Goal: Task Accomplishment & Management: Use online tool/utility

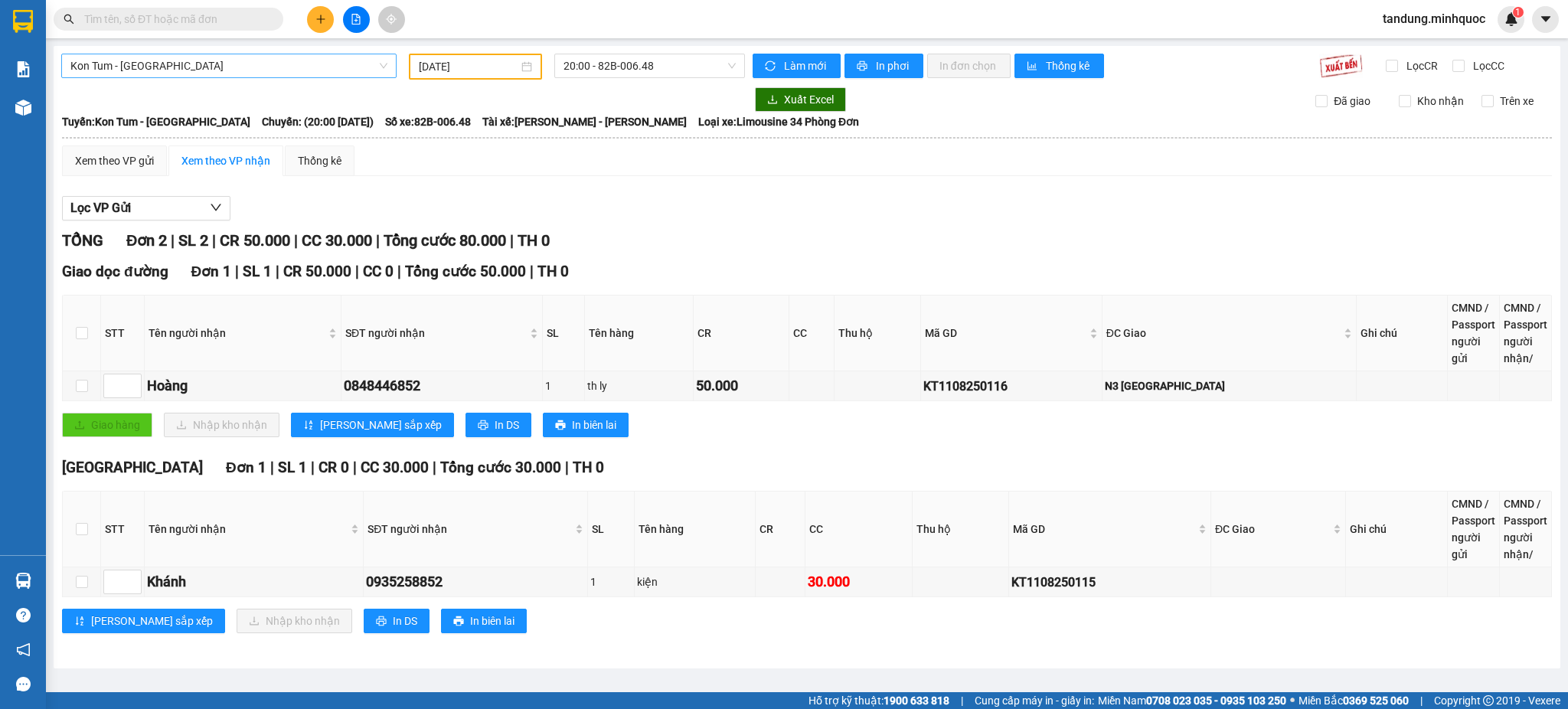
click at [283, 77] on div "Kon Tum - [GEOGRAPHIC_DATA]" at bounding box center [228, 66] width 335 height 25
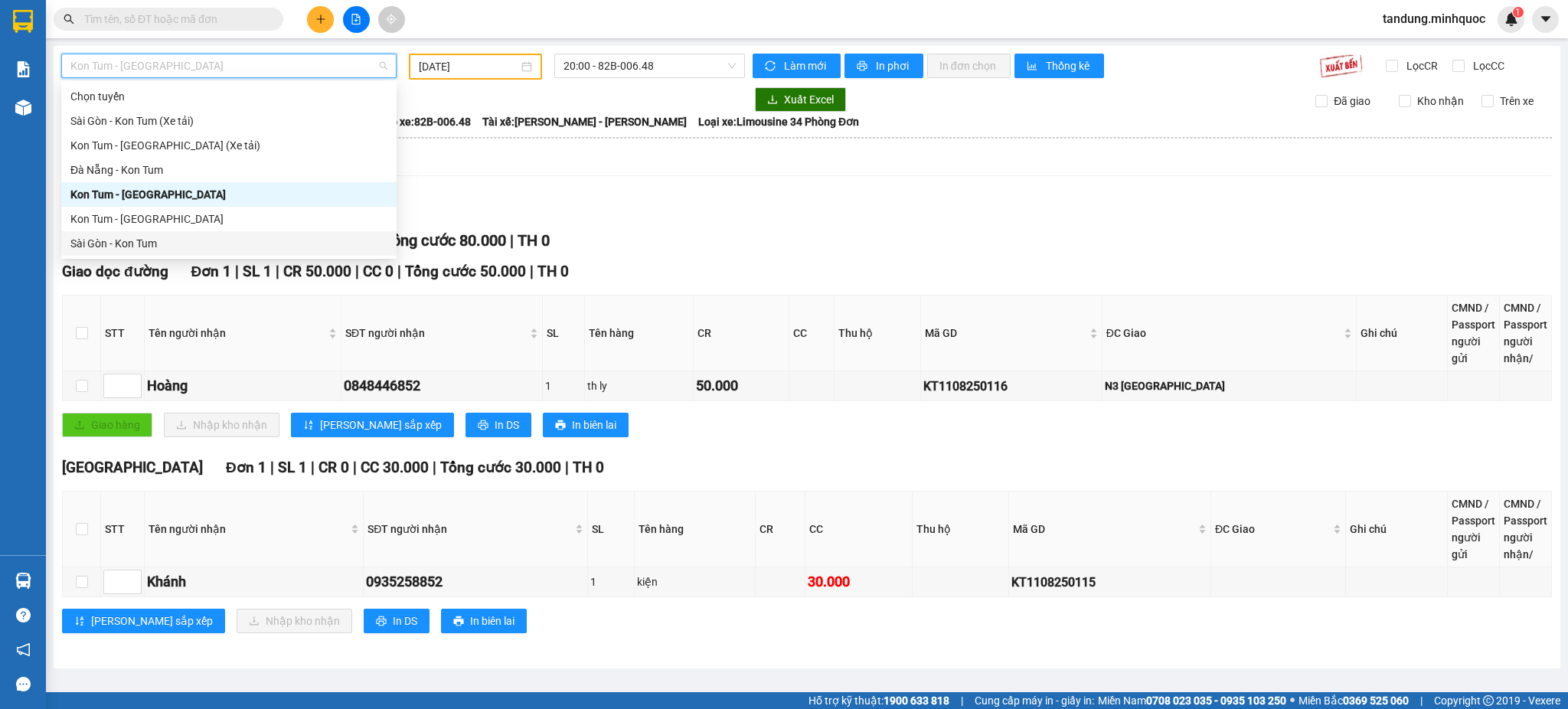
click at [109, 252] on div "Sài Gòn - Kon Tum" at bounding box center [228, 244] width 335 height 25
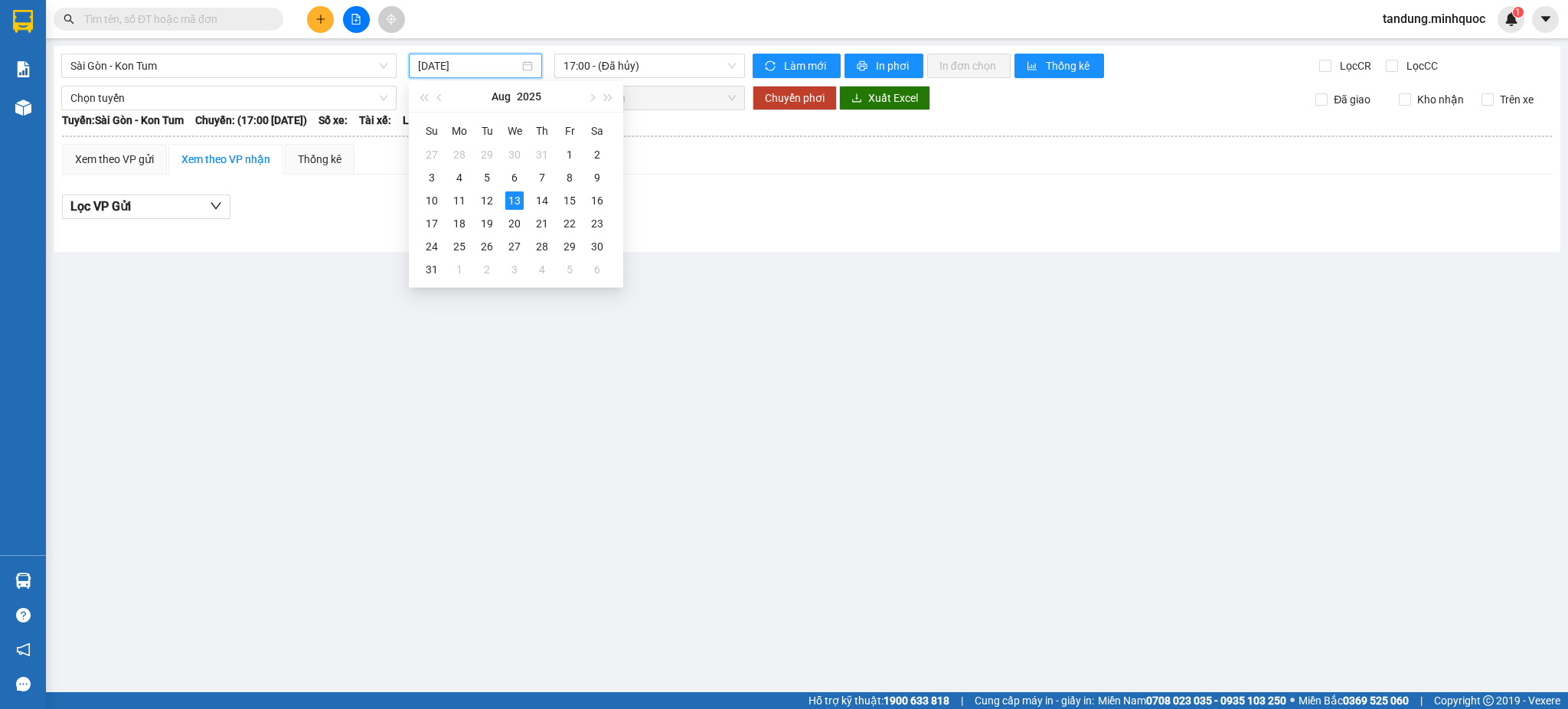
click at [493, 59] on input "[DATE]" at bounding box center [467, 66] width 100 height 17
click at [485, 208] on div "12" at bounding box center [486, 200] width 18 height 18
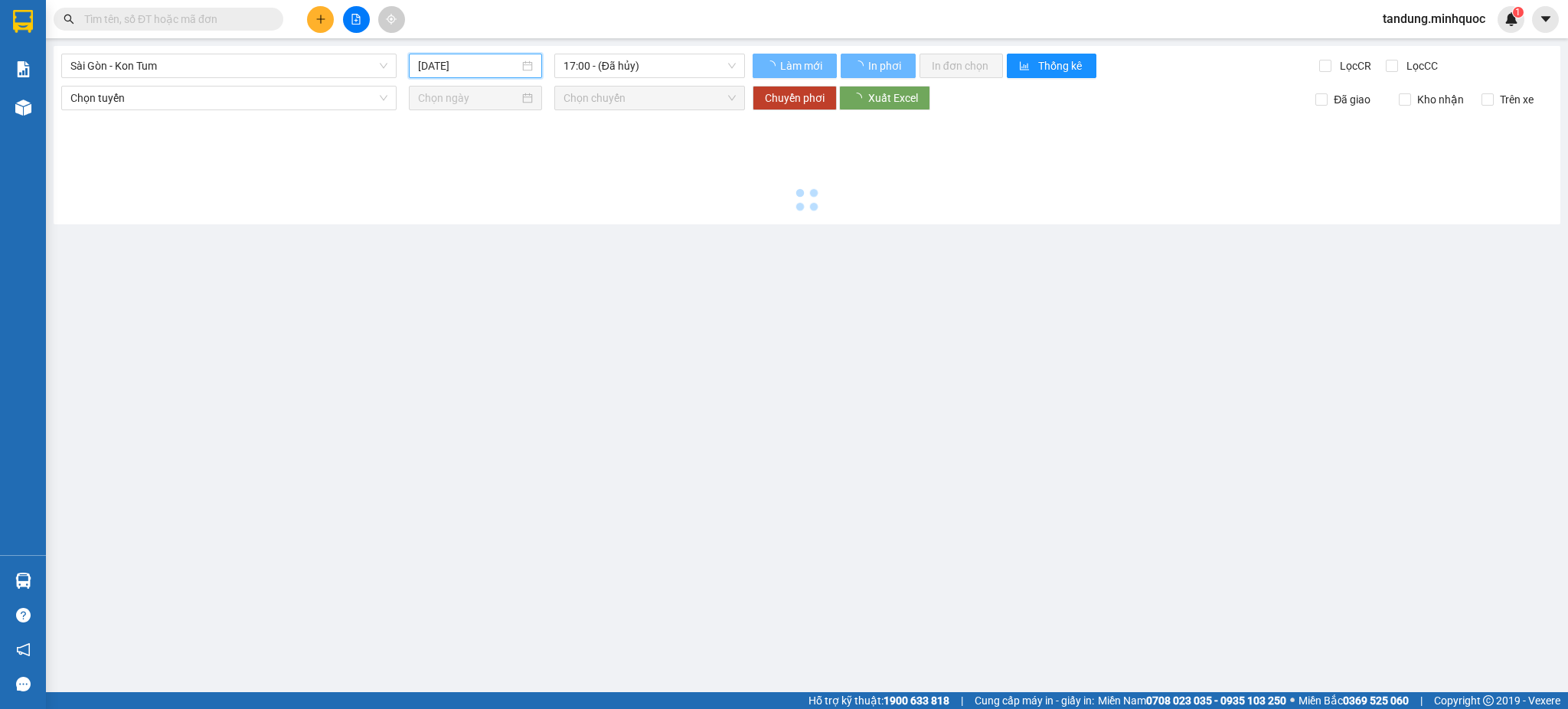
type input "[DATE]"
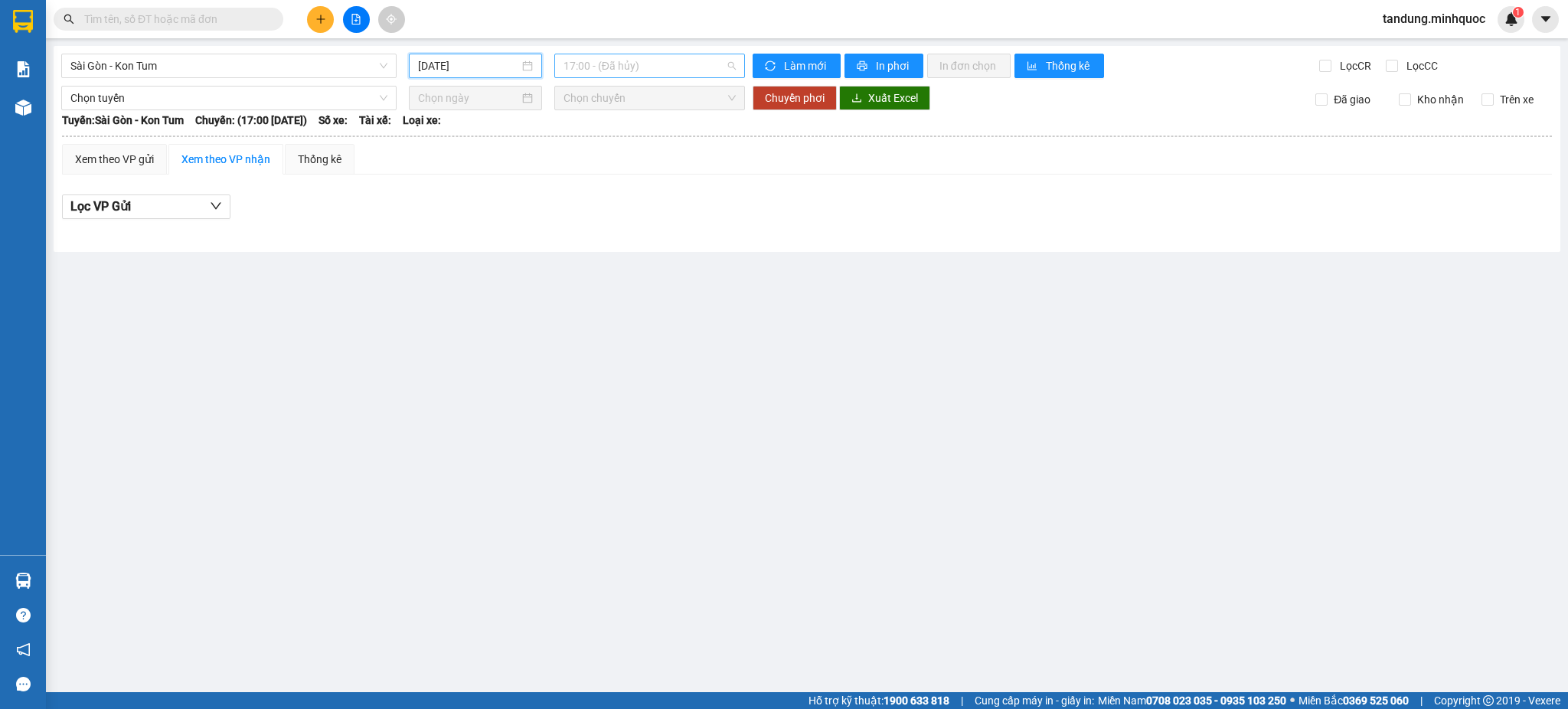
click at [640, 70] on span "17:00 - (Đã hủy)" at bounding box center [650, 66] width 172 height 23
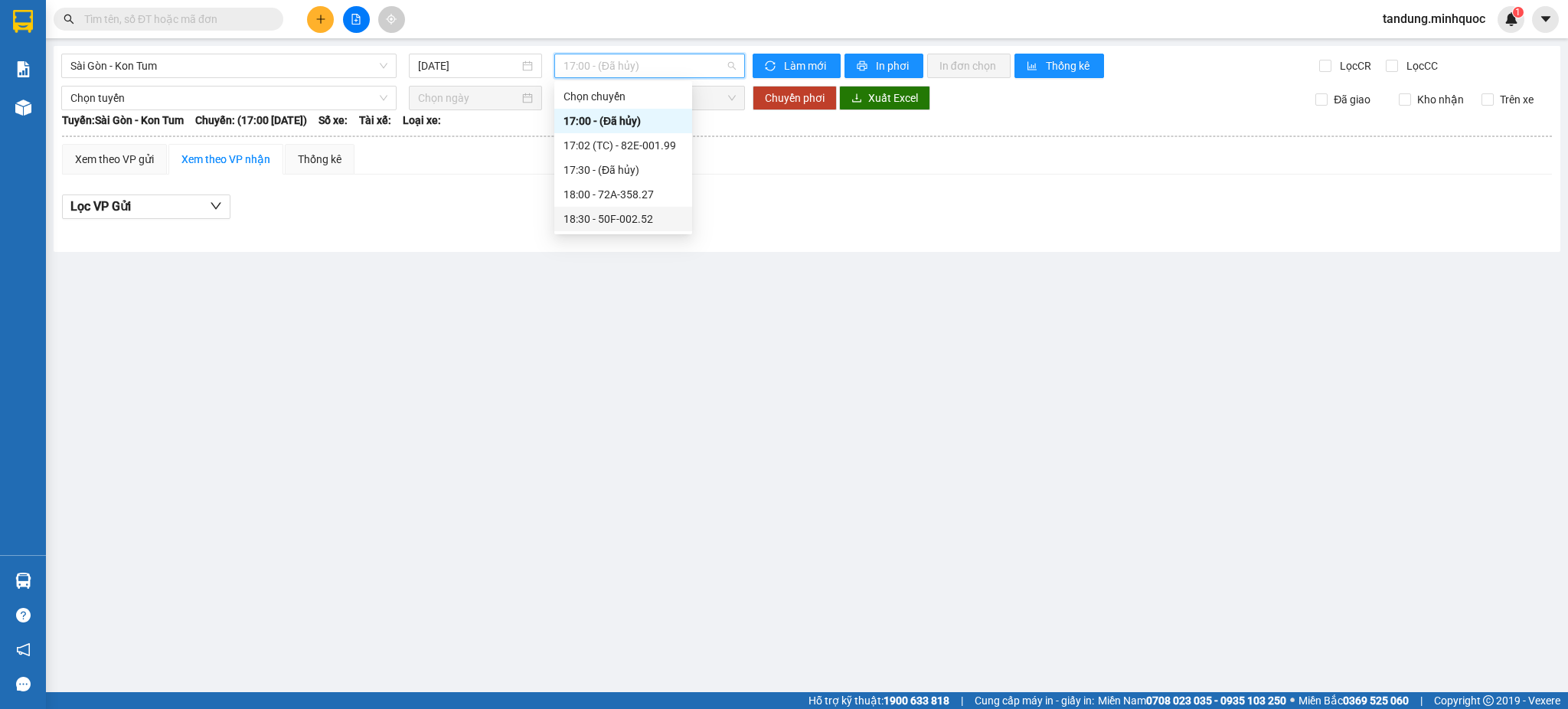
click at [641, 214] on div "18:30 - 50F-002.52" at bounding box center [623, 219] width 119 height 17
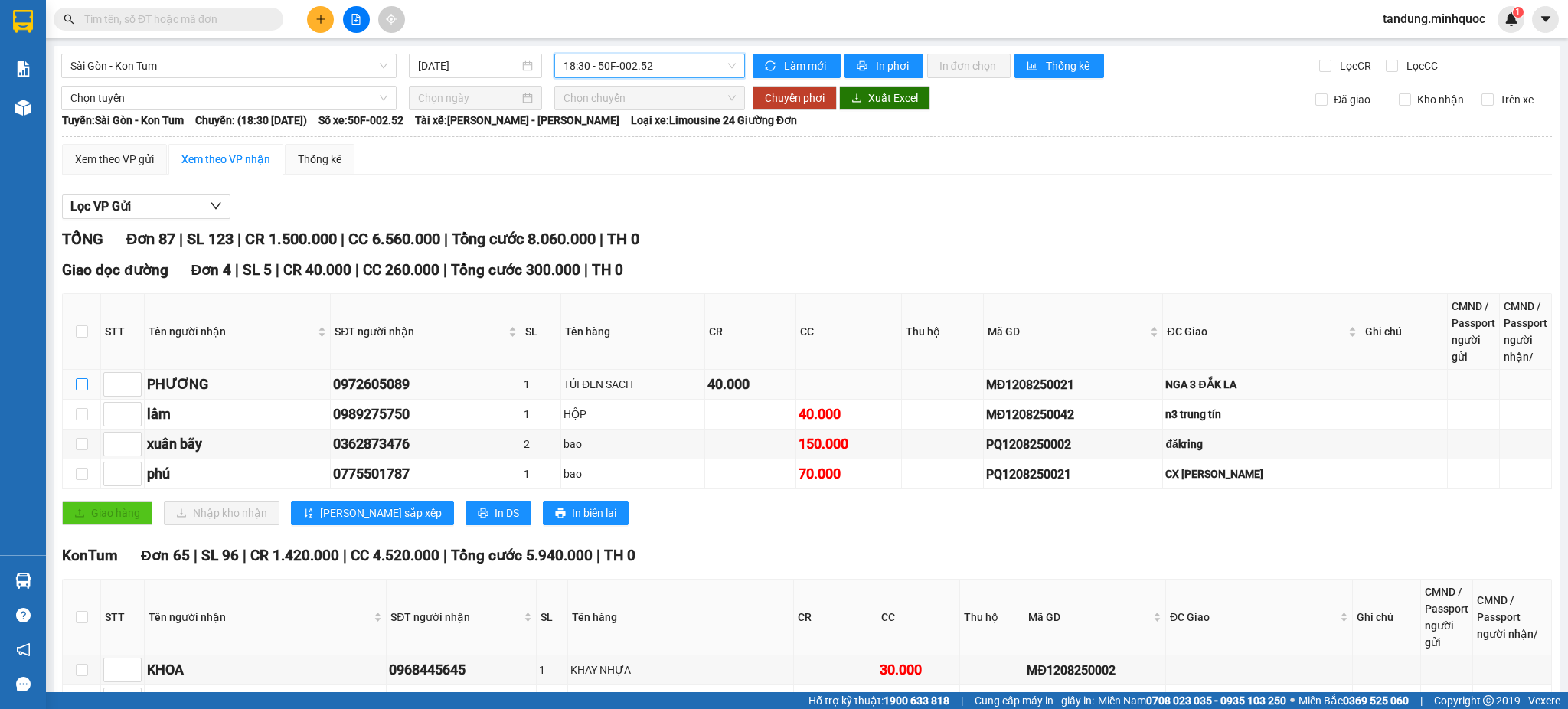
click at [80, 380] on input "checkbox" at bounding box center [81, 384] width 12 height 12
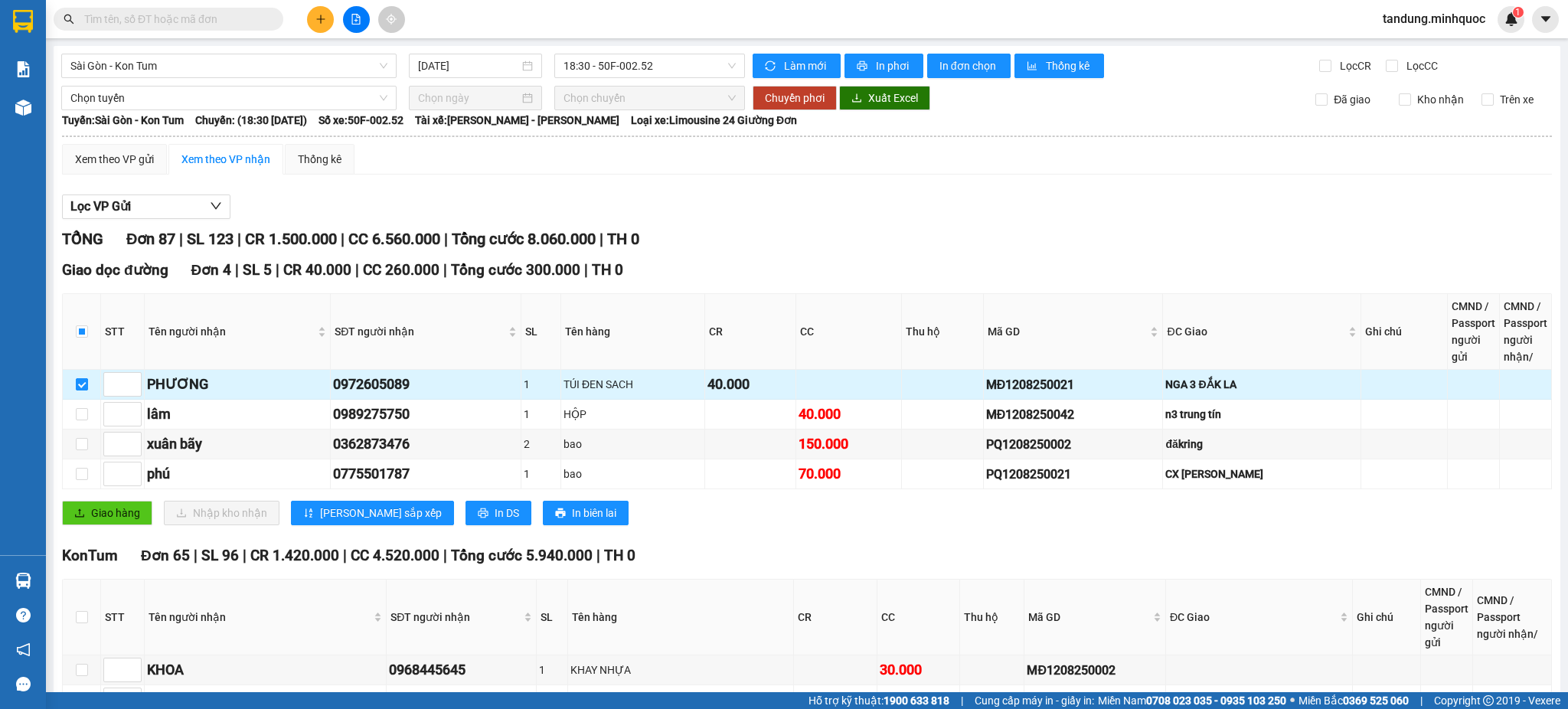
click at [79, 383] on input "checkbox" at bounding box center [81, 384] width 12 height 12
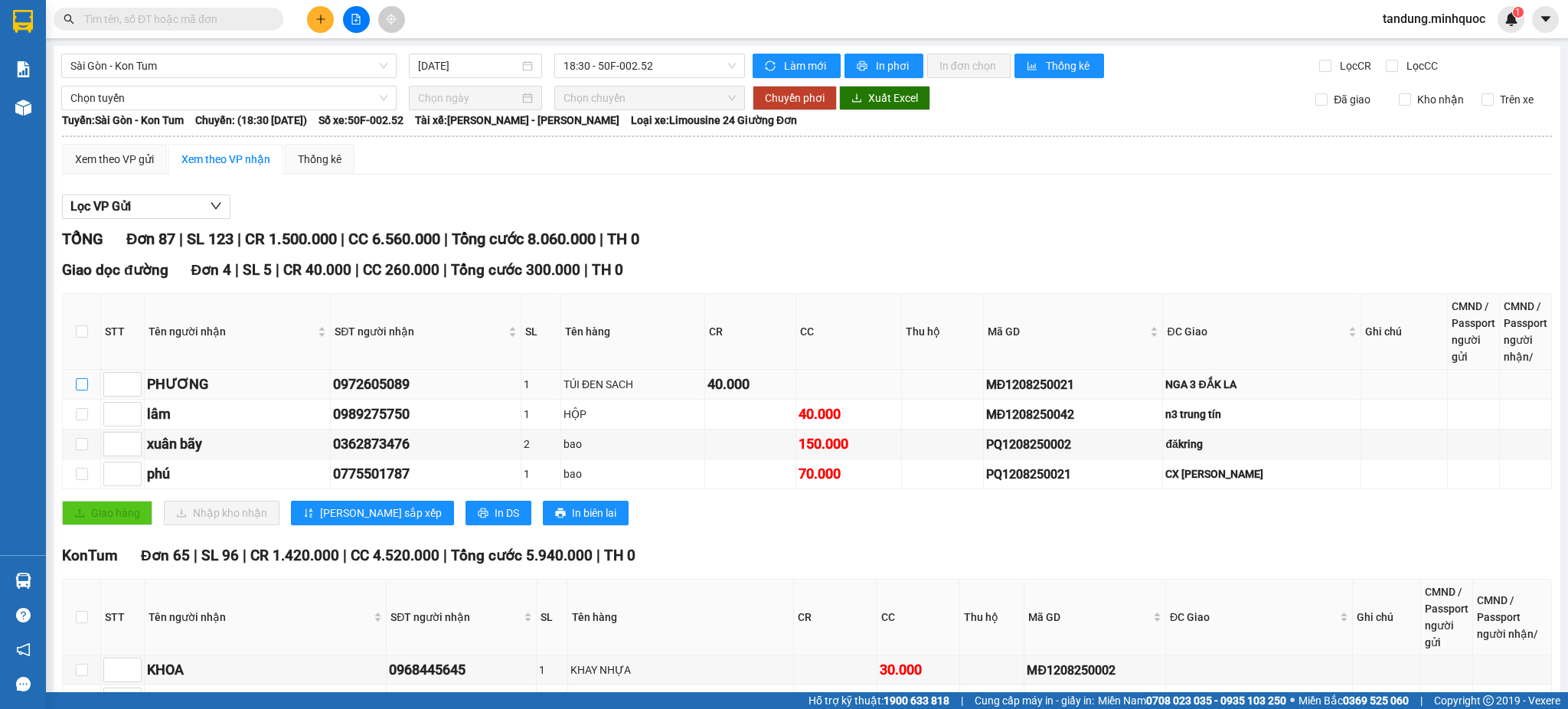
click at [79, 383] on input "checkbox" at bounding box center [81, 384] width 12 height 12
checkbox input "true"
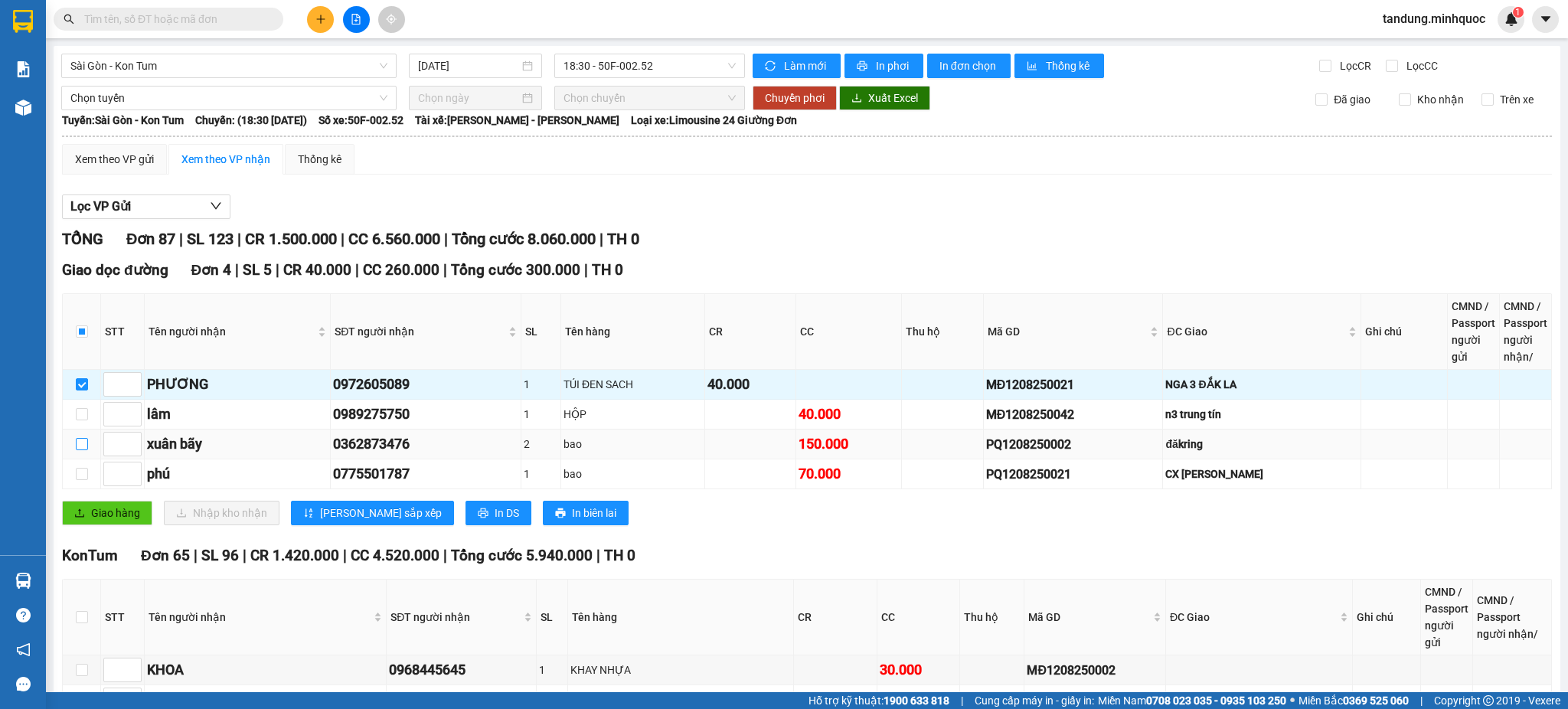
click at [83, 445] on input "checkbox" at bounding box center [81, 443] width 12 height 12
checkbox input "true"
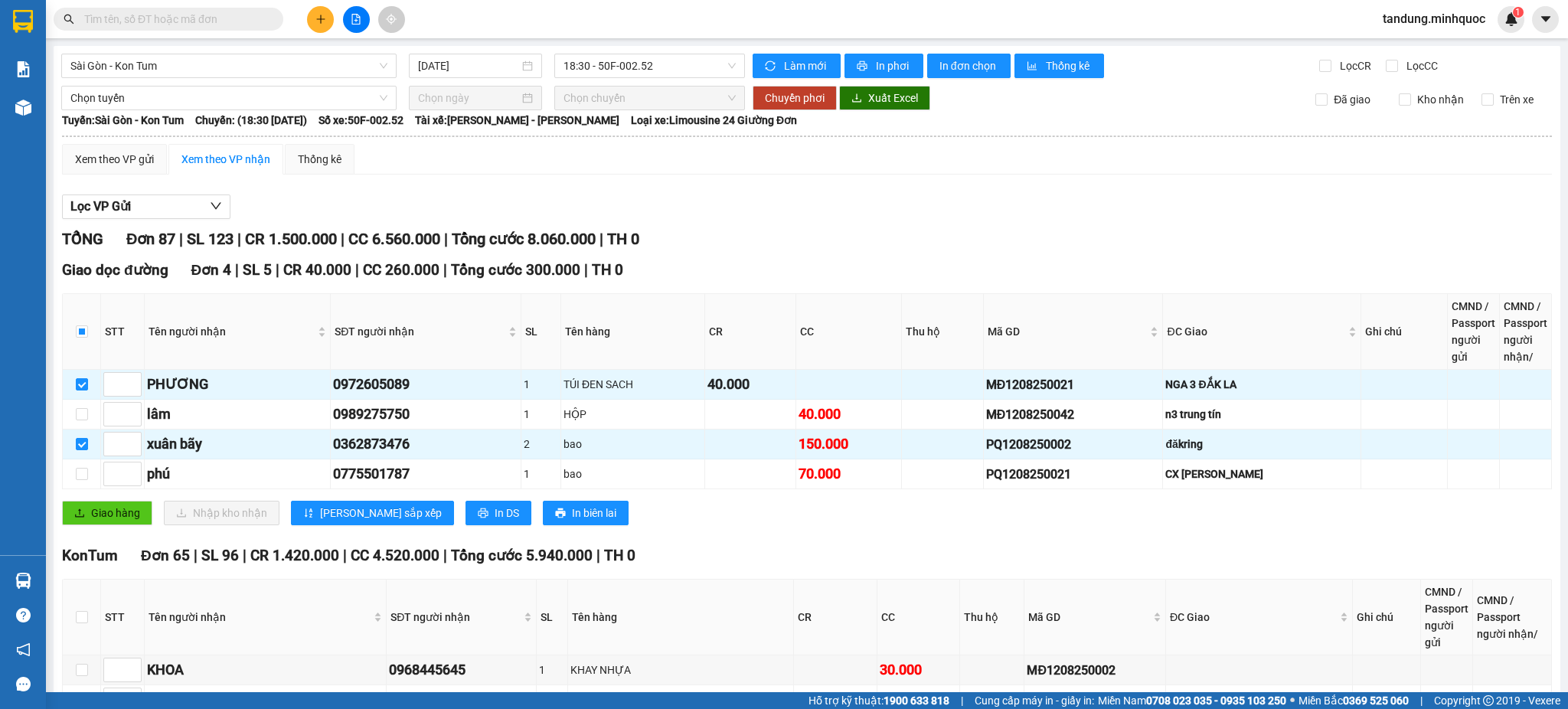
click at [959, 54] on div "Làm mới In phơi In đơn chọn Thống kê" at bounding box center [1036, 66] width 567 height 25
click at [965, 71] on span "In đơn chọn" at bounding box center [969, 66] width 59 height 17
click at [1073, 376] on div "MĐ1208250021" at bounding box center [1073, 385] width 175 height 19
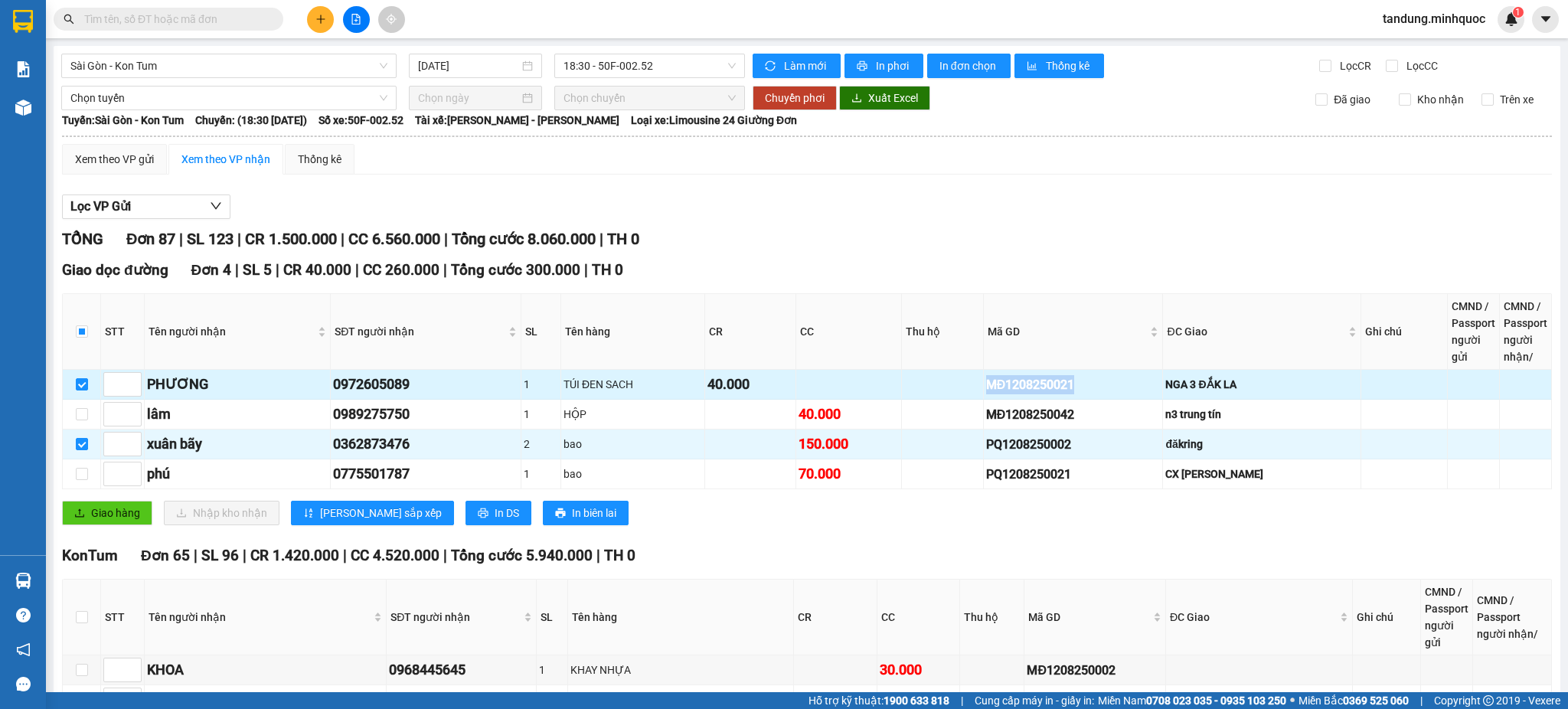
click at [1073, 376] on div "MĐ1208250021" at bounding box center [1073, 385] width 175 height 19
copy div "MĐ1208250021"
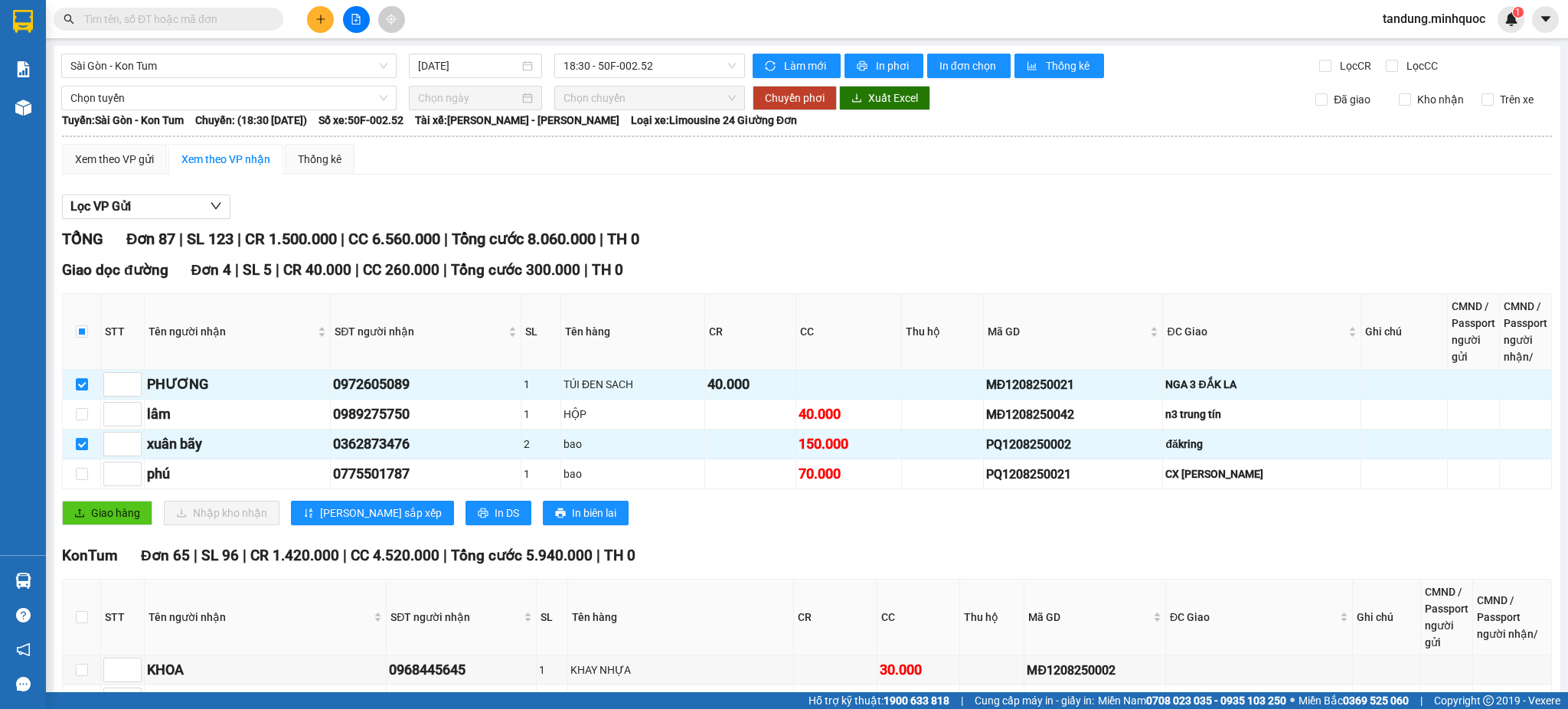
click at [215, 19] on input "text" at bounding box center [174, 19] width 181 height 17
paste input "MĐ1208250021"
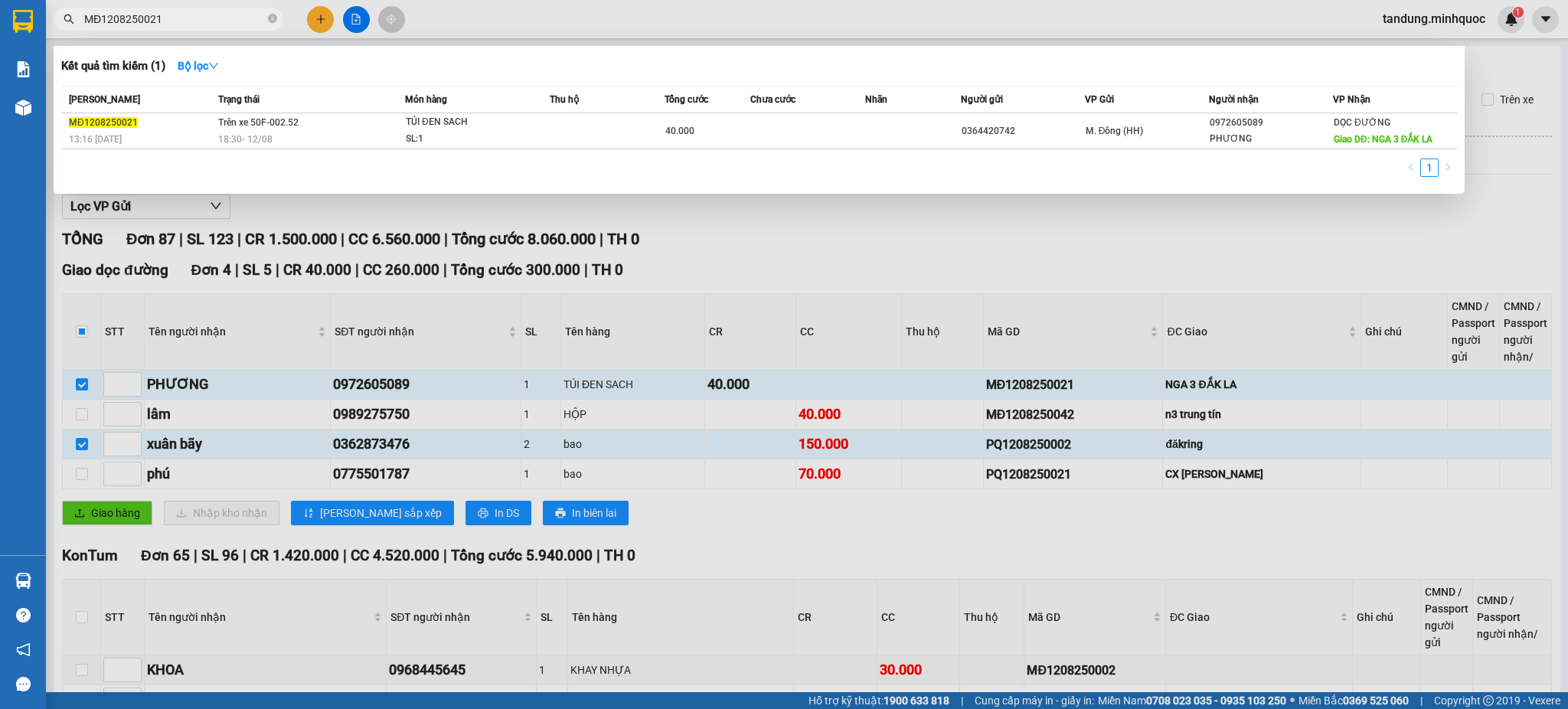
click at [172, 19] on input "MĐ1208250021" at bounding box center [174, 19] width 181 height 17
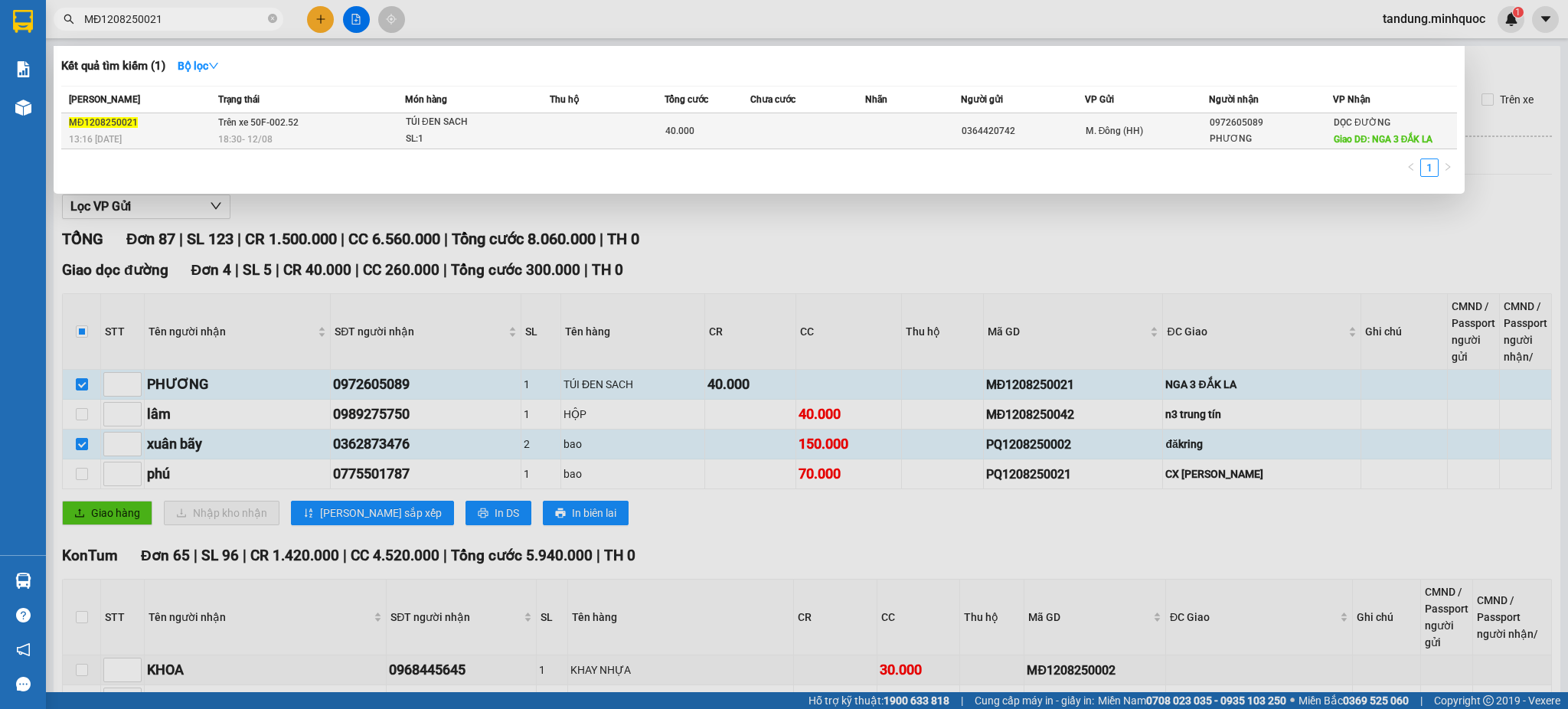
type input "MĐ1208250021"
click at [163, 127] on div "MĐ1208250021" at bounding box center [140, 122] width 144 height 16
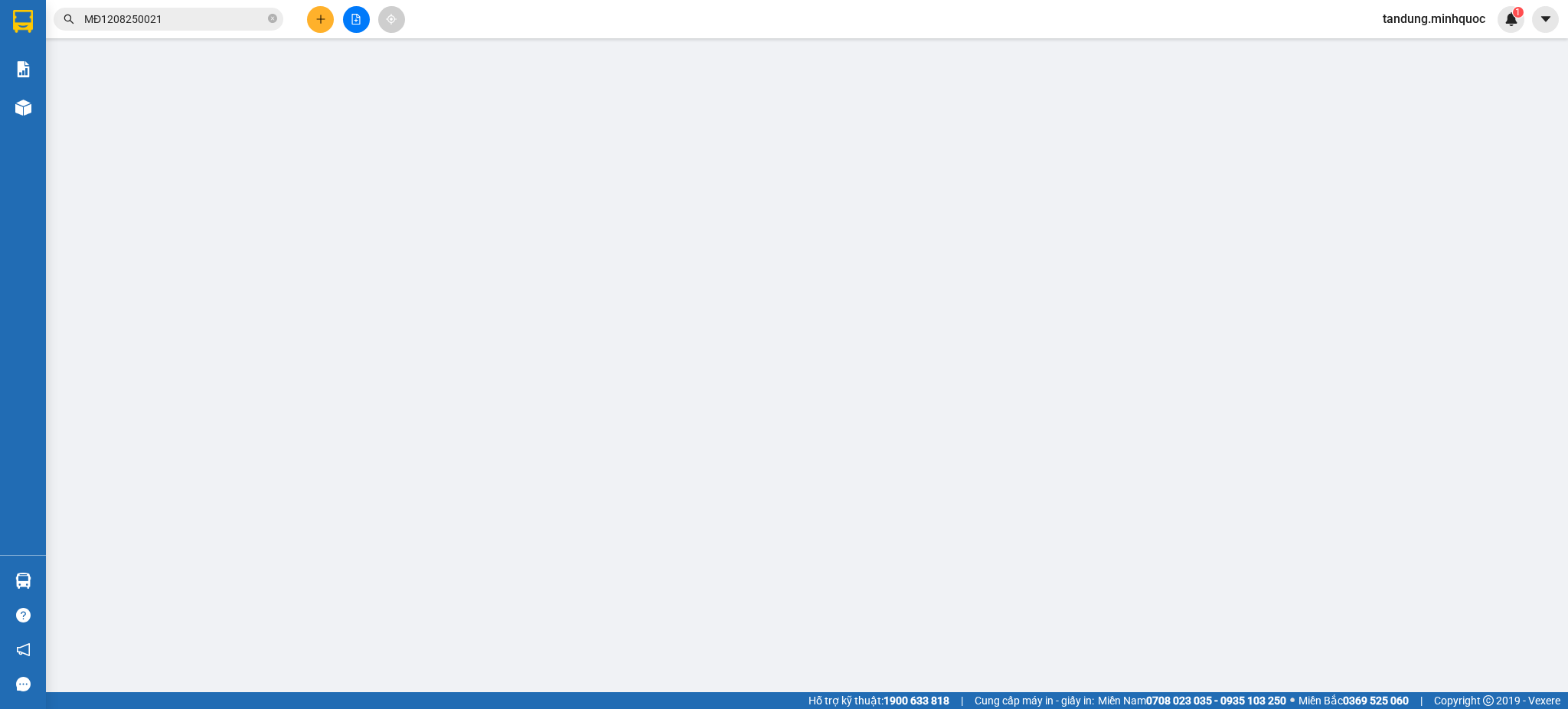
type input "0364420742"
type input "0972605089"
type input "PHƯƠNG"
type input "NGA 3 ĐẮK LA"
type input "40.000"
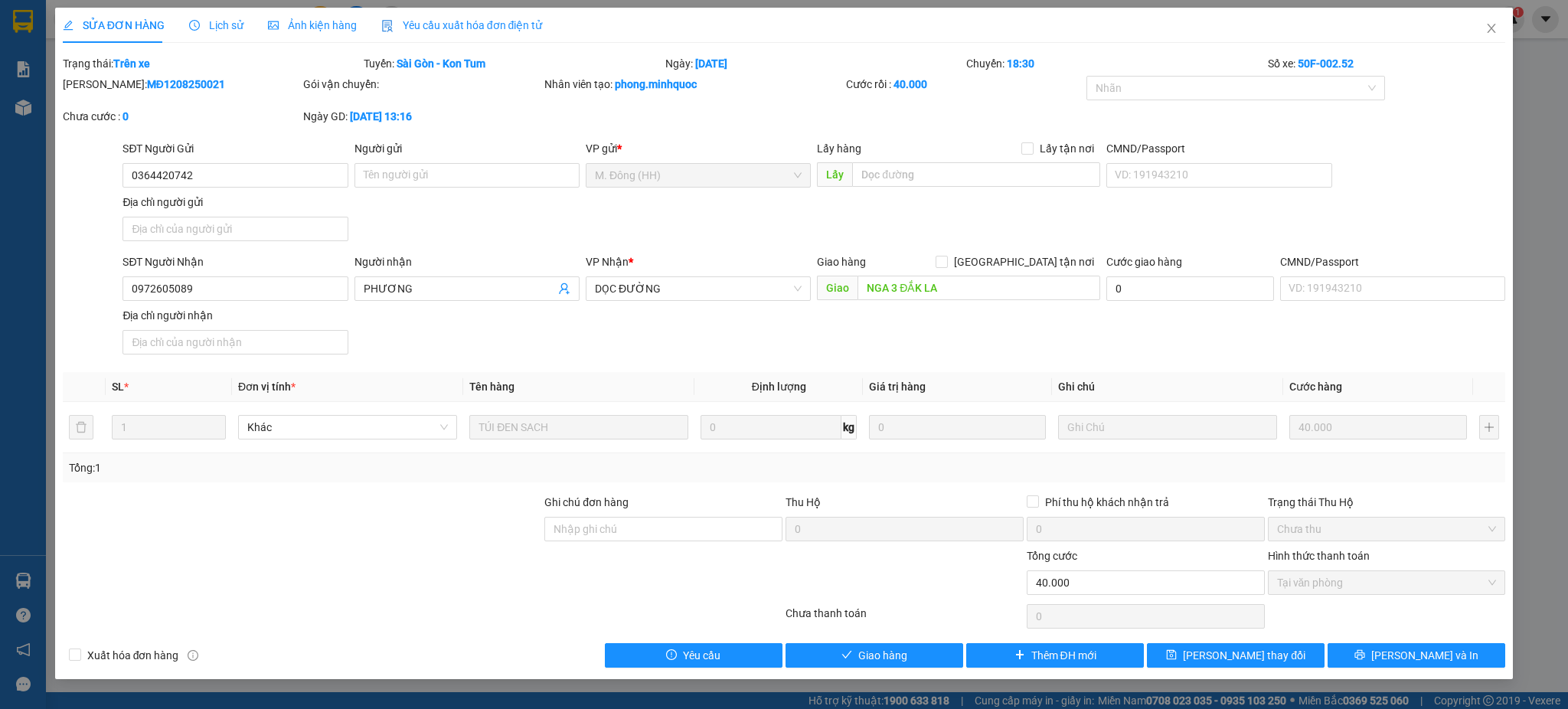
click at [202, 20] on span "Lịch sử" at bounding box center [216, 25] width 54 height 12
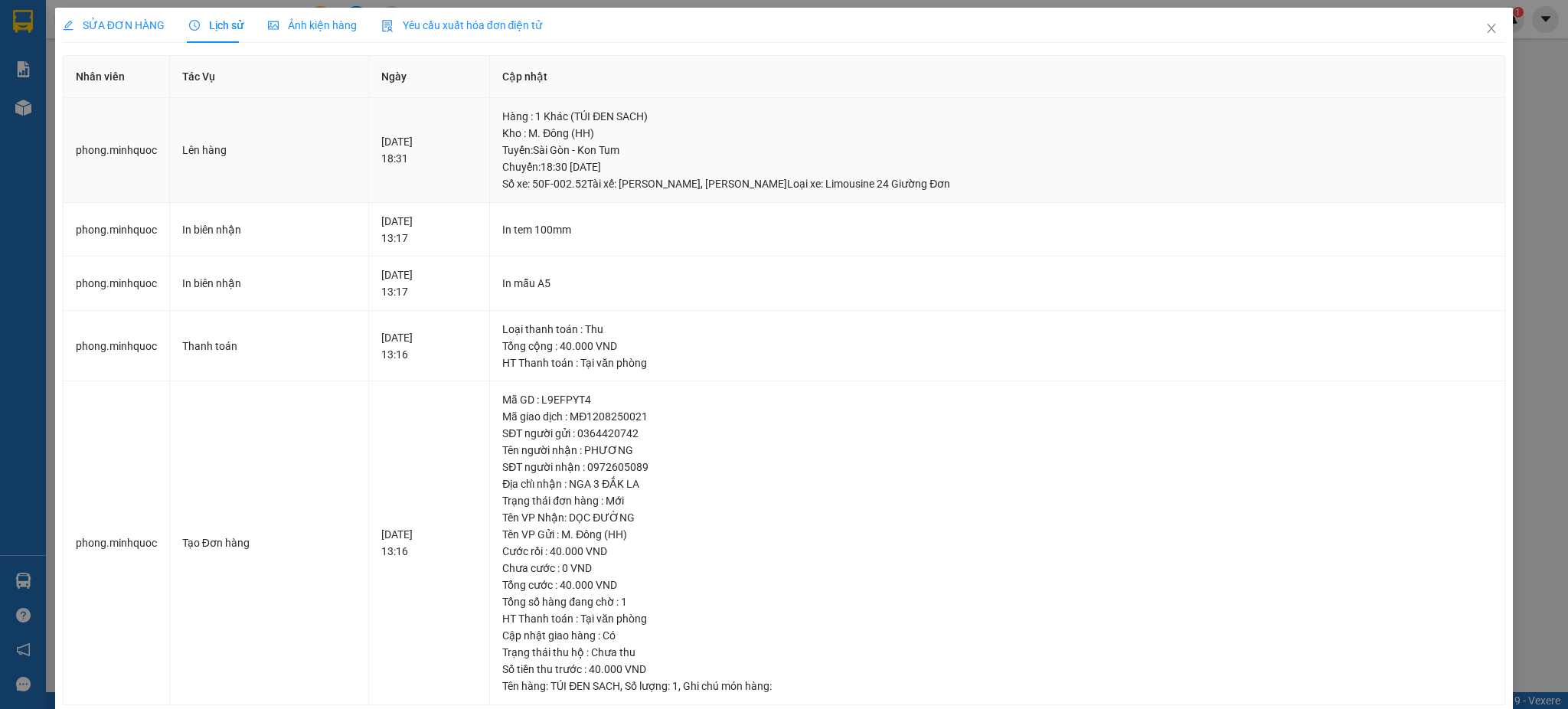
drag, startPoint x: 379, startPoint y: 156, endPoint x: 347, endPoint y: 156, distance: 32.0
click at [347, 156] on tr "phong.minhquoc Lên hàng 12-08-2025 18:31 Hàng : 1 Khác (TÚI ĐEN SACH) Kho : M. …" at bounding box center [784, 151] width 1442 height 105
click at [1488, 30] on icon "close" at bounding box center [1492, 29] width 9 height 10
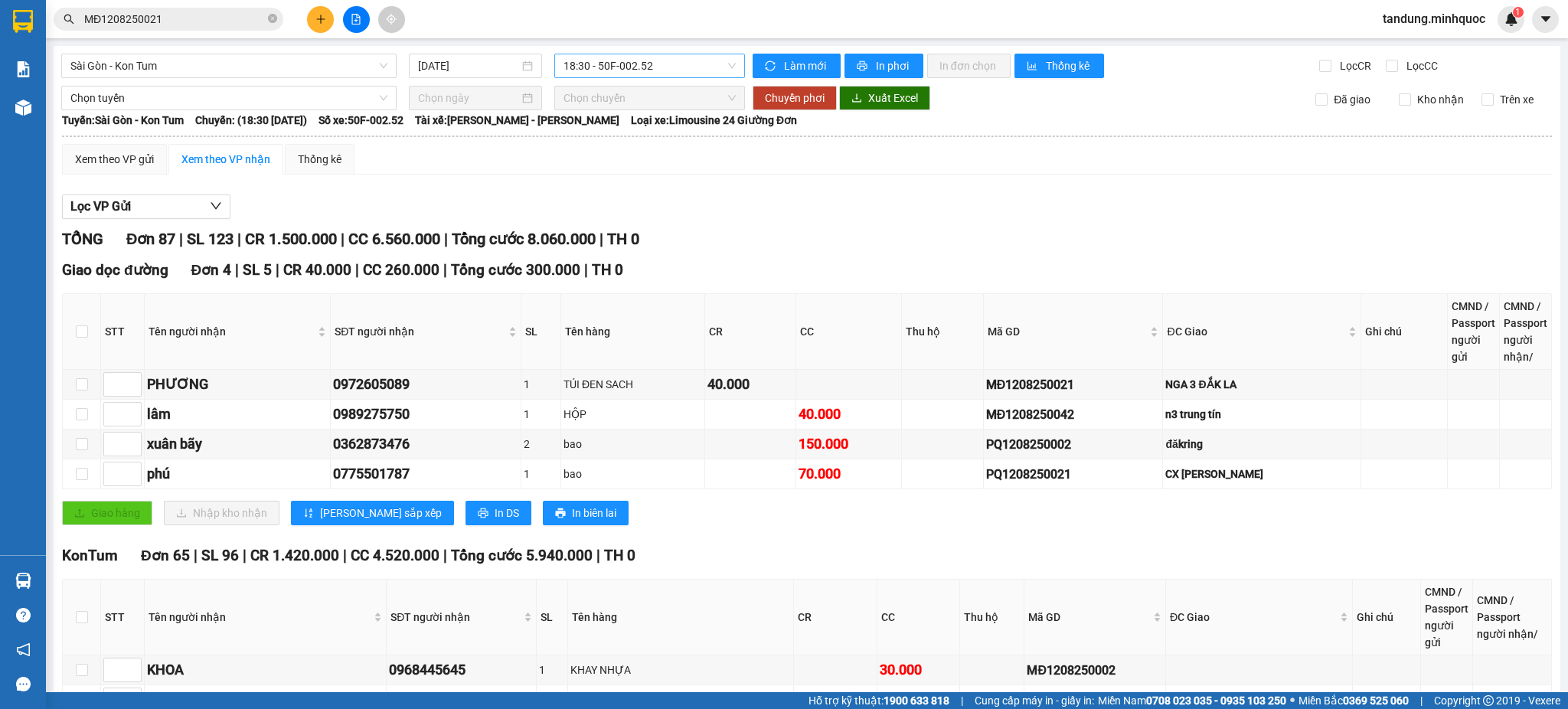
click at [637, 68] on span "18:30 - 50F-002.52" at bounding box center [650, 66] width 172 height 23
click at [356, 16] on icon "file-add" at bounding box center [355, 18] width 11 height 11
click at [634, 69] on span "18:30 - 50F-002.52" at bounding box center [650, 66] width 172 height 23
click at [618, 54] on div "18:30 - 50F-002.52" at bounding box center [649, 66] width 190 height 25
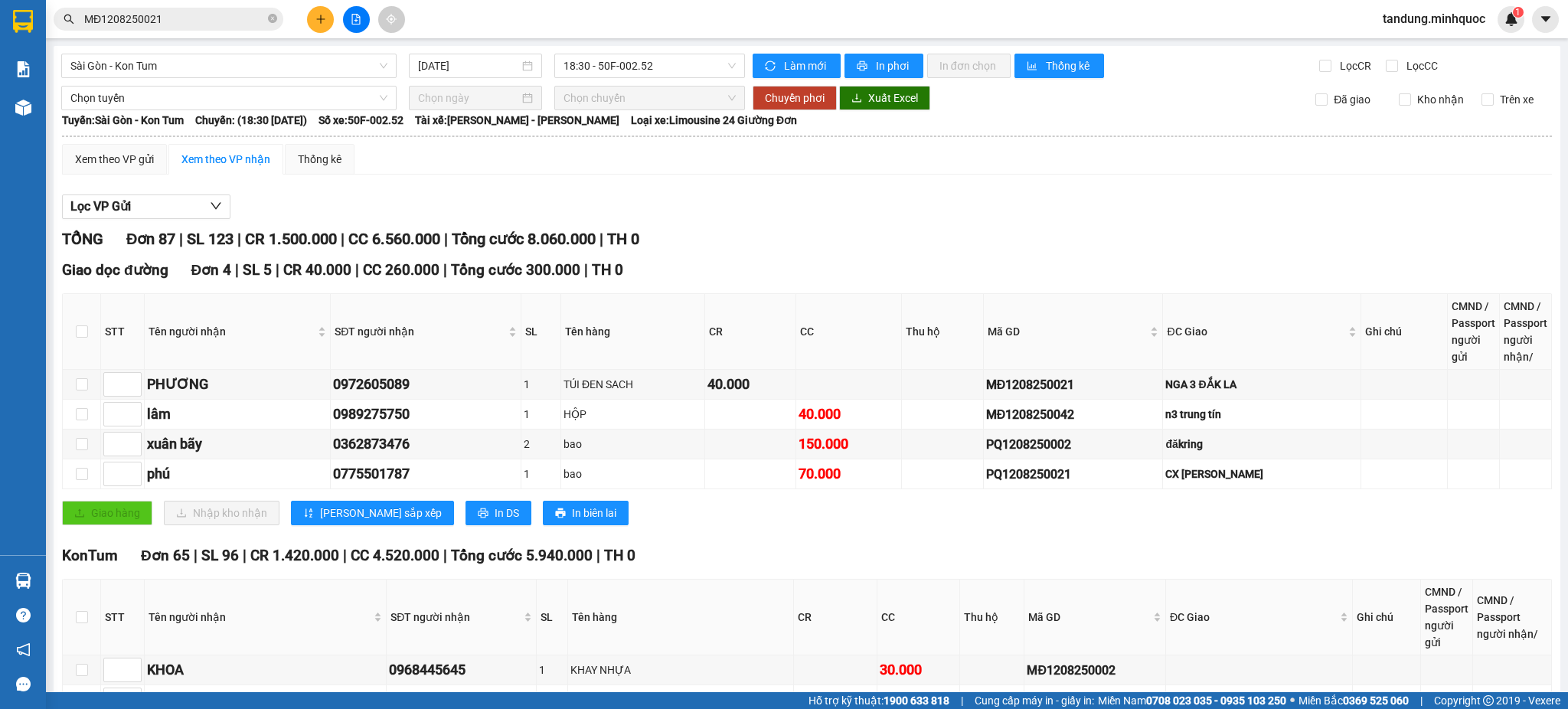
click at [635, 67] on span "18:30 - 50F-002.52" at bounding box center [650, 66] width 172 height 23
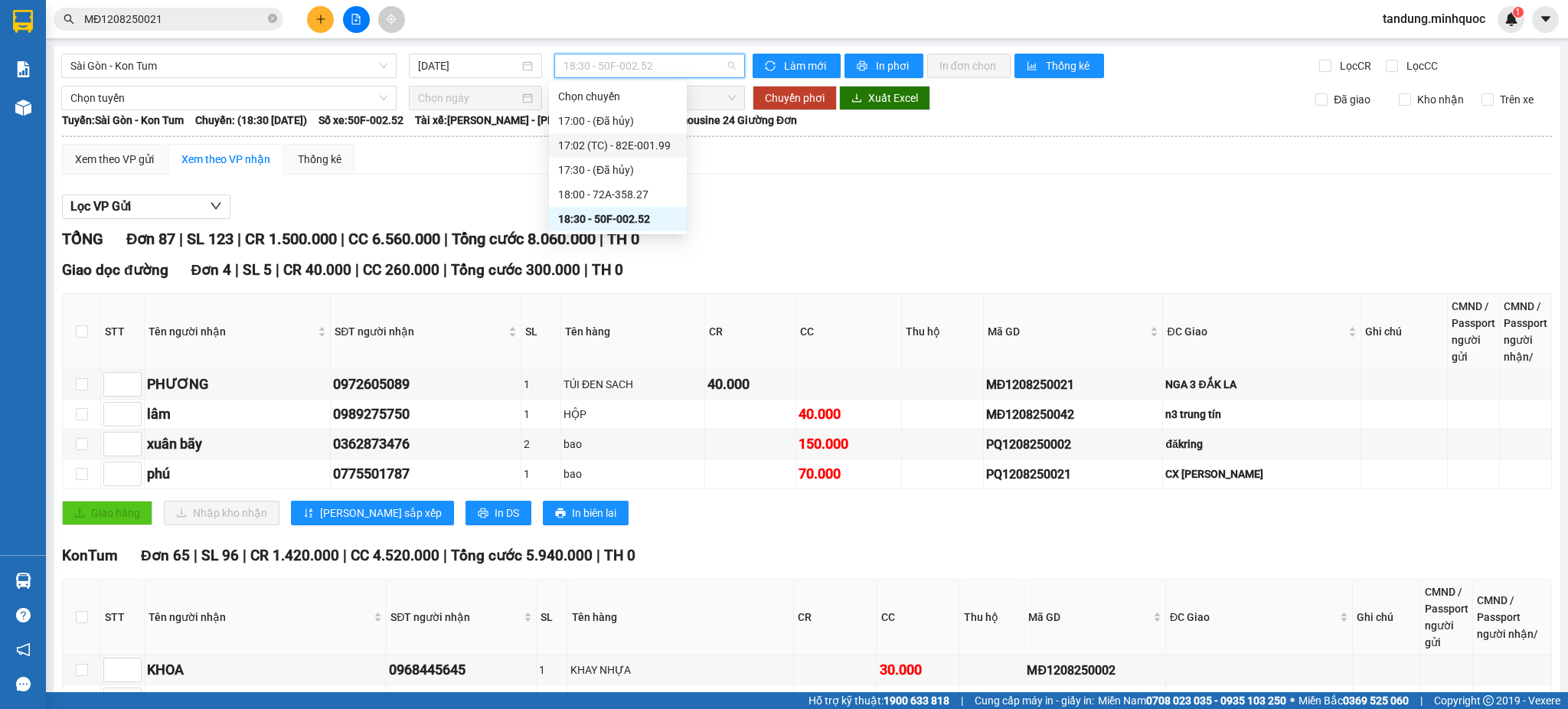
click at [635, 141] on div "17:02 (TC) - 82E-001.99" at bounding box center [617, 145] width 119 height 17
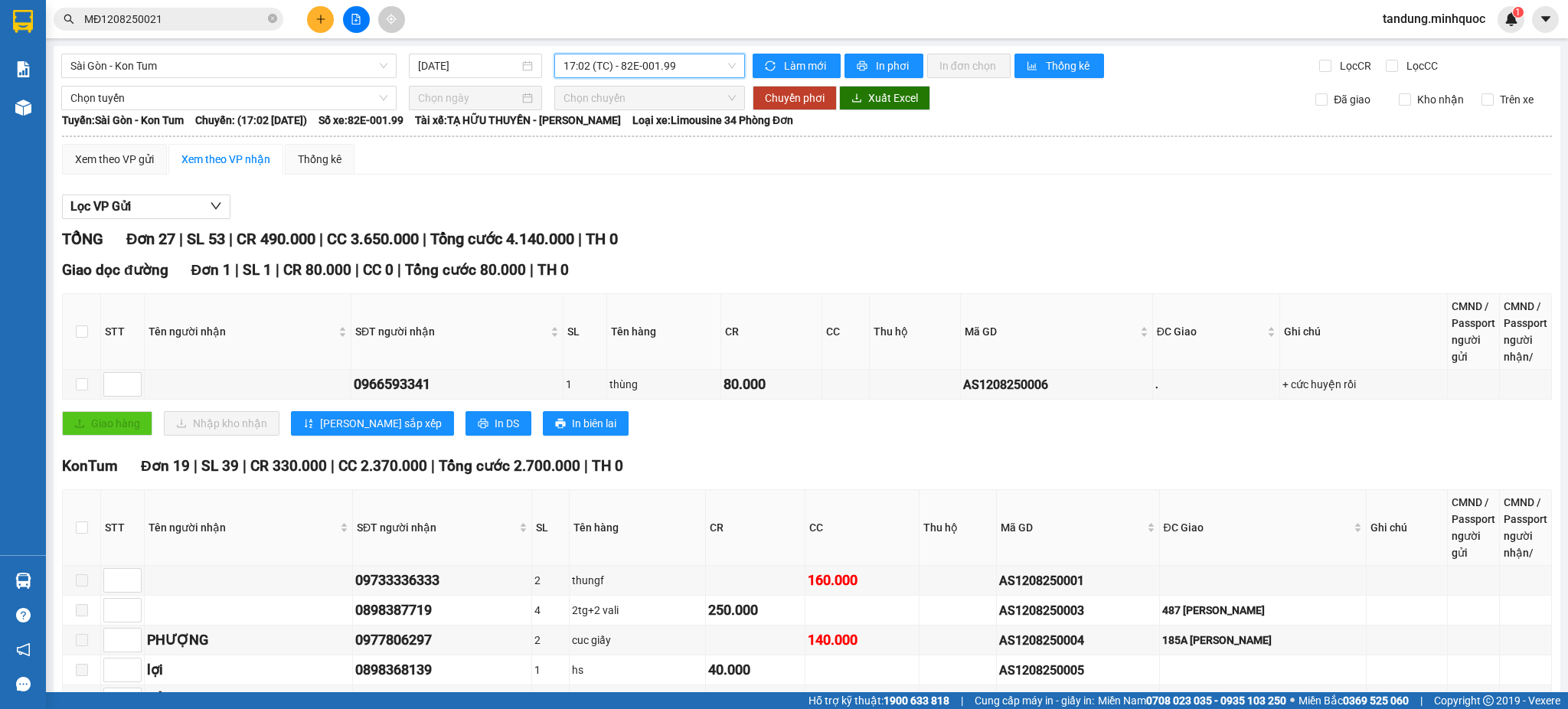
click at [91, 521] on th at bounding box center [82, 527] width 38 height 75
click at [75, 529] on th at bounding box center [82, 527] width 38 height 75
click at [76, 529] on input "checkbox" at bounding box center [81, 527] width 12 height 12
checkbox input "true"
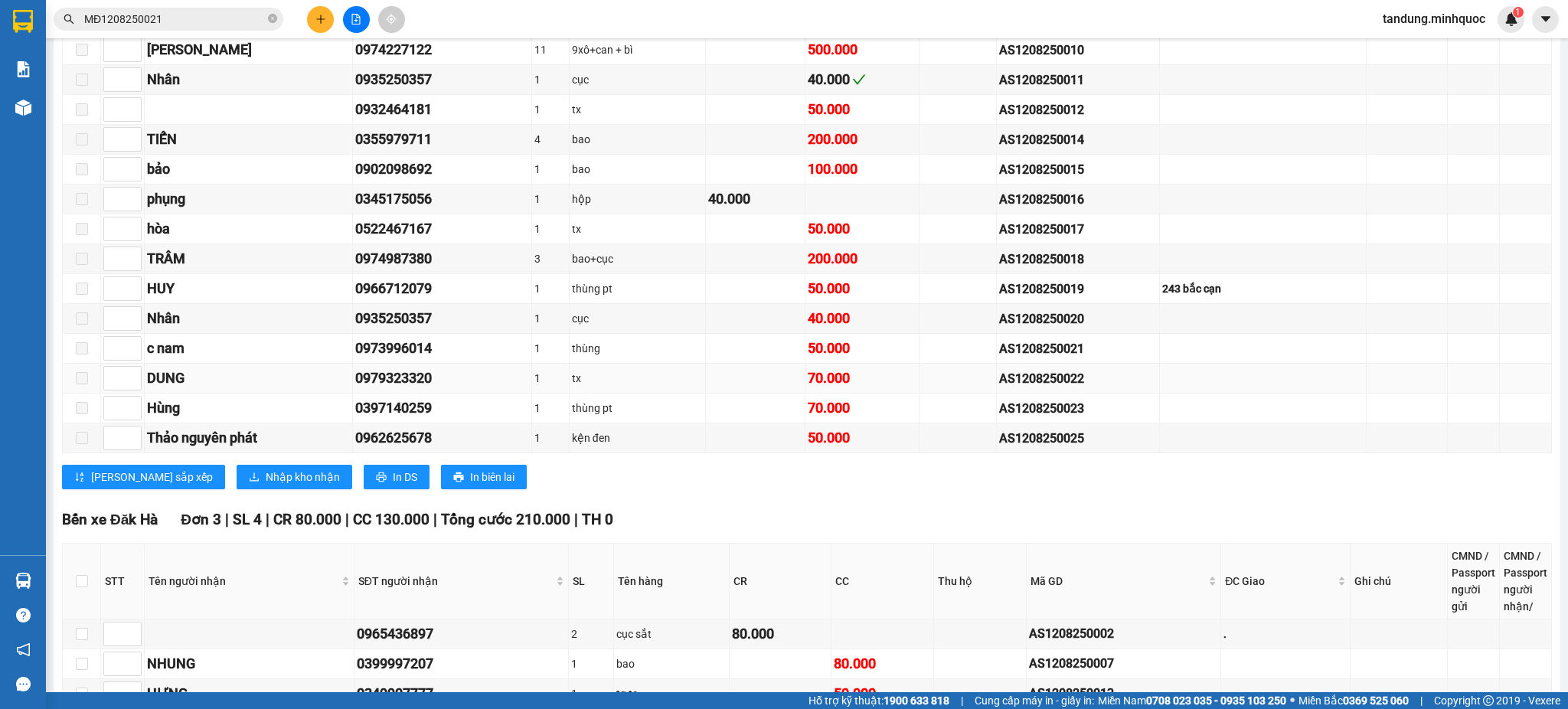
scroll to position [340, 0]
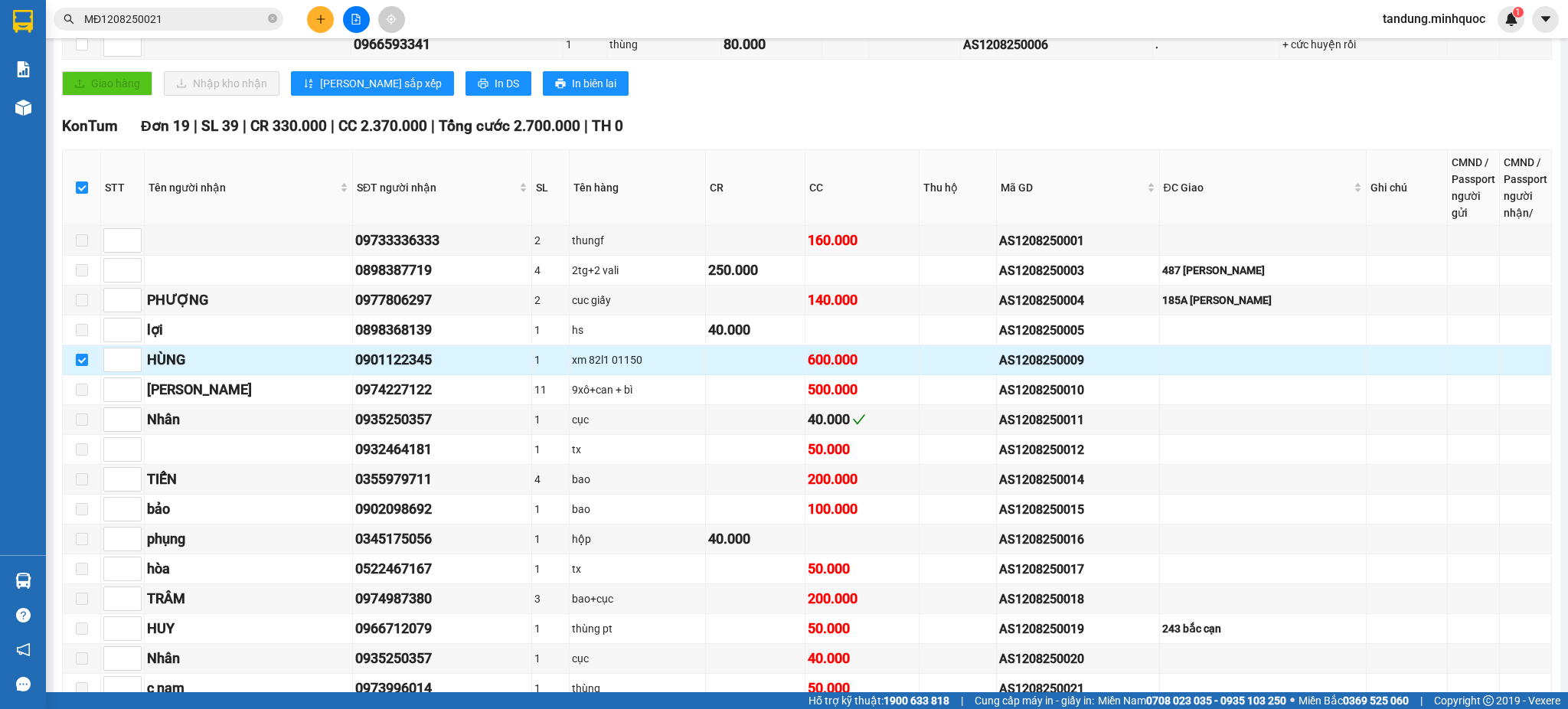
click at [634, 359] on div "xm 82l1 01150" at bounding box center [636, 360] width 131 height 17
click at [606, 364] on div "xm 82l1 01150" at bounding box center [636, 360] width 131 height 17
click at [645, 355] on div "xm 82l1 01150" at bounding box center [636, 360] width 131 height 17
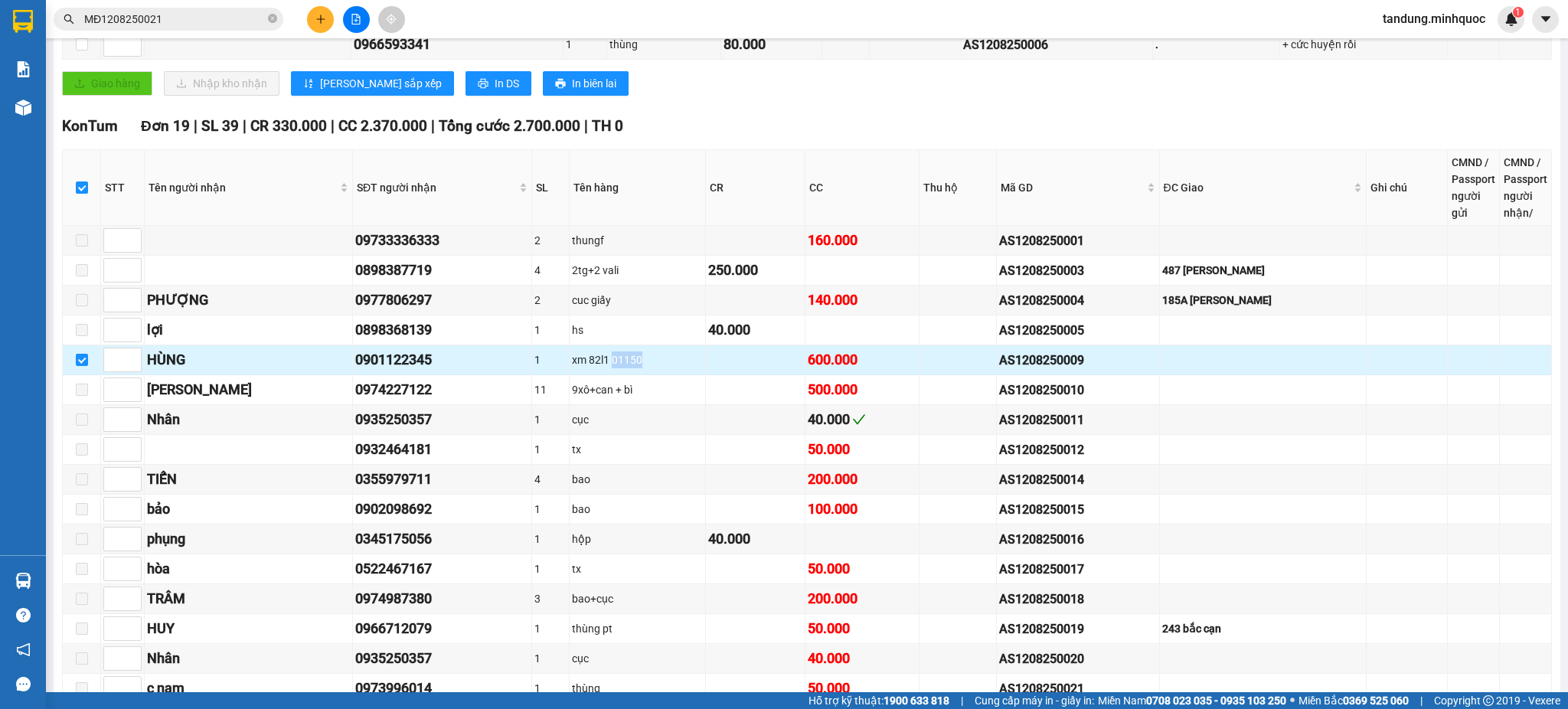
click at [645, 355] on div "xm 82l1 01150" at bounding box center [636, 360] width 131 height 17
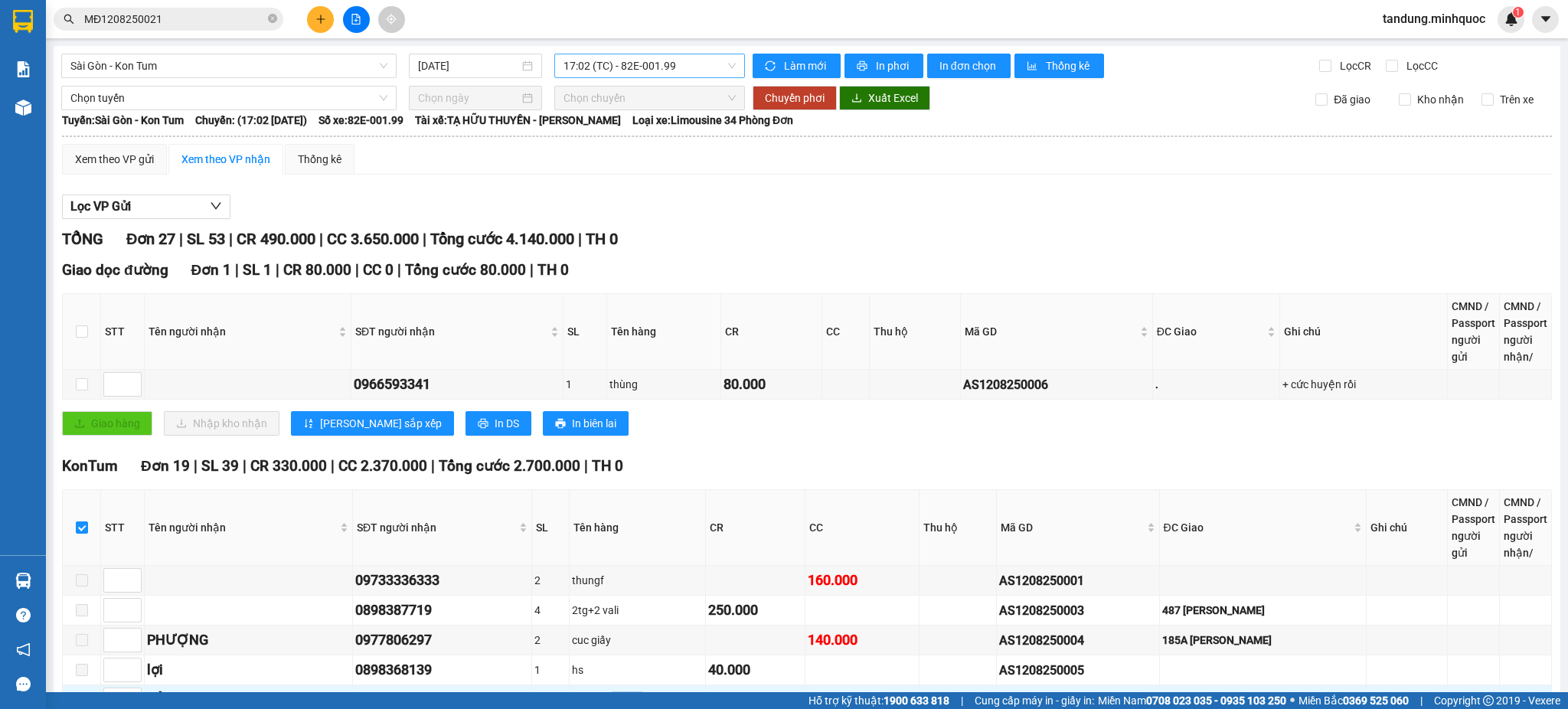
click at [652, 69] on span "17:02 (TC) - 82E-001.99" at bounding box center [650, 66] width 172 height 23
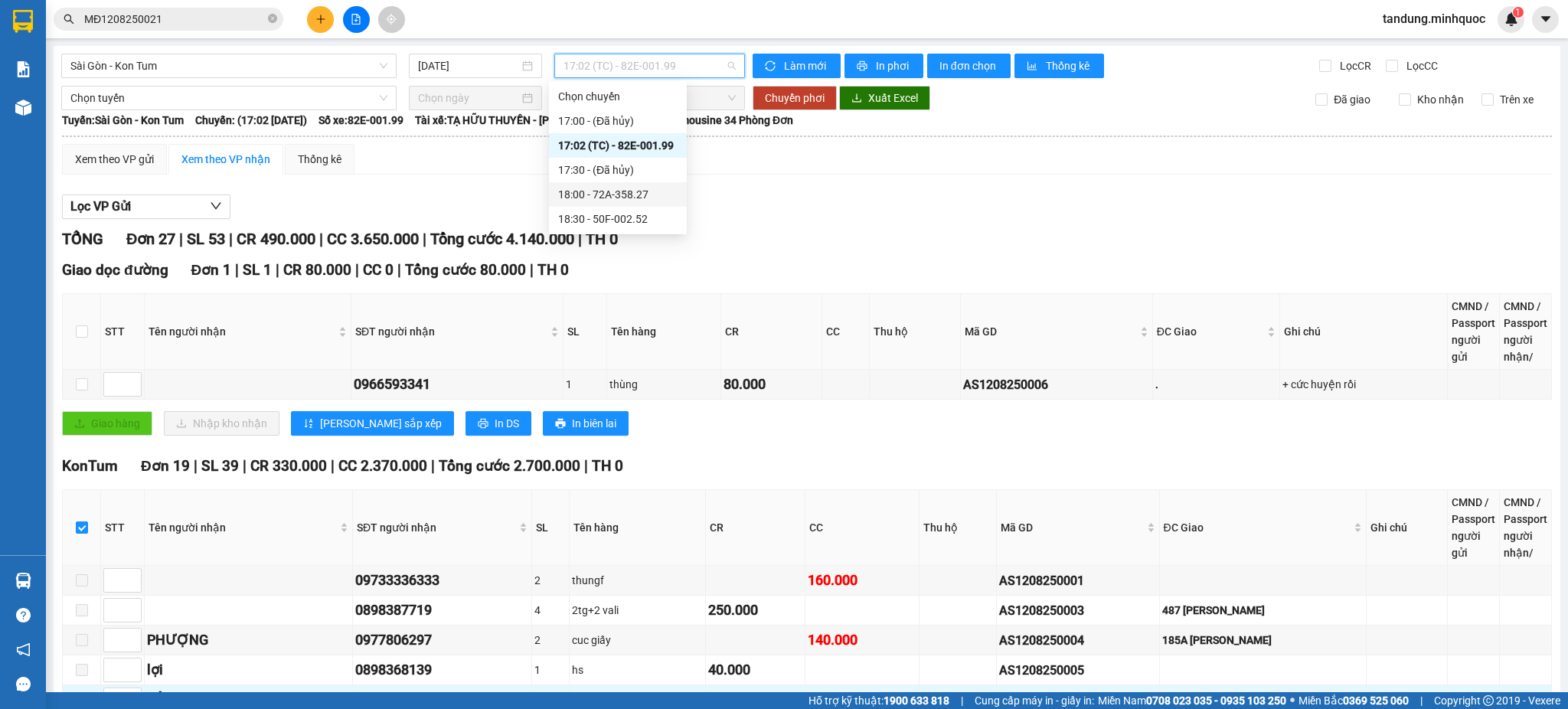
click at [635, 193] on div "18:00 - 72A-358.27" at bounding box center [617, 195] width 119 height 17
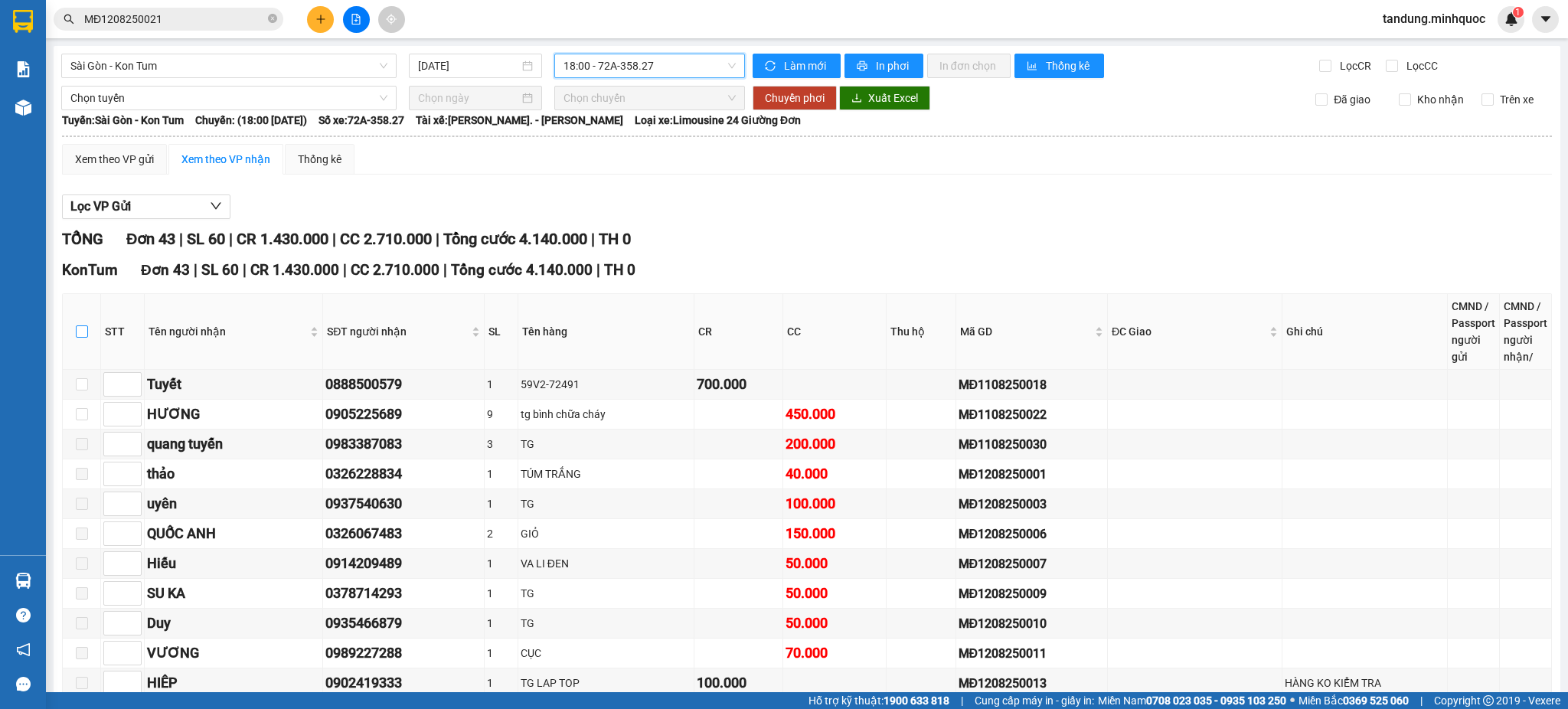
click at [82, 331] on input "checkbox" at bounding box center [81, 331] width 12 height 12
checkbox input "true"
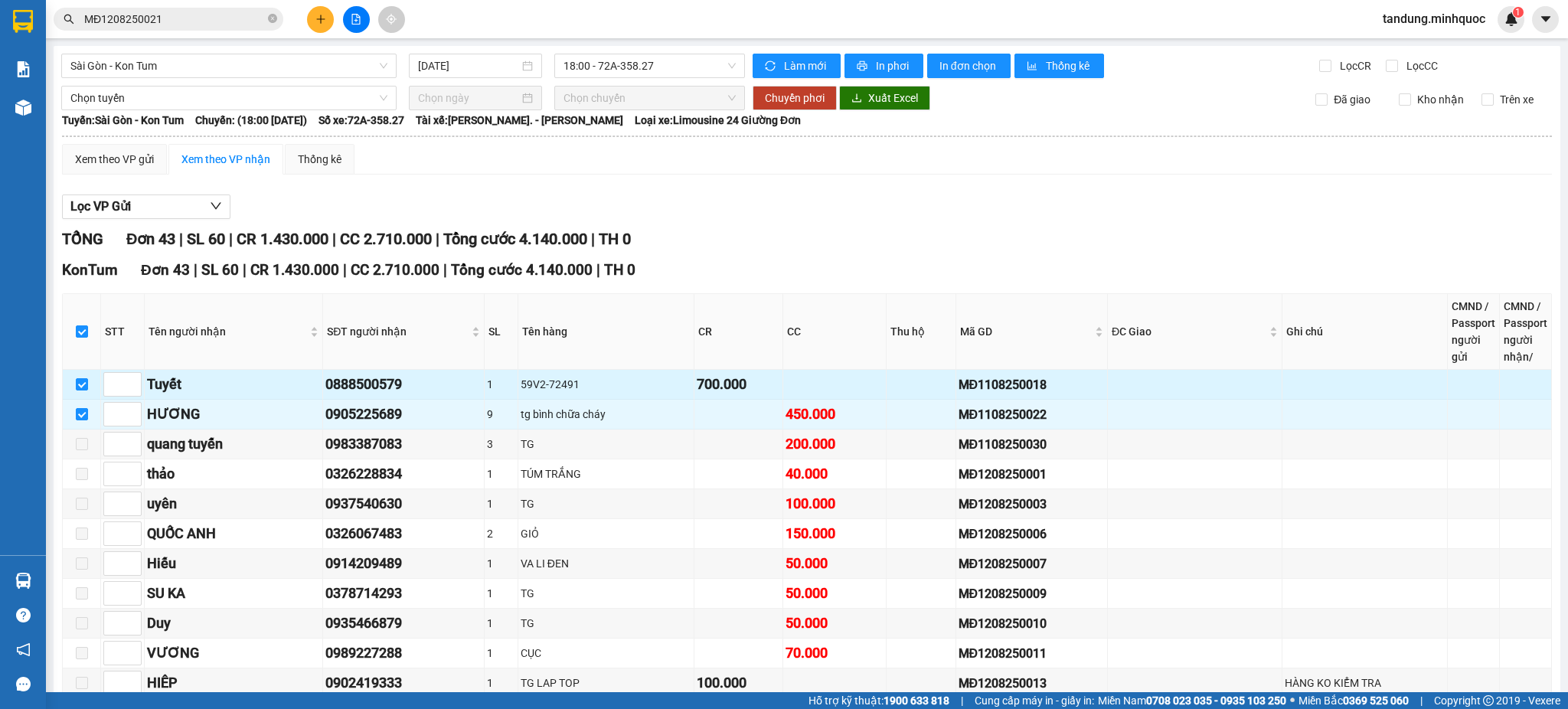
click at [548, 379] on div "59V2-72491" at bounding box center [606, 384] width 171 height 17
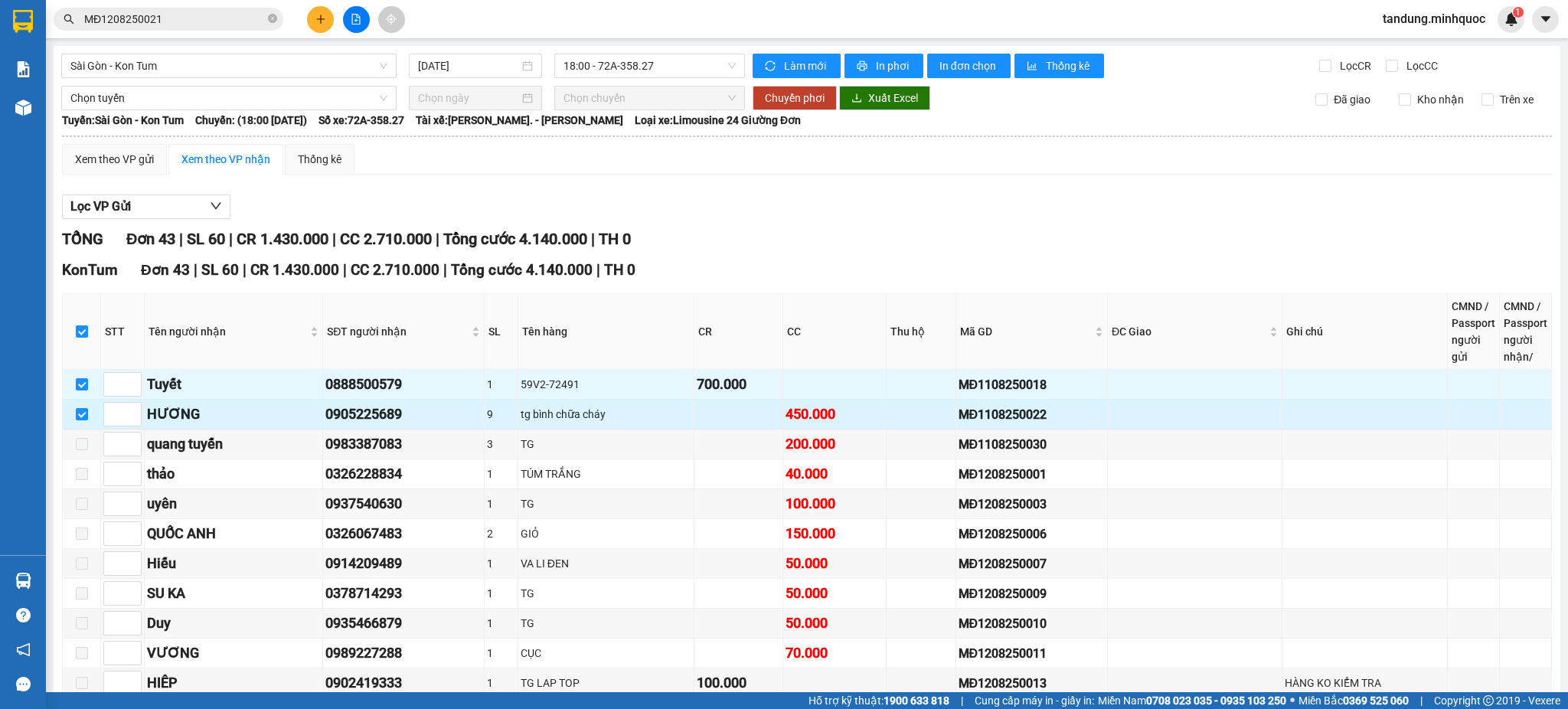
click at [579, 414] on div "tg bình chữa cháy" at bounding box center [606, 415] width 171 height 17
click at [577, 421] on div "tg bình chữa cháy" at bounding box center [606, 415] width 171 height 17
click at [577, 416] on div "tg bình chữa cháy" at bounding box center [606, 415] width 171 height 17
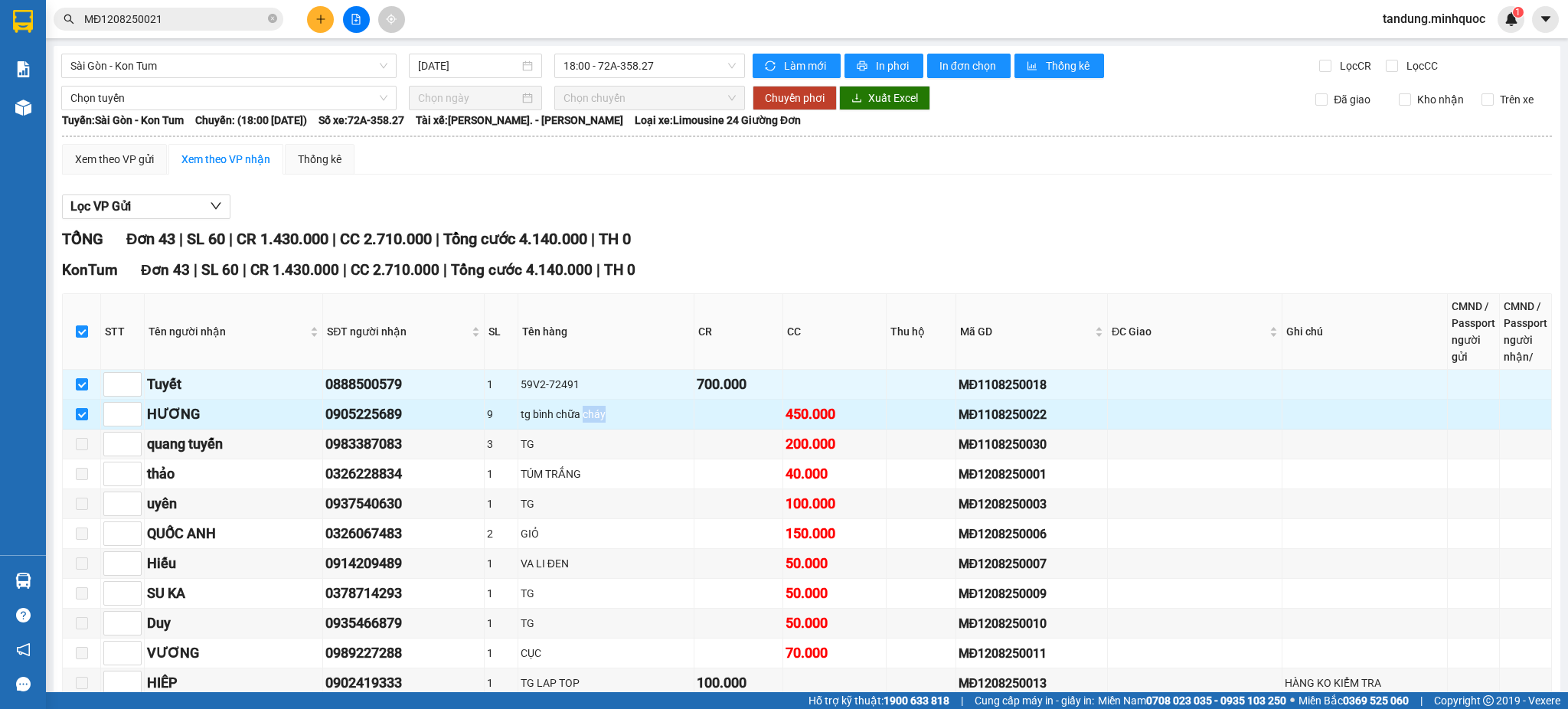
click at [578, 416] on div "tg bình chữa cháy" at bounding box center [606, 415] width 171 height 17
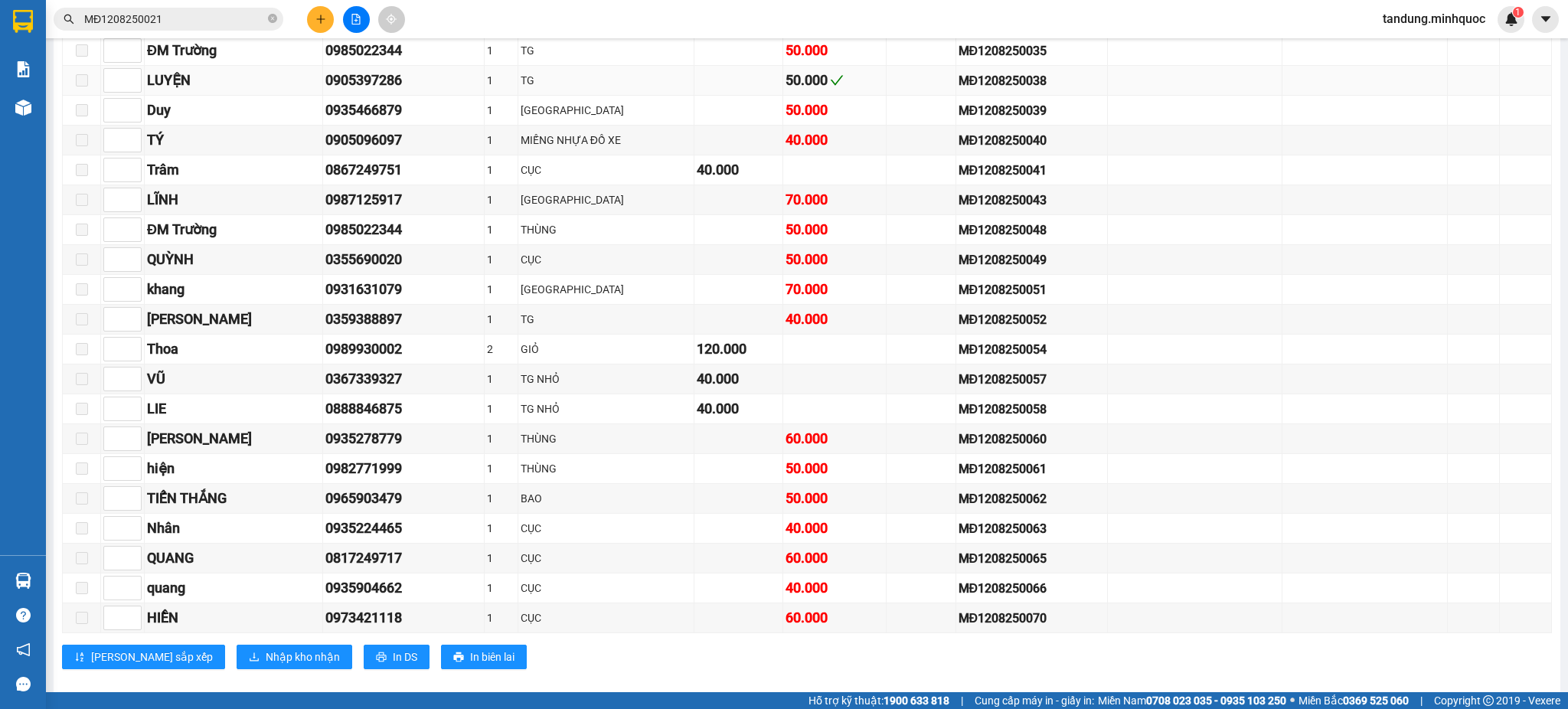
scroll to position [679, 0]
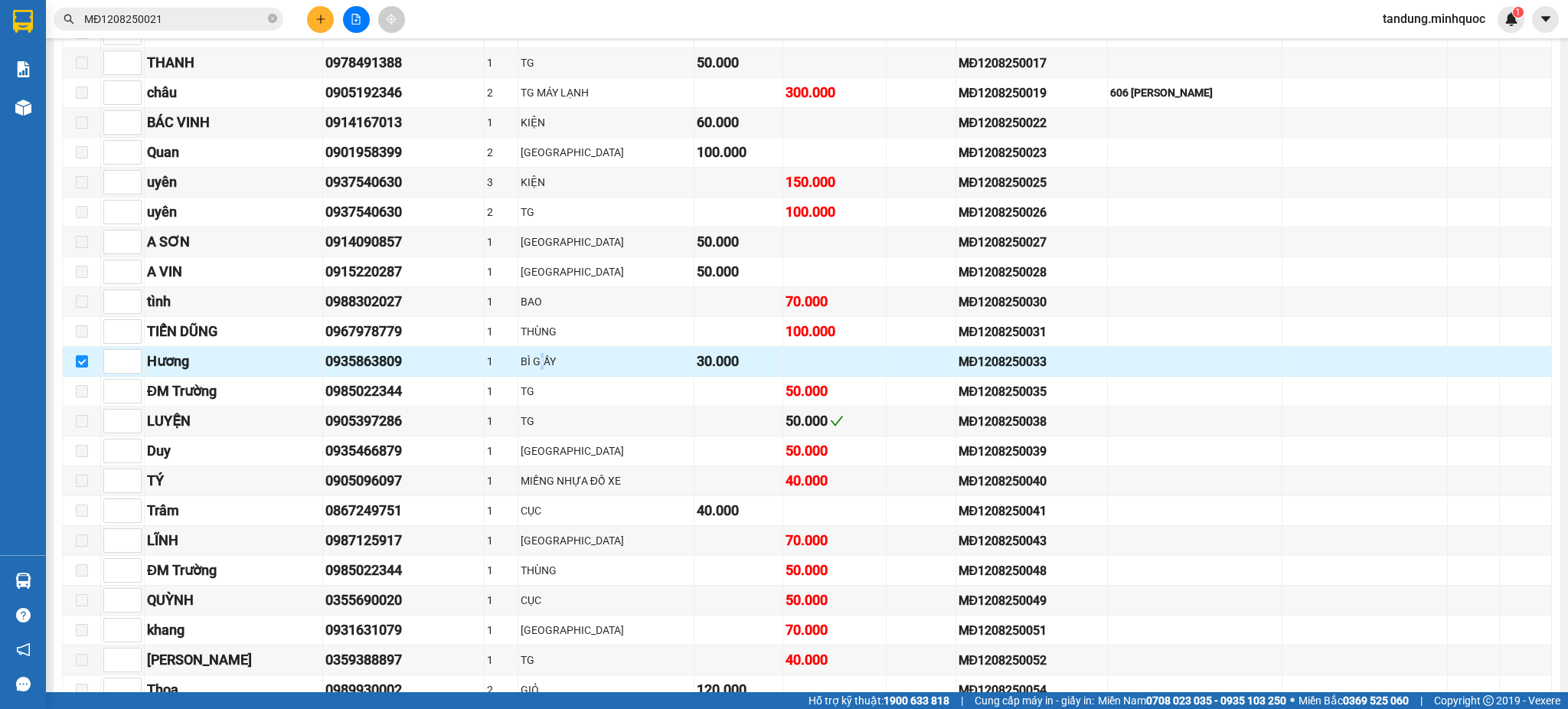
click at [529, 364] on div "BÌ GIẦY" at bounding box center [606, 361] width 171 height 17
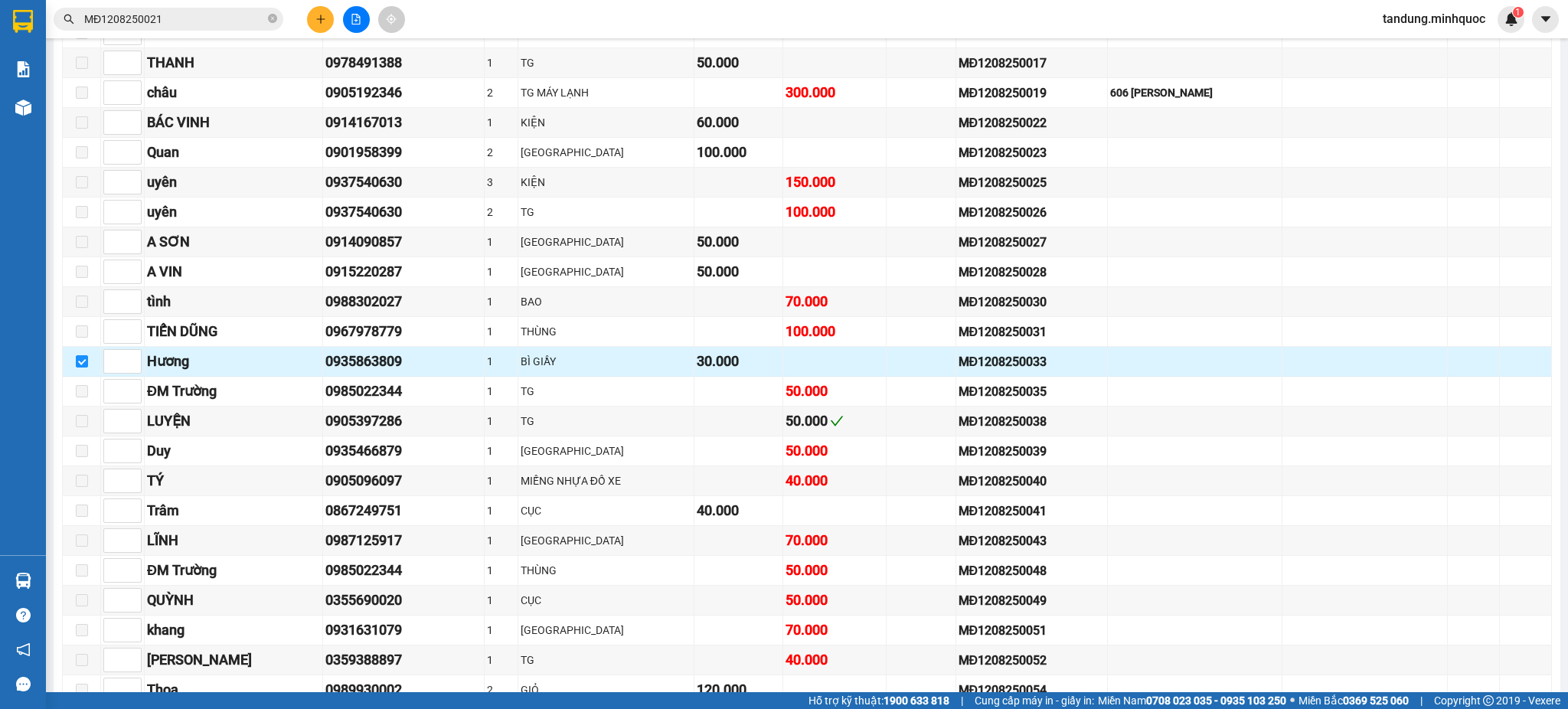
click at [987, 355] on div "MĐ1208250033" at bounding box center [1032, 362] width 147 height 19
click at [987, 356] on div "MĐ1208250033" at bounding box center [1032, 362] width 147 height 19
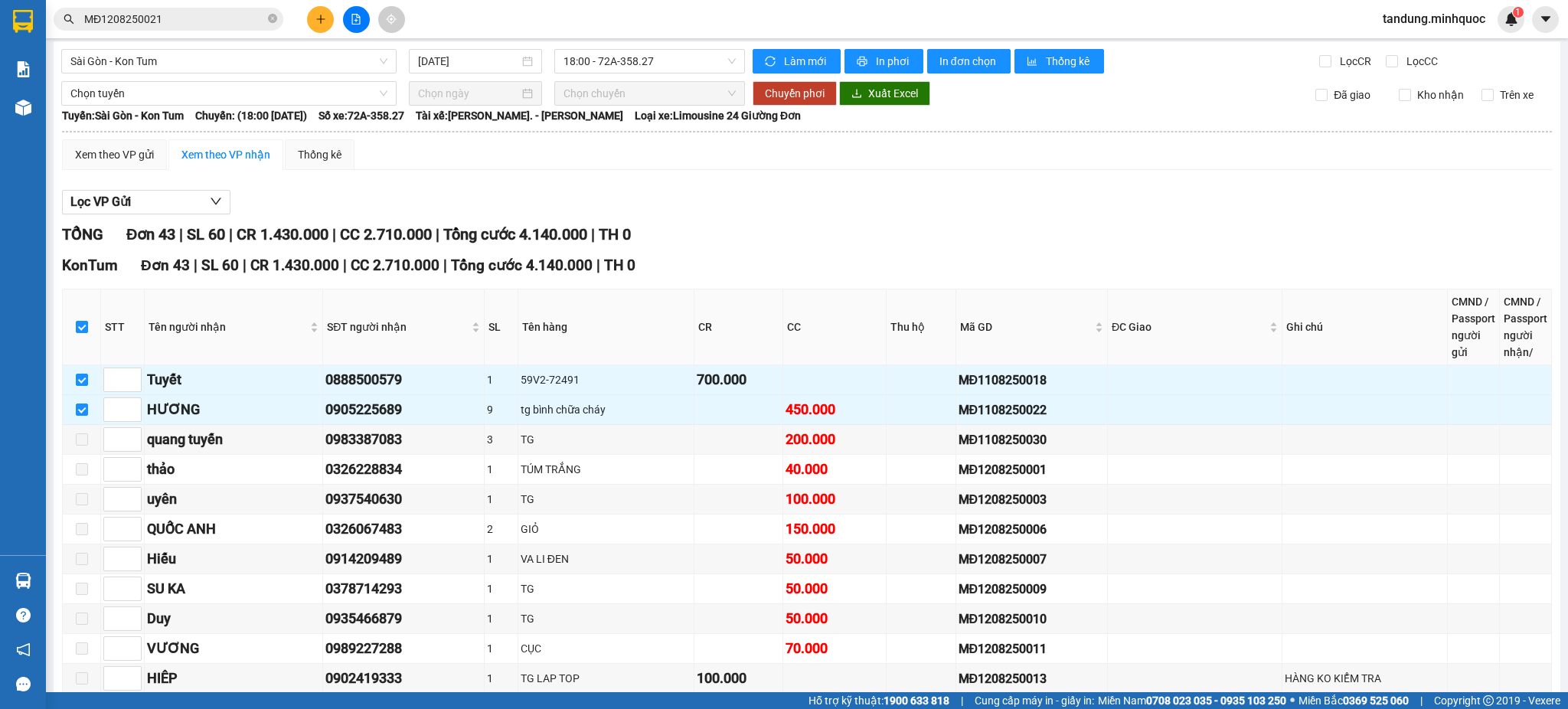
scroll to position [0, 0]
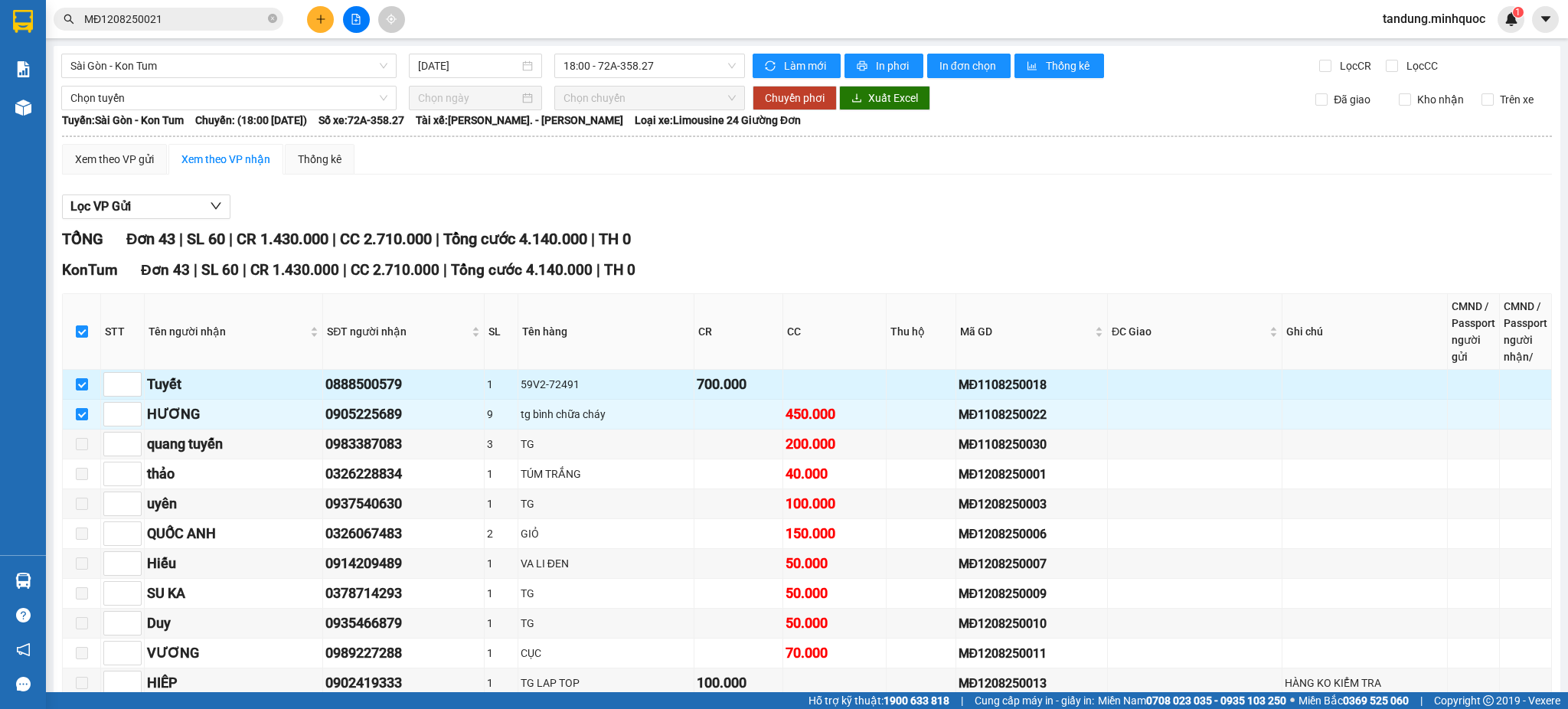
drag, startPoint x: 518, startPoint y: 375, endPoint x: 546, endPoint y: 380, distance: 28.4
click at [518, 376] on td "59V2-72491" at bounding box center [606, 384] width 176 height 30
click at [548, 380] on div "59V2-72491" at bounding box center [606, 384] width 171 height 17
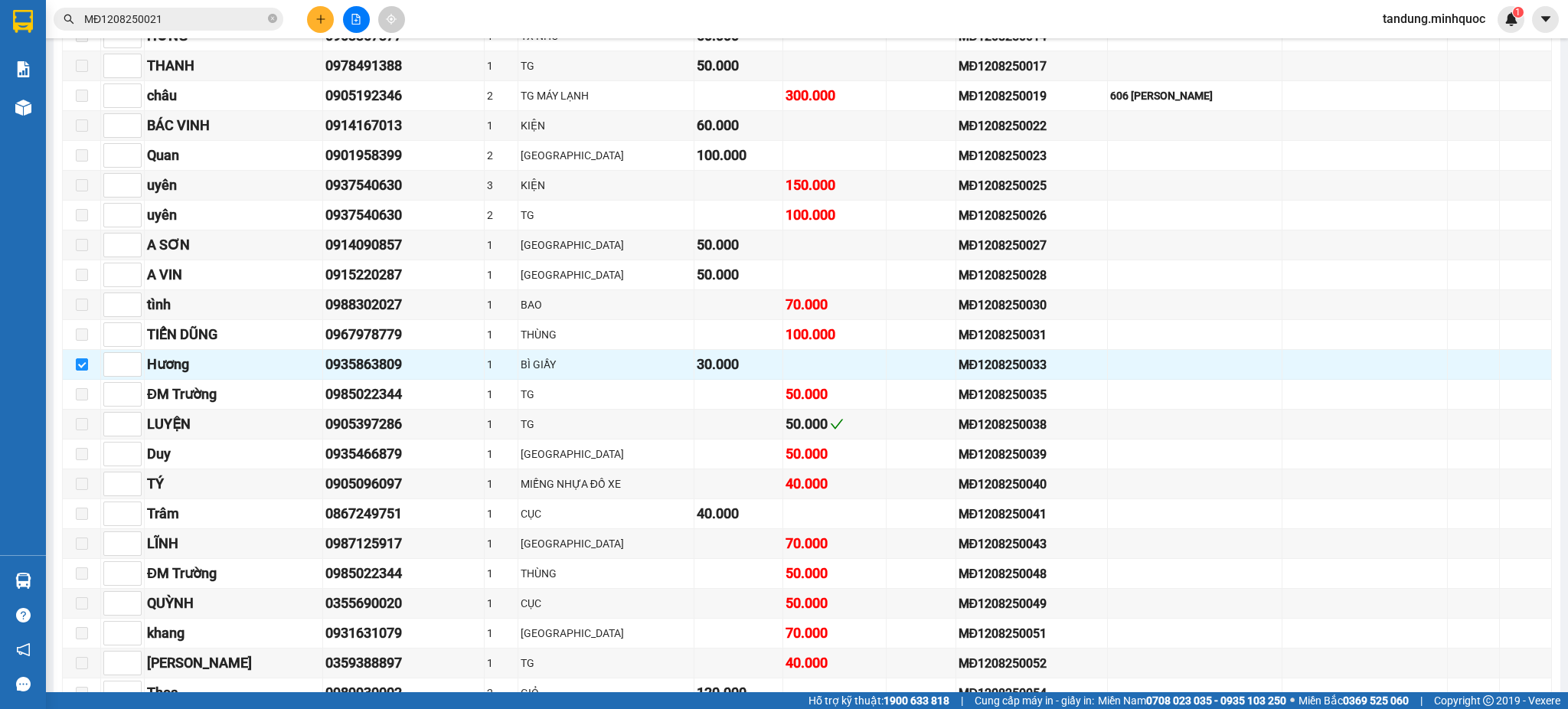
scroll to position [679, 0]
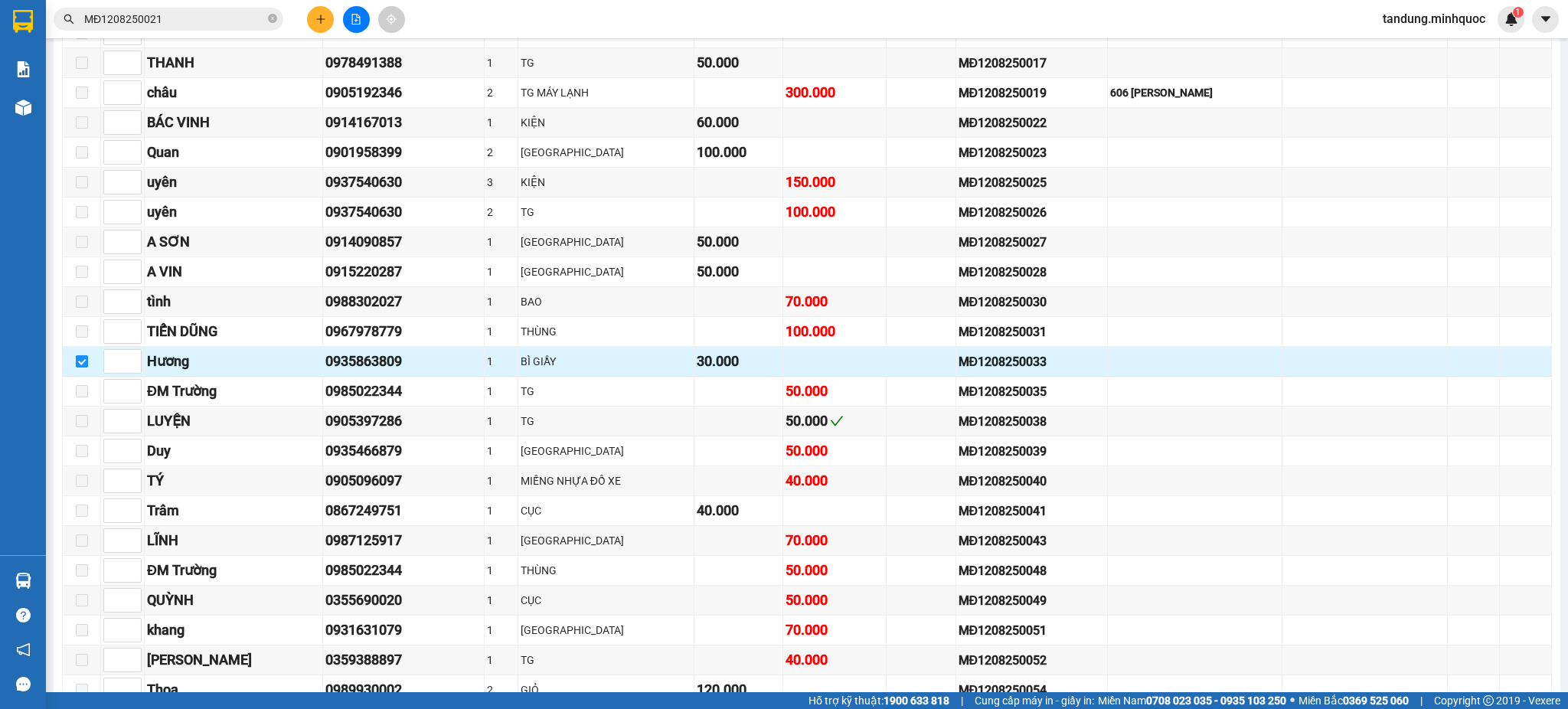
click at [80, 361] on input "checkbox" at bounding box center [81, 361] width 12 height 12
checkbox input "false"
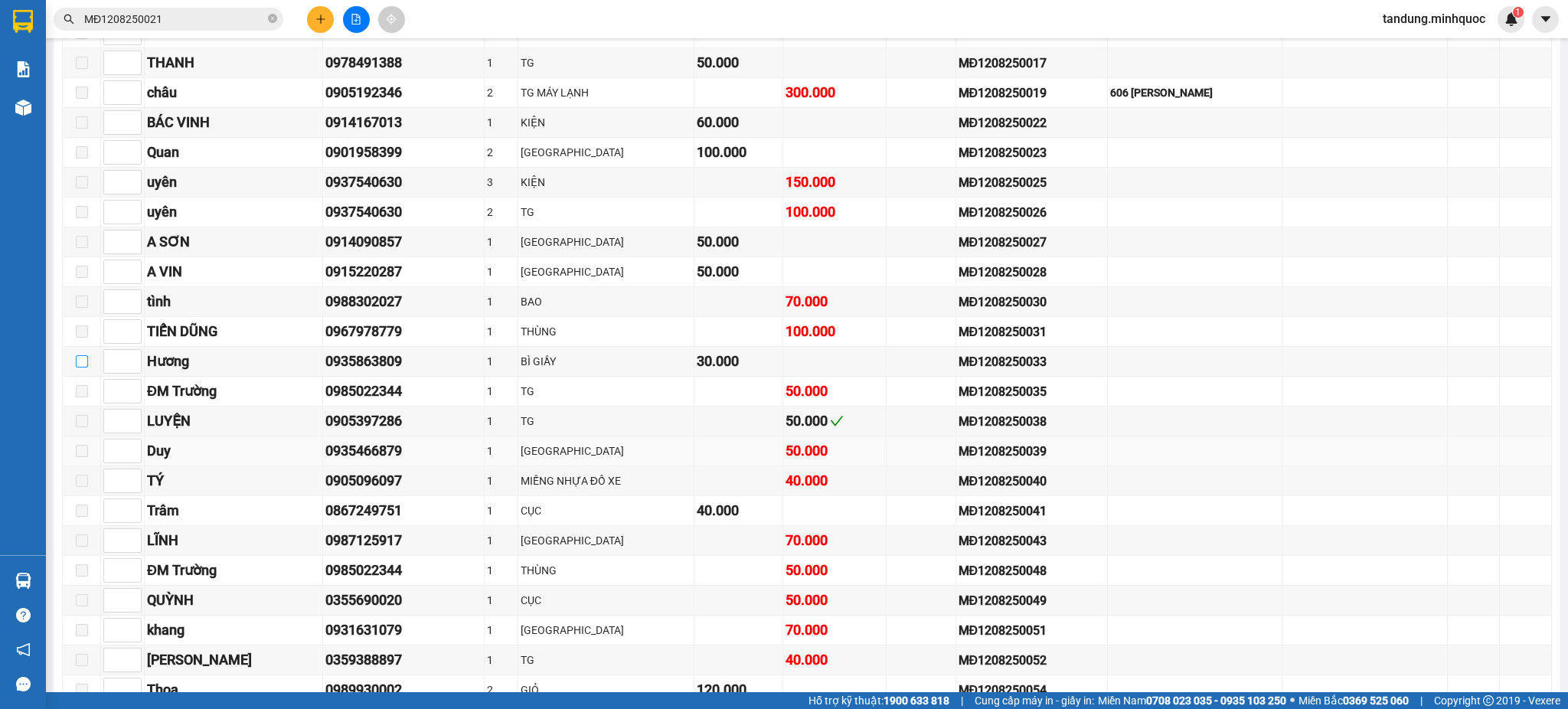
scroll to position [1021, 0]
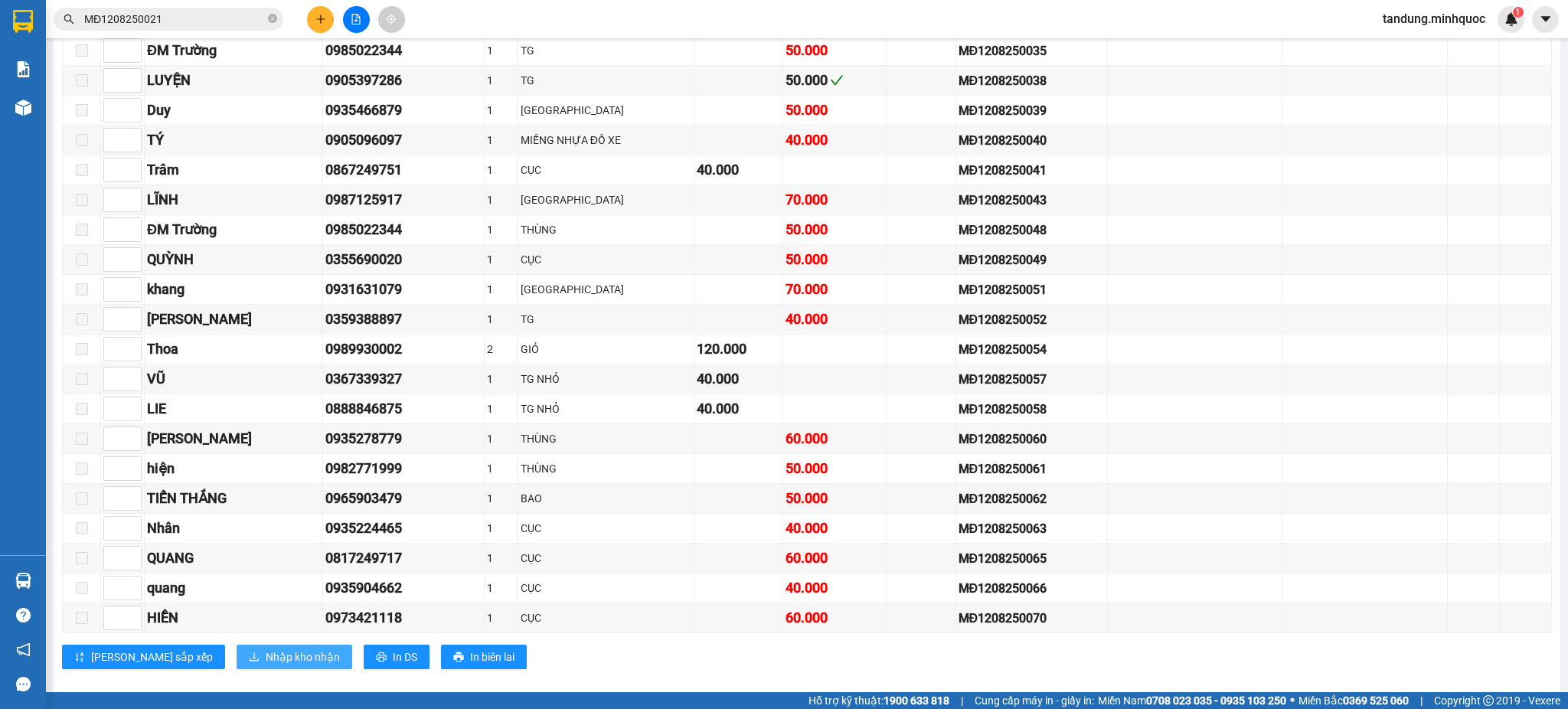
click at [260, 655] on button "Nhập kho nhận" at bounding box center [294, 657] width 116 height 25
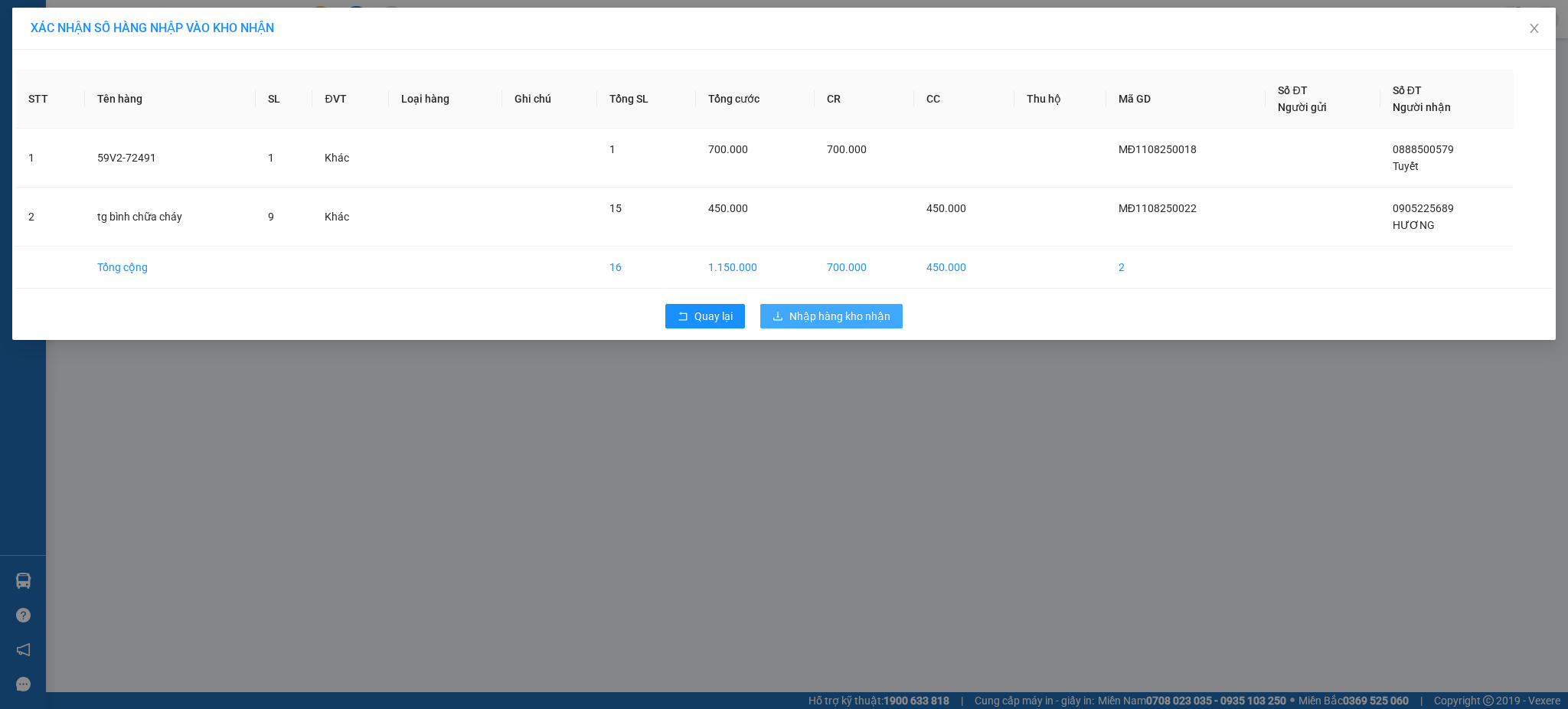
drag, startPoint x: 841, startPoint y: 337, endPoint x: 848, endPoint y: 325, distance: 13.9
click at [843, 333] on div "STT Tên hàng SL ĐVT Loại hàng Ghi chú Tổng SL Tổng cước CR CC Thu hộ Mã GD Số Đ…" at bounding box center [784, 195] width 1543 height 290
click at [854, 318] on span "Nhập hàng kho nhận" at bounding box center [840, 316] width 101 height 17
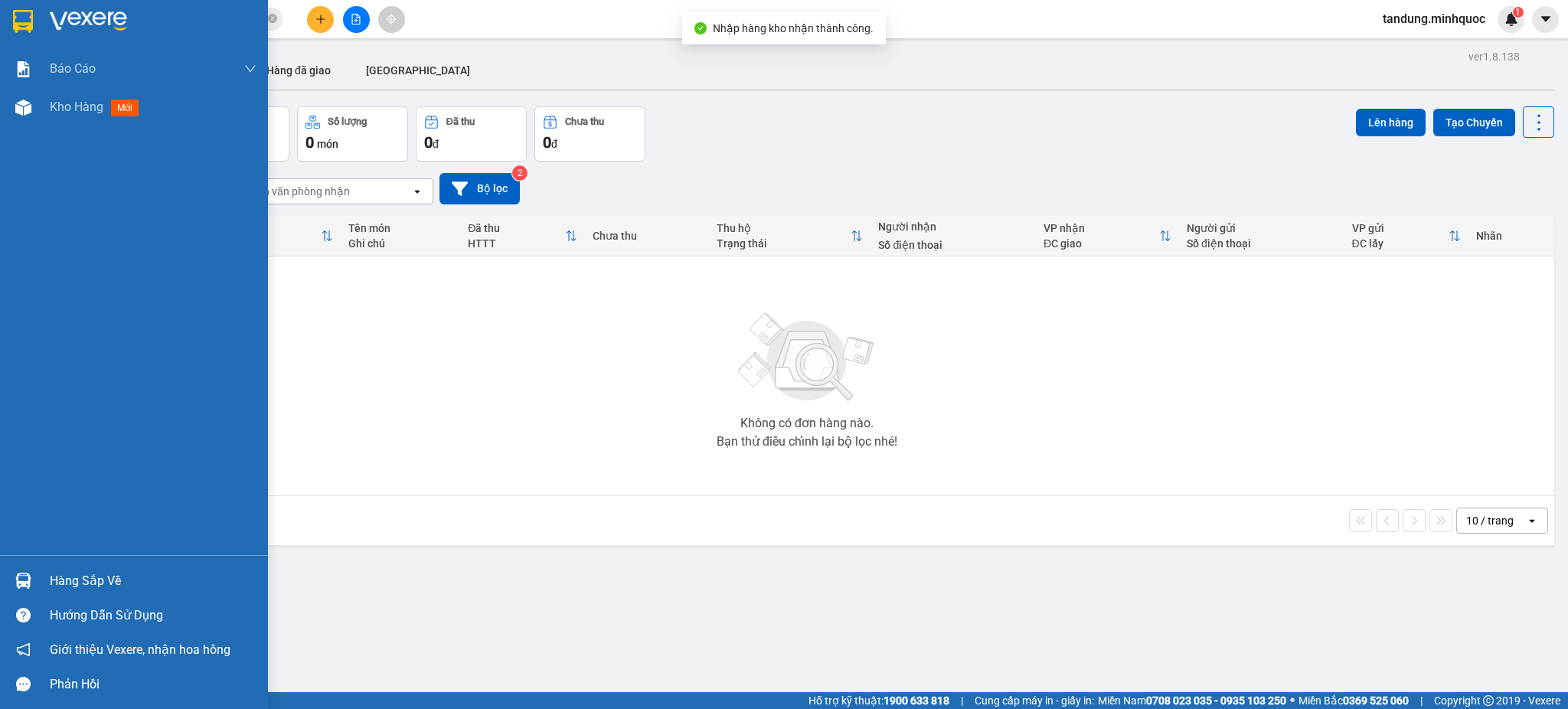
click at [23, 22] on img at bounding box center [23, 21] width 20 height 23
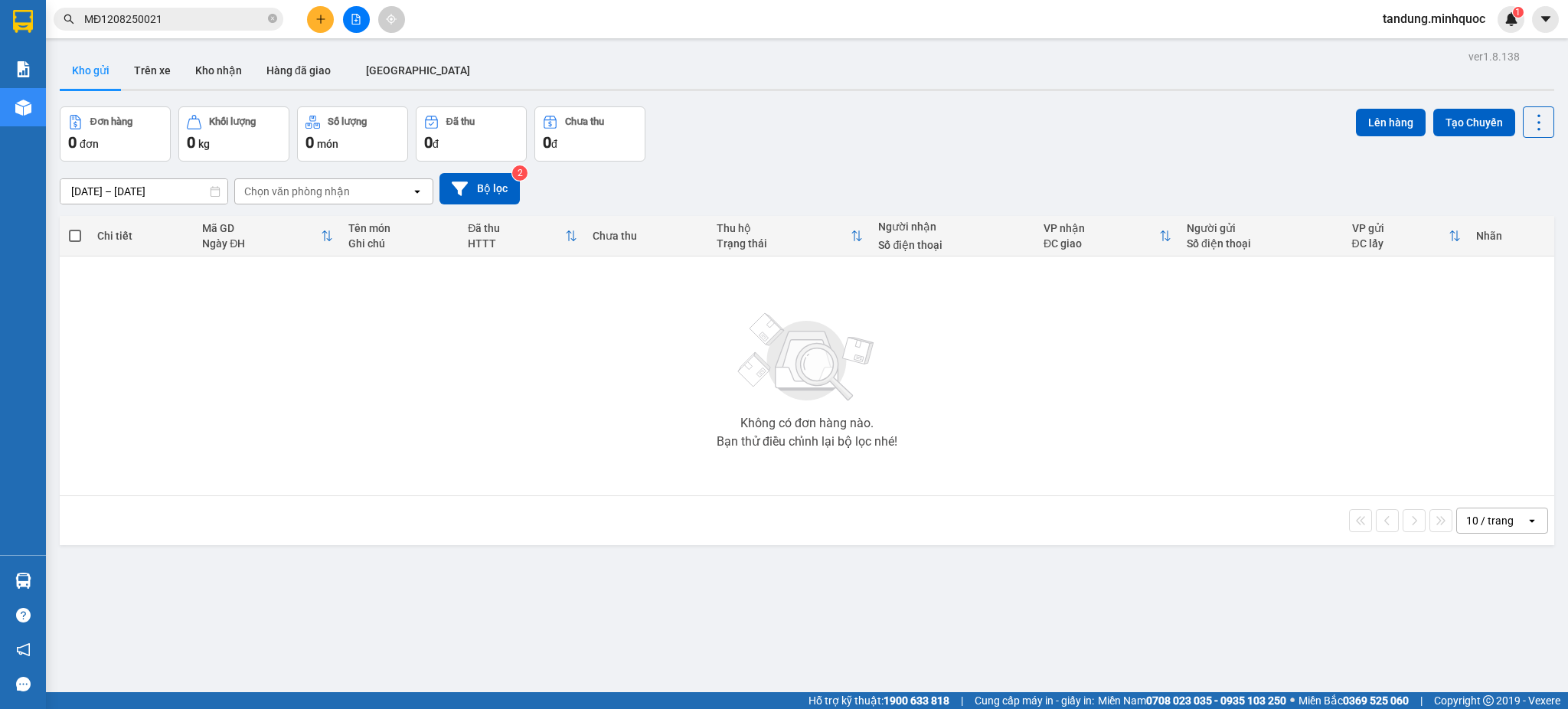
click at [161, 21] on input "MĐ1208250021" at bounding box center [174, 19] width 181 height 17
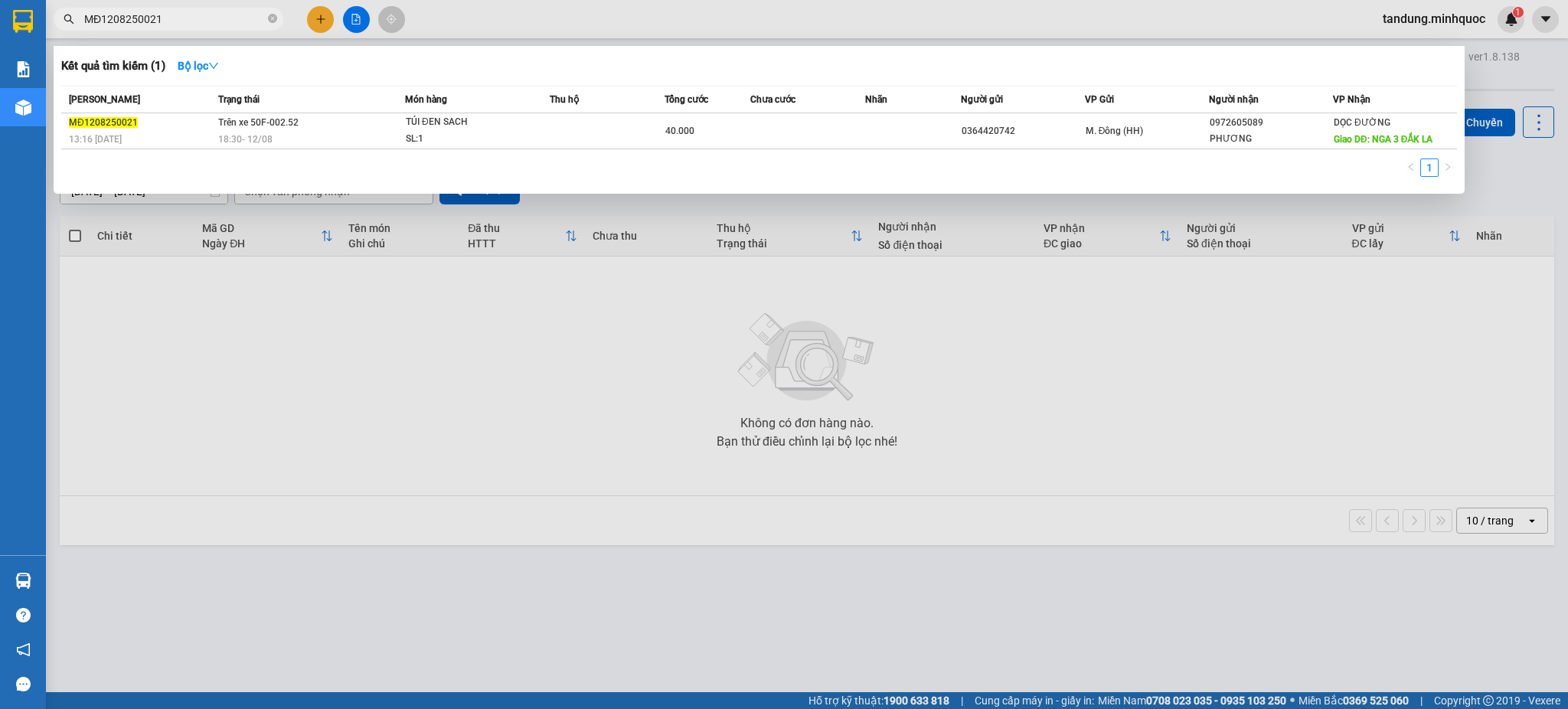
click at [161, 21] on input "MĐ1208250021" at bounding box center [174, 19] width 181 height 17
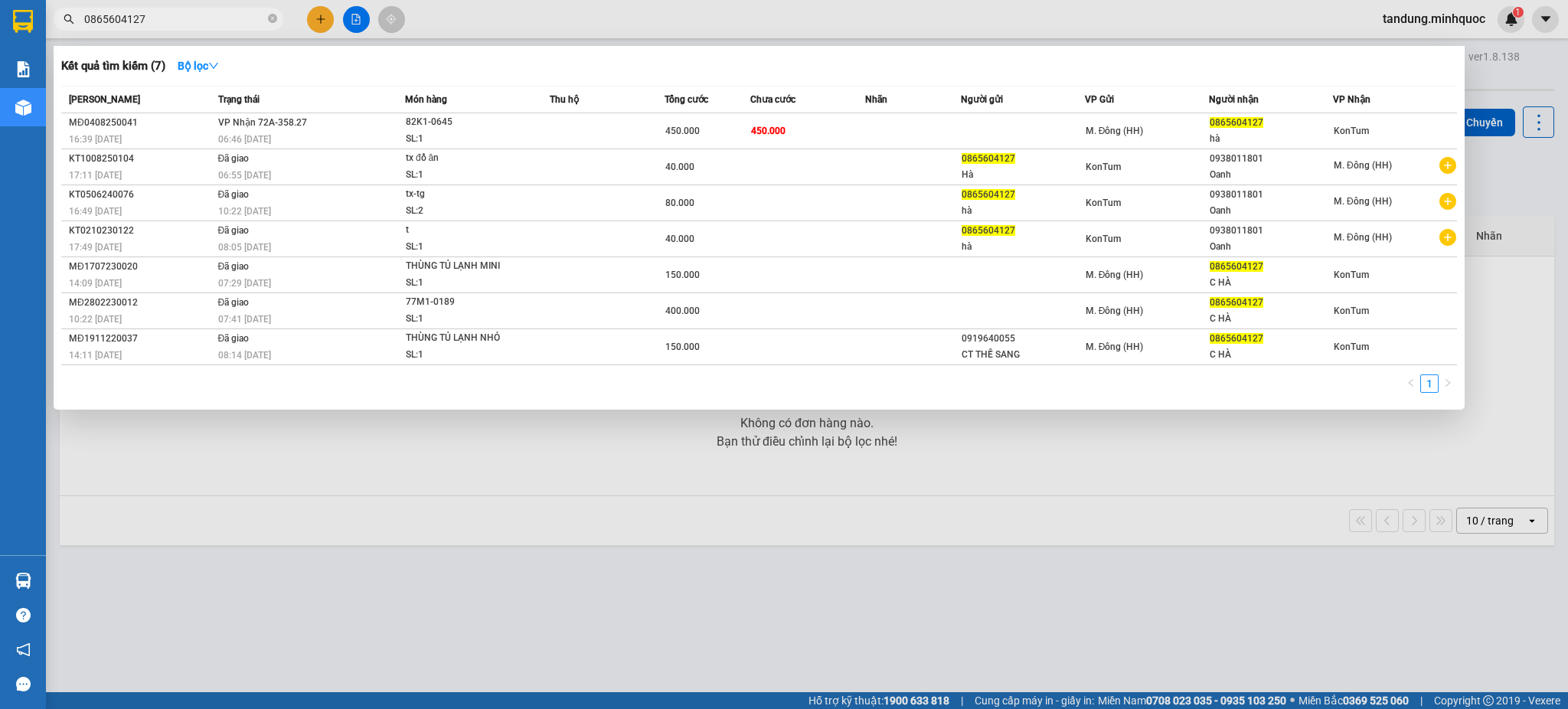
click at [164, 21] on input "0865604127" at bounding box center [174, 19] width 181 height 17
type input "0865604127"
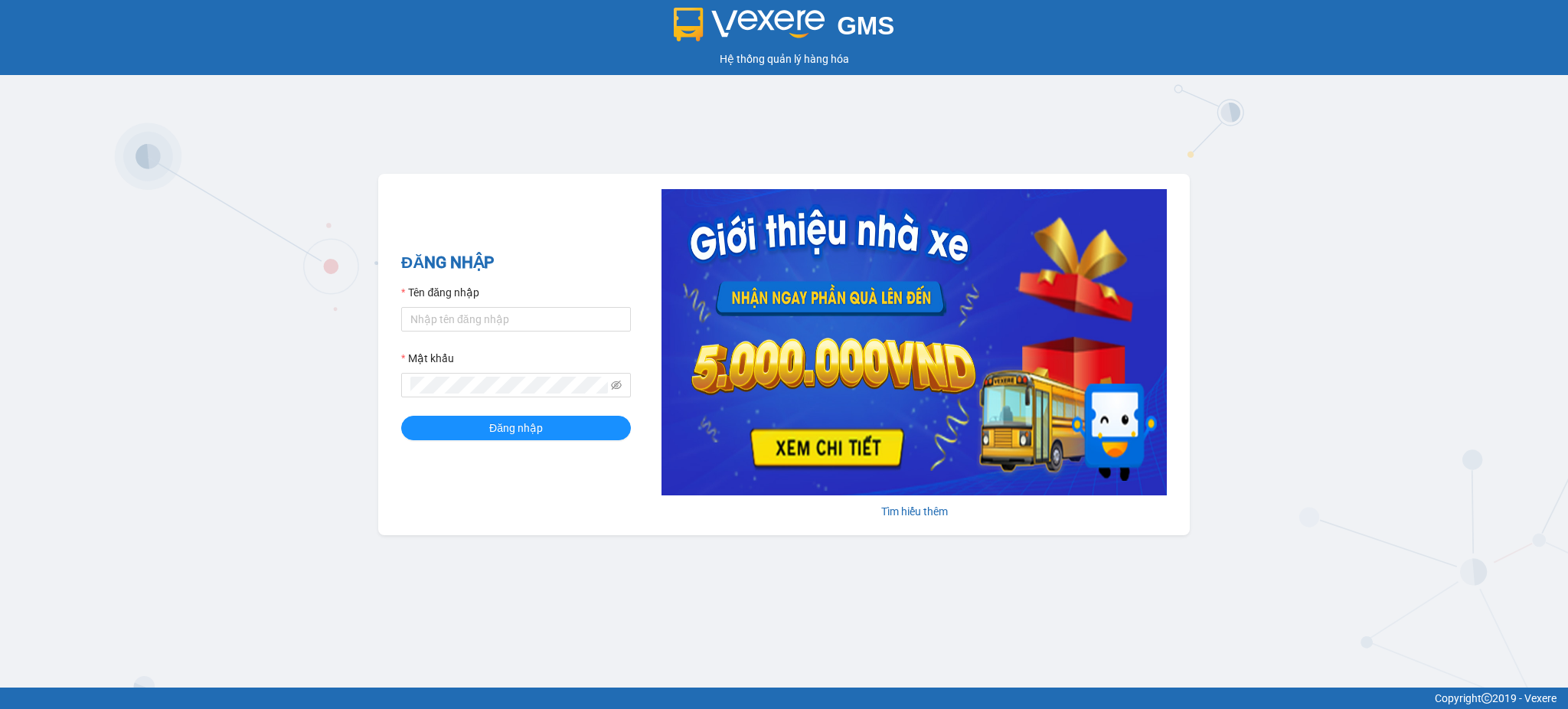
click at [483, 291] on div "Tên đăng nhập" at bounding box center [516, 295] width 229 height 23
click at [453, 295] on label "Tên đăng nhập" at bounding box center [440, 292] width 78 height 17
click at [453, 307] on input "Tên đăng nhập" at bounding box center [516, 319] width 229 height 25
click at [504, 294] on div "Tên đăng nhập" at bounding box center [516, 295] width 229 height 23
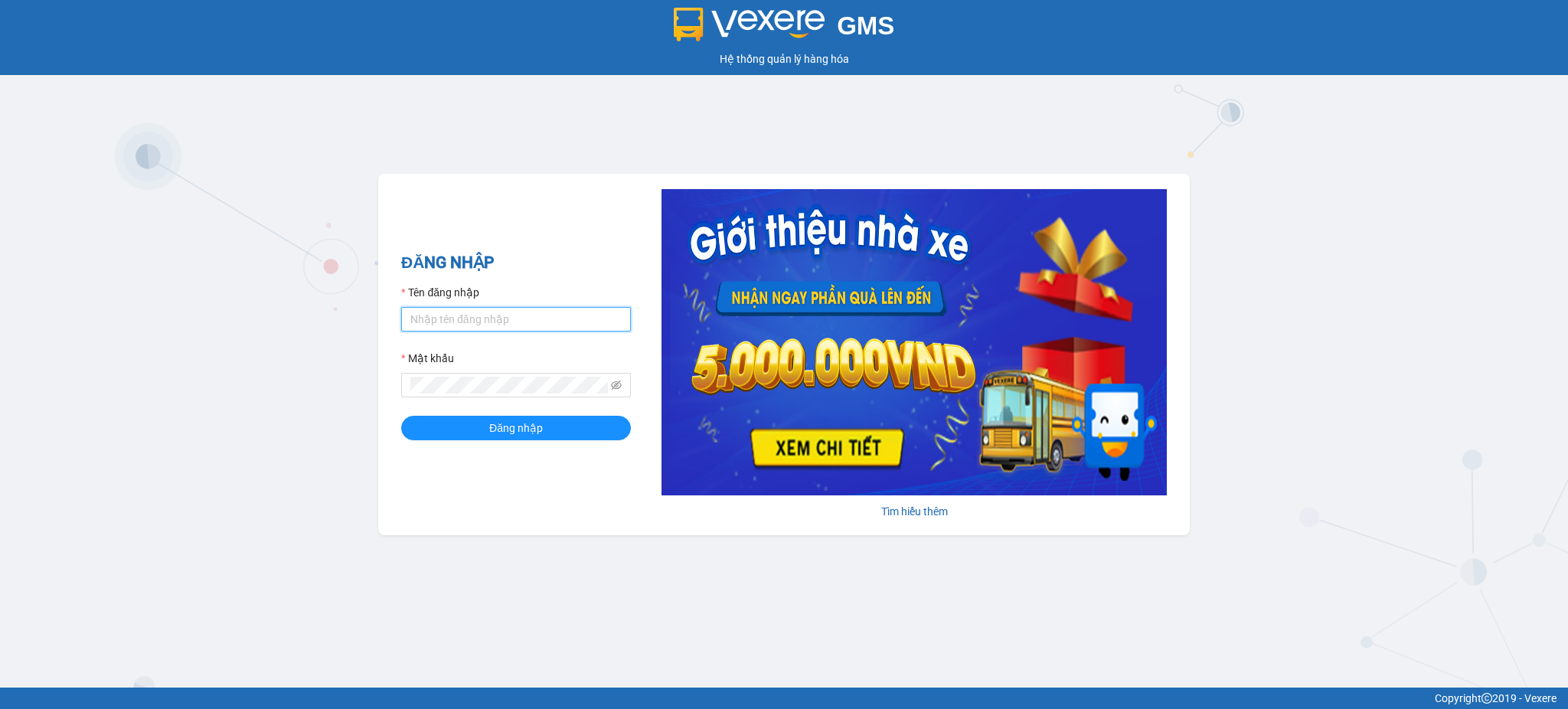
click at [478, 315] on input "Tên đăng nhập" at bounding box center [516, 319] width 229 height 25
click at [542, 311] on input "t" at bounding box center [516, 319] width 229 height 25
type input "tuyenkt.minhquoc"
click at [401, 416] on button "Đăng nhập" at bounding box center [516, 428] width 229 height 25
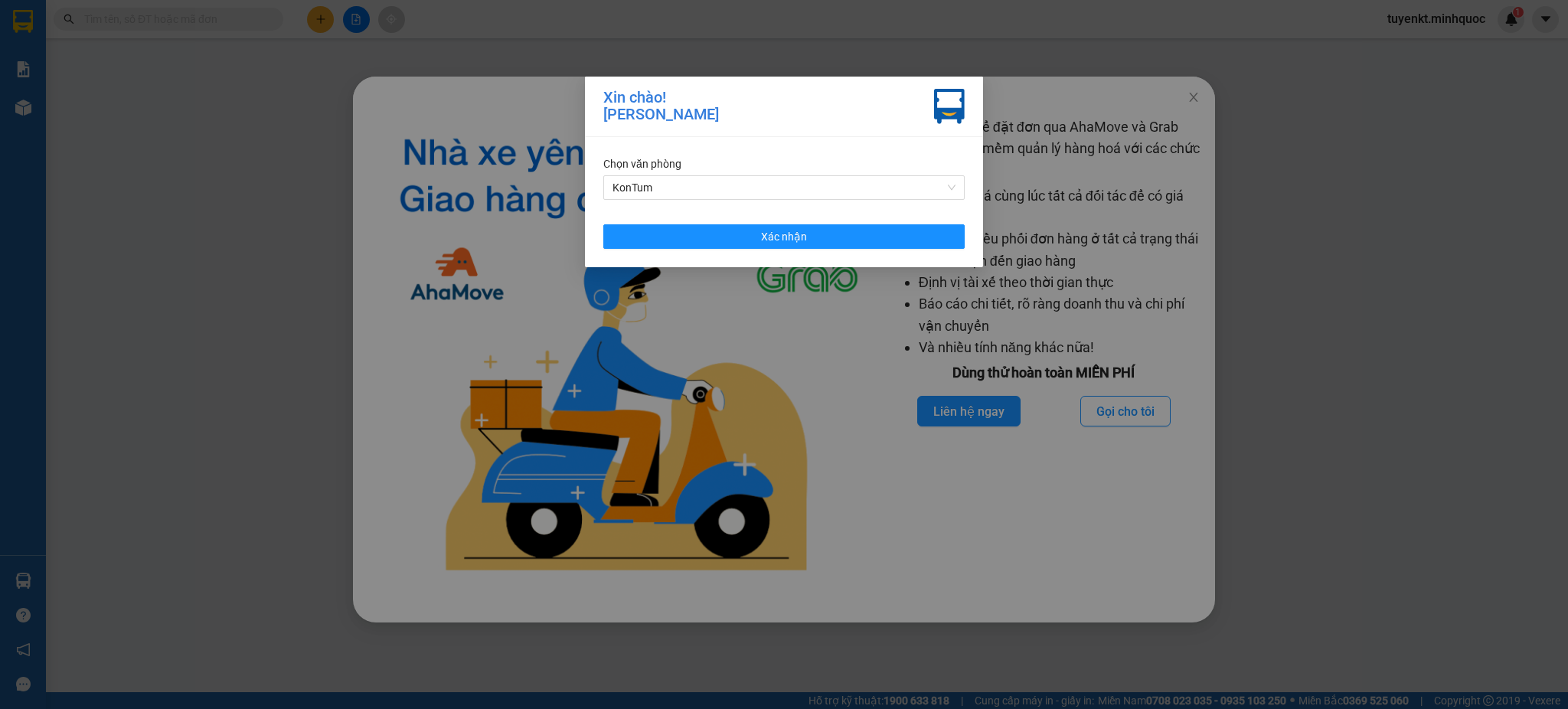
click at [829, 250] on div "Chọn văn phòng KonTum Xác nhận" at bounding box center [784, 202] width 398 height 130
click at [841, 241] on button "Xác nhận" at bounding box center [784, 237] width 361 height 25
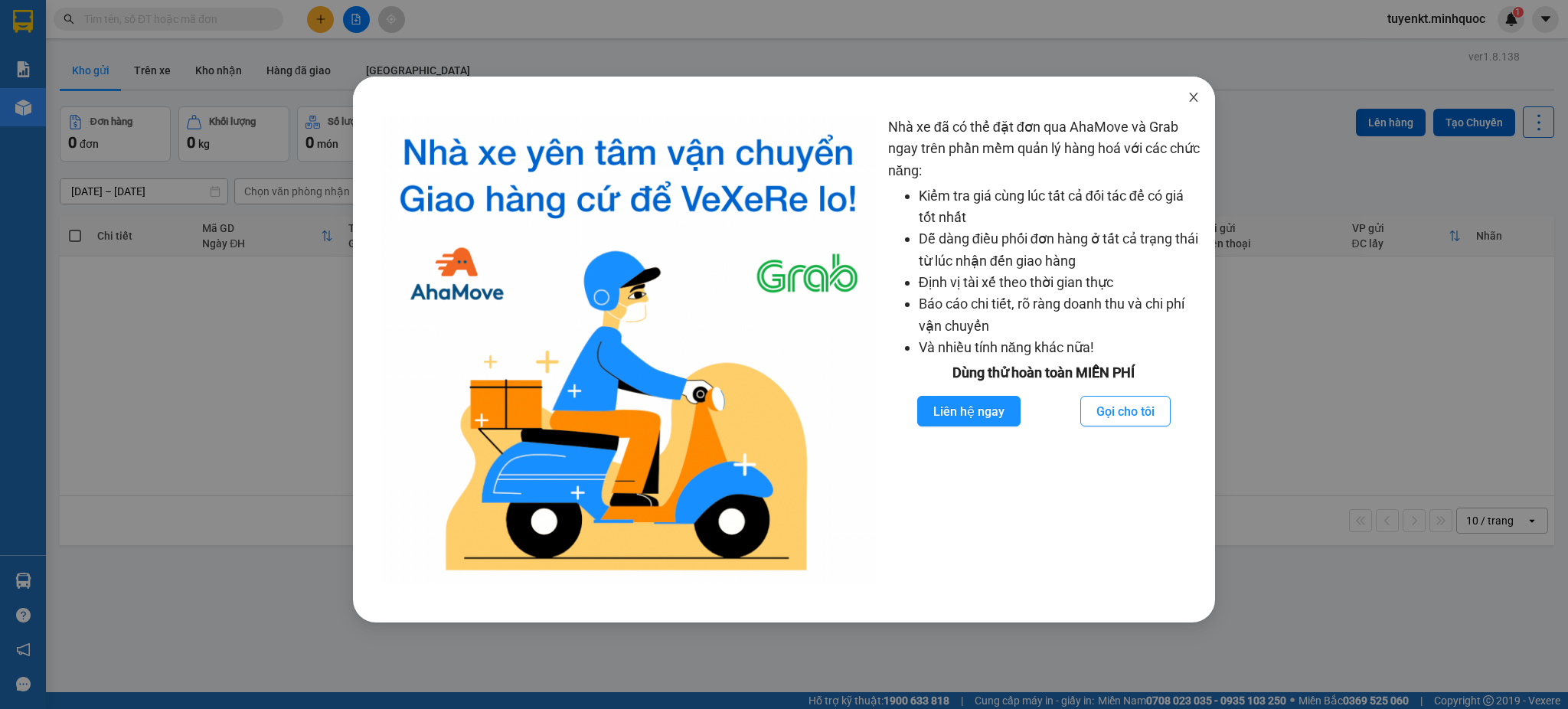
click at [1200, 105] on span "Close" at bounding box center [1193, 97] width 43 height 43
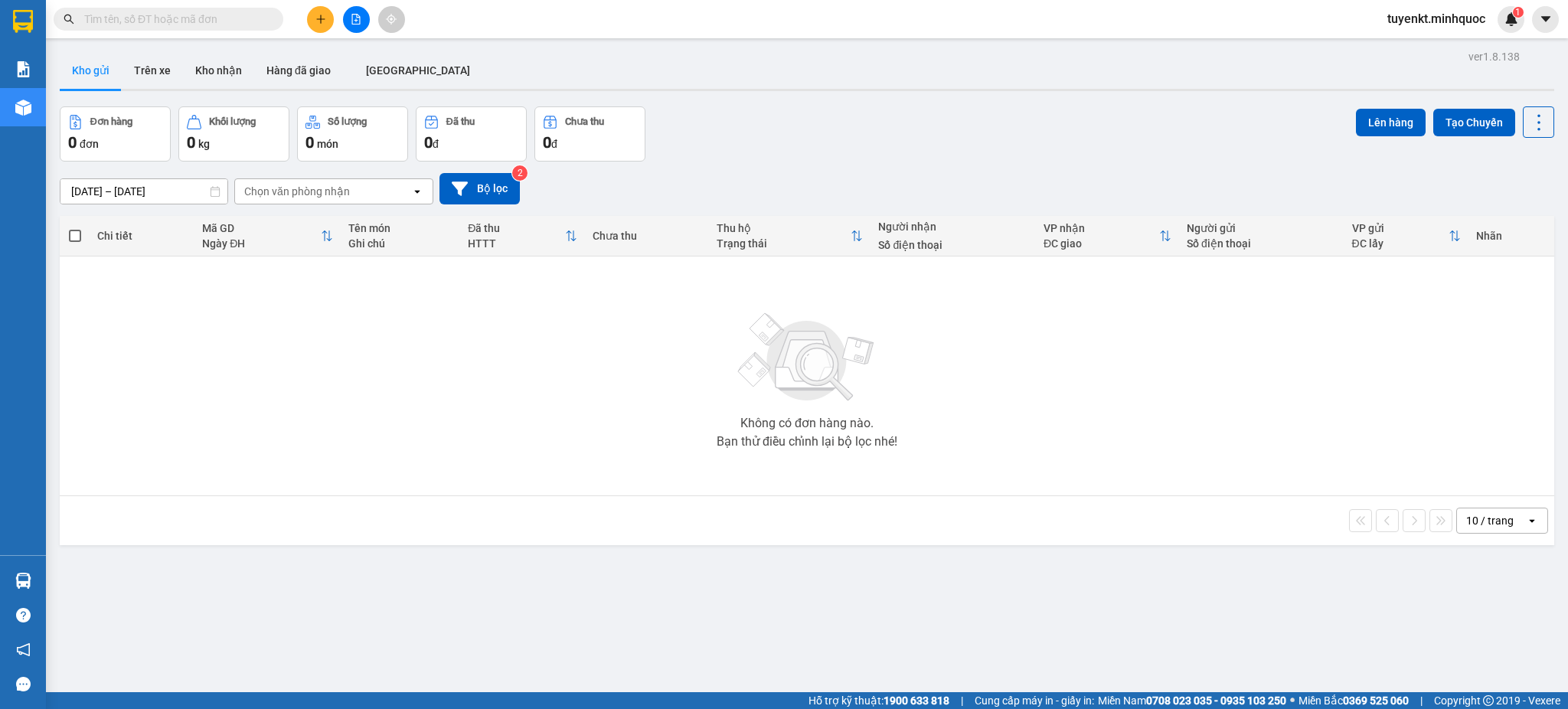
click at [199, 29] on span at bounding box center [168, 19] width 229 height 23
click at [353, 18] on icon "file-add" at bounding box center [356, 18] width 9 height 11
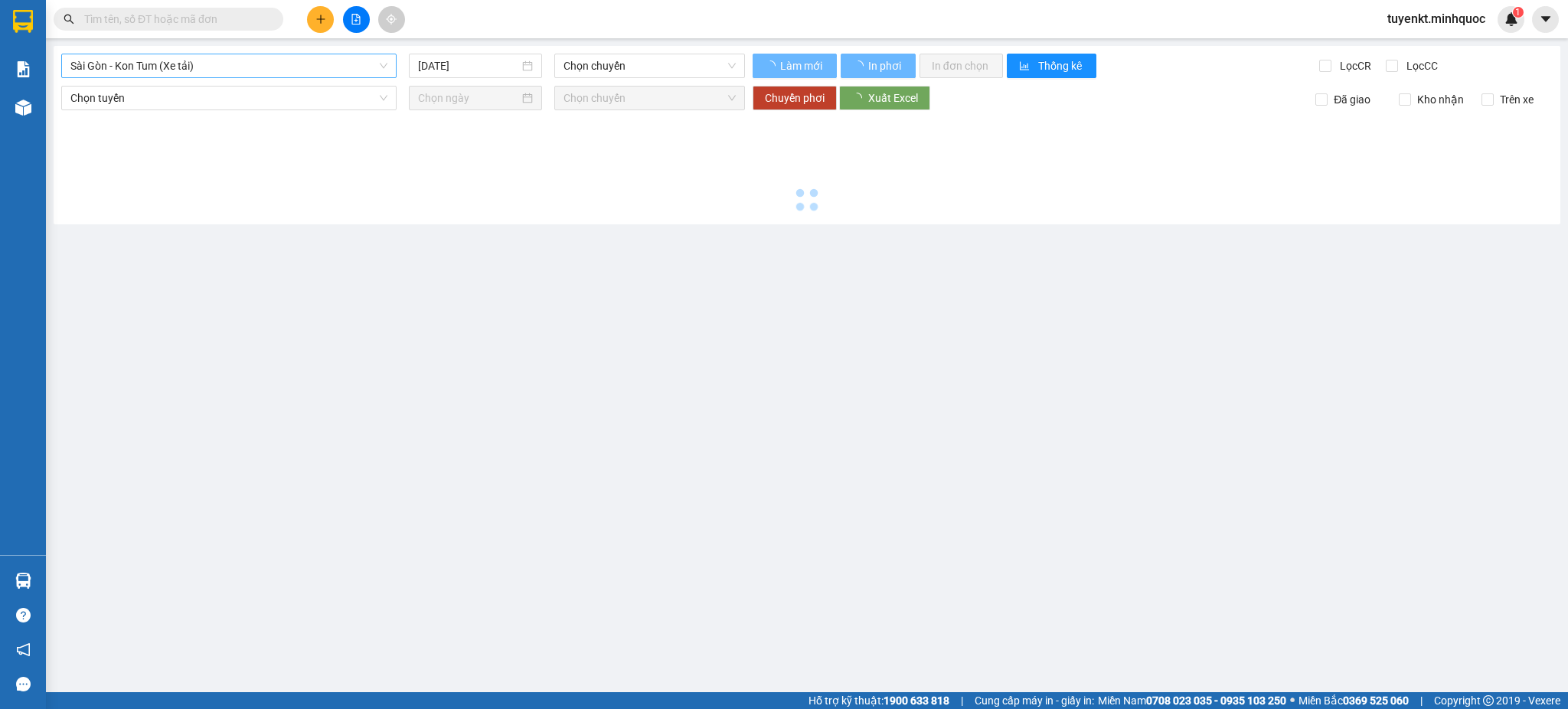
click at [225, 72] on span "Sài Gòn - Kon Tum (Xe tải)" at bounding box center [229, 66] width 317 height 23
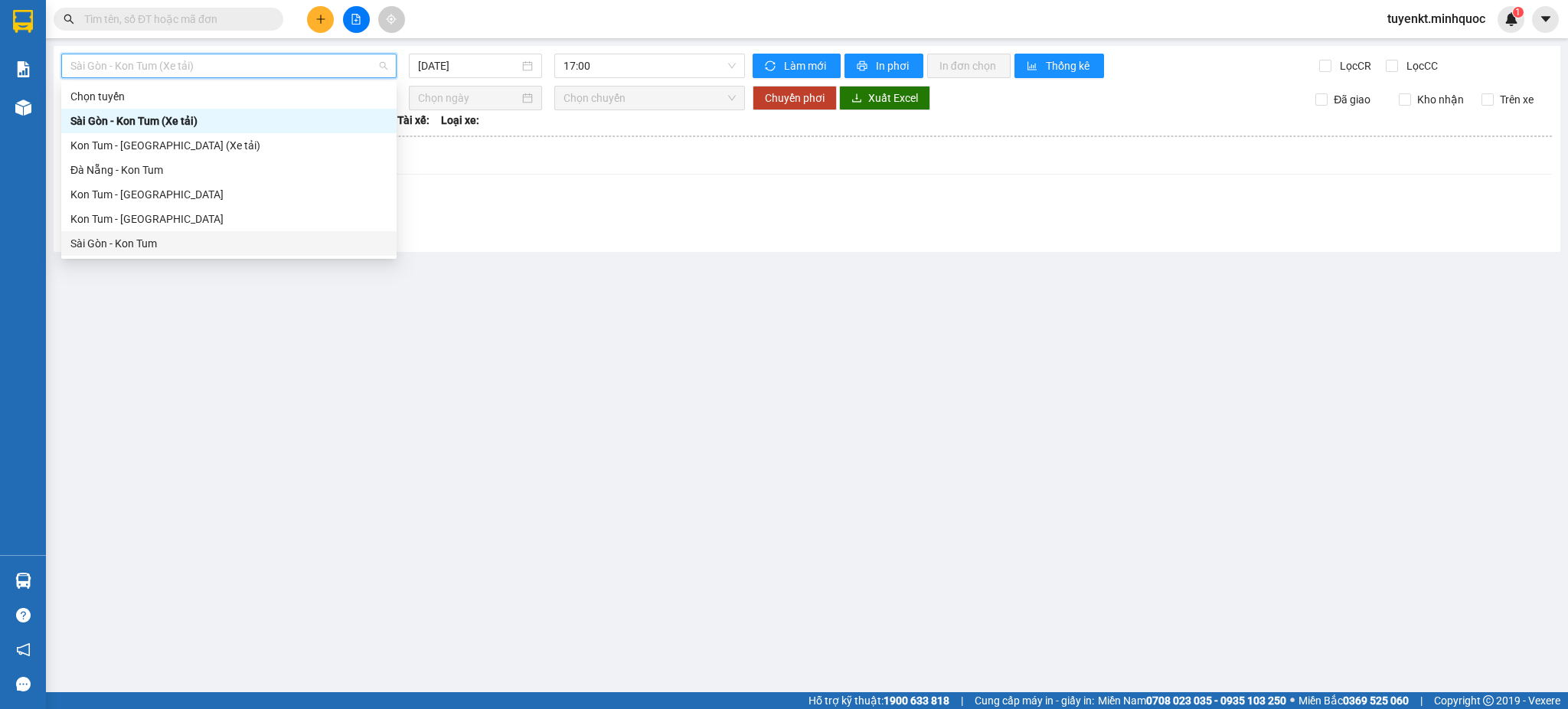
click at [135, 246] on div "Sài Gòn - Kon Tum" at bounding box center [229, 244] width 317 height 17
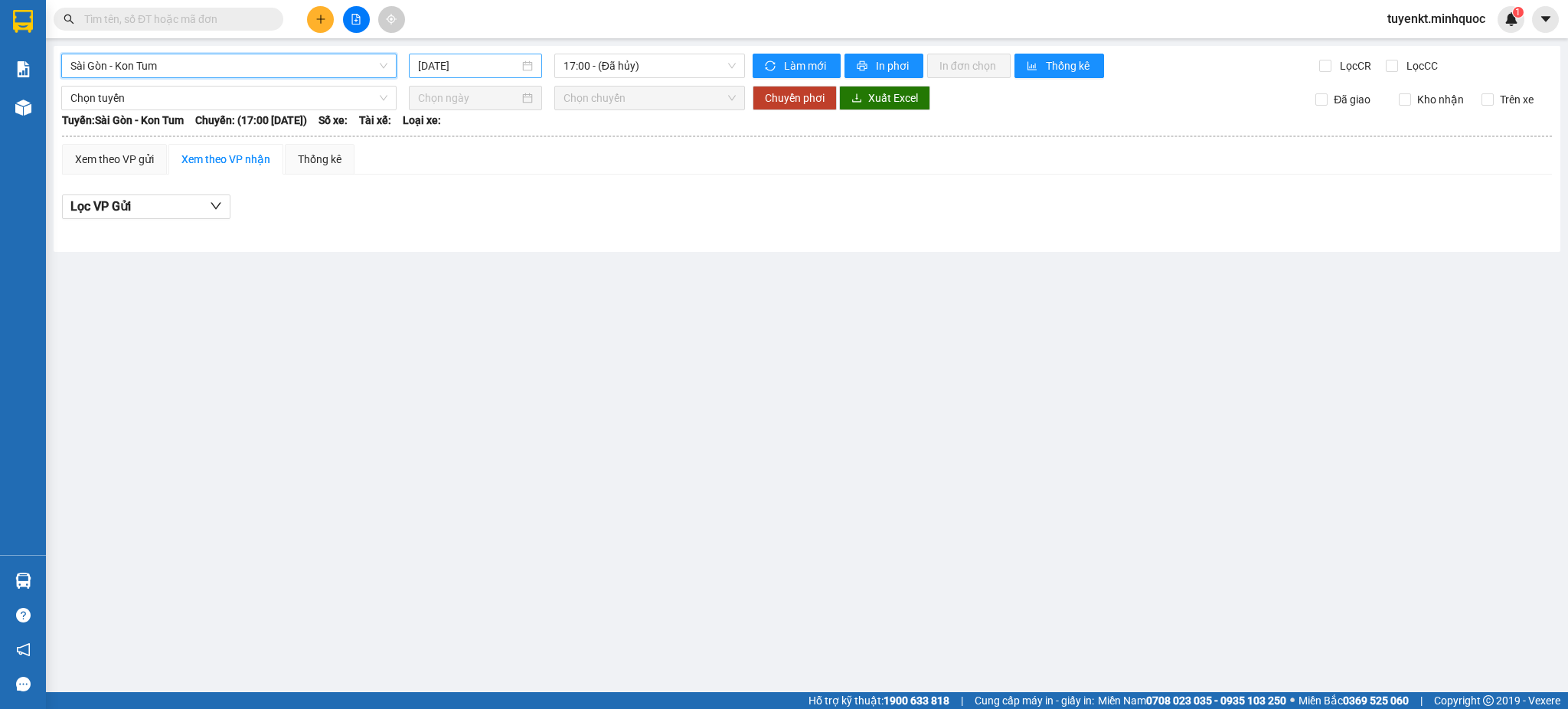
click at [472, 62] on input "[DATE]" at bounding box center [467, 66] width 100 height 17
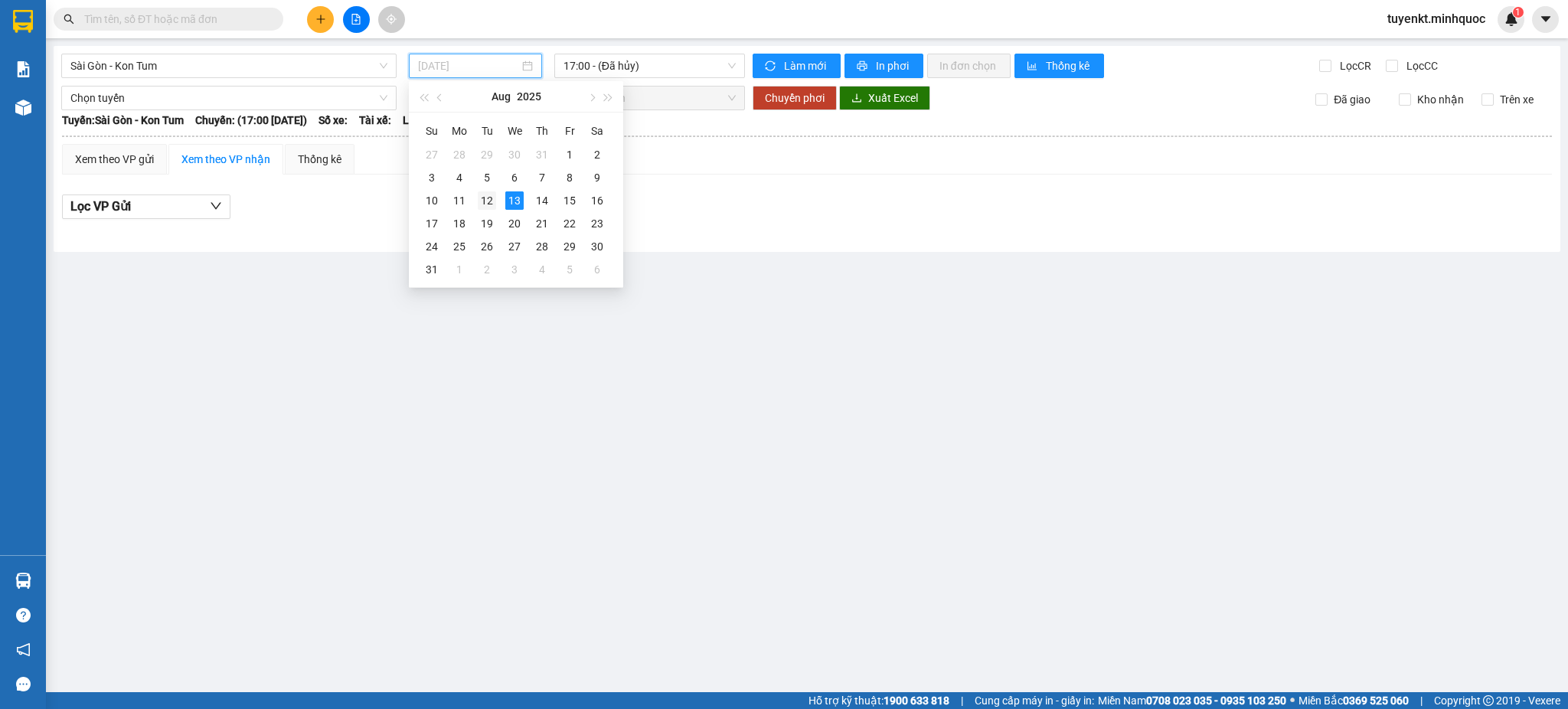
click at [483, 197] on div "12" at bounding box center [486, 200] width 18 height 18
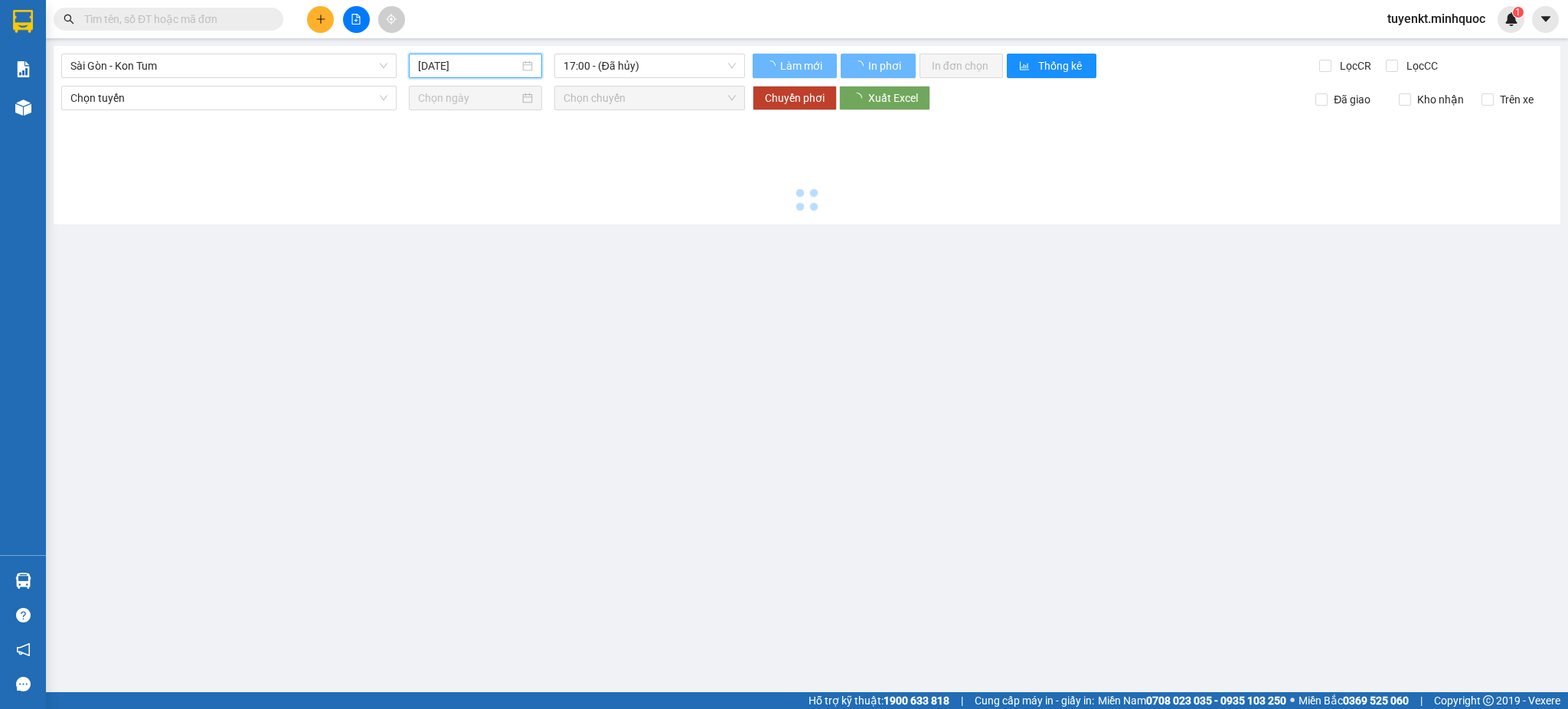
type input "[DATE]"
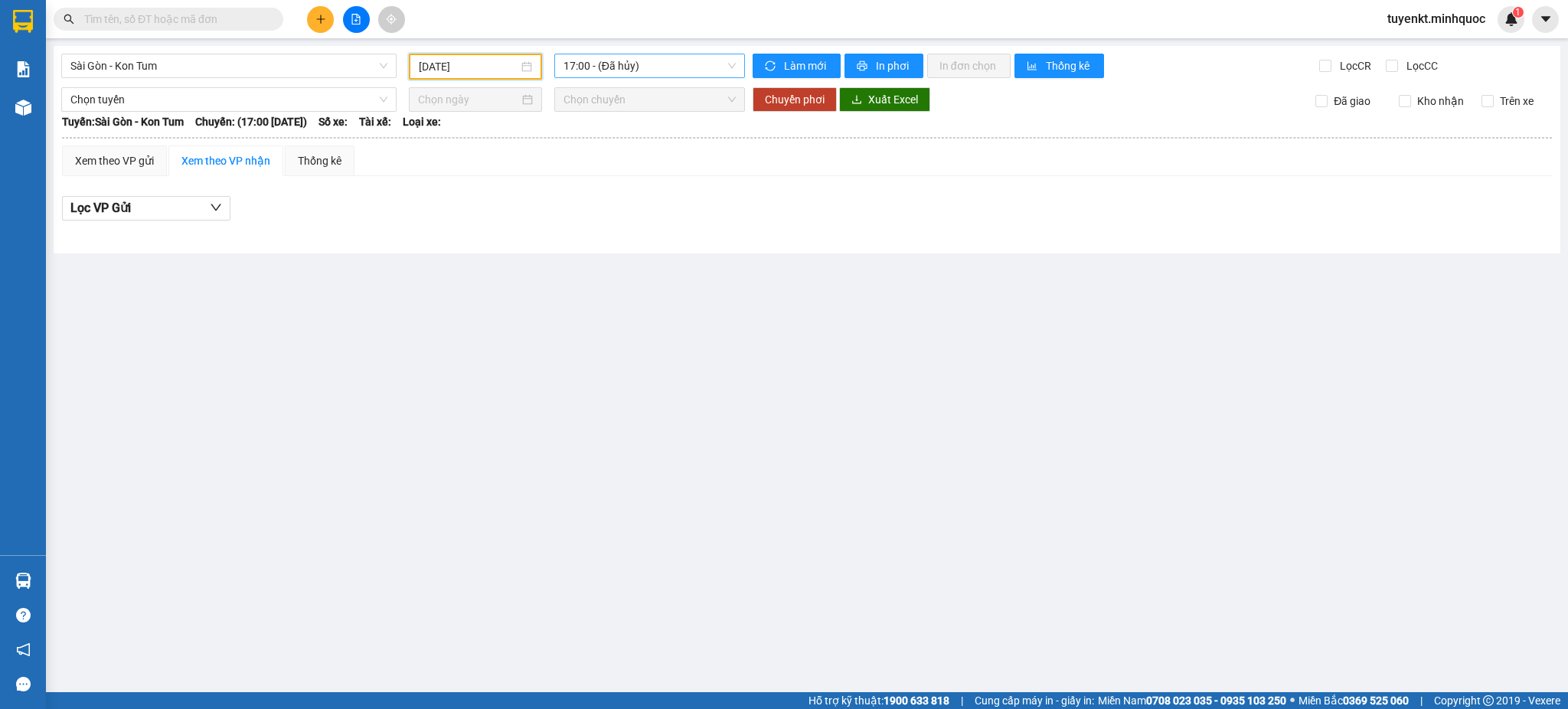
click at [645, 70] on span "17:00 - (Đã hủy)" at bounding box center [650, 66] width 172 height 23
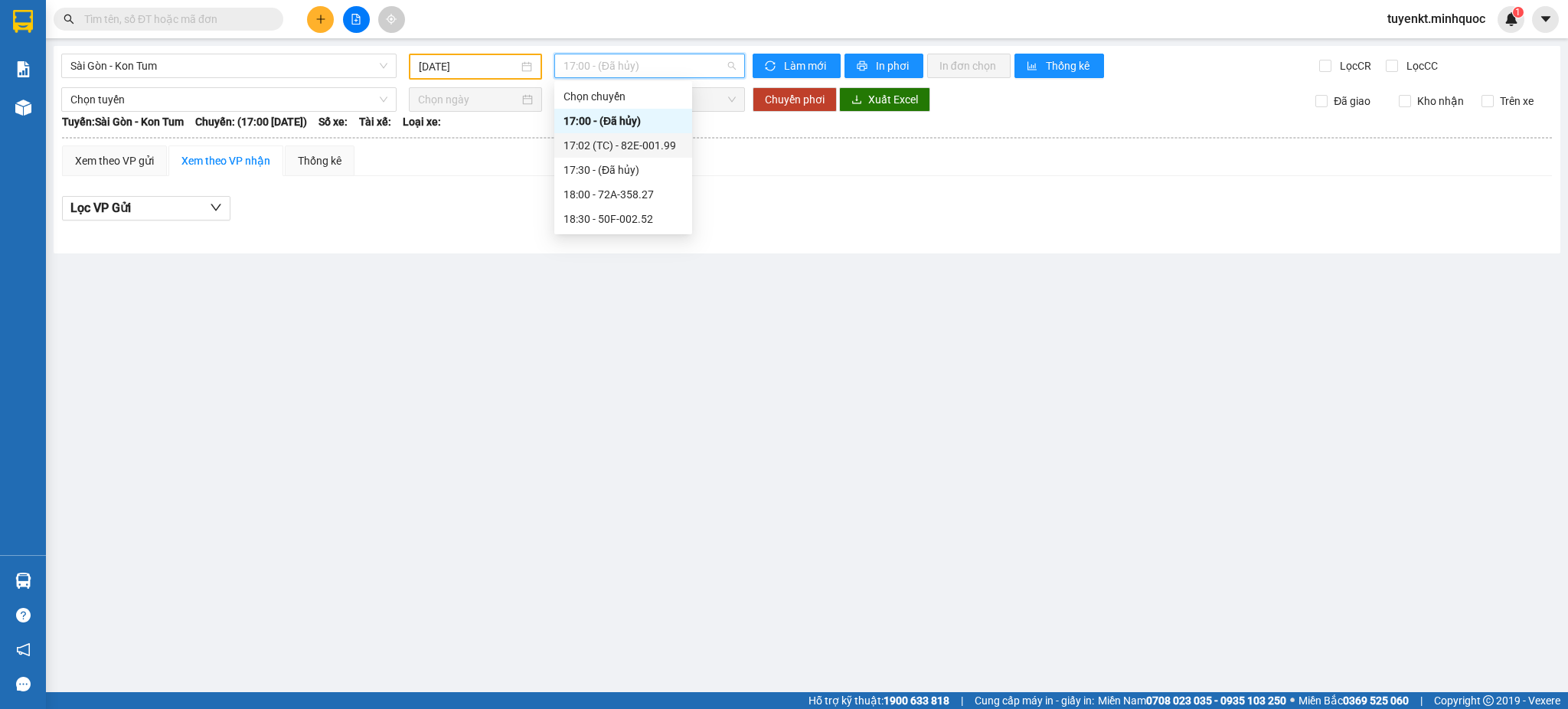
click at [649, 140] on div "17:02 (TC) - 82E-001.99" at bounding box center [623, 145] width 119 height 17
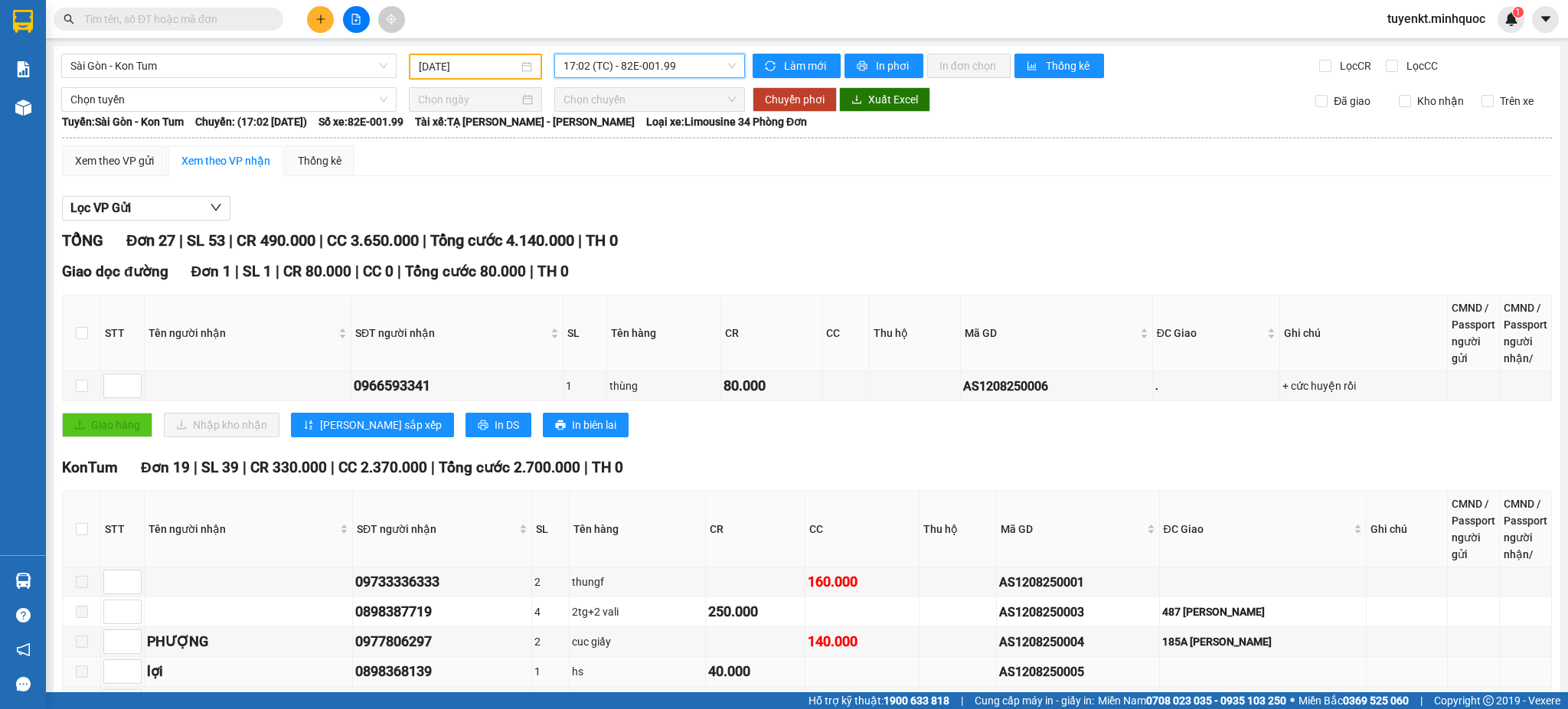
scroll to position [340, 0]
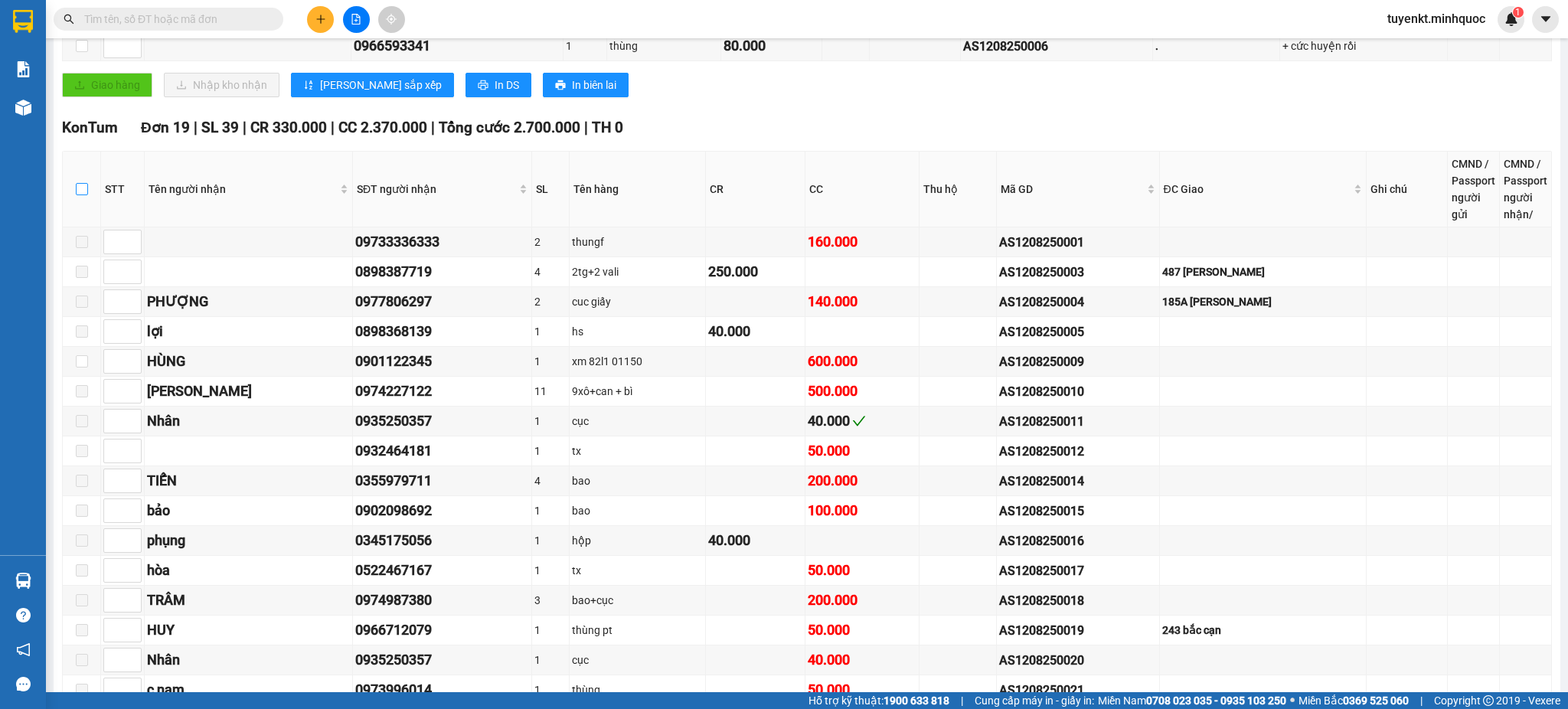
click at [76, 191] on input "checkbox" at bounding box center [81, 188] width 12 height 12
checkbox input "true"
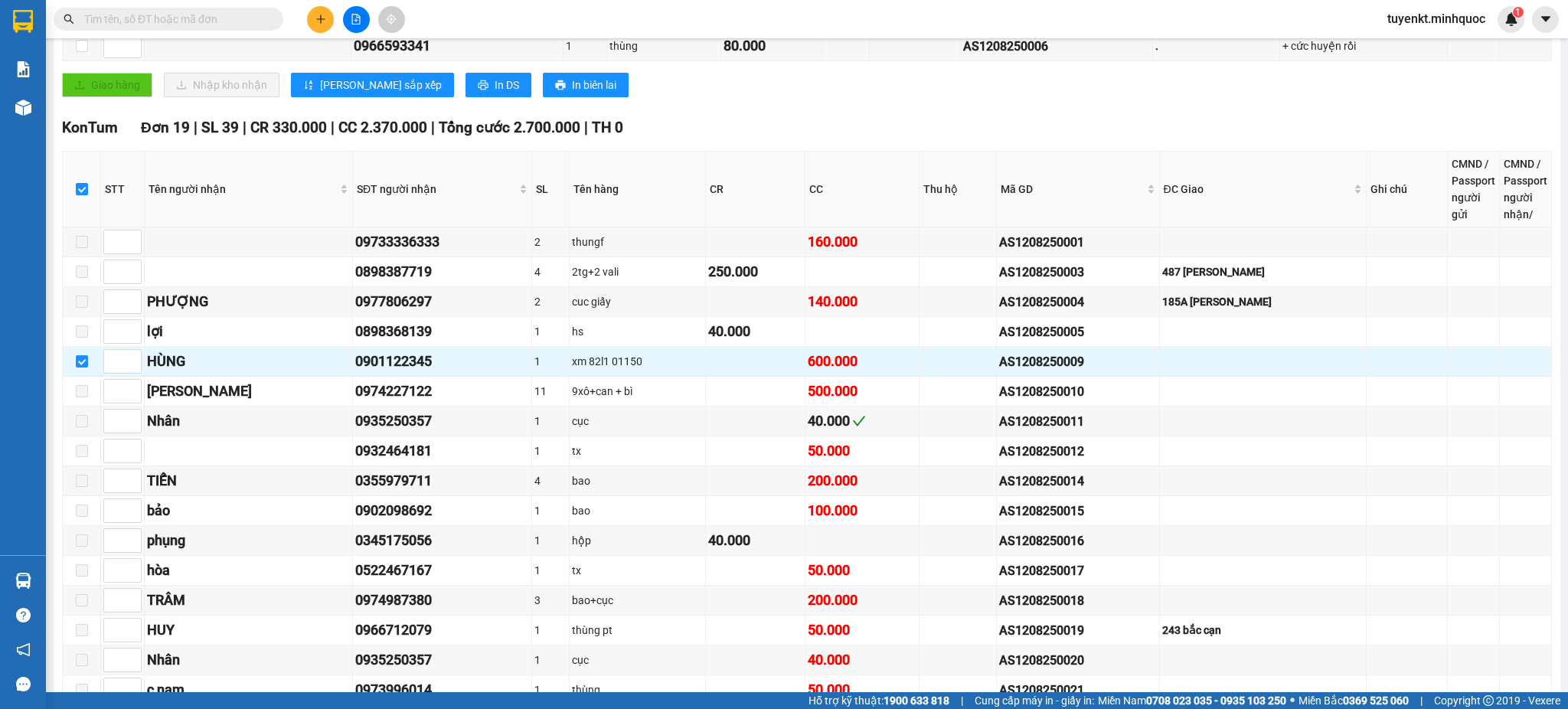
click at [75, 186] on input "checkbox" at bounding box center [81, 188] width 12 height 12
checkbox input "false"
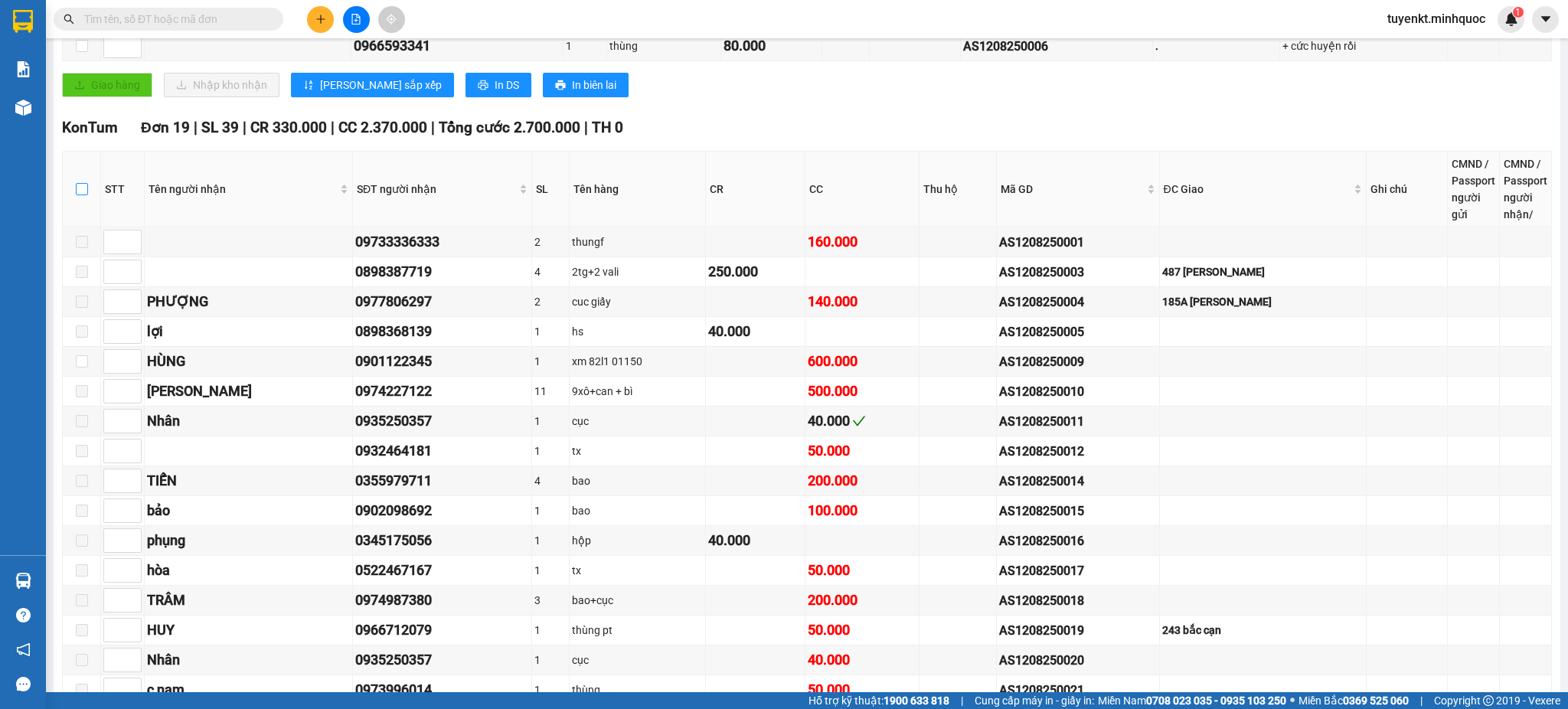
click at [76, 186] on input "checkbox" at bounding box center [81, 188] width 12 height 12
checkbox input "true"
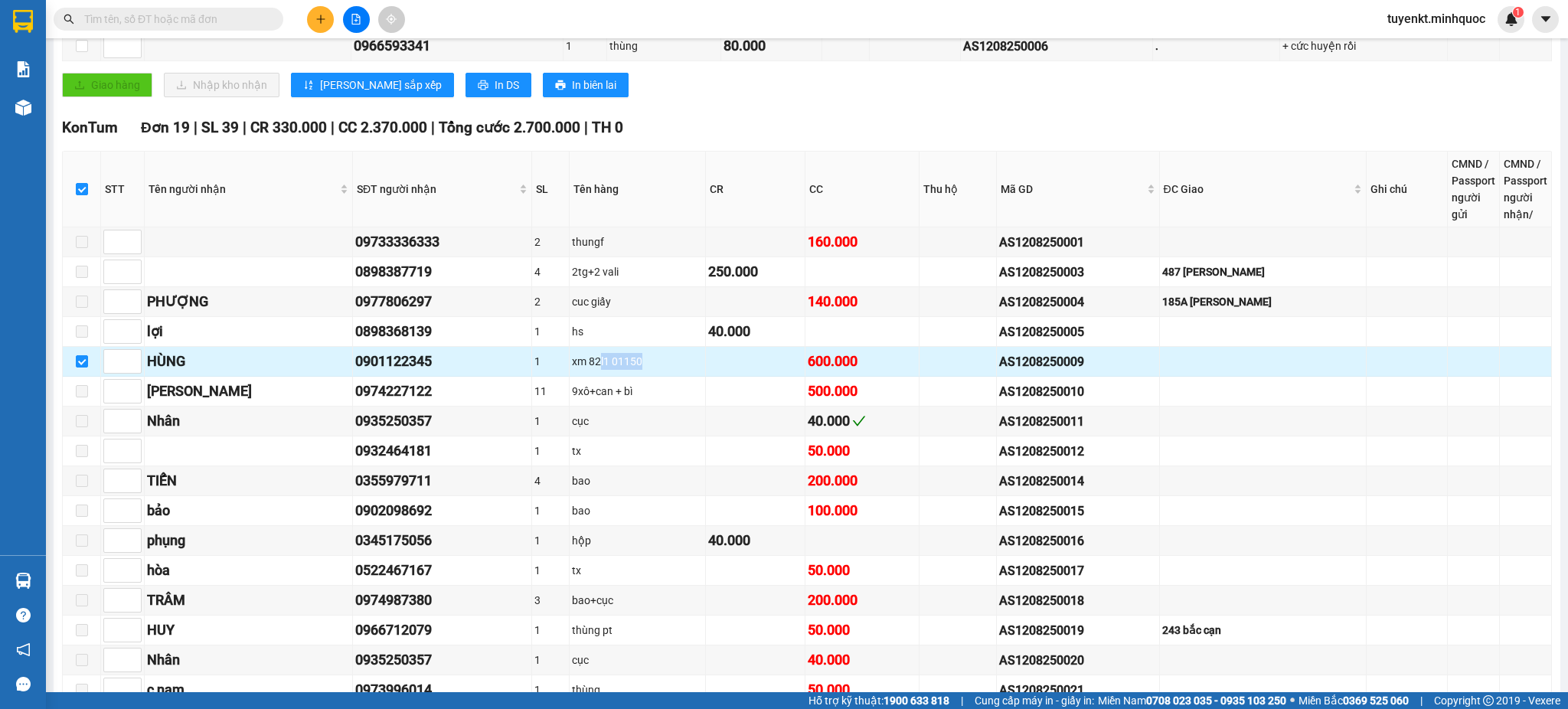
drag, startPoint x: 610, startPoint y: 360, endPoint x: 659, endPoint y: 364, distance: 49.2
click at [659, 364] on div "xm 82l1 01150" at bounding box center [636, 361] width 131 height 17
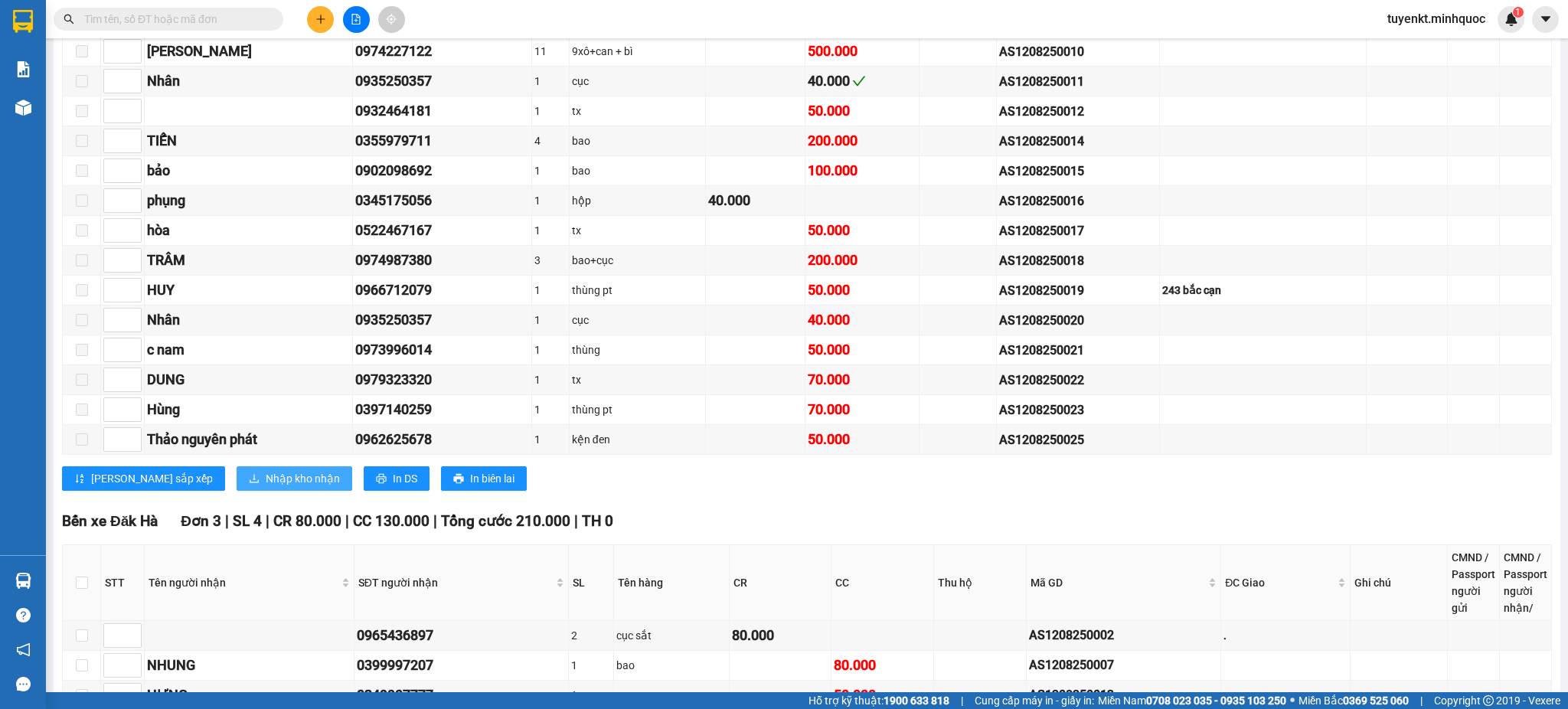
click at [266, 483] on span "Nhập kho nhận" at bounding box center [303, 479] width 75 height 17
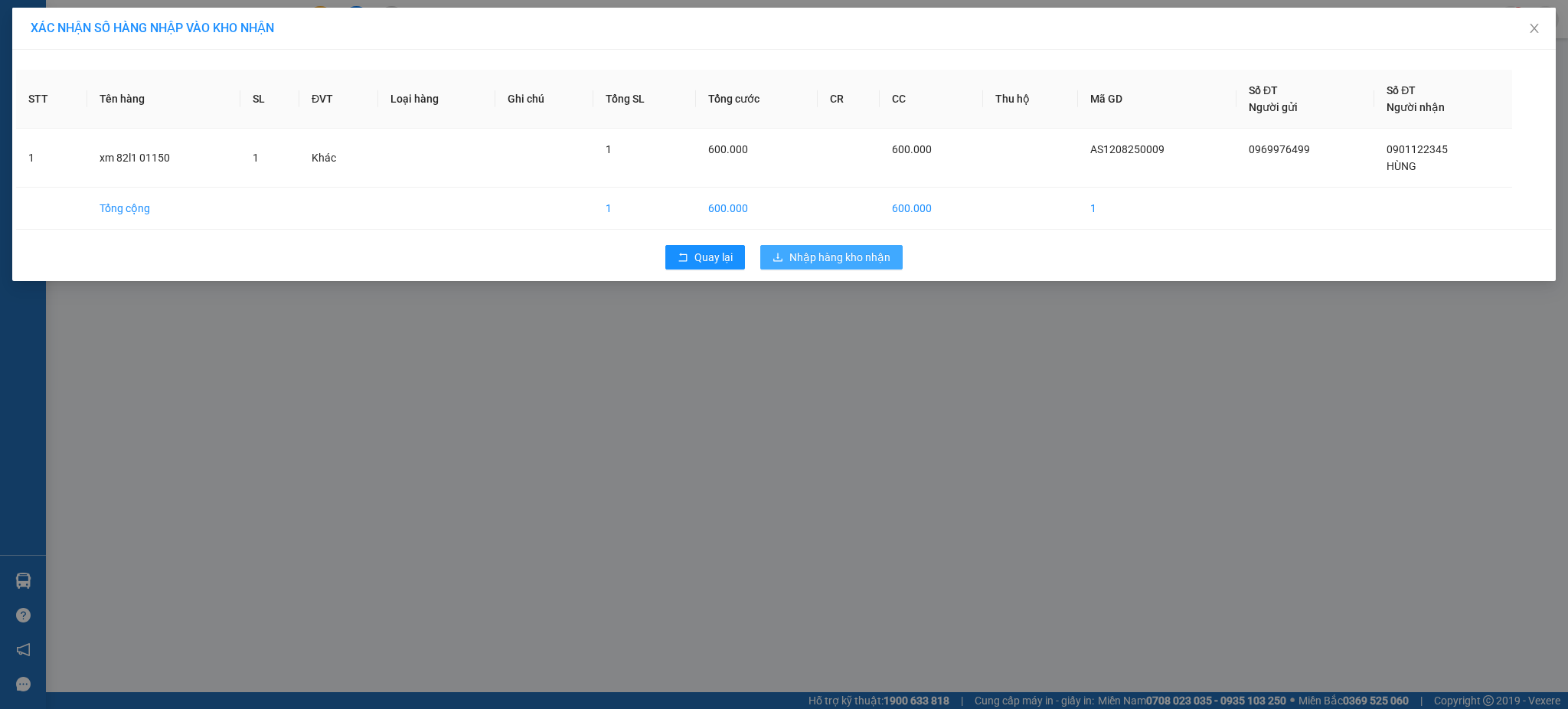
click at [851, 258] on span "Nhập hàng kho nhận" at bounding box center [840, 257] width 101 height 17
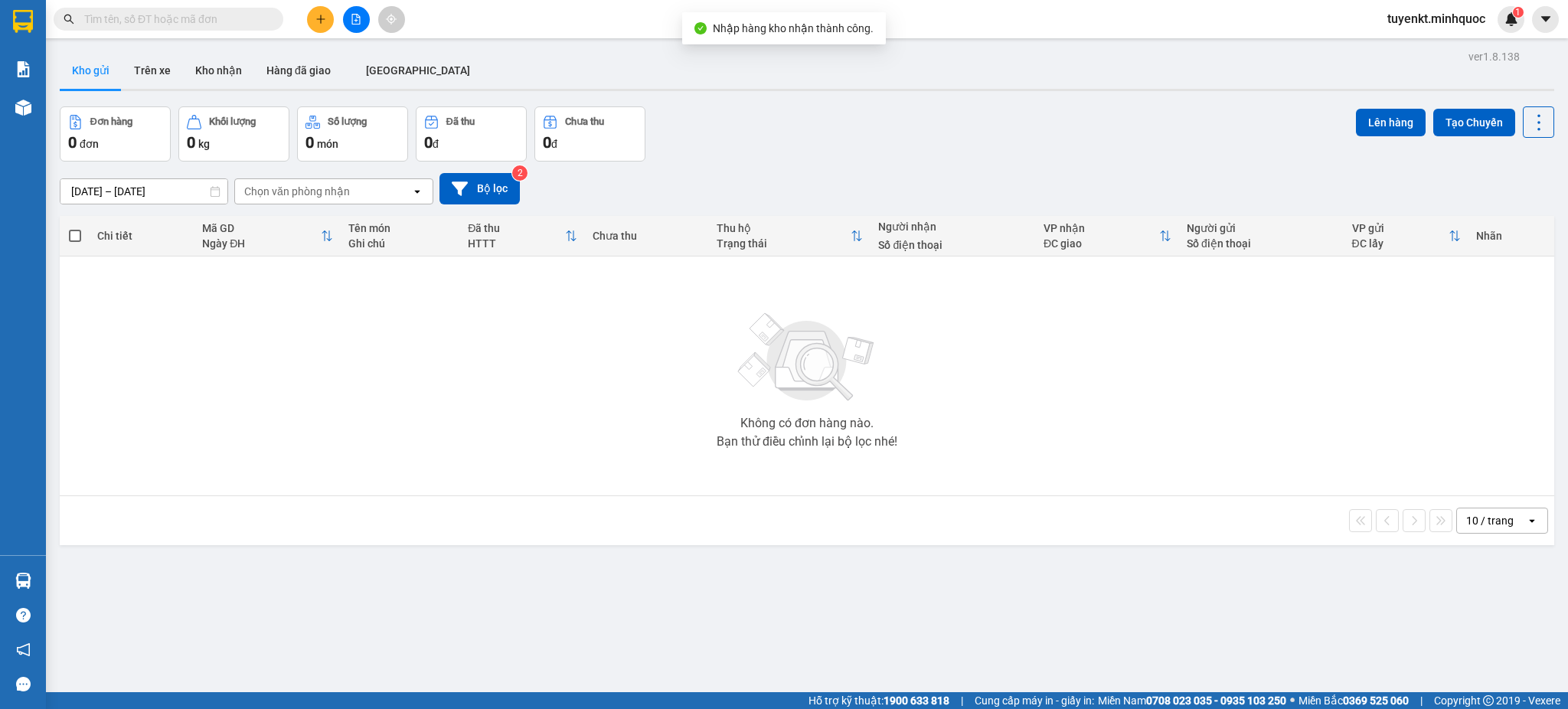
click at [353, 15] on icon "file-add" at bounding box center [355, 18] width 11 height 11
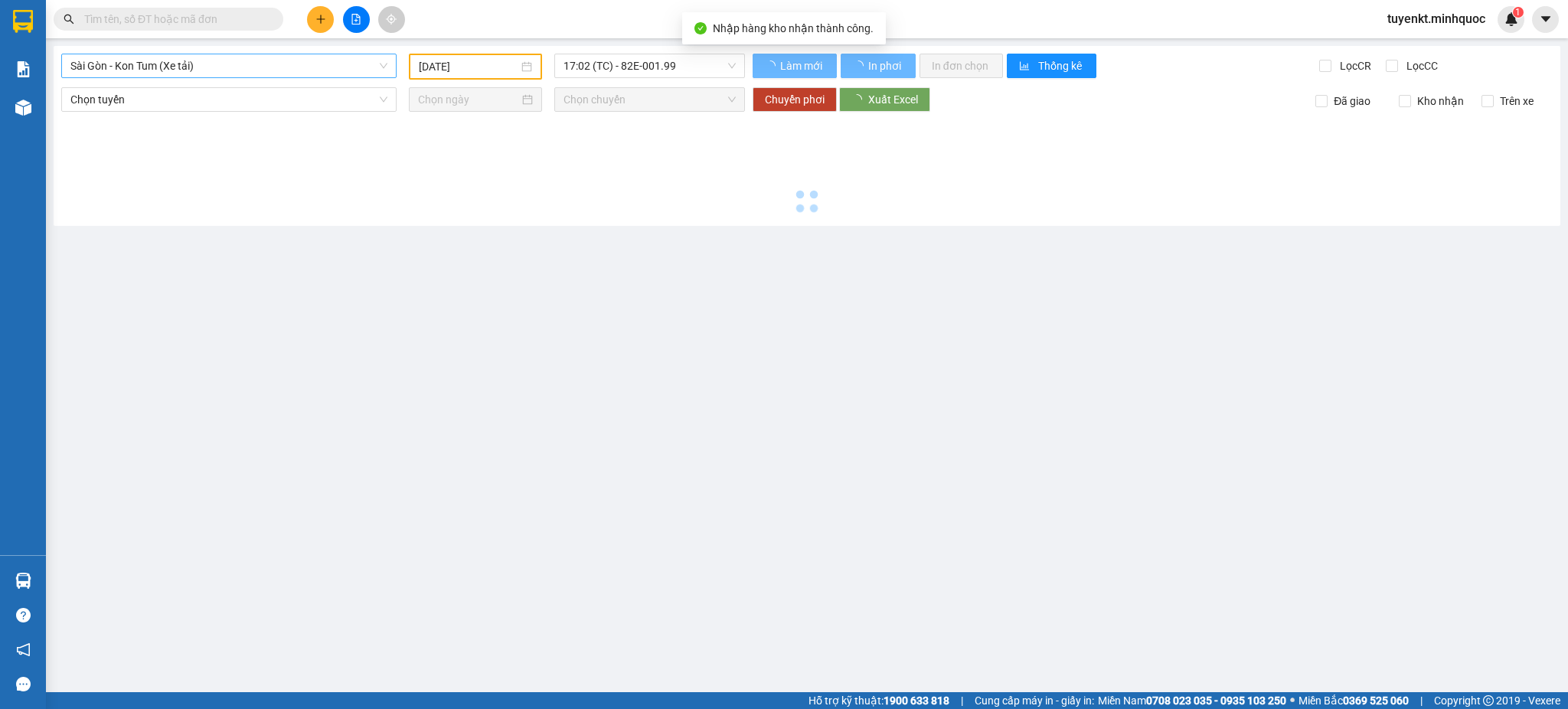
type input "[DATE]"
click at [194, 72] on span "Sài Gòn - Kon Tum (Xe tải)" at bounding box center [229, 66] width 317 height 23
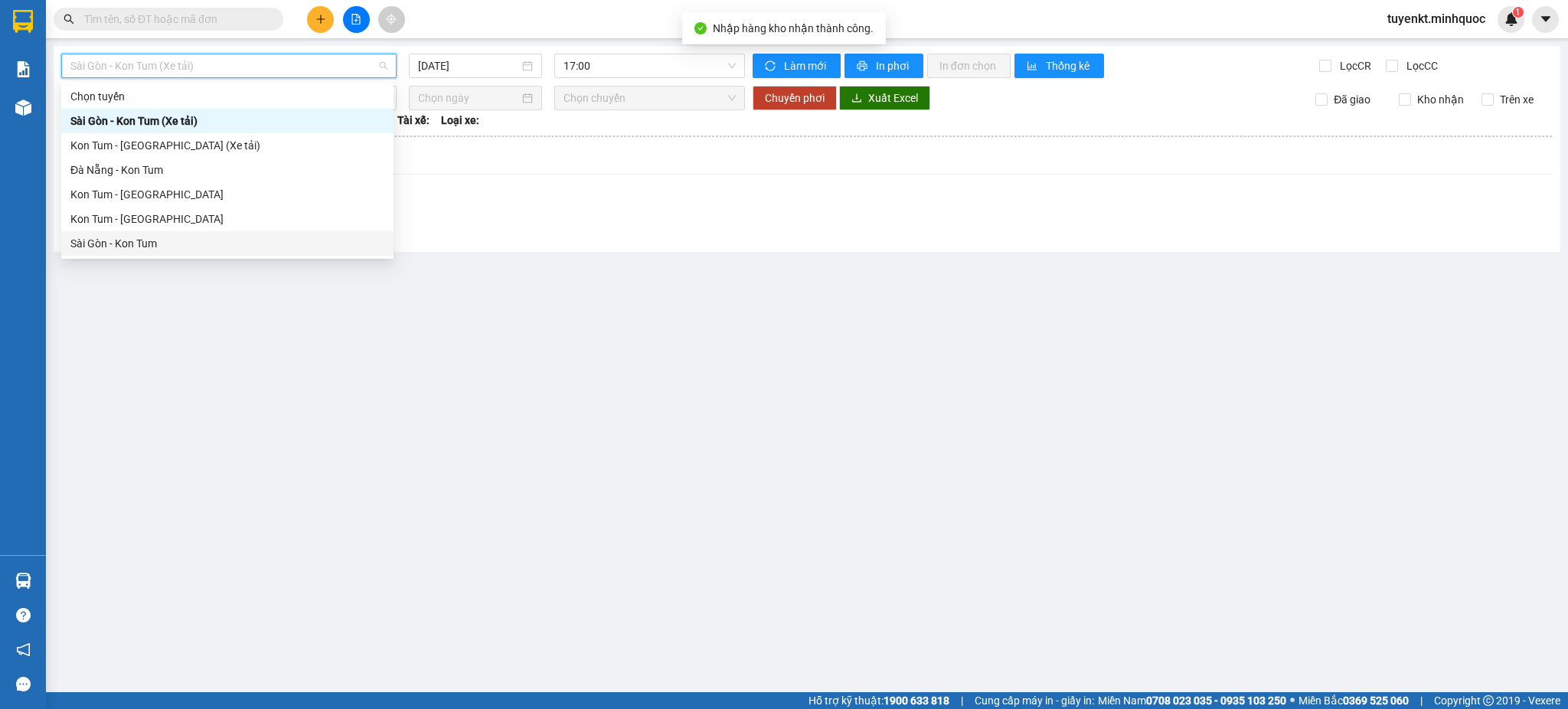
click at [125, 246] on div "Sài Gòn - Kon Tum" at bounding box center [227, 244] width 313 height 17
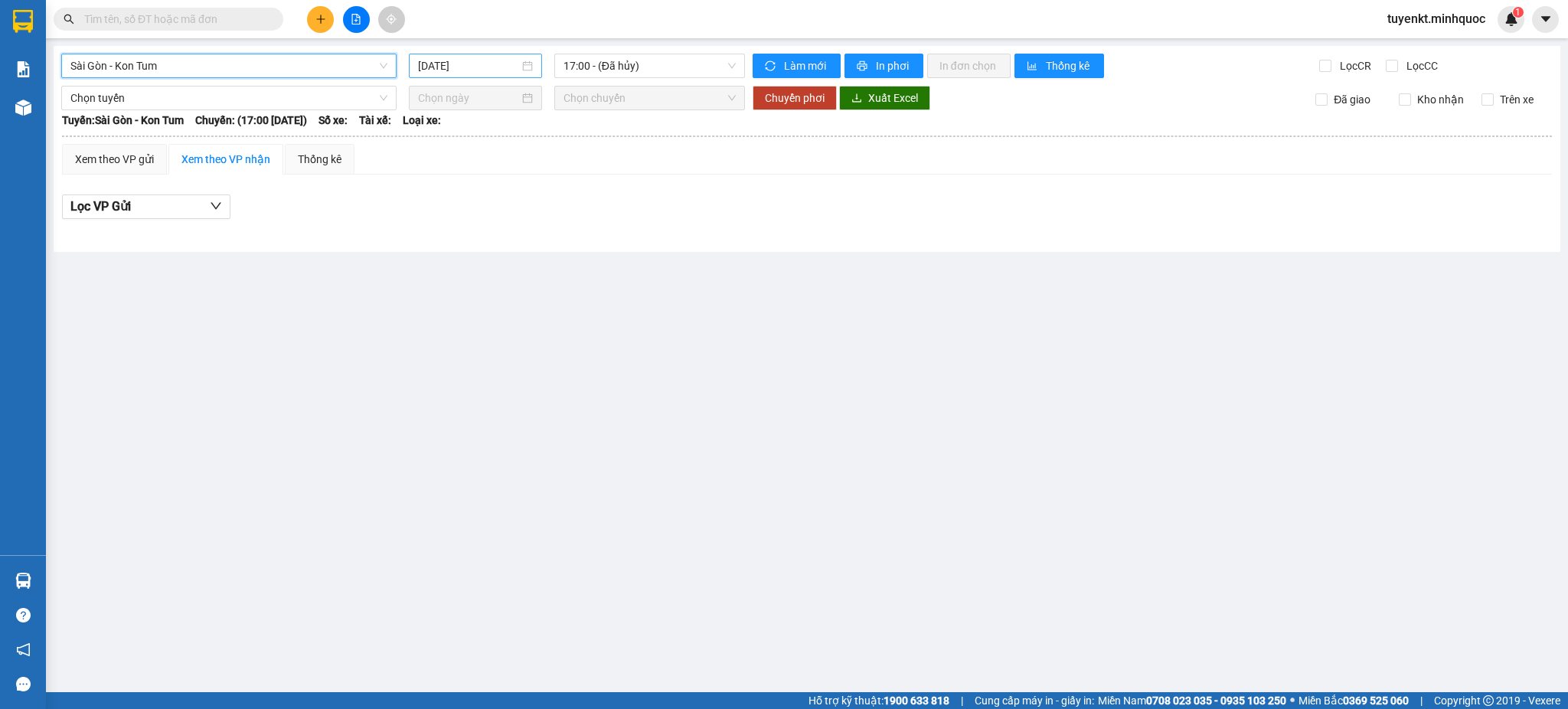
click at [462, 76] on div "Sài Gòn - Kon Tum Sài Gòn - Kon Tum 13/08/2025 17:00 - (Đã hủy) Làm mới In phơi…" at bounding box center [806, 149] width 1507 height 206
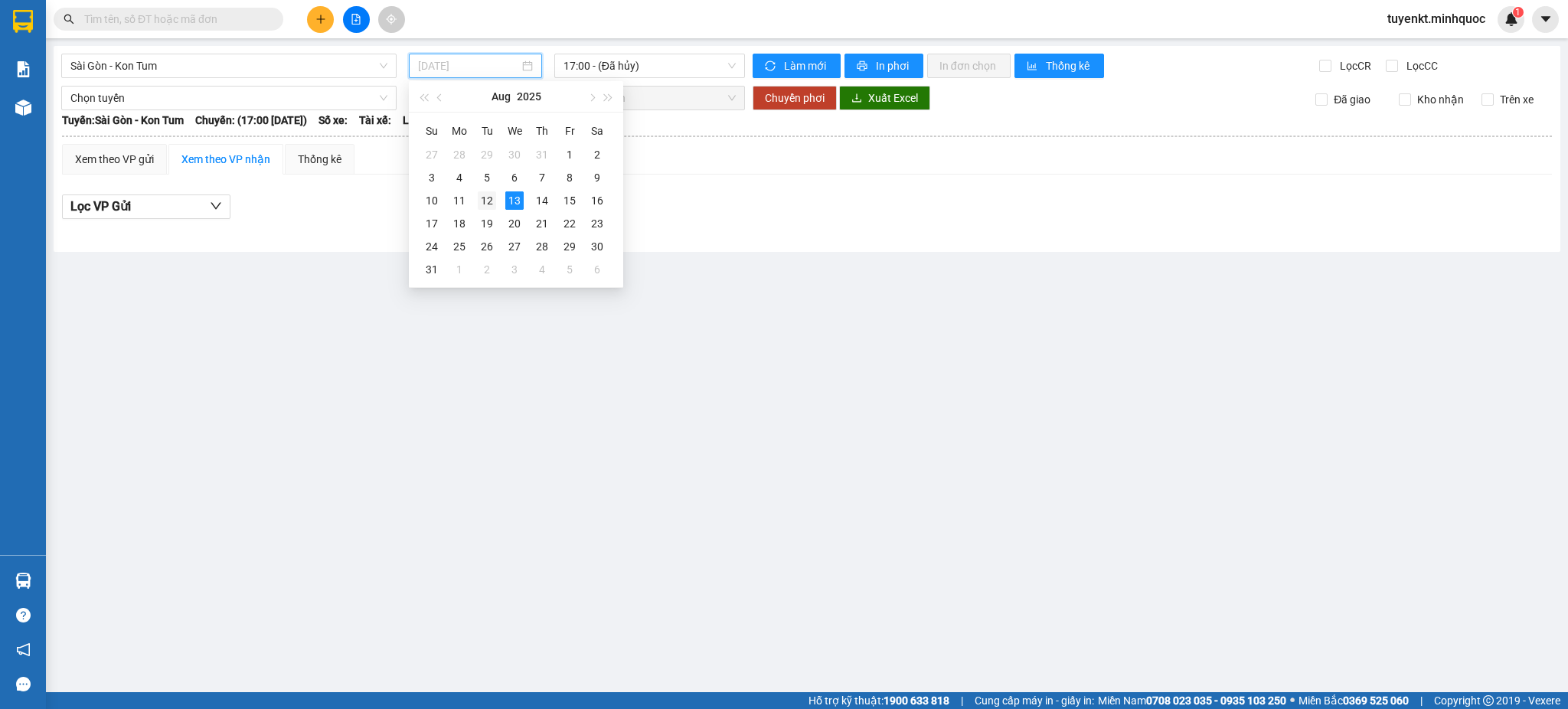
click at [488, 195] on div "12" at bounding box center [486, 200] width 18 height 18
type input "[DATE]"
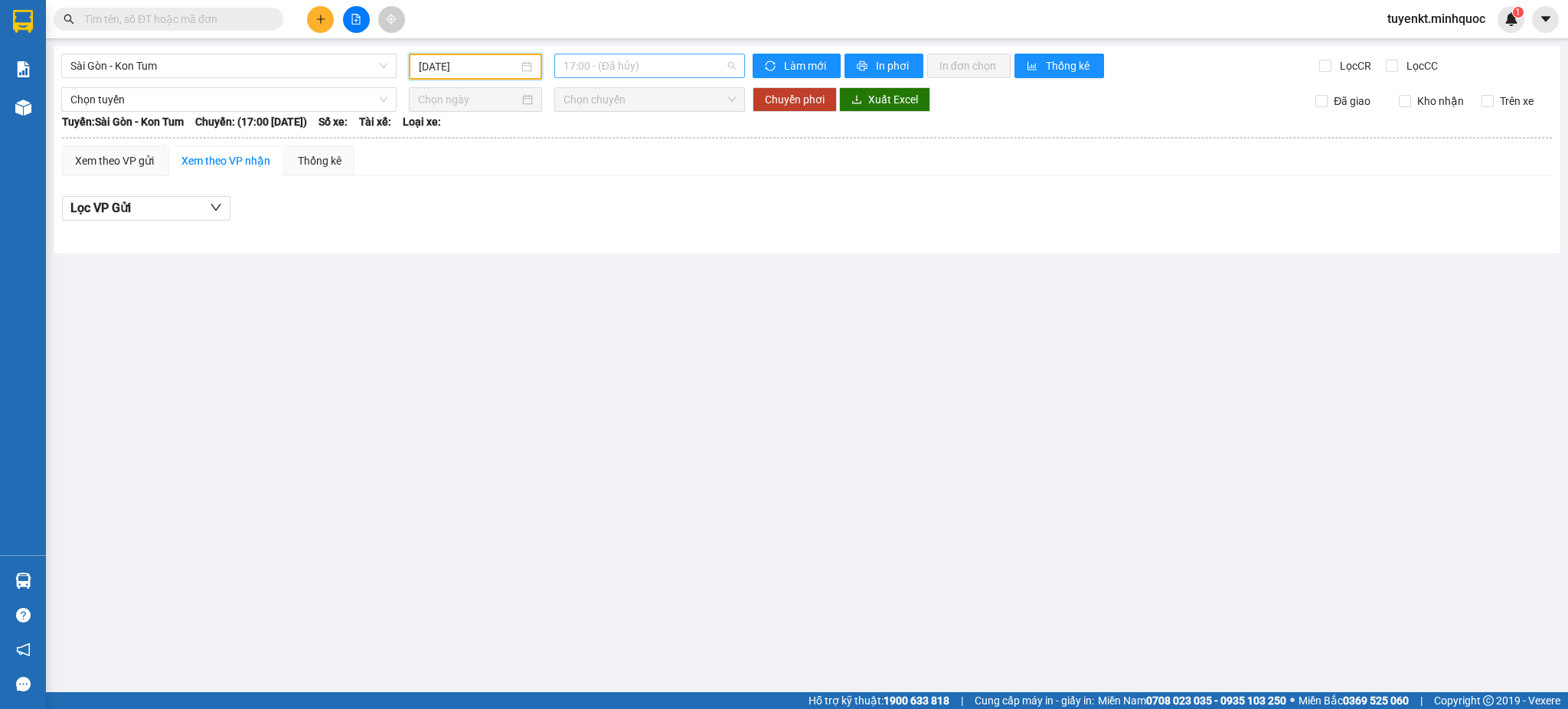
click at [656, 67] on span "17:00 - (Đã hủy)" at bounding box center [650, 66] width 172 height 23
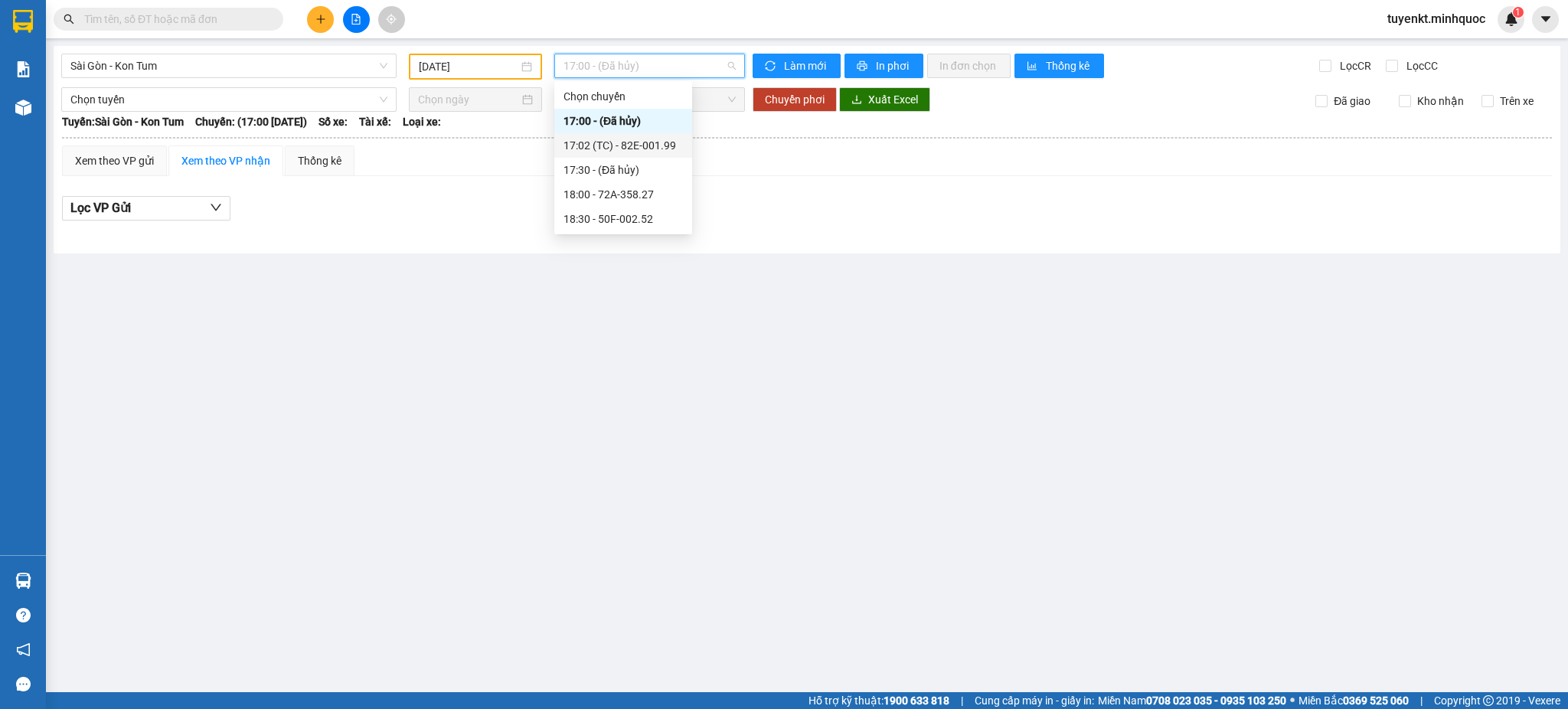
click at [657, 138] on div "17:02 (TC) - 82E-001.99" at bounding box center [623, 145] width 119 height 17
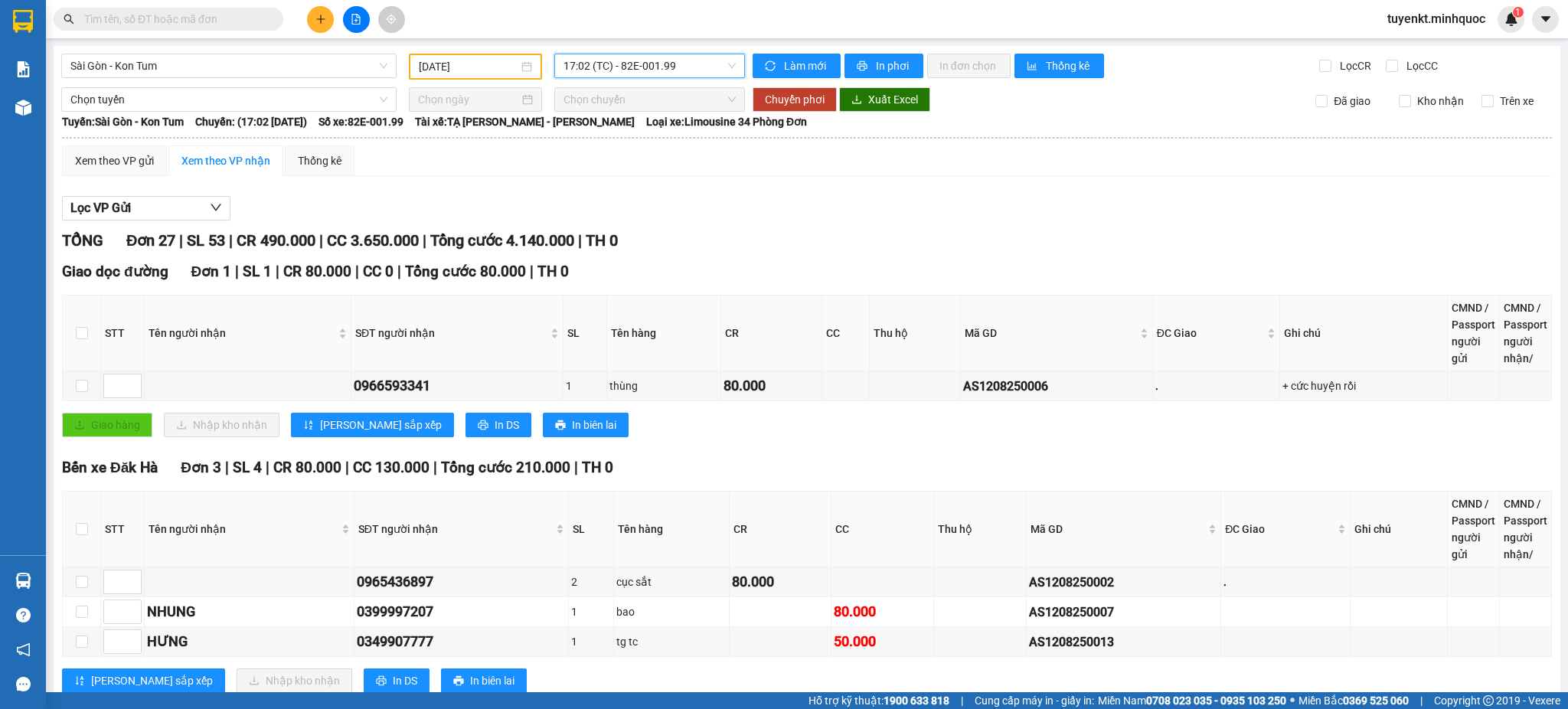
scroll to position [679, 0]
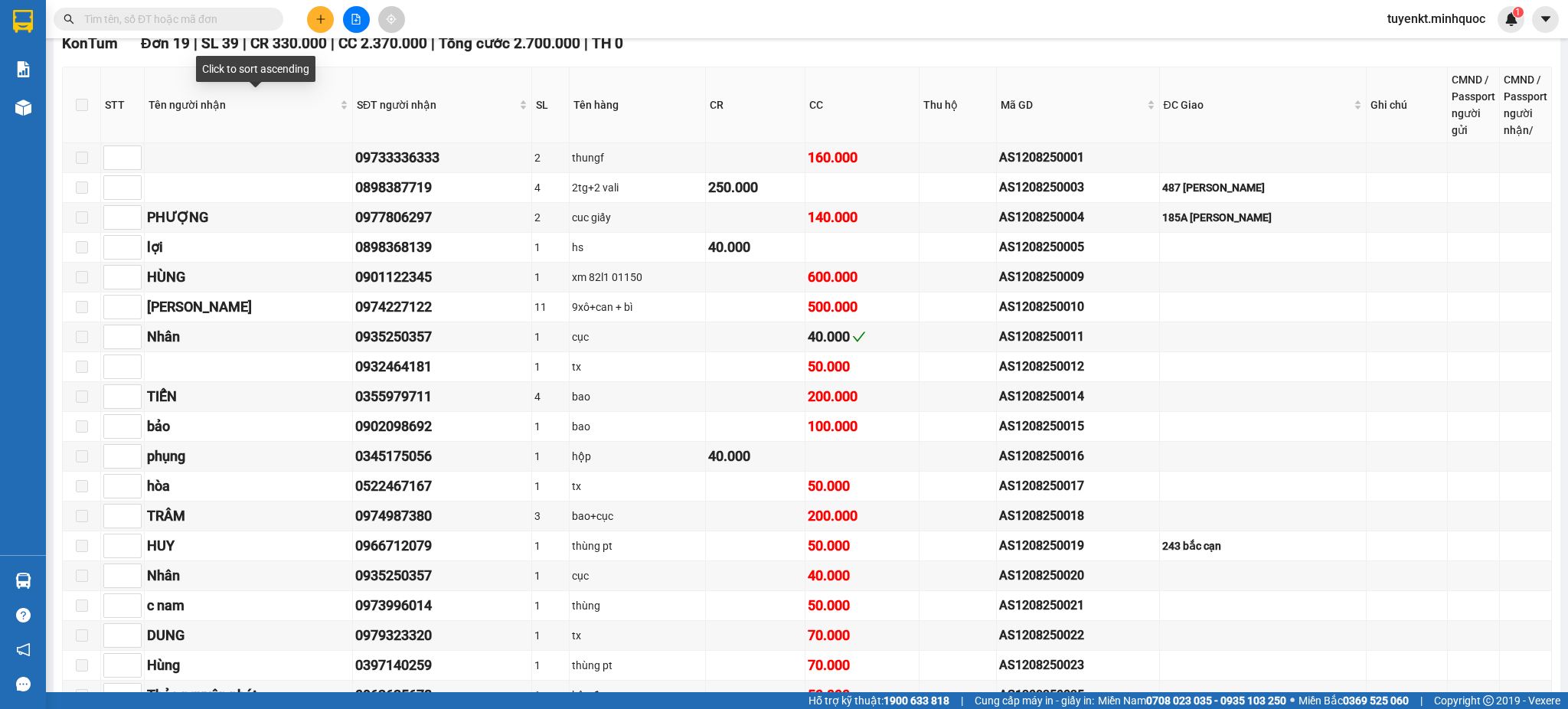
click at [222, 31] on div "Kết quả tìm kiếm ( 0 ) Bộ lọc No Data" at bounding box center [149, 19] width 298 height 27
click at [209, 13] on input "text" at bounding box center [174, 19] width 181 height 17
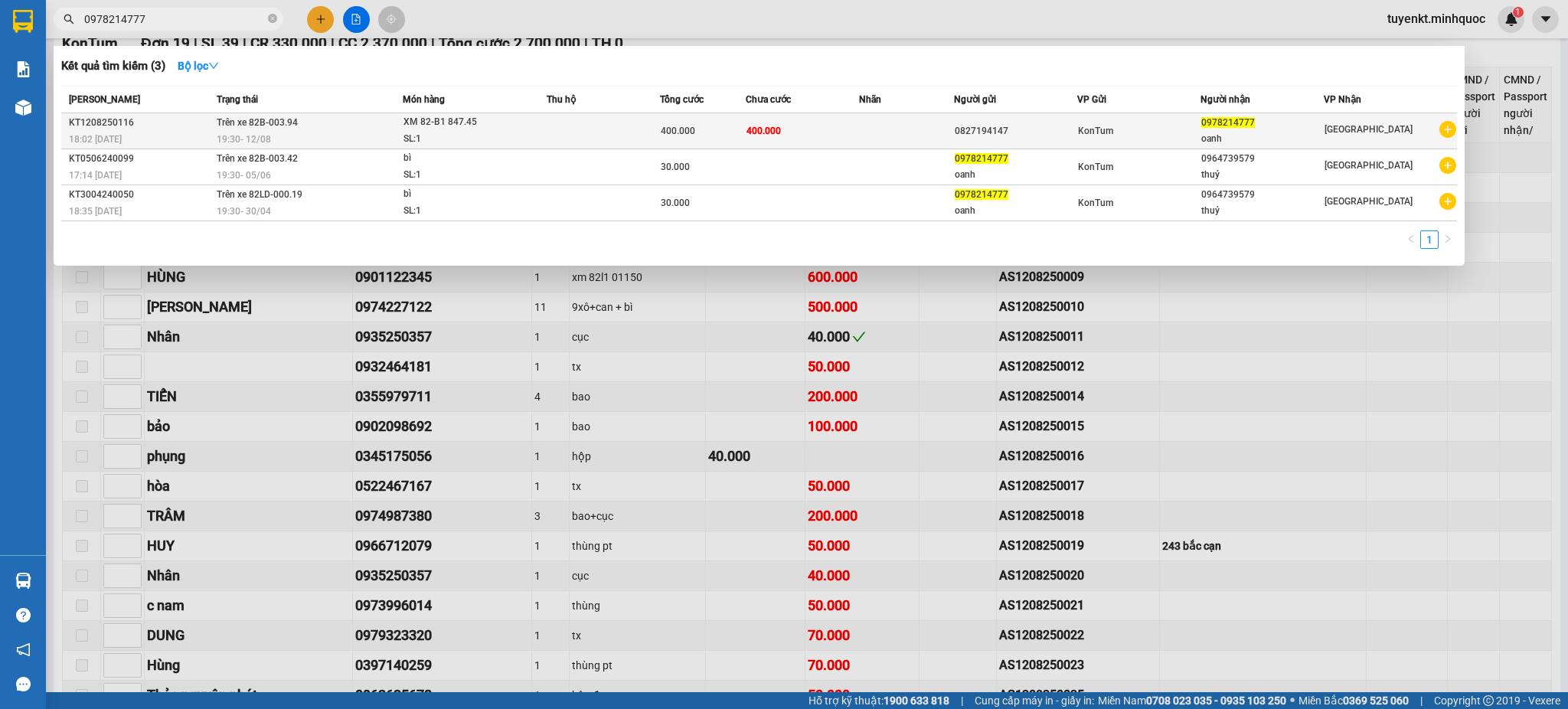
type input "0978214777"
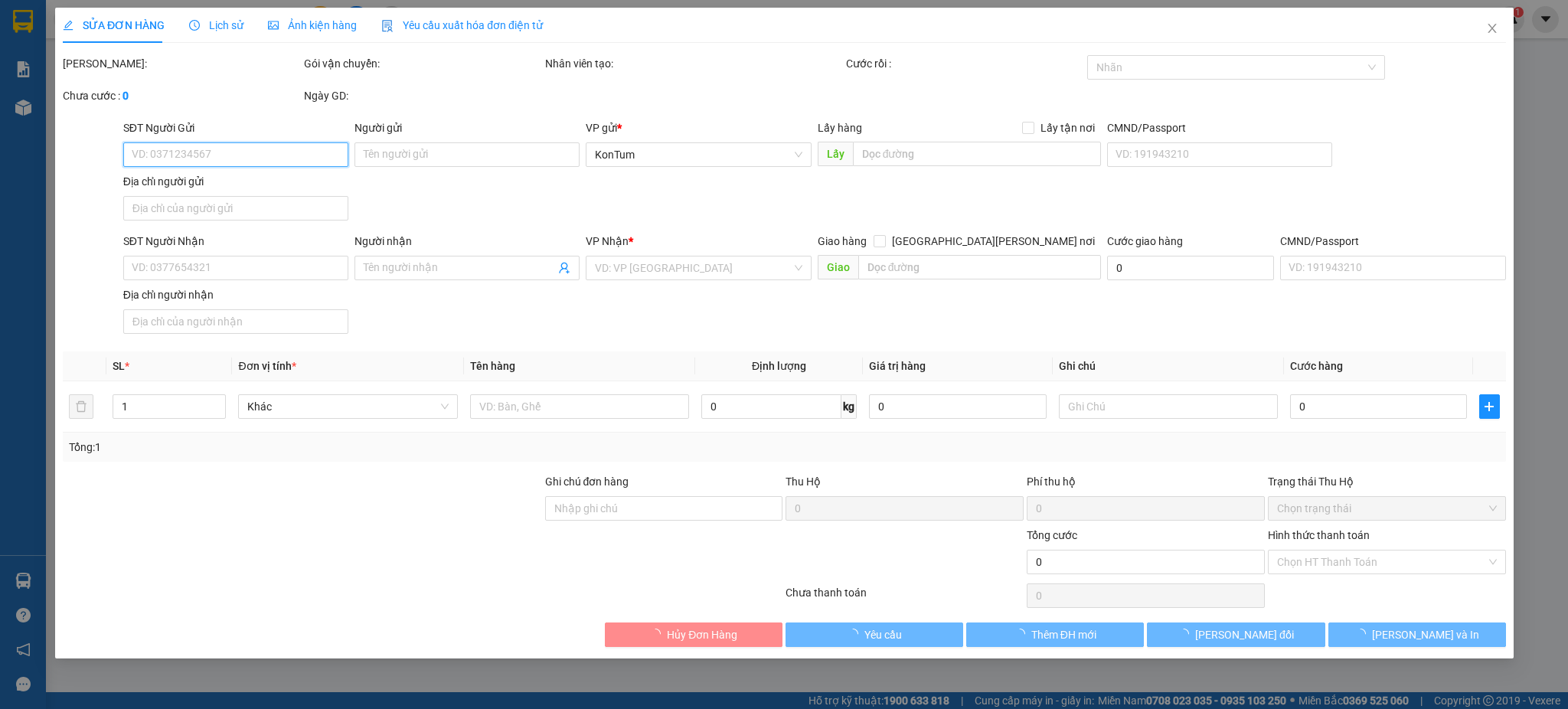
type input "0827194147"
type input "0978214777"
type input "oanh"
type input "400.000"
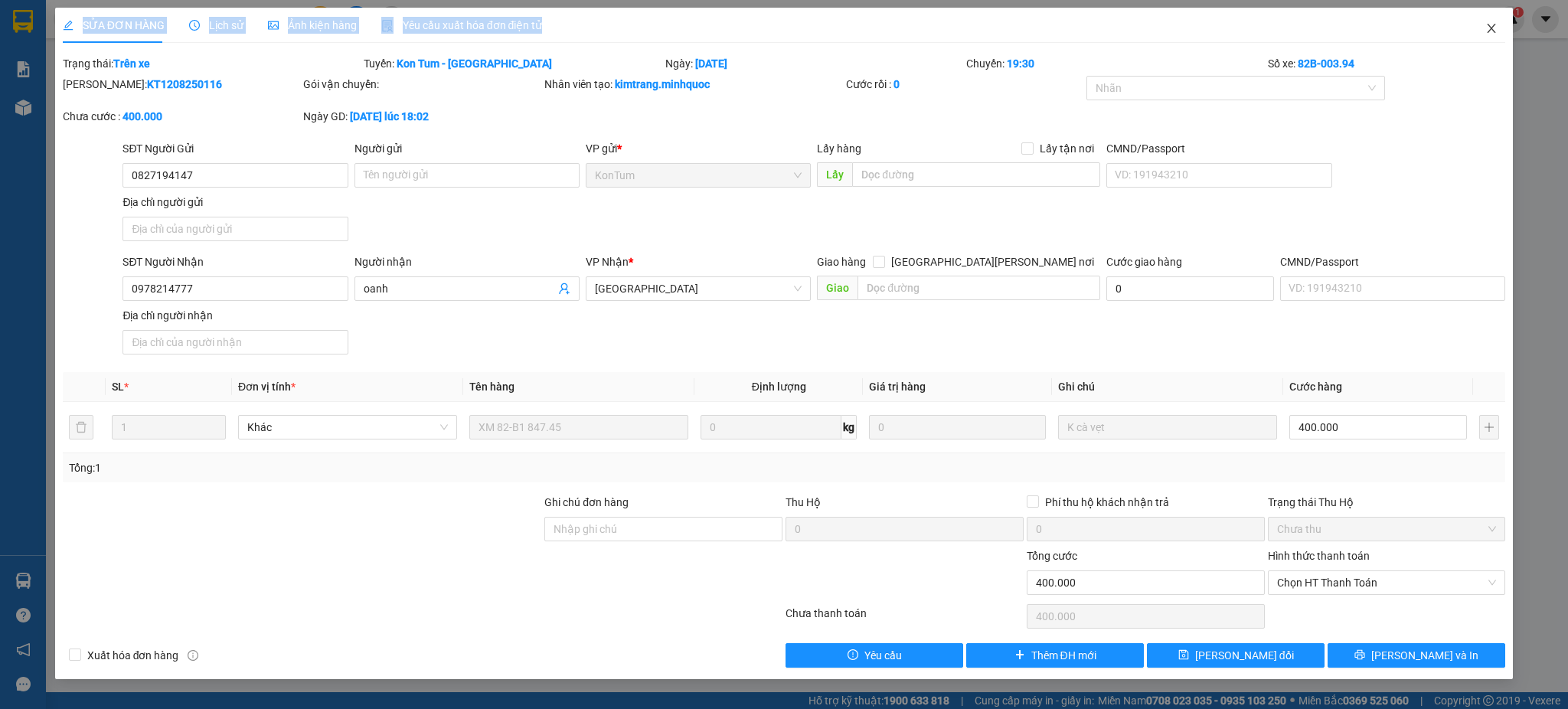
drag, startPoint x: 1462, startPoint y: 33, endPoint x: 1483, endPoint y: 32, distance: 21.0
click at [1483, 32] on div "SỬA ĐƠN HÀNG Lịch sử Ảnh kiện hàng Yêu cầu xuất hóa đơn điện tử Total Paid Fee …" at bounding box center [784, 343] width 1458 height 672
click at [1493, 29] on icon "close" at bounding box center [1491, 28] width 12 height 12
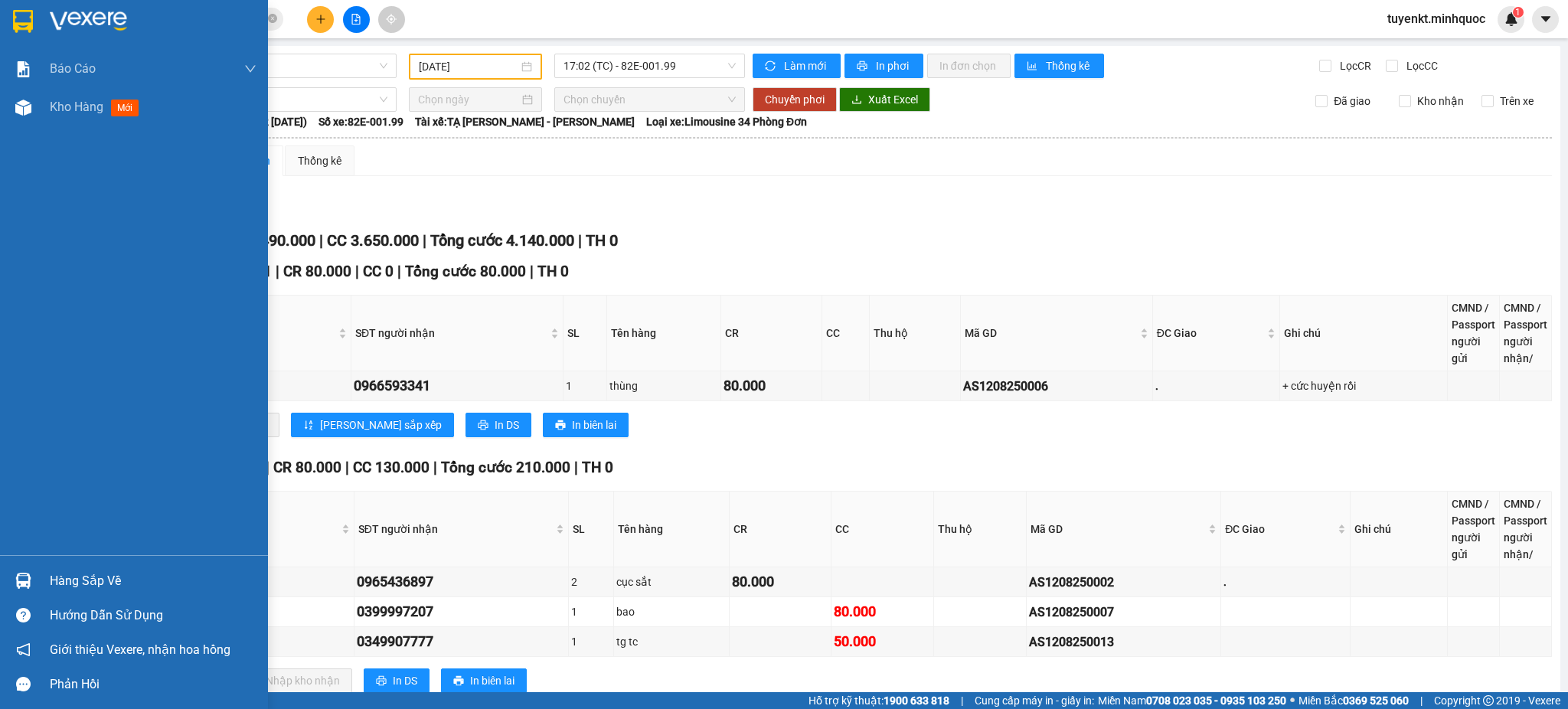
click at [44, 22] on div at bounding box center [134, 25] width 268 height 50
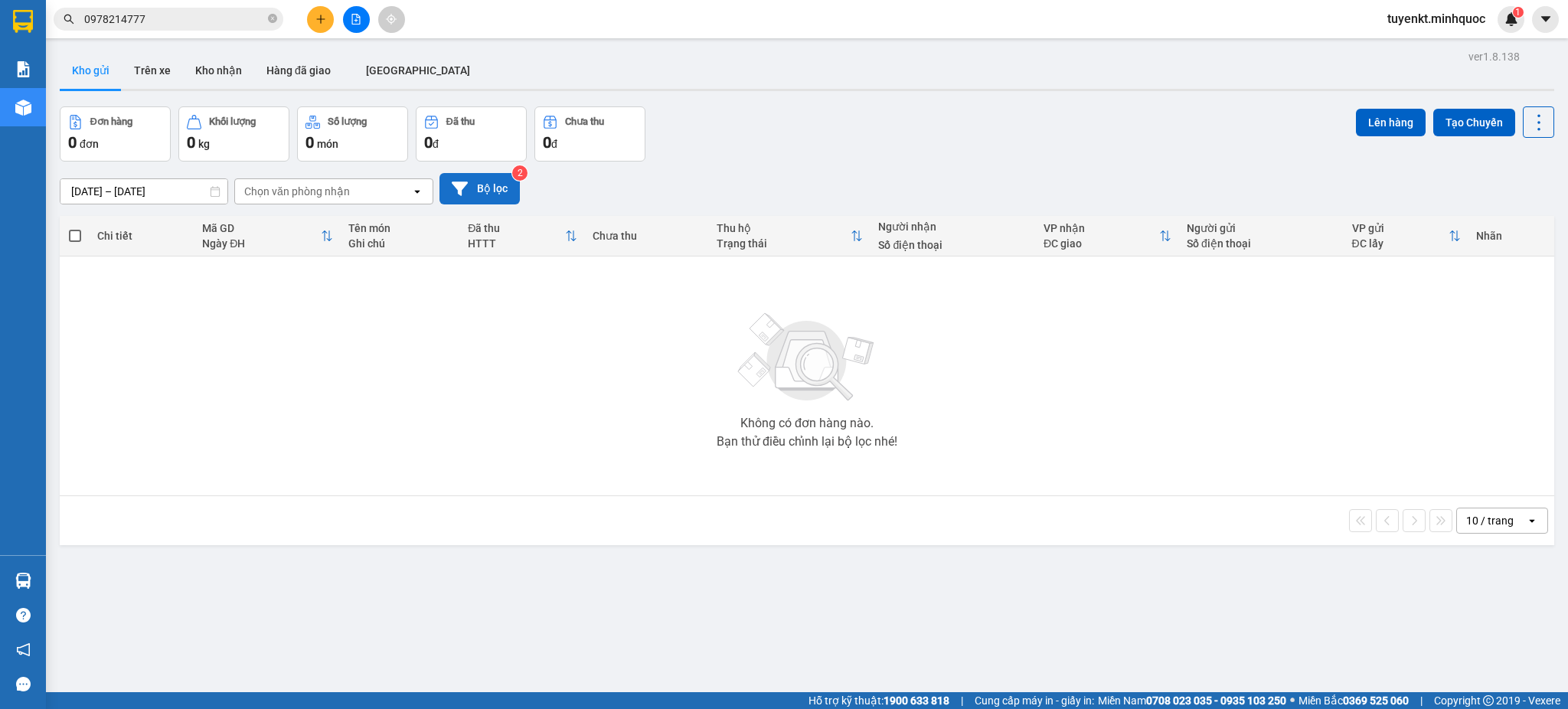
click at [474, 195] on button "Bộ lọc" at bounding box center [480, 188] width 80 height 32
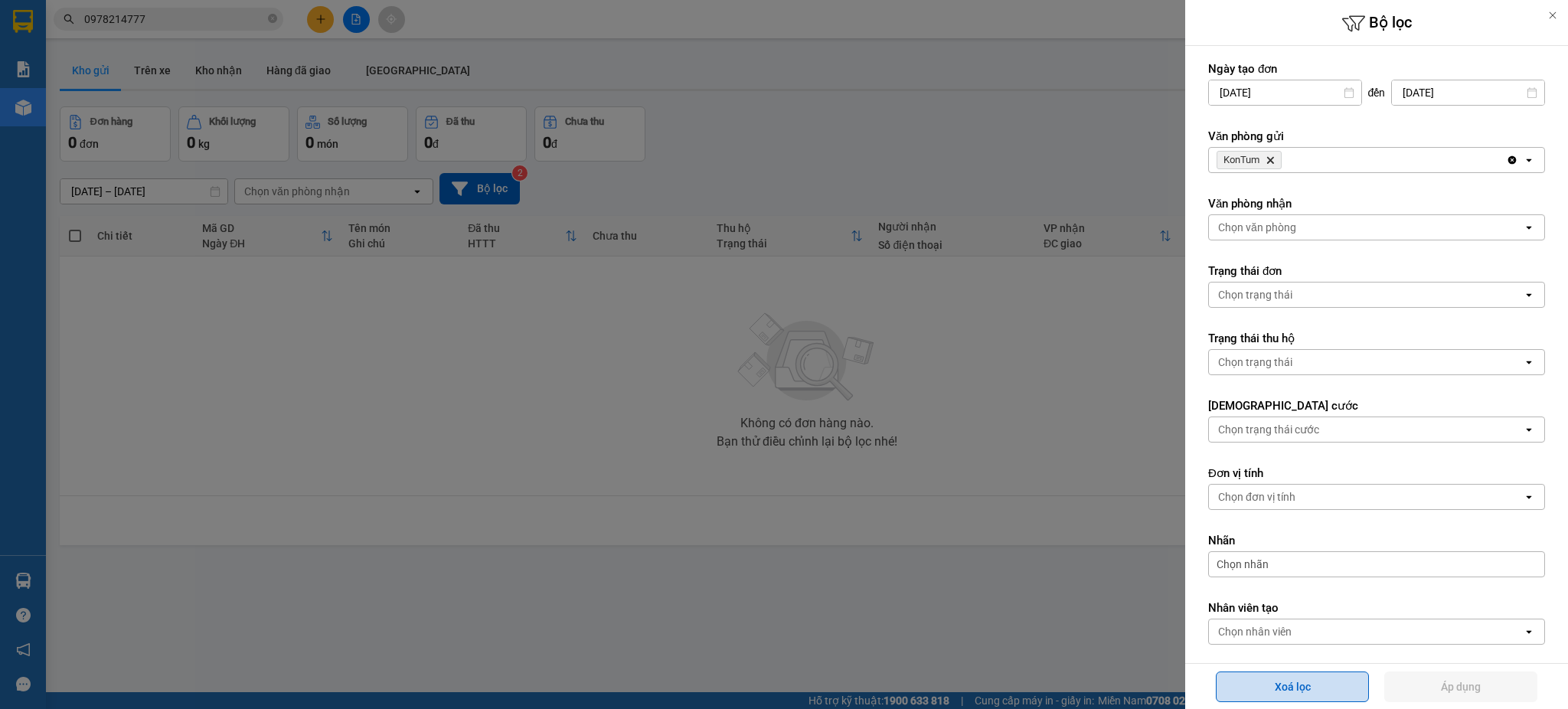
click at [1330, 682] on button "Xoá lọc" at bounding box center [1292, 687] width 153 height 31
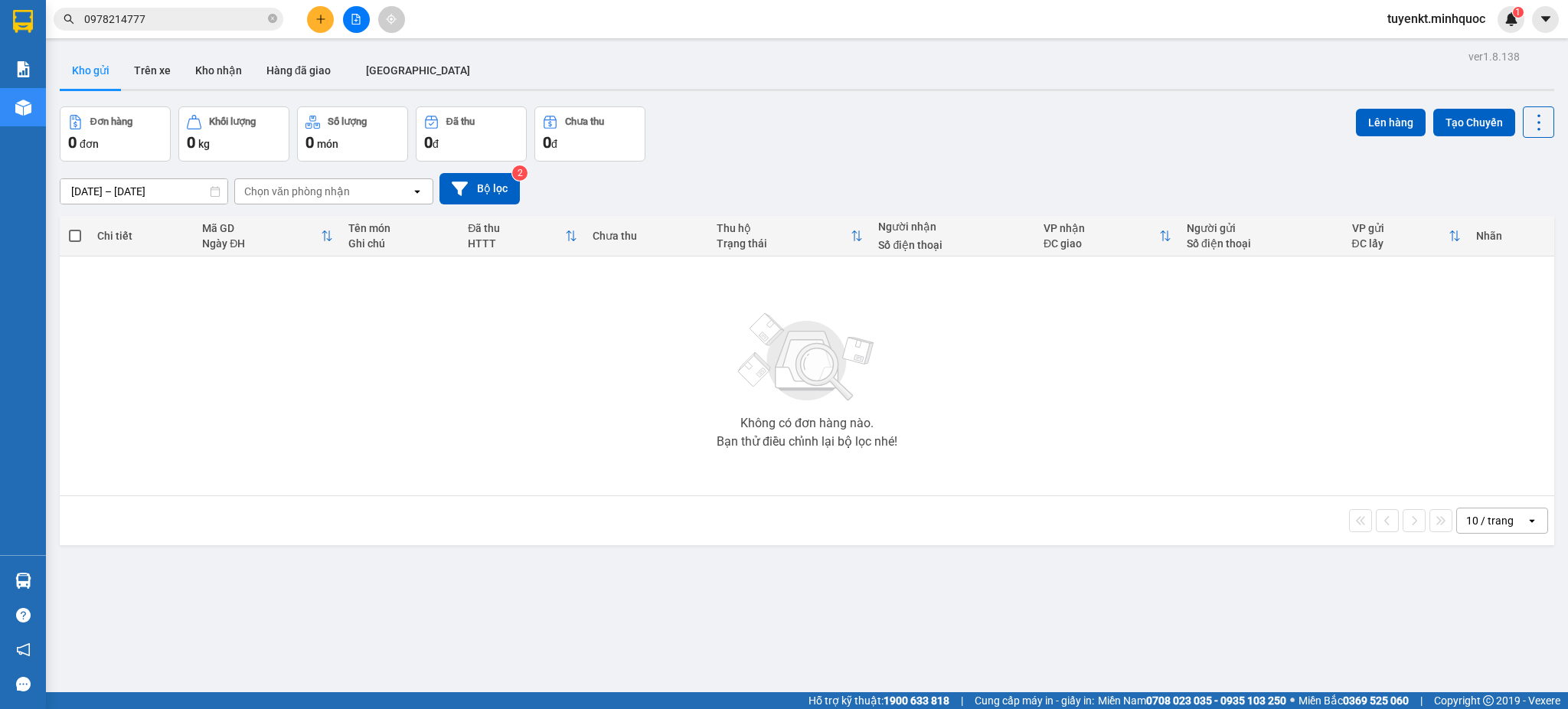
click at [339, 22] on div at bounding box center [355, 19] width 115 height 27
click at [350, 22] on button at bounding box center [356, 19] width 27 height 27
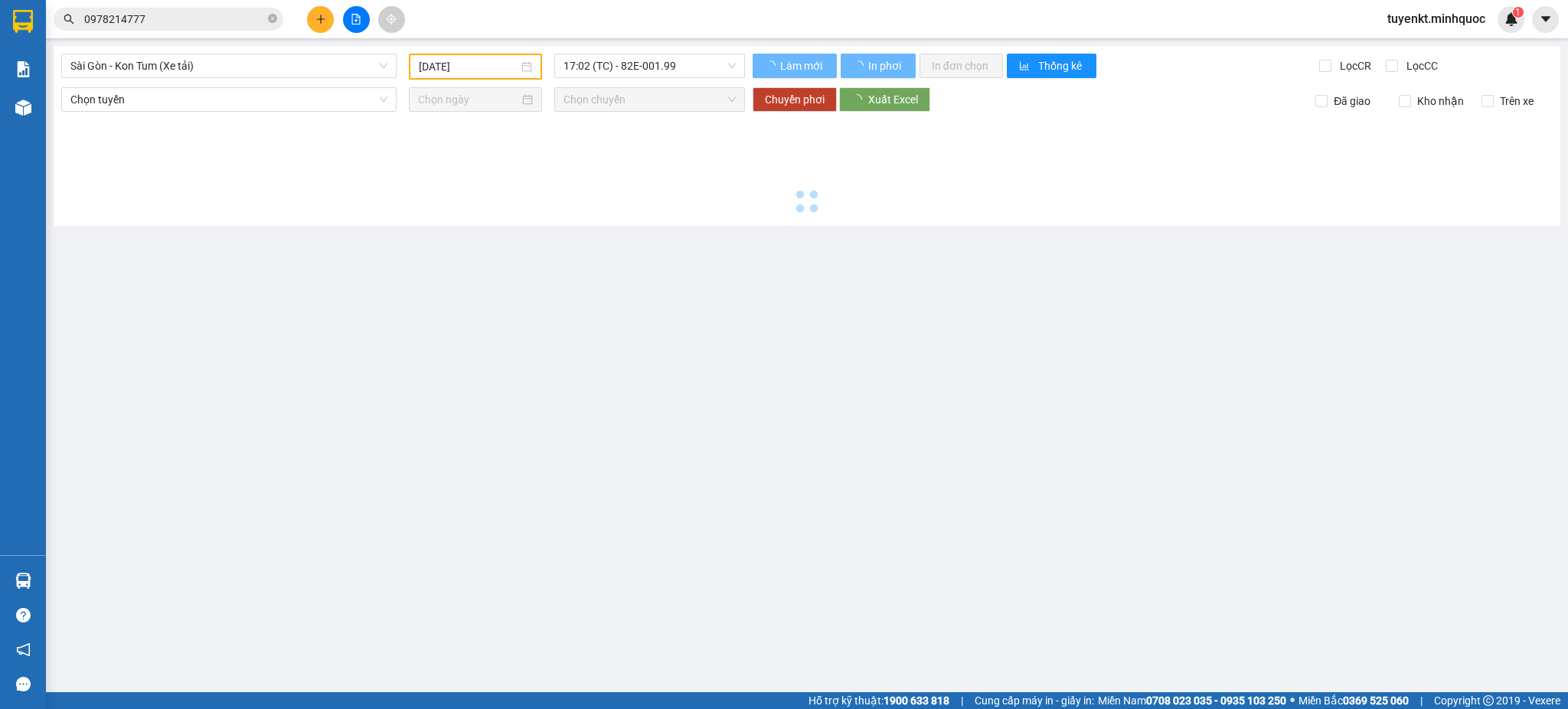
click at [216, 54] on div "Sài Gòn - Kon Tum (Xe tải)" at bounding box center [228, 66] width 335 height 25
type input "[DATE]"
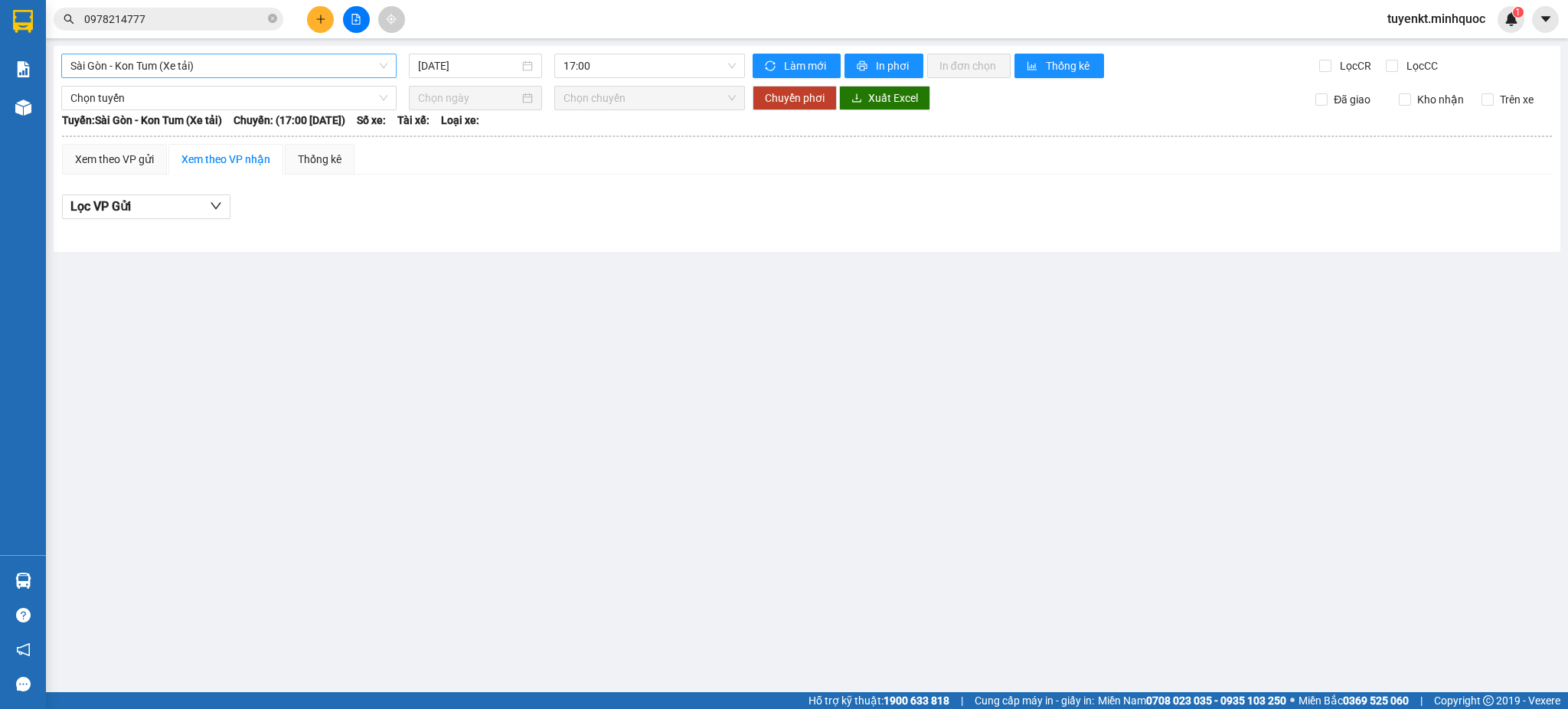
click at [199, 73] on span "Sài Gòn - Kon Tum (Xe tải)" at bounding box center [229, 66] width 317 height 23
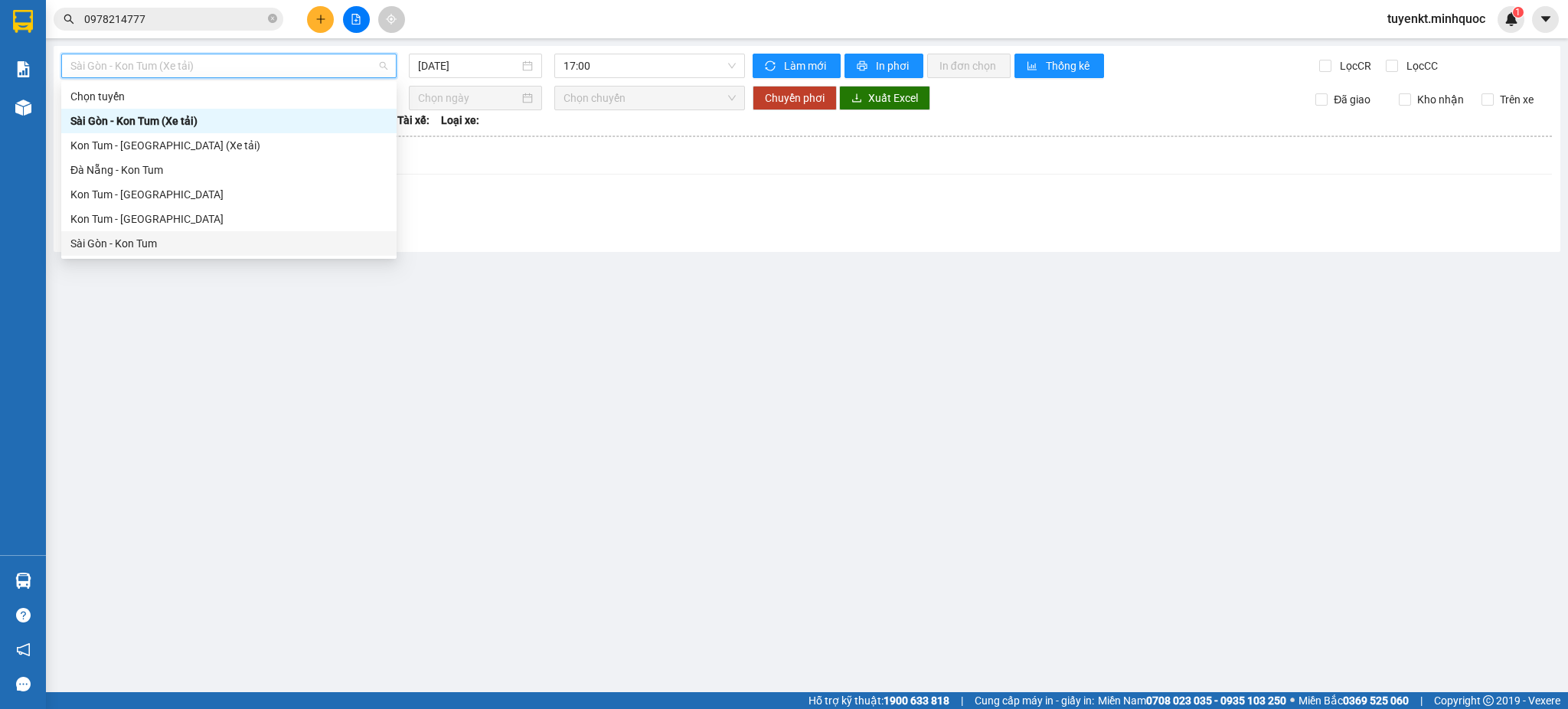
click at [126, 241] on div "Sài Gòn - Kon Tum" at bounding box center [229, 244] width 317 height 17
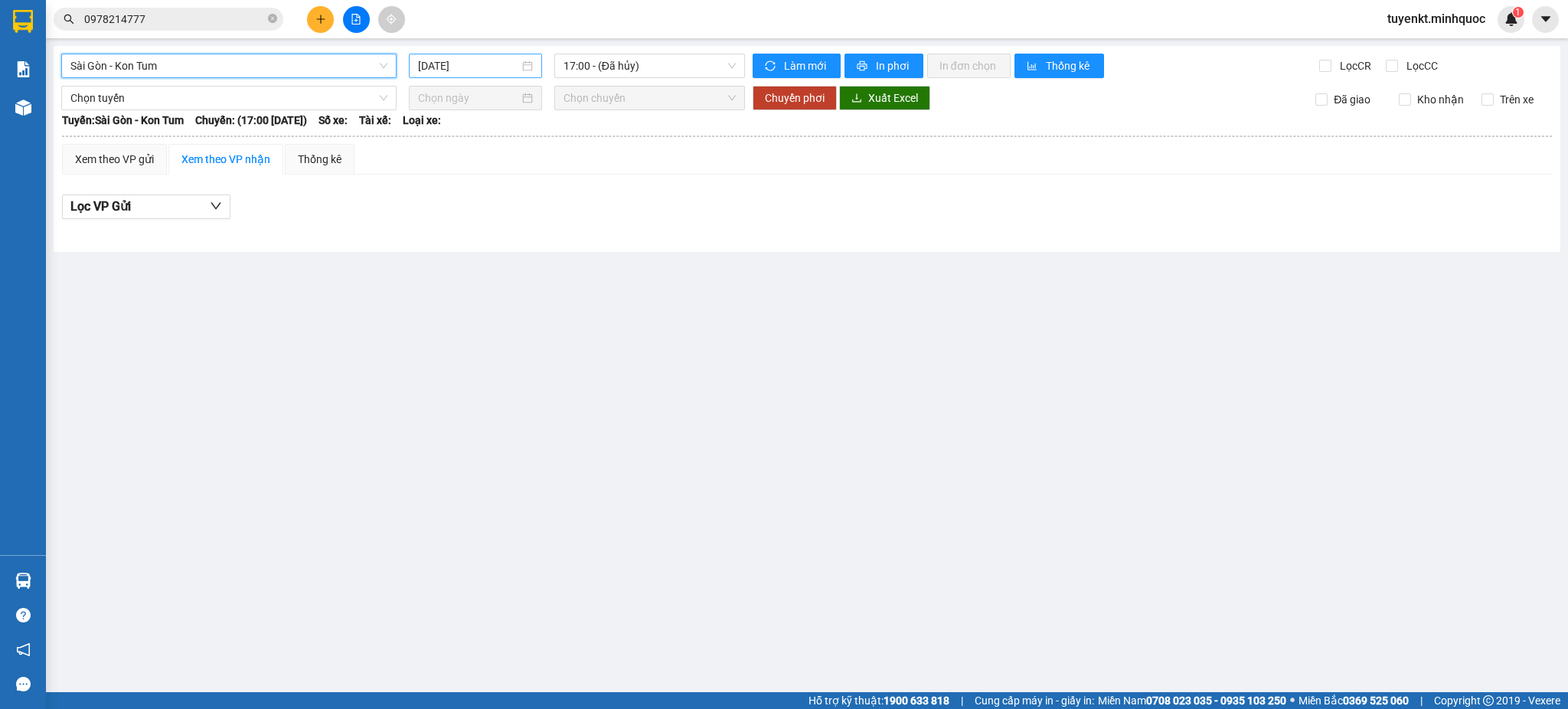
click at [438, 70] on input "[DATE]" at bounding box center [467, 66] width 100 height 17
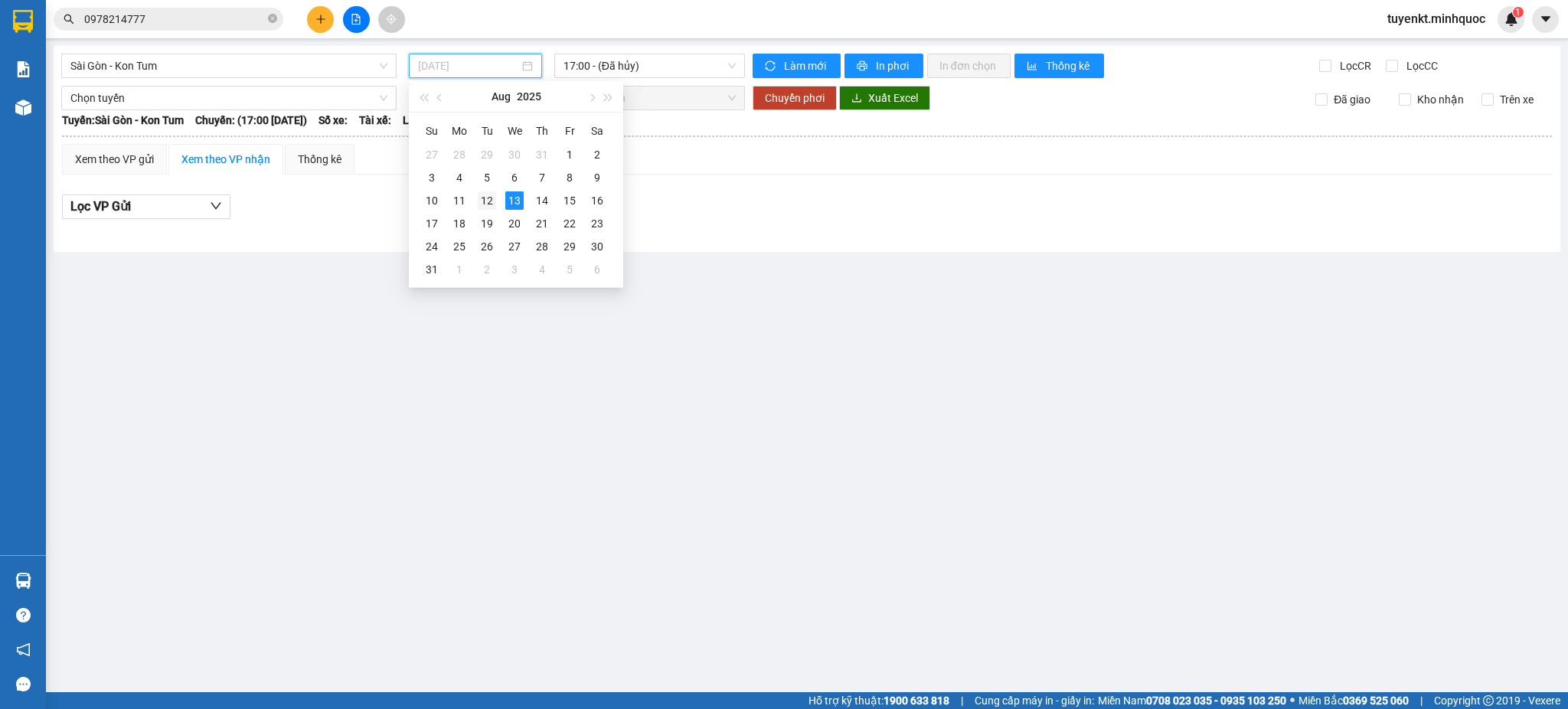
click at [488, 199] on div "12" at bounding box center [486, 200] width 18 height 18
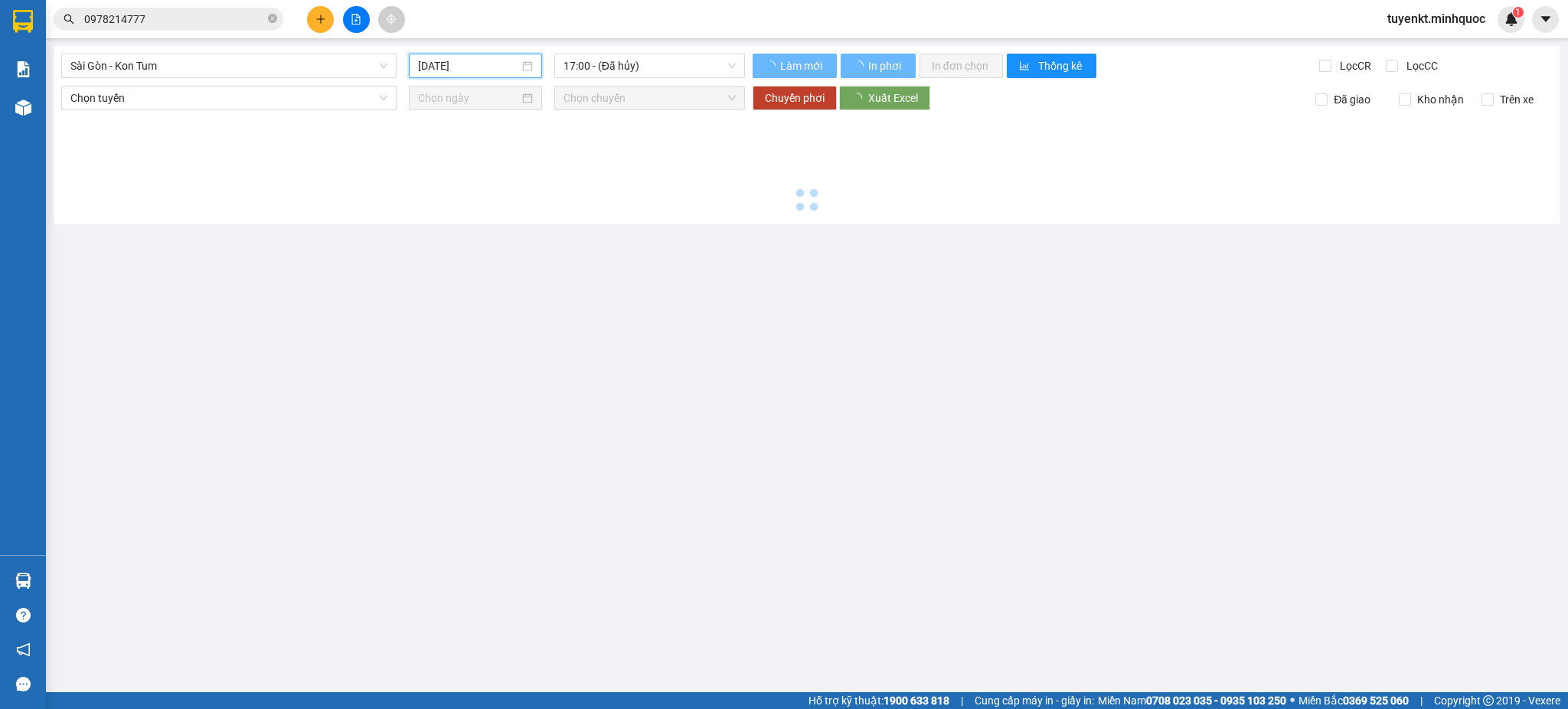
type input "[DATE]"
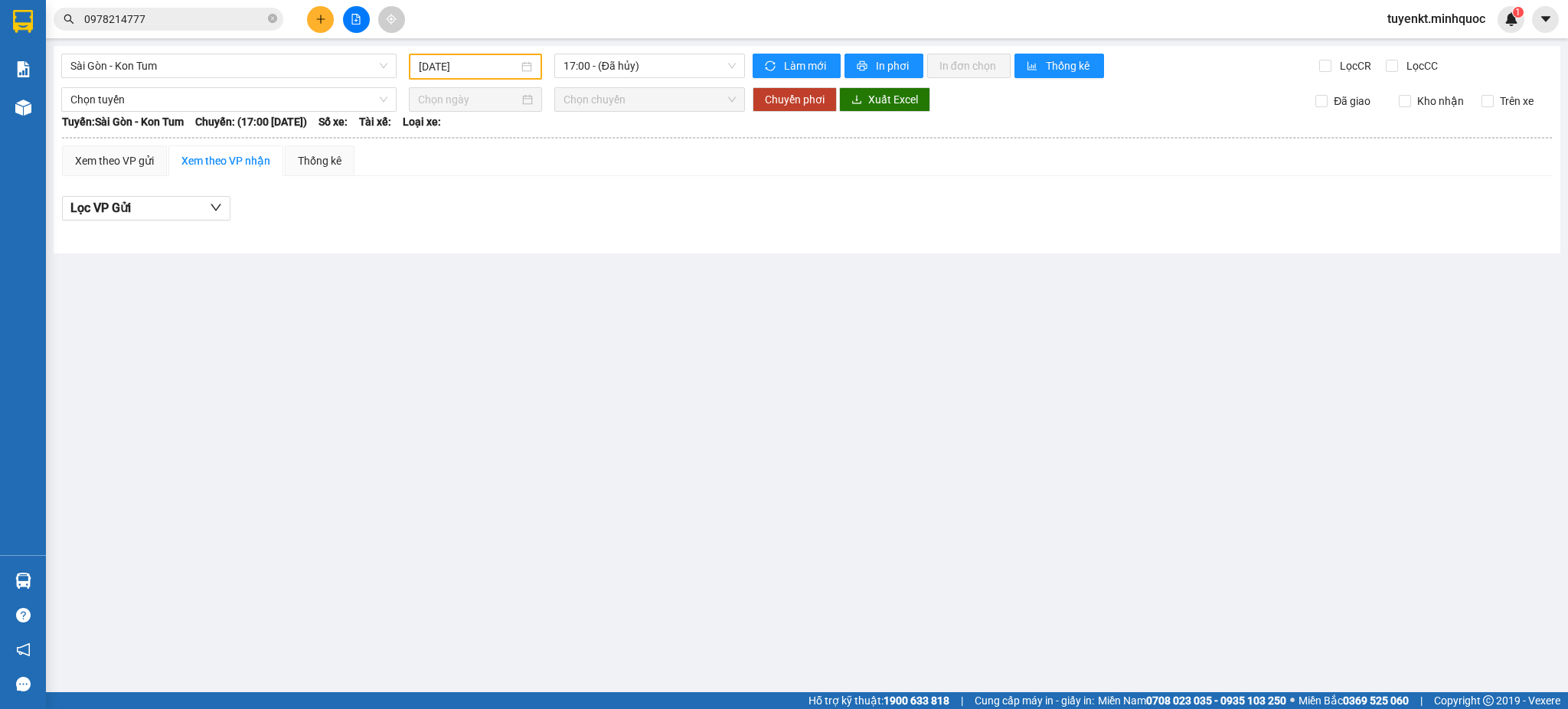
click at [615, 83] on div "Sài Gòn - Kon Tum 12/08/2025 17:00 - (Đã hủy) Làm mới In phơi In đơn chọn Thống…" at bounding box center [806, 149] width 1507 height 207
drag, startPoint x: 637, startPoint y: 68, endPoint x: 640, endPoint y: 77, distance: 9.5
click at [637, 68] on span "17:00 - (Đã hủy)" at bounding box center [650, 66] width 172 height 23
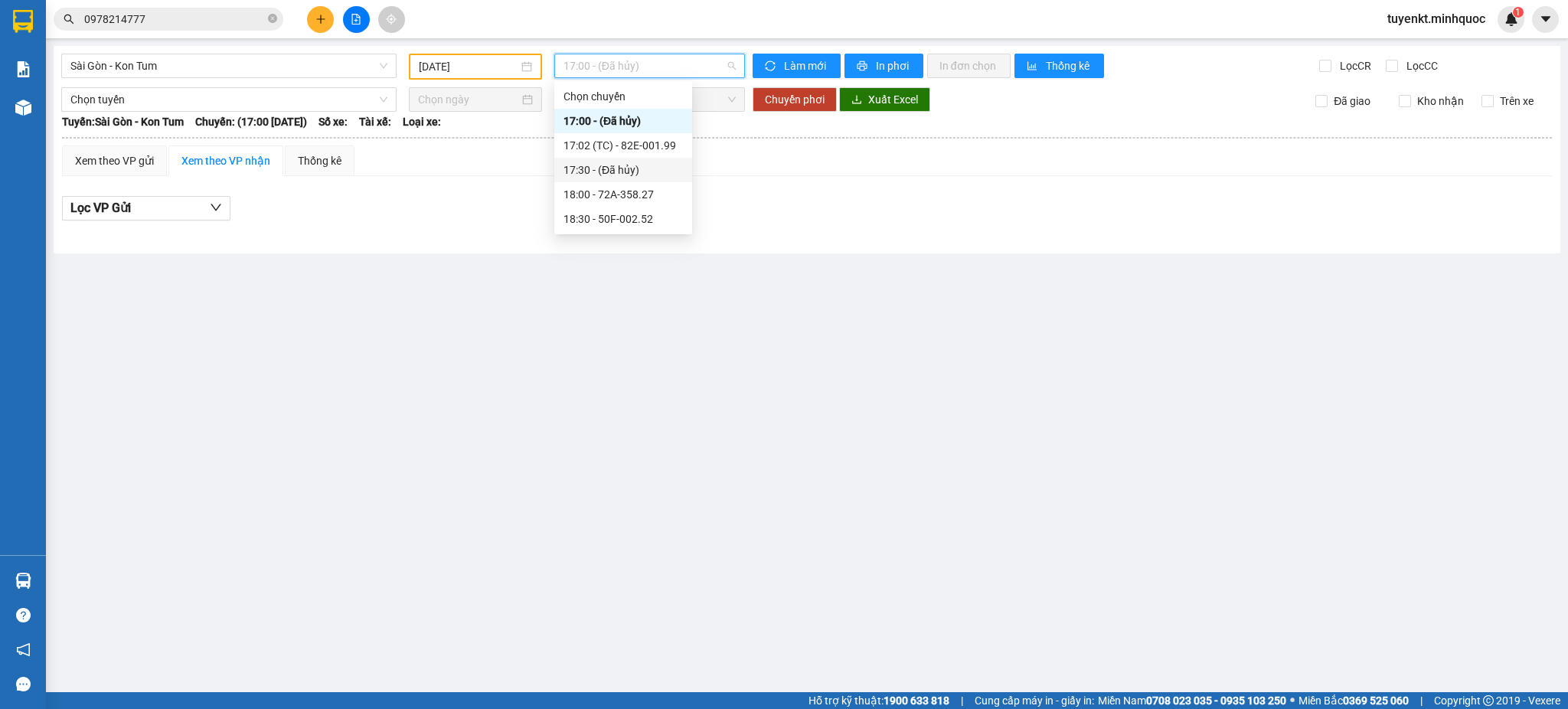
click at [653, 143] on div "17:02 (TC) - 82E-001.99" at bounding box center [623, 145] width 119 height 17
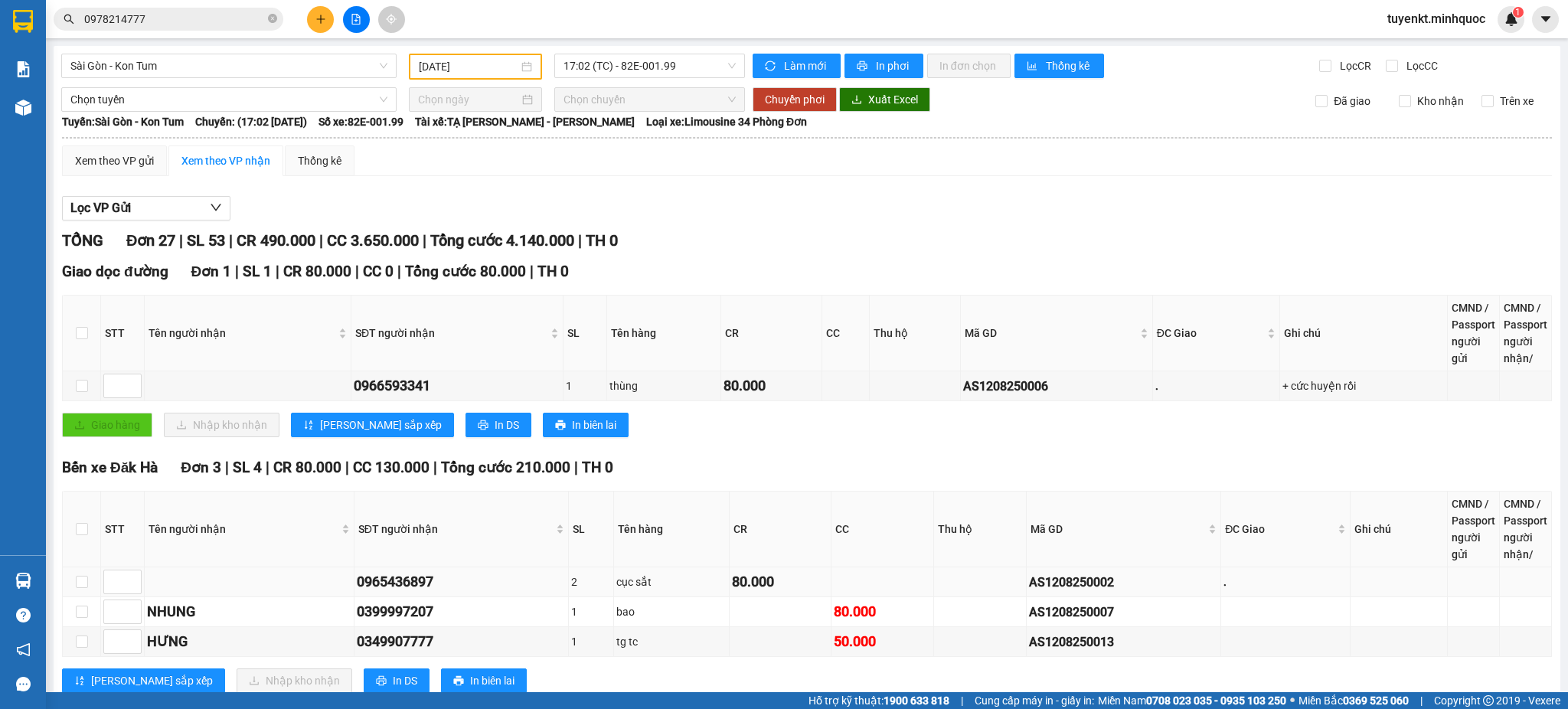
click at [1061, 577] on div "AS1208250002" at bounding box center [1124, 582] width 189 height 19
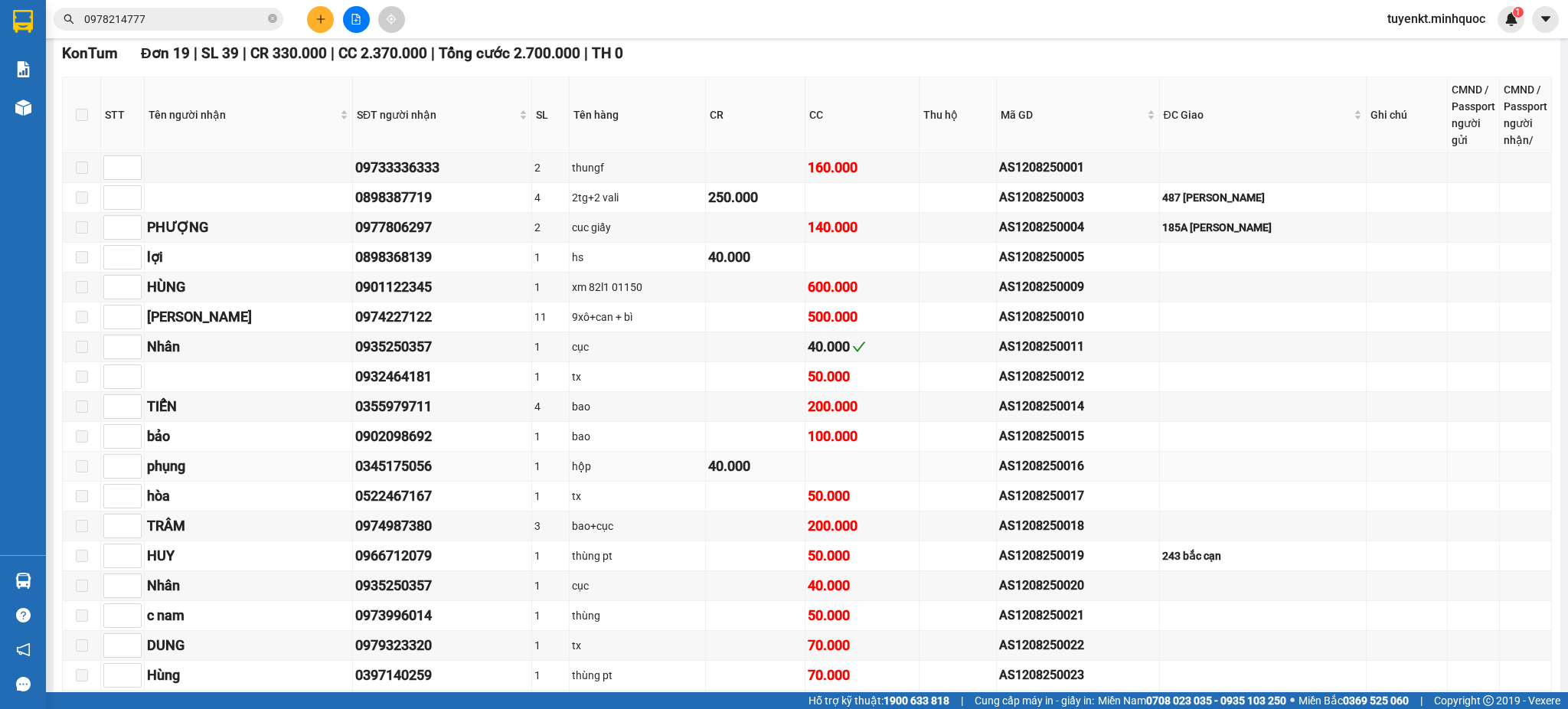
scroll to position [679, 0]
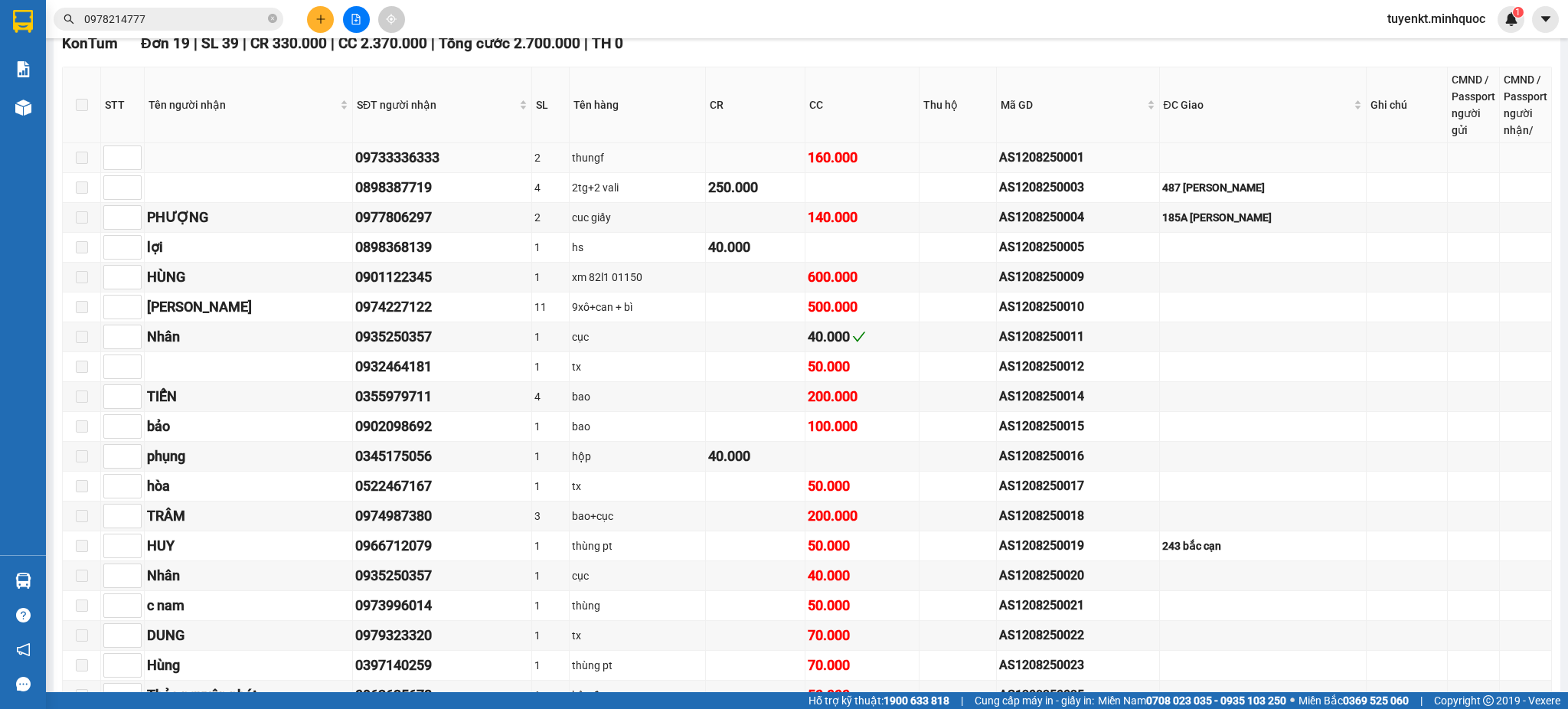
click at [1057, 148] on div "AS1208250001" at bounding box center [1078, 158] width 157 height 19
copy div "AS1208250001"
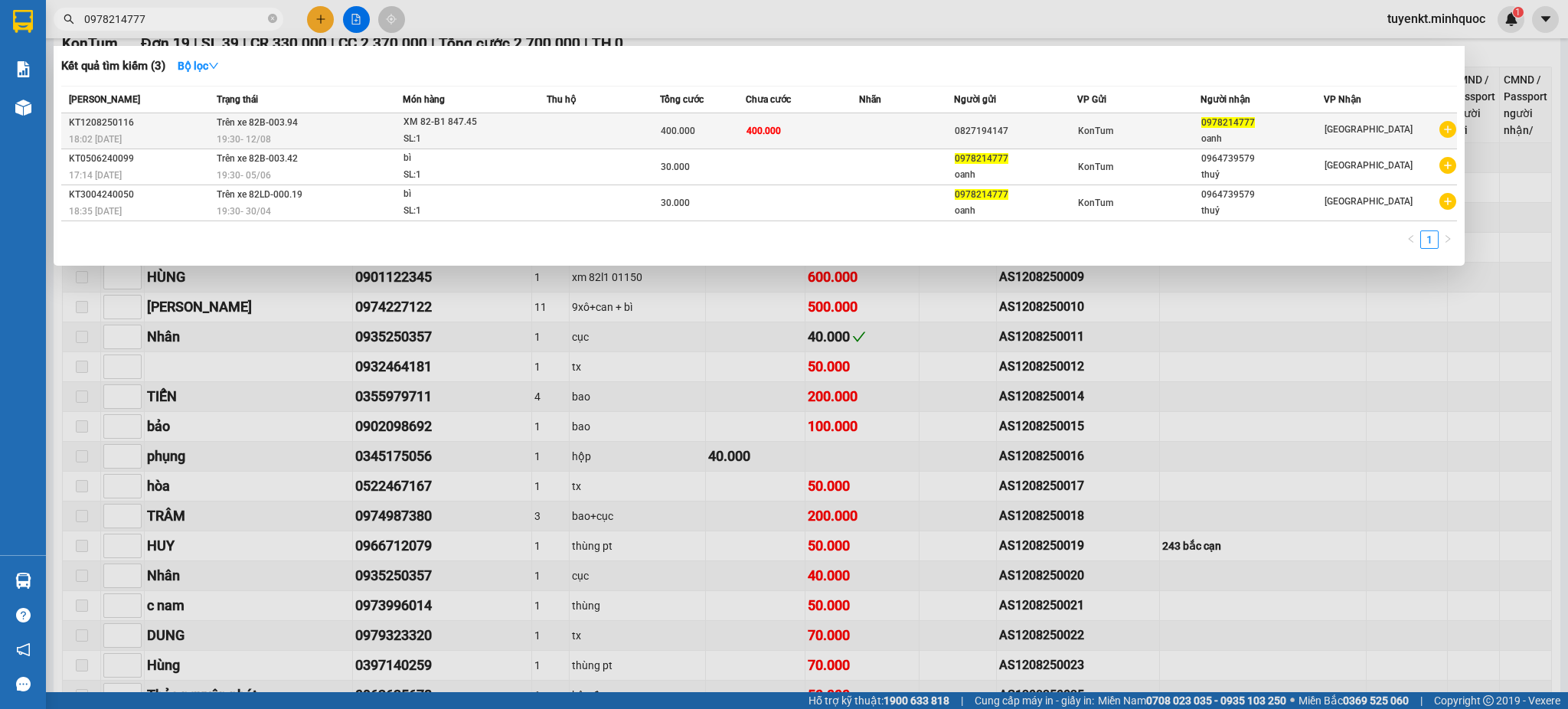
drag, startPoint x: 186, startPoint y: 23, endPoint x: 738, endPoint y: 143, distance: 564.9
click at [13, 4] on section "Kết quả tìm kiếm ( 3 ) Bộ lọc Mã ĐH Trạng thái Món hàng Thu hộ Tổng cước Chưa c…" at bounding box center [784, 354] width 1568 height 709
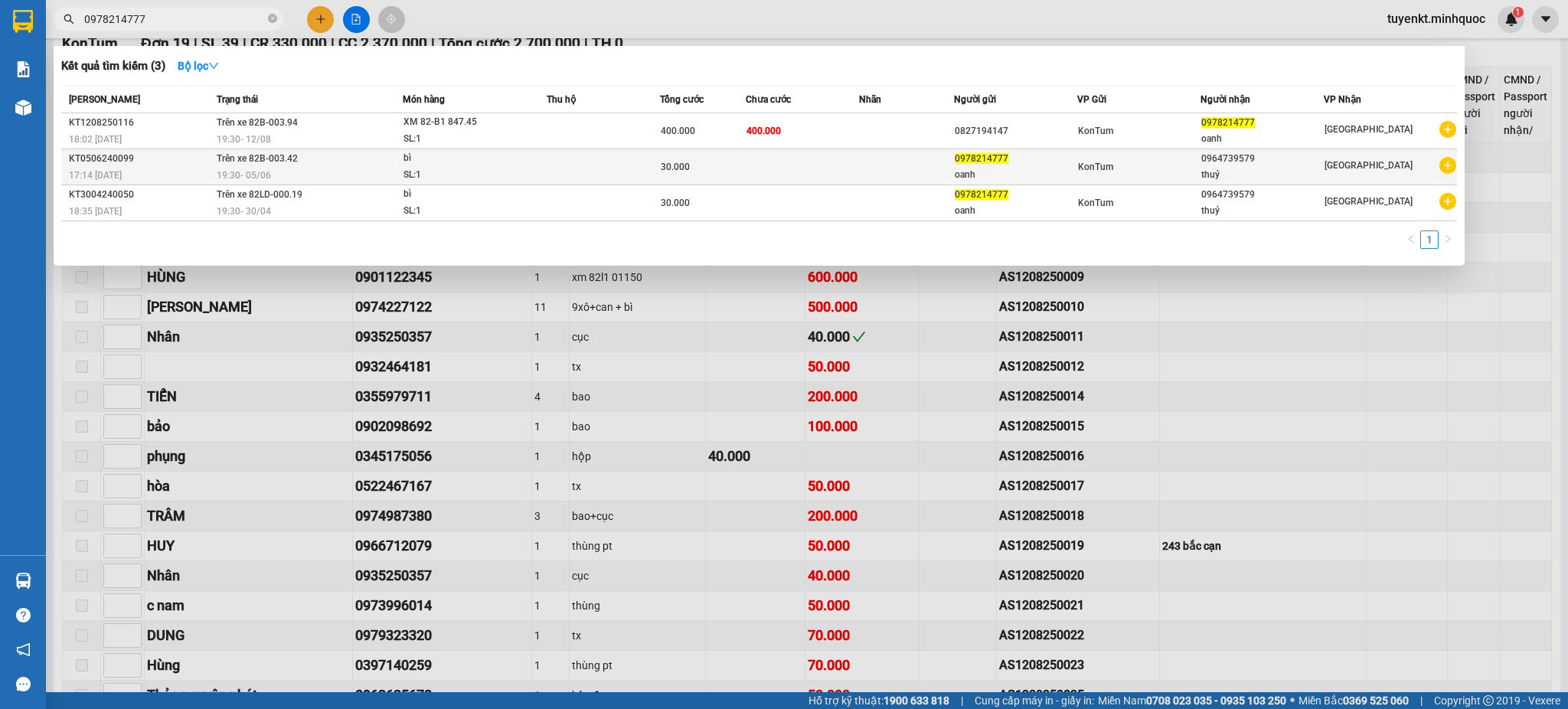
paste input "AS1208250001"
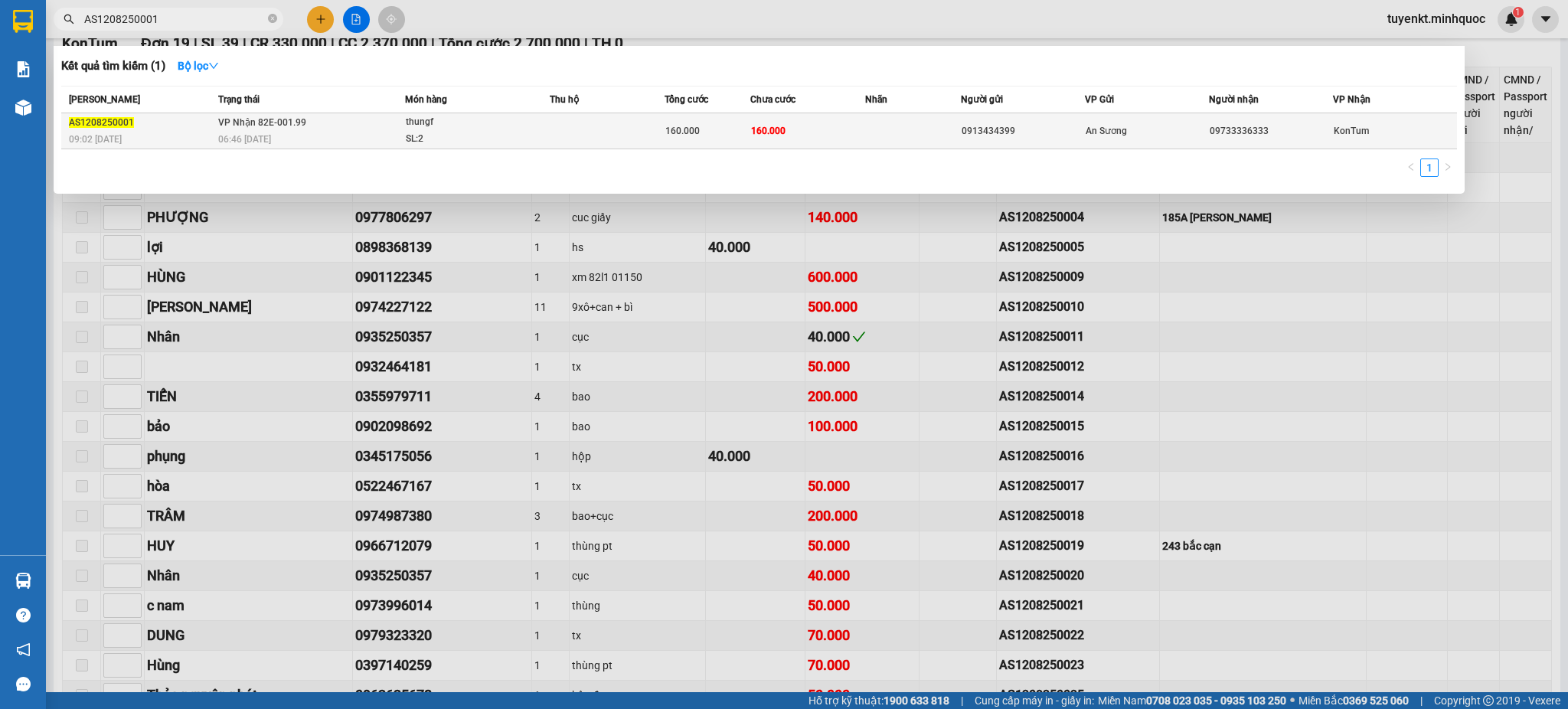
type input "AS1208250001"
click at [970, 128] on div "0913434399" at bounding box center [1022, 131] width 122 height 16
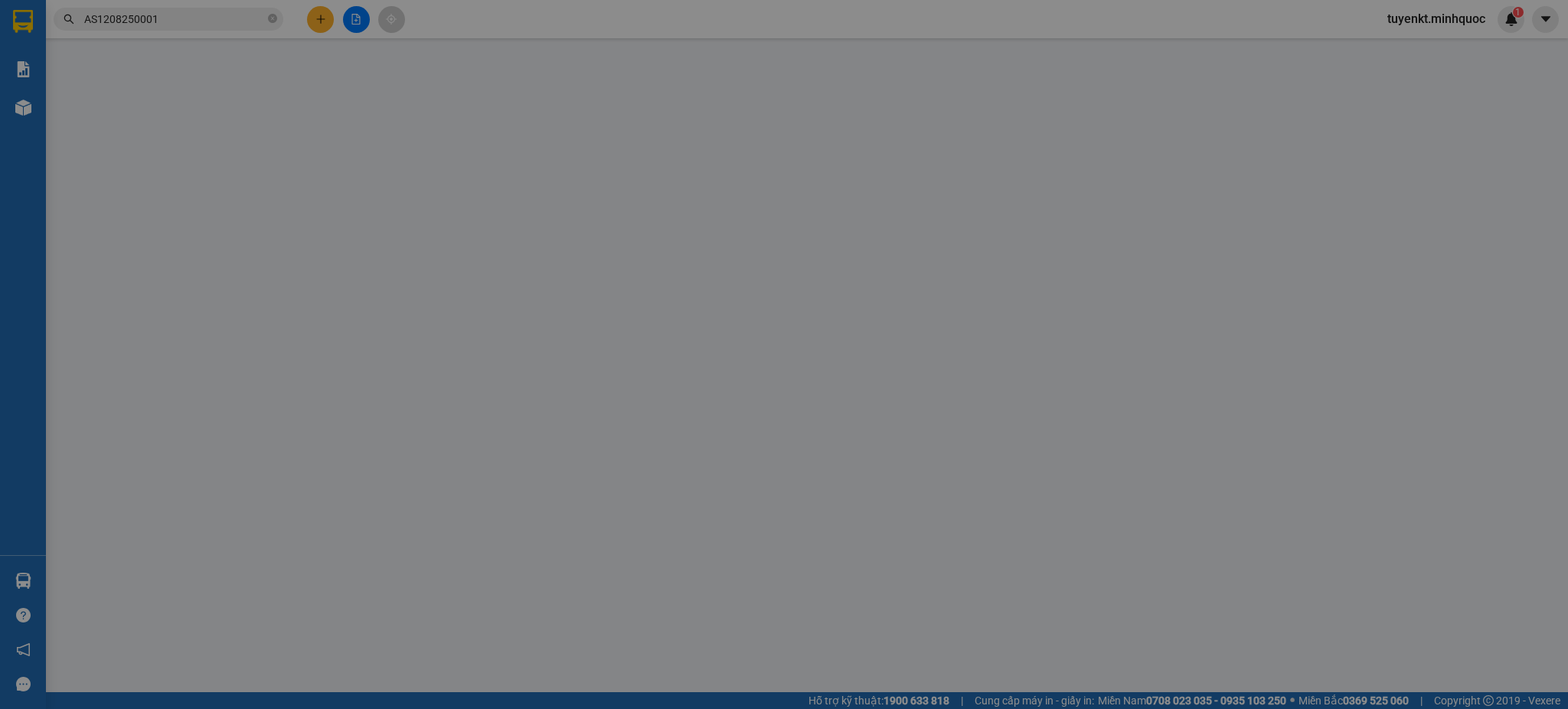
click at [970, 128] on div "Lấy hàng Lấy tận nơi" at bounding box center [958, 128] width 283 height 17
type input "0913434399"
type input "09733336333"
type input "160.000"
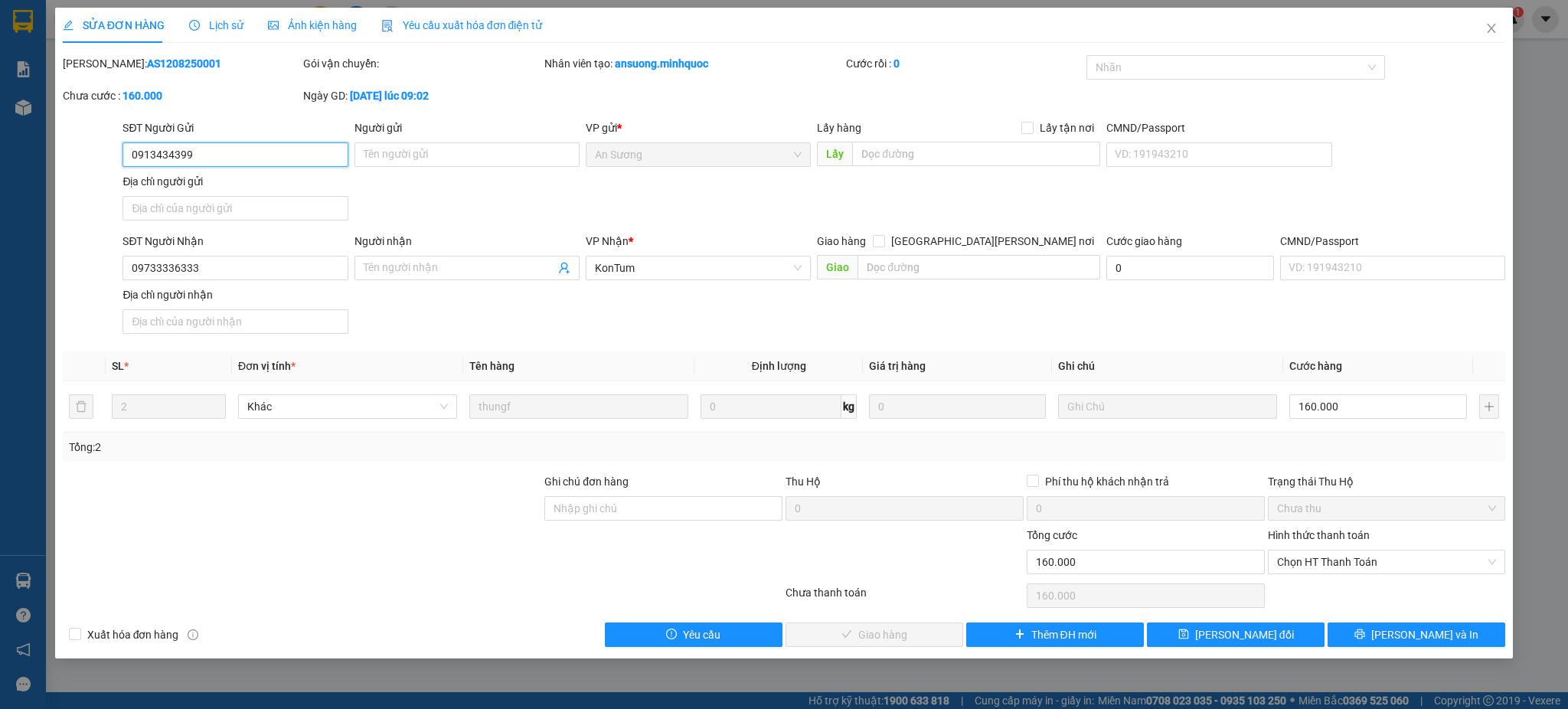
drag, startPoint x: 216, startPoint y: 156, endPoint x: 16, endPoint y: 129, distance: 201.8
click at [16, 129] on div "SỬA ĐƠN HÀNG Lịch sử Ảnh kiện hàng Yêu cầu xuất hóa đơn điện tử Total Paid Fee …" at bounding box center [784, 354] width 1568 height 709
click at [1497, 26] on span "Close" at bounding box center [1491, 29] width 43 height 43
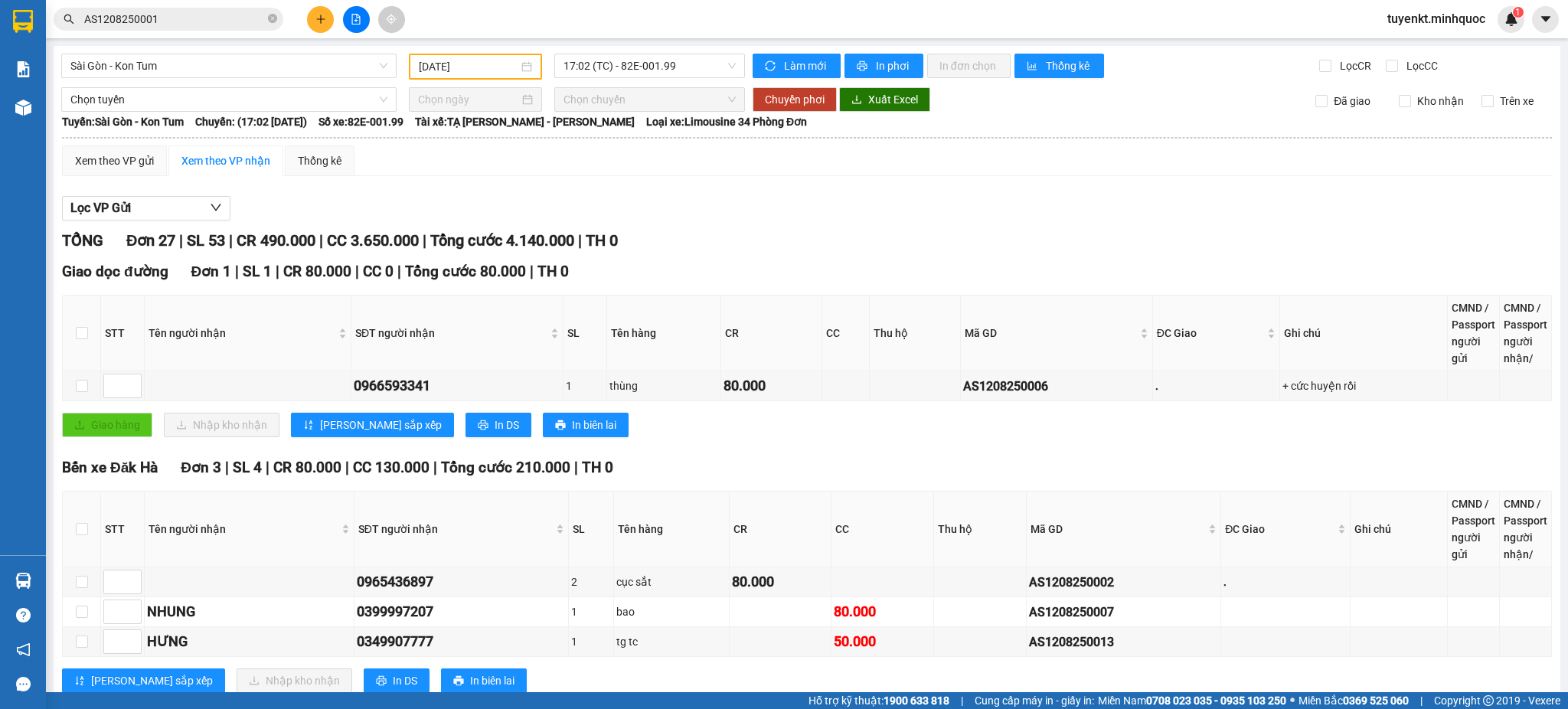
click at [1495, 29] on span "tuyenkt.minhquoc" at bounding box center [1436, 19] width 122 height 19
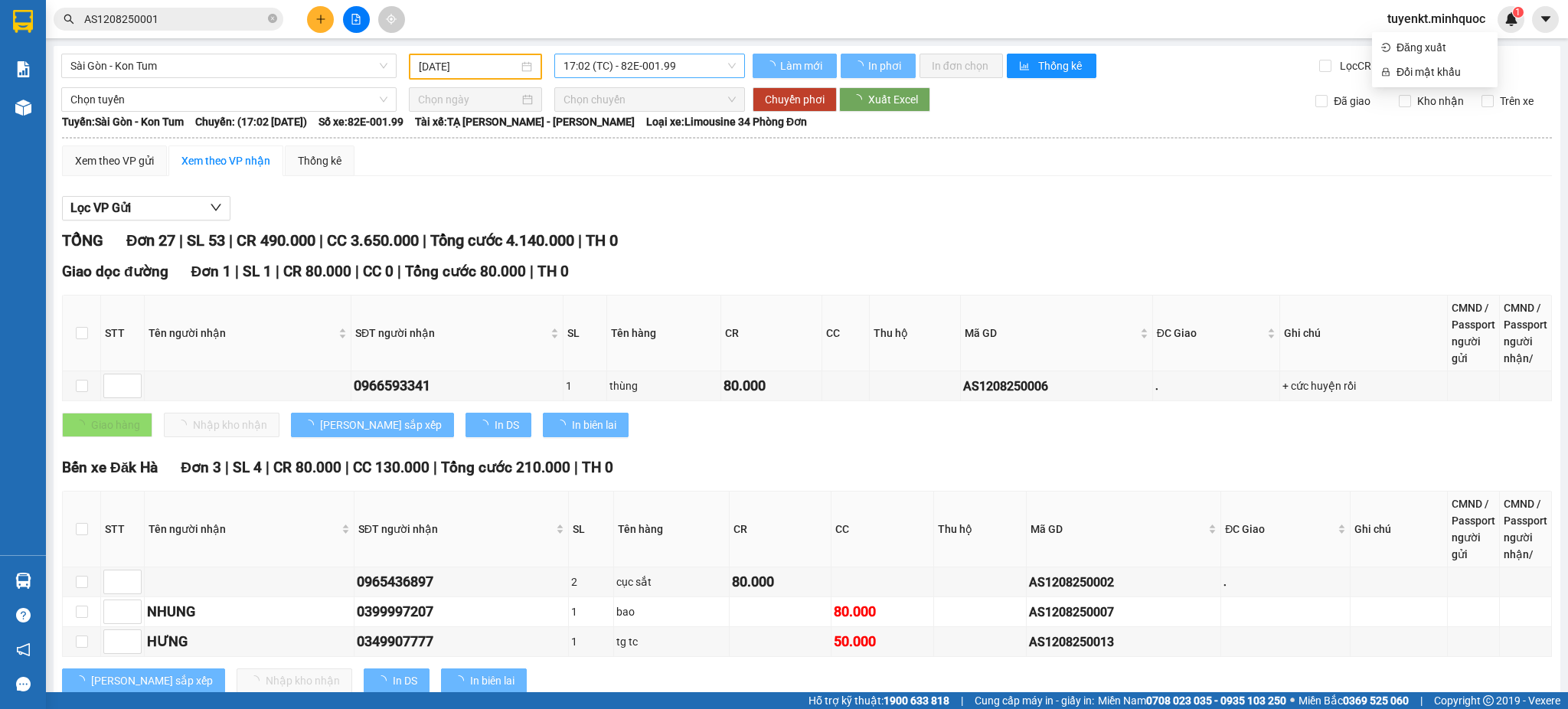
click at [656, 55] on span "17:02 (TC) - 82E-001.99" at bounding box center [650, 66] width 172 height 23
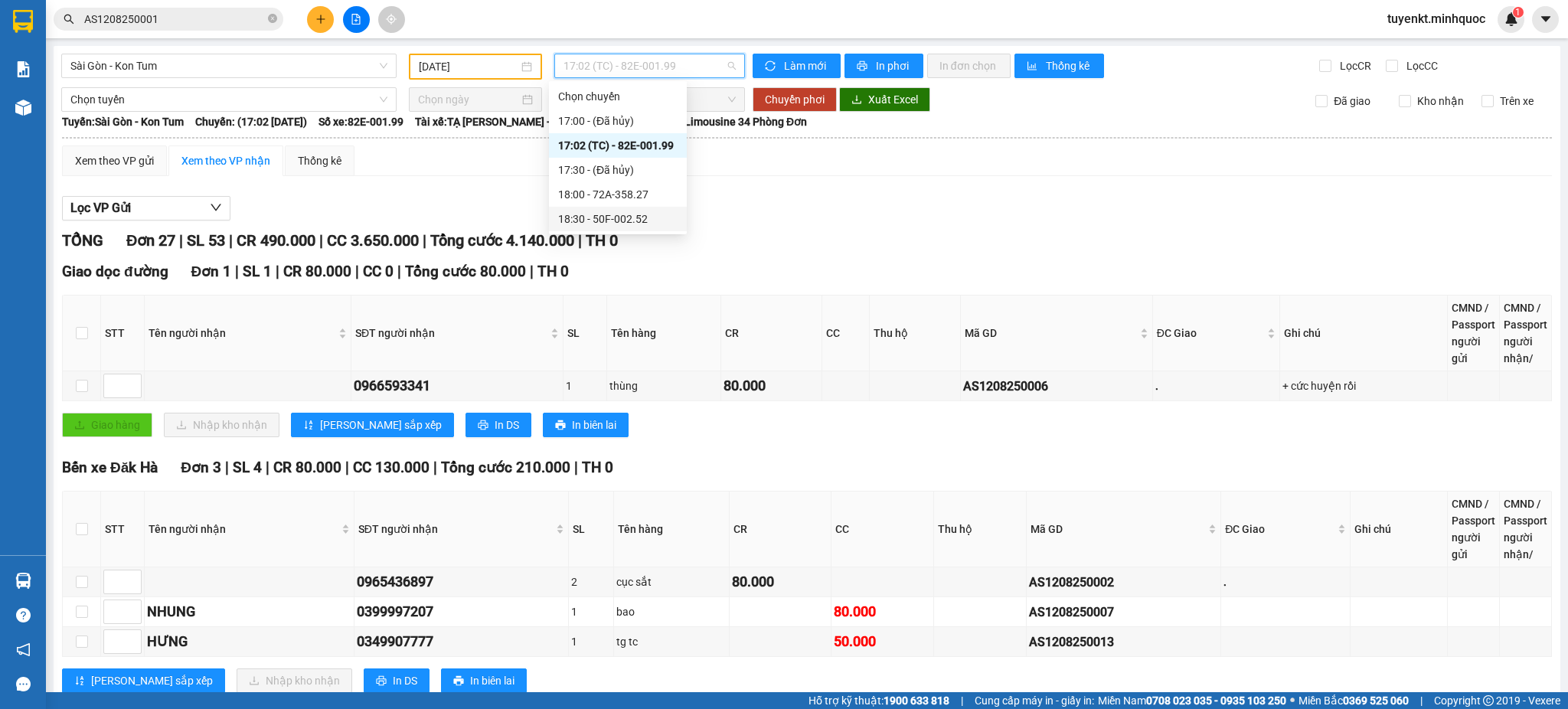
click at [639, 222] on div "18:30 - 50F-002.52" at bounding box center [617, 219] width 119 height 17
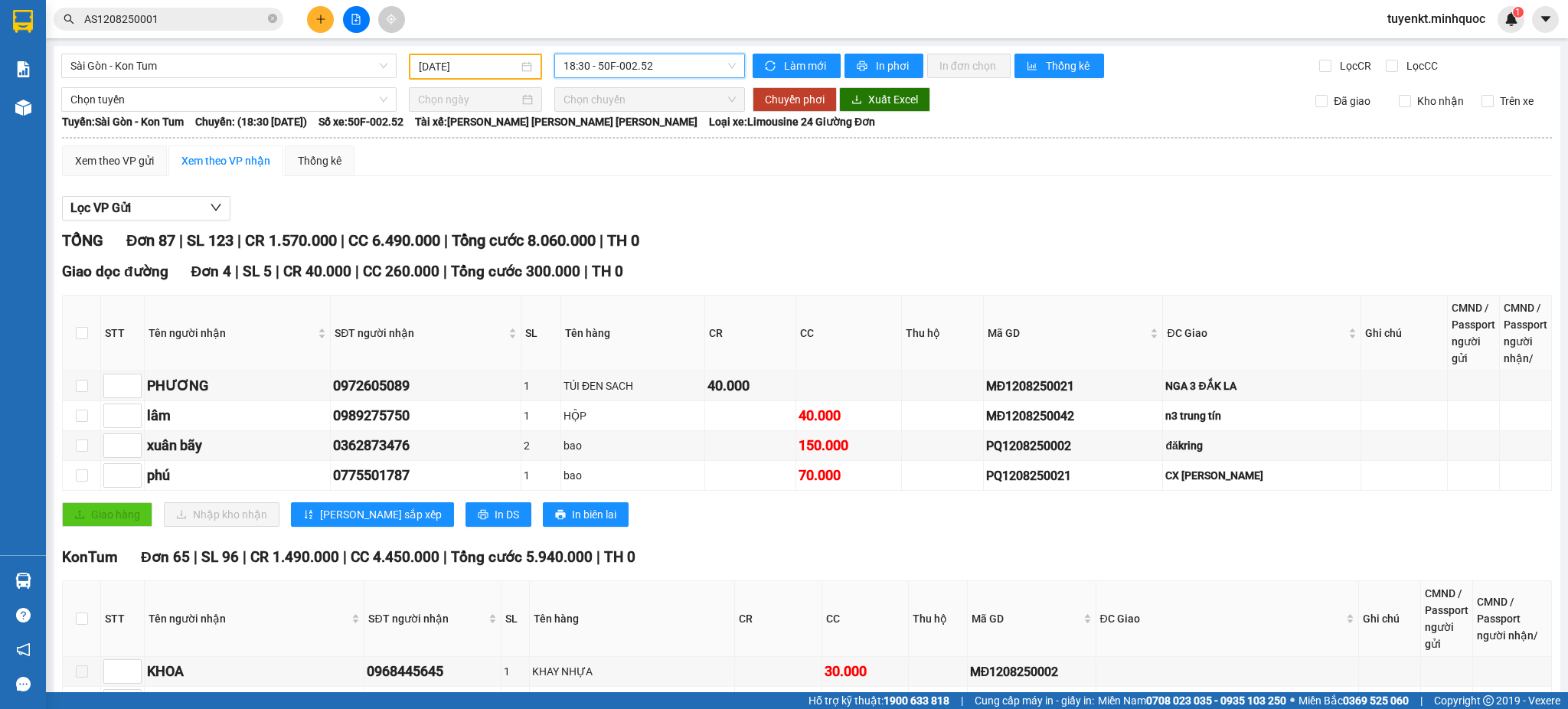
scroll to position [340, 0]
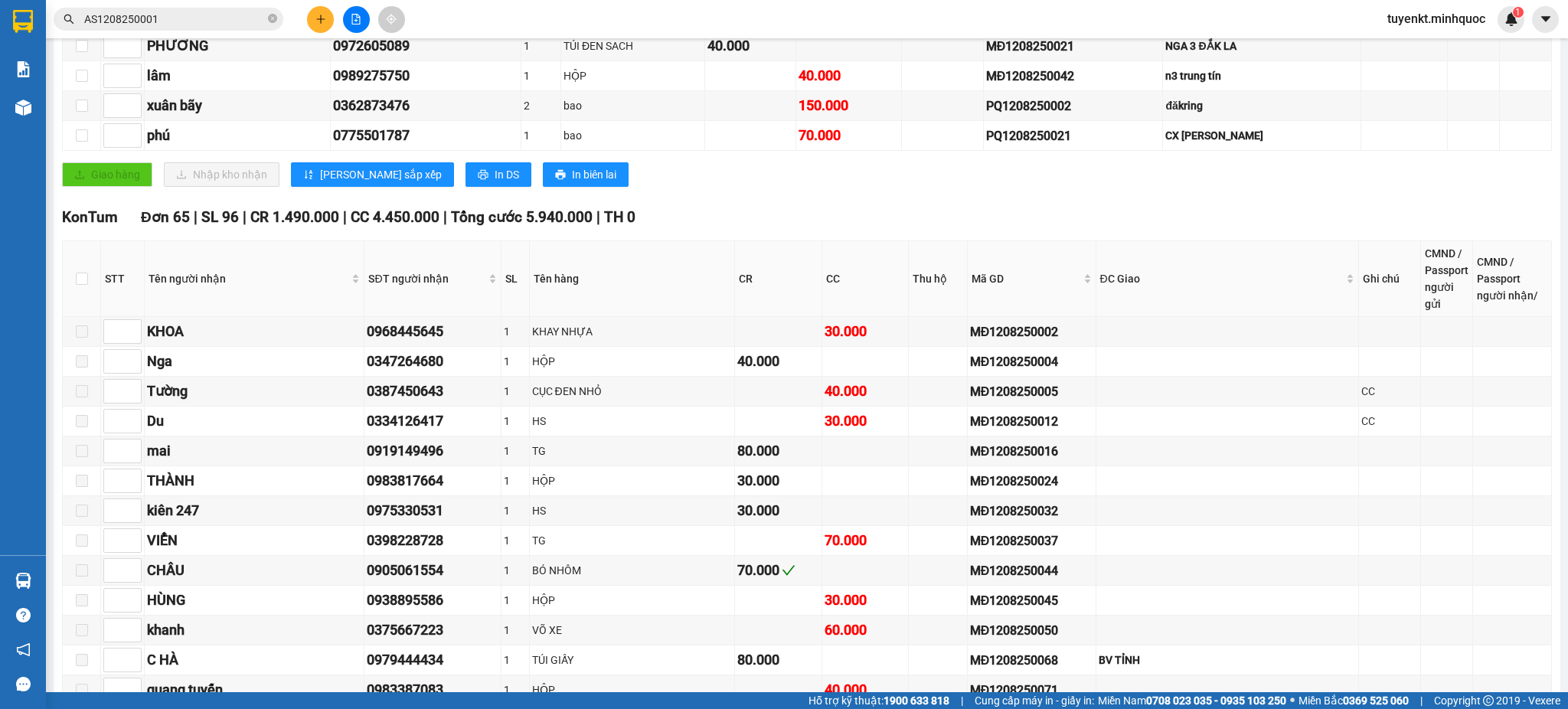
click at [67, 279] on th at bounding box center [82, 278] width 38 height 75
click at [76, 275] on input "checkbox" at bounding box center [81, 278] width 12 height 12
checkbox input "true"
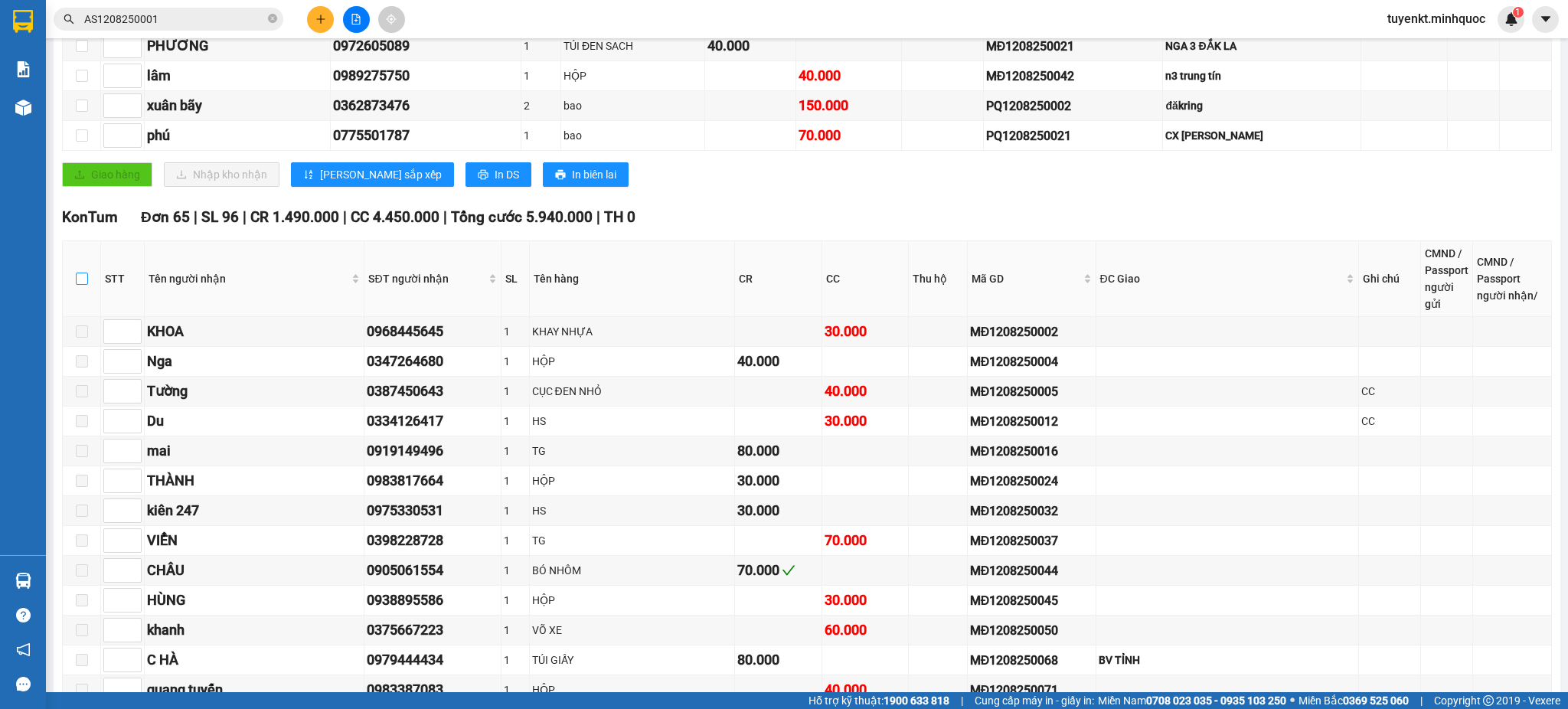
checkbox input "true"
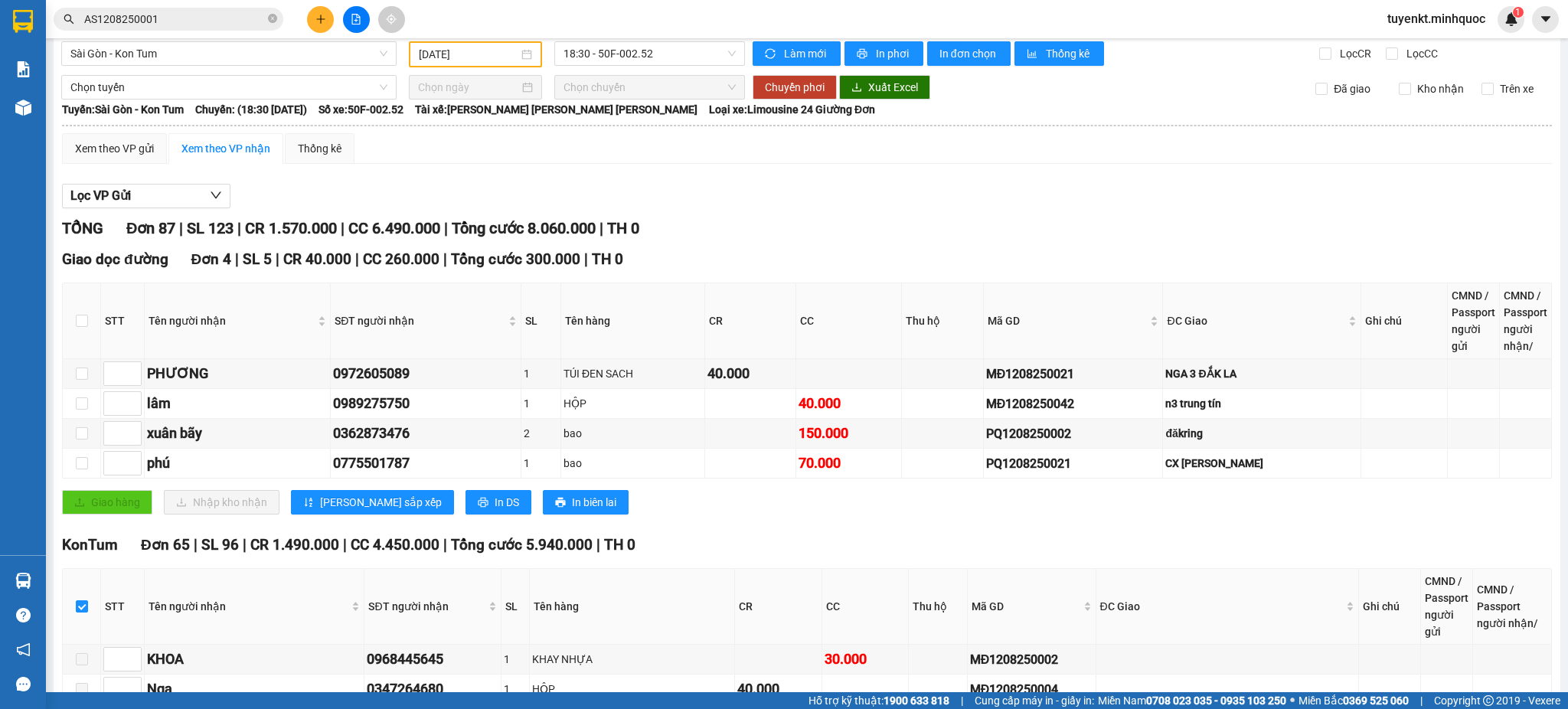
scroll to position [0, 0]
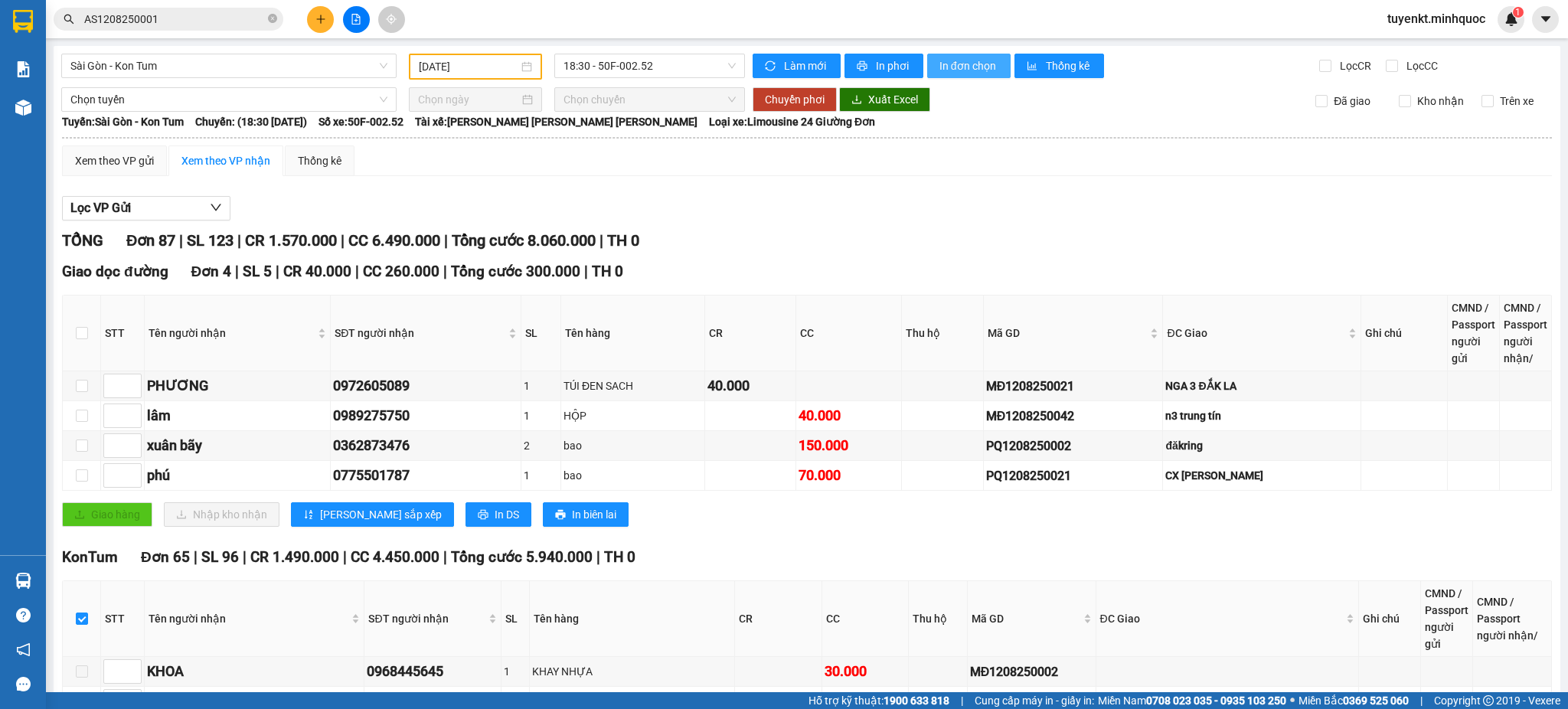
click at [956, 59] on span "In đơn chọn" at bounding box center [969, 66] width 59 height 17
click at [621, 54] on span "18:30 - 50F-002.52" at bounding box center [650, 66] width 172 height 23
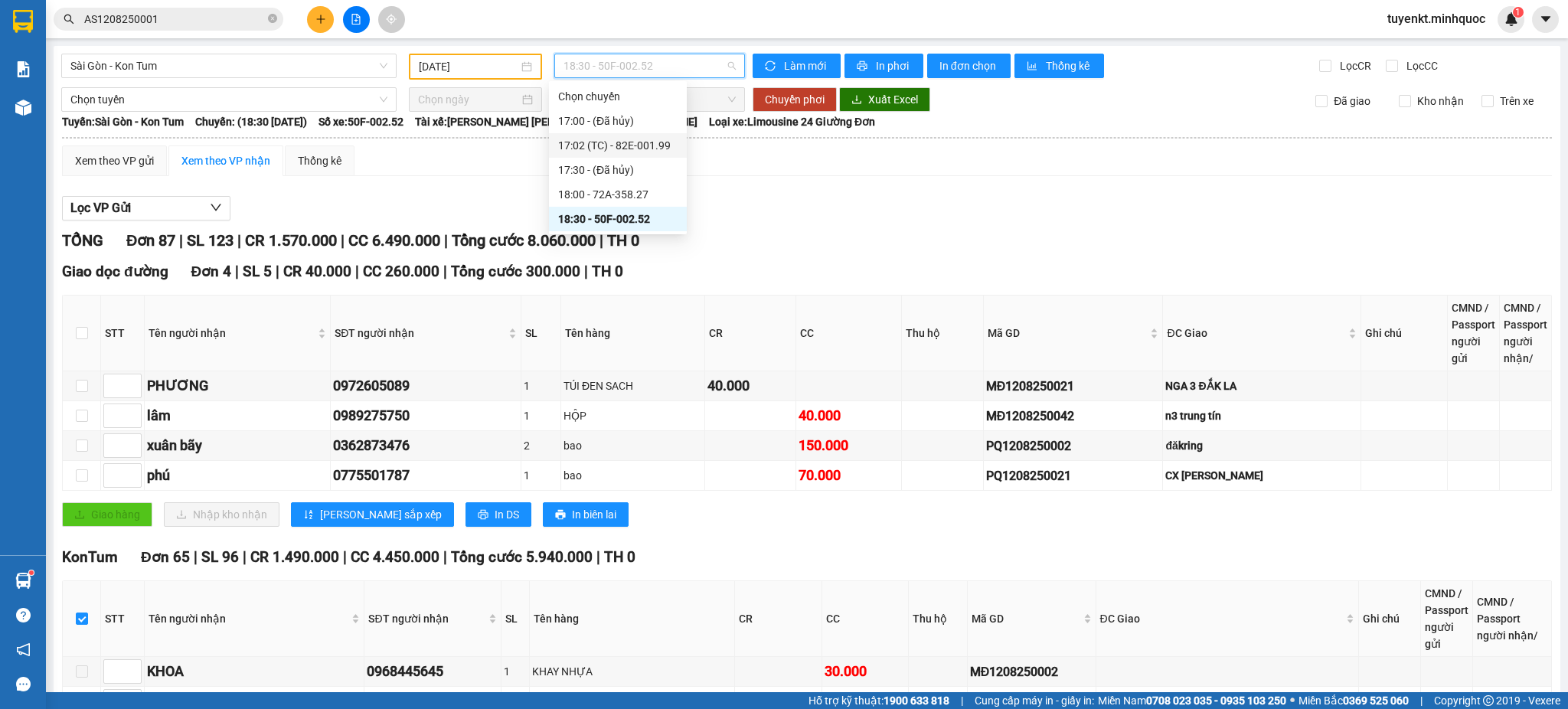
click at [644, 146] on div "17:02 (TC) - 82E-001.99" at bounding box center [617, 145] width 119 height 17
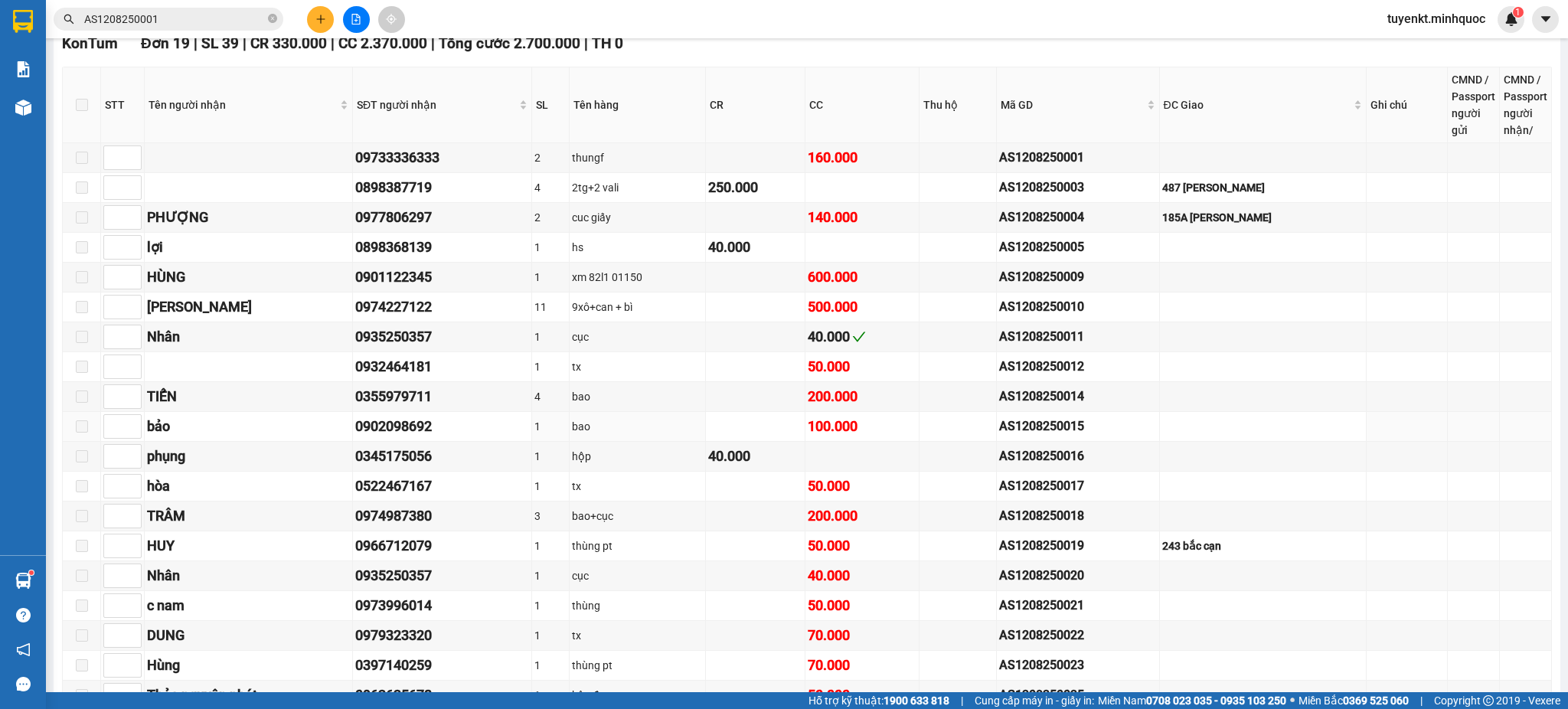
scroll to position [1021, 0]
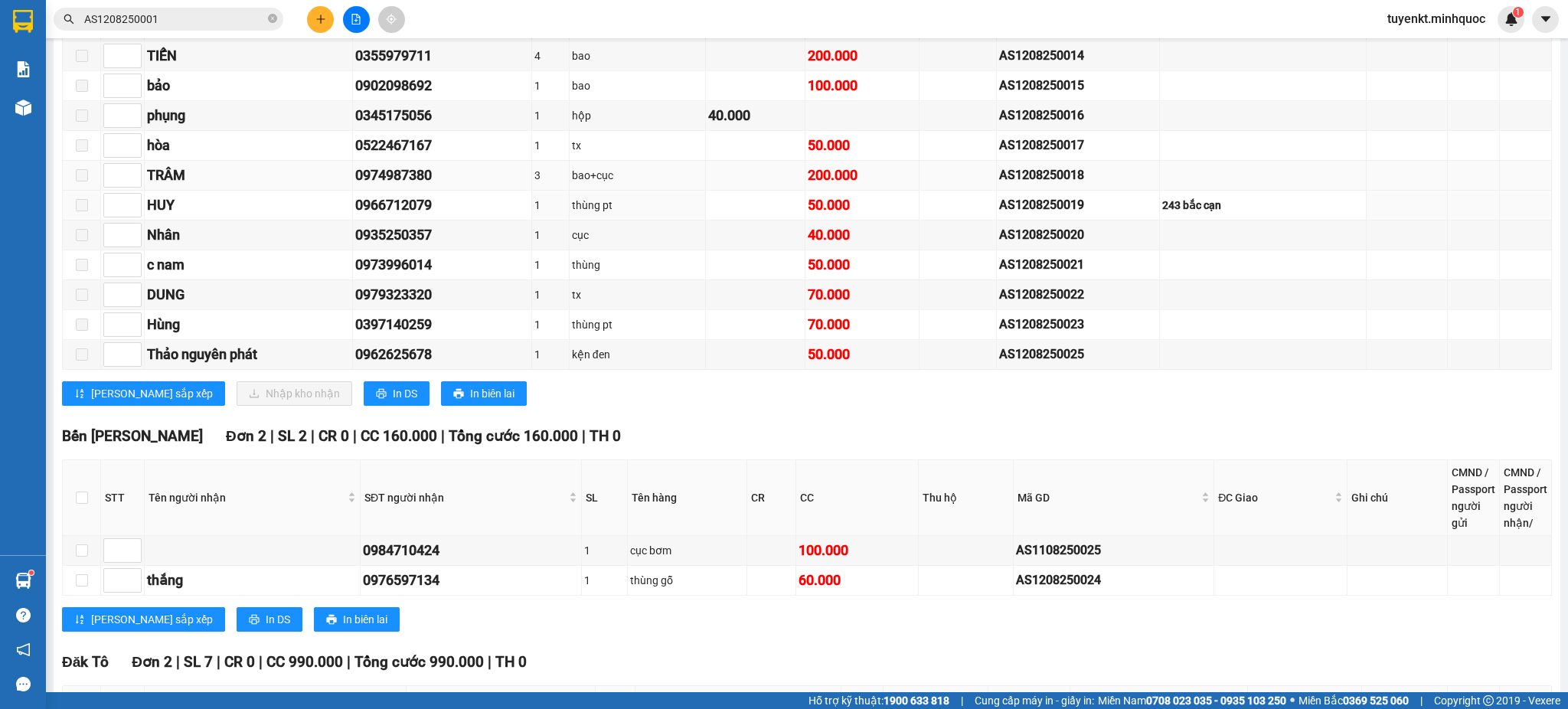
click at [1069, 177] on div "AS1208250018" at bounding box center [1078, 175] width 157 height 19
copy div "AS1208250018"
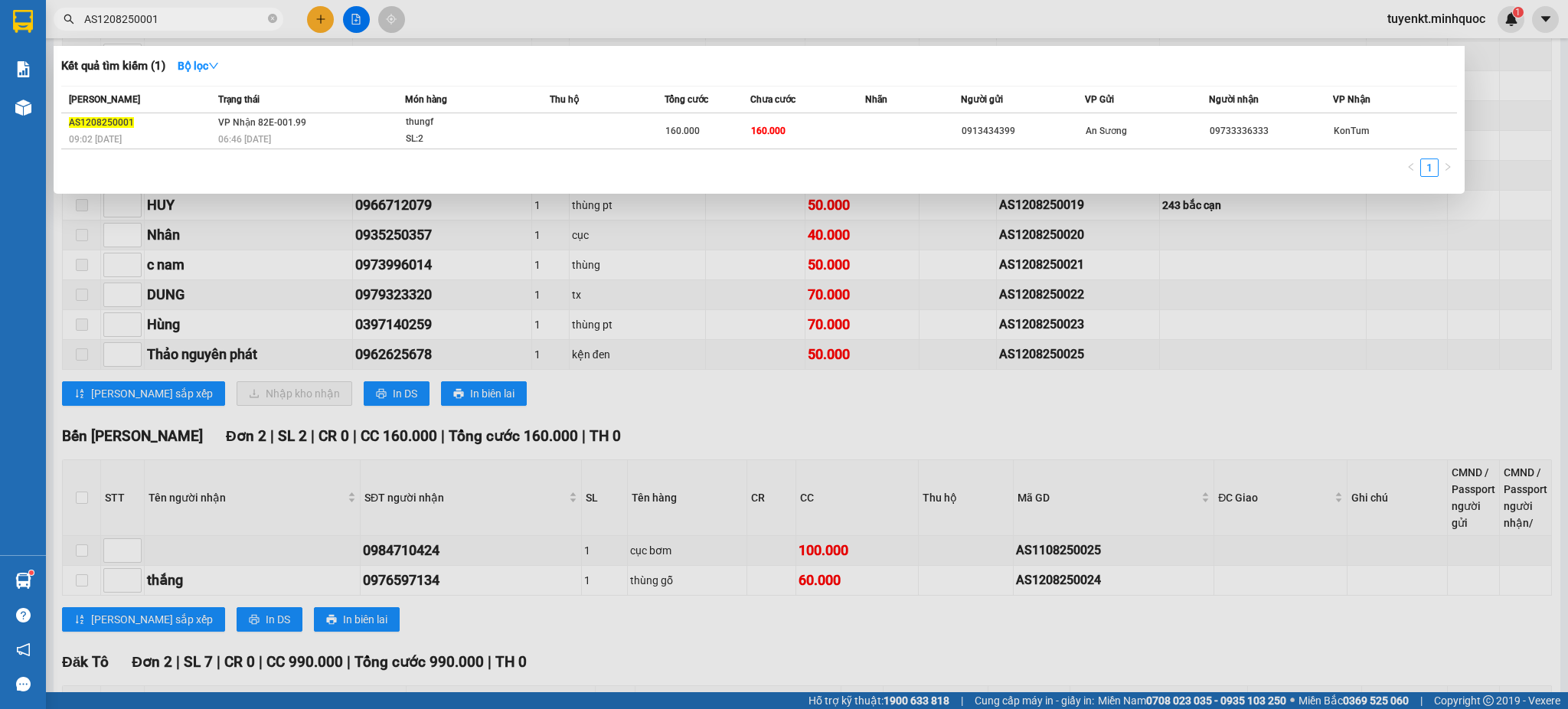
drag, startPoint x: 199, startPoint y: 19, endPoint x: 0, endPoint y: 47, distance: 201.0
click at [0, 47] on section "Kết quả tìm kiếm ( 1 ) Bộ lọc Mã ĐH Trạng thái Món hàng Thu hộ Tổng cước Chưa c…" at bounding box center [784, 354] width 1568 height 709
paste input "18"
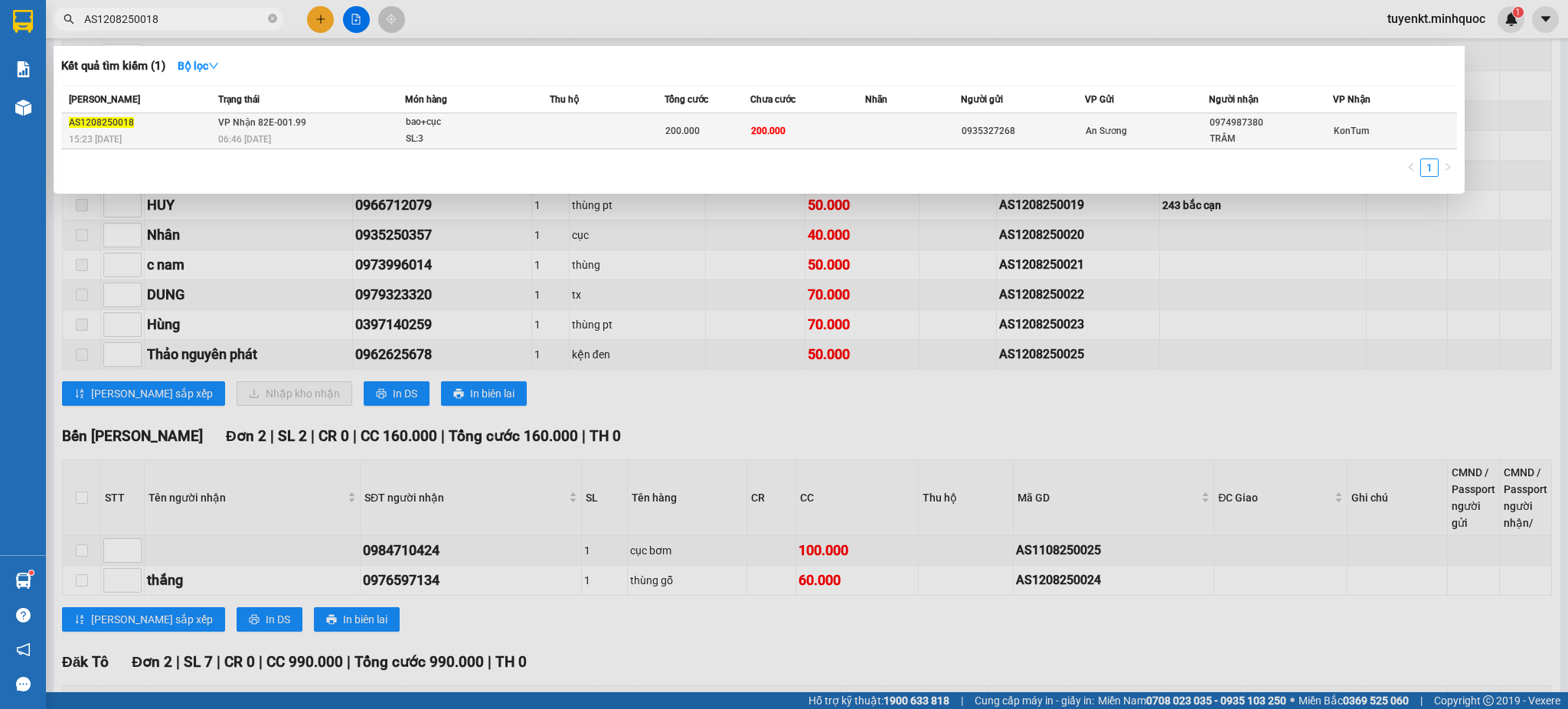
type input "AS1208250018"
click at [938, 135] on td at bounding box center [913, 132] width 96 height 36
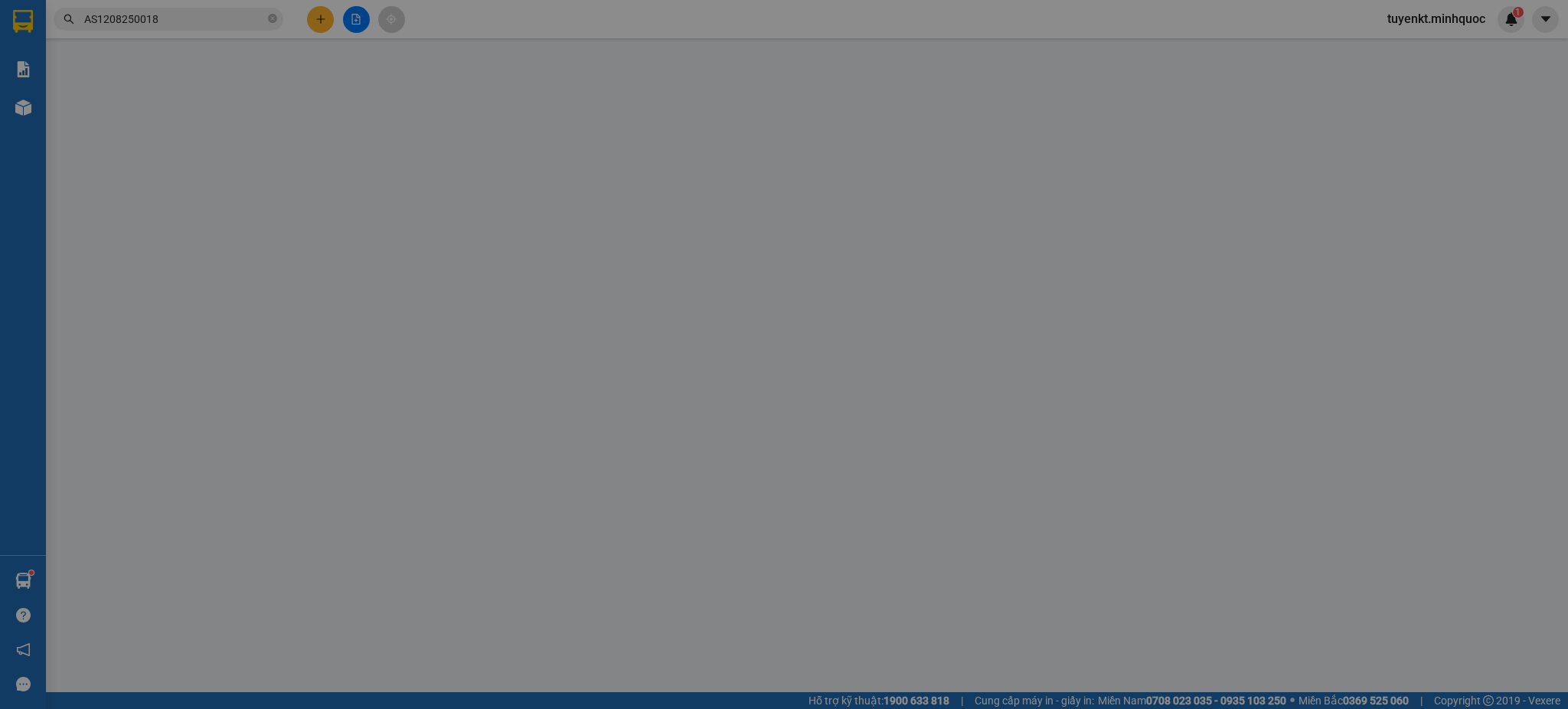
type input "0935327268"
type input "0974987380"
type input "TRÂM"
type input "200.000"
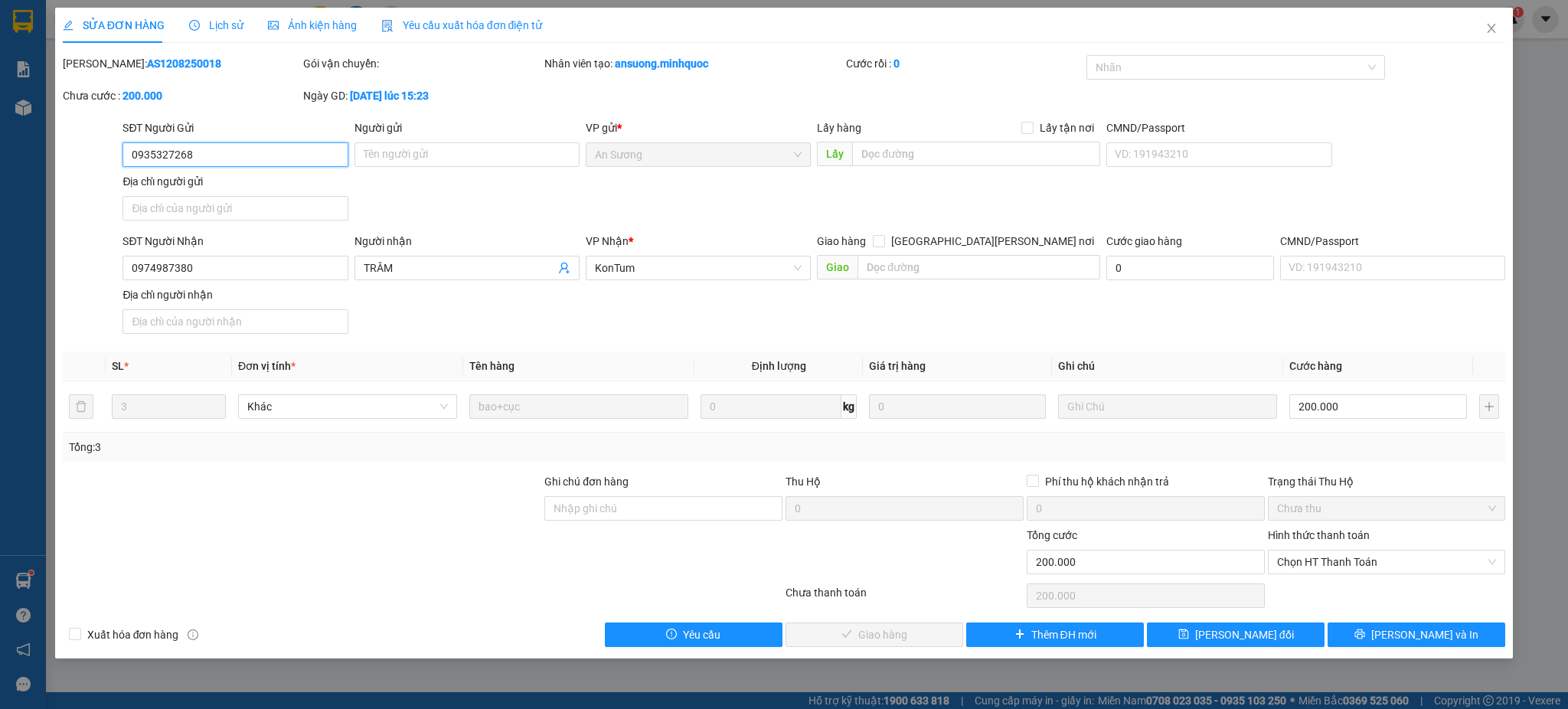
drag, startPoint x: 203, startPoint y: 150, endPoint x: 44, endPoint y: 147, distance: 159.0
click at [44, 147] on div "SỬA ĐƠN HÀNG Lịch sử Ảnh kiện hàng Yêu cầu xuất hóa đơn điện tử Total Paid Fee …" at bounding box center [784, 354] width 1568 height 709
click at [387, 256] on span "TRÂM" at bounding box center [467, 269] width 226 height 25
click at [406, 263] on input "TRÂM" at bounding box center [460, 269] width 191 height 17
click at [422, 148] on input "Người gửi" at bounding box center [467, 155] width 226 height 25
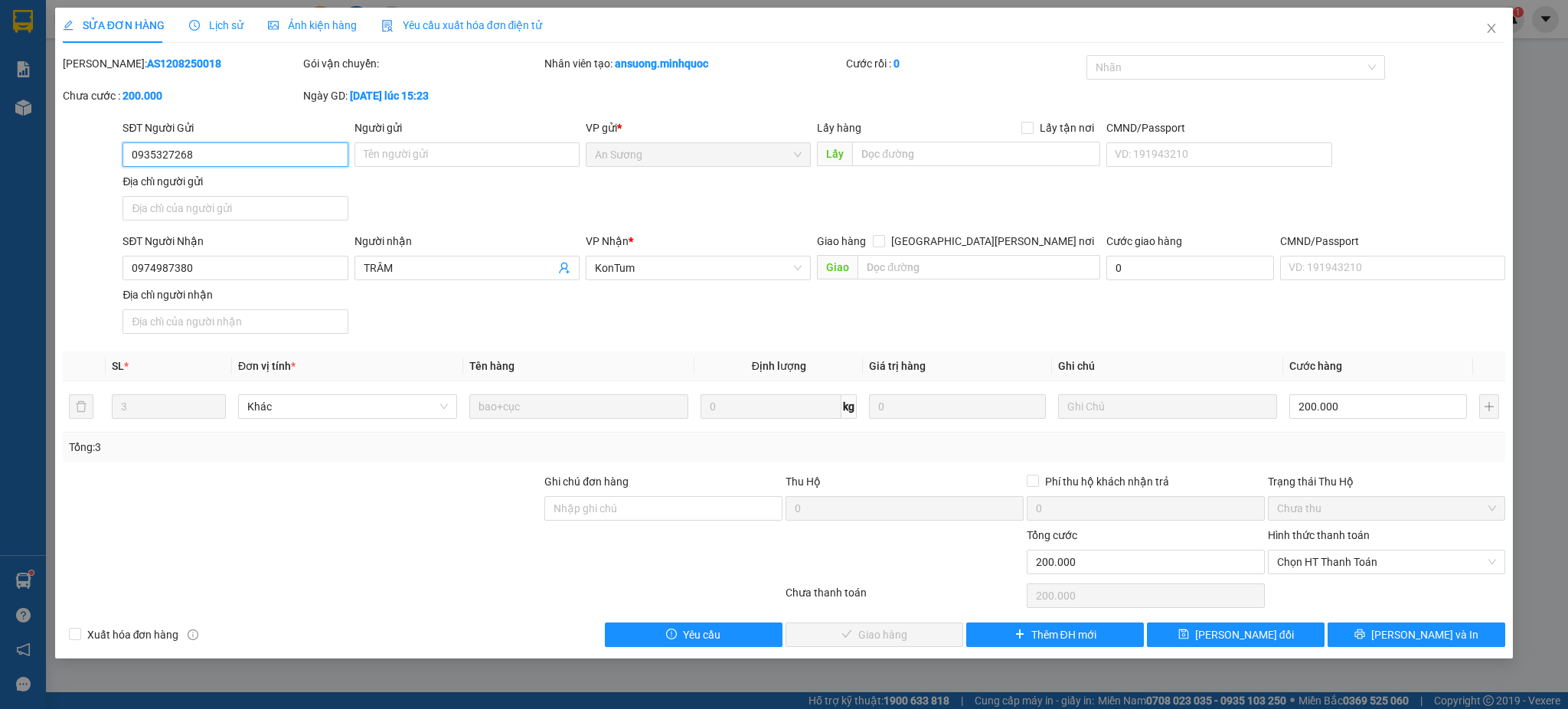
click at [218, 159] on input "0935327268" at bounding box center [235, 155] width 226 height 25
drag, startPoint x: 217, startPoint y: 156, endPoint x: 2, endPoint y: 152, distance: 215.0
click at [0, 154] on div "SỬA ĐƠN HÀNG Lịch sử Ảnh kiện hàng Yêu cầu xuất hóa đơn điện tử Total Paid Fee …" at bounding box center [784, 354] width 1568 height 709
click at [504, 207] on div "SĐT Người Gửi 0935327268 0935327268 Người gửi Tên người gửi VP gửi * An Sương L…" at bounding box center [813, 173] width 1388 height 107
click at [1493, 32] on icon "close" at bounding box center [1491, 28] width 12 height 12
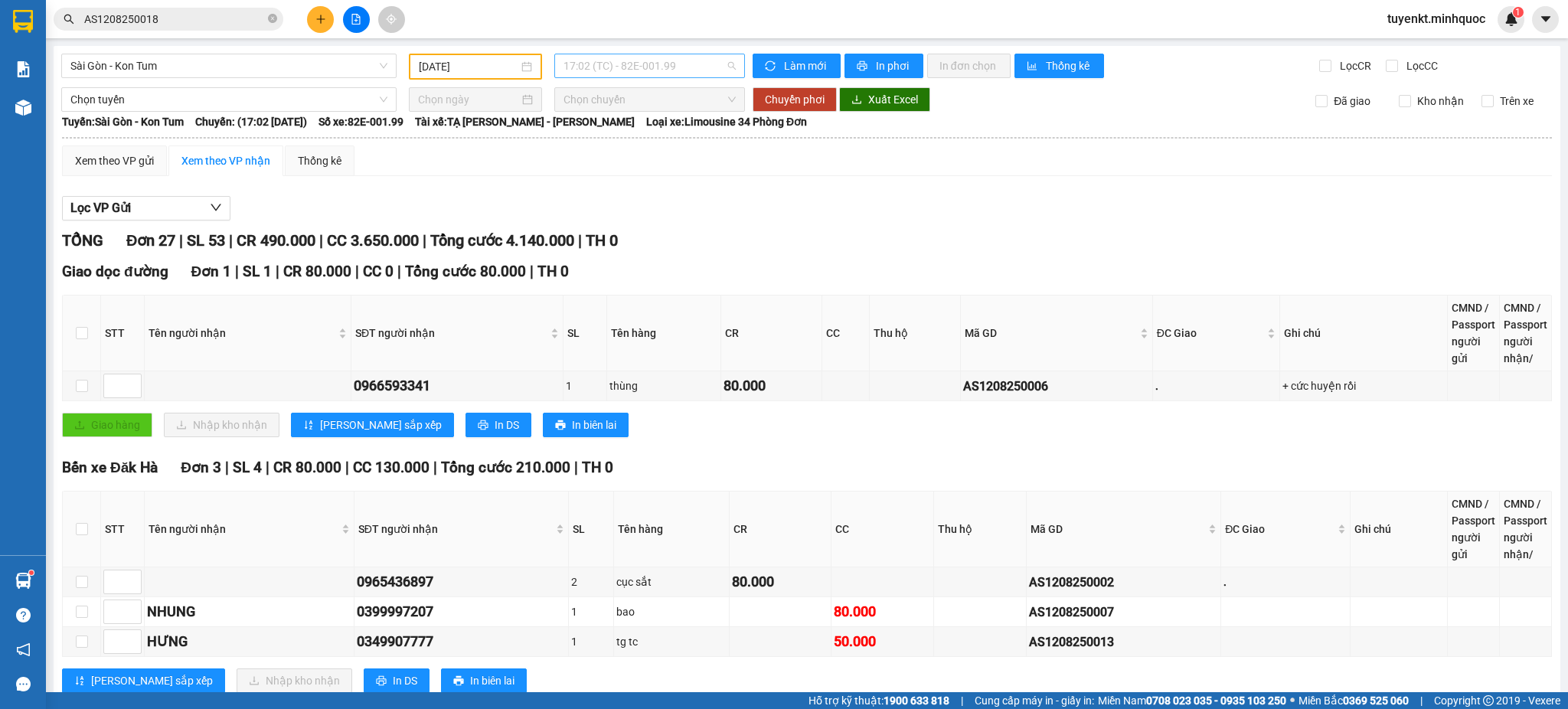
click at [659, 72] on span "17:02 (TC) - 82E-001.99" at bounding box center [650, 66] width 172 height 23
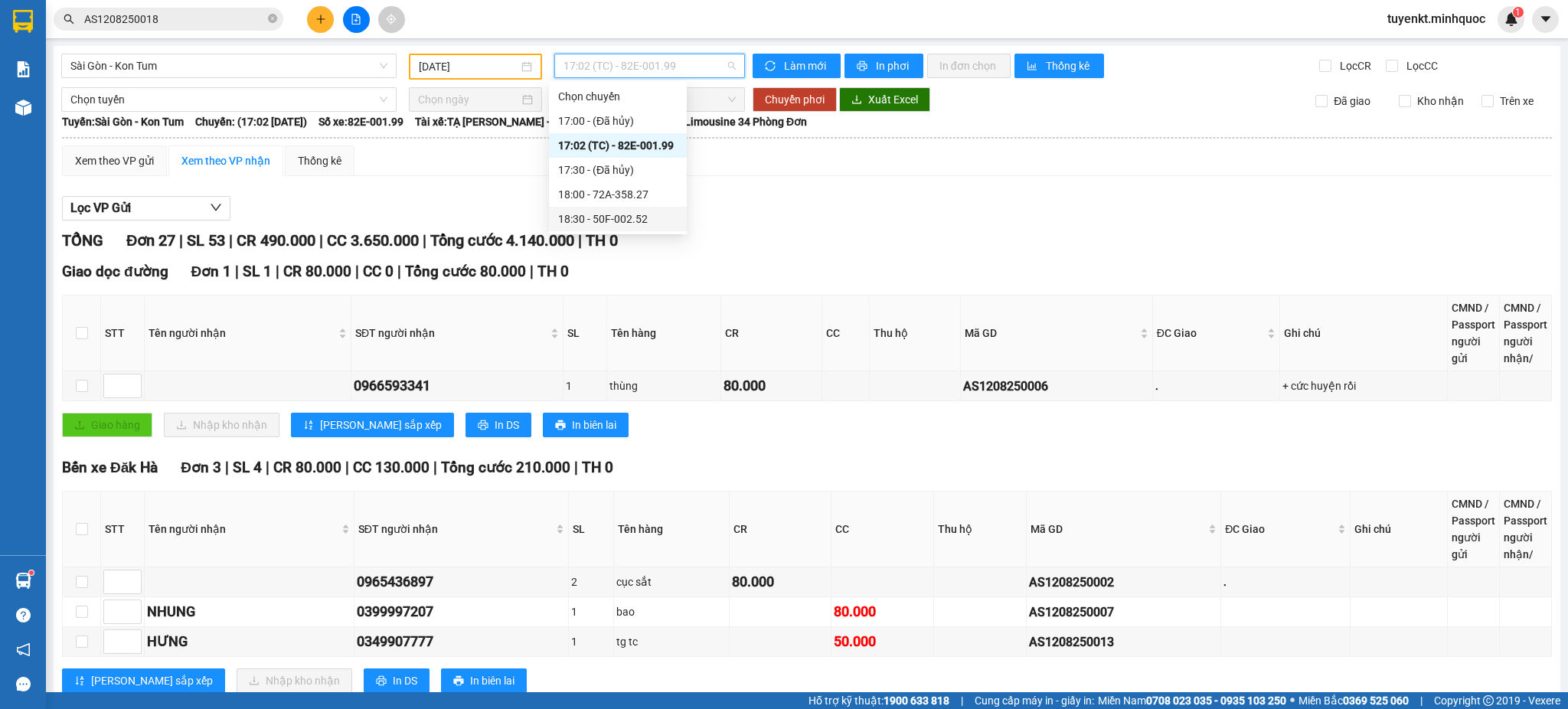
click at [626, 225] on div "18:30 - 50F-002.52" at bounding box center [617, 219] width 119 height 17
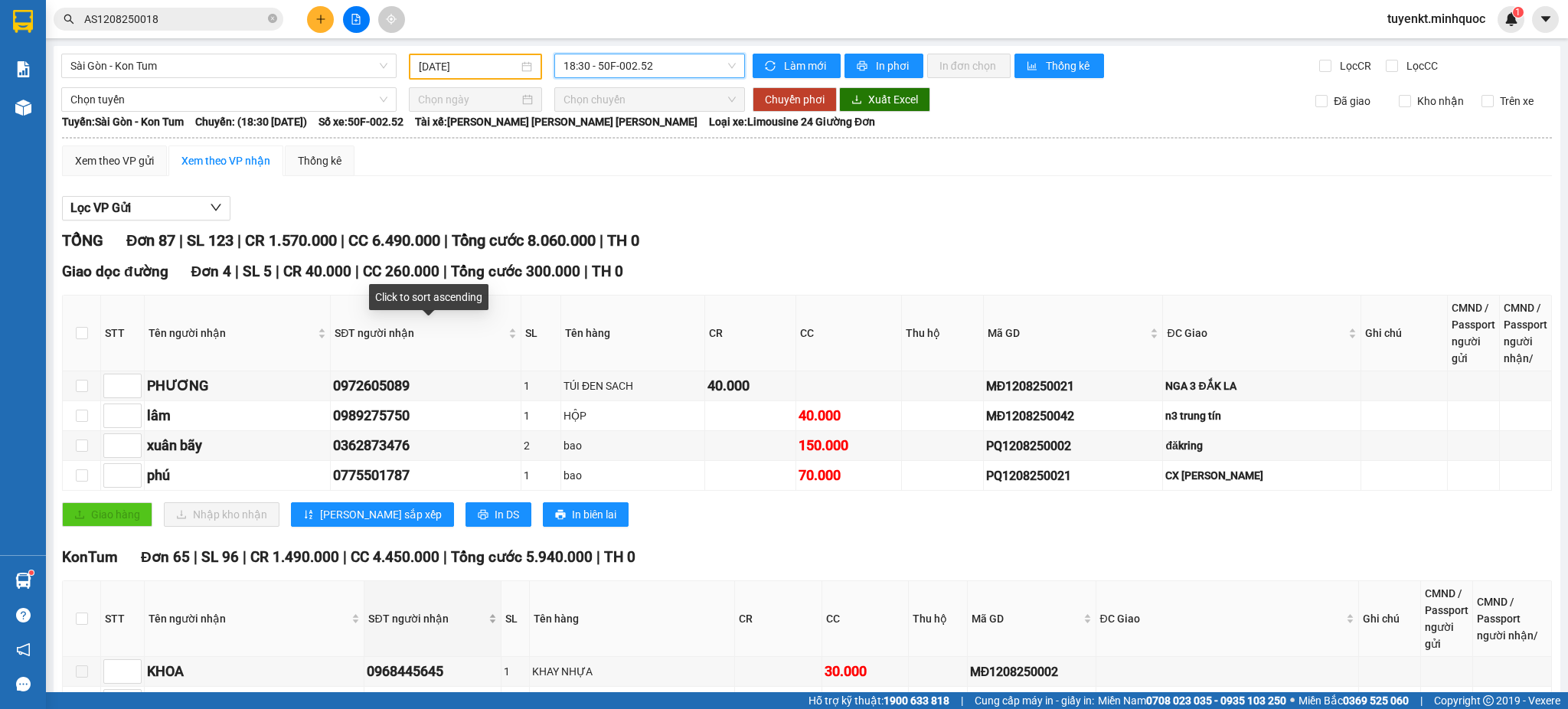
scroll to position [340, 0]
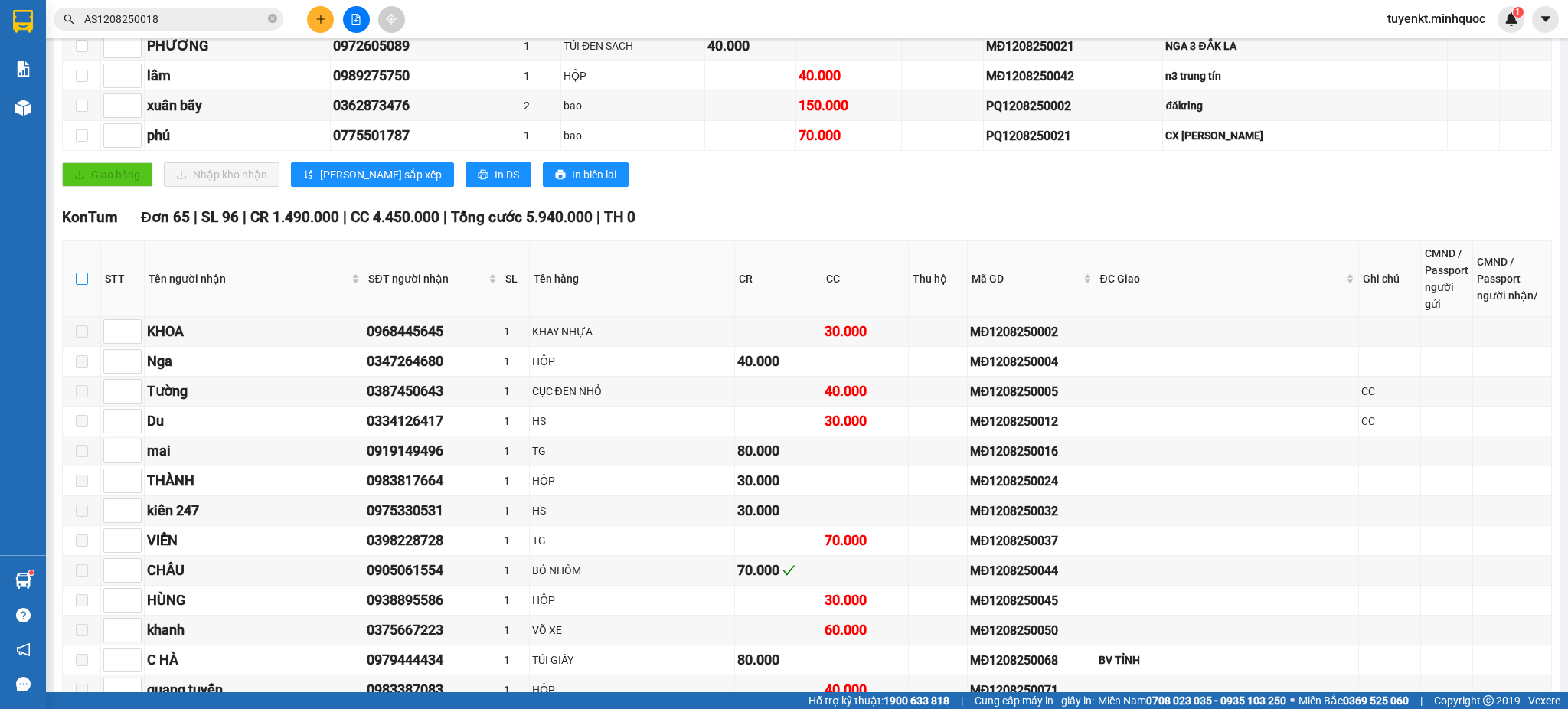
click at [82, 280] on input "checkbox" at bounding box center [81, 278] width 12 height 12
checkbox input "true"
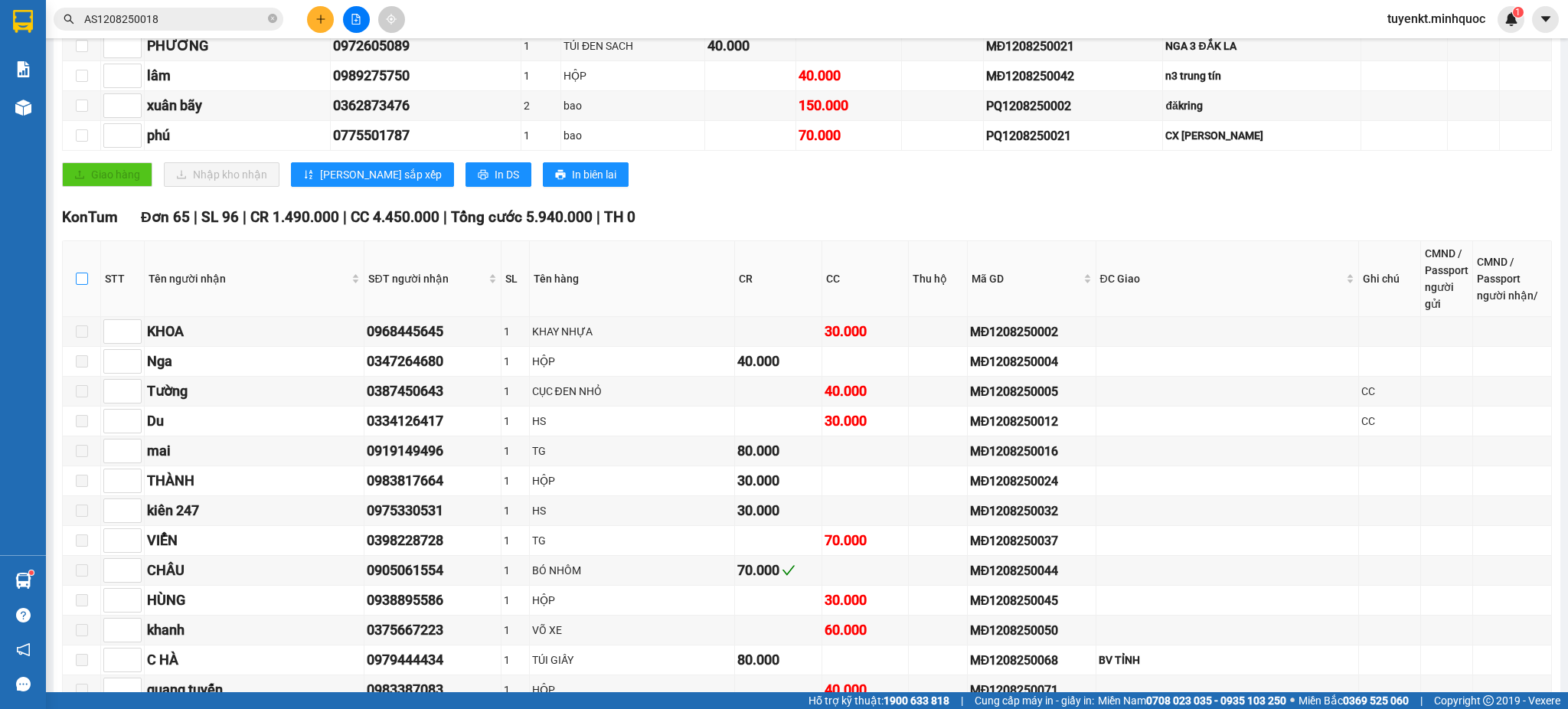
checkbox input "true"
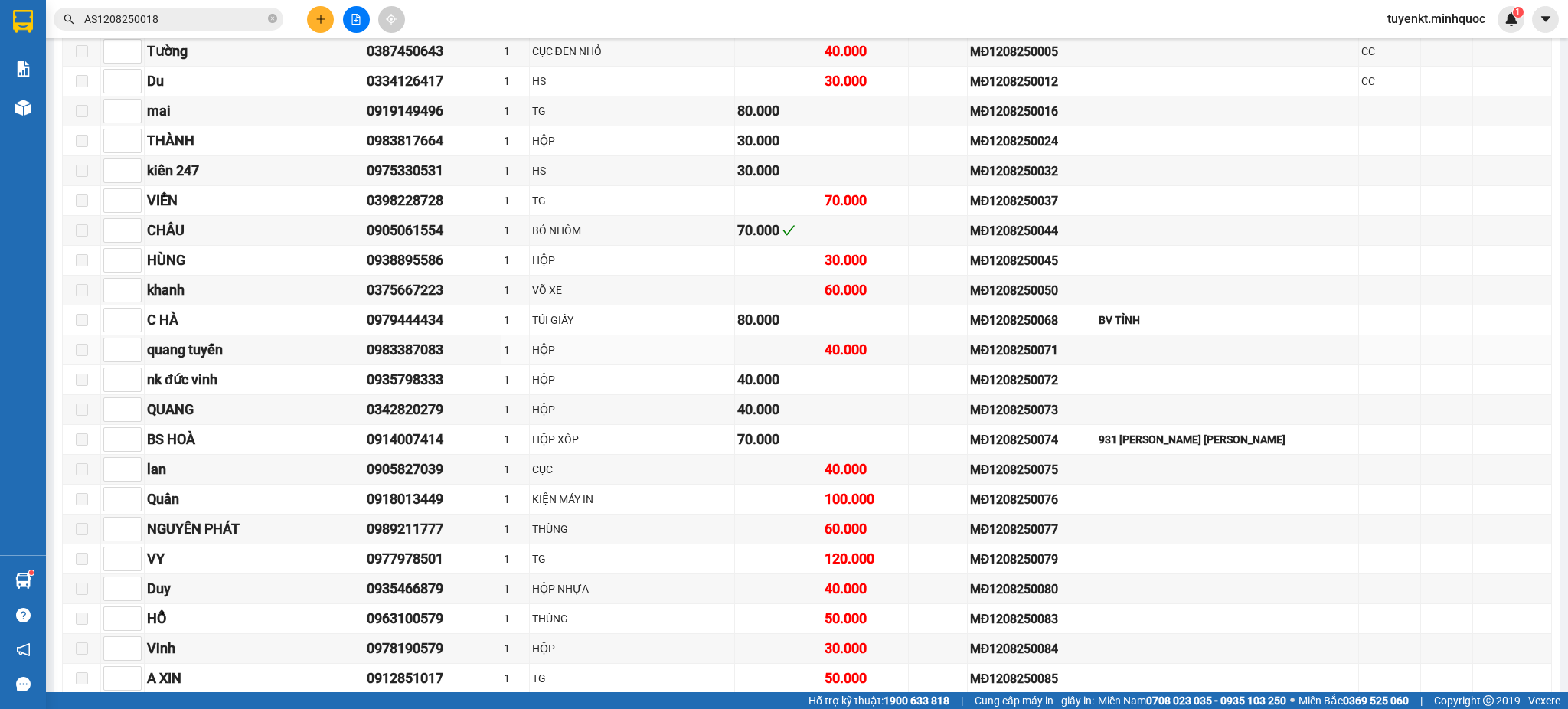
scroll to position [0, 0]
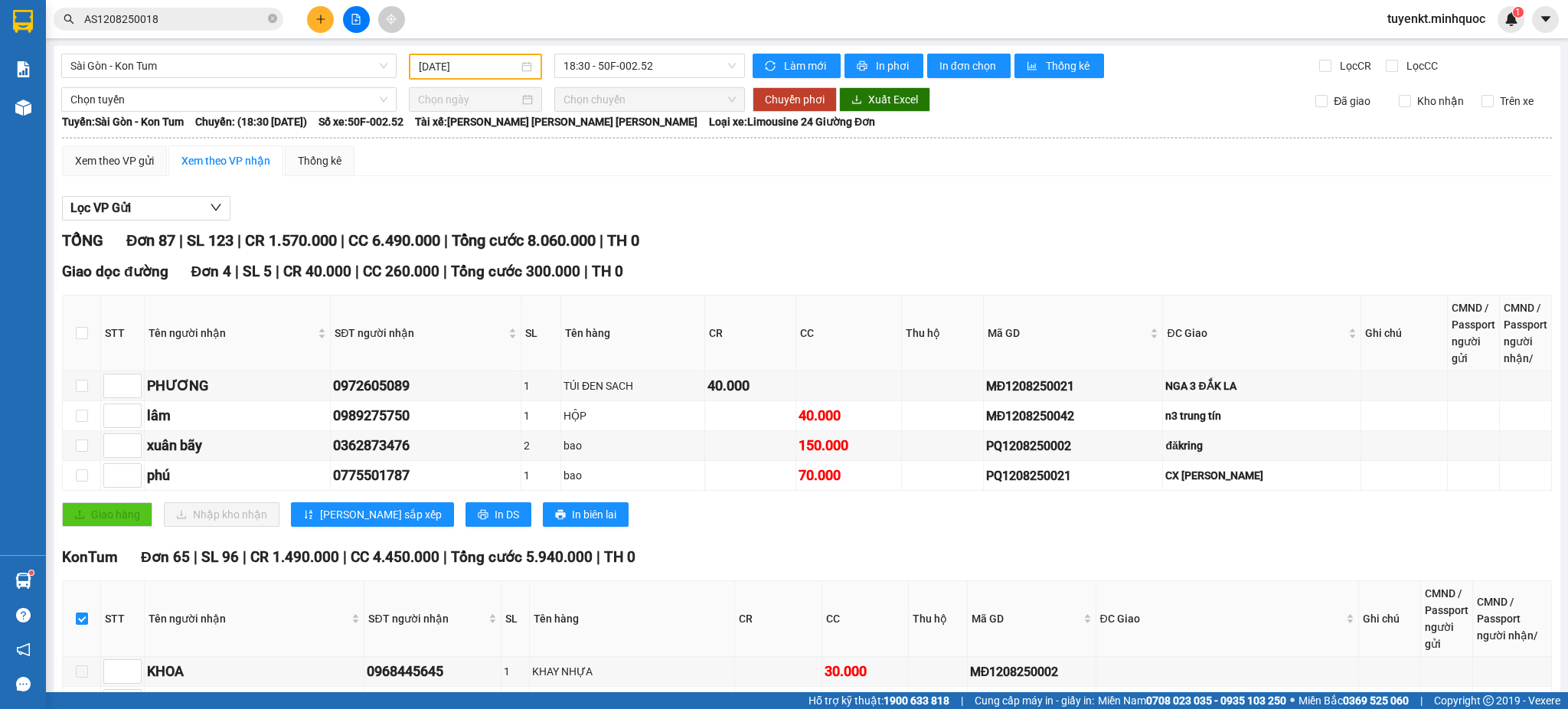
click at [701, 68] on span "18:30 - 50F-002.52" at bounding box center [650, 66] width 172 height 23
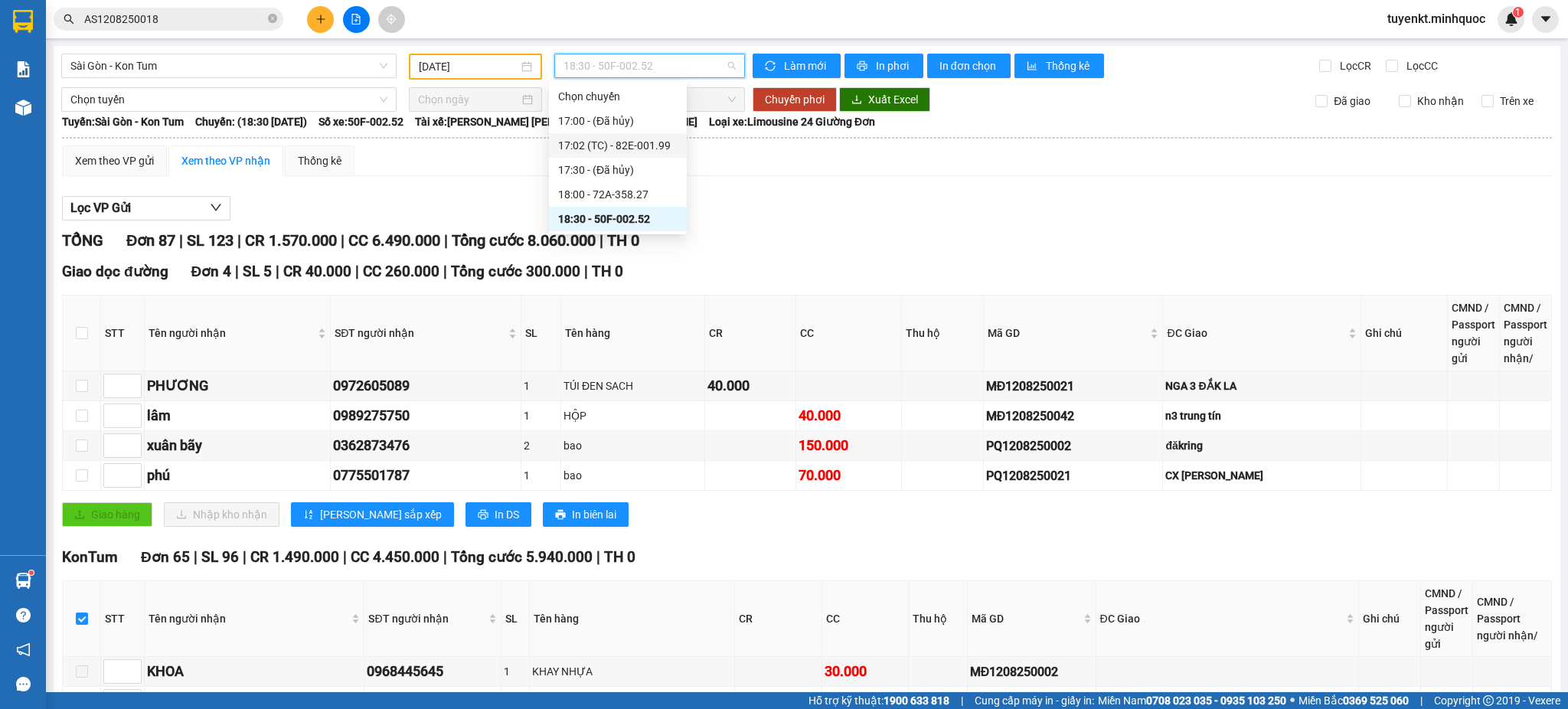
click at [658, 152] on div "17:02 (TC) - 82E-001.99" at bounding box center [617, 145] width 119 height 17
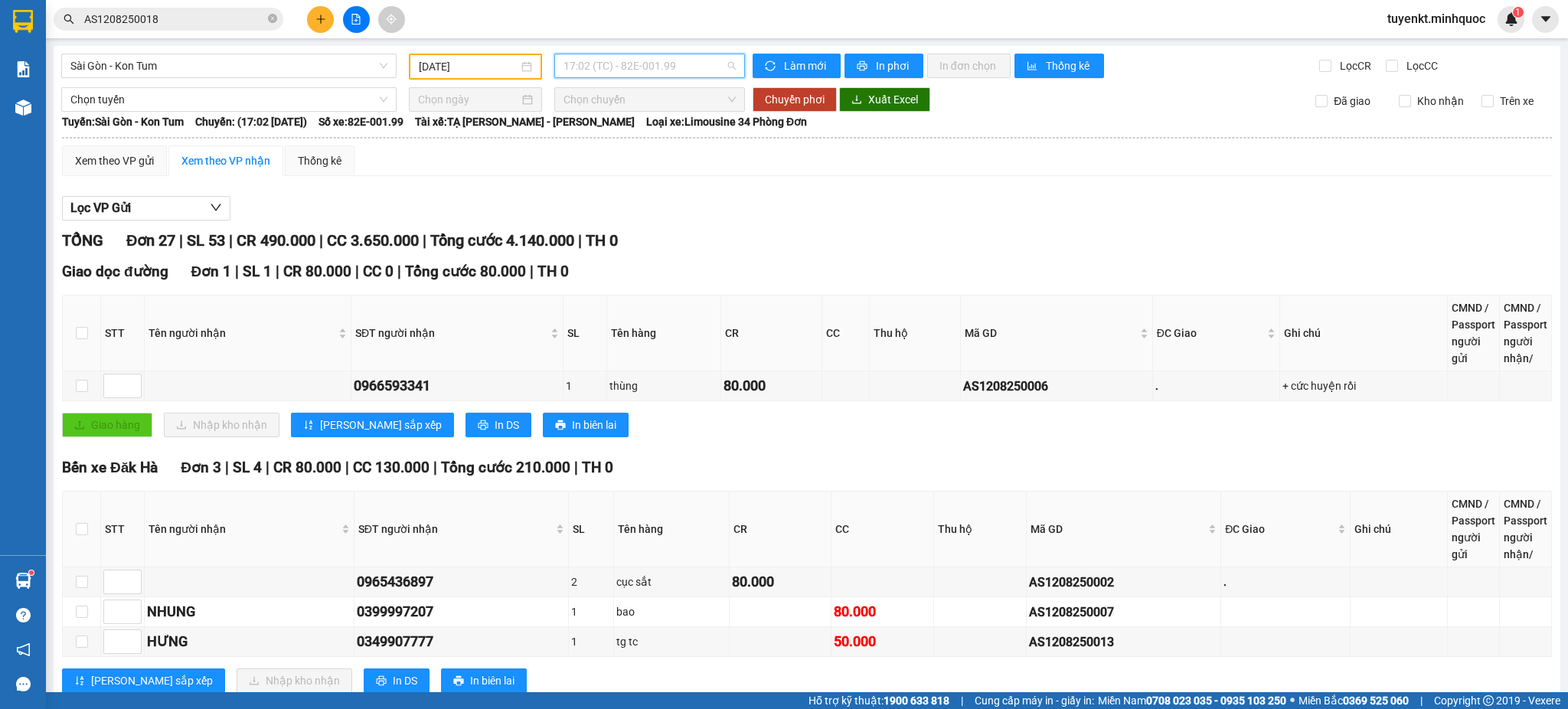
drag, startPoint x: 687, startPoint y: 58, endPoint x: 703, endPoint y: 118, distance: 62.1
click at [686, 57] on span "17:02 (TC) - 82E-001.99" at bounding box center [650, 66] width 172 height 23
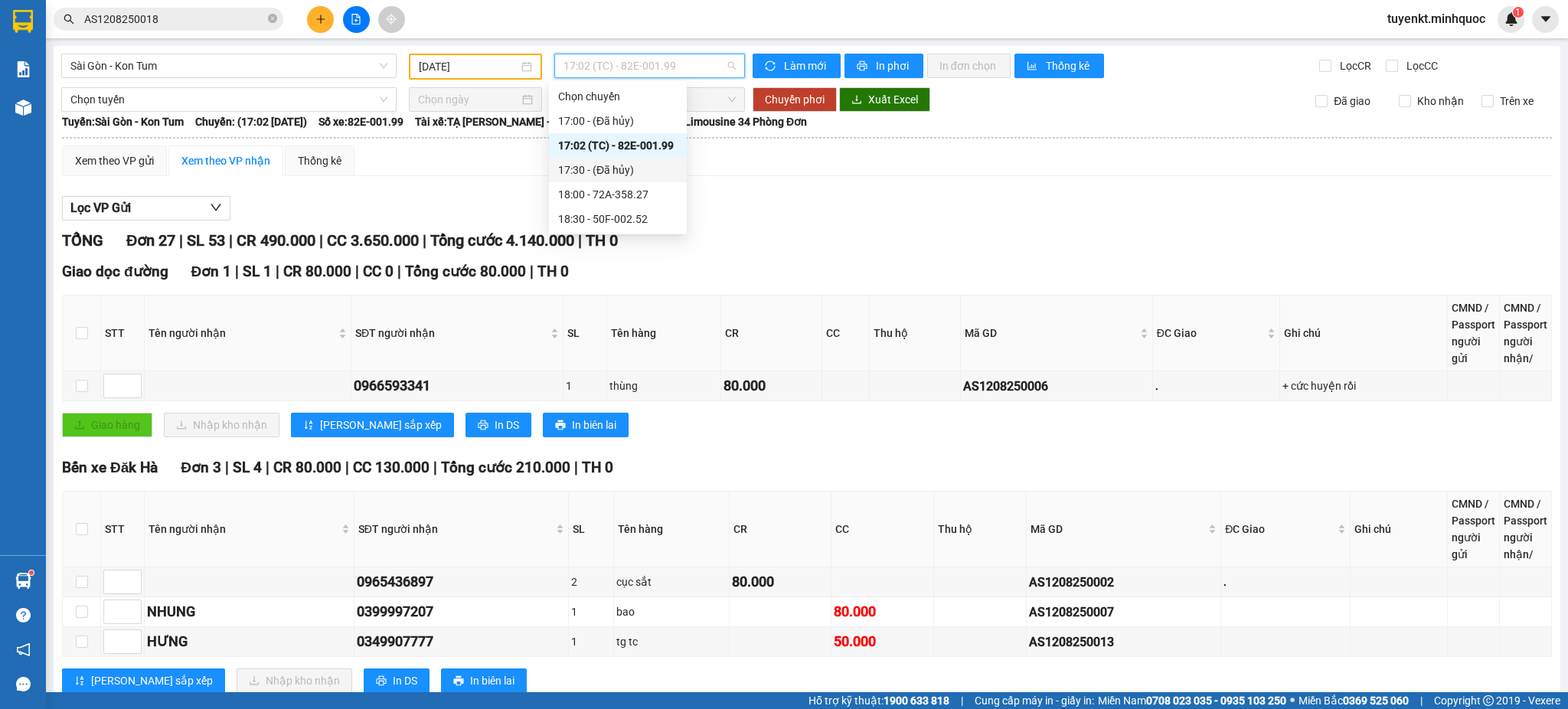
click at [642, 190] on div "18:00 - 72A-358.27" at bounding box center [617, 195] width 119 height 17
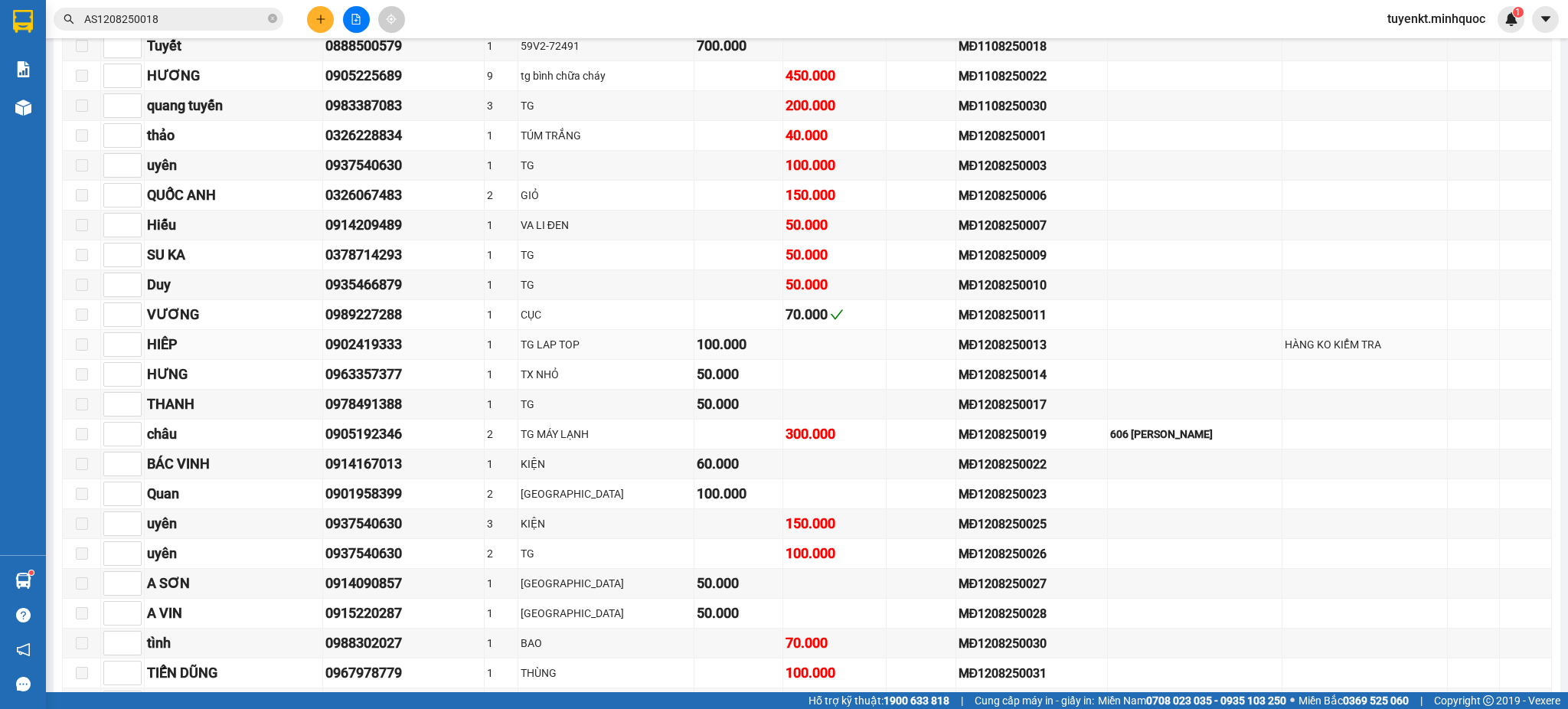
scroll to position [679, 0]
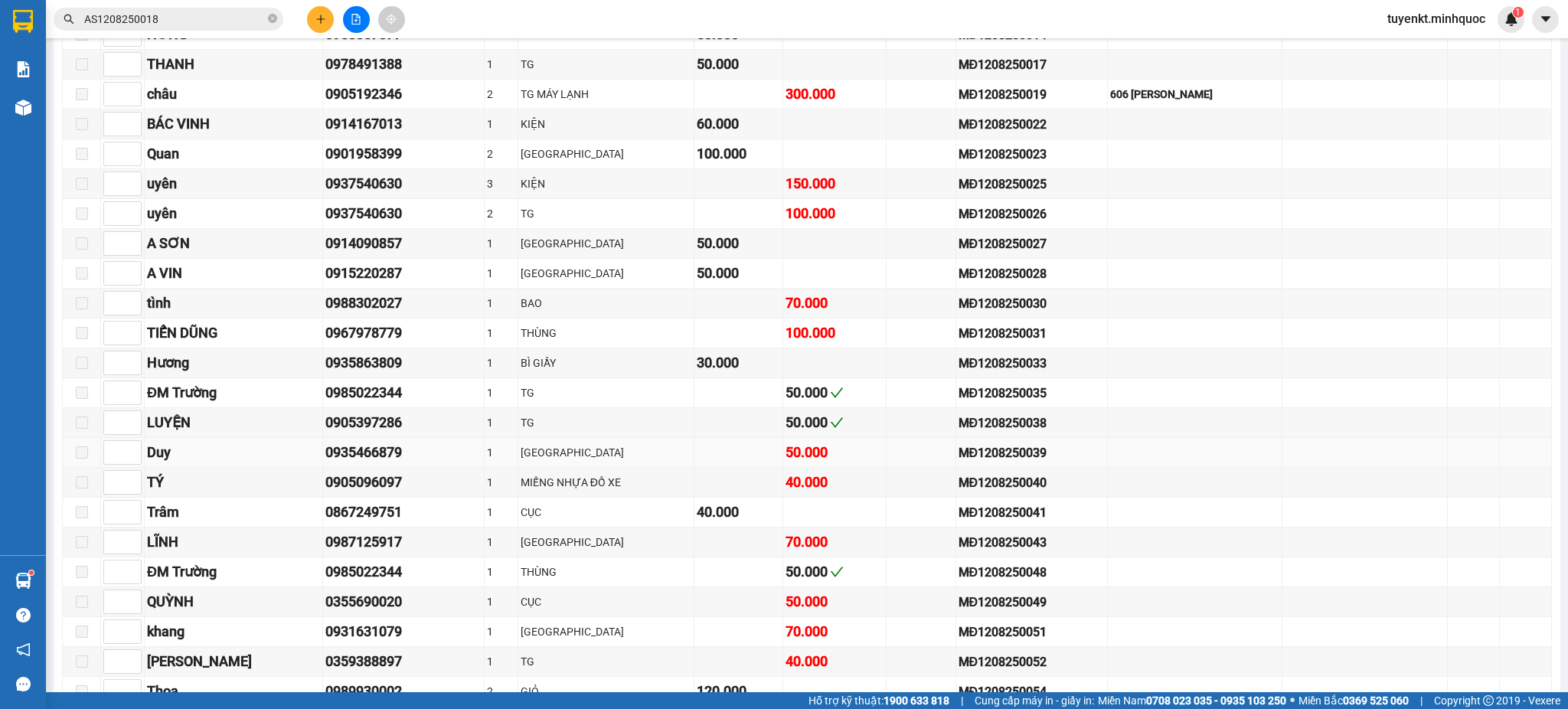
drag, startPoint x: 356, startPoint y: 452, endPoint x: 357, endPoint y: 460, distance: 8.1
click at [356, 453] on div "0935466879" at bounding box center [402, 452] width 156 height 21
click at [357, 460] on div "0935466879" at bounding box center [402, 452] width 156 height 21
click at [376, 462] on div "0935466879" at bounding box center [402, 452] width 156 height 21
click at [375, 462] on div "0935466879" at bounding box center [402, 452] width 156 height 21
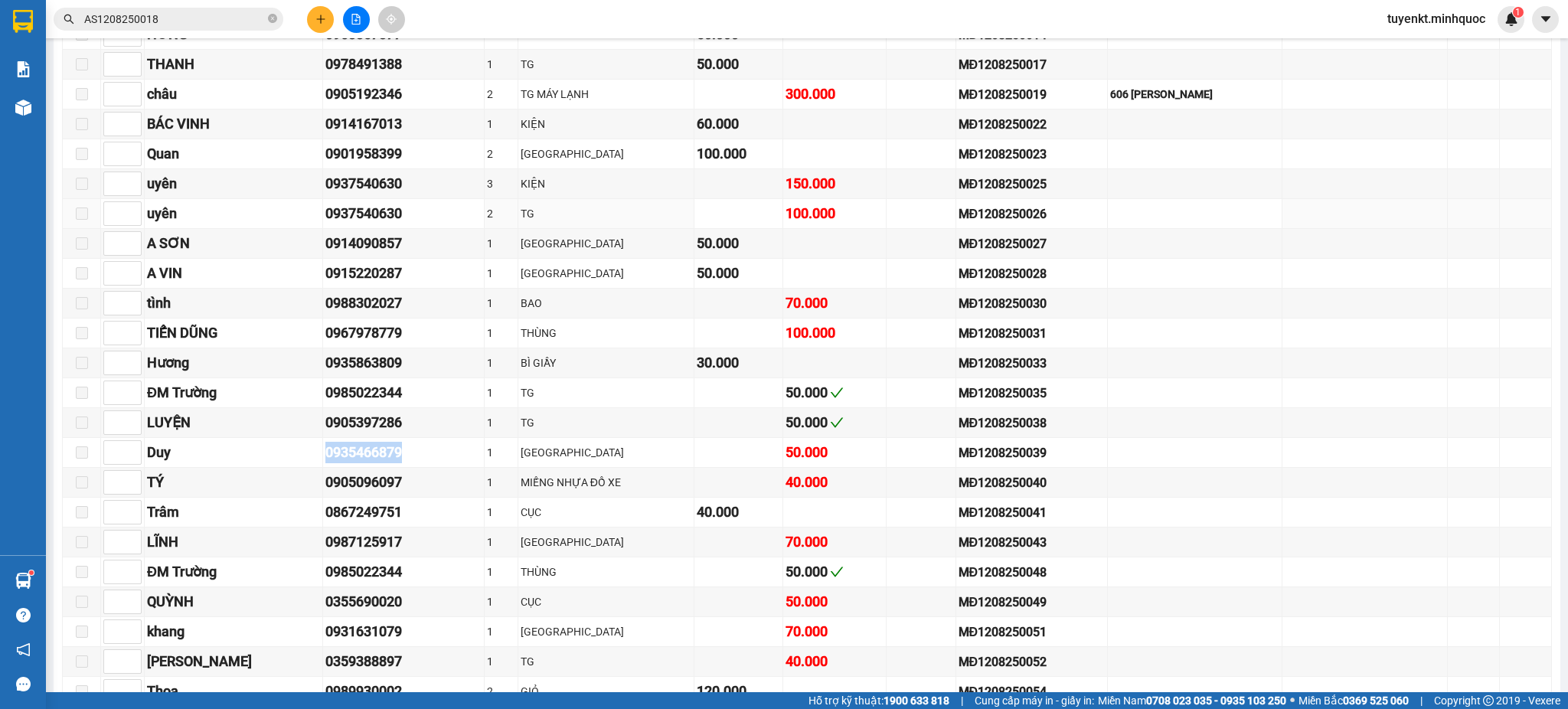
copy div "0935466879"
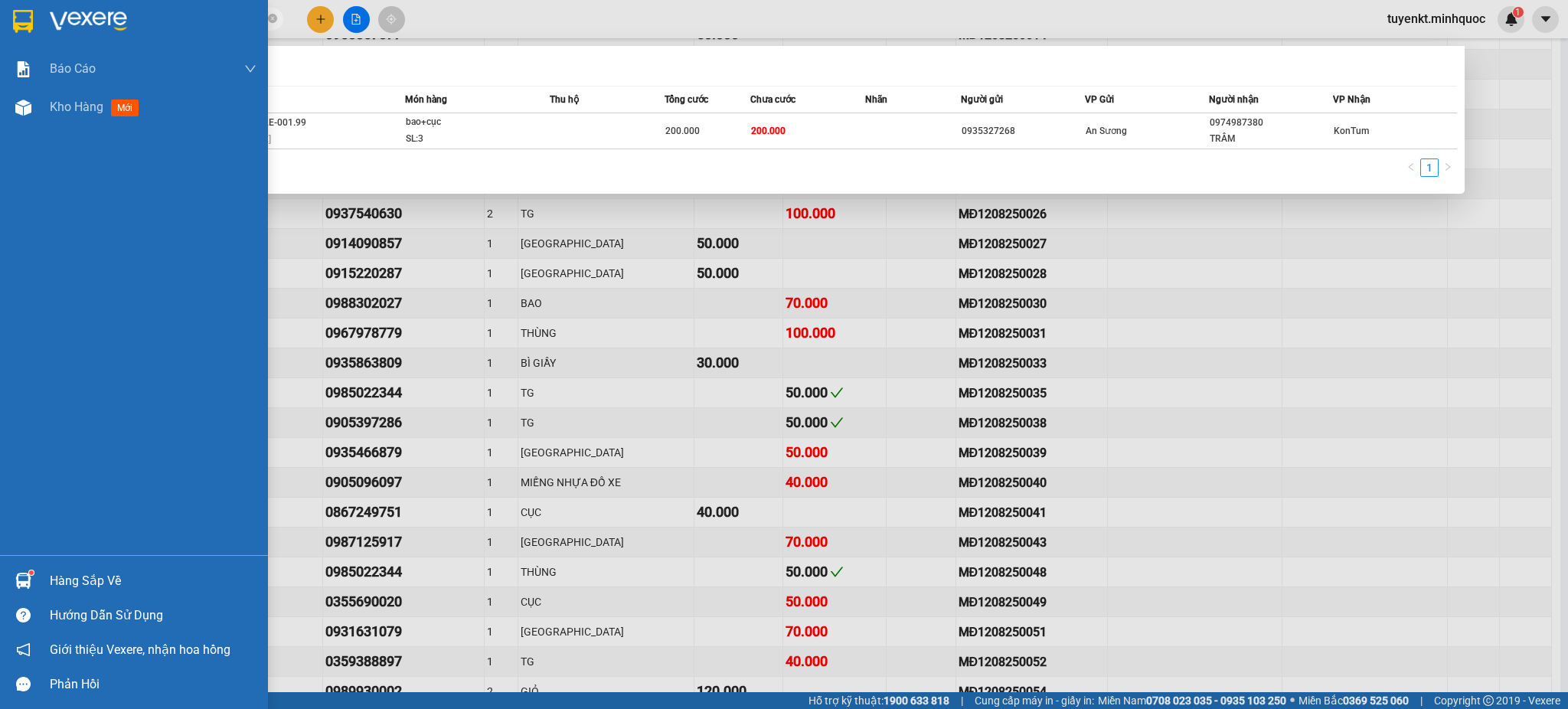
drag, startPoint x: 164, startPoint y: 15, endPoint x: 64, endPoint y: 7, distance: 100.3
click at [0, 8] on section "Kết quả tìm kiếm ( 1 ) Bộ lọc Mã ĐH Trạng thái Món hàng Thu hộ Tổng cước Chưa c…" at bounding box center [784, 354] width 1568 height 709
paste input "0935466879"
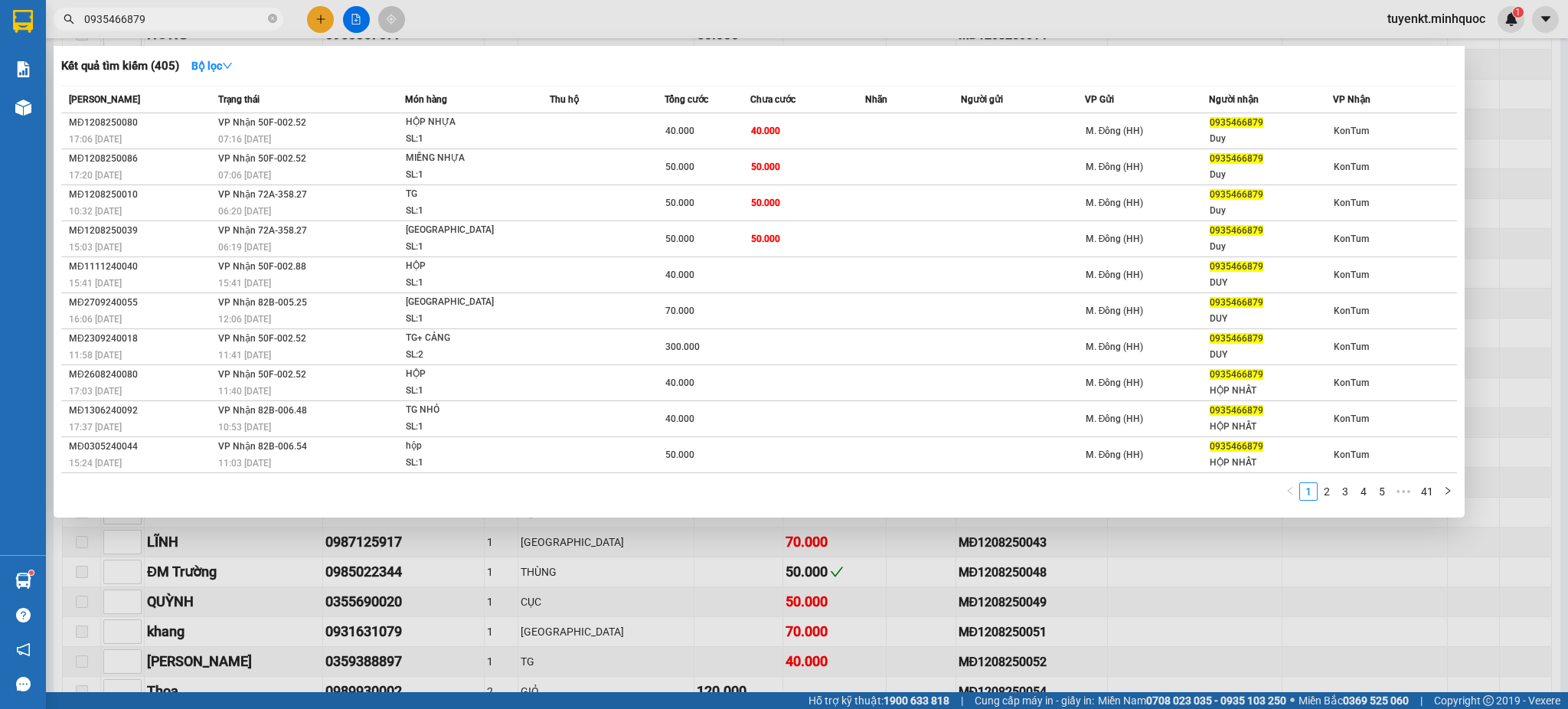
type input "0935466879"
click at [1253, 583] on div at bounding box center [784, 354] width 1568 height 709
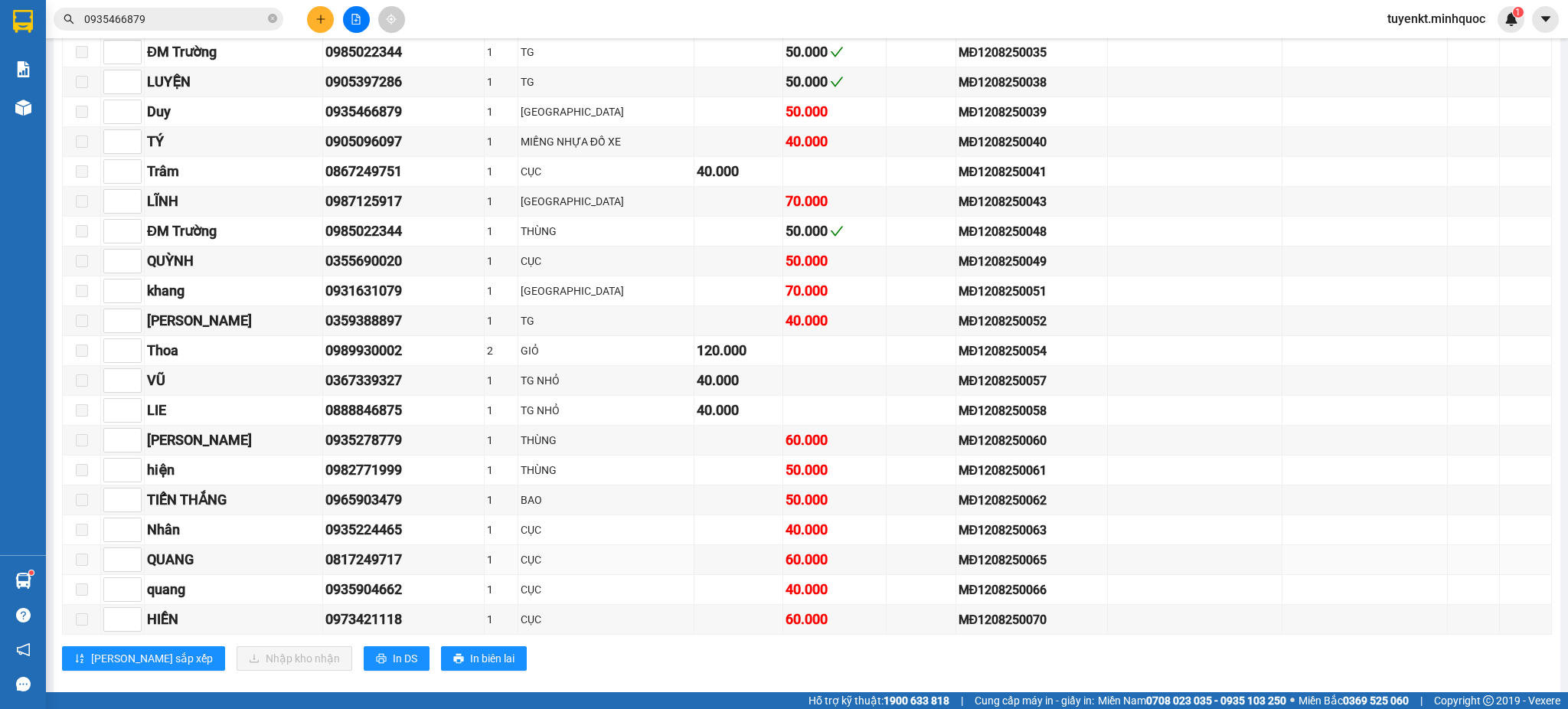
scroll to position [0, 0]
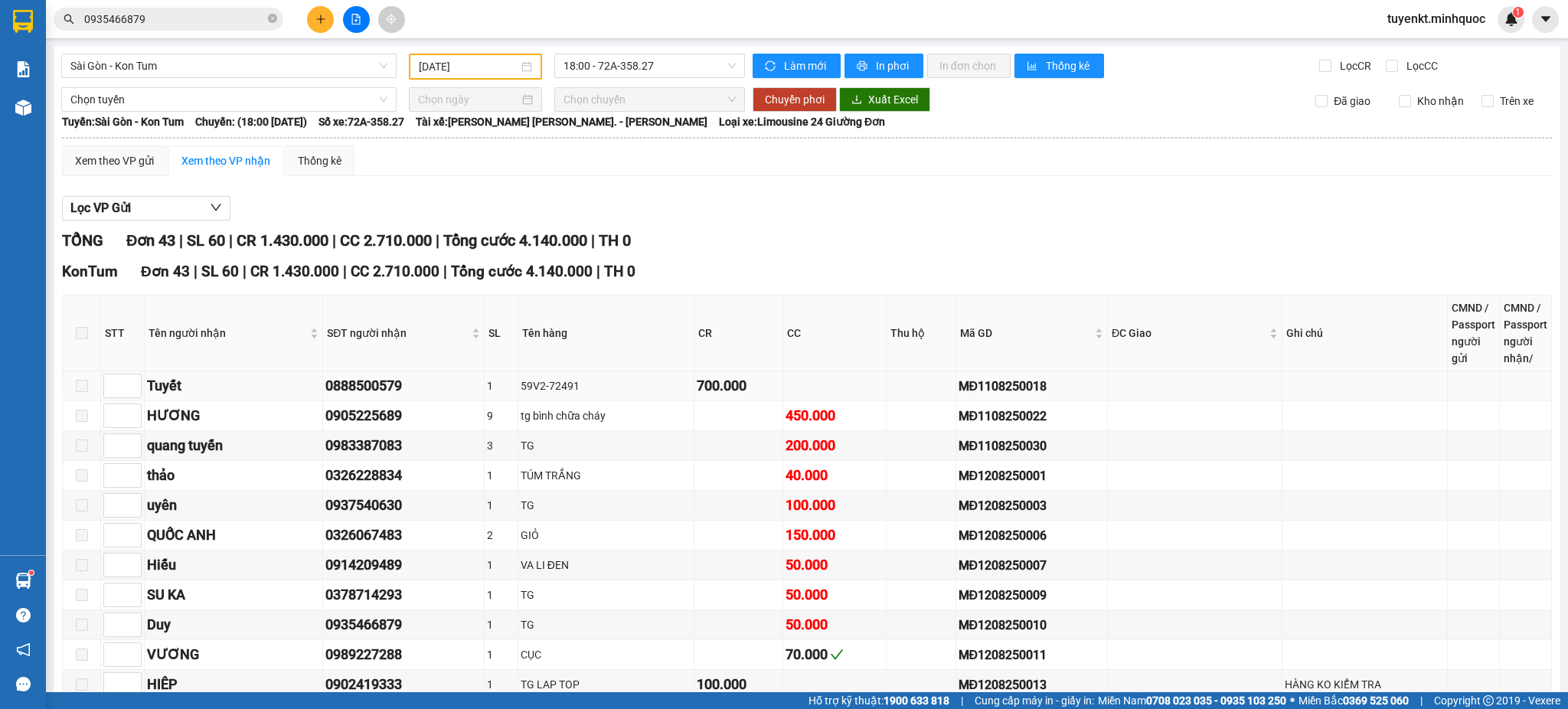
click at [1047, 375] on td "MĐ1108250018" at bounding box center [1032, 386] width 152 height 30
click at [1038, 381] on div "MĐ1108250018" at bounding box center [1032, 386] width 147 height 19
click at [86, 330] on span at bounding box center [81, 333] width 12 height 12
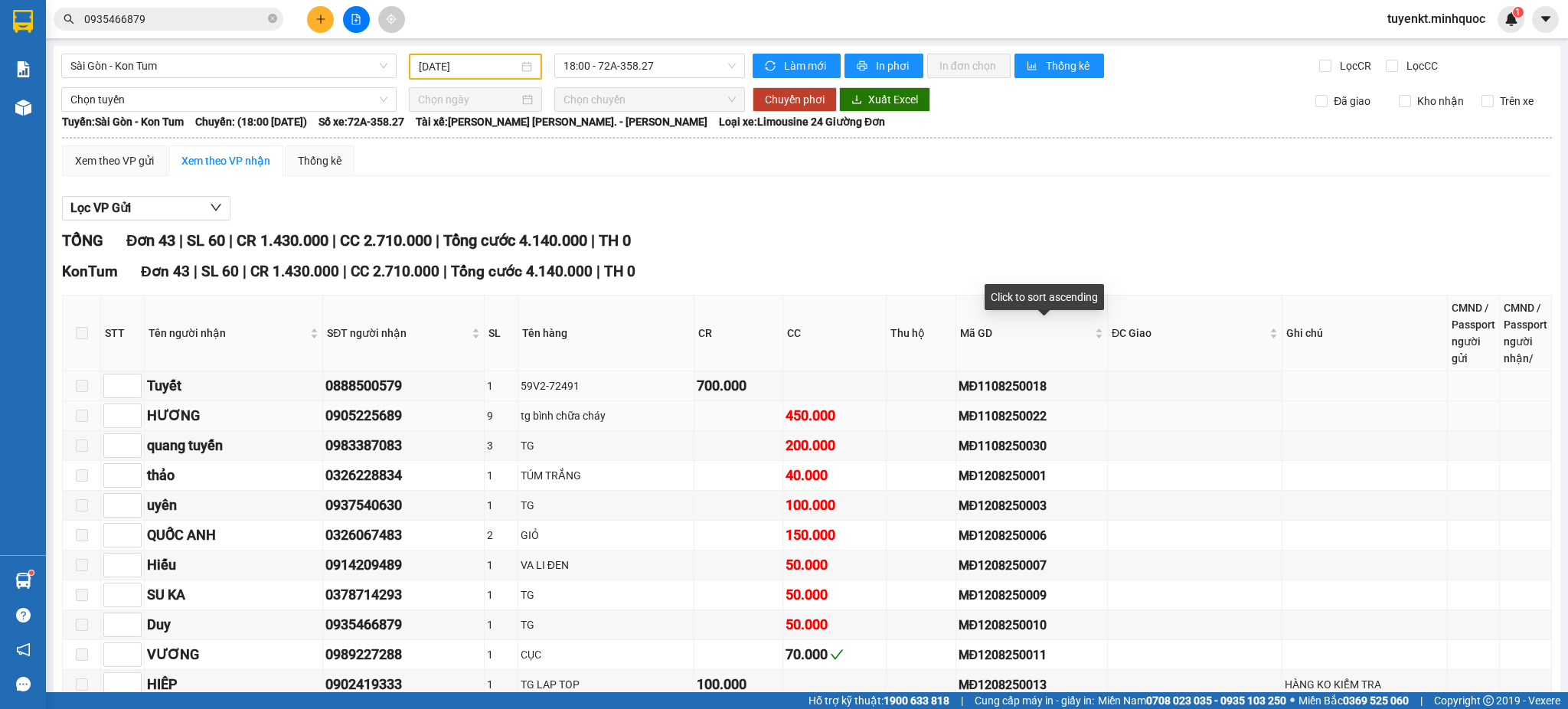
click at [1032, 404] on td "MĐ1108250022" at bounding box center [1032, 416] width 152 height 30
click at [1032, 407] on div "MĐ1108250022" at bounding box center [1032, 416] width 147 height 19
copy div "MĐ1108250022"
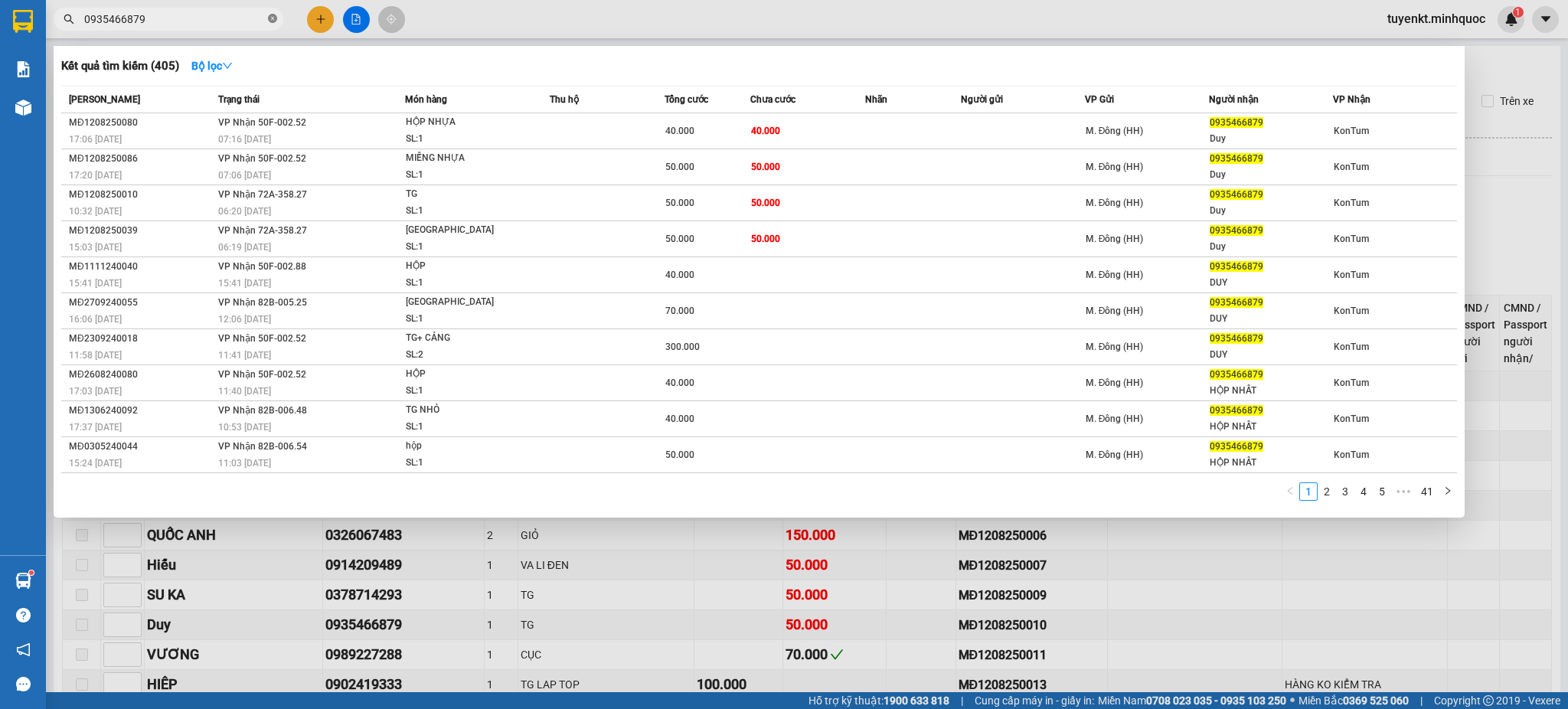
click at [271, 13] on icon "close-circle" at bounding box center [272, 18] width 10 height 10
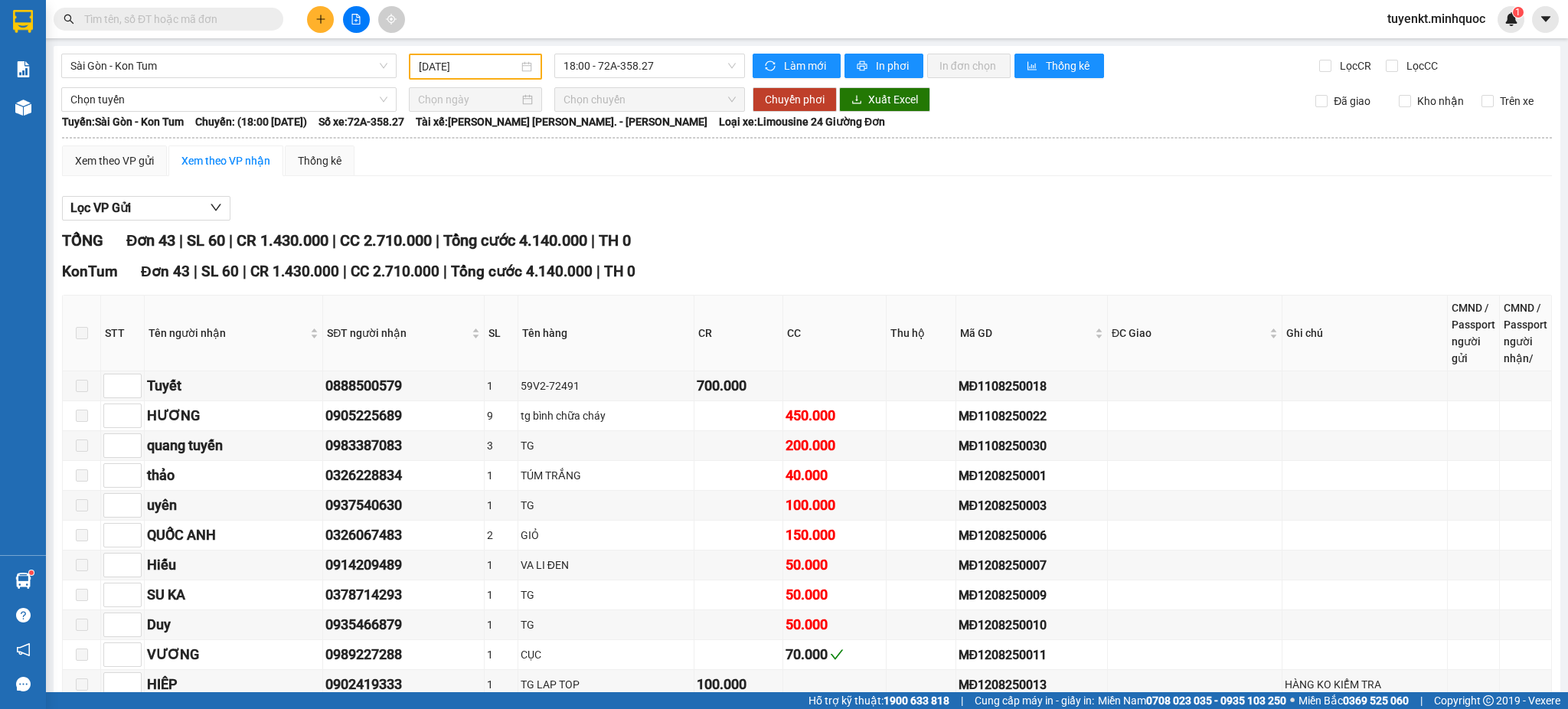
click at [223, 16] on input "text" at bounding box center [174, 19] width 181 height 17
paste input "MĐ1108250022"
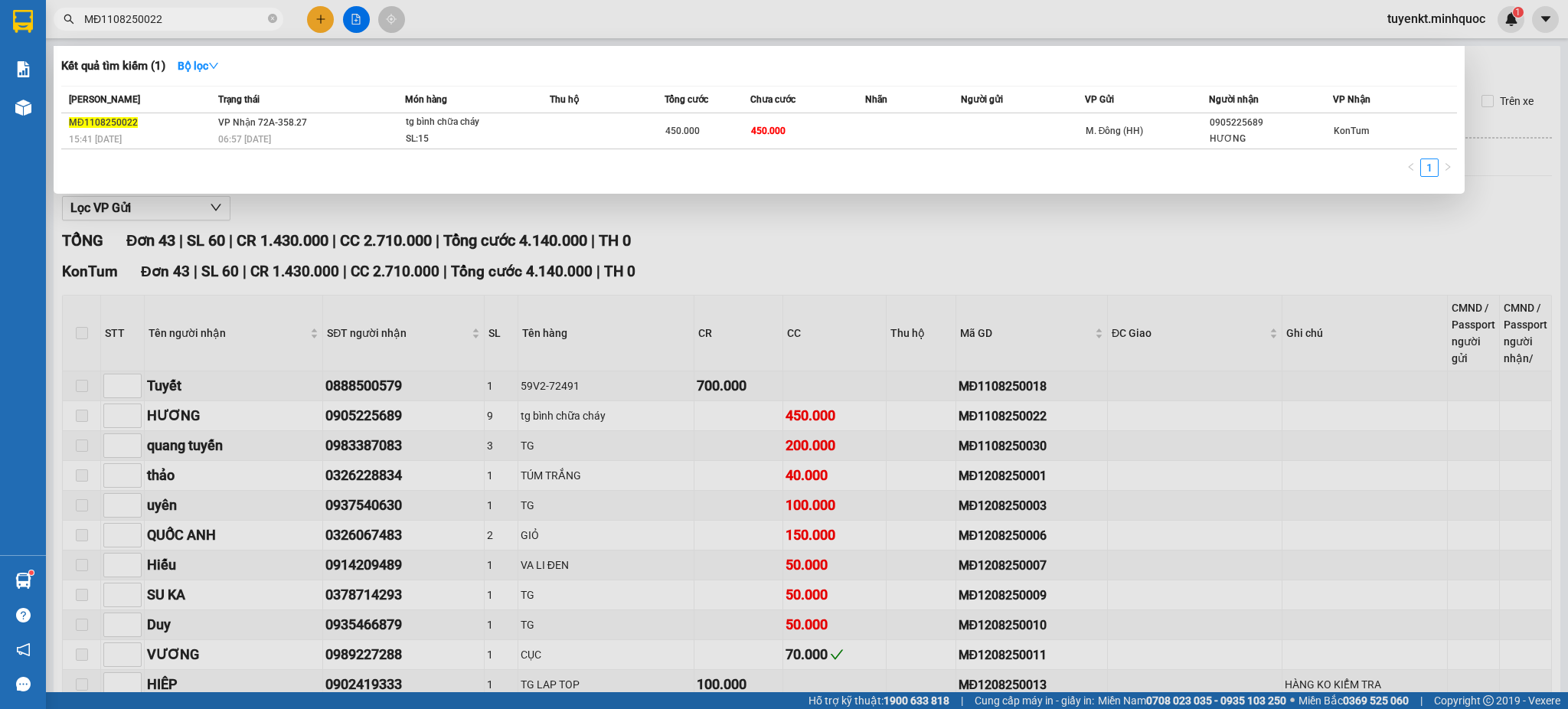
type input "MĐ1108250022"
click at [920, 229] on div at bounding box center [784, 354] width 1568 height 709
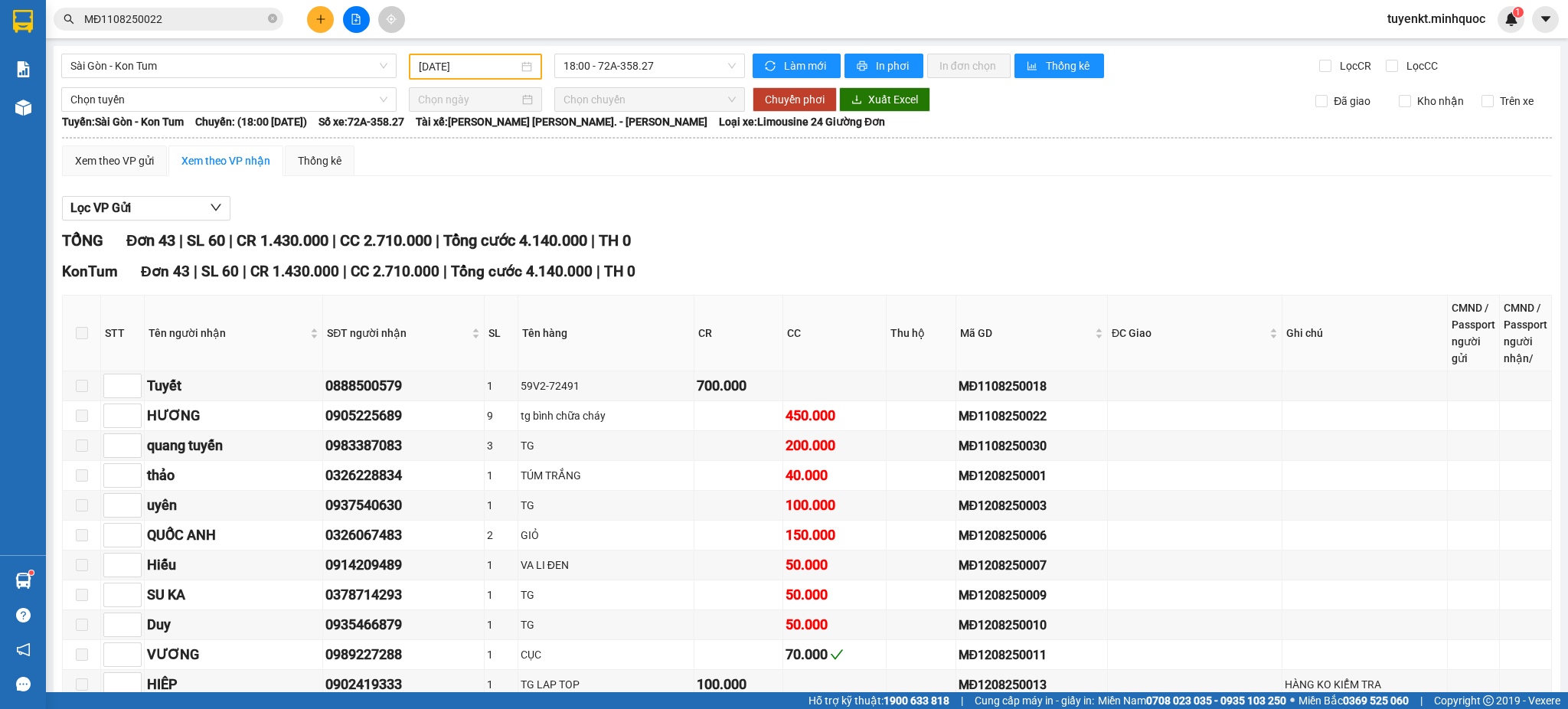
click at [225, 31] on div "Kết quả tìm kiếm ( 1 ) Bộ lọc Mã ĐH Trạng thái Món hàng Thu hộ Tổng cước Chưa c…" at bounding box center [149, 19] width 298 height 27
click at [234, 26] on input "MĐ1108250022" at bounding box center [174, 19] width 181 height 17
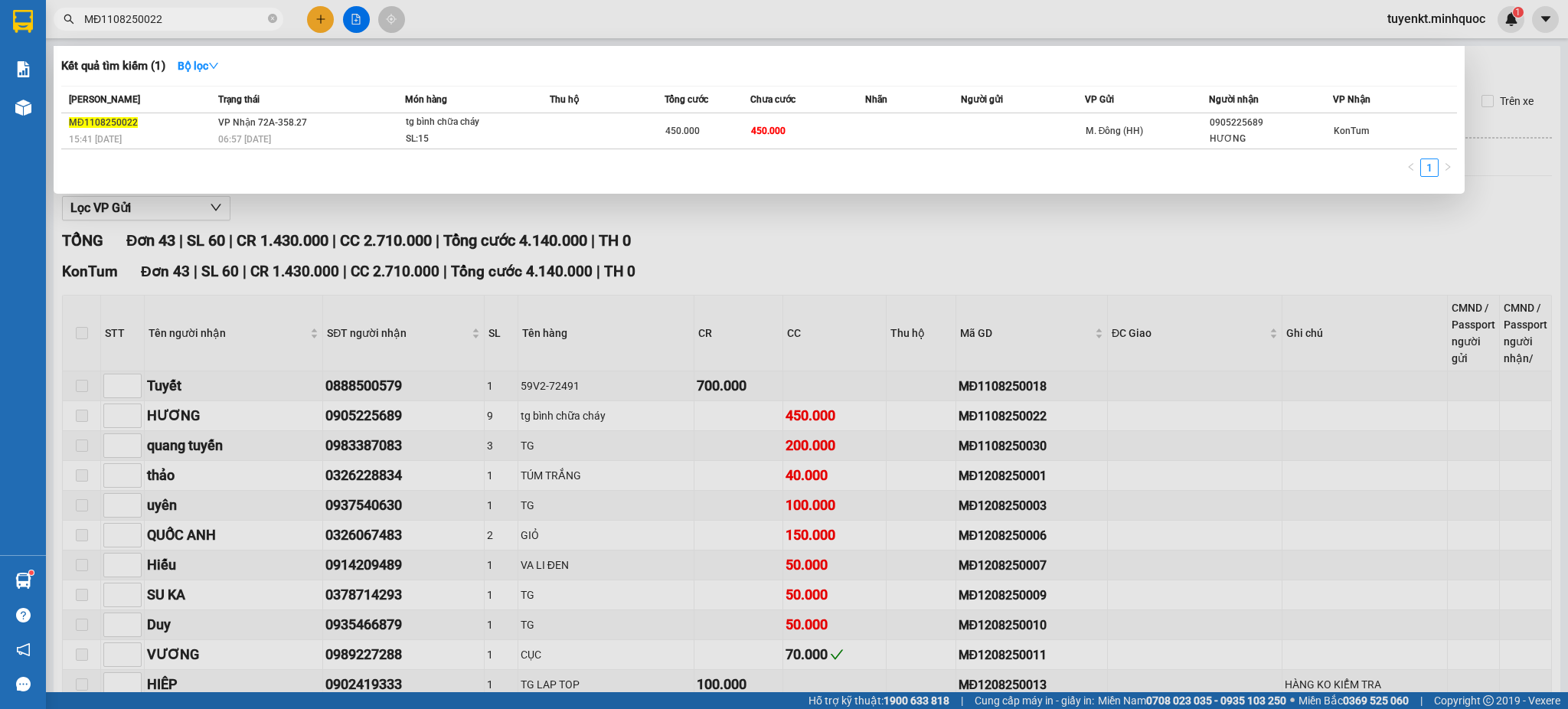
click at [266, 24] on span "MĐ1108250022" at bounding box center [168, 19] width 229 height 23
click at [271, 21] on icon "close-circle" at bounding box center [272, 18] width 10 height 10
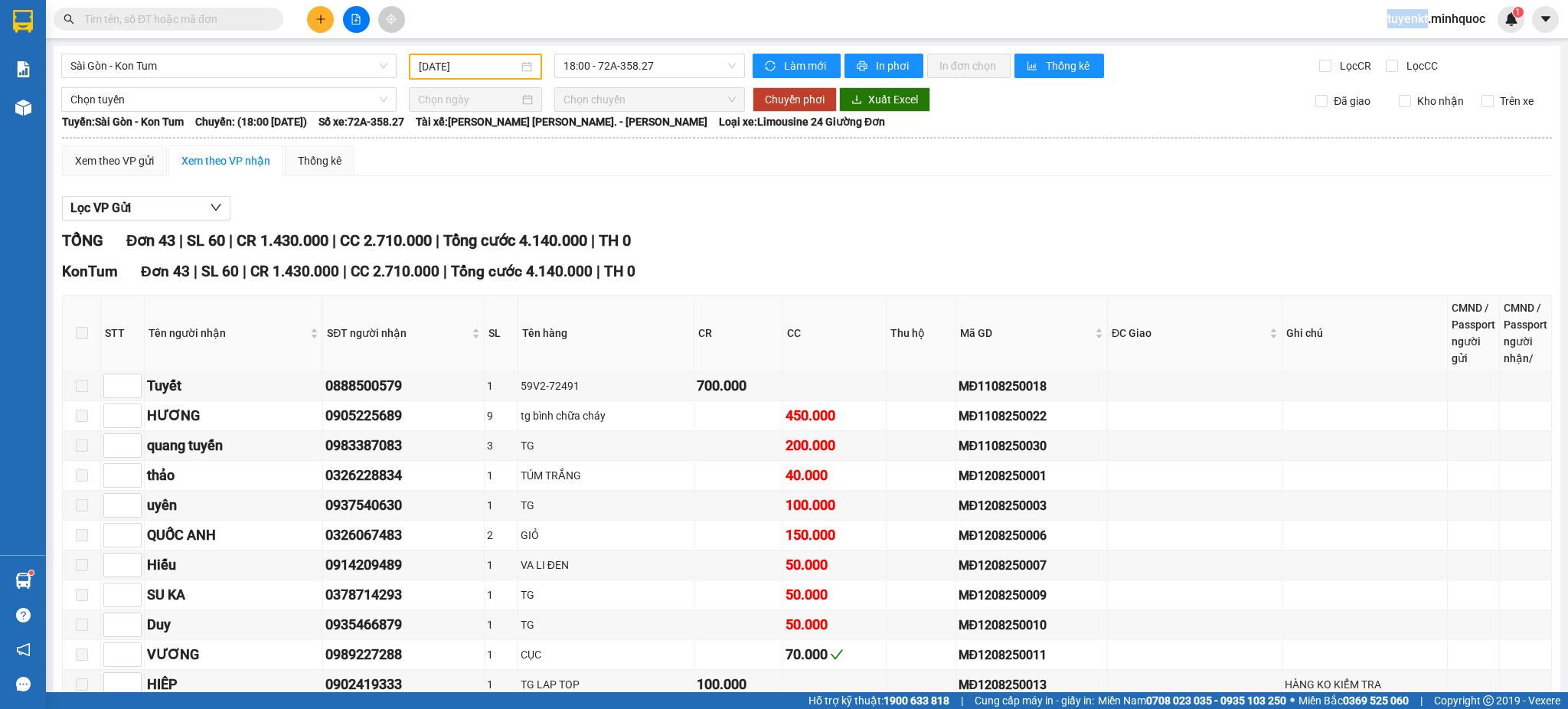
click at [271, 20] on span at bounding box center [272, 19] width 10 height 17
click at [239, 20] on input "text" at bounding box center [174, 19] width 181 height 17
click at [236, 21] on input "text" at bounding box center [174, 19] width 181 height 17
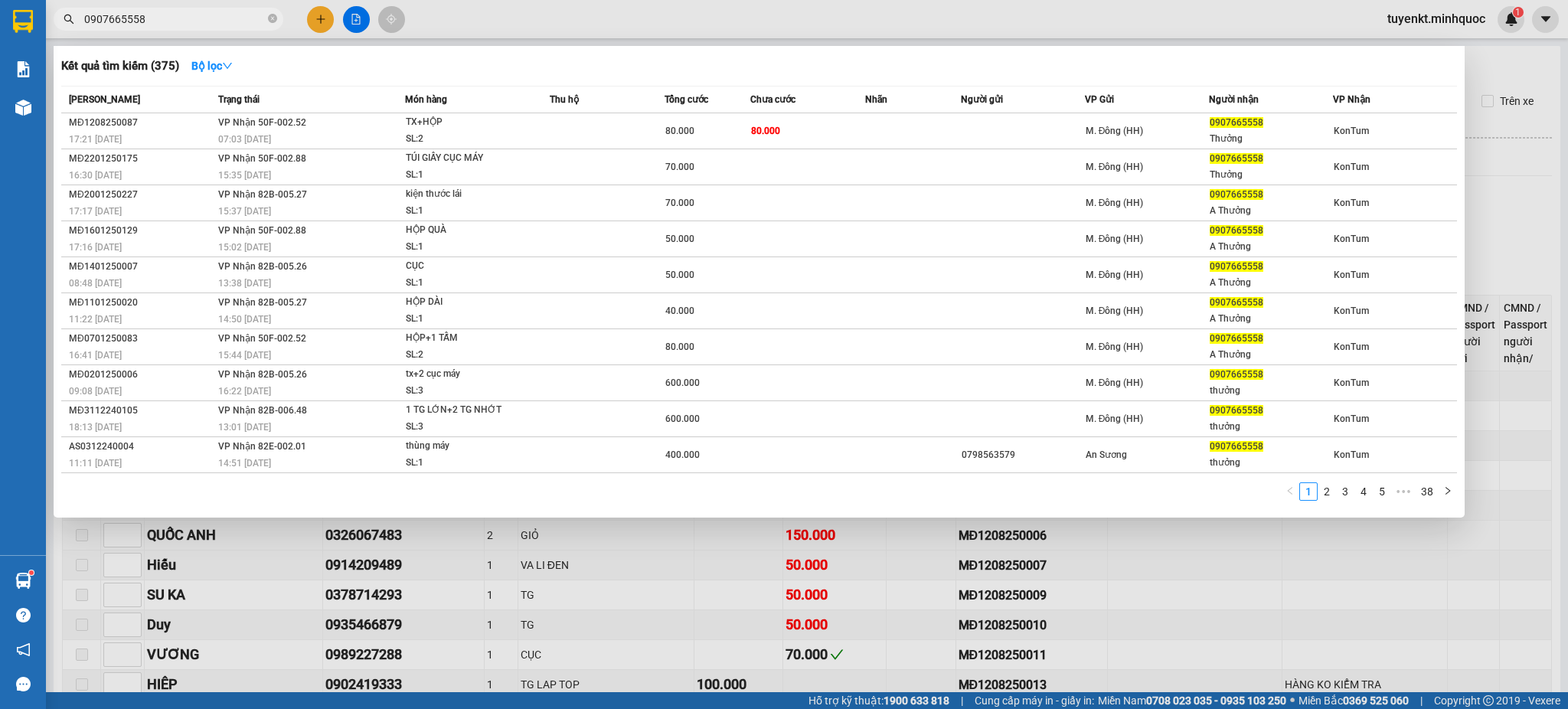
click at [464, 532] on div at bounding box center [784, 354] width 1568 height 709
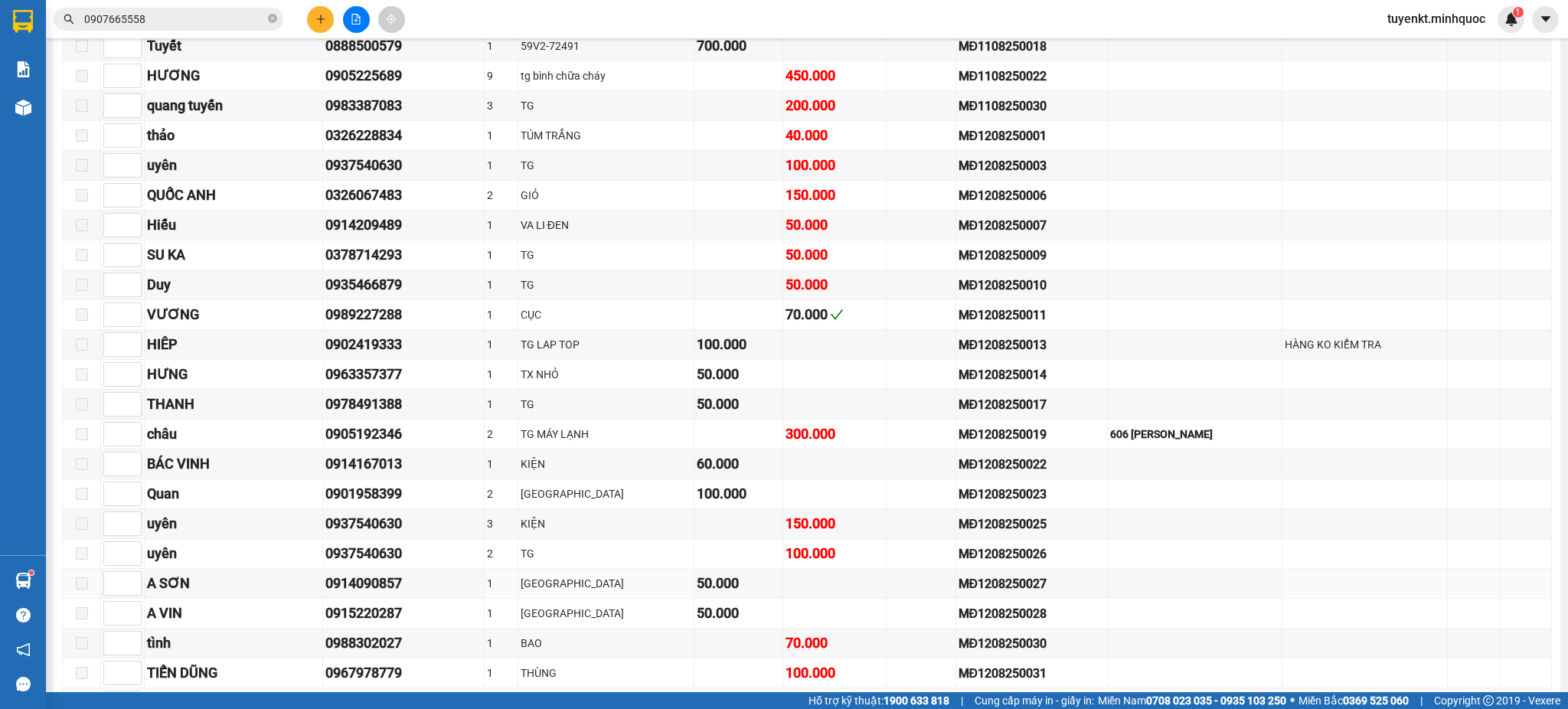
scroll to position [679, 0]
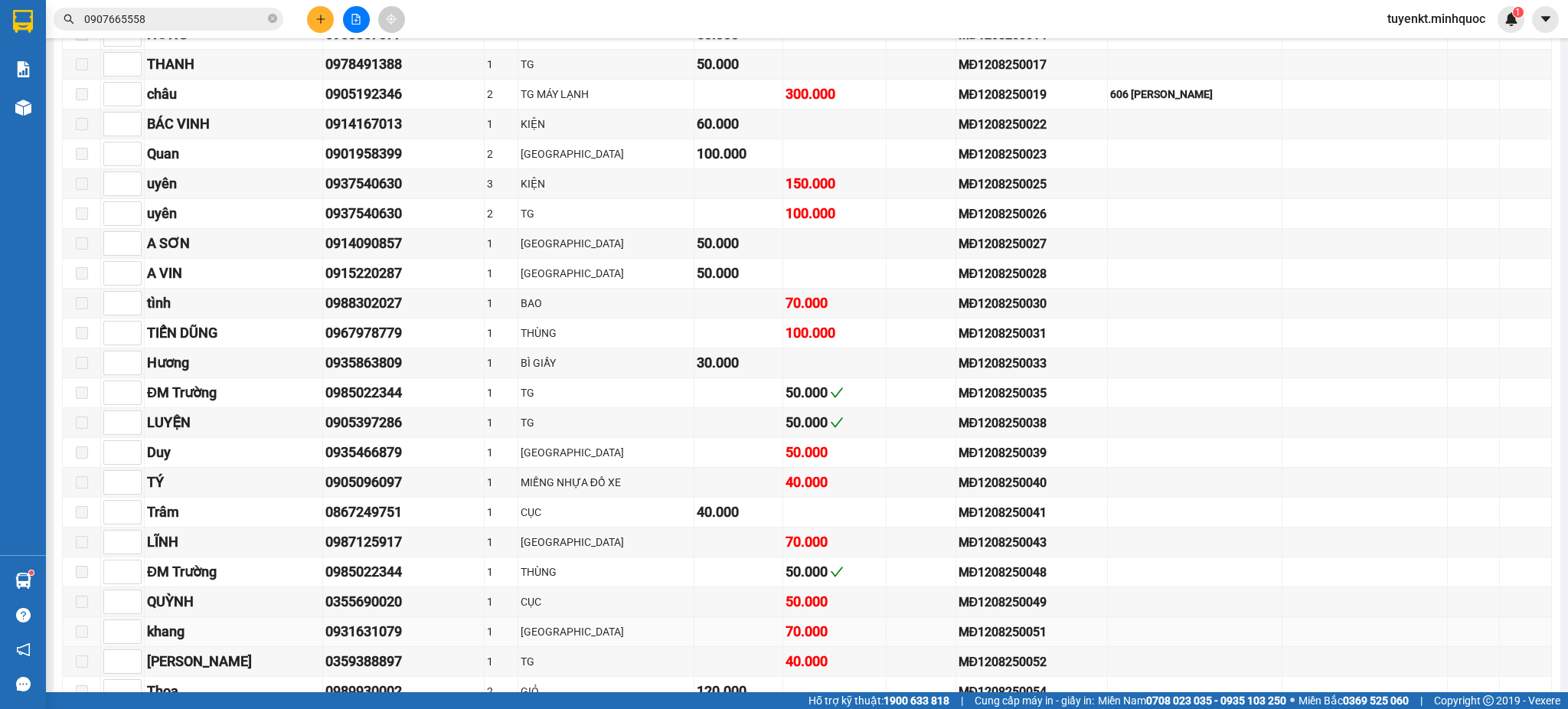
click at [334, 642] on div "0931631079" at bounding box center [402, 632] width 156 height 21
copy div "0931631079"
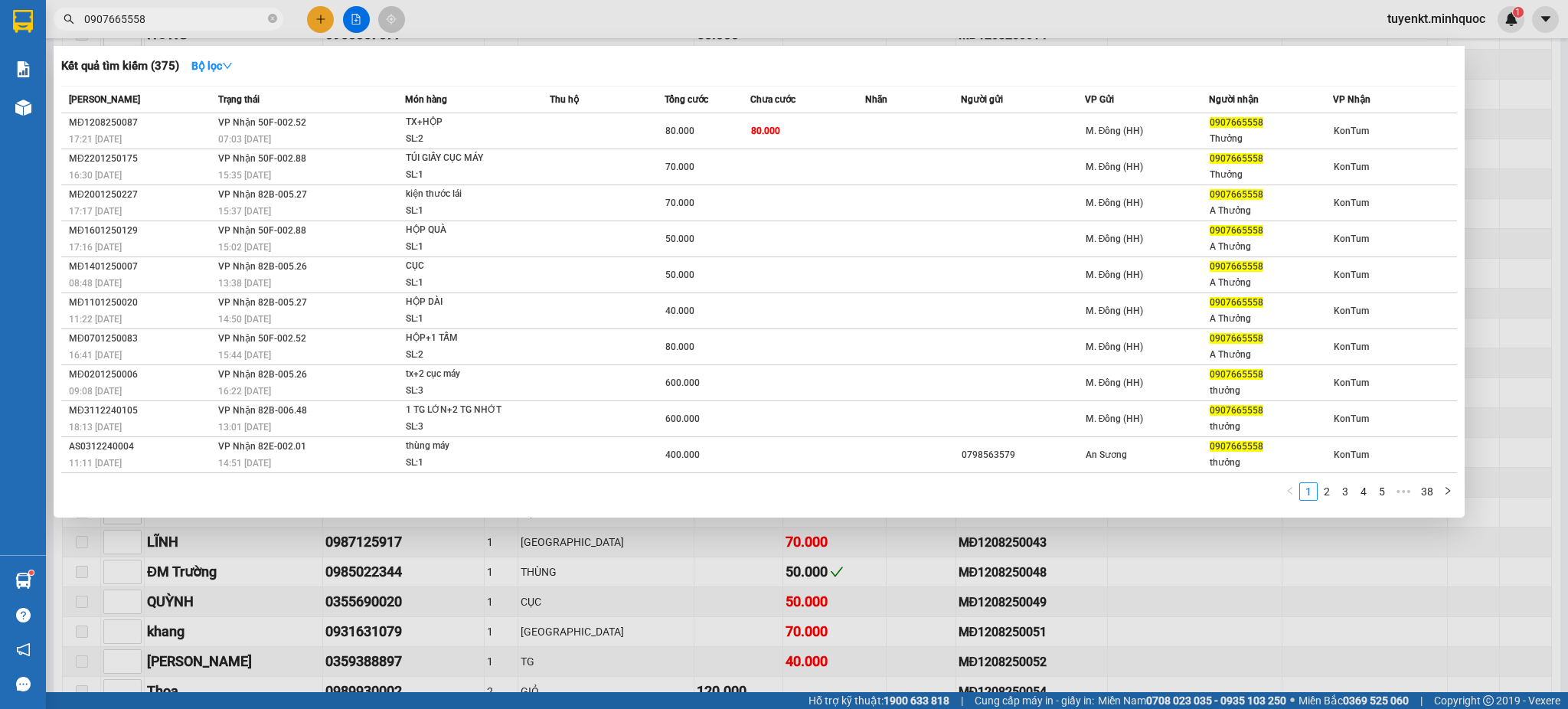
drag, startPoint x: 155, startPoint y: 9, endPoint x: 0, endPoint y: 11, distance: 155.0
click at [0, 11] on section "Kết quả tìm kiếm ( 375 ) Bộ lọc Mã ĐH Trạng thái Món hàng Thu hộ Tổng cước Chưa…" at bounding box center [784, 354] width 1568 height 709
drag, startPoint x: 189, startPoint y: 25, endPoint x: 81, endPoint y: 22, distance: 108.0
click at [81, 22] on span "0907665558" at bounding box center [168, 19] width 229 height 23
paste input "31631079"
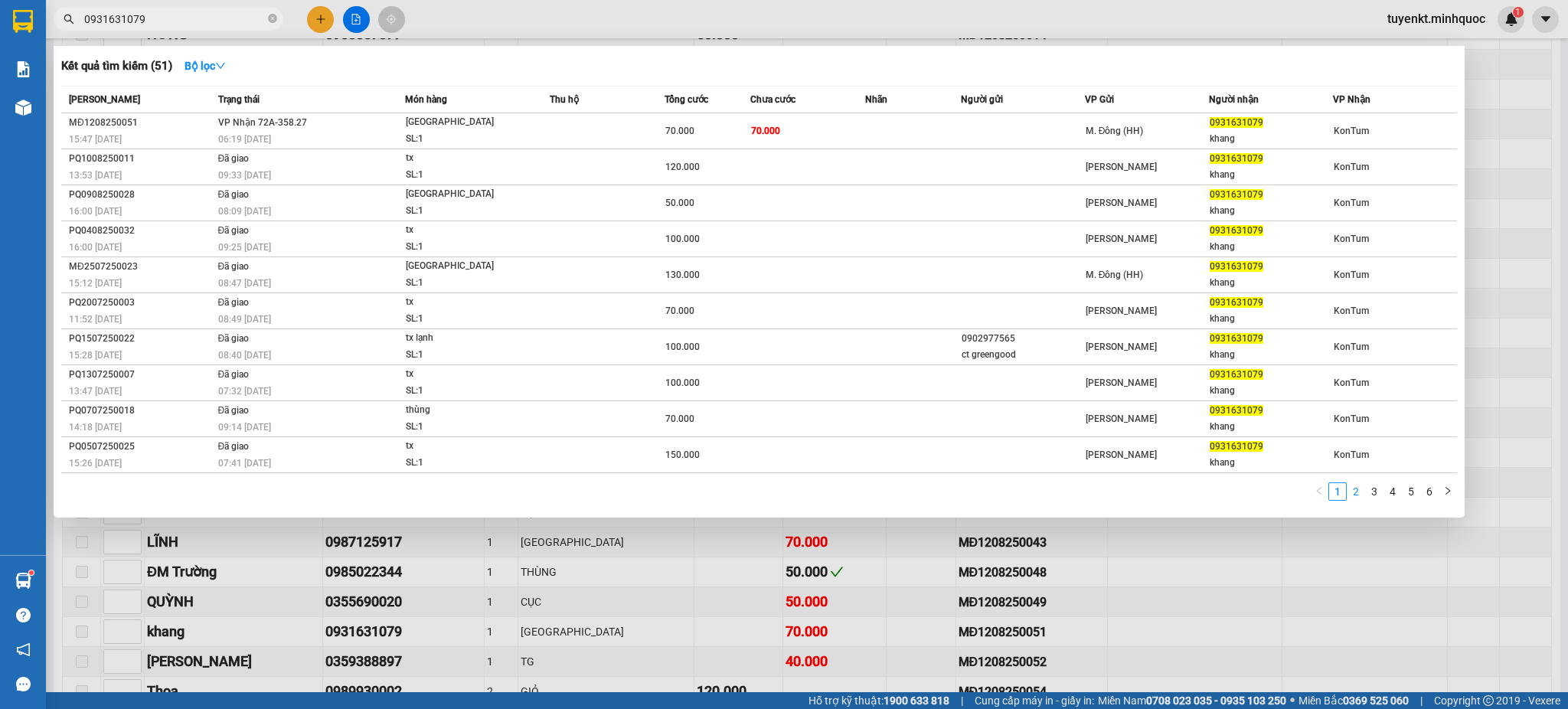
type input "0931631079"
click at [1358, 487] on link "2" at bounding box center [1356, 492] width 17 height 17
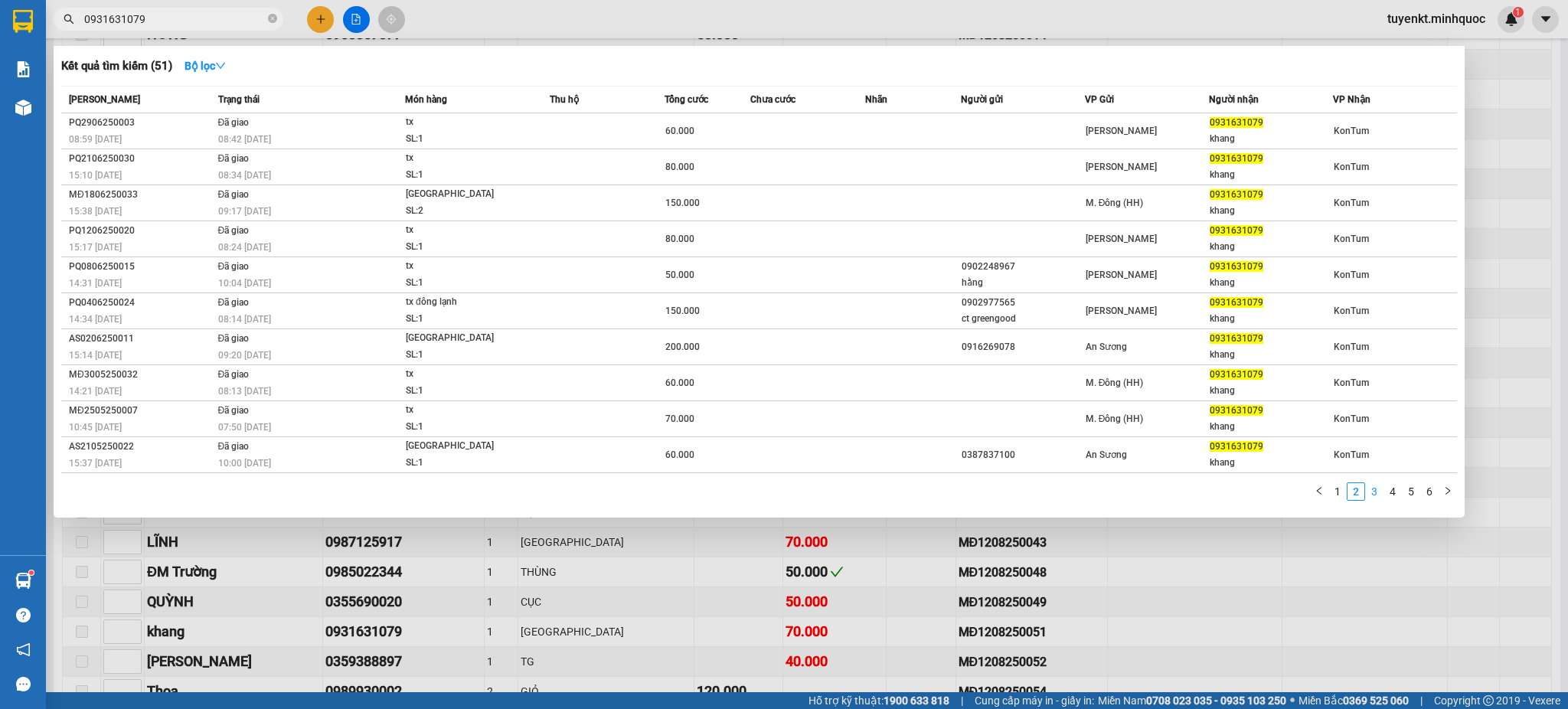
click at [1372, 496] on link "3" at bounding box center [1374, 492] width 17 height 17
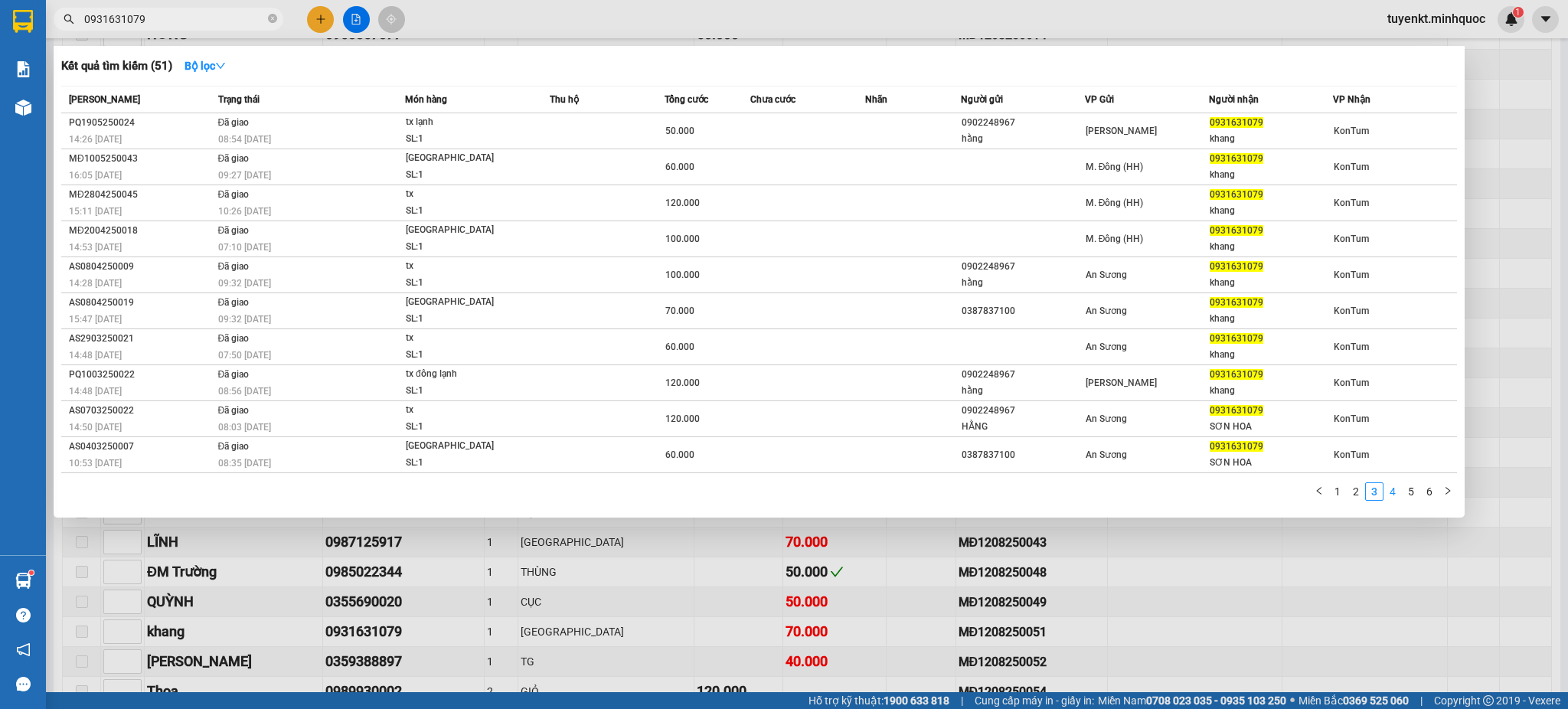
click at [1393, 500] on link "4" at bounding box center [1393, 492] width 17 height 17
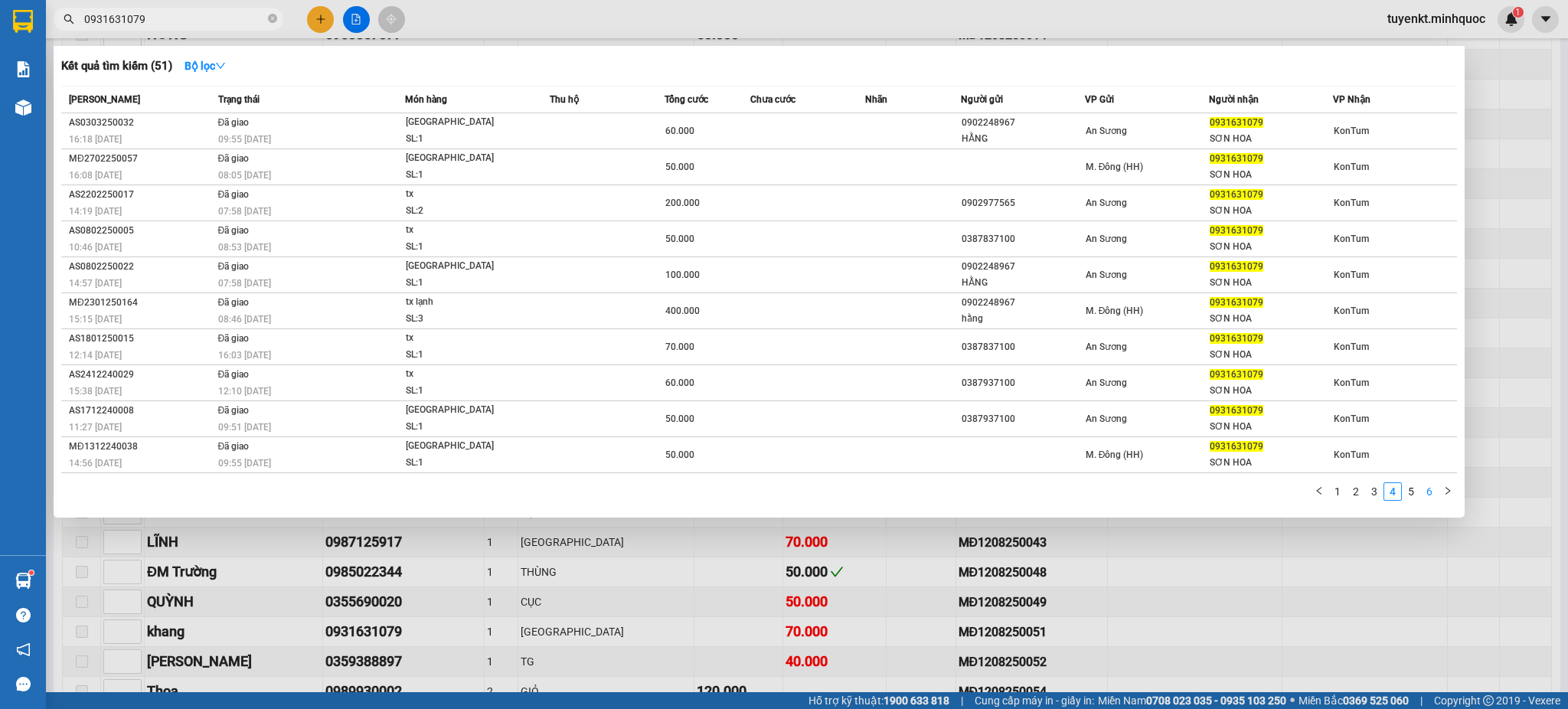
drag, startPoint x: 1414, startPoint y: 503, endPoint x: 1423, endPoint y: 489, distance: 16.6
click at [1419, 496] on div "1 2 3 4 5 6" at bounding box center [759, 496] width 1396 height 28
click at [1227, 636] on div at bounding box center [784, 354] width 1568 height 709
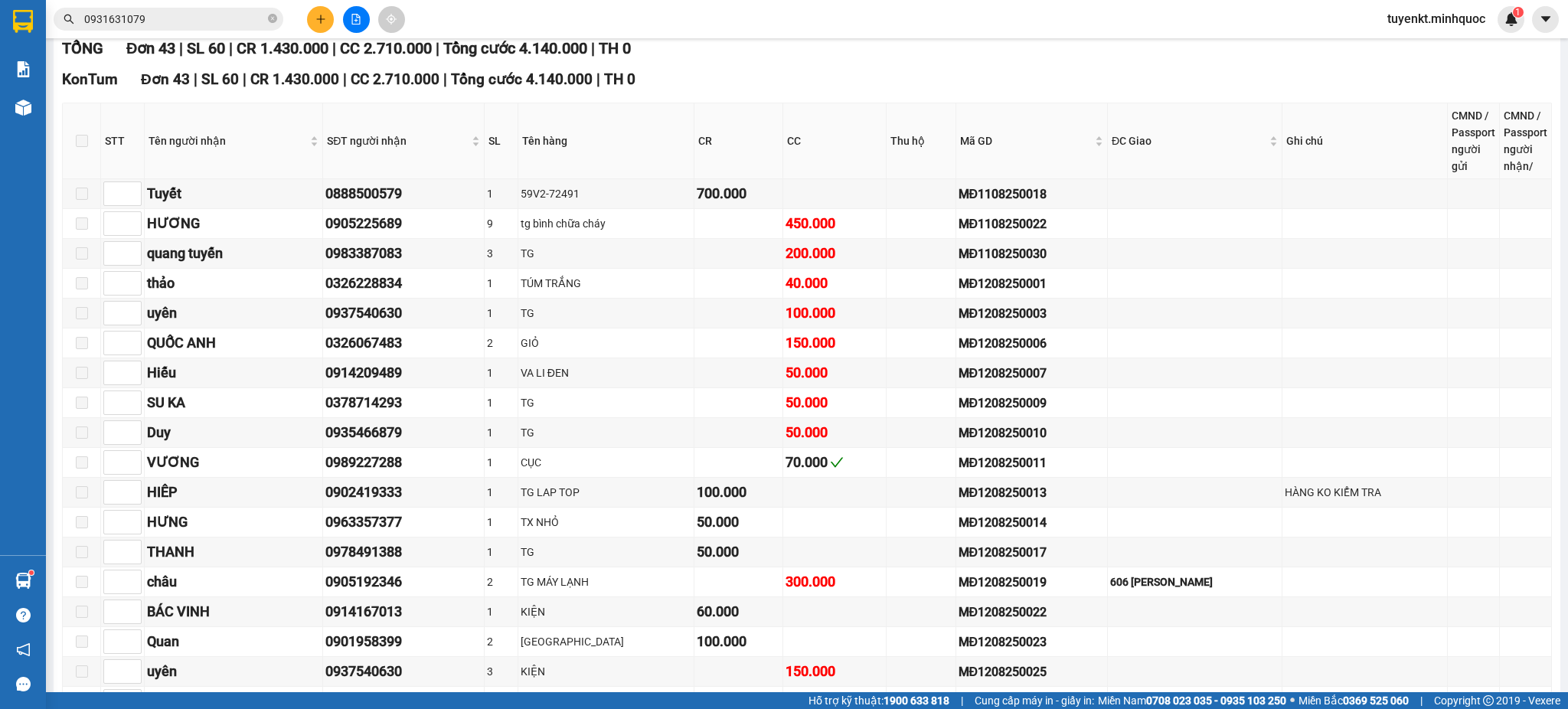
scroll to position [0, 0]
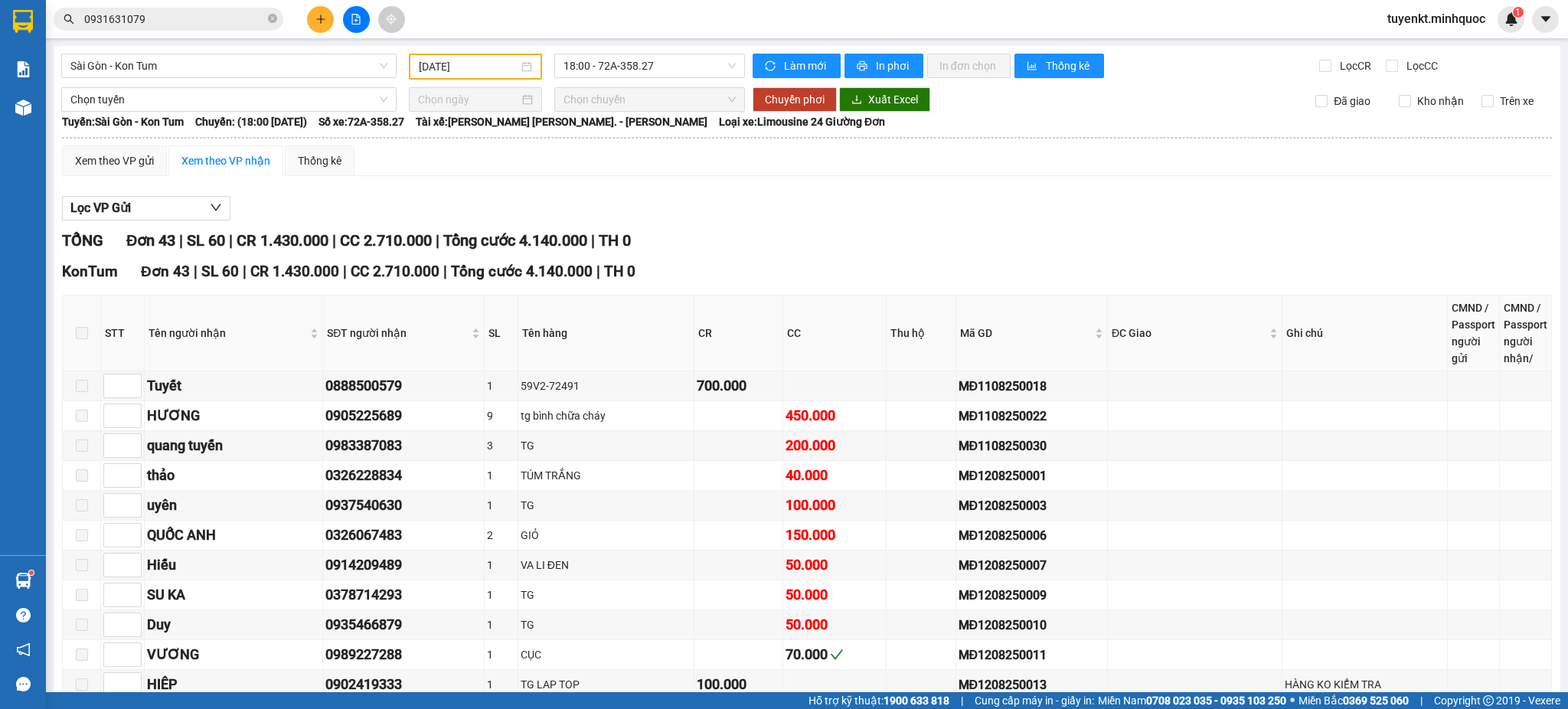
click at [215, 40] on main "Sài Gòn - Kon Tum 12/08/2025 18:00 - 72A-358.27 Làm mới In phơi In đơn chọn Thố…" at bounding box center [784, 346] width 1568 height 692
click at [226, 25] on input "0931631079" at bounding box center [174, 19] width 181 height 17
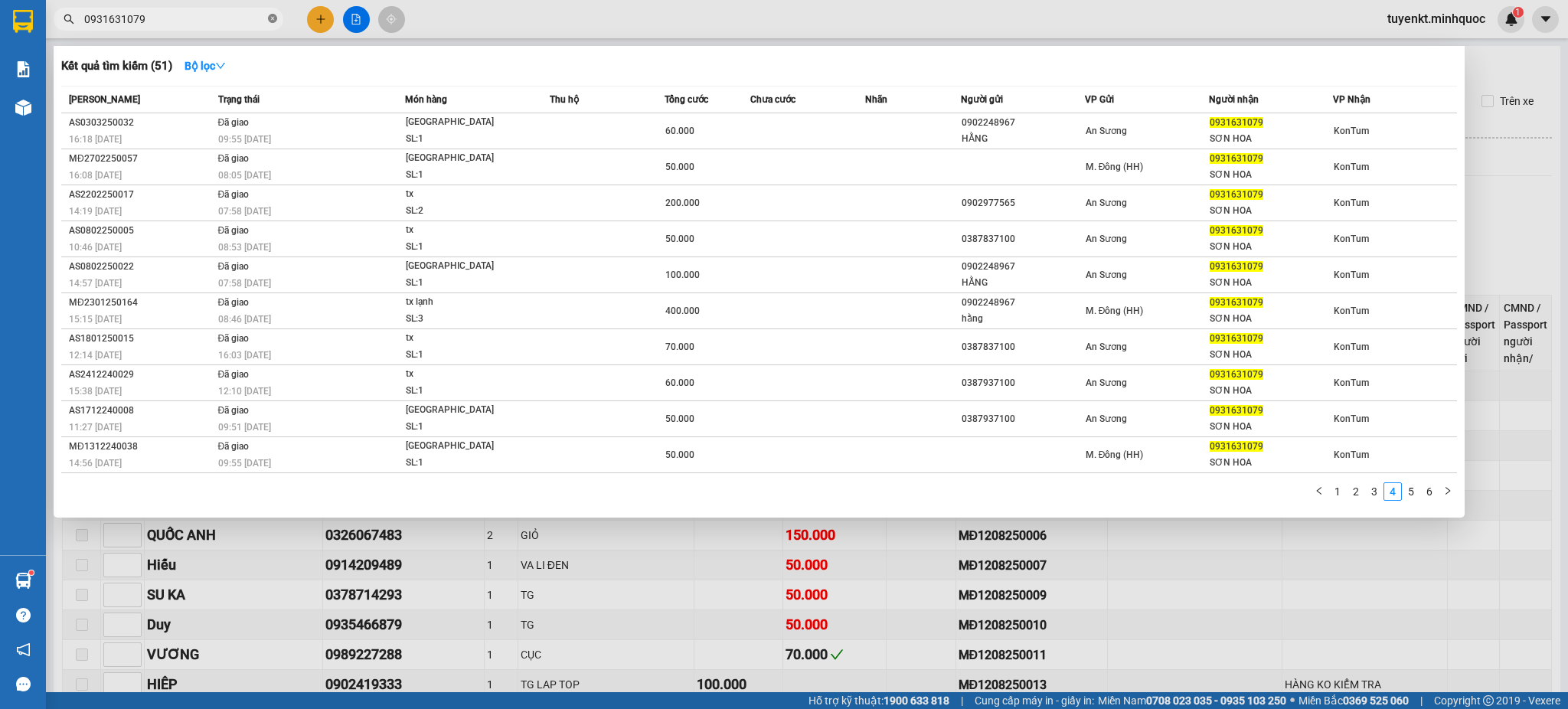
click at [268, 18] on icon "close-circle" at bounding box center [272, 18] width 10 height 10
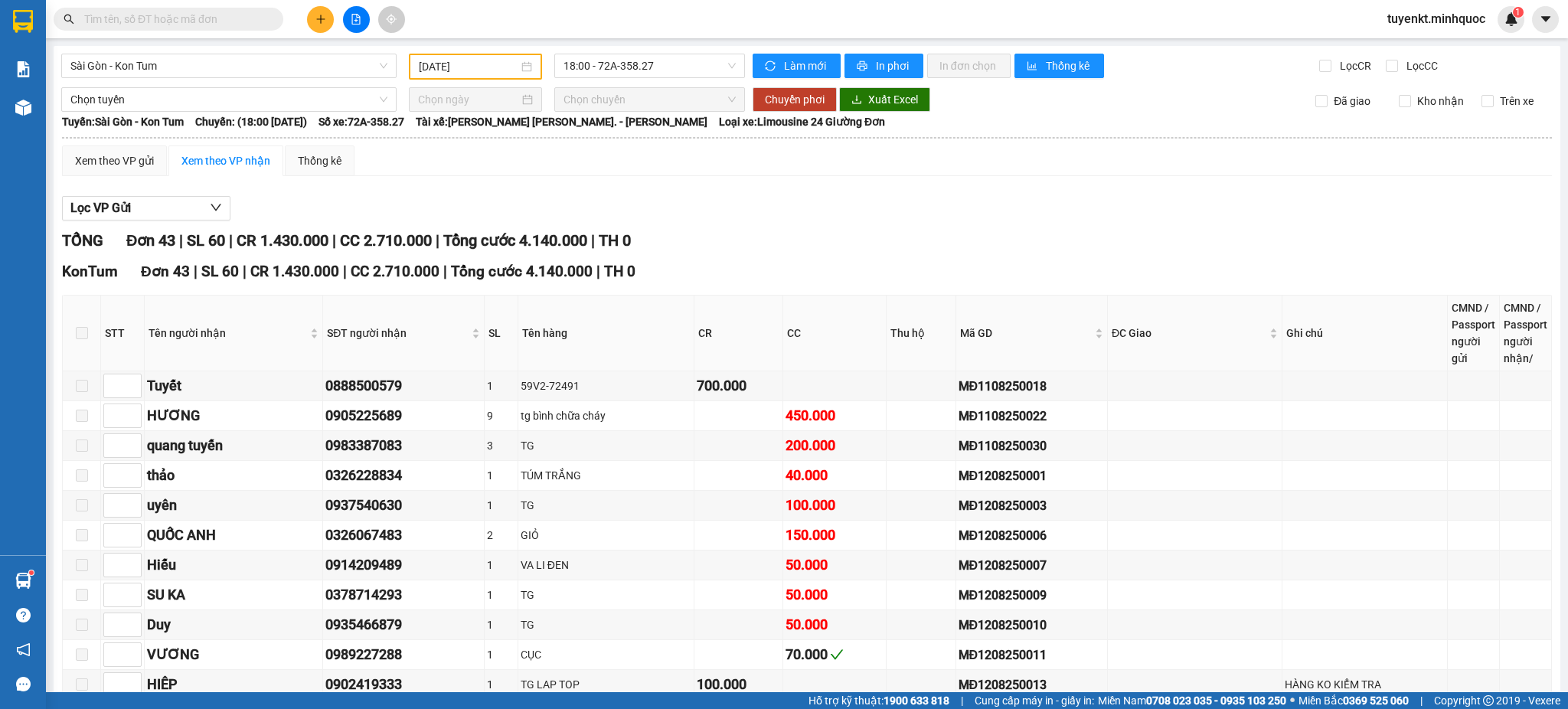
click at [243, 21] on input "text" at bounding box center [174, 19] width 181 height 17
click at [242, 21] on input "text" at bounding box center [174, 19] width 181 height 17
click at [241, 21] on input "text" at bounding box center [174, 19] width 181 height 17
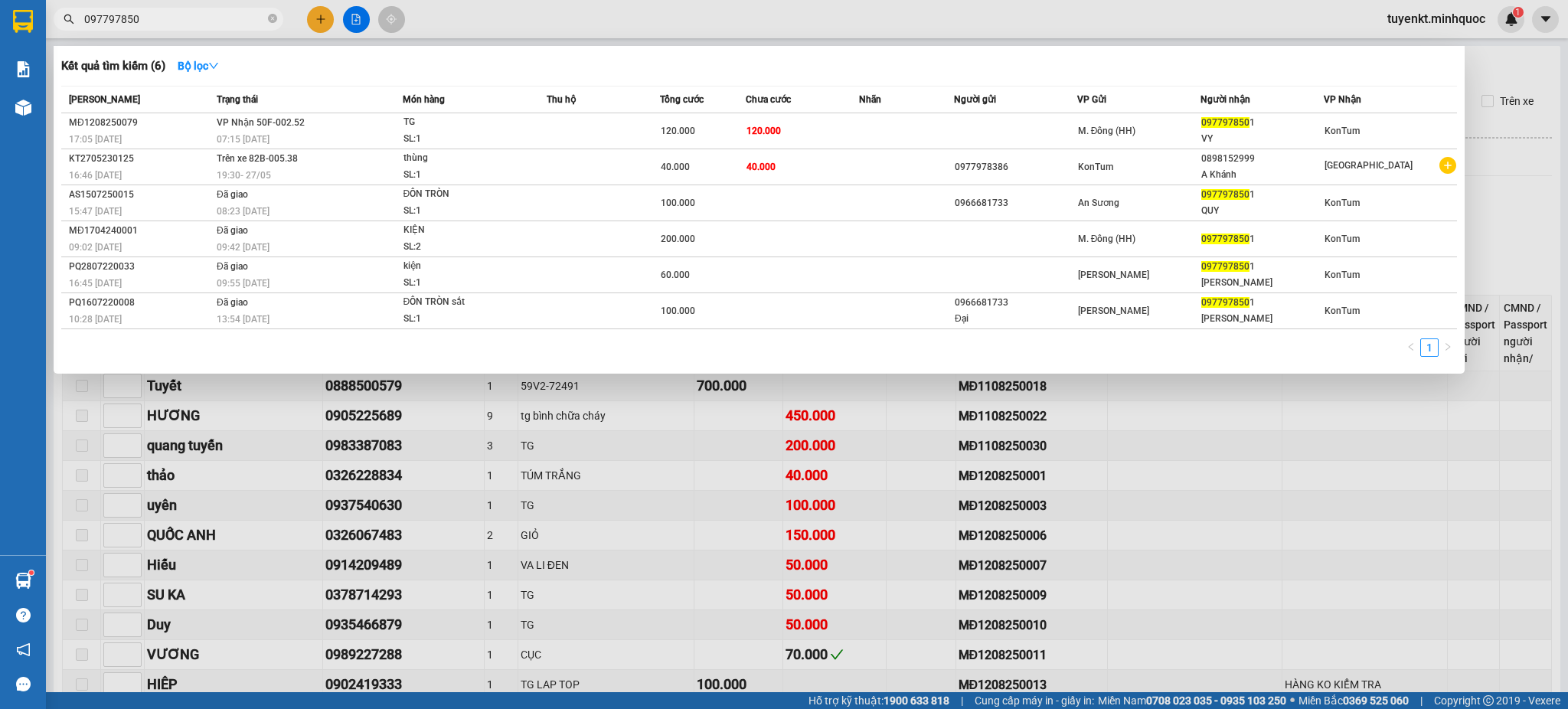
type input "0977978501"
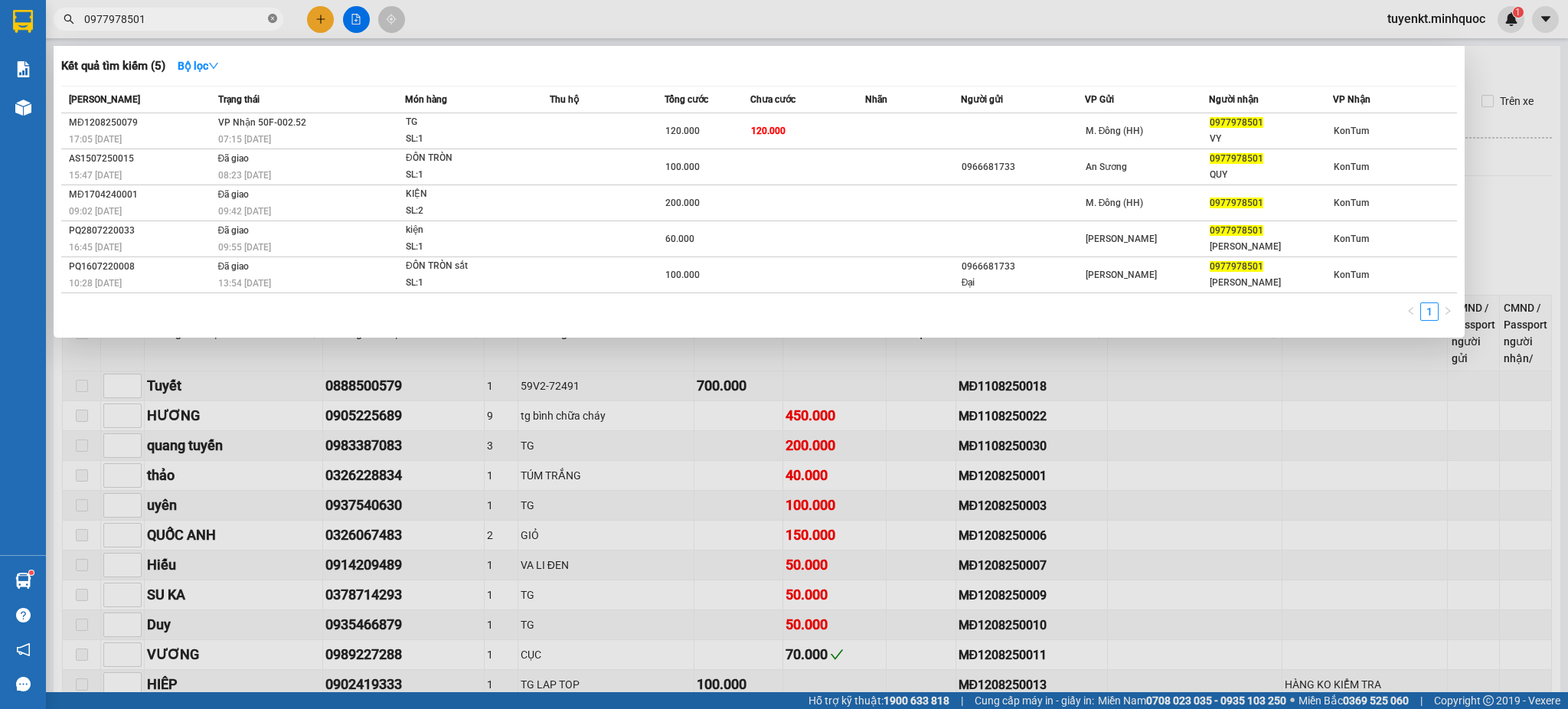
click at [270, 20] on icon "close-circle" at bounding box center [272, 18] width 10 height 10
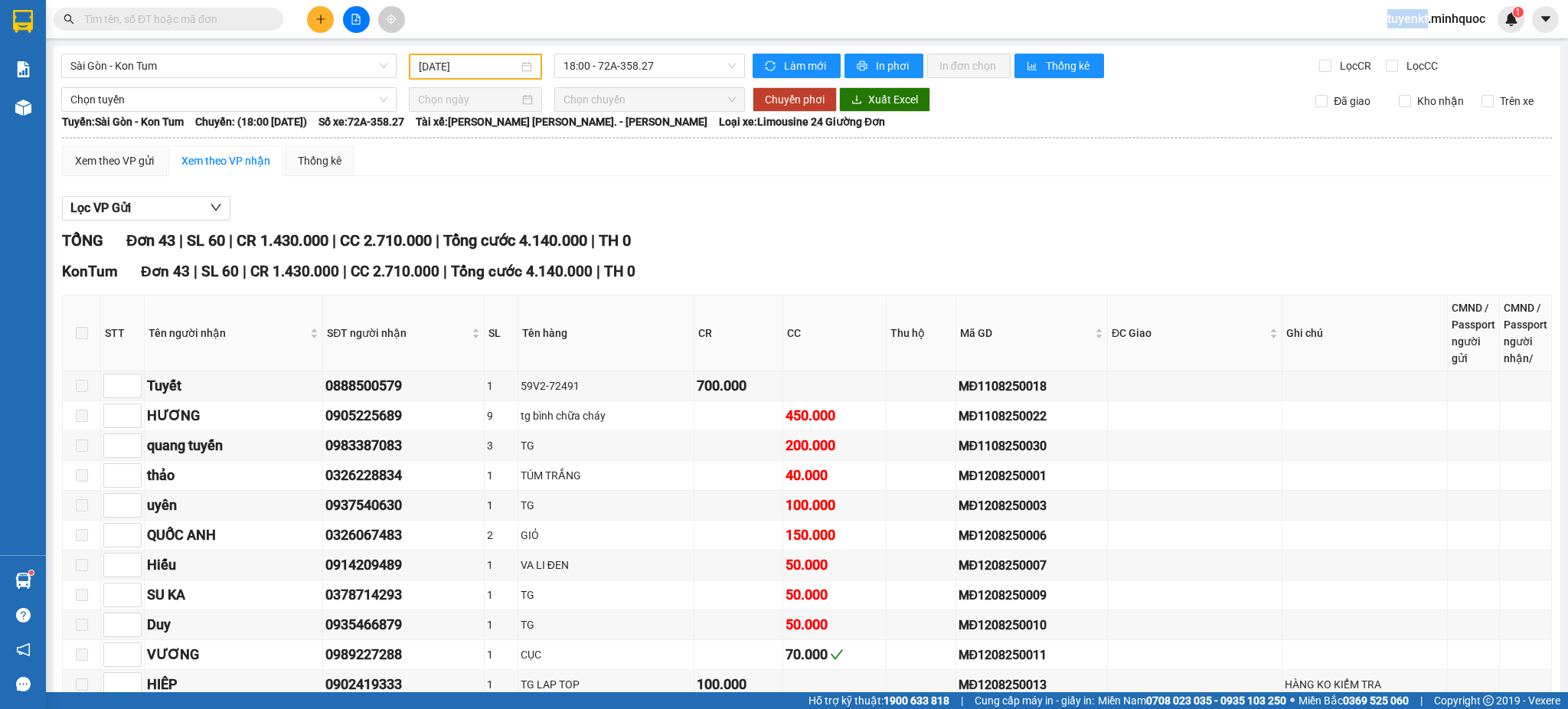
click at [270, 20] on span at bounding box center [272, 19] width 10 height 17
click at [258, 20] on input "text" at bounding box center [174, 19] width 181 height 17
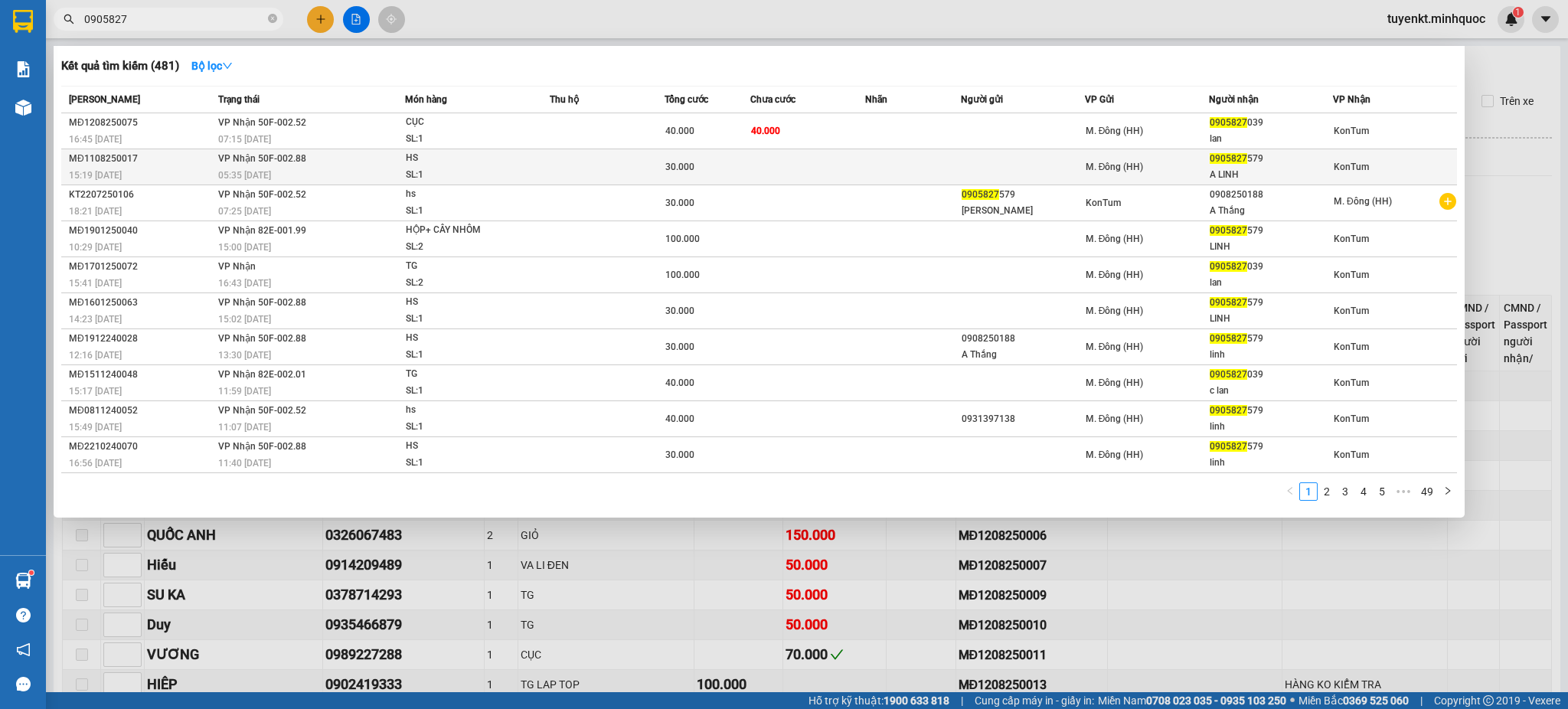
type input "0905827"
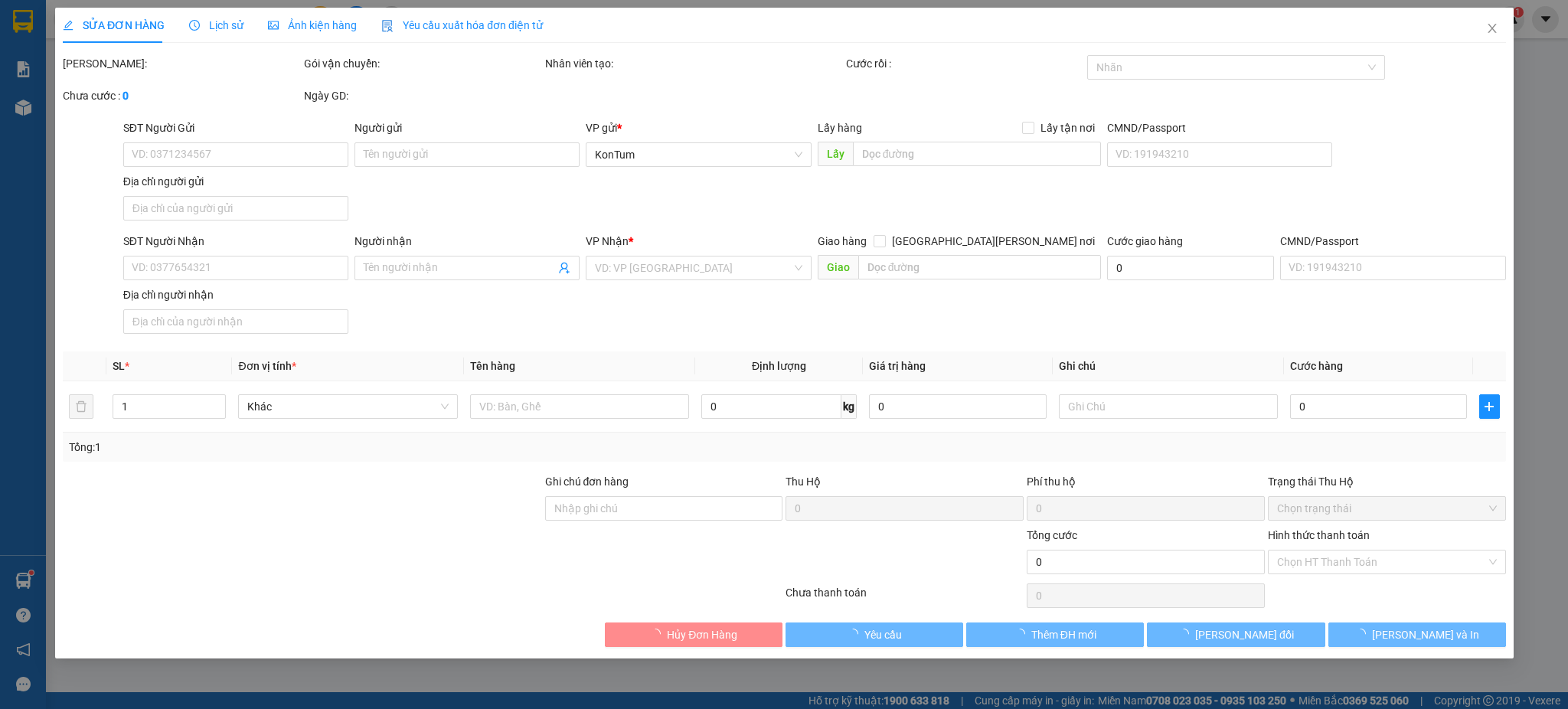
type input "0905827579"
type input "A LINH"
type input "30.000"
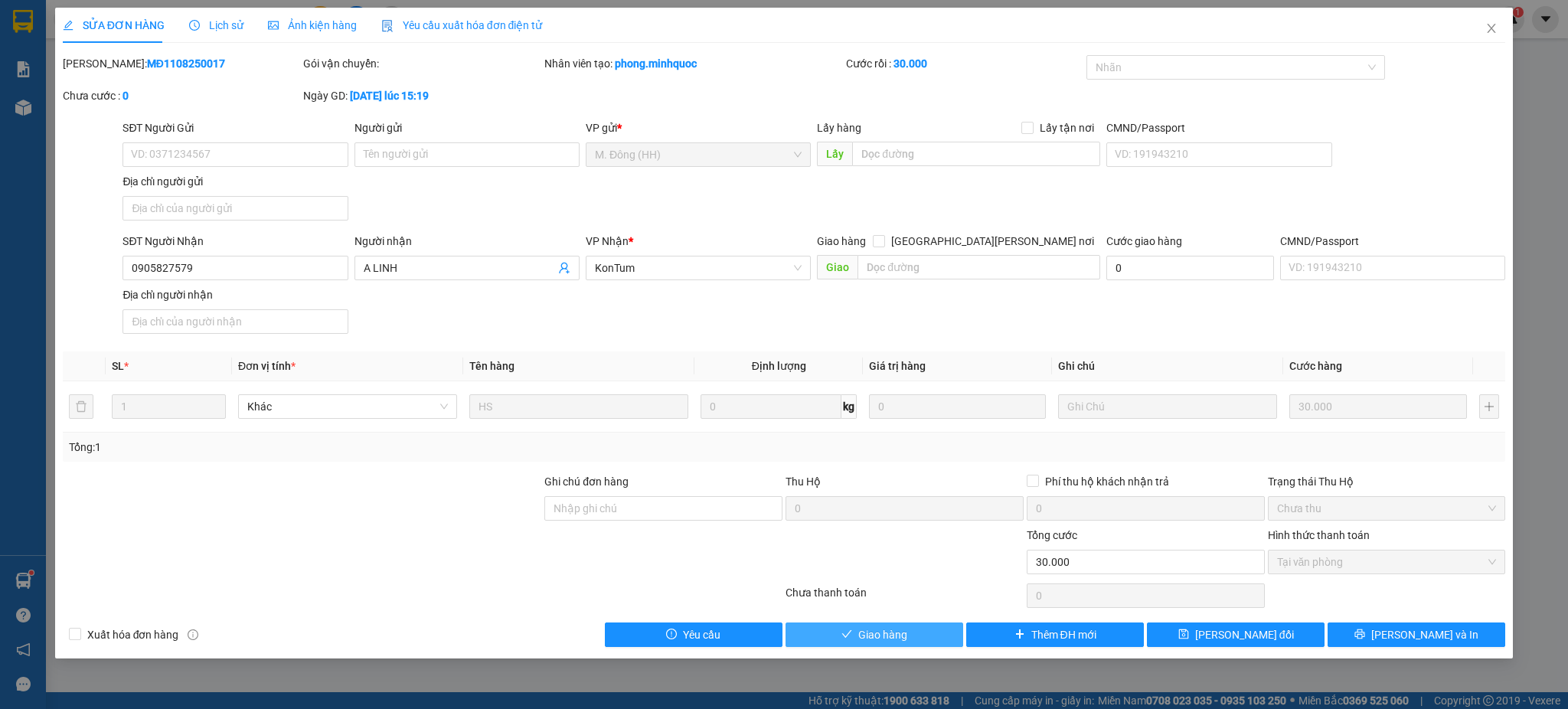
click at [876, 634] on span "Giao hàng" at bounding box center [882, 634] width 49 height 17
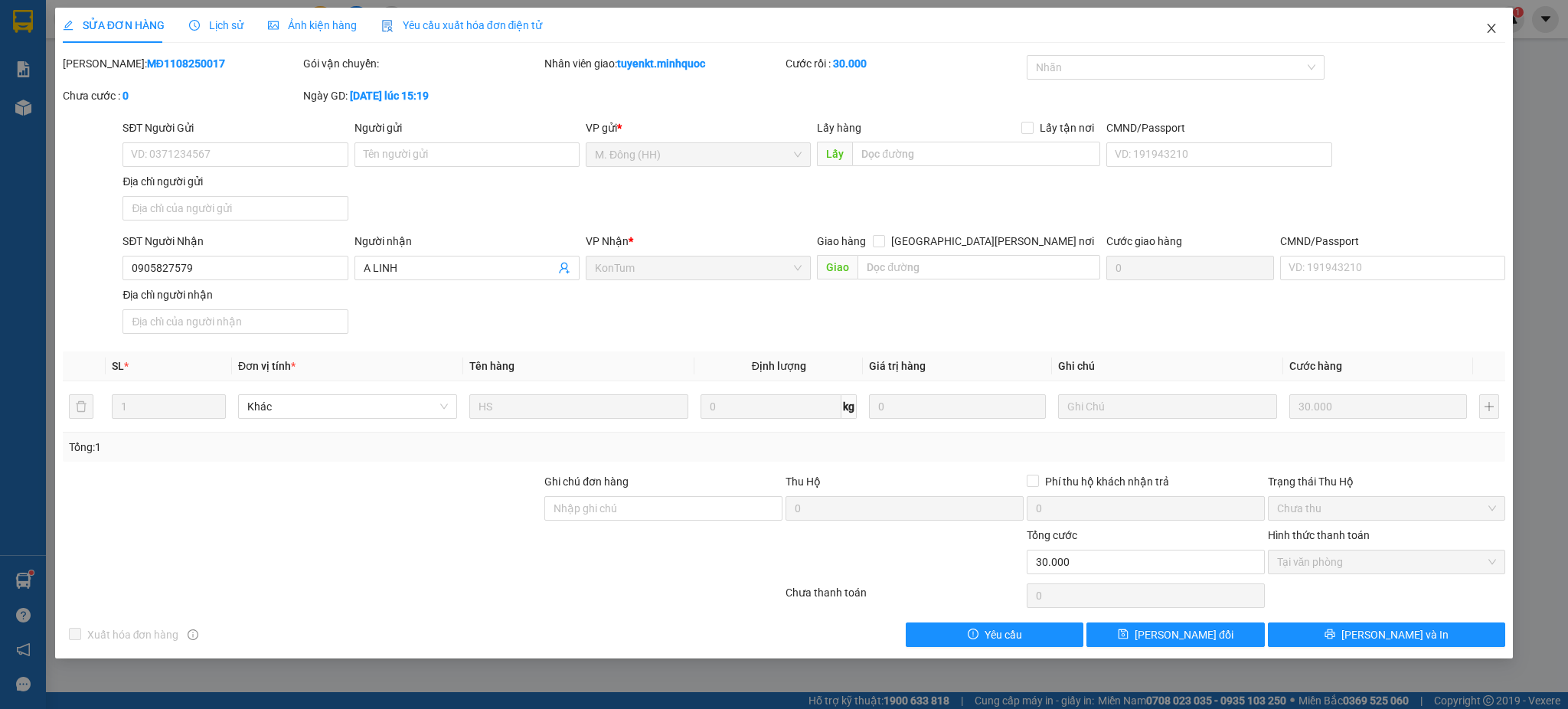
click at [1495, 21] on span "Close" at bounding box center [1491, 29] width 43 height 43
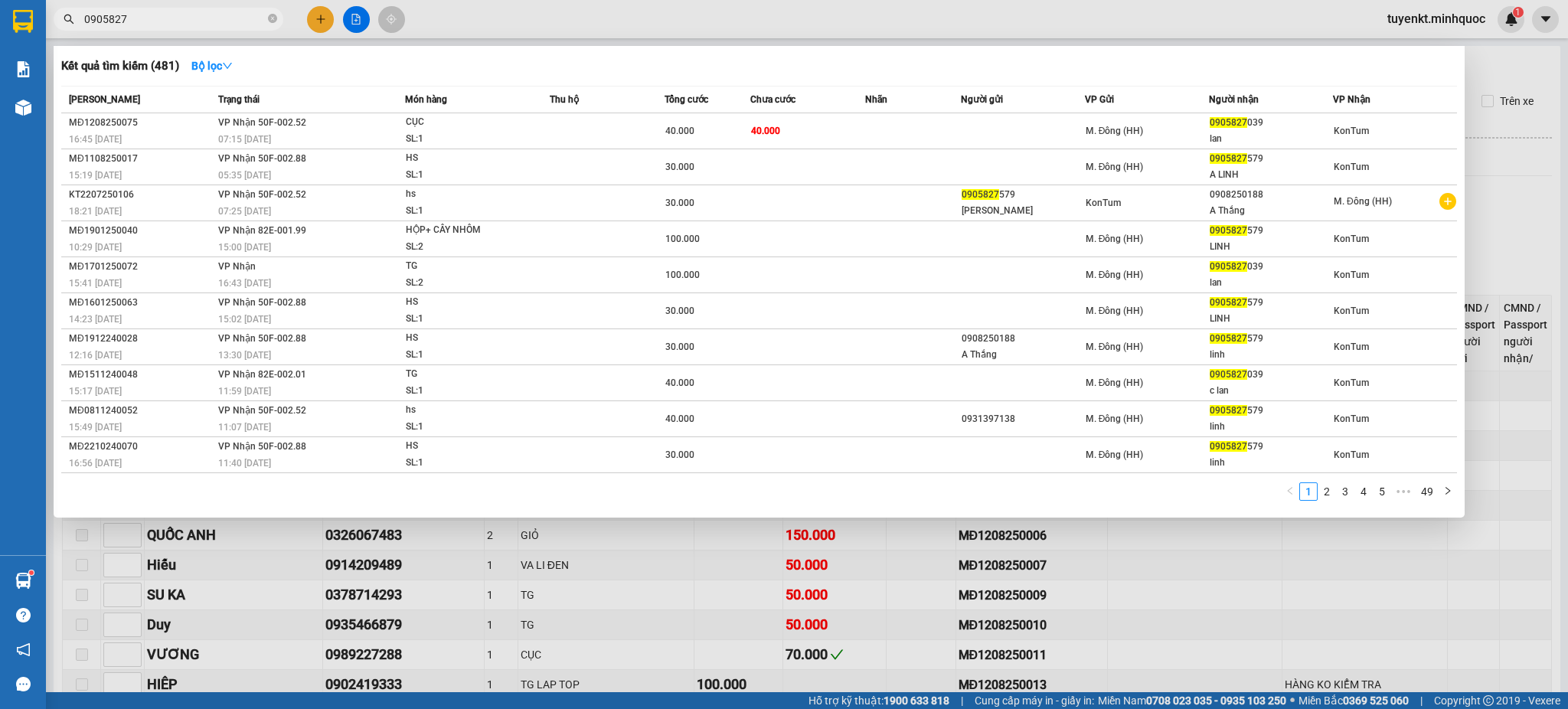
click at [205, 21] on input "0905827" at bounding box center [174, 19] width 181 height 17
click at [265, 19] on span "0905827" at bounding box center [168, 19] width 229 height 23
click at [274, 17] on icon "close-circle" at bounding box center [272, 18] width 10 height 10
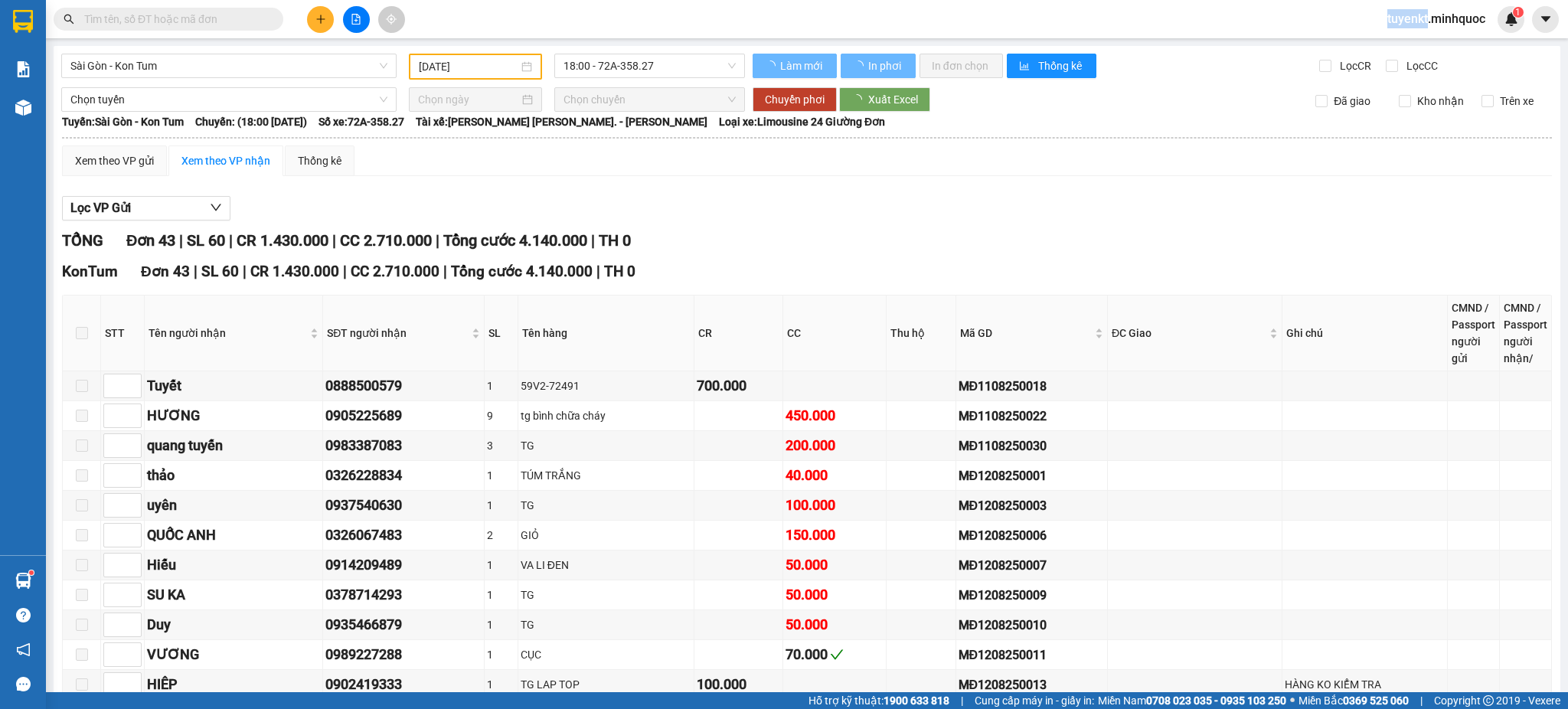
drag, startPoint x: 272, startPoint y: 17, endPoint x: 235, endPoint y: 25, distance: 37.9
click at [270, 17] on span at bounding box center [272, 19] width 10 height 17
click at [235, 25] on input "text" at bounding box center [174, 19] width 181 height 17
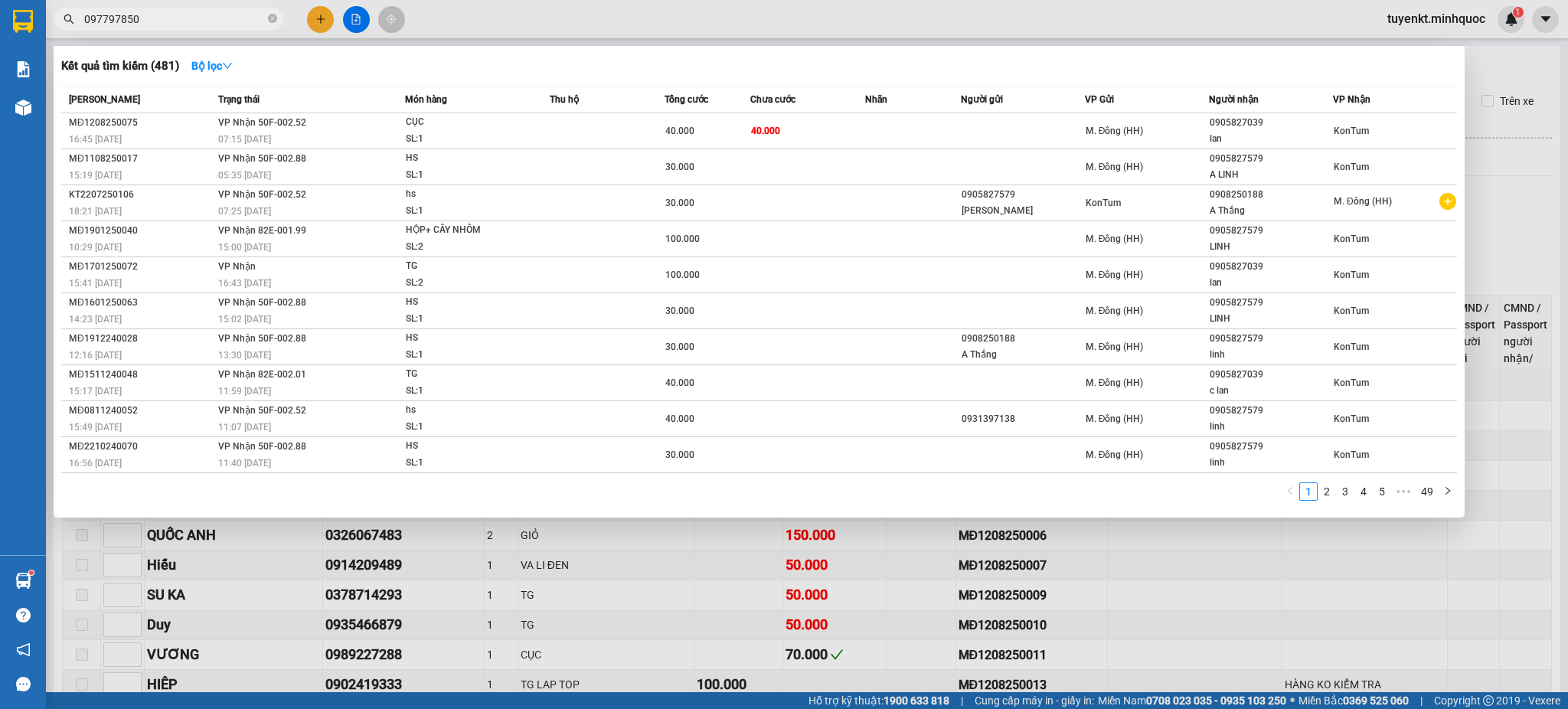
type input "0977978501"
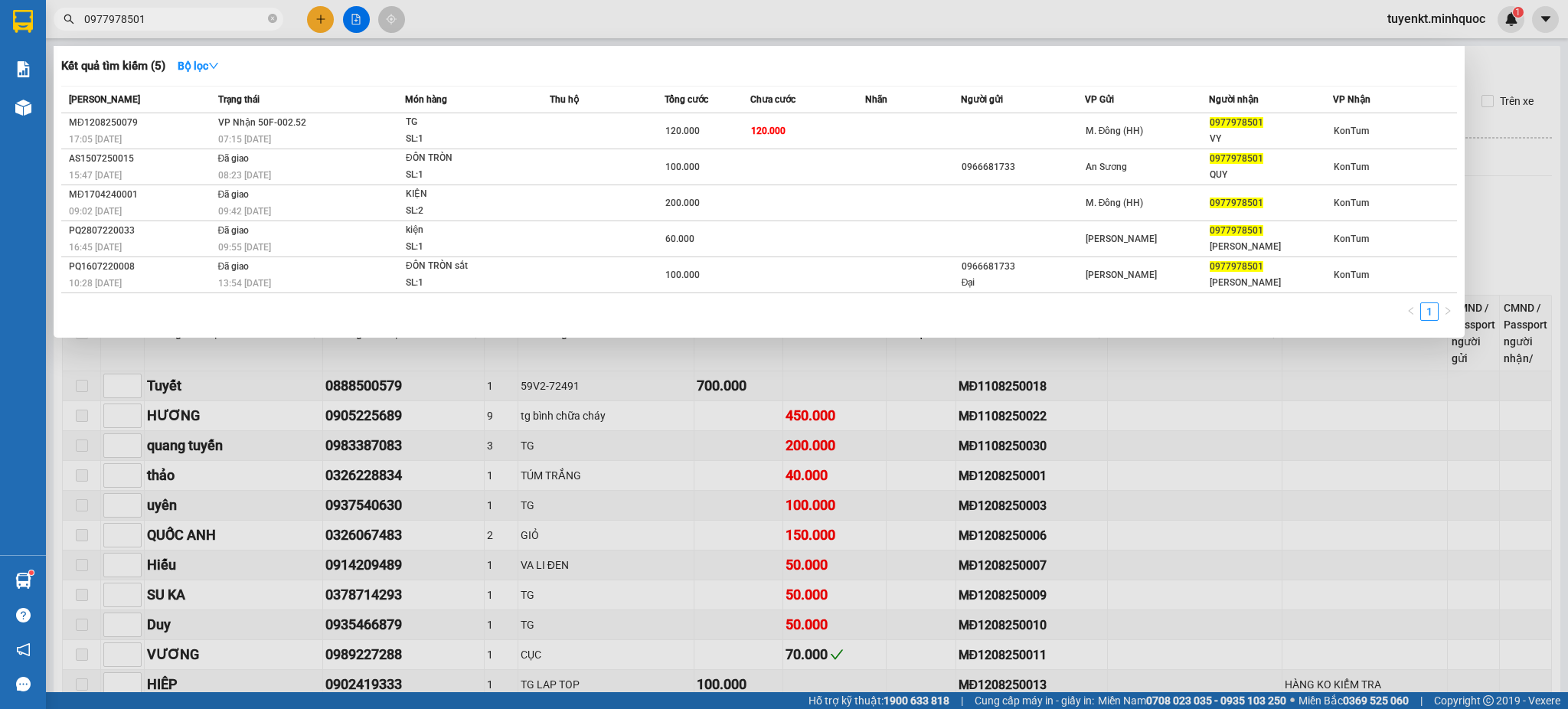
click at [180, 11] on input "0977978501" at bounding box center [174, 19] width 181 height 17
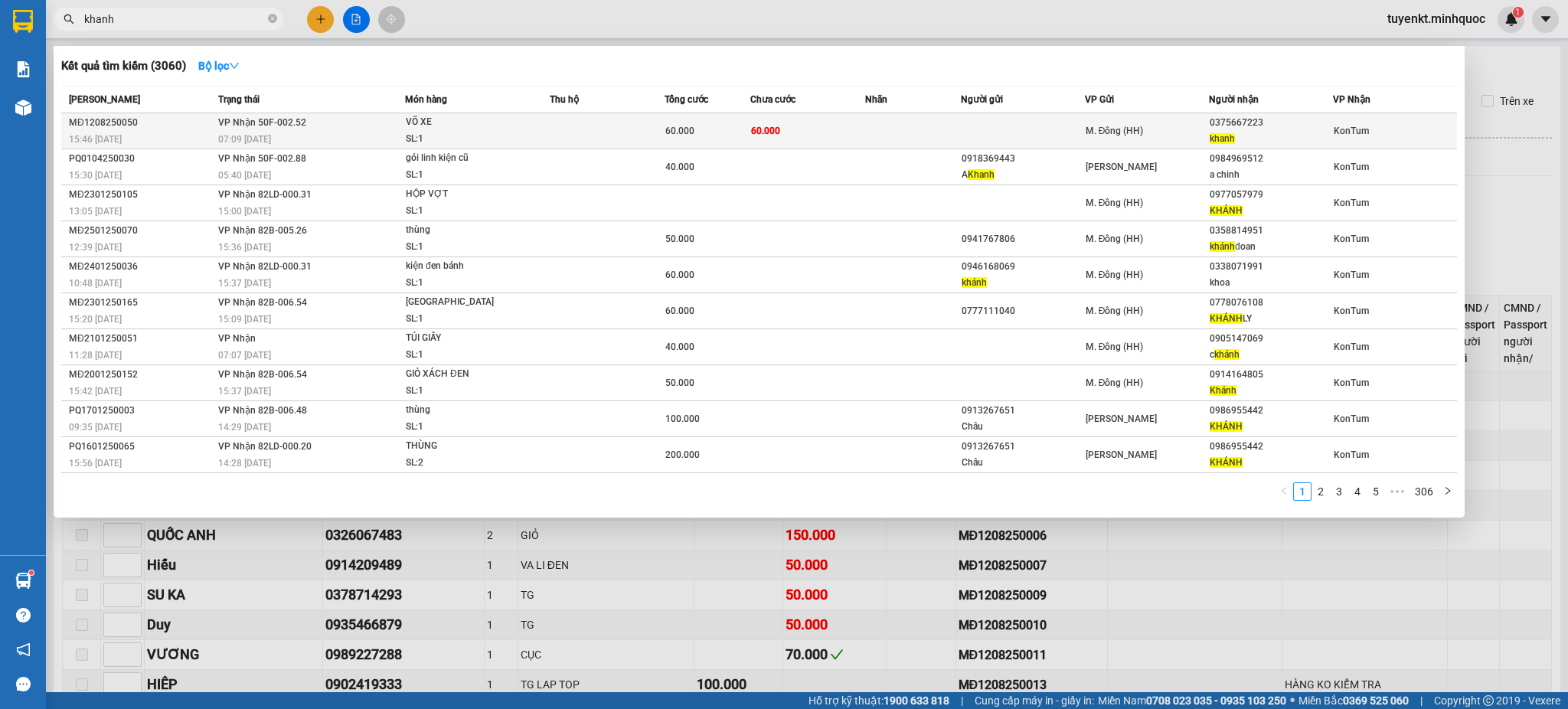
type input "khanh"
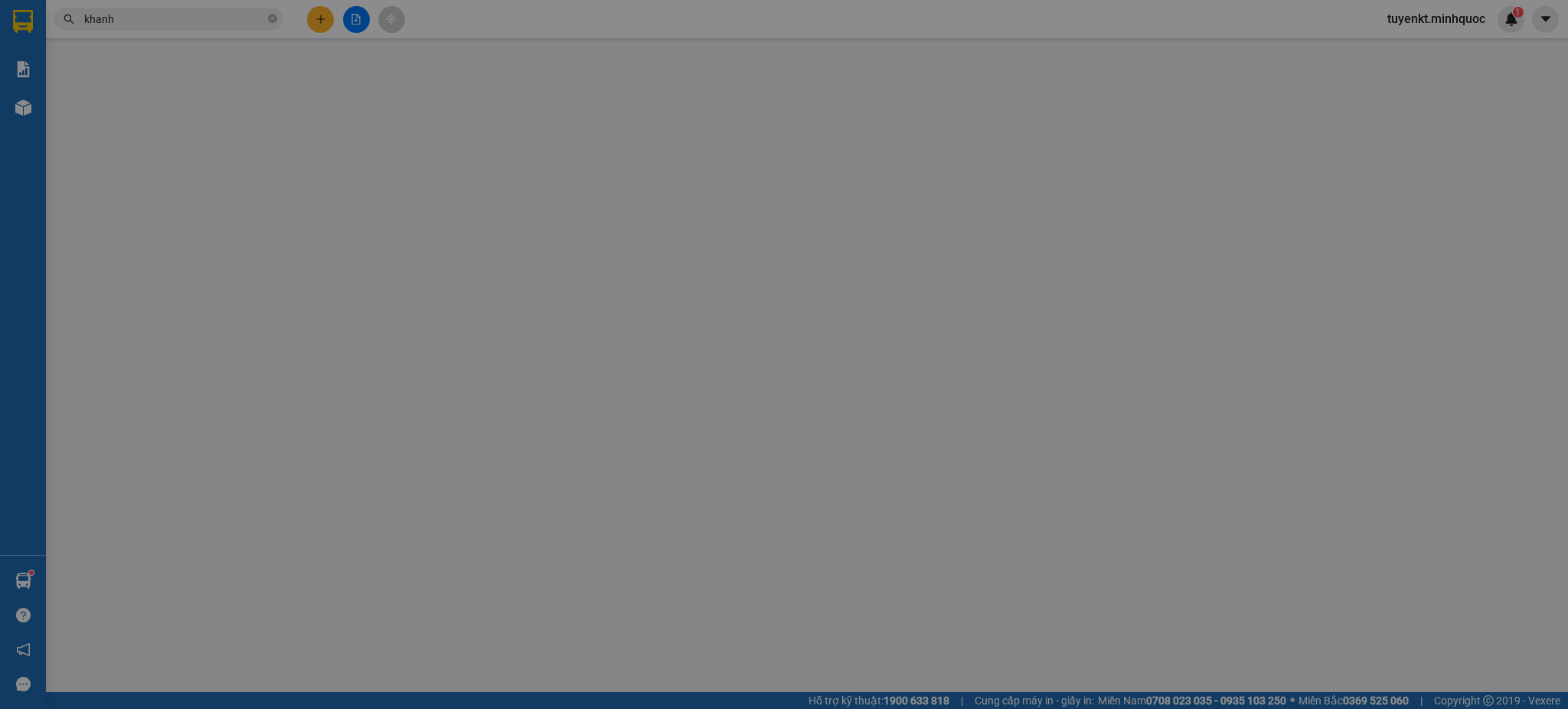
type input "0375667223"
type input "khanh"
type input "60.000"
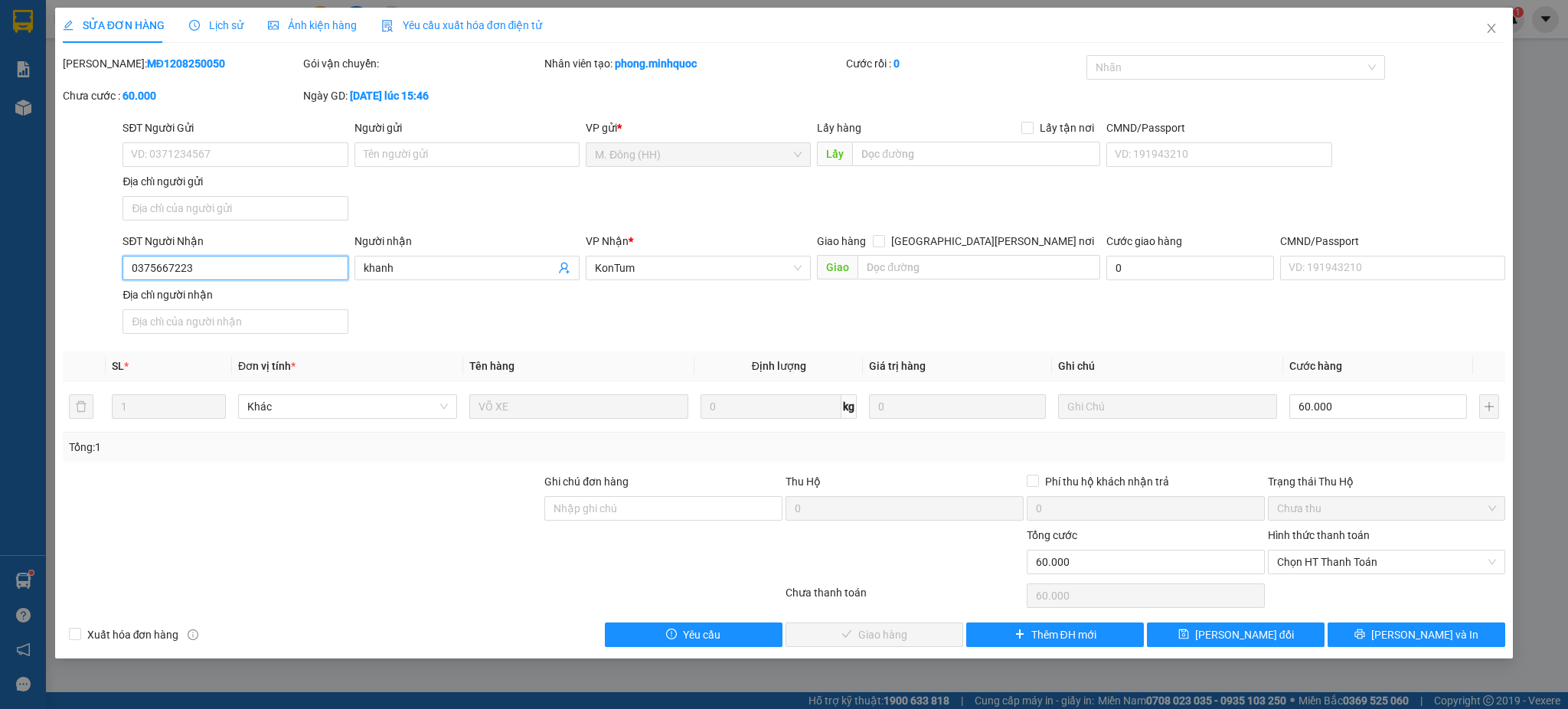
click at [288, 266] on input "0375667223" at bounding box center [235, 269] width 226 height 25
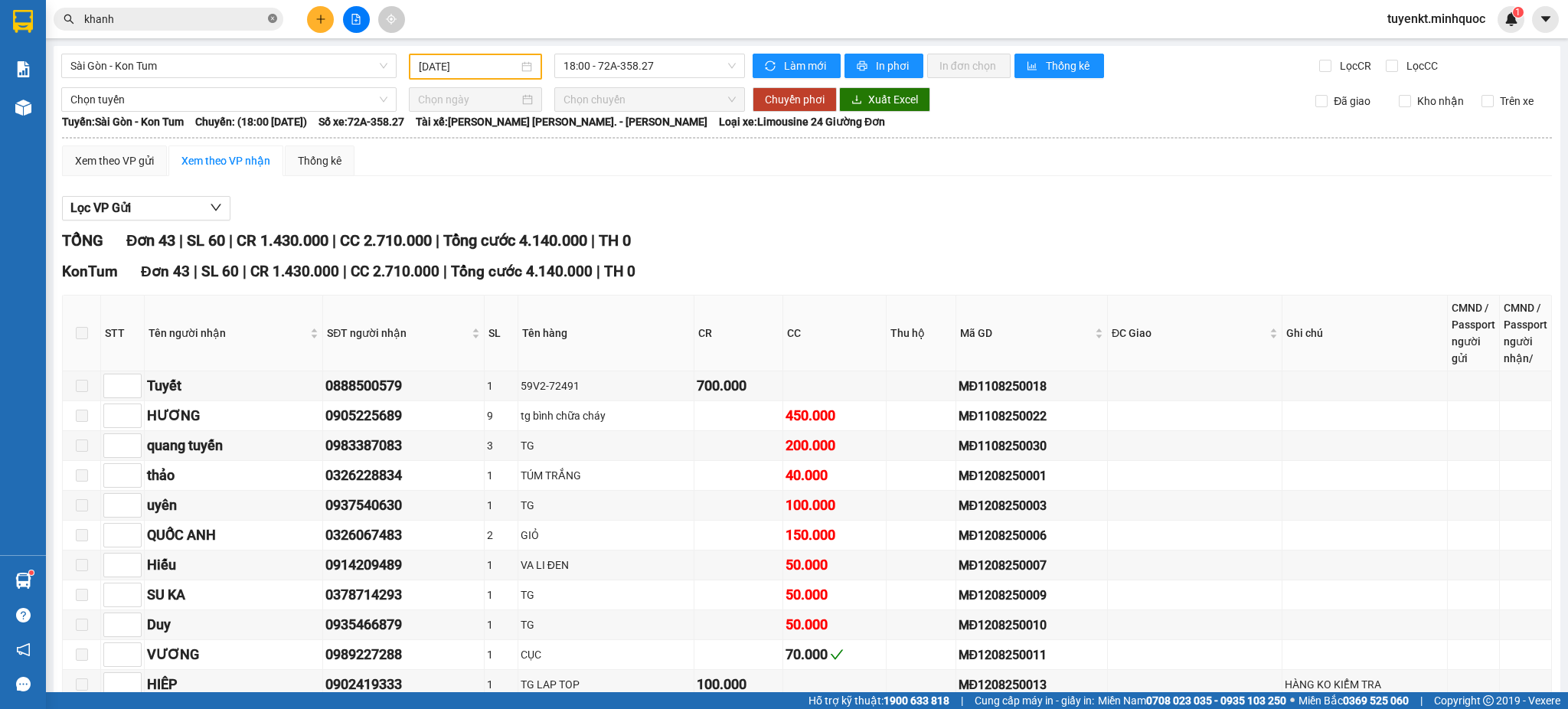
click at [271, 18] on icon "close-circle" at bounding box center [272, 18] width 10 height 10
click at [212, 31] on div "Kết quả tìm kiếm ( 3060 ) Bộ lọc Mã ĐH Trạng thái Món hàng Thu hộ Tổng cước Chư…" at bounding box center [149, 19] width 298 height 27
click at [198, 17] on input "text" at bounding box center [174, 19] width 181 height 17
paste input "0375667223"
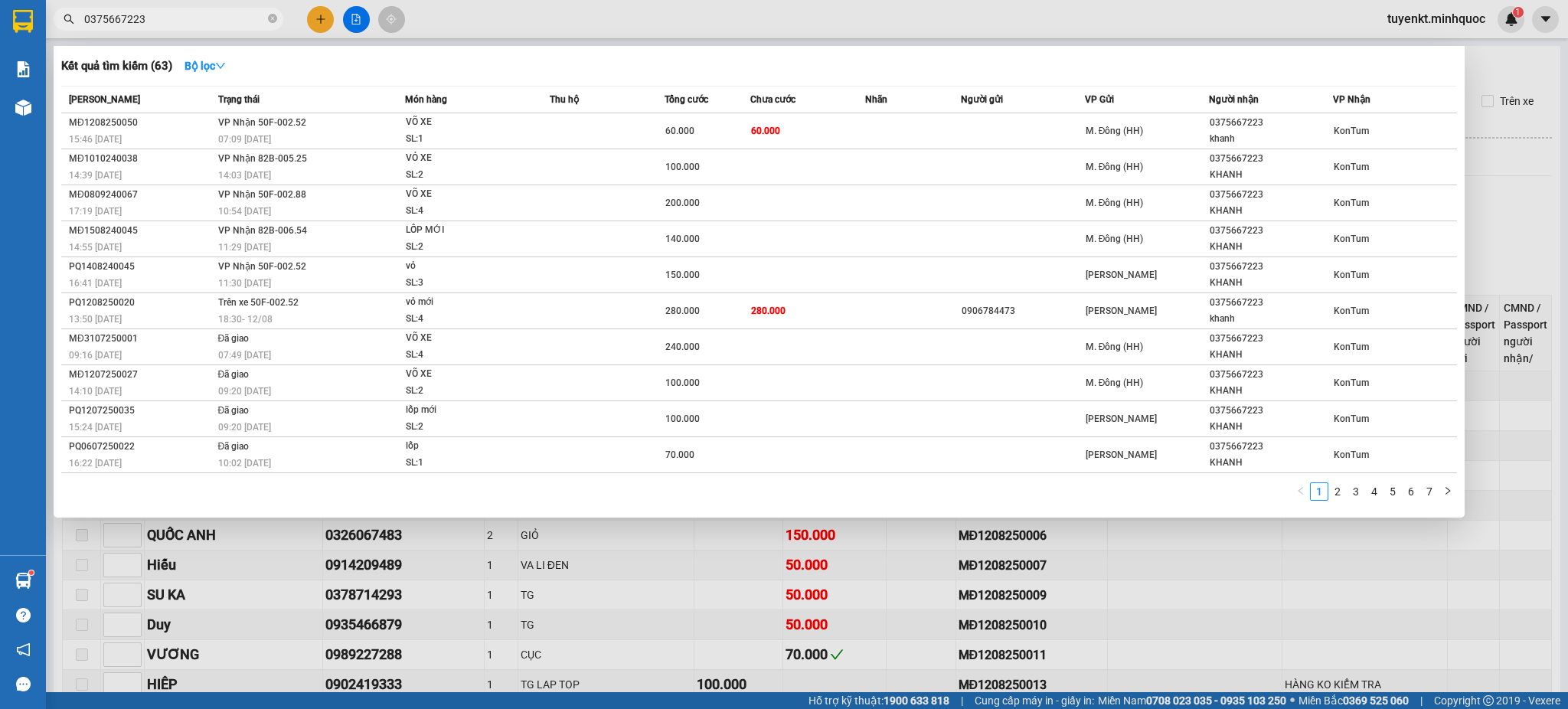
type input "0375667223"
click at [337, 16] on div at bounding box center [784, 354] width 1568 height 709
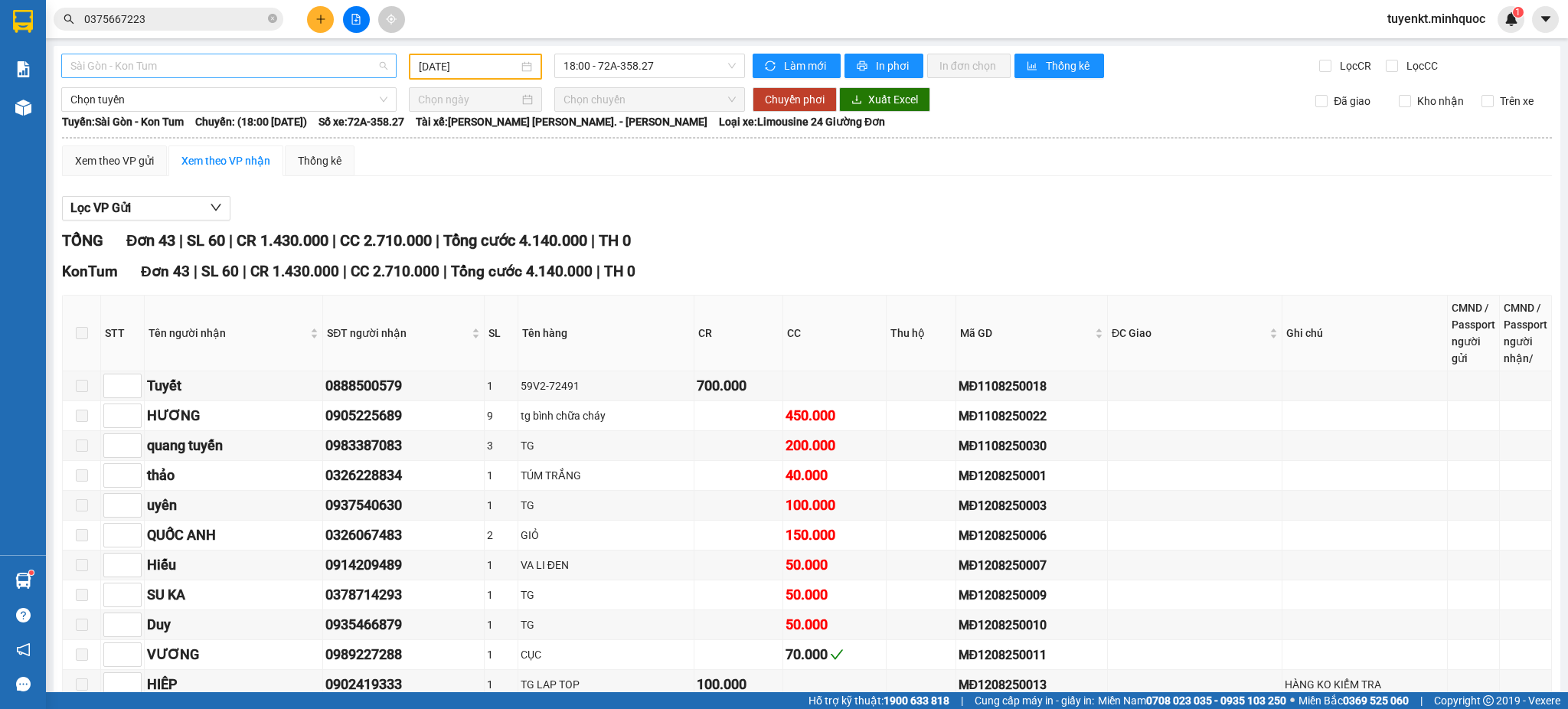
click at [219, 64] on span "Sài Gòn - Kon Tum" at bounding box center [229, 66] width 317 height 23
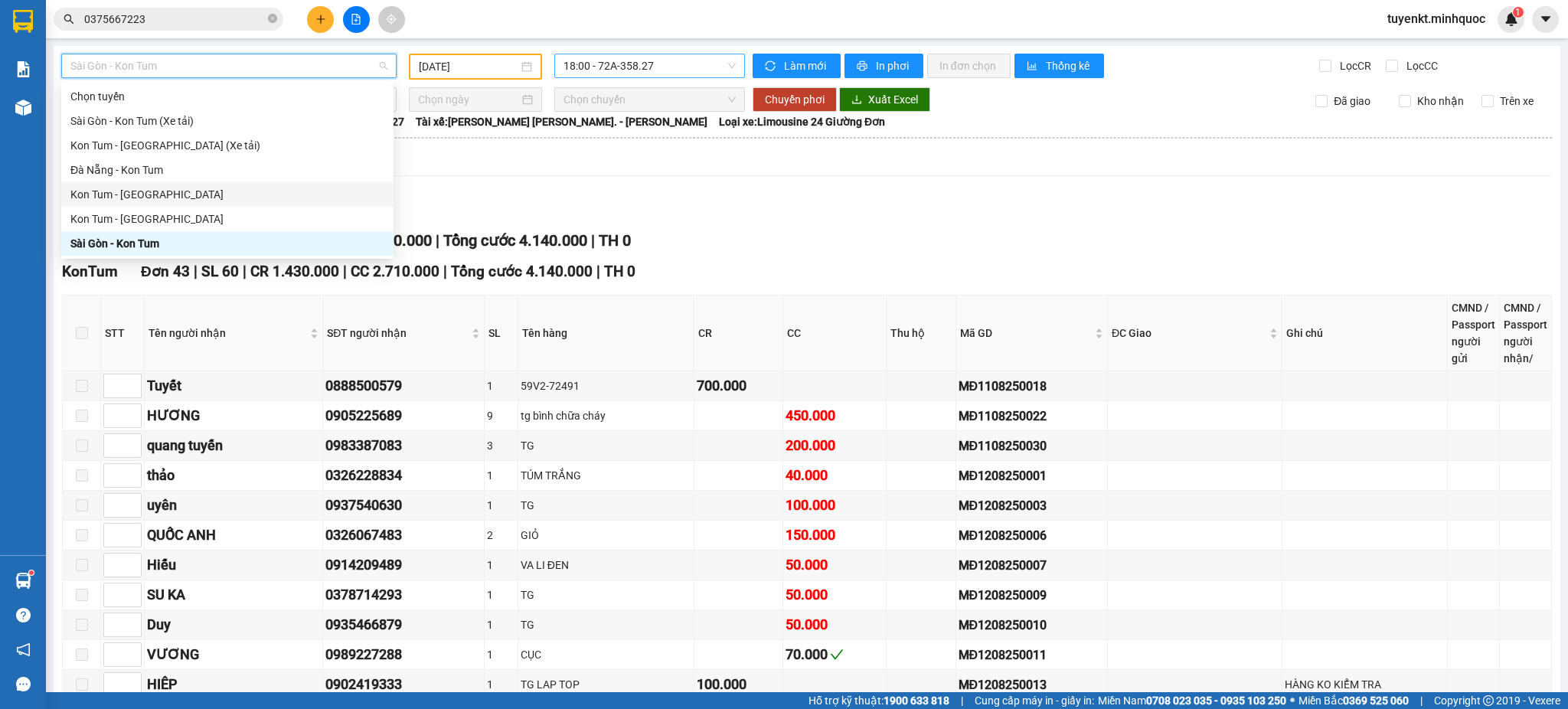
click at [630, 55] on span "18:00 - 72A-358.27" at bounding box center [650, 66] width 172 height 23
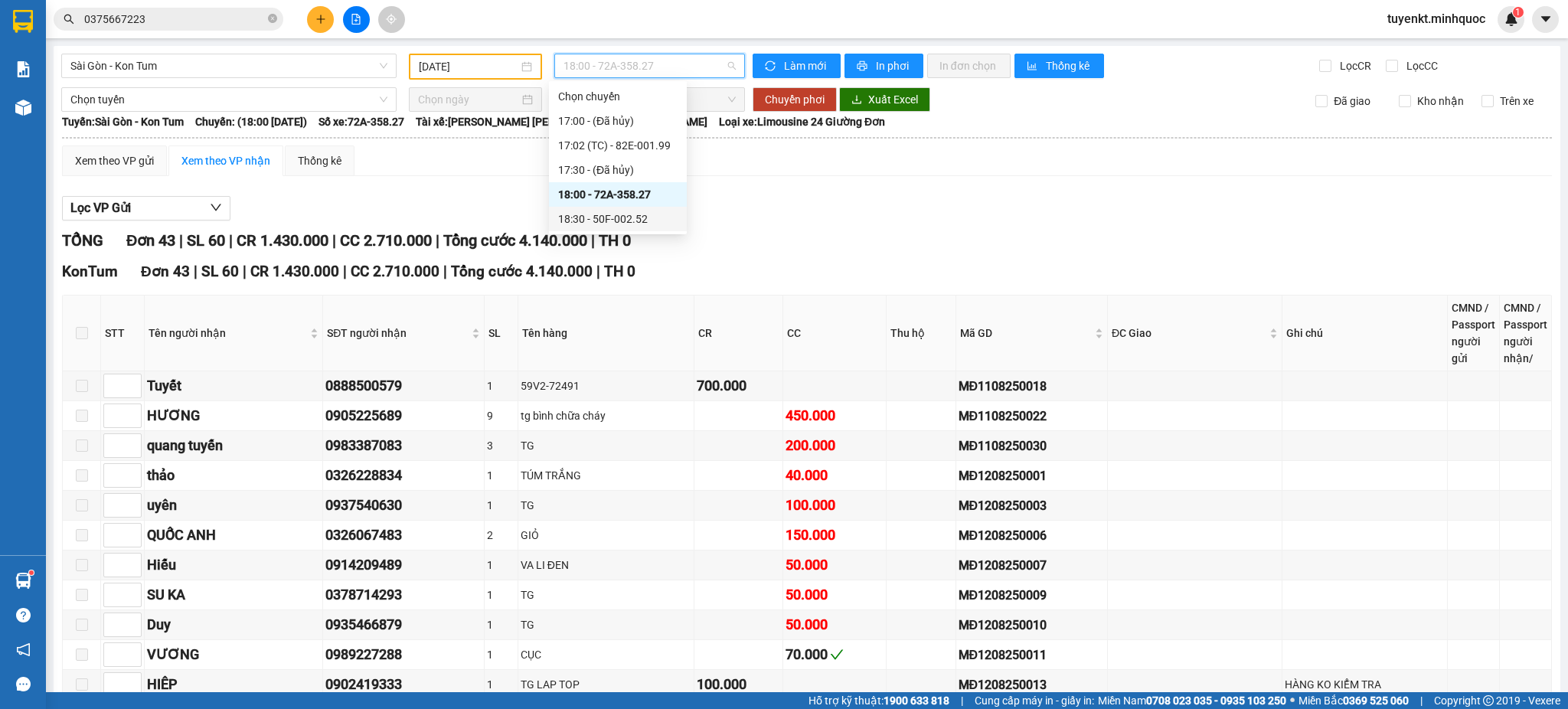
click at [639, 229] on div "18:30 - 50F-002.52" at bounding box center [617, 219] width 138 height 25
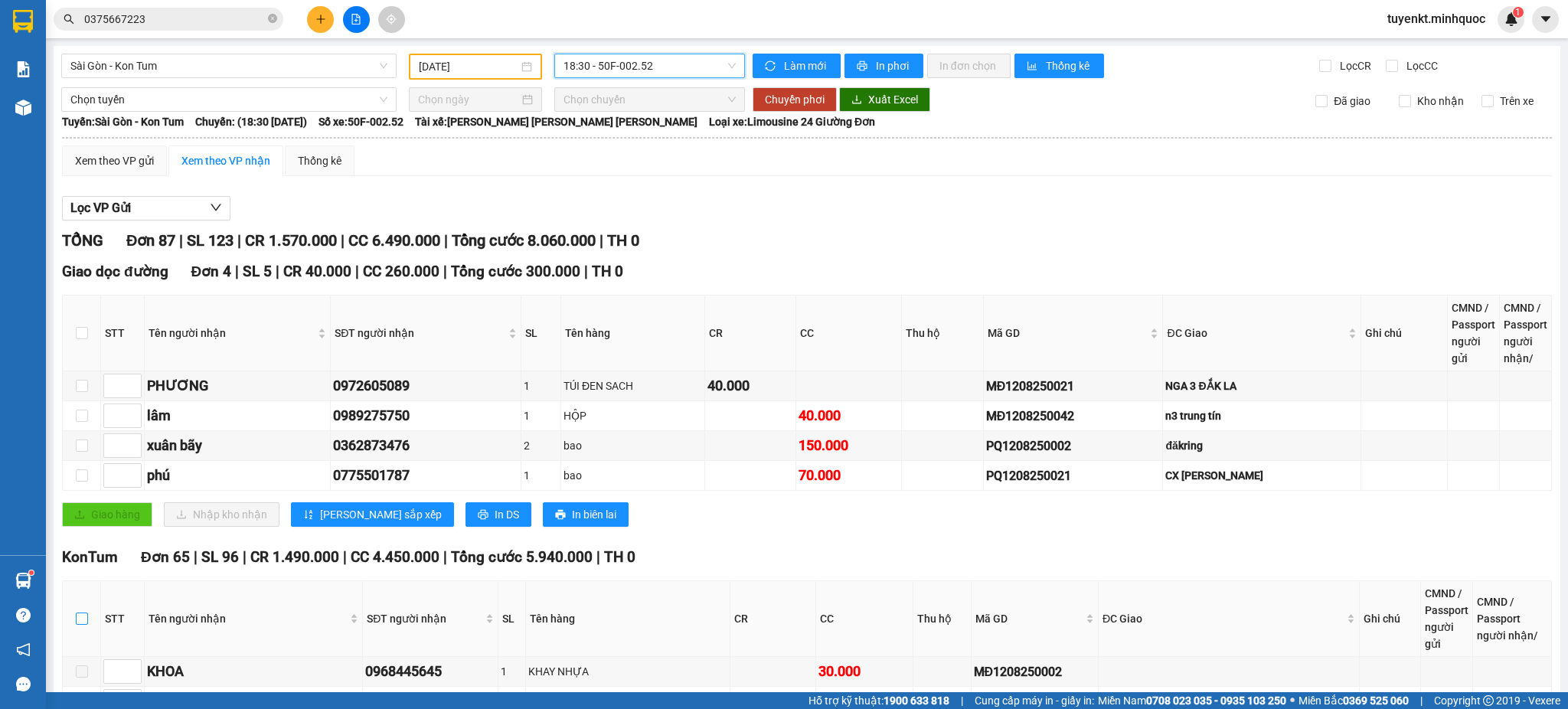
click at [79, 624] on label at bounding box center [81, 619] width 12 height 17
click at [79, 624] on input "checkbox" at bounding box center [81, 618] width 12 height 12
checkbox input "true"
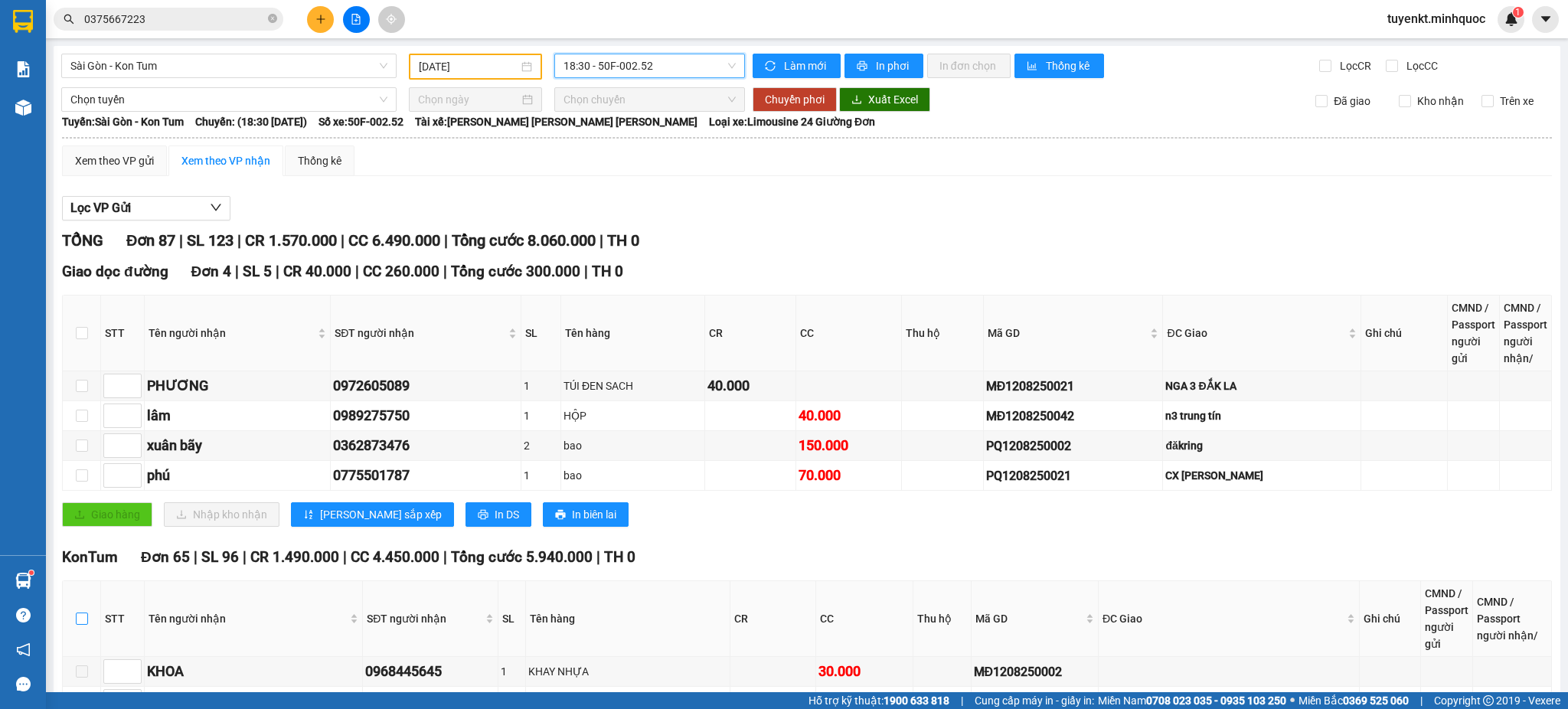
checkbox input "true"
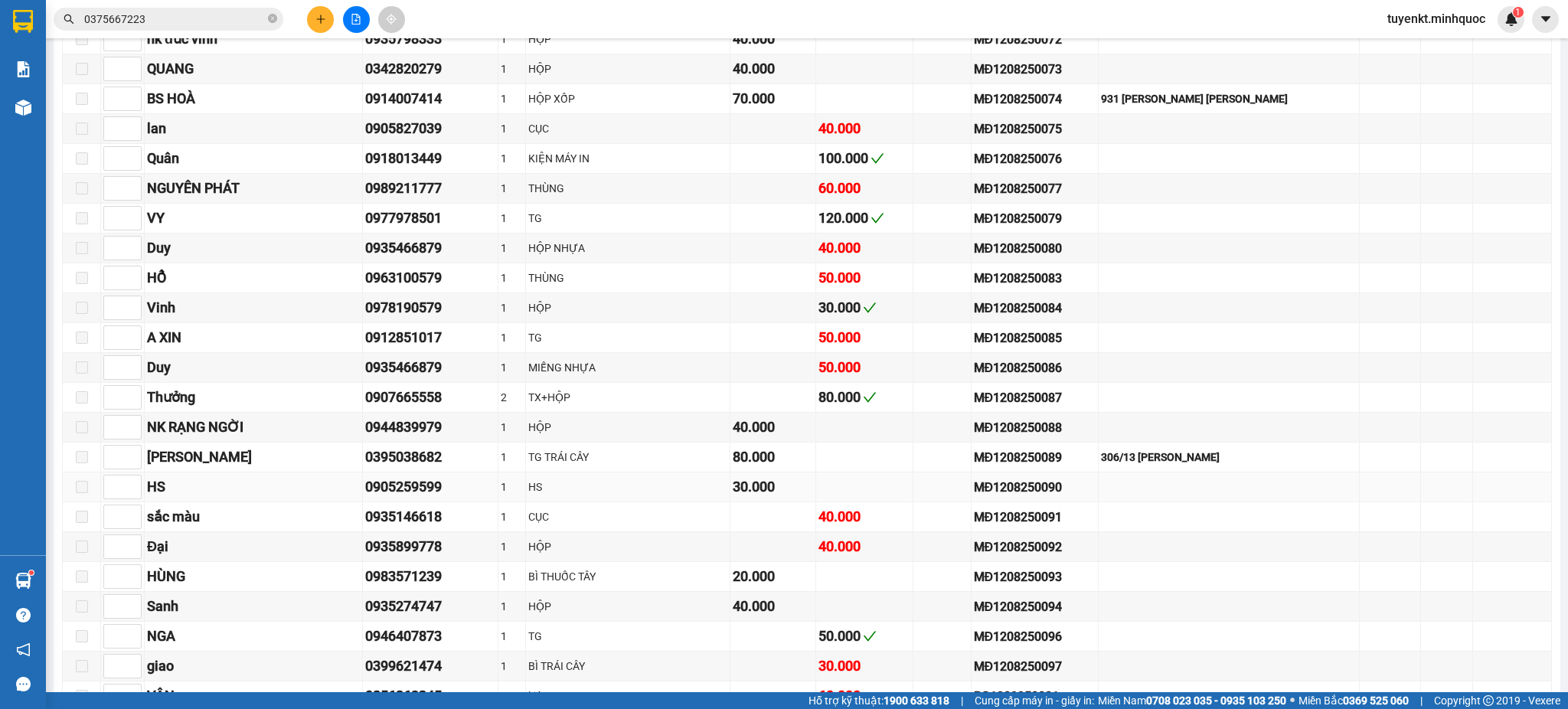
scroll to position [1700, 0]
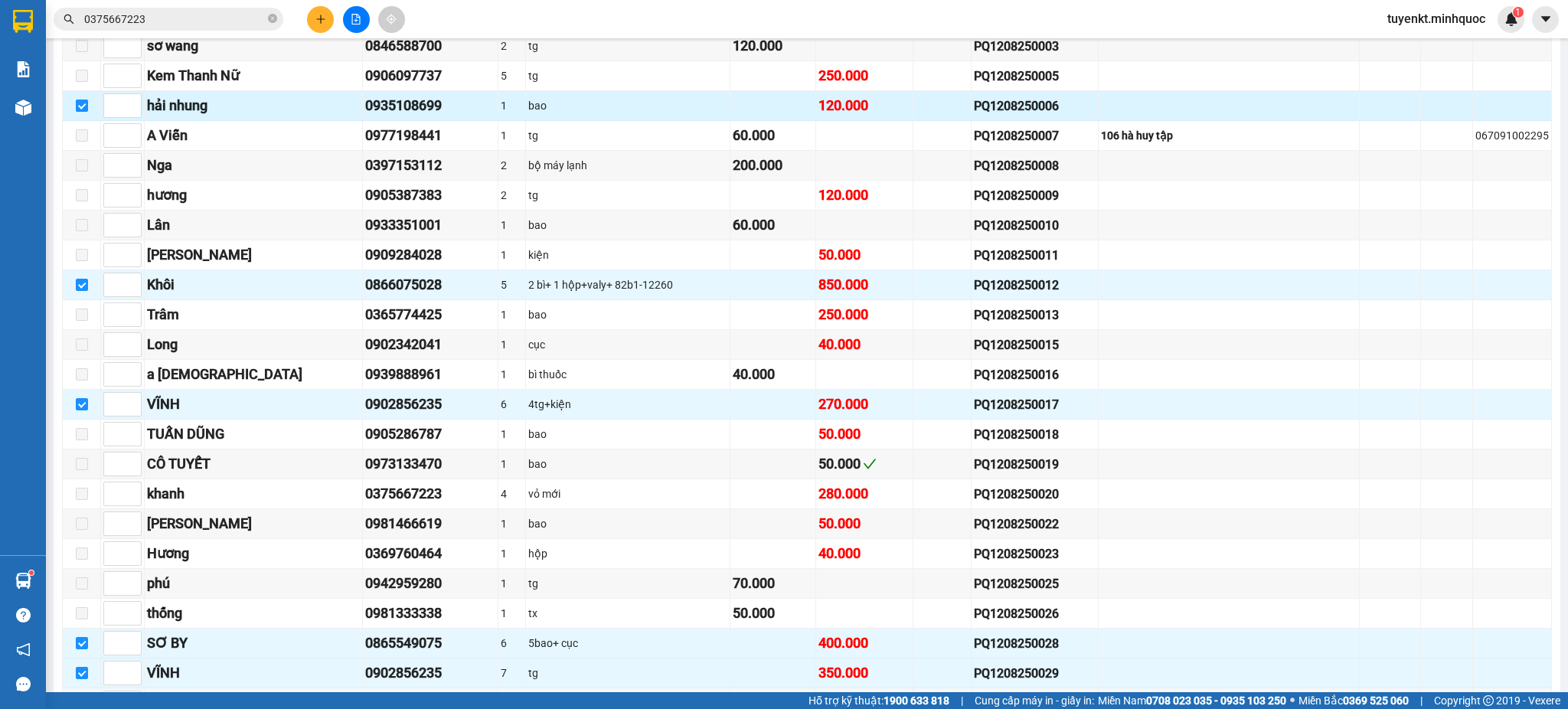
click at [80, 112] on input "checkbox" at bounding box center [81, 105] width 12 height 12
checkbox input "false"
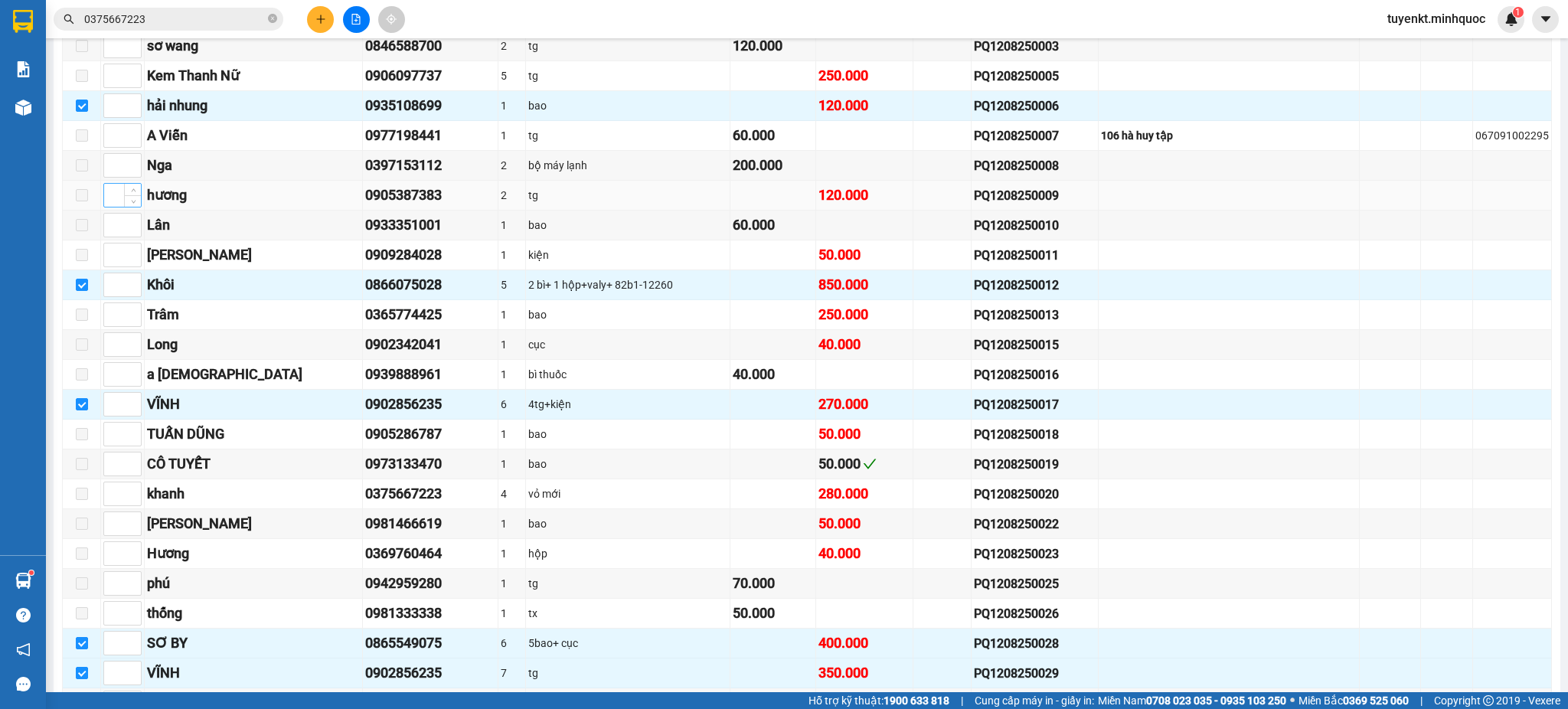
checkbox input "false"
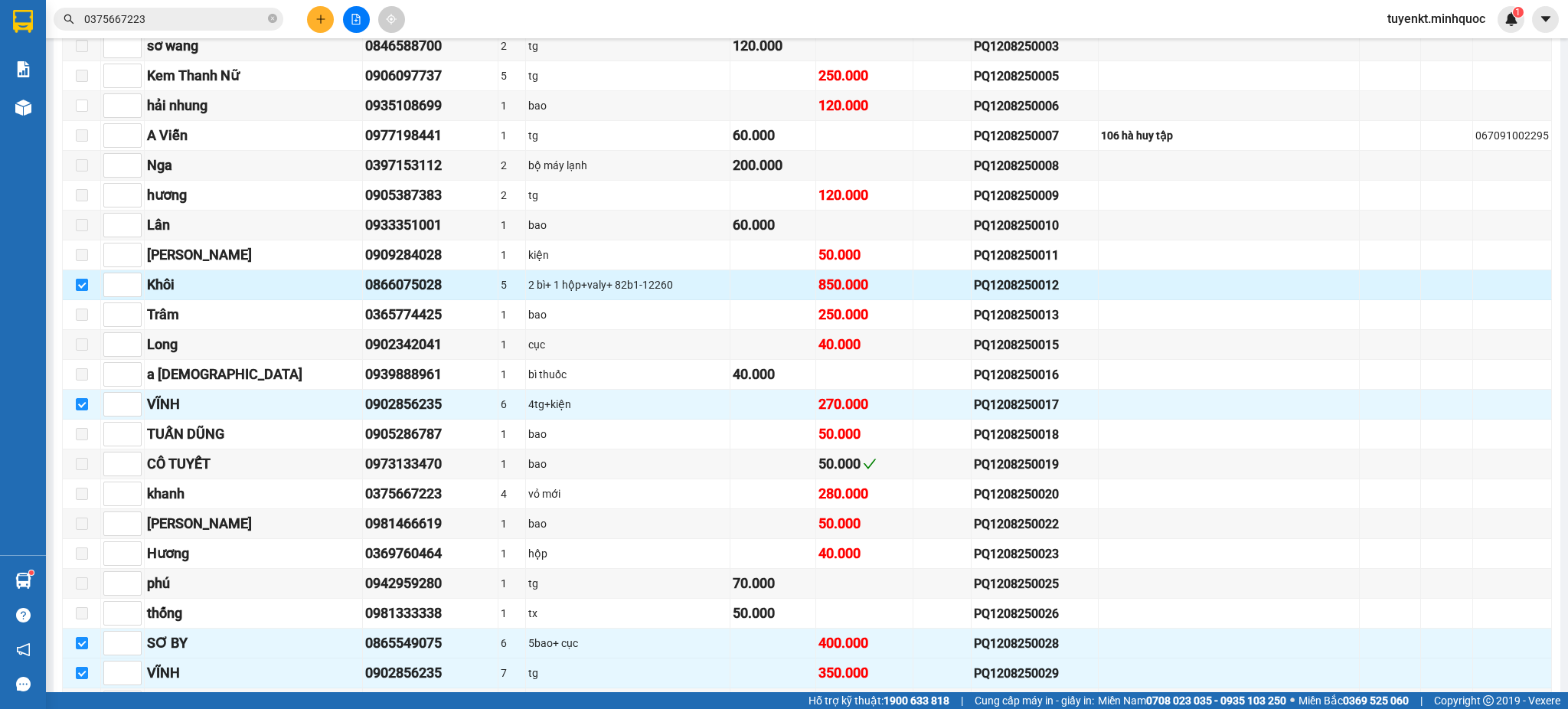
click at [81, 290] on input "checkbox" at bounding box center [81, 285] width 12 height 12
checkbox input "false"
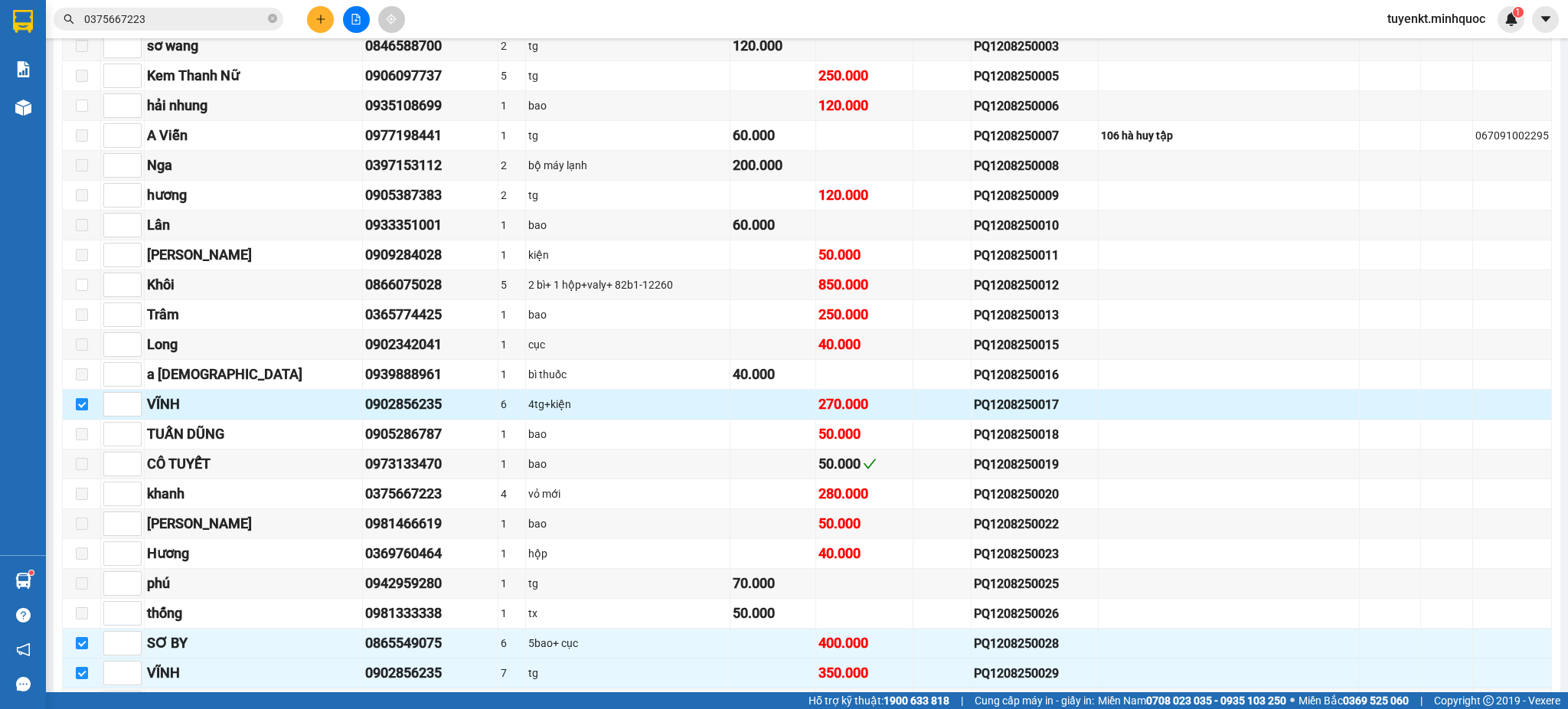
click at [78, 410] on input "checkbox" at bounding box center [81, 404] width 12 height 12
checkbox input "false"
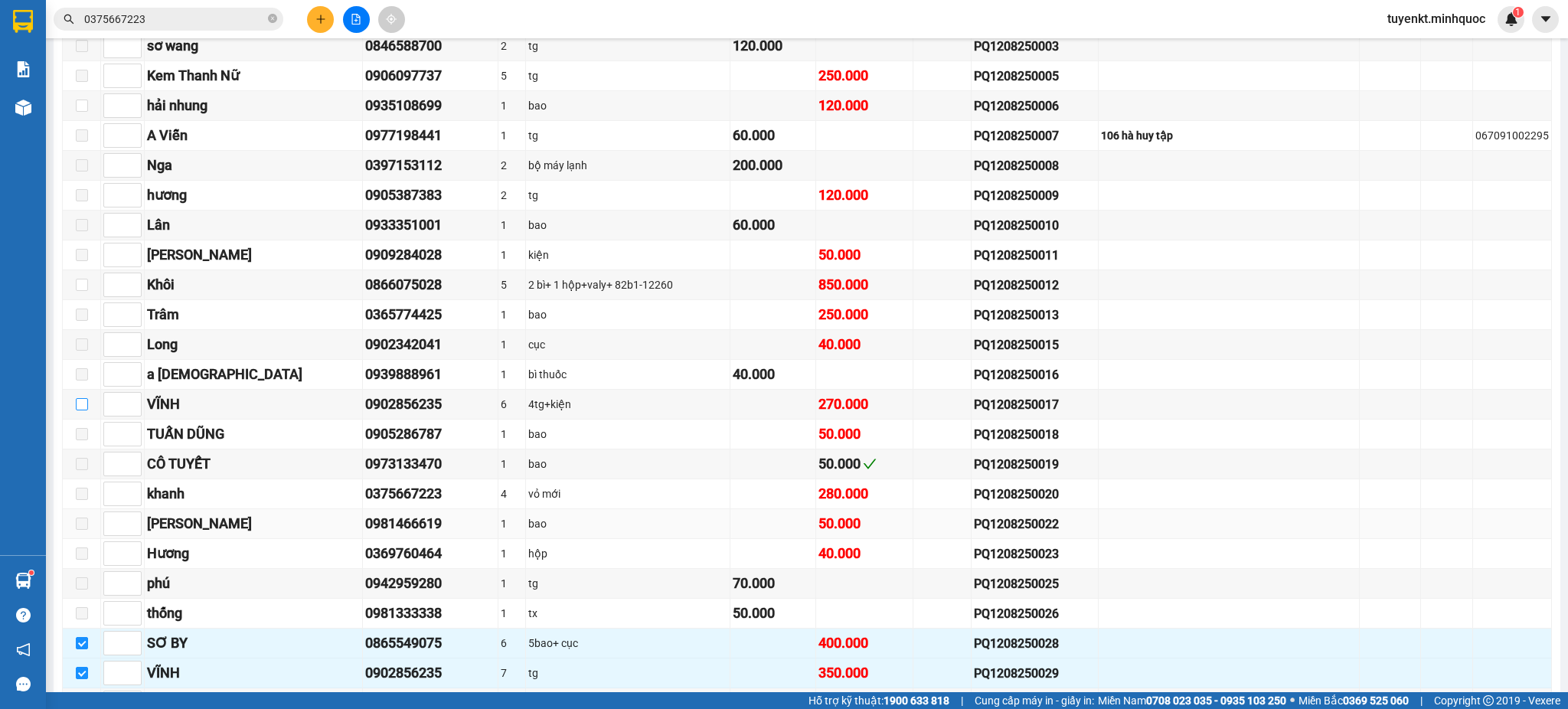
scroll to position [2041, 0]
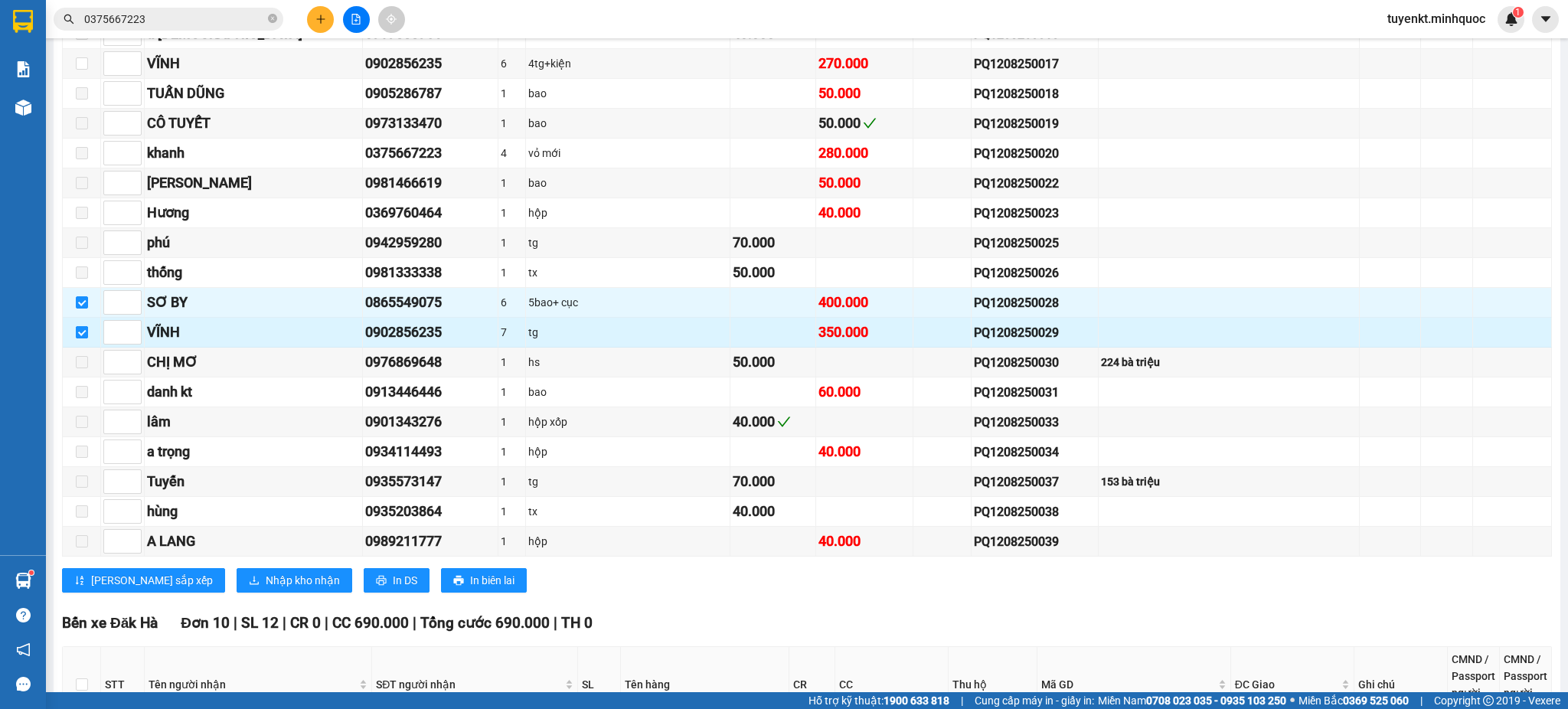
click at [84, 338] on input "checkbox" at bounding box center [81, 332] width 12 height 12
checkbox input "false"
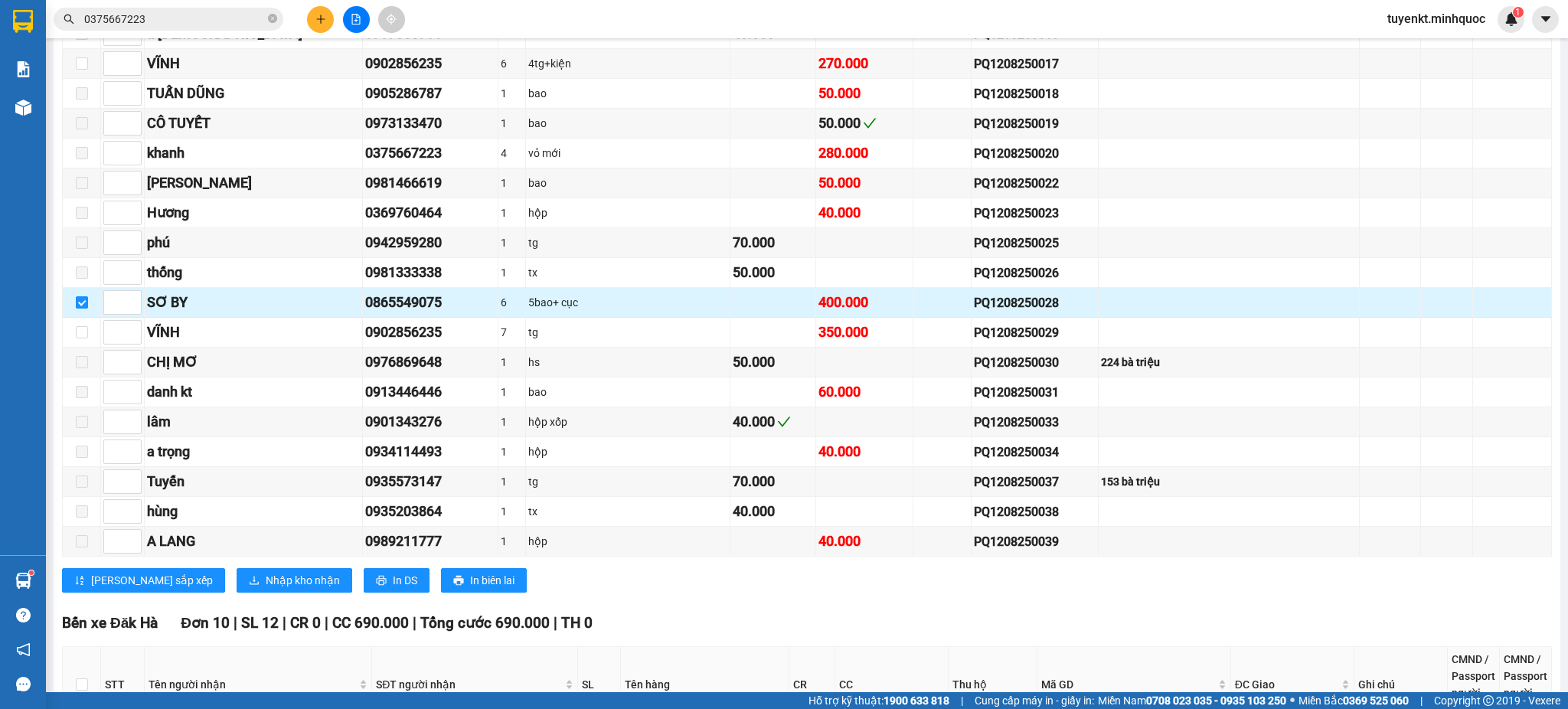
click at [77, 302] on label at bounding box center [81, 303] width 12 height 17
click at [77, 302] on input "checkbox" at bounding box center [81, 302] width 12 height 12
checkbox input "false"
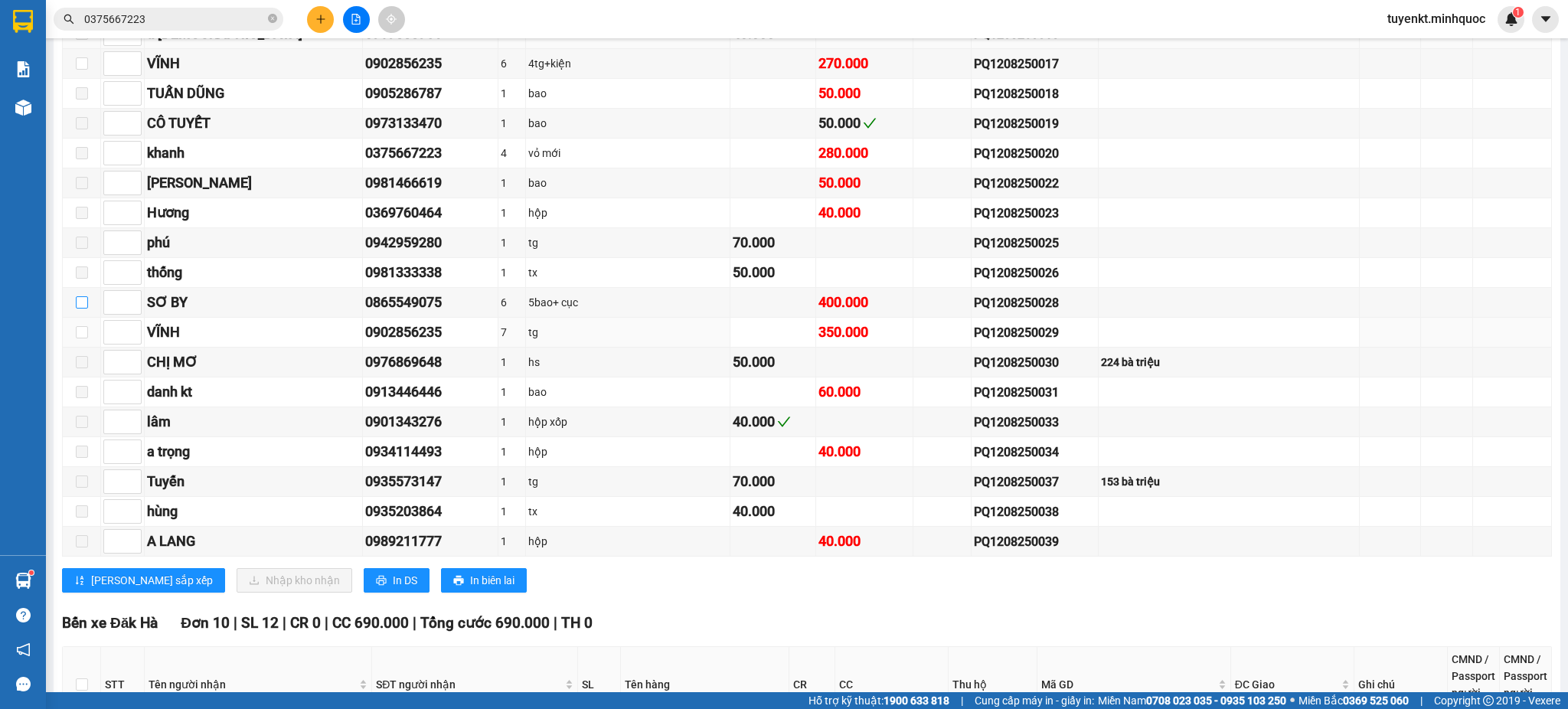
scroll to position [1700, 0]
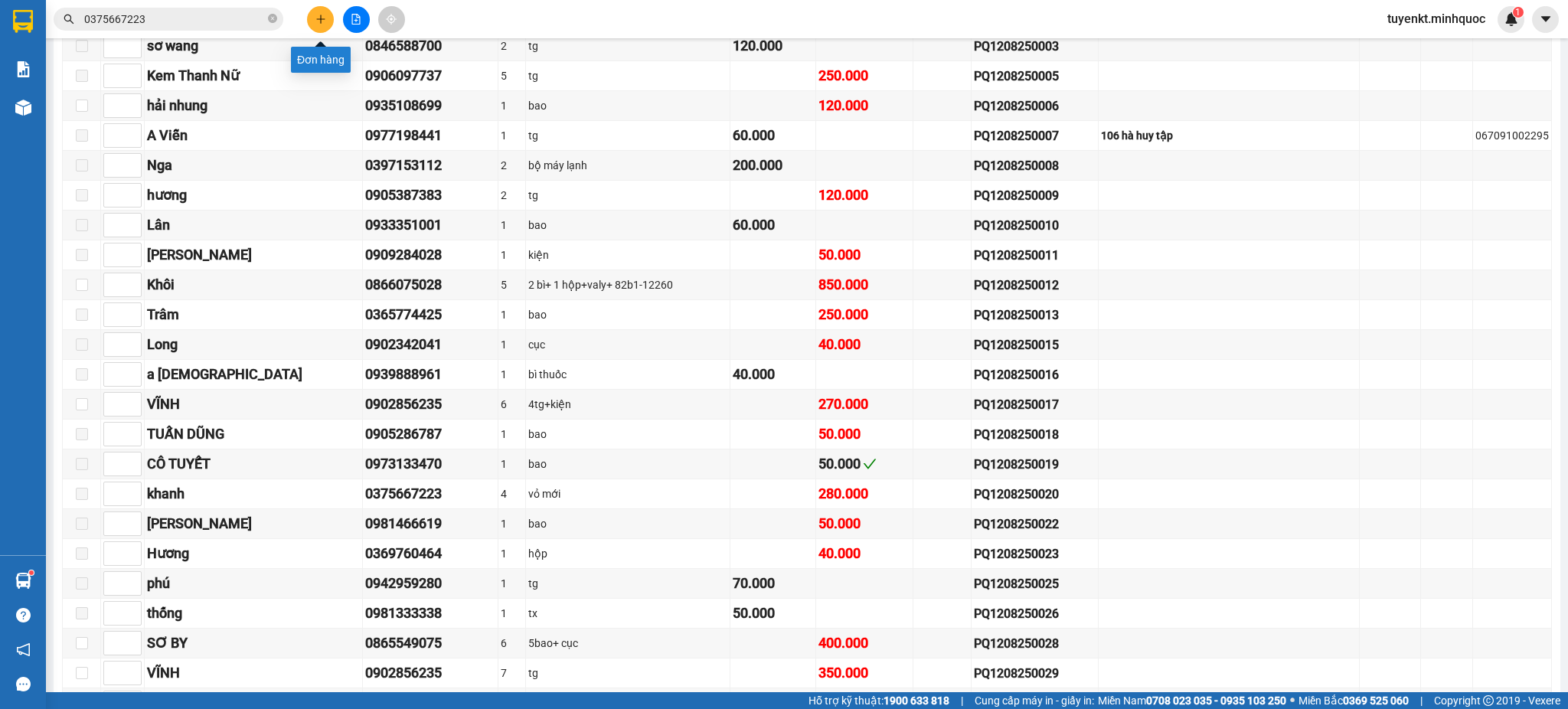
click at [226, 22] on input "0375667223" at bounding box center [174, 19] width 181 height 17
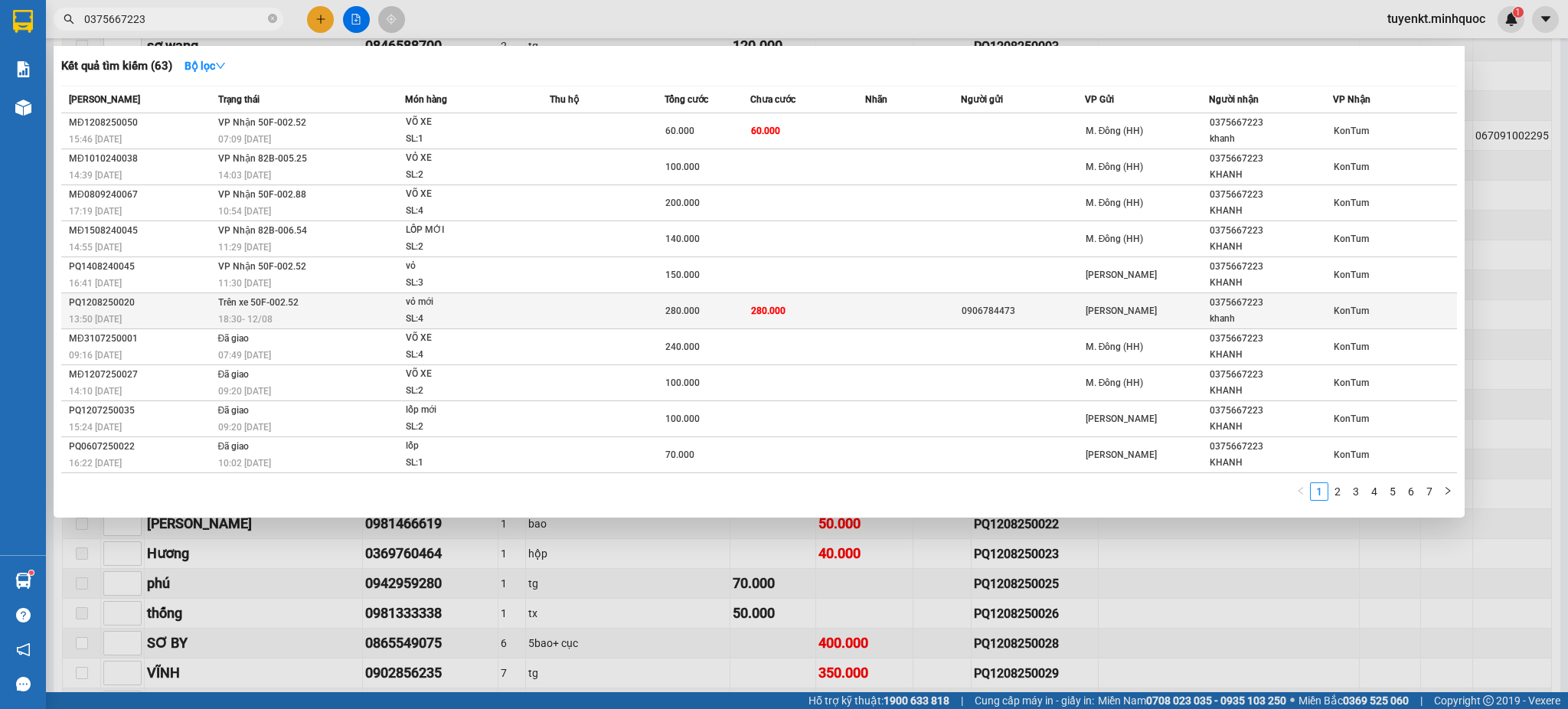
click at [757, 314] on span "280.000" at bounding box center [768, 311] width 34 height 11
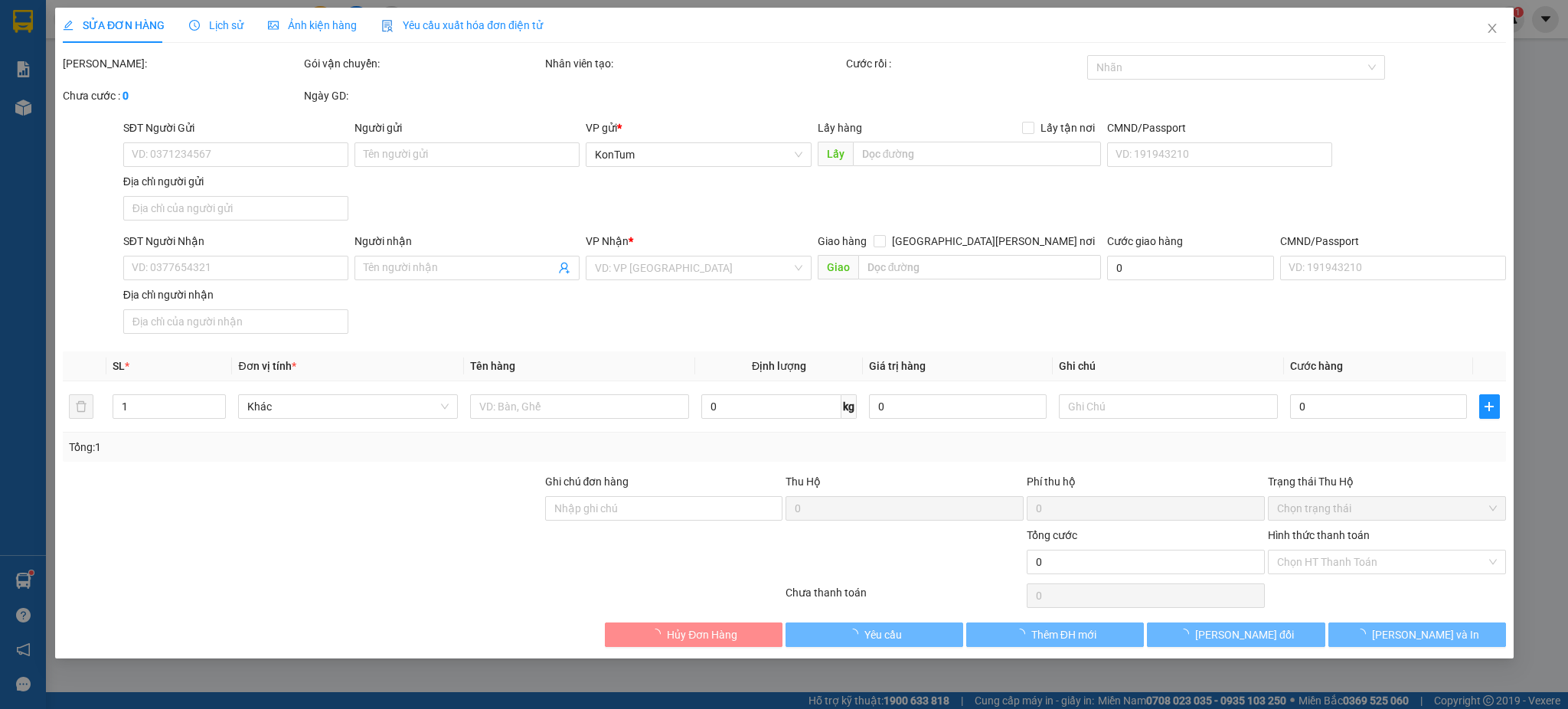
type input "0906784473"
type input "0375667223"
type input "khanh"
type input "280.000"
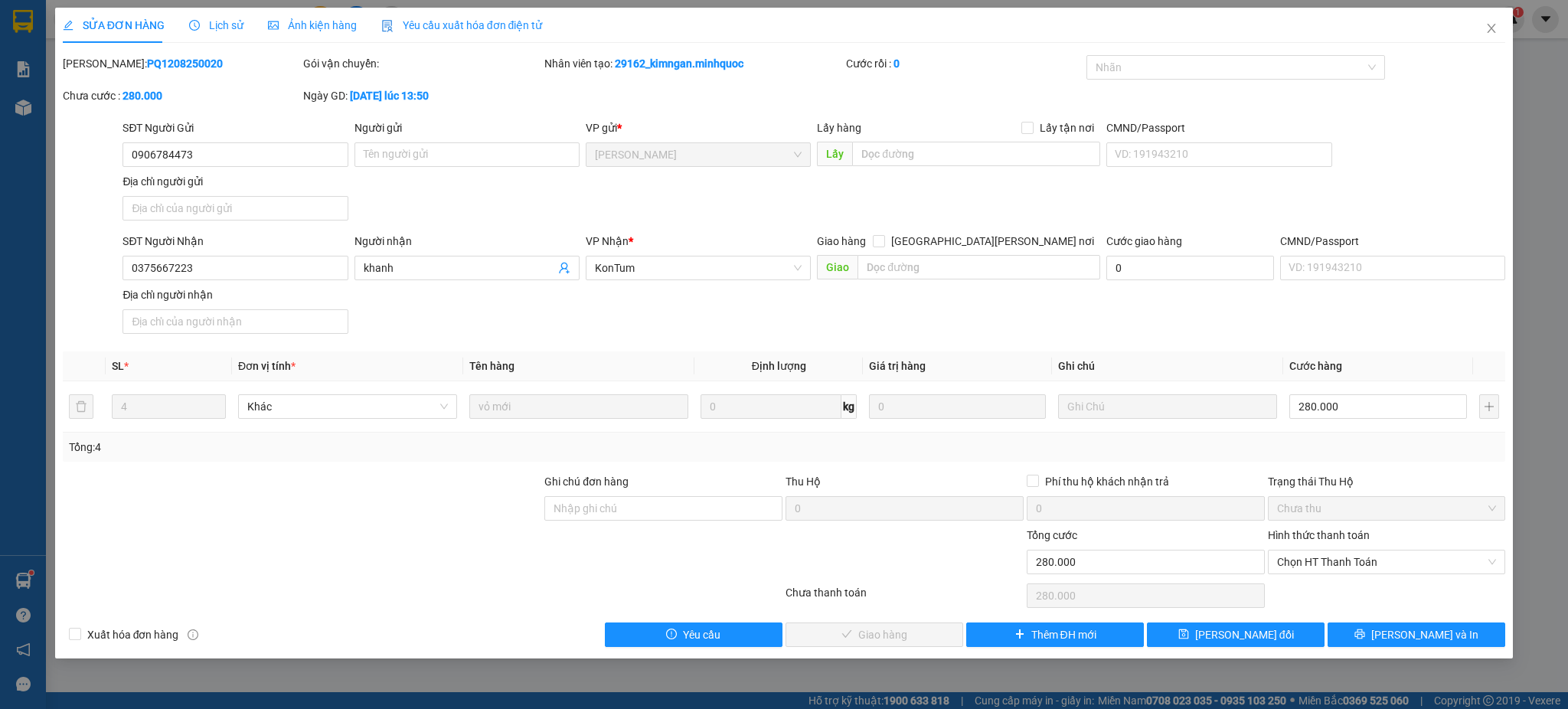
click at [243, 19] on div "SỬA ĐƠN HÀNG Lịch sử Ảnh kiện hàng Yêu cầu xuất hóa đơn điện tử" at bounding box center [303, 25] width 480 height 35
click at [219, 25] on span "Lịch sử" at bounding box center [216, 25] width 54 height 12
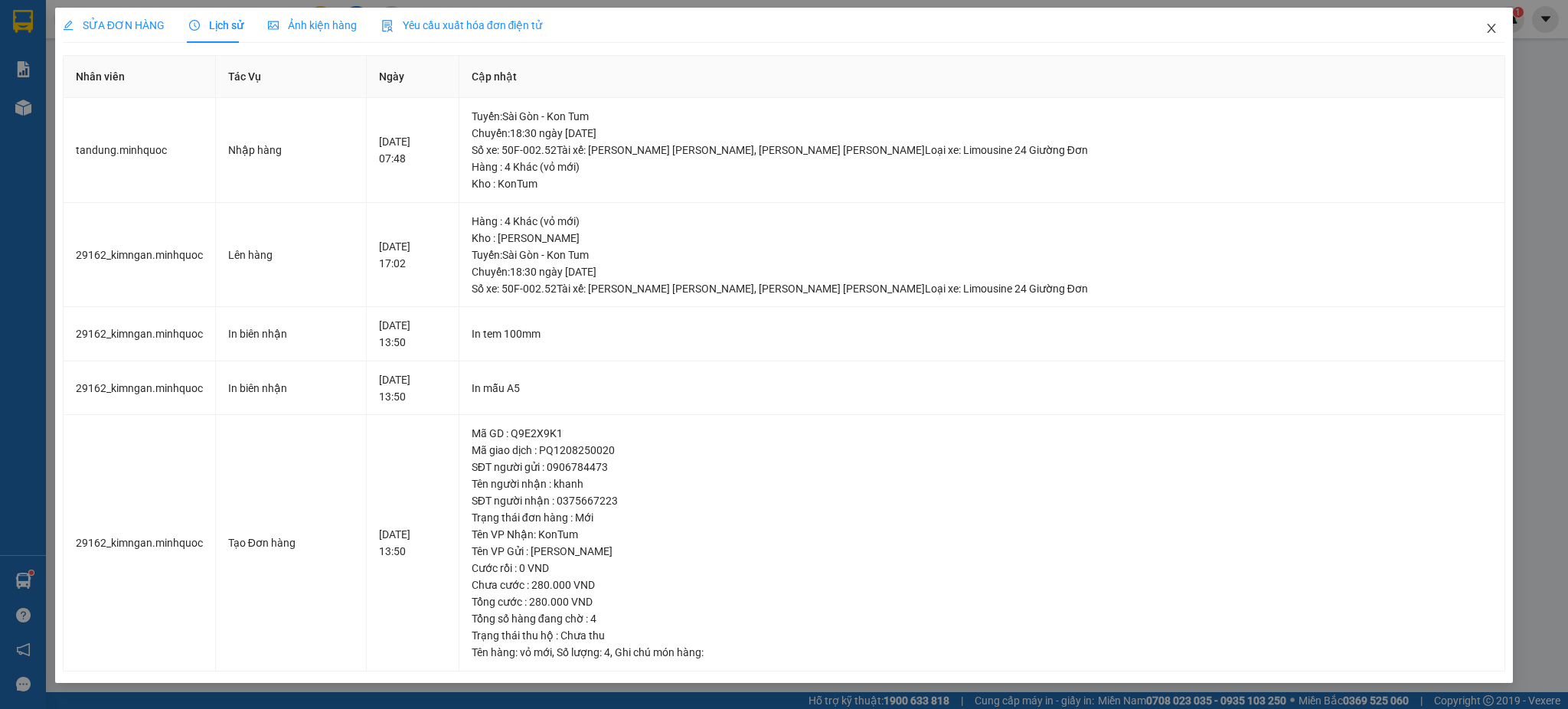
drag, startPoint x: 1480, startPoint y: 31, endPoint x: 186, endPoint y: 4, distance: 1294.3
click at [1482, 31] on span "Close" at bounding box center [1491, 29] width 43 height 43
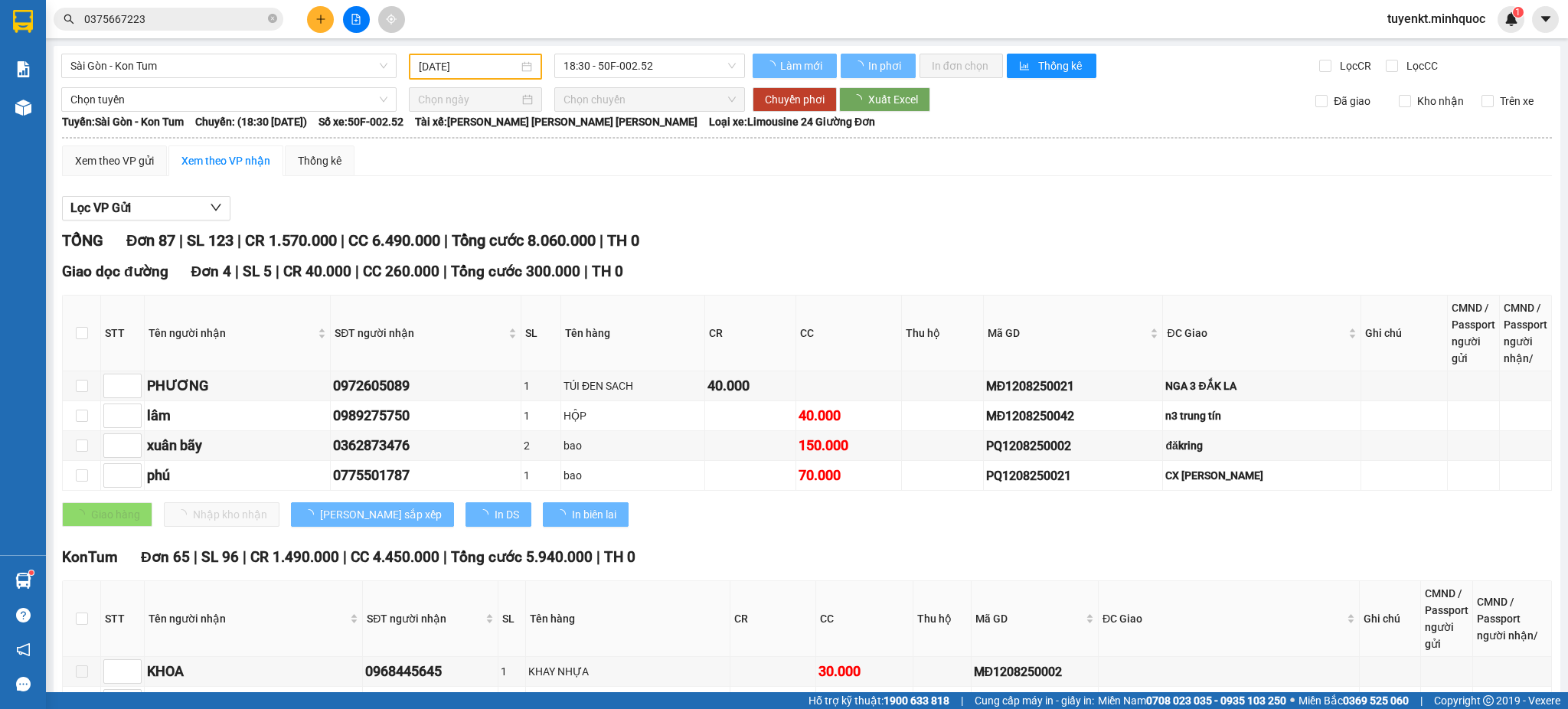
click at [216, 12] on input "0375667223" at bounding box center [174, 19] width 181 height 17
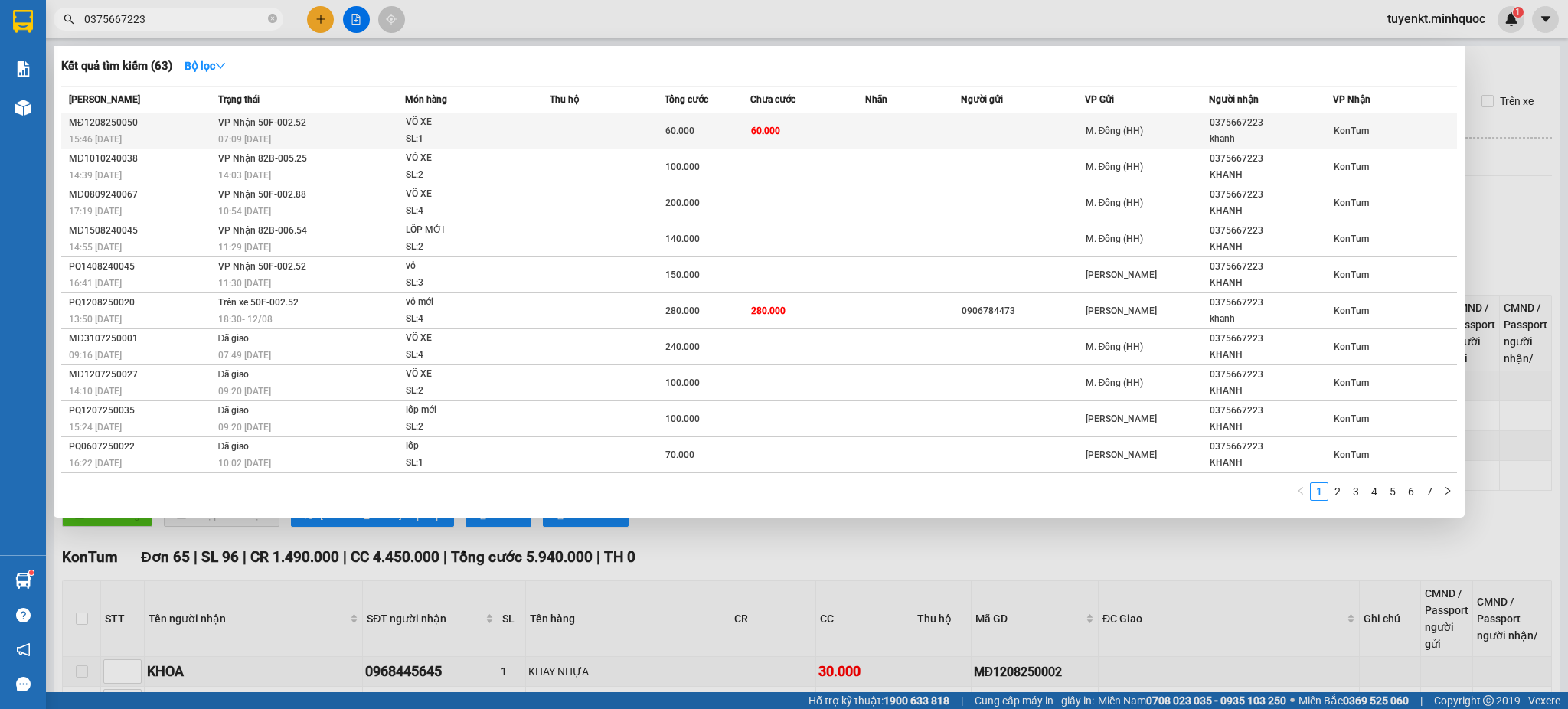
click at [767, 139] on td "60.000" at bounding box center [807, 132] width 115 height 36
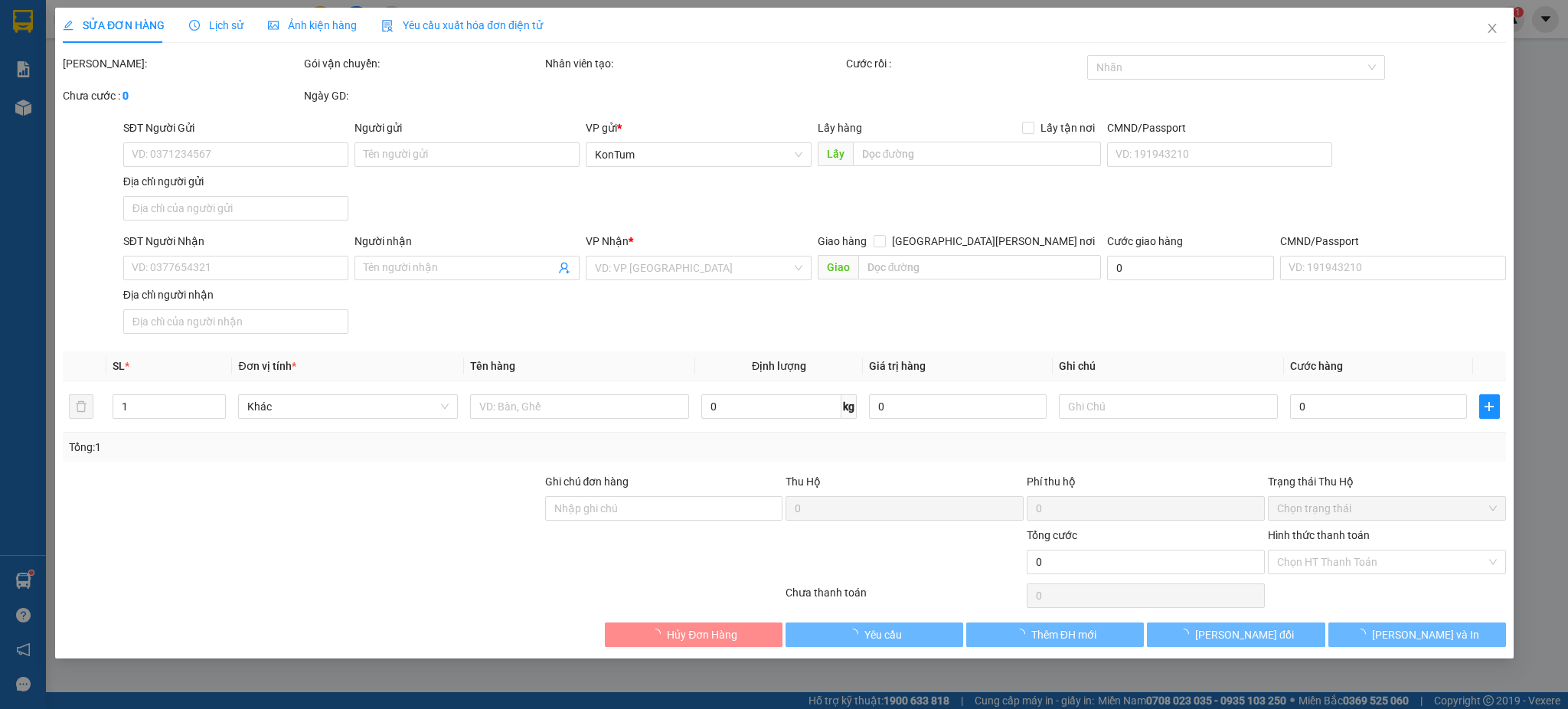
type input "0375667223"
type input "khanh"
type input "60.000"
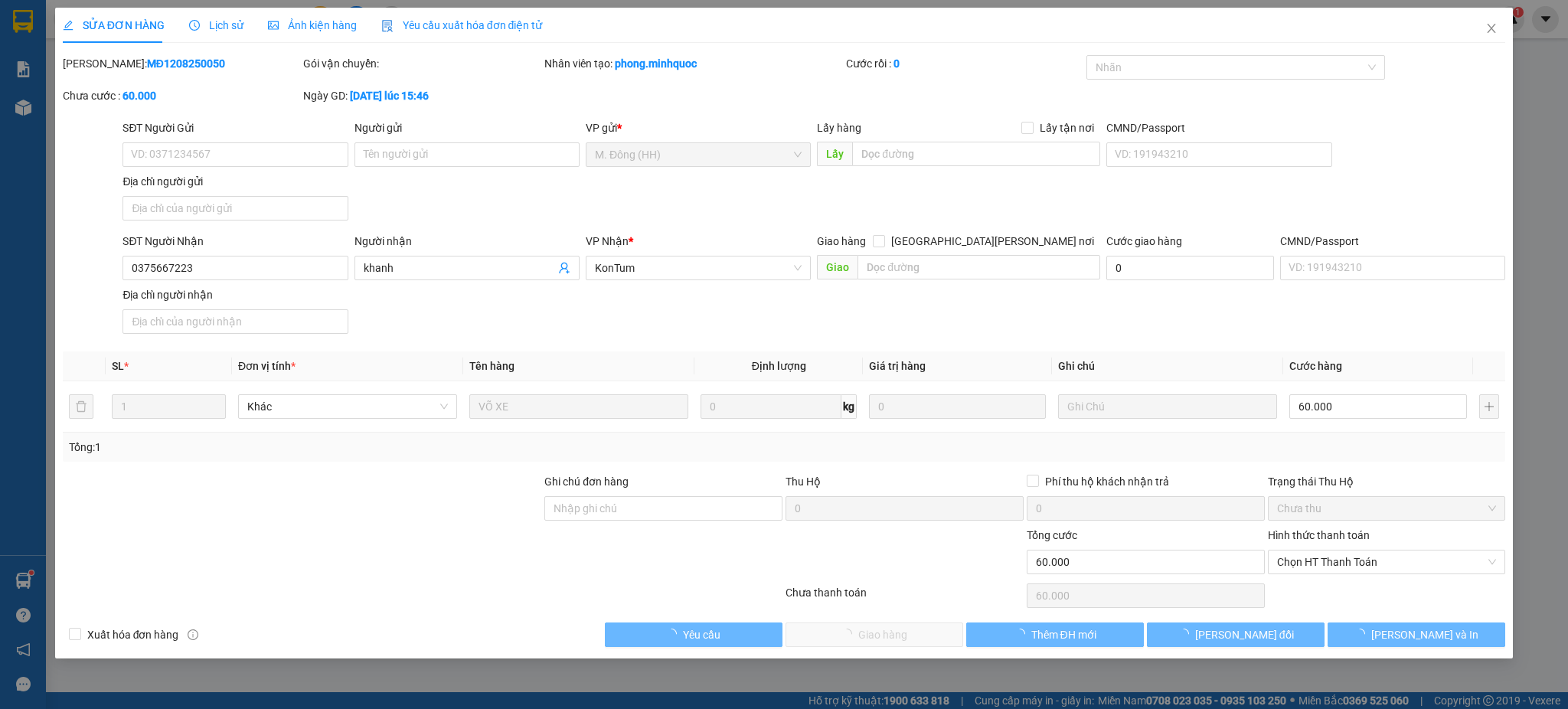
click at [1403, 574] on div "Hình thức thanh toán Chọn HT Thanh Toán" at bounding box center [1386, 553] width 238 height 54
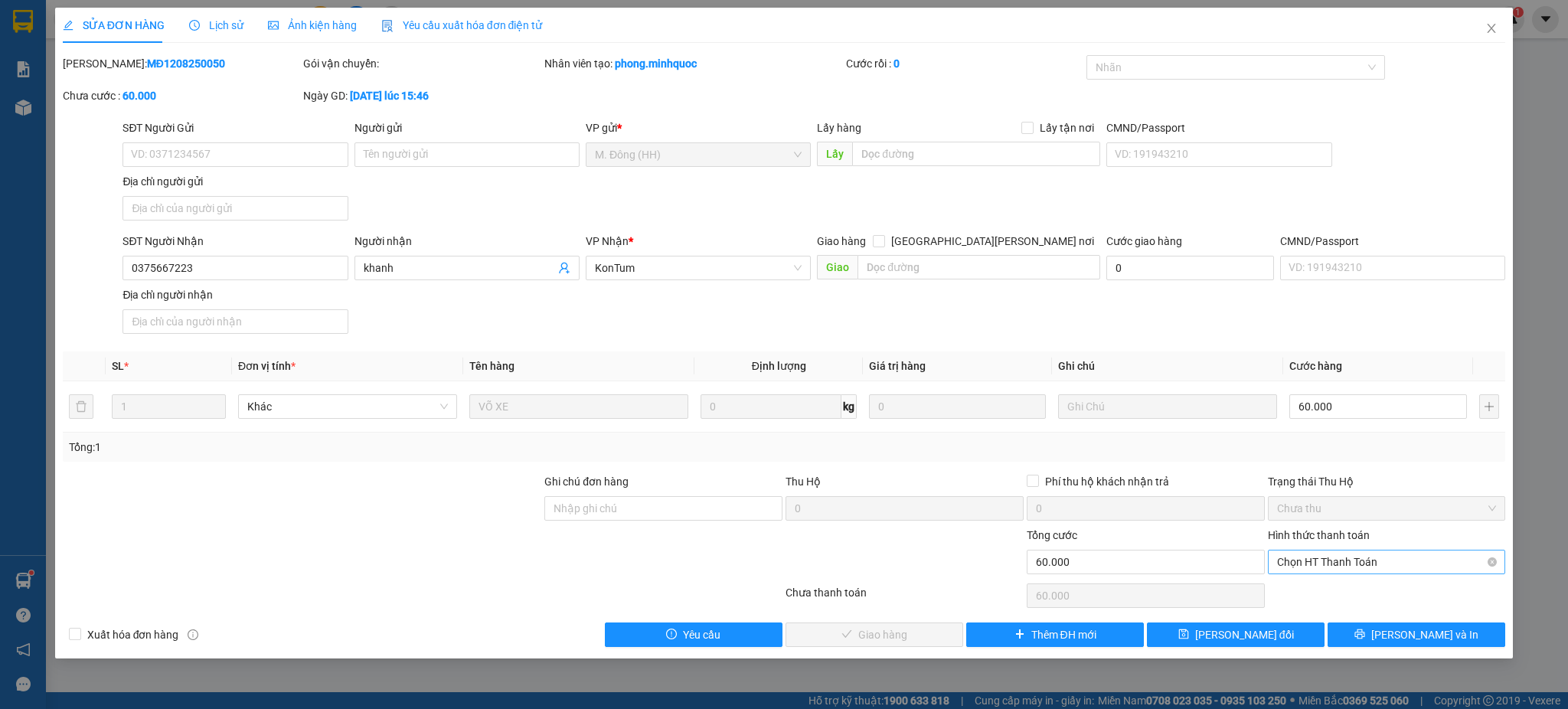
click at [1355, 568] on span "Chọn HT Thanh Toán" at bounding box center [1386, 562] width 220 height 23
click at [1322, 592] on div "Tại văn phòng" at bounding box center [1386, 592] width 220 height 17
type input "0"
click at [937, 632] on button "[PERSON_NAME] và Giao hàng" at bounding box center [874, 634] width 178 height 25
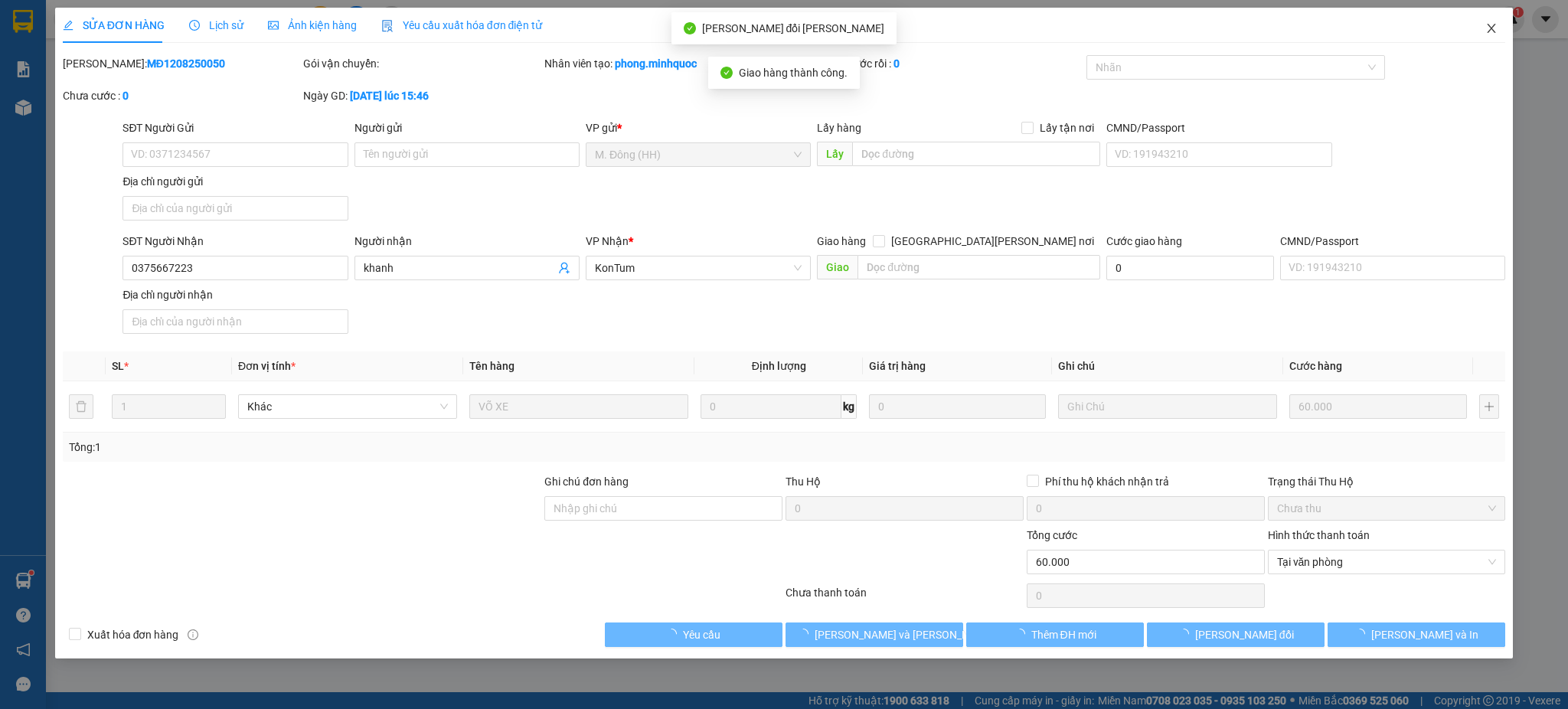
click at [1477, 24] on span "Close" at bounding box center [1491, 29] width 43 height 43
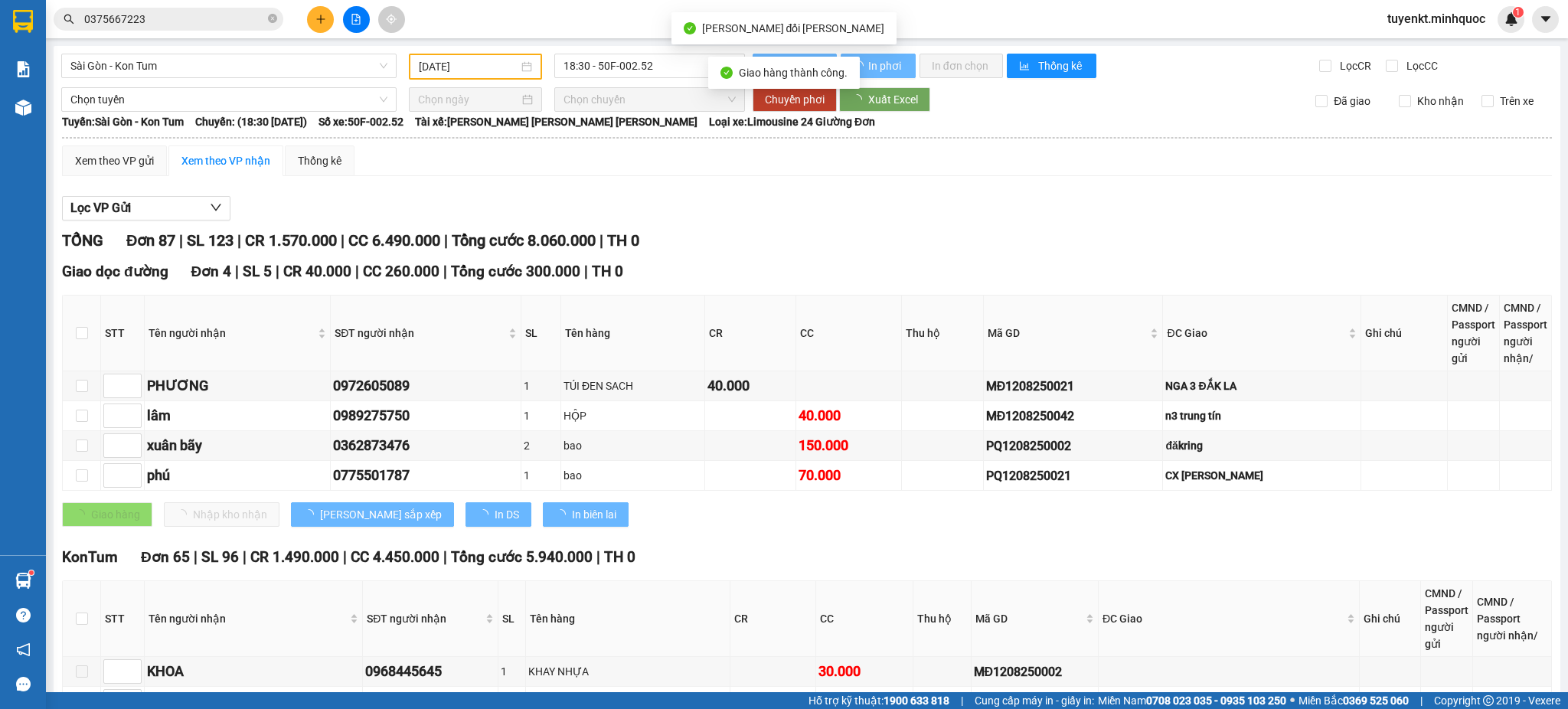
click at [243, 29] on span "0375667223" at bounding box center [168, 19] width 229 height 23
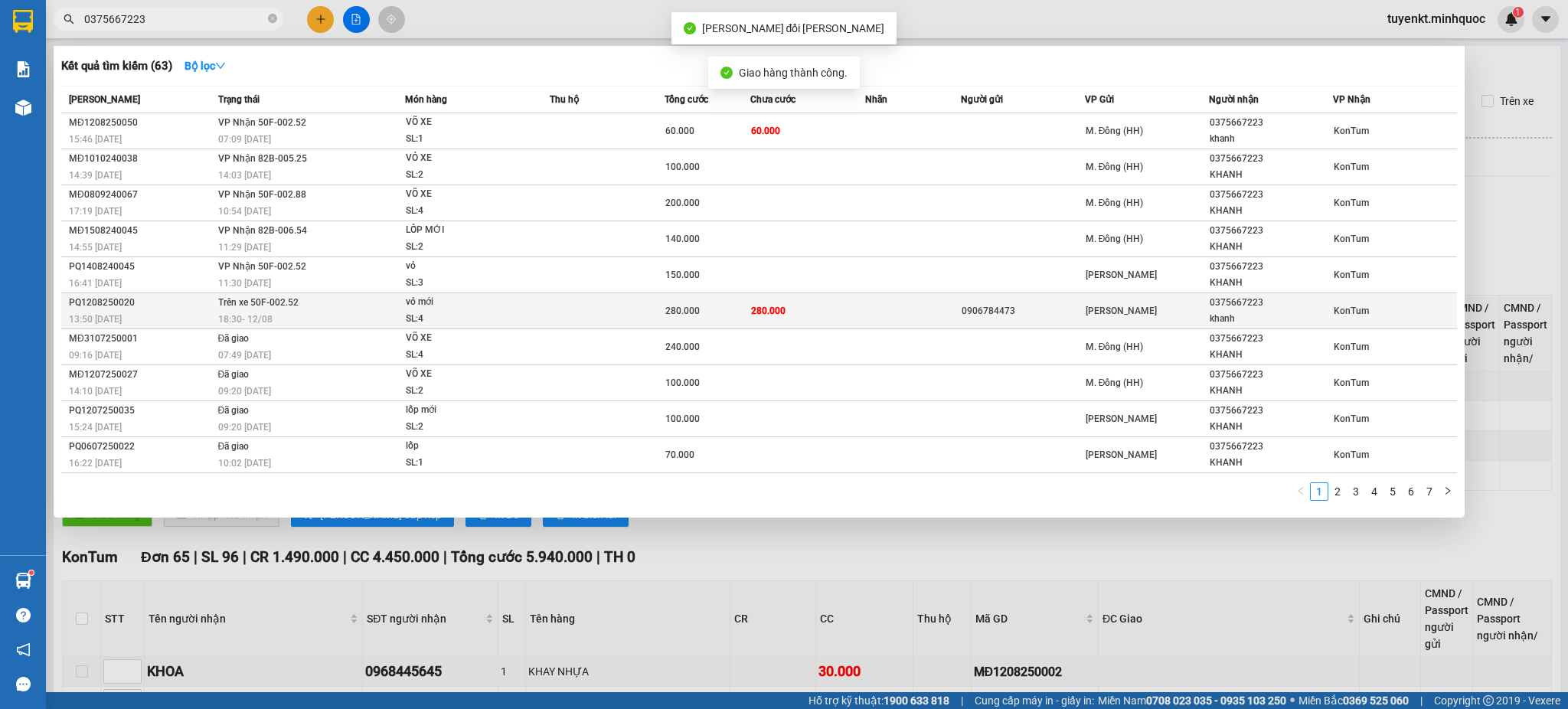
click at [248, 15] on input "0375667223" at bounding box center [174, 19] width 181 height 17
click at [869, 313] on td at bounding box center [913, 312] width 96 height 36
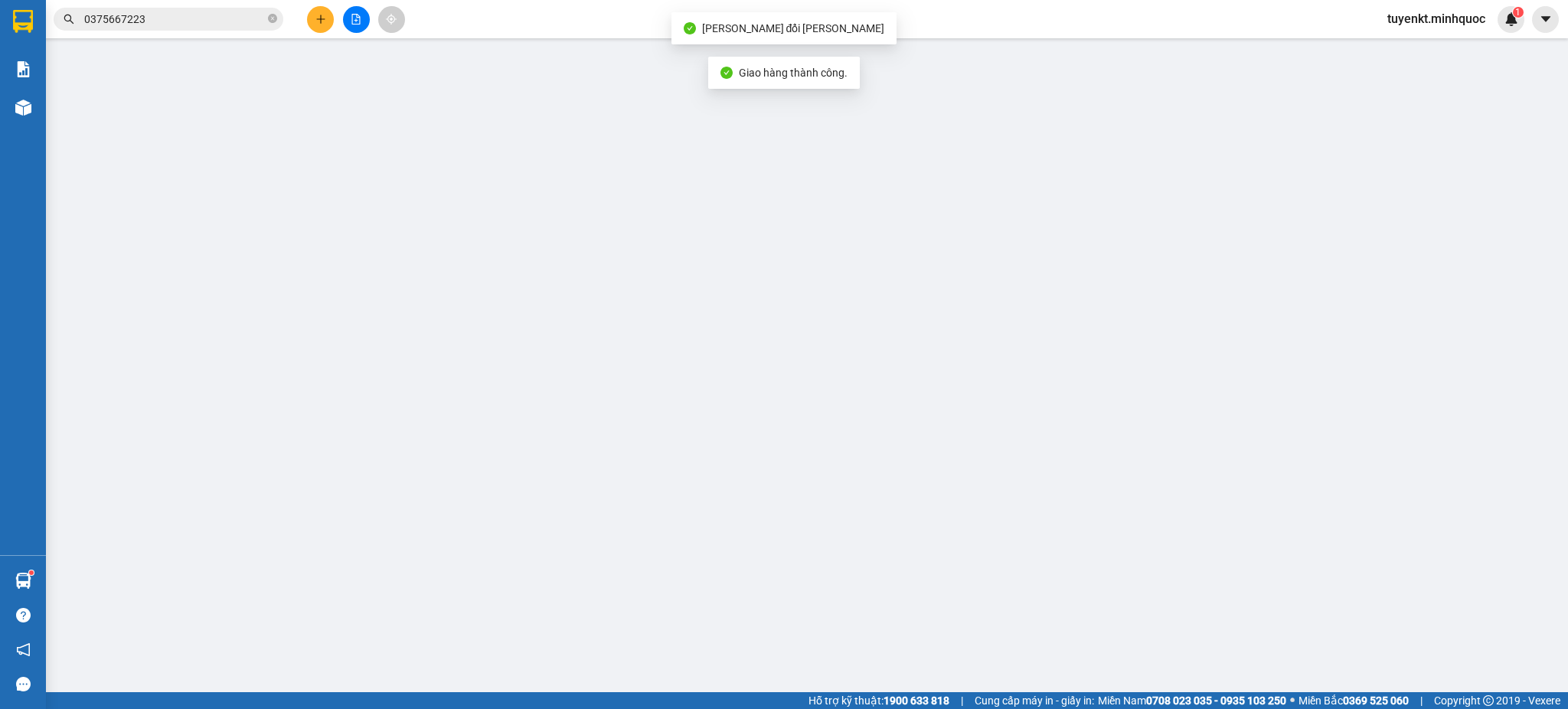
type input "0906784473"
type input "0375667223"
type input "khanh"
type input "280.000"
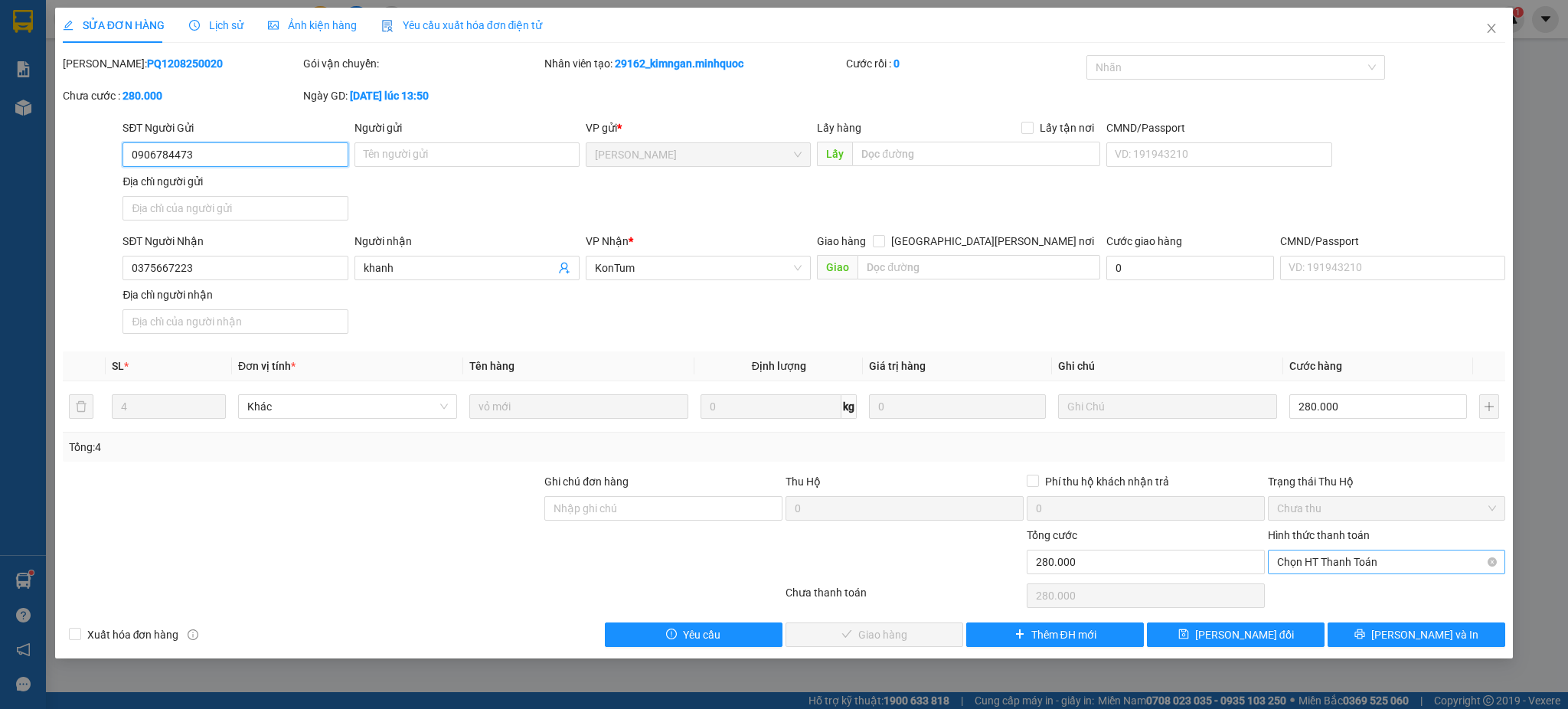
click at [1373, 550] on span "Chọn HT Thanh Toán" at bounding box center [1386, 562] width 220 height 23
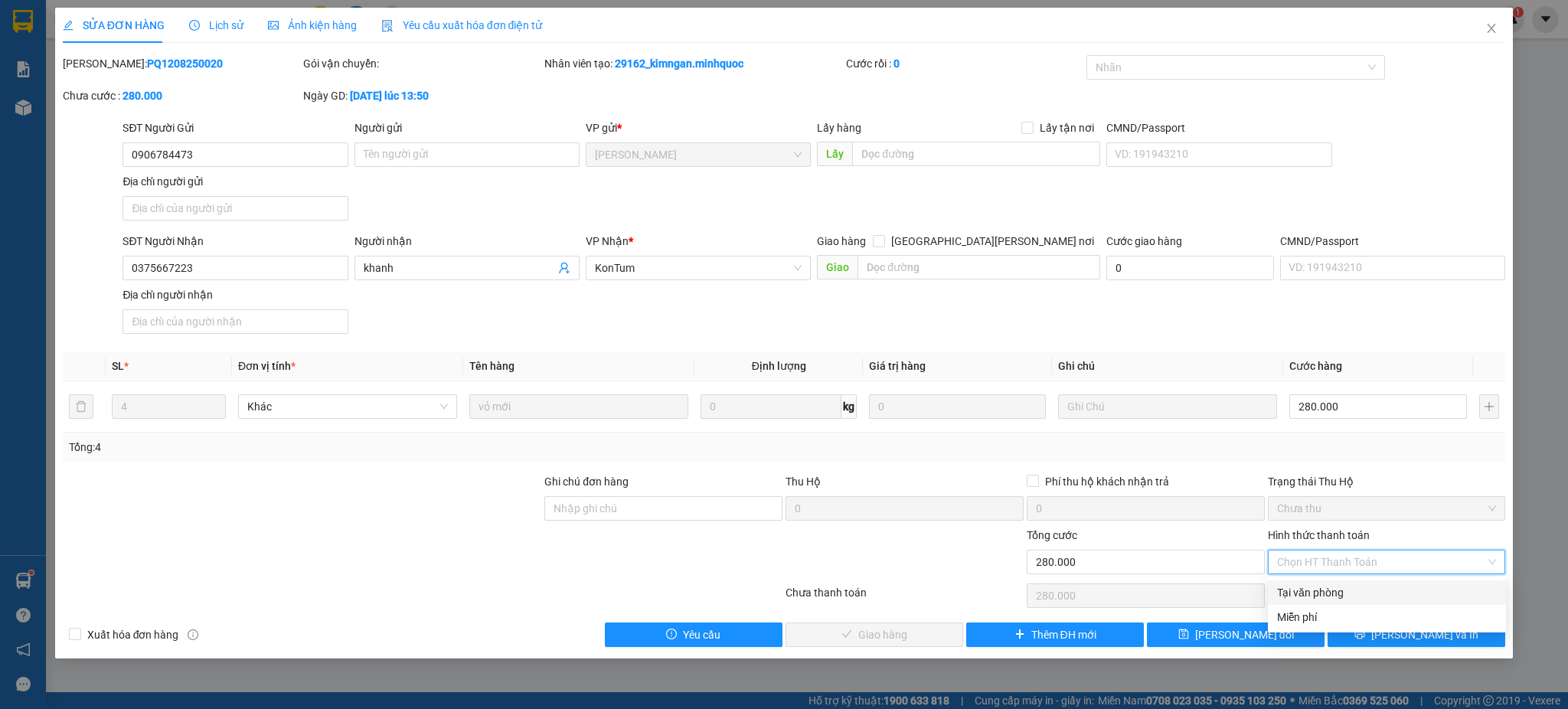
click at [1313, 587] on div "Tại văn phòng" at bounding box center [1386, 592] width 220 height 17
type input "0"
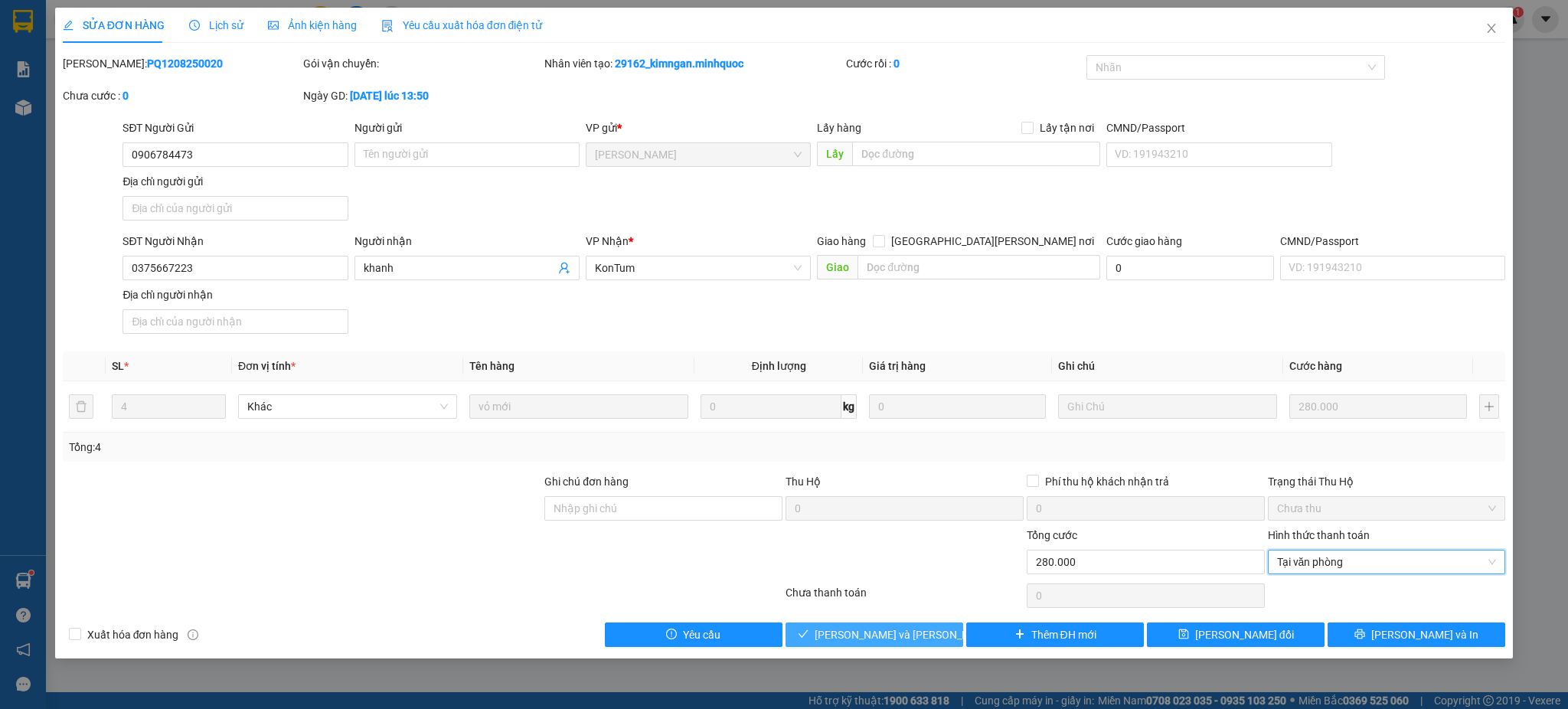
click at [880, 634] on span "[PERSON_NAME] và Giao hàng" at bounding box center [917, 634] width 206 height 17
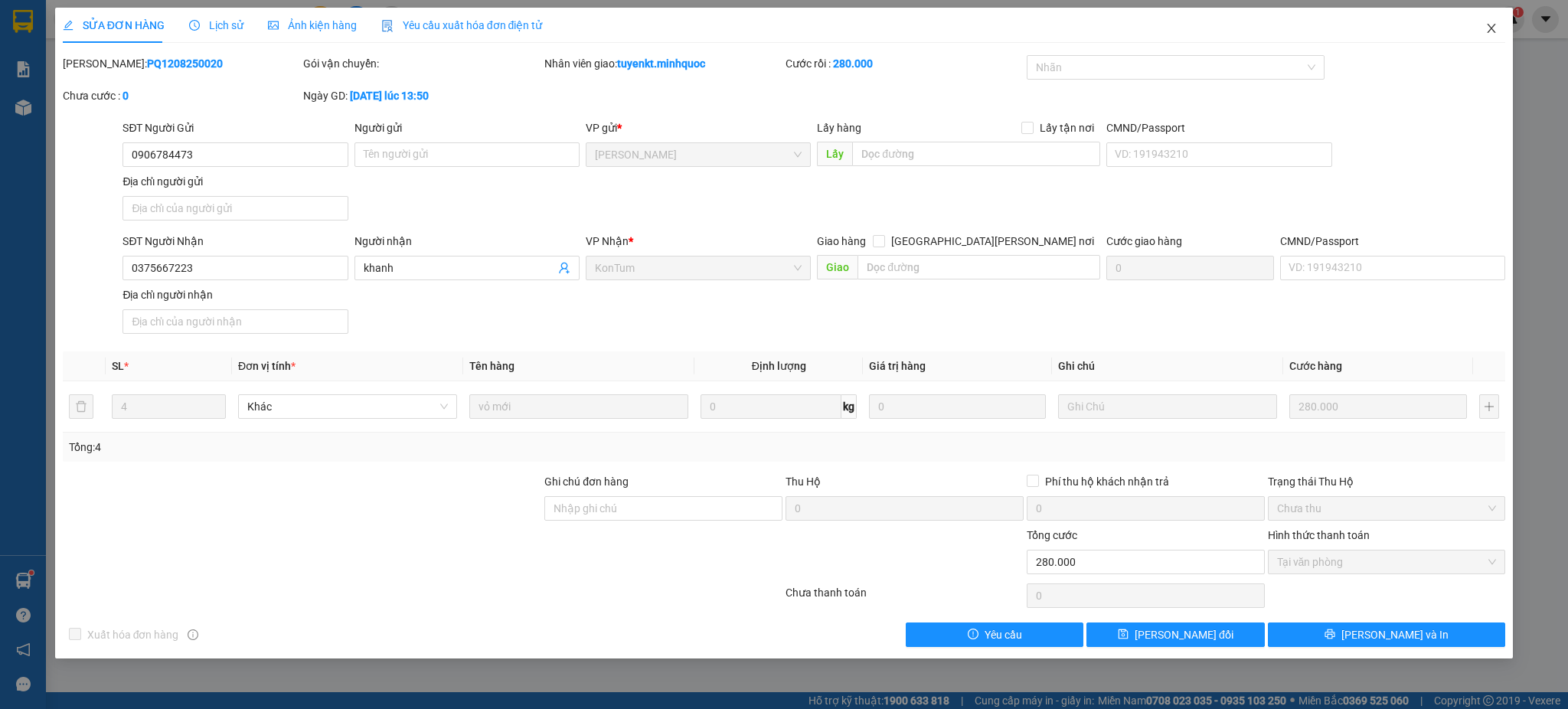
click at [1472, 32] on span "Close" at bounding box center [1491, 29] width 43 height 43
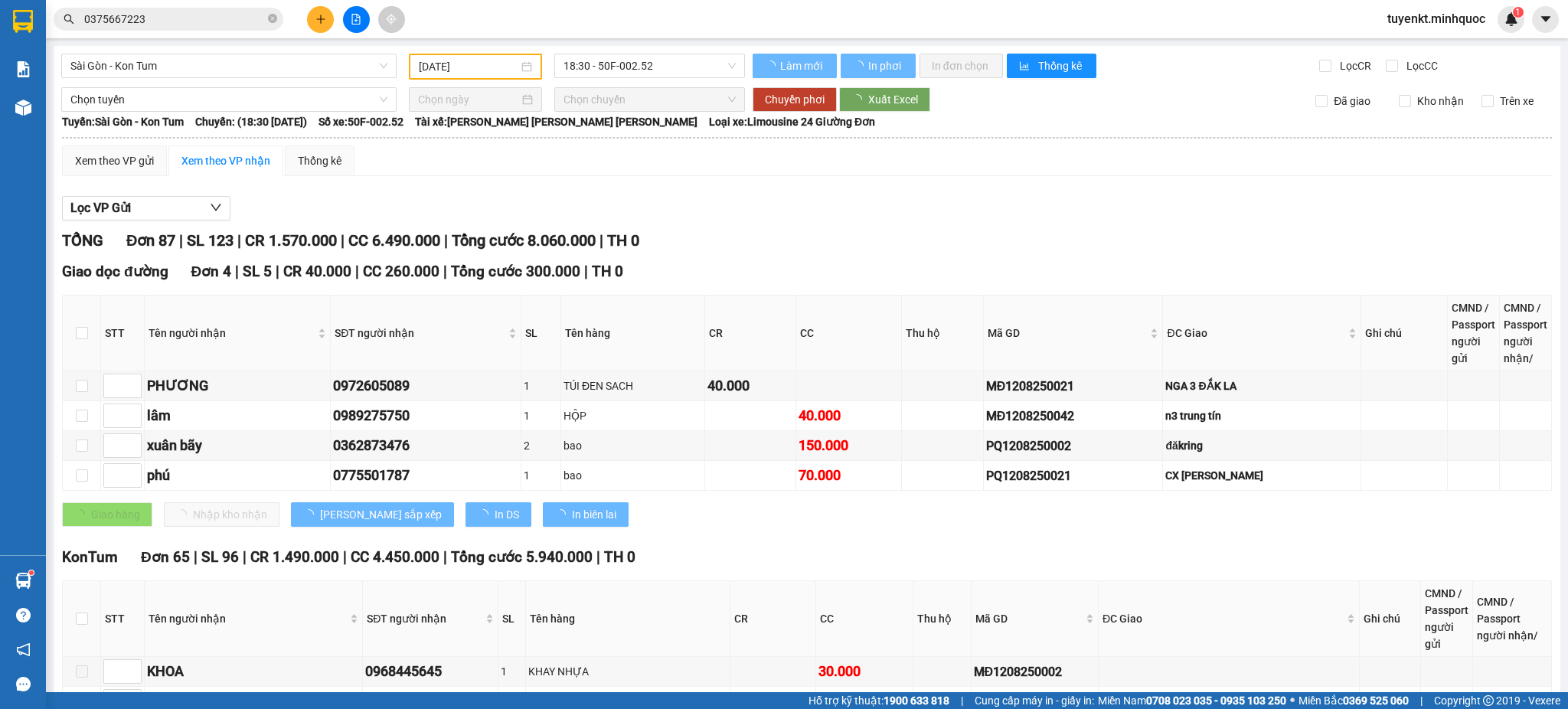
click at [223, 29] on span "0375667223" at bounding box center [168, 19] width 229 height 23
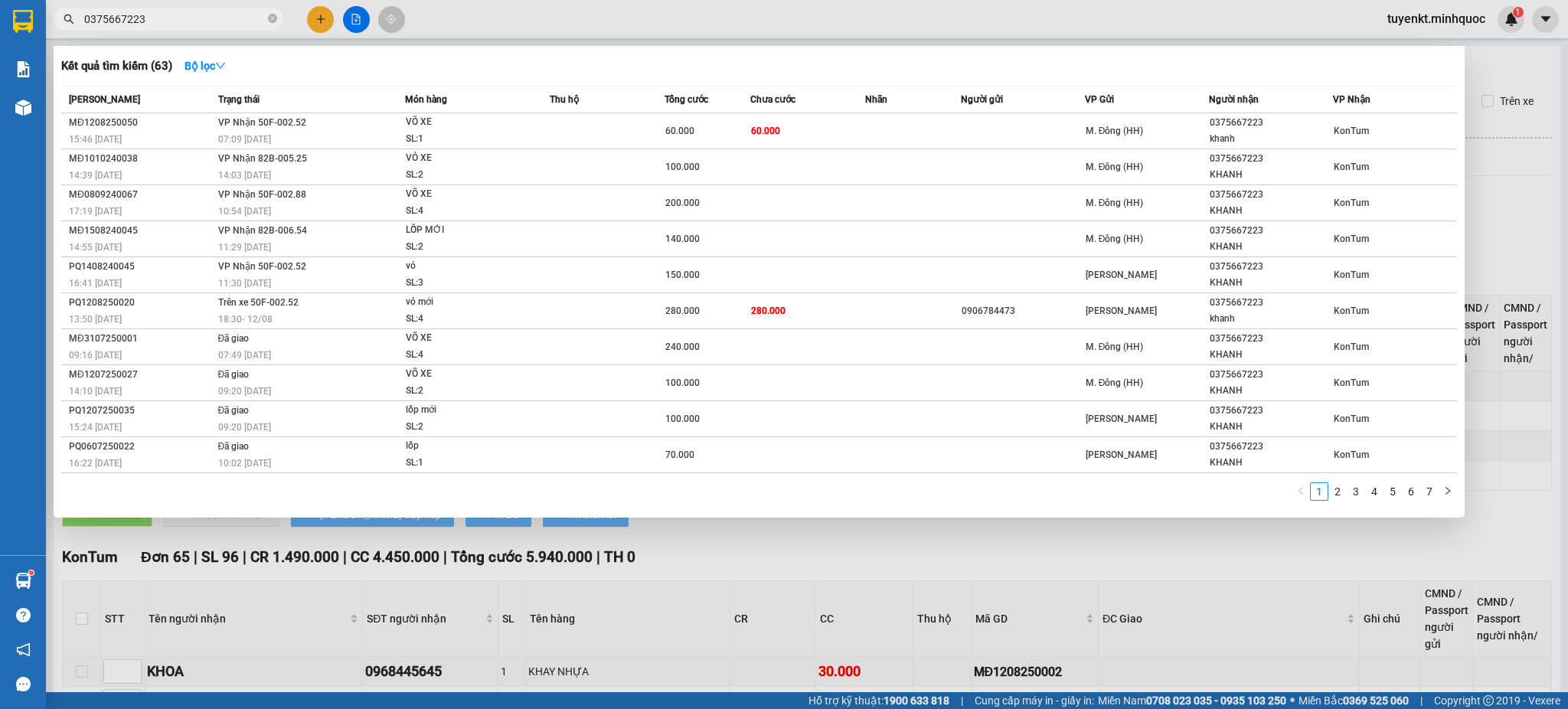
click at [218, 12] on input "0375667223" at bounding box center [174, 19] width 181 height 17
click at [276, 16] on icon "close-circle" at bounding box center [272, 18] width 10 height 10
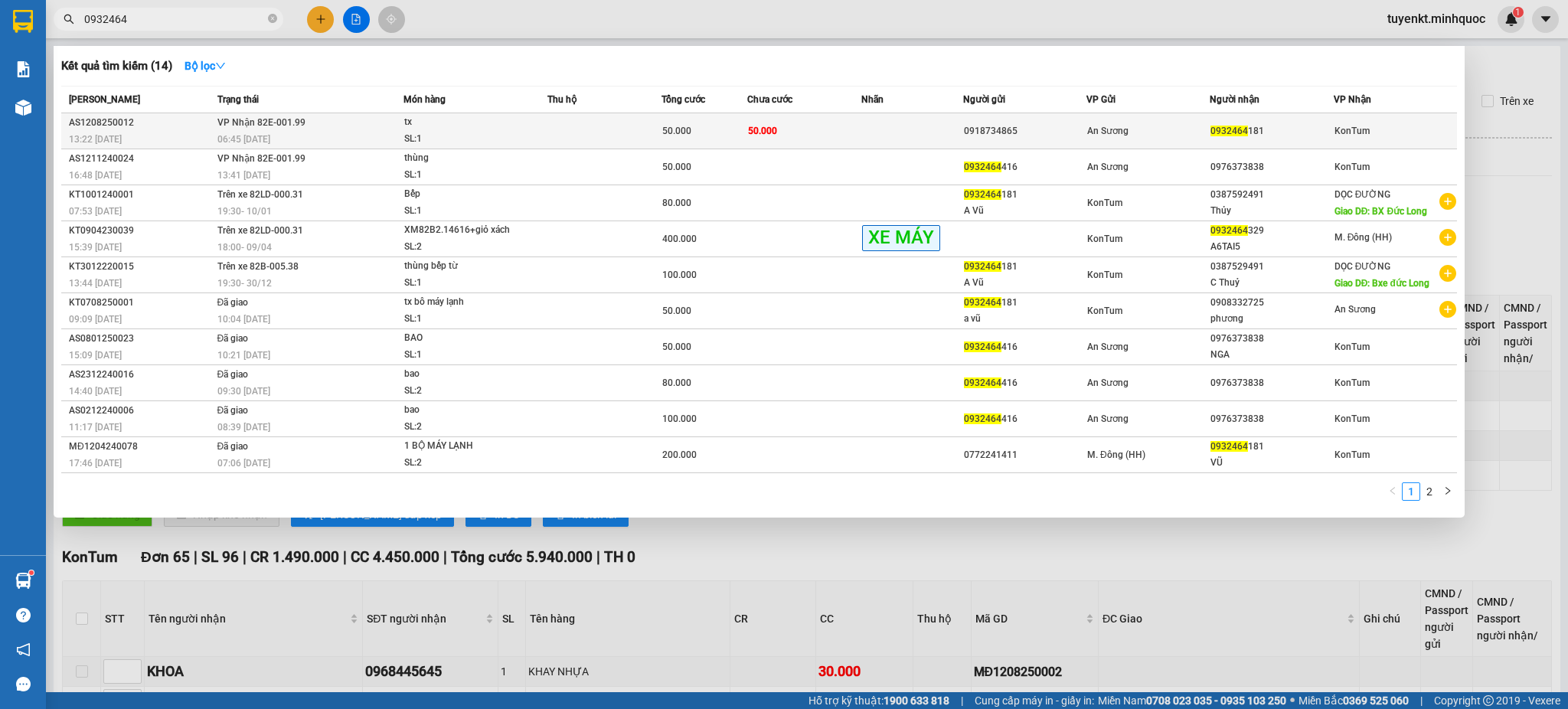
type input "0932464"
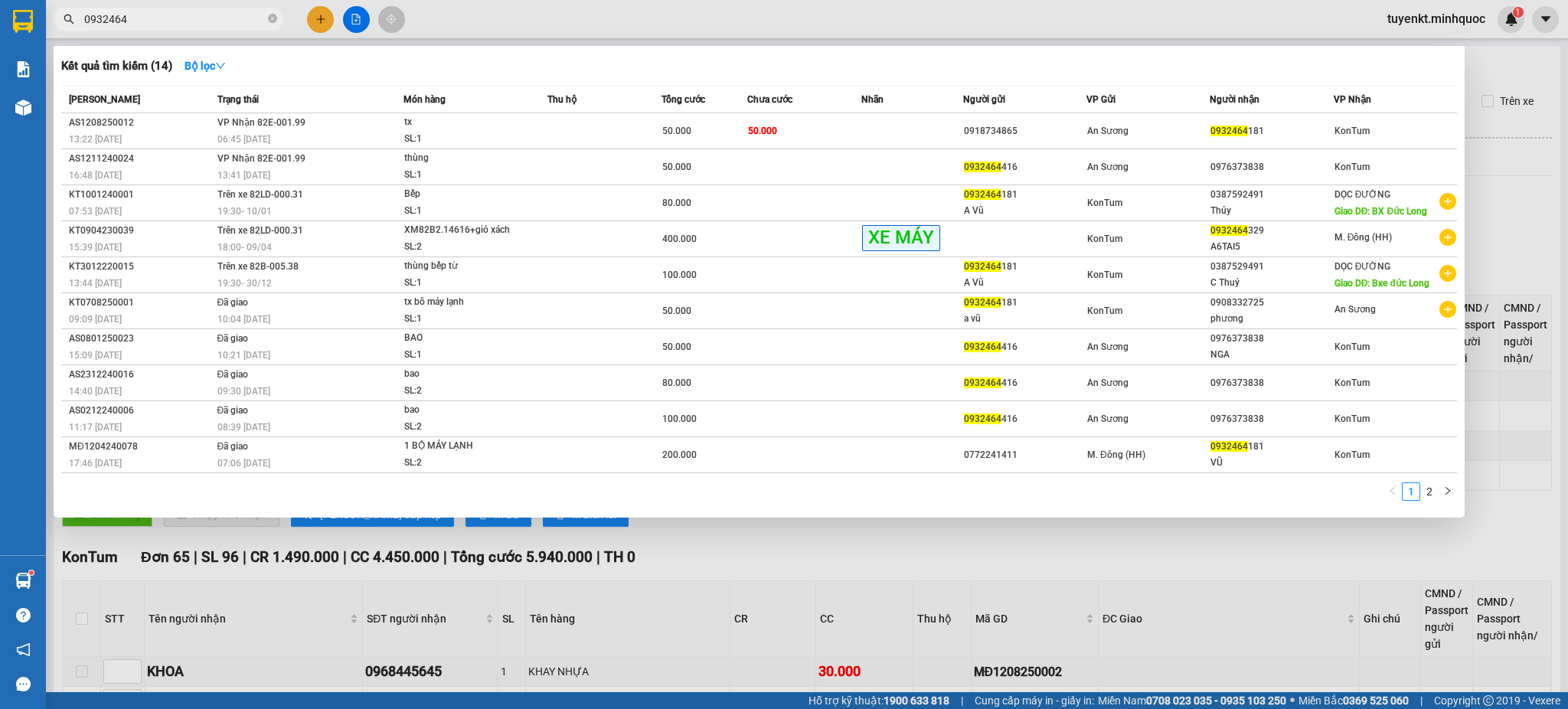
click at [791, 140] on td "50.000" at bounding box center [804, 132] width 114 height 36
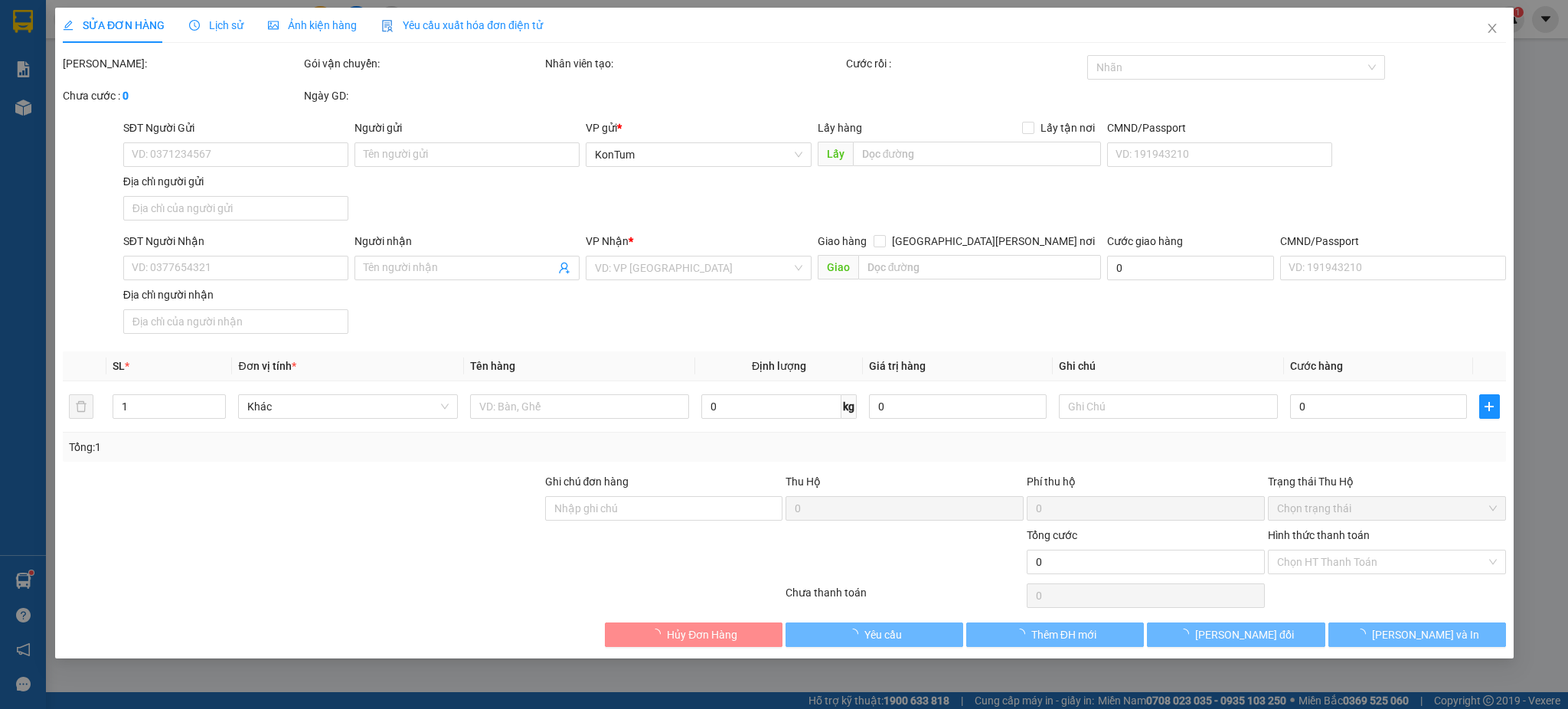
type input "0918734865"
type input "0932464181"
type input "50.000"
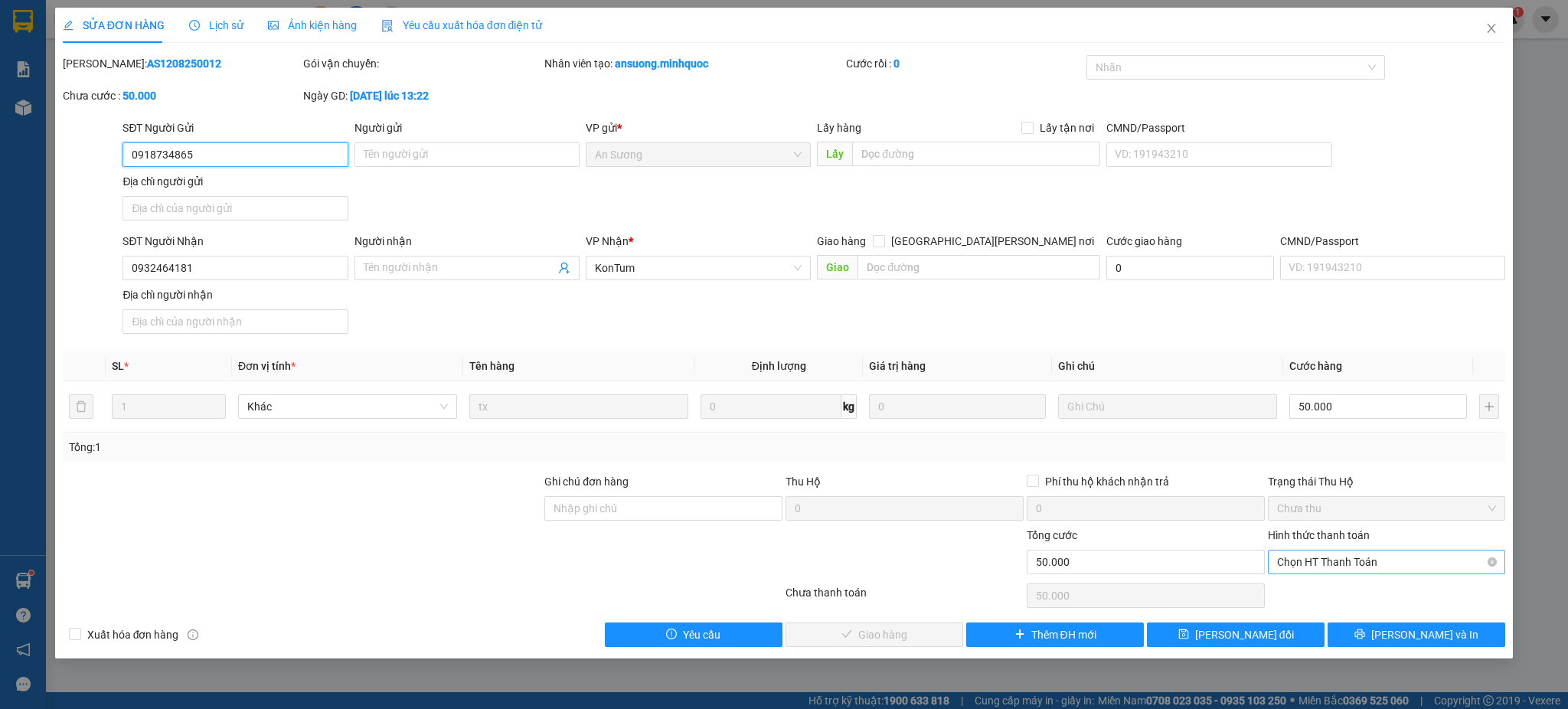
click at [1353, 558] on span "Chọn HT Thanh Toán" at bounding box center [1386, 562] width 220 height 23
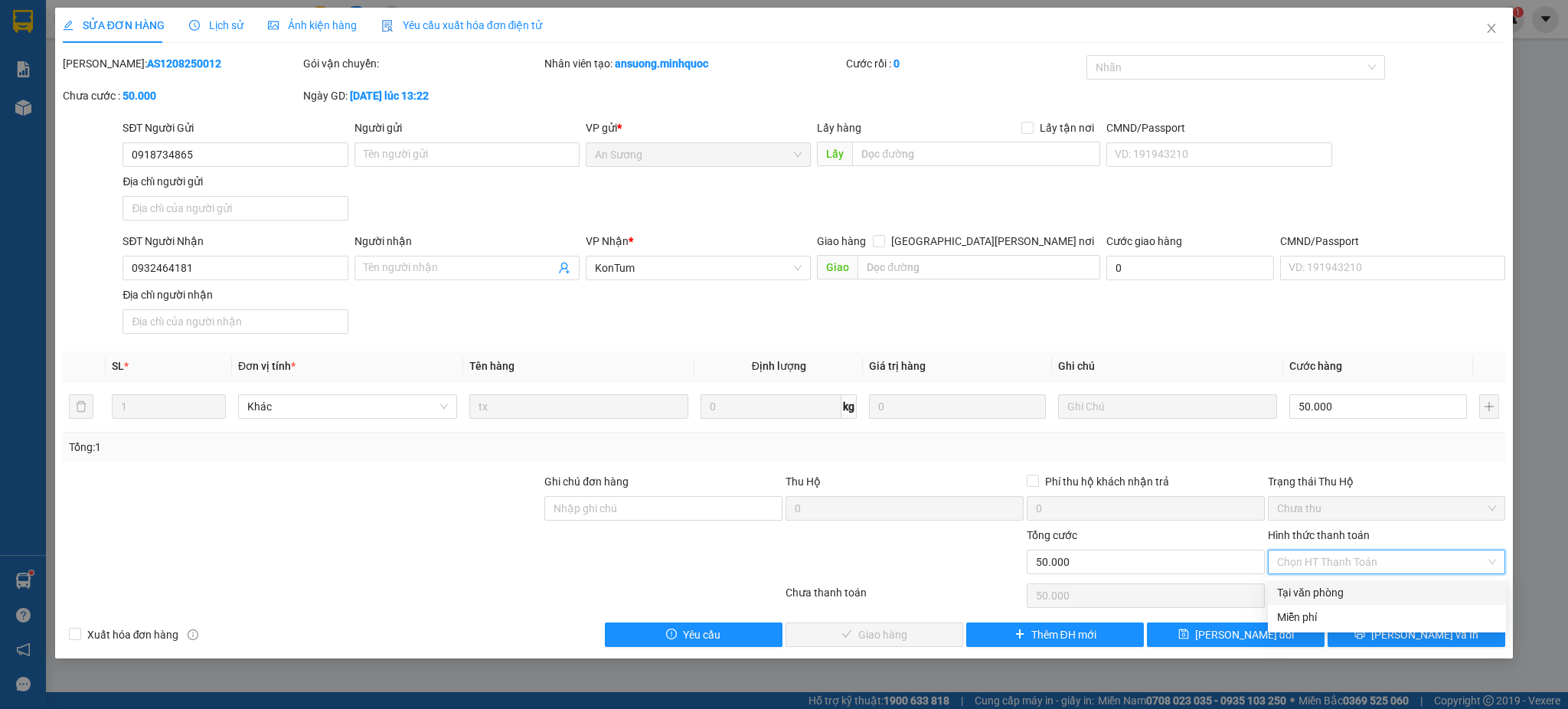
click at [1324, 588] on div "Tại văn phòng" at bounding box center [1386, 592] width 220 height 17
type input "0"
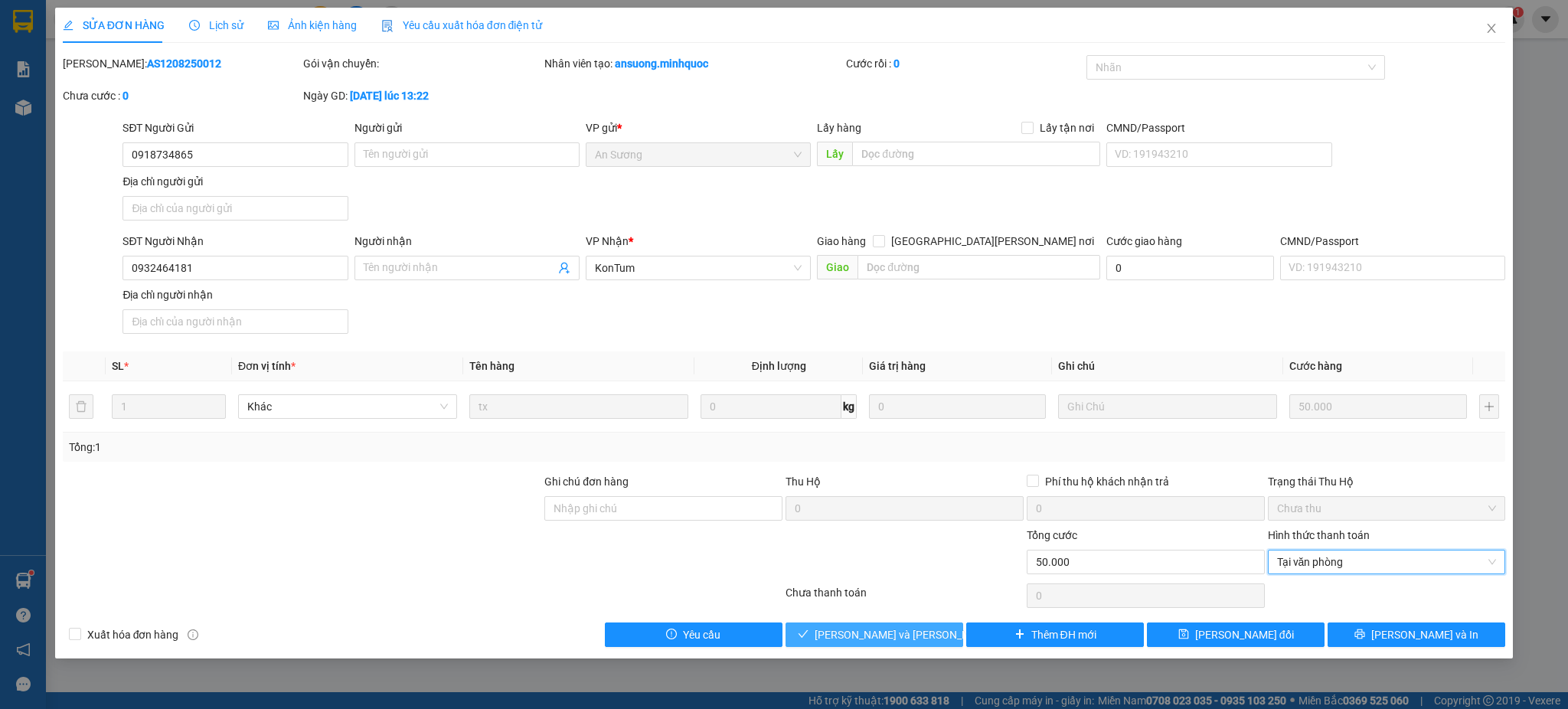
click at [939, 634] on button "[PERSON_NAME] và Giao hàng" at bounding box center [874, 634] width 178 height 25
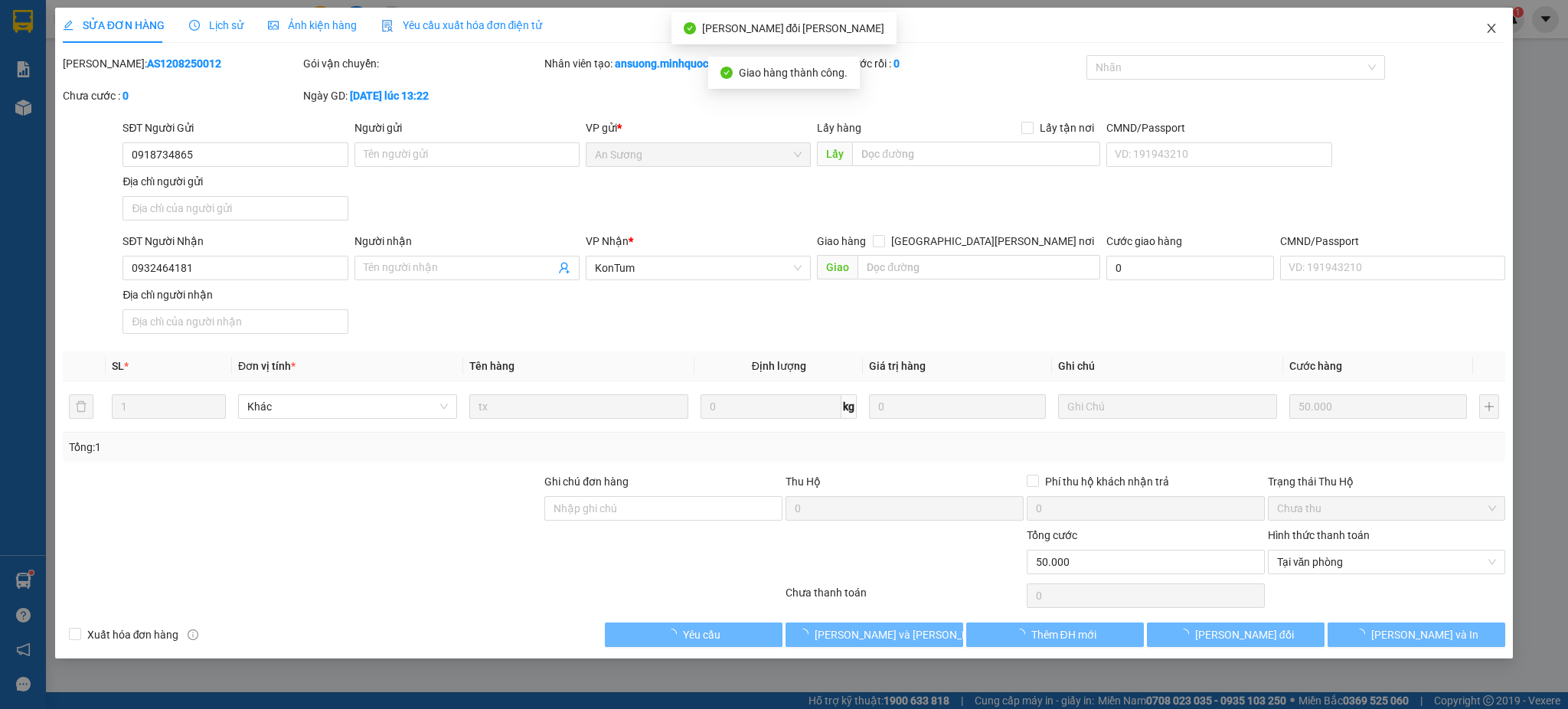
click at [1489, 28] on icon "close" at bounding box center [1492, 29] width 9 height 10
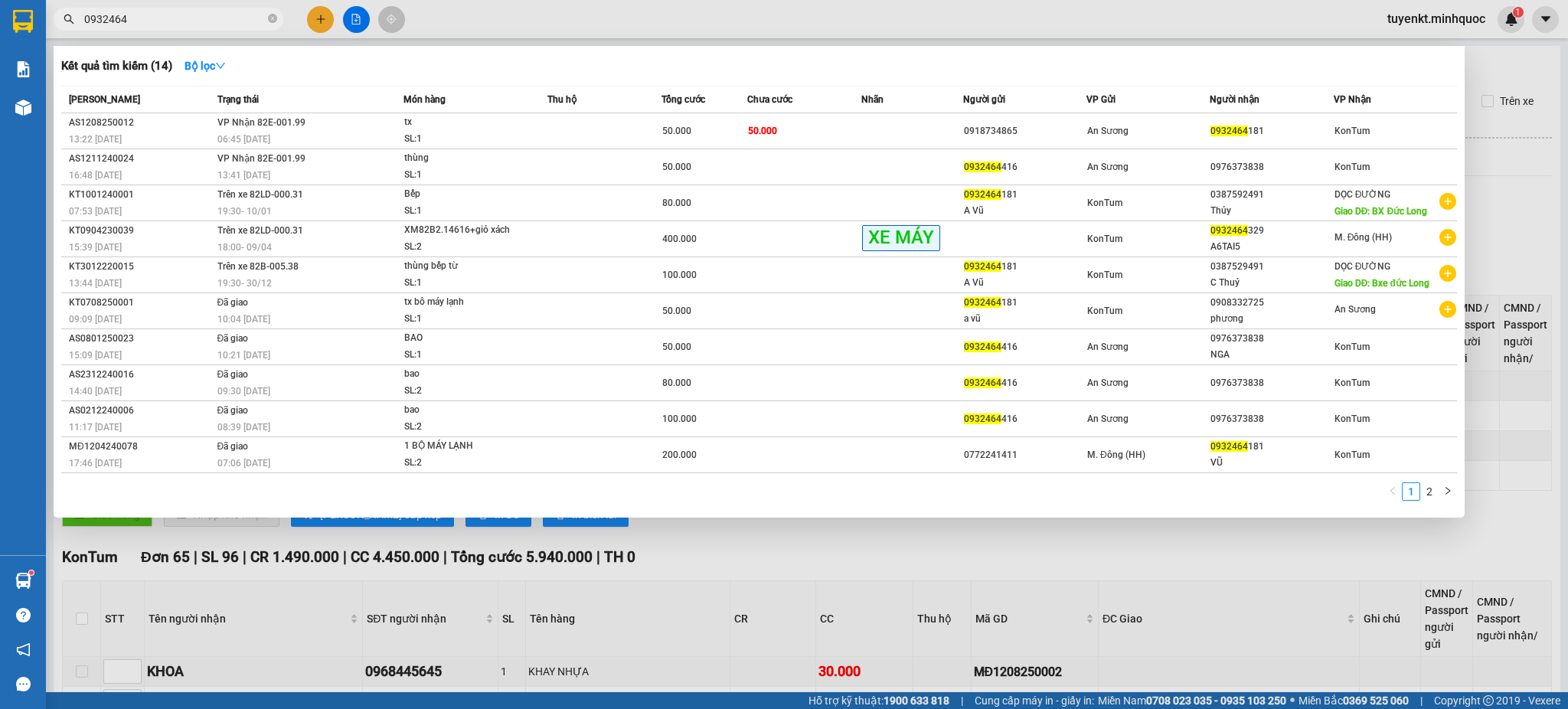
click at [186, 17] on input "0932464" at bounding box center [174, 19] width 181 height 17
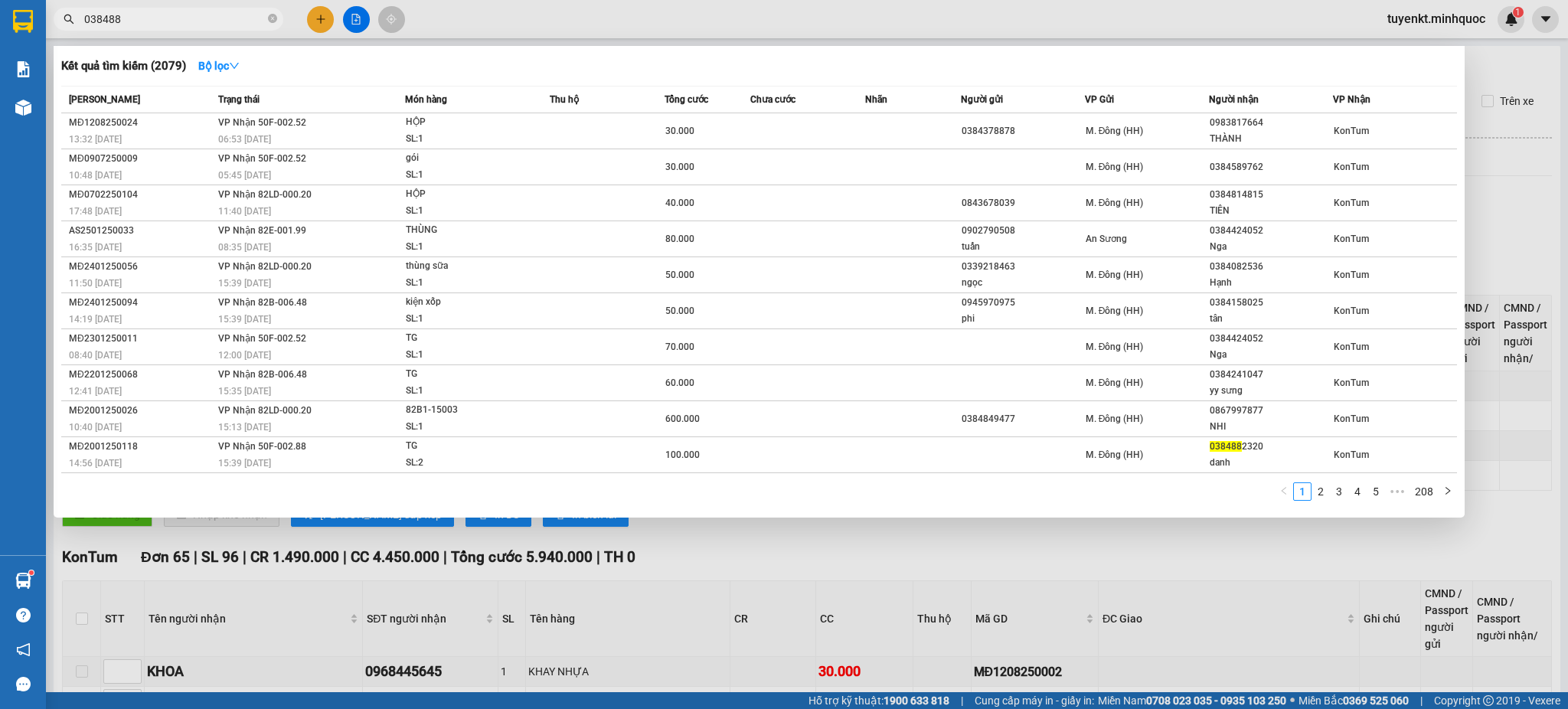
type input "0384882"
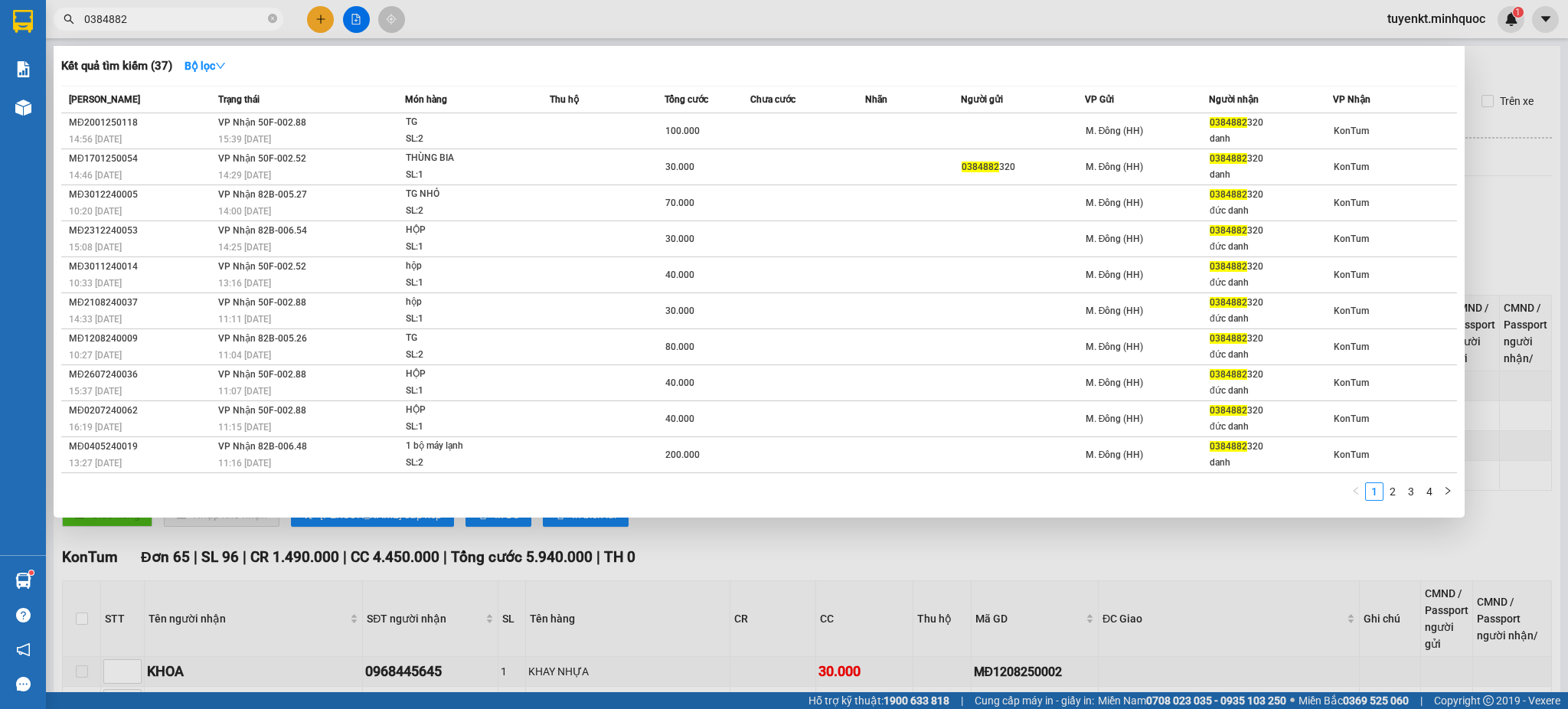
click at [241, 13] on input "0384882" at bounding box center [174, 19] width 181 height 17
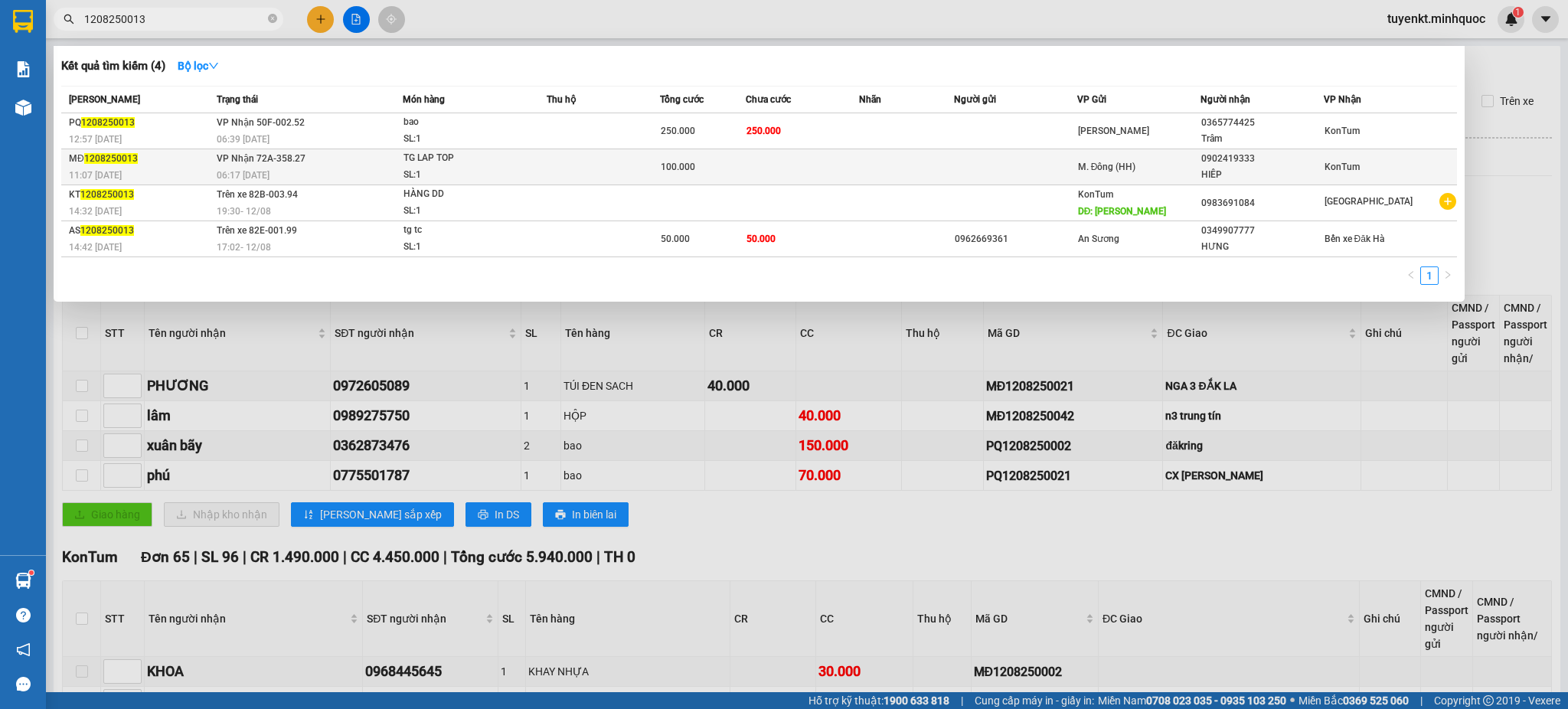
type input "1208250013"
click at [653, 175] on td at bounding box center [603, 167] width 114 height 36
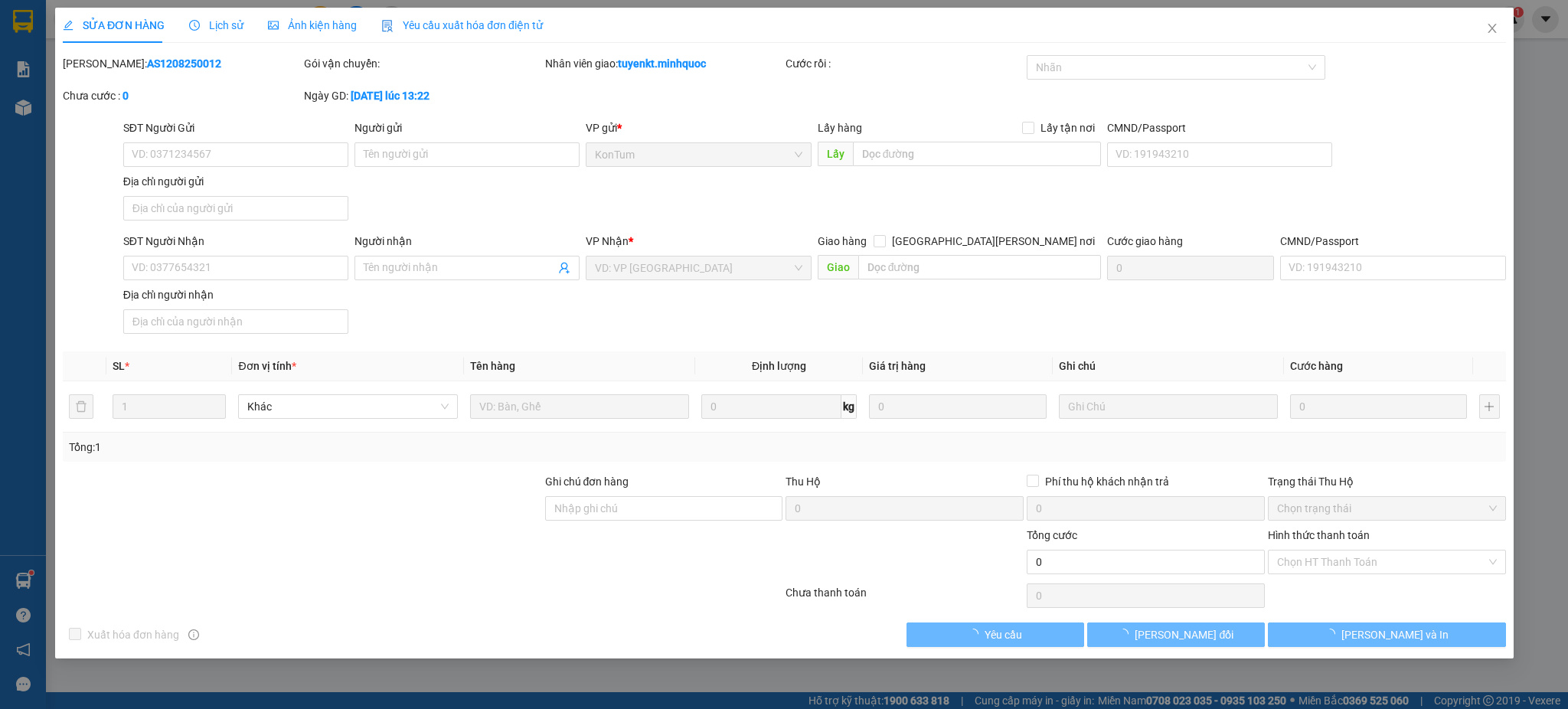
type input "0902419333"
type input "HIÊP"
type input "100.000"
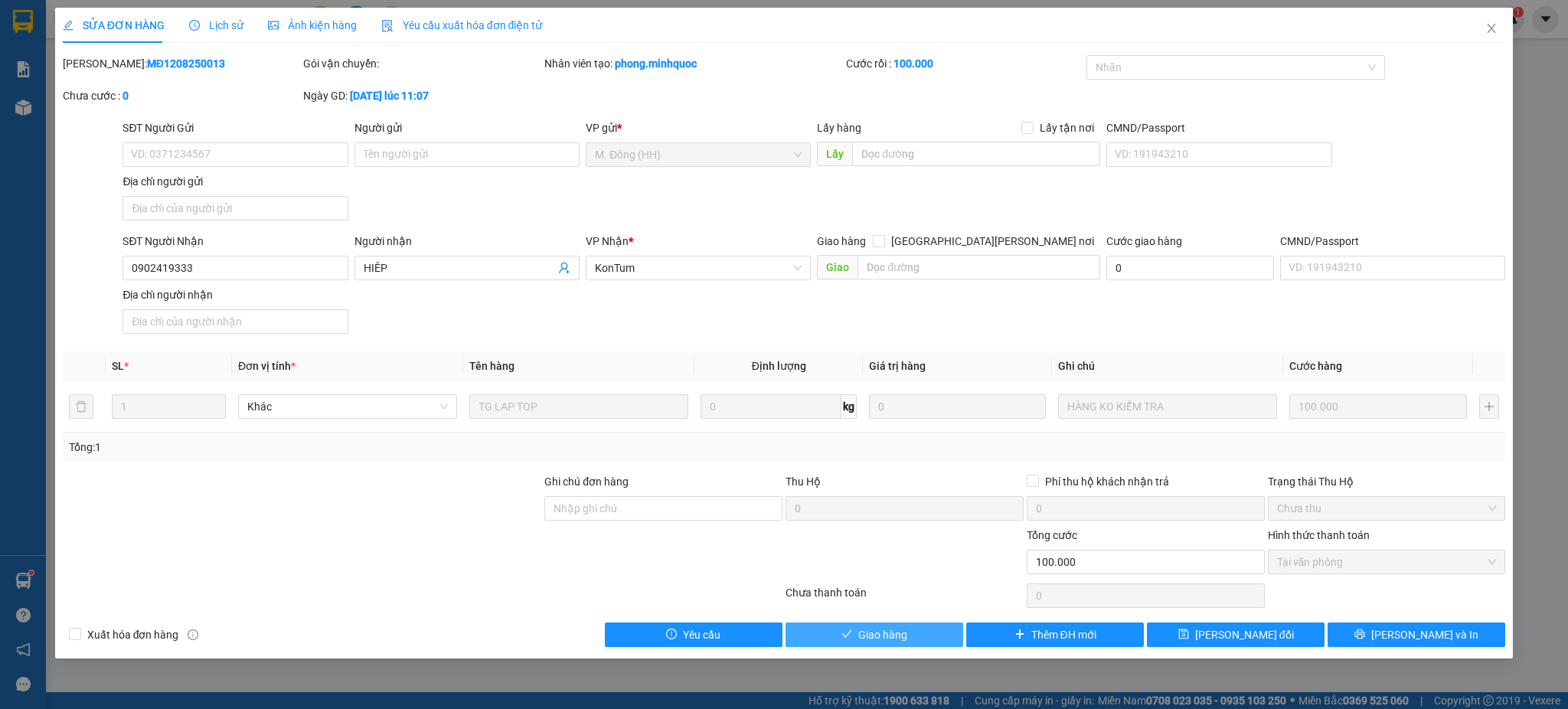
click at [888, 625] on button "Giao hàng" at bounding box center [874, 634] width 178 height 25
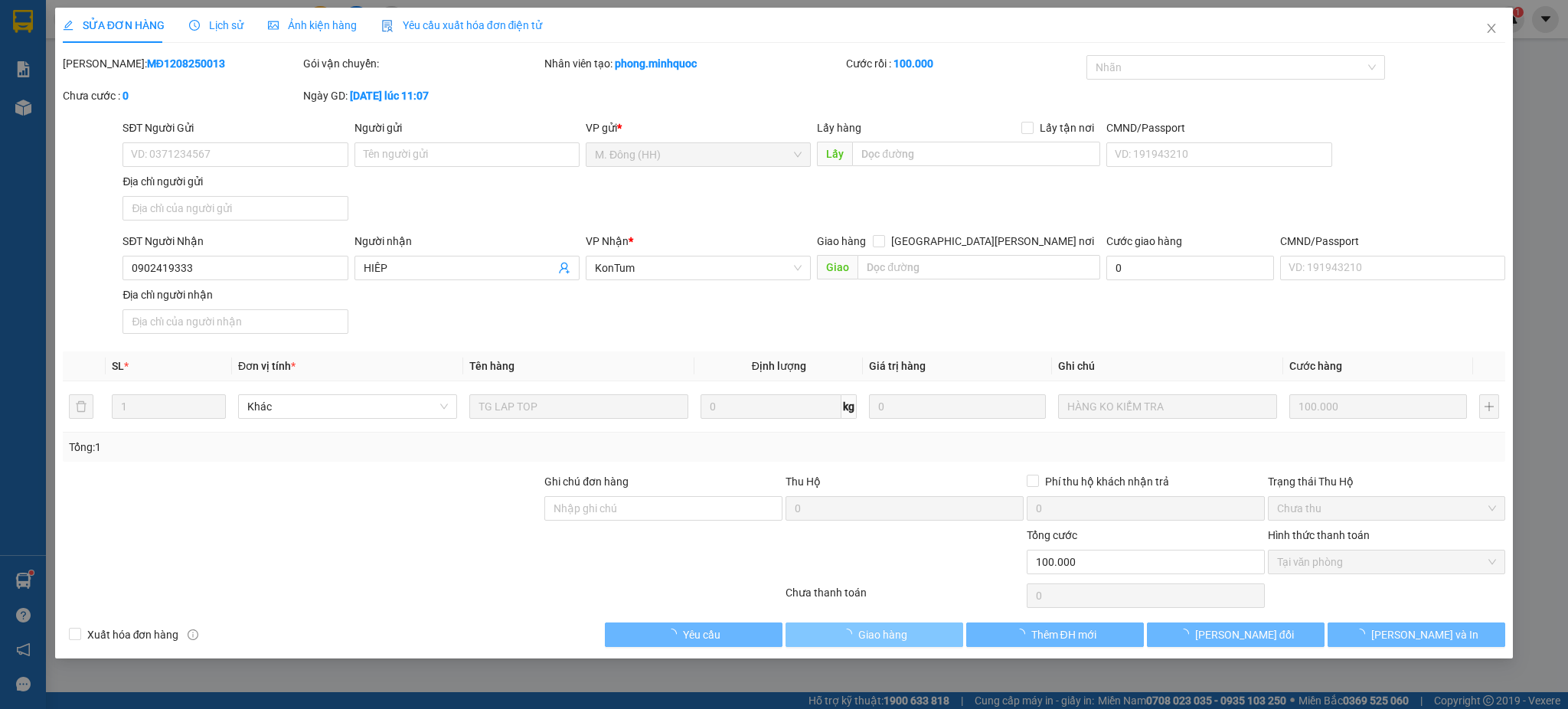
click at [889, 635] on span "Giao hàng" at bounding box center [882, 634] width 49 height 17
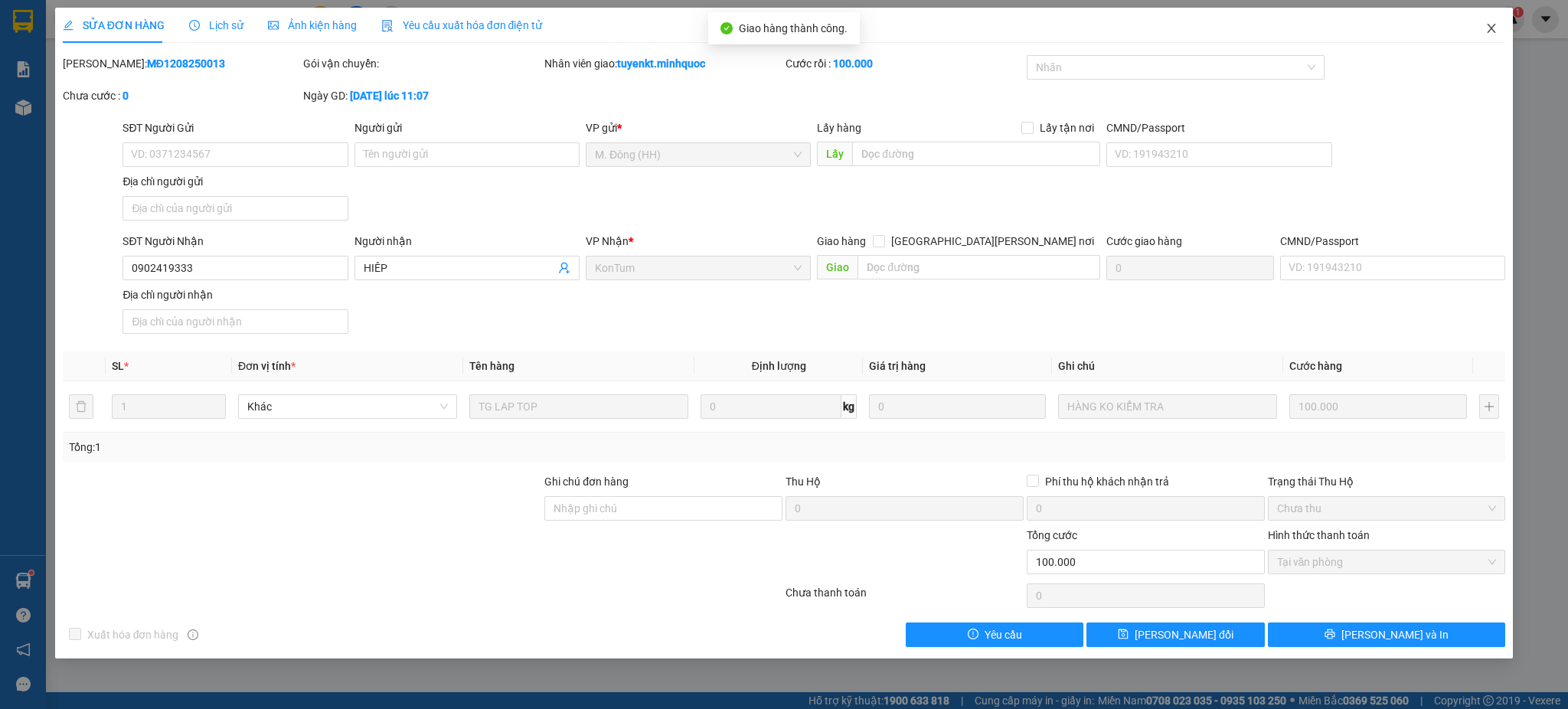
click at [1497, 21] on span "Close" at bounding box center [1491, 29] width 43 height 43
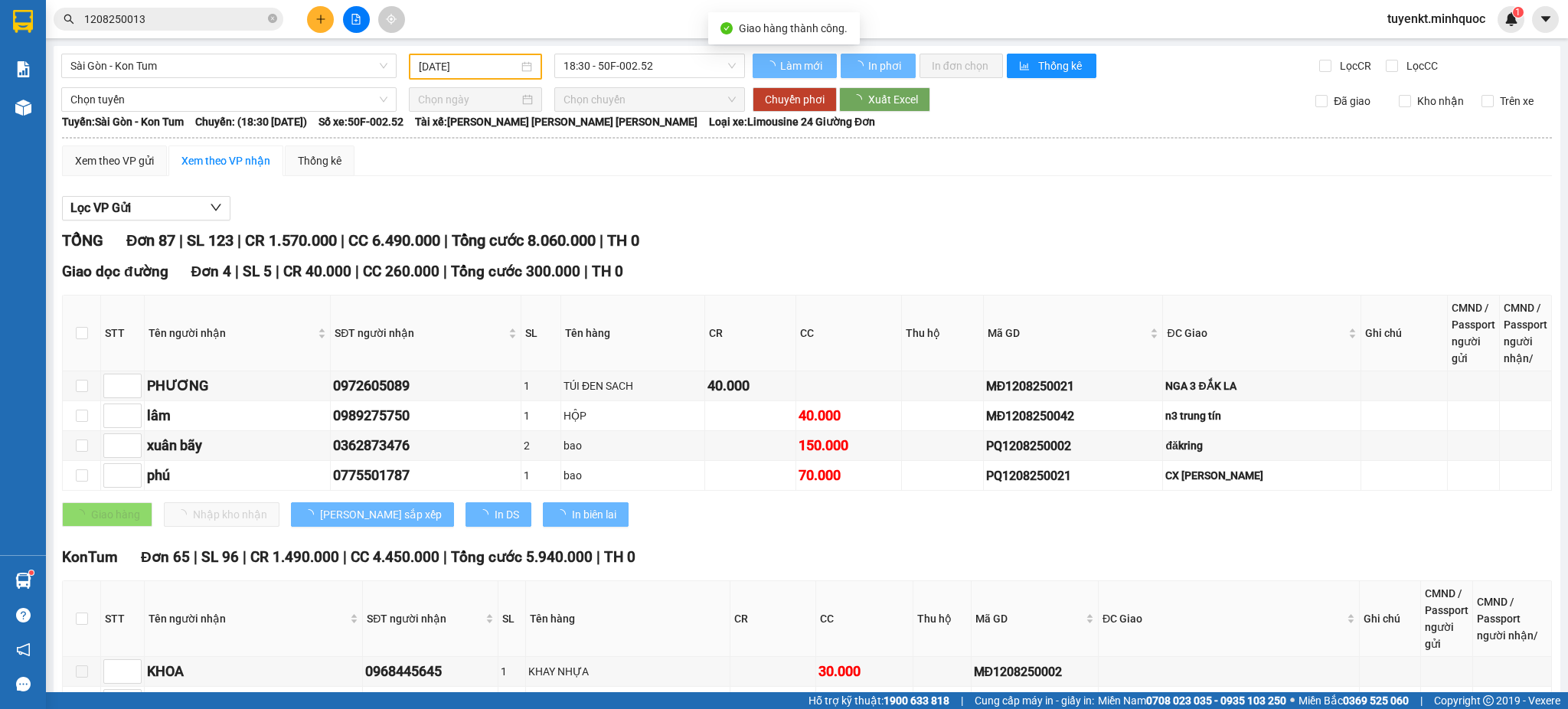
click at [216, 19] on input "1208250013" at bounding box center [174, 19] width 181 height 17
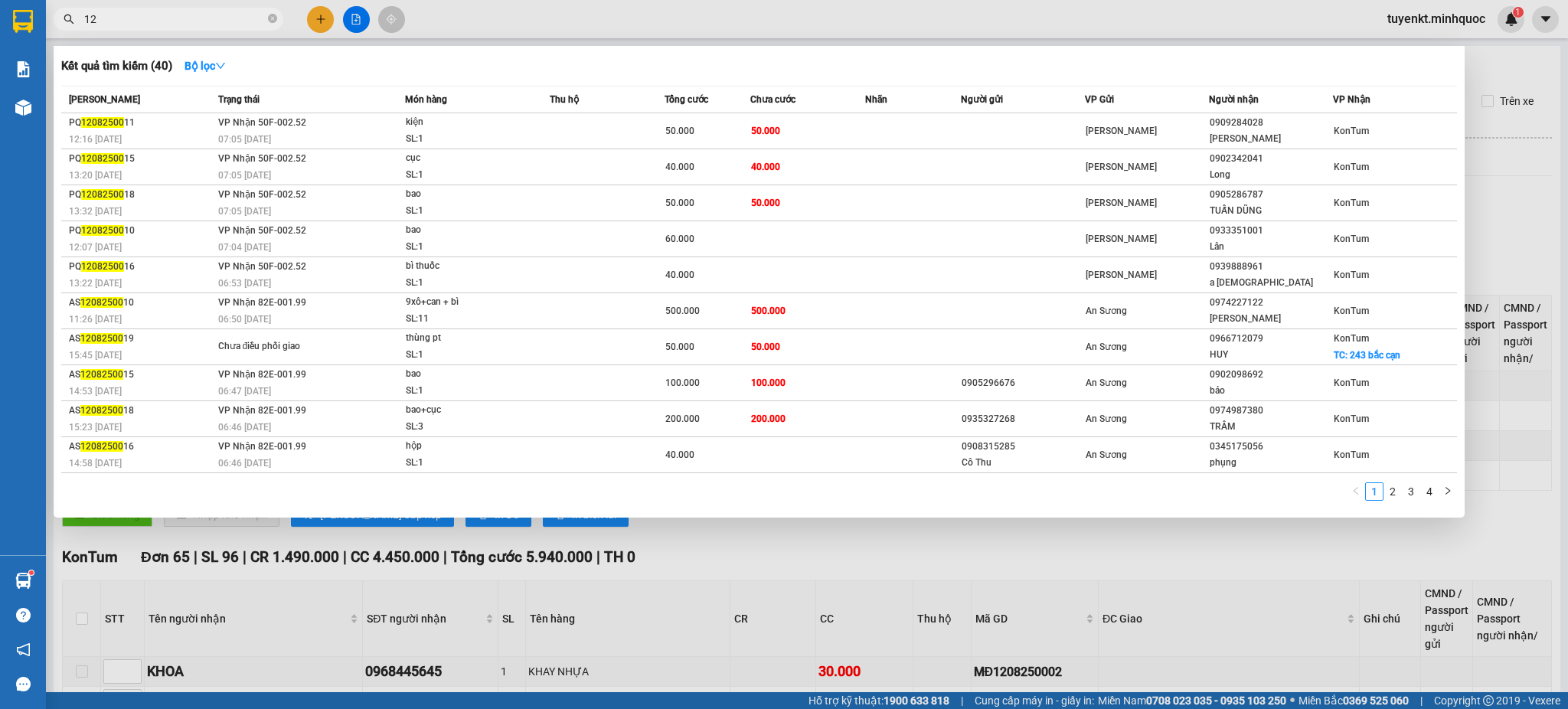
type input "1"
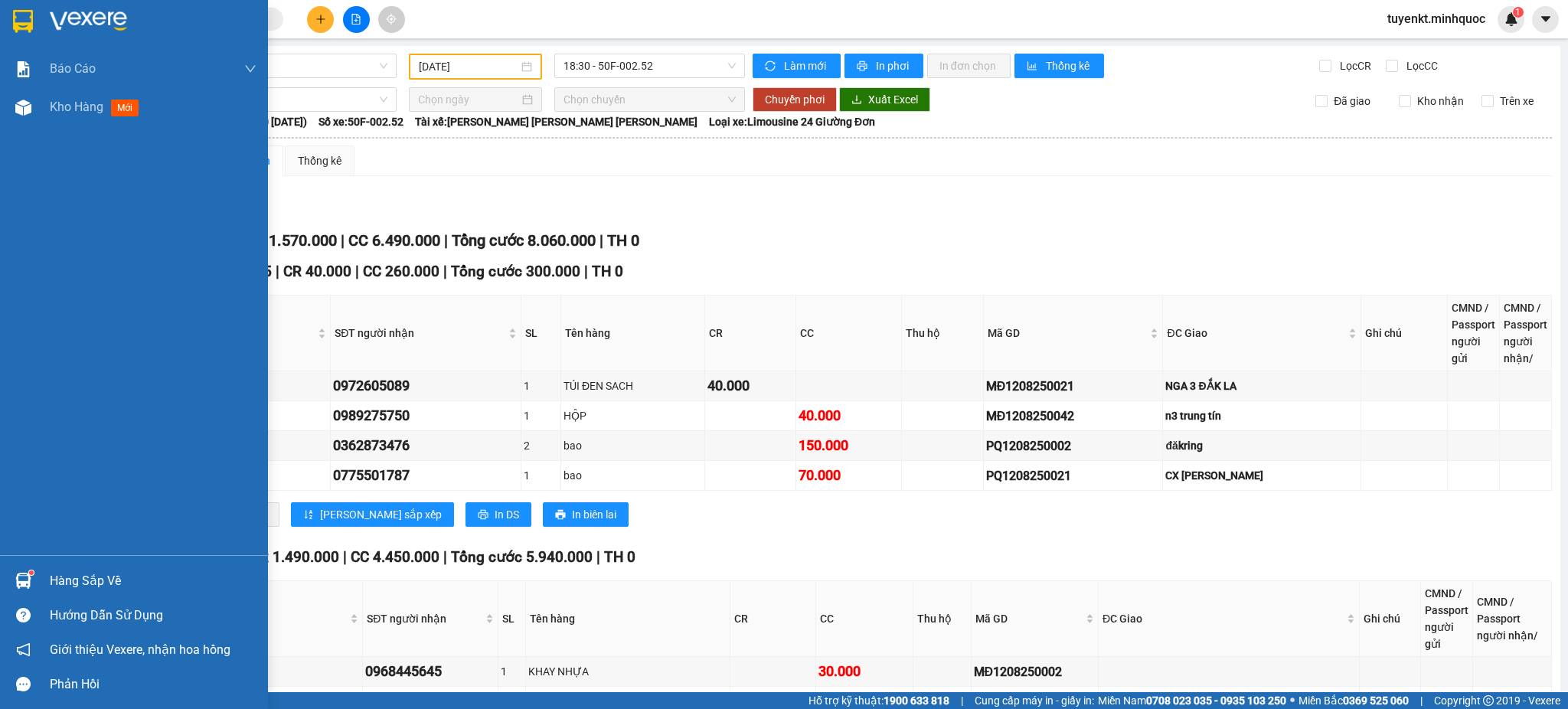
drag, startPoint x: 38, startPoint y: 25, endPoint x: 184, endPoint y: 19, distance: 146.1
click at [37, 25] on div at bounding box center [134, 25] width 268 height 50
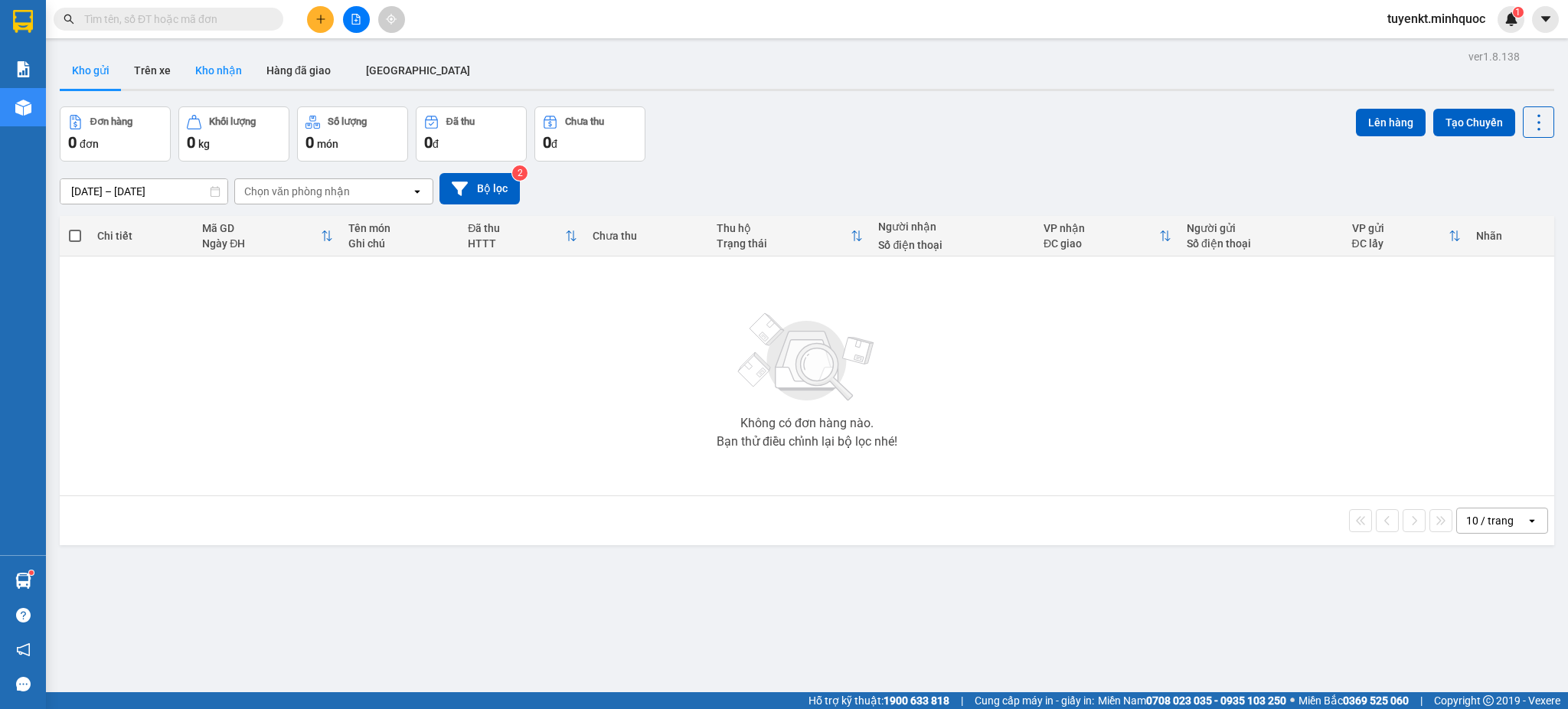
click at [198, 66] on button "Kho nhận" at bounding box center [218, 70] width 72 height 36
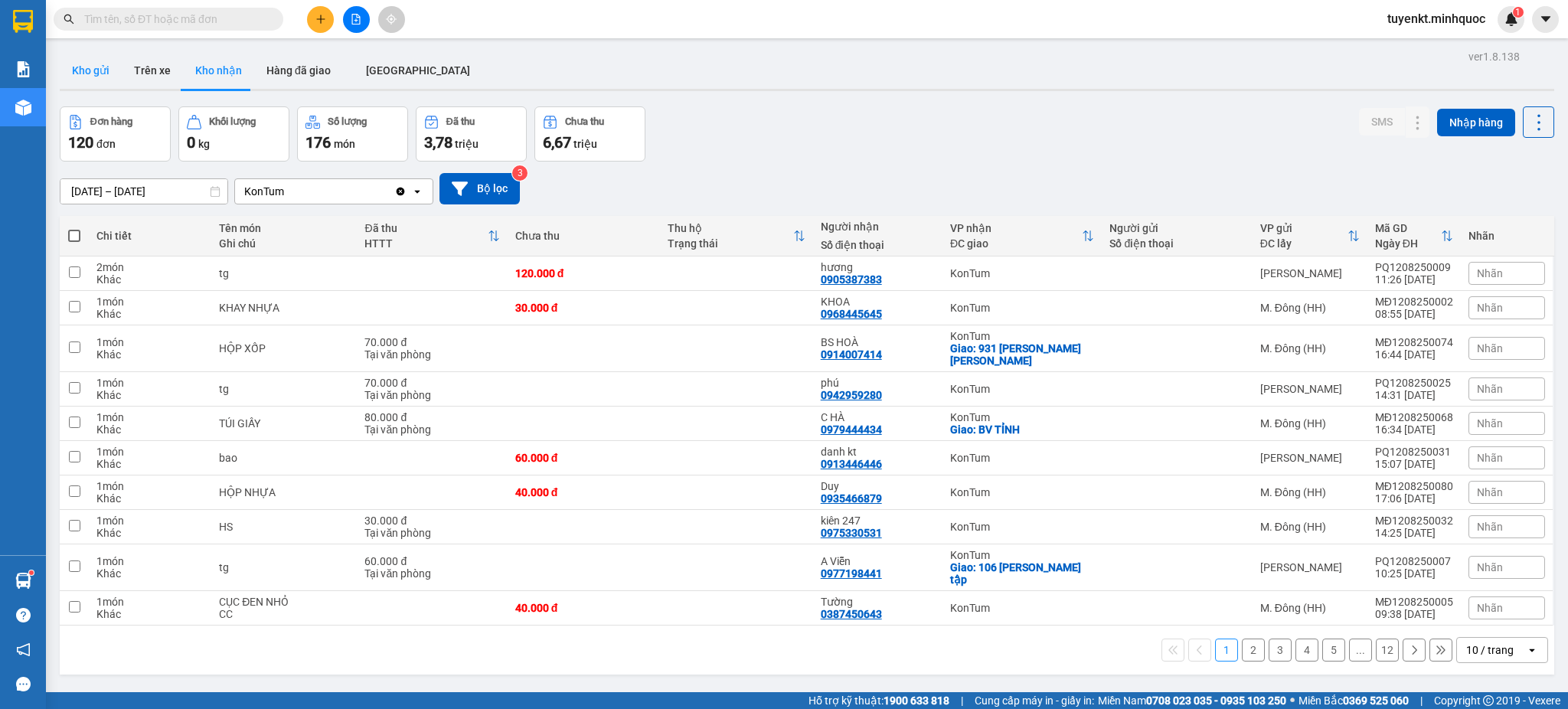
click at [103, 68] on button "Kho gửi" at bounding box center [90, 70] width 62 height 36
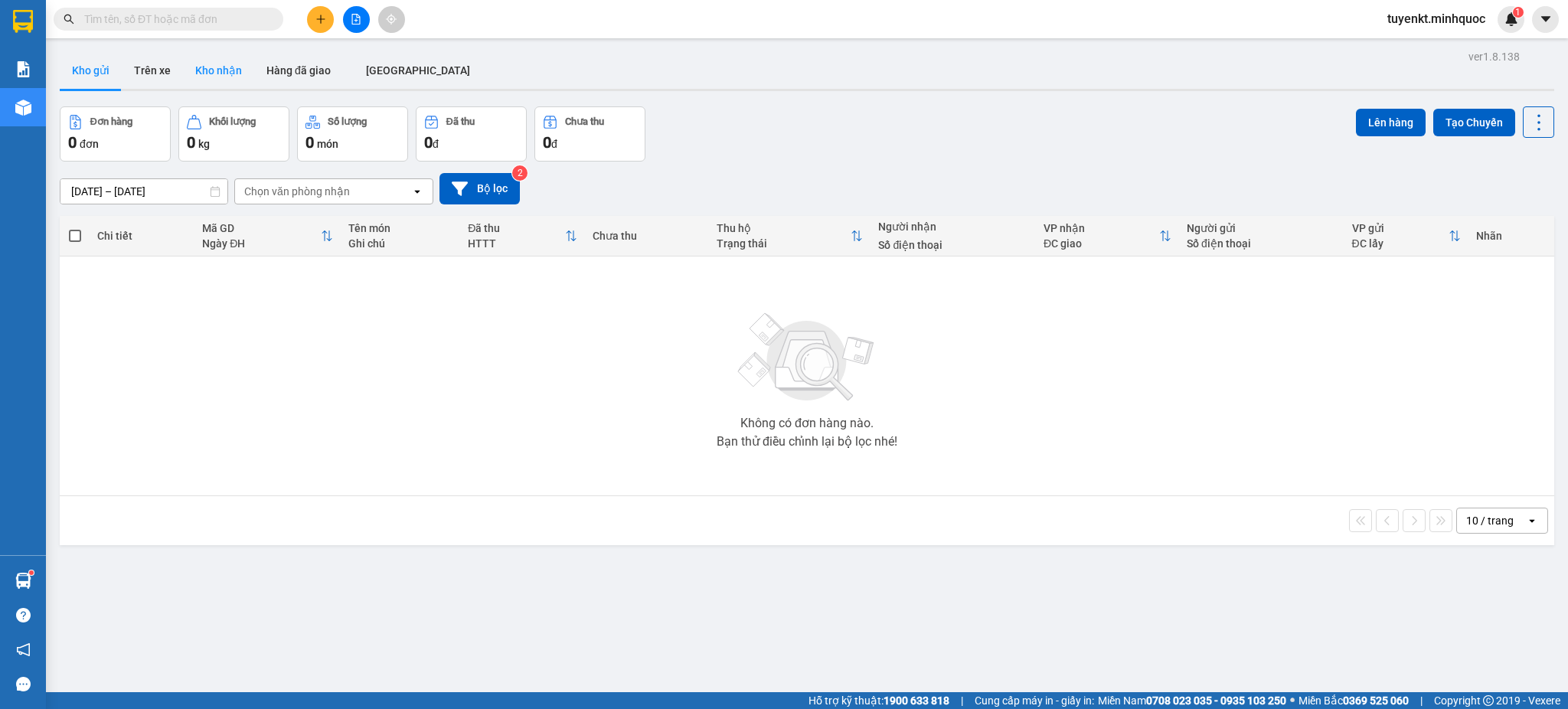
click at [221, 63] on button "Kho nhận" at bounding box center [218, 70] width 72 height 36
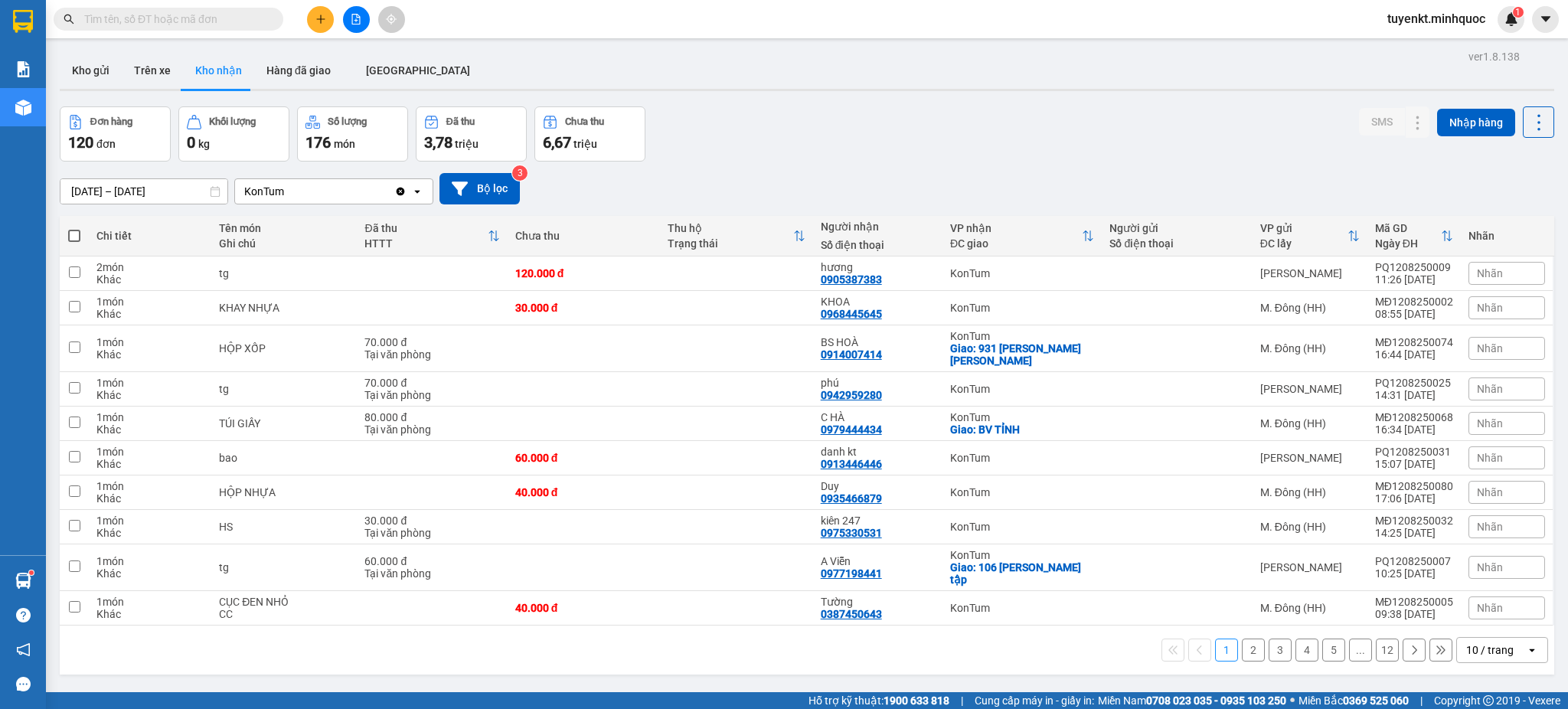
click at [1241, 638] on button "2" at bounding box center [1253, 650] width 23 height 23
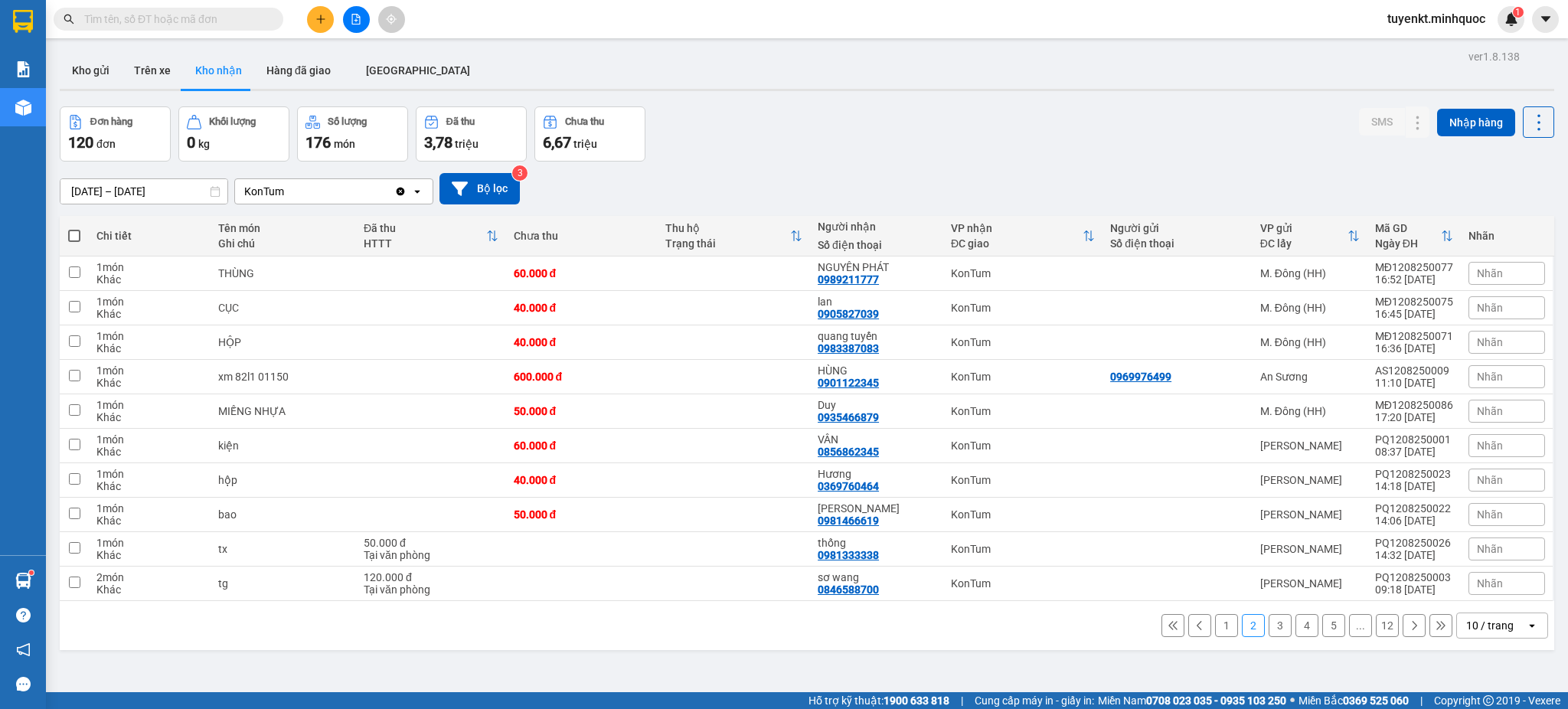
click at [1269, 631] on button "3" at bounding box center [1280, 626] width 23 height 23
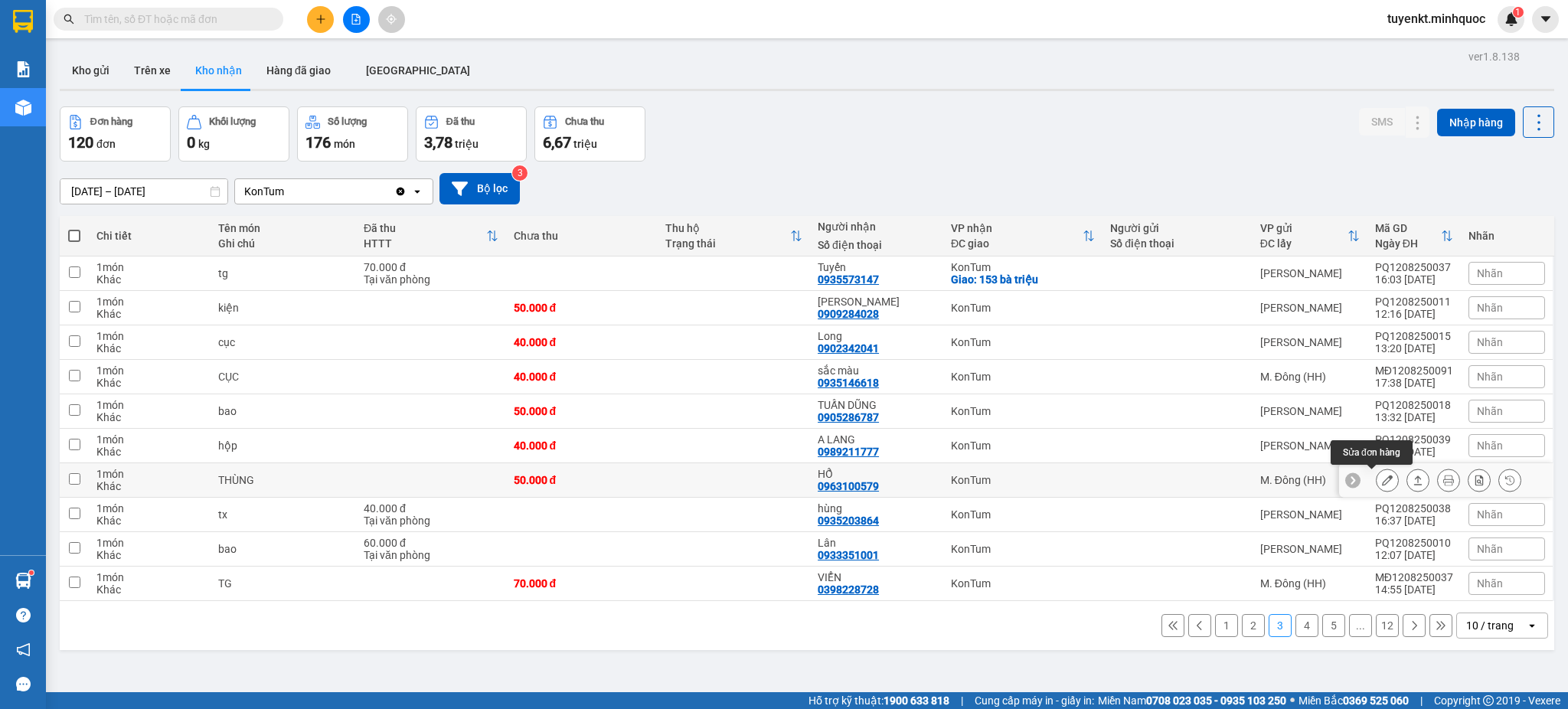
click at [1382, 477] on icon at bounding box center [1386, 480] width 11 height 11
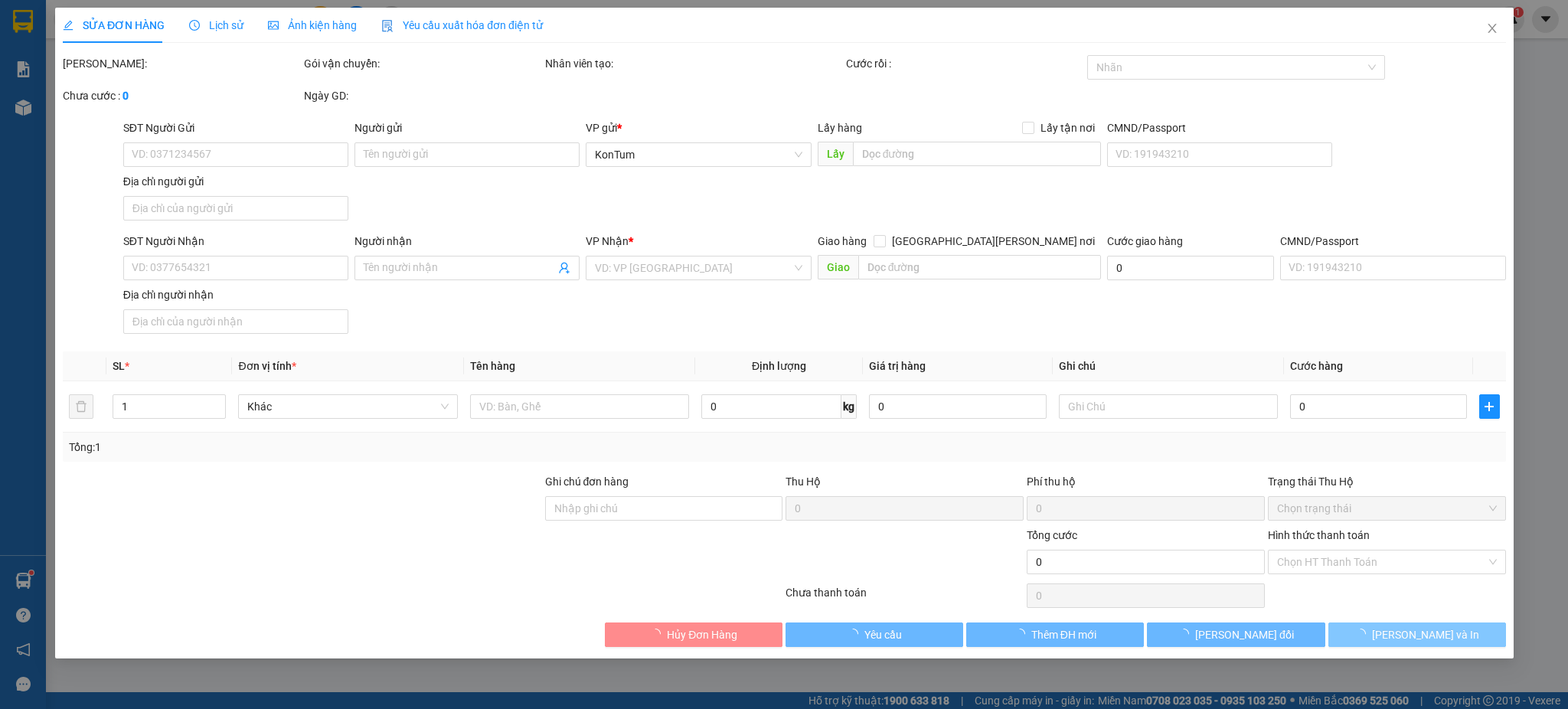
type input "0963100579"
type input "HỔ"
type input "50.000"
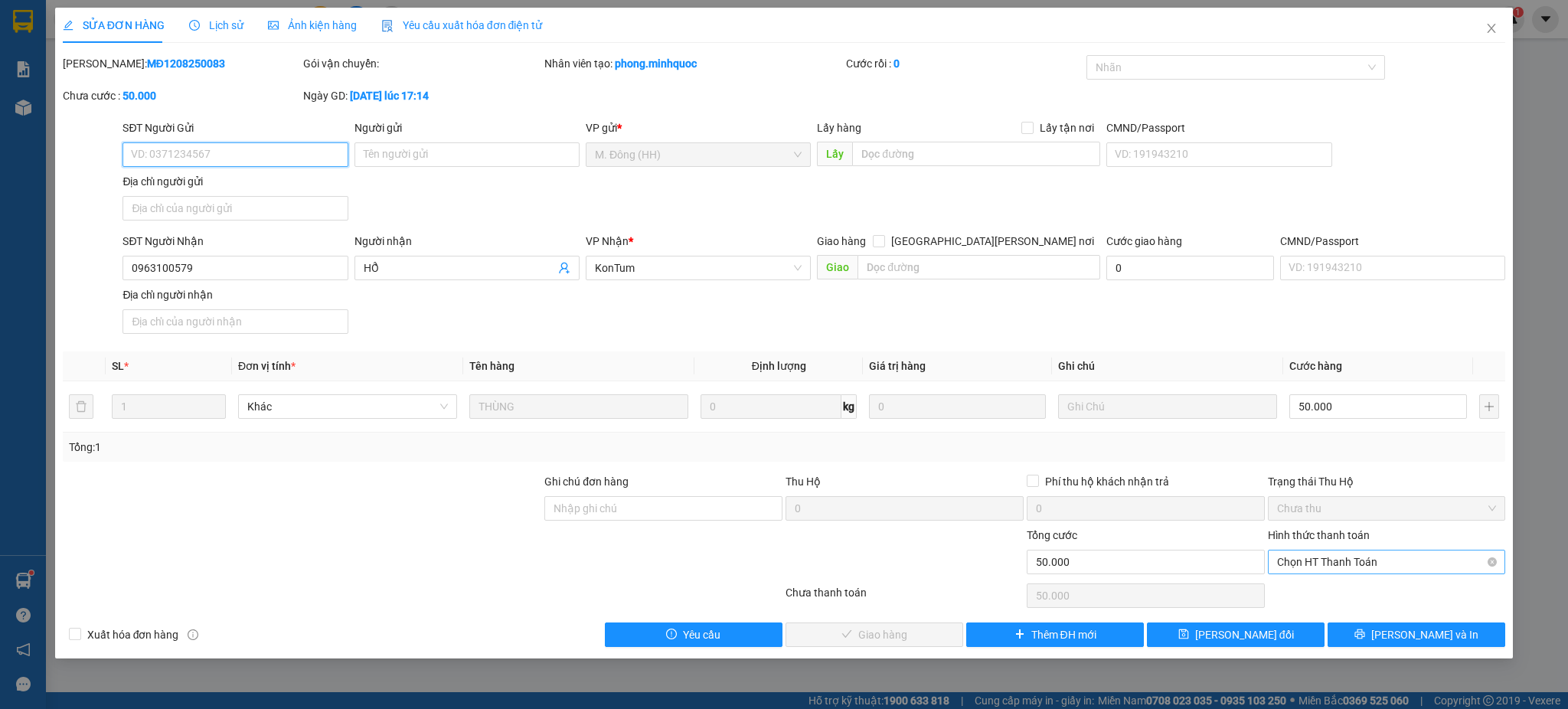
click at [1366, 558] on span "Chọn HT Thanh Toán" at bounding box center [1386, 562] width 220 height 23
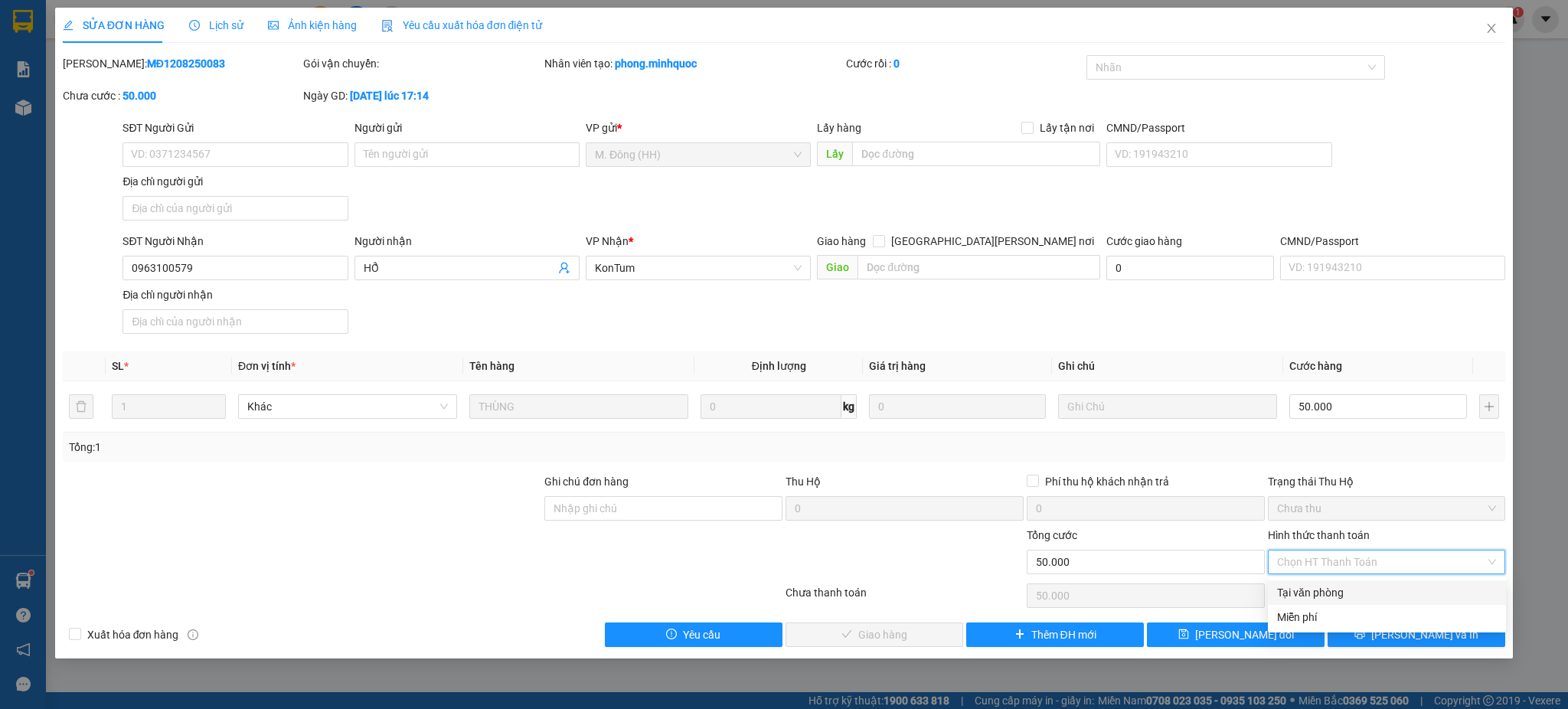
click at [1312, 591] on div "Tại văn phòng" at bounding box center [1386, 592] width 220 height 17
type input "0"
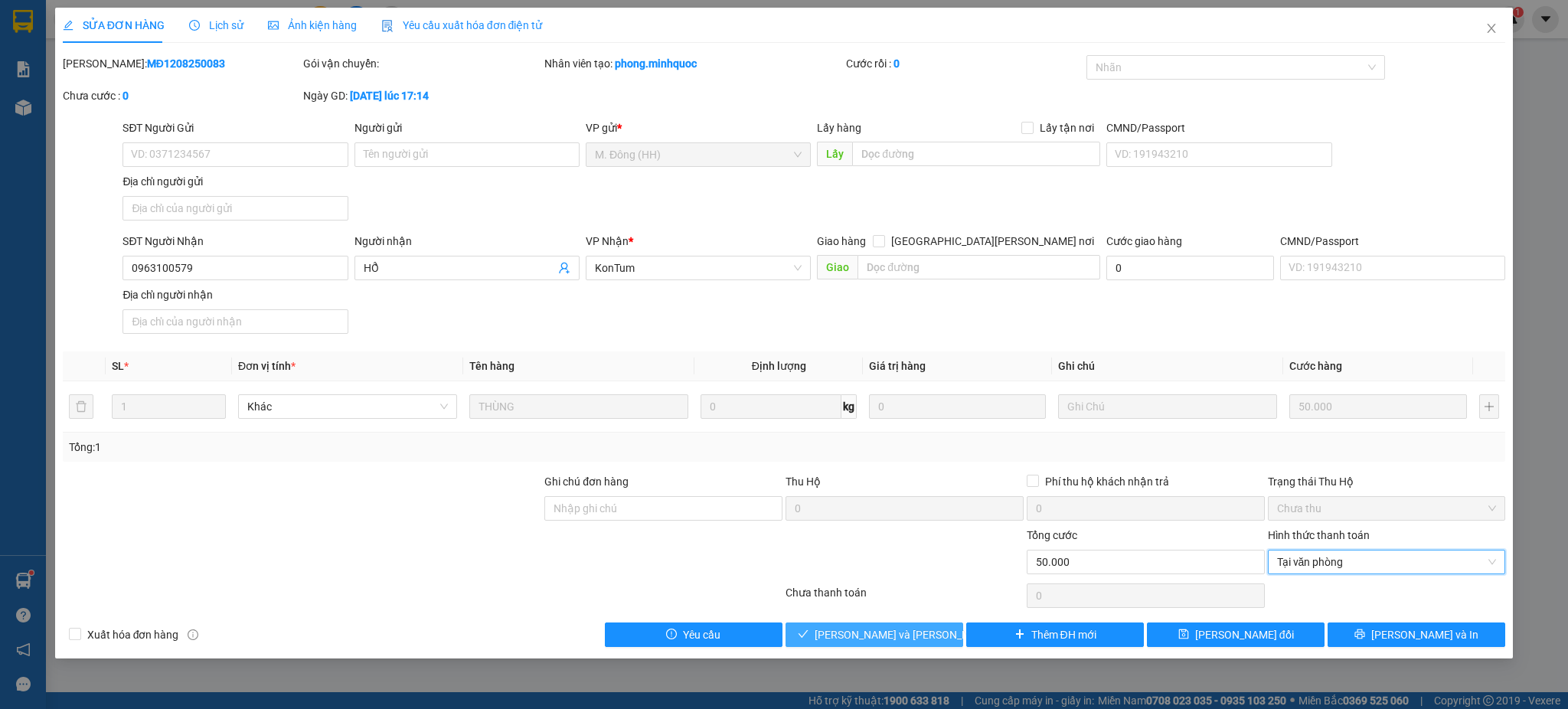
click at [926, 624] on button "Lưu và Giao hàng" at bounding box center [874, 634] width 178 height 25
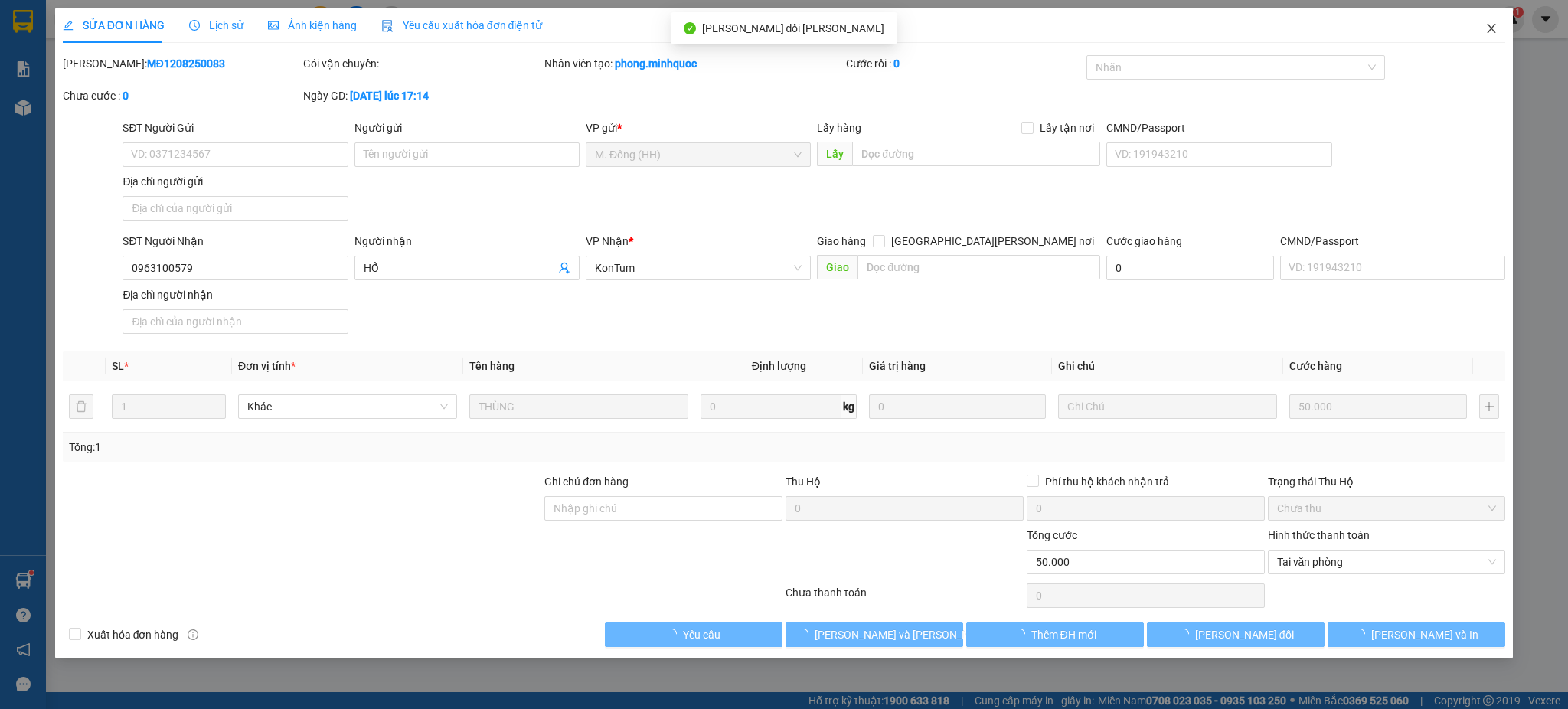
click at [1491, 29] on icon "close" at bounding box center [1492, 29] width 9 height 10
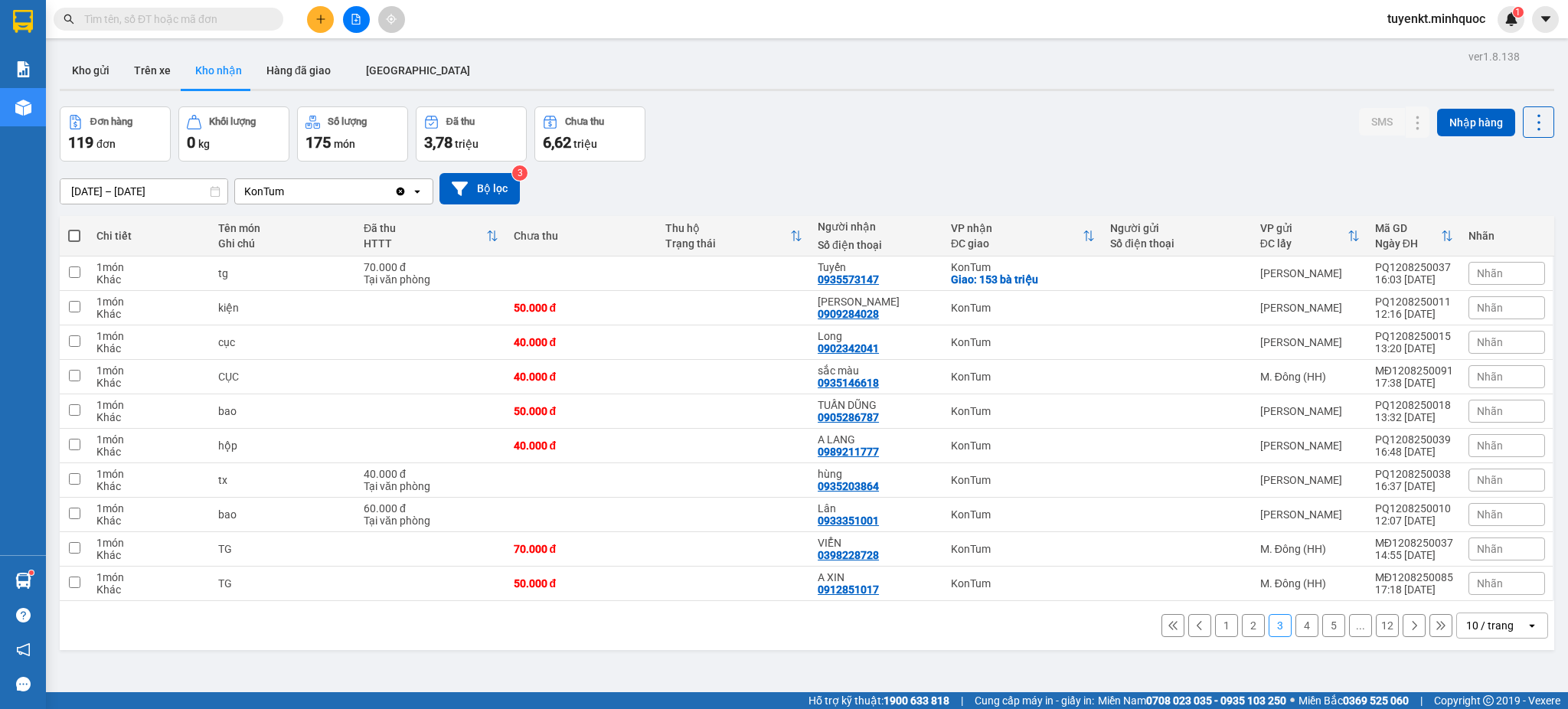
click at [215, 26] on input "text" at bounding box center [174, 19] width 181 height 17
click at [217, 25] on input "text" at bounding box center [174, 19] width 181 height 17
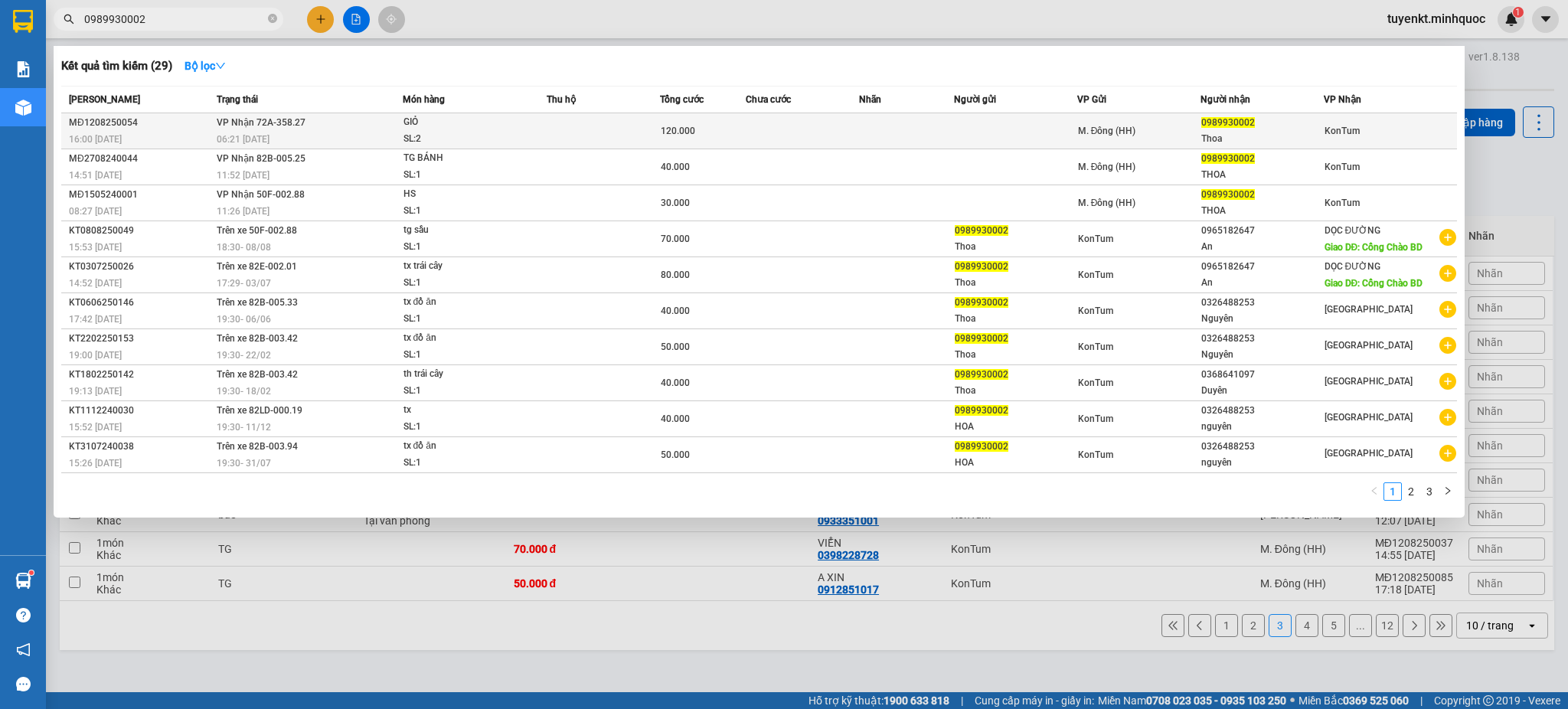
type input "0989930002"
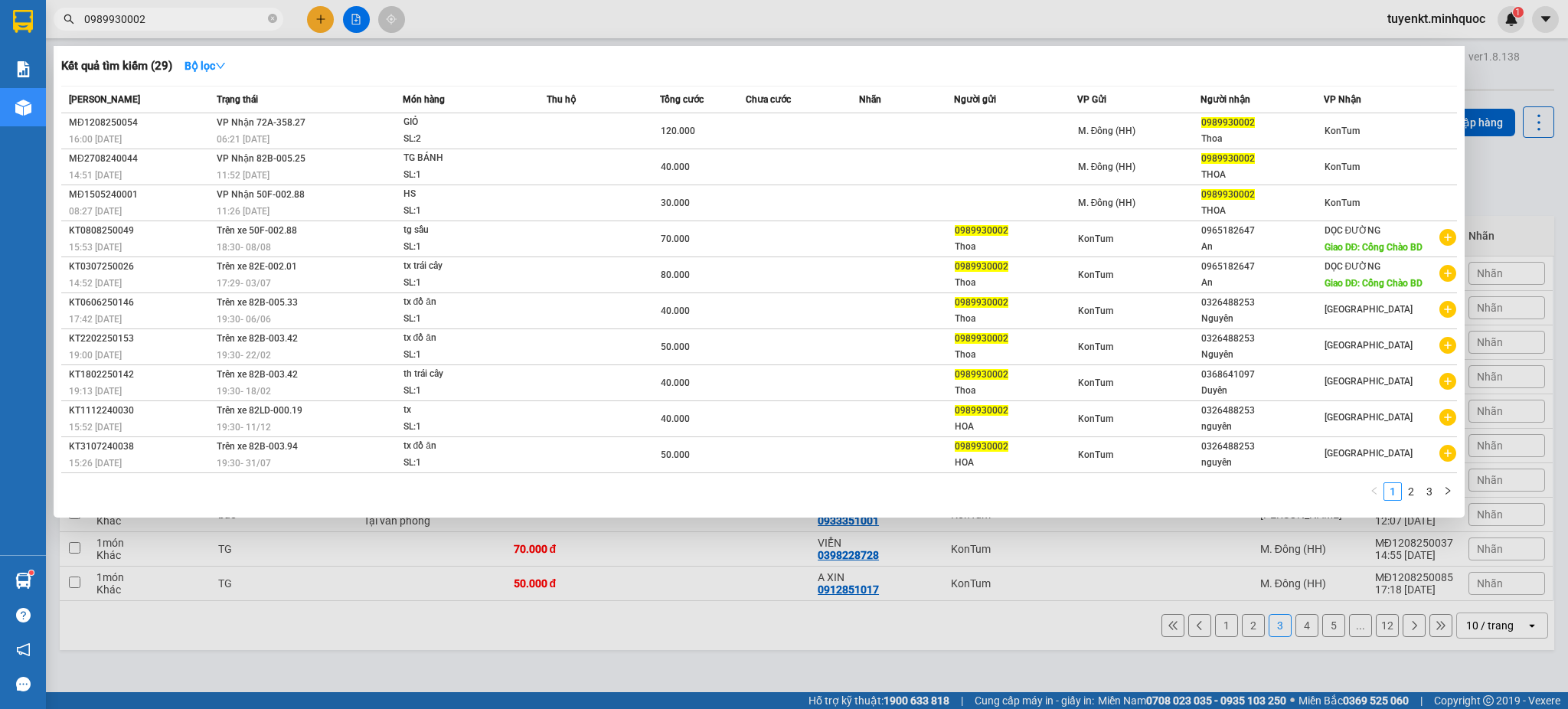
click at [504, 140] on div "SL: 2" at bounding box center [461, 140] width 115 height 17
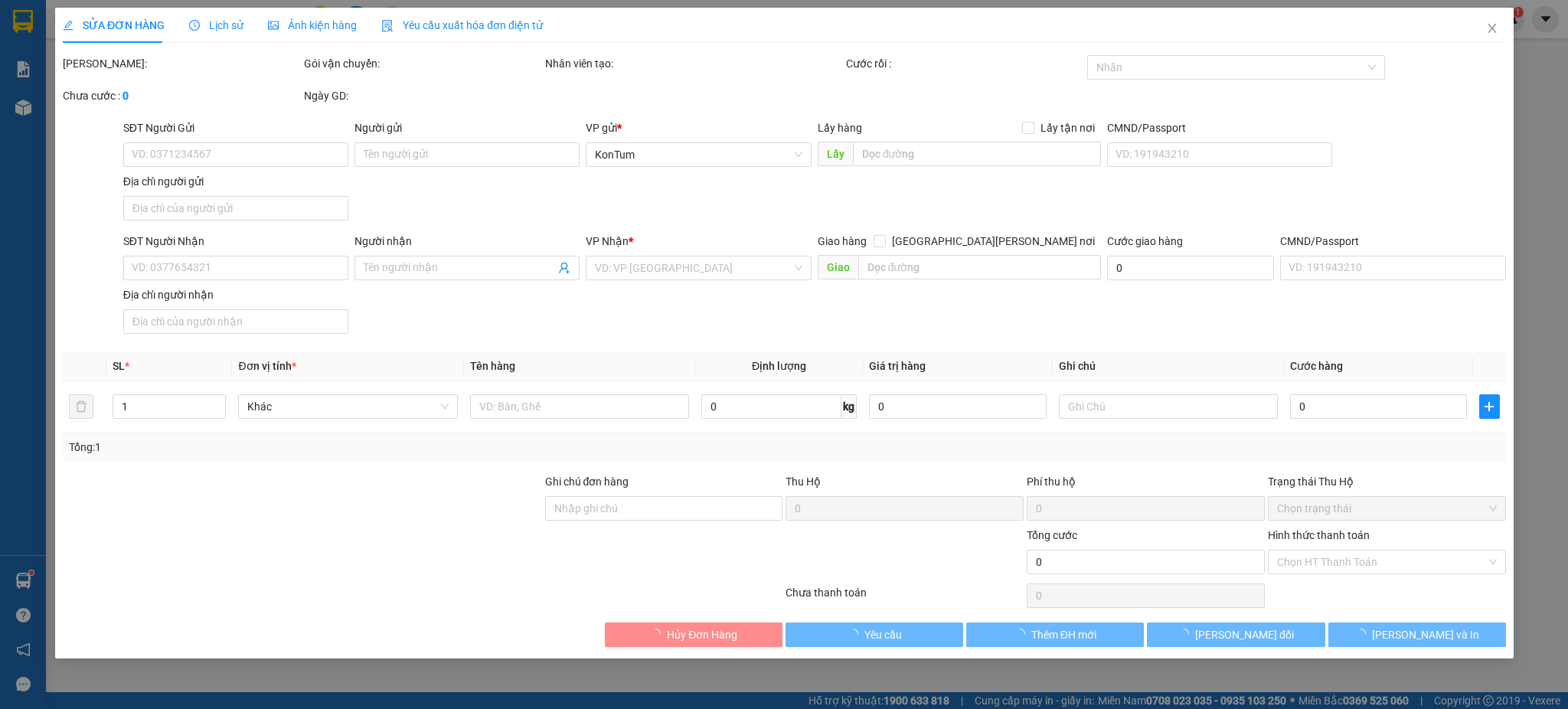
type input "0989930002"
type input "Thoa"
type input "120.000"
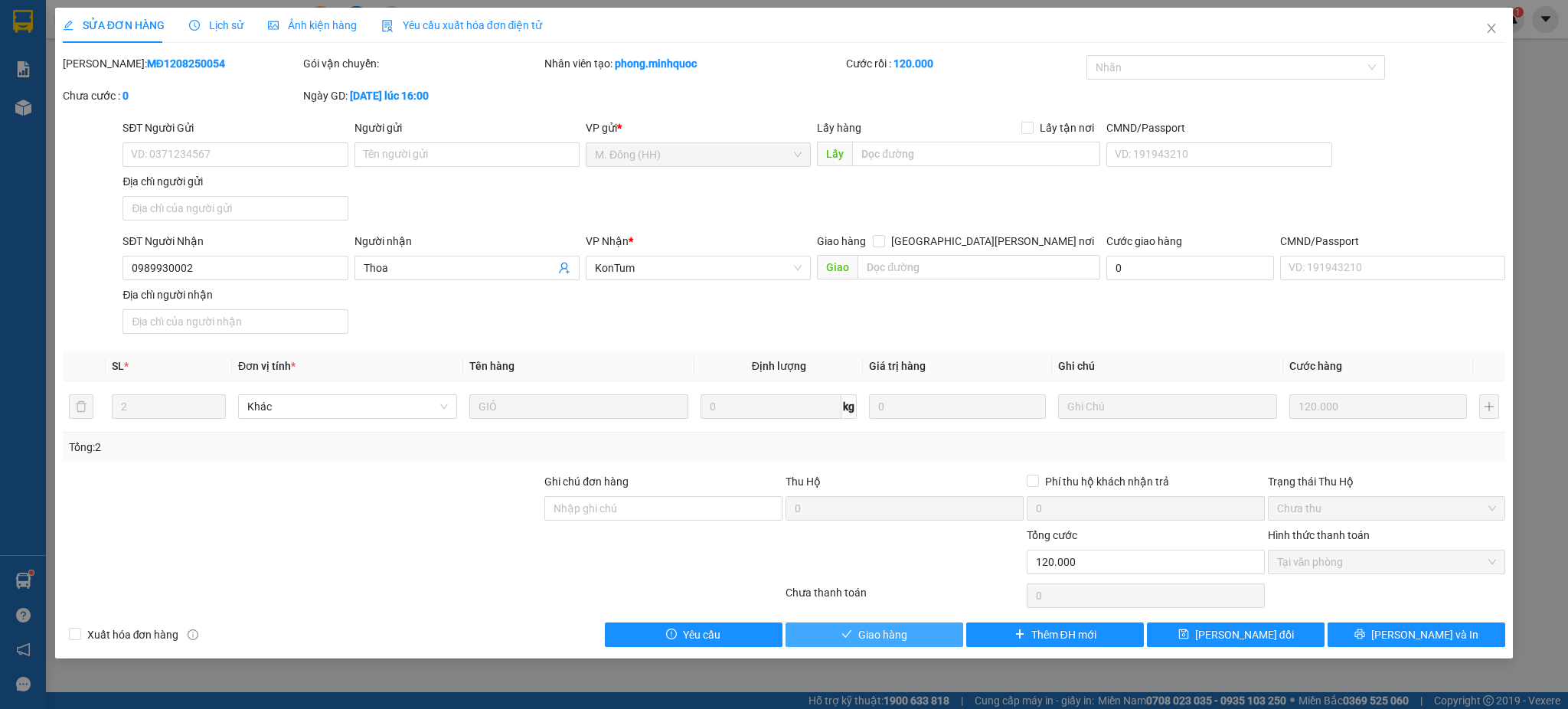
click at [883, 634] on span "Giao hàng" at bounding box center [882, 634] width 49 height 17
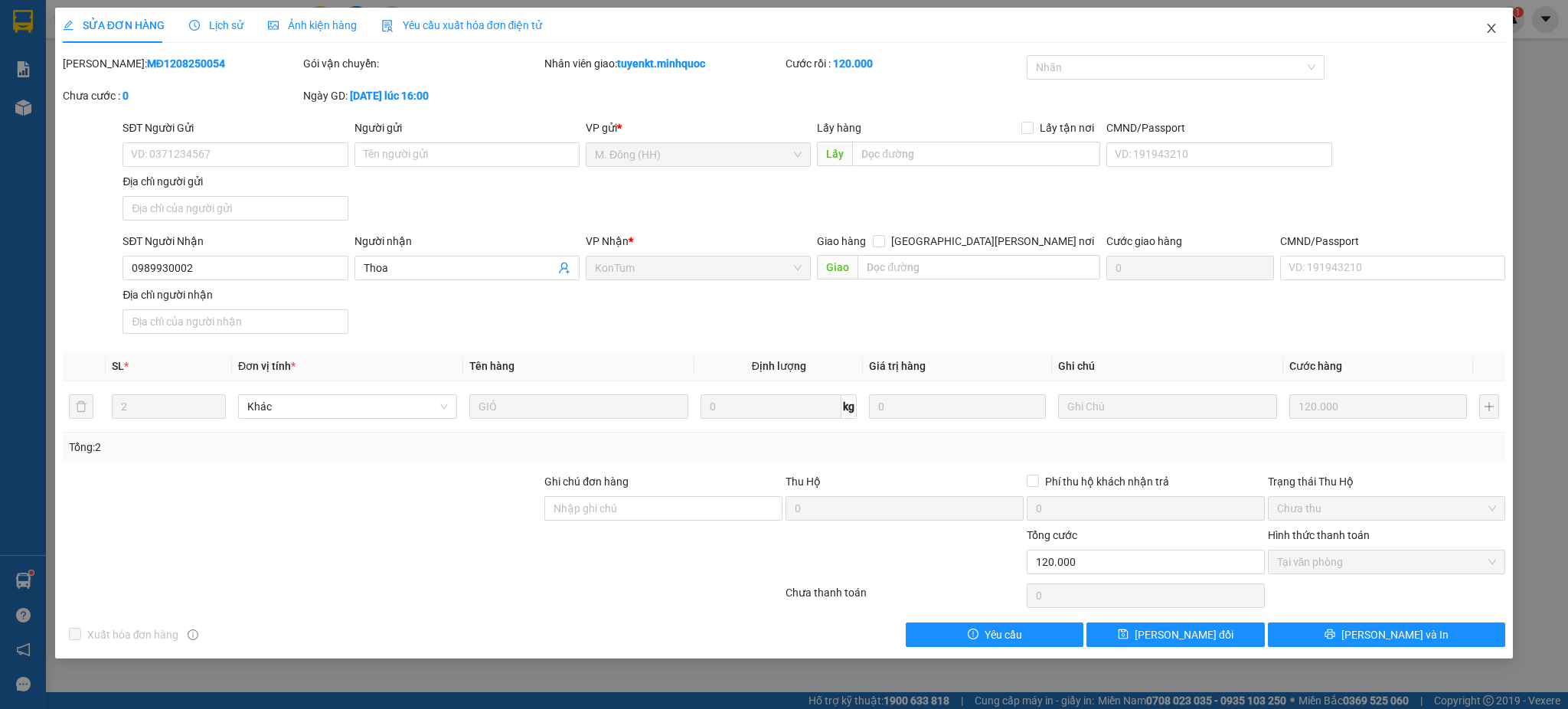
click at [1485, 21] on span "Close" at bounding box center [1491, 29] width 43 height 43
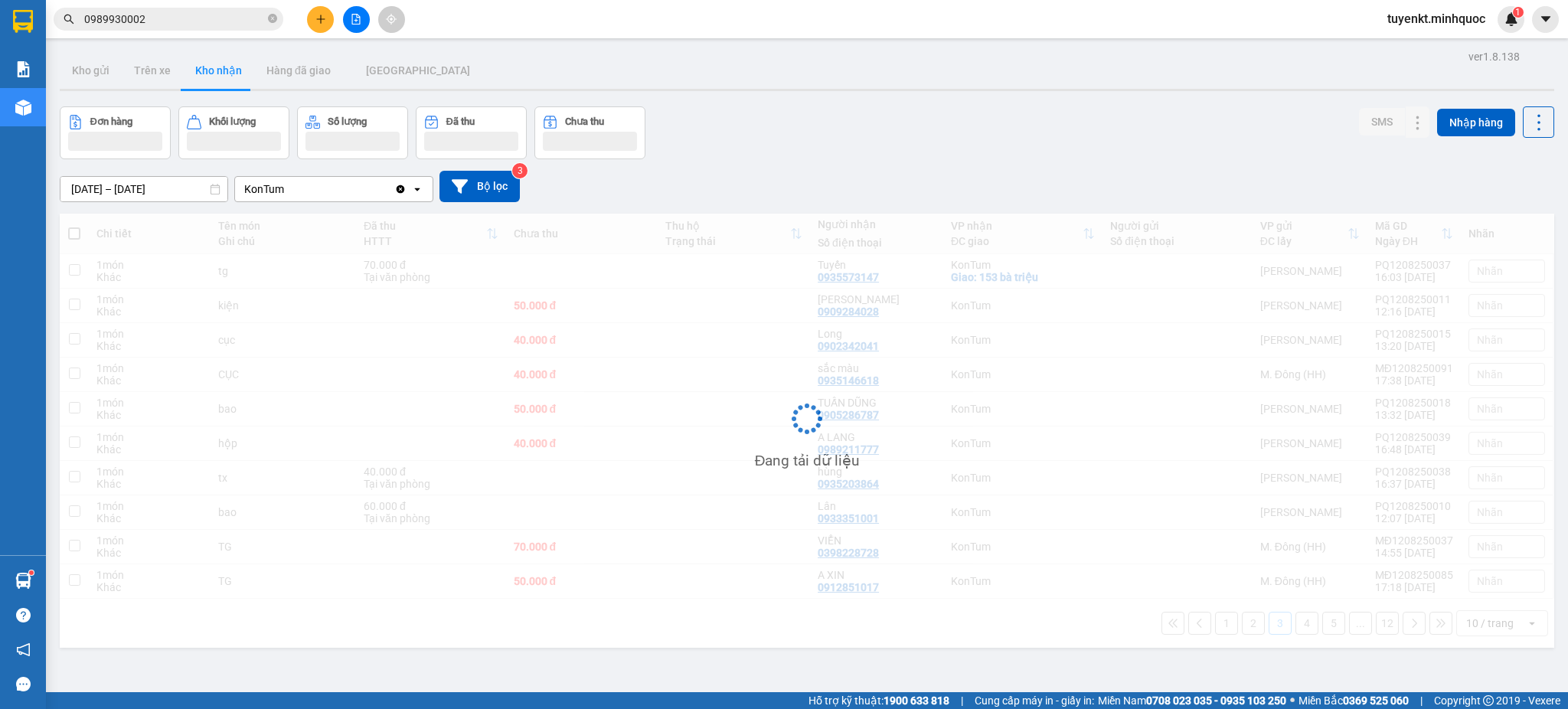
click at [356, 28] on button at bounding box center [356, 19] width 27 height 27
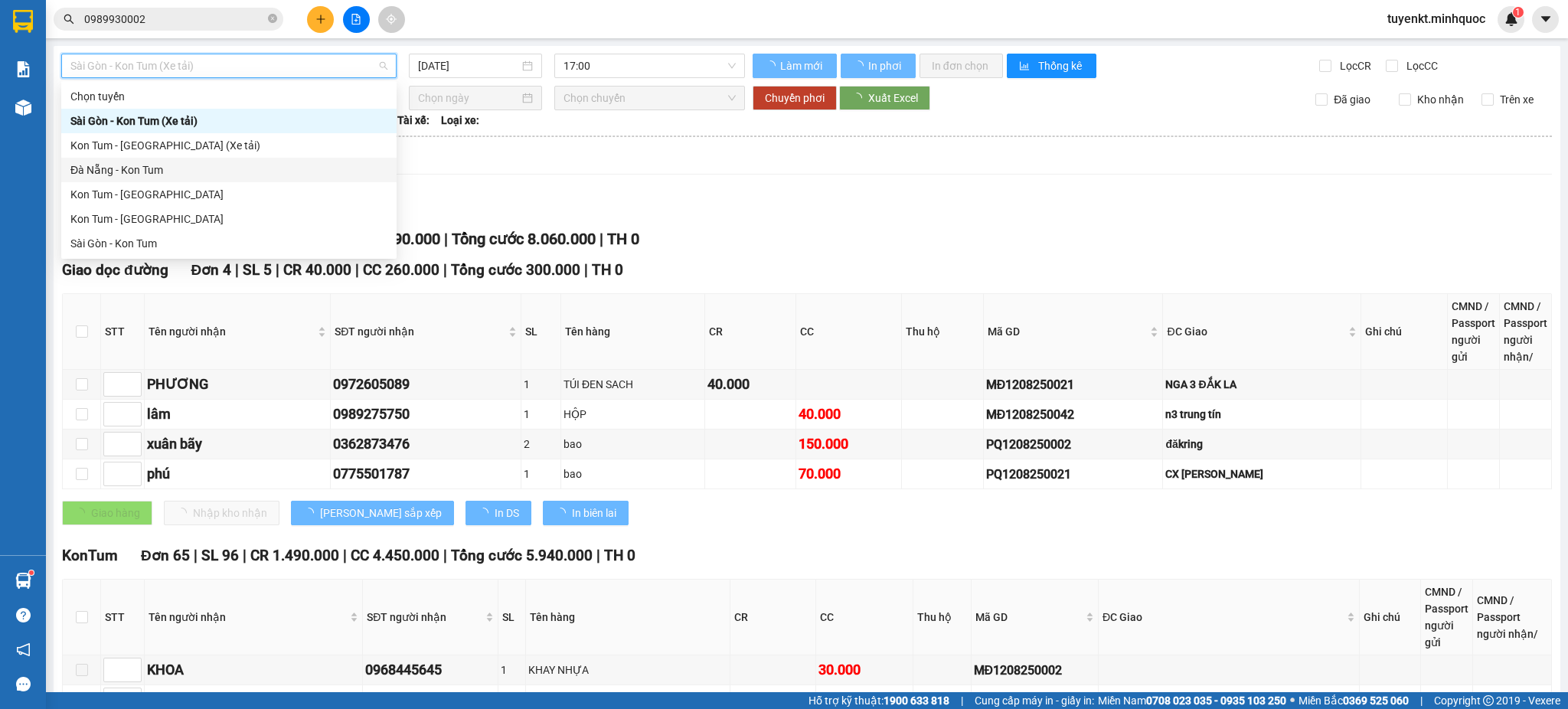
type input "[DATE]"
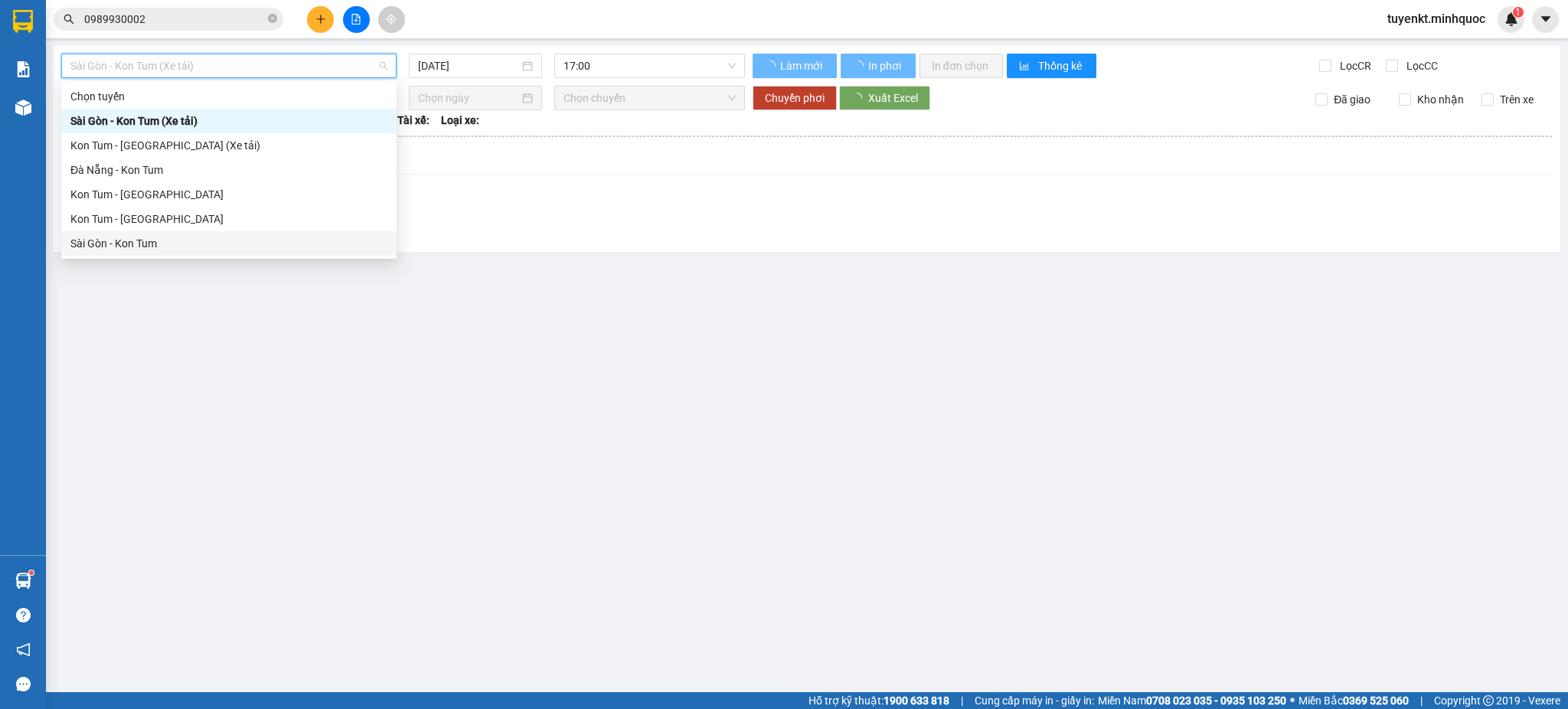
click at [135, 240] on div "Sài Gòn - Kon Tum" at bounding box center [229, 244] width 317 height 17
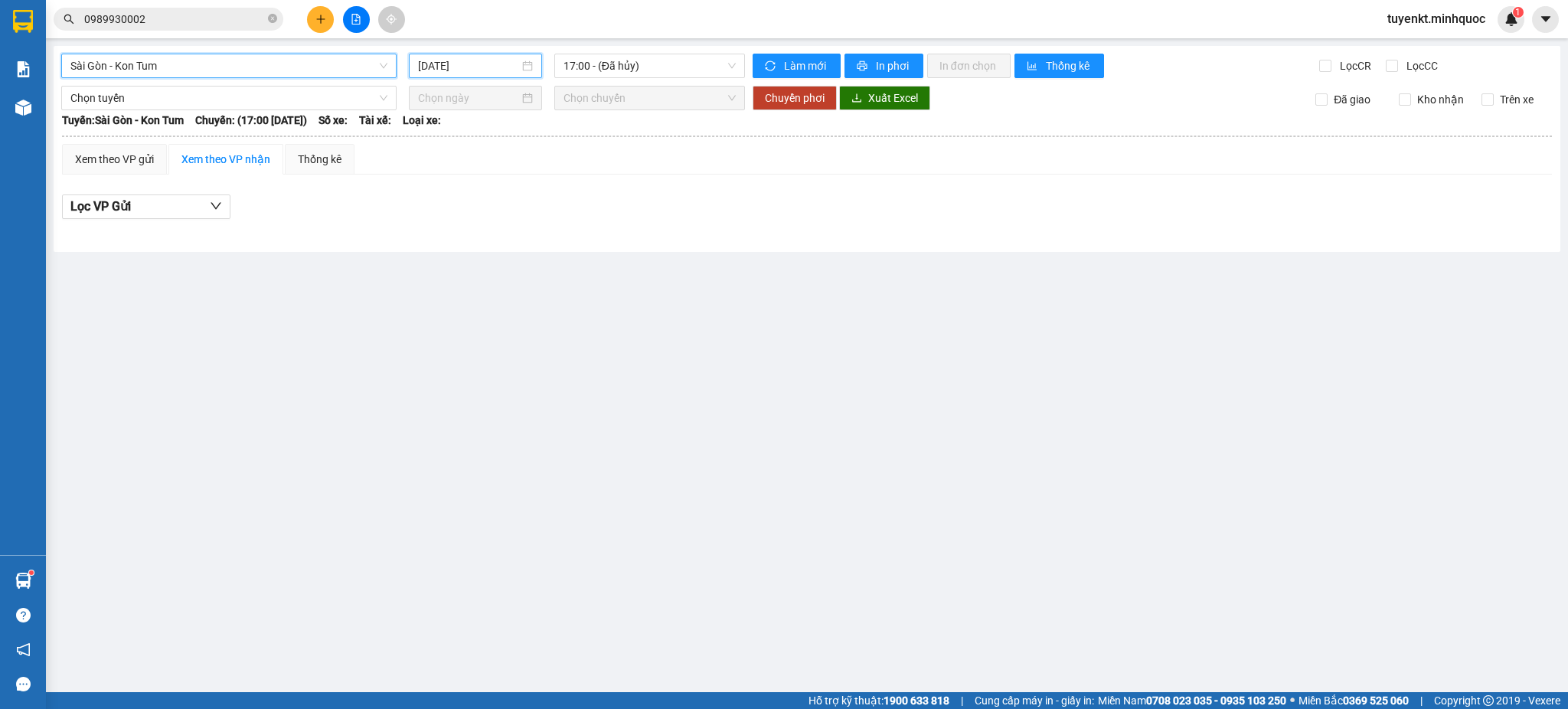
click at [458, 55] on div "[DATE]" at bounding box center [475, 66] width 133 height 25
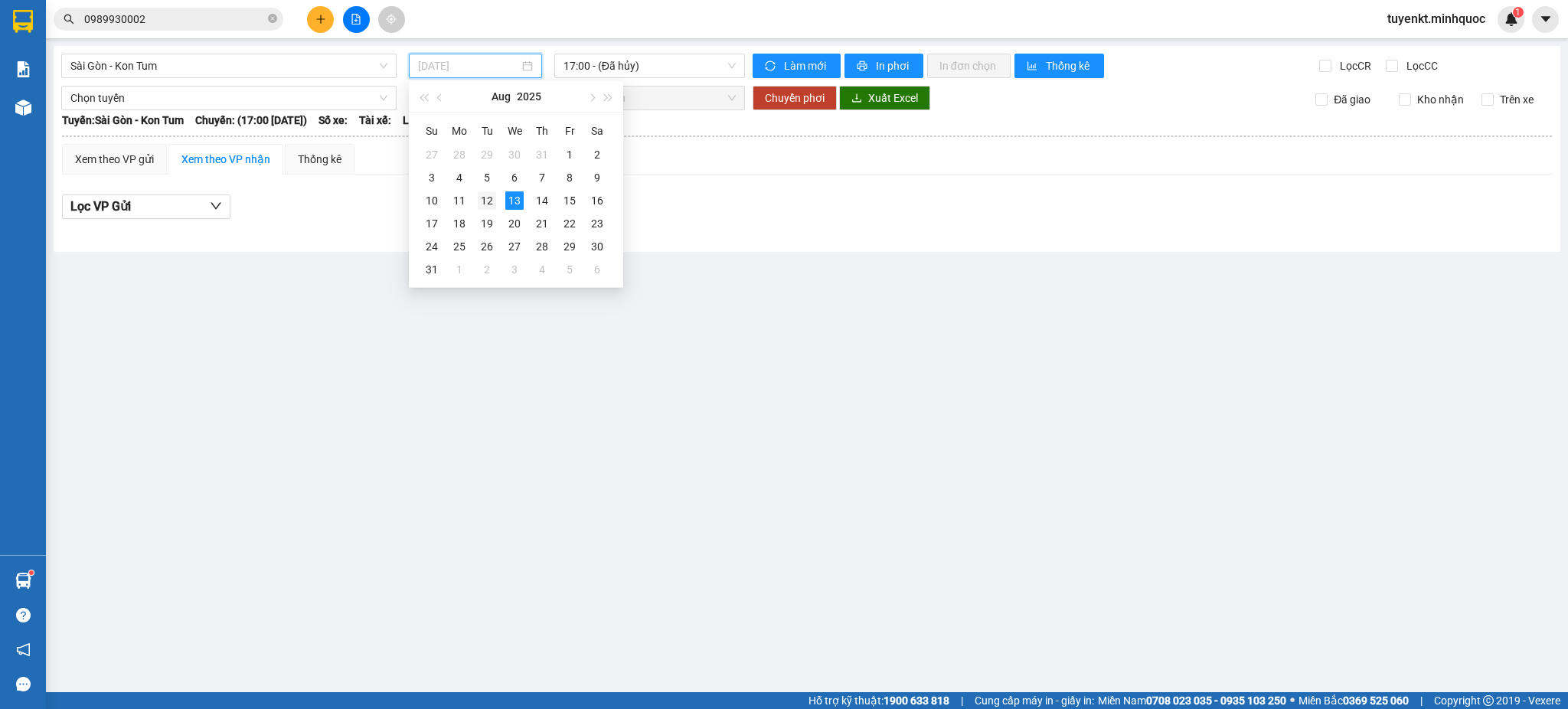
click at [488, 203] on div "12" at bounding box center [486, 200] width 18 height 18
type input "[DATE]"
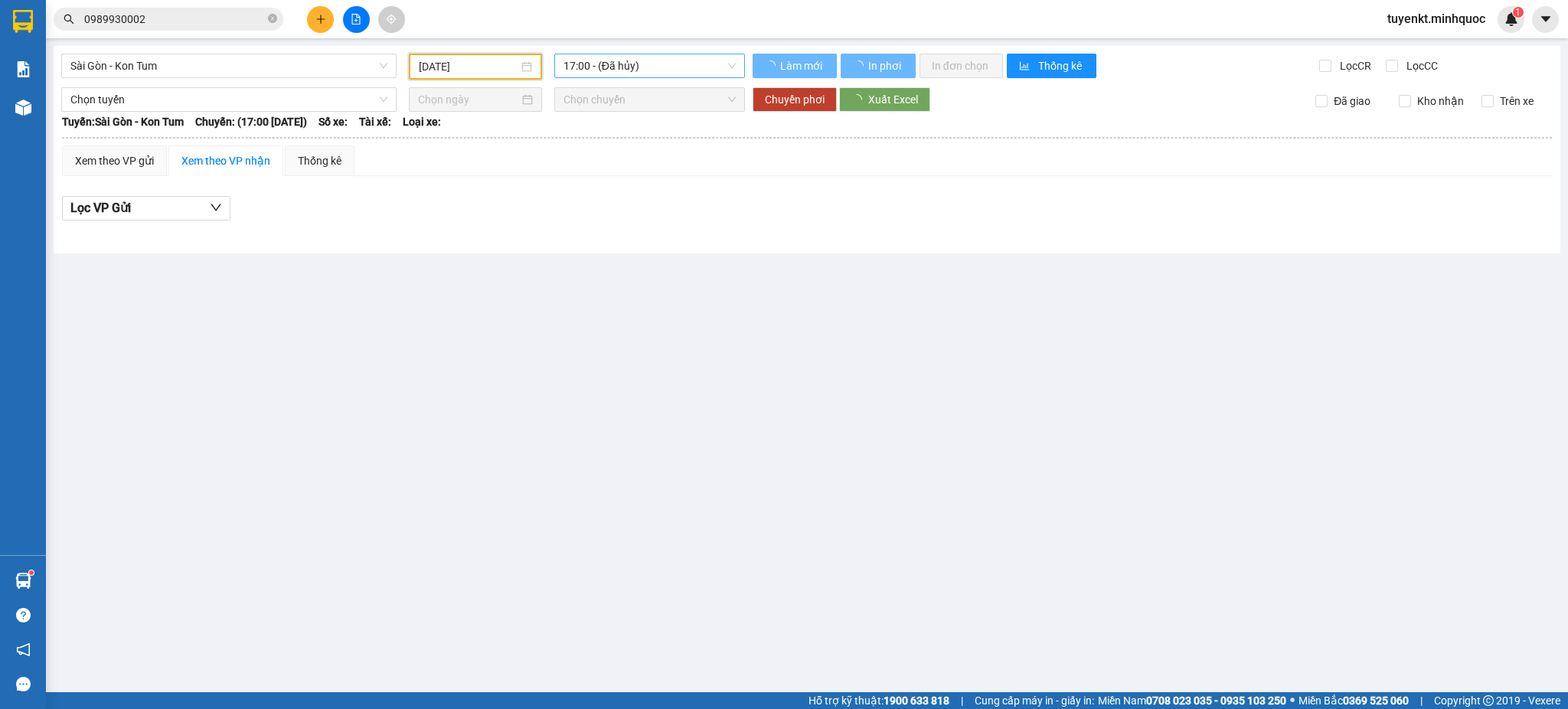
click at [682, 65] on span "17:00 - (Đã hủy)" at bounding box center [650, 66] width 172 height 23
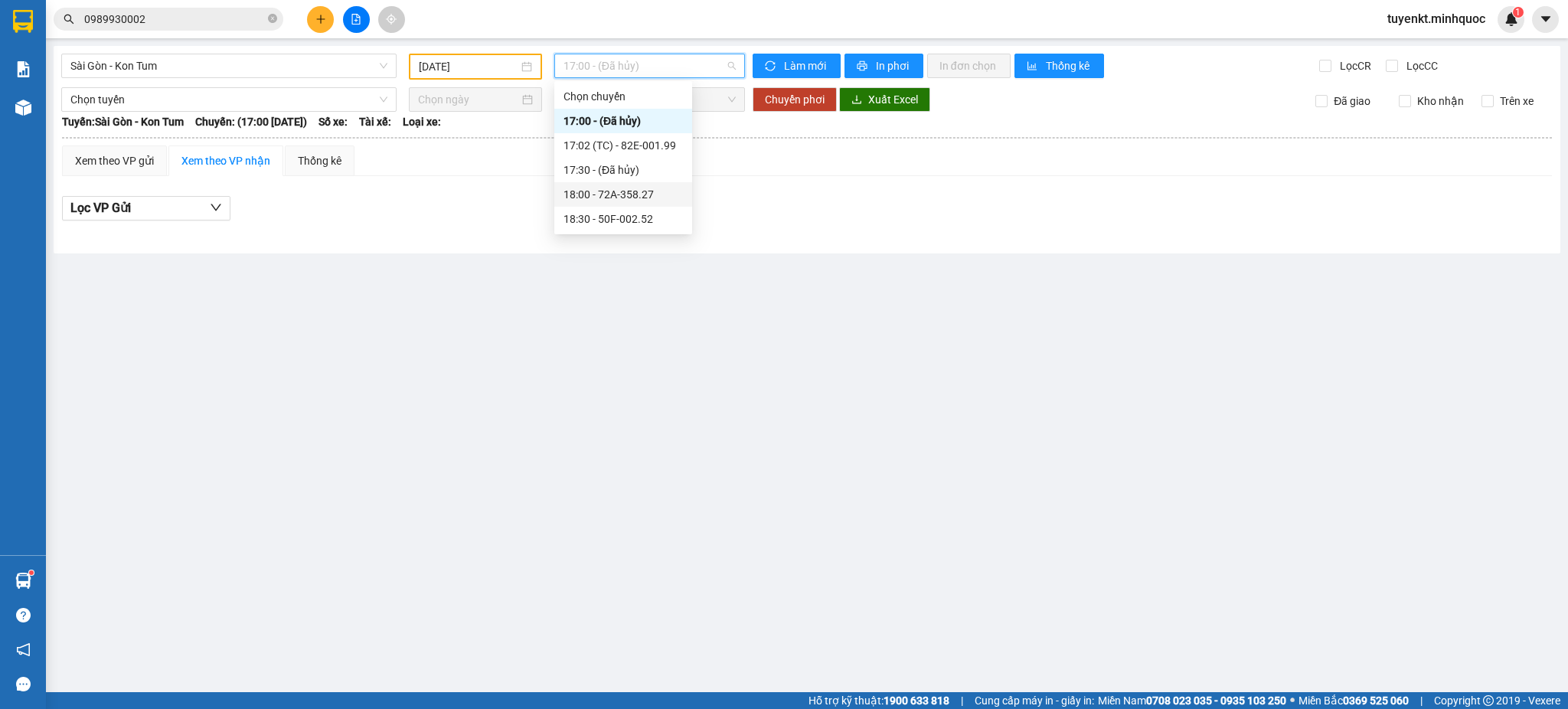
click at [645, 191] on div "18:00 - 72A-358.27" at bounding box center [623, 195] width 119 height 17
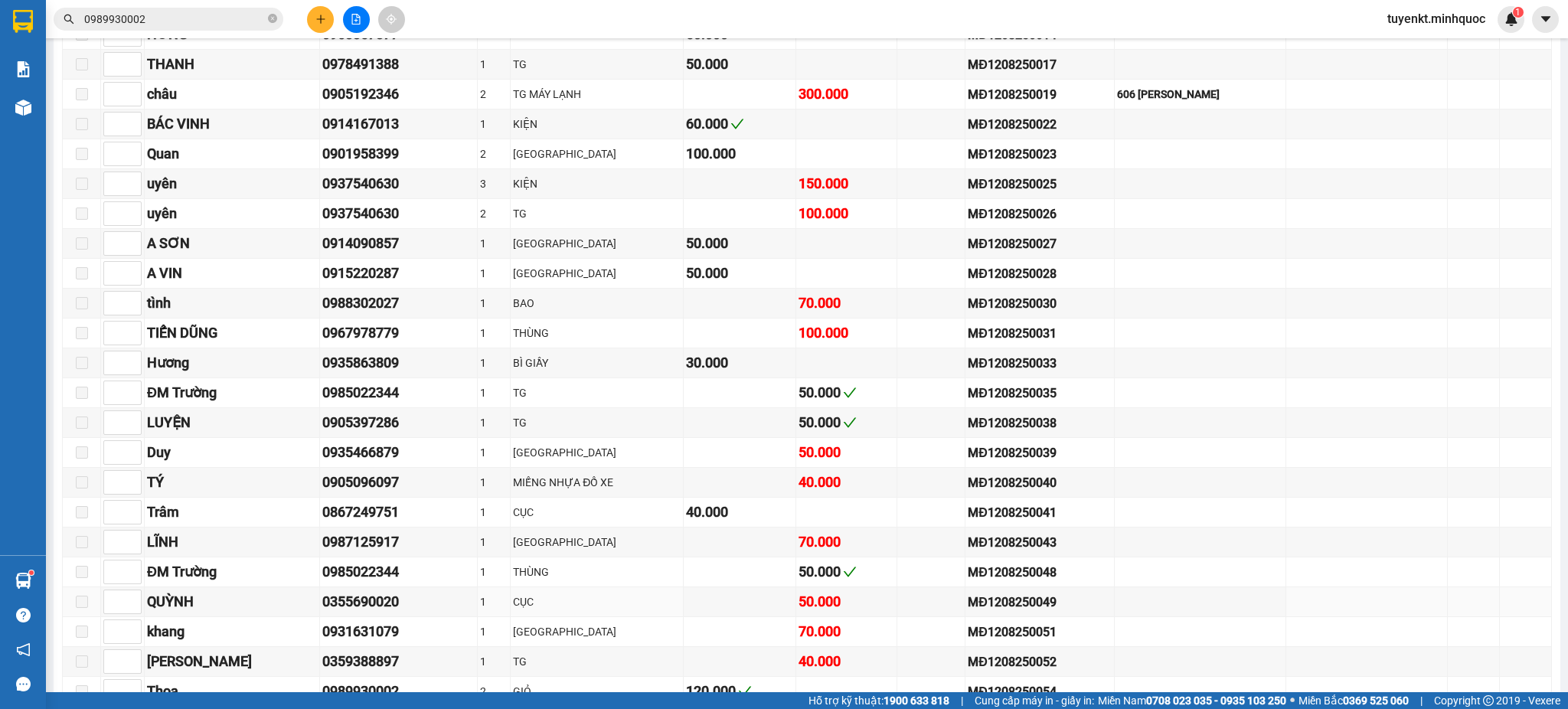
scroll to position [1021, 0]
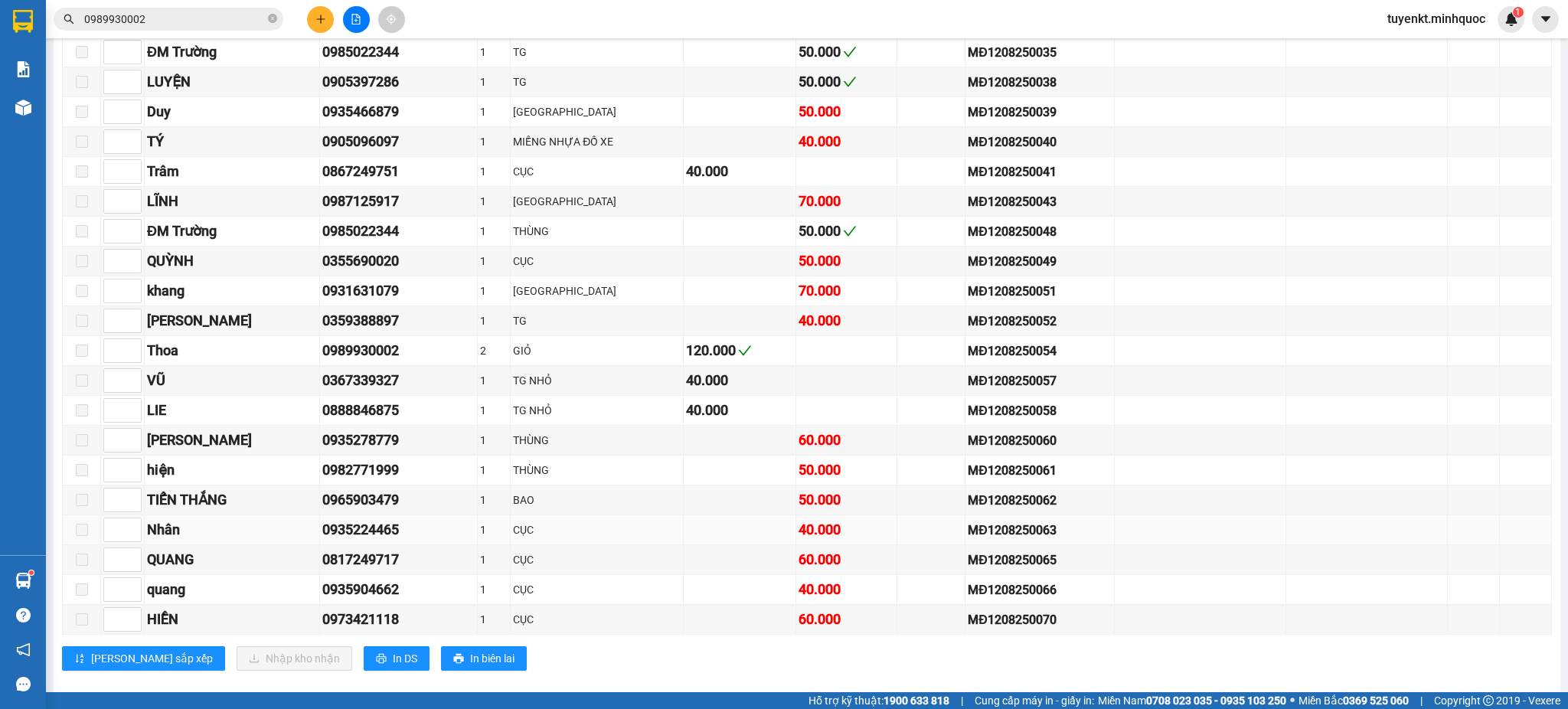
click at [356, 531] on div "0935224465" at bounding box center [398, 529] width 153 height 21
copy div "0935224465"
drag, startPoint x: 0, startPoint y: 20, endPoint x: 0, endPoint y: 48, distance: 28.0
click at [0, 48] on section "Kết quả tìm kiếm ( 29 ) Bộ lọc Mã ĐH Trạng thái Món hàng Thu hộ Tổng cước Chưa …" at bounding box center [784, 354] width 1568 height 709
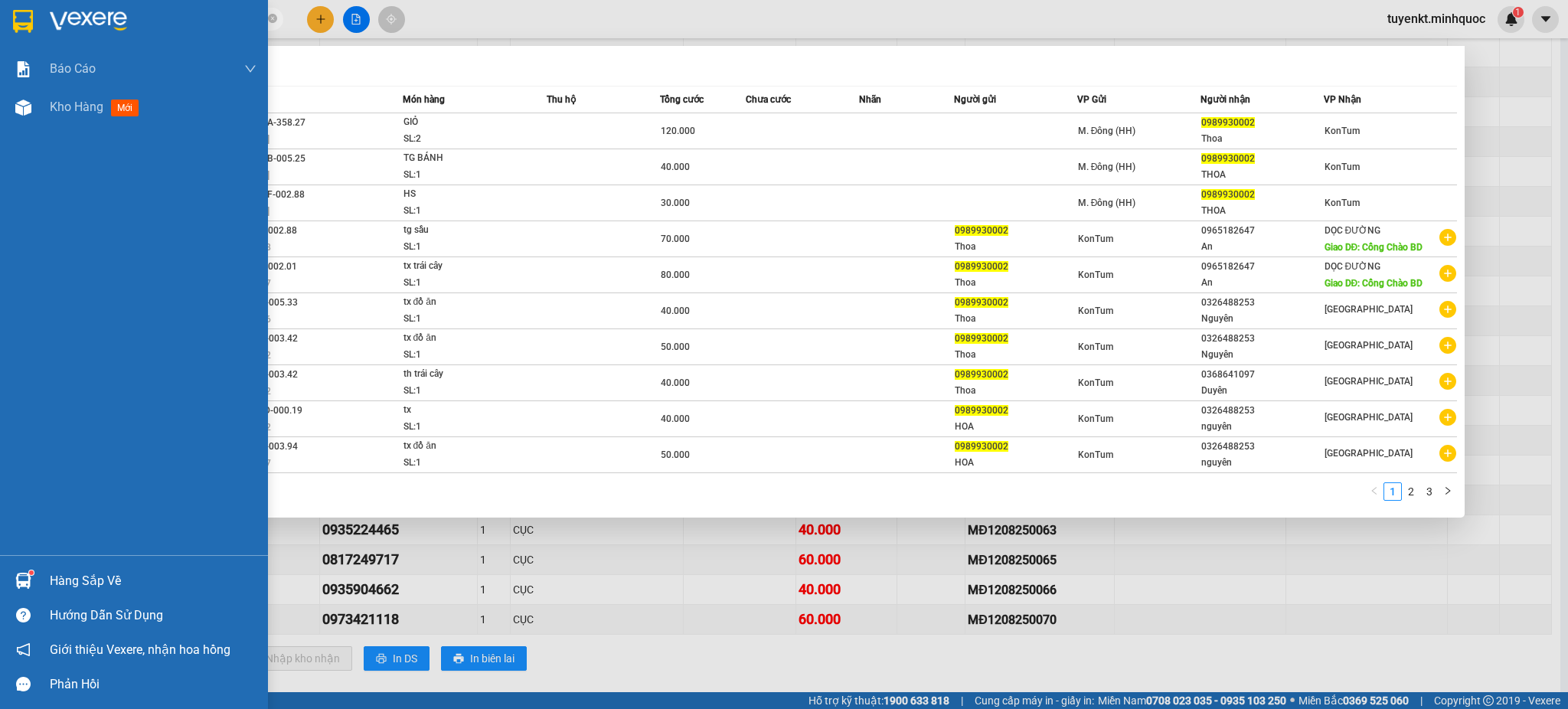
paste input "35224465"
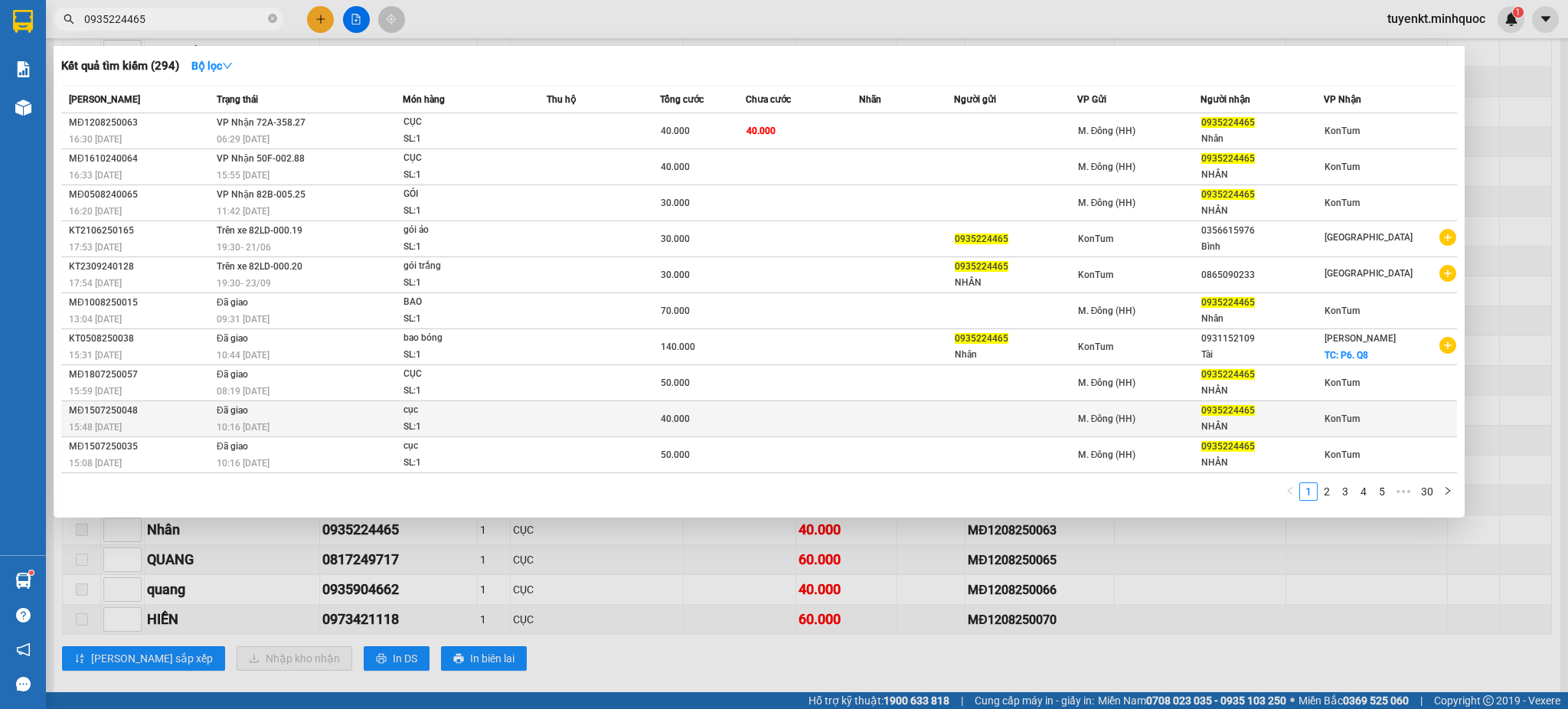
type input "0935224465"
click at [885, 415] on td at bounding box center [906, 419] width 95 height 36
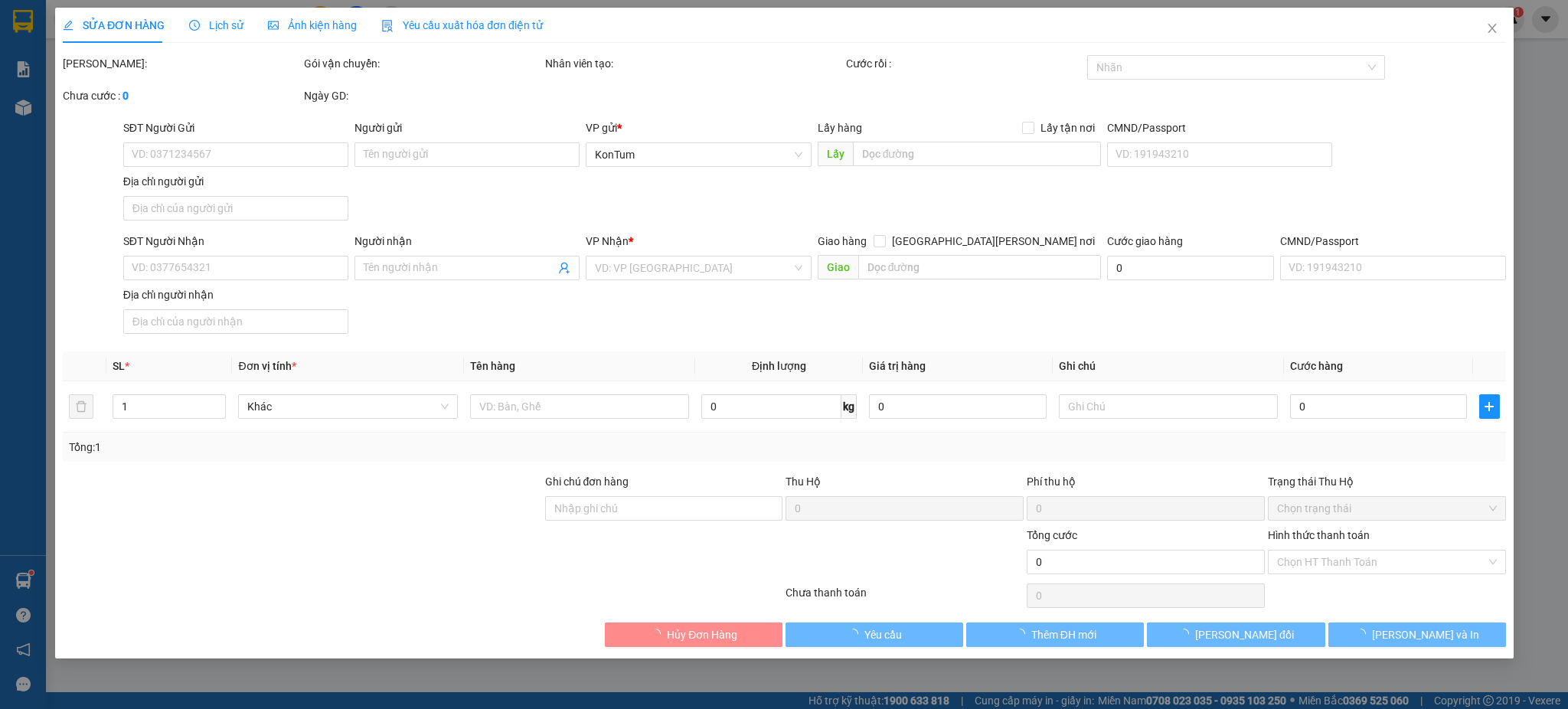
type input "0935224465"
type input "NHÂN"
type input "40.000"
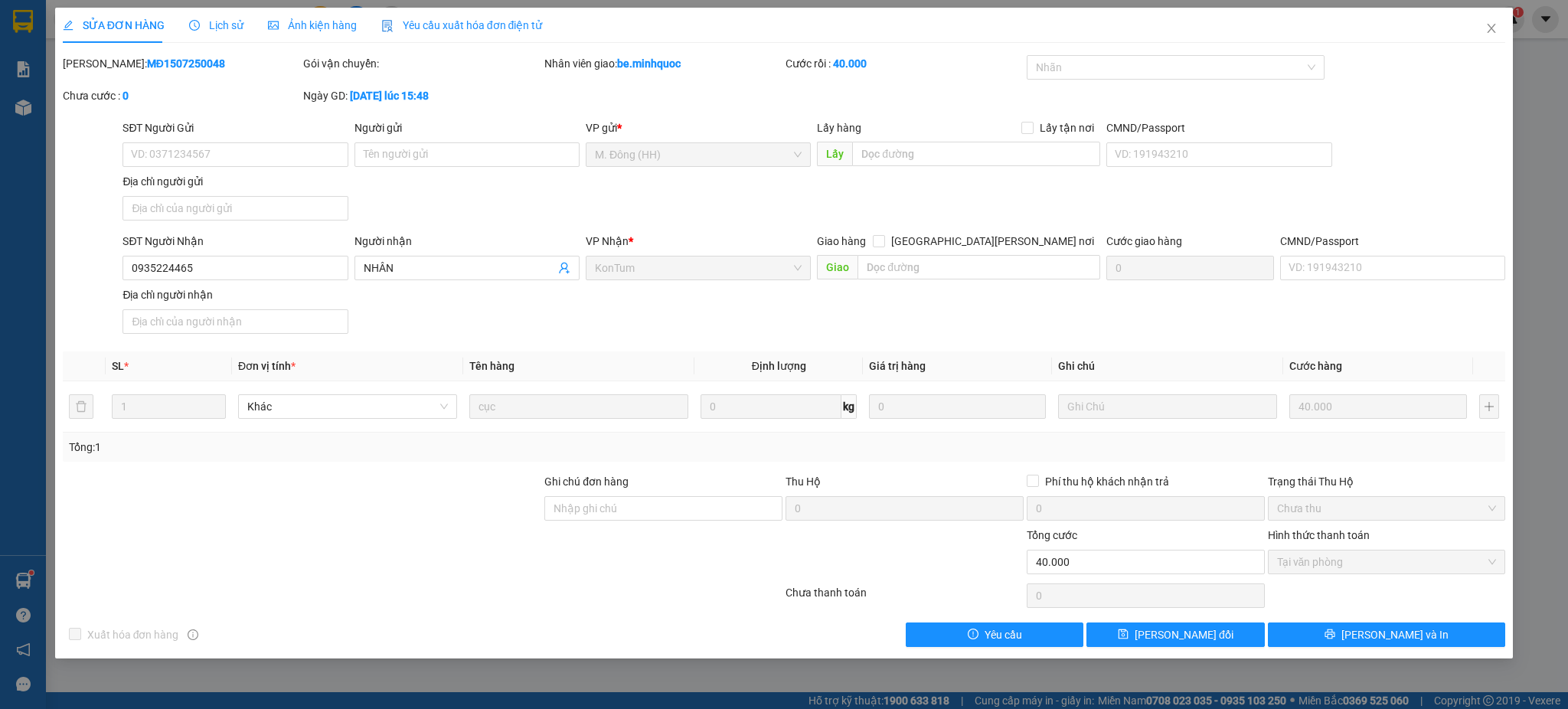
click at [1479, 250] on div "CMND/Passport" at bounding box center [1393, 245] width 226 height 23
click at [1490, 31] on icon "close" at bounding box center [1492, 29] width 9 height 10
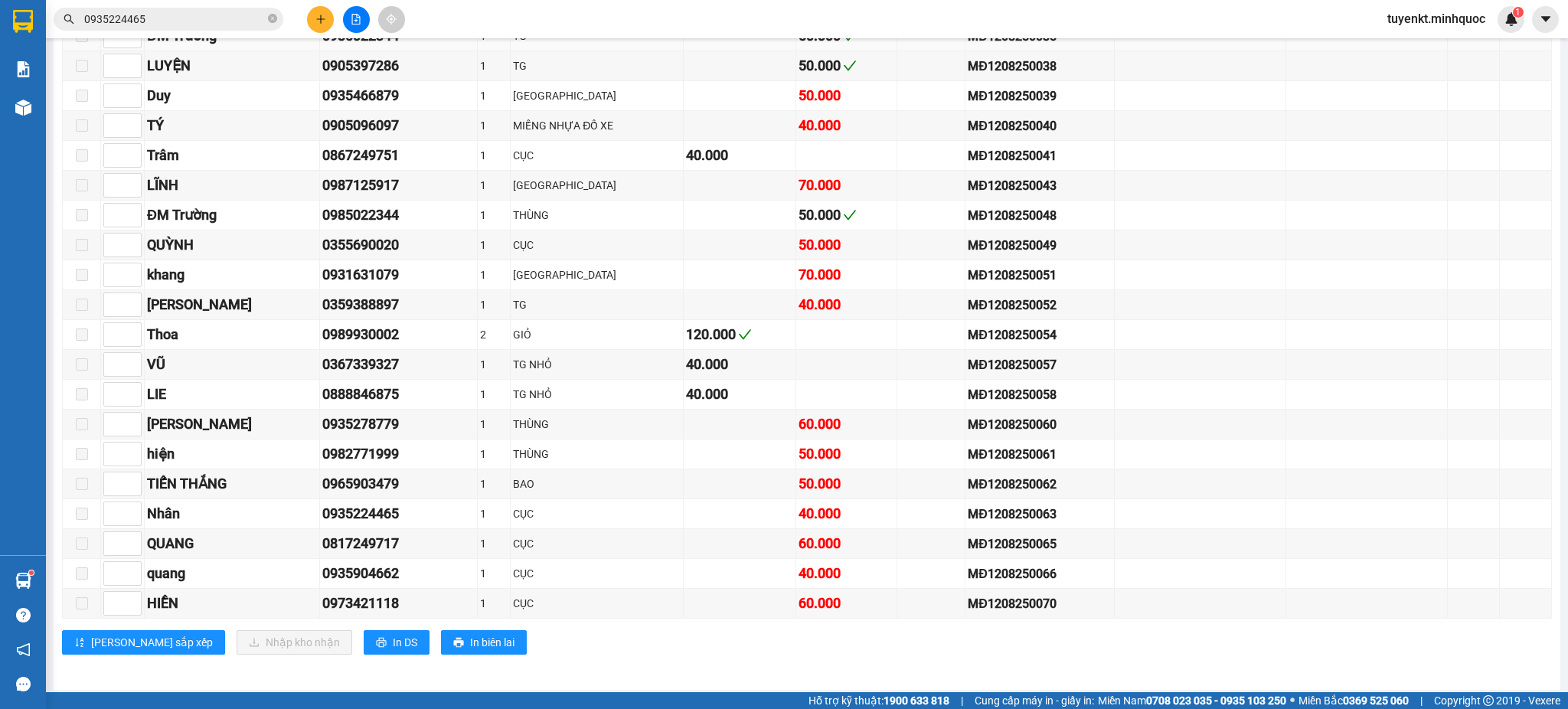
scroll to position [1047, 0]
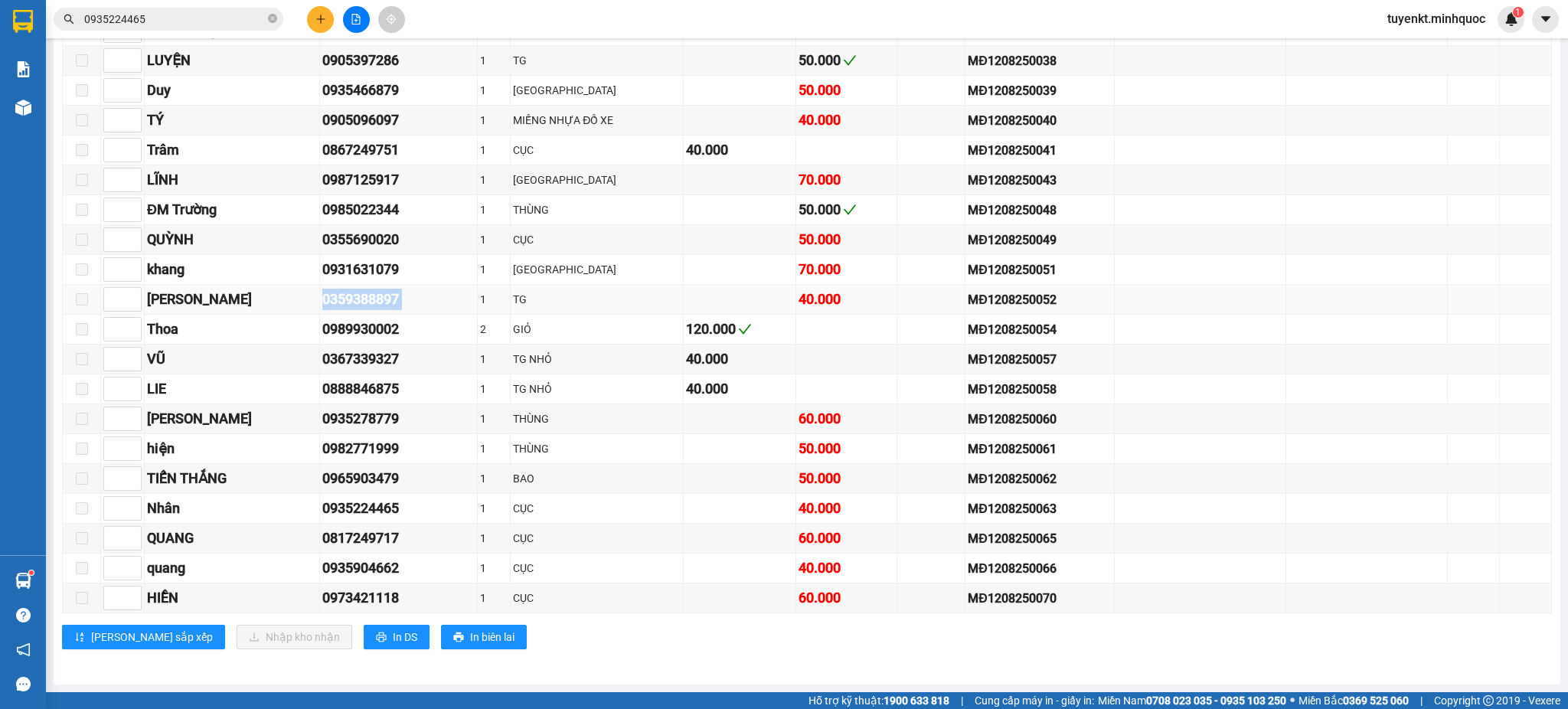
drag, startPoint x: 308, startPoint y: 302, endPoint x: 468, endPoint y: 302, distance: 160.0
click at [468, 302] on tr "Thanh 0359388897 1 TG 40.000 MĐ1208250052" at bounding box center [807, 299] width 1489 height 30
click at [109, 28] on div "Kết quả tìm kiếm ( 294 ) Bộ lọc Mã ĐH Trạng thái Món hàng Thu hộ Tổng cước Chưa…" at bounding box center [149, 19] width 298 height 27
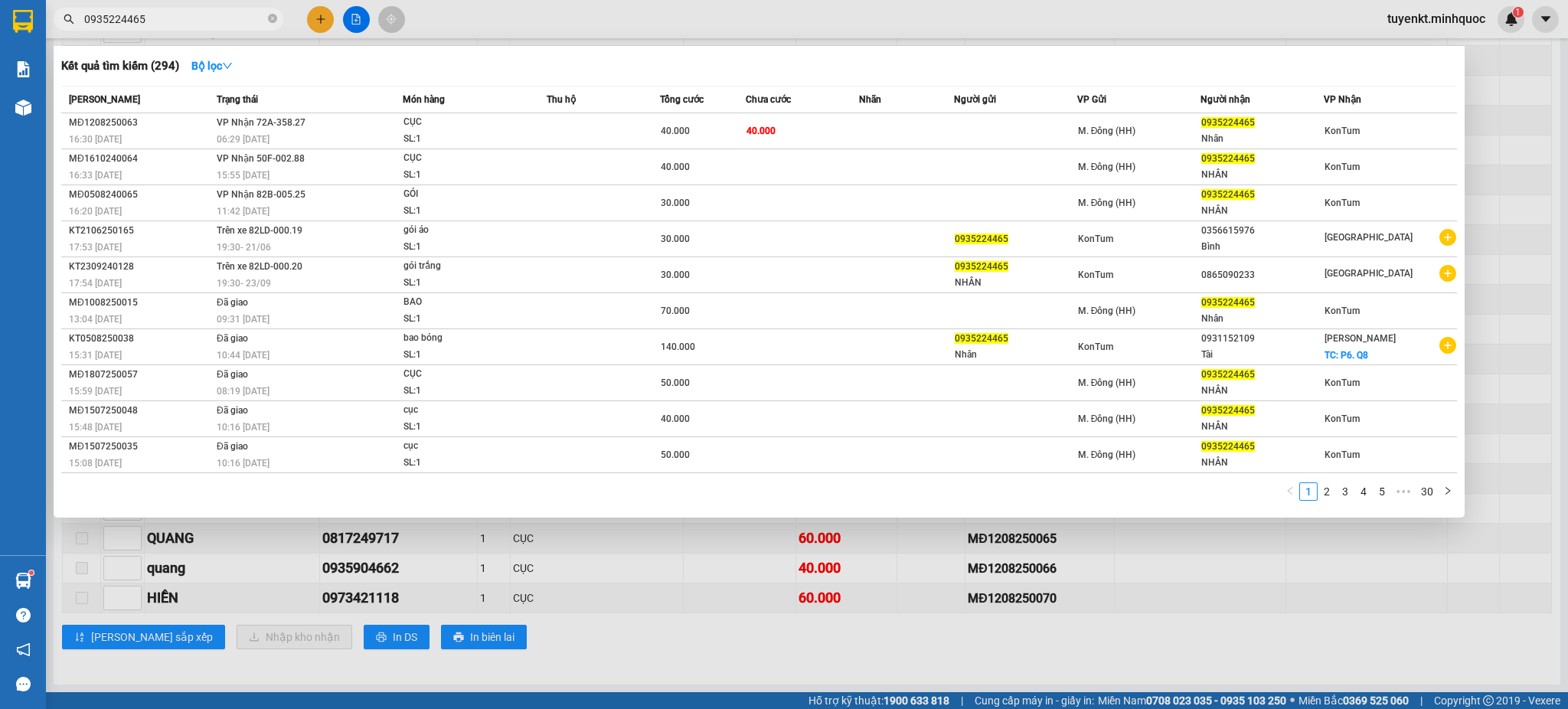
drag, startPoint x: 161, startPoint y: 20, endPoint x: 61, endPoint y: 48, distance: 103.8
click at [68, 32] on div "Kết quả tìm kiếm ( 294 ) Bộ lọc Mã ĐH Trạng thái Món hàng Thu hộ Tổng cước Chưa…" at bounding box center [149, 19] width 298 height 27
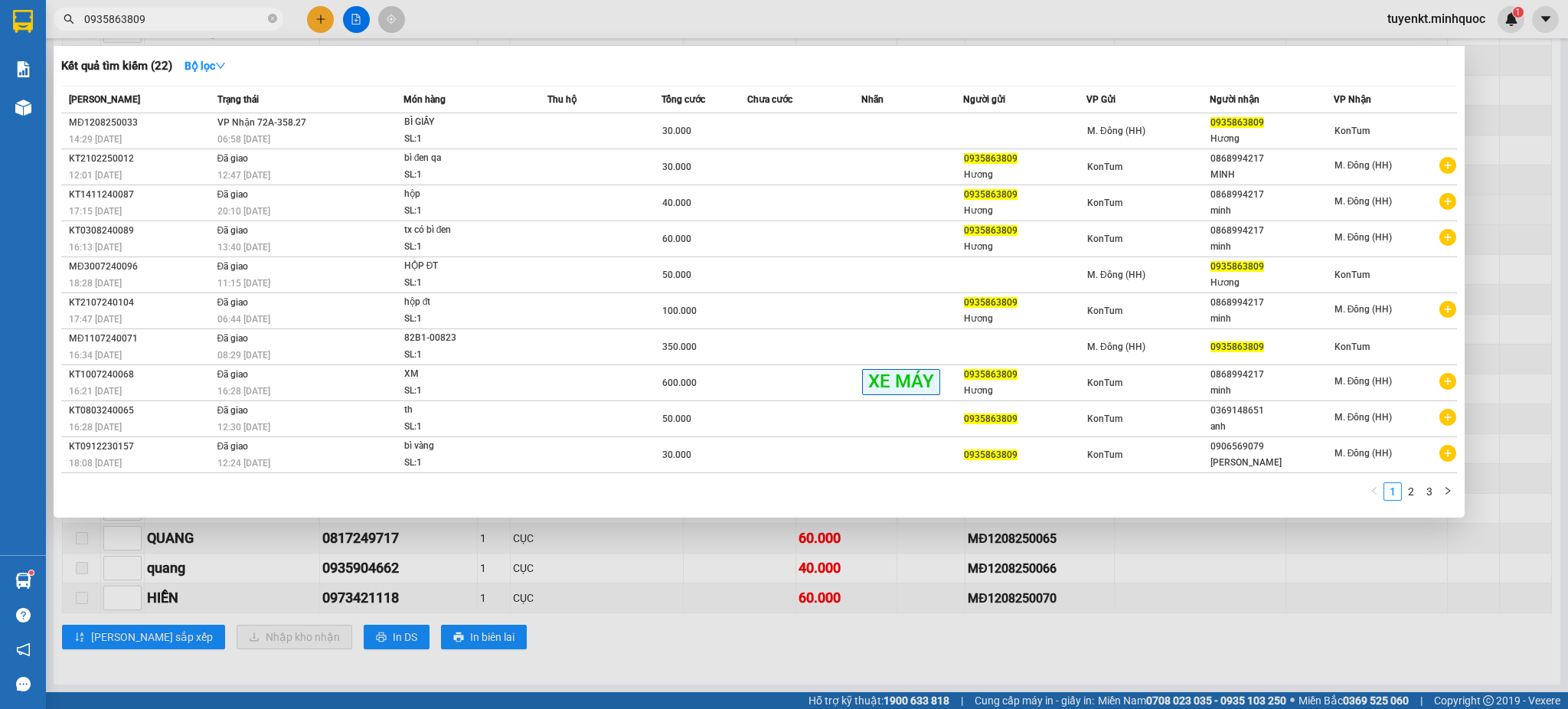
click at [1531, 207] on div at bounding box center [784, 354] width 1568 height 709
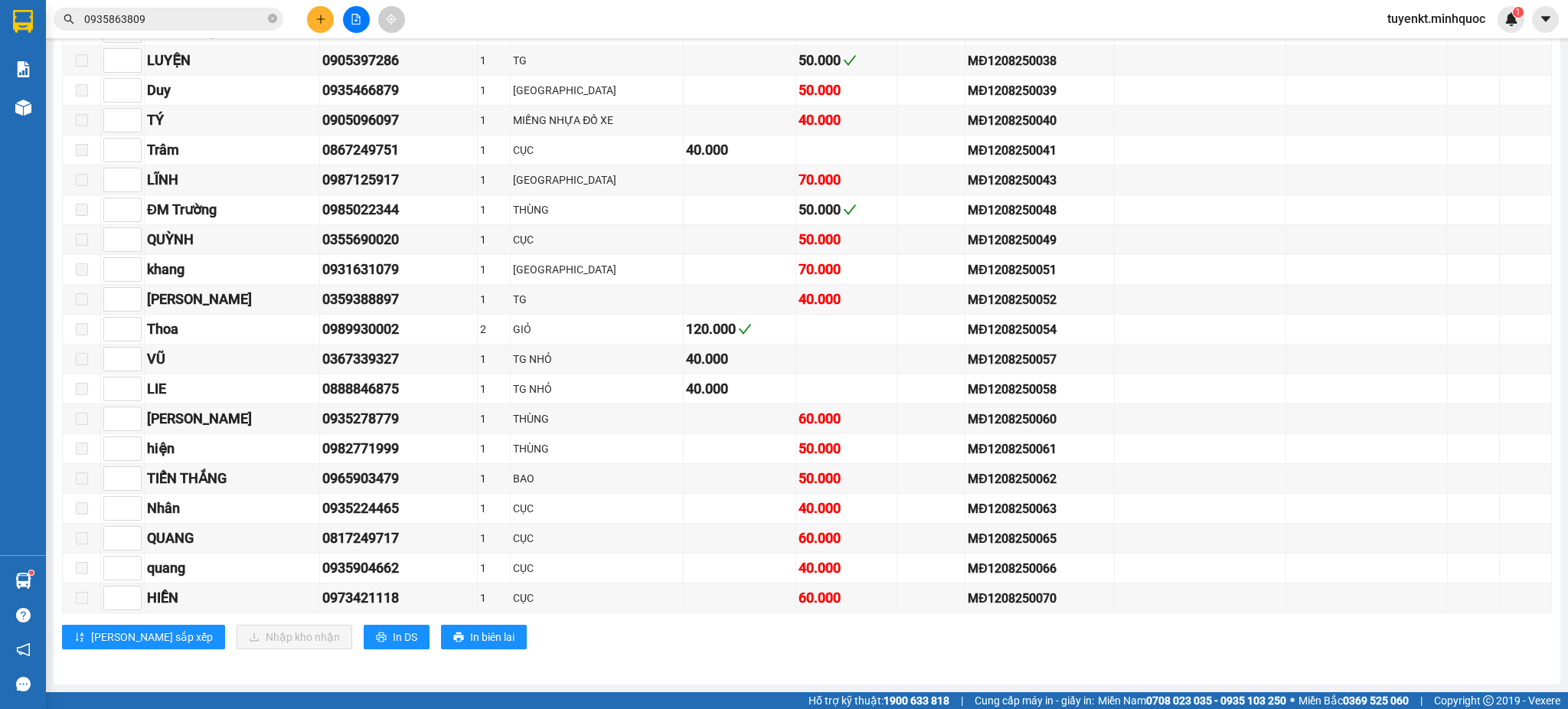
drag, startPoint x: 170, startPoint y: 21, endPoint x: 0, endPoint y: 26, distance: 170.1
click at [55, 25] on span "0935863809" at bounding box center [168, 19] width 229 height 23
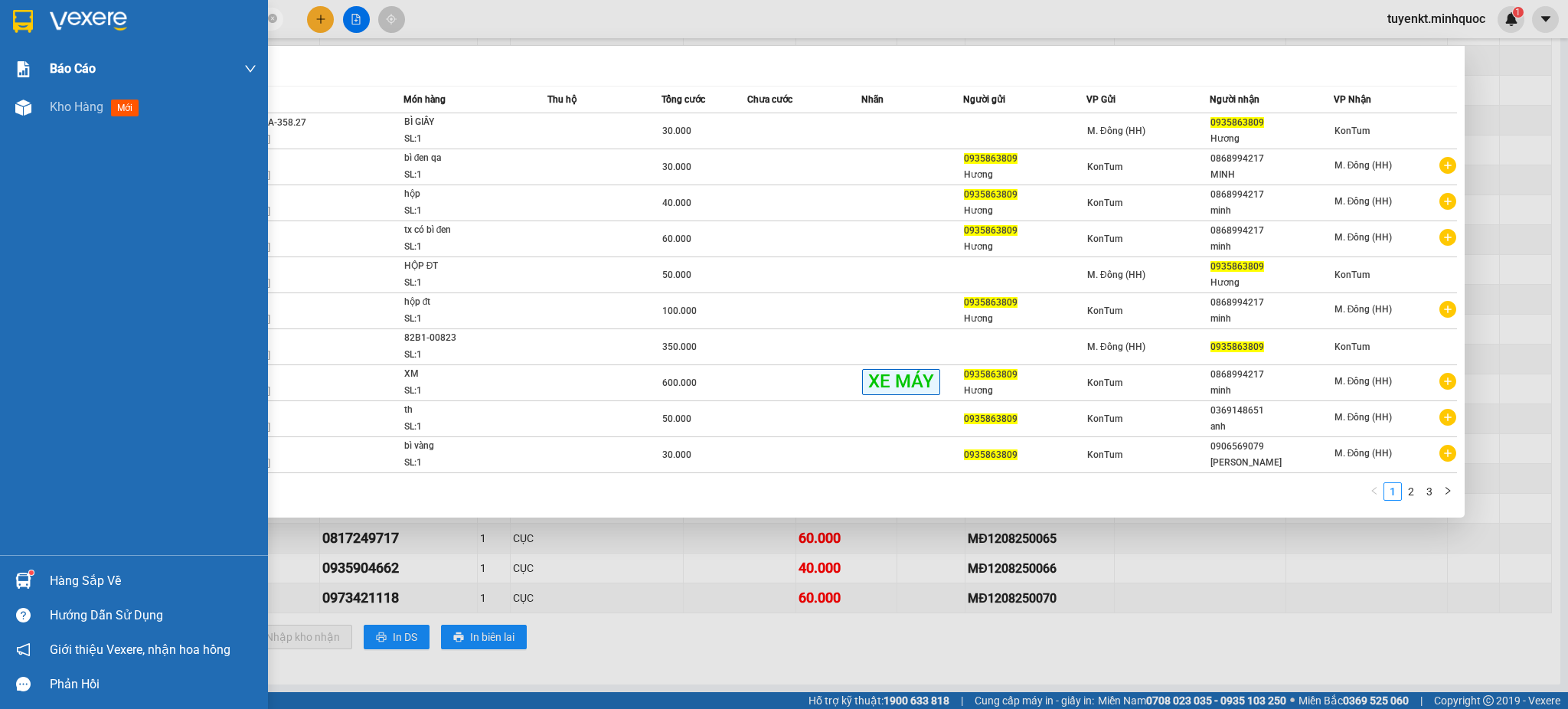
paste input "888846875"
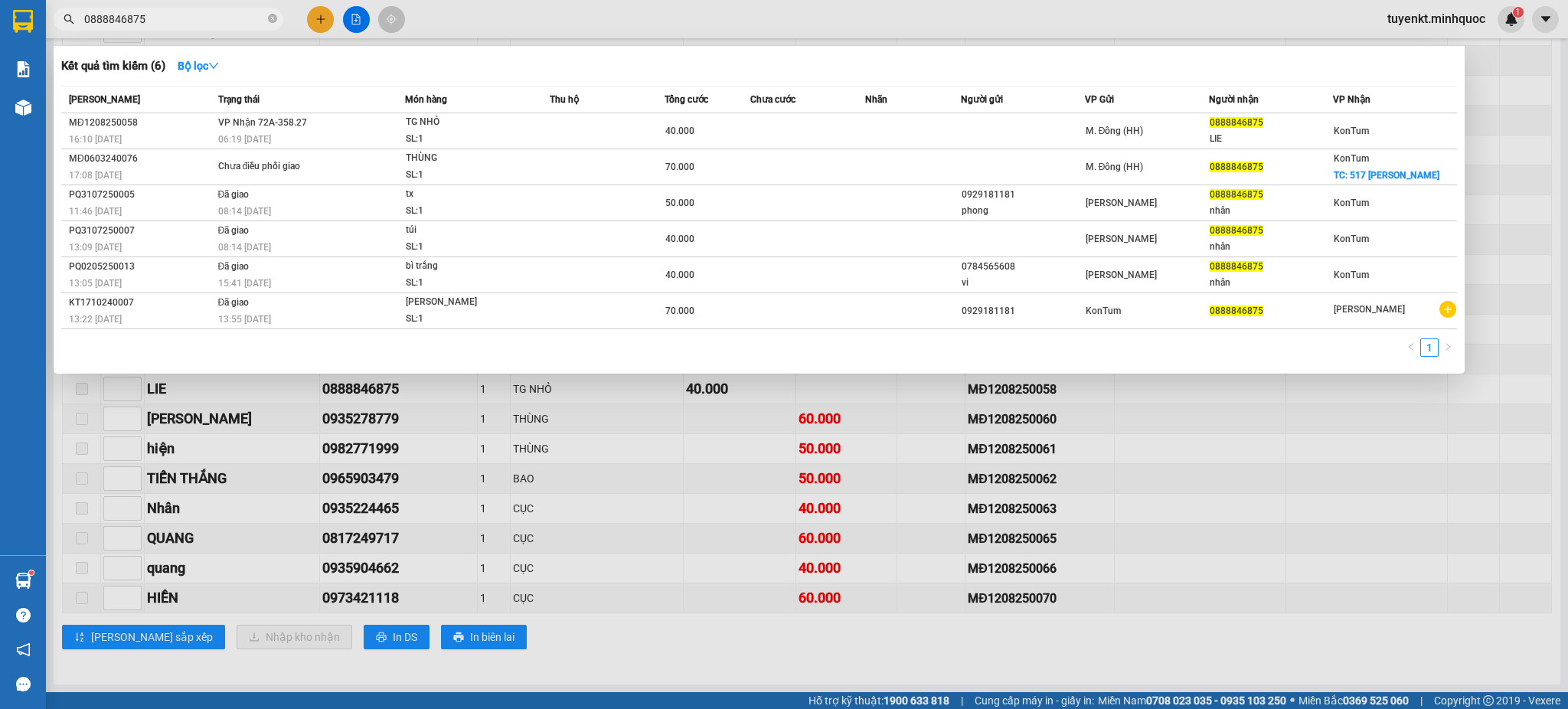
type input "0888846875"
drag, startPoint x: 1539, startPoint y: 215, endPoint x: 977, endPoint y: 11, distance: 597.9
click at [1539, 216] on div at bounding box center [784, 354] width 1568 height 709
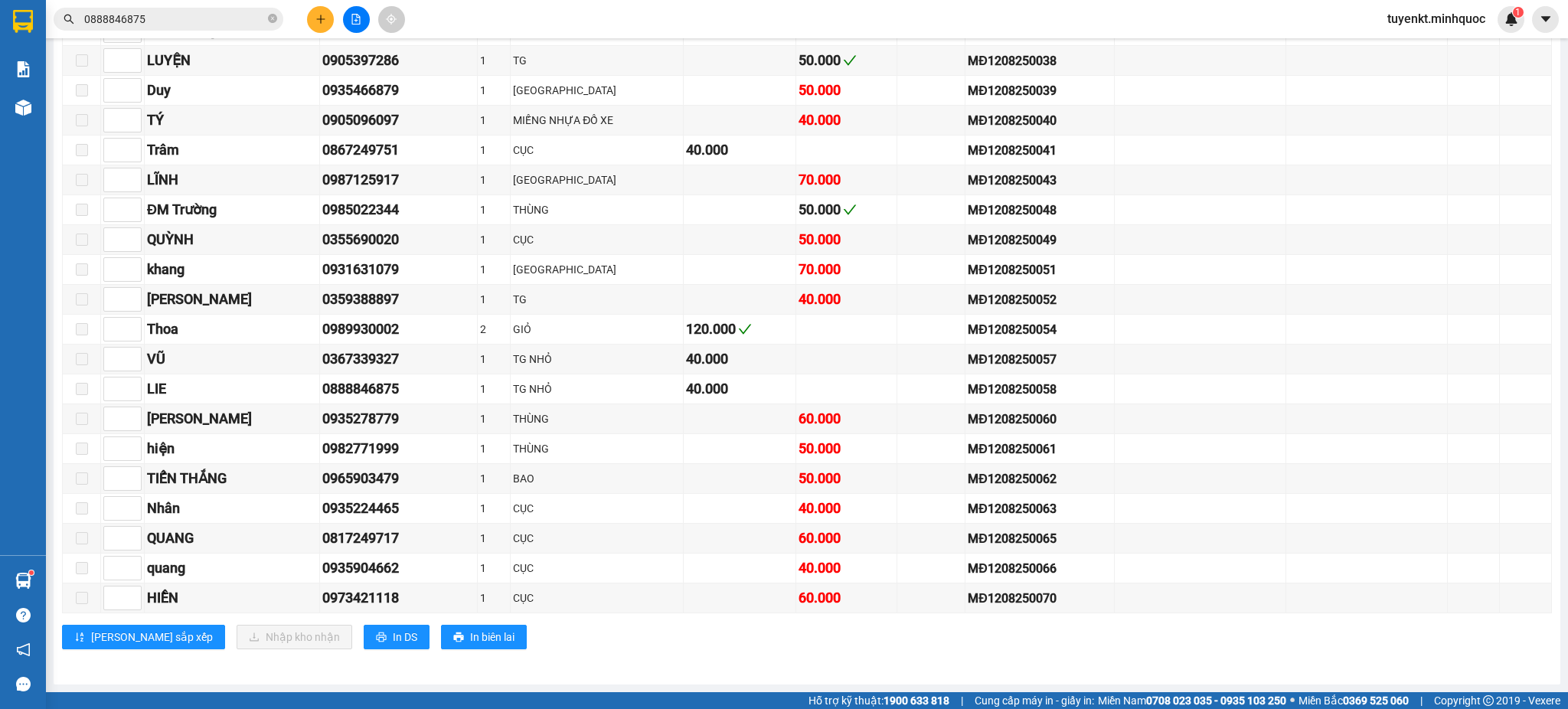
drag, startPoint x: 235, startPoint y: 21, endPoint x: 260, endPoint y: 28, distance: 26.0
click at [236, 21] on input "0888846875" at bounding box center [174, 19] width 181 height 17
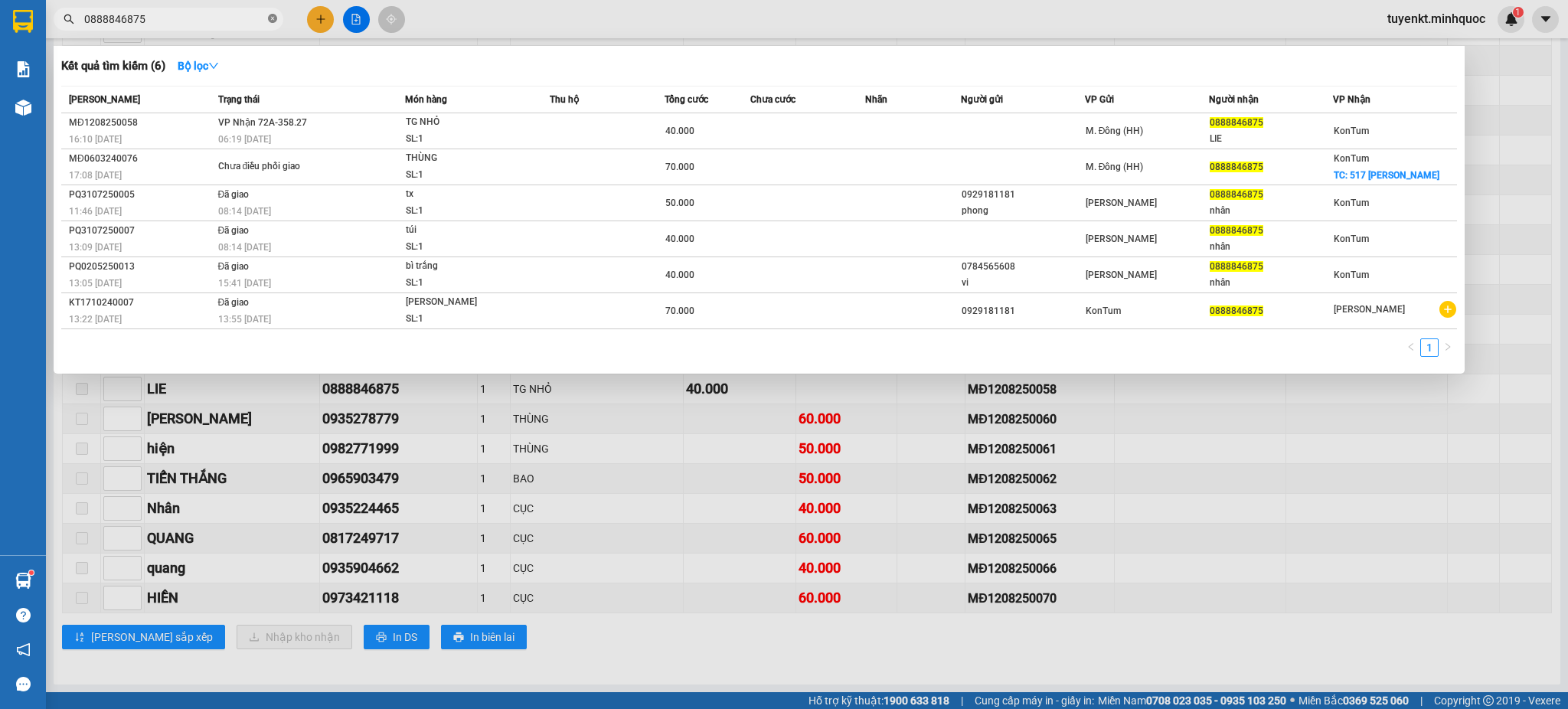
click at [275, 20] on icon "close-circle" at bounding box center [272, 18] width 10 height 10
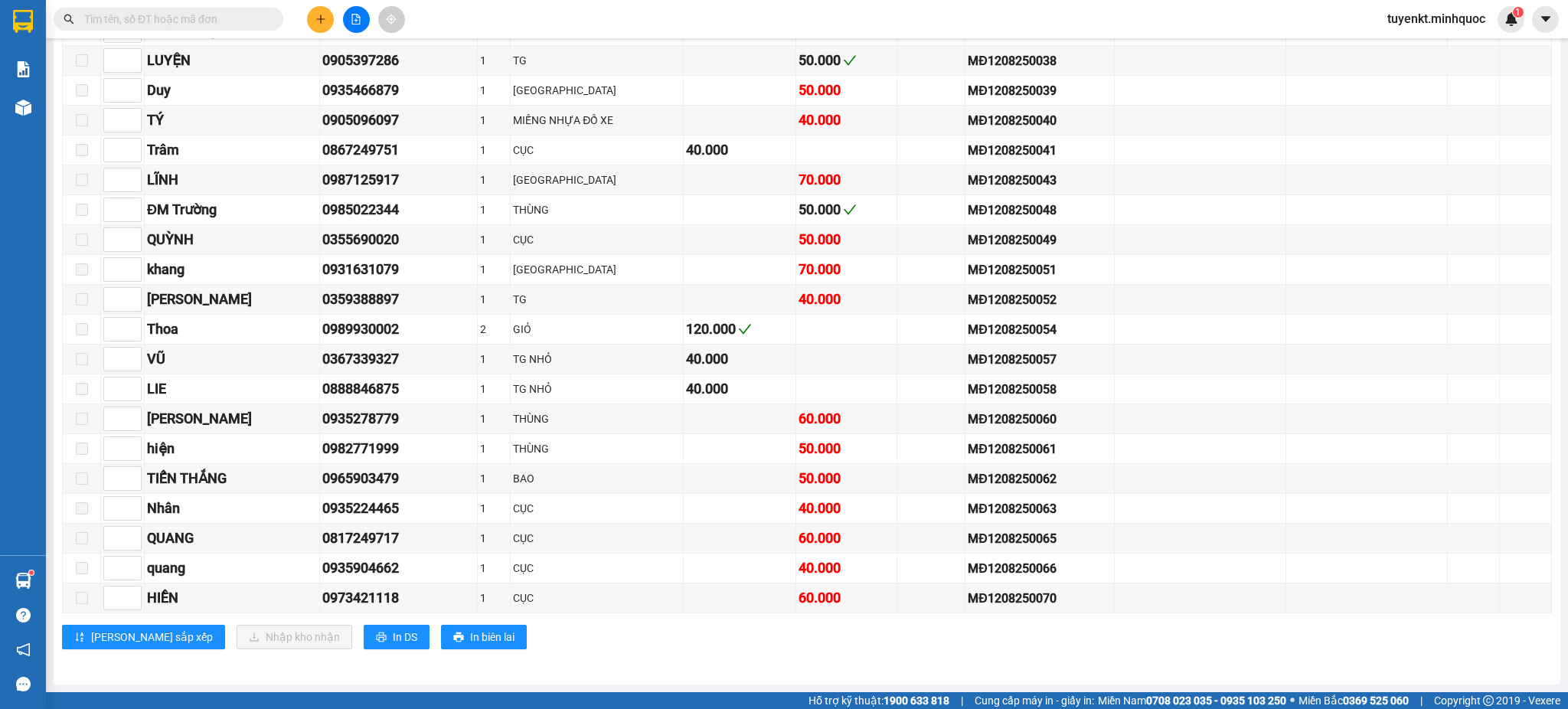
click at [225, 25] on input "text" at bounding box center [174, 19] width 181 height 17
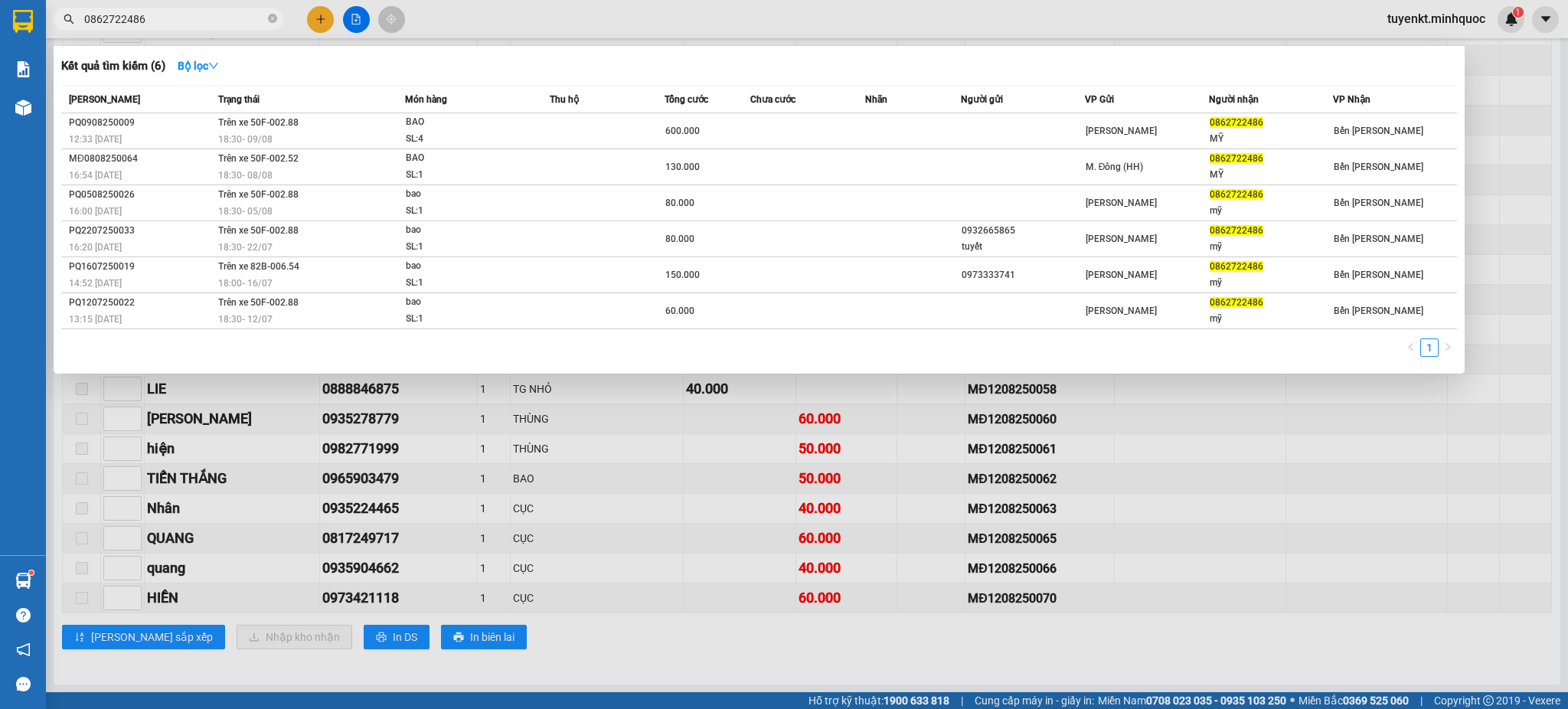
type input "0862722486"
click at [1482, 208] on div at bounding box center [784, 354] width 1568 height 709
click at [212, 18] on input "0862722486" at bounding box center [174, 19] width 181 height 17
click at [282, 17] on span "0862722486" at bounding box center [168, 19] width 229 height 23
click at [276, 18] on icon "close-circle" at bounding box center [272, 18] width 10 height 10
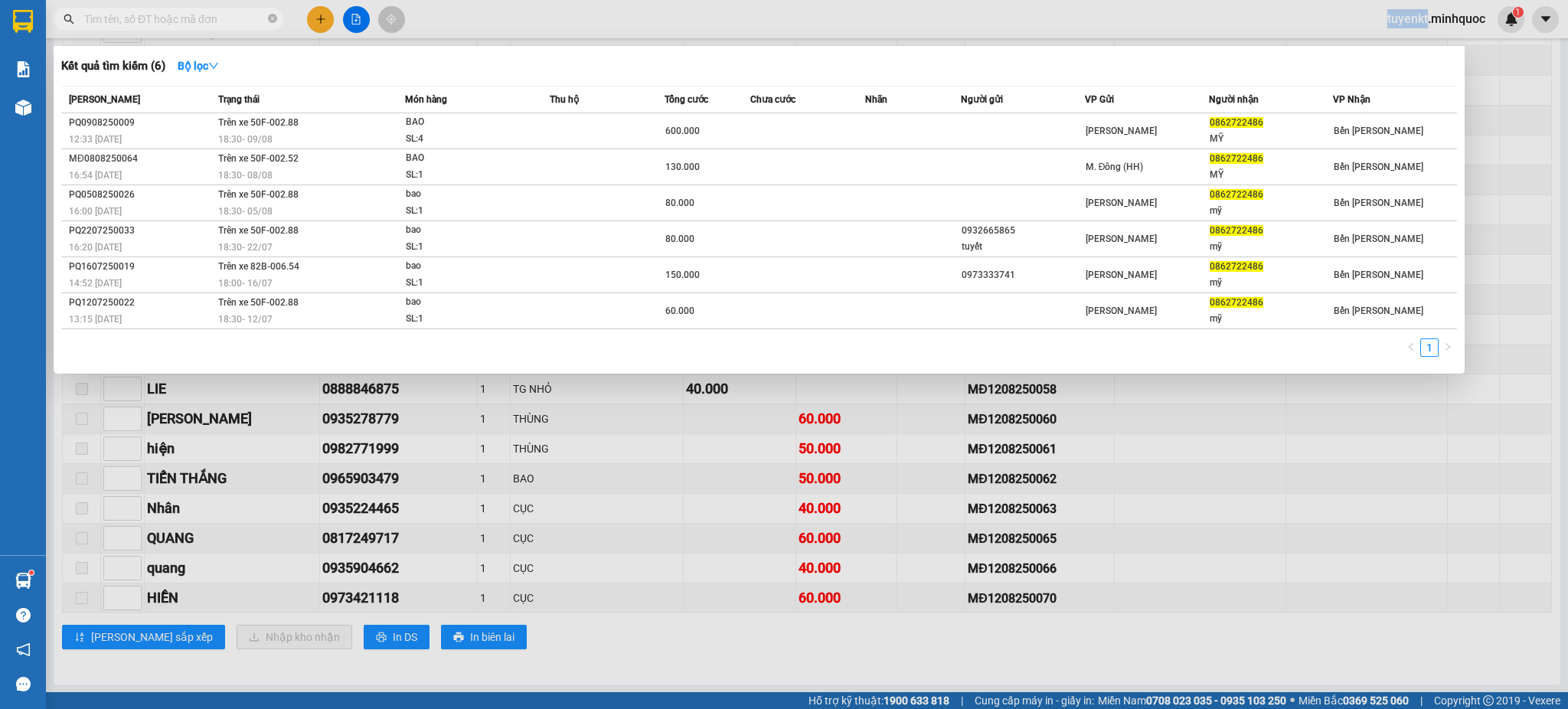
click at [275, 18] on span at bounding box center [272, 19] width 10 height 17
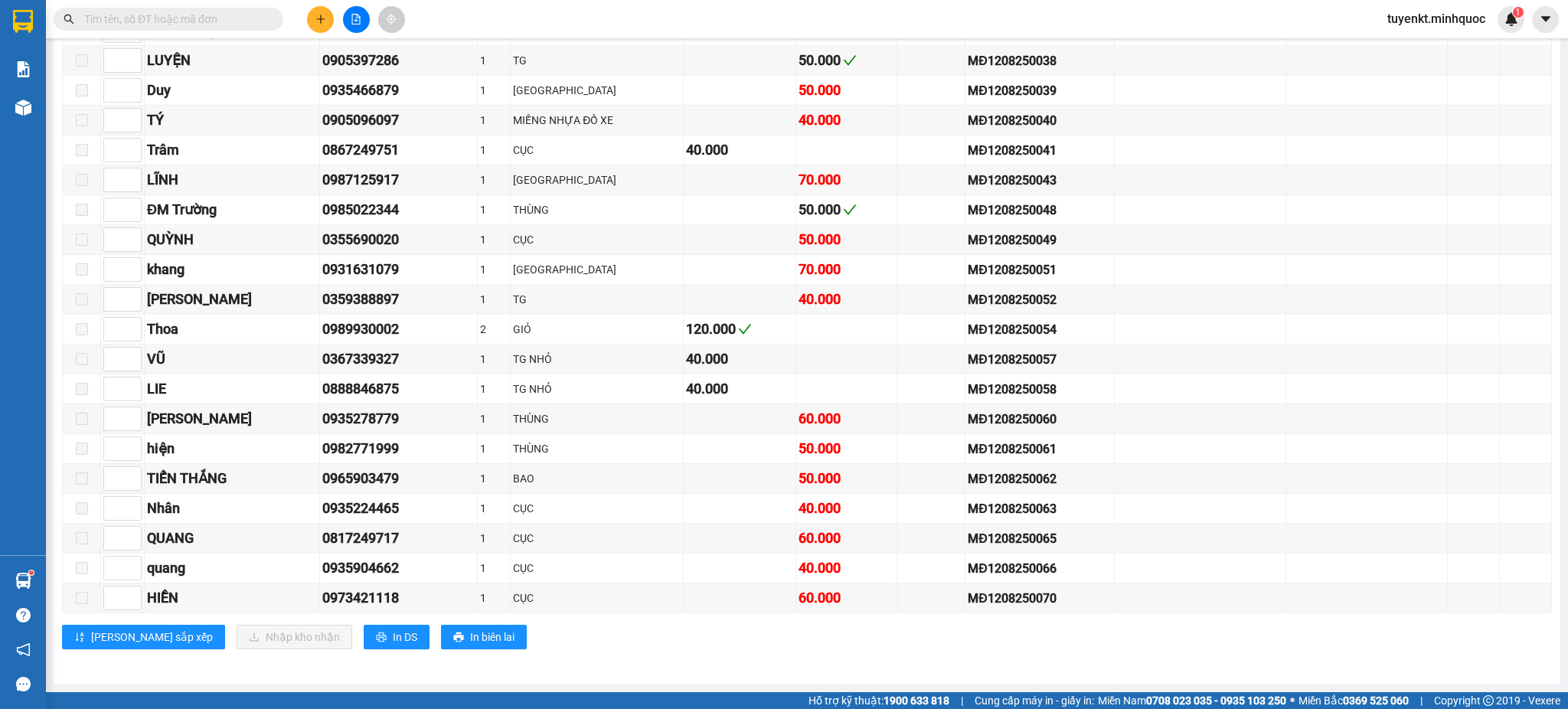
click at [248, 25] on input "text" at bounding box center [174, 19] width 181 height 17
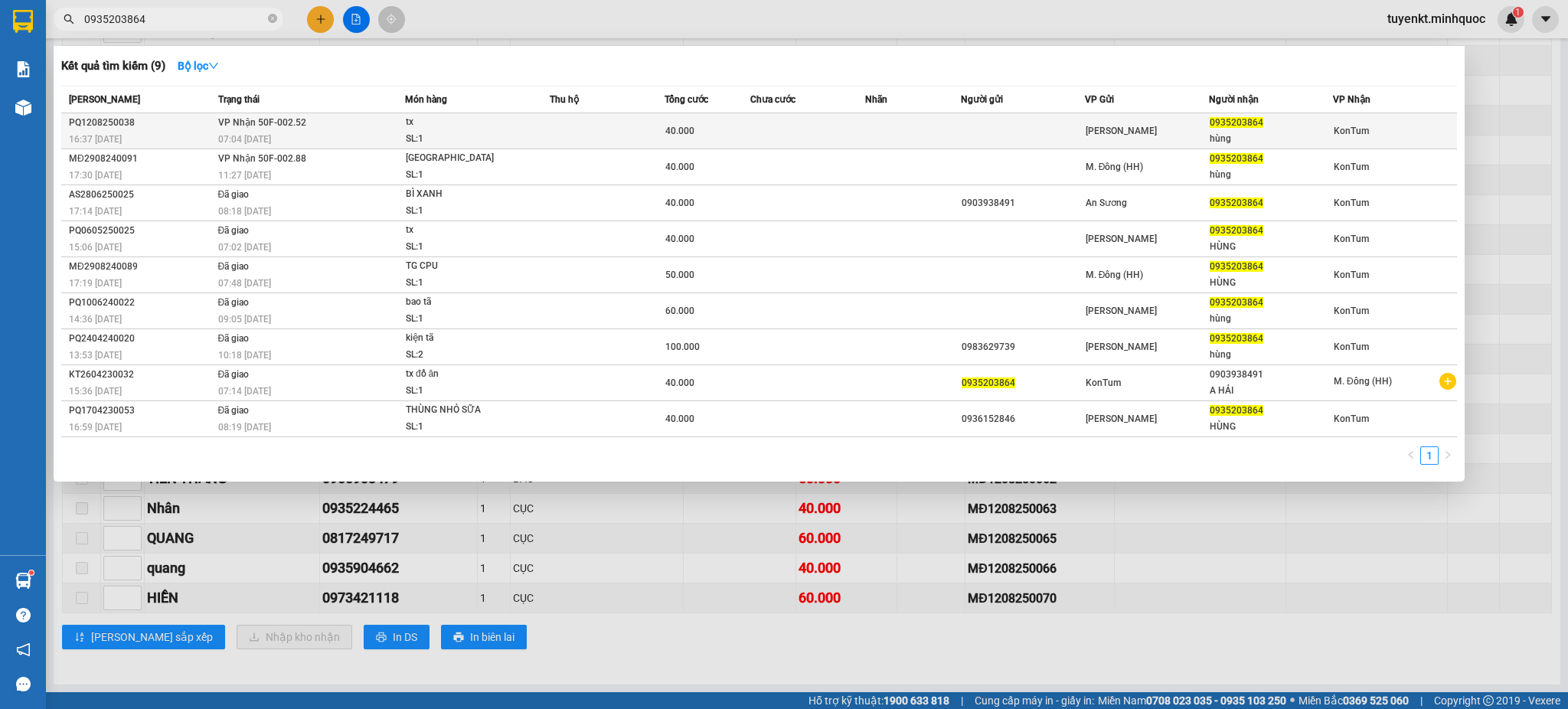
type input "0935203864"
click at [368, 124] on td "VP Nhận 50F-002.52 07:04 - 13/08" at bounding box center [309, 132] width 190 height 36
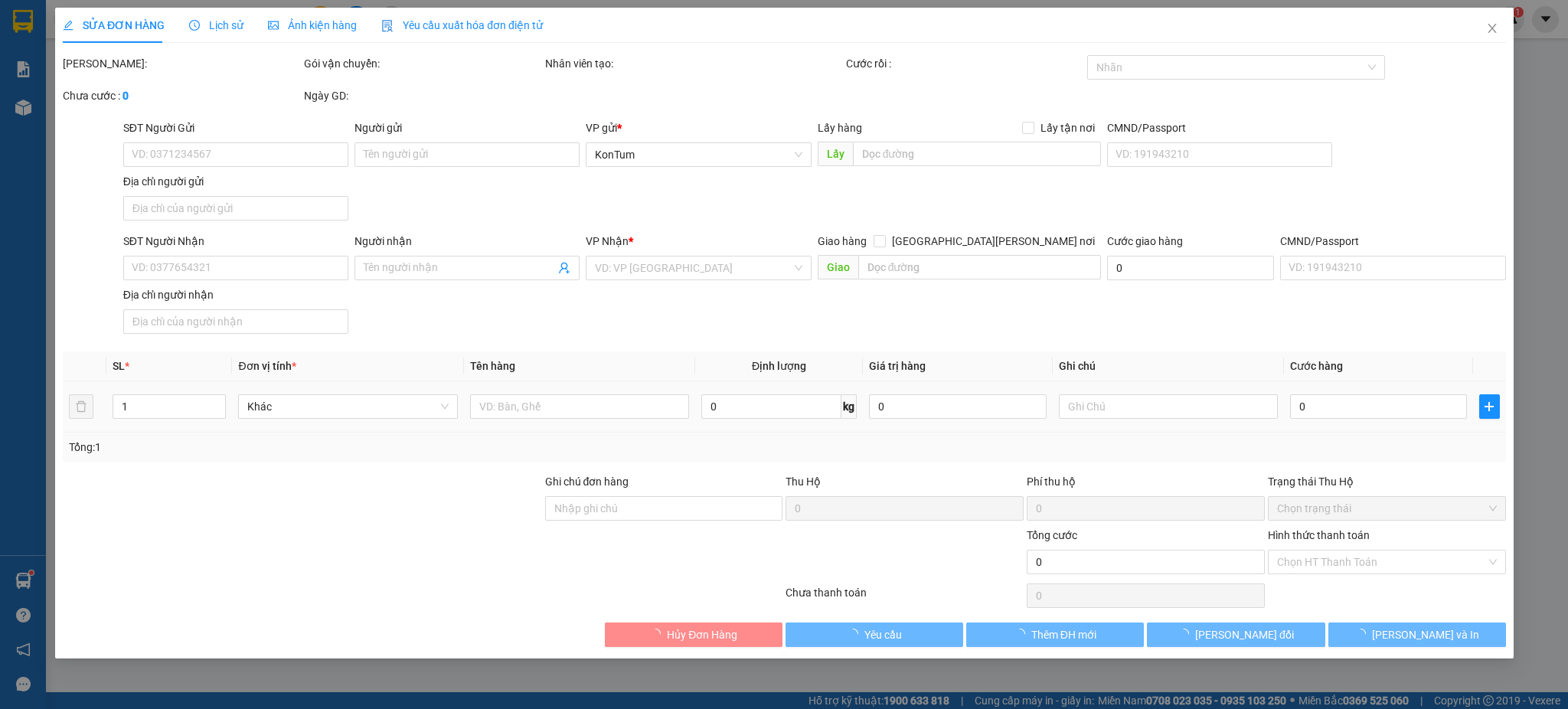
type input "0935203864"
type input "hùng"
type input "40.000"
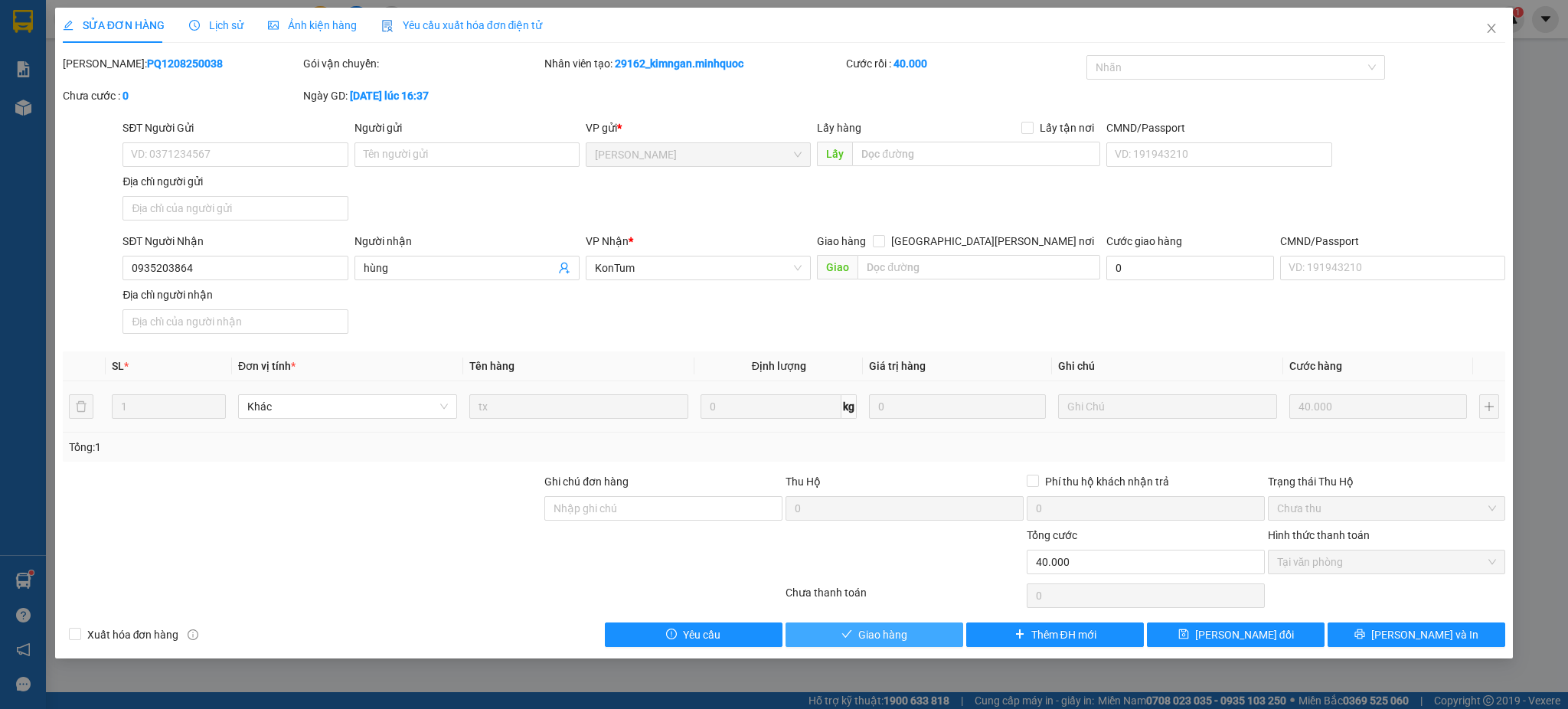
click at [926, 634] on button "Giao hàng" at bounding box center [874, 634] width 178 height 25
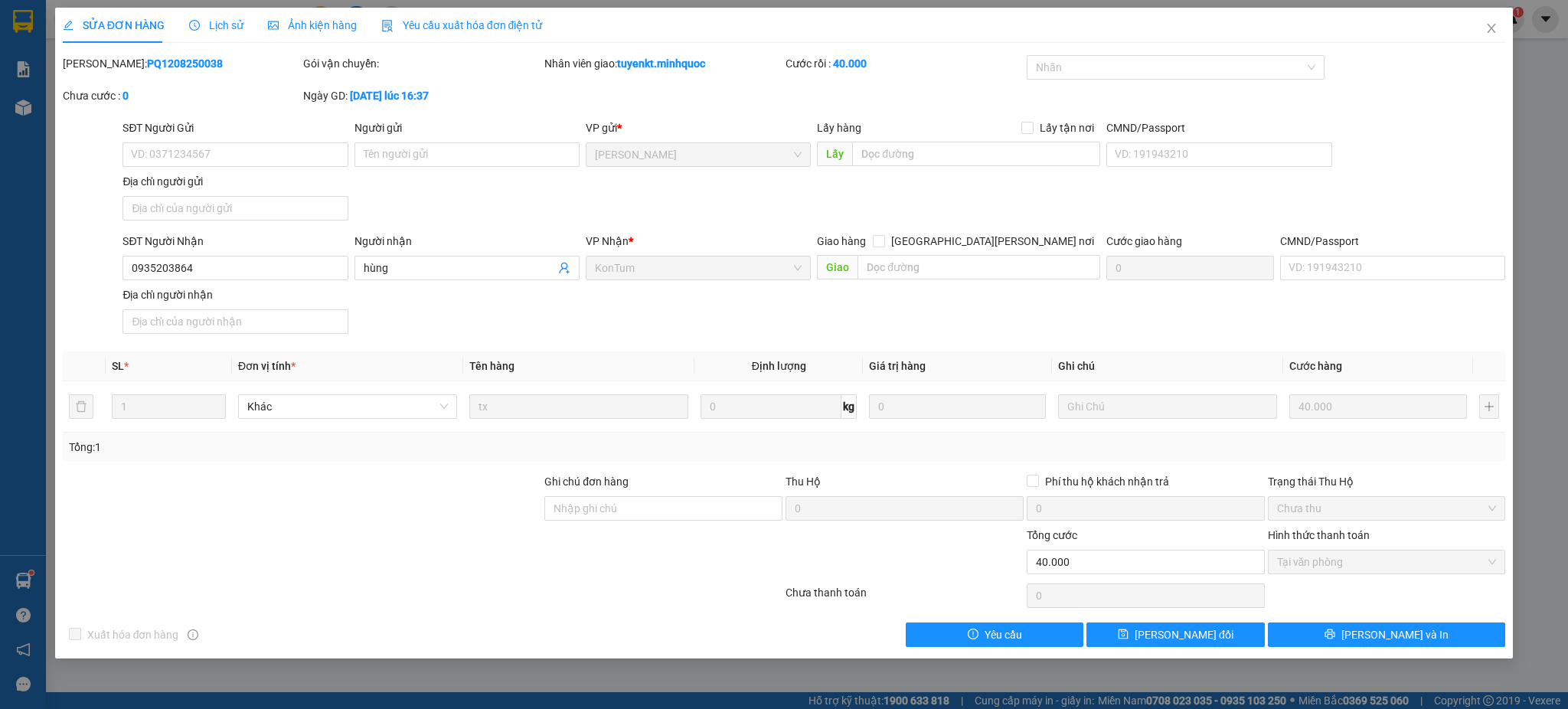
click at [1566, 159] on div "SỬA ĐƠN HÀNG Lịch sử Ảnh kiện hàng Yêu cầu xuất hóa đơn điện tử Total Paid Fee …" at bounding box center [784, 354] width 1568 height 709
click at [1488, 29] on icon "close" at bounding box center [1491, 28] width 12 height 12
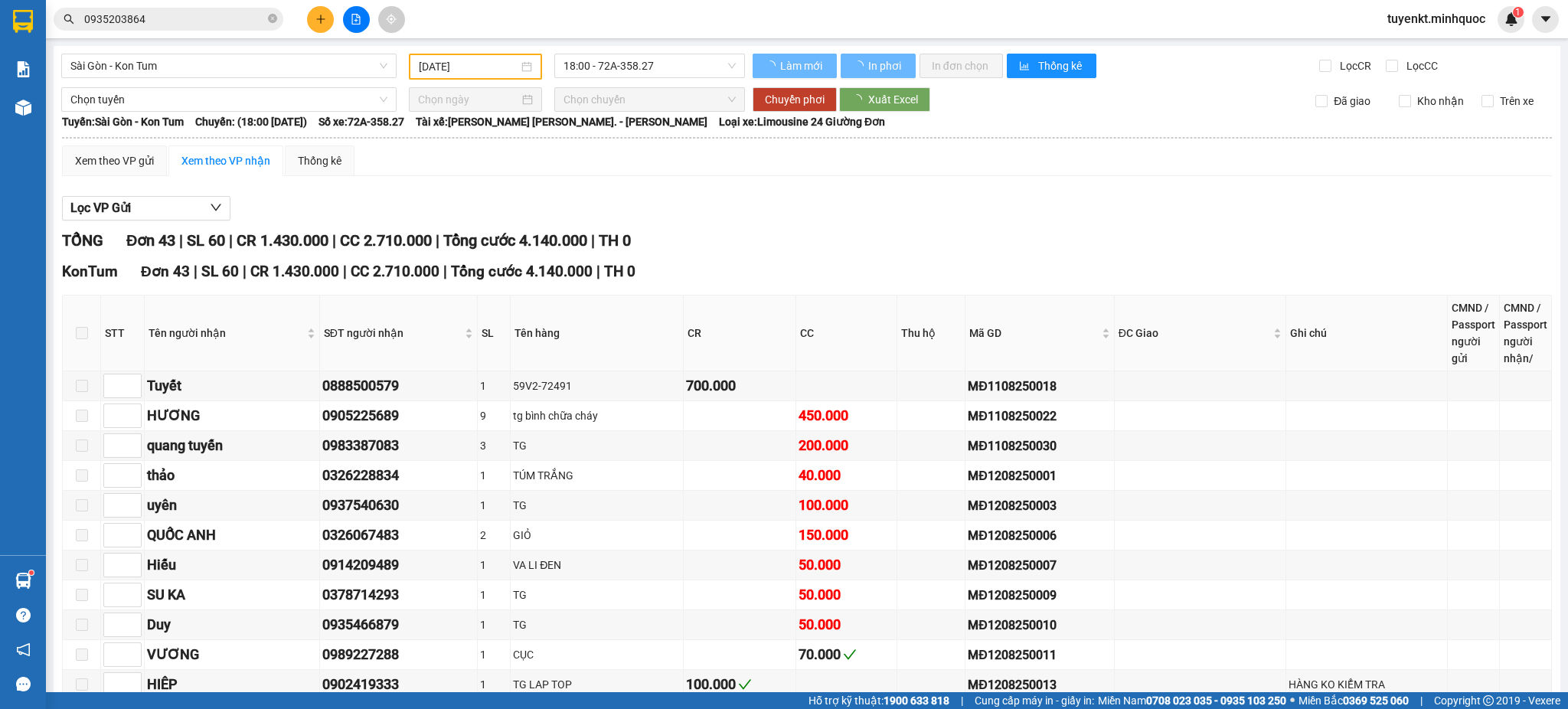
click at [204, 22] on input "0935203864" at bounding box center [174, 19] width 181 height 17
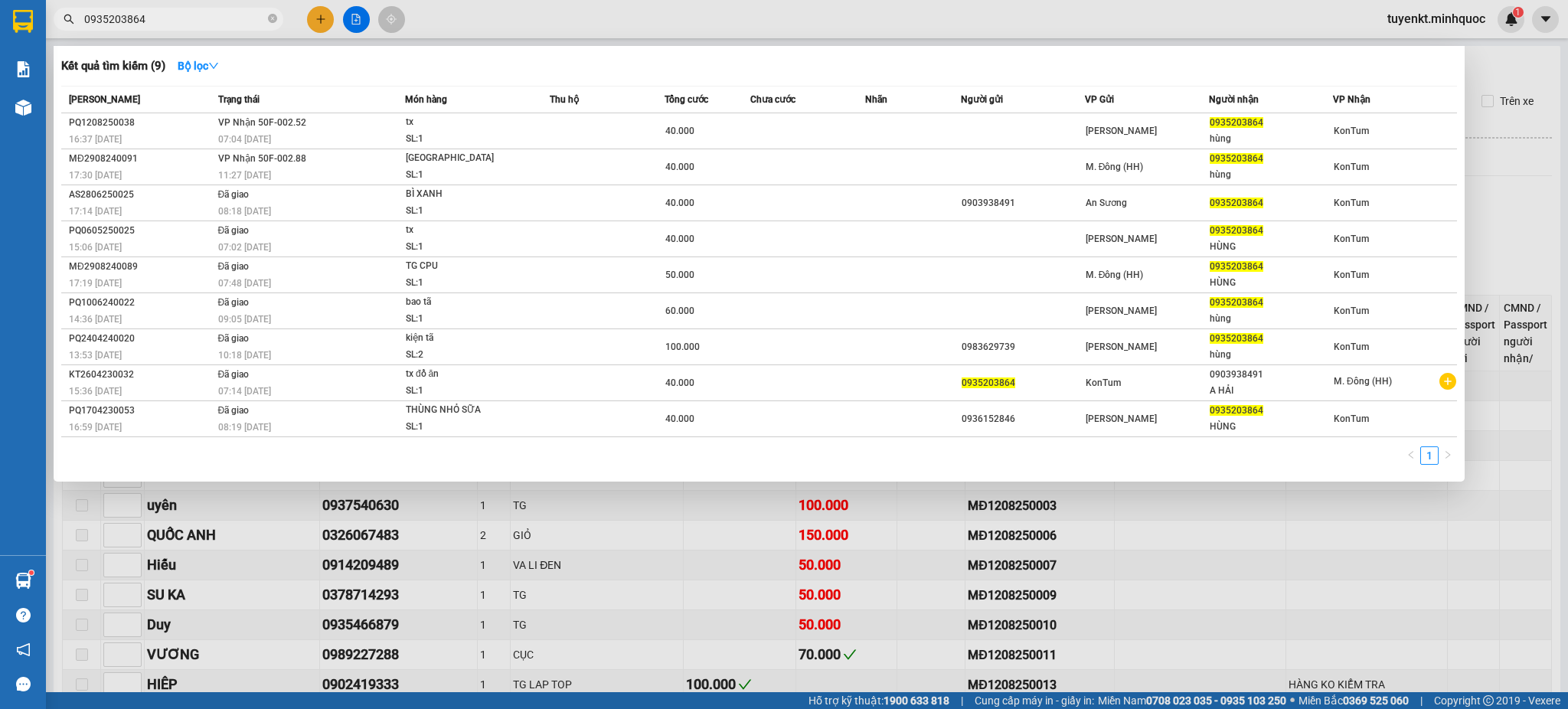
drag, startPoint x: 204, startPoint y: 22, endPoint x: 0, endPoint y: 18, distance: 204.0
click at [0, 18] on section "Kết quả tìm kiếm ( 9 ) Bộ lọc Mã ĐH Trạng thái Món hàng Thu hộ Tổng cước Chưa c…" at bounding box center [784, 354] width 1568 height 709
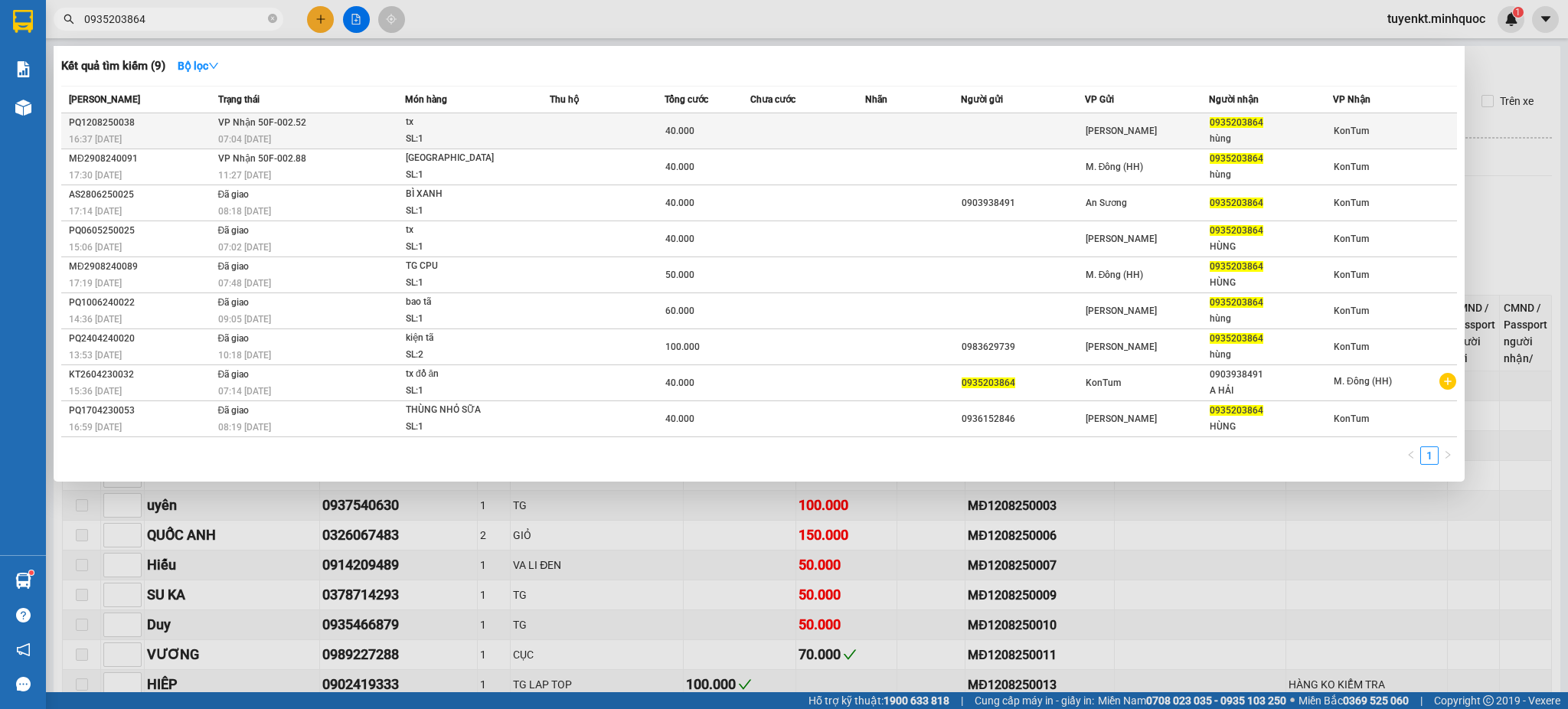
click at [483, 134] on div "SL: 1" at bounding box center [463, 140] width 115 height 17
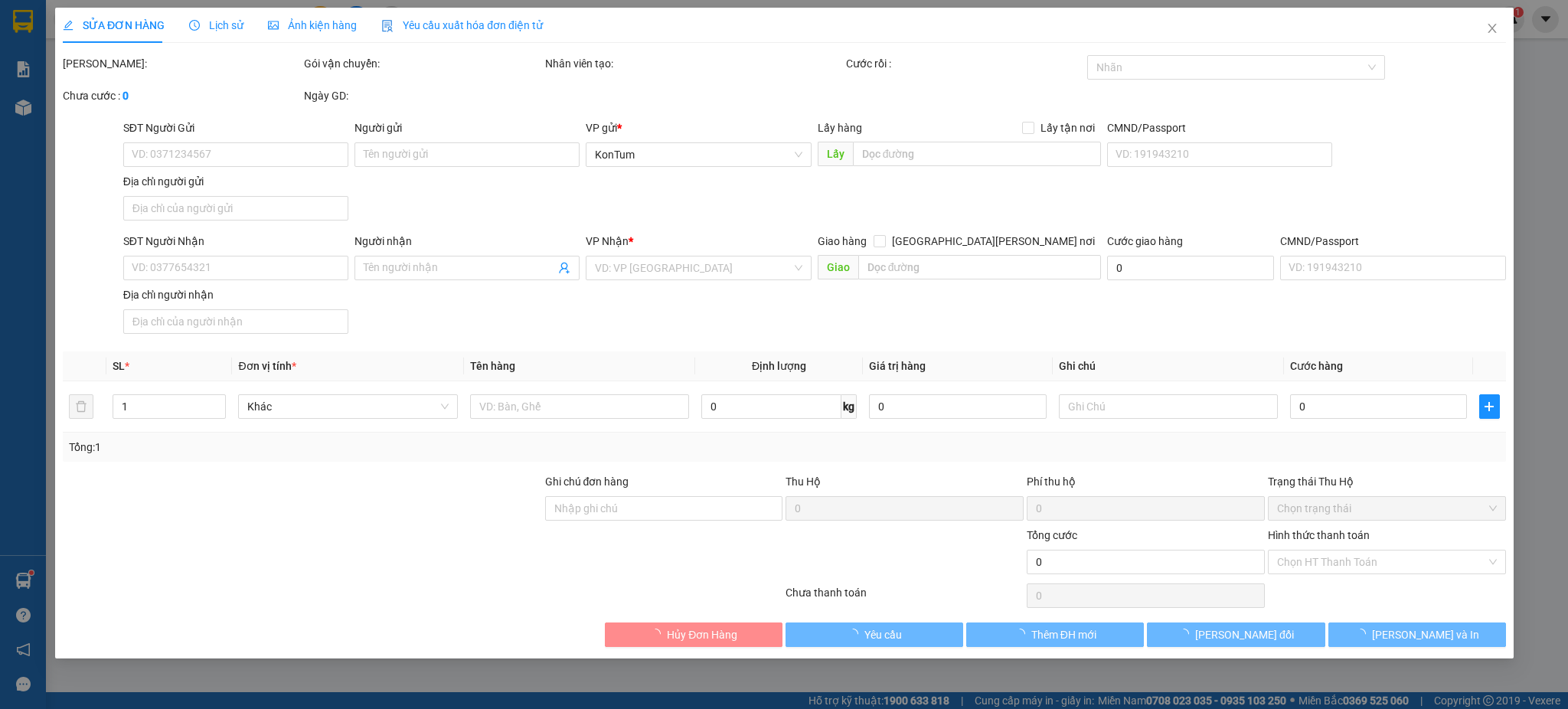
type input "0935203864"
type input "hùng"
type input "40.000"
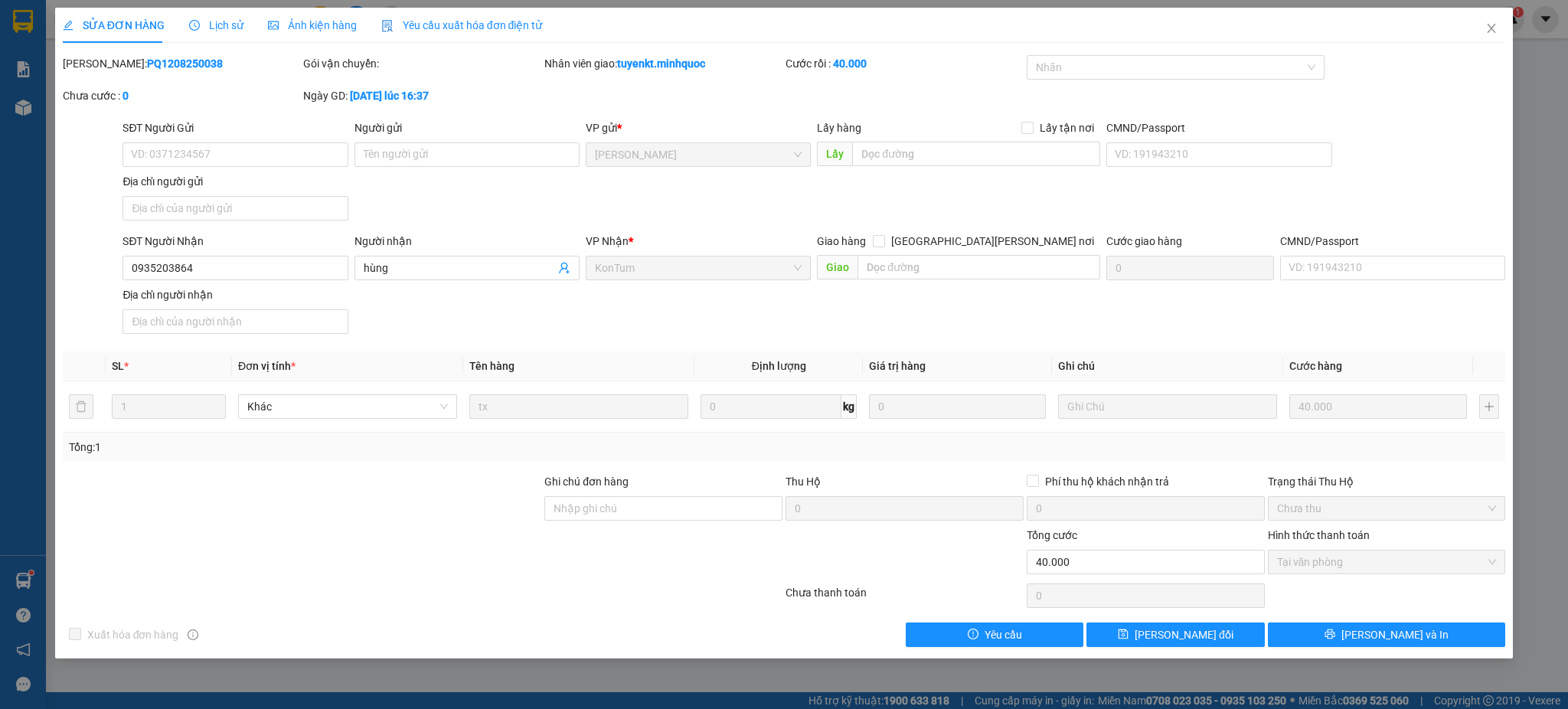
click at [219, 32] on div "Lịch sử" at bounding box center [216, 26] width 54 height 17
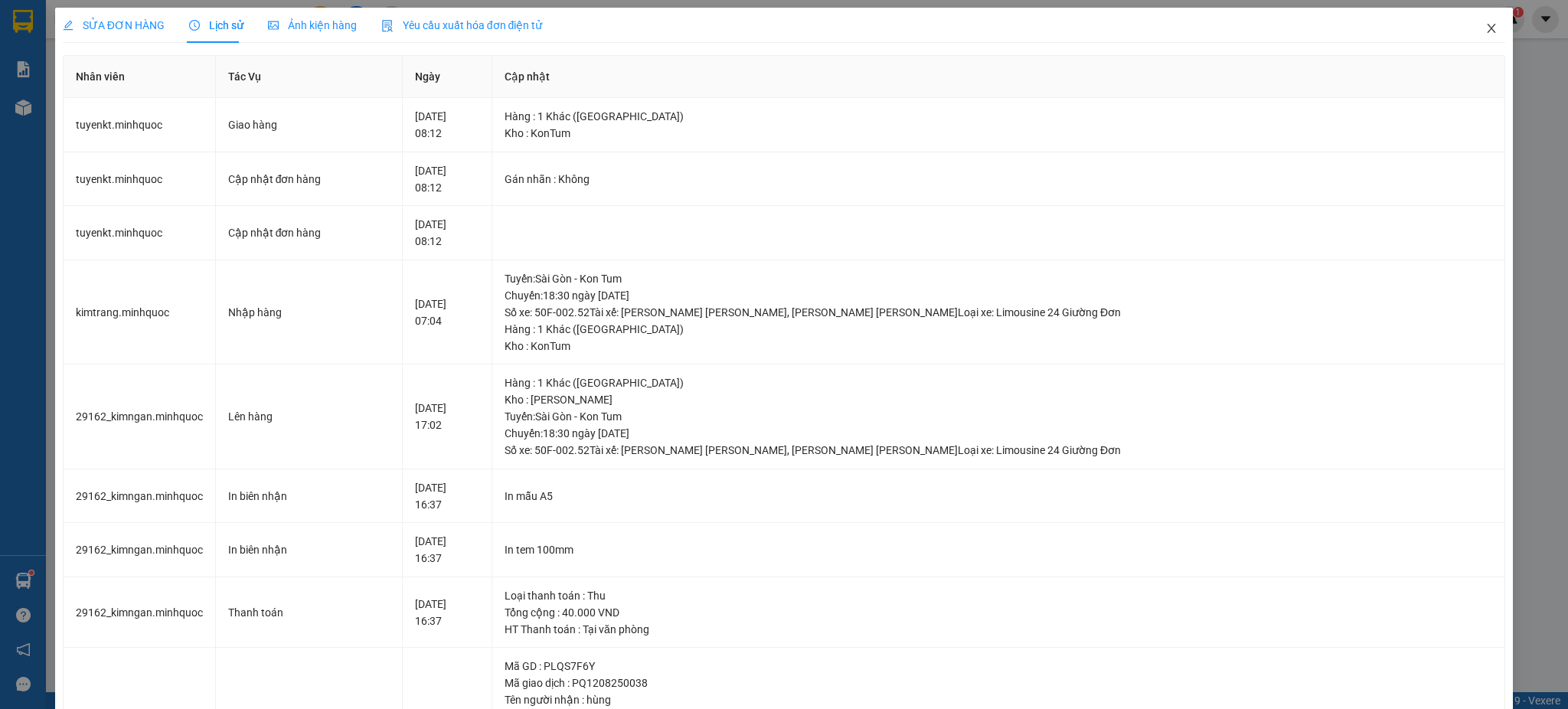
click at [1486, 37] on span "Close" at bounding box center [1491, 29] width 43 height 43
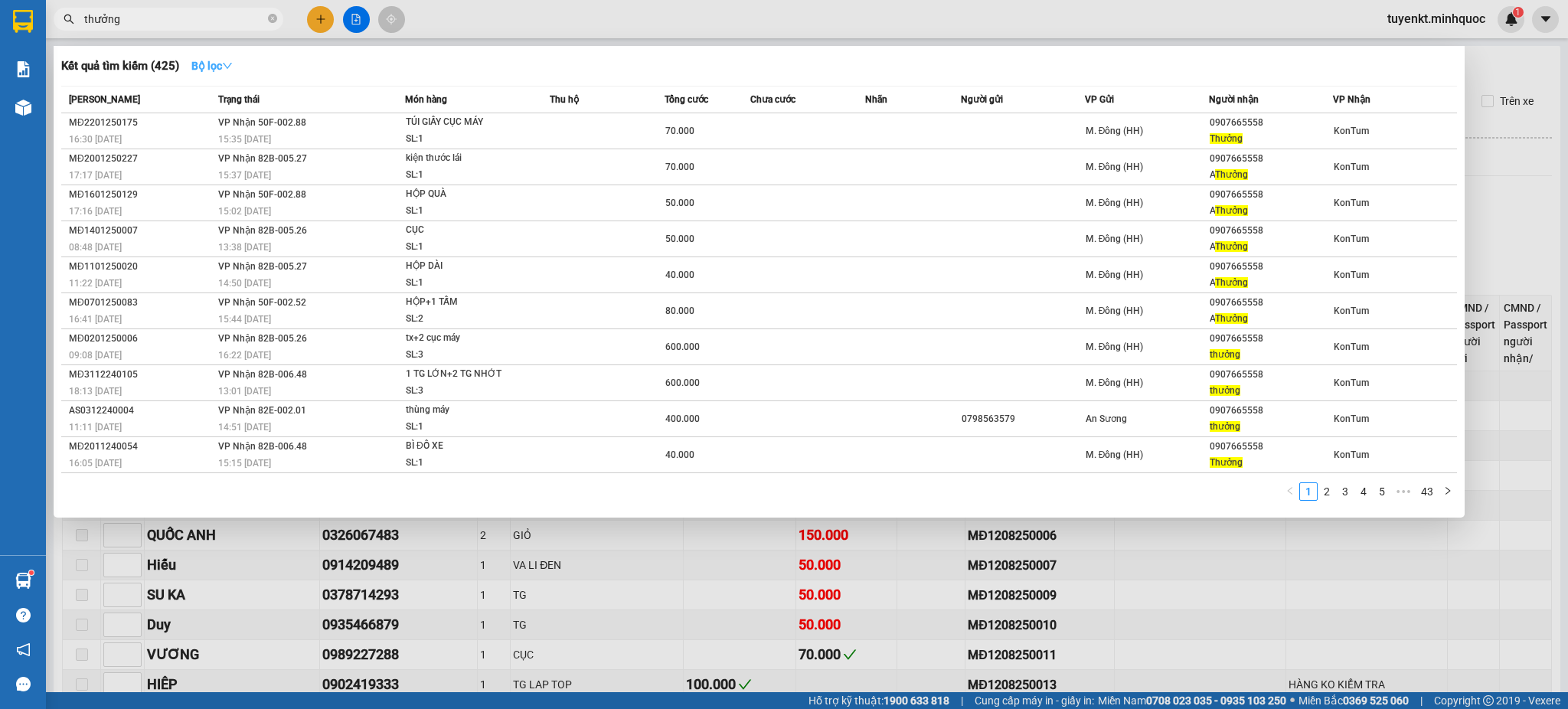
type input "thưởng"
click at [228, 72] on button "Bộ lọc" at bounding box center [211, 66] width 66 height 25
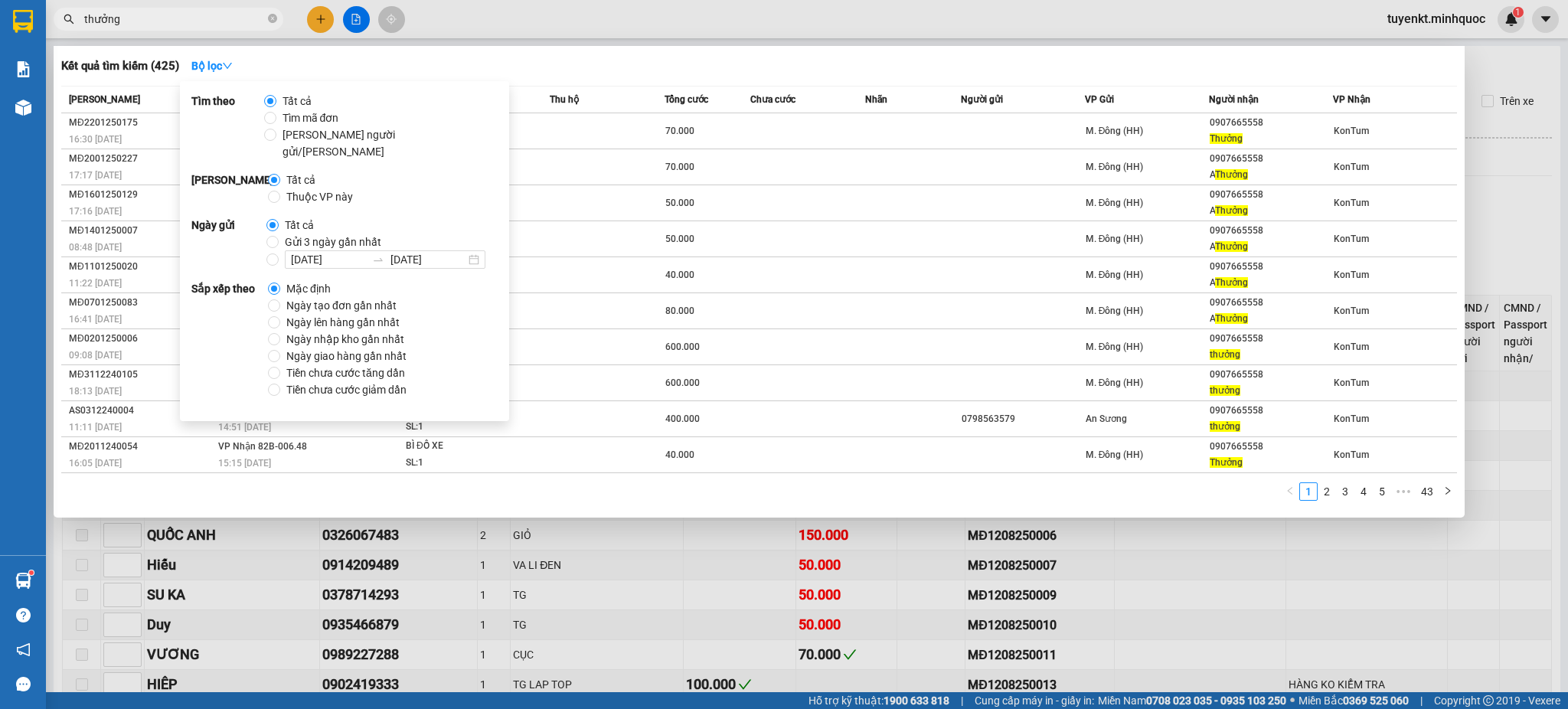
click at [325, 297] on span "Ngày tạo đơn gần nhất" at bounding box center [341, 306] width 122 height 17
click at [280, 299] on input "Ngày tạo đơn gần nhất" at bounding box center [273, 305] width 12 height 12
radio input "true"
radio input "false"
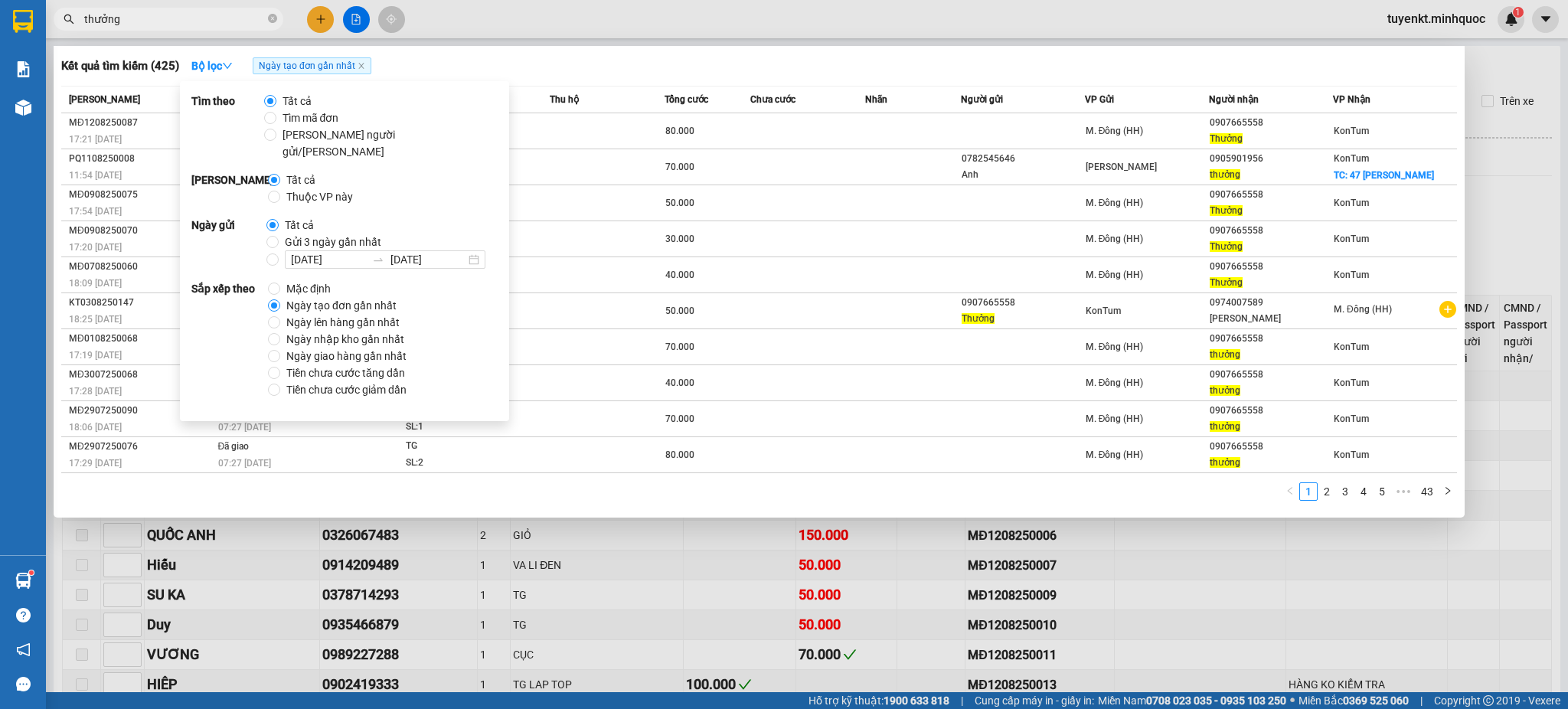
click at [744, 43] on div at bounding box center [784, 354] width 1568 height 709
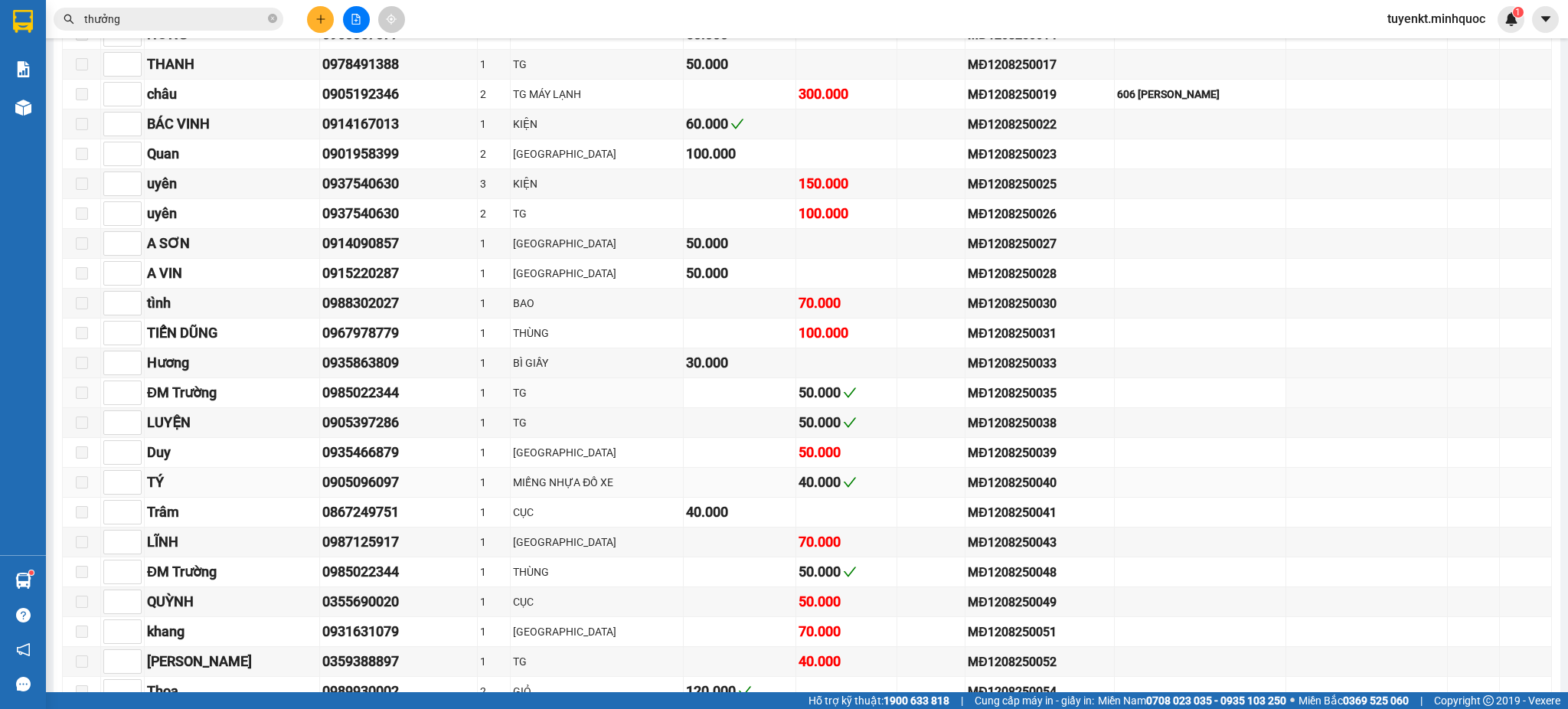
scroll to position [1021, 0]
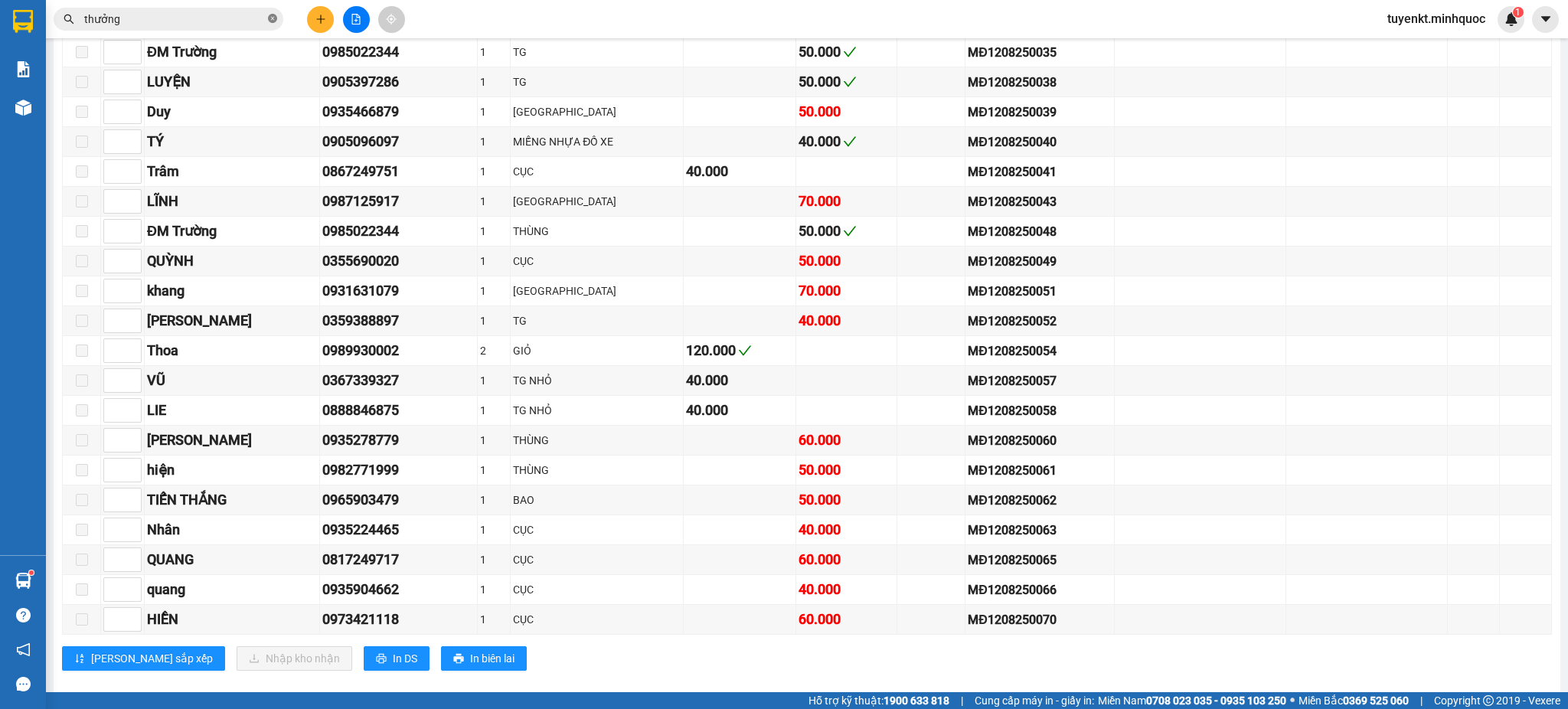
click at [269, 17] on icon "close-circle" at bounding box center [272, 18] width 10 height 10
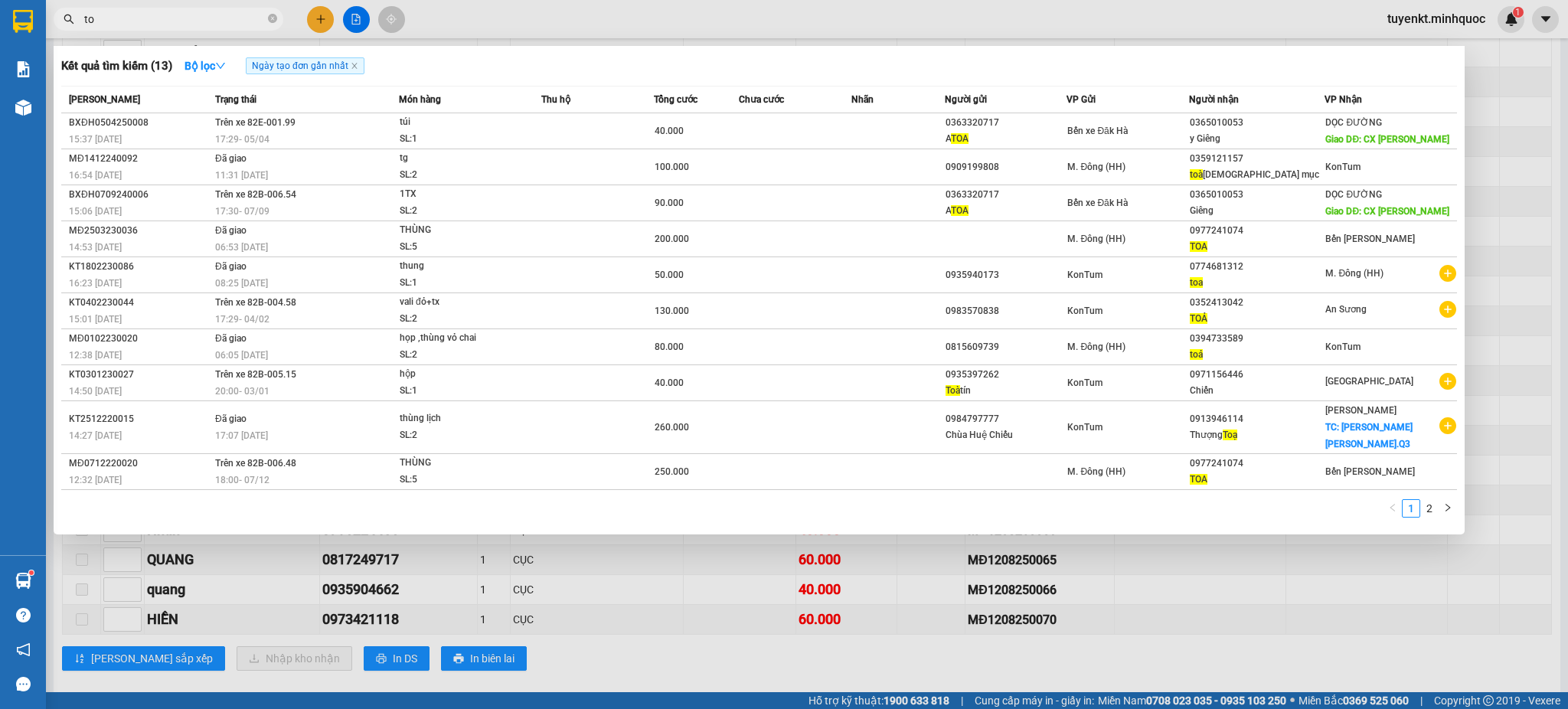
type input "t"
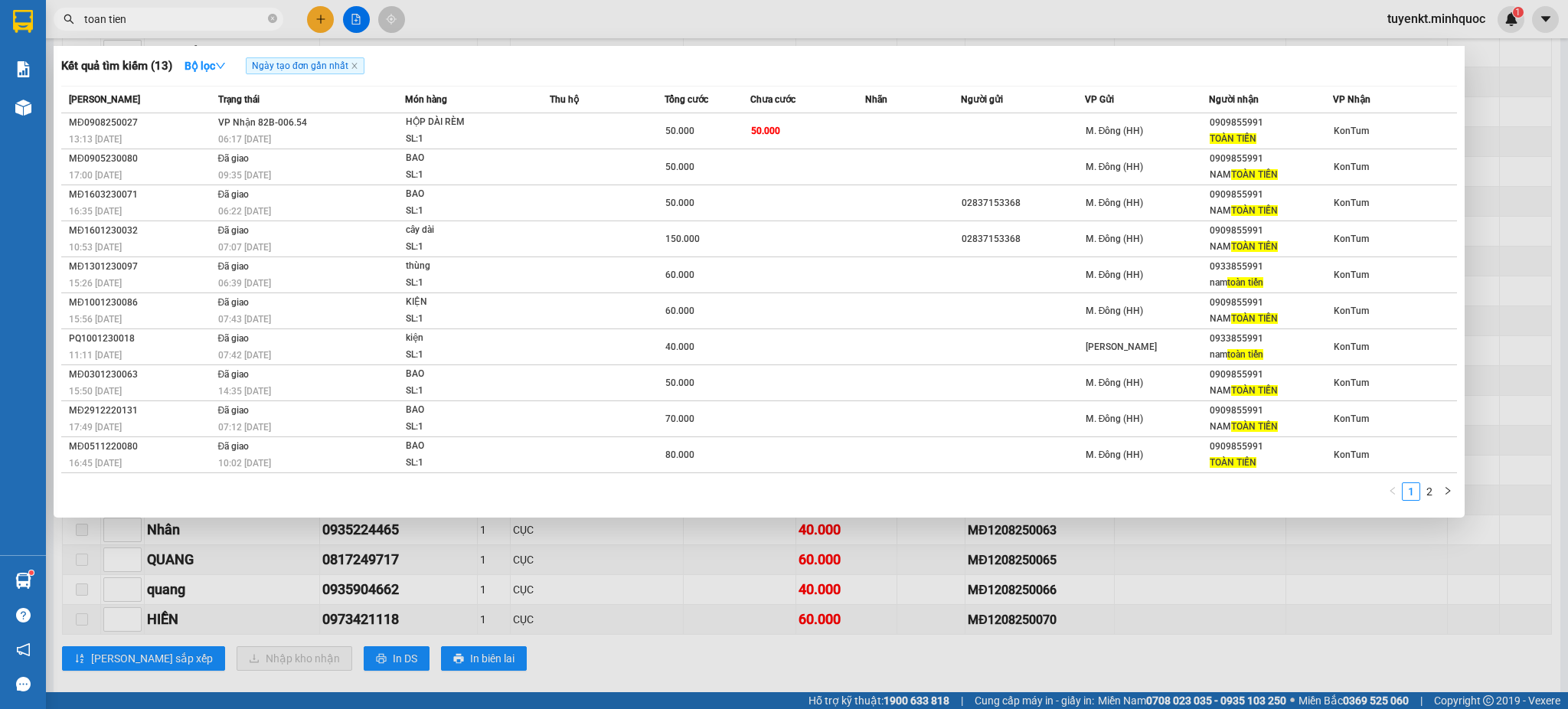
type input "toan tien"
click at [363, 28] on div at bounding box center [784, 354] width 1568 height 709
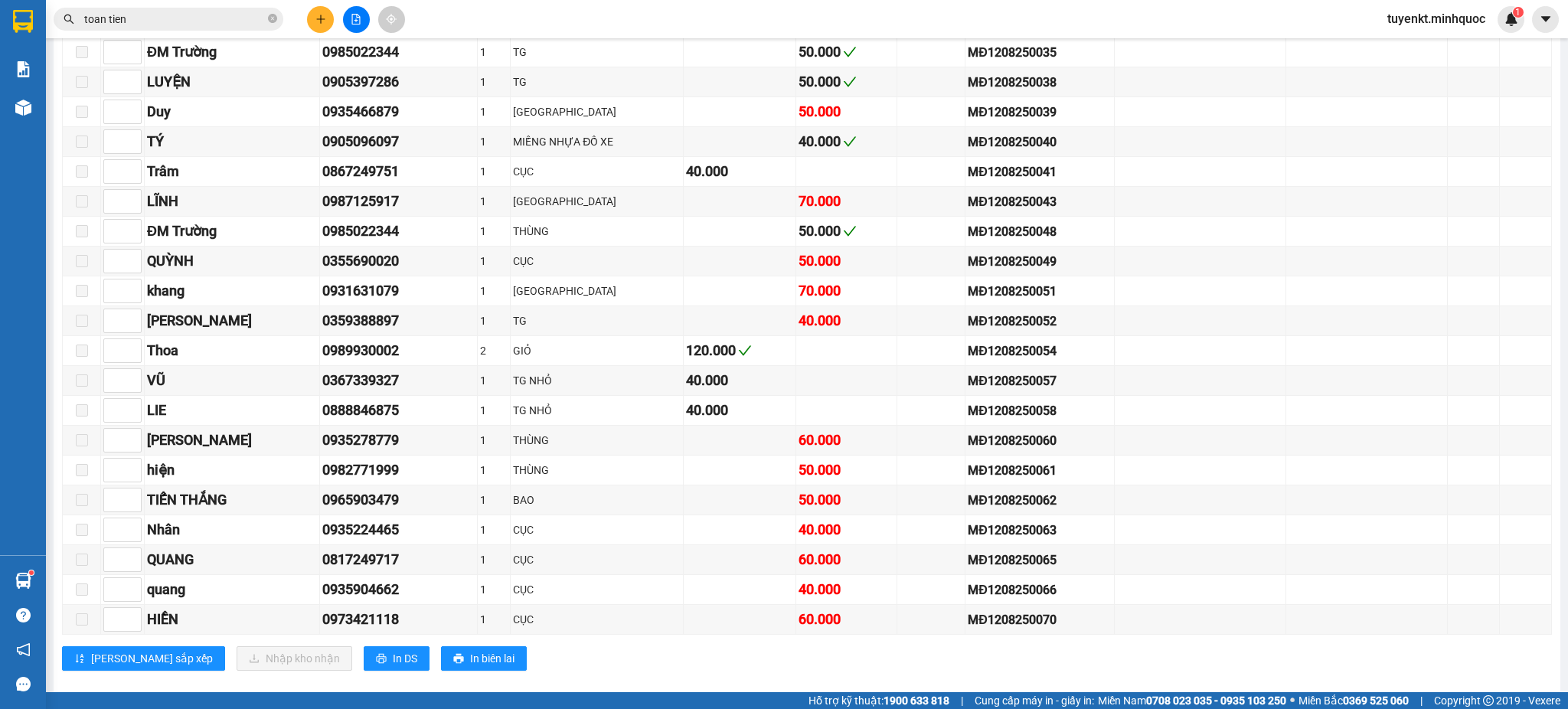
click at [363, 26] on button at bounding box center [356, 19] width 27 height 27
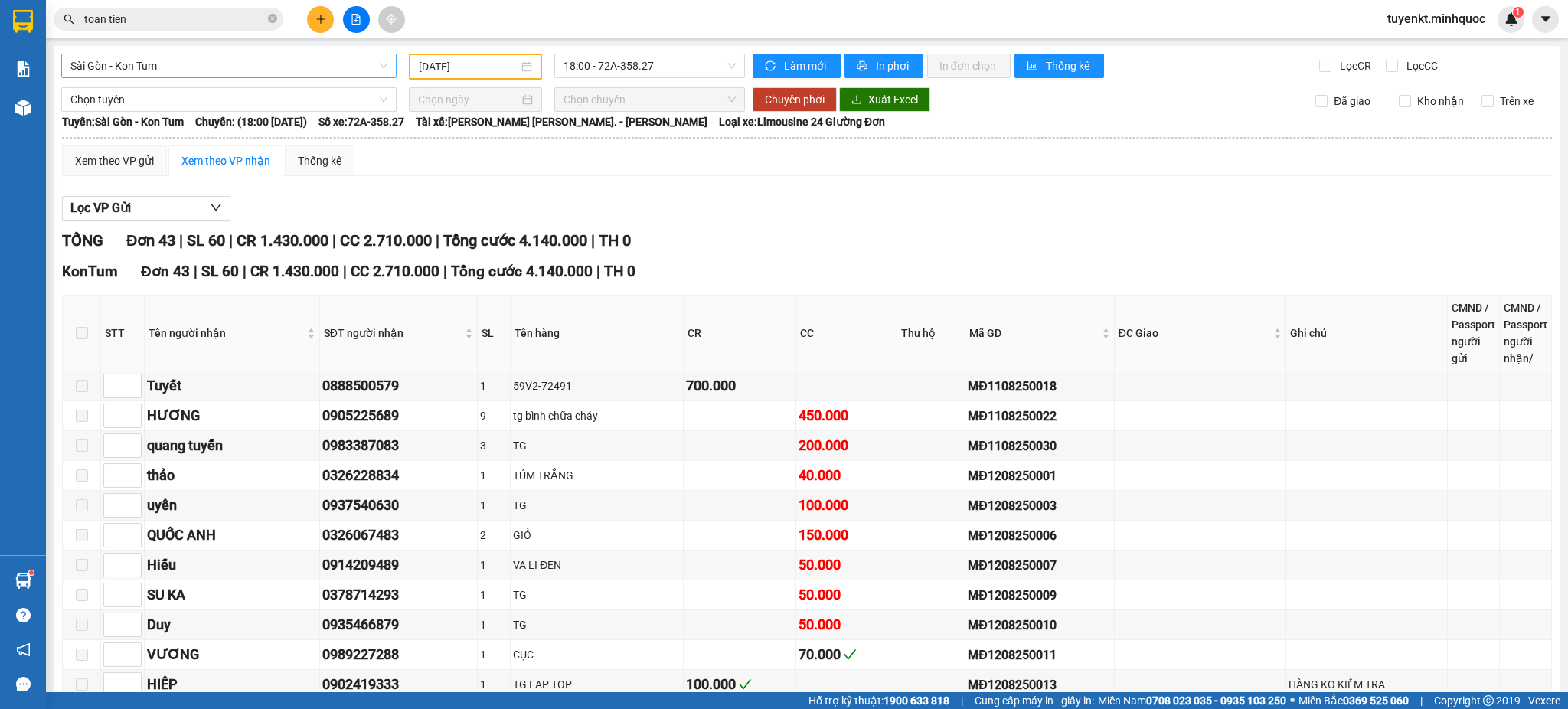
click at [137, 63] on span "Sài Gòn - Kon Tum" at bounding box center [229, 66] width 317 height 23
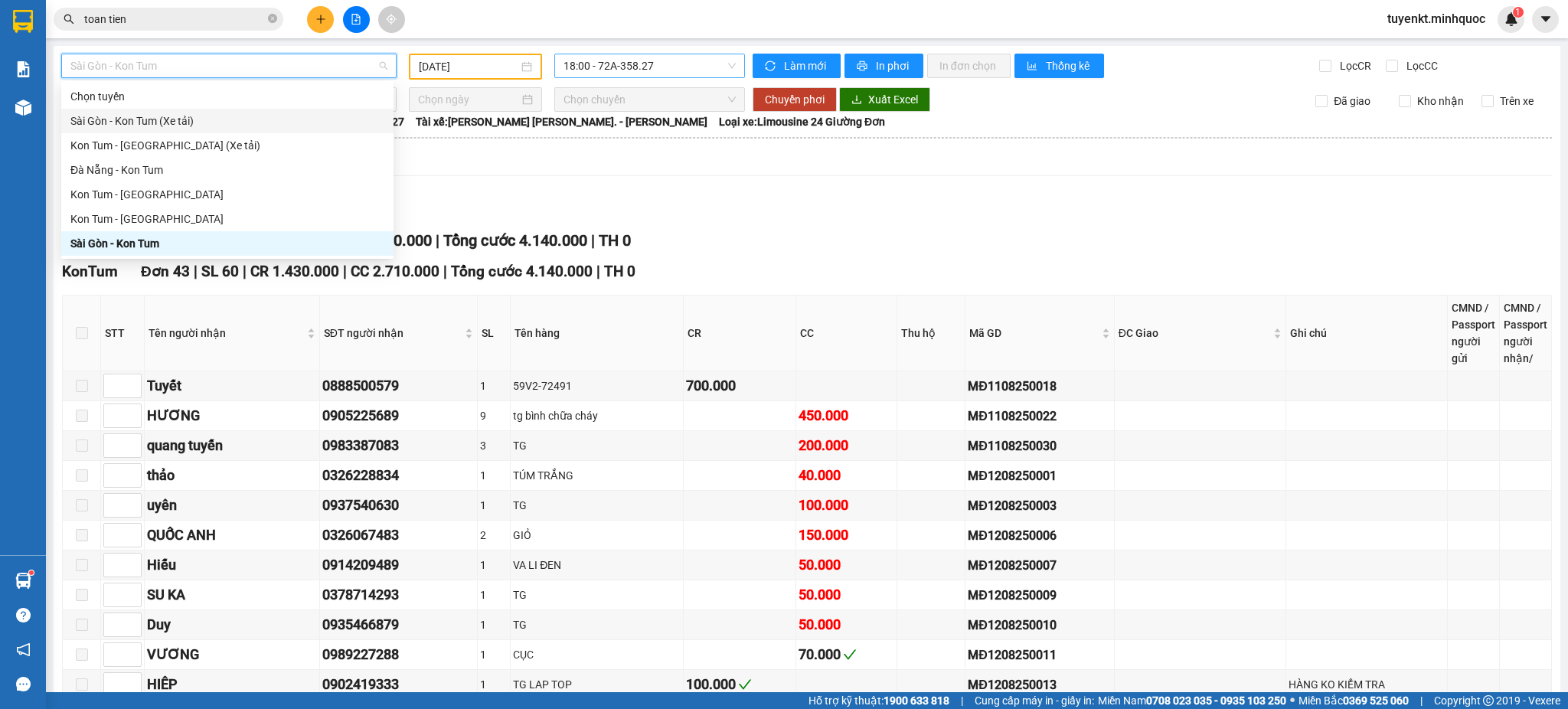
click at [620, 68] on span "18:00 - 72A-358.27" at bounding box center [650, 66] width 172 height 23
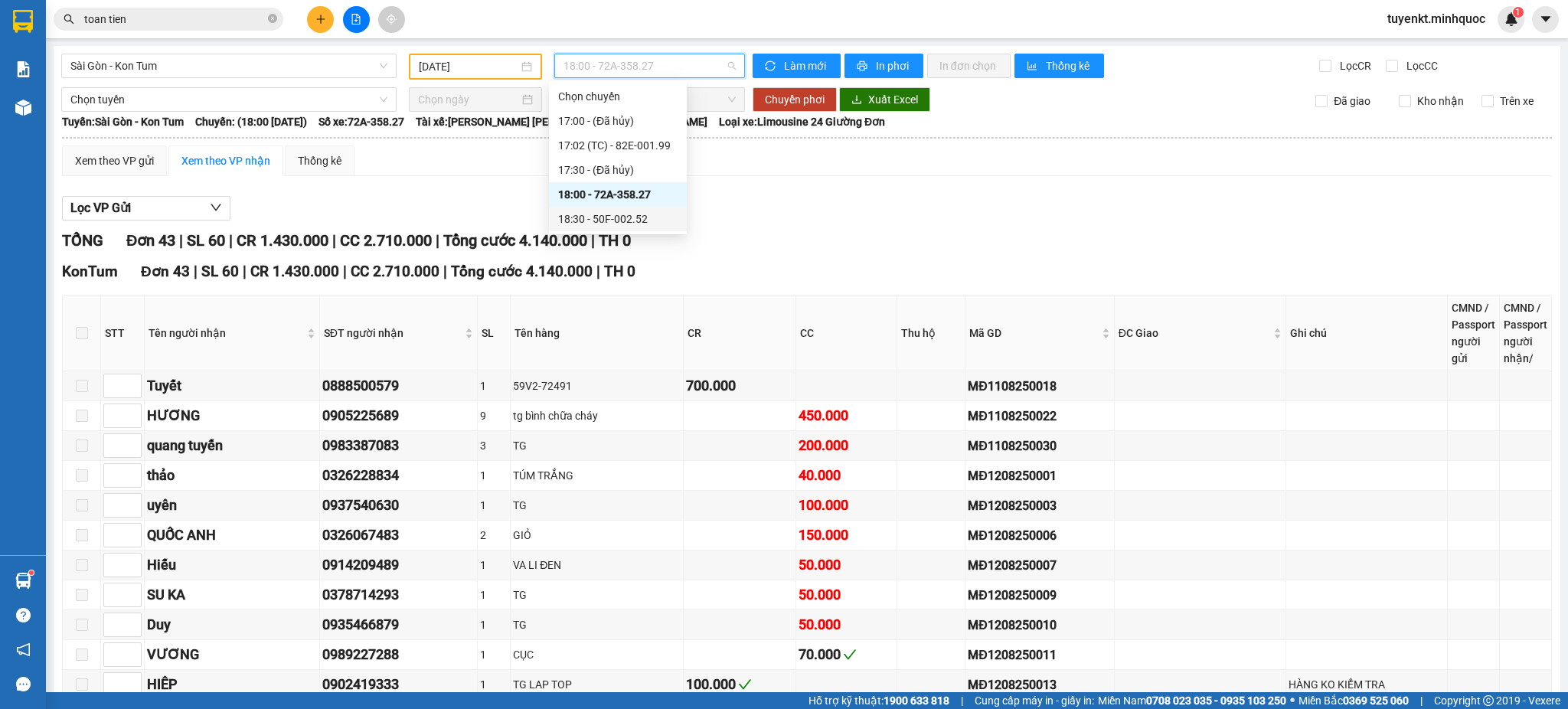
drag, startPoint x: 622, startPoint y: 214, endPoint x: 662, endPoint y: 254, distance: 56.6
click at [621, 214] on div "18:30 - 50F-002.52" at bounding box center [617, 219] width 119 height 17
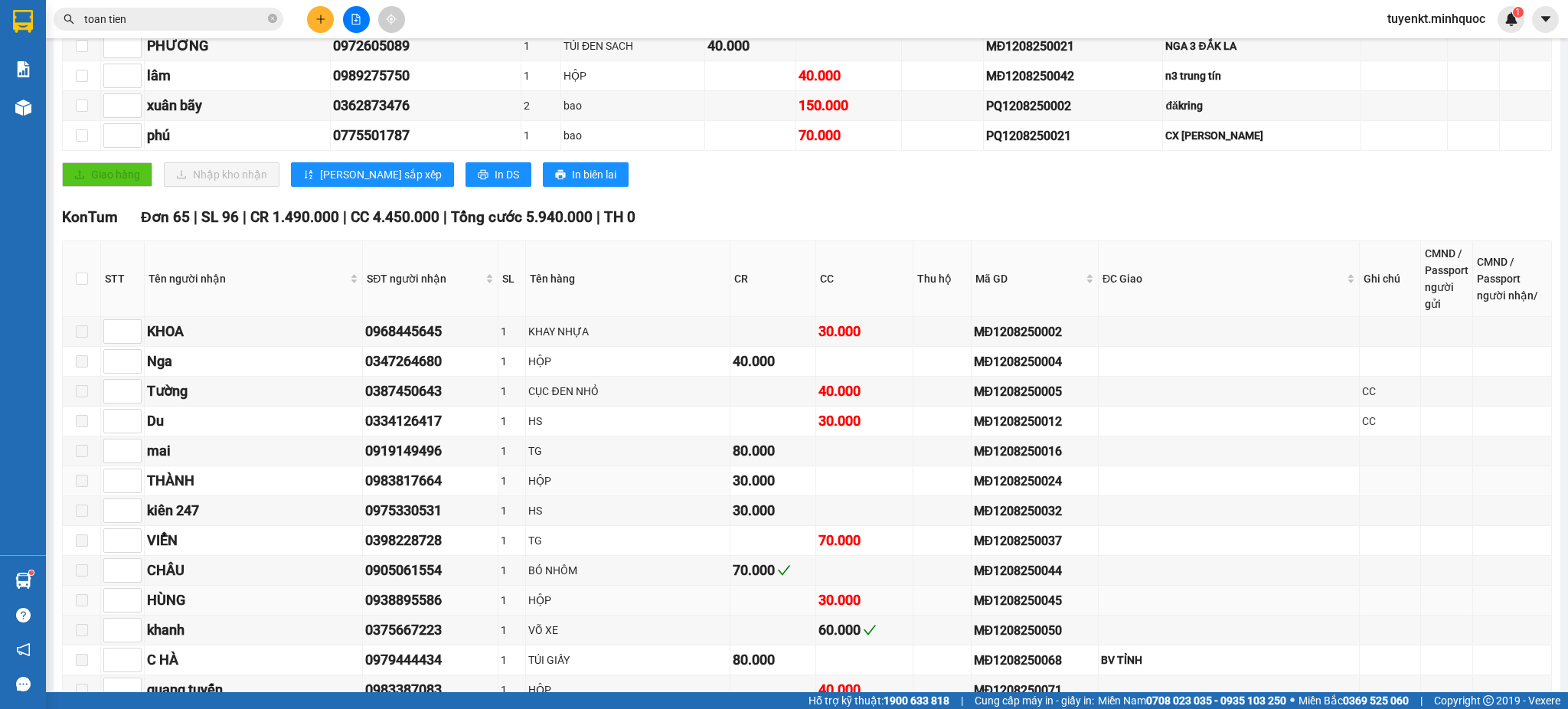
scroll to position [679, 0]
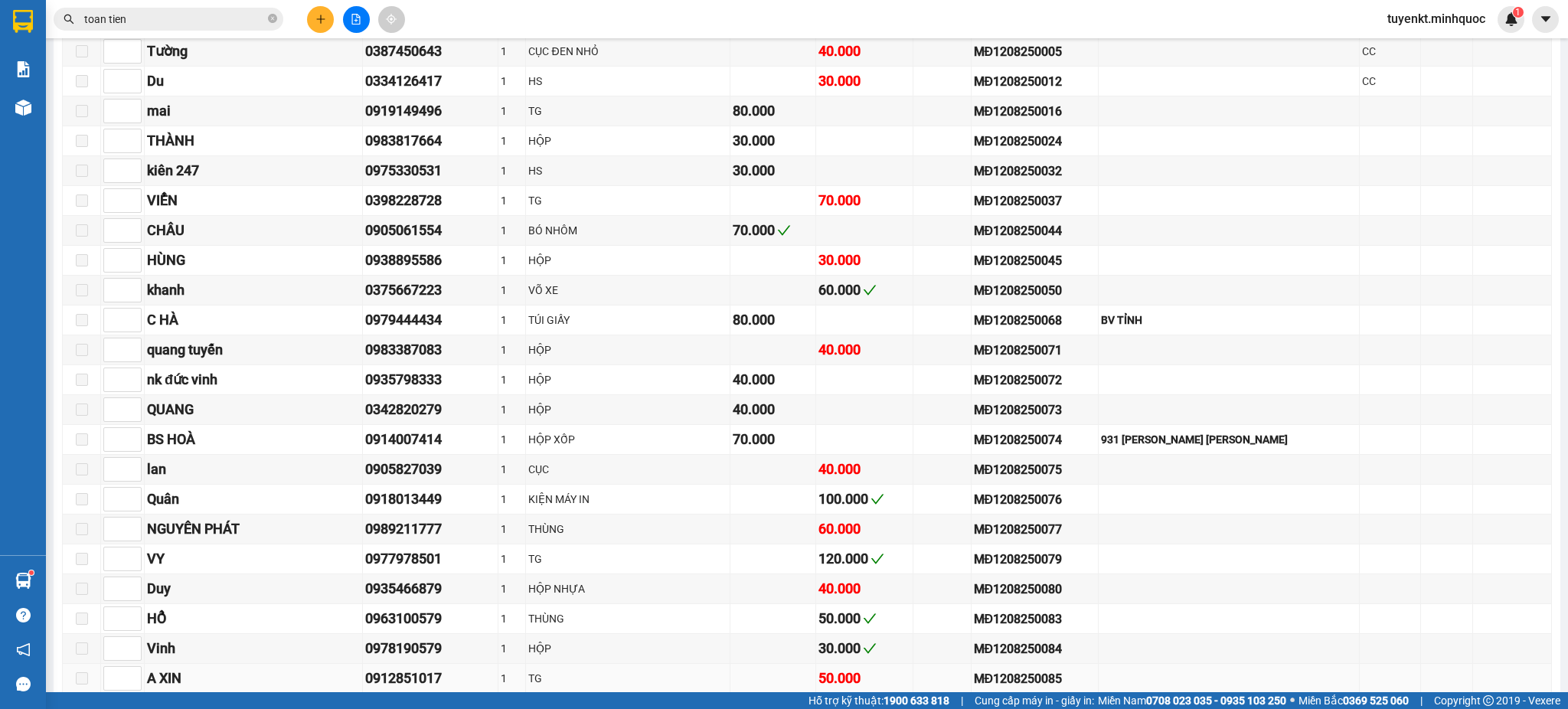
click at [1044, 688] on div "MĐ1208250085" at bounding box center [1034, 678] width 121 height 19
copy div "MĐ1208250085"
click at [219, 25] on input "toan tien" at bounding box center [174, 19] width 181 height 17
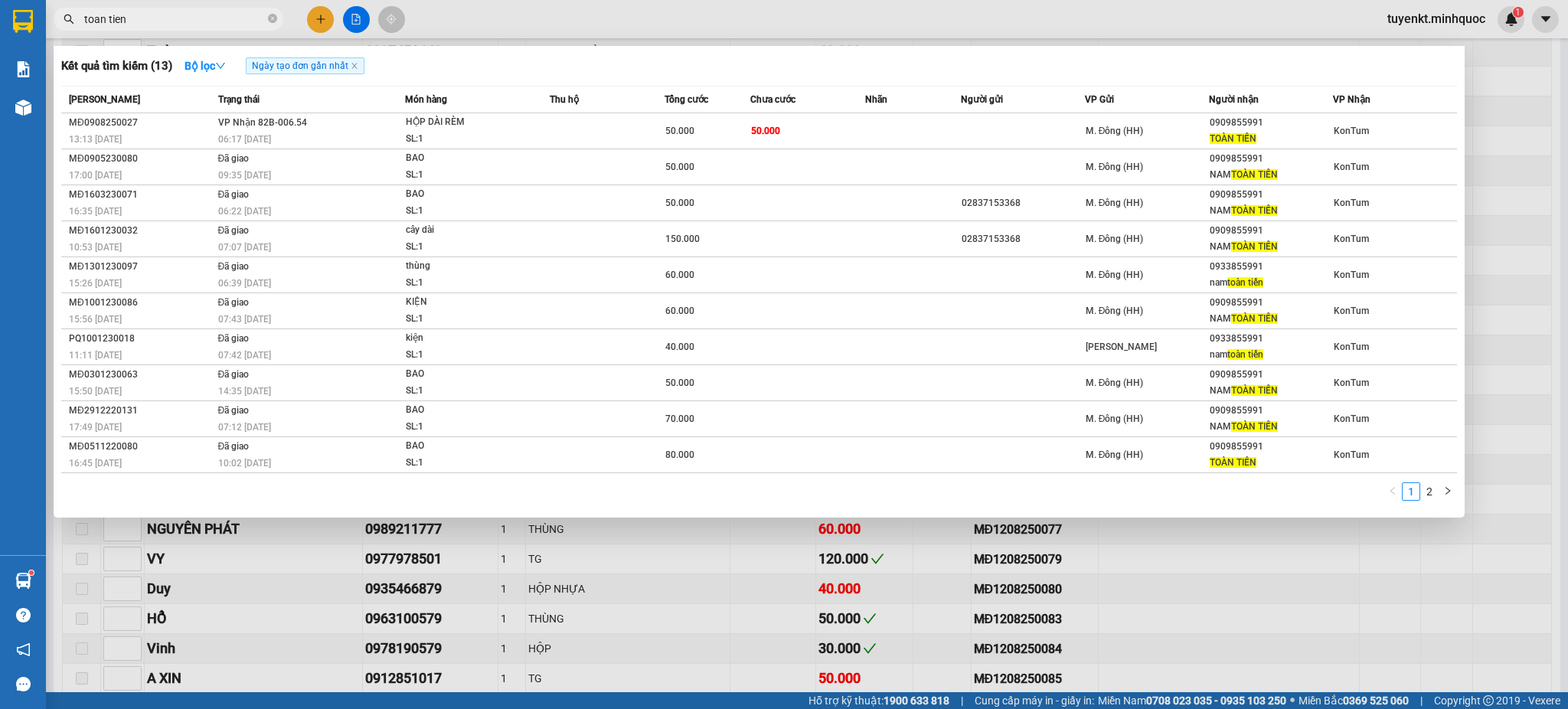
click at [219, 25] on input "toan tien" at bounding box center [174, 19] width 181 height 17
click at [216, 30] on span "toan tien" at bounding box center [168, 19] width 229 height 23
click at [269, 19] on span "toan tien" at bounding box center [168, 19] width 229 height 23
click at [271, 19] on icon "close-circle" at bounding box center [272, 18] width 10 height 10
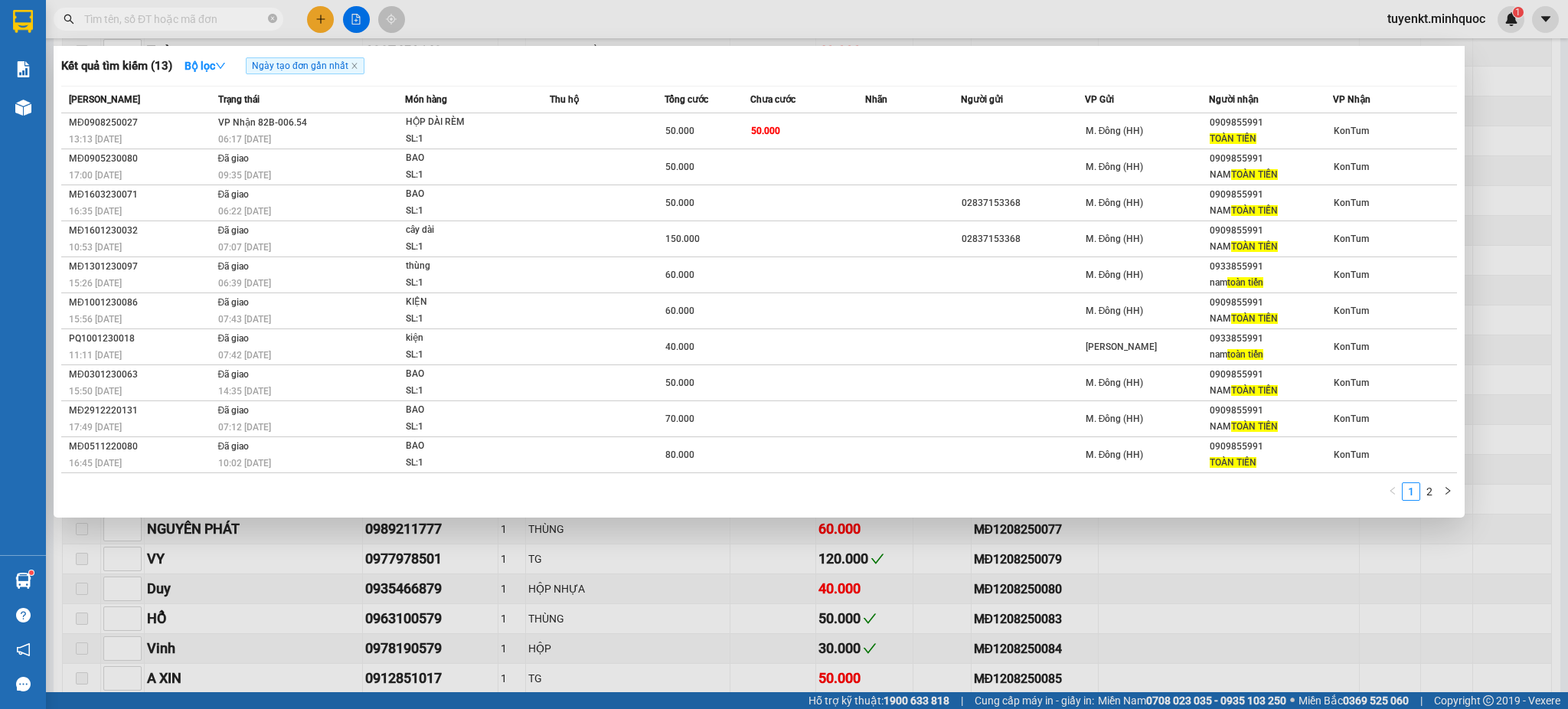
paste input "MĐ1208250085"
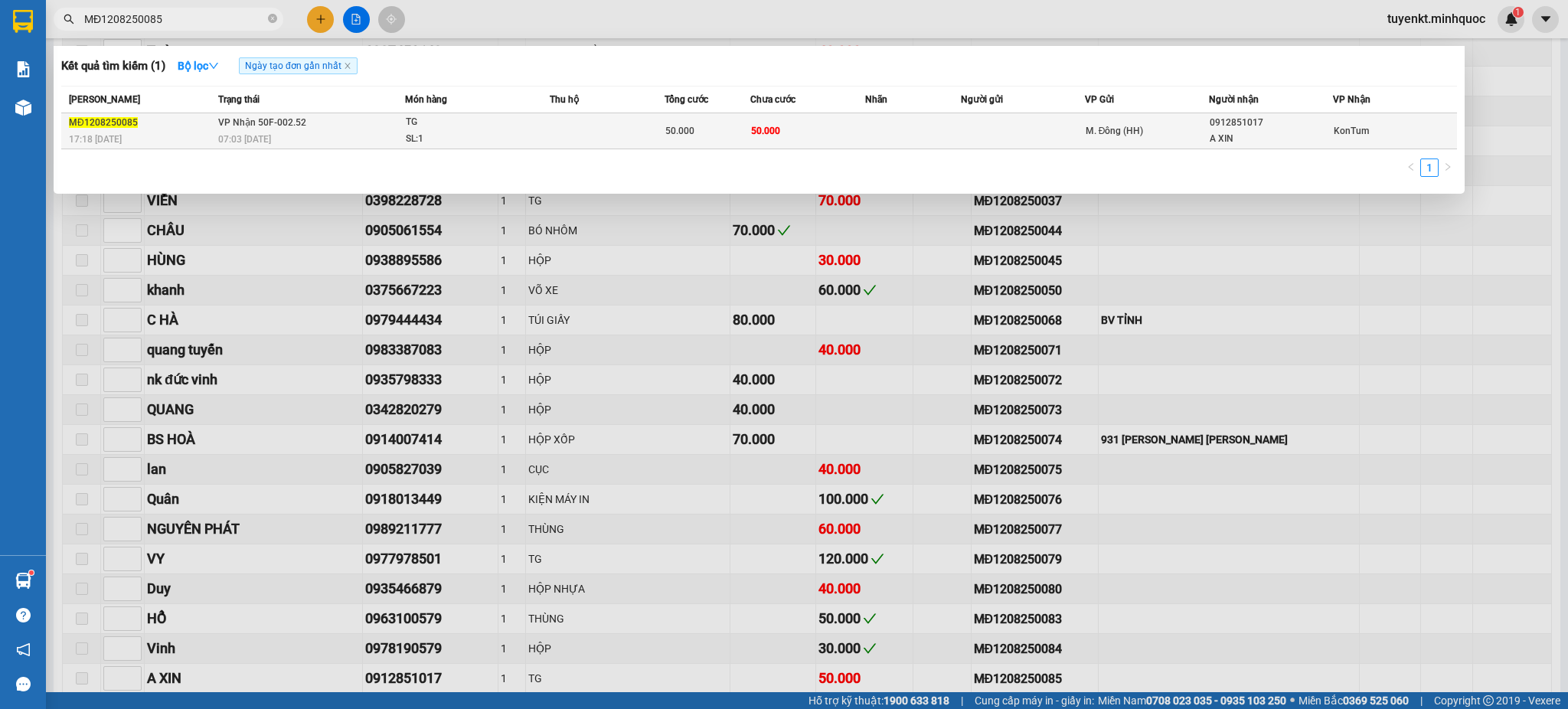
type input "MĐ1208250085"
click at [834, 136] on td "50.000" at bounding box center [807, 132] width 115 height 36
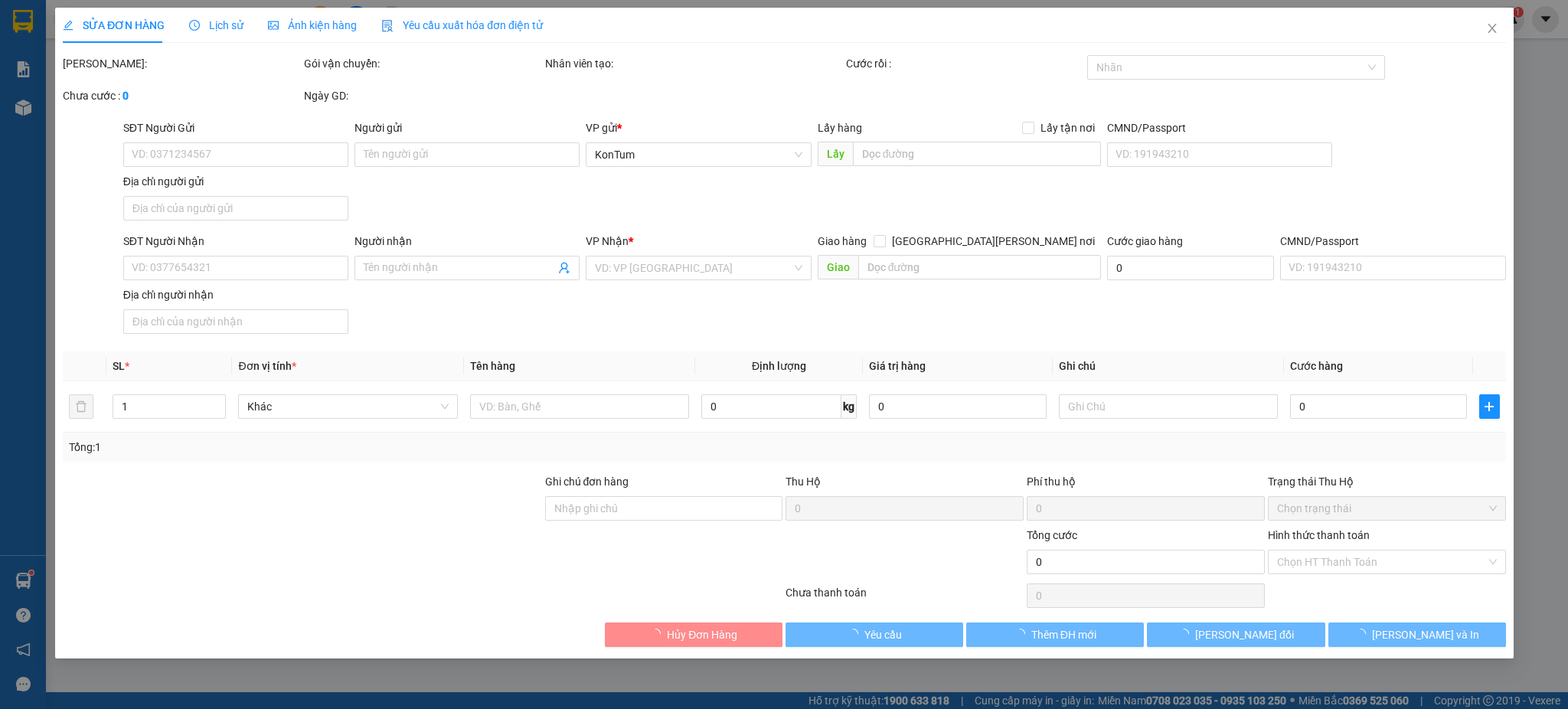
type input "0912851017"
type input "A XIN"
type input "50.000"
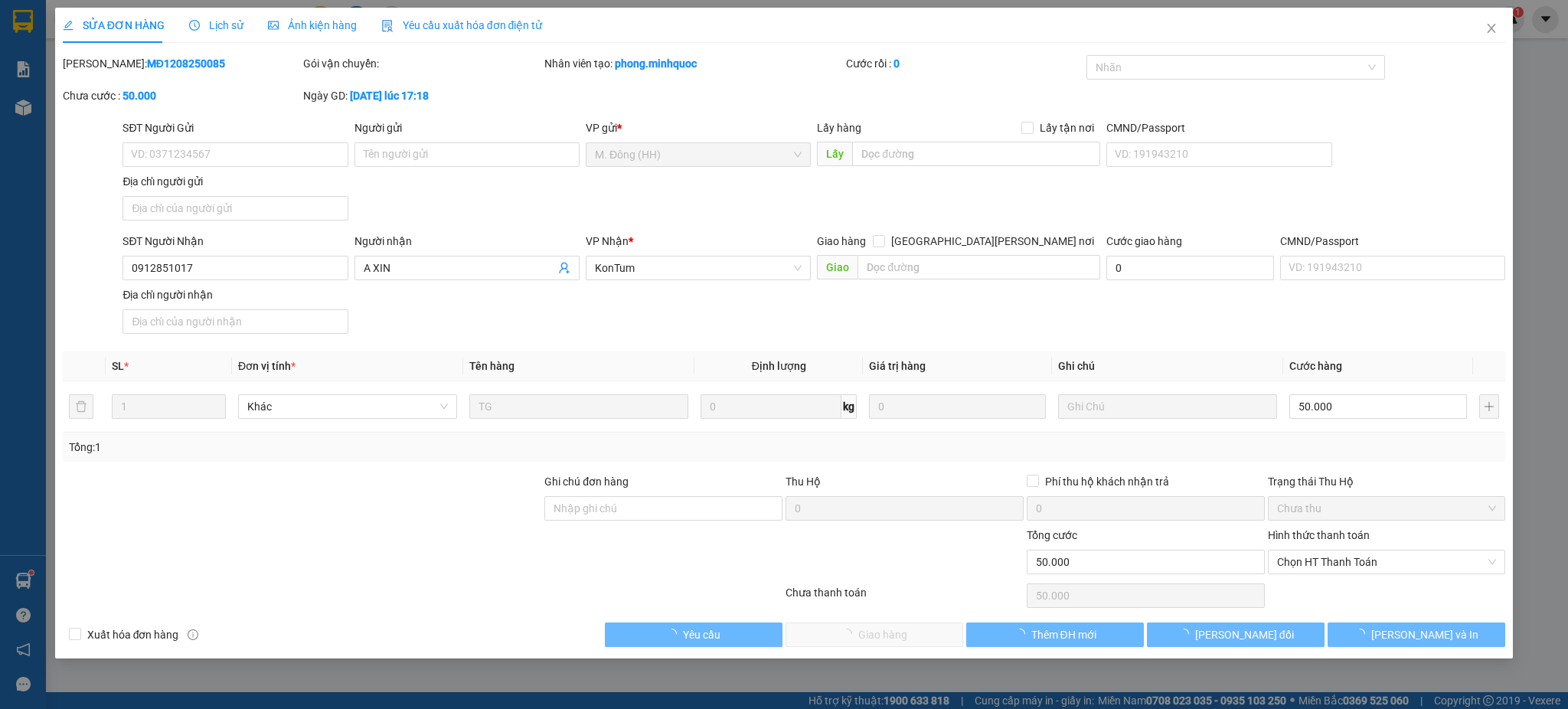
click at [1344, 574] on div "Hình thức thanh toán Chọn HT Thanh Toán" at bounding box center [1386, 553] width 238 height 54
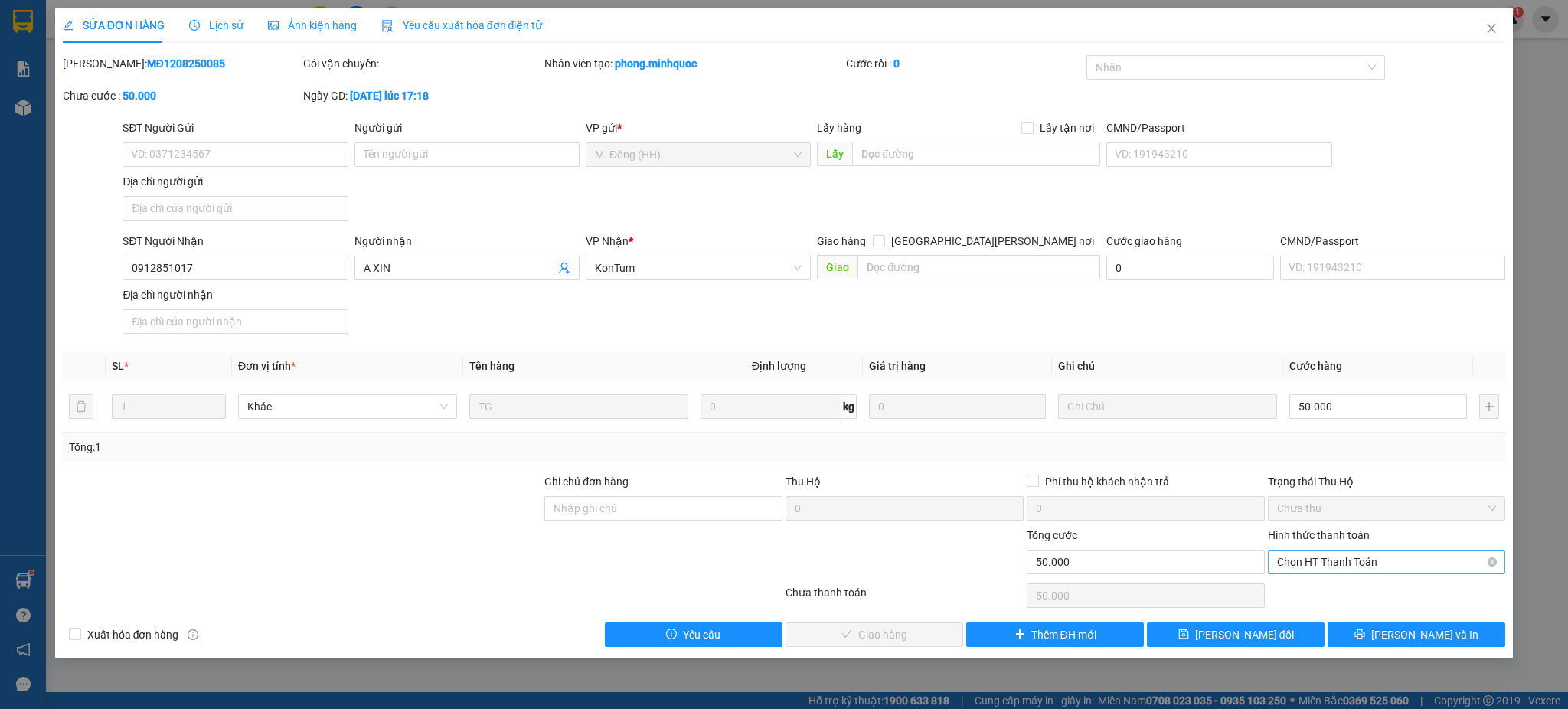
click at [1345, 568] on span "Chọn HT Thanh Toán" at bounding box center [1386, 562] width 220 height 23
click at [1315, 580] on div "Total Paid Fee 0 Total UnPaid Fee 50.000 Cash Collection Total Fee Mã ĐH: MĐ120…" at bounding box center [784, 351] width 1443 height 591
click at [1364, 565] on span "Chọn HT Thanh Toán" at bounding box center [1386, 562] width 220 height 23
click at [1293, 593] on div "Tại văn phòng" at bounding box center [1386, 592] width 220 height 17
type input "0"
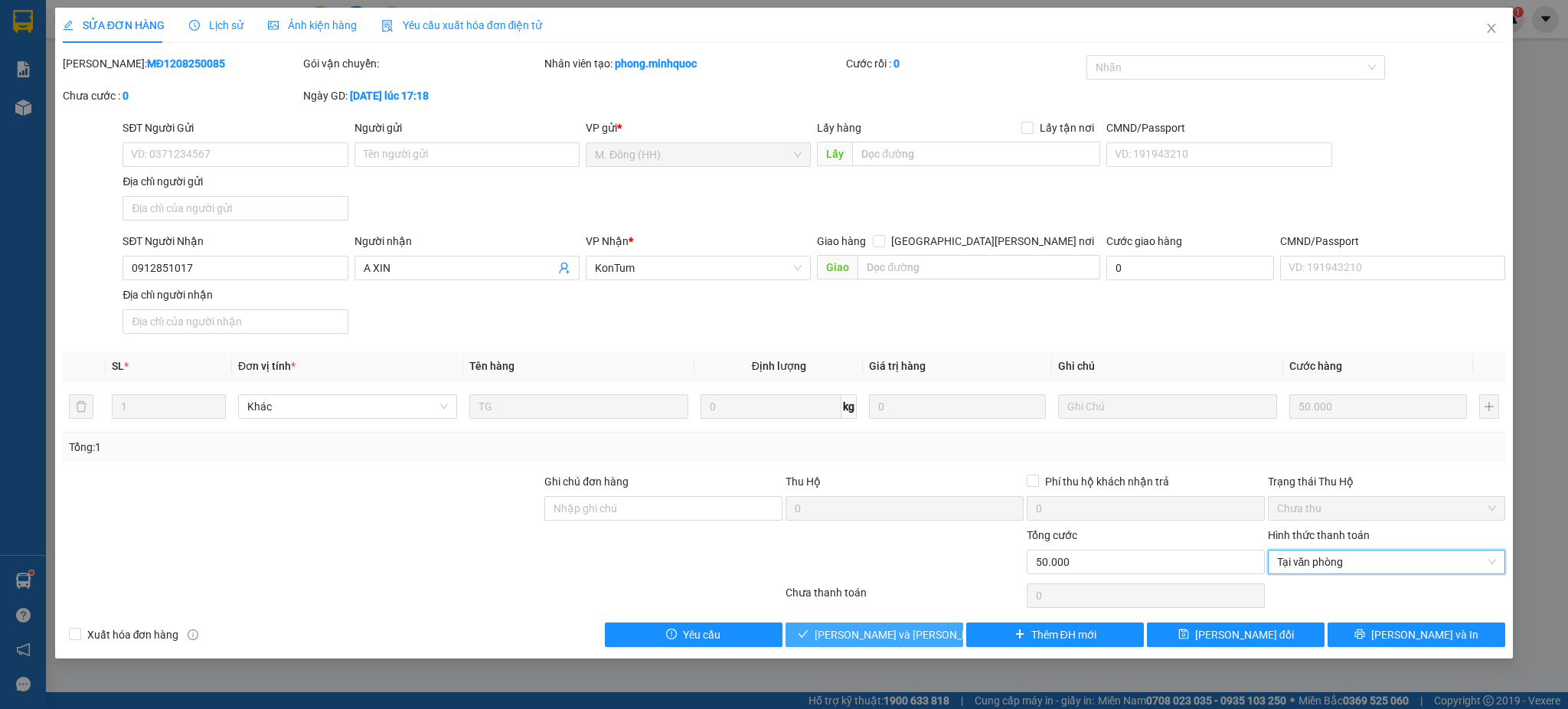
click at [931, 624] on button "Lưu và Giao hàng" at bounding box center [874, 634] width 178 height 25
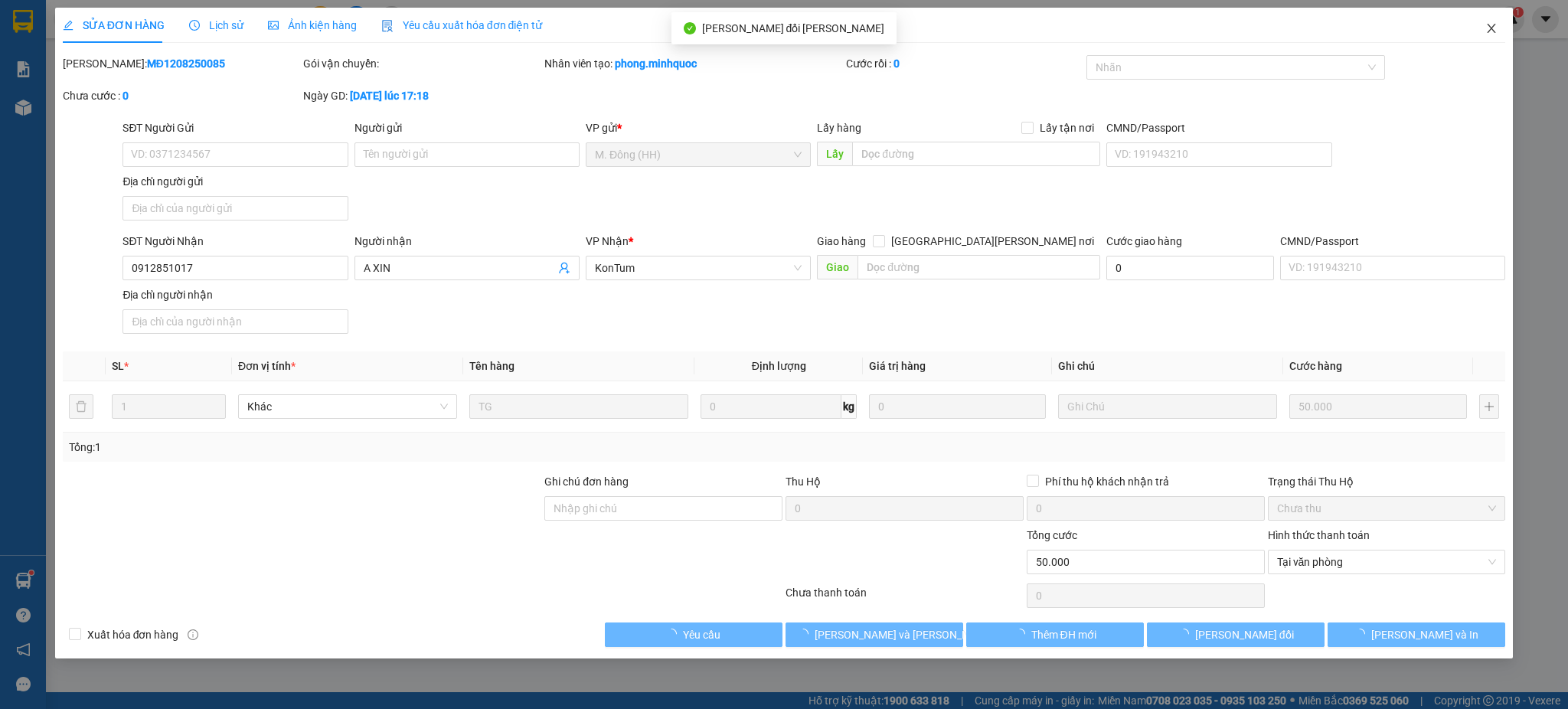
click at [1484, 29] on span "Close" at bounding box center [1491, 29] width 43 height 43
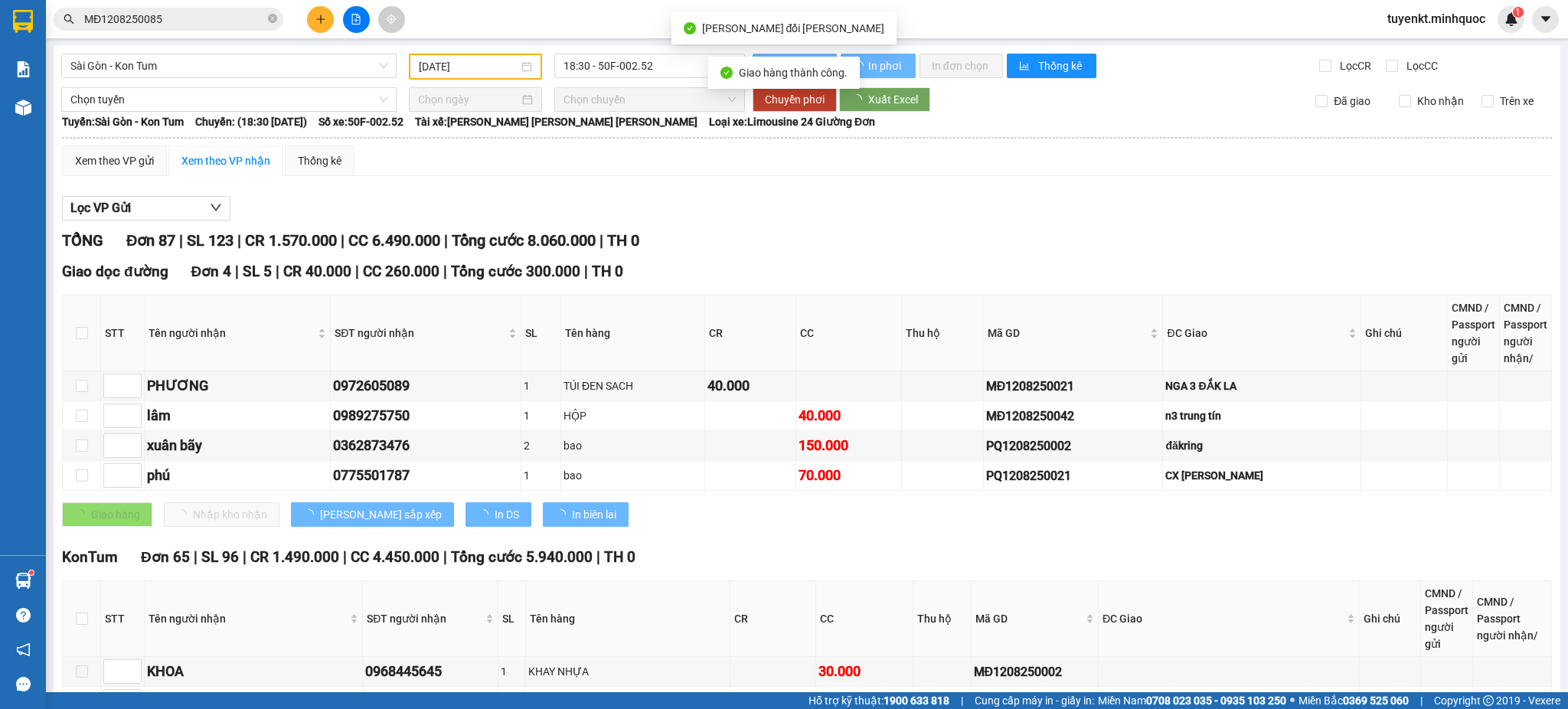
scroll to position [679, 0]
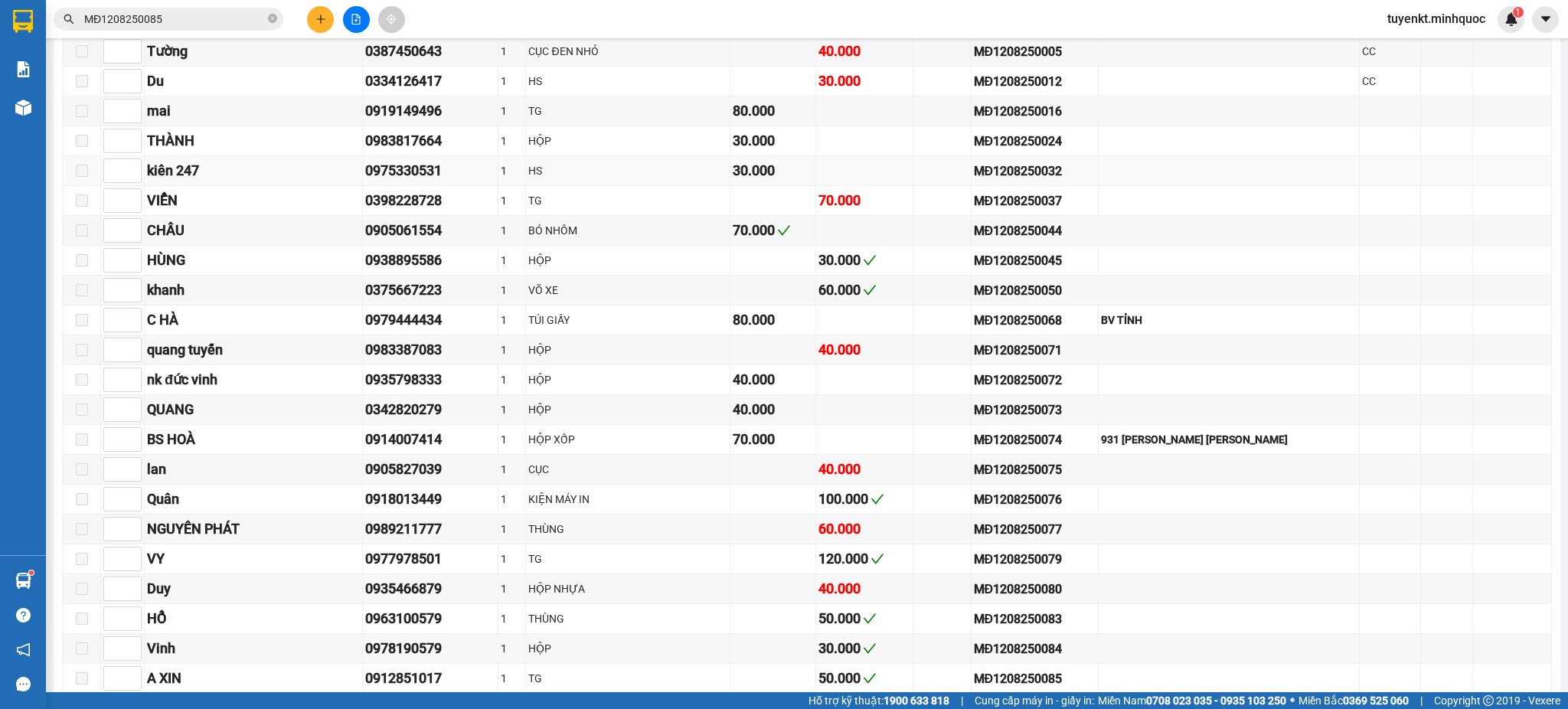
click at [1069, 172] on div "MĐ1208250032" at bounding box center [1034, 171] width 121 height 19
copy div "MĐ1208250032"
click at [241, 24] on input "MĐ1208250085" at bounding box center [174, 19] width 181 height 17
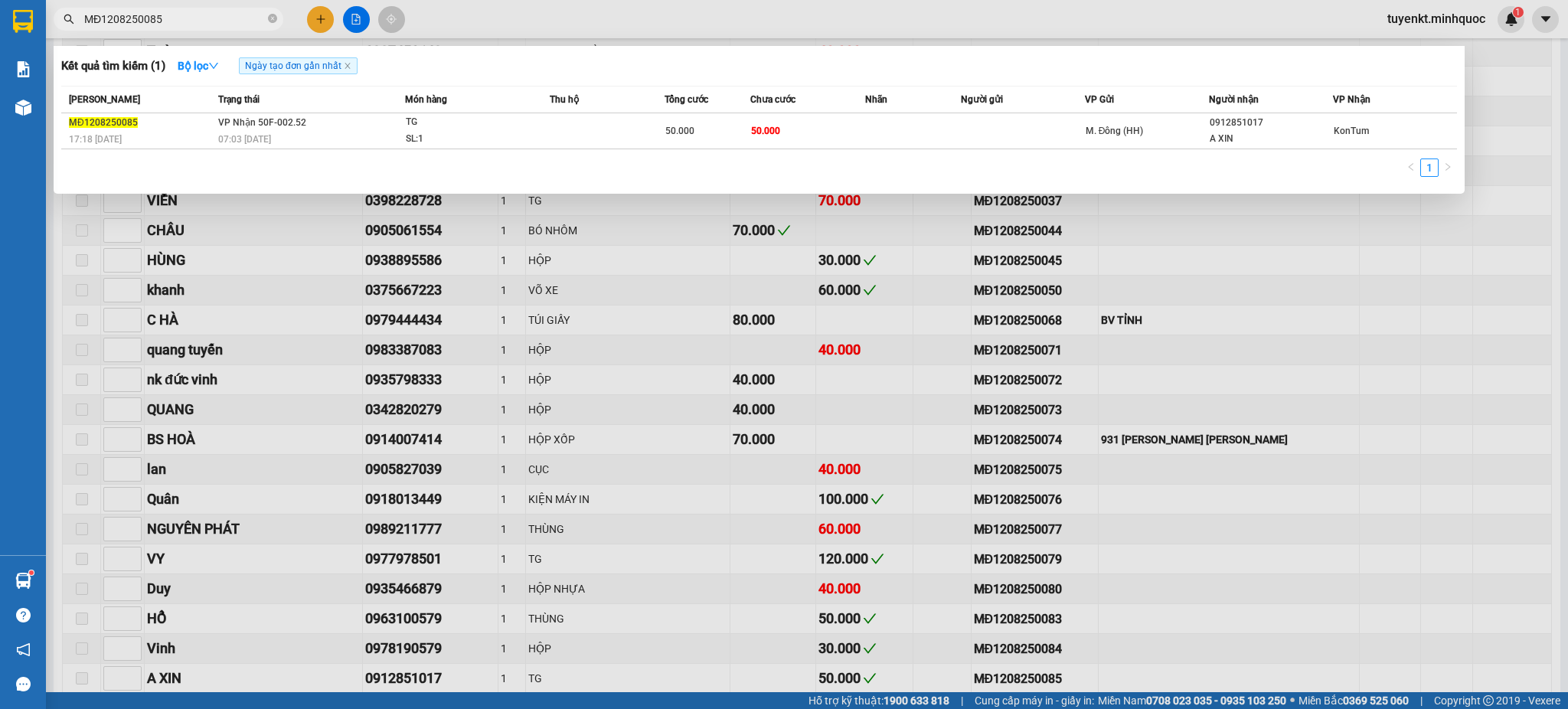
click at [241, 24] on input "MĐ1208250085" at bounding box center [174, 19] width 181 height 17
paste input "32"
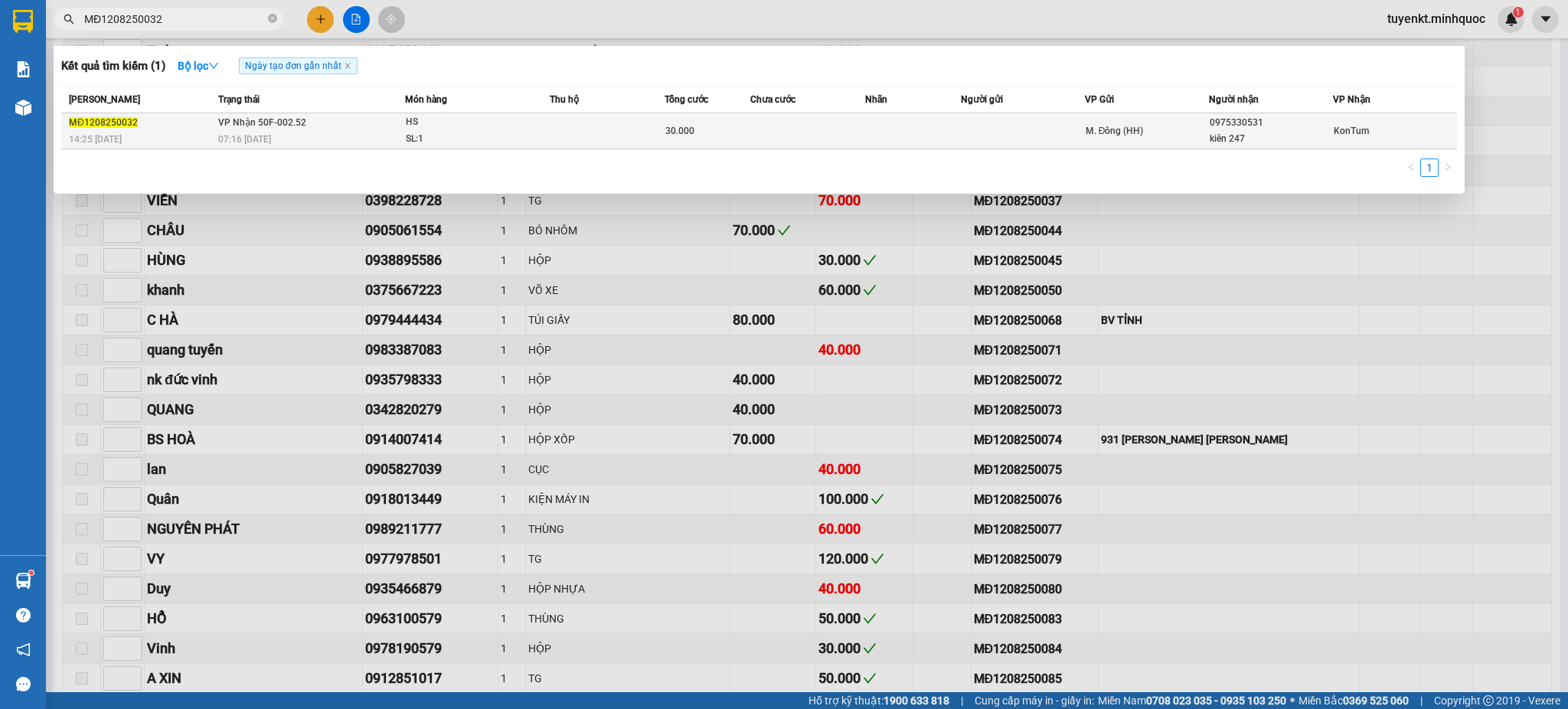
type input "MĐ1208250032"
click at [983, 133] on td at bounding box center [1022, 132] width 124 height 36
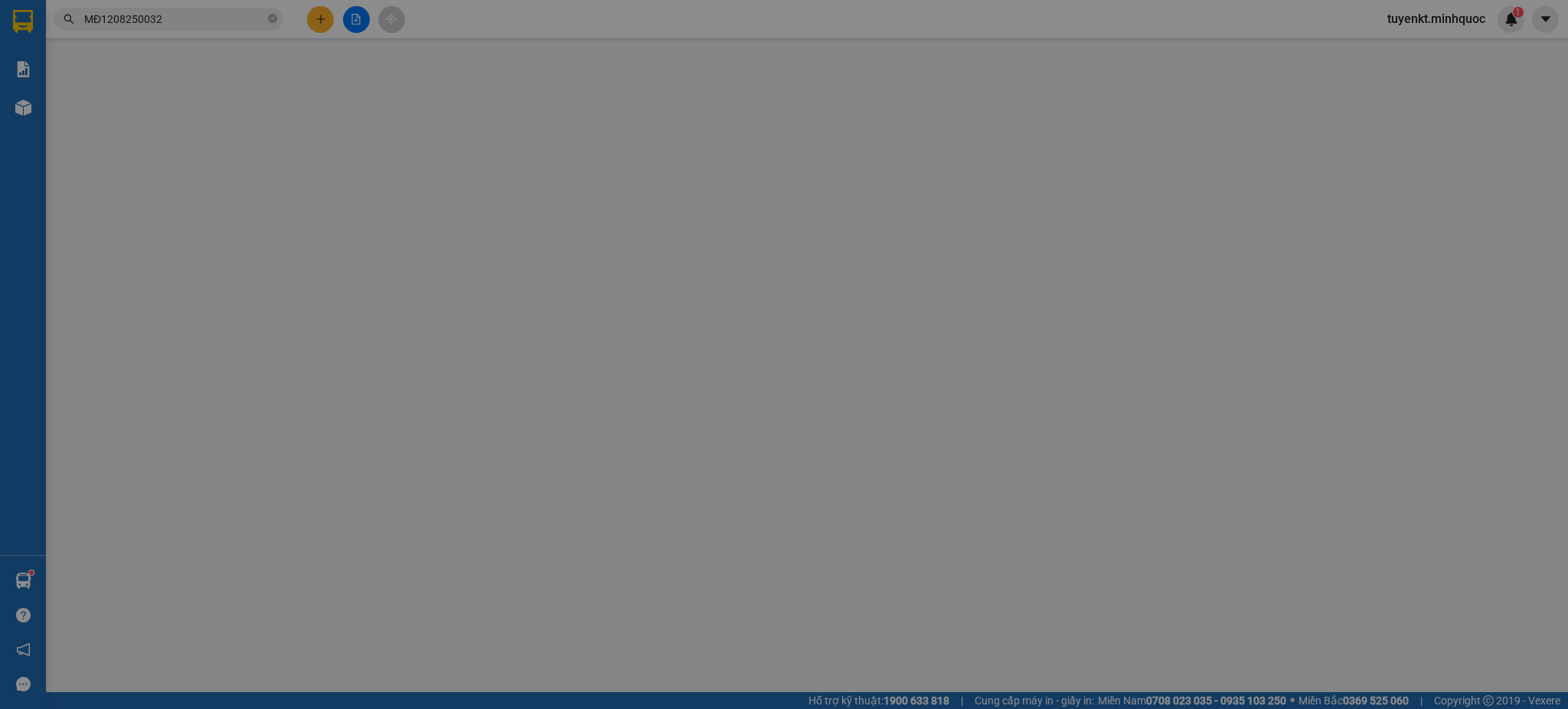
type input "0975330531"
type input "kiên 247"
type input "30.000"
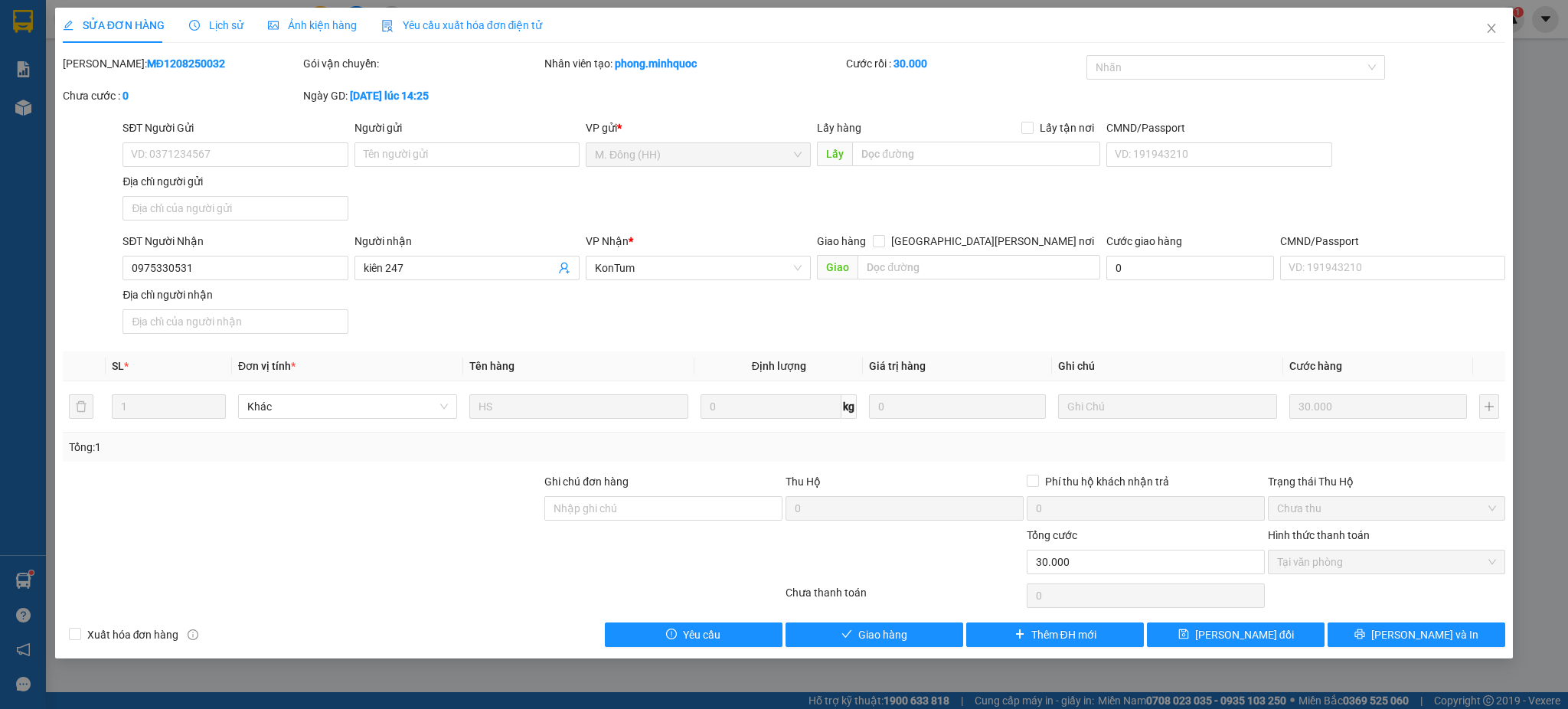
click at [953, 617] on div "Total Paid Fee 30.000 Total UnPaid Fee 0 Cash Collection Total Fee Mã ĐH: MĐ120…" at bounding box center [784, 351] width 1443 height 591
click at [949, 624] on button "Giao hàng" at bounding box center [874, 634] width 178 height 25
click at [944, 629] on button "Giao hàng" at bounding box center [874, 634] width 178 height 25
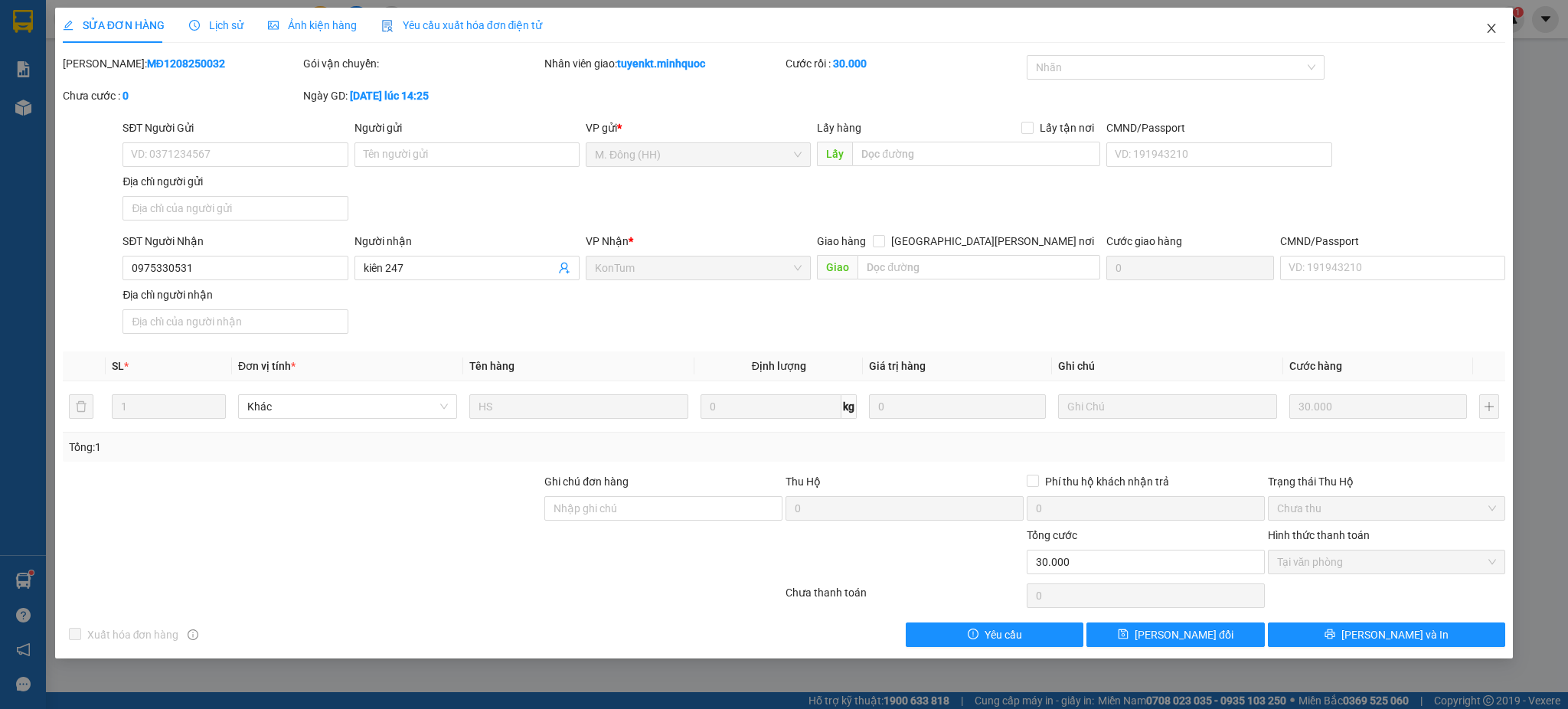
click at [1508, 22] on span "Close" at bounding box center [1491, 29] width 43 height 43
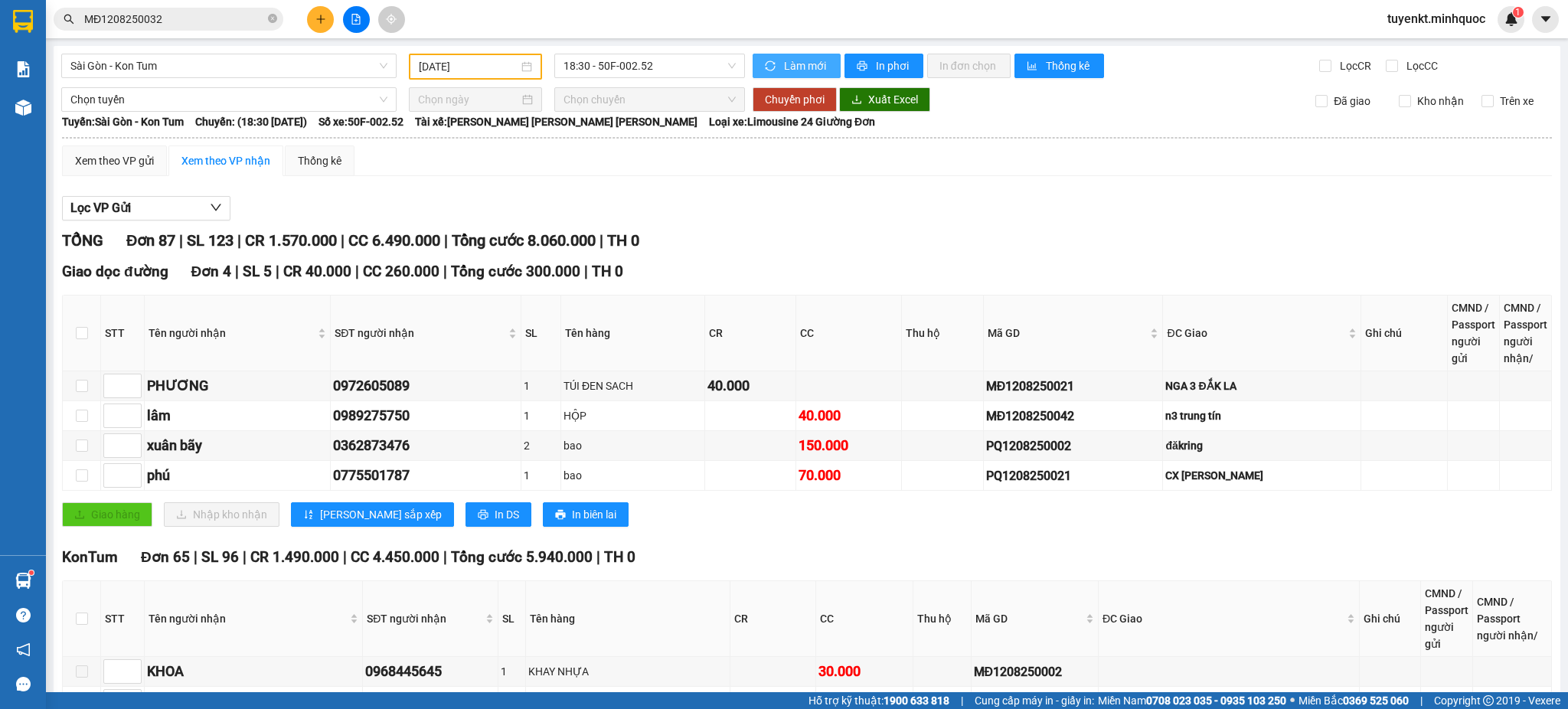
click at [784, 59] on span "Làm mới" at bounding box center [805, 66] width 44 height 17
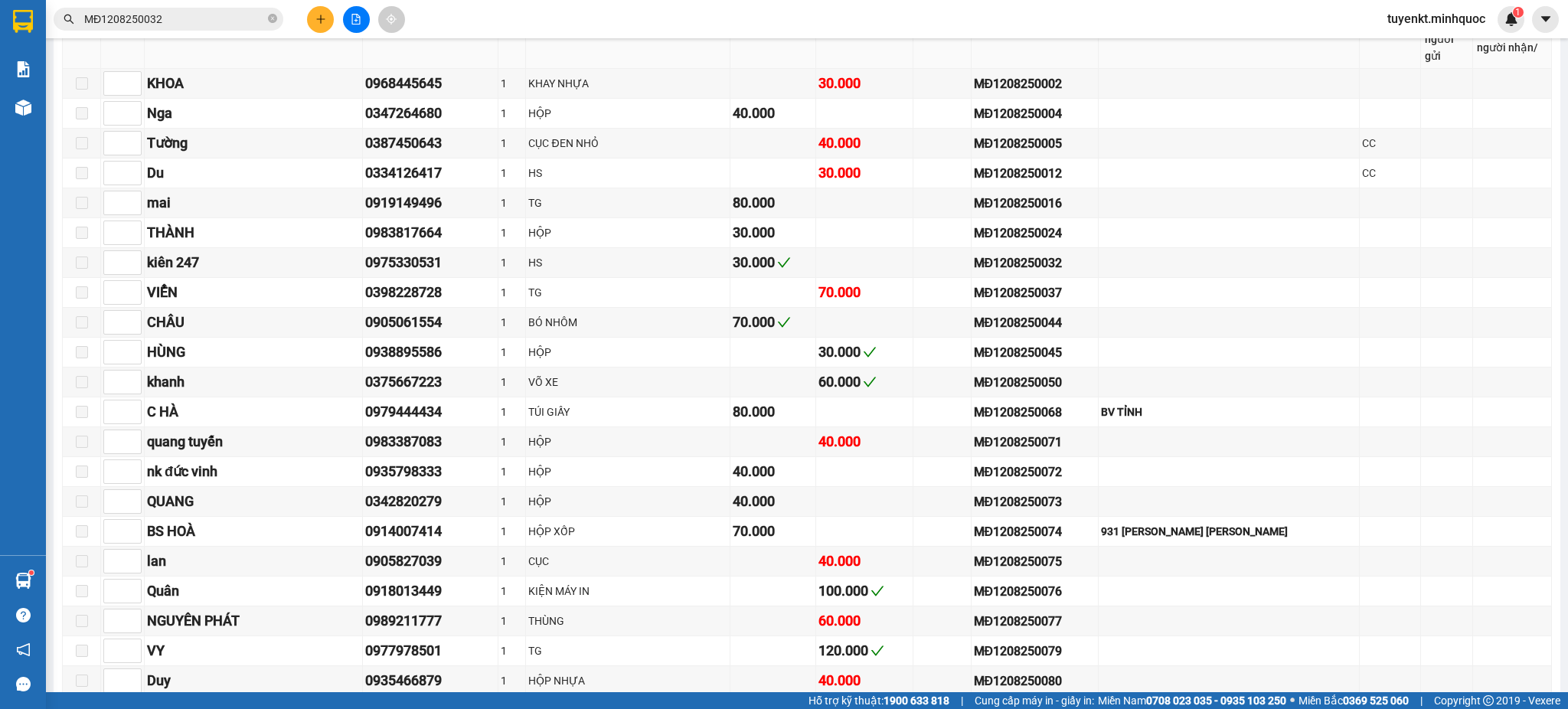
scroll to position [679, 0]
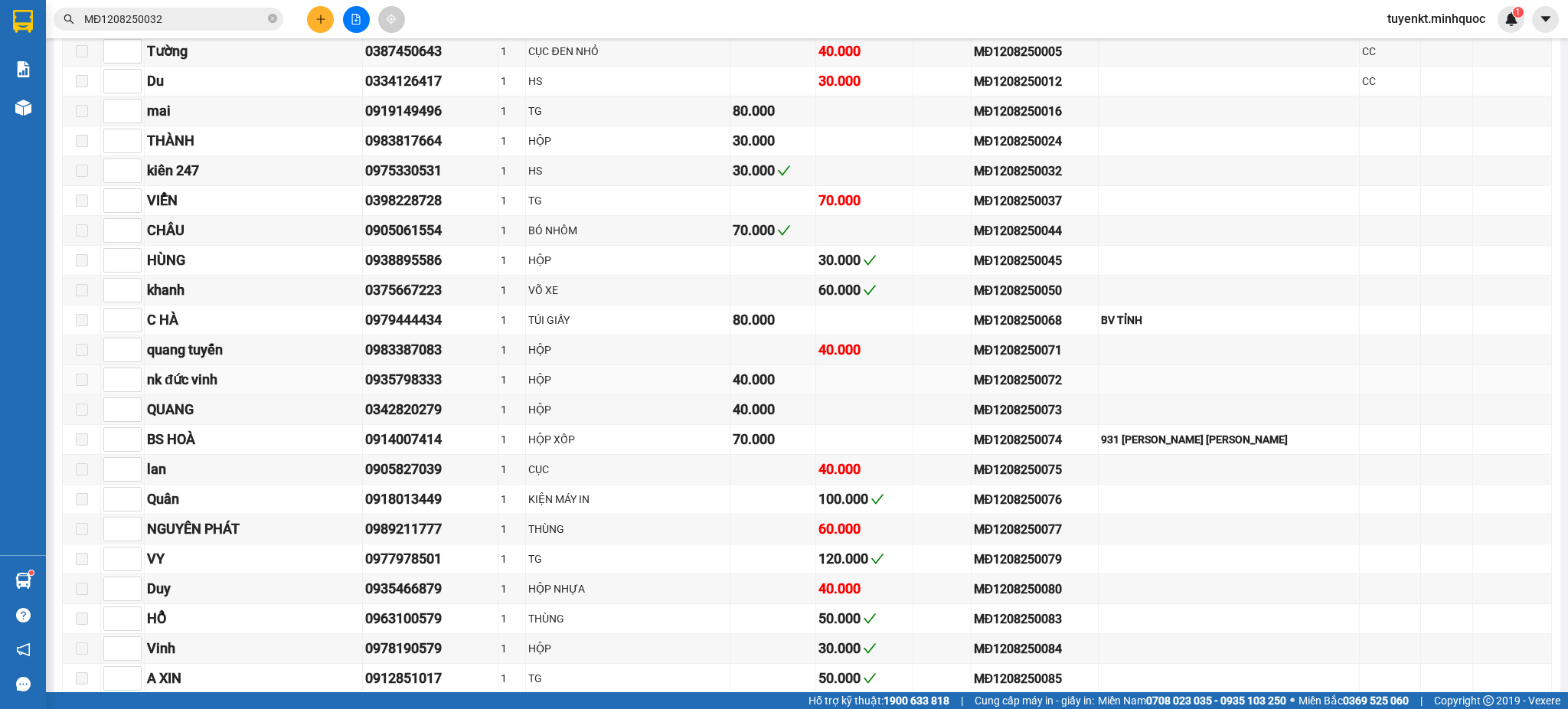
click at [1088, 381] on div "MĐ1208250072" at bounding box center [1034, 380] width 121 height 19
copy div "MĐ1208250072"
click at [272, 13] on span at bounding box center [272, 19] width 10 height 14
click at [272, 13] on span at bounding box center [272, 19] width 10 height 17
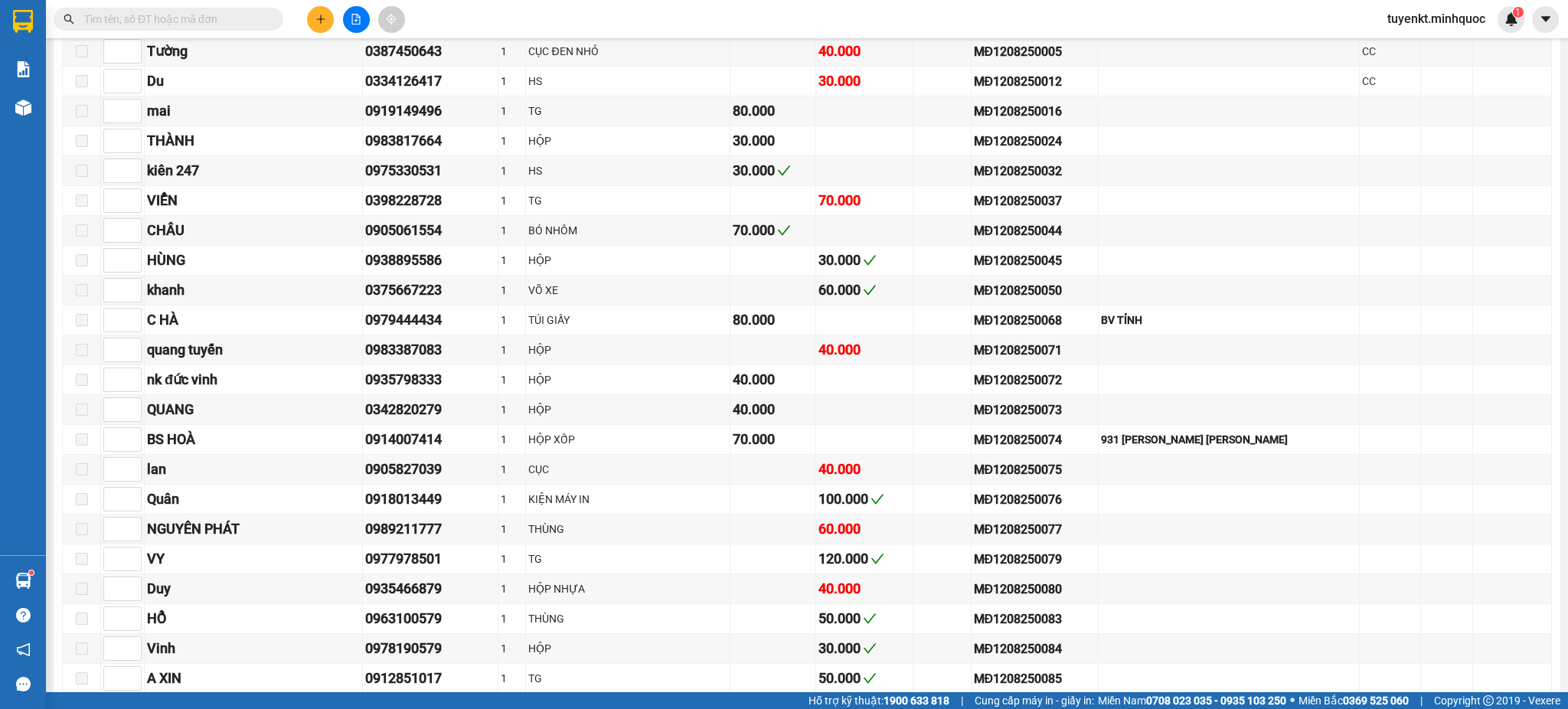
click at [229, 25] on input "text" at bounding box center [174, 19] width 181 height 17
click at [228, 20] on input "text" at bounding box center [174, 19] width 181 height 17
paste input "MĐ1208250072"
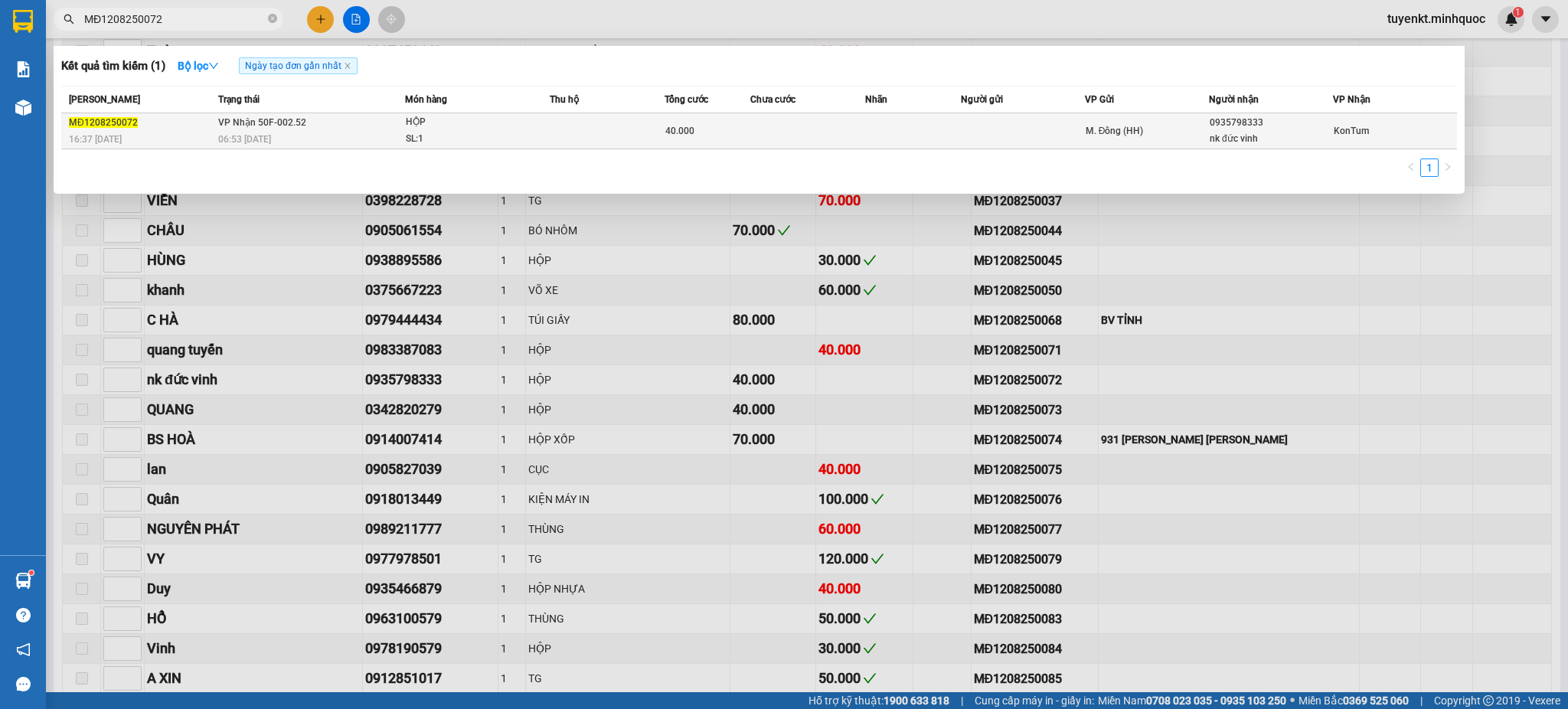
type input "MĐ1208250072"
click at [911, 130] on td at bounding box center [913, 132] width 96 height 36
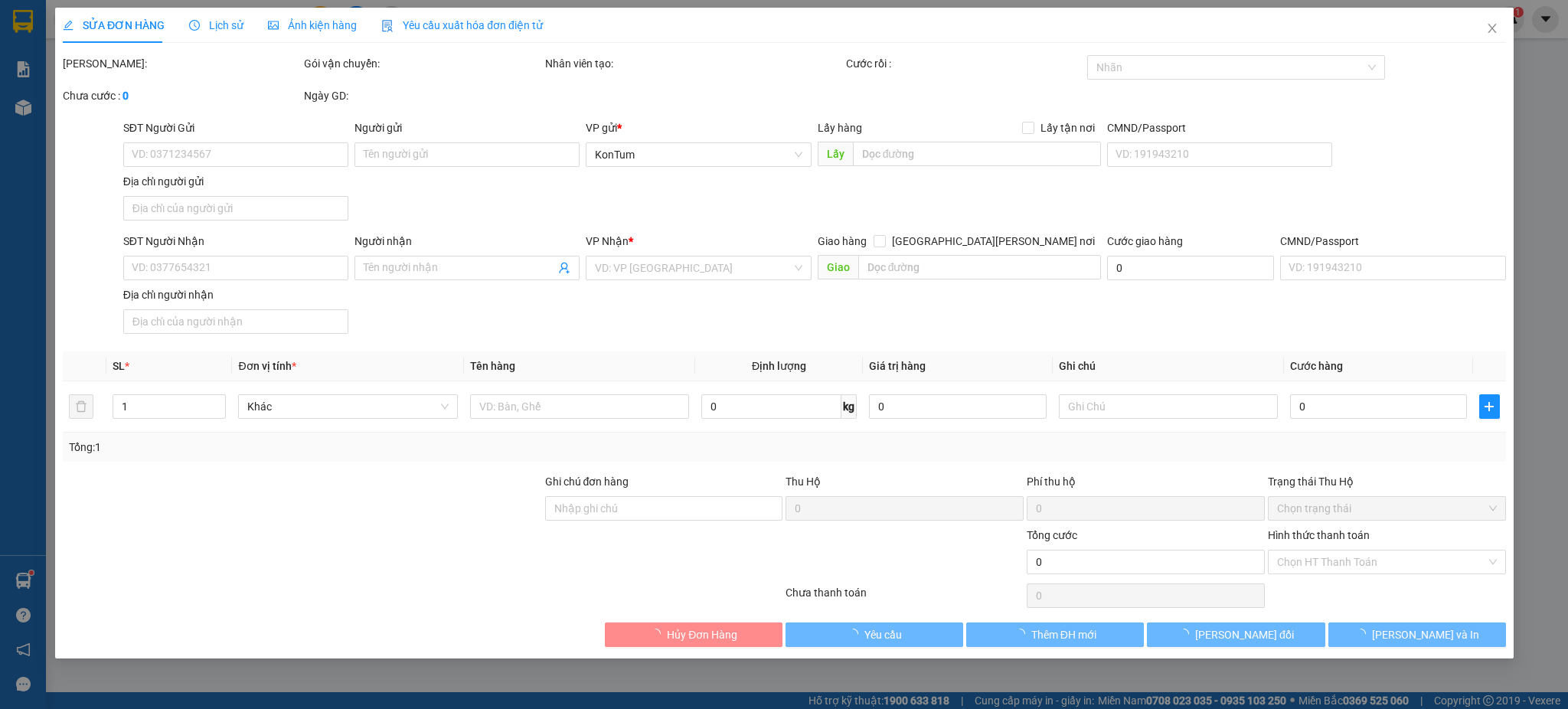
type input "0935798333"
type input "nk đức vinh"
type input "40.000"
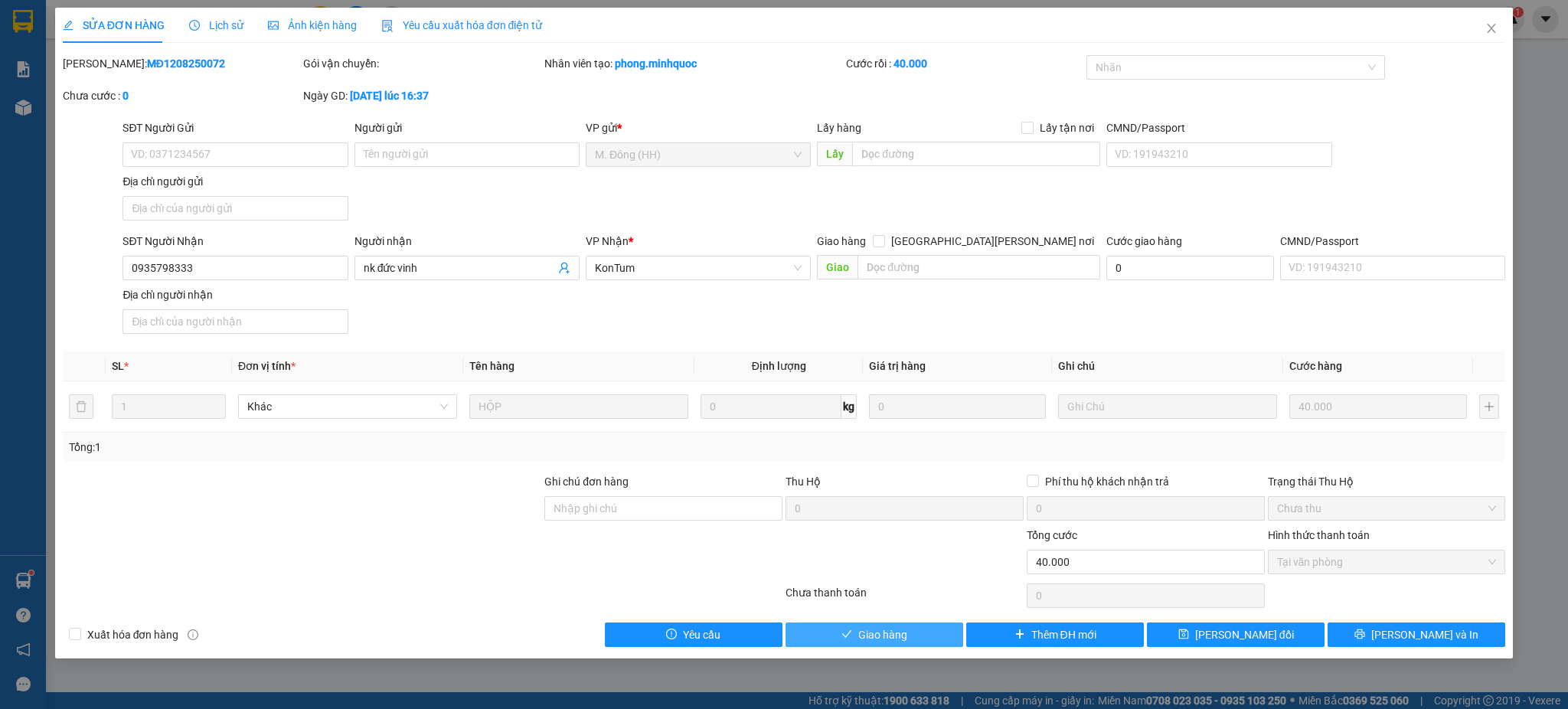
click at [879, 630] on span "Giao hàng" at bounding box center [882, 634] width 49 height 17
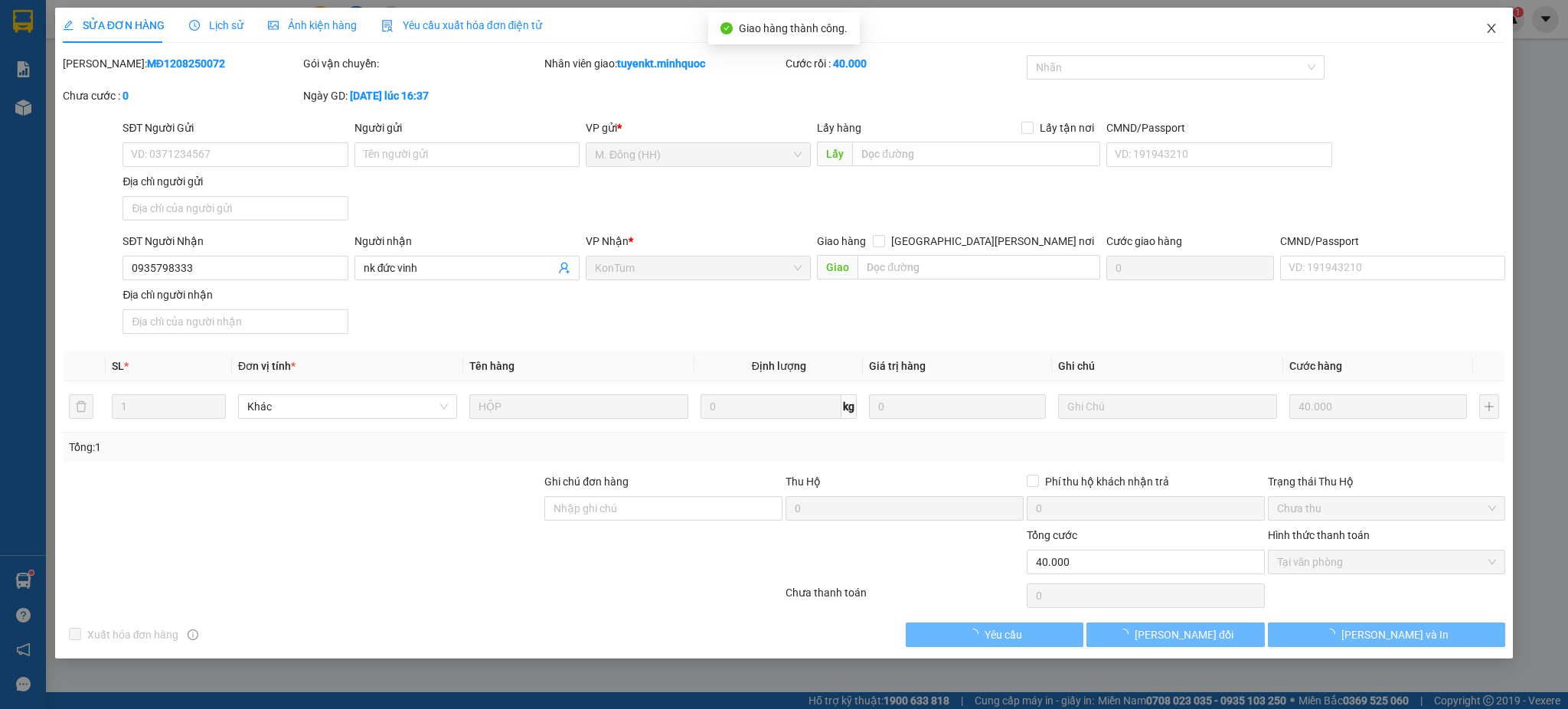
click at [1490, 44] on span "Close" at bounding box center [1491, 29] width 43 height 43
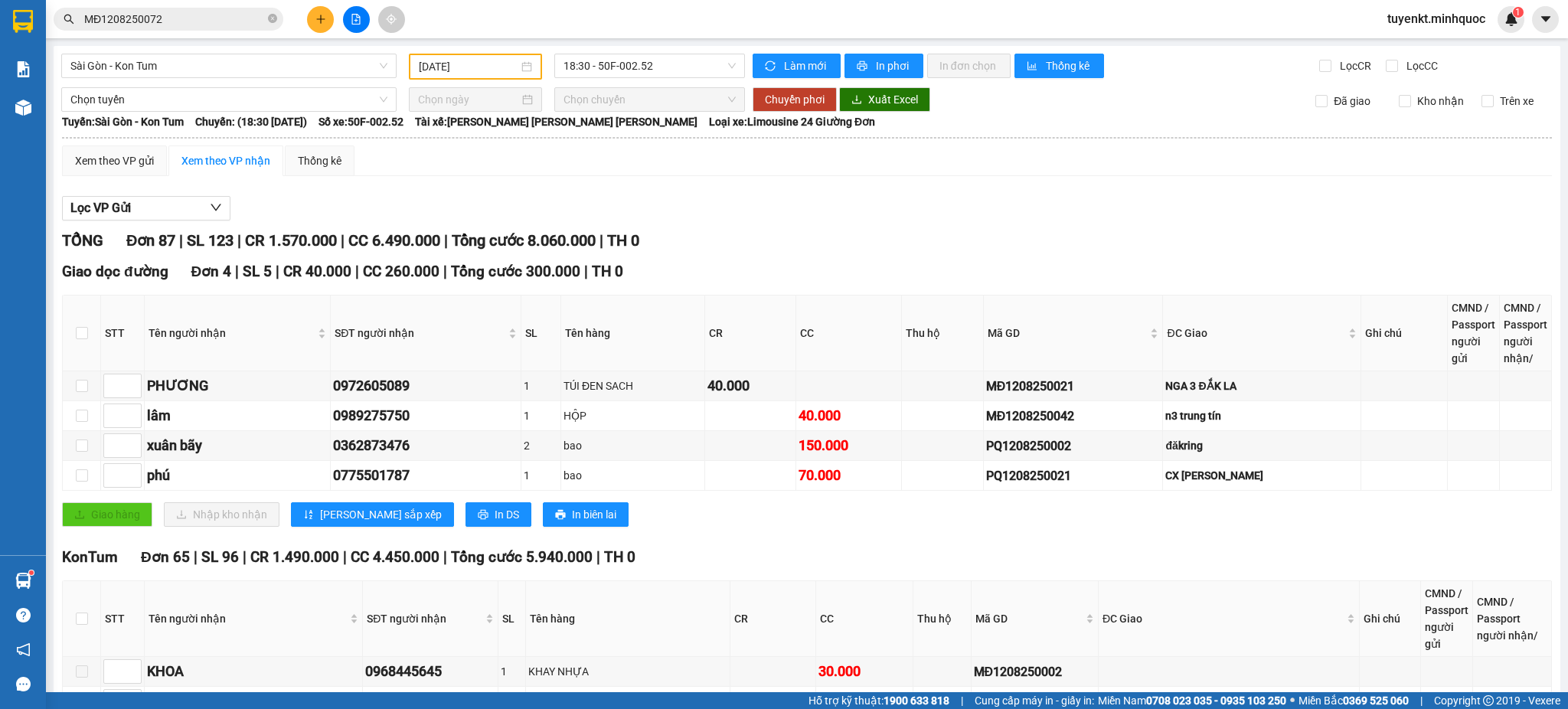
scroll to position [679, 0]
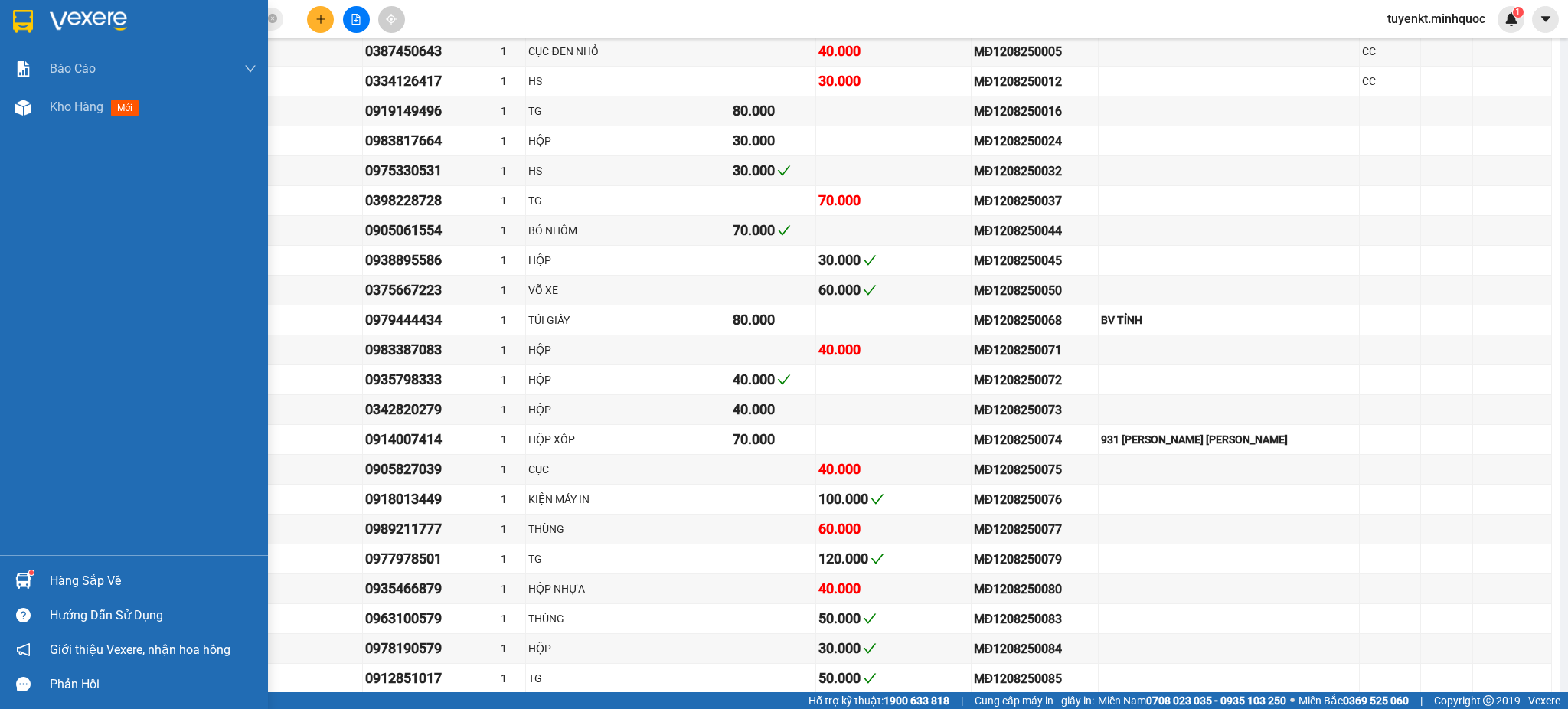
click at [6, 389] on div "Báo cáo Báo cáo dòng tiền (nhà xe) Báo cáo dòng tiền (nhân viên) Báo cáo dòng t…" at bounding box center [134, 302] width 268 height 505
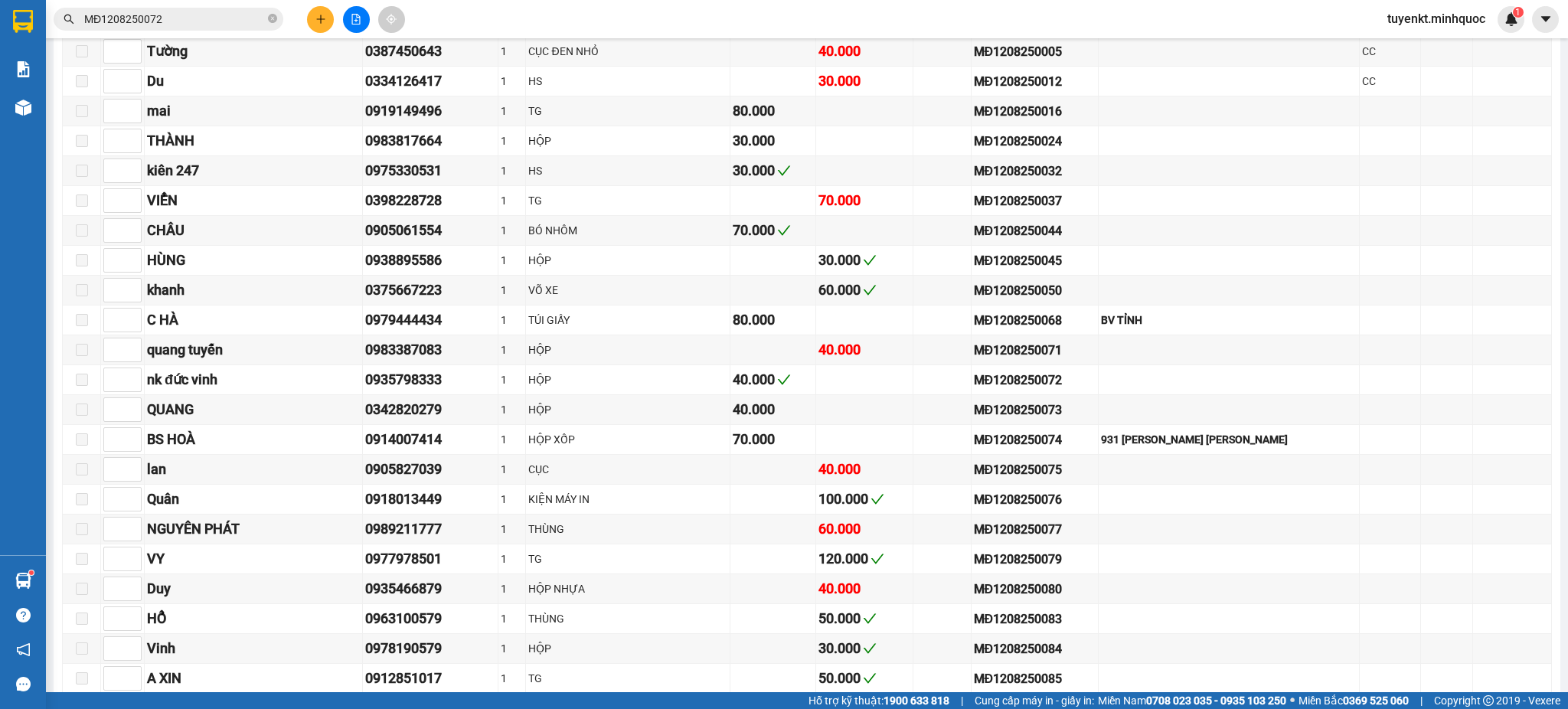
scroll to position [0, 0]
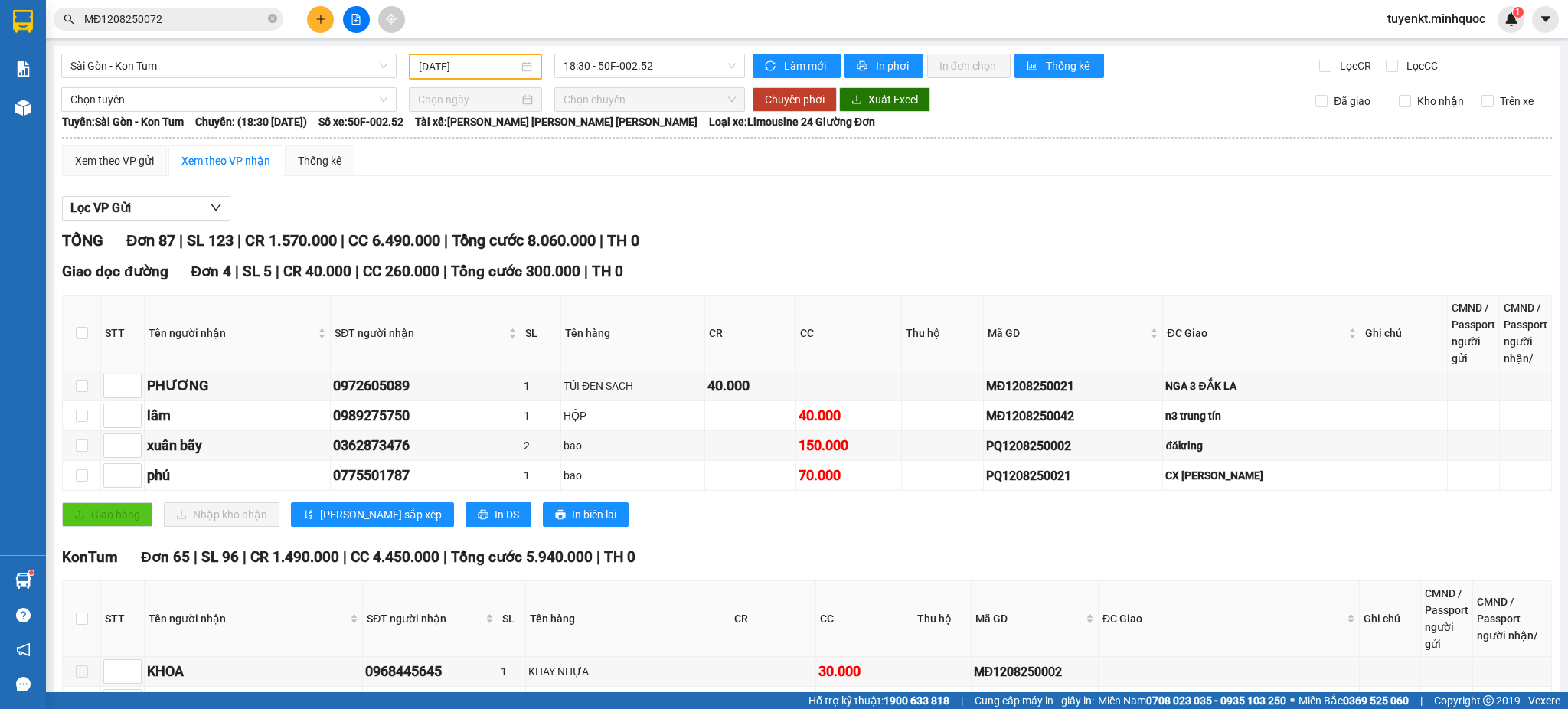
click at [769, 60] on span "sync" at bounding box center [771, 66] width 13 height 12
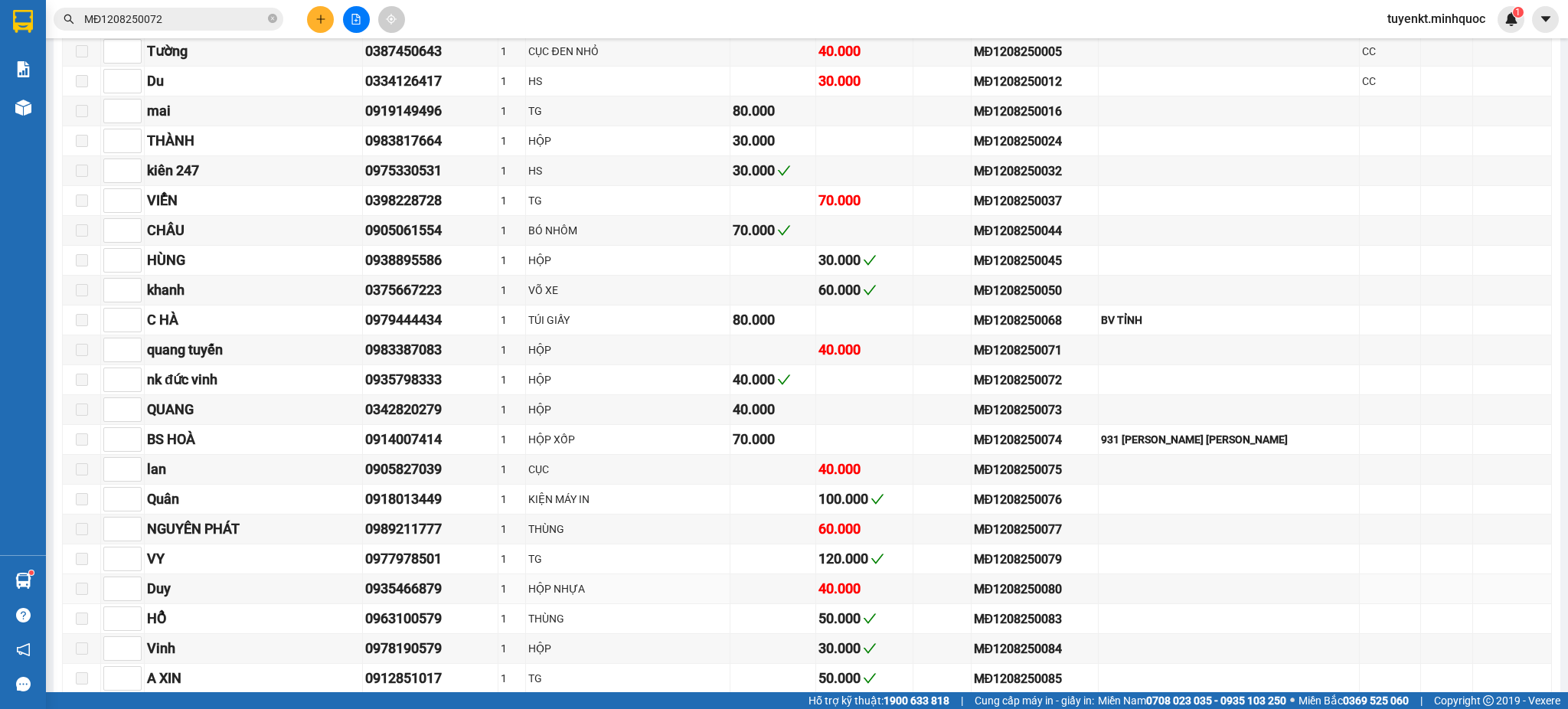
scroll to position [1021, 0]
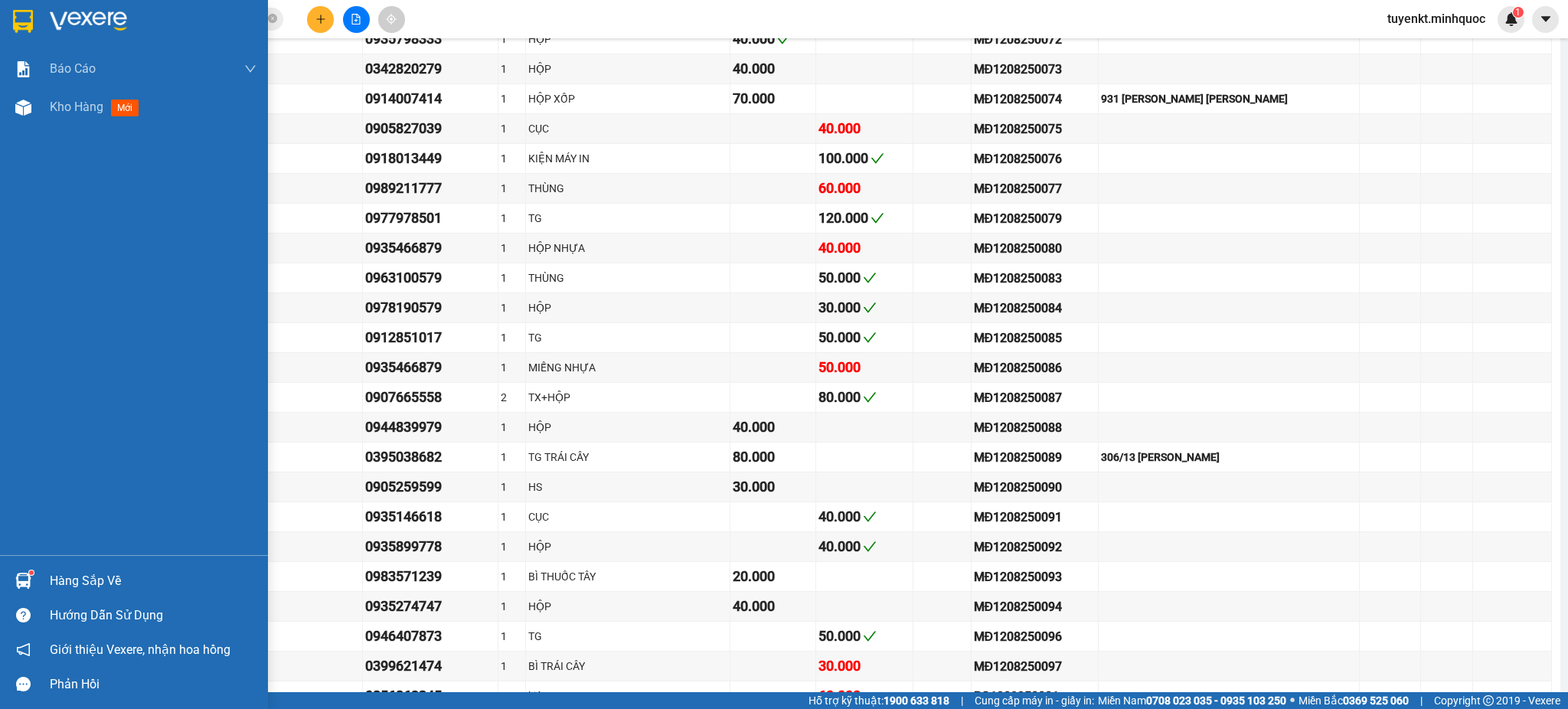
click at [0, 11] on div at bounding box center [134, 25] width 268 height 50
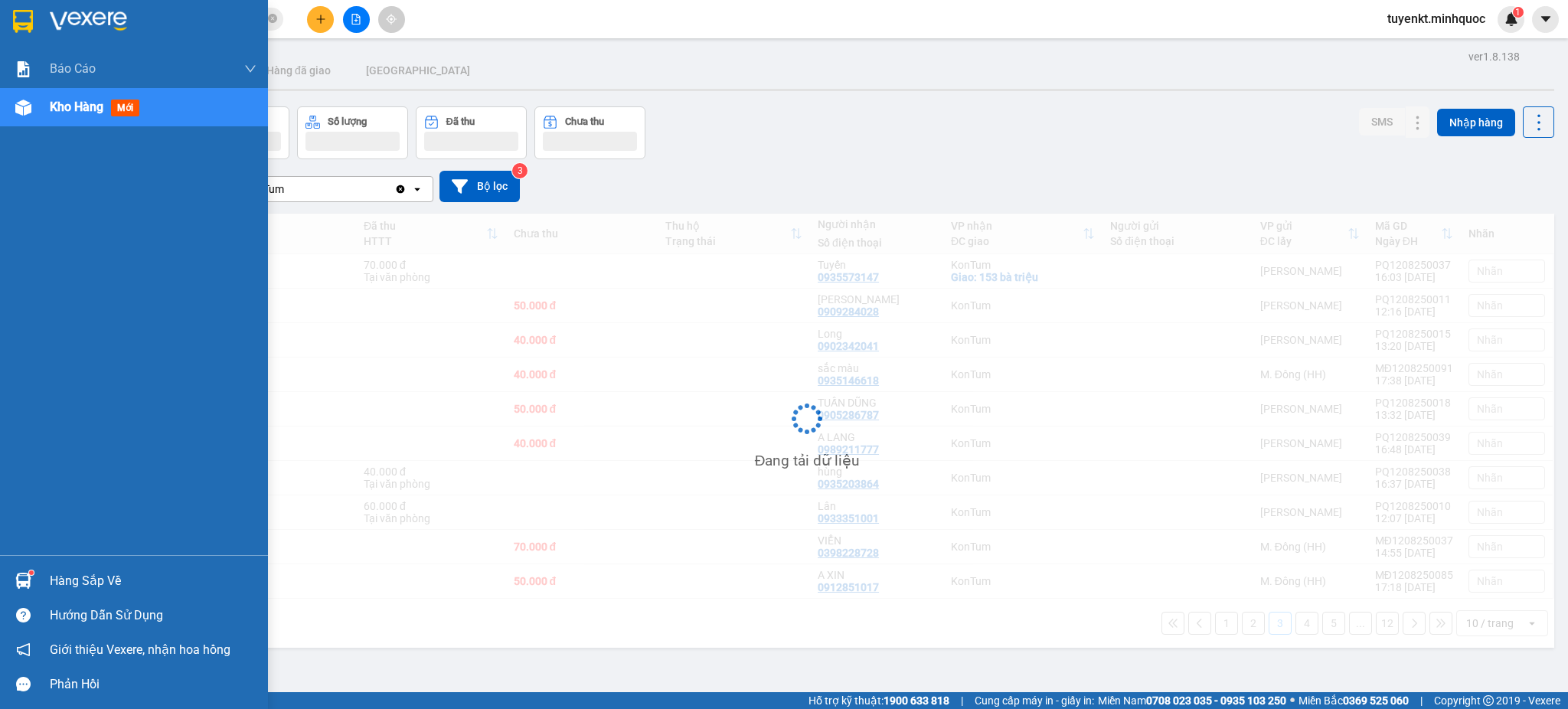
click at [248, 15] on div at bounding box center [153, 21] width 206 height 23
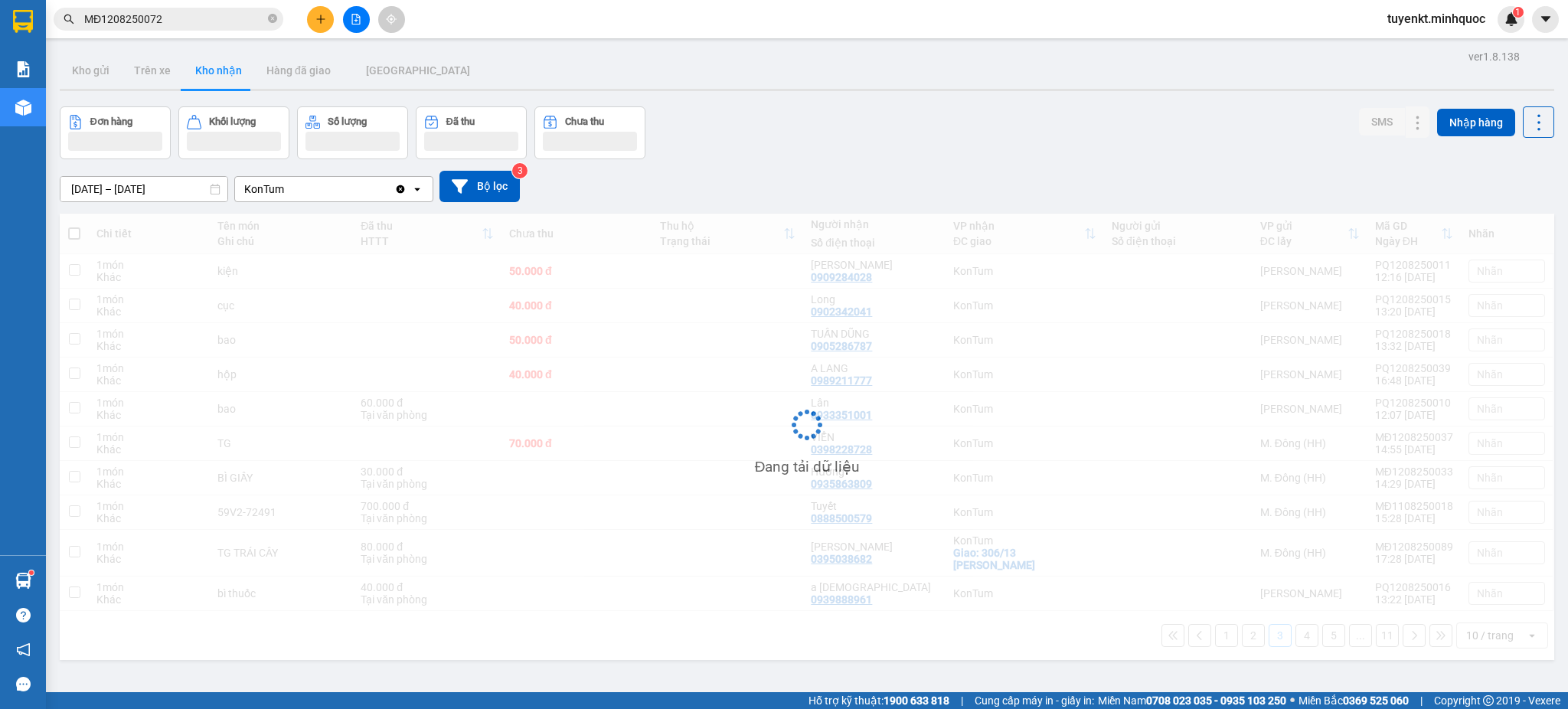
click at [271, 17] on icon "close-circle" at bounding box center [272, 18] width 10 height 10
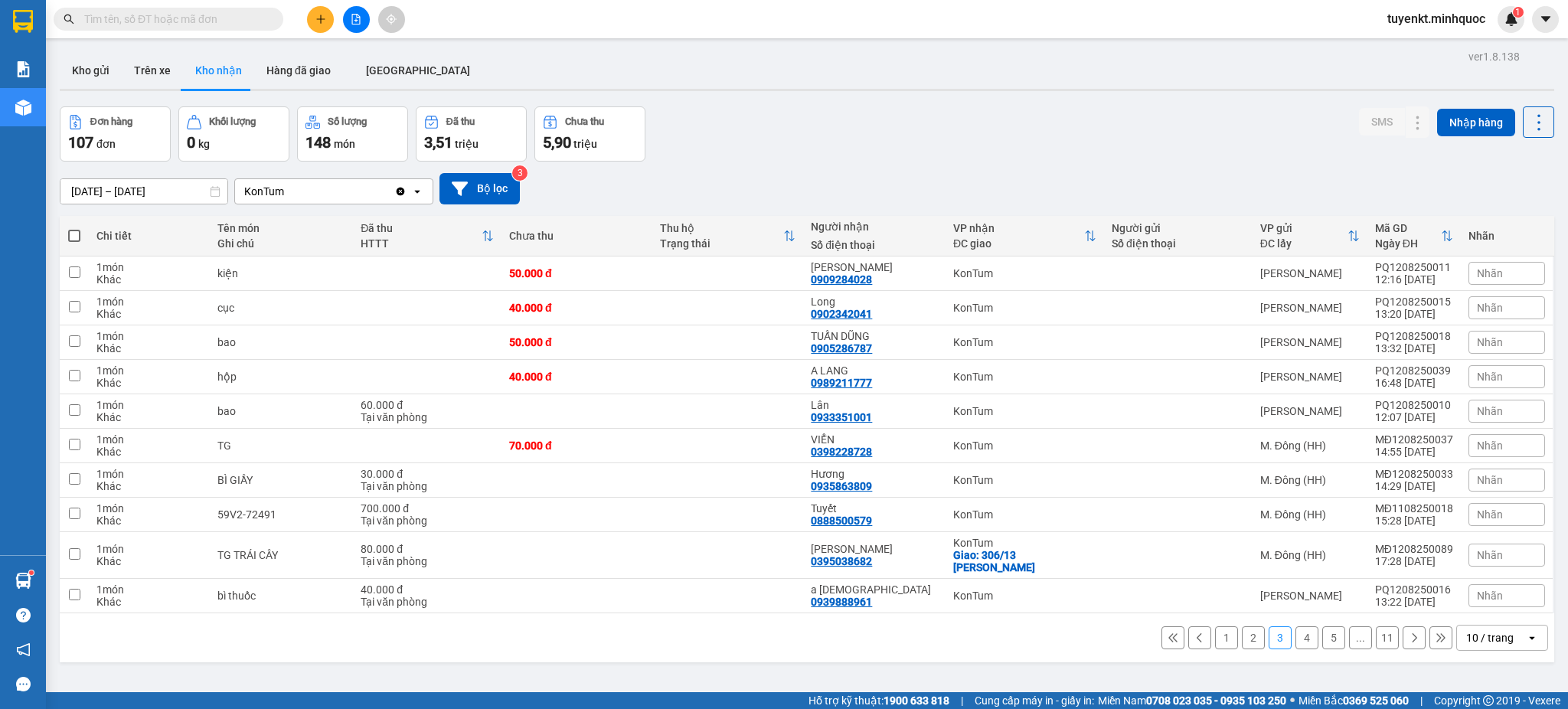
click at [245, 21] on input "text" at bounding box center [174, 19] width 181 height 17
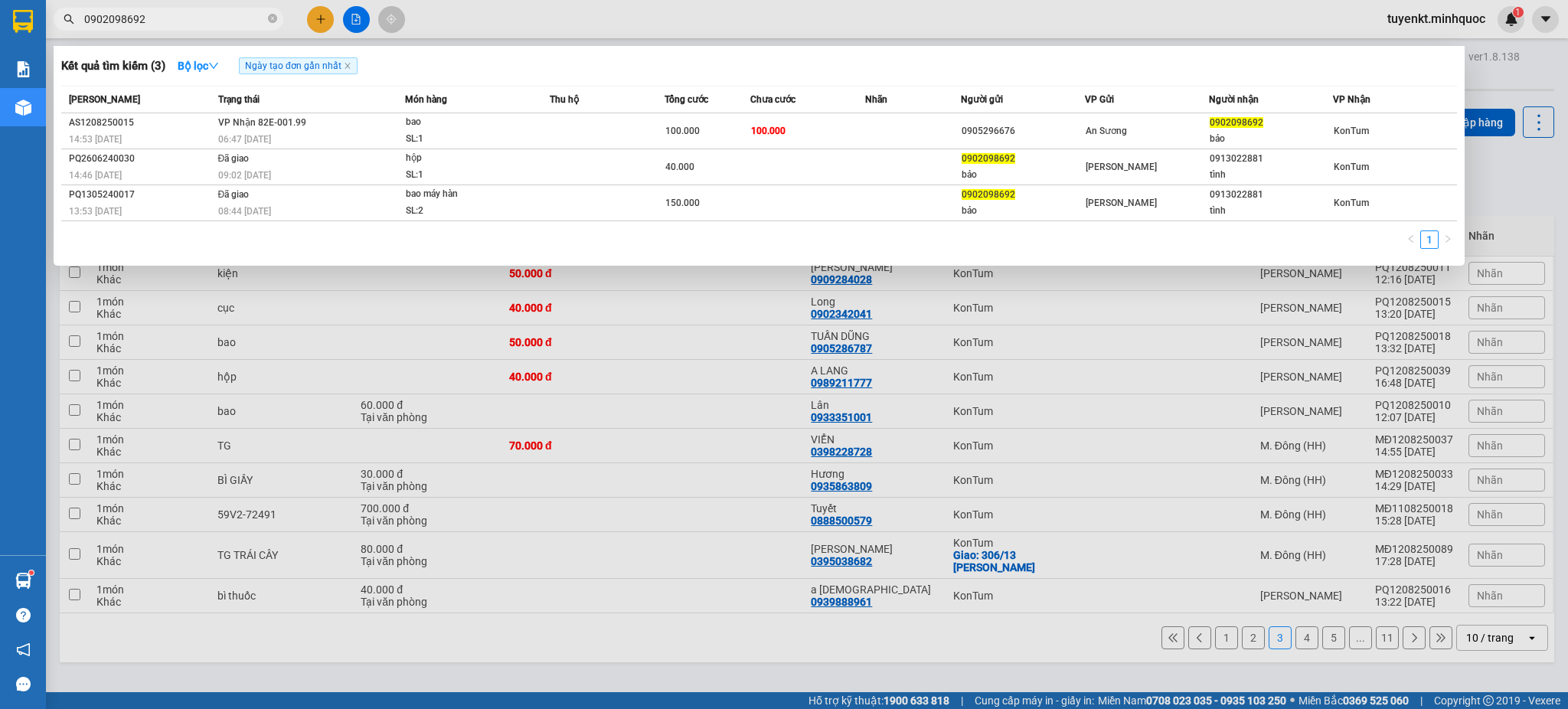
type input "0902098692"
click at [555, 593] on div at bounding box center [784, 354] width 1568 height 709
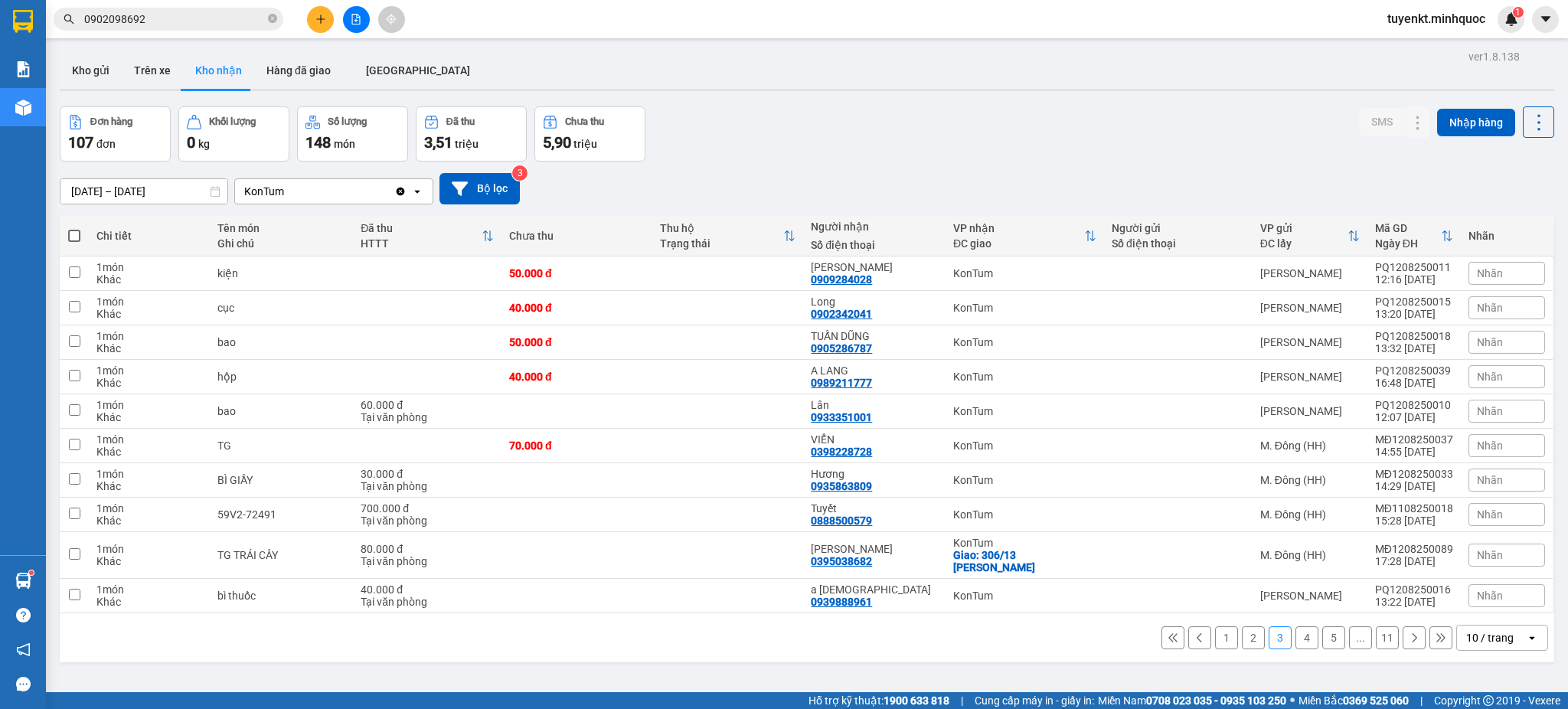
click at [360, 19] on icon "file-add" at bounding box center [356, 18] width 9 height 11
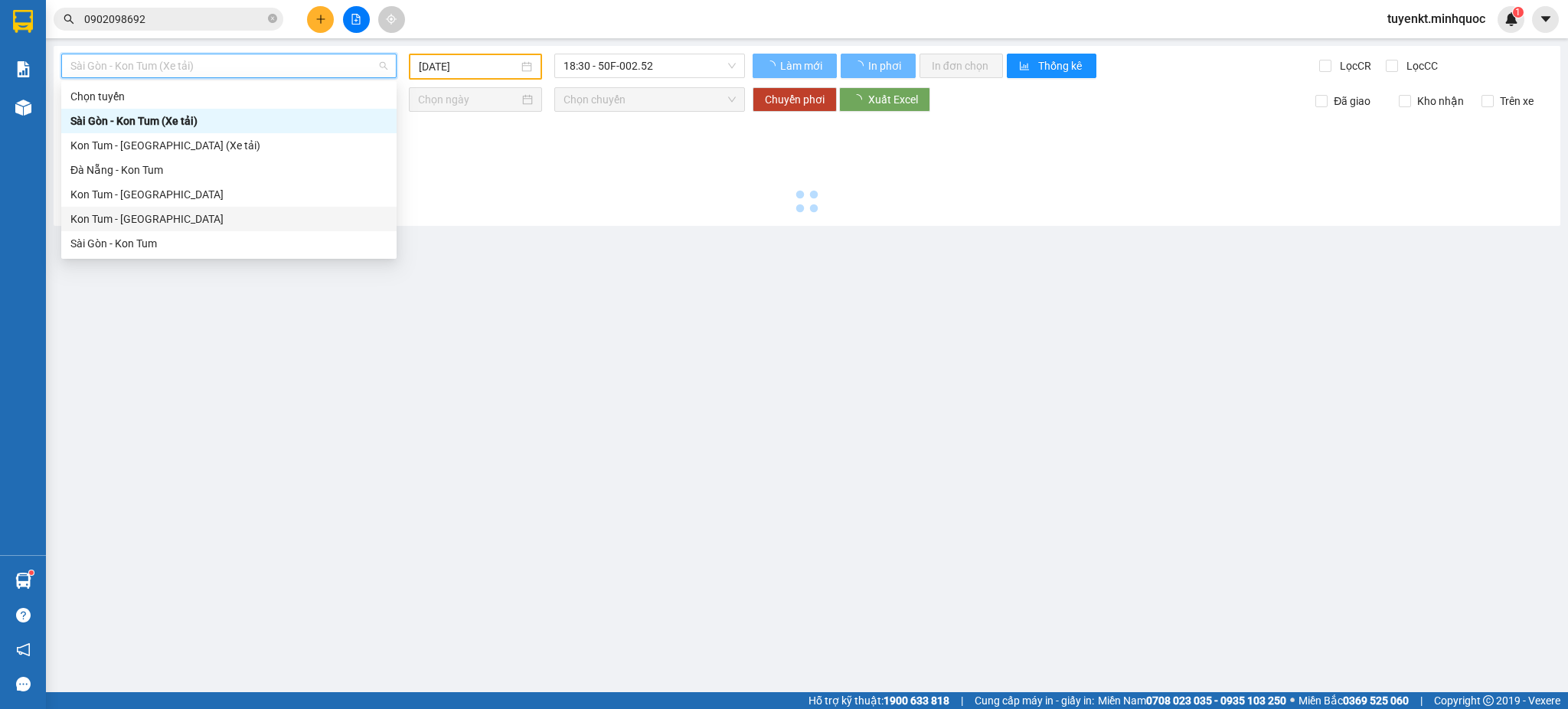
click at [156, 229] on div "Kon Tum - [GEOGRAPHIC_DATA]" at bounding box center [228, 219] width 335 height 25
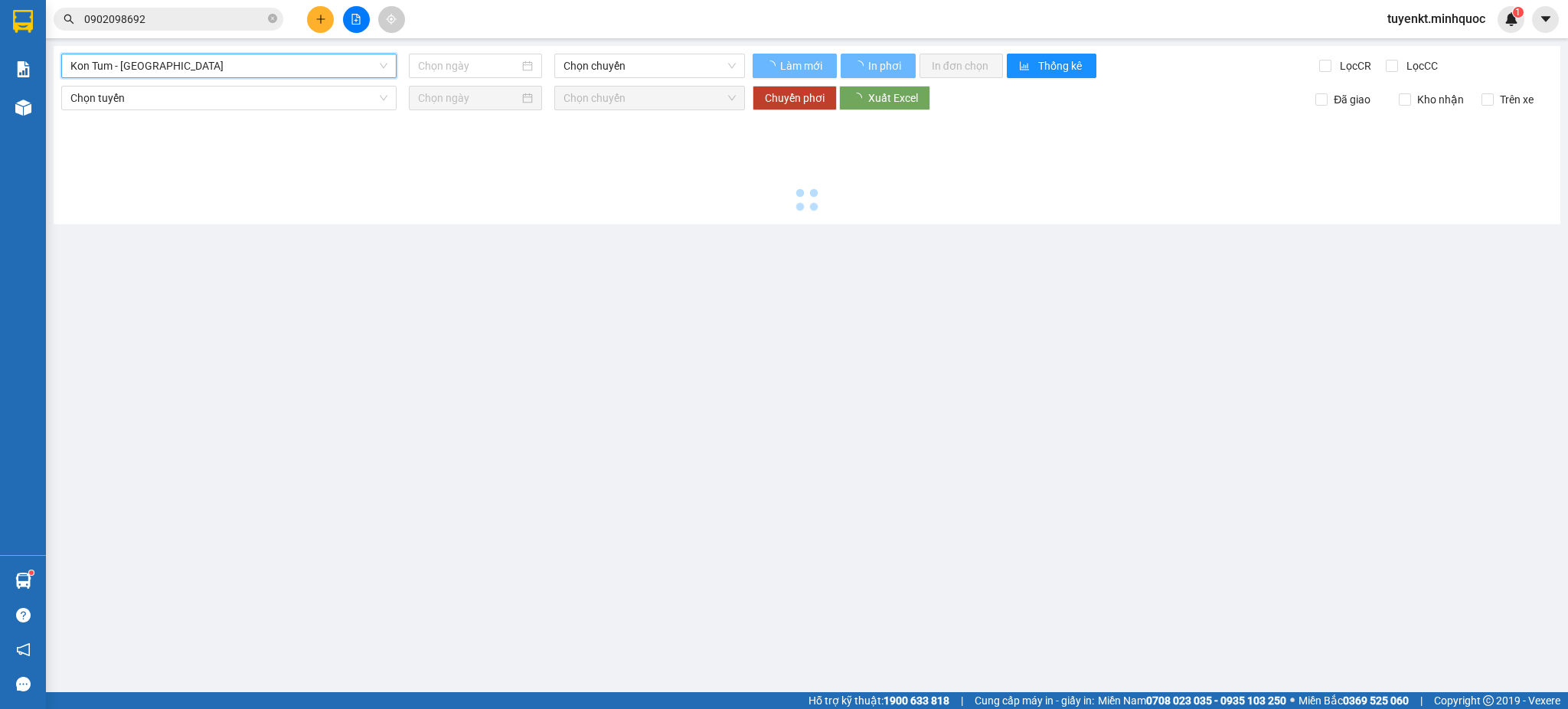
drag, startPoint x: 150, startPoint y: 240, endPoint x: 160, endPoint y: 237, distance: 10.4
click at [150, 241] on main "Kon Tum - Sài Gòn Kon Tum - Sài Gòn Chọn chuyến Làm mới In phơi In đơn chọn Thố…" at bounding box center [784, 346] width 1568 height 692
type input "[DATE]"
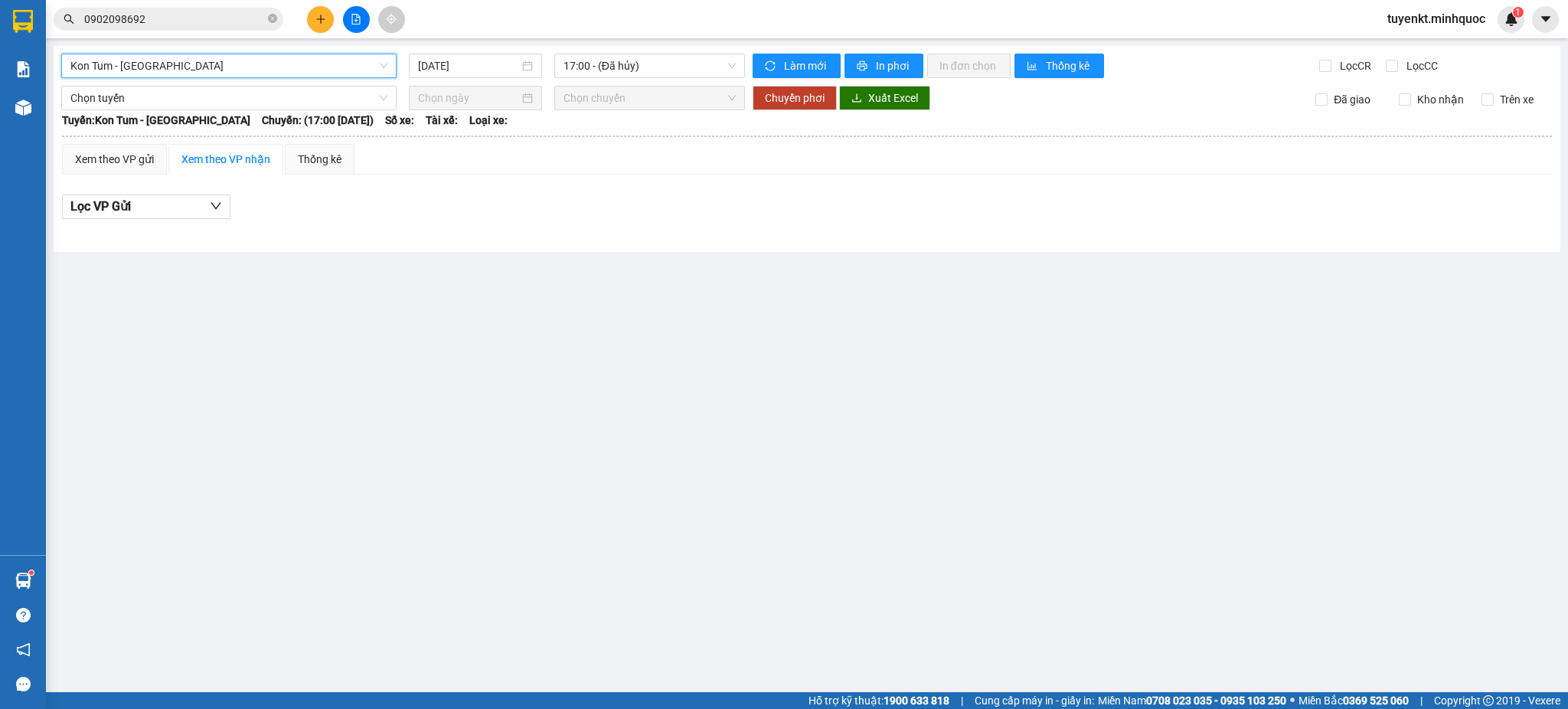
click at [206, 13] on input "0902098692" at bounding box center [174, 19] width 181 height 17
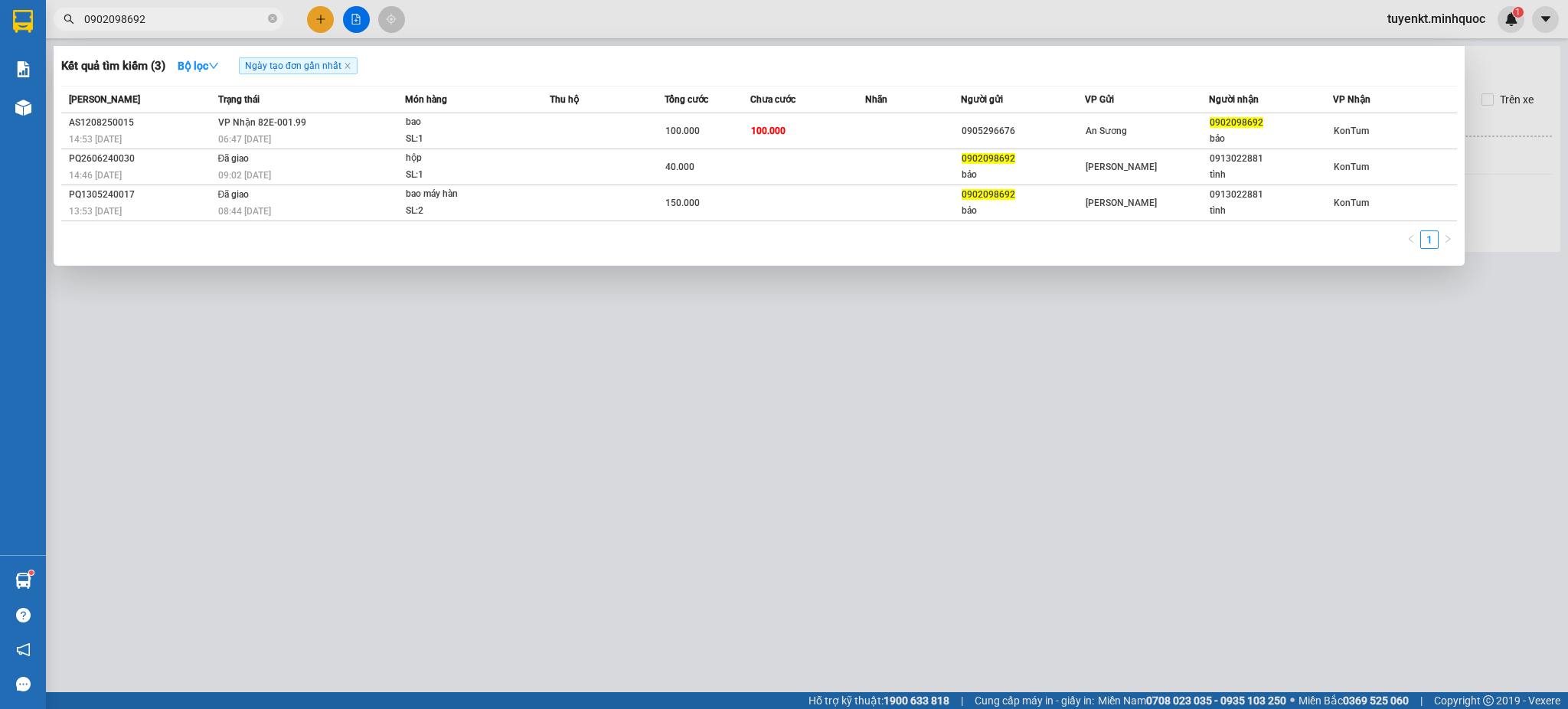
click at [206, 13] on input "0902098692" at bounding box center [174, 19] width 181 height 17
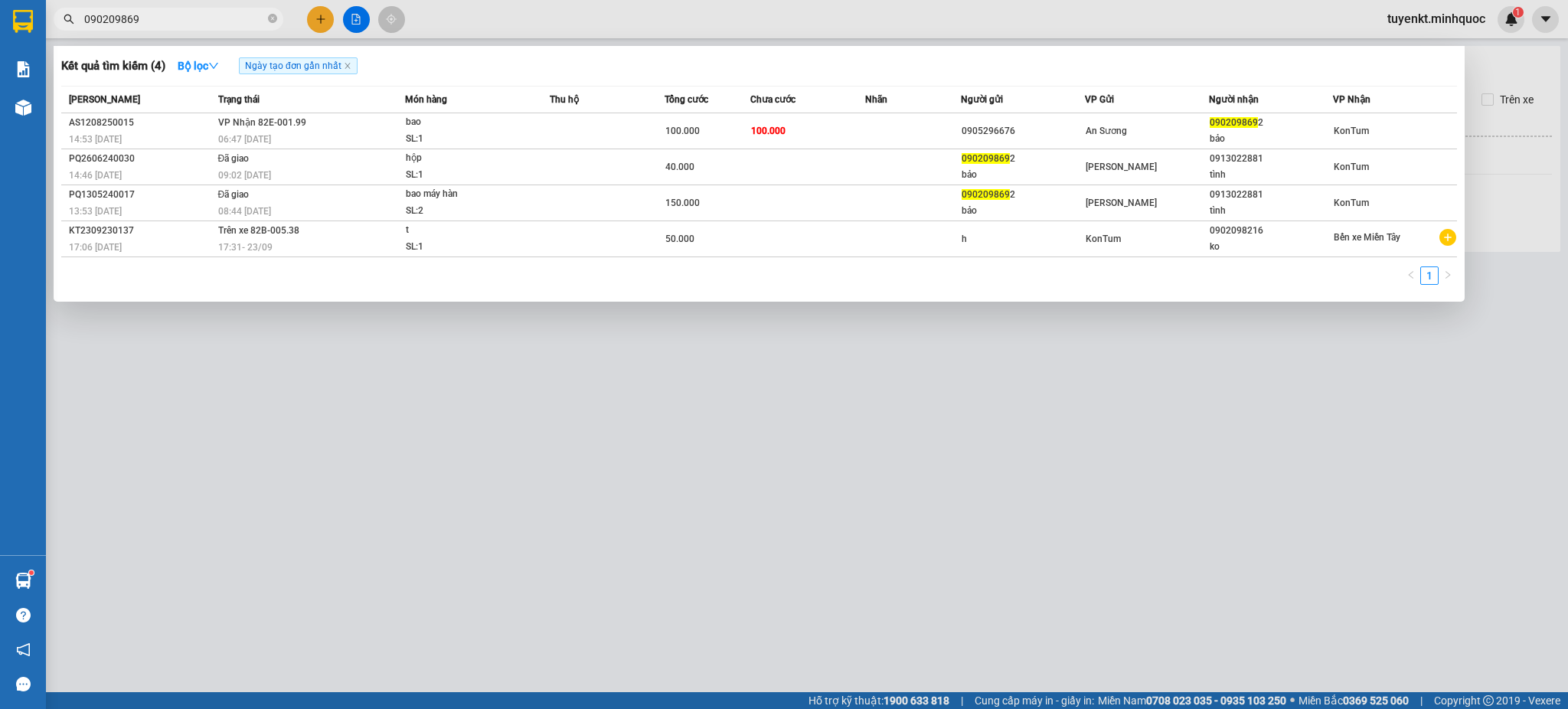
type input "0902098692"
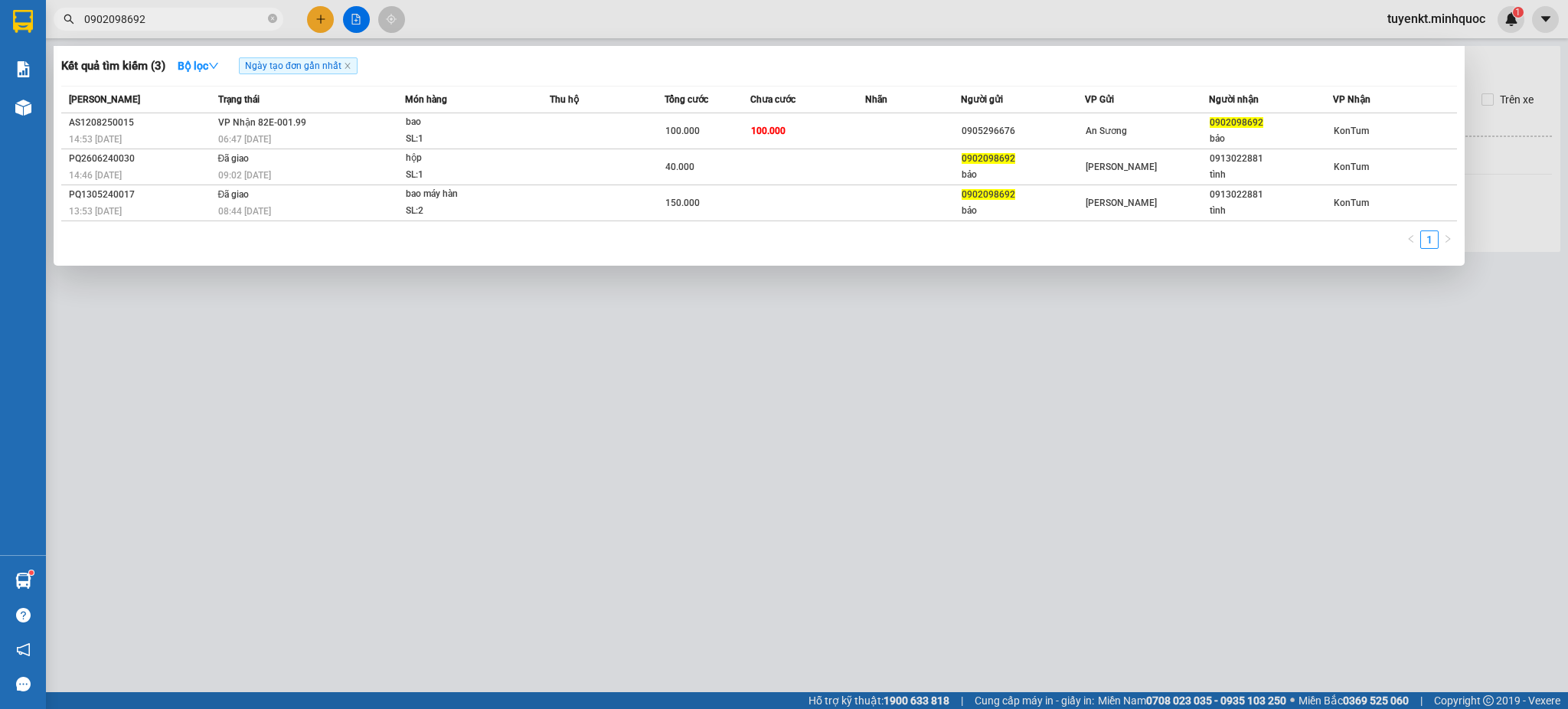
drag, startPoint x: 406, startPoint y: 311, endPoint x: 450, endPoint y: 150, distance: 166.9
click at [410, 302] on div at bounding box center [784, 354] width 1568 height 709
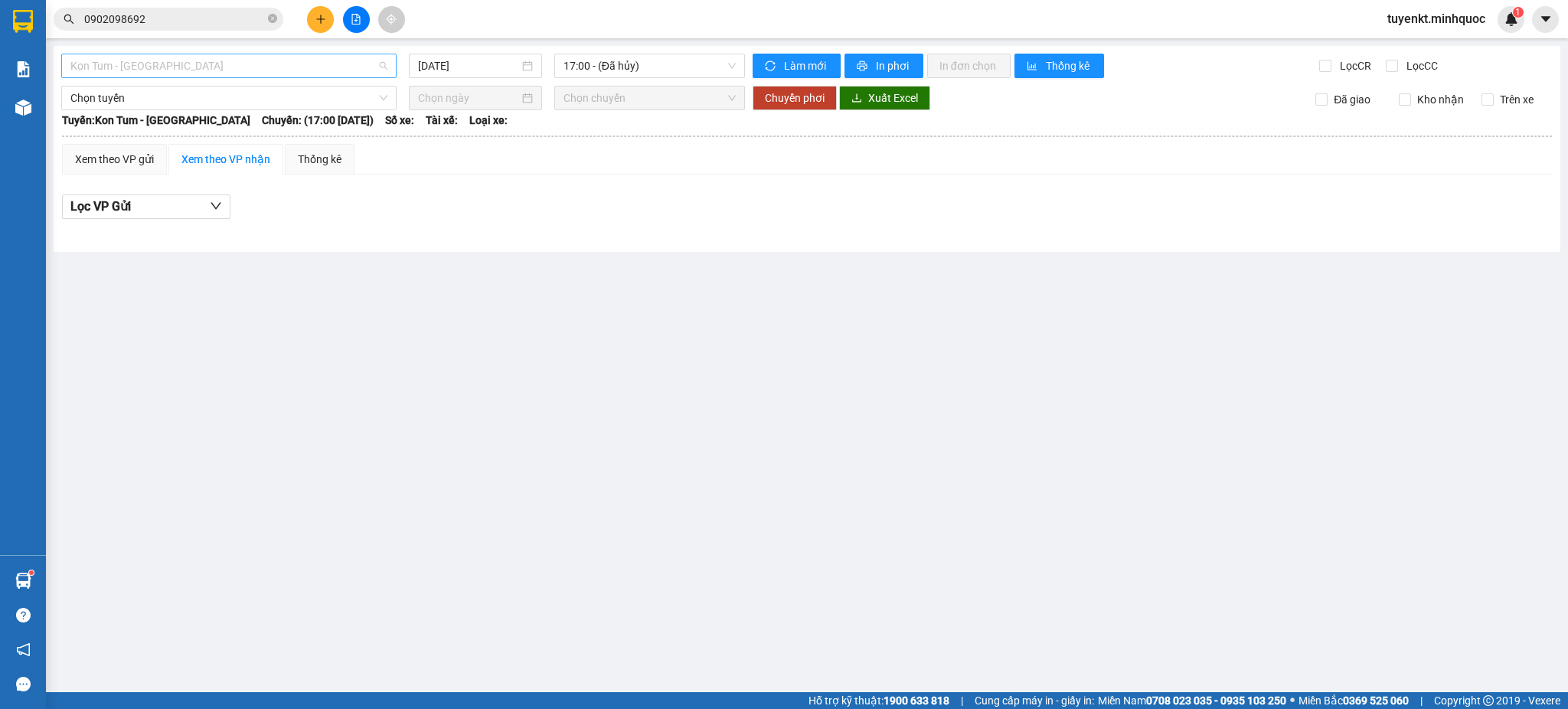
click at [306, 67] on span "Kon Tum - [GEOGRAPHIC_DATA]" at bounding box center [229, 66] width 317 height 23
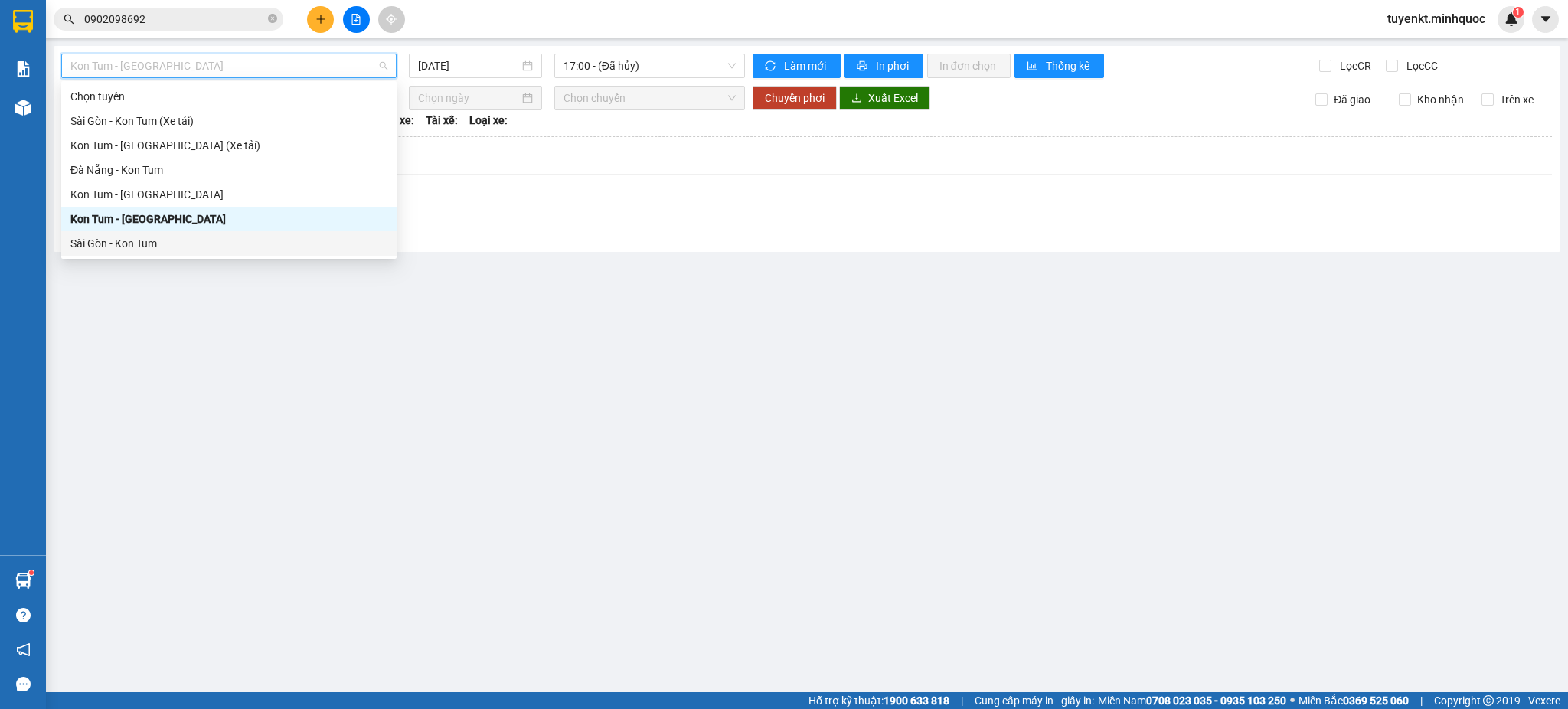
click at [135, 245] on div "Sài Gòn - Kon Tum" at bounding box center [229, 244] width 317 height 17
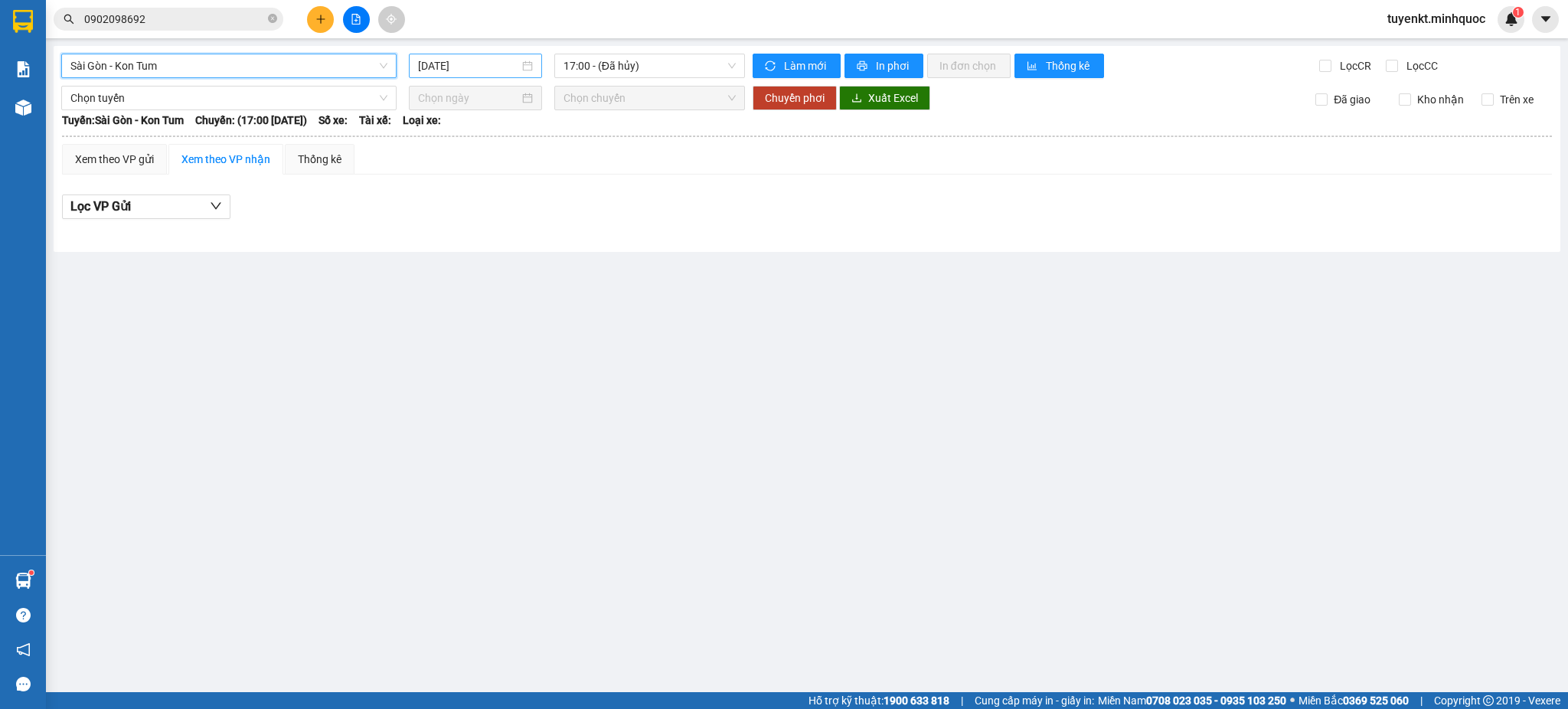
click at [476, 63] on input "[DATE]" at bounding box center [467, 66] width 100 height 17
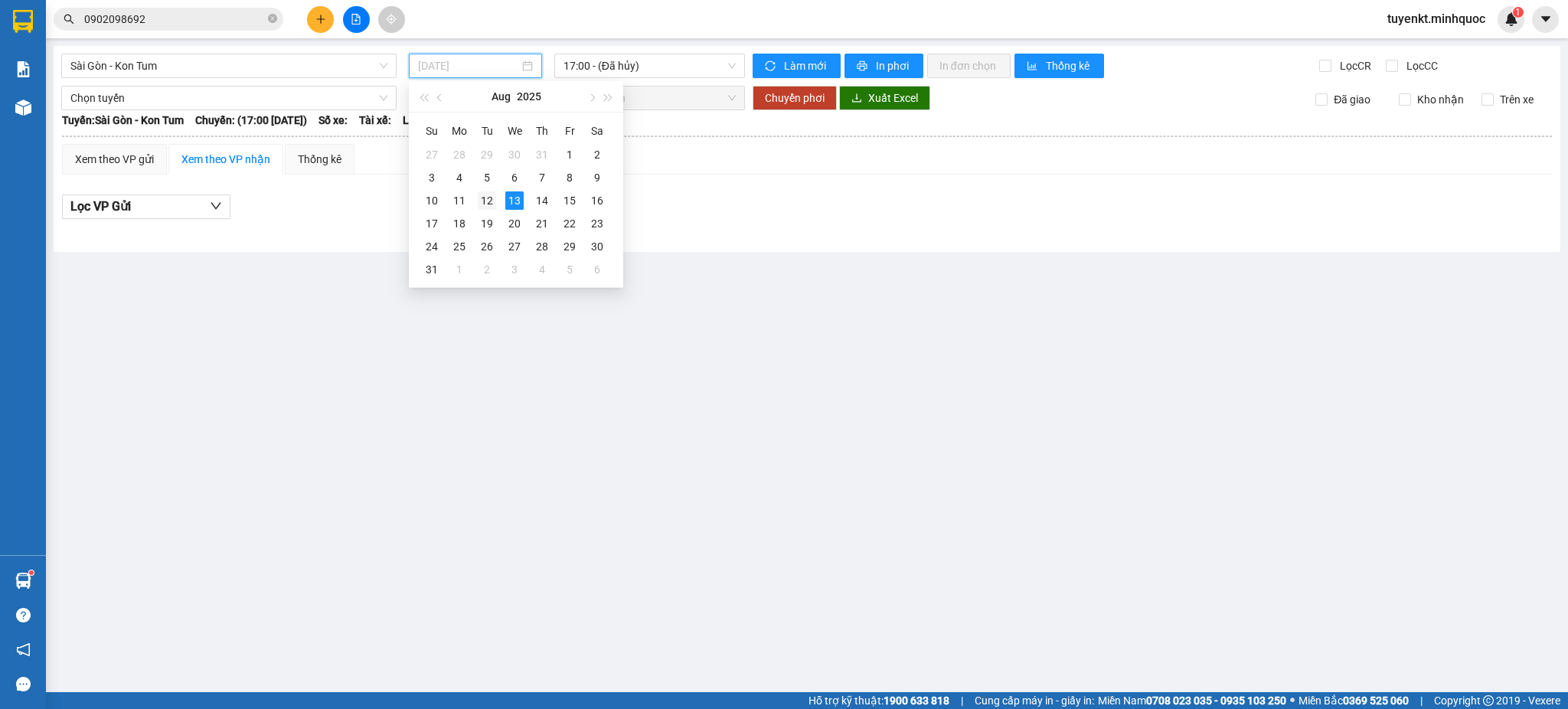
click at [488, 195] on div "12" at bounding box center [486, 200] width 18 height 18
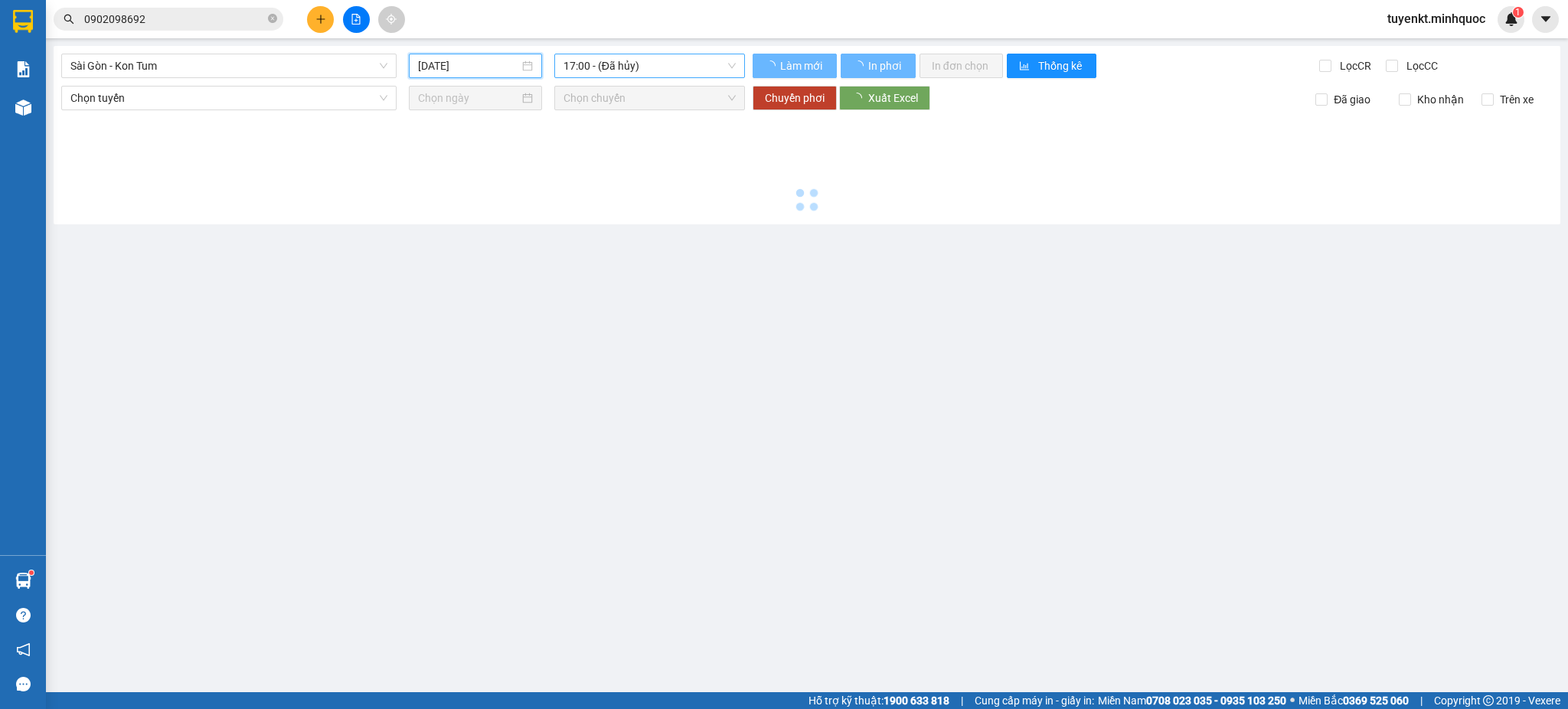
type input "[DATE]"
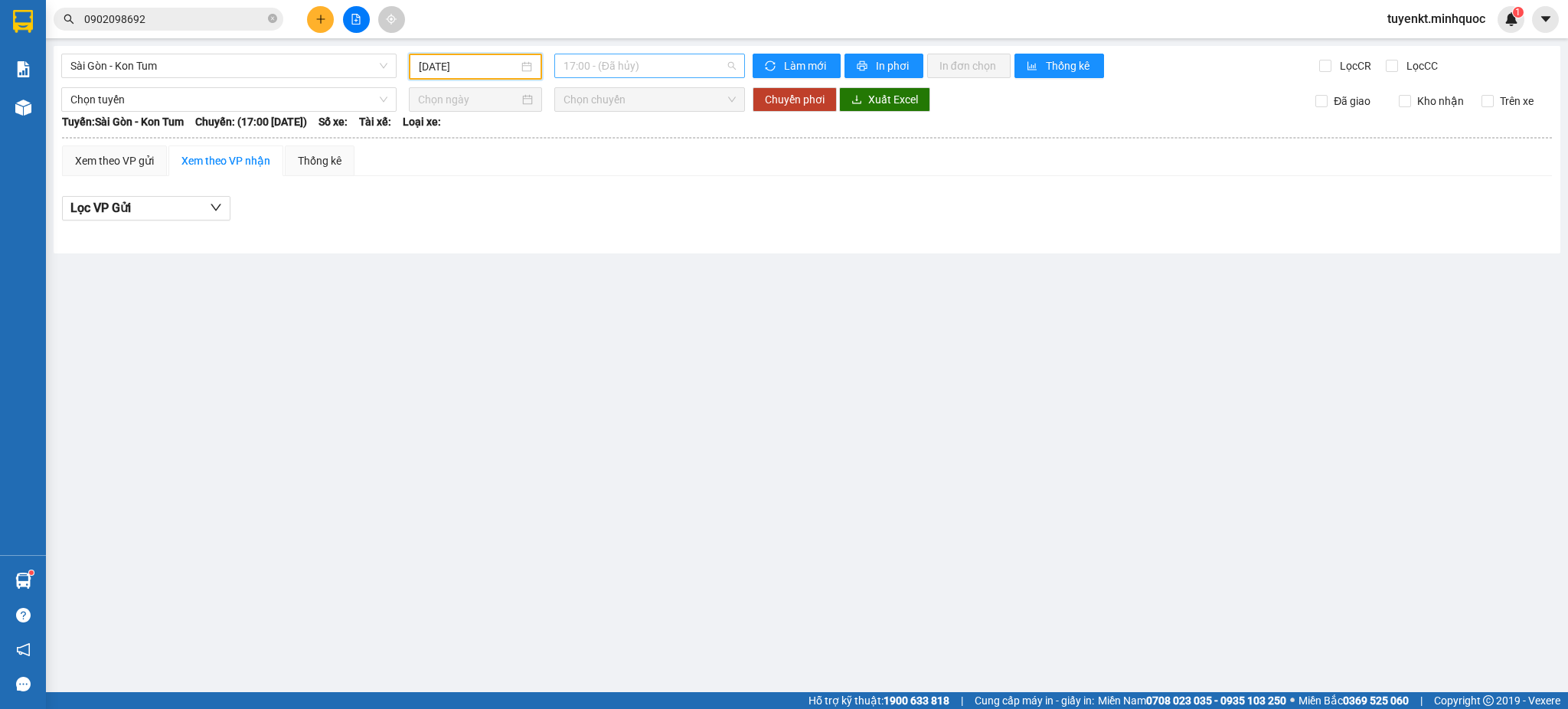
click at [703, 64] on span "17:00 - (Đã hủy)" at bounding box center [650, 66] width 172 height 23
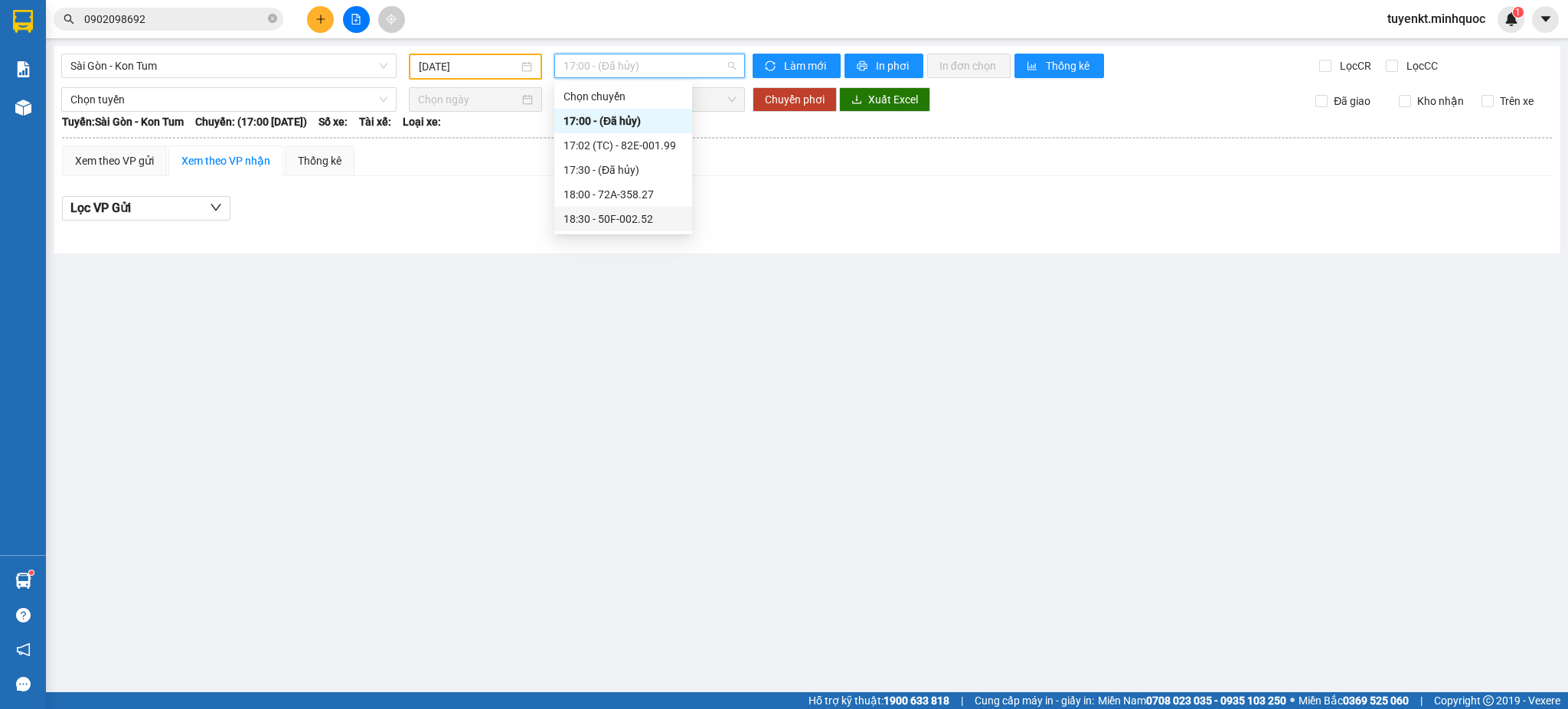
click at [607, 222] on div "18:30 - 50F-002.52" at bounding box center [623, 219] width 119 height 17
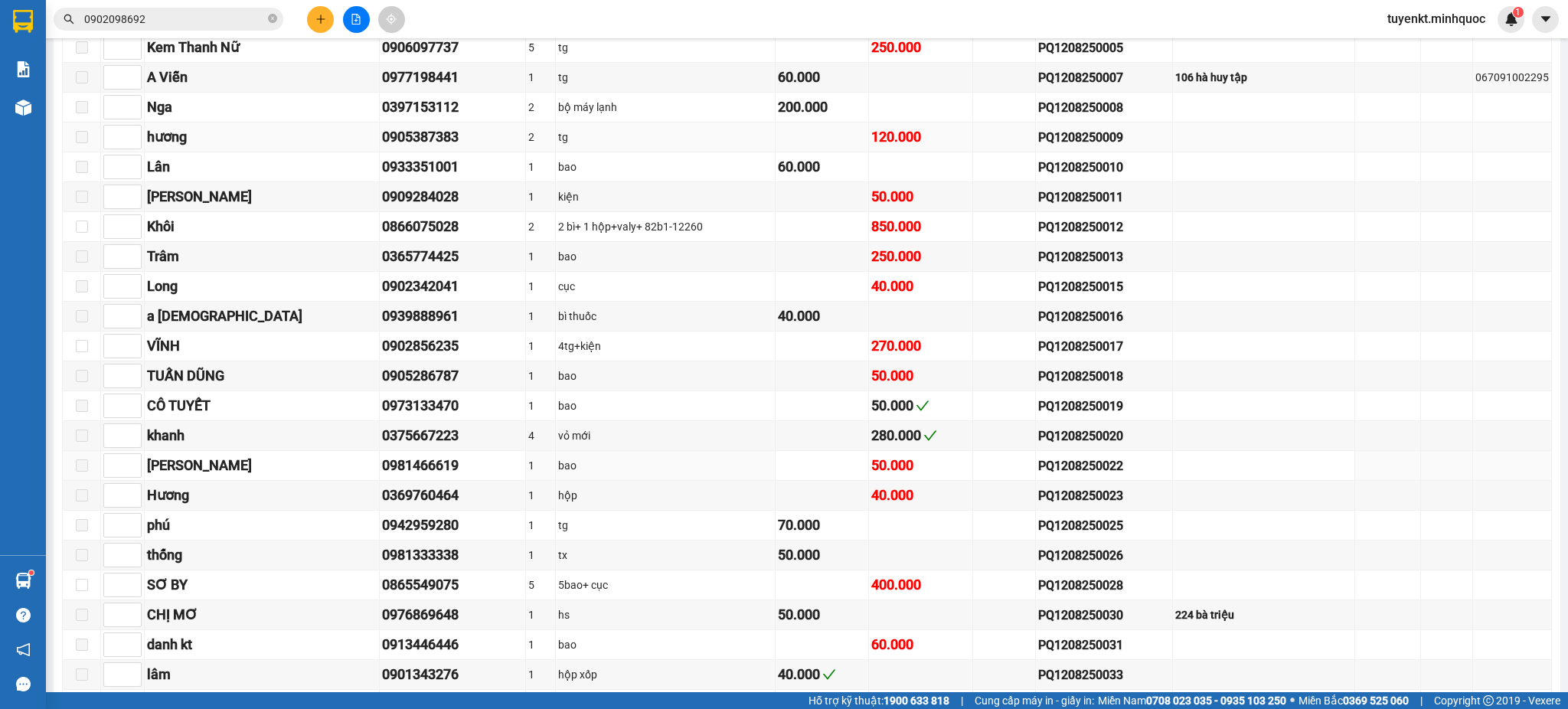
scroll to position [1611, 0]
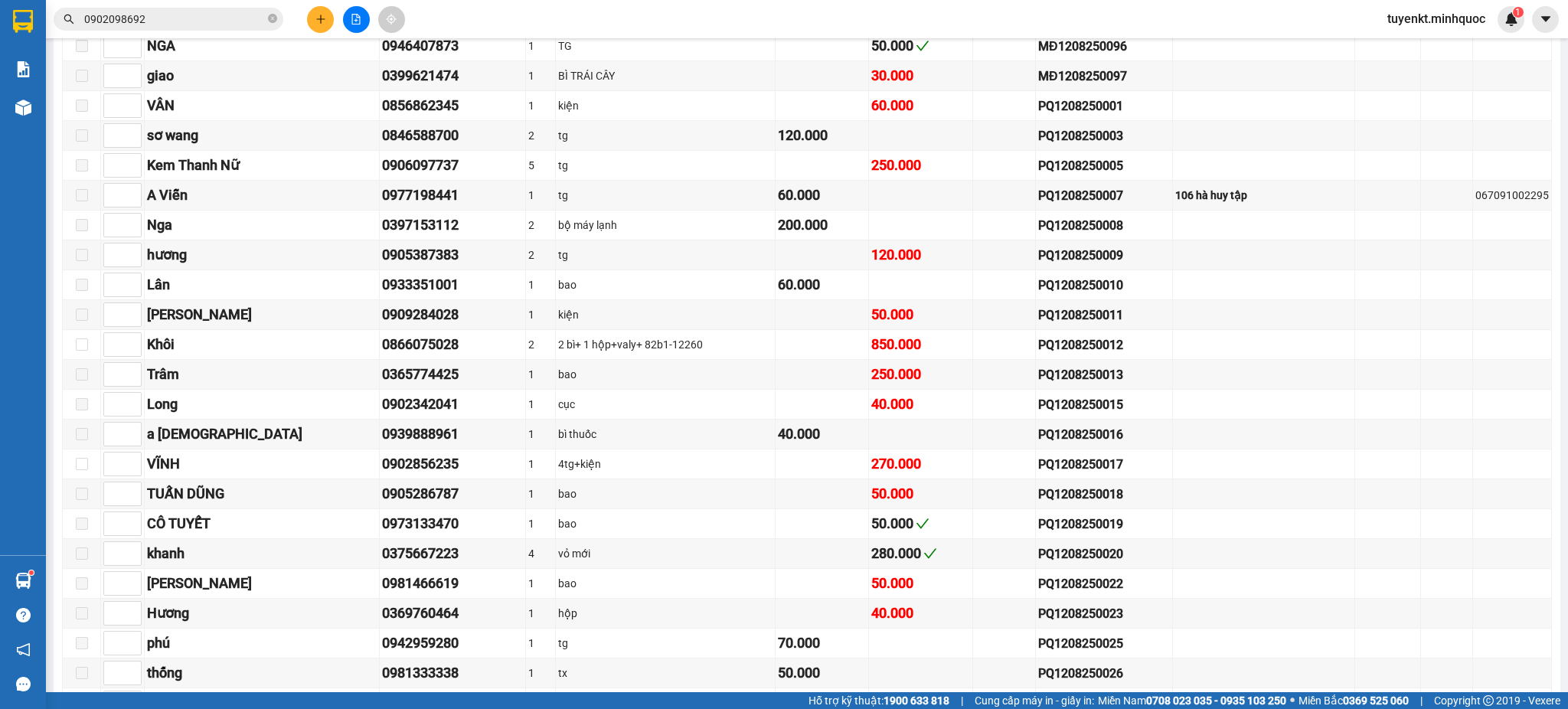
click at [209, 11] on input "0902098692" at bounding box center [174, 19] width 181 height 17
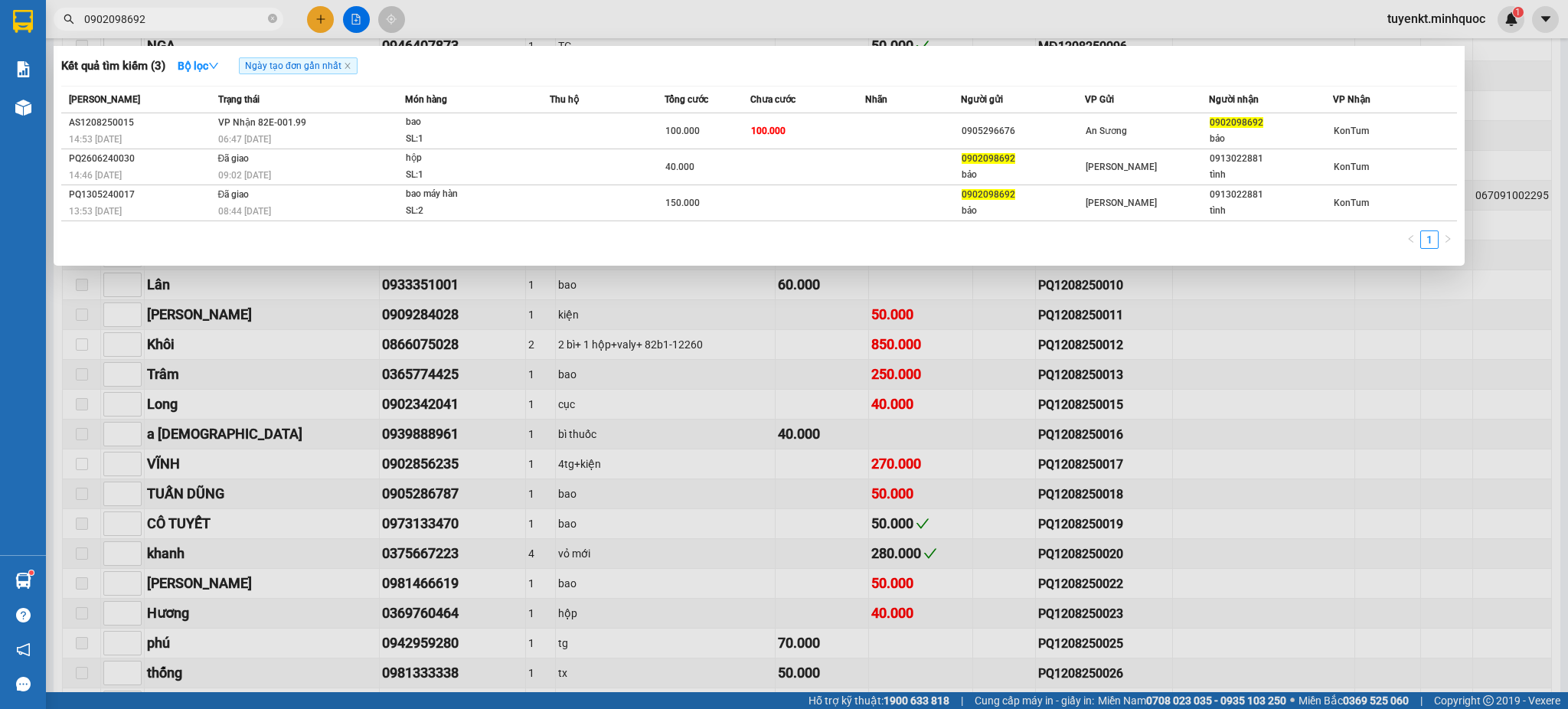
click at [209, 11] on input "0902098692" at bounding box center [174, 19] width 181 height 17
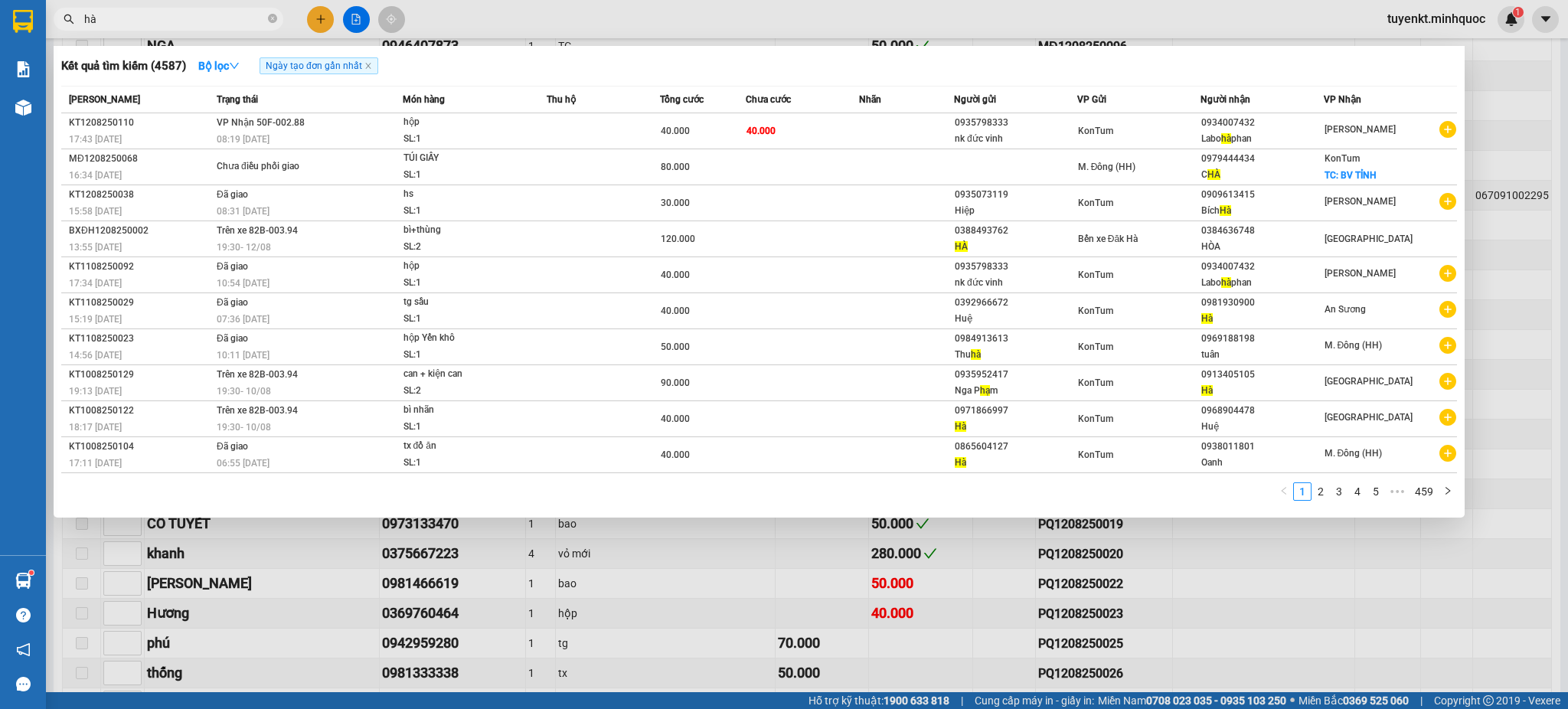
click at [160, 10] on span "hà" at bounding box center [168, 19] width 229 height 23
click at [151, 25] on input "hà" at bounding box center [174, 19] width 181 height 17
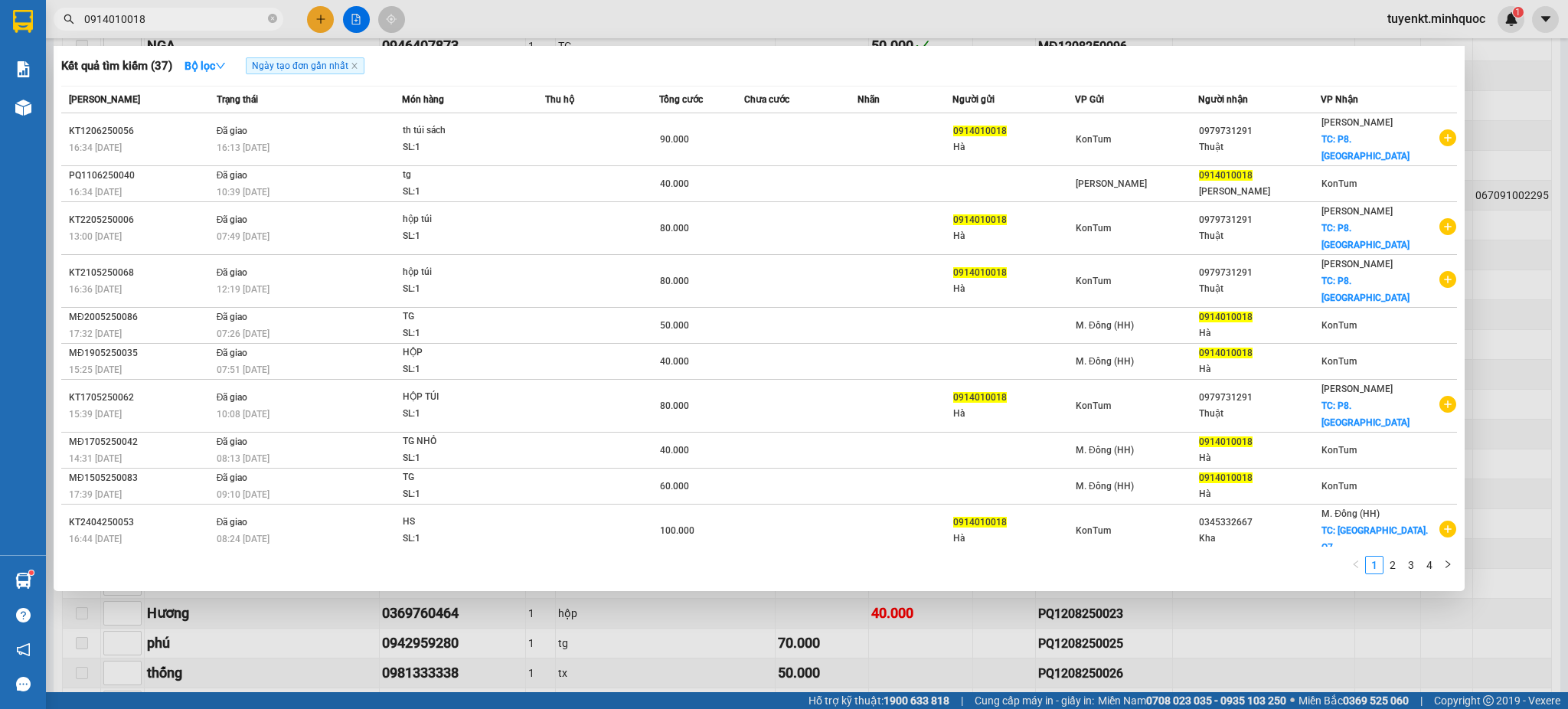
type input "0914010018"
click at [819, 654] on div at bounding box center [784, 354] width 1568 height 709
click at [226, 10] on span "0914010018" at bounding box center [168, 19] width 229 height 23
click at [226, 11] on input "0914010018" at bounding box center [174, 19] width 181 height 17
click at [228, 20] on input "0914010018" at bounding box center [174, 19] width 181 height 17
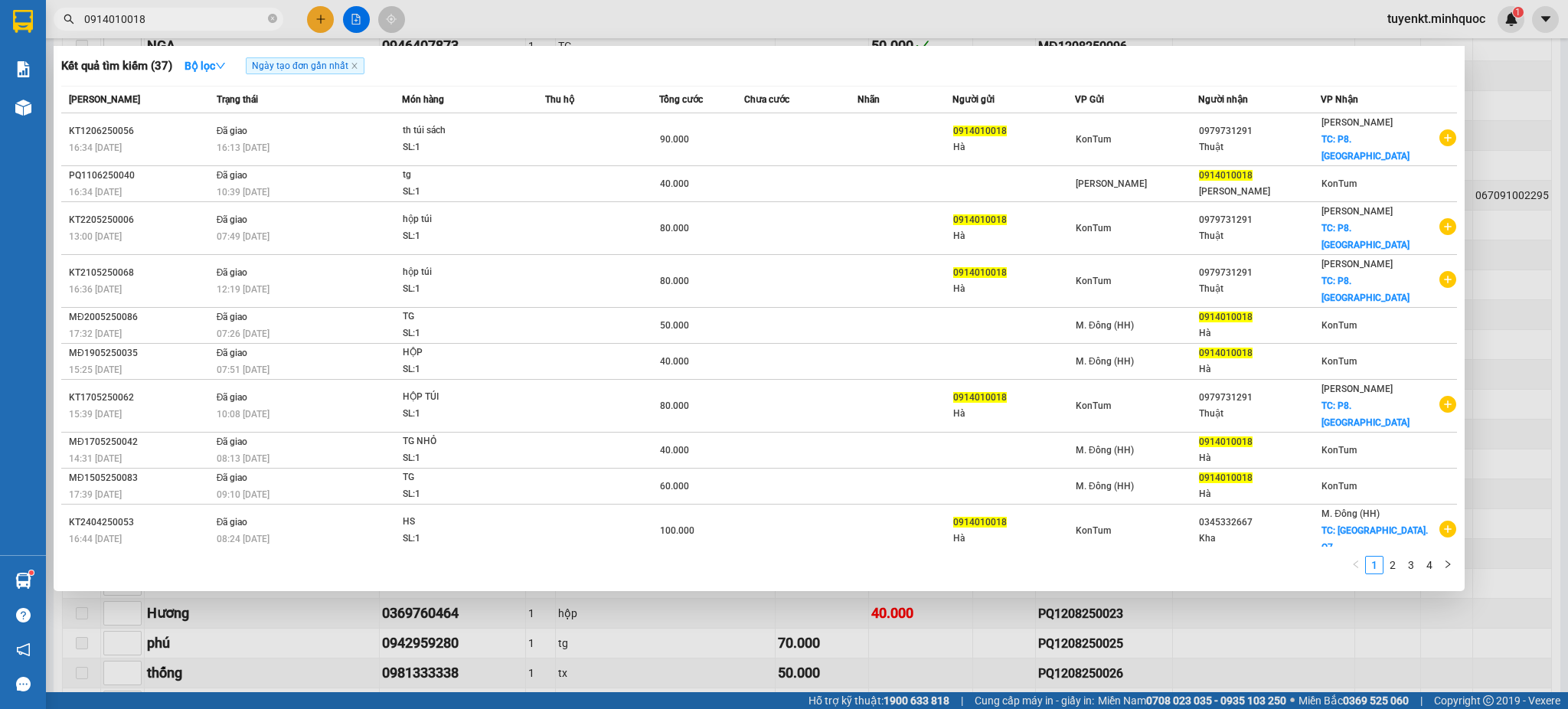
click at [228, 20] on input "0914010018" at bounding box center [174, 19] width 181 height 17
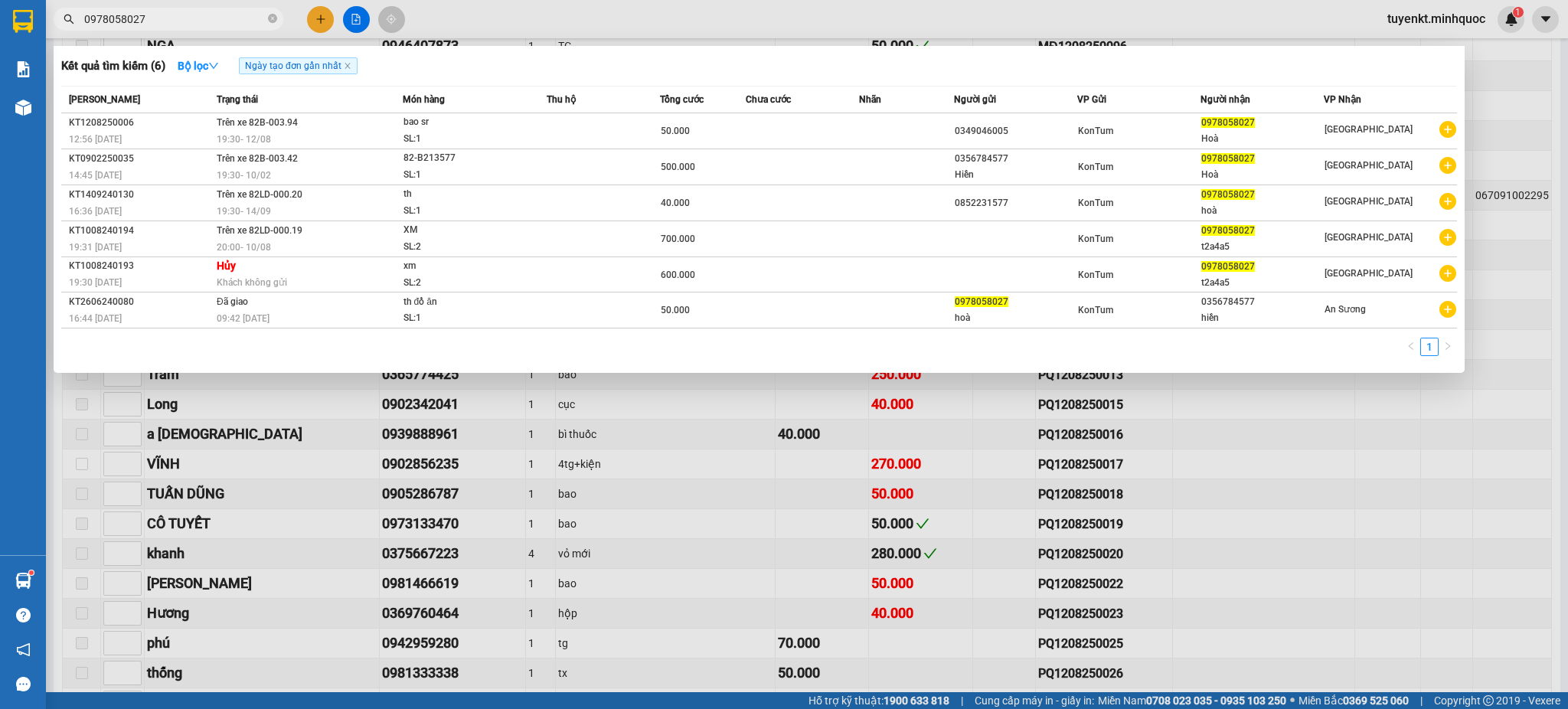
type input "0978058027"
click at [298, 563] on div at bounding box center [784, 354] width 1568 height 709
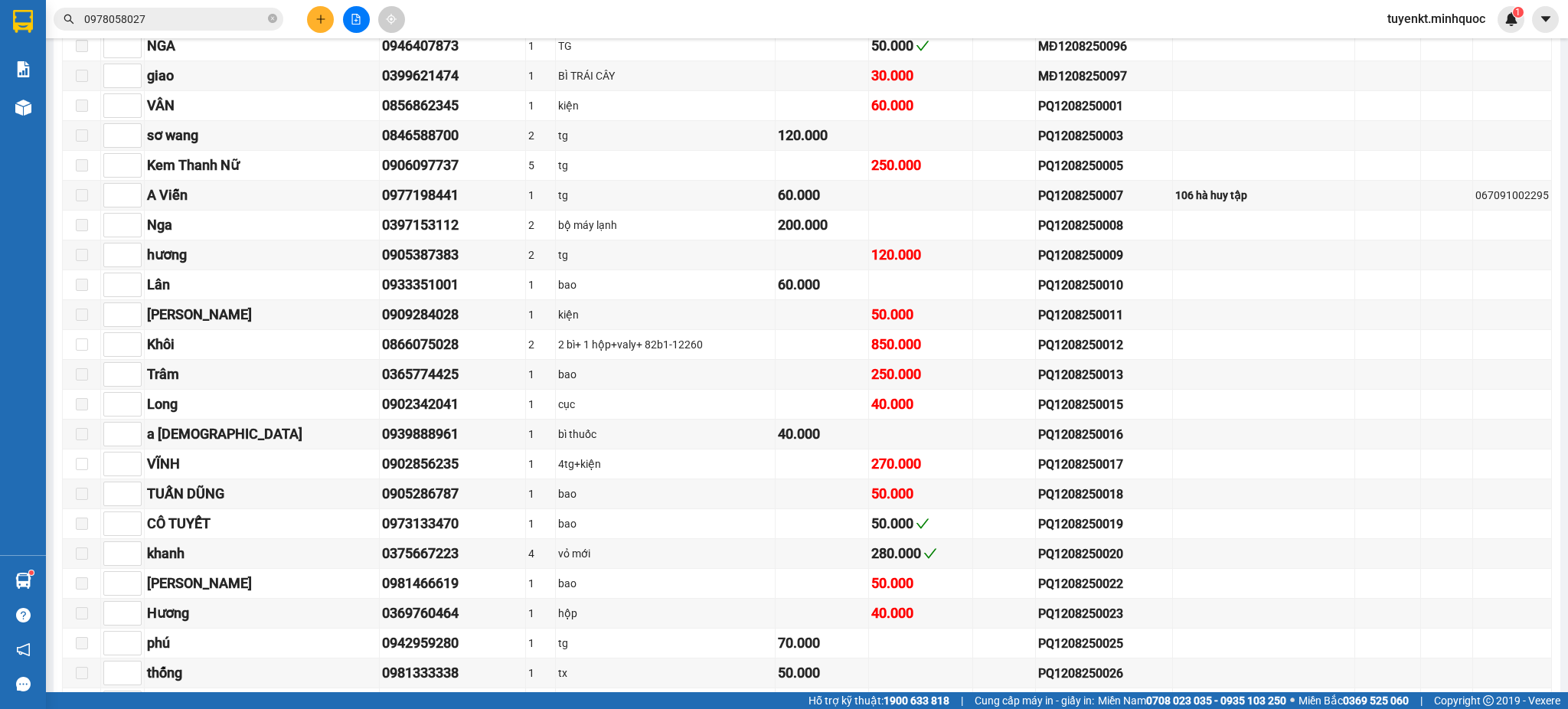
click at [237, 17] on input "0978058027" at bounding box center [174, 19] width 181 height 17
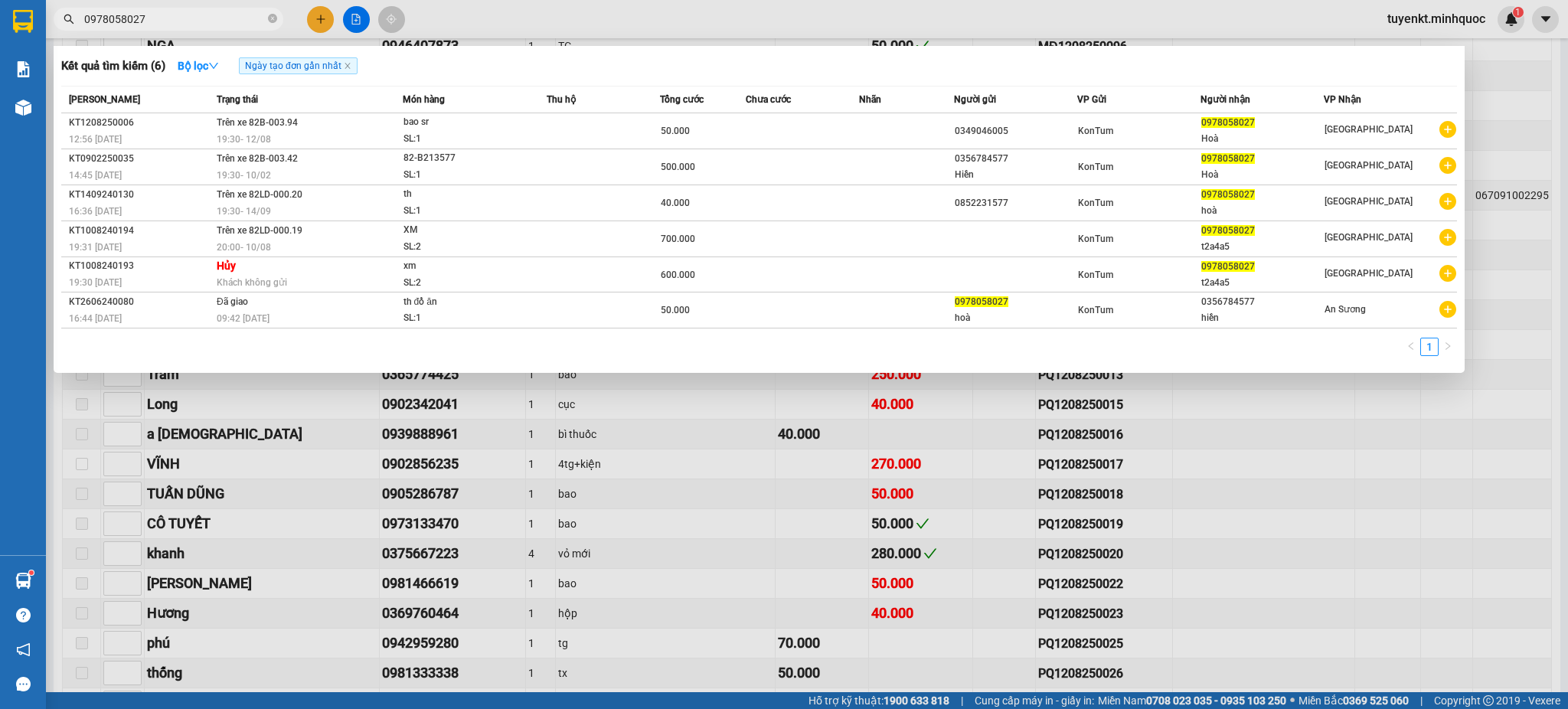
click at [237, 17] on input "0978058027" at bounding box center [174, 19] width 181 height 17
click at [737, 590] on div at bounding box center [784, 354] width 1568 height 709
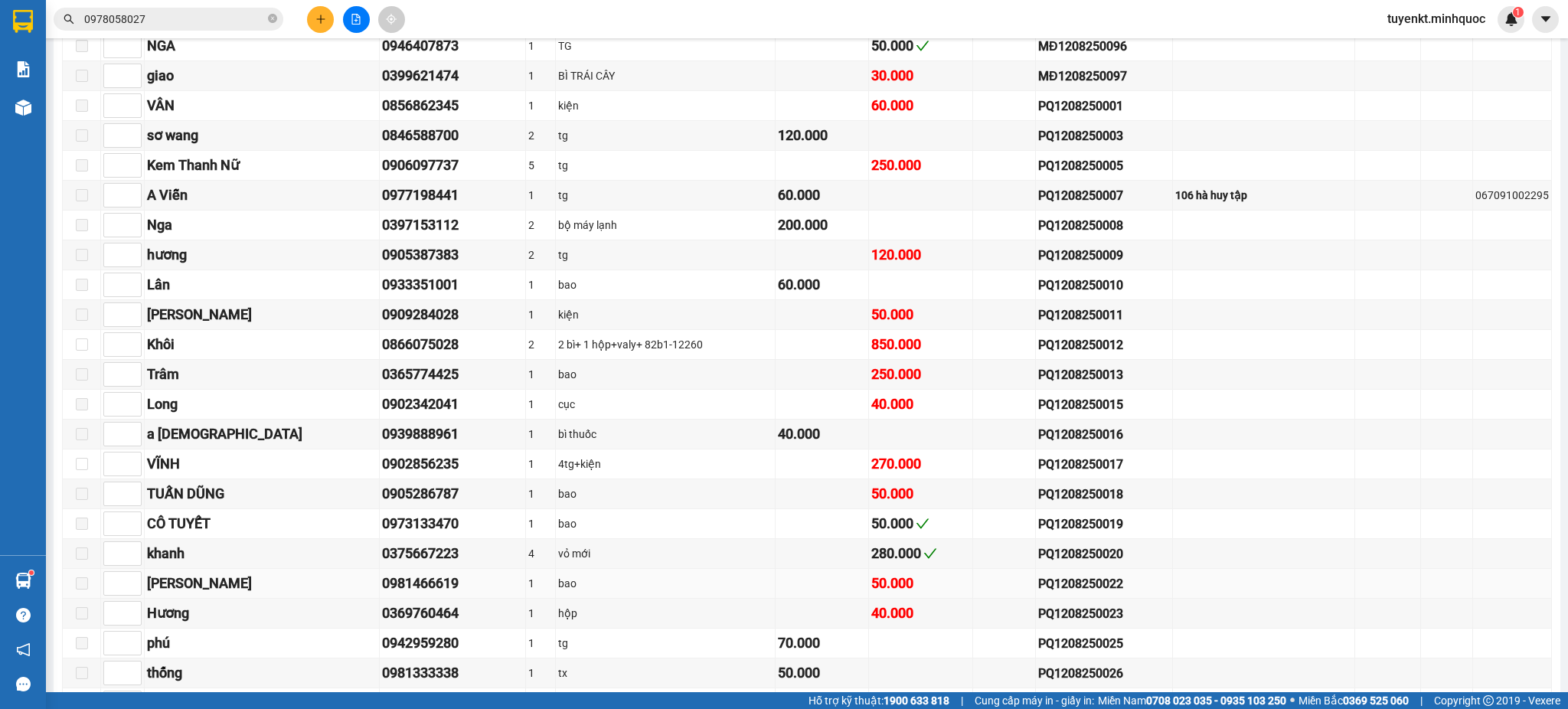
scroll to position [1951, 0]
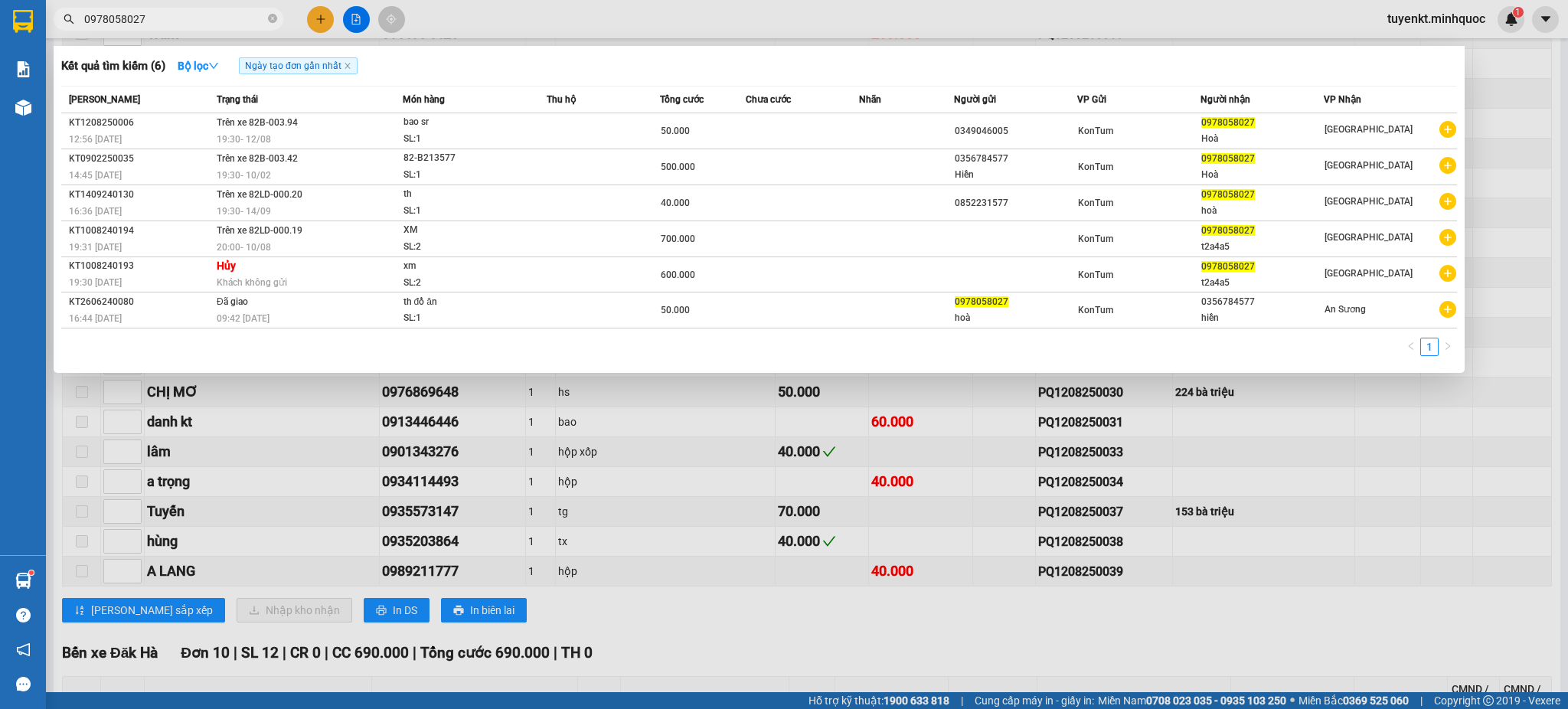
click at [186, 9] on span "0978058027" at bounding box center [168, 19] width 229 height 23
click at [187, 21] on input "0978058027" at bounding box center [174, 19] width 181 height 17
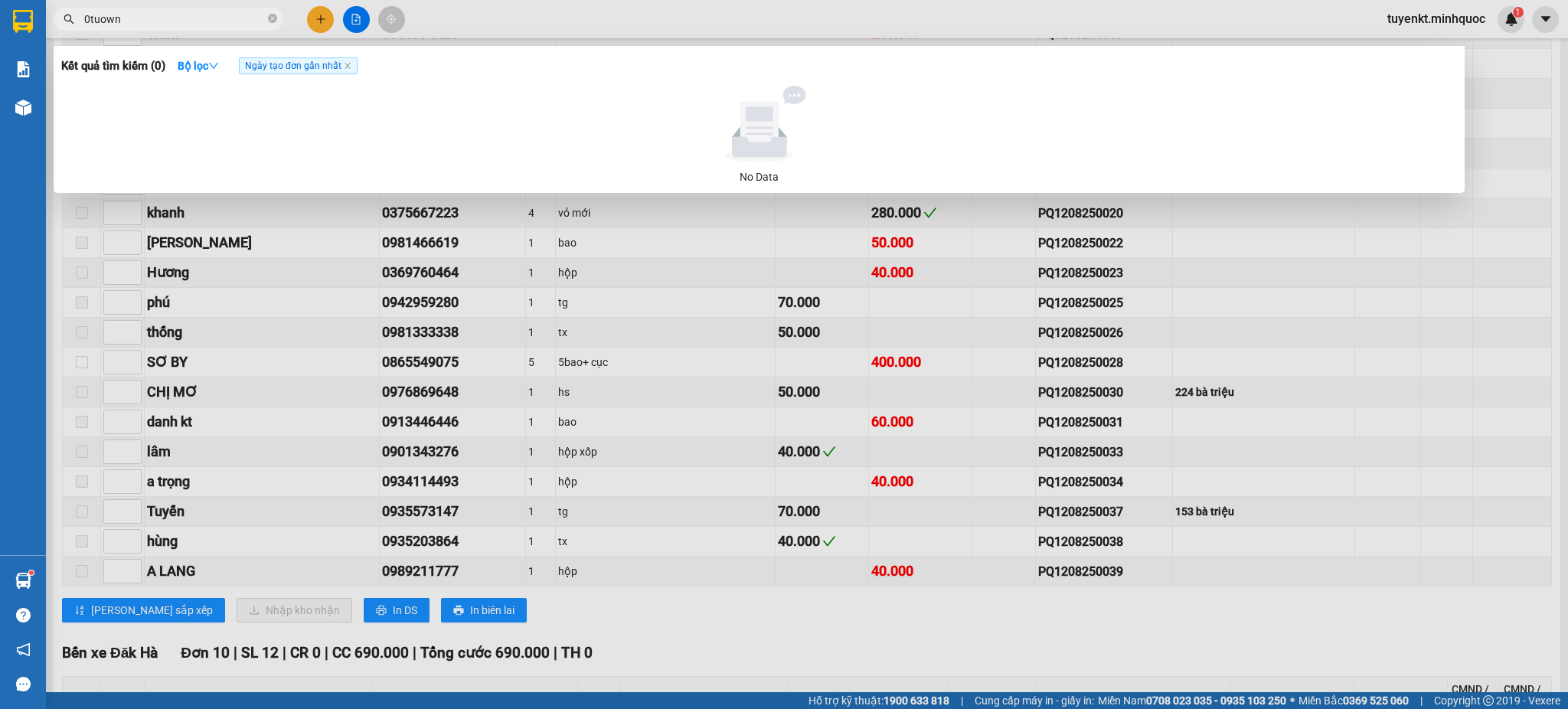
type input "0tuown"
click at [462, 418] on div at bounding box center [784, 354] width 1568 height 709
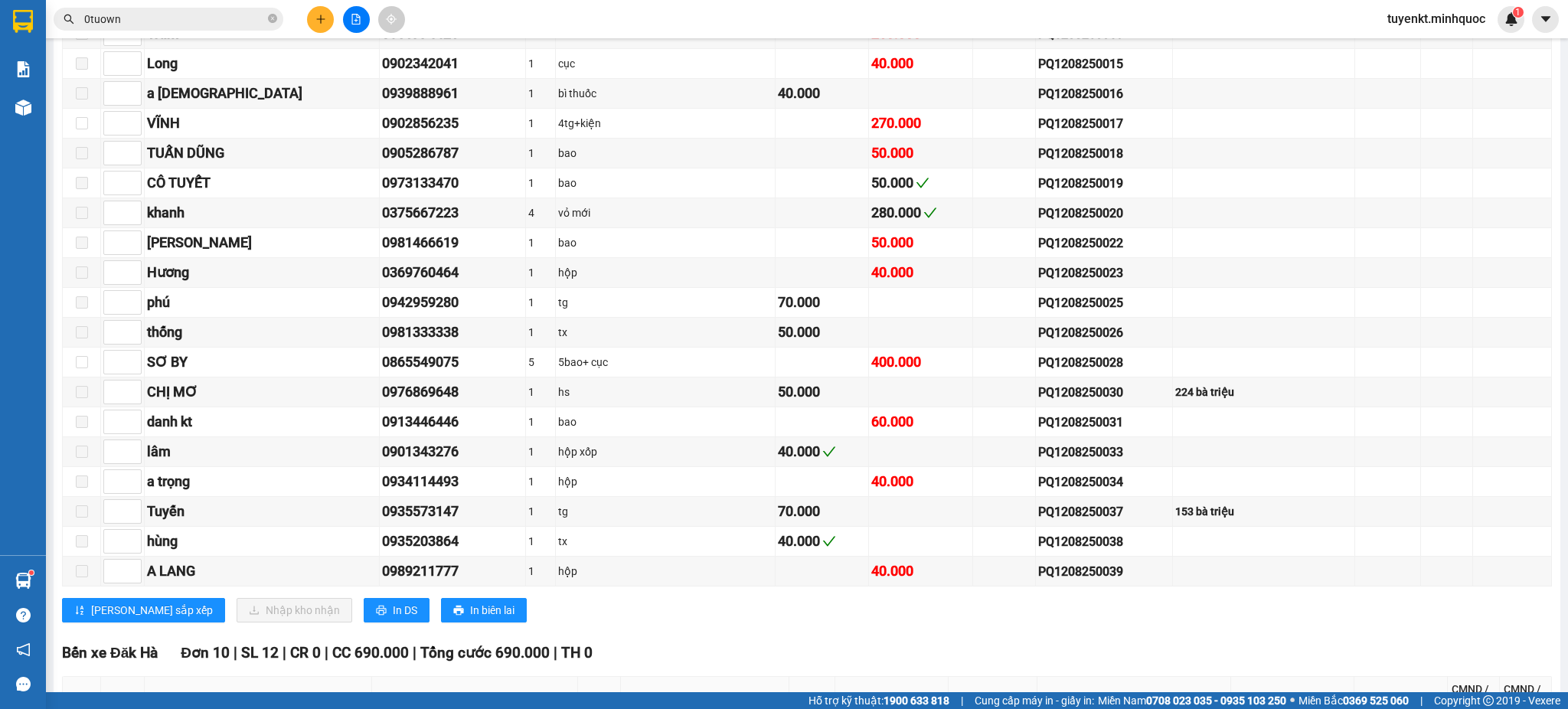
click at [260, 18] on input "0tuown" at bounding box center [174, 19] width 181 height 17
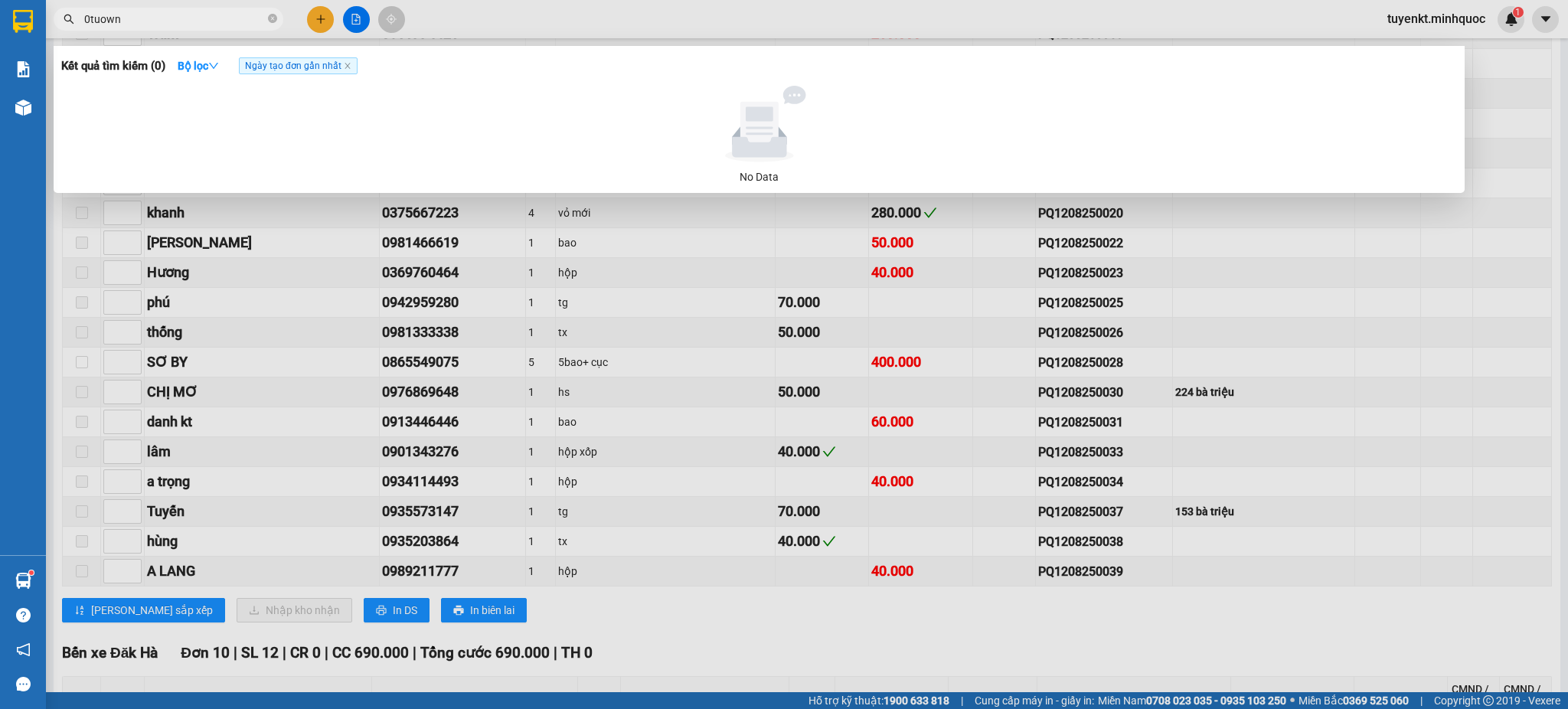
click at [260, 18] on input "0tuown" at bounding box center [174, 19] width 181 height 17
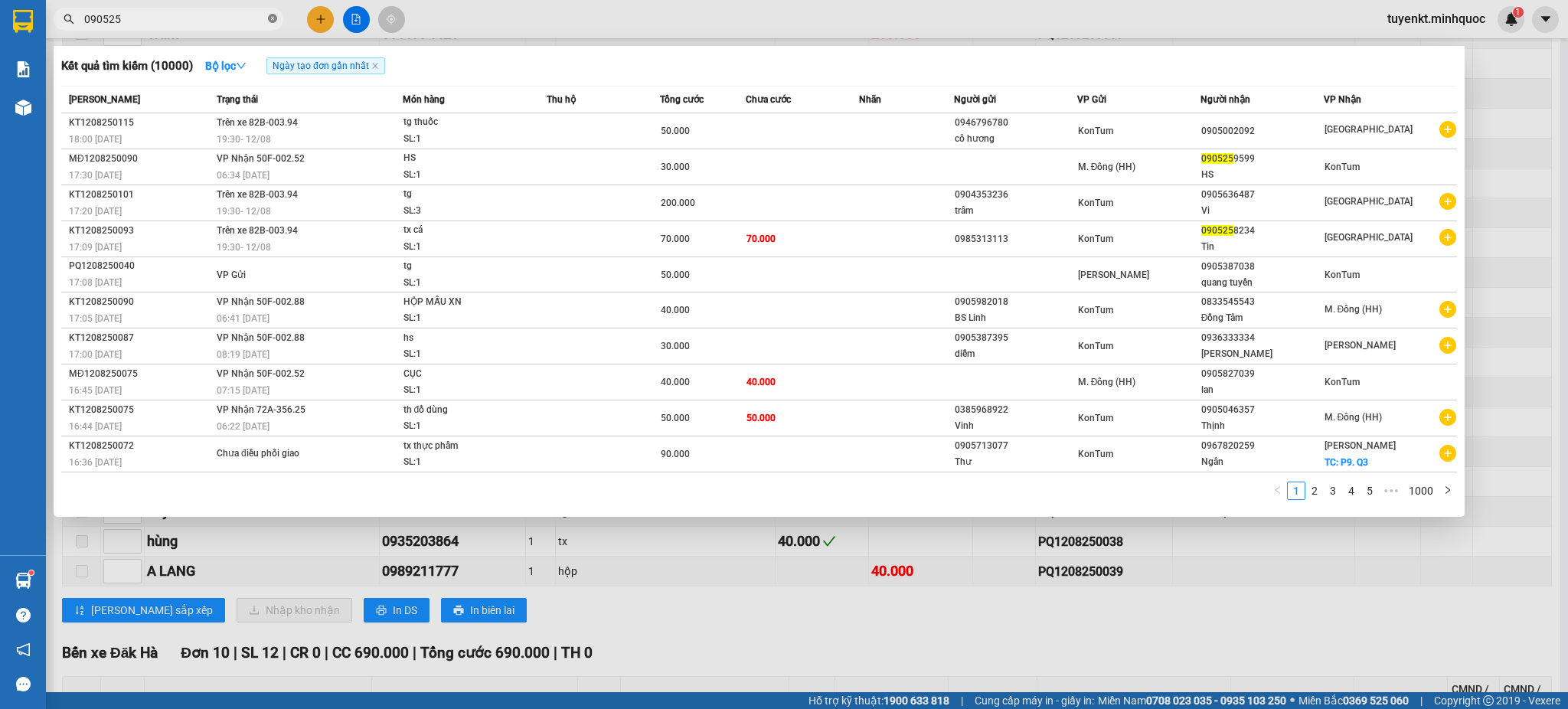
type input "0905259"
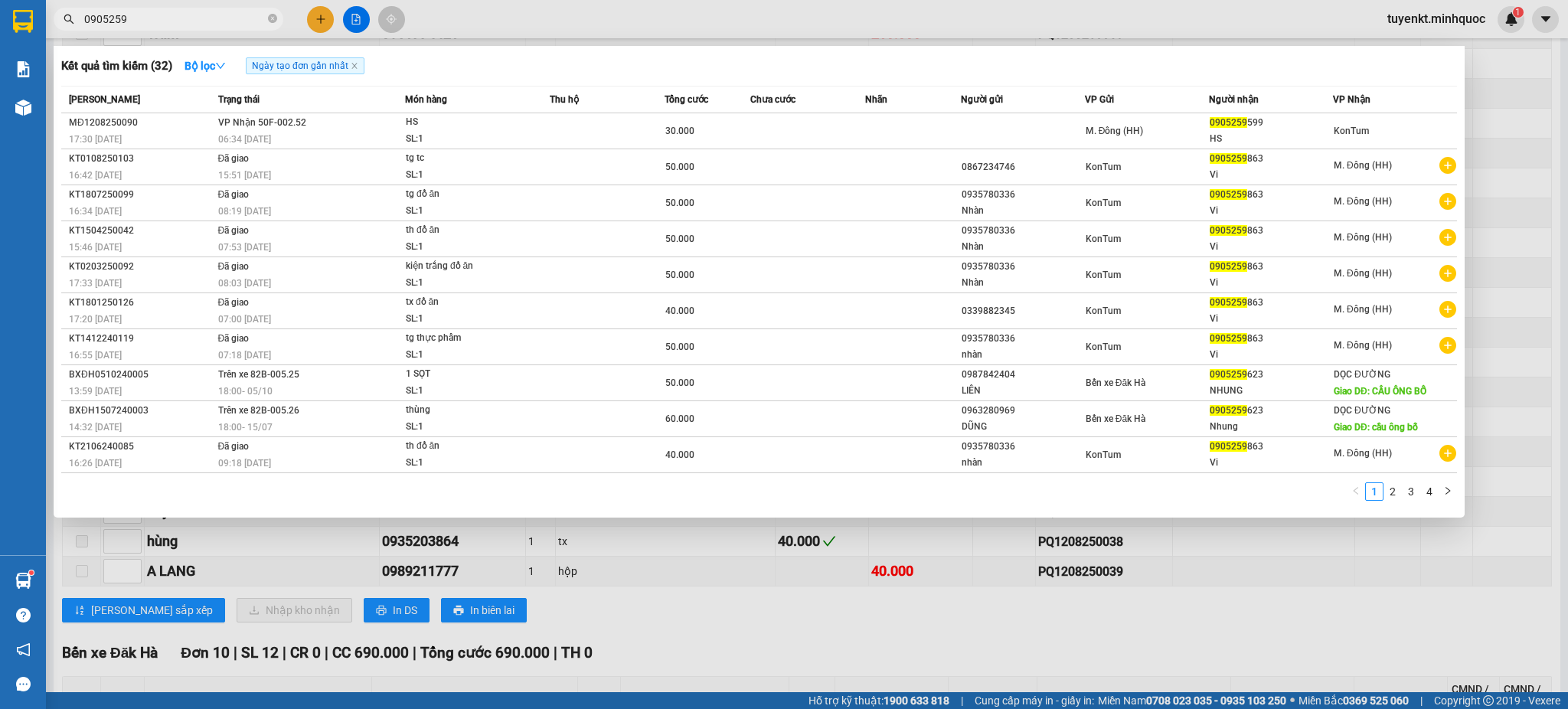
click at [271, 21] on icon "close-circle" at bounding box center [272, 18] width 10 height 10
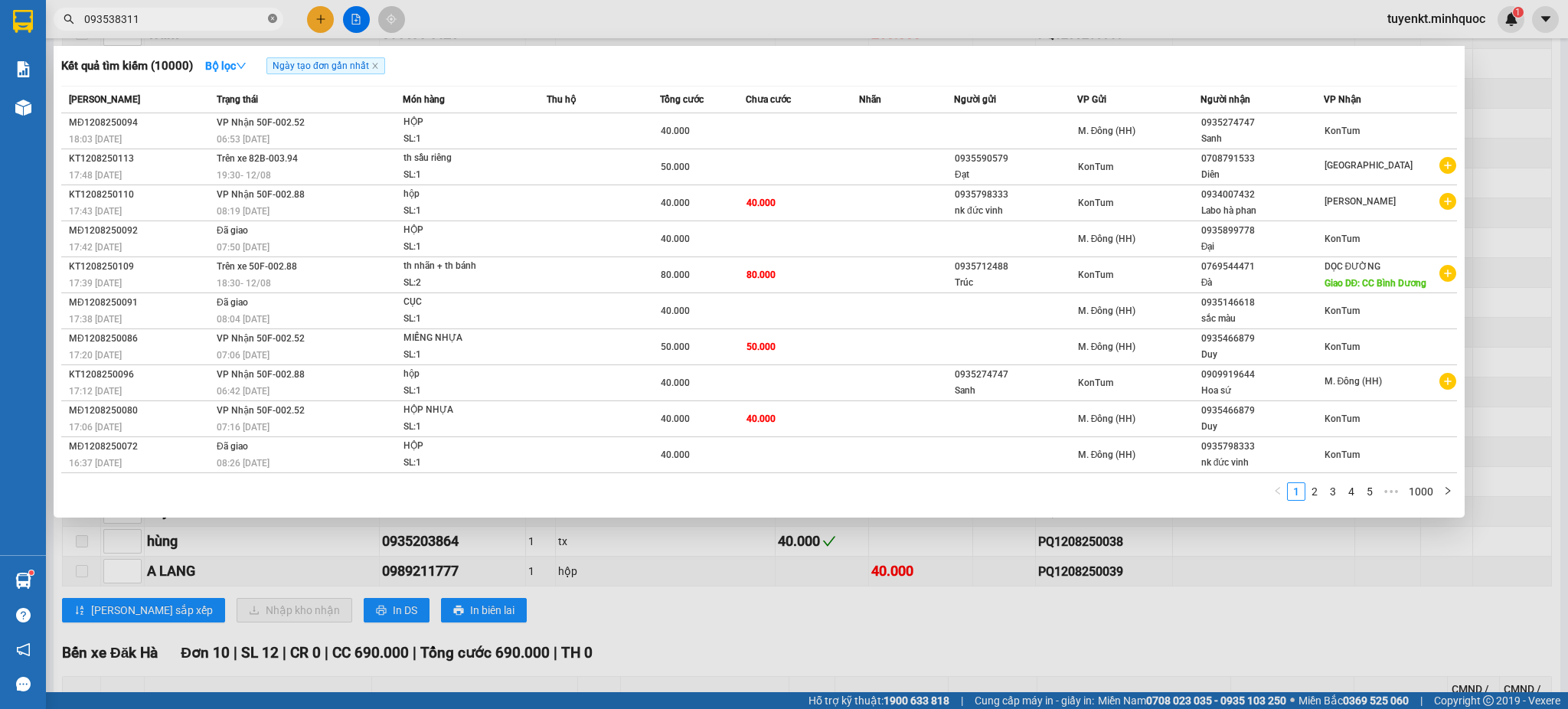
type input "0935383116"
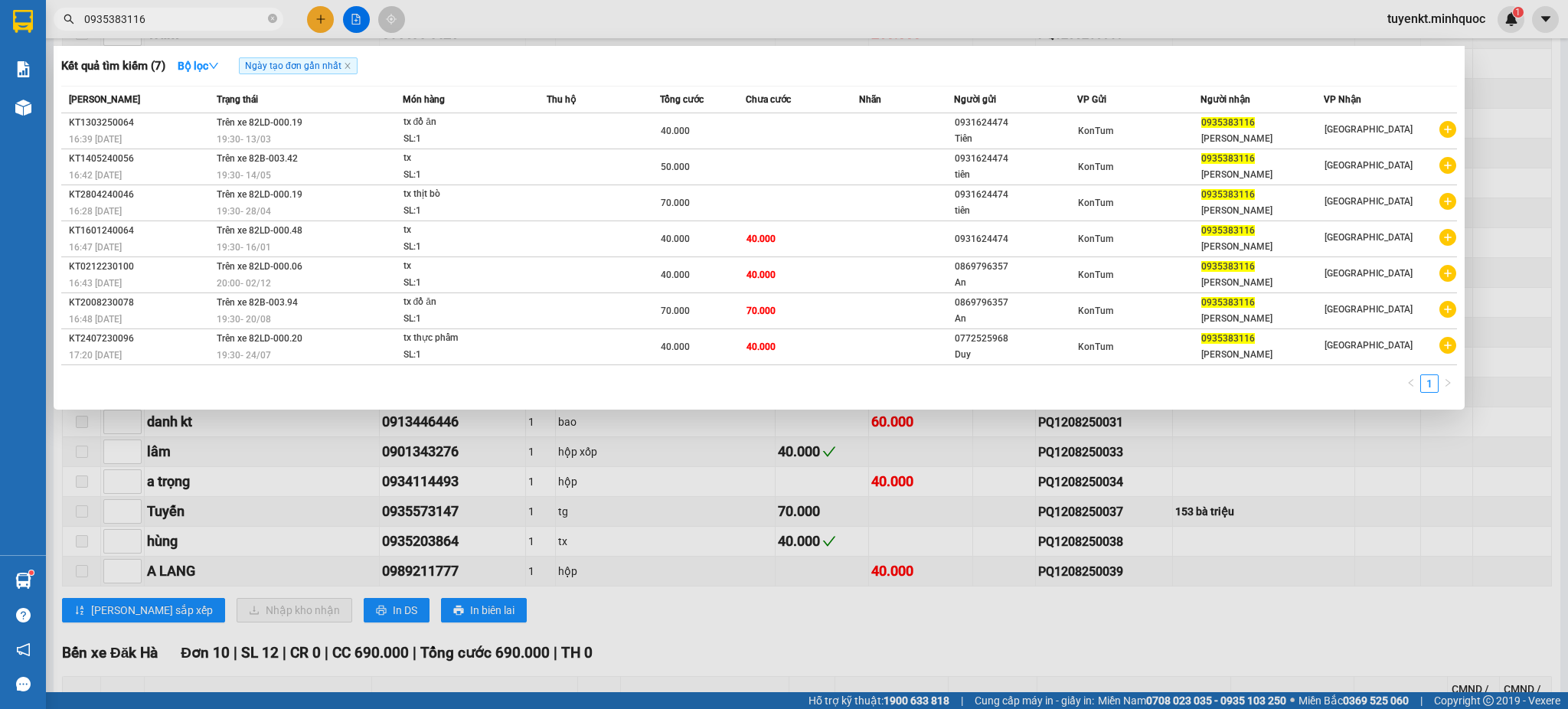
click at [208, 23] on input "0935383116" at bounding box center [174, 19] width 181 height 17
click at [273, 17] on icon "close-circle" at bounding box center [272, 18] width 10 height 10
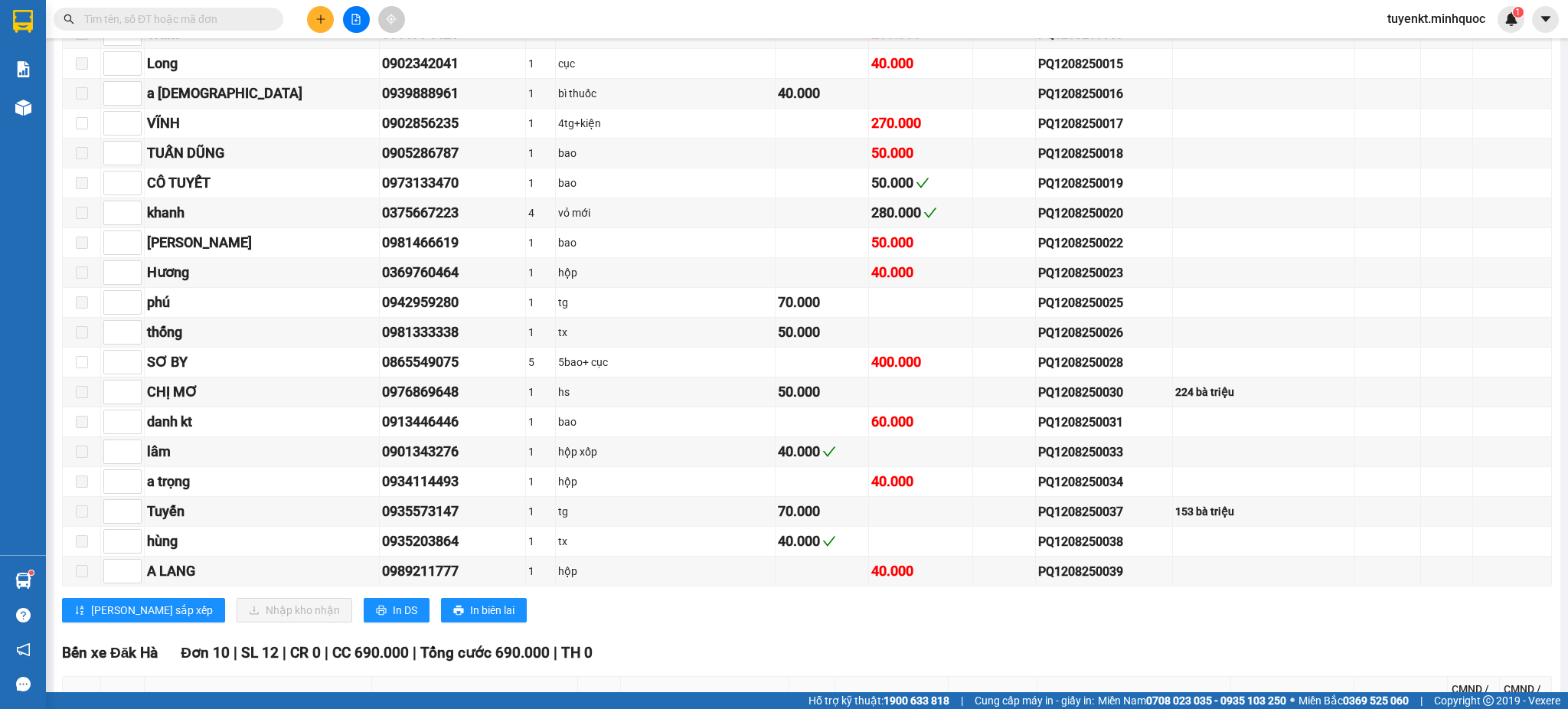
click at [215, 17] on input "text" at bounding box center [174, 19] width 181 height 17
type input "0"
click at [197, 12] on input "0" at bounding box center [174, 19] width 181 height 17
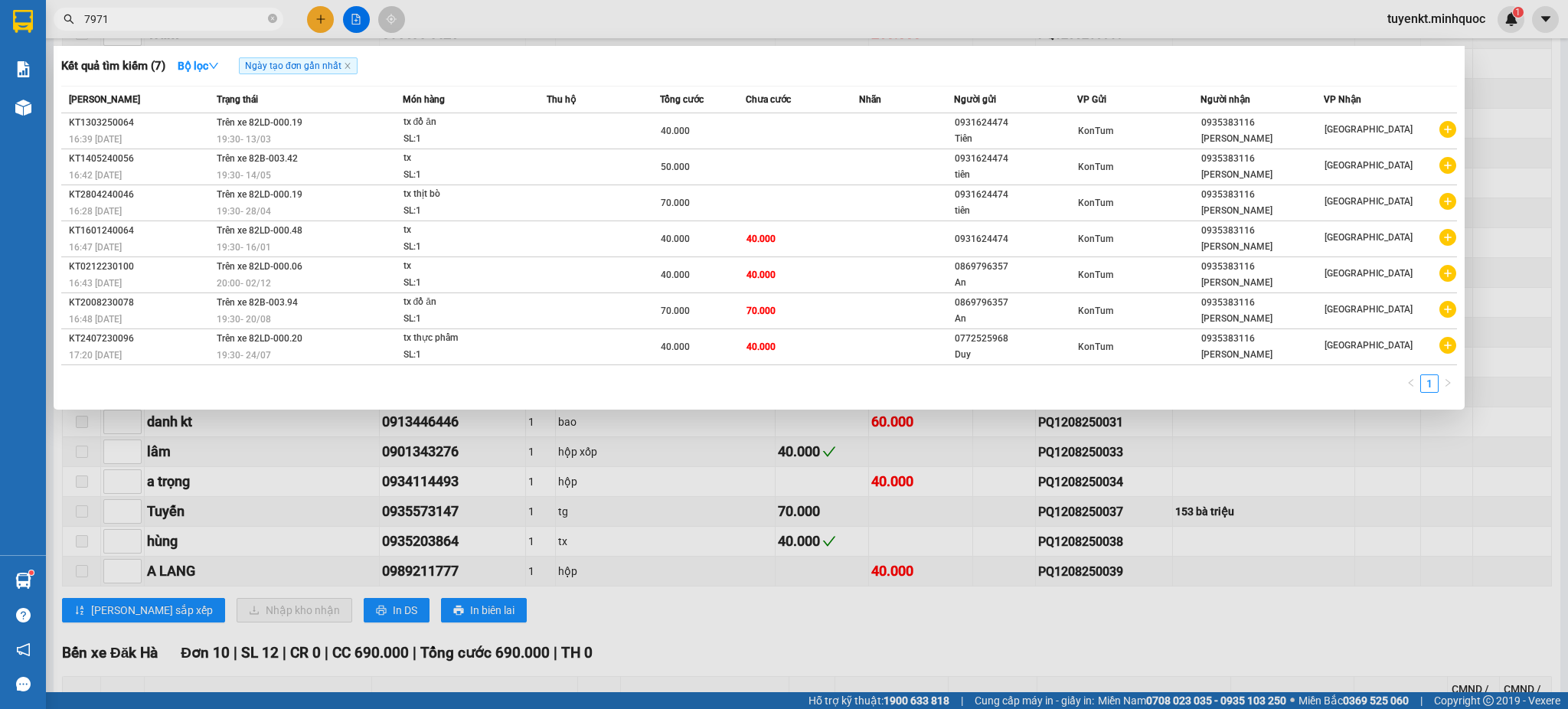
type input "79711"
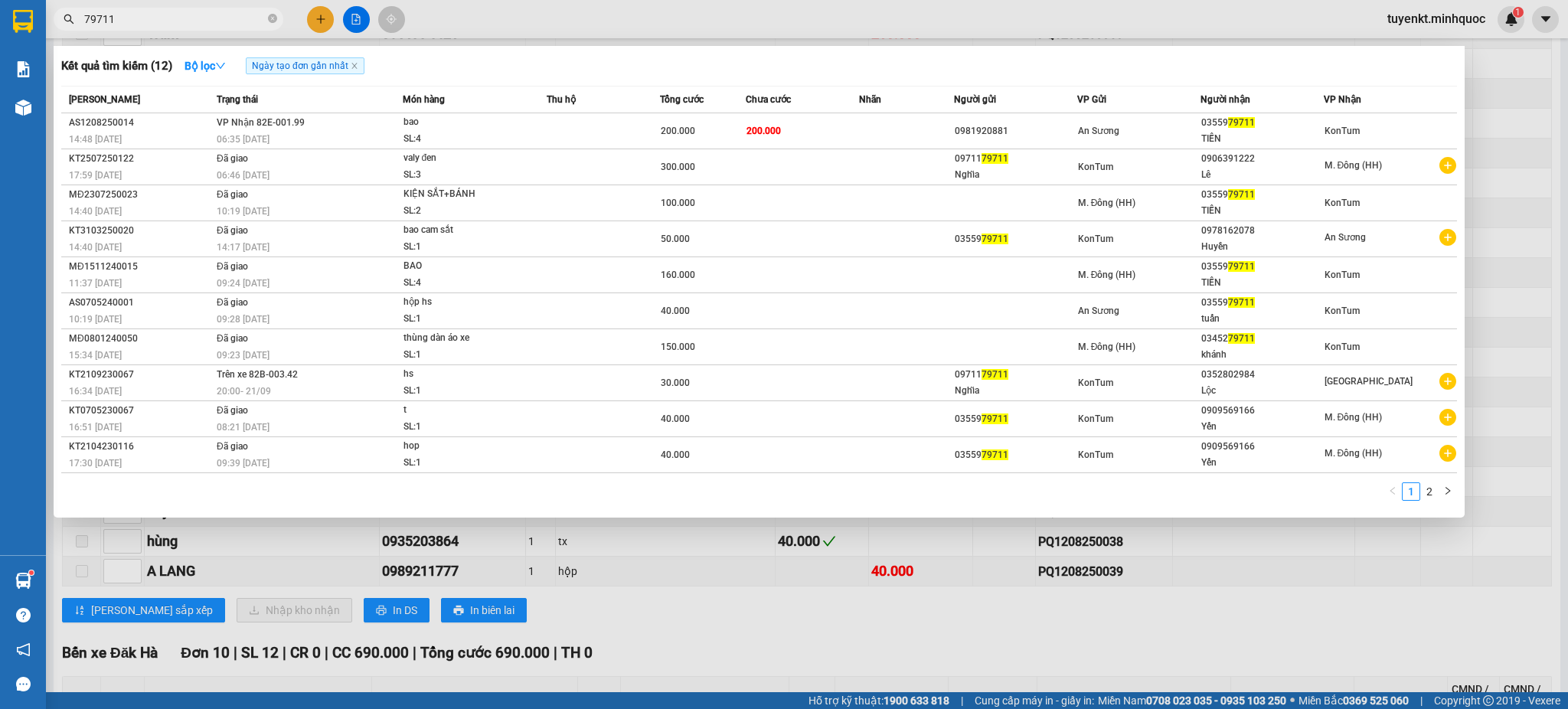
click at [199, 21] on input "79711" at bounding box center [174, 19] width 181 height 17
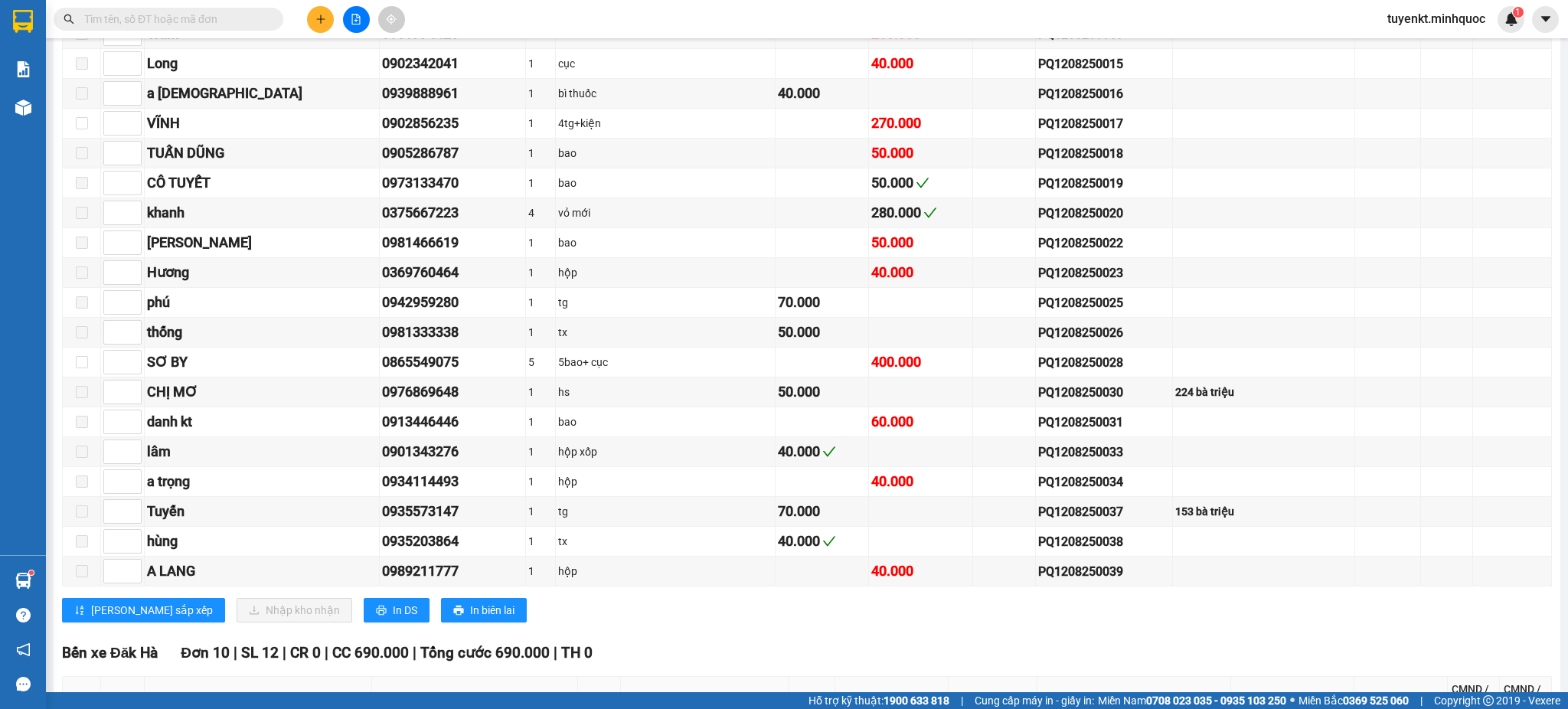
type input "0"
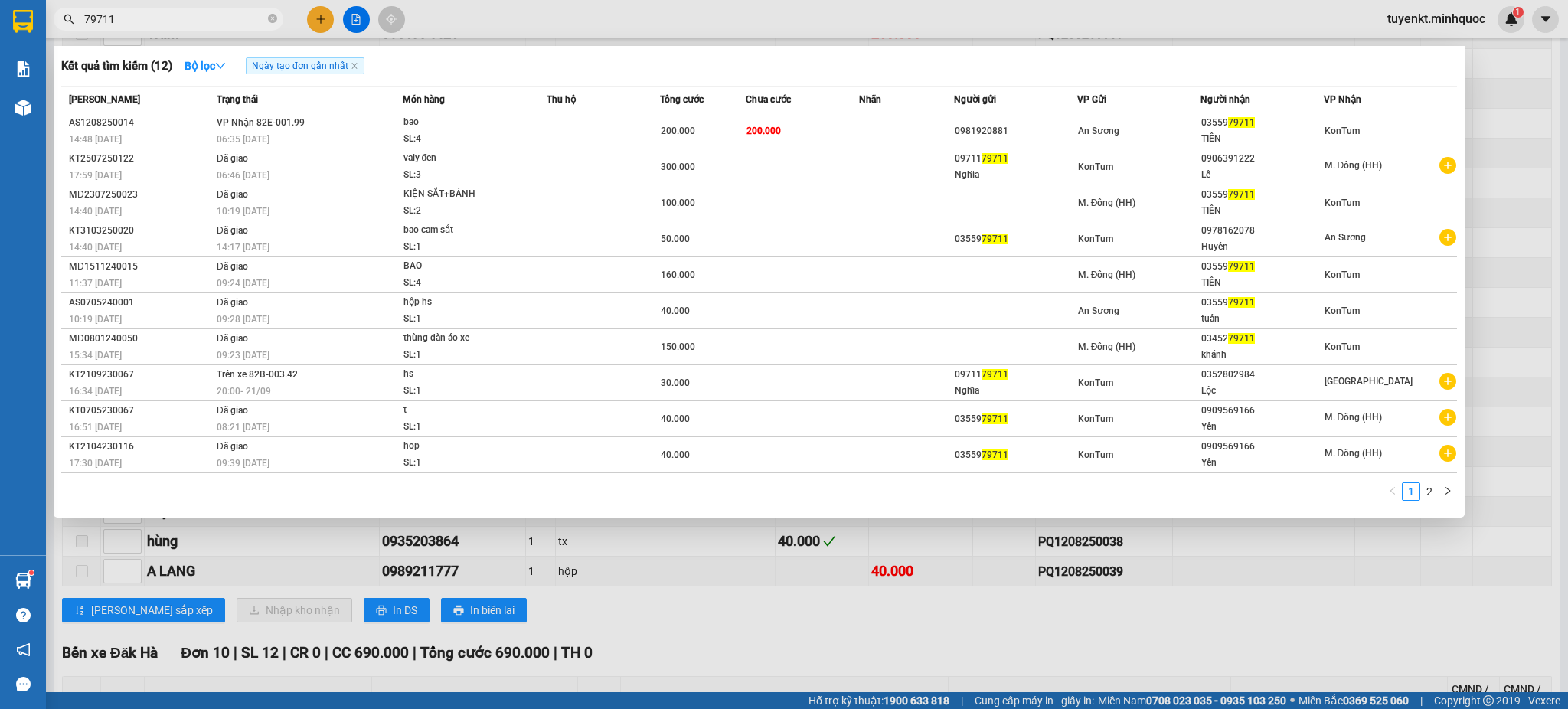
click at [201, 25] on input "79711" at bounding box center [174, 19] width 181 height 17
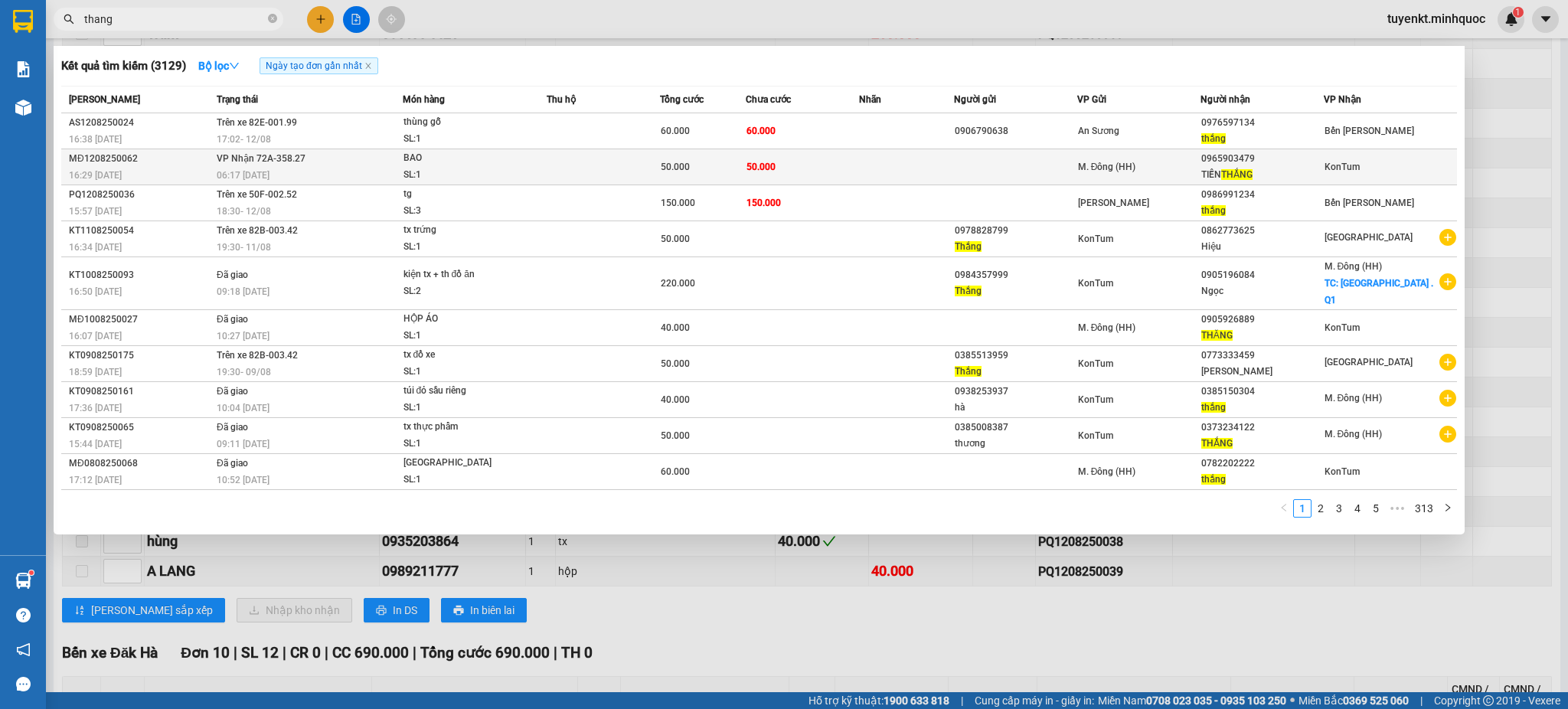
type input "thang"
click at [787, 160] on td "50.000" at bounding box center [802, 167] width 114 height 36
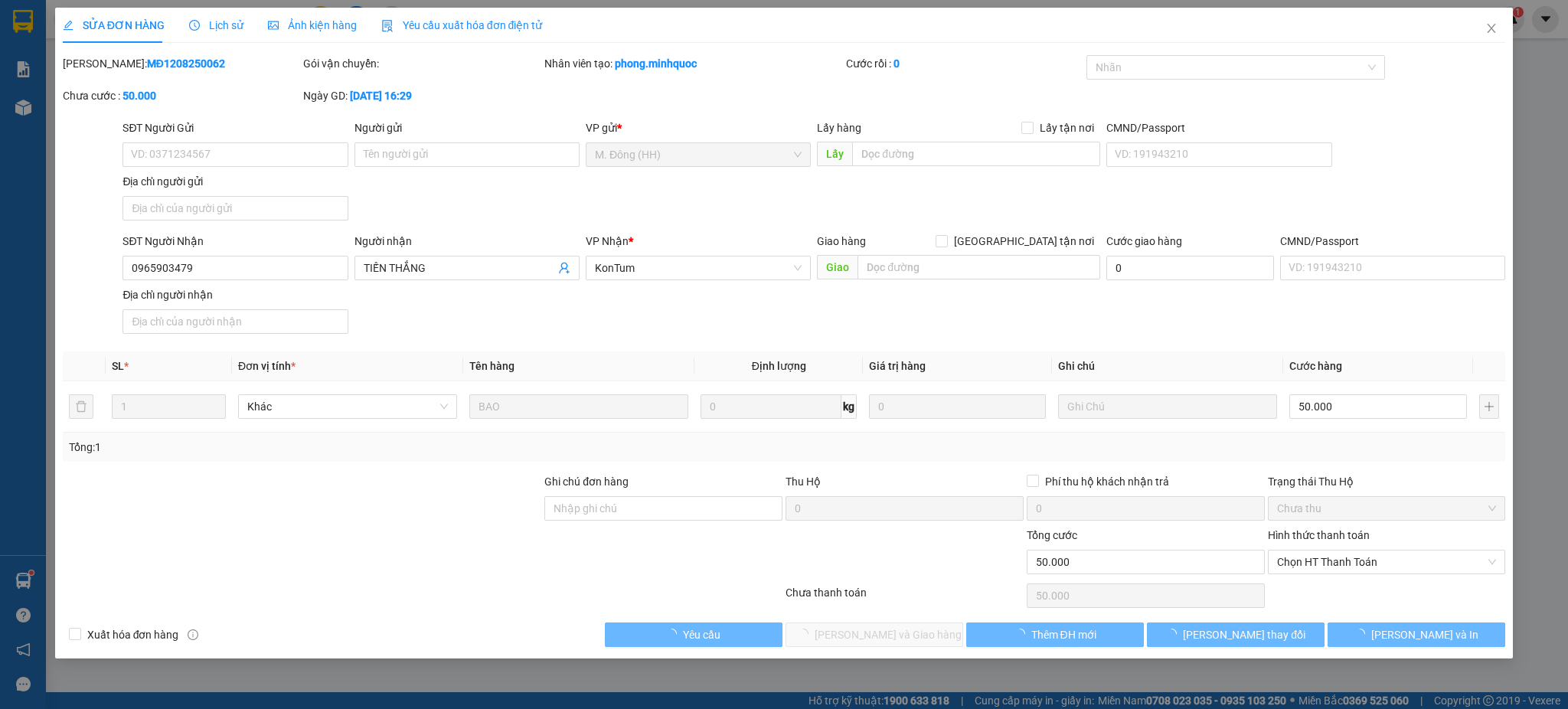
type input "0965903479"
type input "TIẾN THẮNG"
type input "50.000"
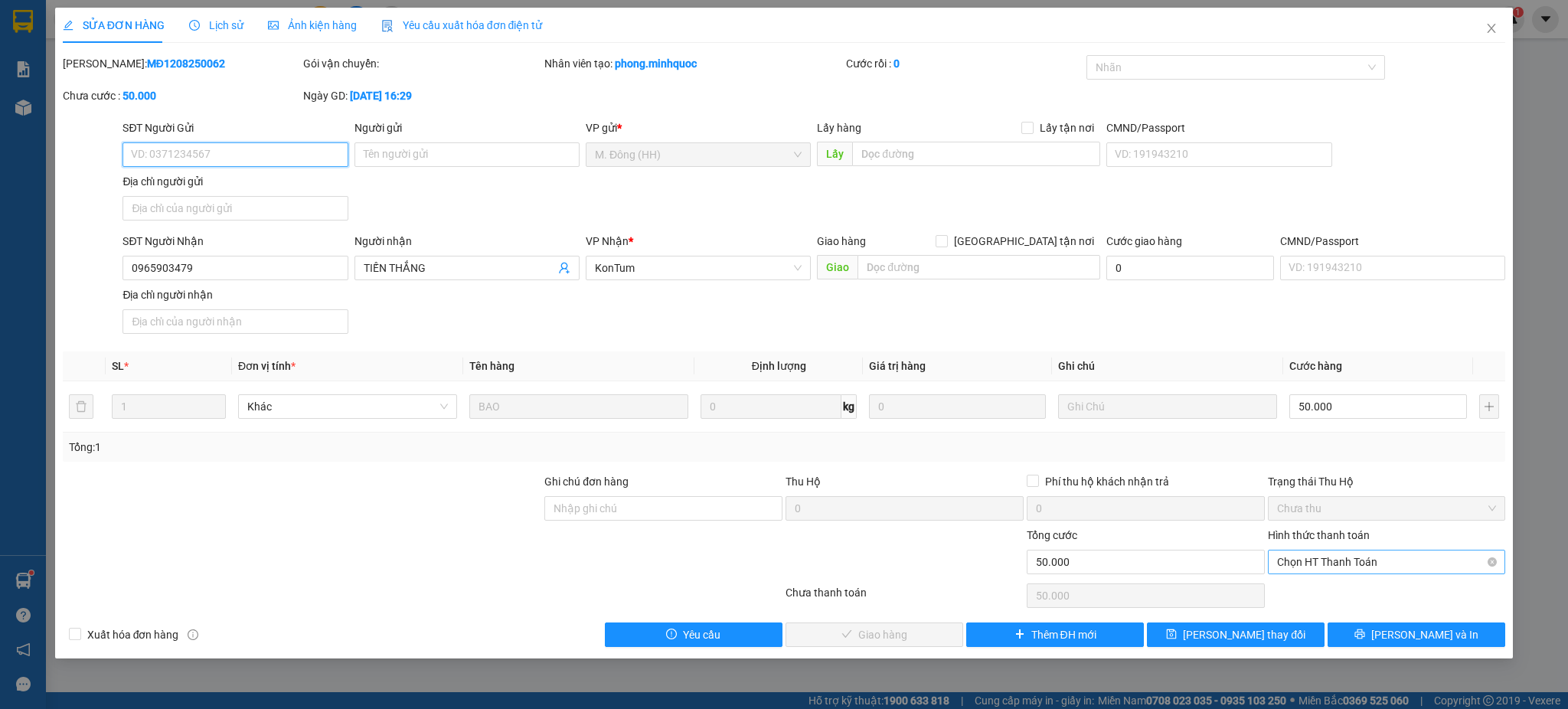
drag, startPoint x: 1383, startPoint y: 568, endPoint x: 1382, endPoint y: 575, distance: 7.1
click at [1383, 568] on span "Chọn HT Thanh Toán" at bounding box center [1386, 562] width 220 height 23
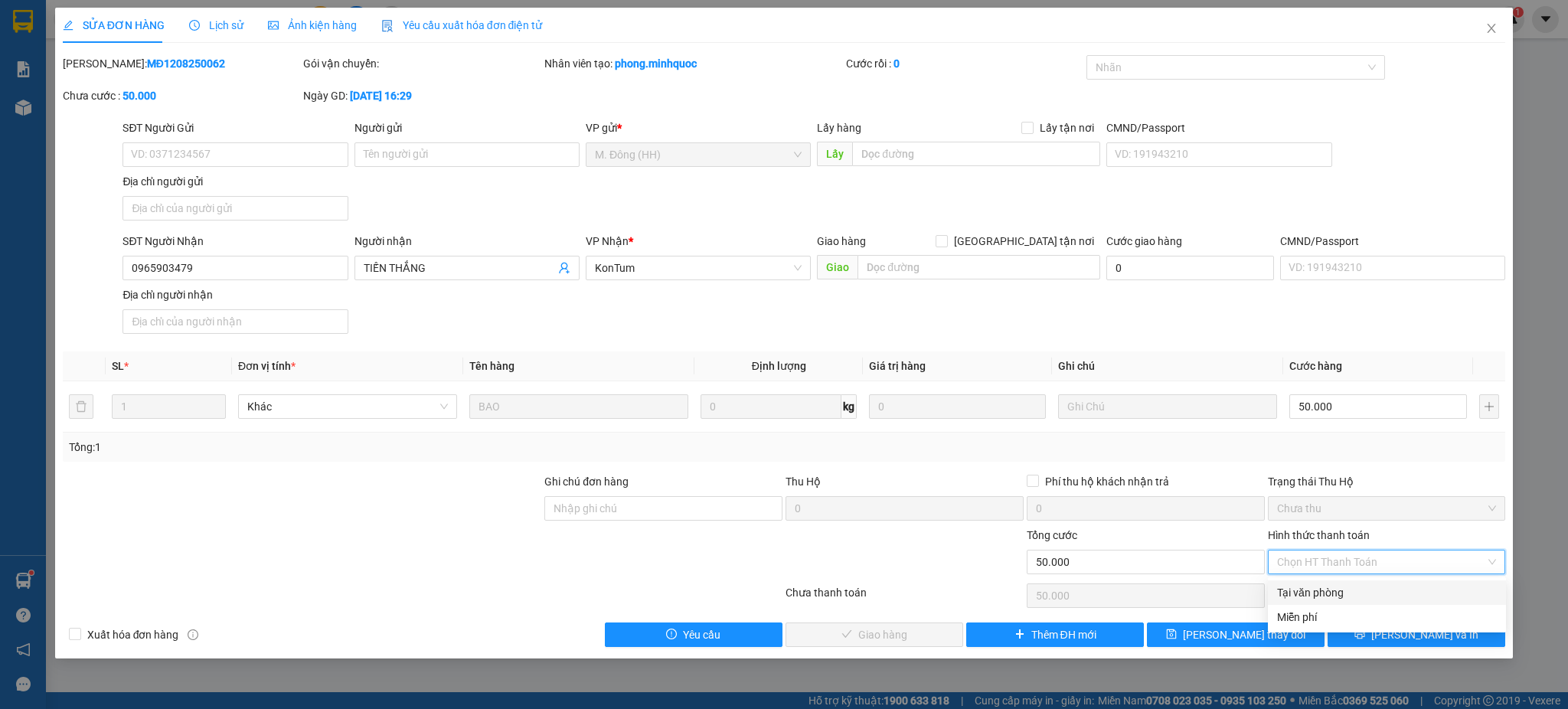
click at [1325, 591] on div "Tại văn phòng" at bounding box center [1386, 592] width 220 height 17
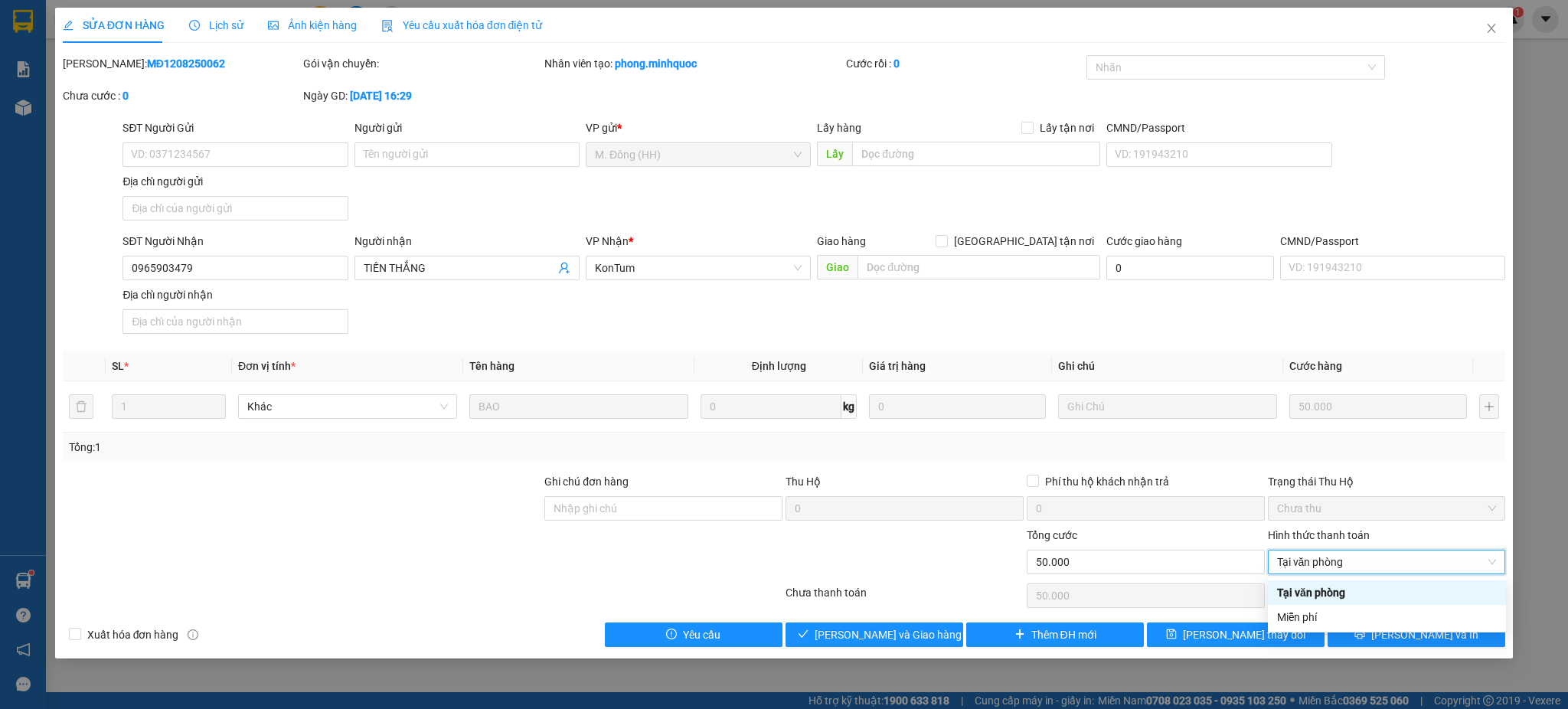
type input "0"
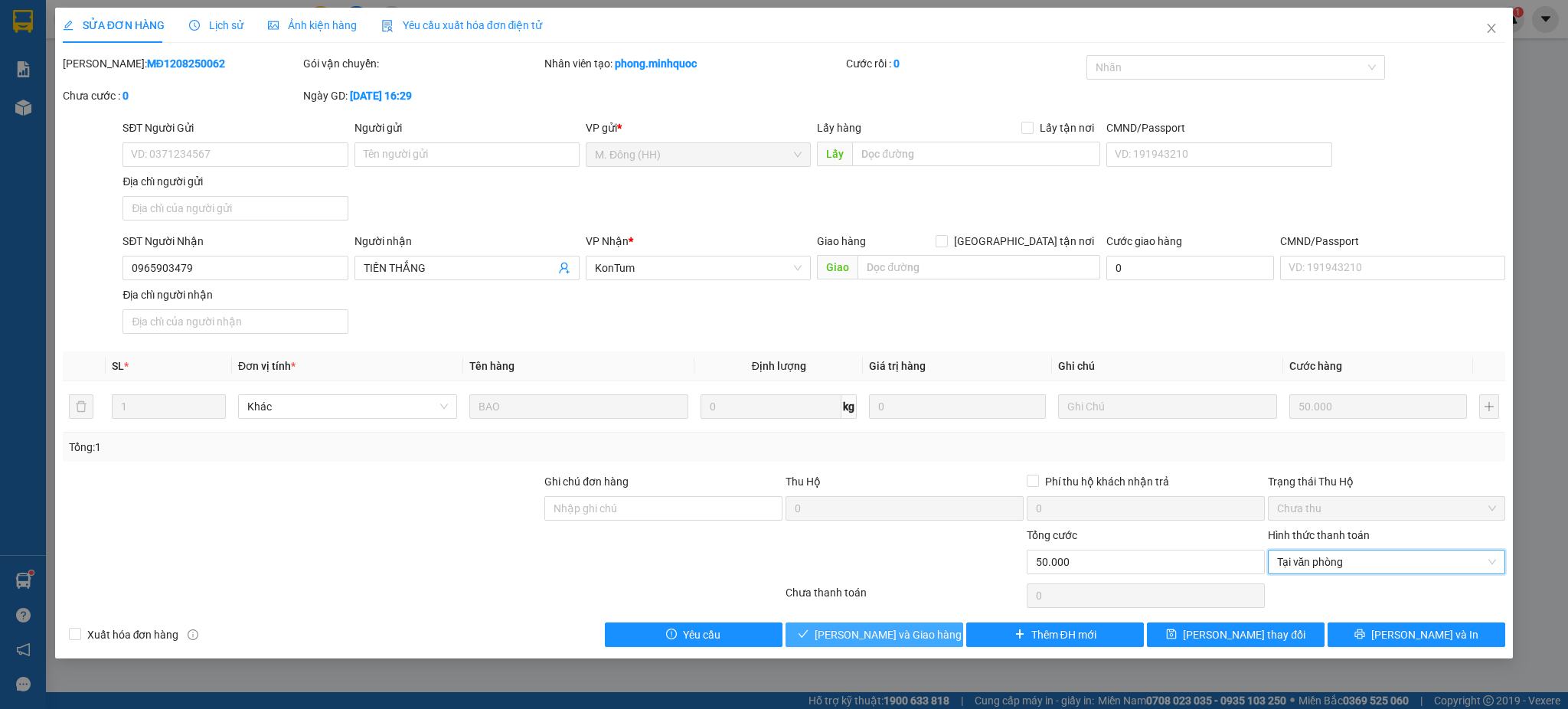
click at [891, 634] on span "[PERSON_NAME] và Giao hàng" at bounding box center [888, 634] width 147 height 17
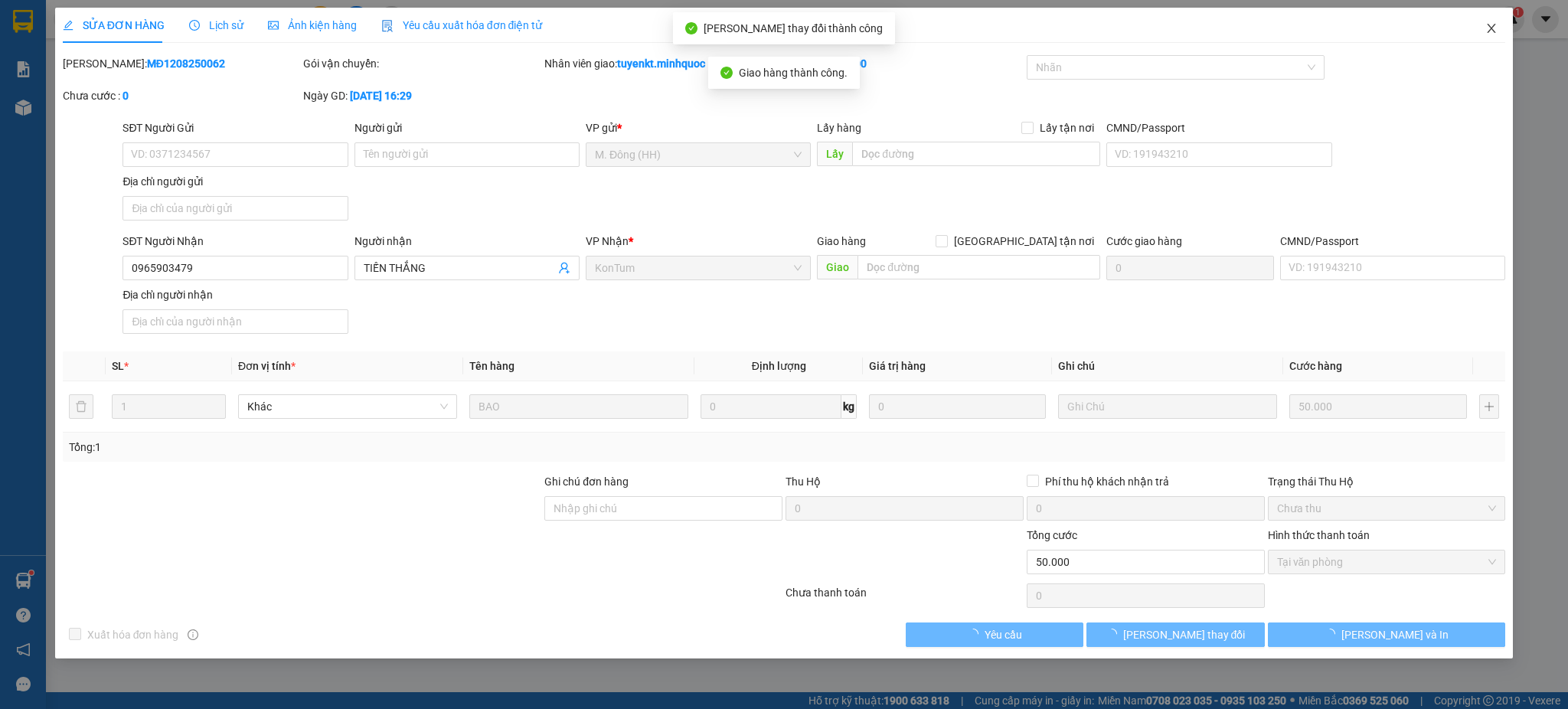
click at [1483, 36] on span "Close" at bounding box center [1491, 29] width 43 height 43
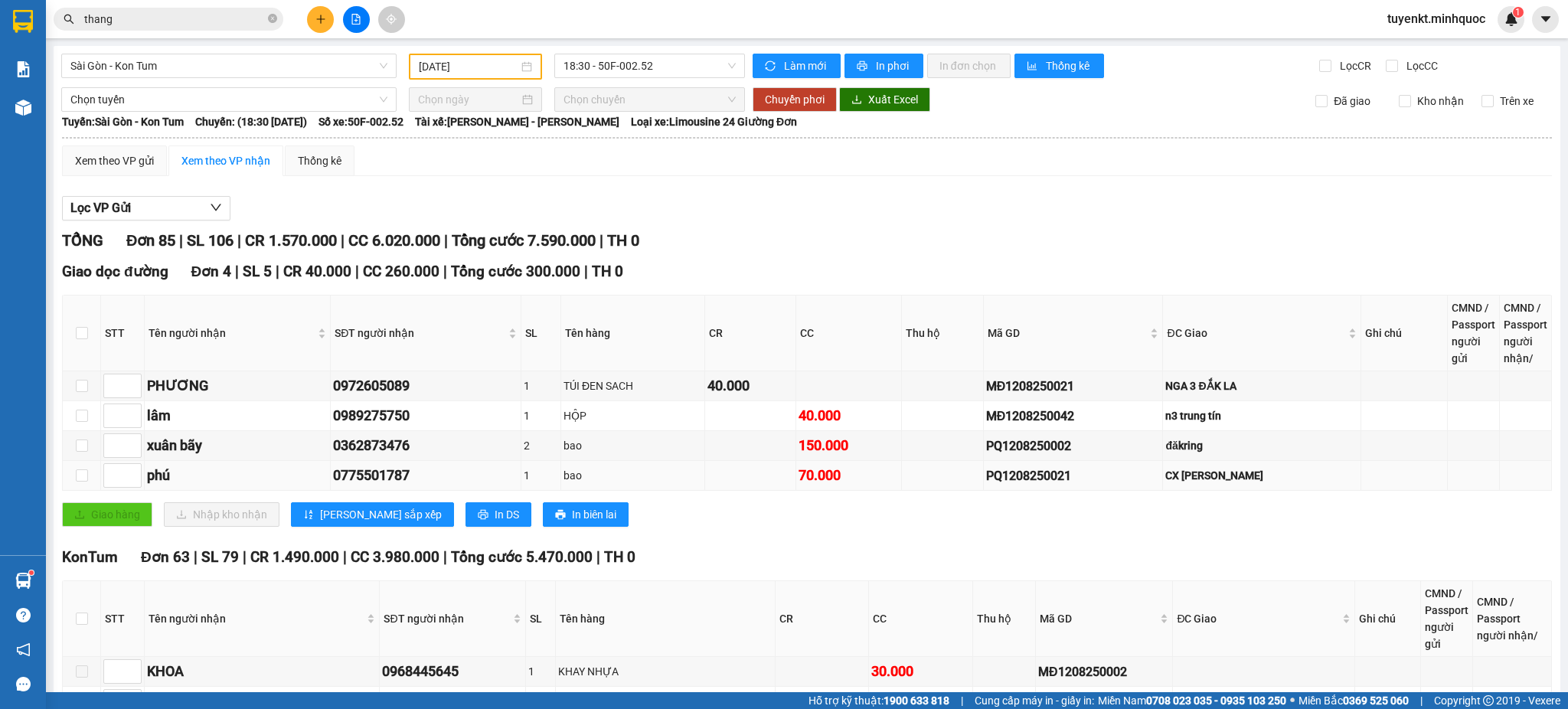
click at [1042, 476] on div "PQ1208250021" at bounding box center [1073, 476] width 175 height 19
copy div "PQ1208250021"
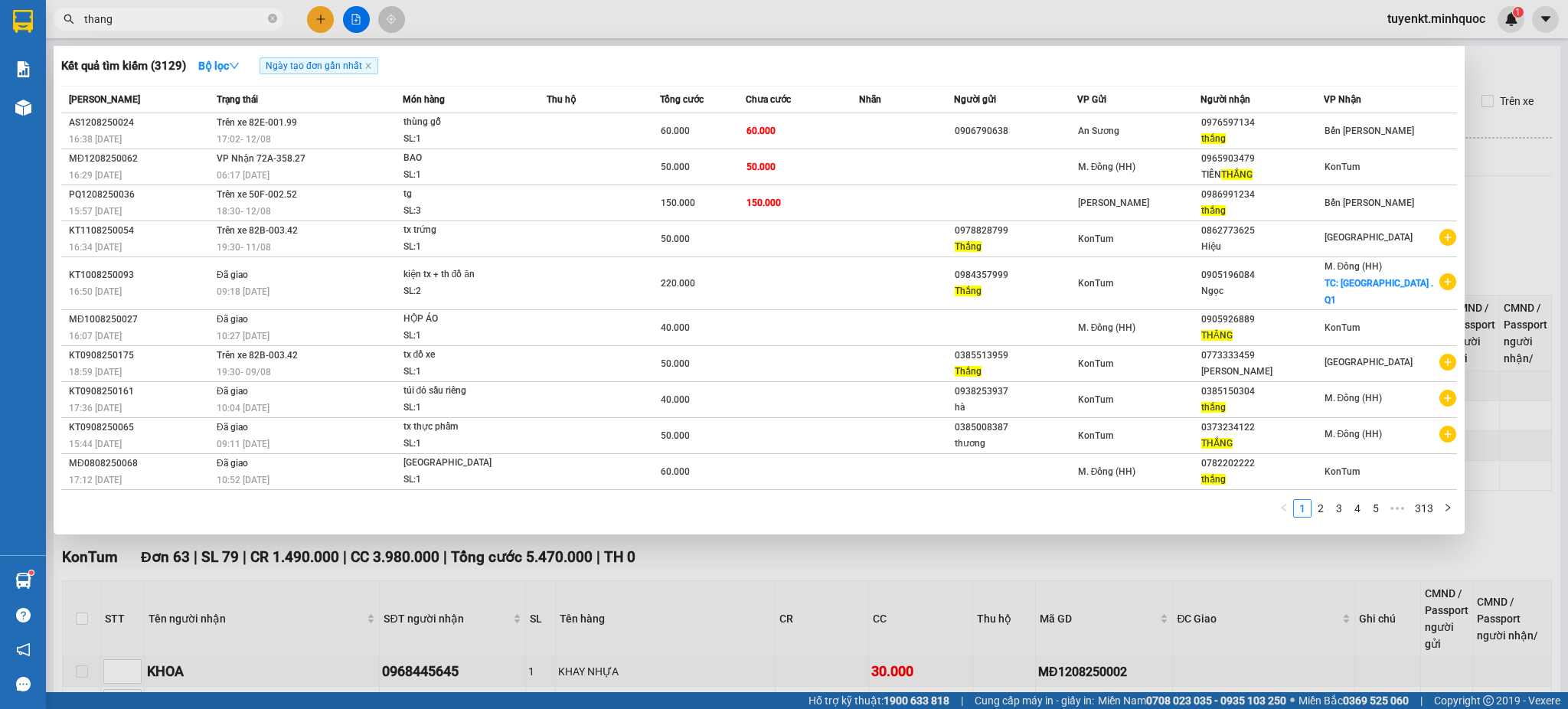
click at [231, 13] on input "thang" at bounding box center [174, 19] width 181 height 17
paste input "PQ1208250021"
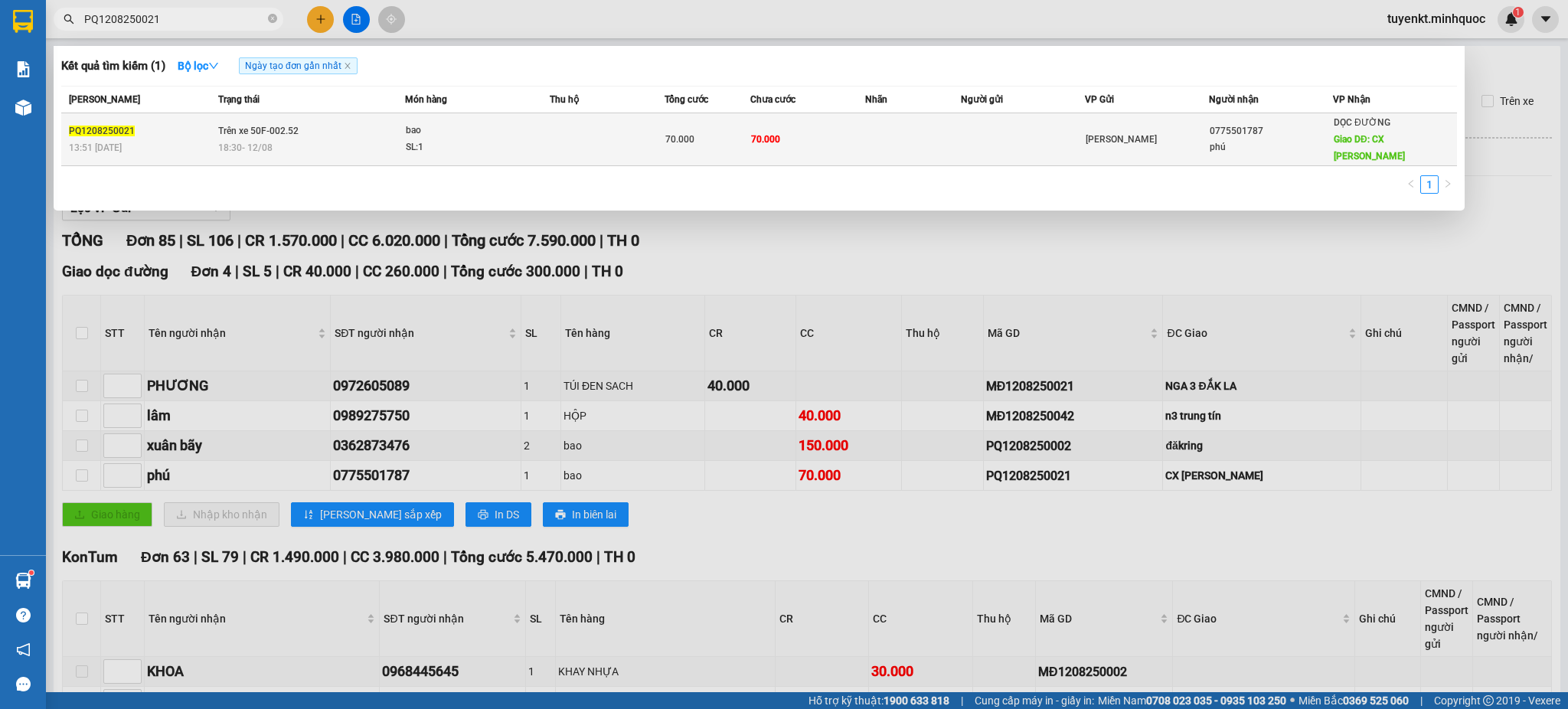
type input "PQ1208250021"
click at [878, 119] on td at bounding box center [913, 140] width 96 height 53
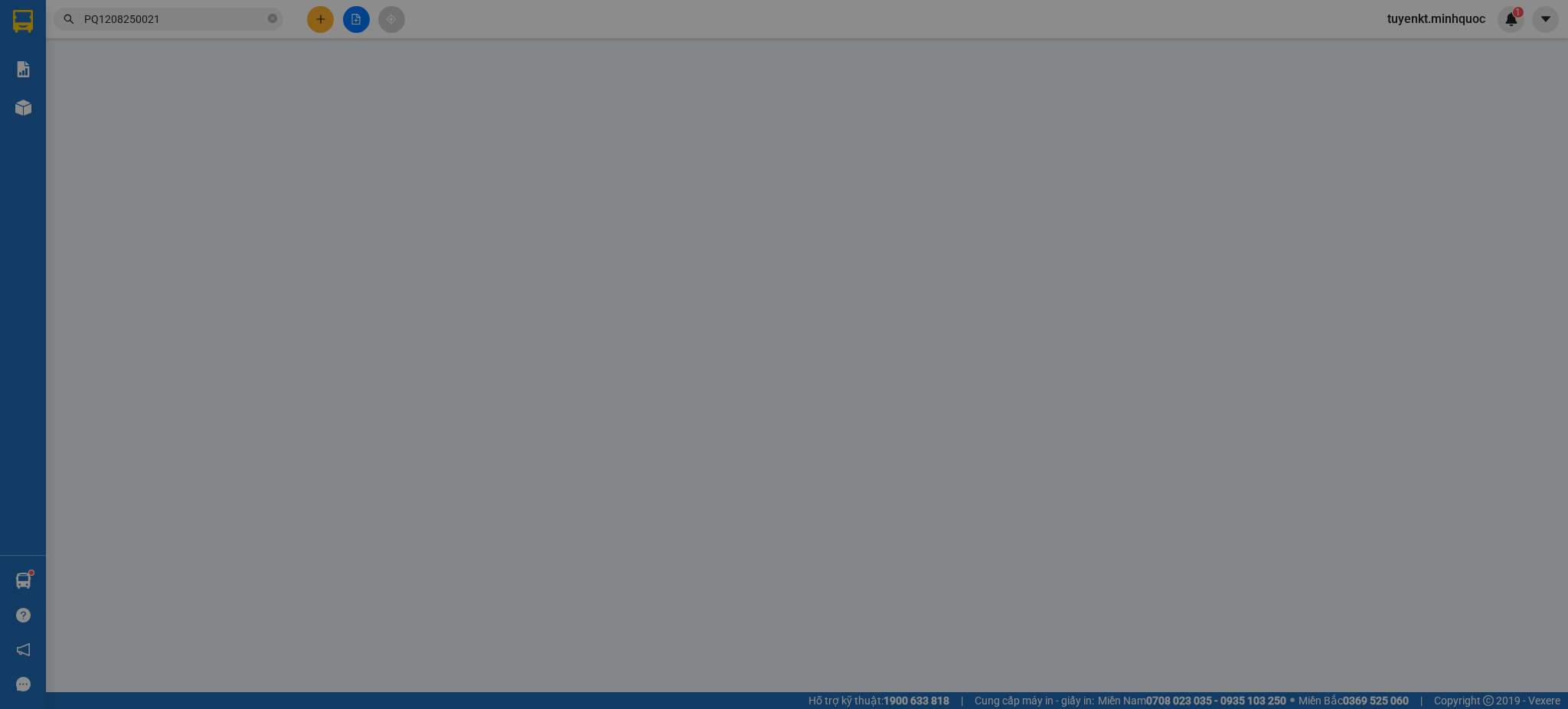
type input "0775501787"
type input "phú"
type input "CX [PERSON_NAME]"
type input "70.000"
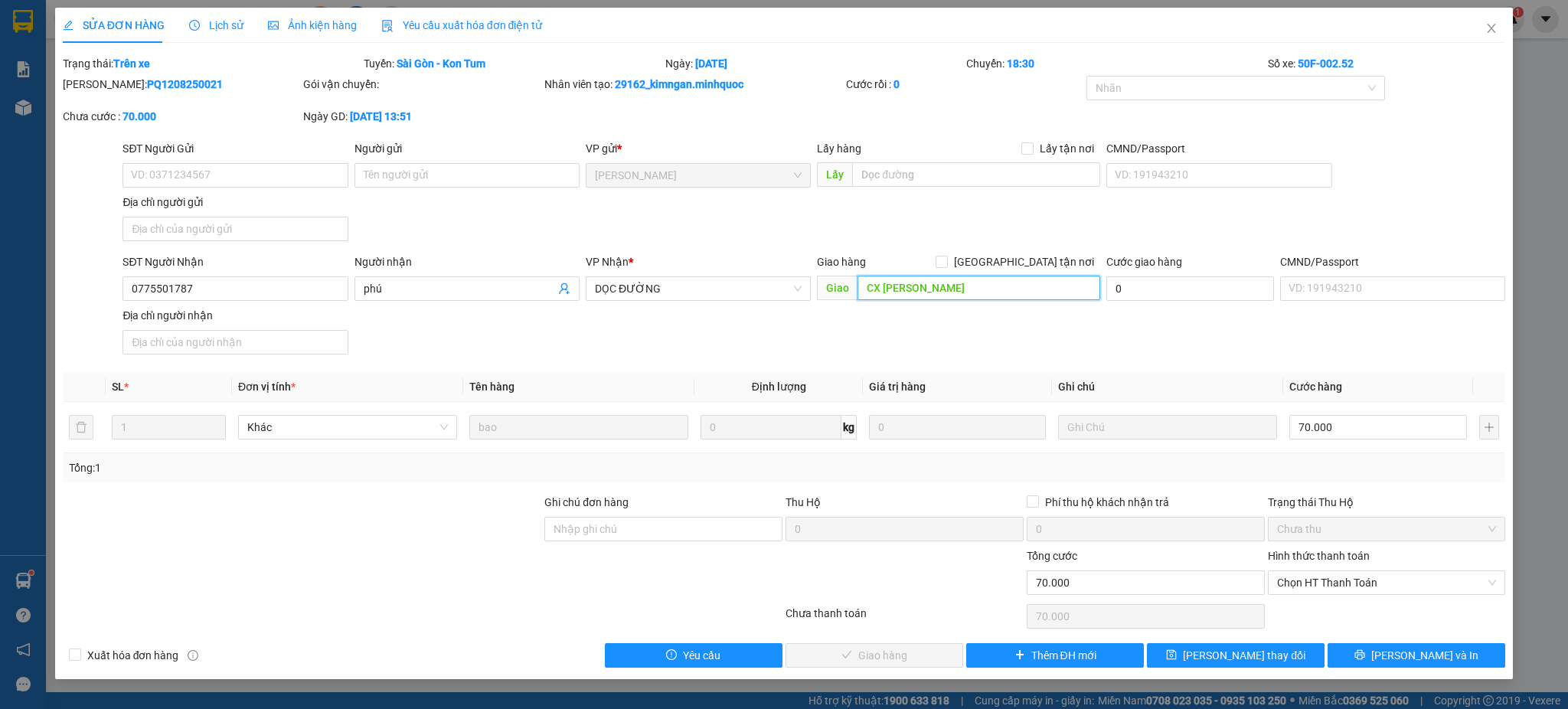
click at [897, 278] on input "CX [PERSON_NAME]" at bounding box center [978, 288] width 243 height 25
click at [772, 297] on span "DỌC ĐƯỜNG" at bounding box center [698, 289] width 206 height 23
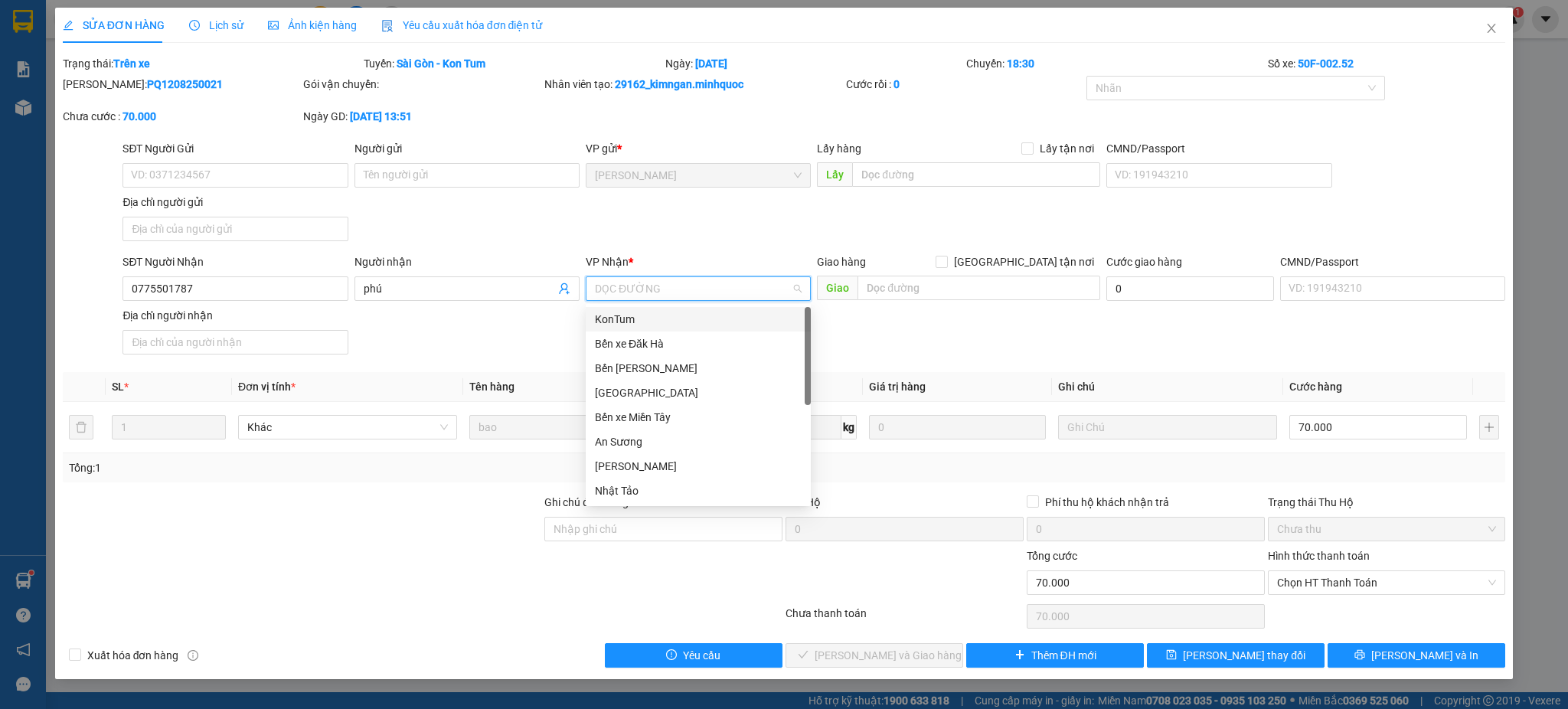
click at [626, 317] on div "KonTum" at bounding box center [698, 319] width 206 height 17
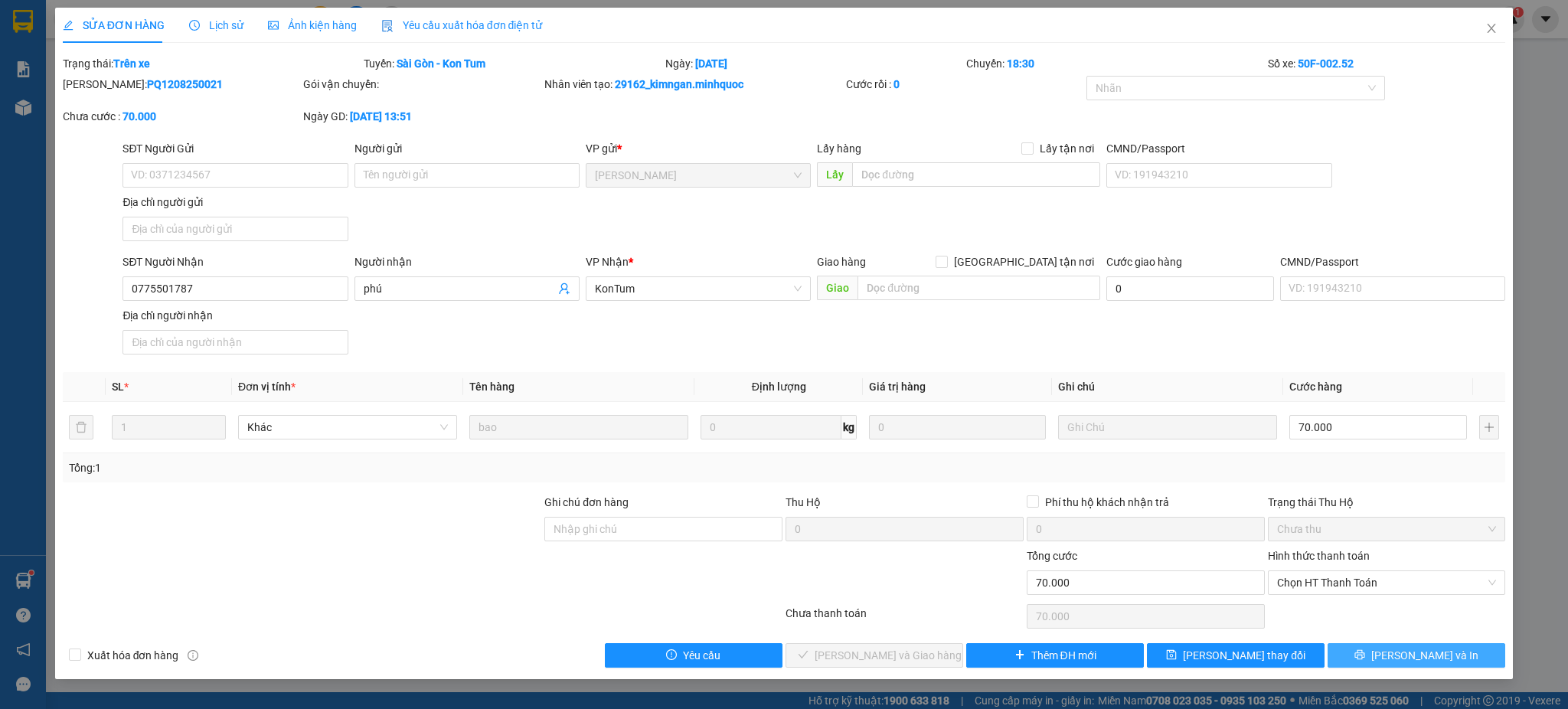
click at [1385, 654] on button "[PERSON_NAME] và In" at bounding box center [1416, 655] width 178 height 25
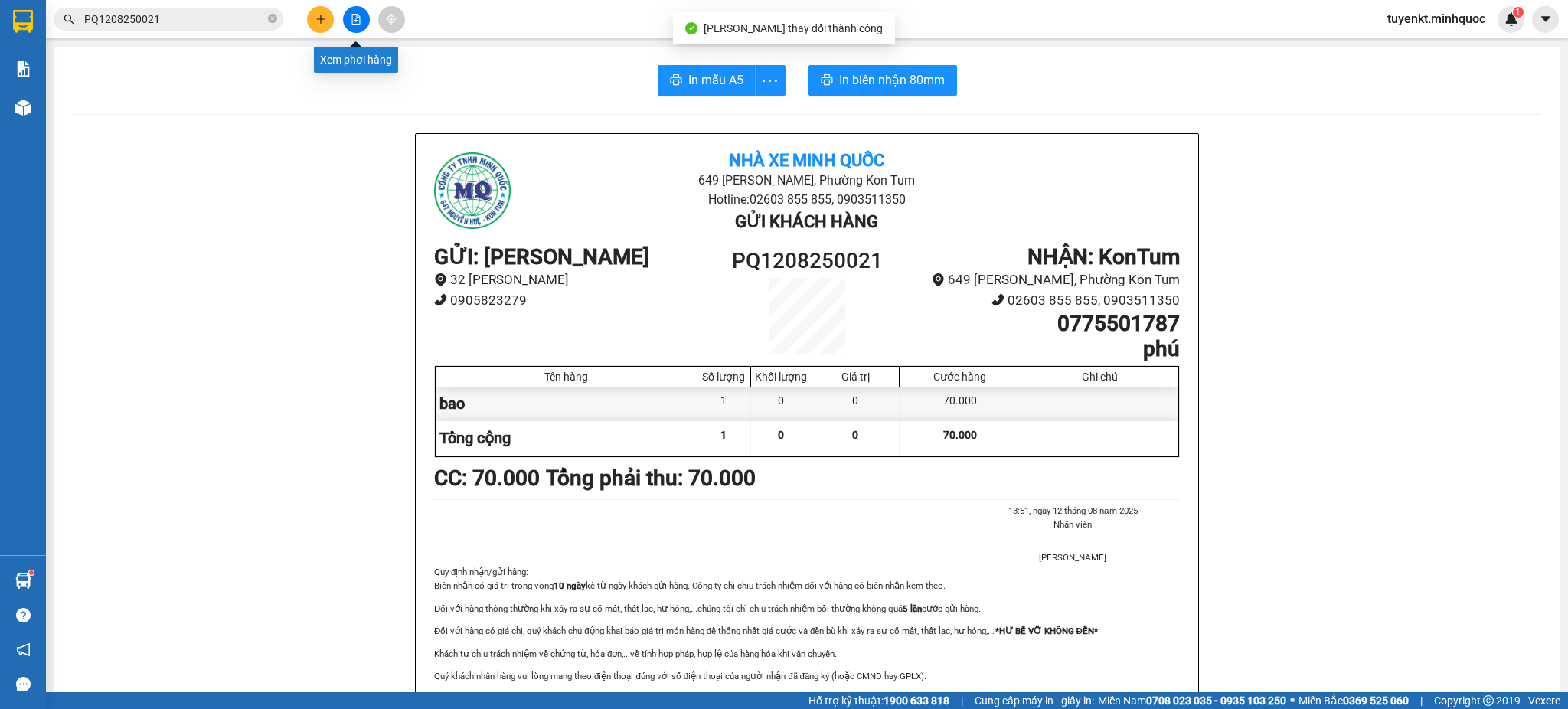
click at [355, 25] on button at bounding box center [356, 19] width 27 height 27
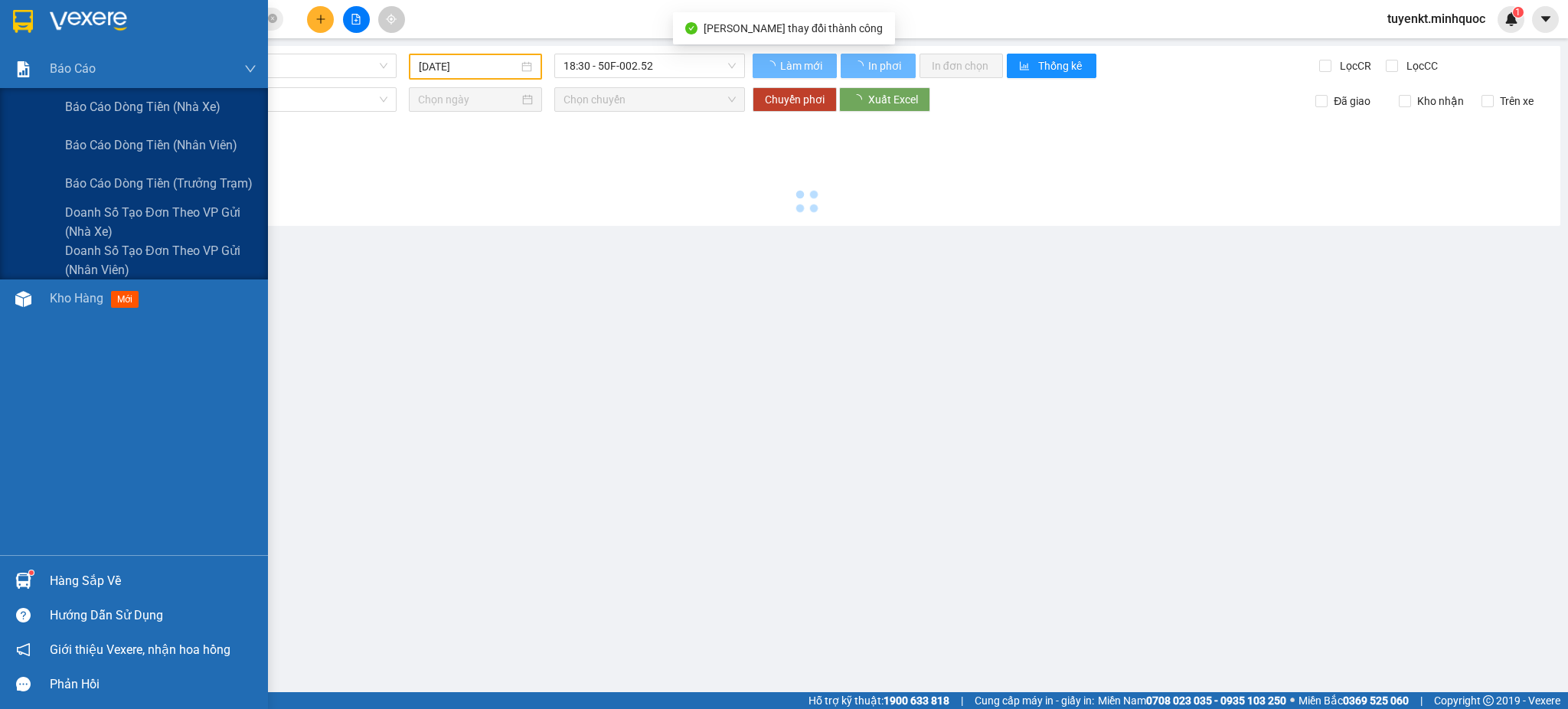
type input "[DATE]"
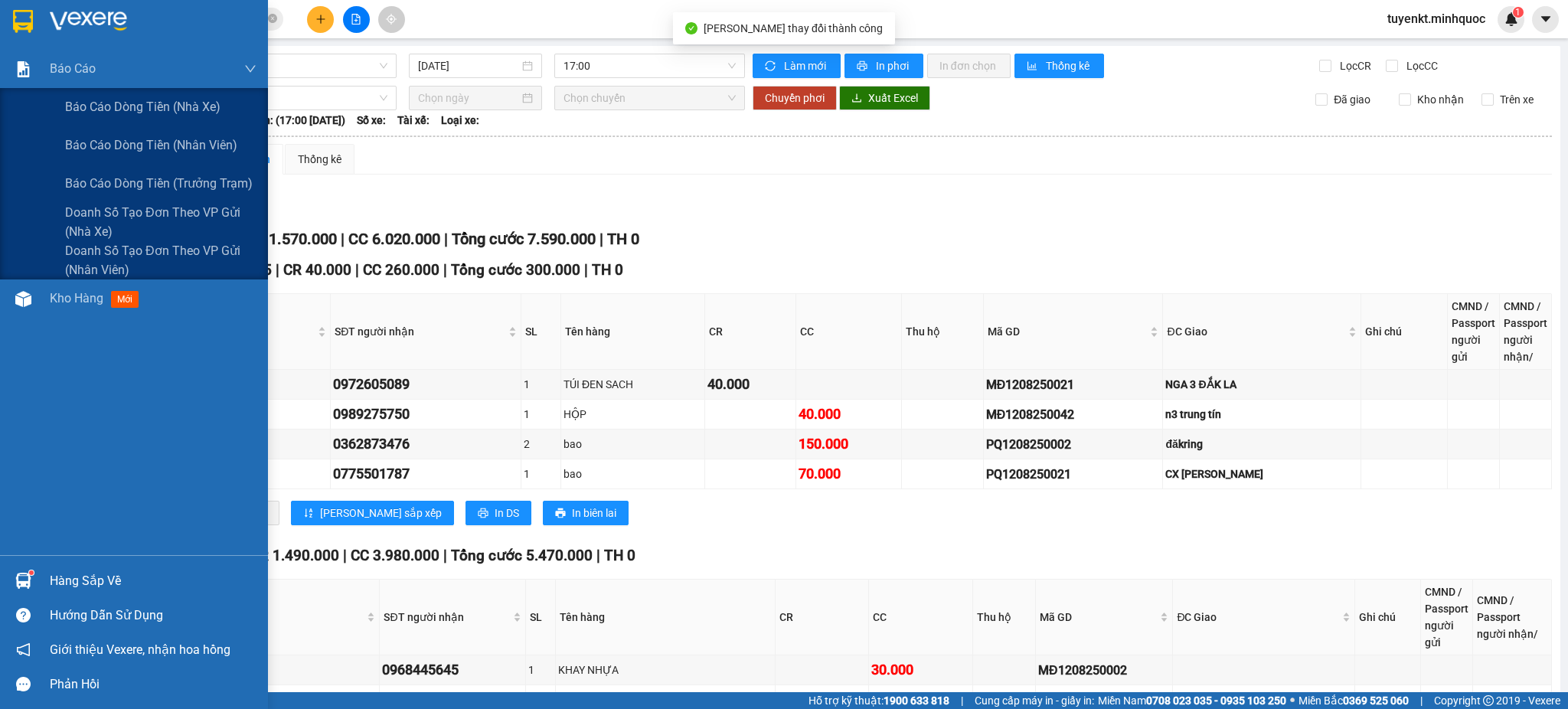
click at [288, 75] on span "Sài Gòn - Kon Tum (Xe tải)" at bounding box center [229, 66] width 317 height 23
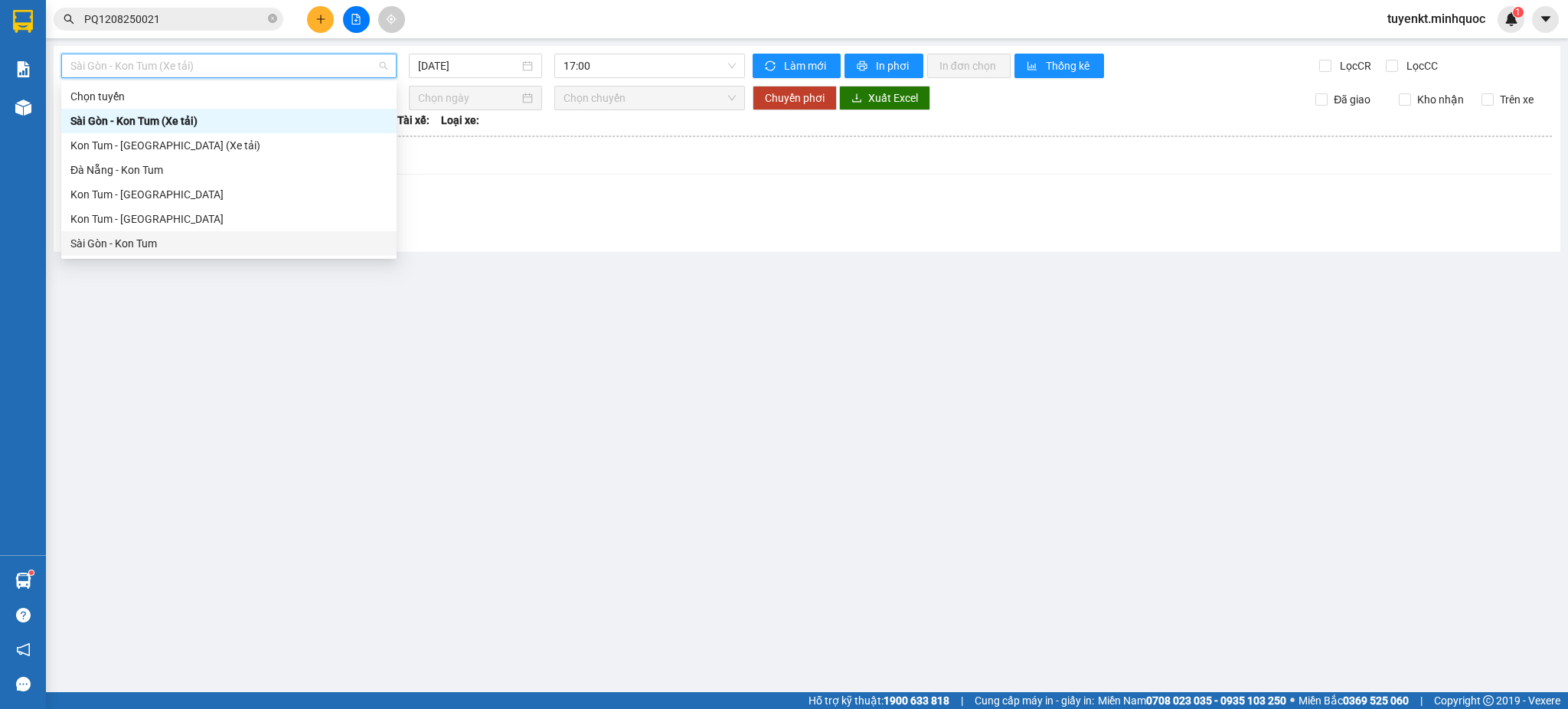
click at [169, 238] on div "Sài Gòn - Kon Tum" at bounding box center [229, 244] width 317 height 17
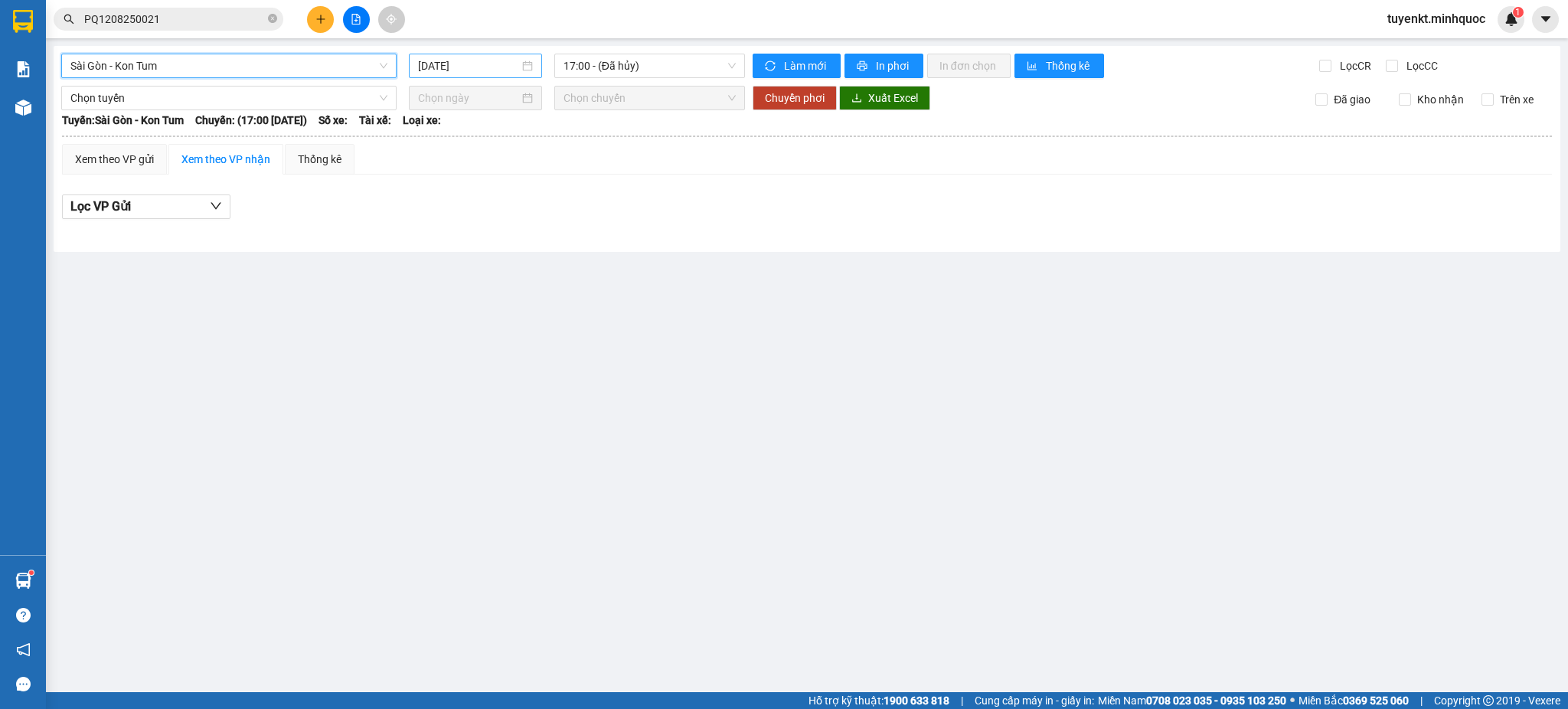
click at [480, 64] on input "[DATE]" at bounding box center [467, 66] width 100 height 17
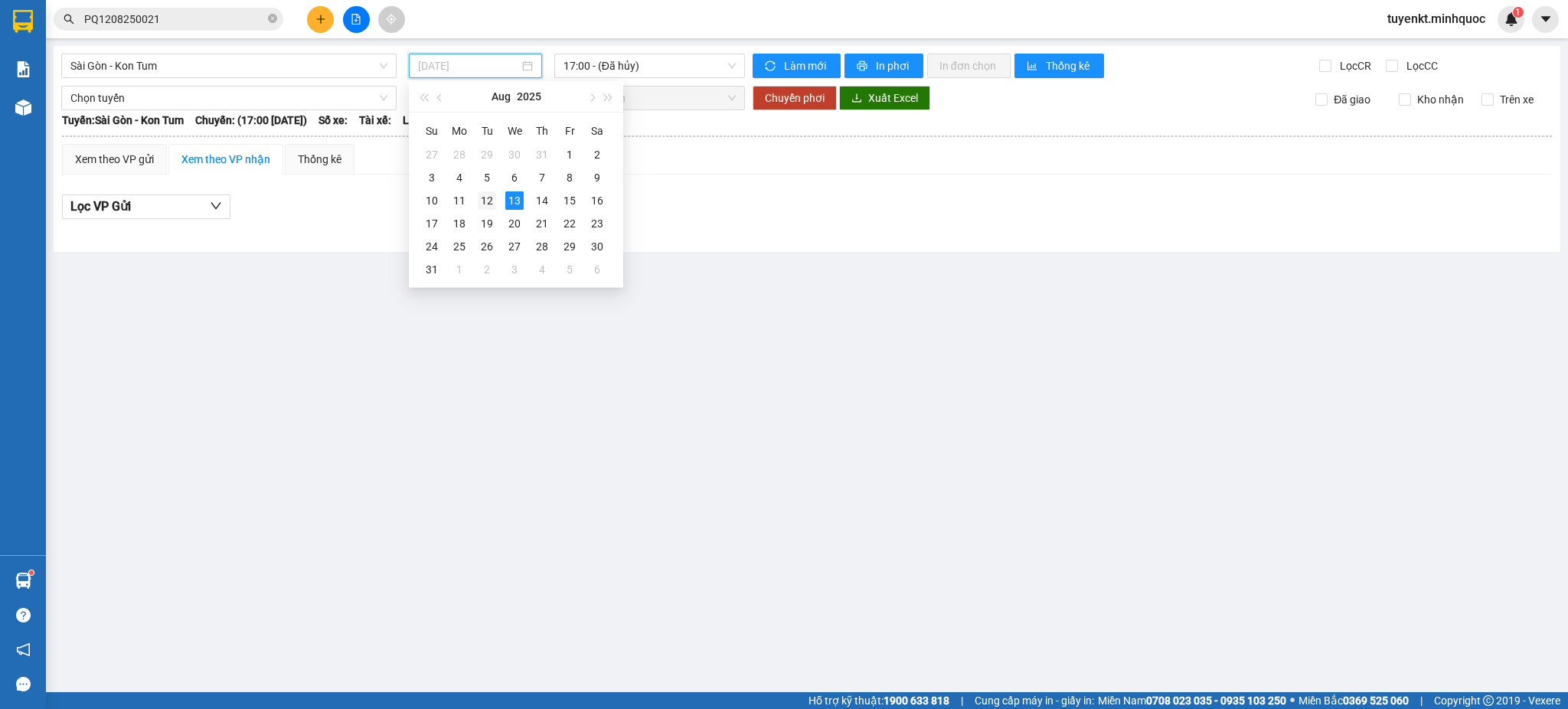
click at [491, 195] on div "12" at bounding box center [486, 200] width 18 height 18
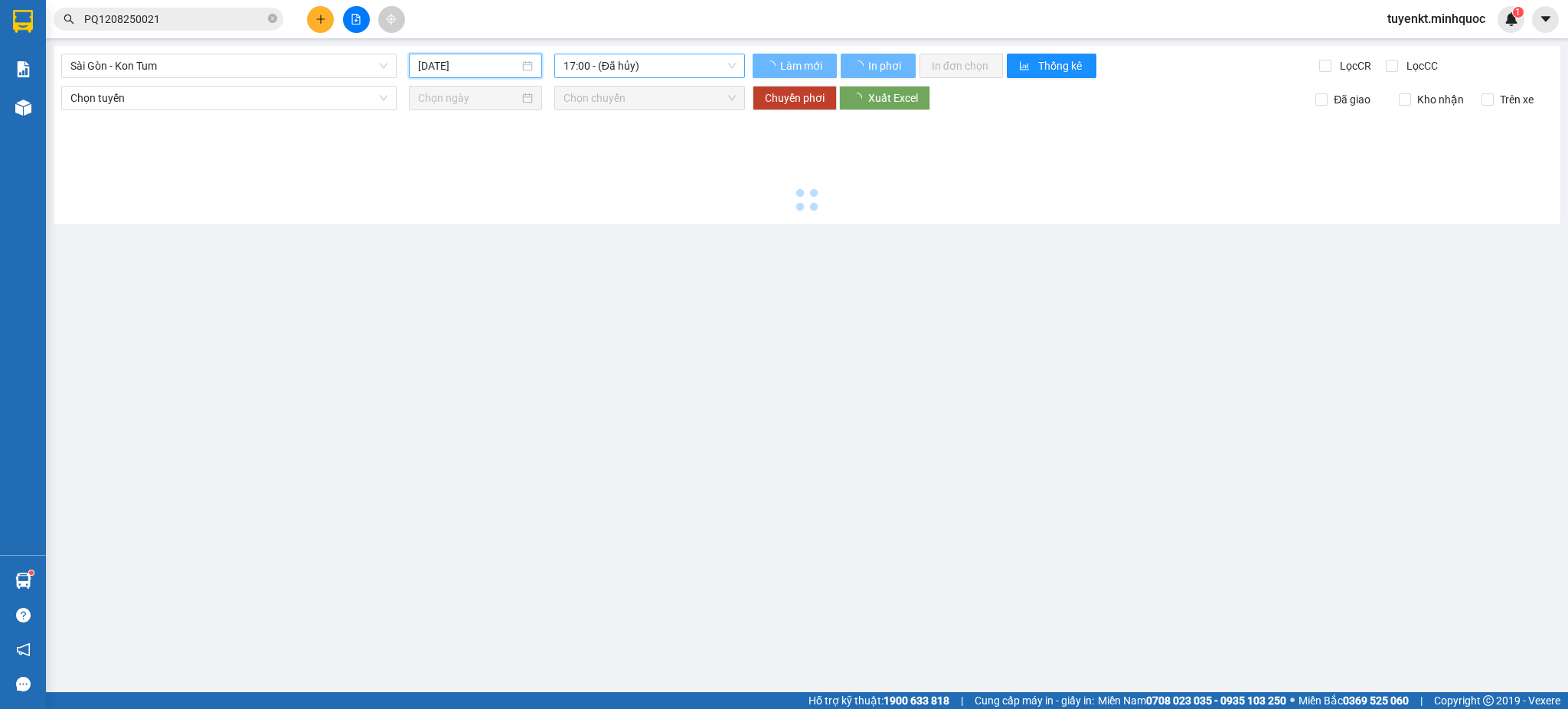
type input "[DATE]"
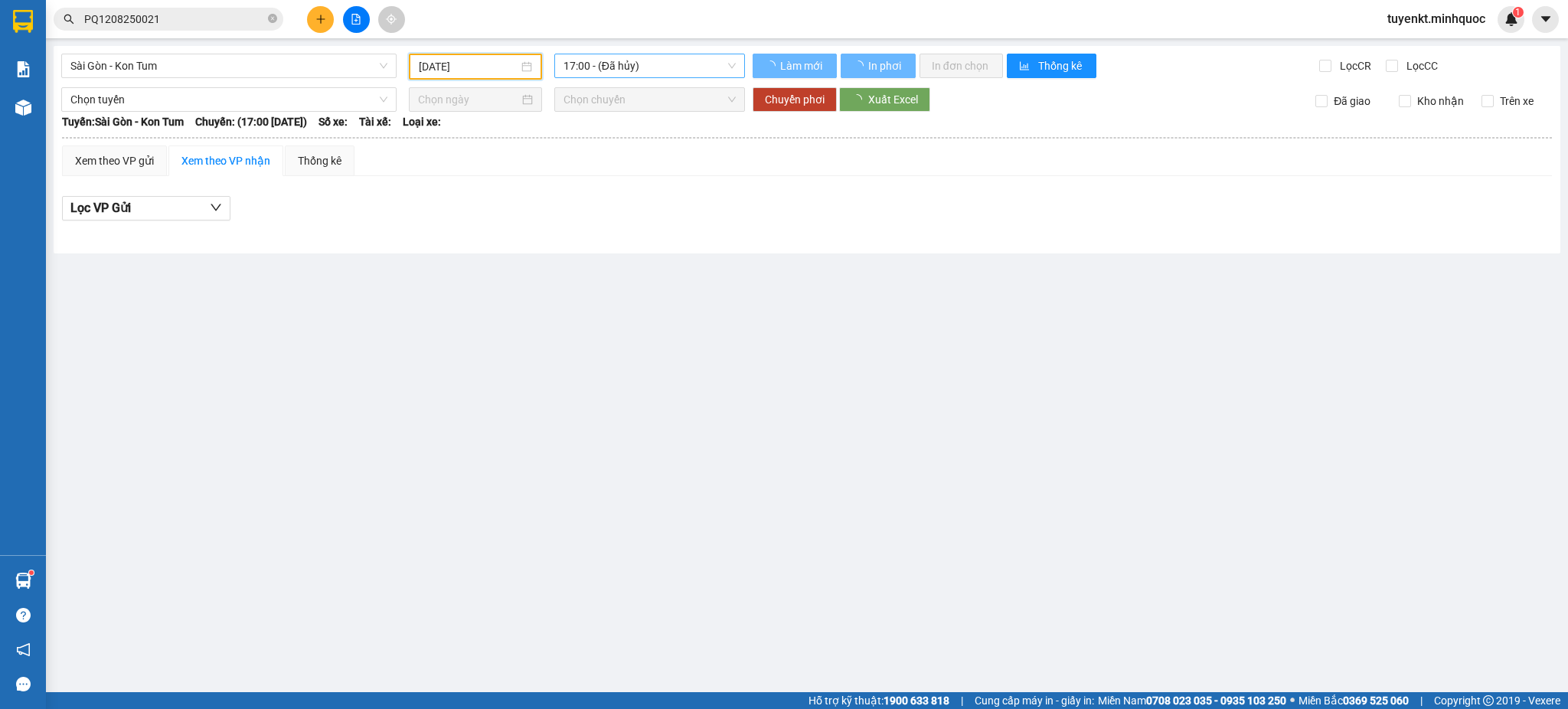
click at [648, 61] on span "17:00 - (Đã hủy)" at bounding box center [650, 66] width 172 height 23
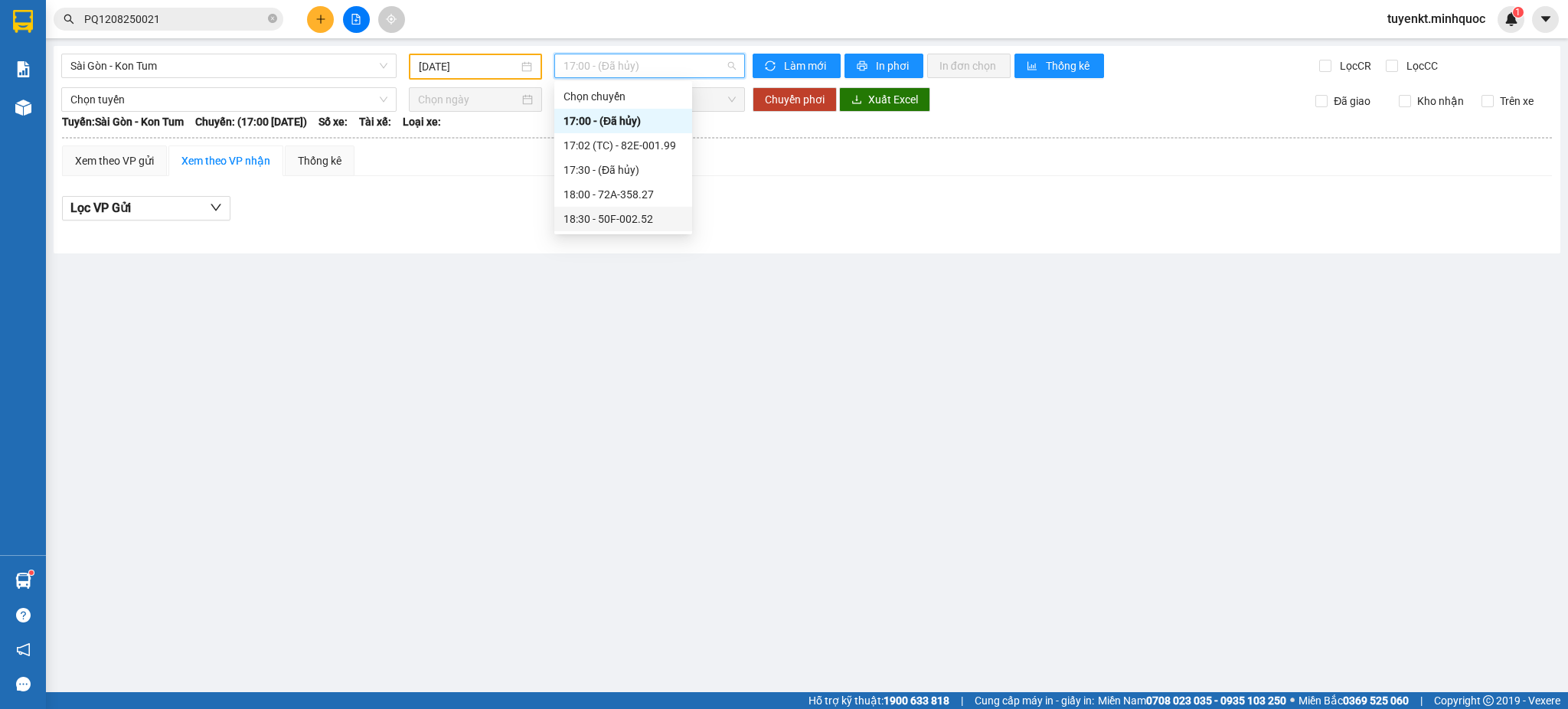
click at [644, 214] on div "18:30 - 50F-002.52" at bounding box center [623, 219] width 119 height 17
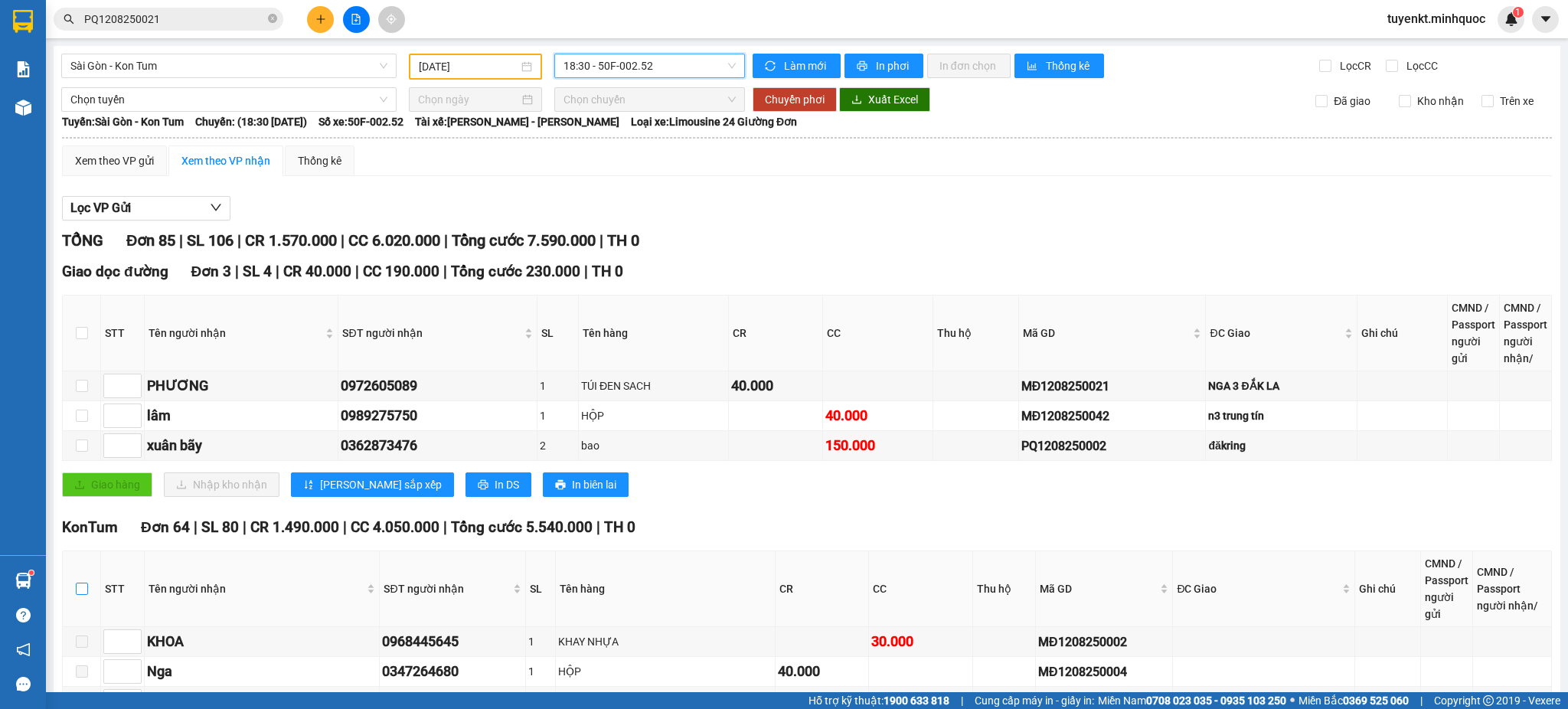
click at [81, 591] on input "checkbox" at bounding box center [81, 589] width 12 height 12
checkbox input "true"
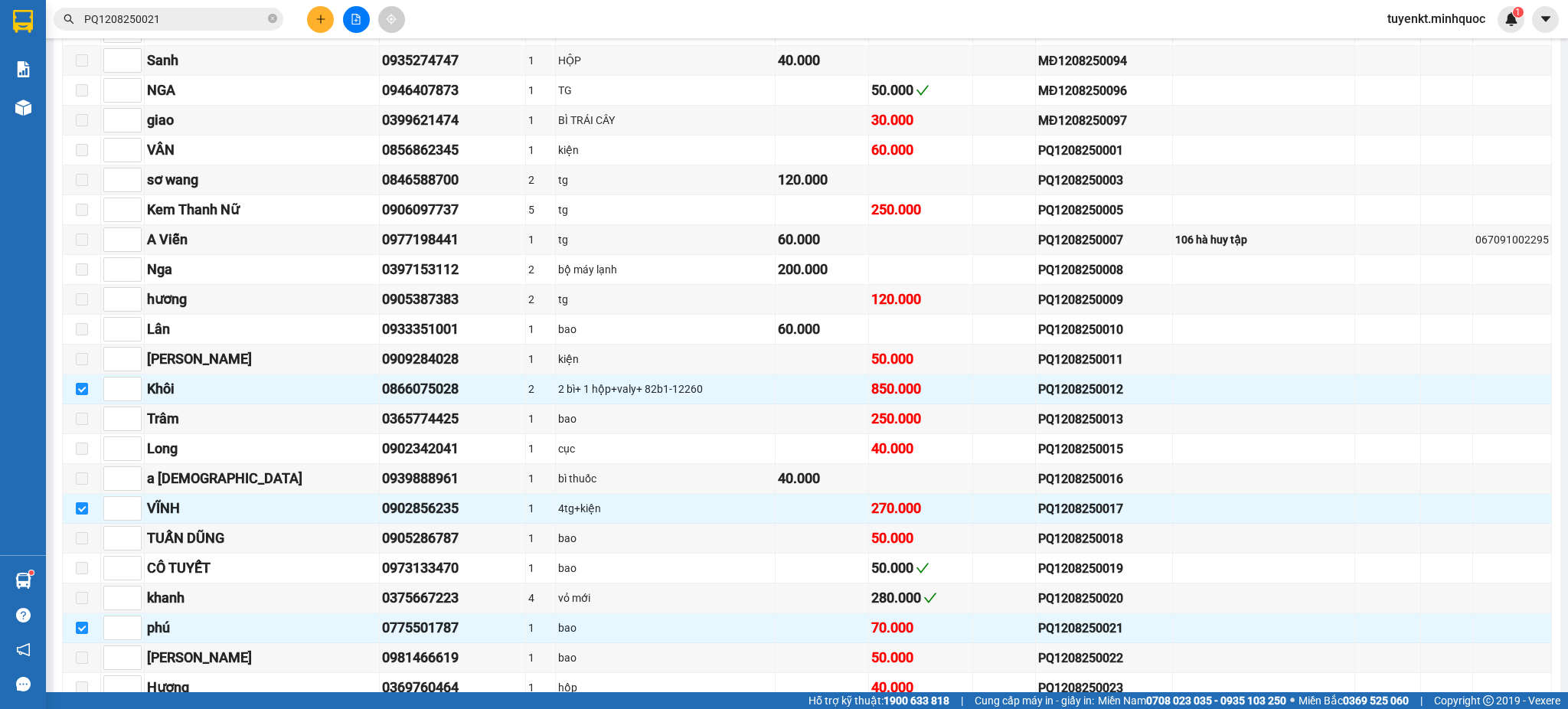
scroll to position [2041, 0]
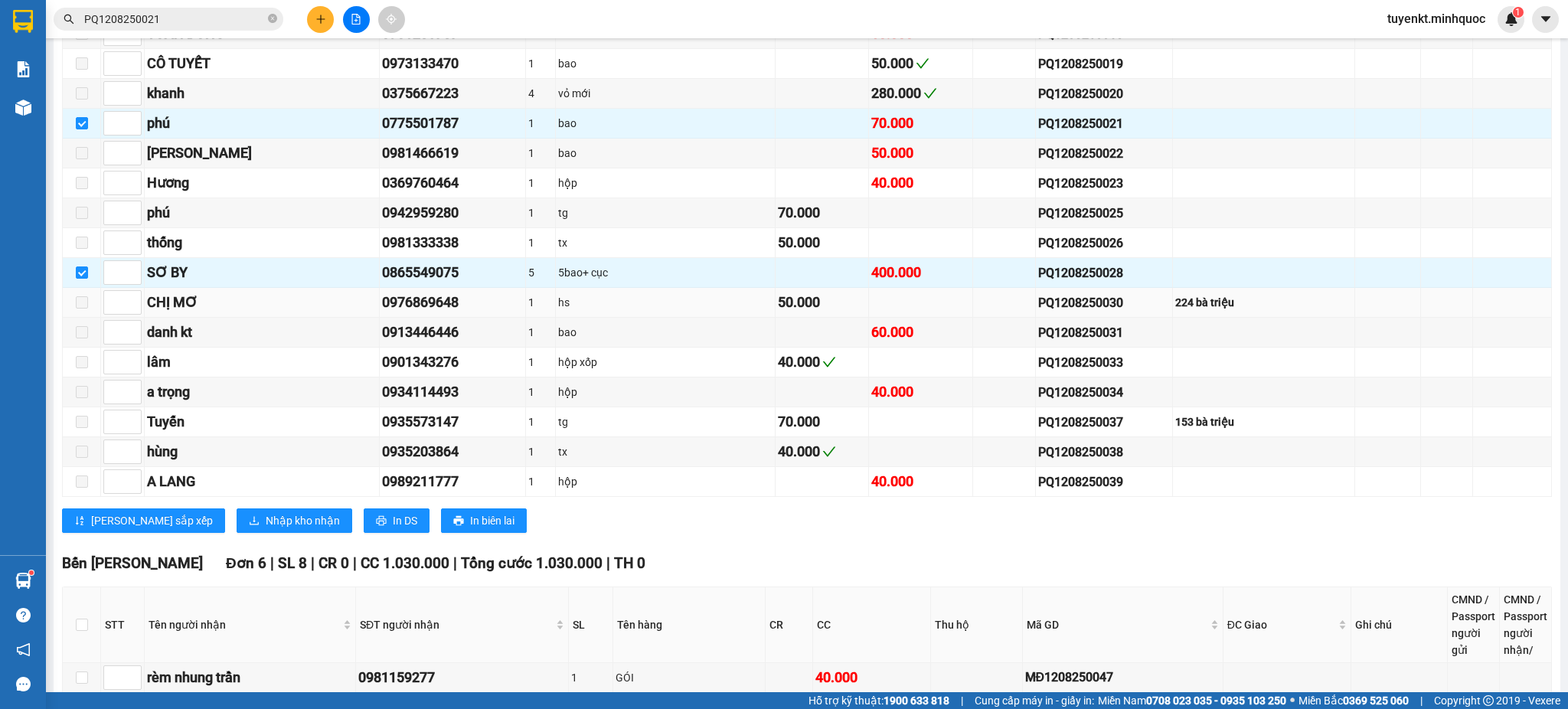
click at [79, 278] on input "checkbox" at bounding box center [81, 272] width 12 height 12
checkbox input "false"
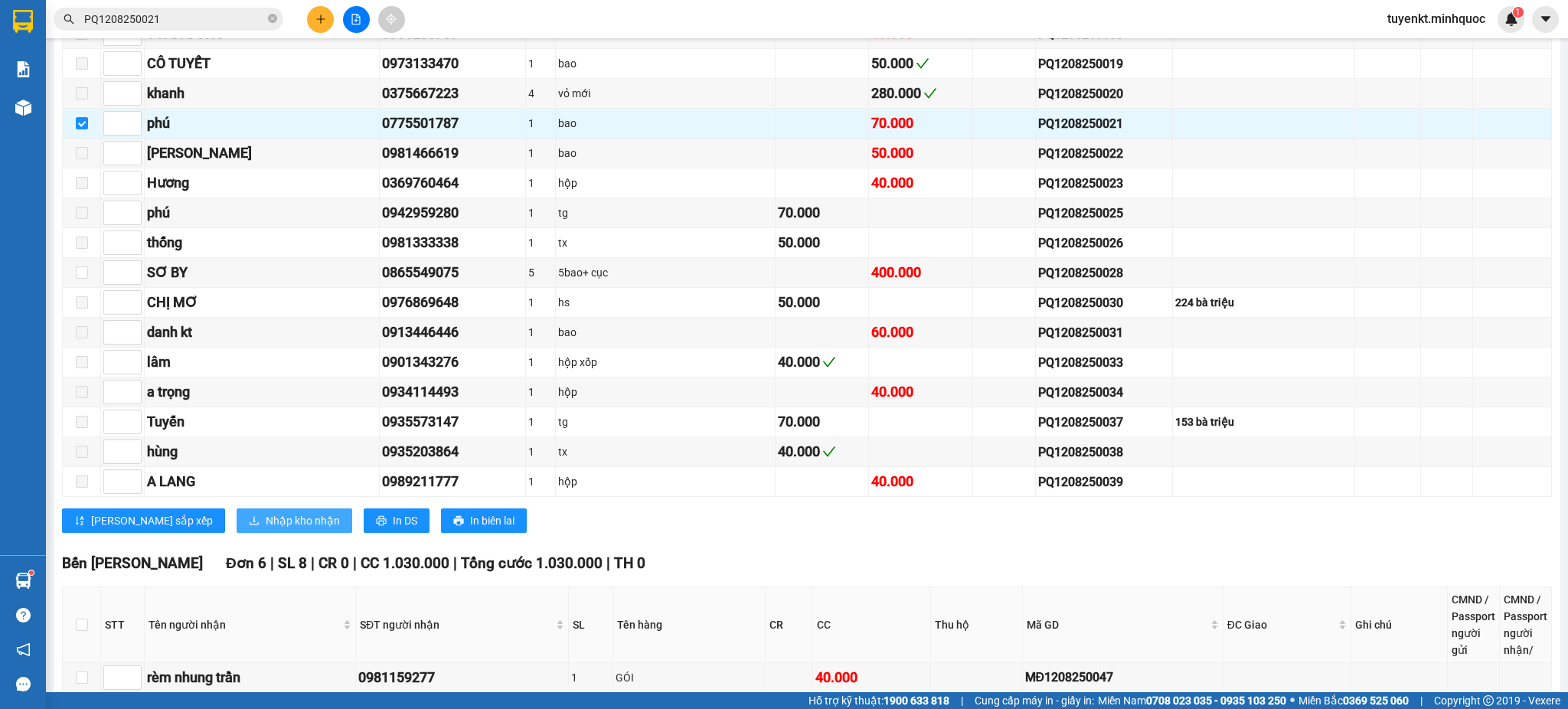
click at [266, 524] on span "Nhập kho nhận" at bounding box center [303, 521] width 75 height 17
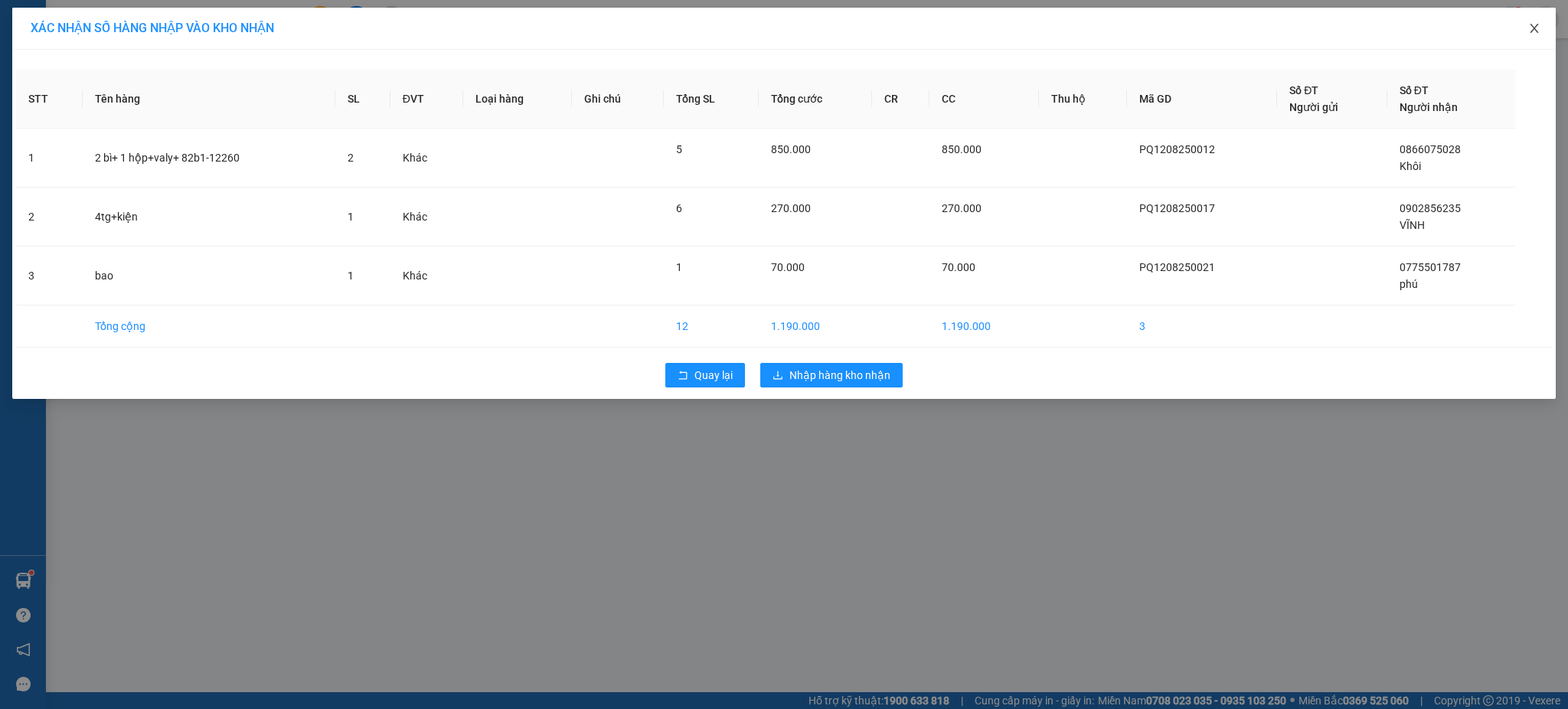
click at [1544, 30] on span "Close" at bounding box center [1534, 29] width 43 height 43
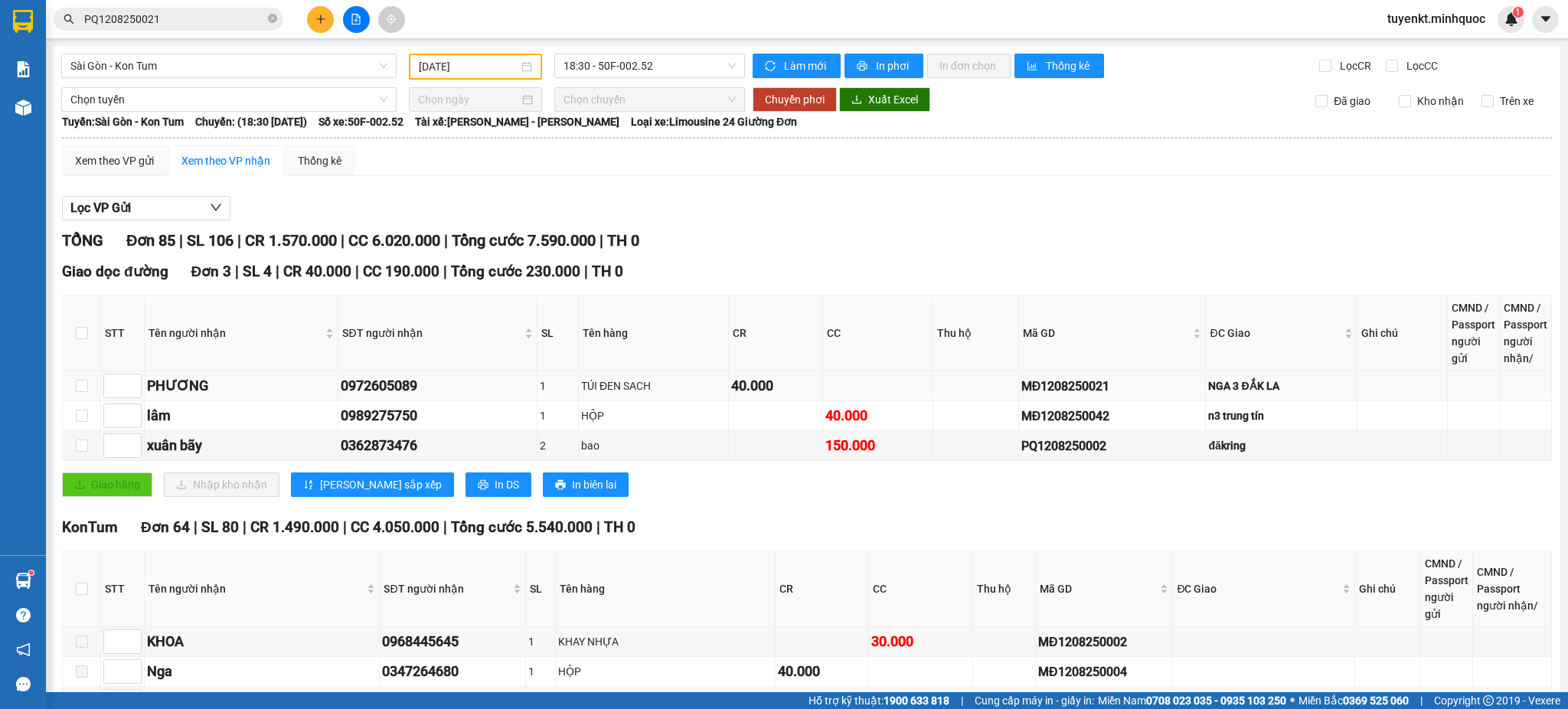
scroll to position [340, 0]
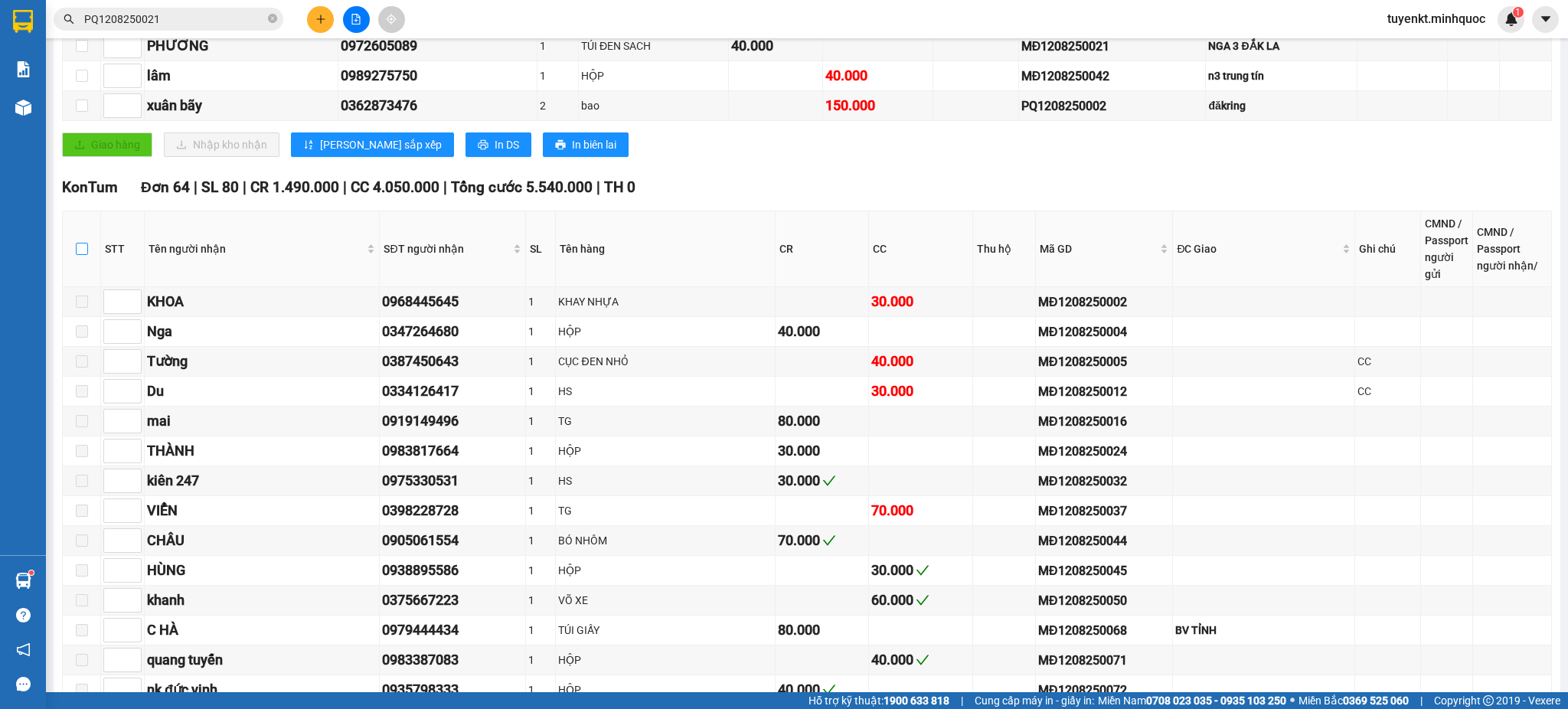
click at [82, 252] on input "checkbox" at bounding box center [81, 248] width 12 height 12
checkbox input "true"
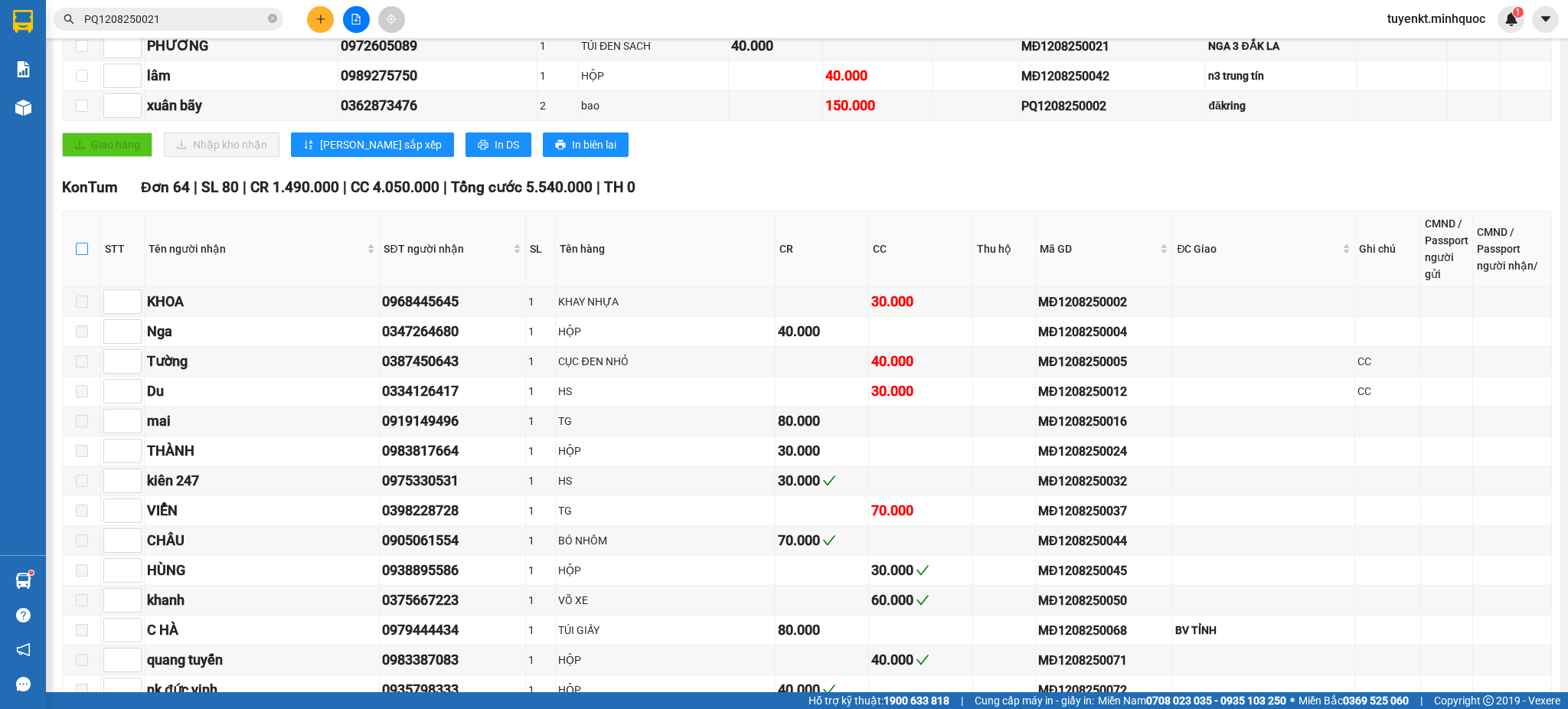
checkbox input "true"
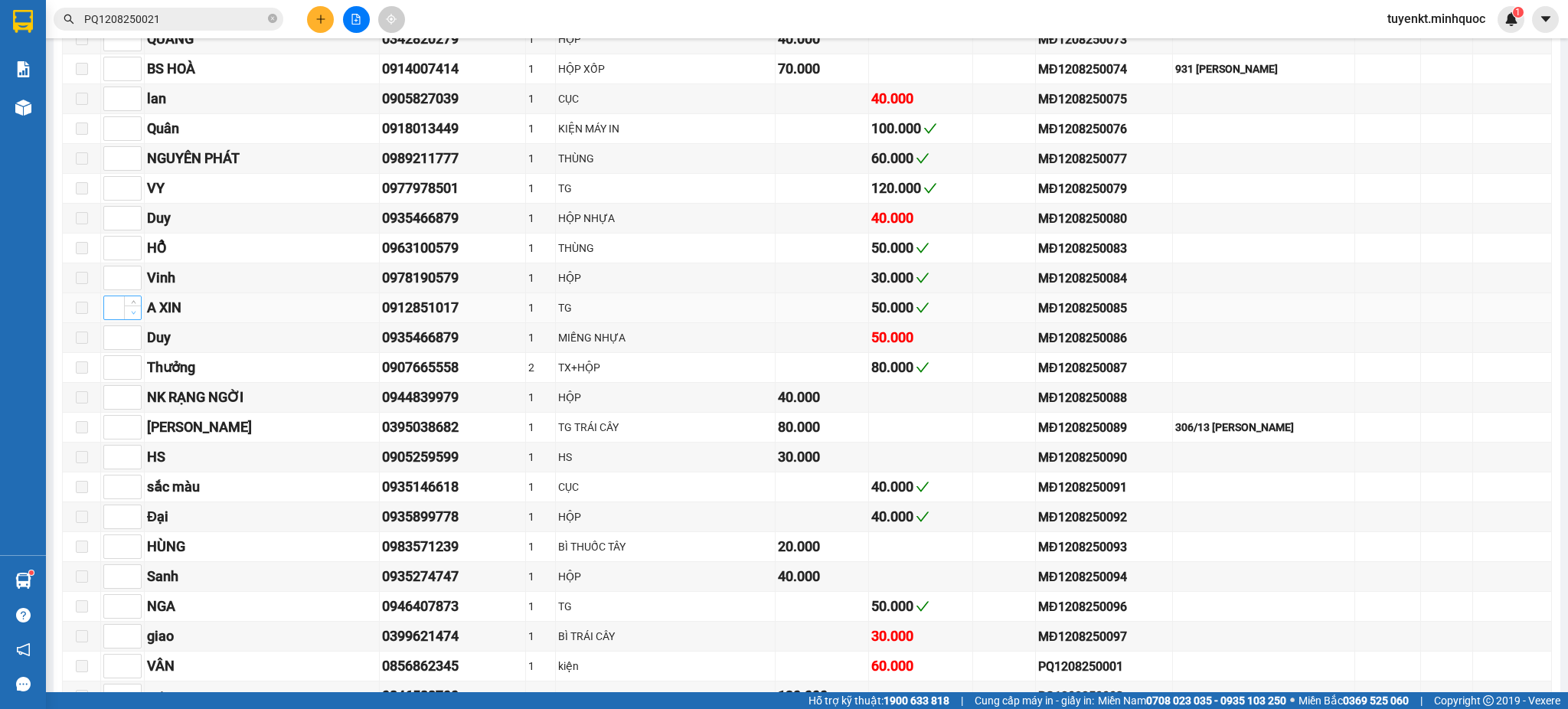
scroll to position [1700, 0]
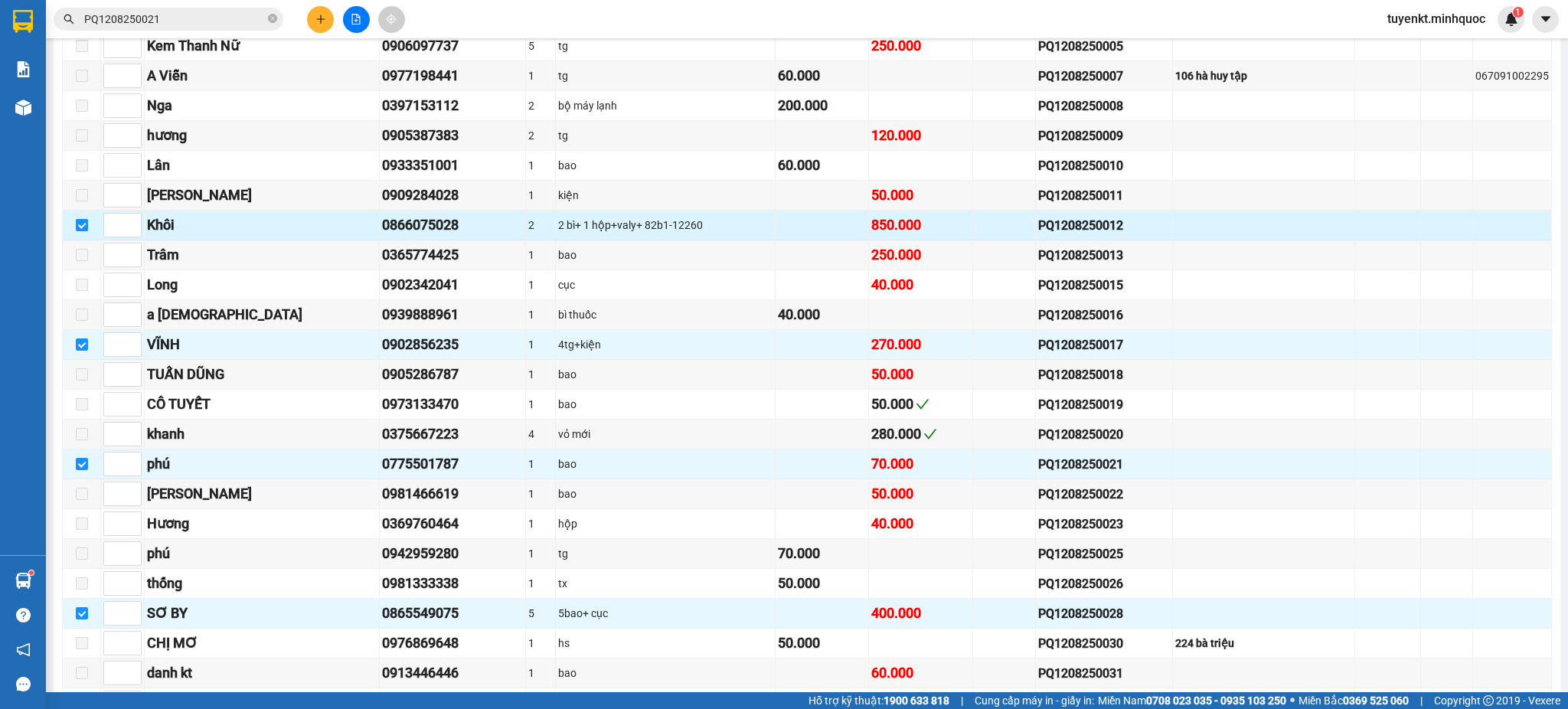
click at [78, 226] on input "checkbox" at bounding box center [81, 225] width 12 height 12
checkbox input "false"
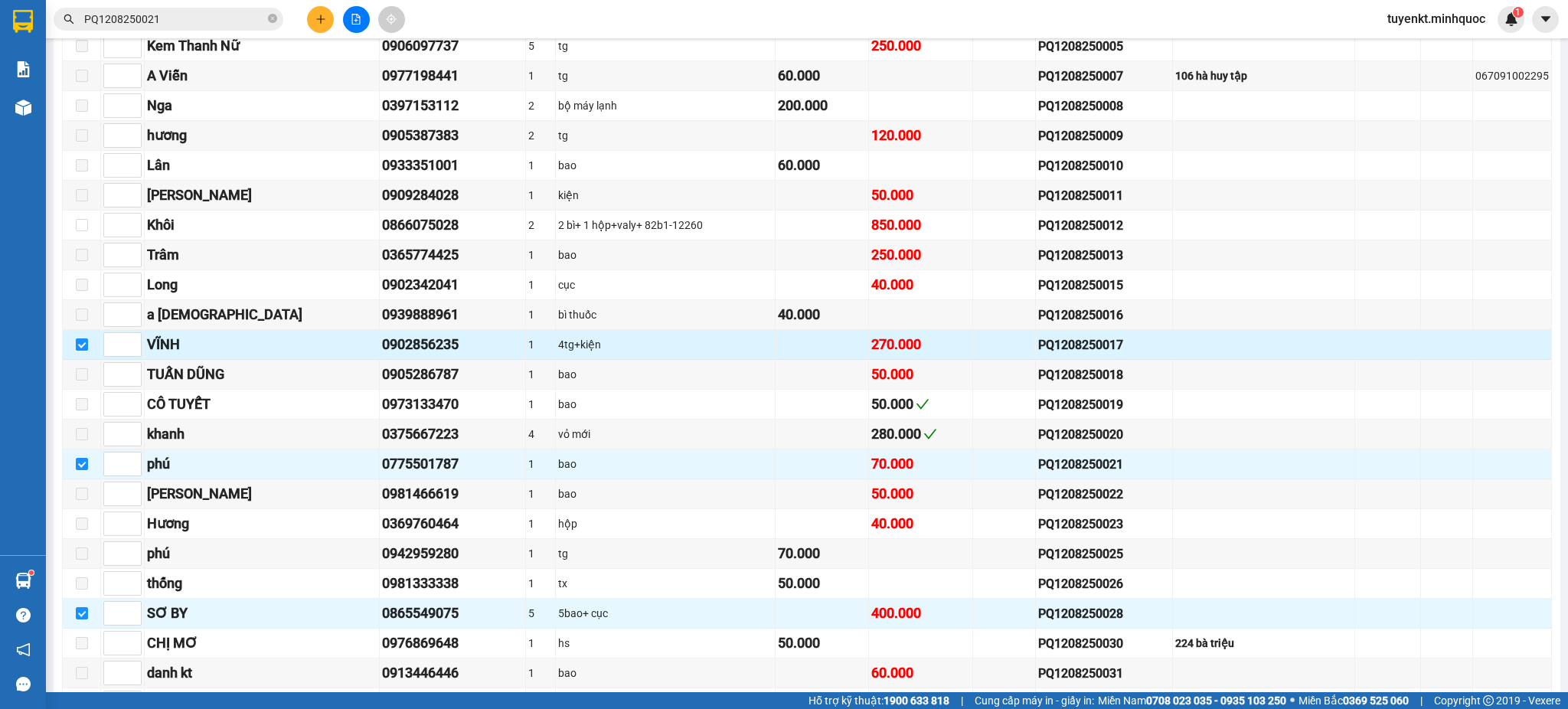
click at [84, 351] on input "checkbox" at bounding box center [81, 344] width 12 height 12
checkbox input "false"
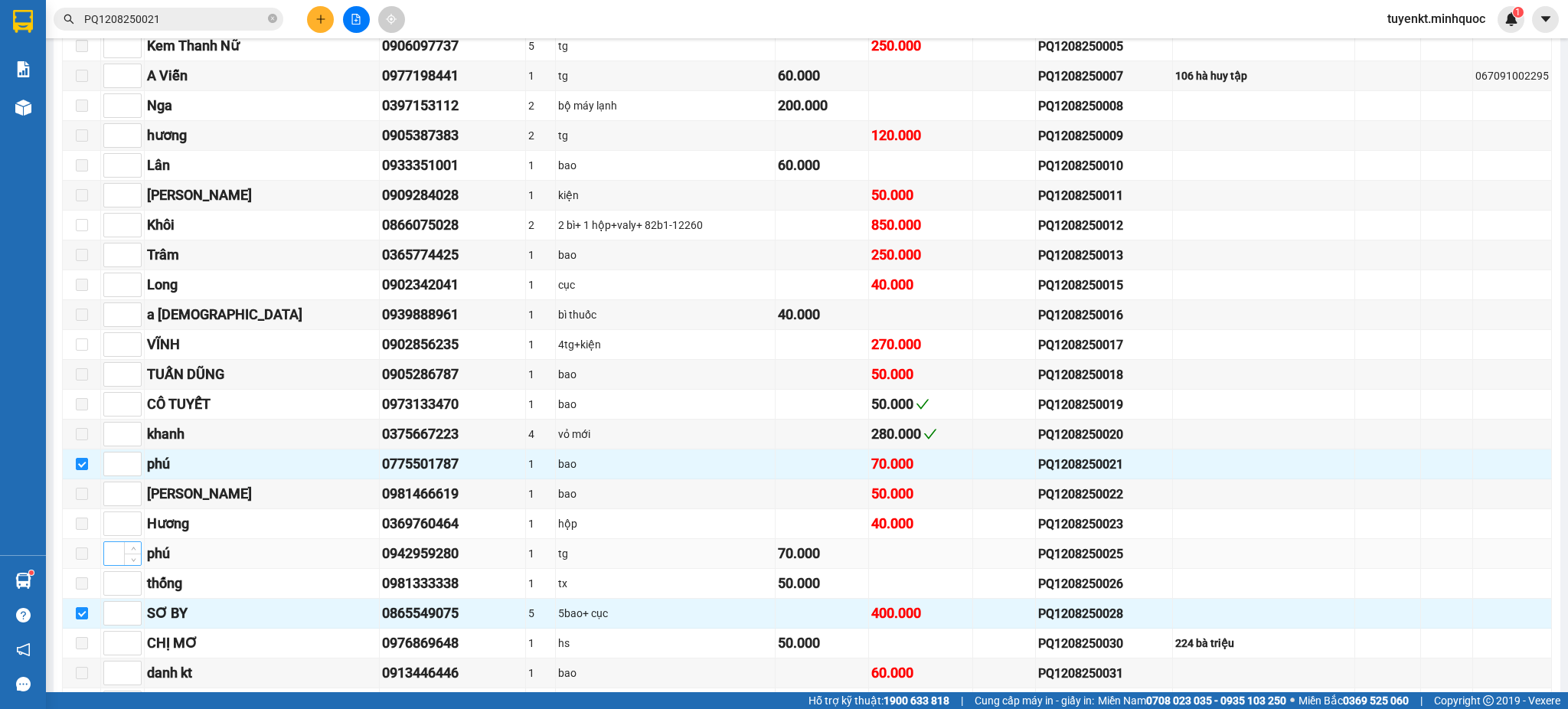
drag, startPoint x: 84, startPoint y: 618, endPoint x: 118, endPoint y: 568, distance: 60.5
click at [86, 618] on input "checkbox" at bounding box center [81, 612] width 12 height 12
checkbox input "false"
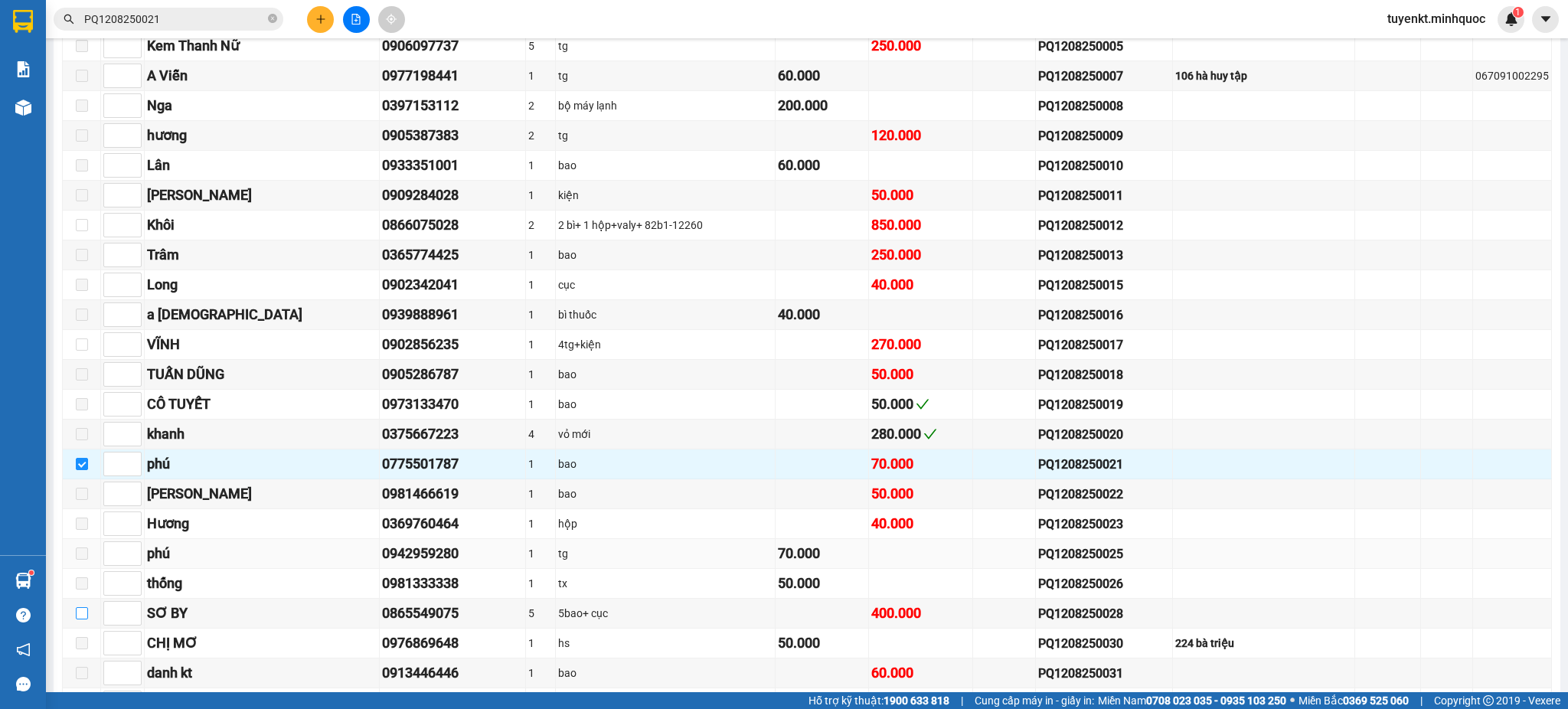
scroll to position [2041, 0]
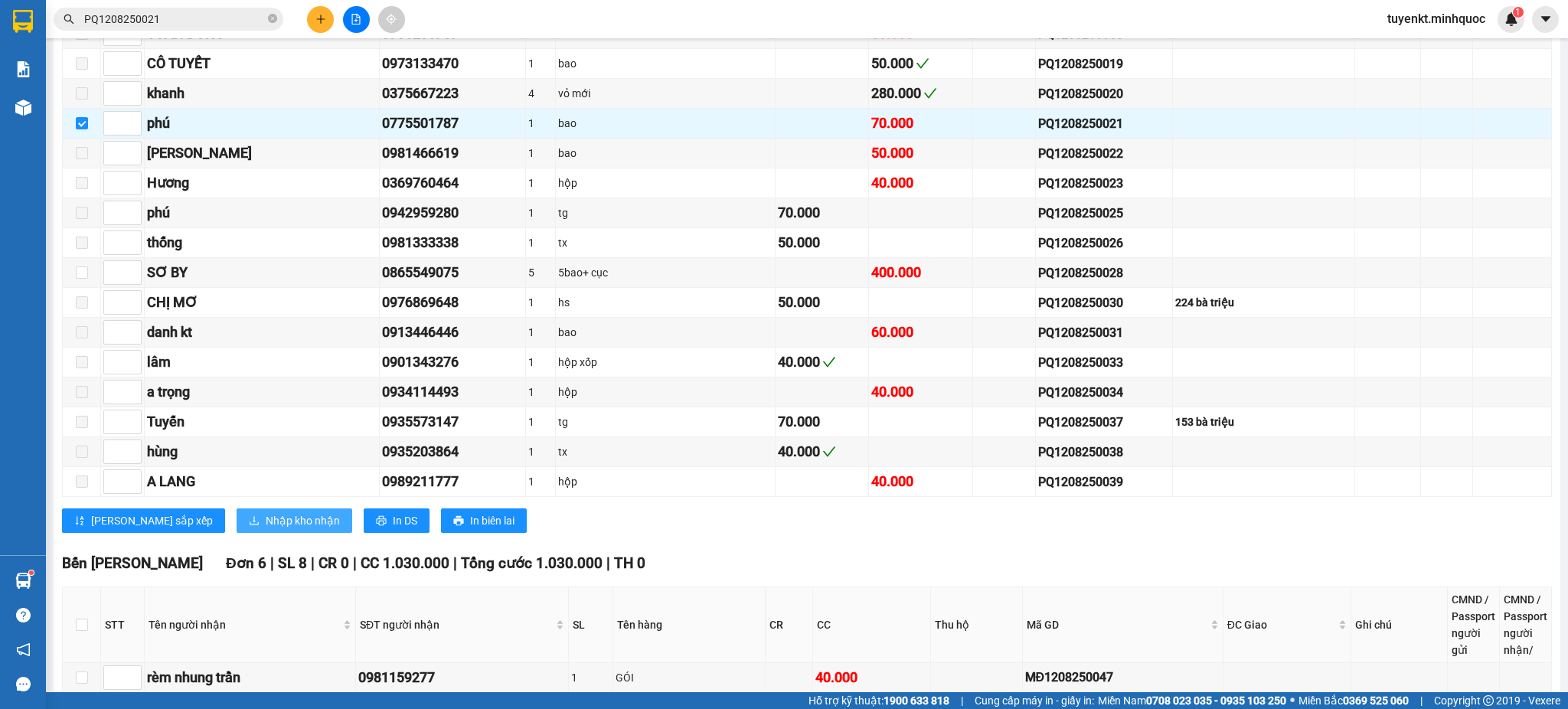
click at [266, 529] on span "Nhập kho nhận" at bounding box center [303, 521] width 75 height 17
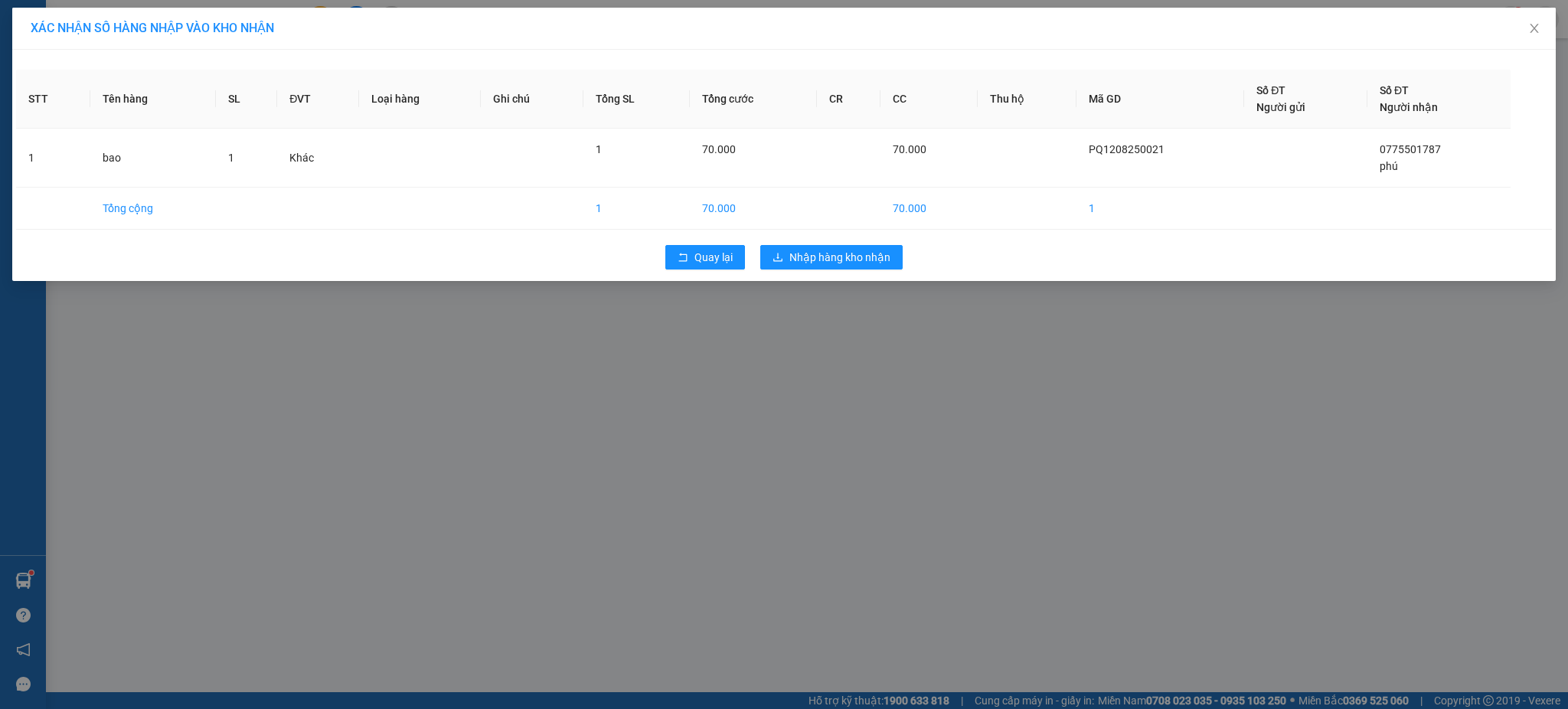
click at [883, 238] on div "Quay lại Nhập hàng kho nhận" at bounding box center [784, 257] width 1536 height 40
click at [884, 255] on span "Nhập hàng kho nhận" at bounding box center [840, 257] width 101 height 17
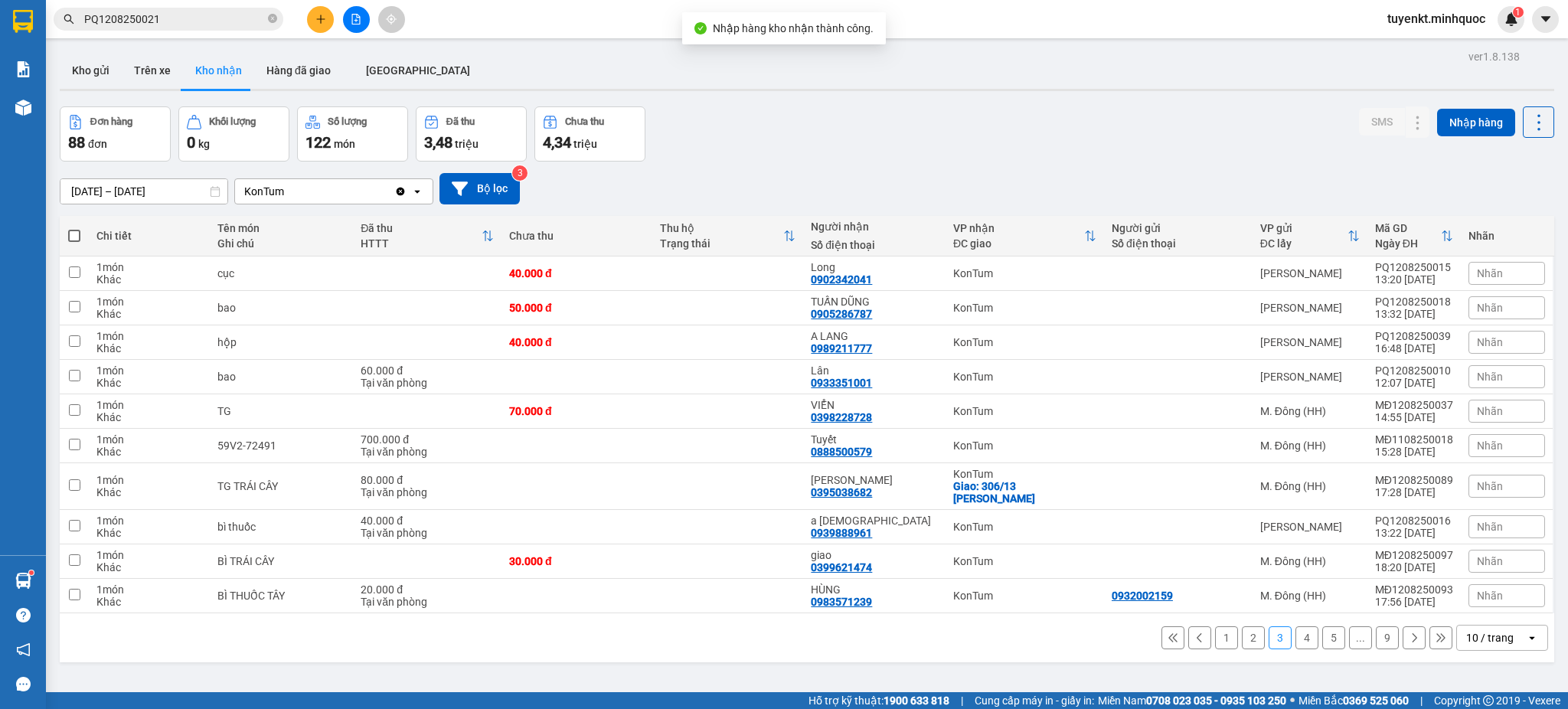
click at [196, 19] on input "PQ1208250021" at bounding box center [174, 19] width 181 height 17
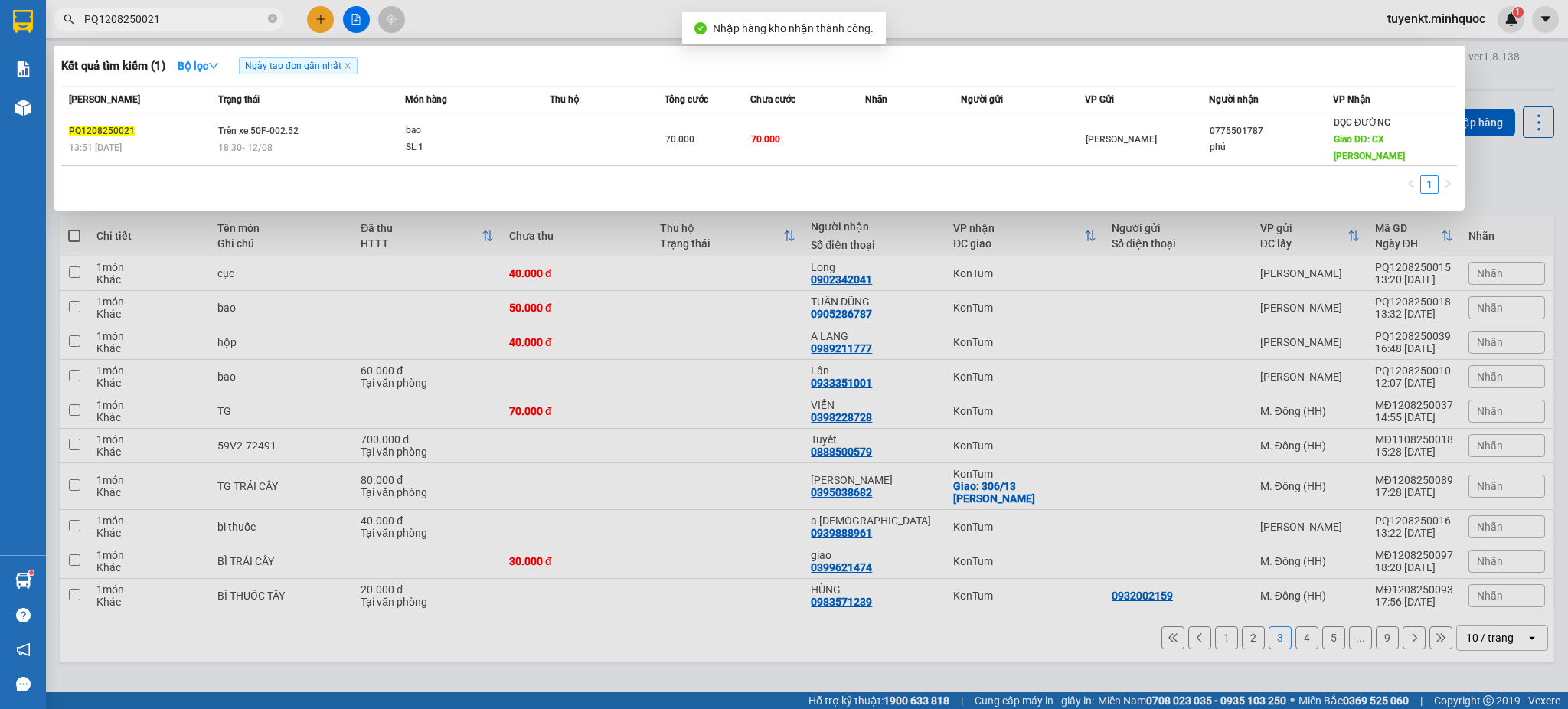
click at [196, 19] on input "PQ1208250021" at bounding box center [174, 19] width 181 height 17
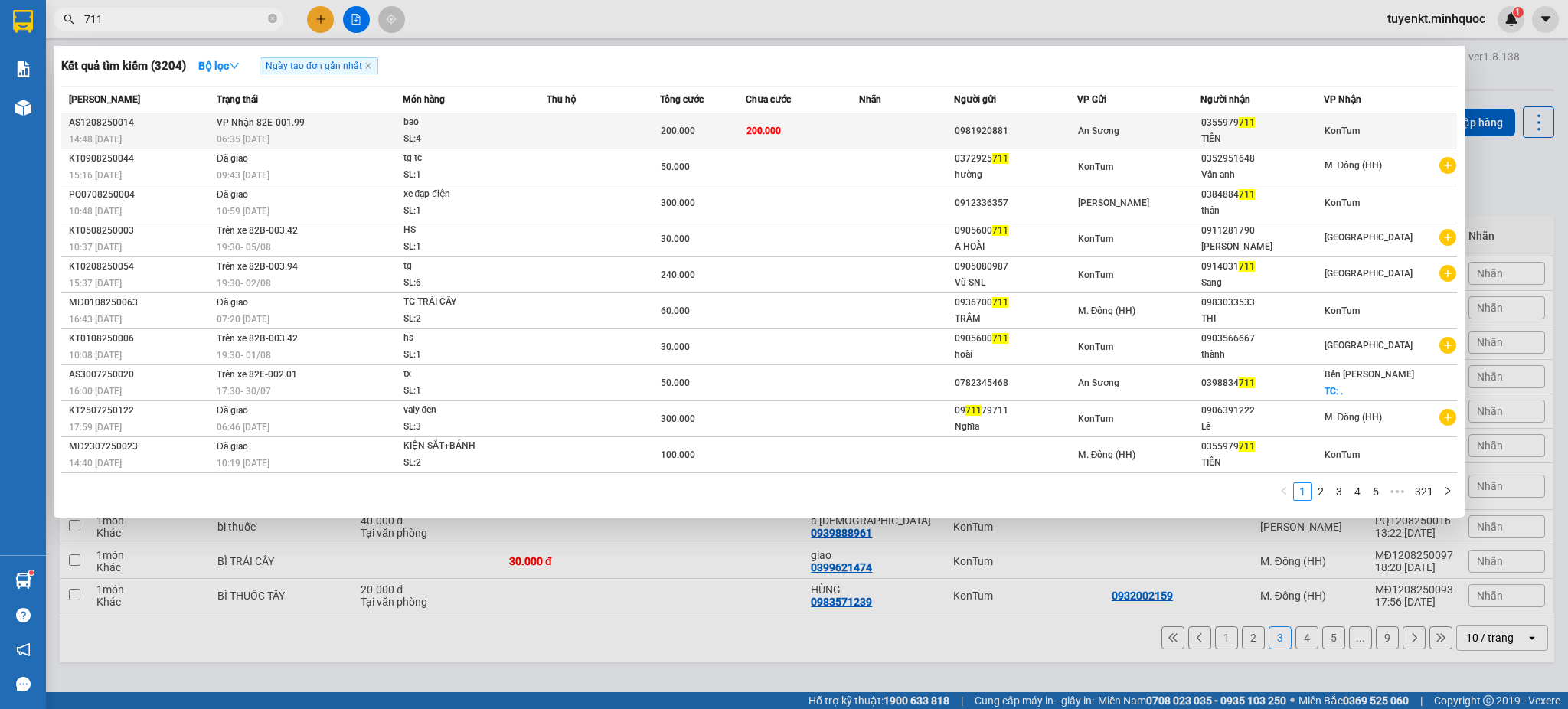
type input "711"
click at [1060, 134] on div "0981920881" at bounding box center [1015, 131] width 121 height 16
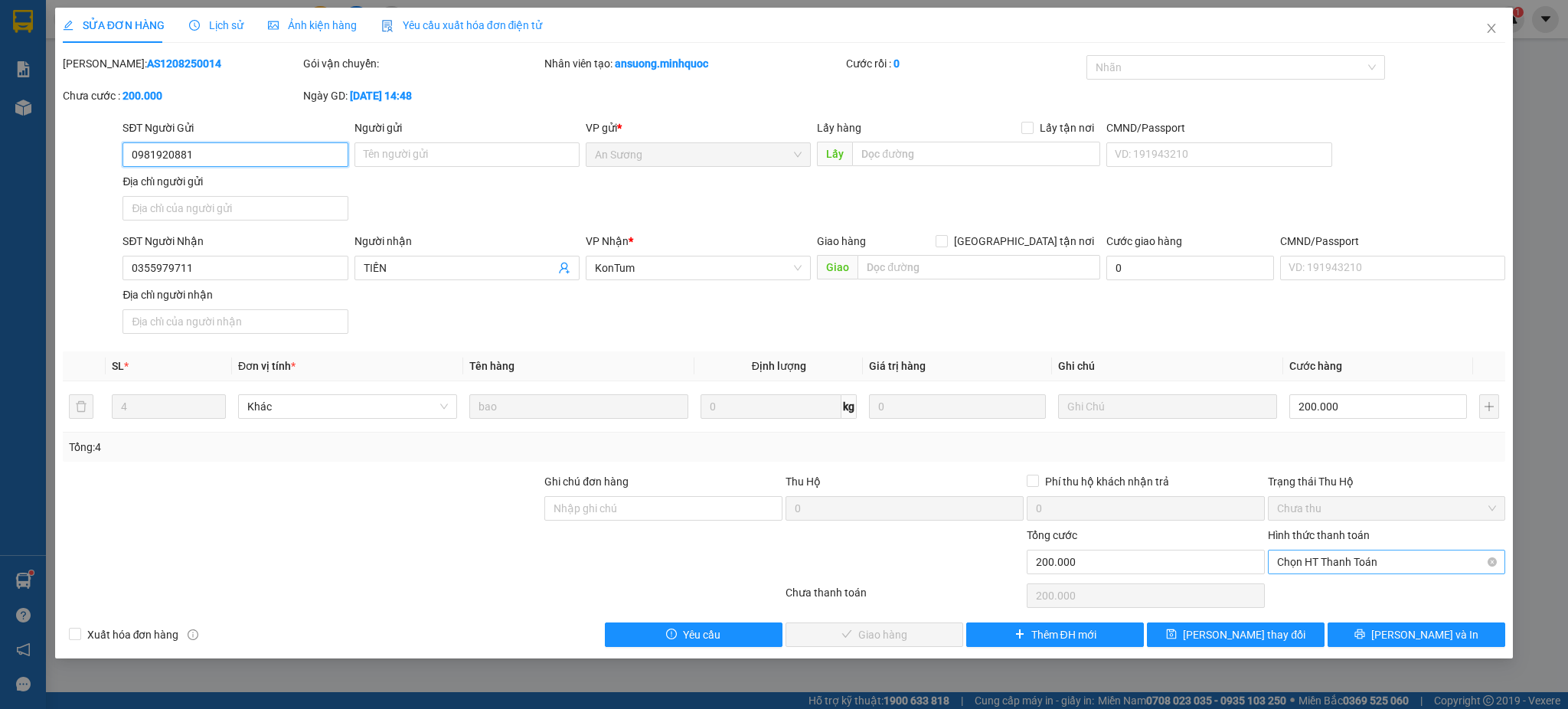
click at [1388, 571] on span "Chọn HT Thanh Toán" at bounding box center [1386, 562] width 220 height 23
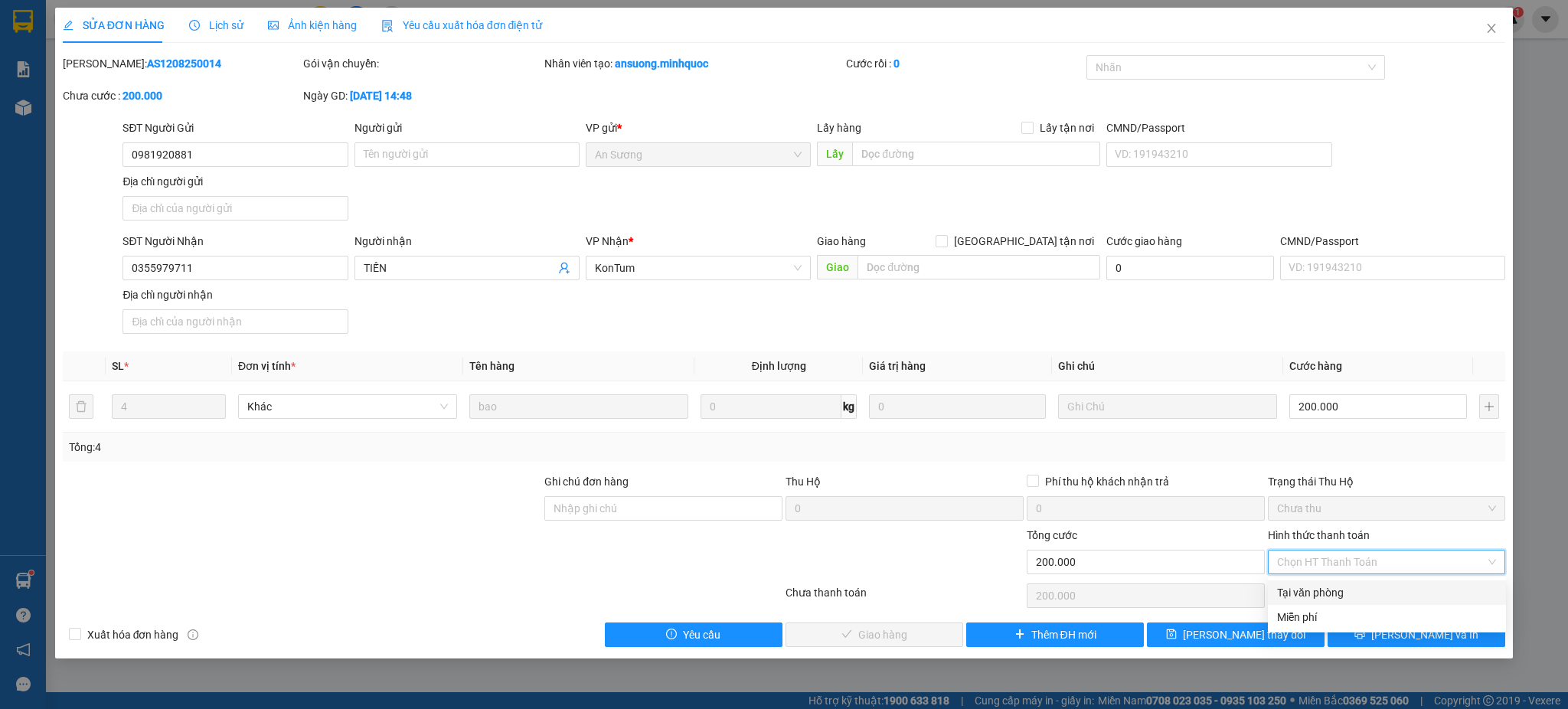
click at [1354, 594] on div "Tại văn phòng" at bounding box center [1386, 592] width 220 height 17
type input "0"
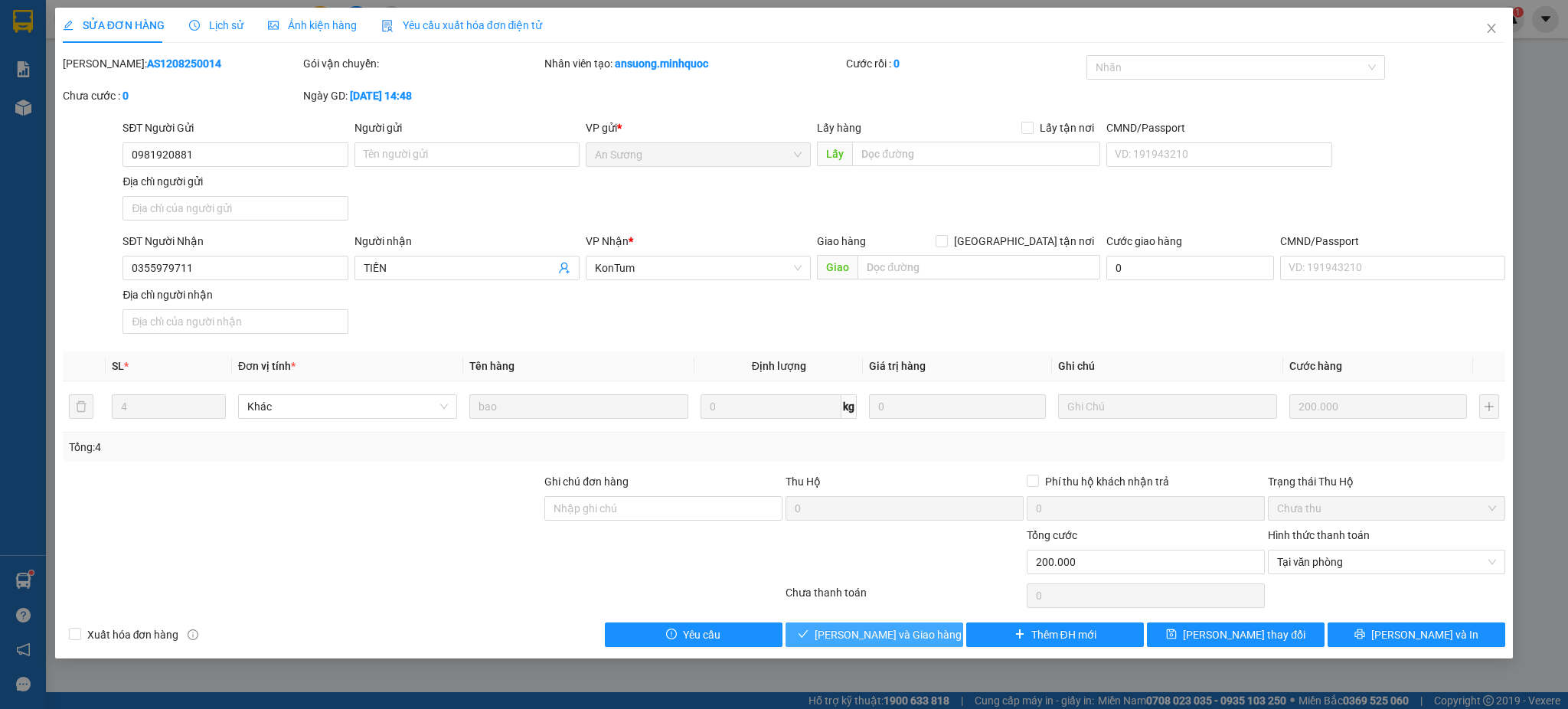
drag, startPoint x: 857, startPoint y: 629, endPoint x: 999, endPoint y: 559, distance: 158.3
click at [859, 629] on span "[PERSON_NAME] và Giao hàng" at bounding box center [888, 634] width 147 height 17
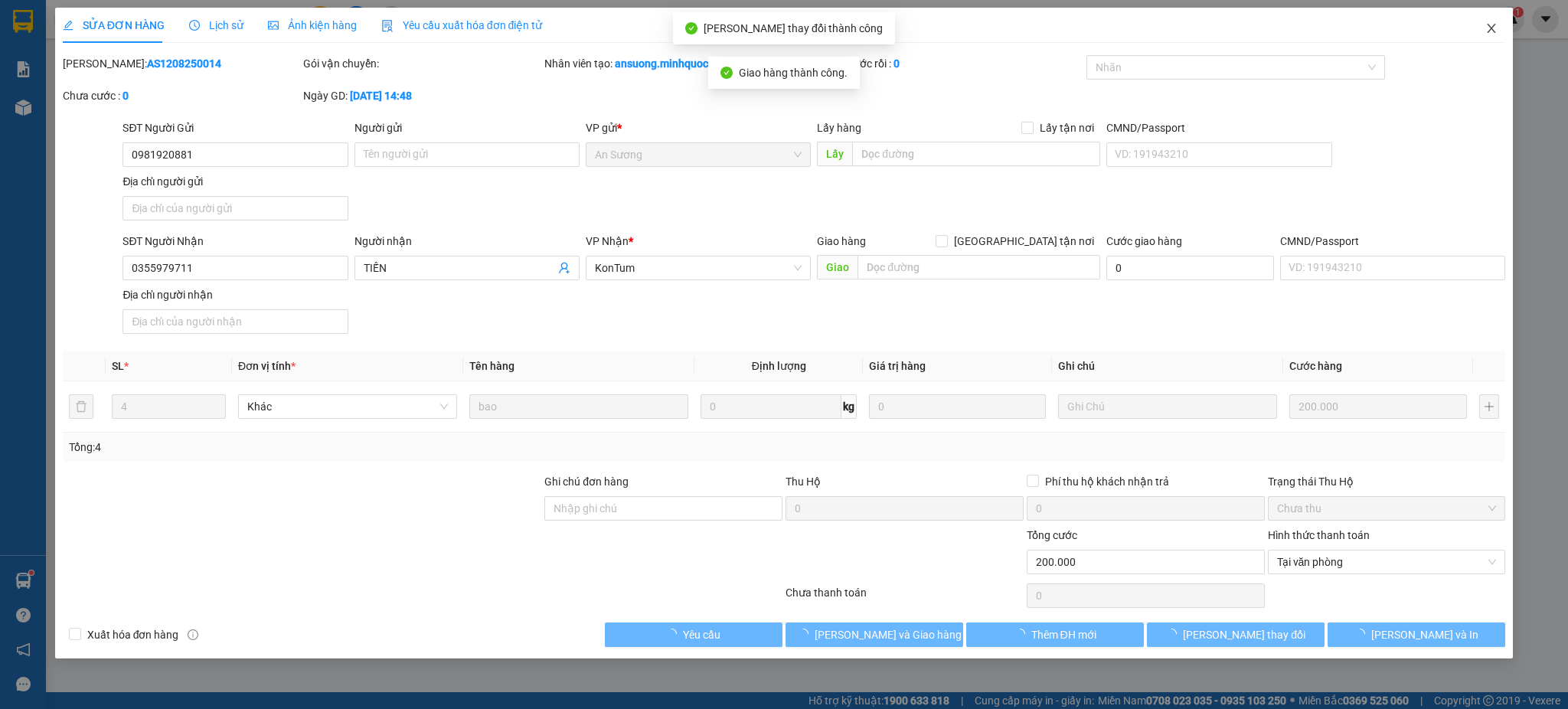
click at [1497, 24] on icon "close" at bounding box center [1491, 28] width 12 height 12
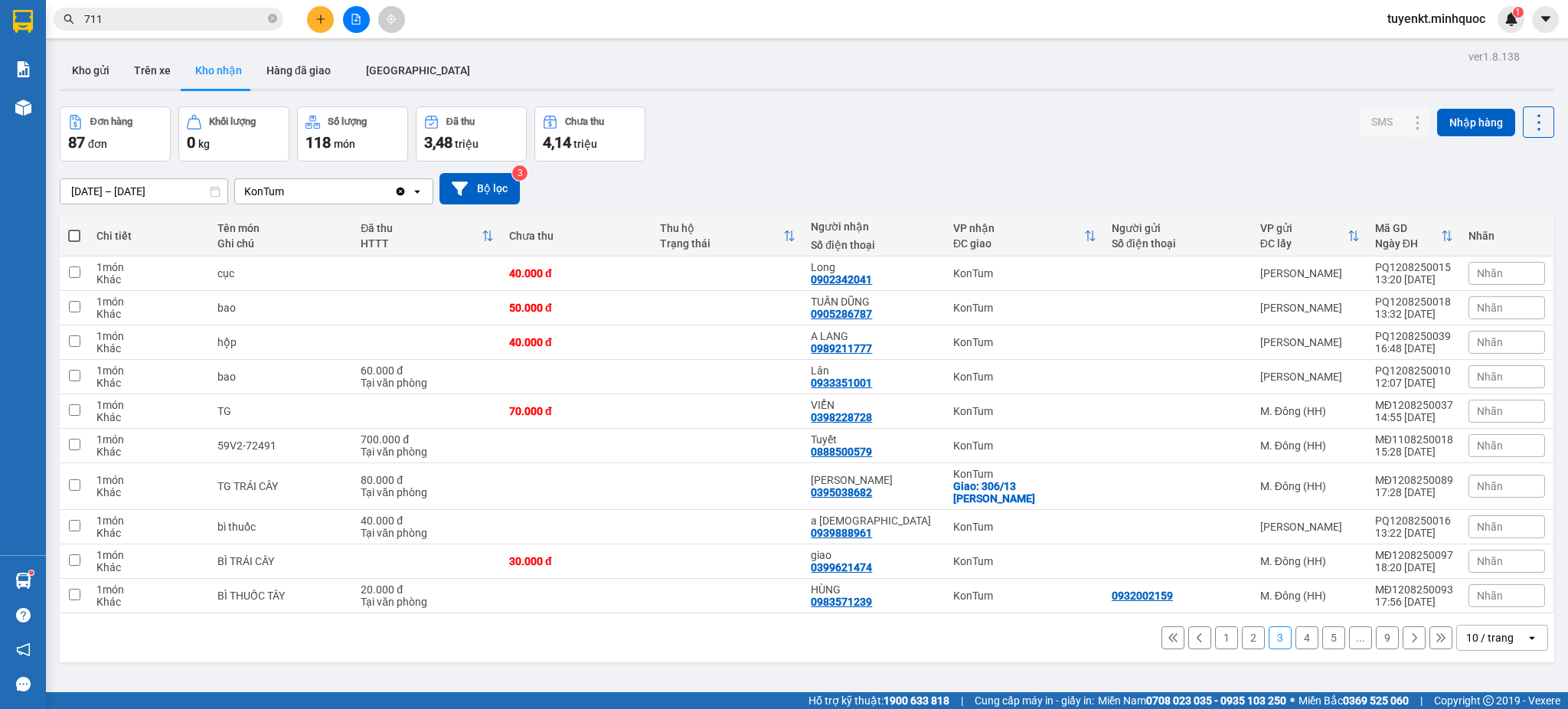
click at [1241, 626] on button "2" at bounding box center [1253, 637] width 23 height 23
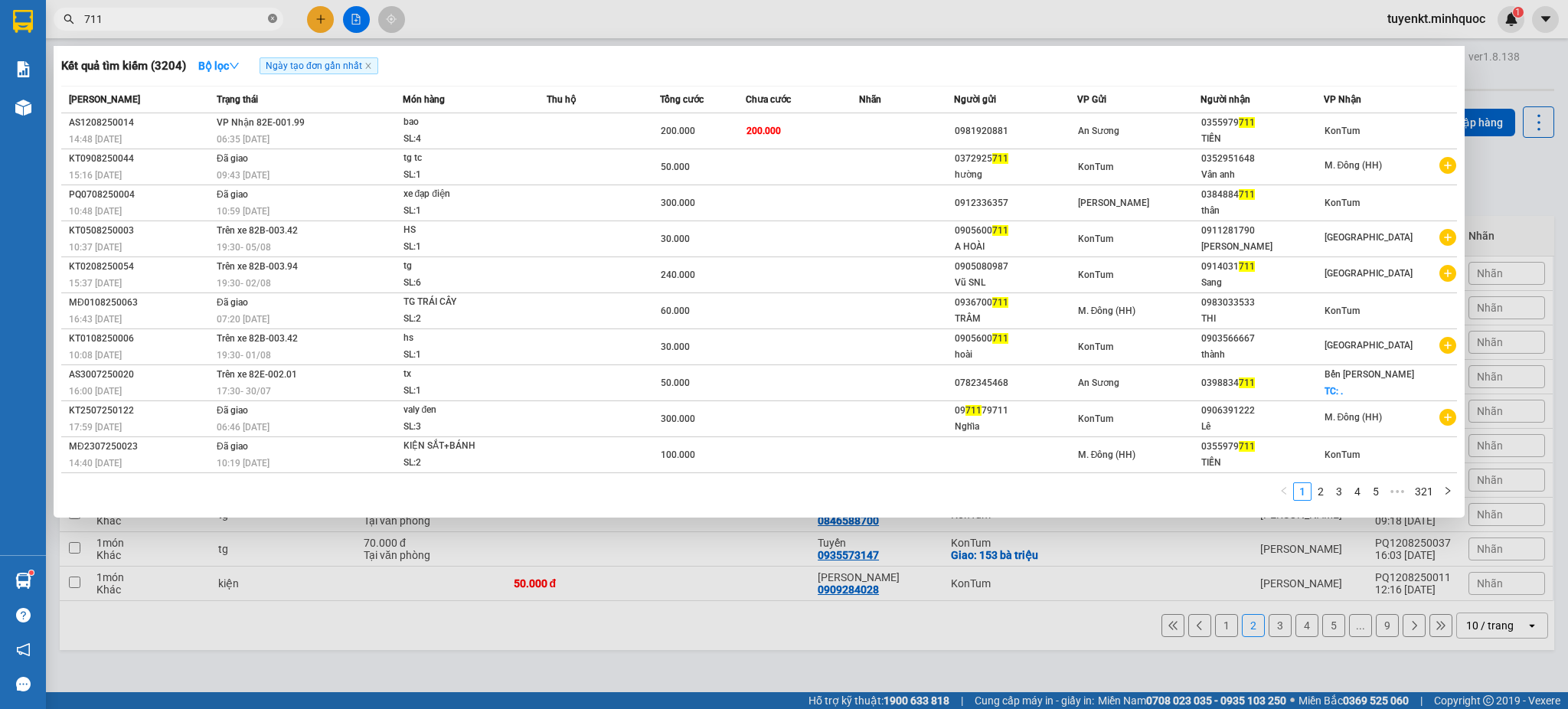
click at [276, 17] on icon "close-circle" at bounding box center [272, 18] width 10 height 10
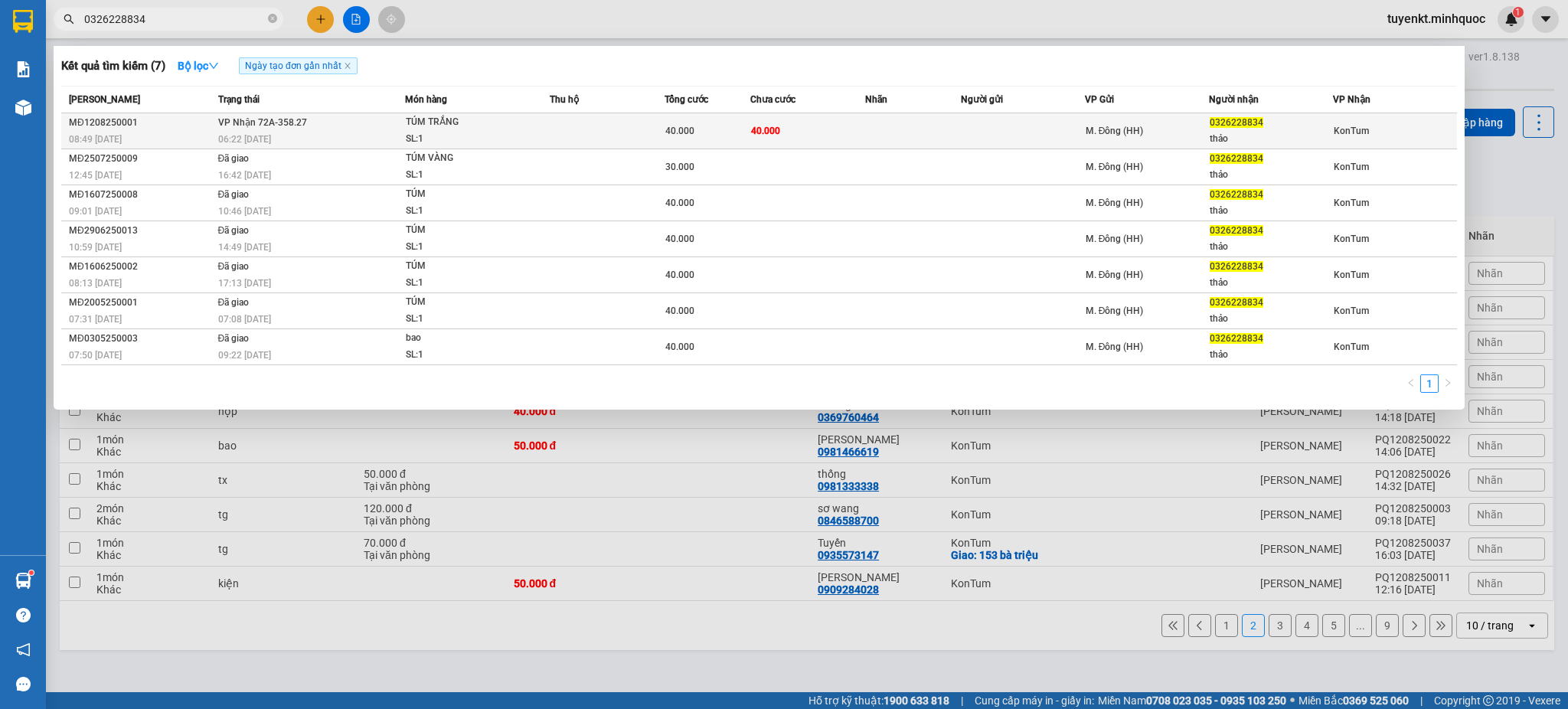
type input "0326228834"
click at [748, 129] on div "40.000" at bounding box center [707, 131] width 84 height 17
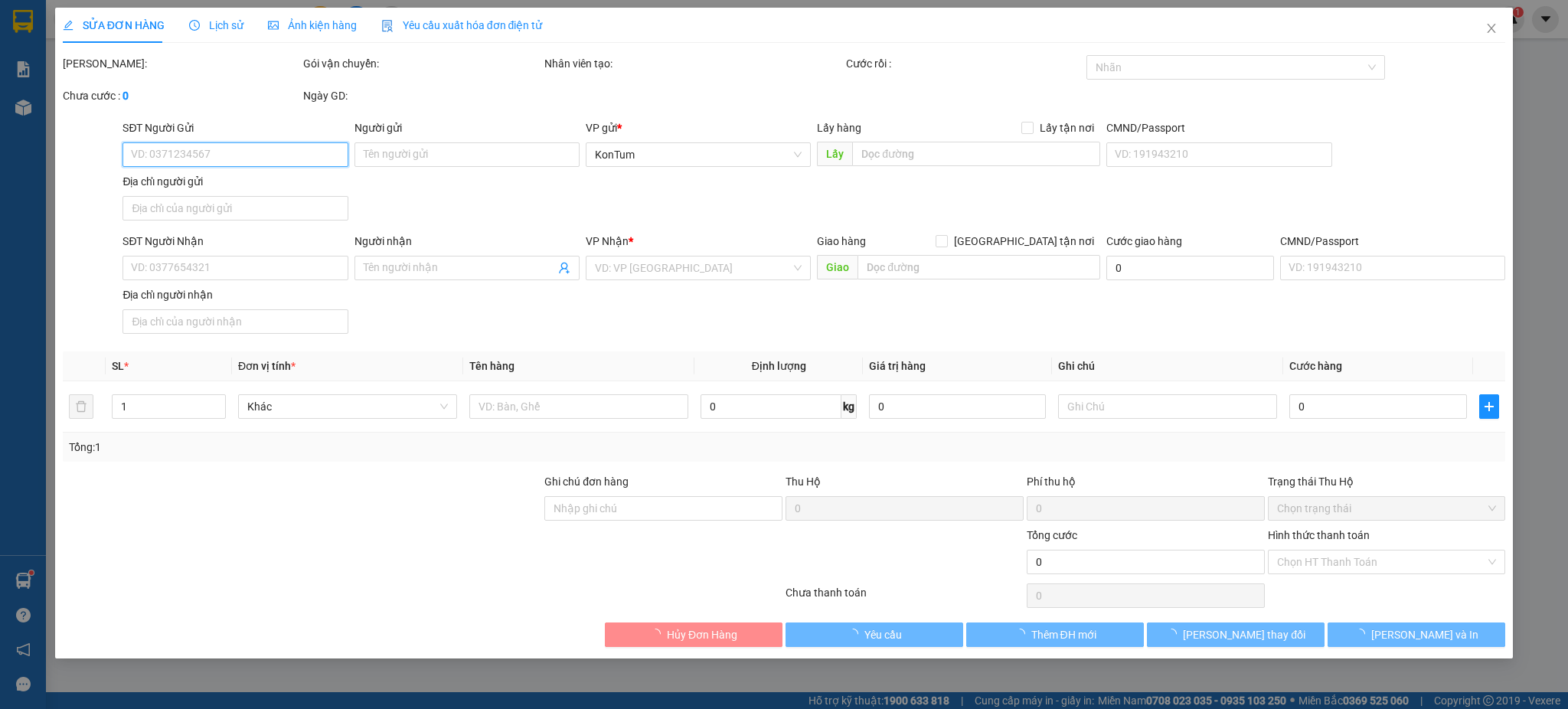
type input "0326228834"
type input "thảo"
type input "40.000"
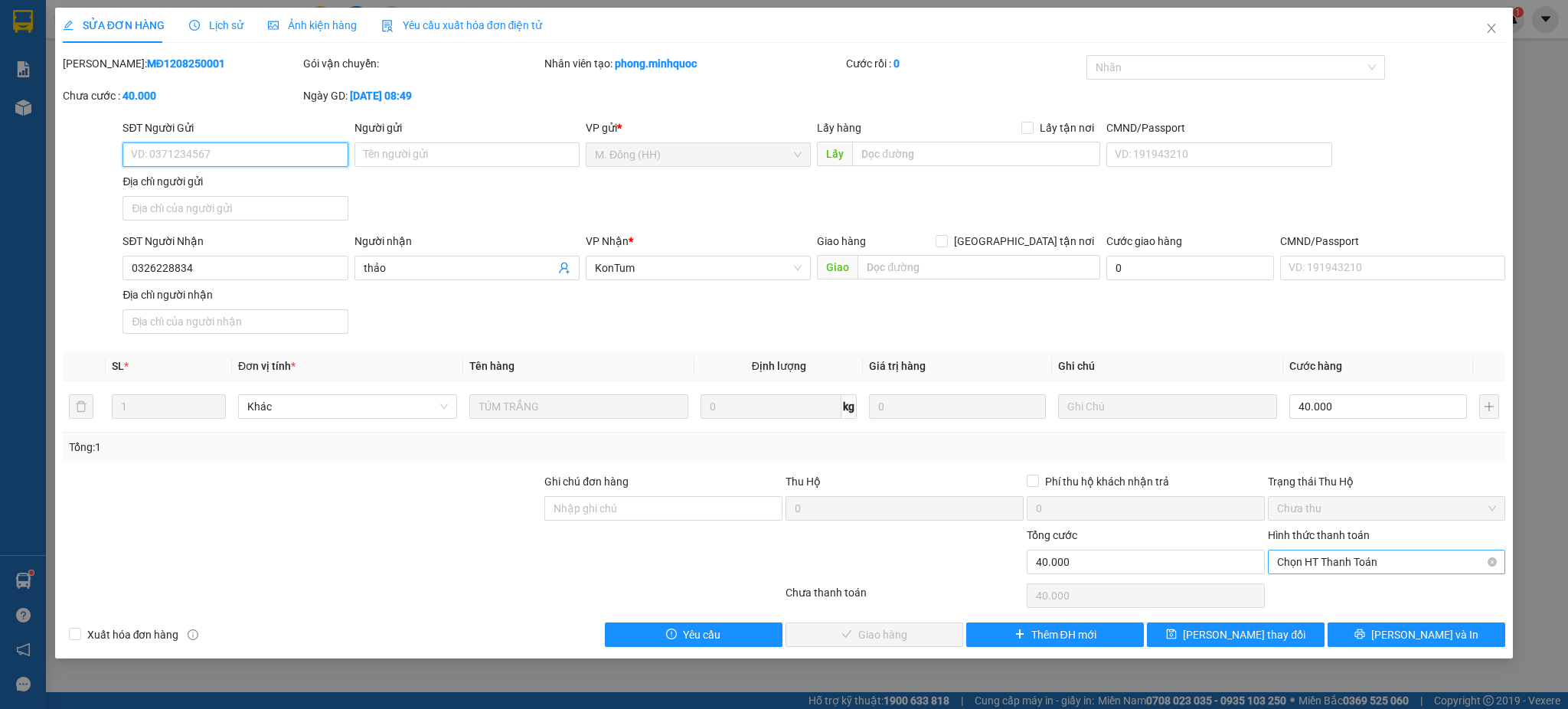
click at [1319, 558] on span "Chọn HT Thanh Toán" at bounding box center [1386, 562] width 220 height 23
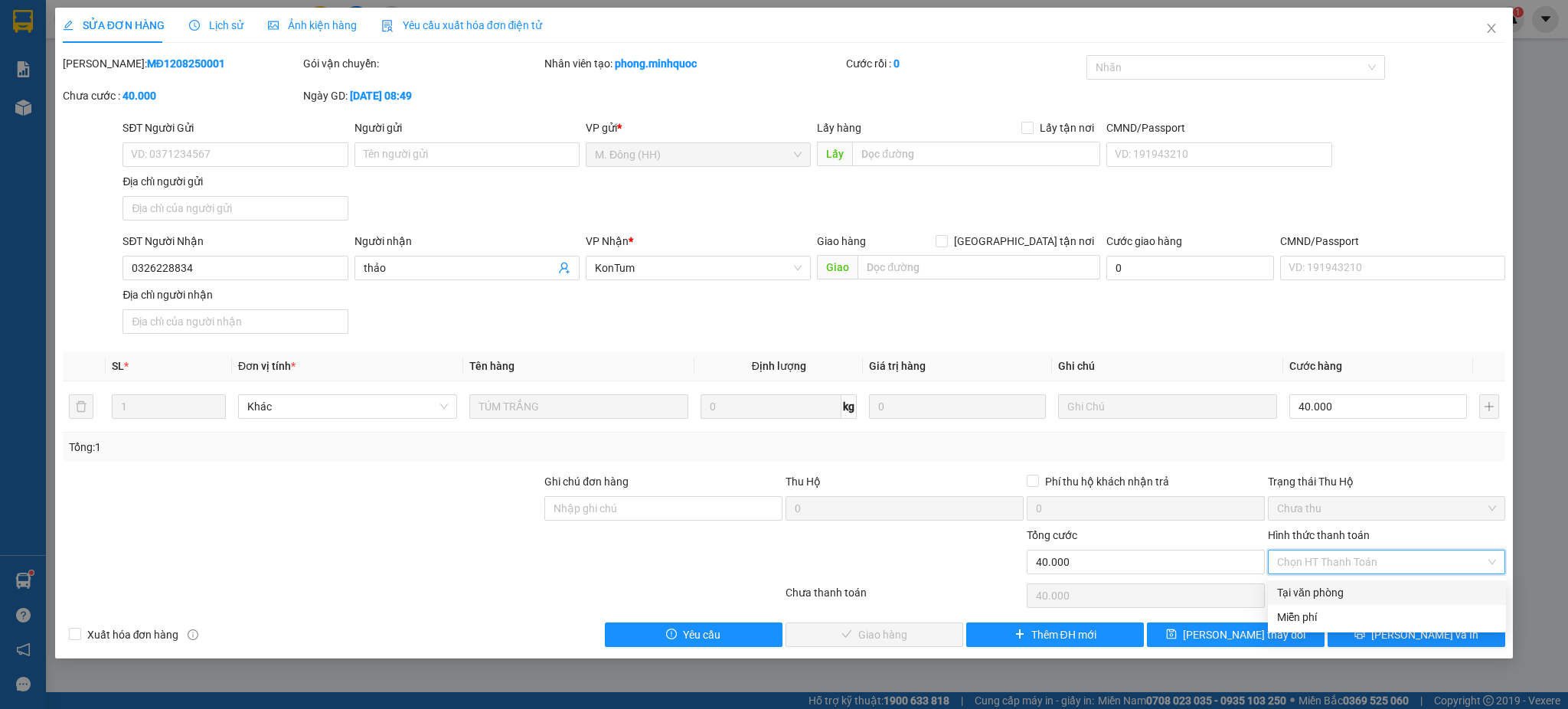
drag, startPoint x: 1313, startPoint y: 583, endPoint x: 964, endPoint y: 607, distance: 349.8
click at [1311, 584] on div "Tại văn phòng" at bounding box center [1386, 592] width 220 height 17
type input "0"
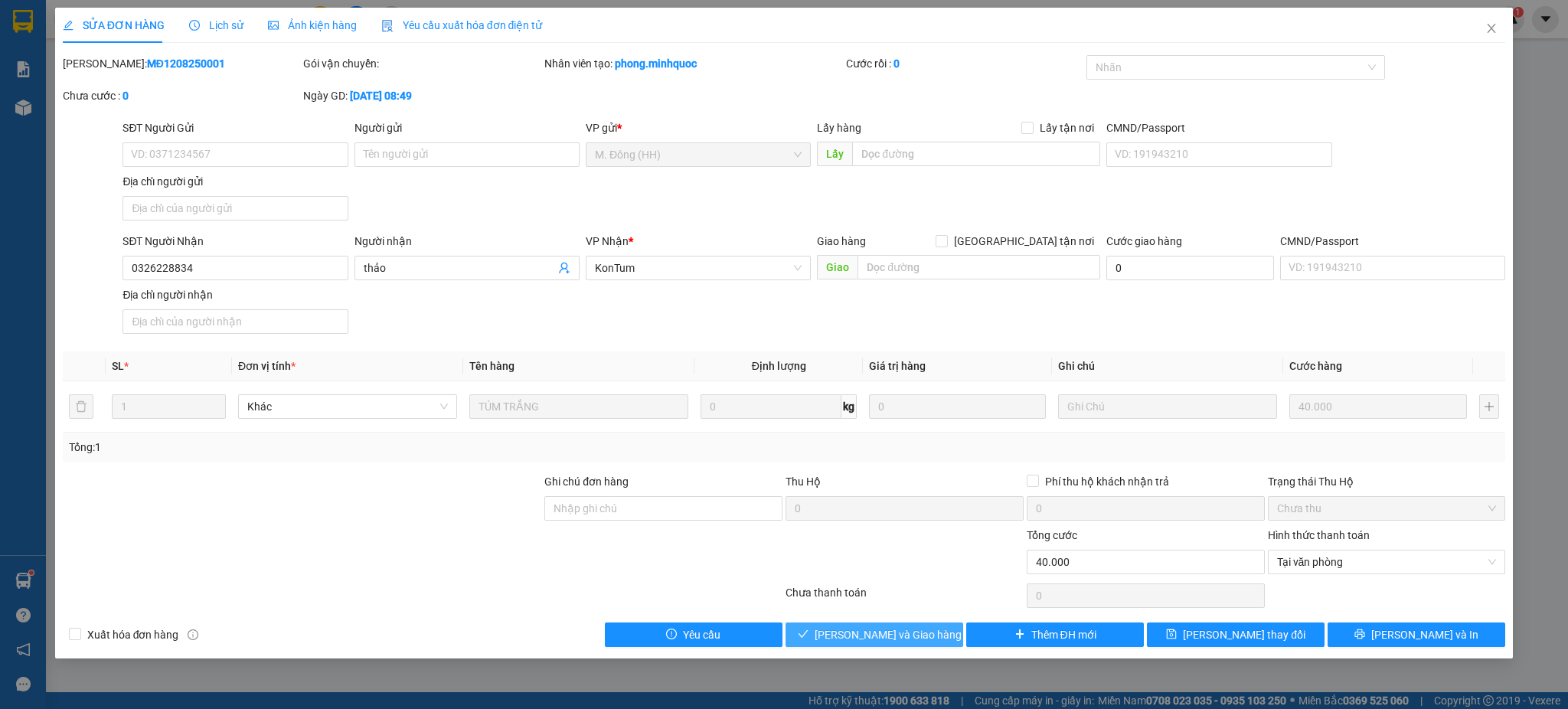
click at [899, 631] on span "[PERSON_NAME] và Giao hàng" at bounding box center [888, 634] width 147 height 17
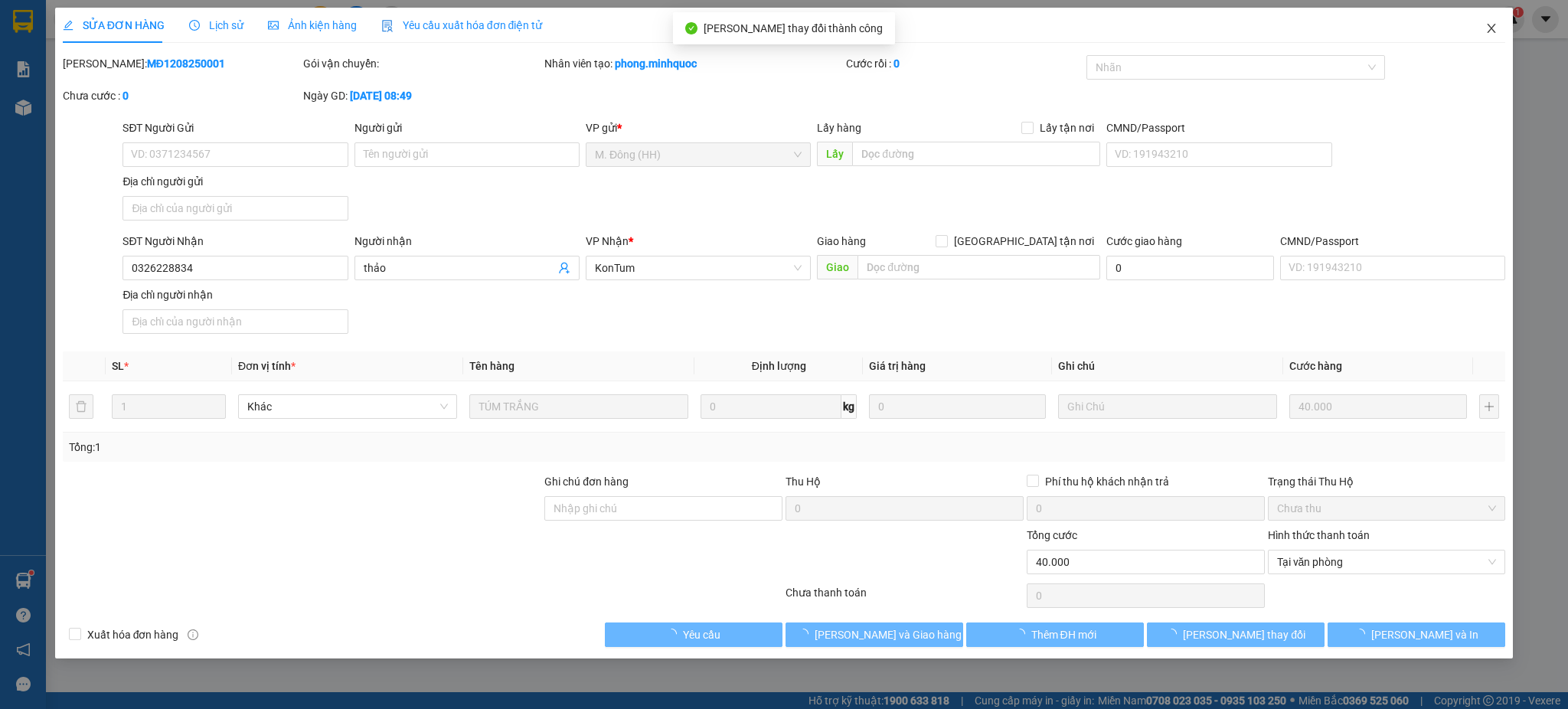
click at [1482, 32] on span "Close" at bounding box center [1491, 29] width 43 height 43
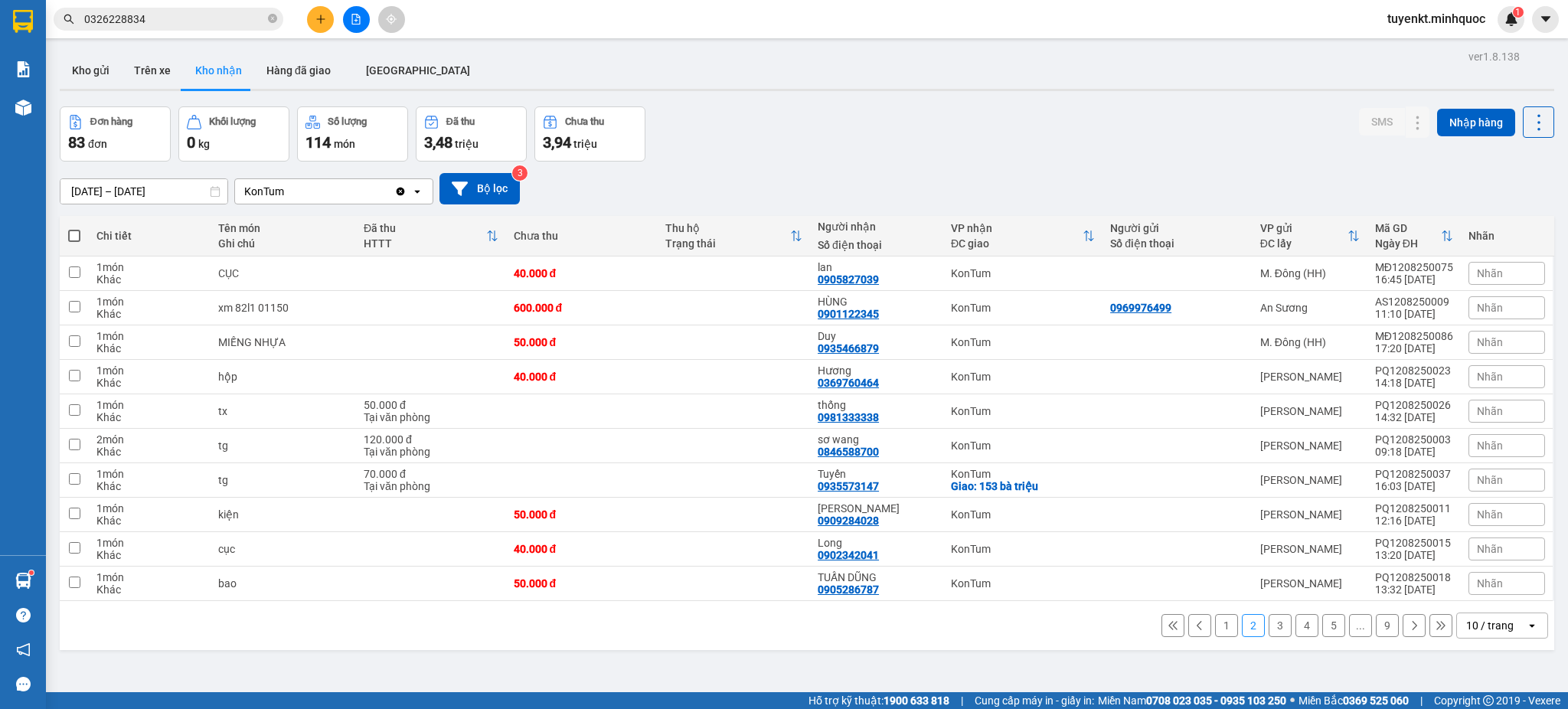
click at [1322, 629] on button "5" at bounding box center [1334, 626] width 23 height 23
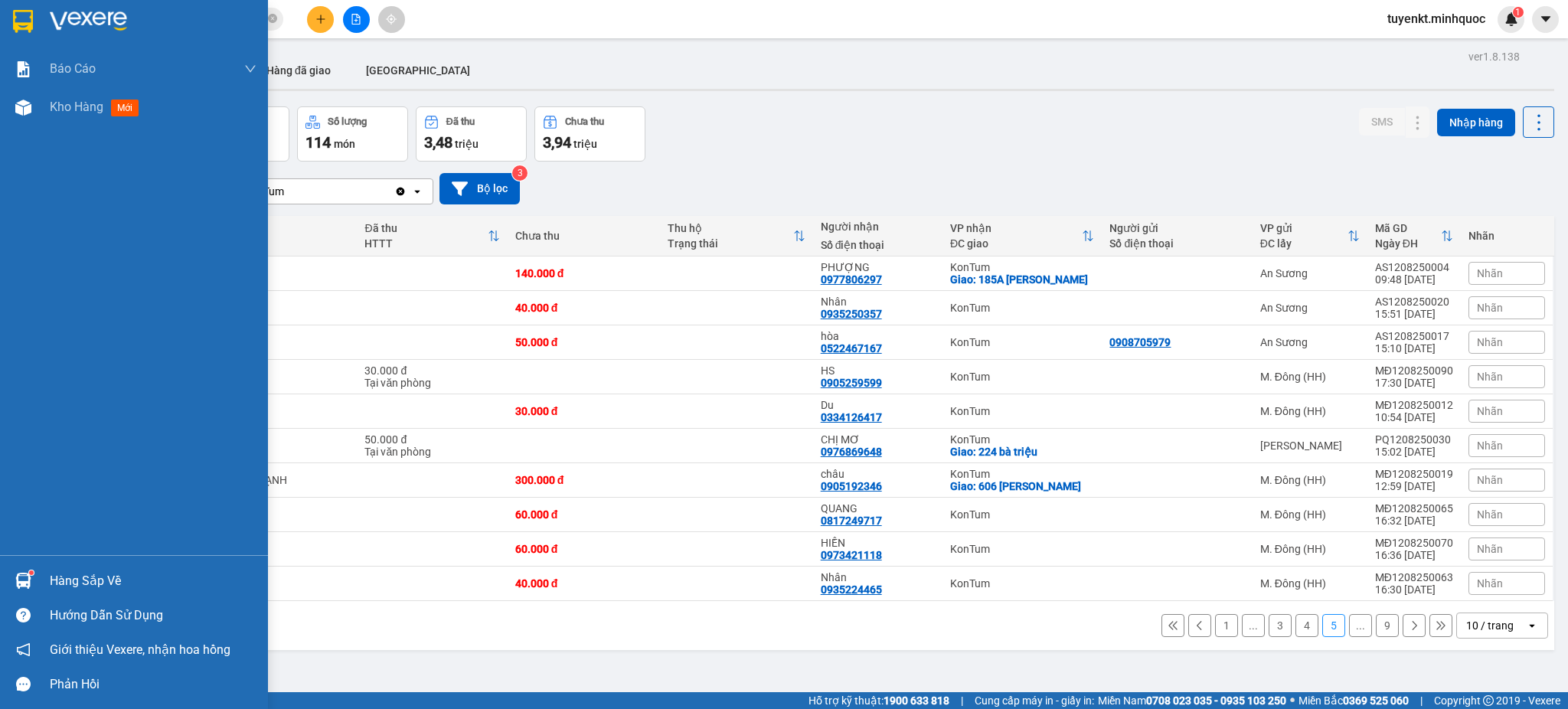
drag, startPoint x: 29, startPoint y: 22, endPoint x: 324, endPoint y: 43, distance: 295.7
click at [29, 22] on img at bounding box center [23, 21] width 20 height 23
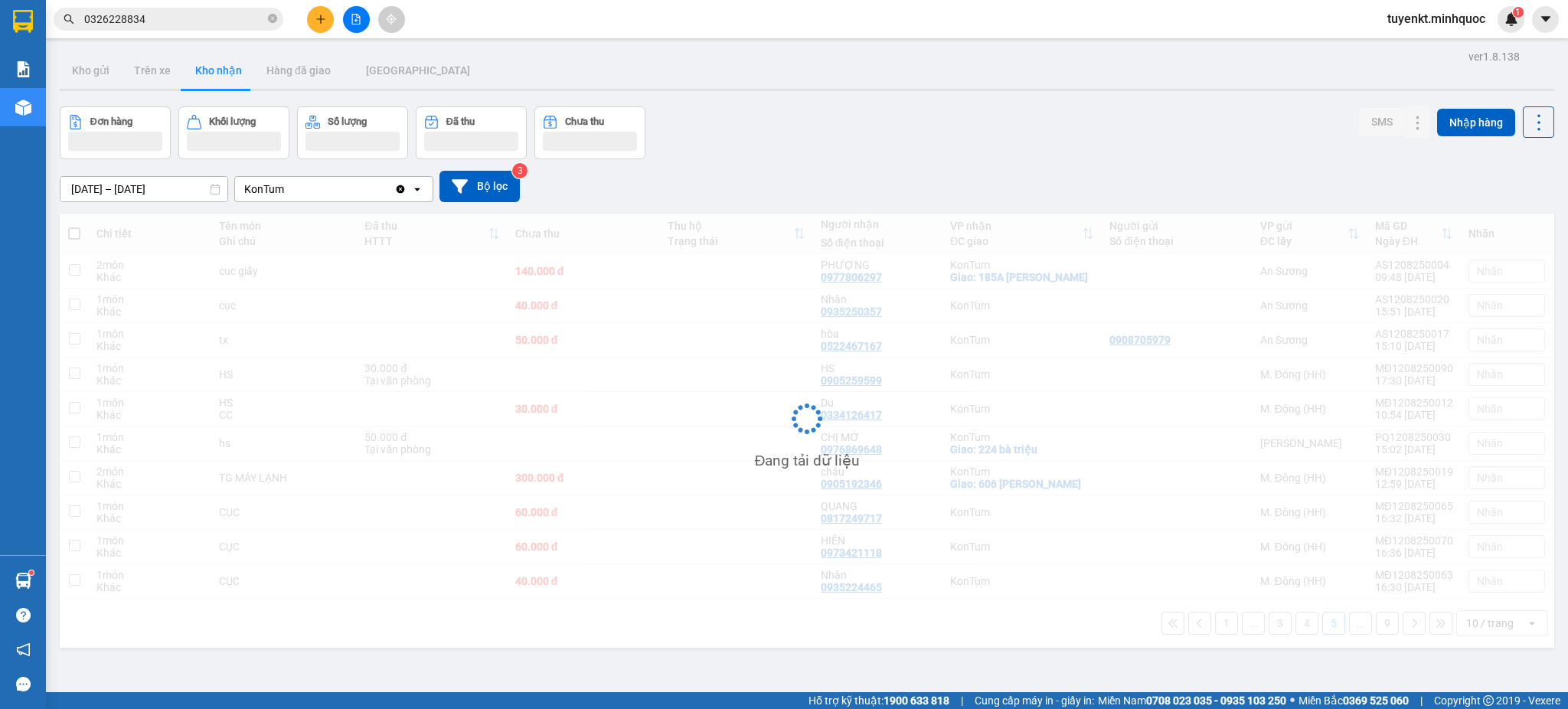
click at [269, 17] on icon "close-circle" at bounding box center [272, 18] width 10 height 10
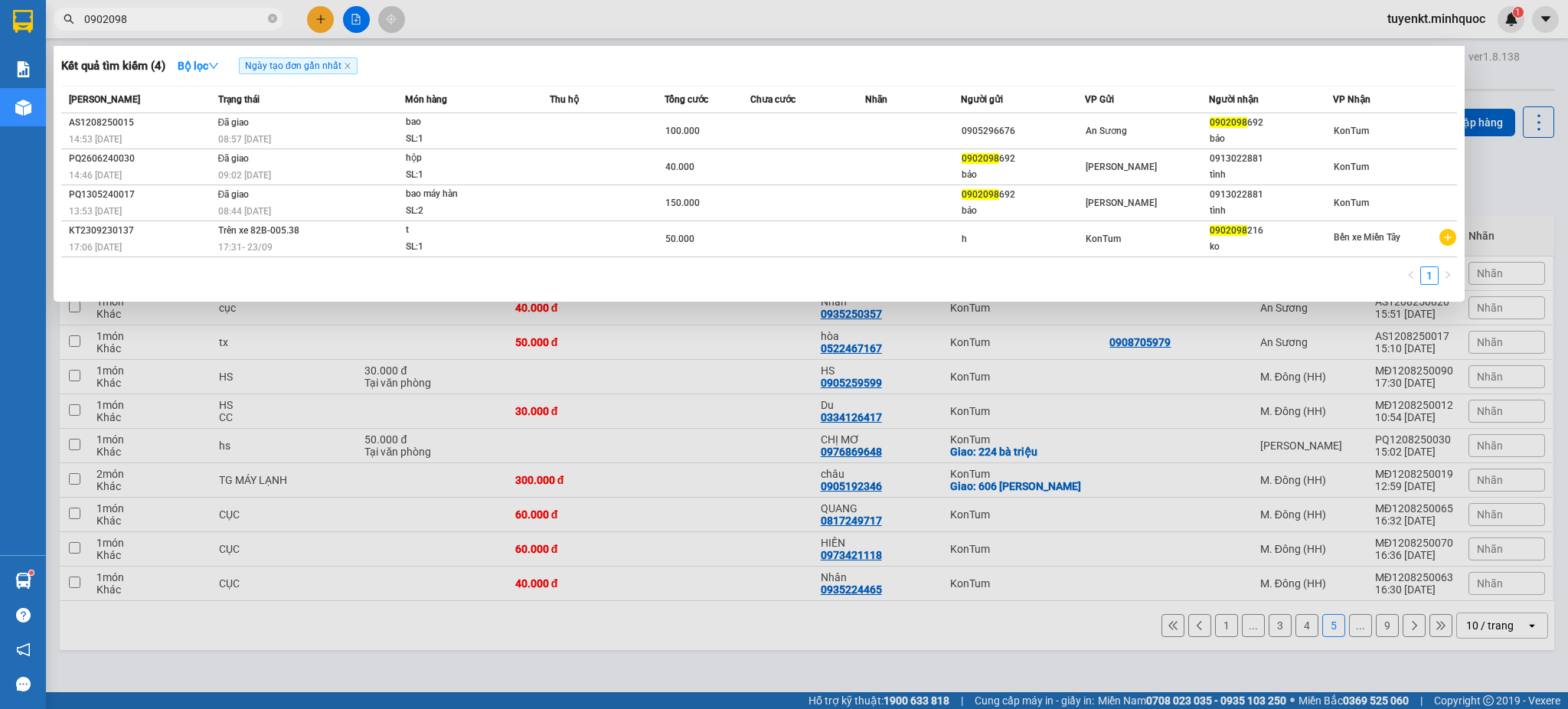
type input "0902098"
click at [269, 21] on icon "close-circle" at bounding box center [272, 18] width 10 height 10
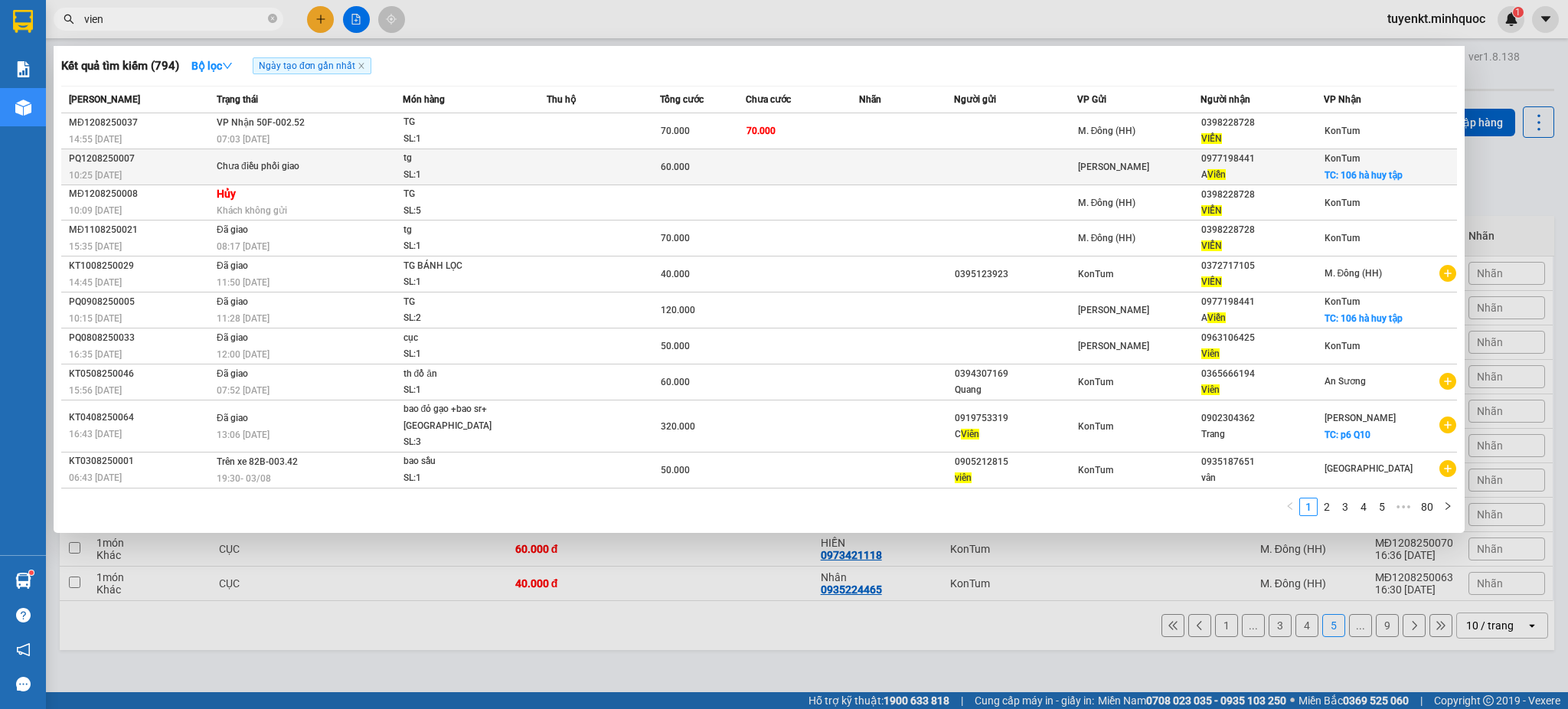
type input "vien"
click at [791, 179] on td at bounding box center [802, 167] width 114 height 36
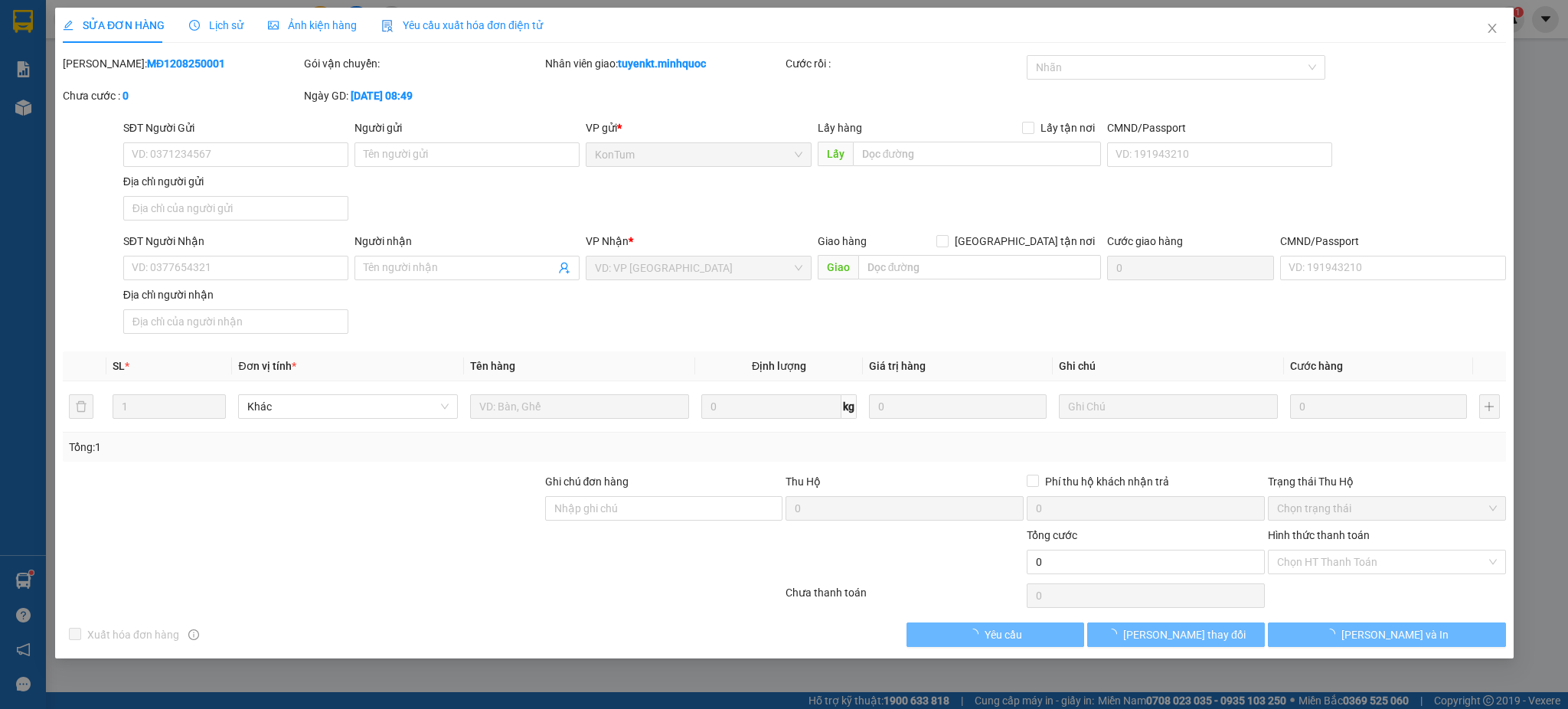
type input "0977198441"
type input "A Viễn"
checkbox input "true"
type input "106 hà huy tập"
type input "067091002295"
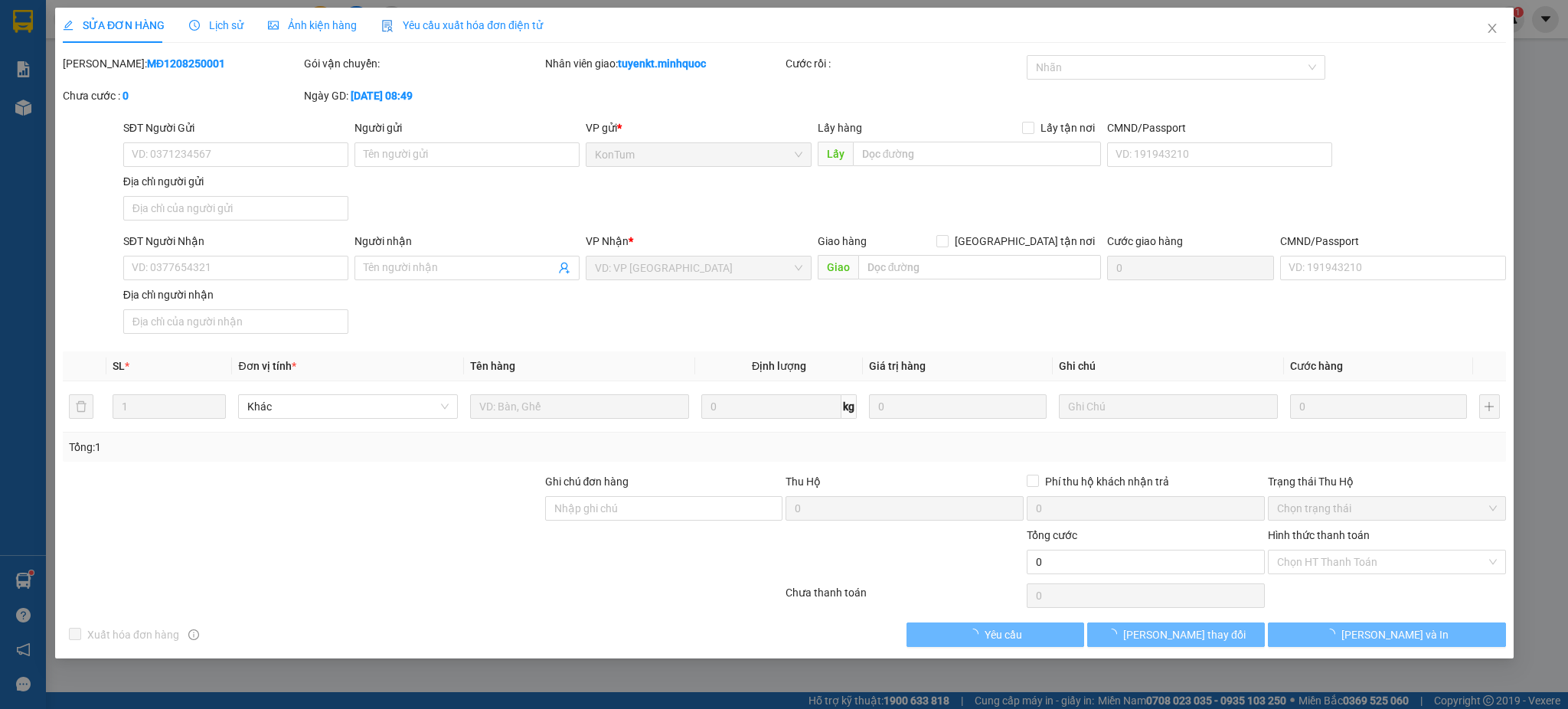
type input "đâklăk"
type input "60.000"
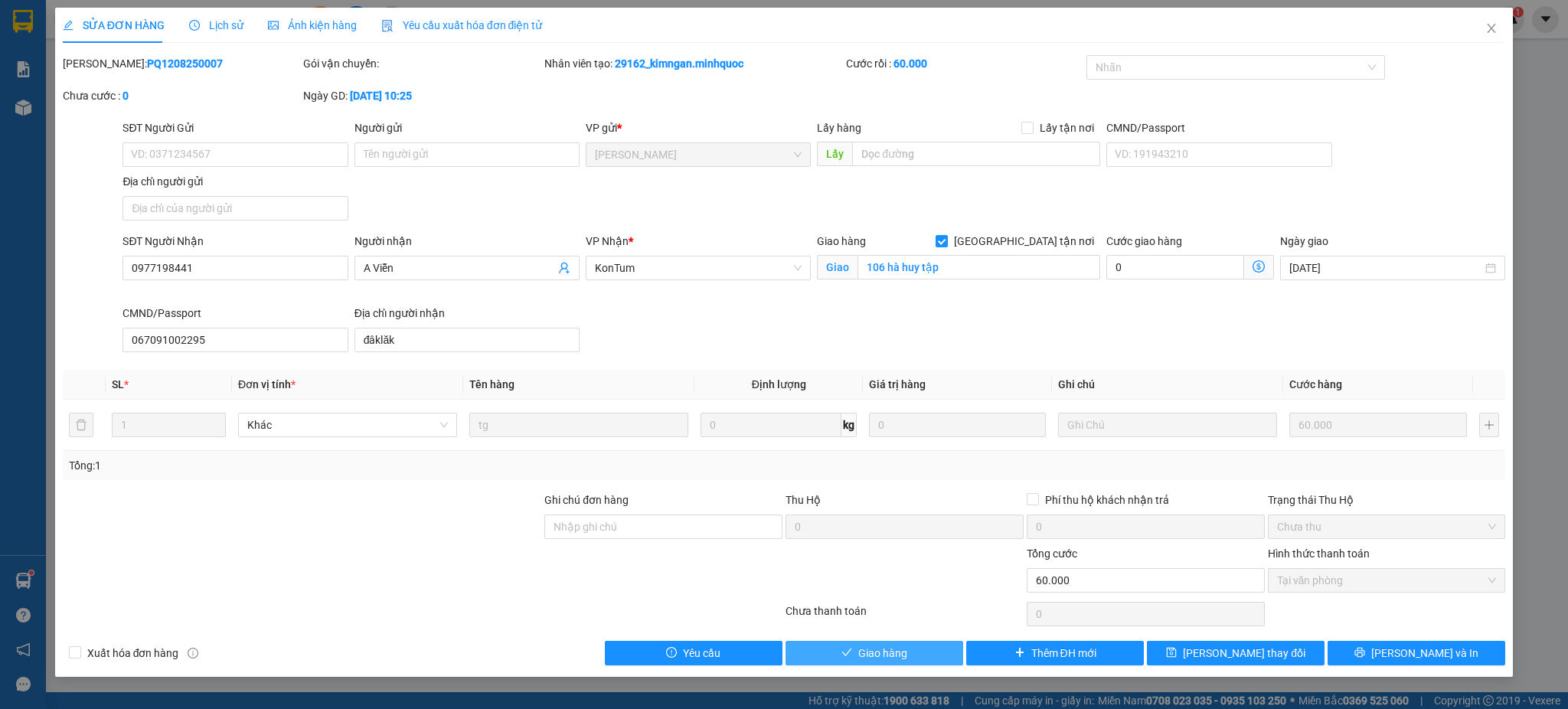
click at [918, 650] on button "Giao hàng" at bounding box center [874, 654] width 178 height 25
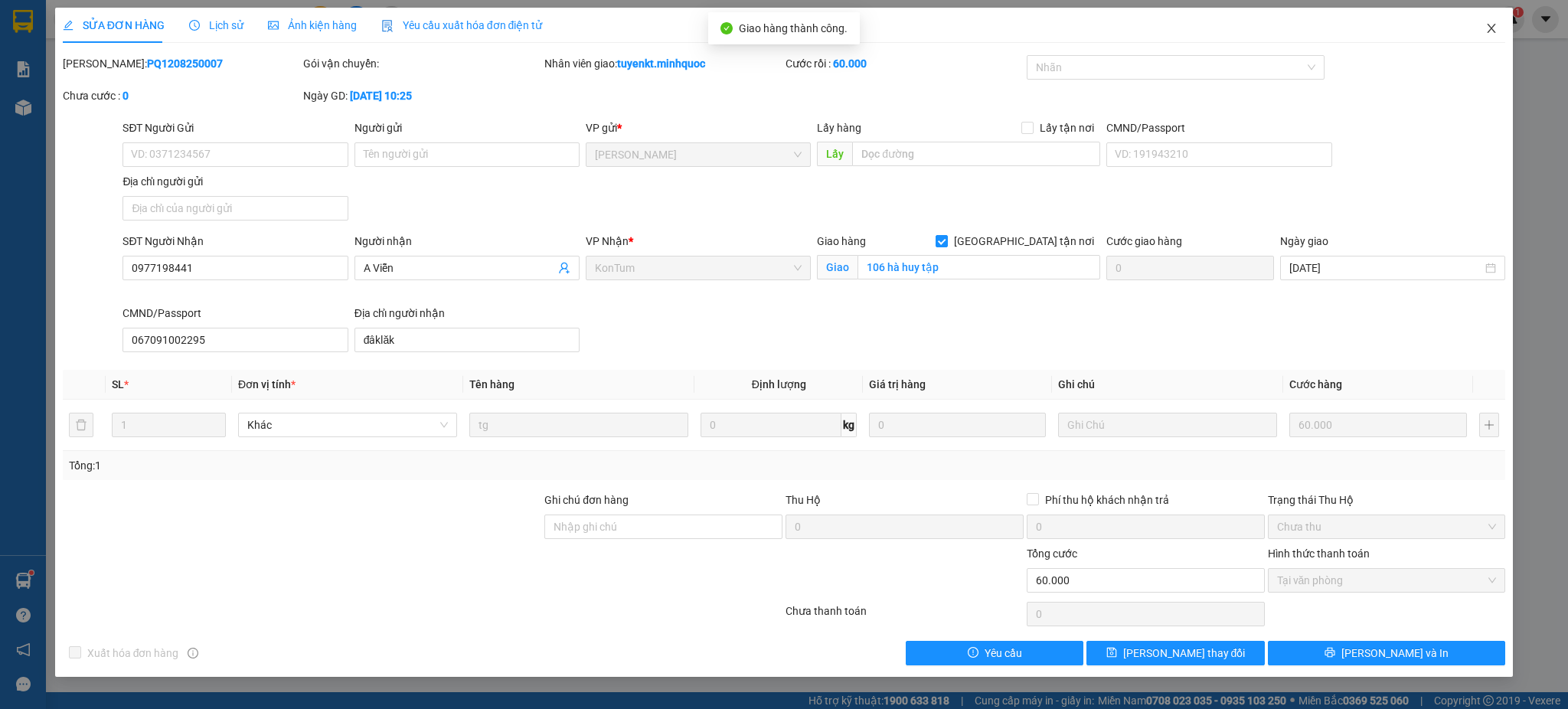
click at [1491, 32] on icon "close" at bounding box center [1491, 28] width 12 height 12
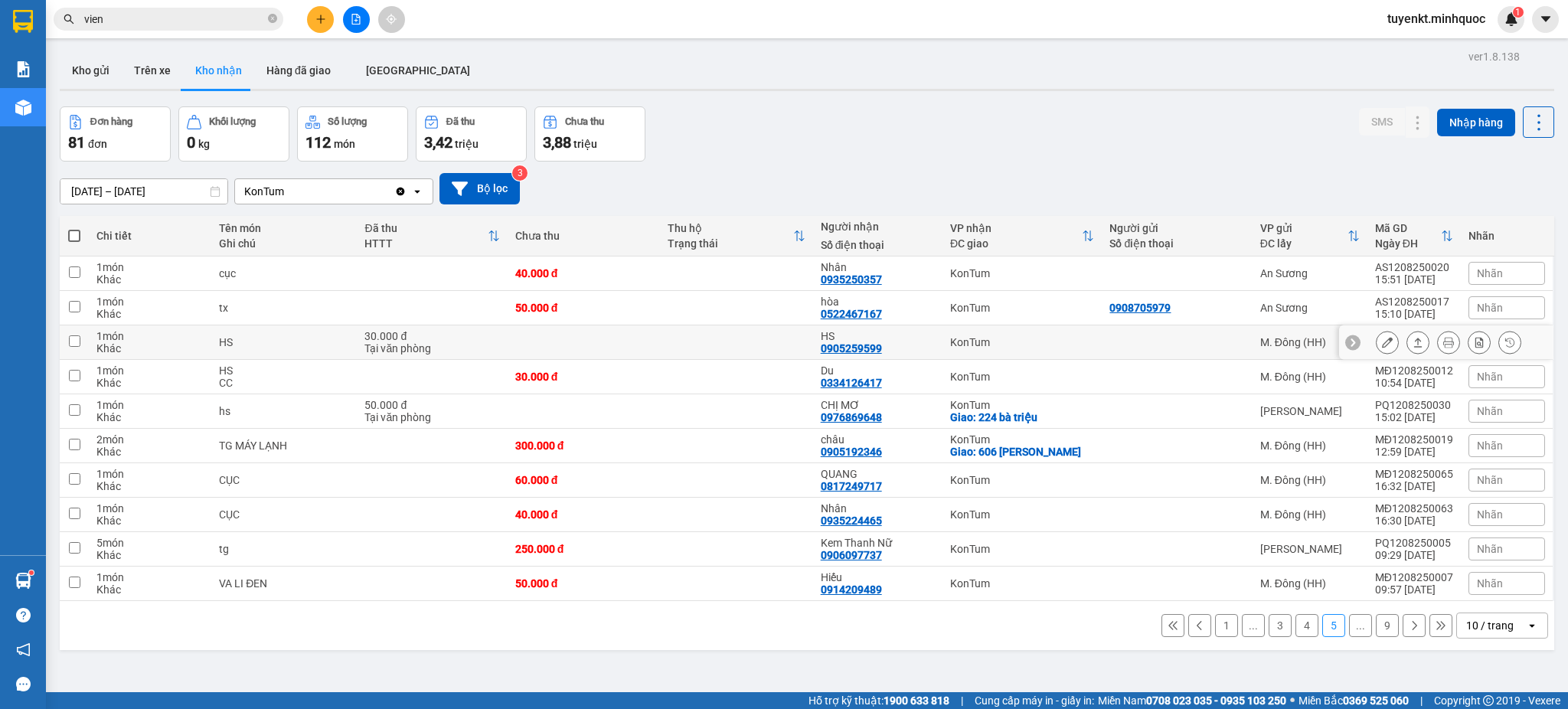
click at [1382, 341] on icon at bounding box center [1386, 342] width 11 height 11
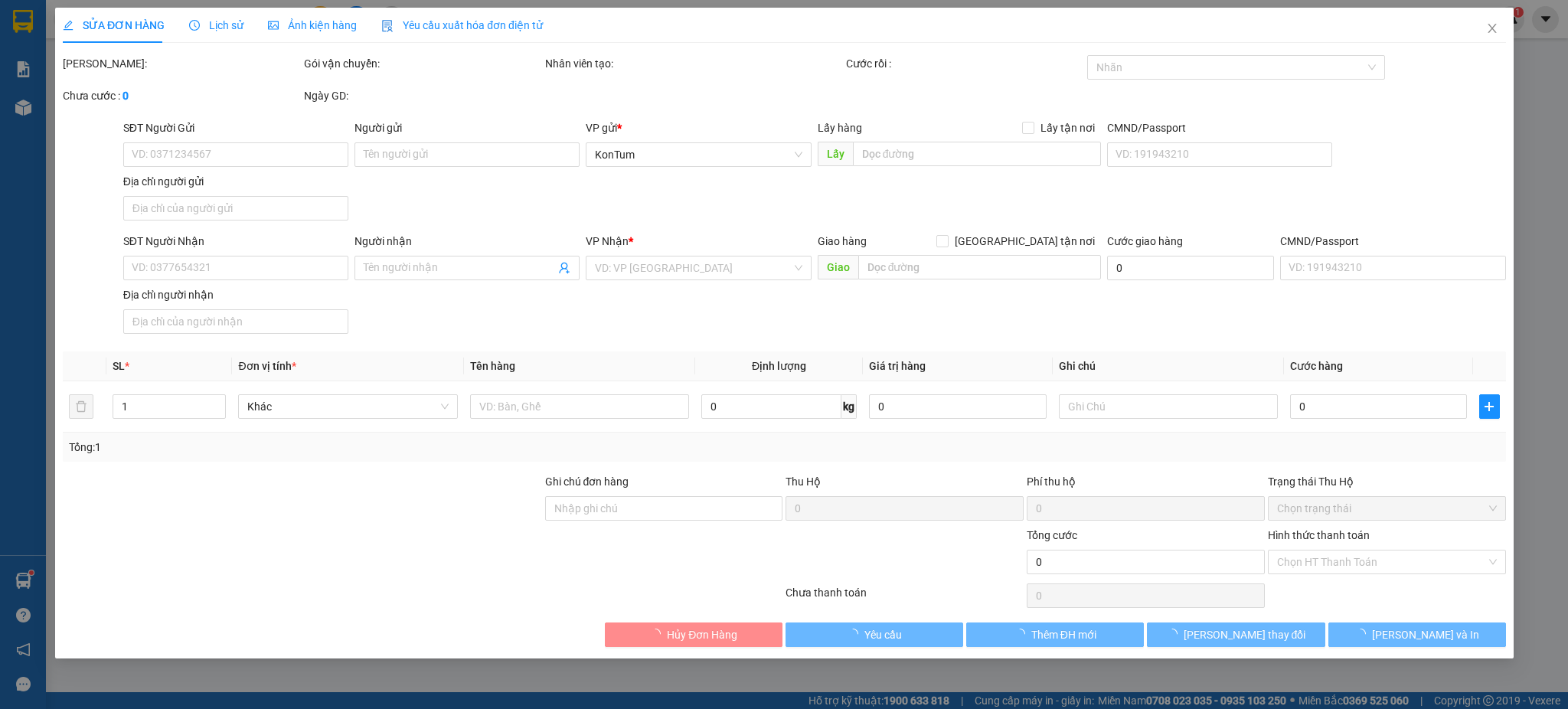
type input "0905259599"
type input "HS"
type input "30.000"
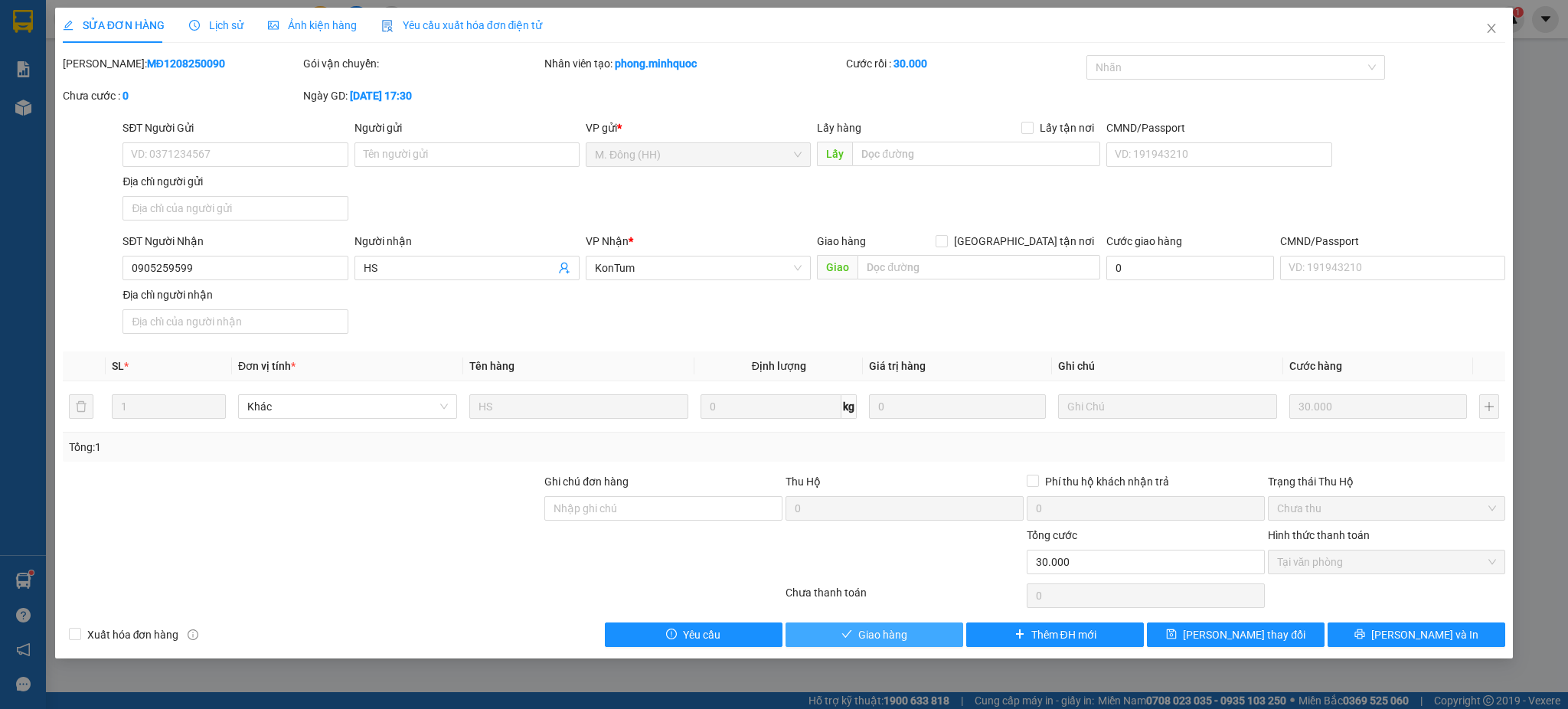
click at [898, 630] on span "Giao hàng" at bounding box center [882, 634] width 49 height 17
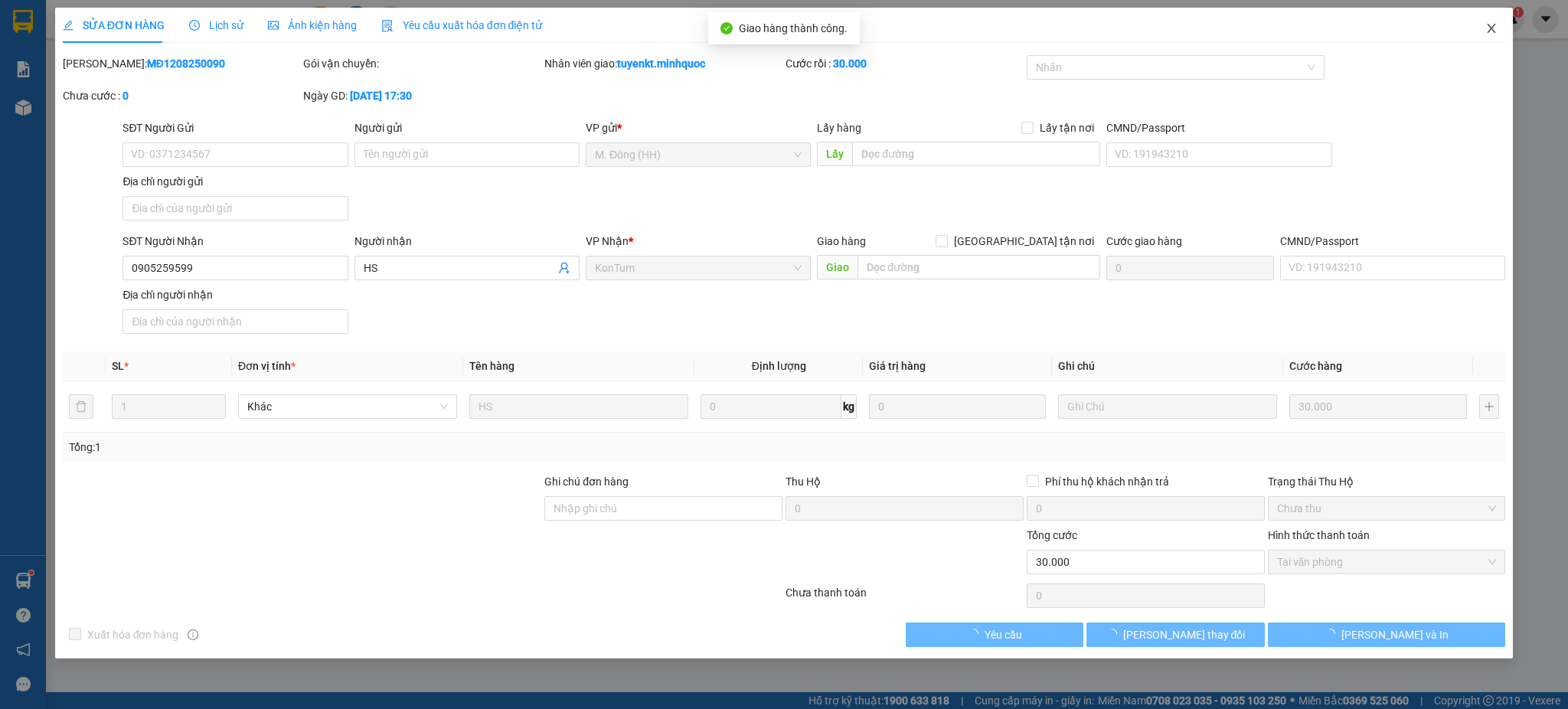
click at [1494, 21] on span "Close" at bounding box center [1491, 29] width 43 height 43
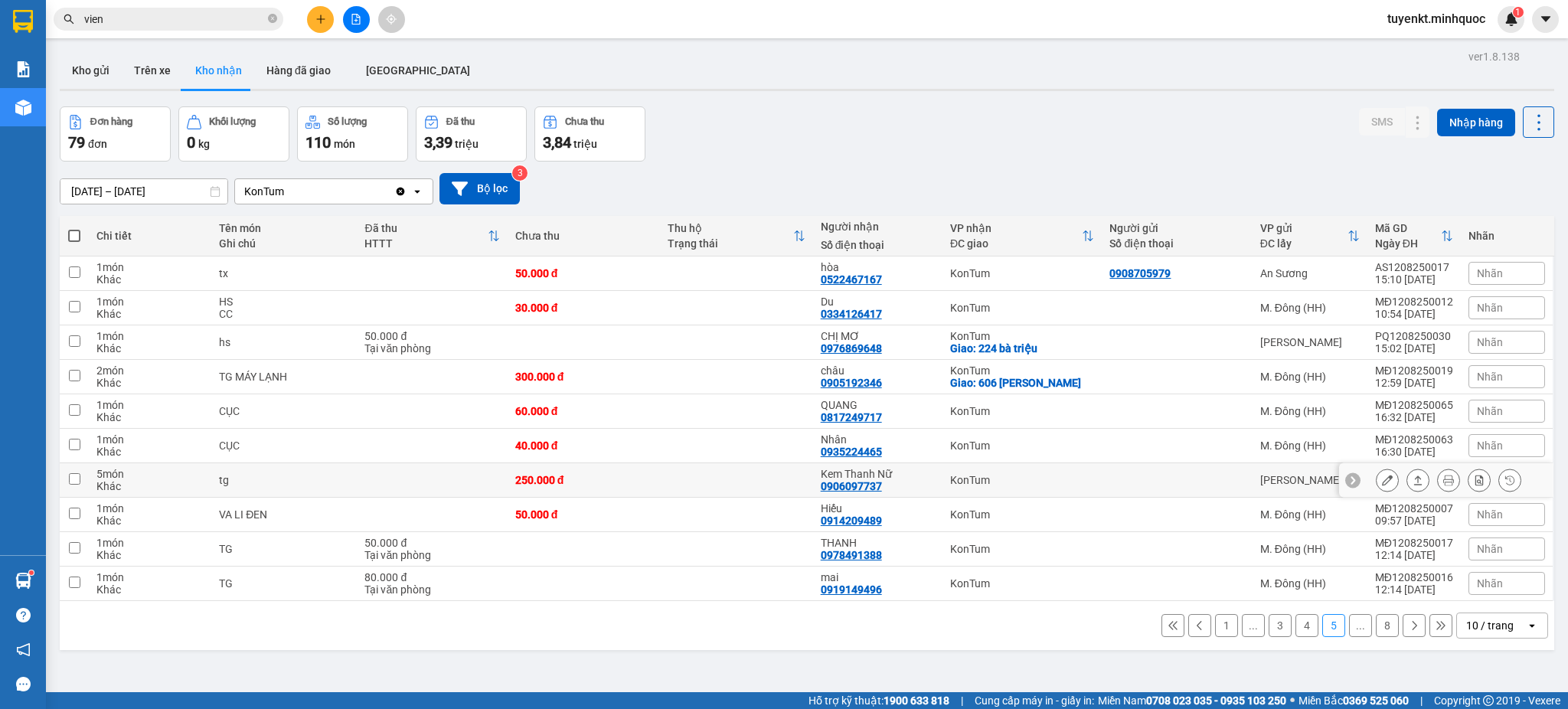
click at [1383, 480] on div at bounding box center [1449, 480] width 145 height 23
click at [1382, 479] on icon at bounding box center [1386, 480] width 11 height 11
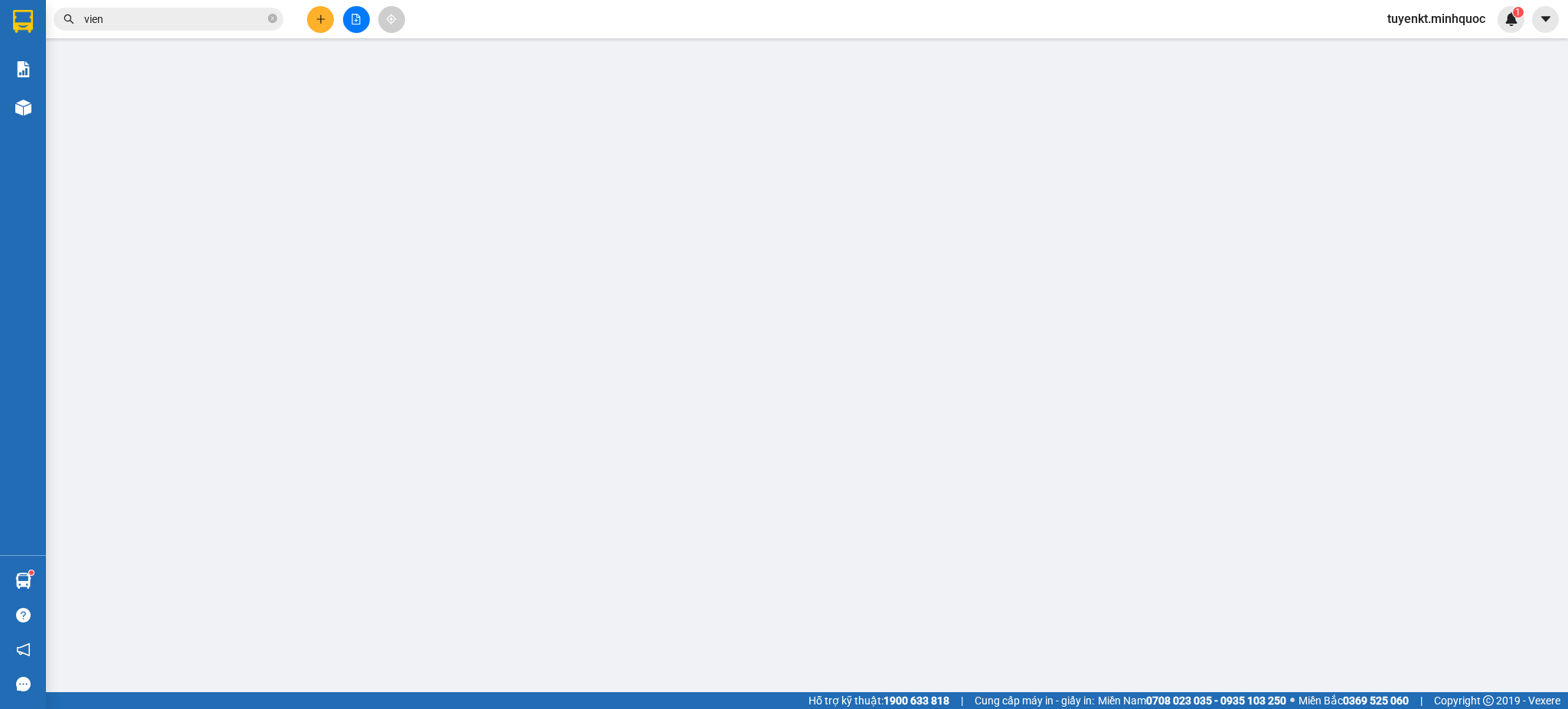
type input "0906097737"
type input "Kem Thanh Nữ"
type input "250.000"
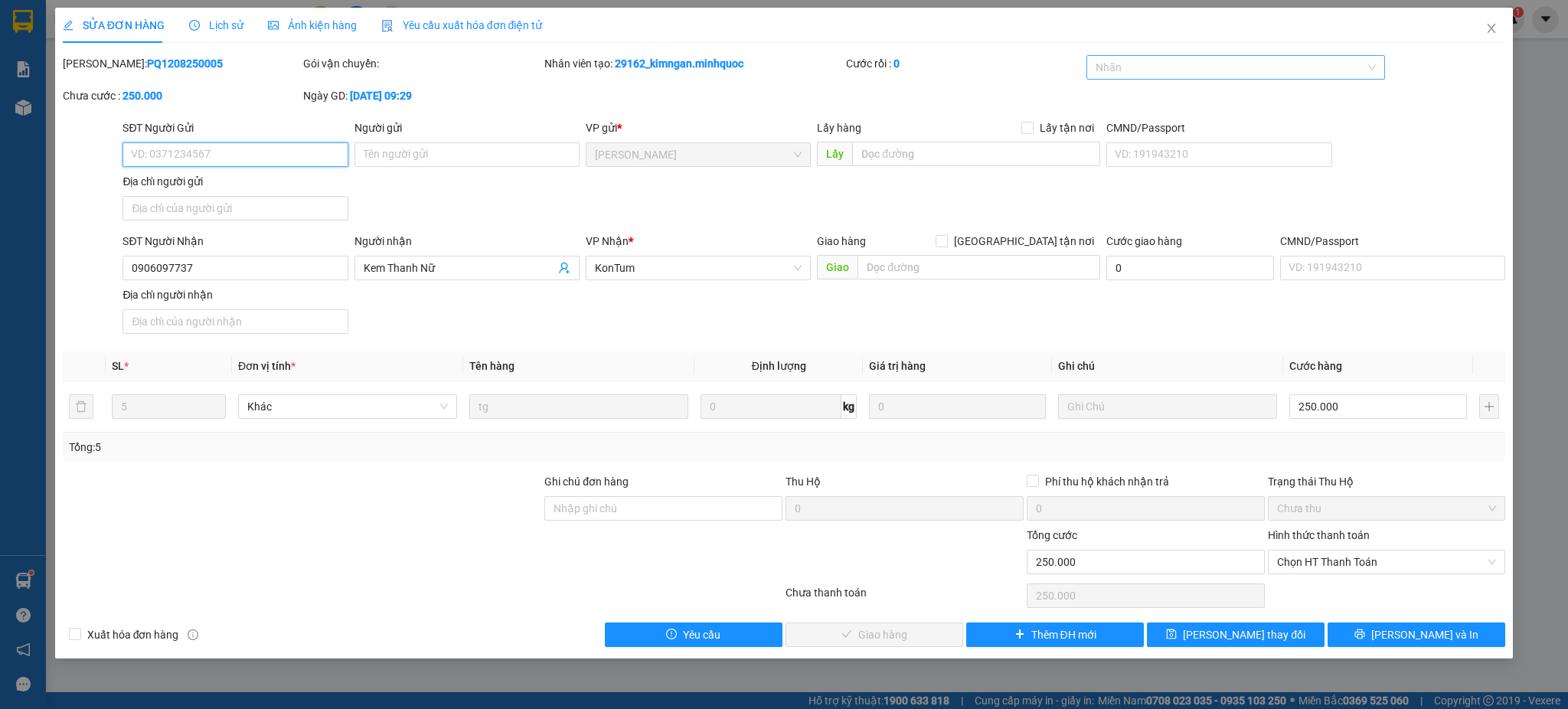
click at [1177, 78] on div "Nhãn" at bounding box center [1235, 68] width 298 height 25
click at [1, 54] on div "SỬA ĐƠN HÀNG Lịch sử Ảnh kiện hàng Yêu cầu xuất hóa đơn điện tử Total Paid Fee …" at bounding box center [784, 354] width 1568 height 709
click at [1486, 22] on icon "close" at bounding box center [1491, 28] width 12 height 12
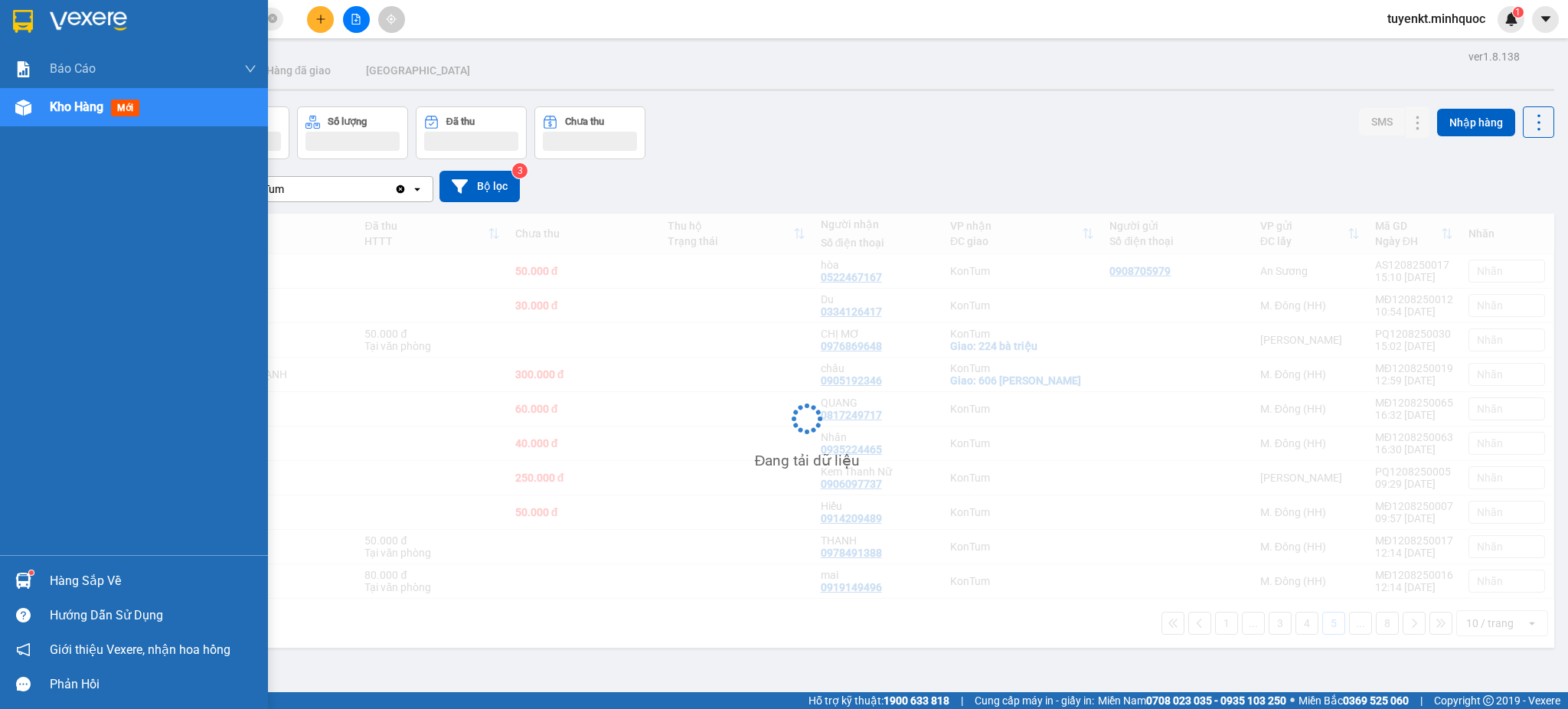
click at [1, 20] on div at bounding box center [134, 25] width 268 height 50
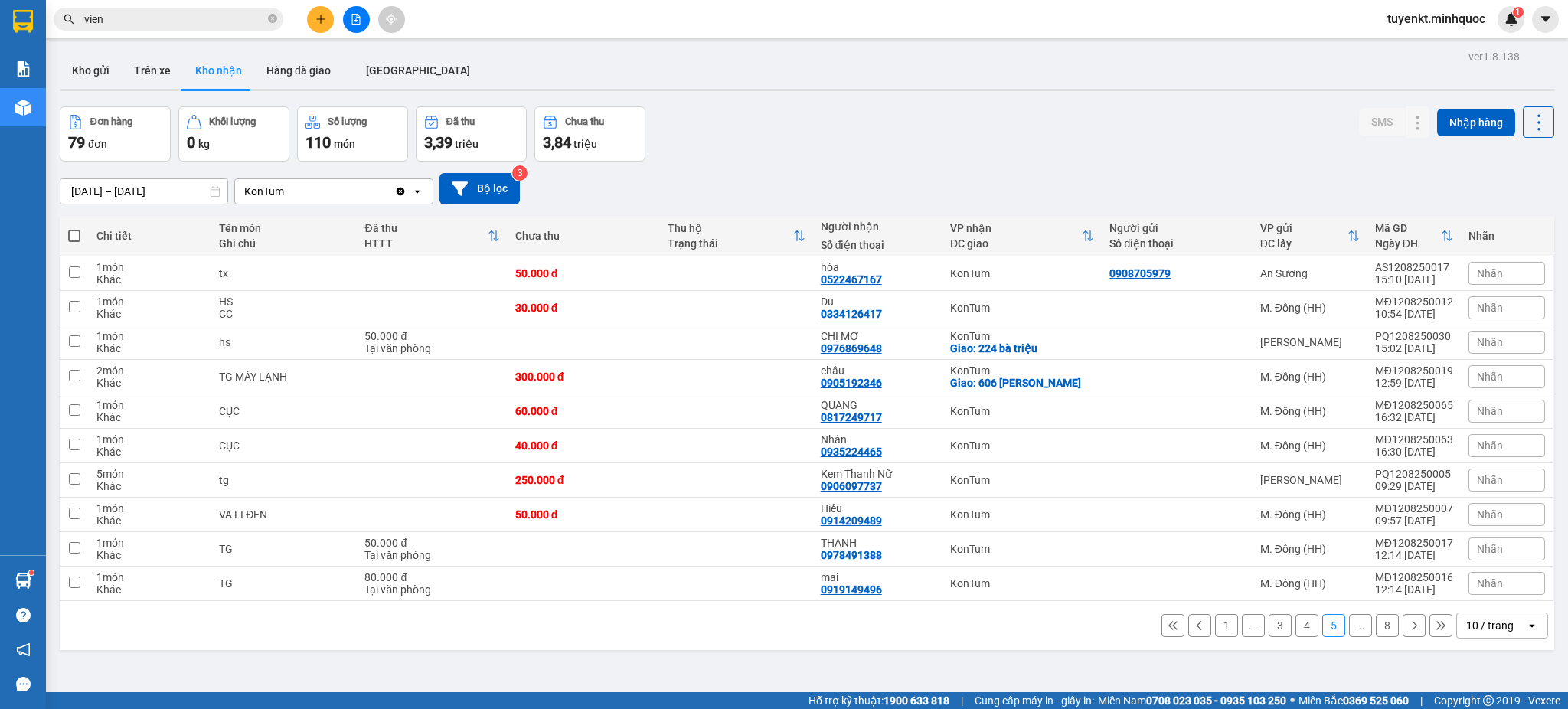
click at [194, 18] on input "vien" at bounding box center [174, 19] width 181 height 17
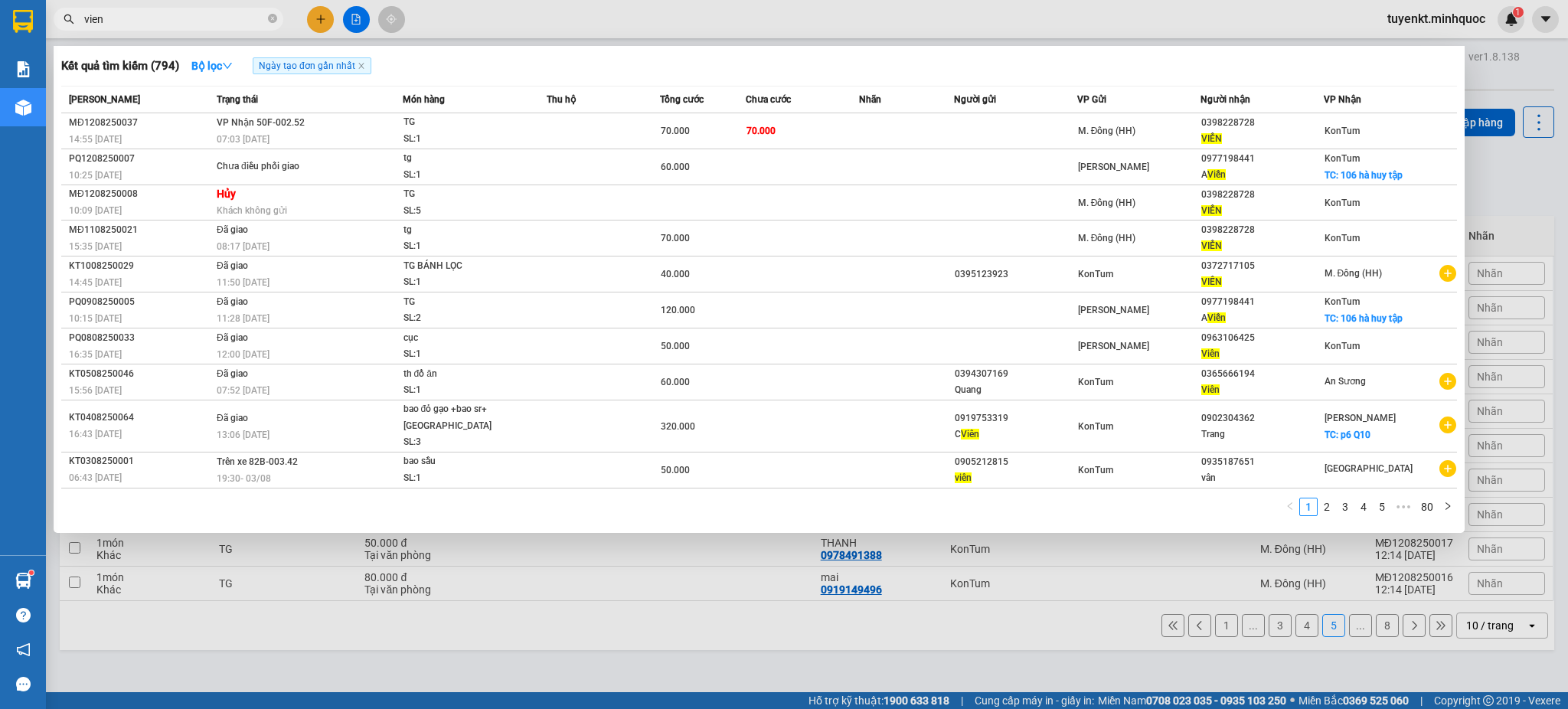
click at [194, 18] on input "vien" at bounding box center [174, 19] width 181 height 17
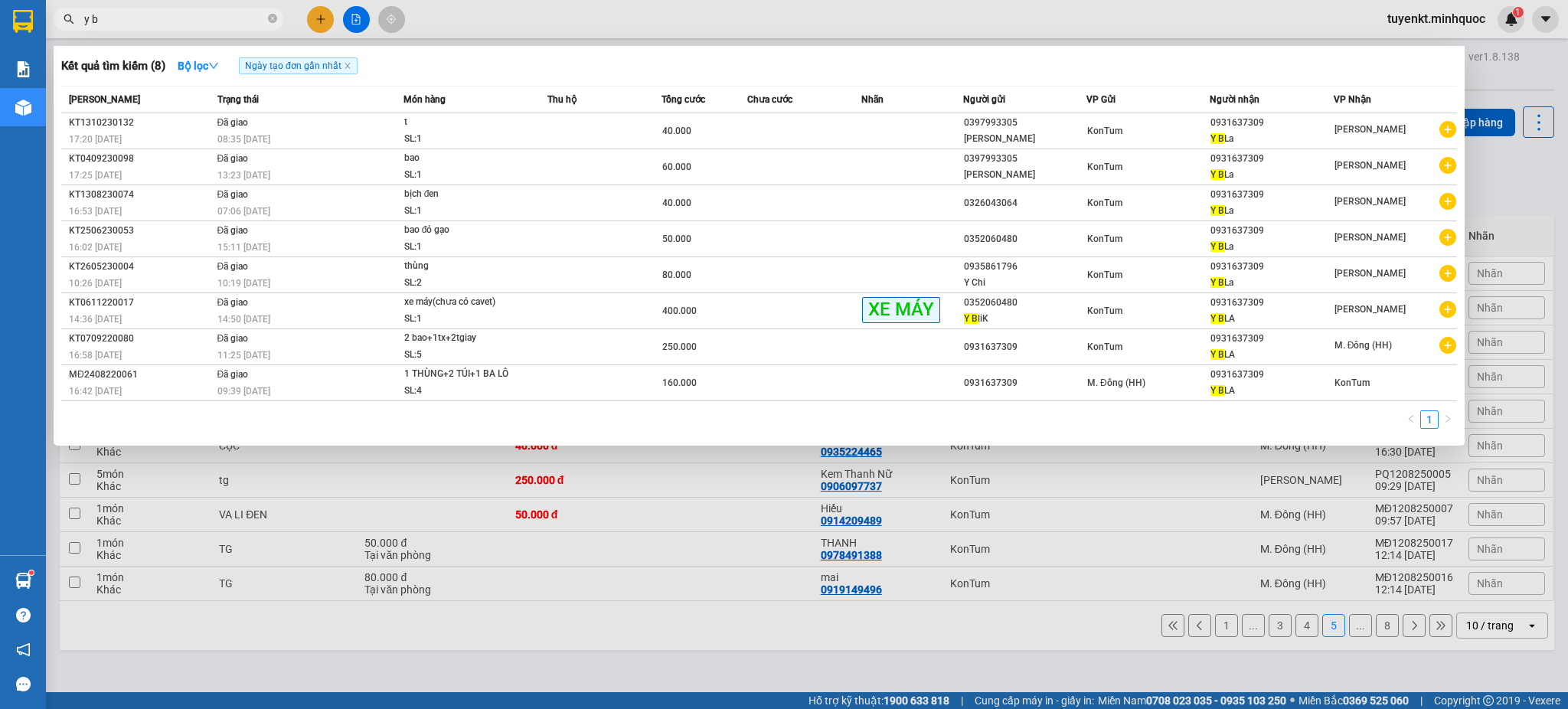
type input "y b"
click at [323, 22] on div at bounding box center [784, 354] width 1568 height 709
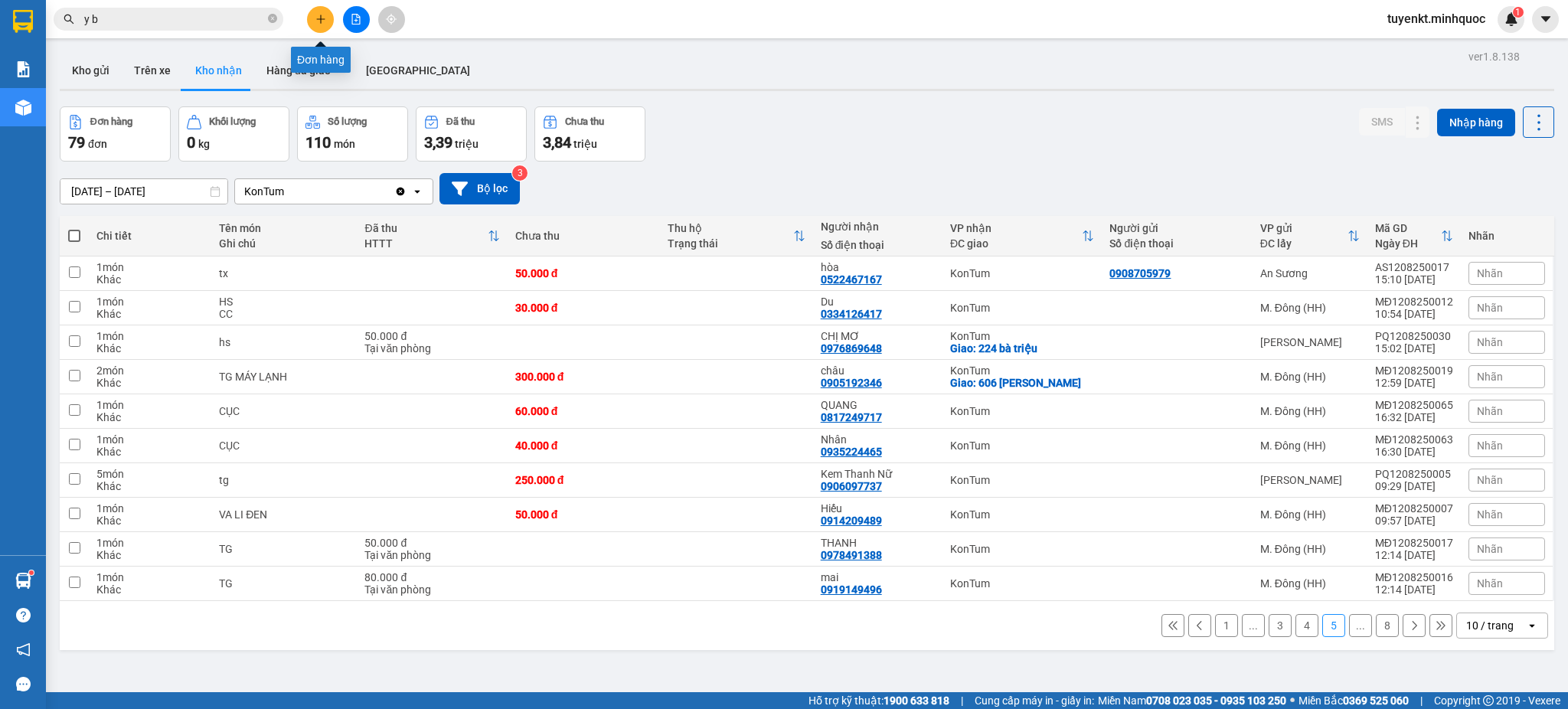
click at [323, 22] on icon "plus" at bounding box center [320, 18] width 11 height 11
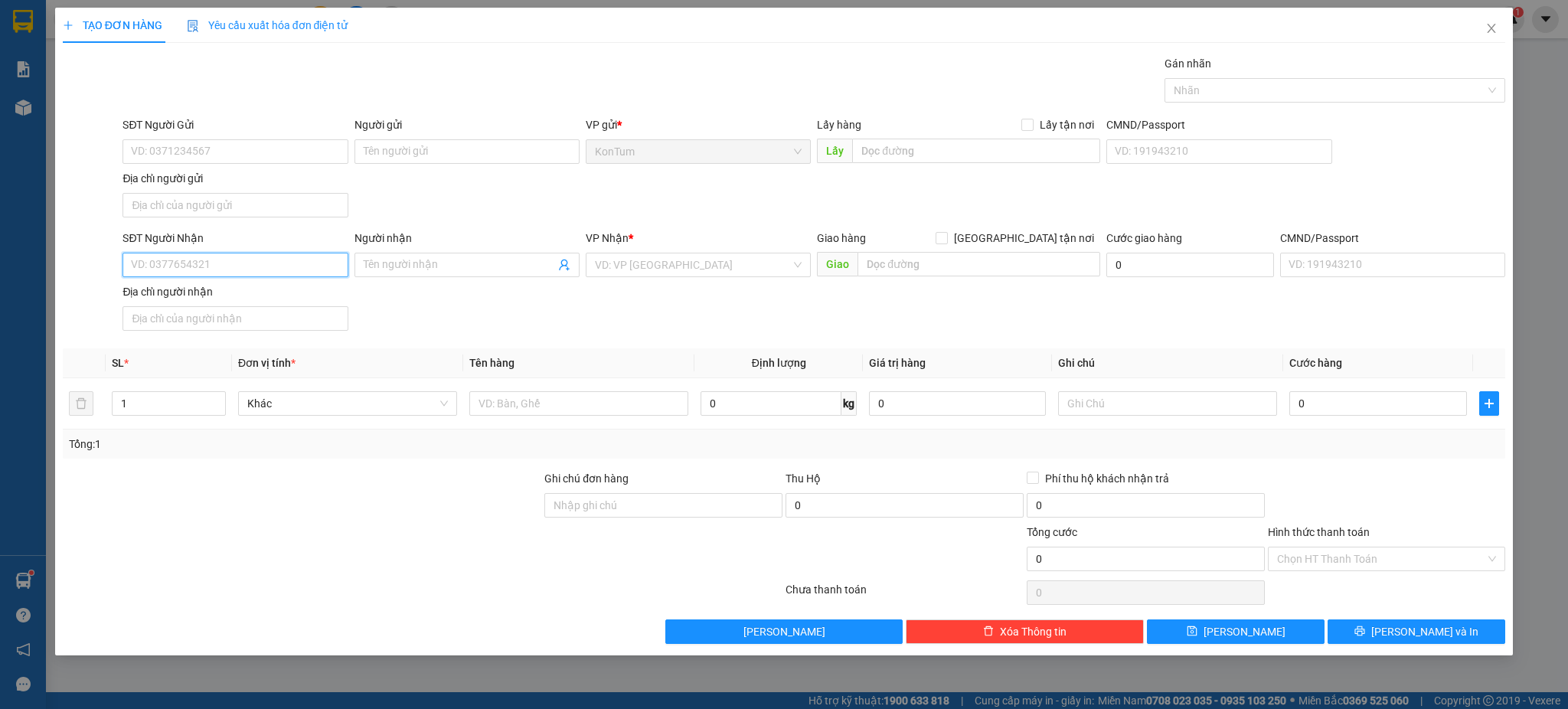
click at [266, 263] on input "SĐT Người Nhận" at bounding box center [235, 265] width 226 height 25
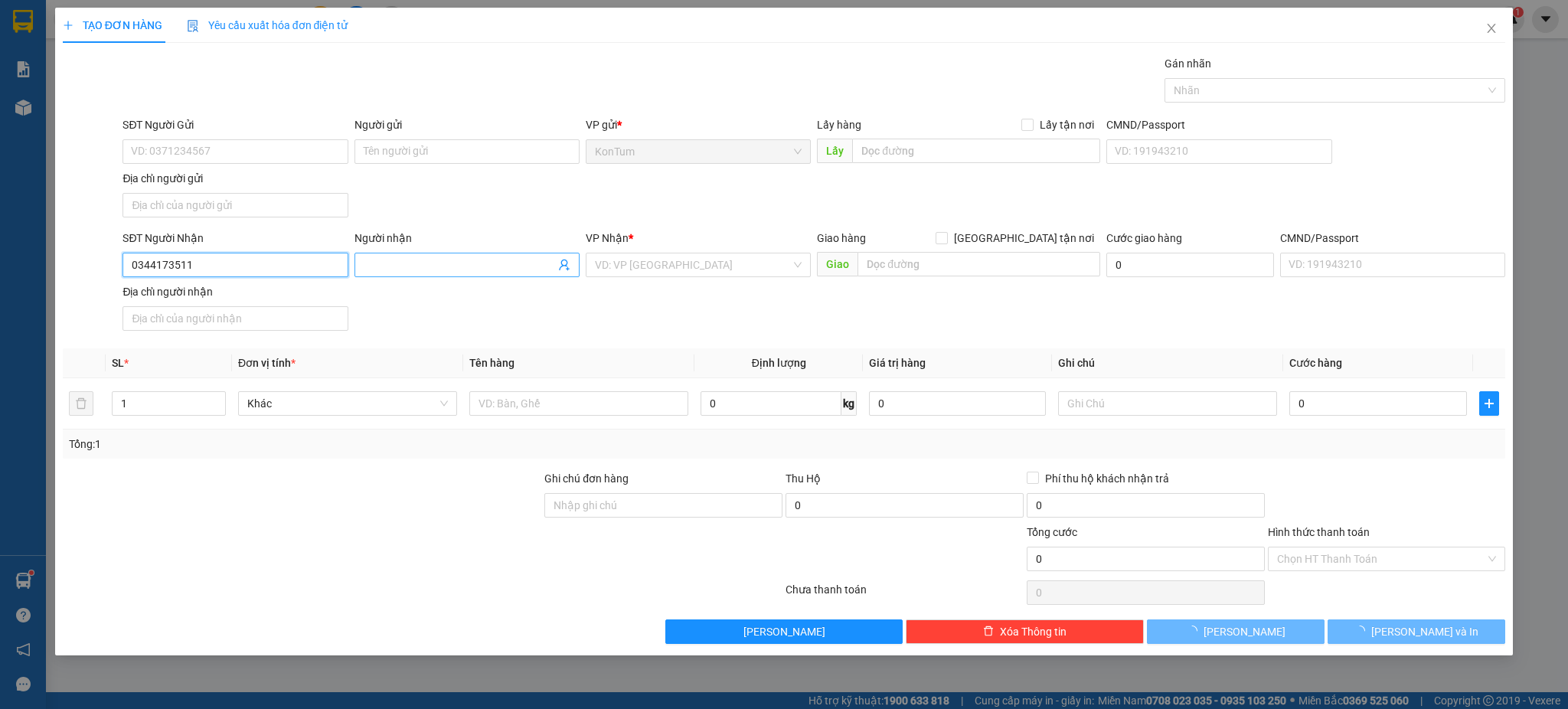
type input "0344173511"
click at [413, 266] on input "Người nhận" at bounding box center [460, 265] width 191 height 17
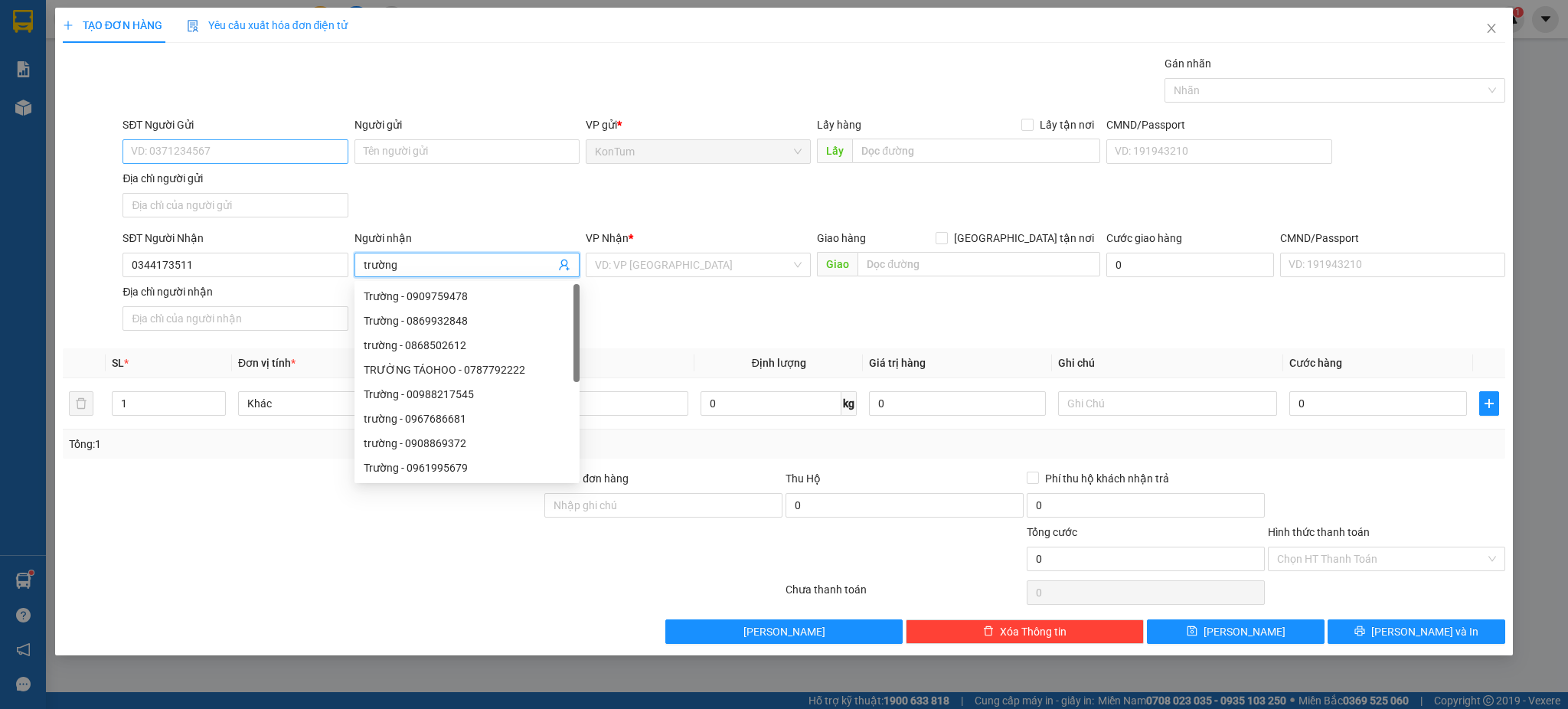
type input "trường"
click at [263, 161] on input "SĐT Người Gửi" at bounding box center [235, 152] width 226 height 25
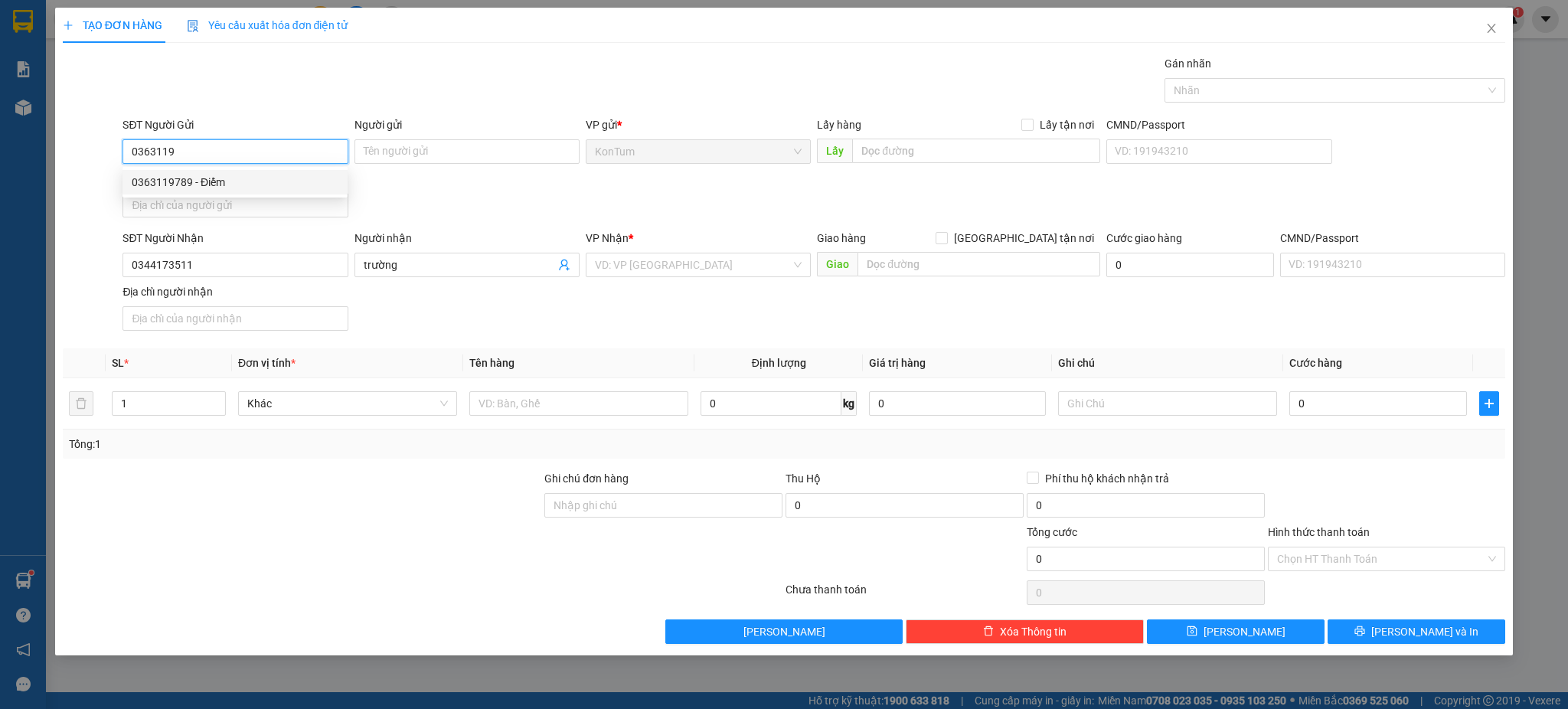
click at [279, 182] on div "0363119789 - Điểm" at bounding box center [235, 183] width 206 height 17
type input "0363119789"
type input "Điểm"
type input "0363119789"
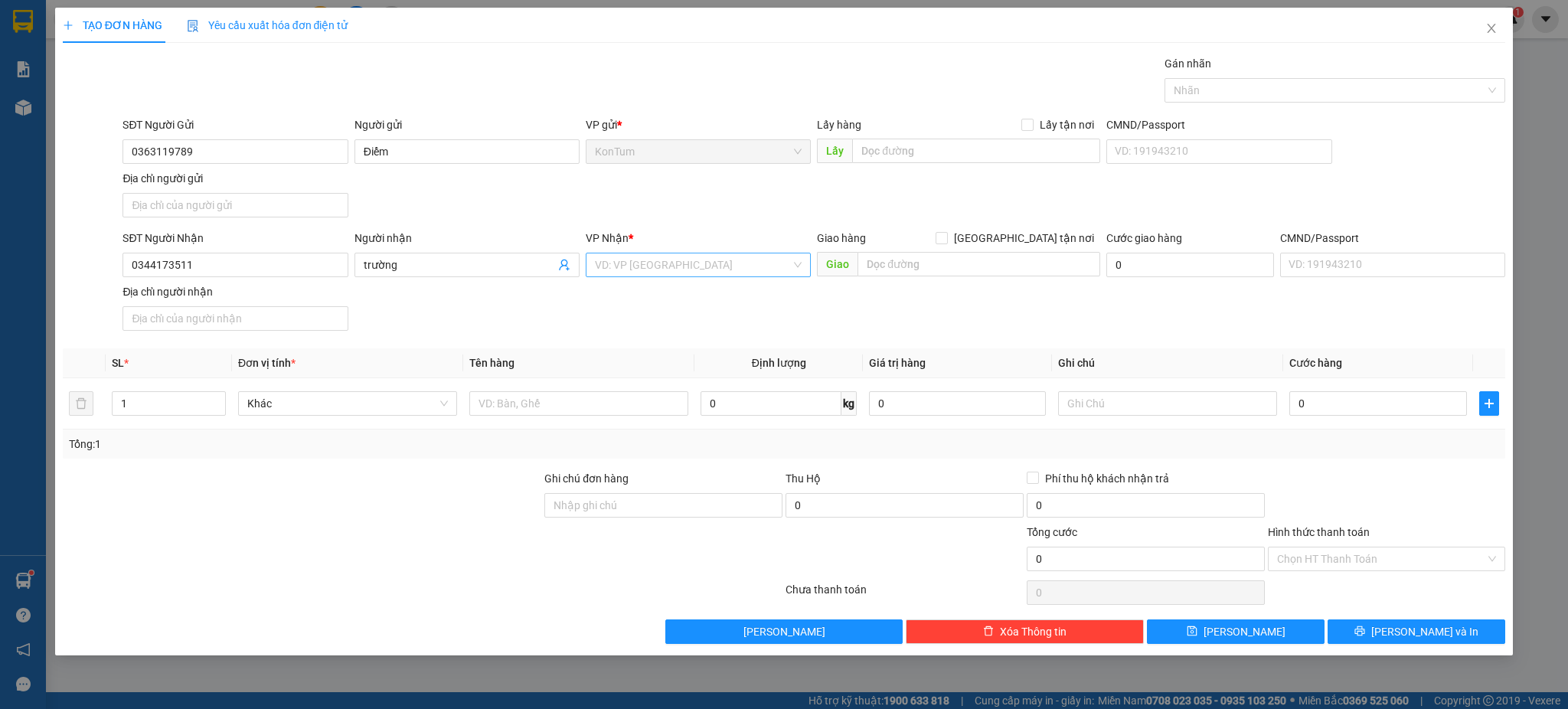
click at [674, 273] on input "search" at bounding box center [693, 265] width 196 height 23
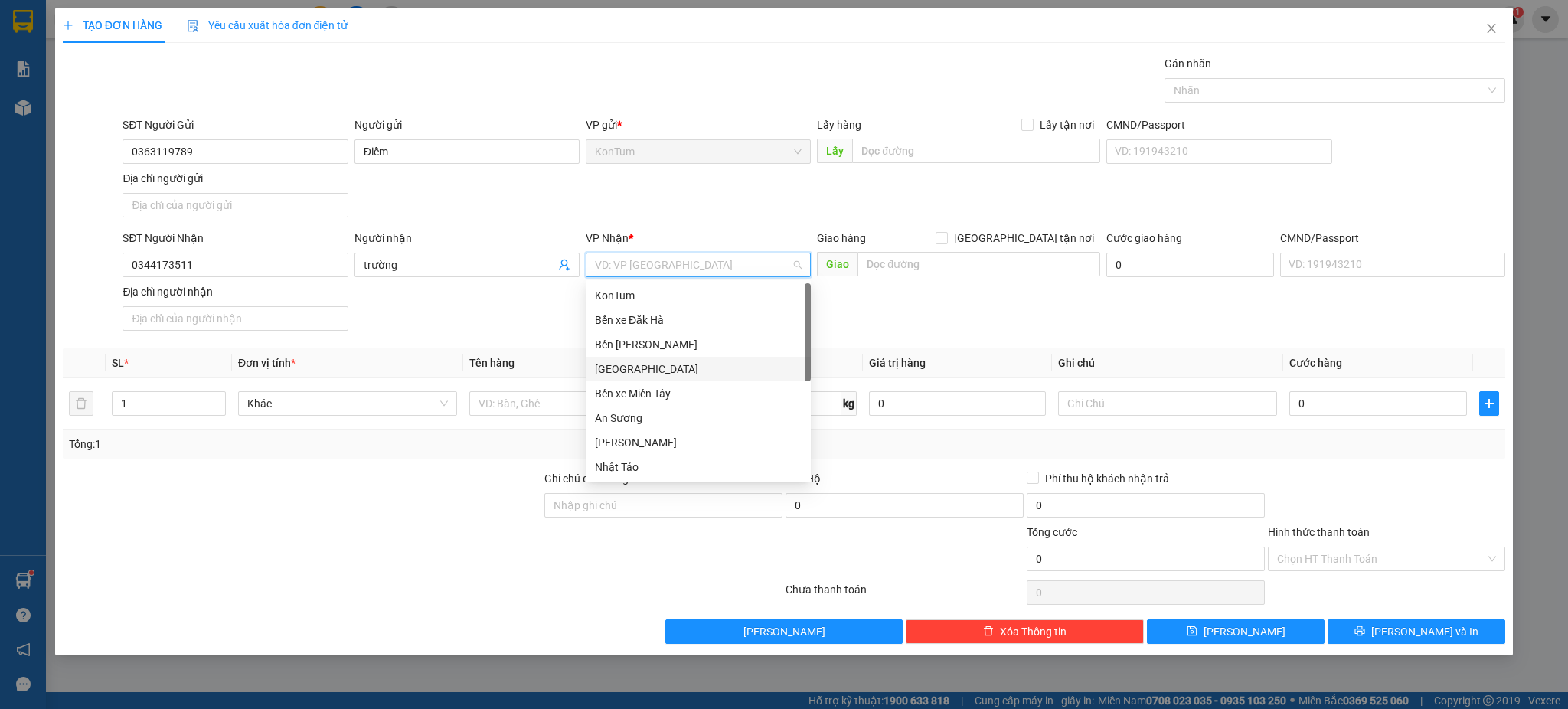
click at [639, 365] on div "[GEOGRAPHIC_DATA]" at bounding box center [698, 369] width 206 height 17
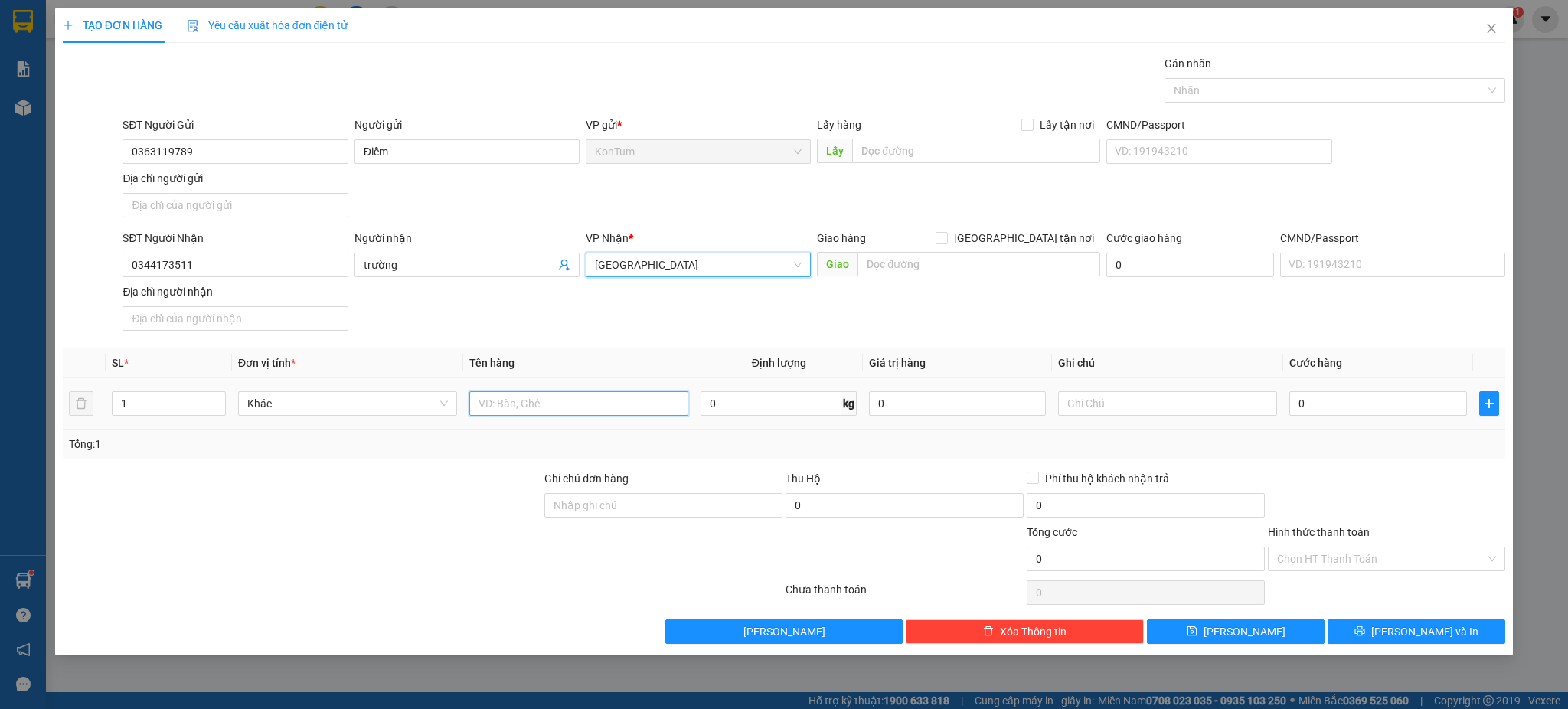
click at [544, 410] on input "text" at bounding box center [578, 403] width 219 height 25
type input "tg lk"
click at [1385, 407] on input "0" at bounding box center [1377, 403] width 177 height 25
type input "4"
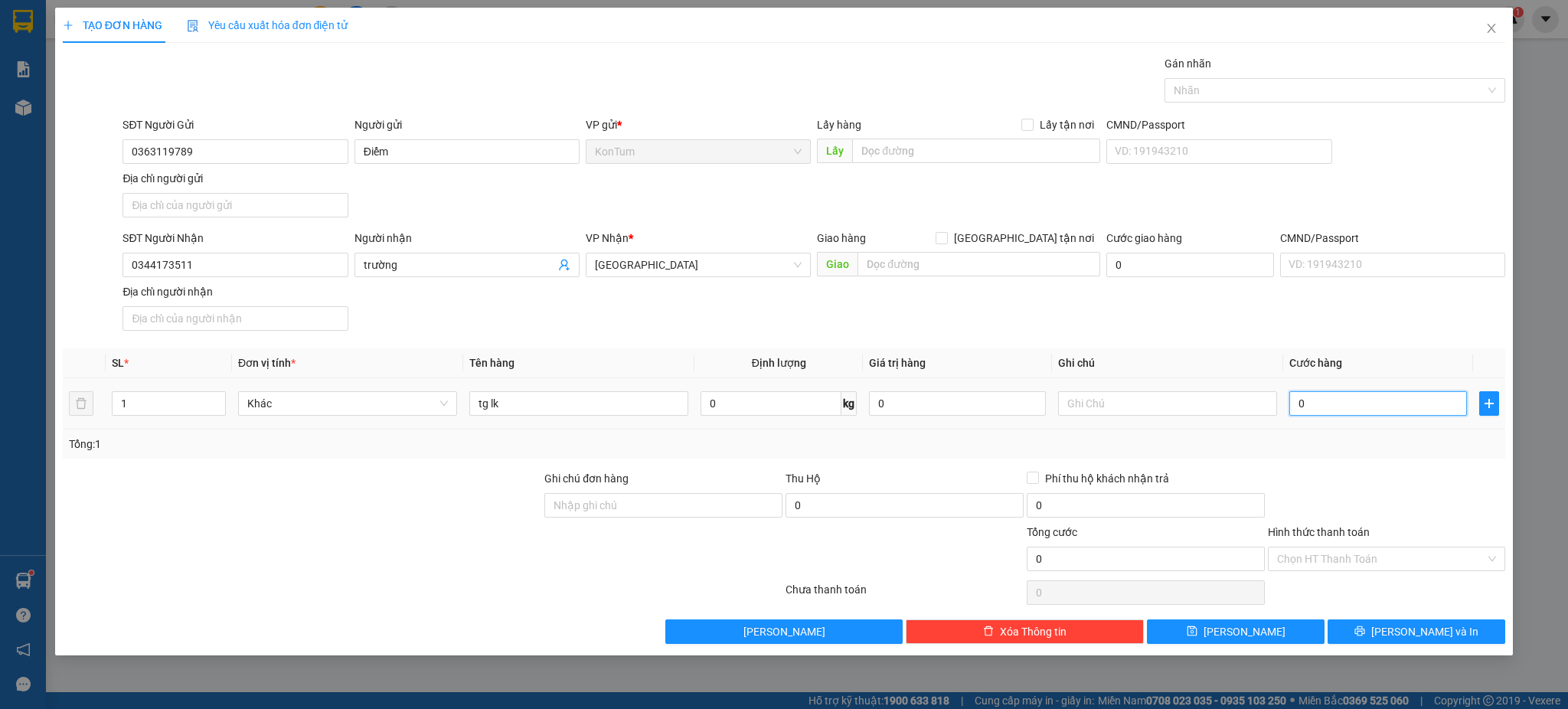
type input "4"
type input "40"
type input "40.000"
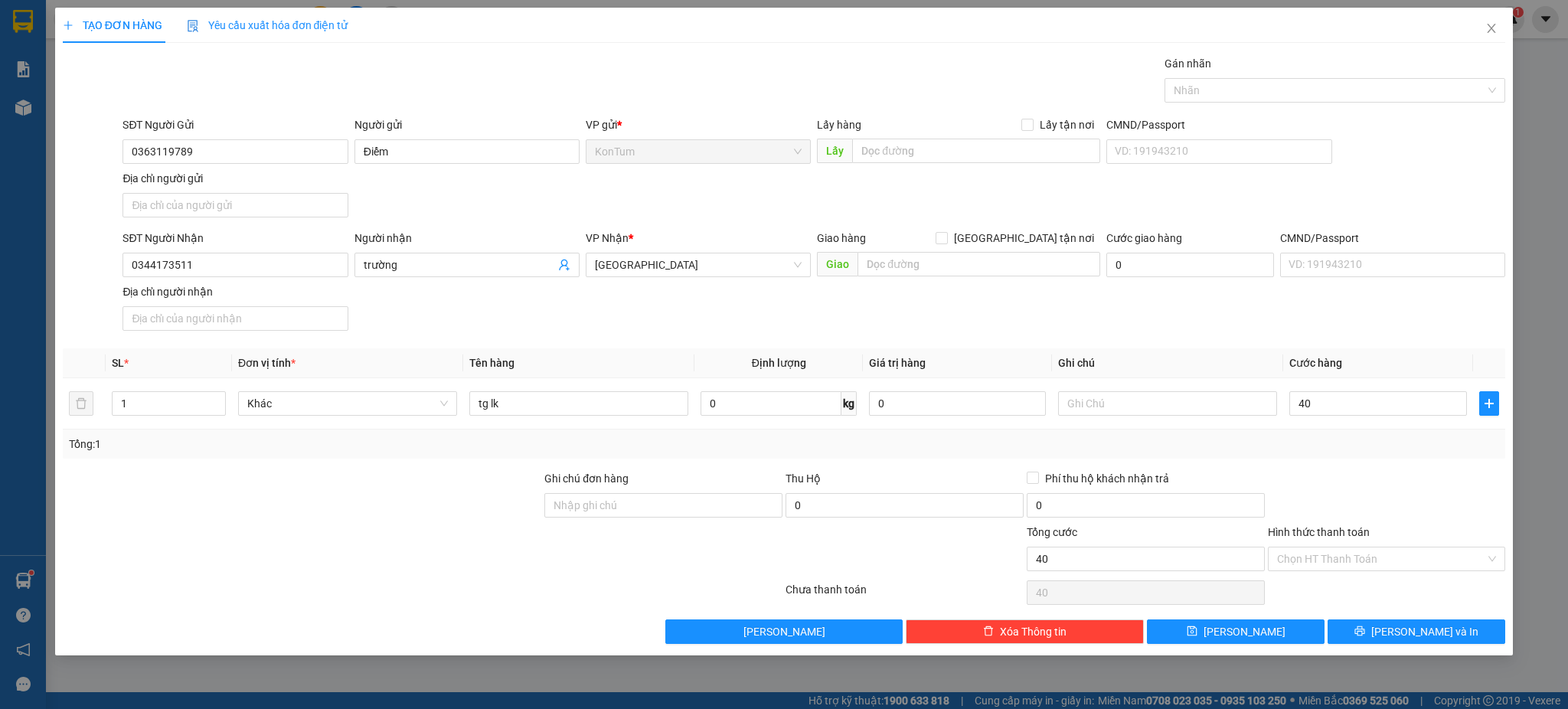
type input "40.000"
click at [1374, 458] on div "Tổng: 1" at bounding box center [784, 443] width 1443 height 29
click at [1383, 558] on input "Hình thức thanh toán" at bounding box center [1381, 559] width 209 height 23
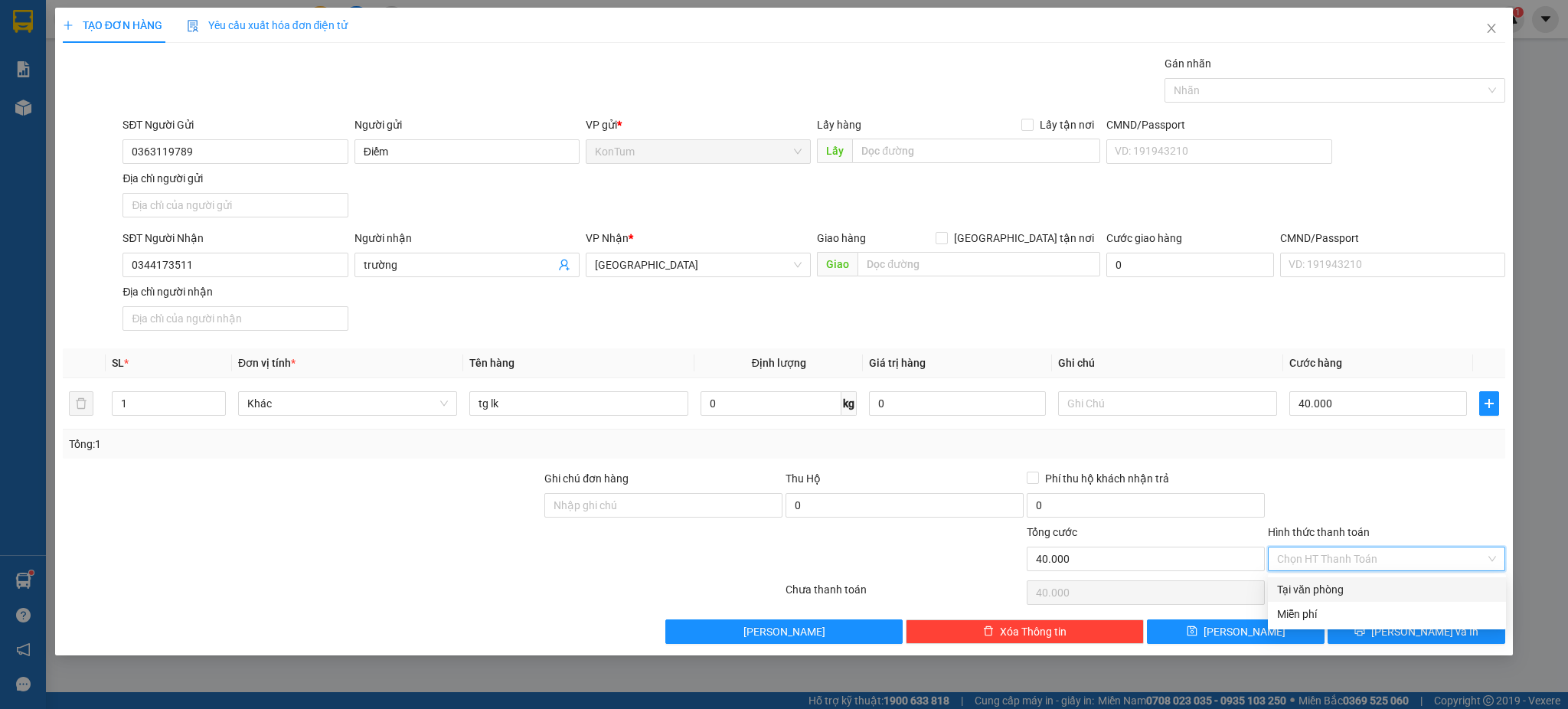
click at [1320, 591] on div "Tại văn phòng" at bounding box center [1386, 590] width 220 height 17
type input "0"
click at [1416, 637] on span "[PERSON_NAME] và In" at bounding box center [1425, 632] width 107 height 17
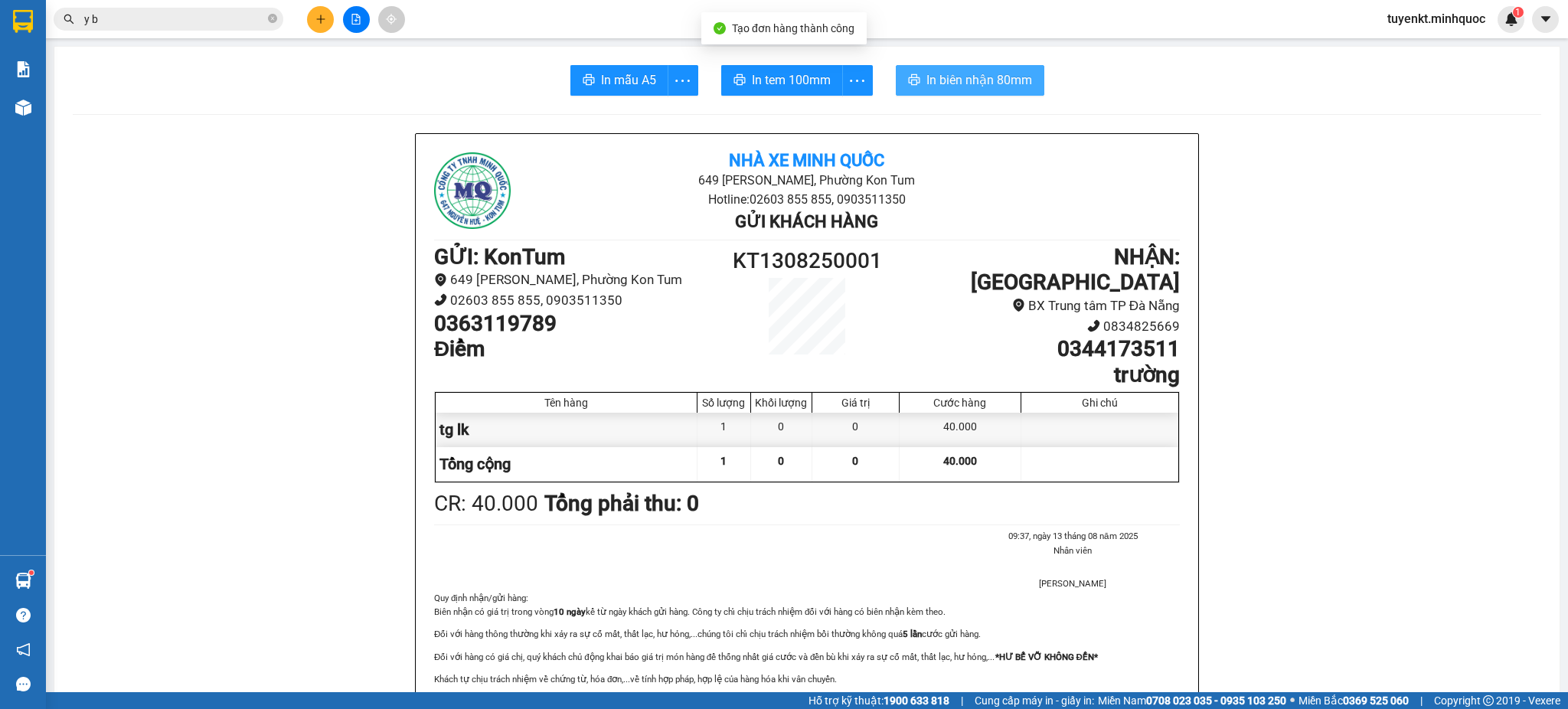
click at [983, 74] on span "In biên nhận 80mm" at bounding box center [978, 80] width 106 height 19
click at [777, 78] on span "In tem 100mm" at bounding box center [791, 80] width 79 height 19
click at [133, 17] on input "y b" at bounding box center [174, 19] width 181 height 17
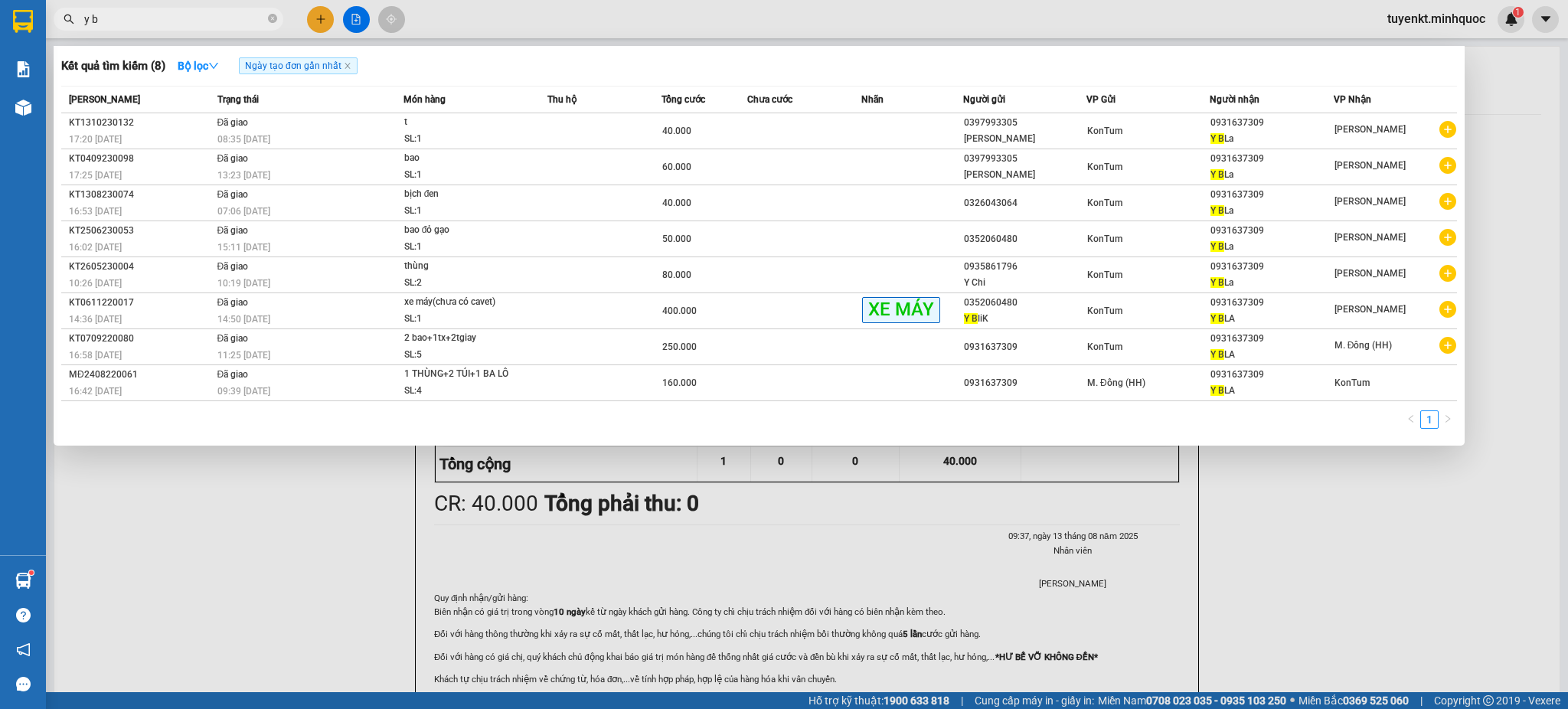
click at [133, 17] on input "y b" at bounding box center [174, 19] width 181 height 17
type input "y"
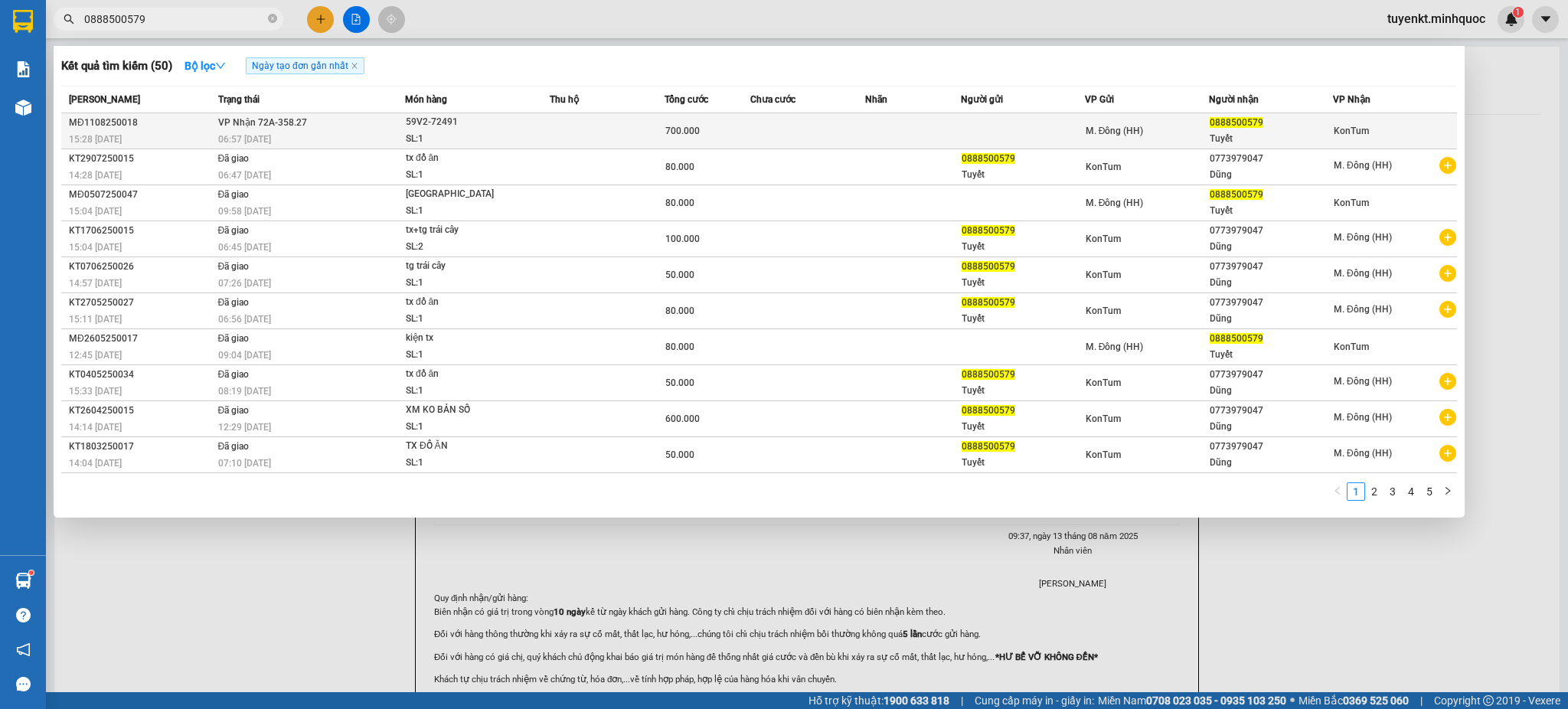
type input "0888500579"
click at [321, 127] on td "VP Nhận 72A-358.27 06:57 - 13/08" at bounding box center [309, 132] width 190 height 36
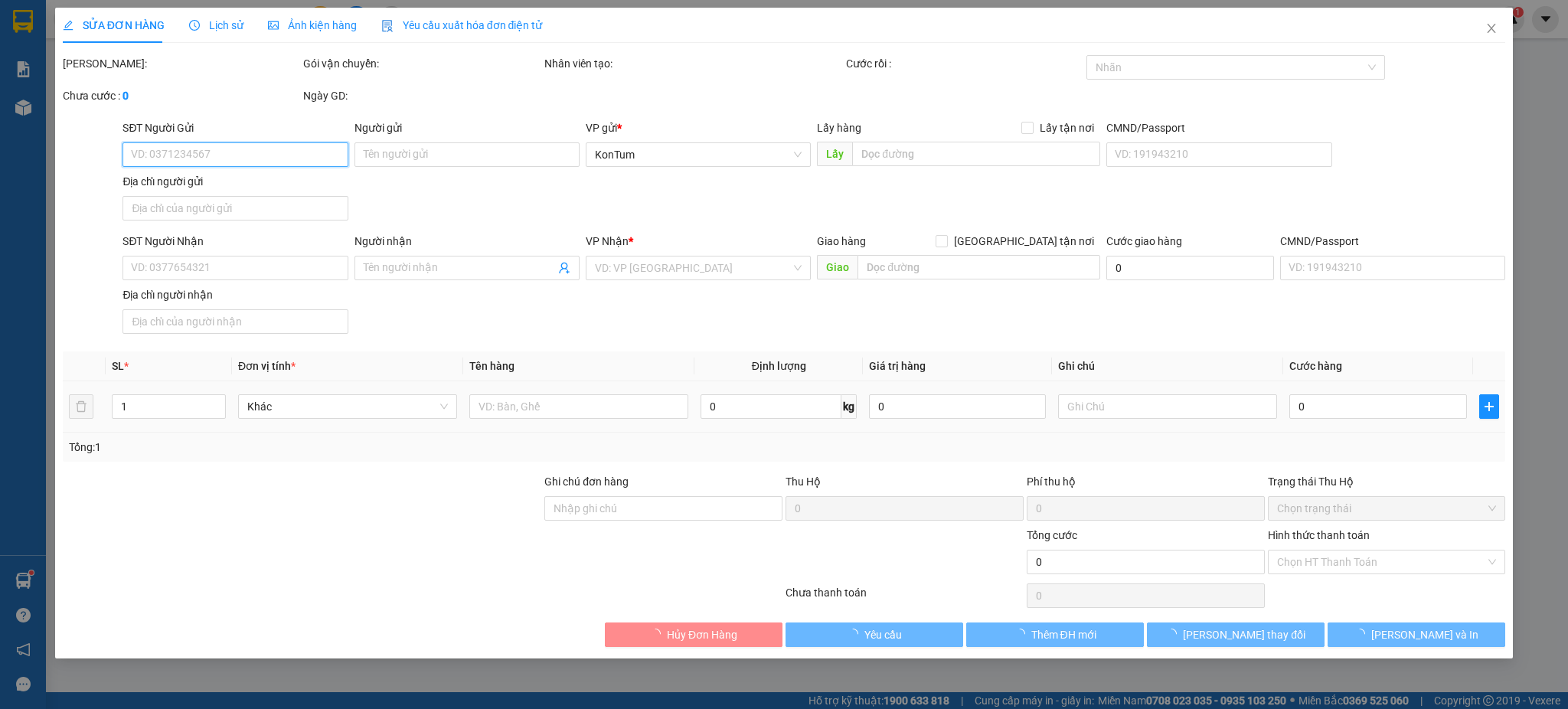
type input "0888500579"
type input "Tuyết"
type input "700.000"
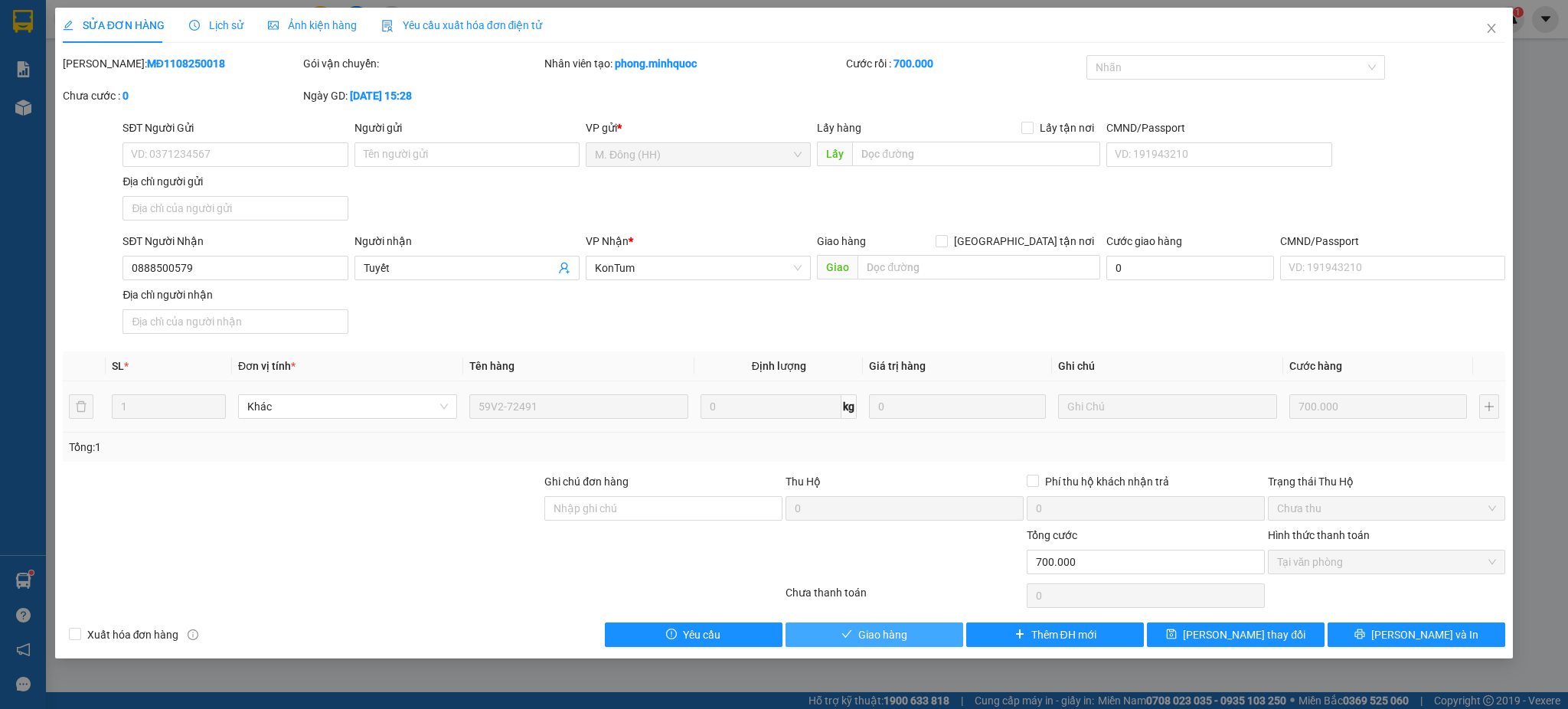
click at [909, 635] on button "Giao hàng" at bounding box center [874, 634] width 178 height 25
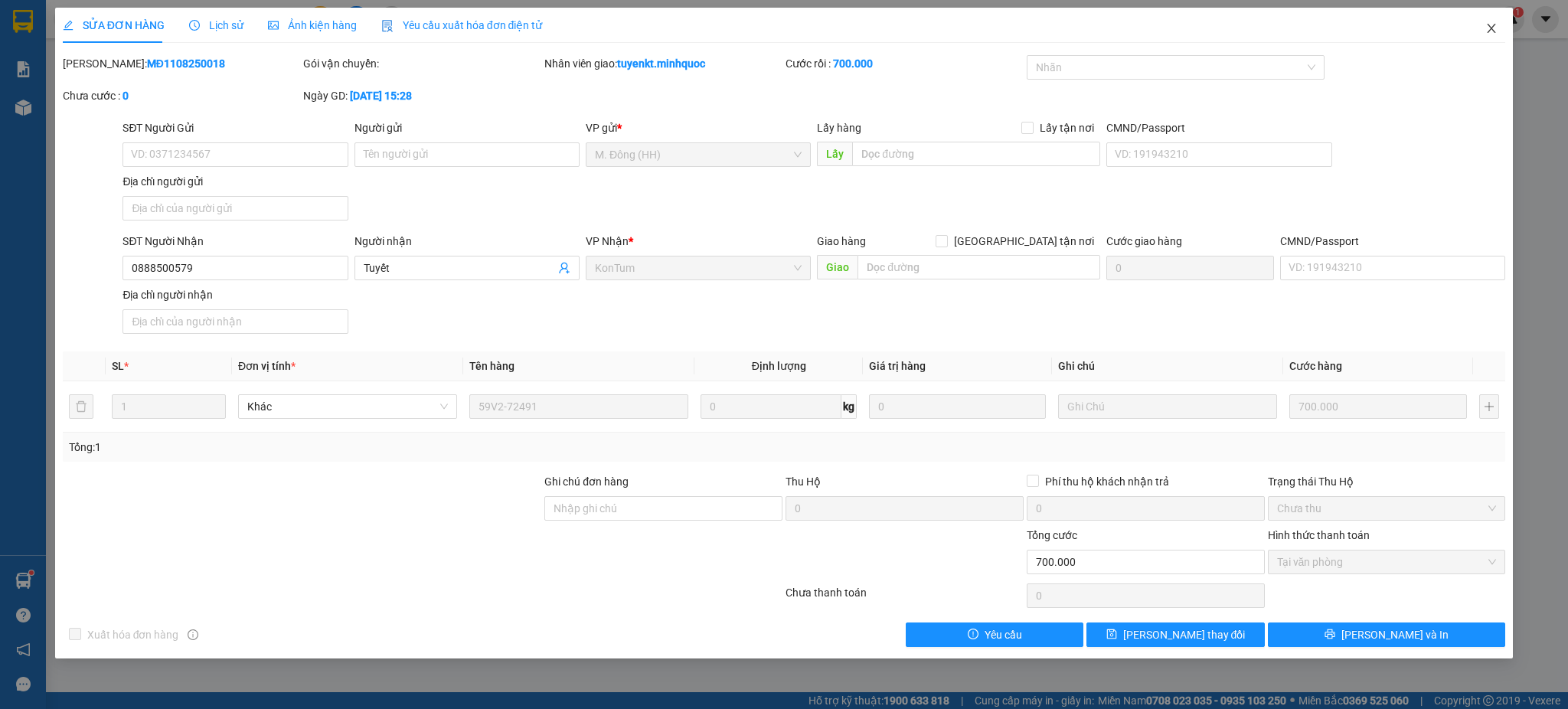
click at [1487, 43] on span "Close" at bounding box center [1491, 29] width 43 height 43
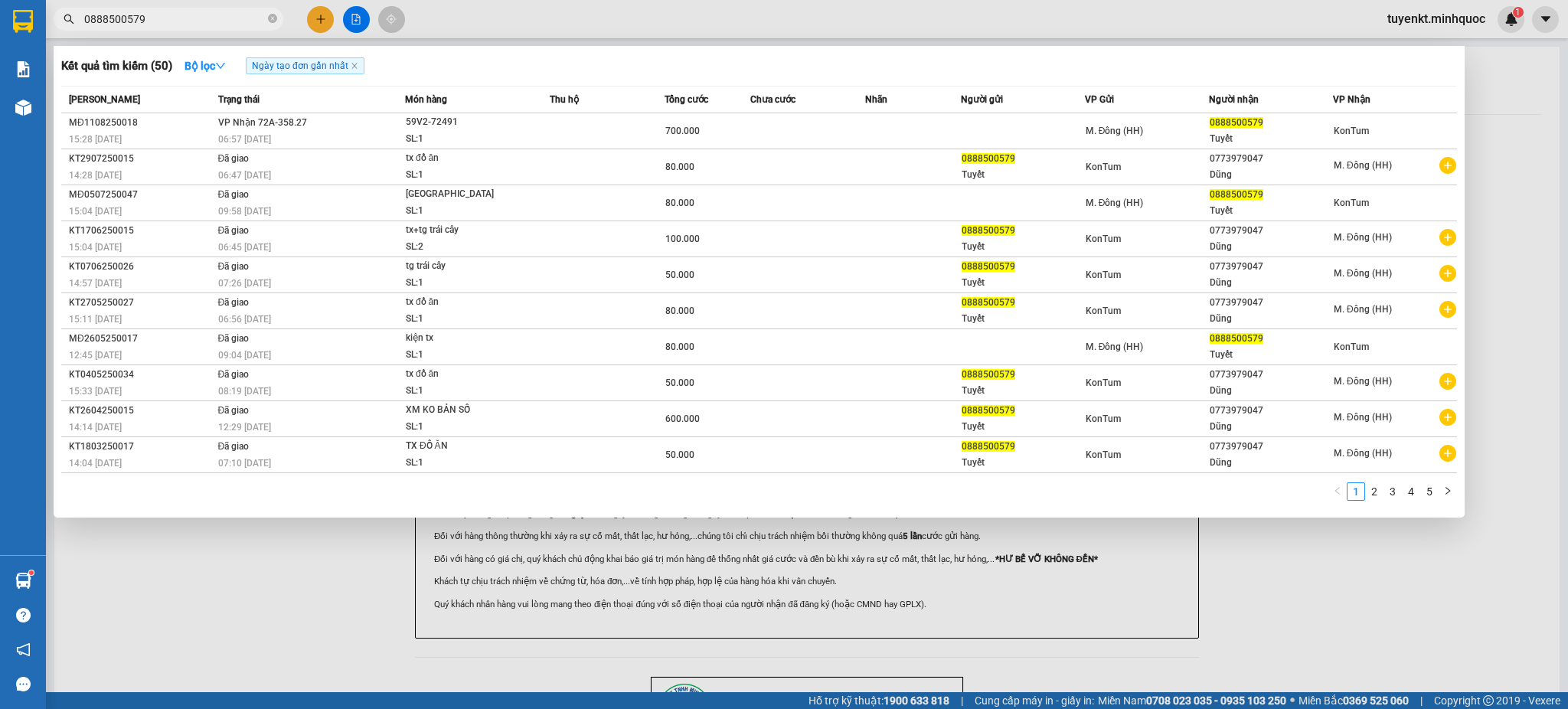
click at [180, 13] on input "0888500579" at bounding box center [174, 19] width 181 height 17
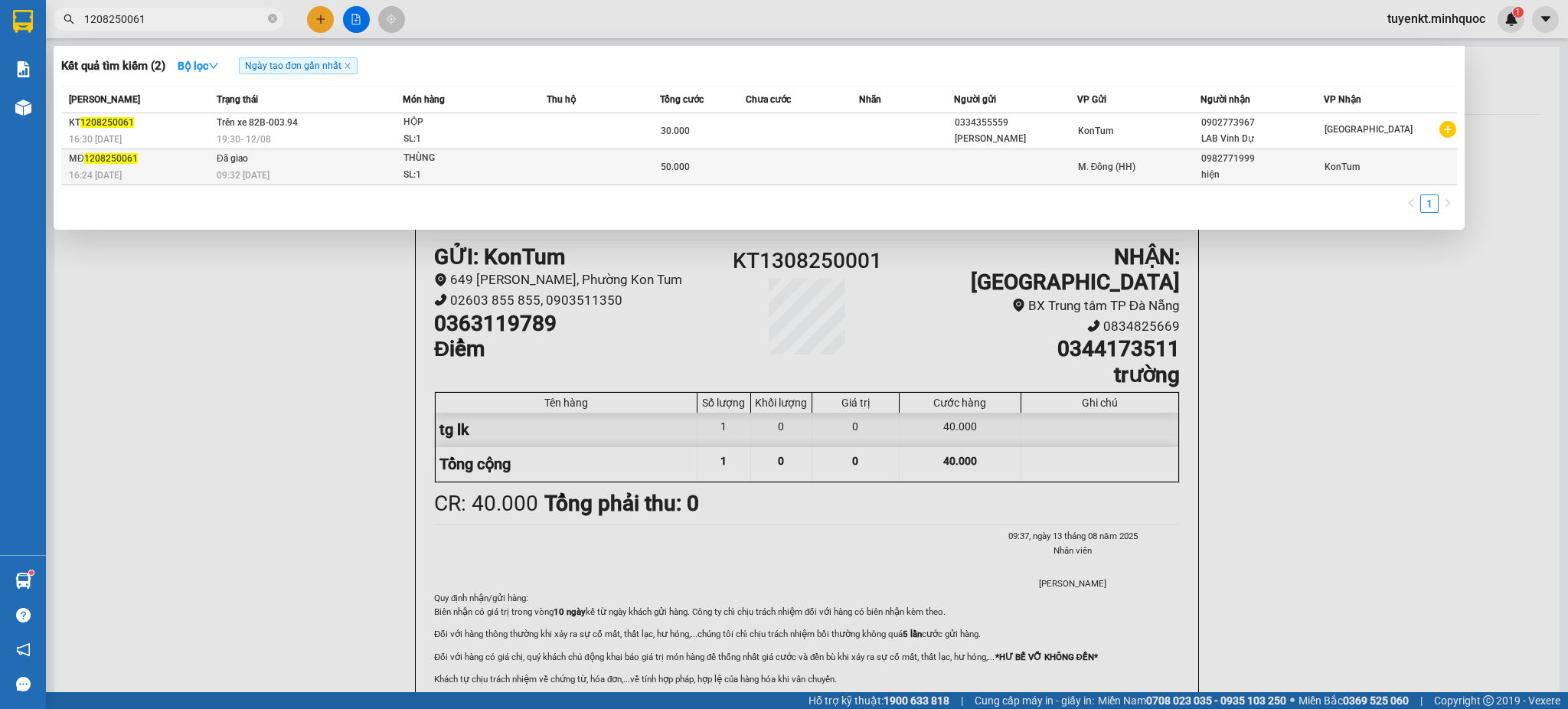
type input "1208250061"
click at [351, 175] on div "09:32 - 13/08" at bounding box center [310, 176] width 185 height 17
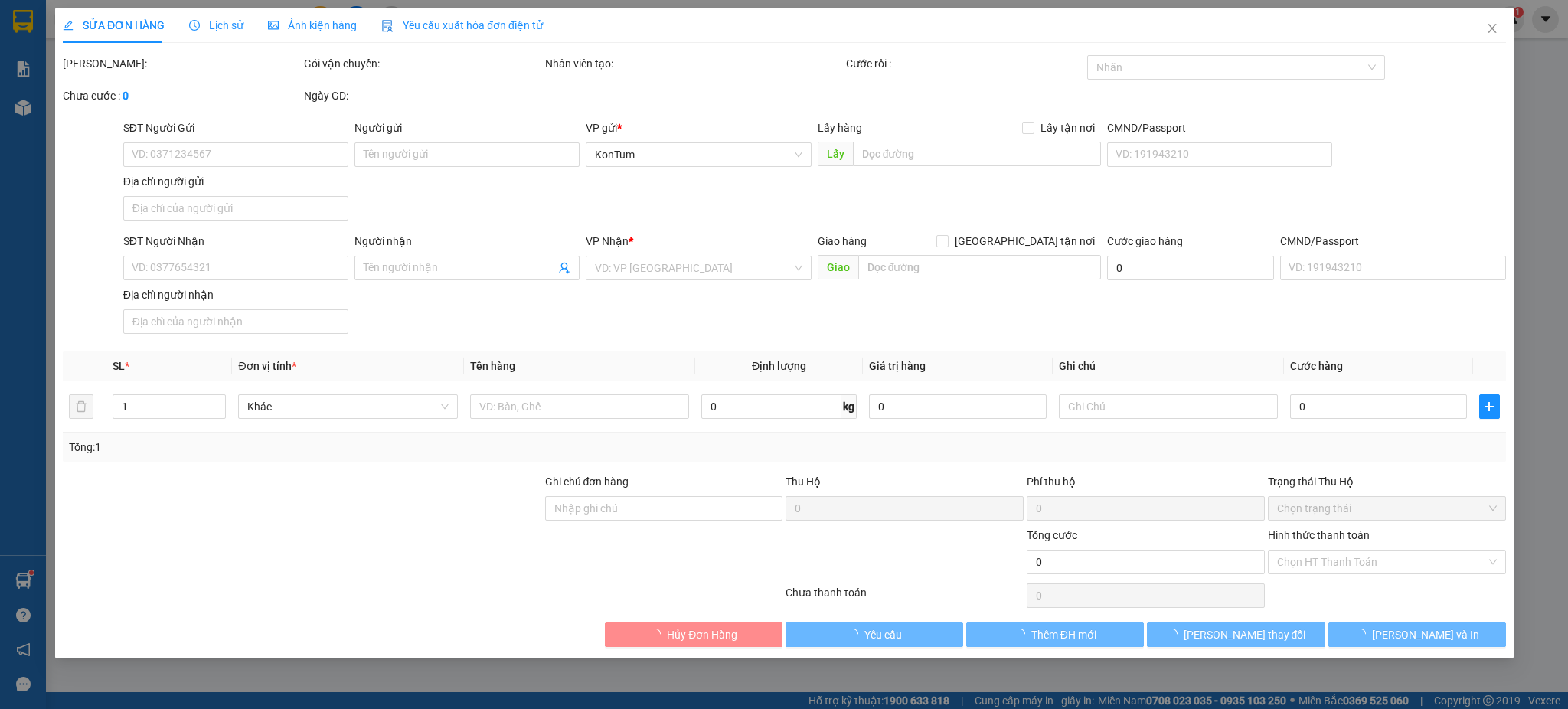
type input "0982771999"
type input "hiện"
type input "50.000"
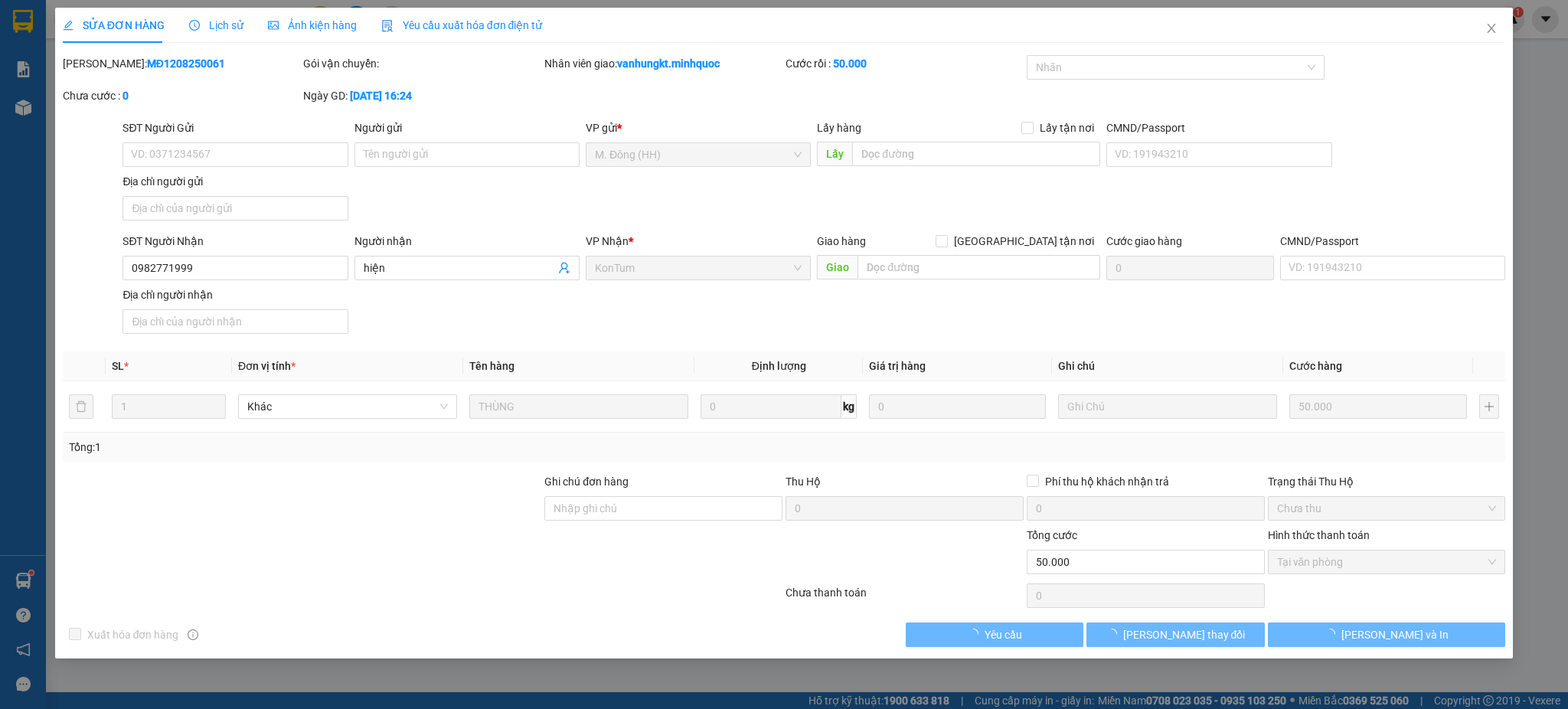
click at [194, 13] on div "Lịch sử" at bounding box center [216, 25] width 54 height 35
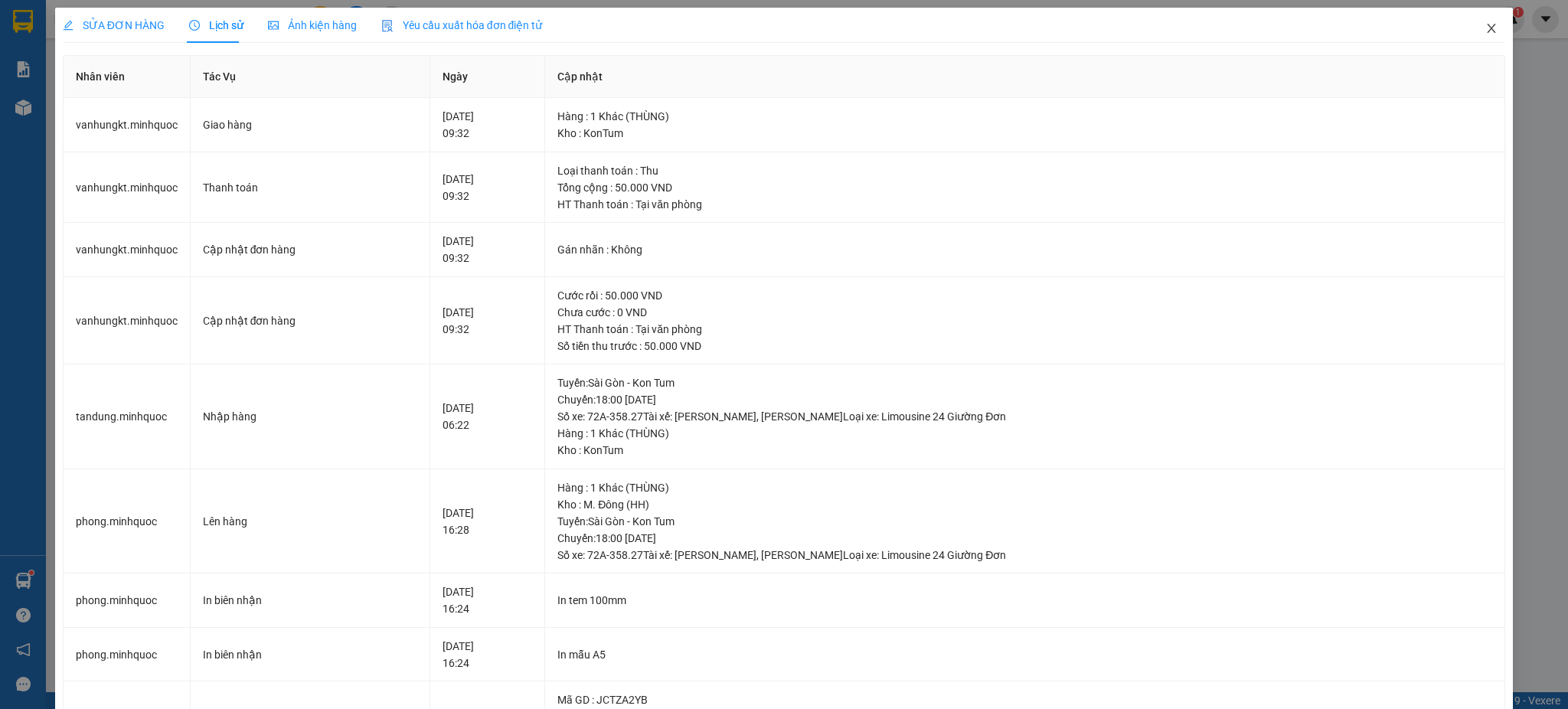
click at [1470, 25] on span "Close" at bounding box center [1491, 29] width 43 height 43
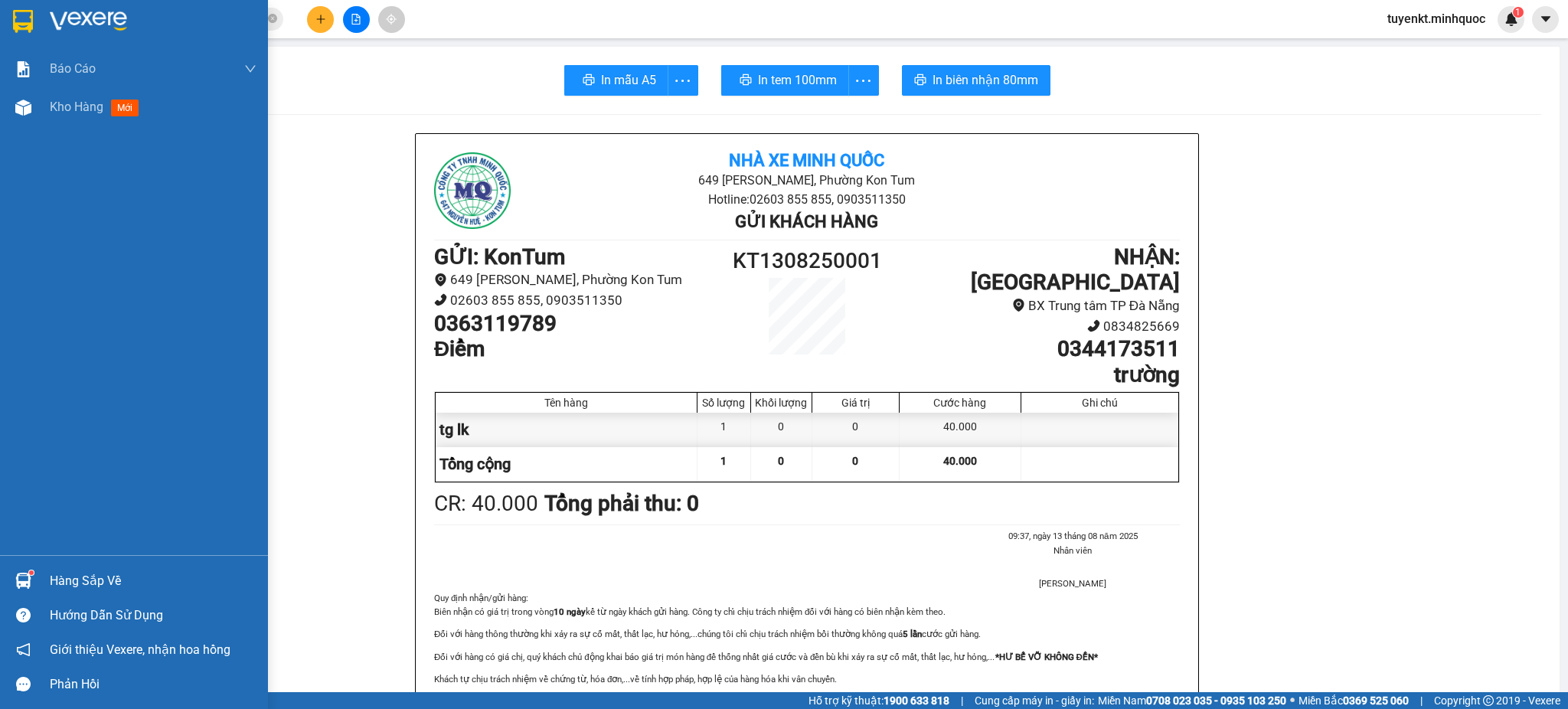
click at [2, 5] on div at bounding box center [134, 25] width 268 height 50
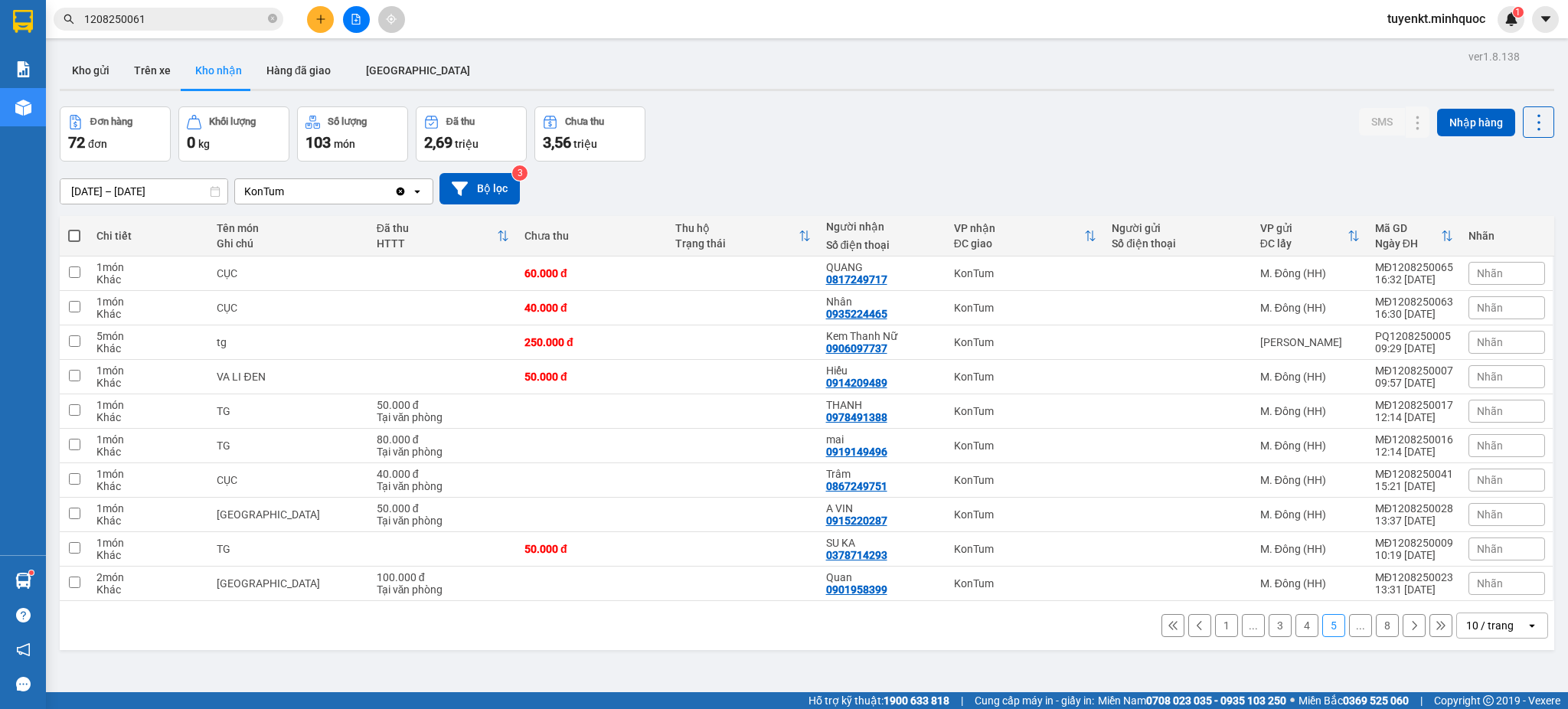
click at [215, 0] on div "Kết quả tìm kiếm ( 2 ) Bộ lọc Ngày tạo đơn gần nhất Mã ĐH Trạng thái Món hàng T…" at bounding box center [784, 19] width 1568 height 38
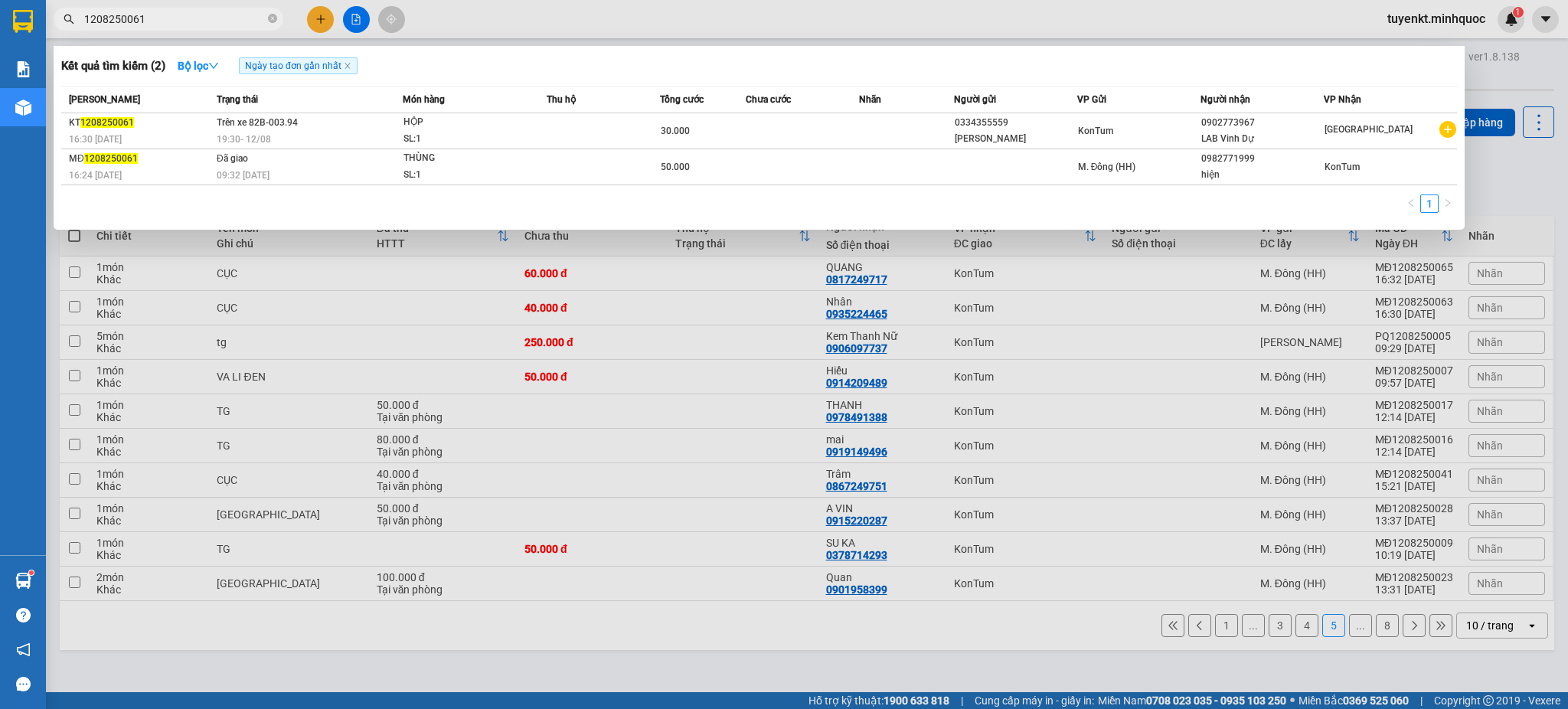
click at [216, 9] on span "1208250061" at bounding box center [168, 19] width 229 height 23
click at [268, 13] on span at bounding box center [272, 19] width 10 height 14
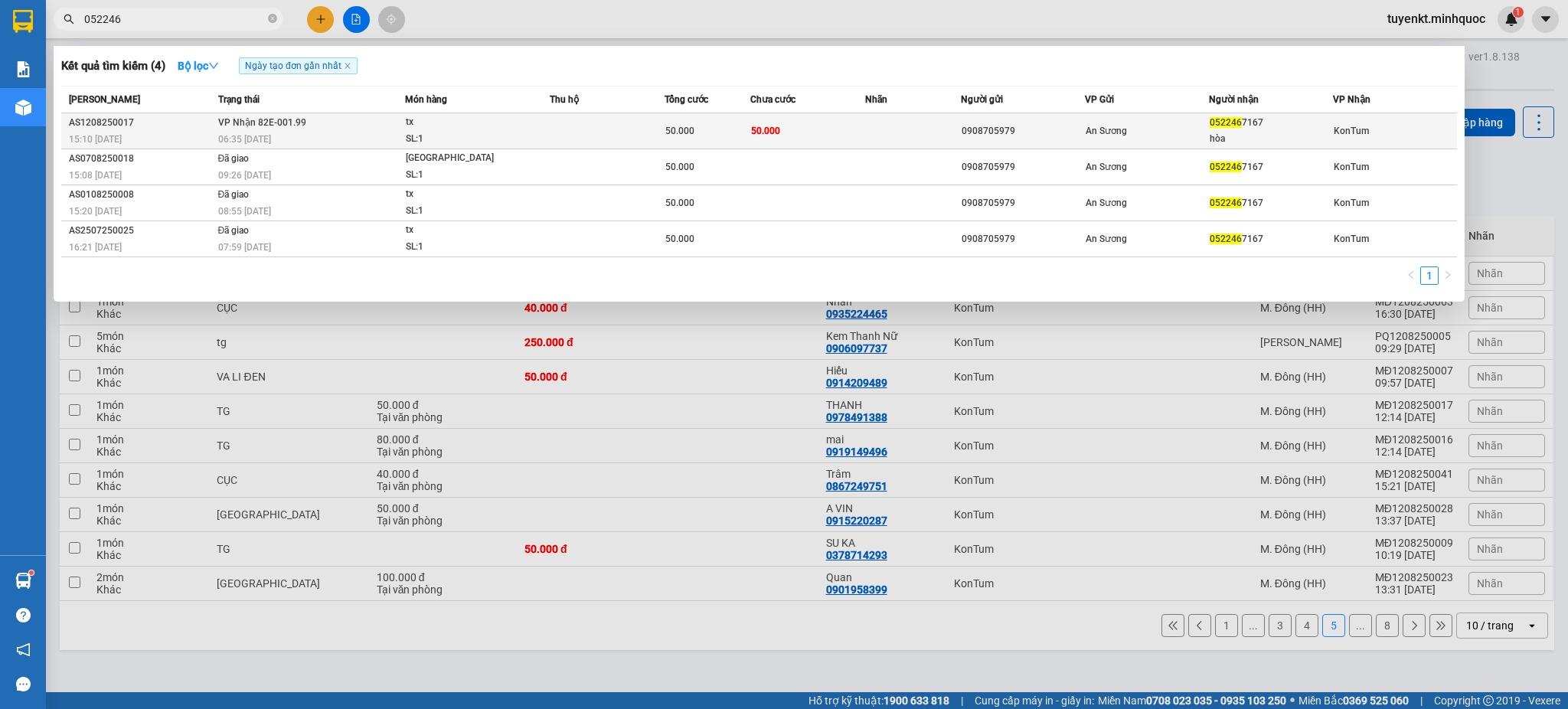
type input "052246"
click at [569, 126] on td at bounding box center [607, 132] width 115 height 36
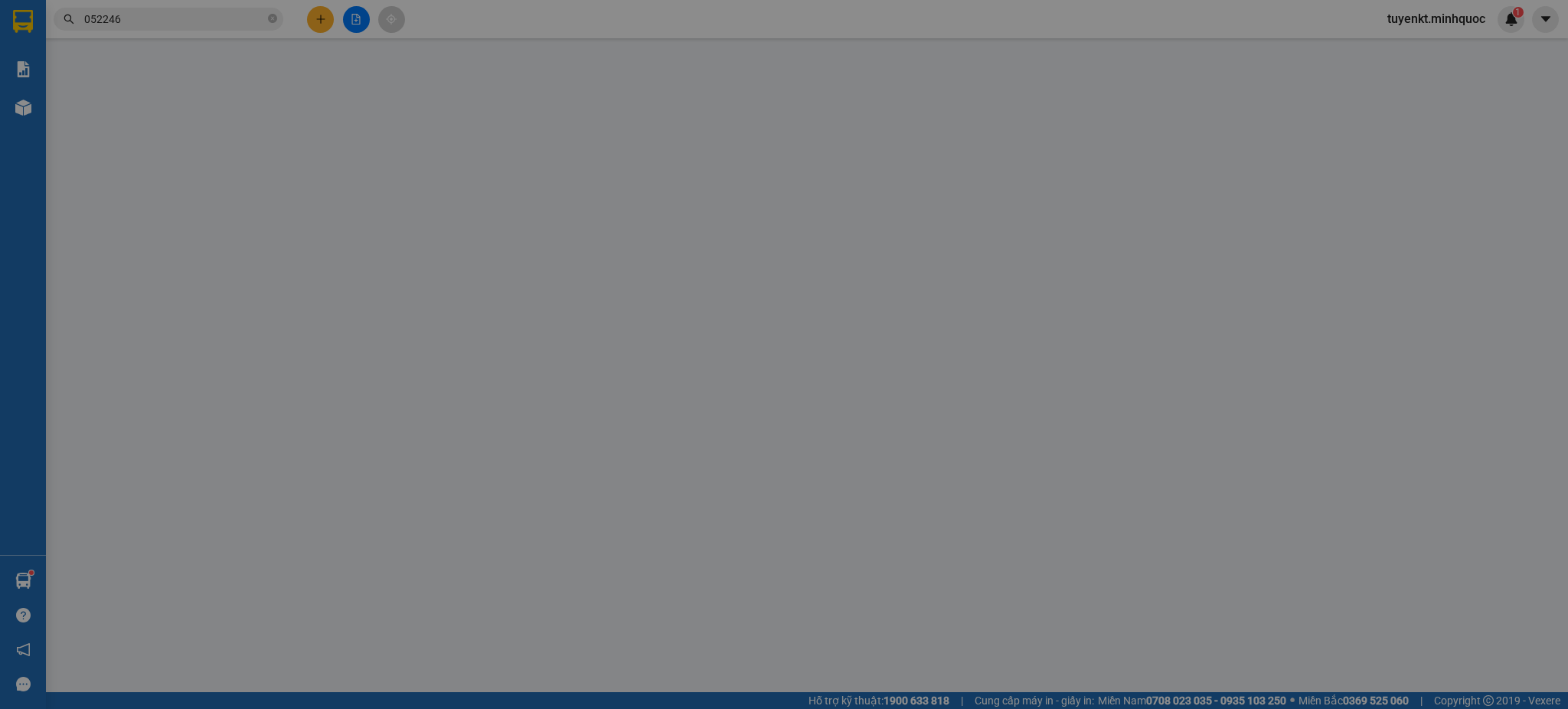
type input "0908705979"
type input "0522467167"
type input "hòa"
type input "50.000"
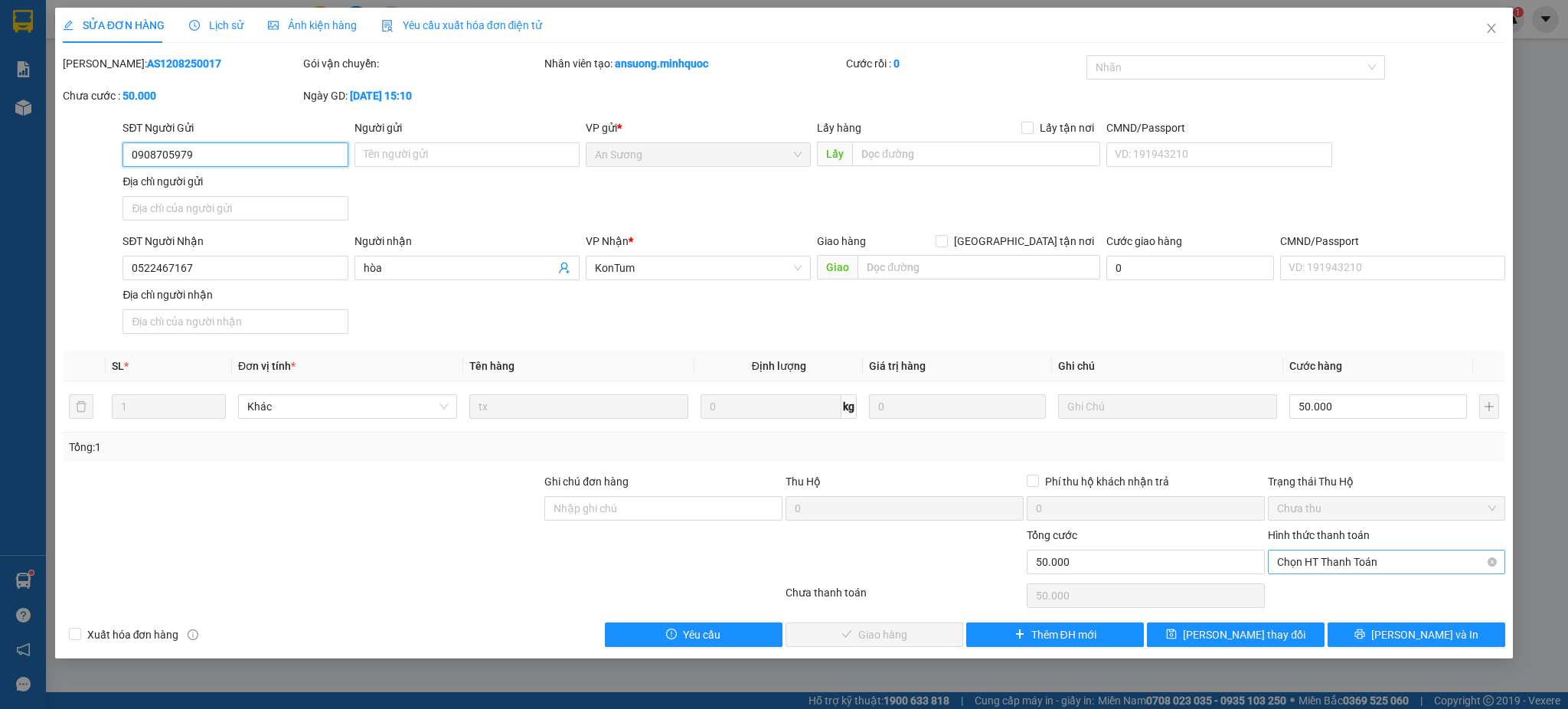
click at [1406, 569] on span "Chọn HT Thanh Toán" at bounding box center [1386, 562] width 220 height 23
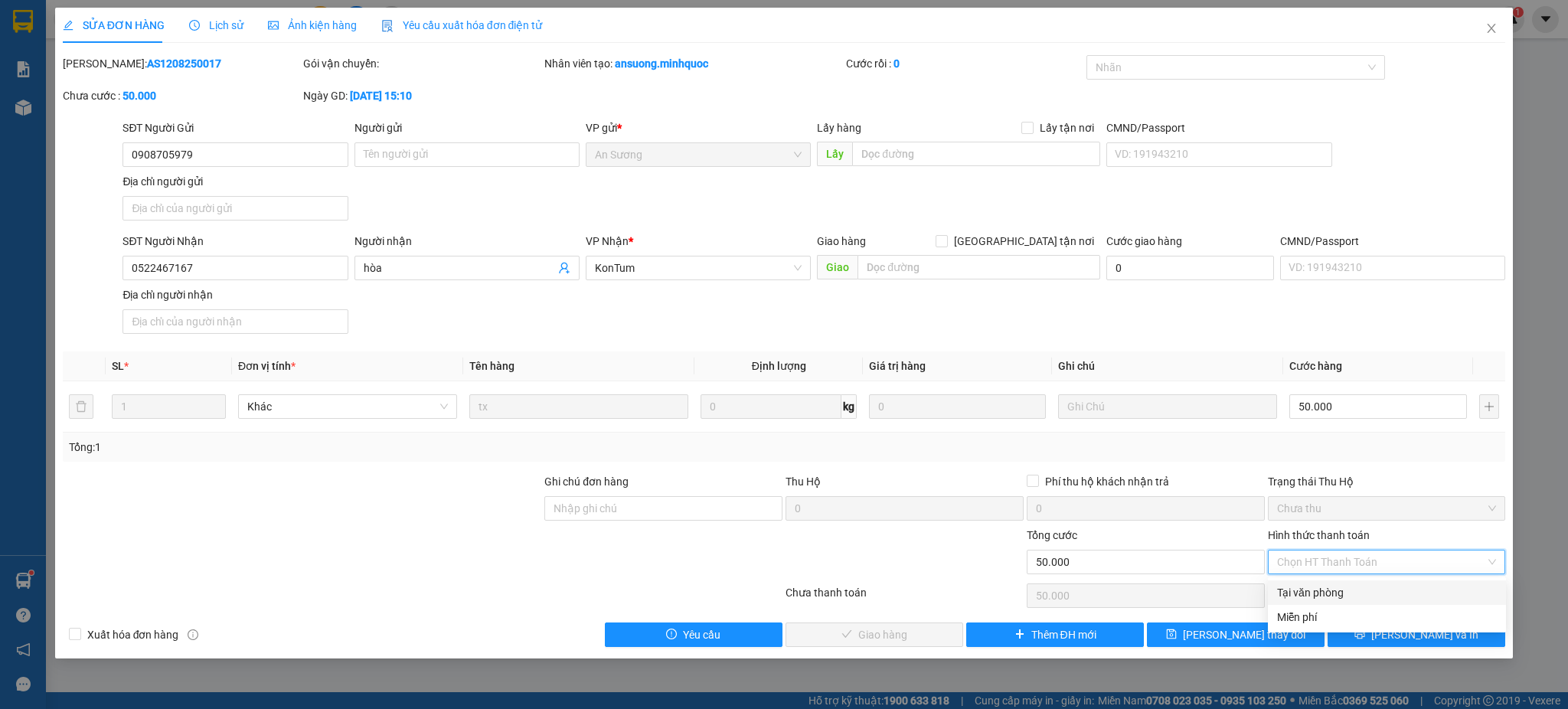
click at [1303, 599] on div "Tại văn phòng" at bounding box center [1386, 592] width 220 height 17
type input "0"
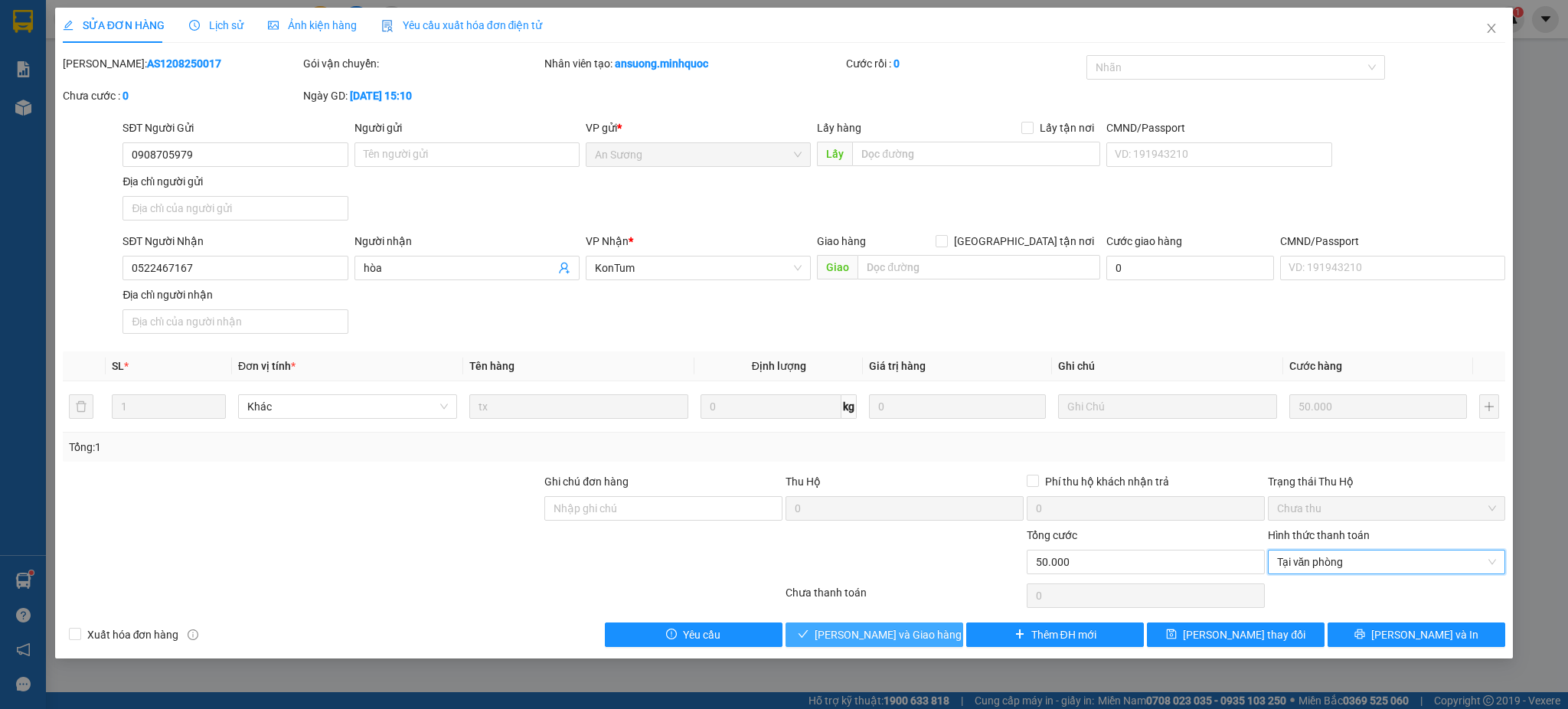
drag, startPoint x: 943, startPoint y: 633, endPoint x: 960, endPoint y: 587, distance: 49.0
click at [943, 631] on button "[PERSON_NAME] và Giao hàng" at bounding box center [874, 634] width 178 height 25
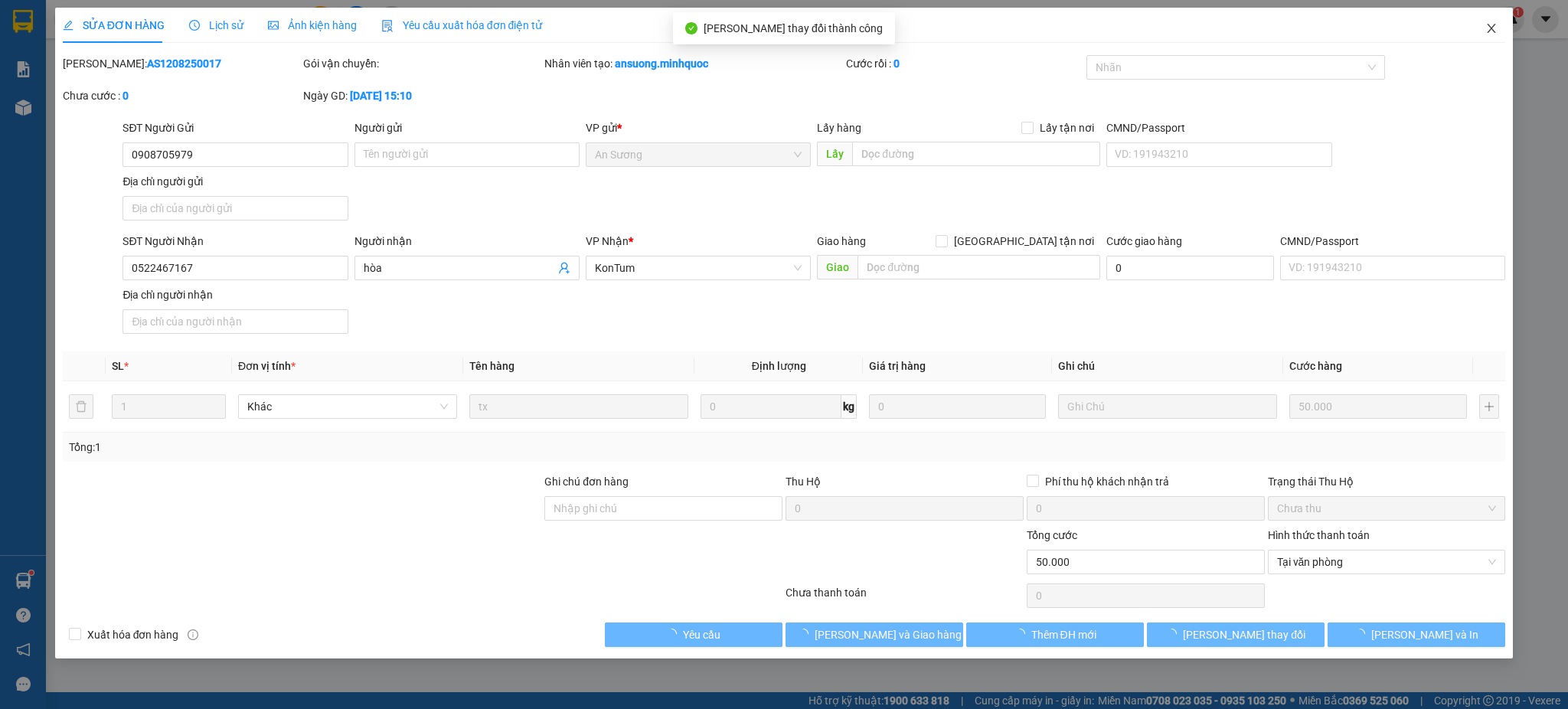
click at [1476, 23] on span "Close" at bounding box center [1491, 29] width 43 height 43
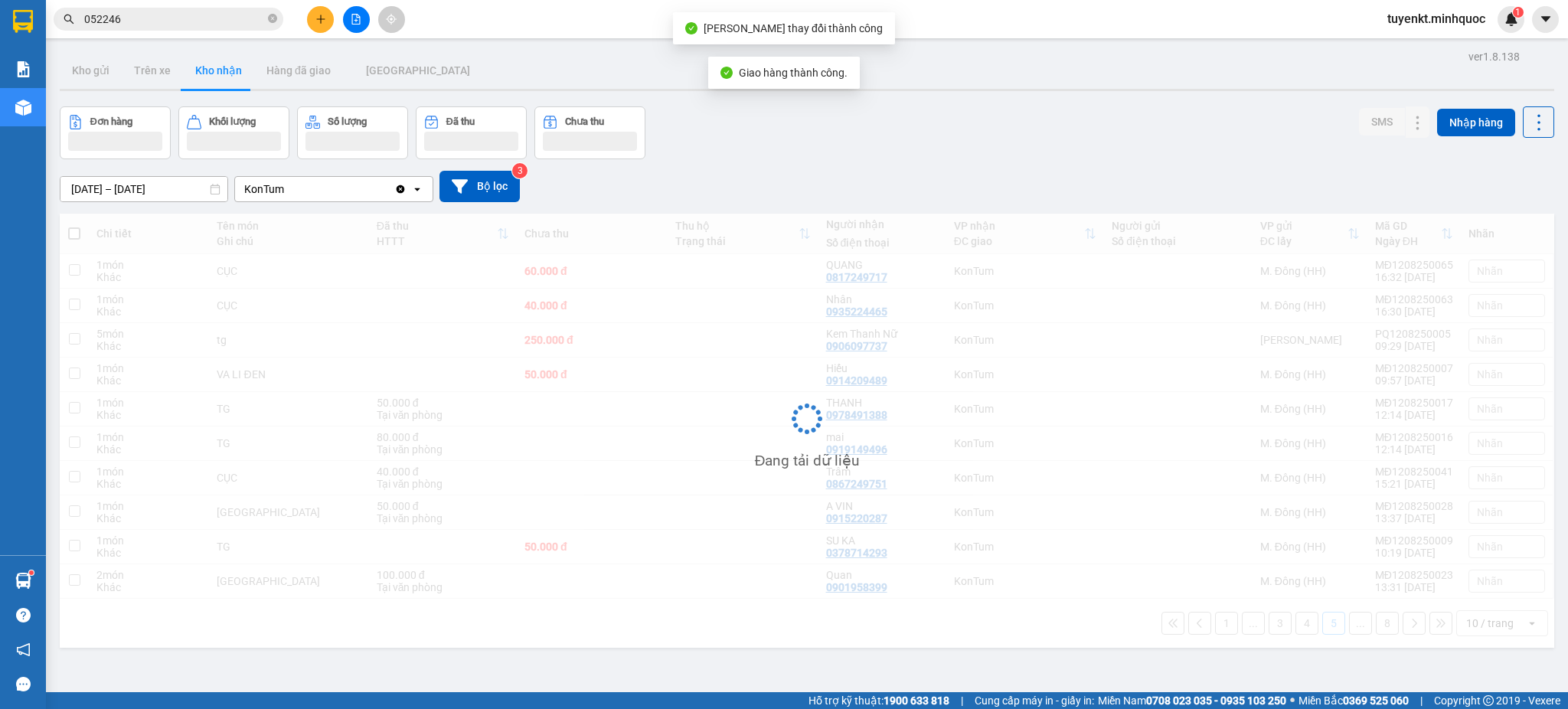
click at [1487, 29] on span "tuyenkt.minhquoc" at bounding box center [1436, 19] width 122 height 19
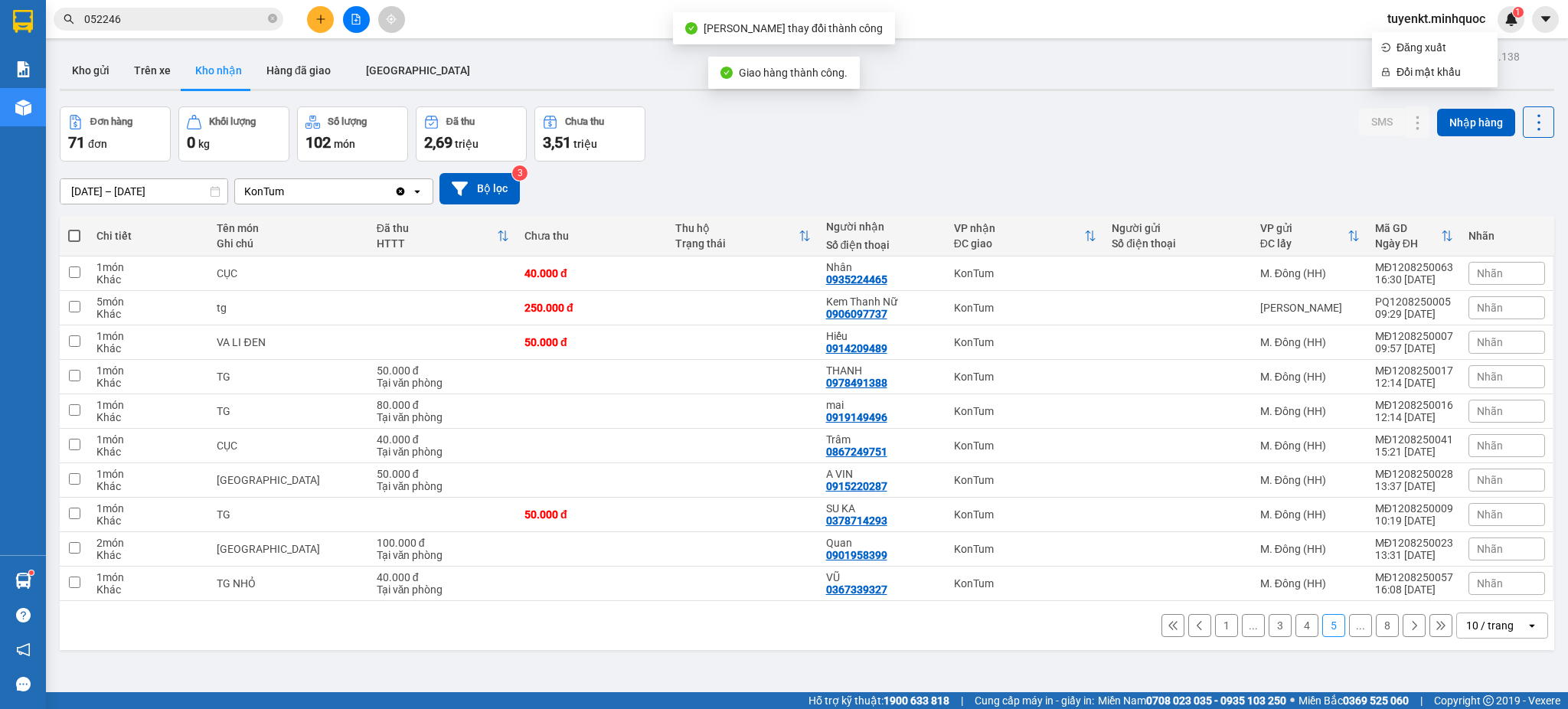
click at [333, 19] on div at bounding box center [355, 19] width 115 height 27
click at [321, 20] on icon "plus" at bounding box center [320, 18] width 1 height 9
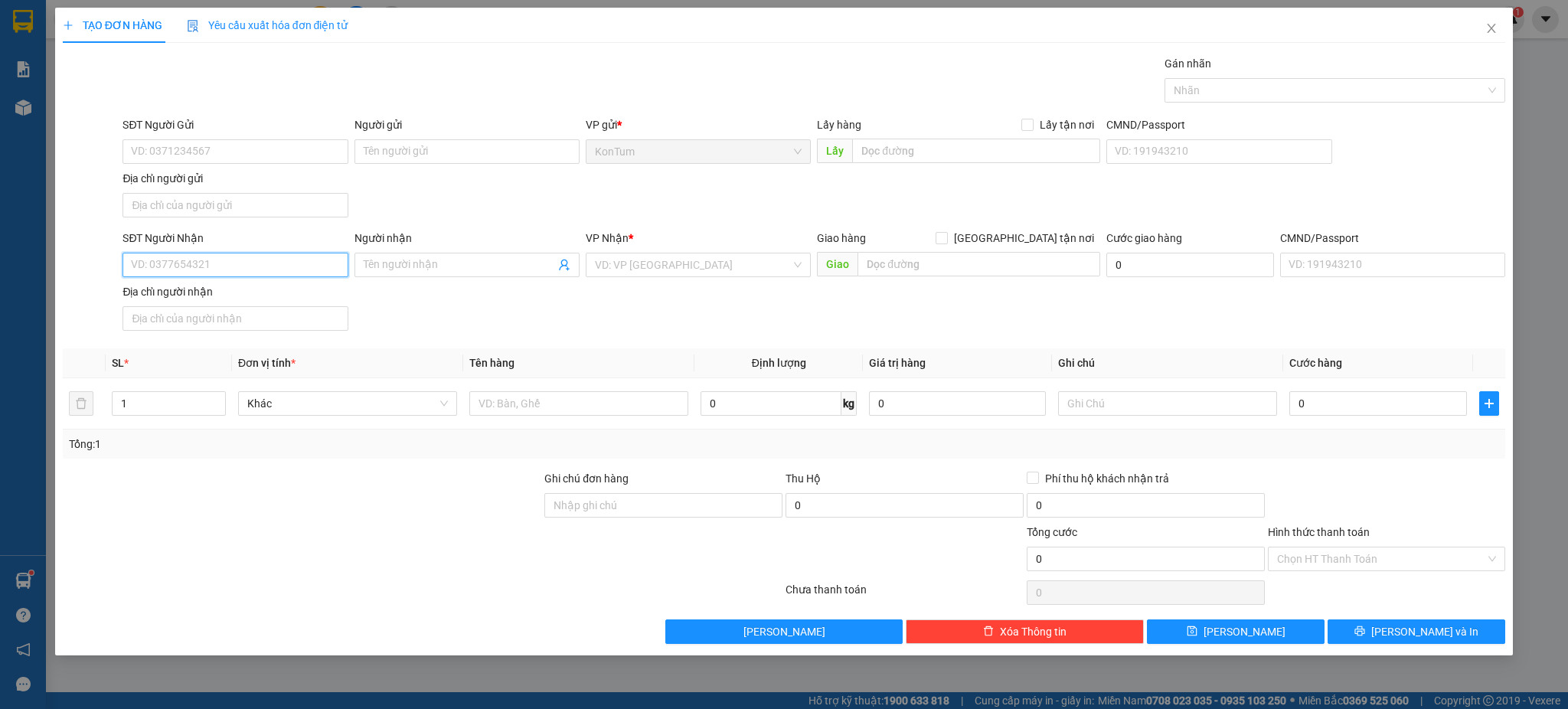
click at [218, 262] on input "SĐT Người Nhận" at bounding box center [235, 265] width 226 height 25
type input "0917999879"
click at [409, 255] on span at bounding box center [467, 265] width 226 height 25
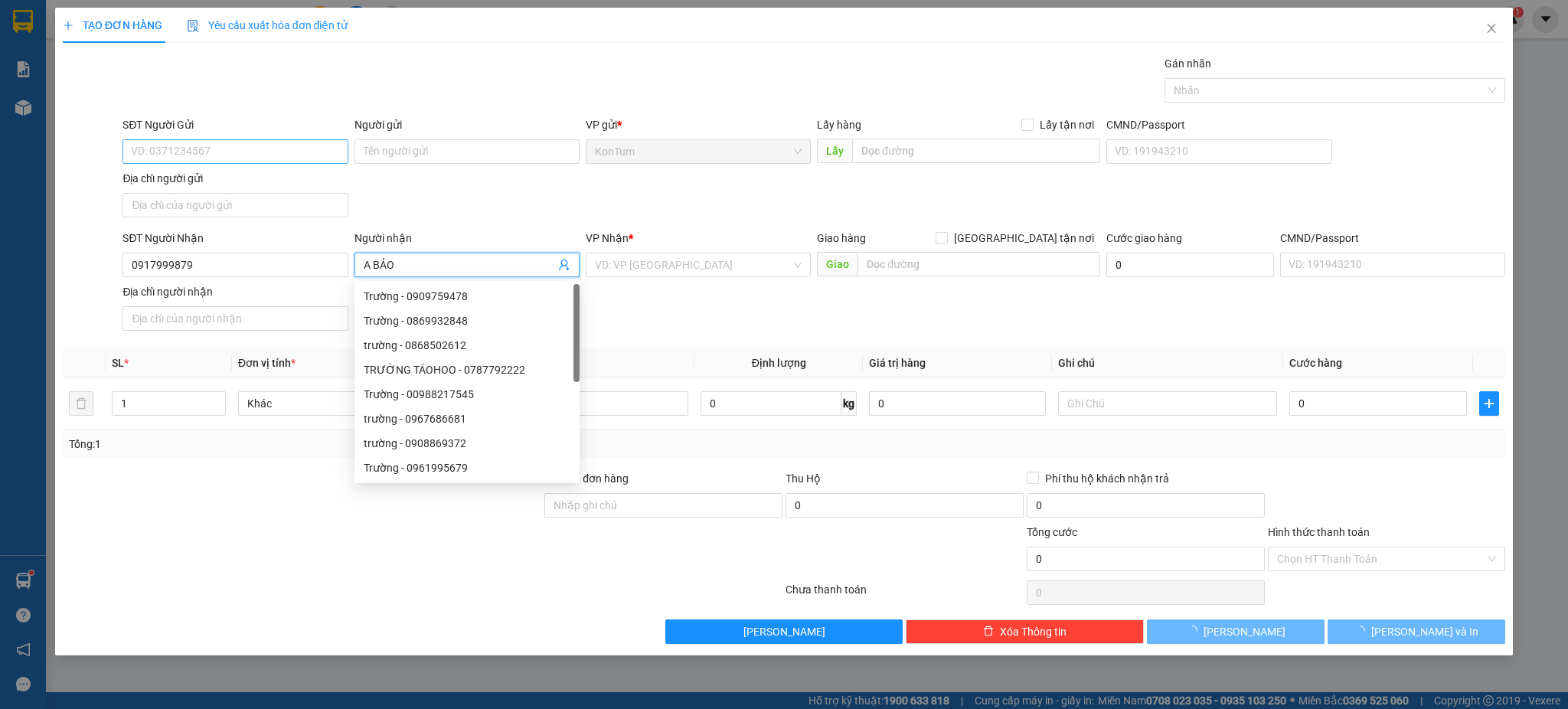
type input "A BẢO"
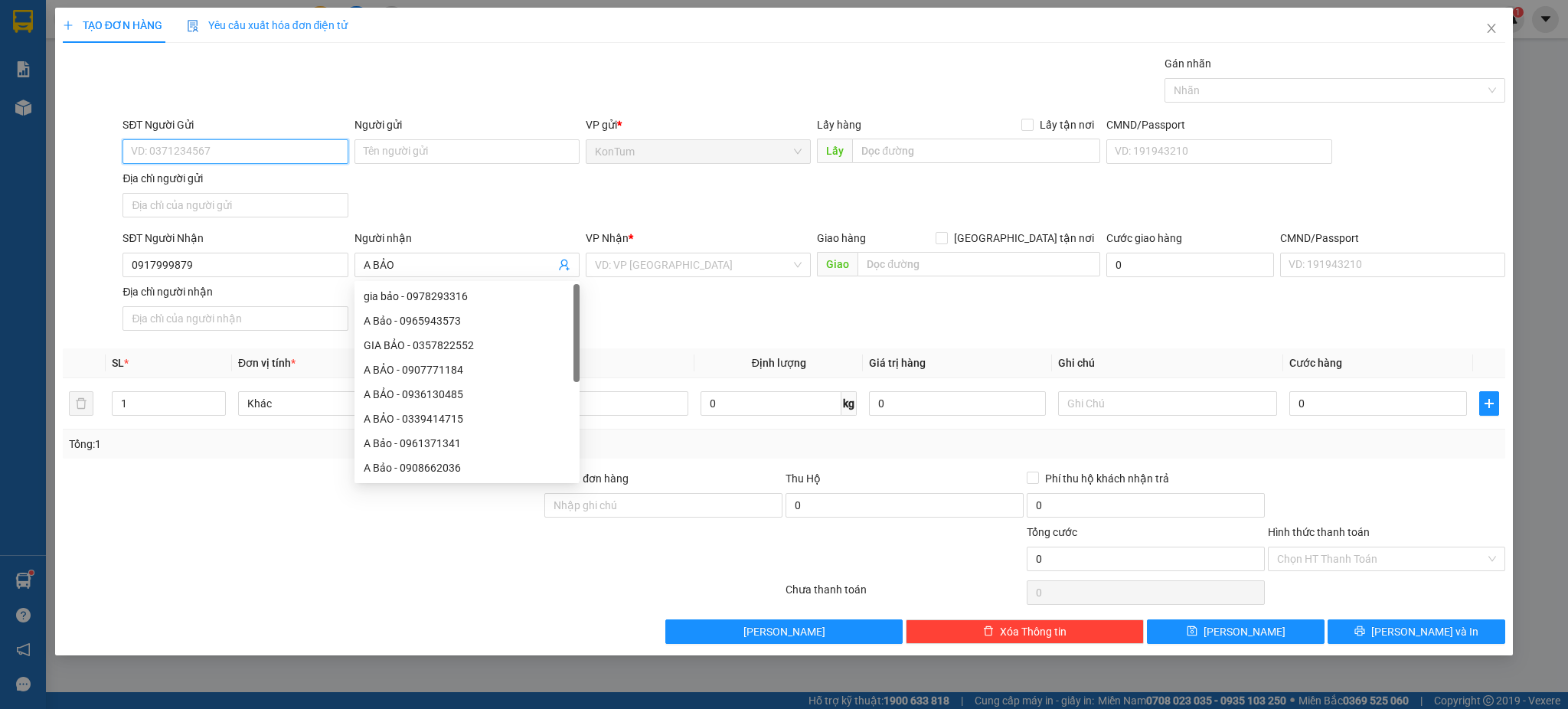
click at [290, 152] on input "SĐT Người Gửi" at bounding box center [235, 152] width 226 height 25
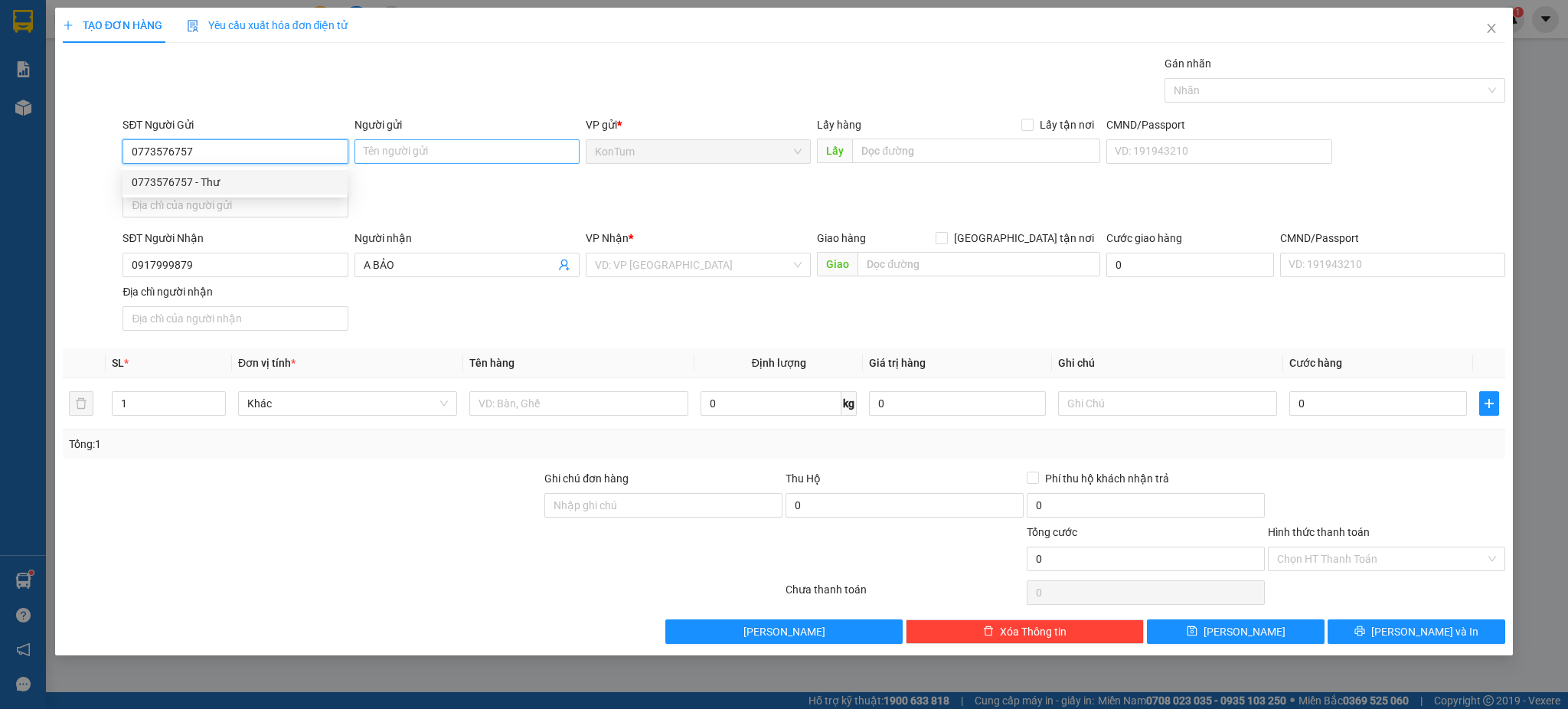
type input "0773576757"
click at [498, 153] on input "Người gửi" at bounding box center [467, 152] width 226 height 25
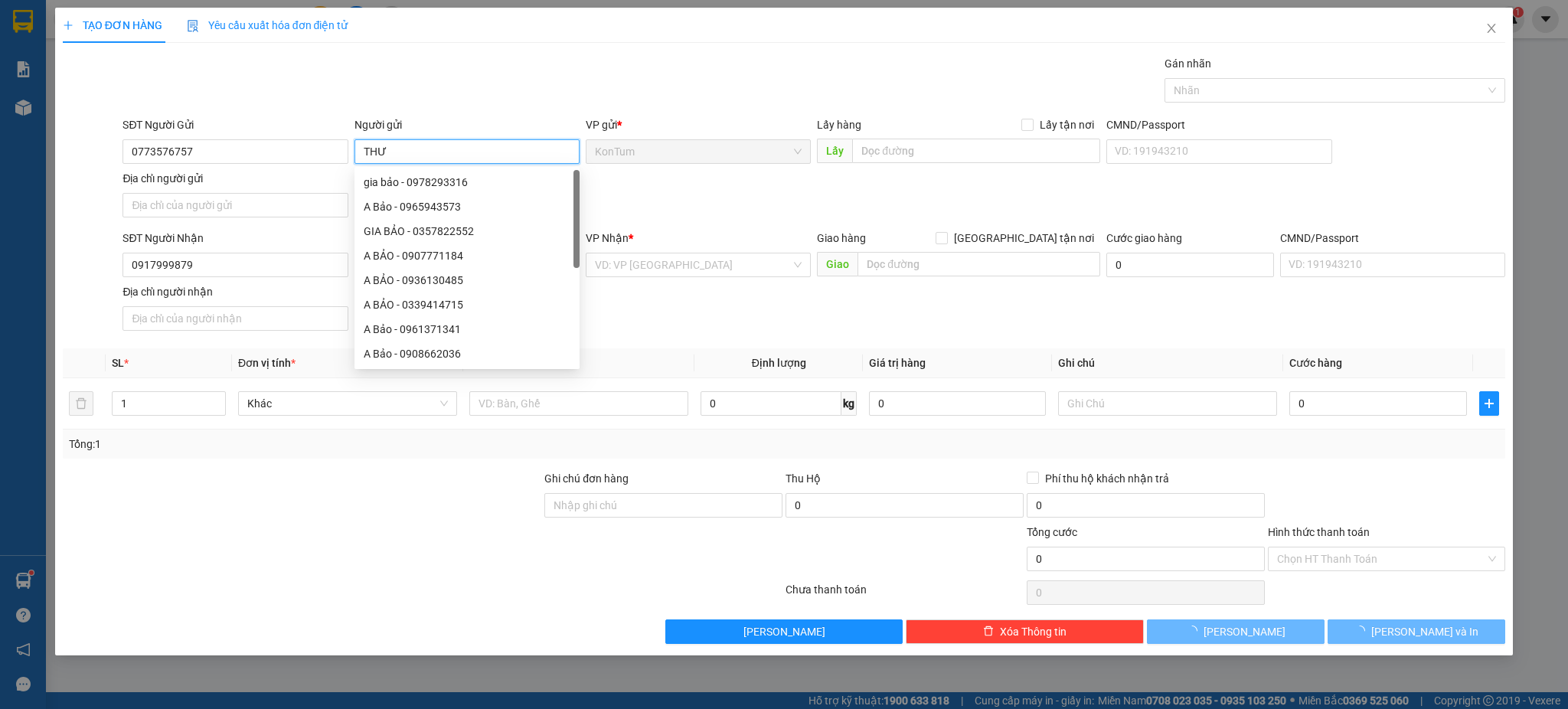
type input "THƯ"
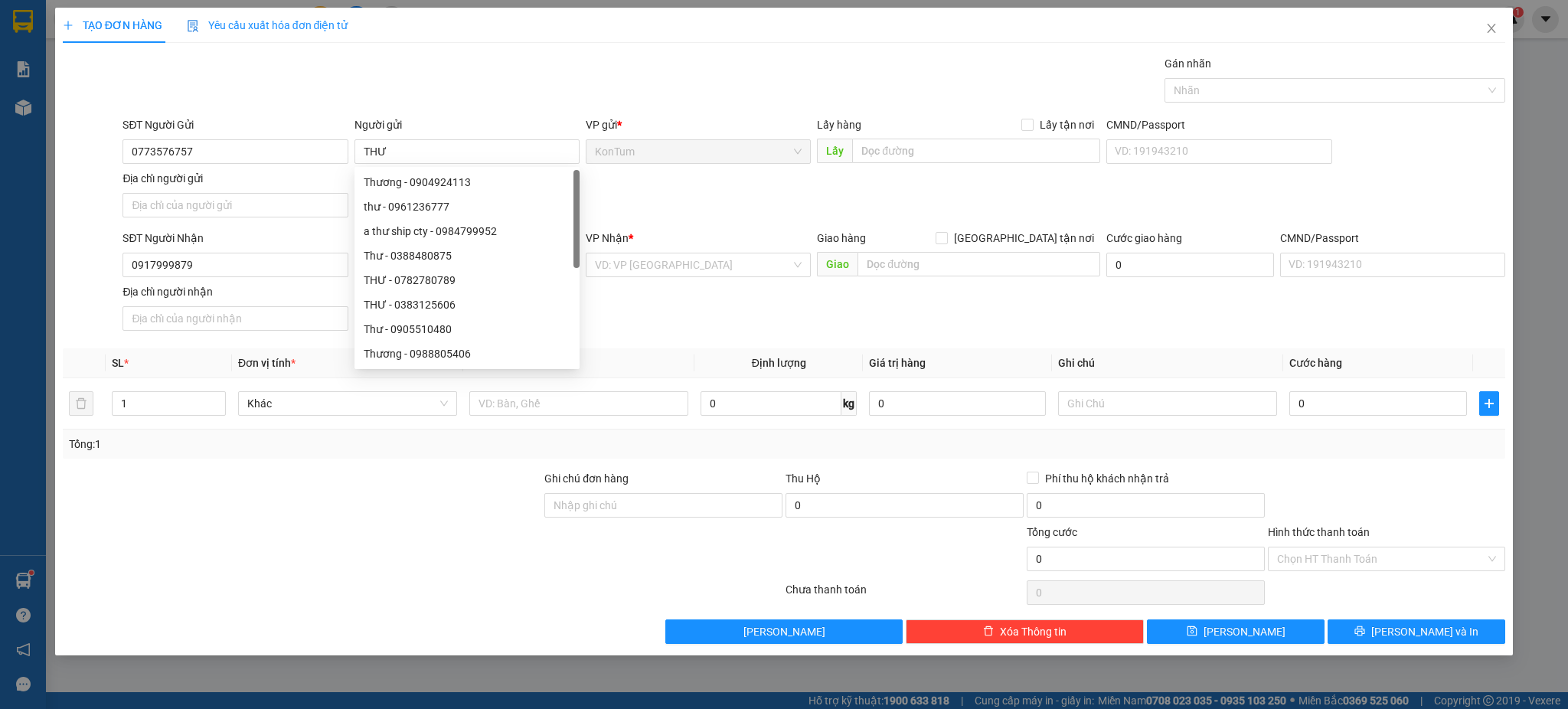
click at [715, 278] on div "VP Nhận * VD: VP Sài Gòn" at bounding box center [698, 256] width 226 height 54
click at [706, 257] on input "search" at bounding box center [693, 265] width 196 height 23
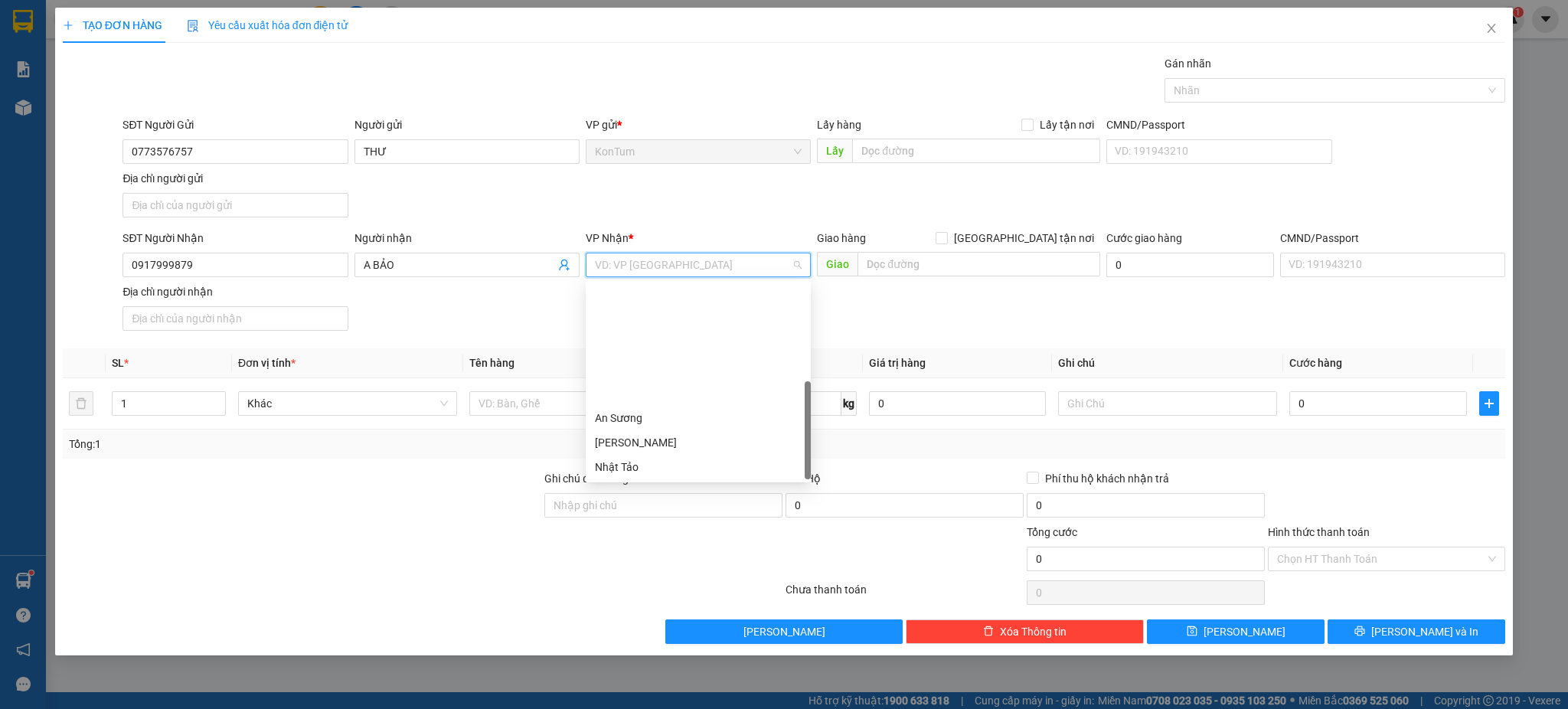
scroll to position [147, 0]
click at [630, 340] on div "M. Đông (HH)" at bounding box center [698, 345] width 206 height 17
type input "2"
click at [218, 394] on span "Increase Value" at bounding box center [217, 398] width 17 height 13
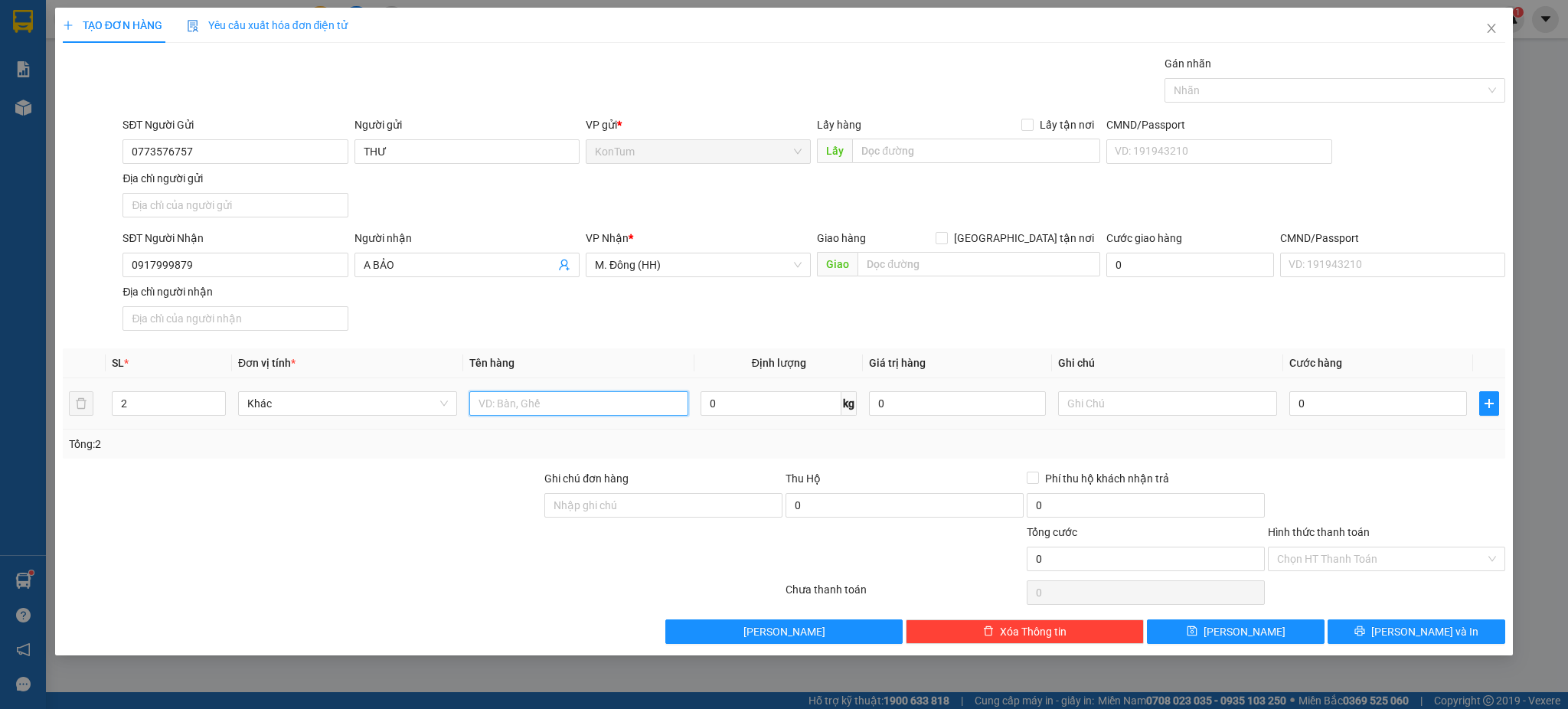
click at [581, 402] on input "text" at bounding box center [578, 403] width 219 height 25
type input "BAO XANH ĐỒ CHƠI"
click at [1395, 410] on input "0" at bounding box center [1377, 403] width 177 height 25
type input "1"
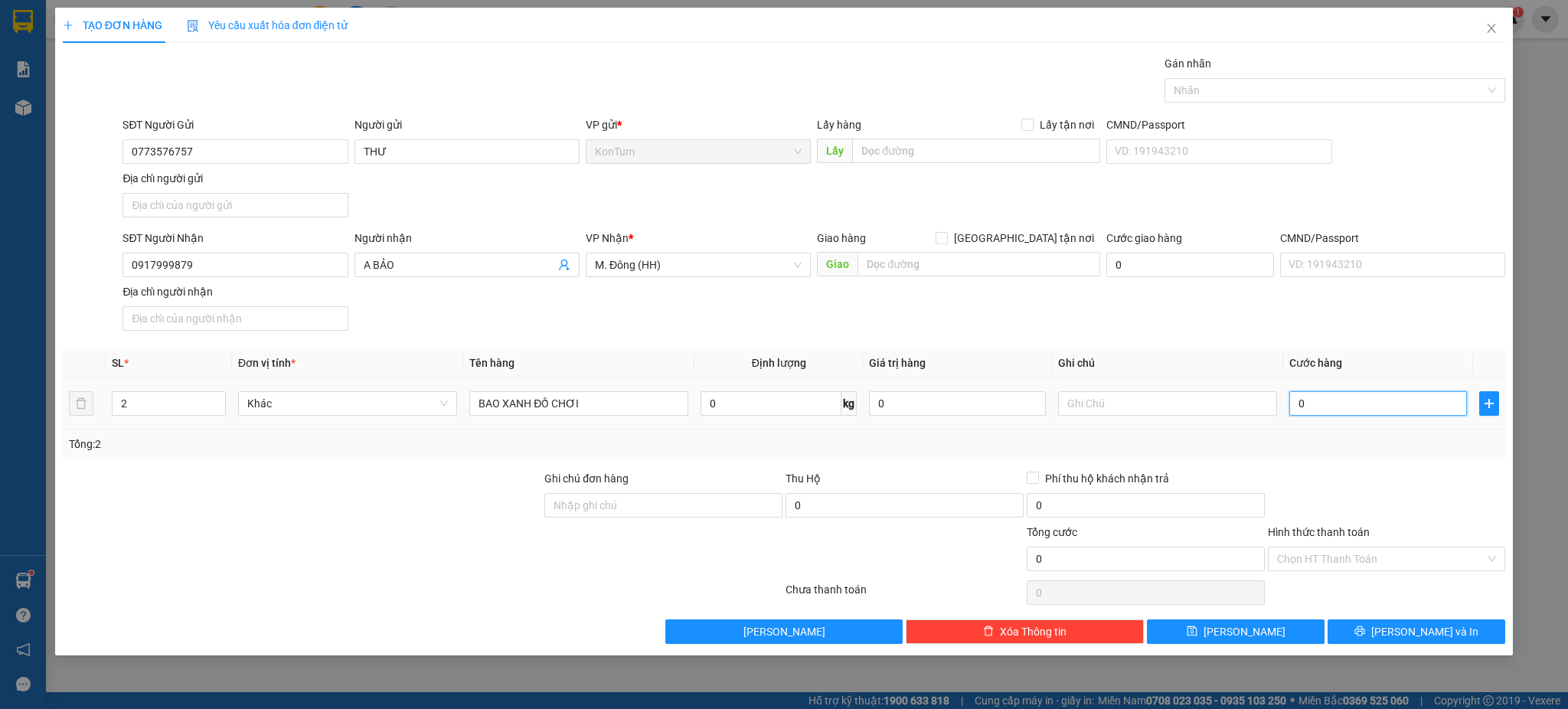
type input "1"
type input "15"
type input "150"
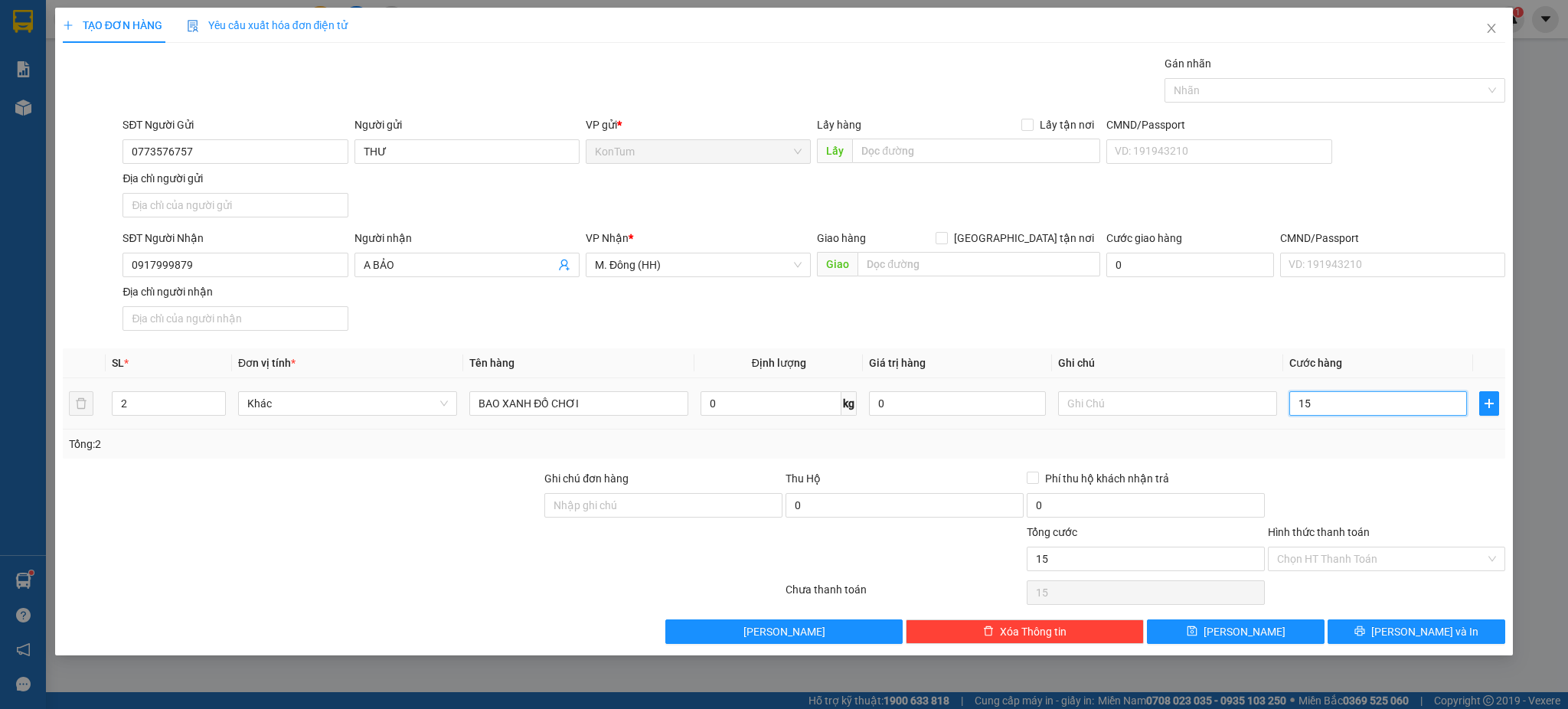
type input "150"
type input "150.000"
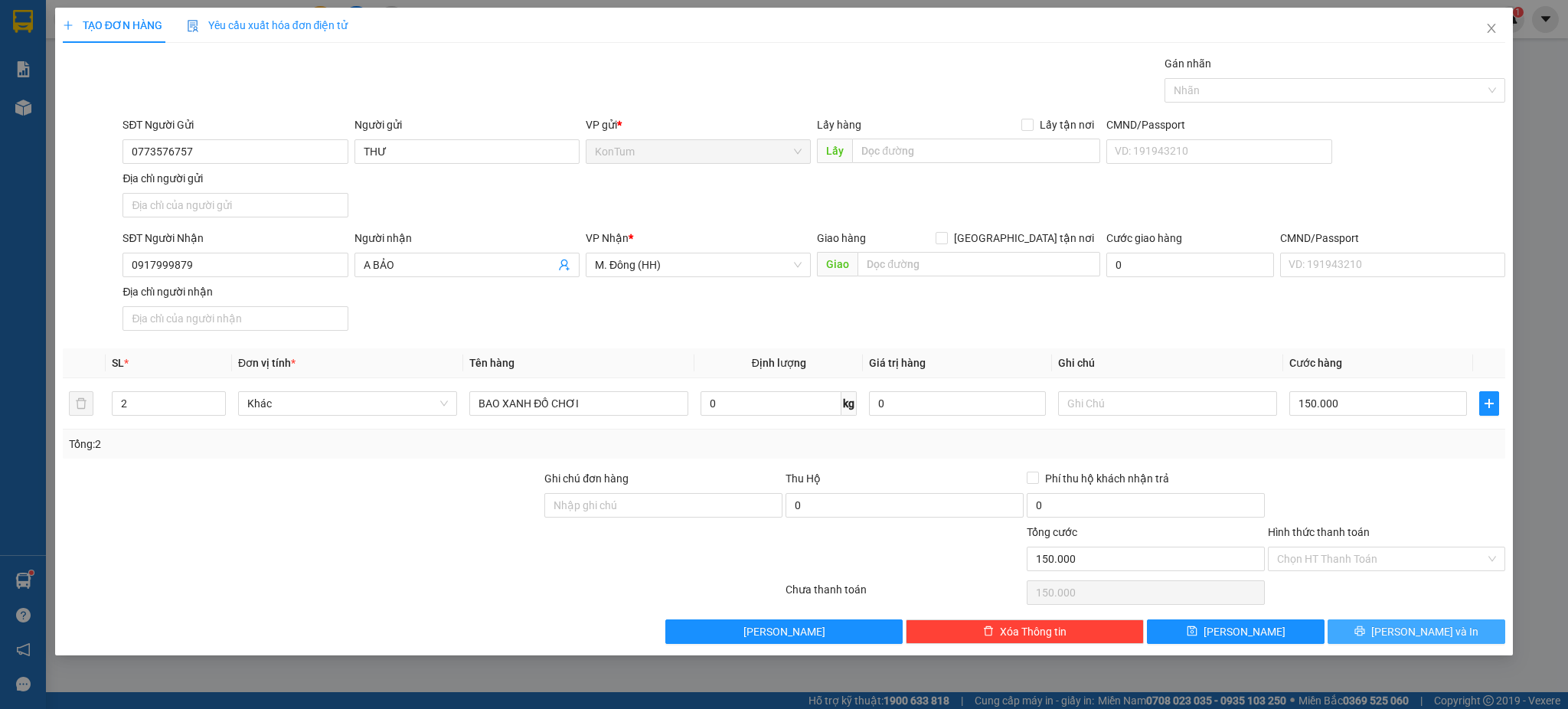
click at [1437, 637] on span "[PERSON_NAME] và In" at bounding box center [1425, 632] width 107 height 17
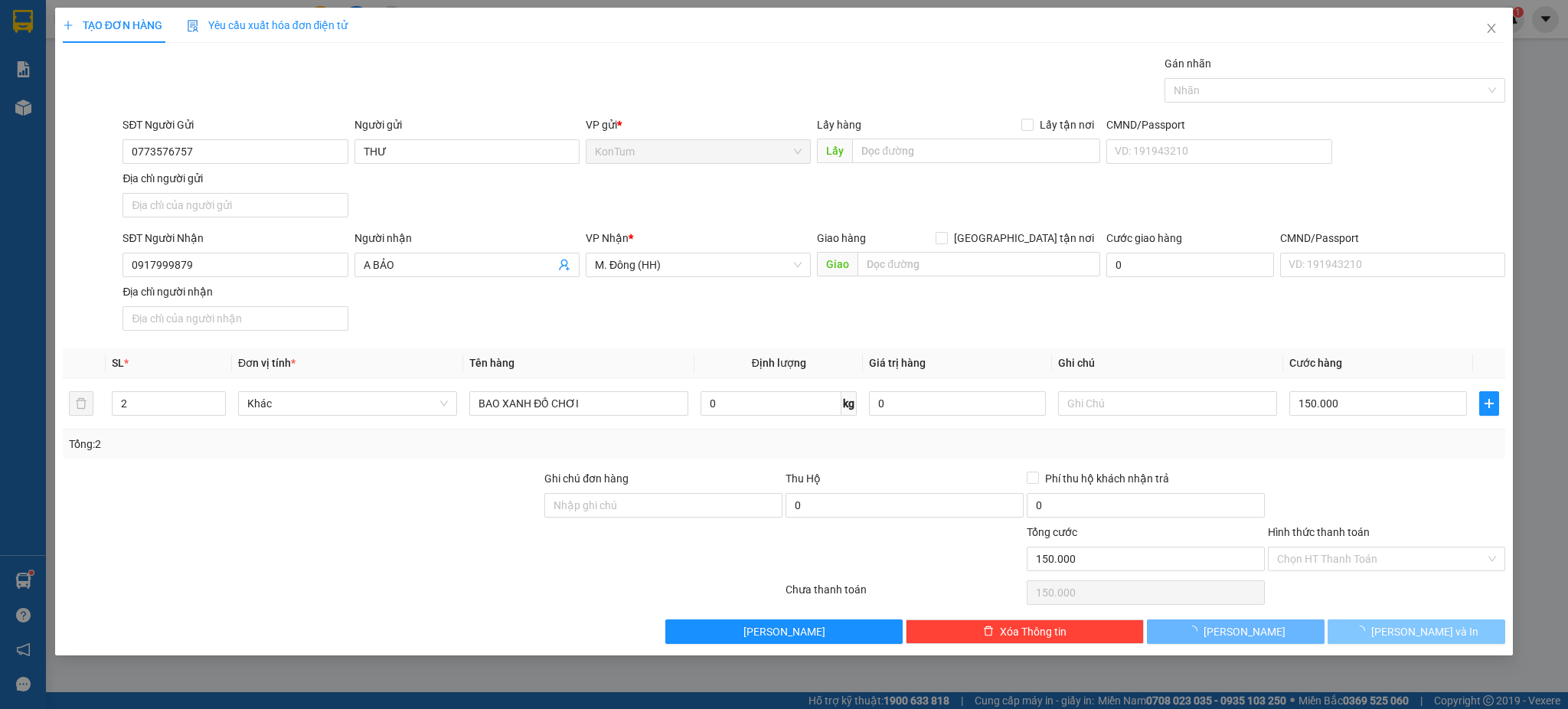
click at [1436, 637] on span "[PERSON_NAME] và In" at bounding box center [1425, 632] width 107 height 17
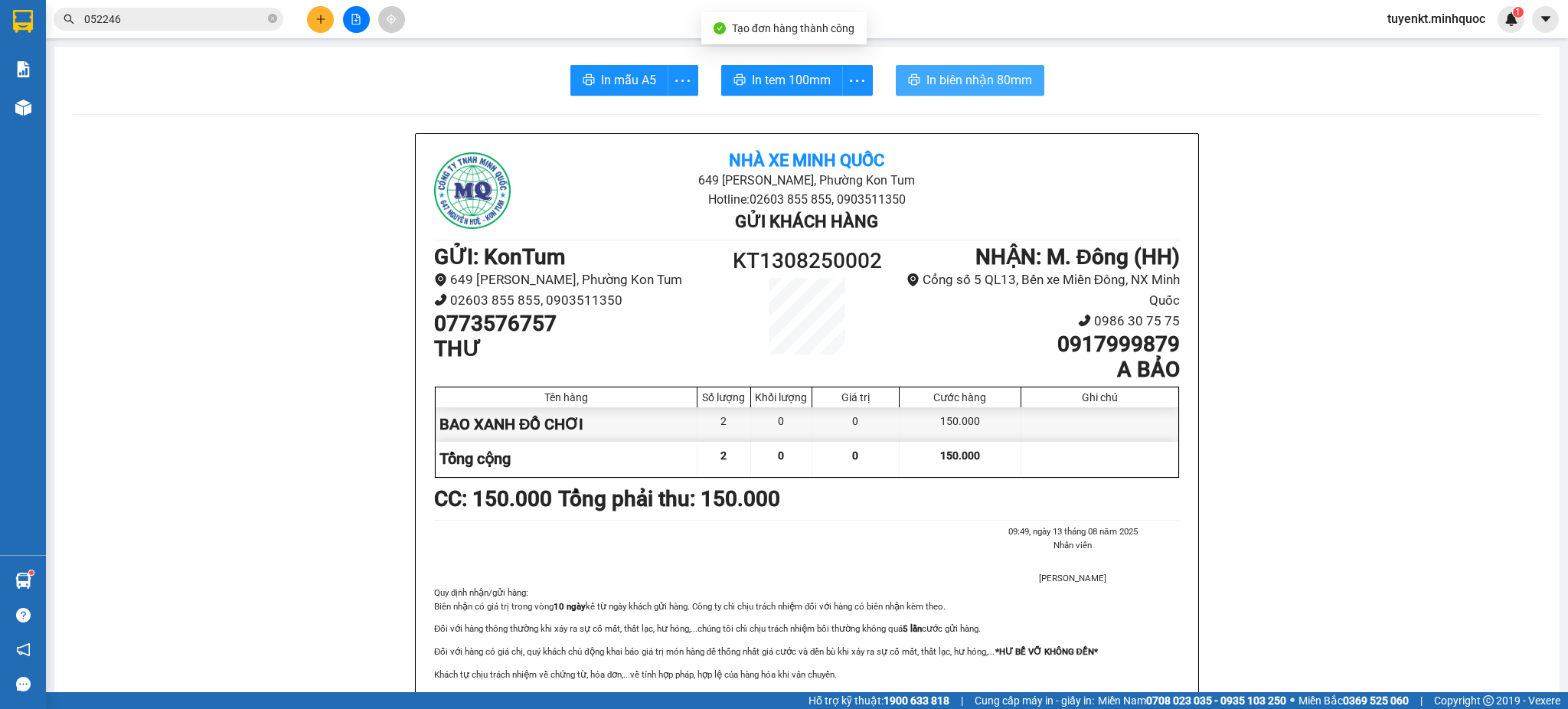
click at [977, 81] on span "In biên nhận 80mm" at bounding box center [978, 80] width 106 height 19
click at [776, 71] on span "In tem 100mm" at bounding box center [791, 80] width 79 height 19
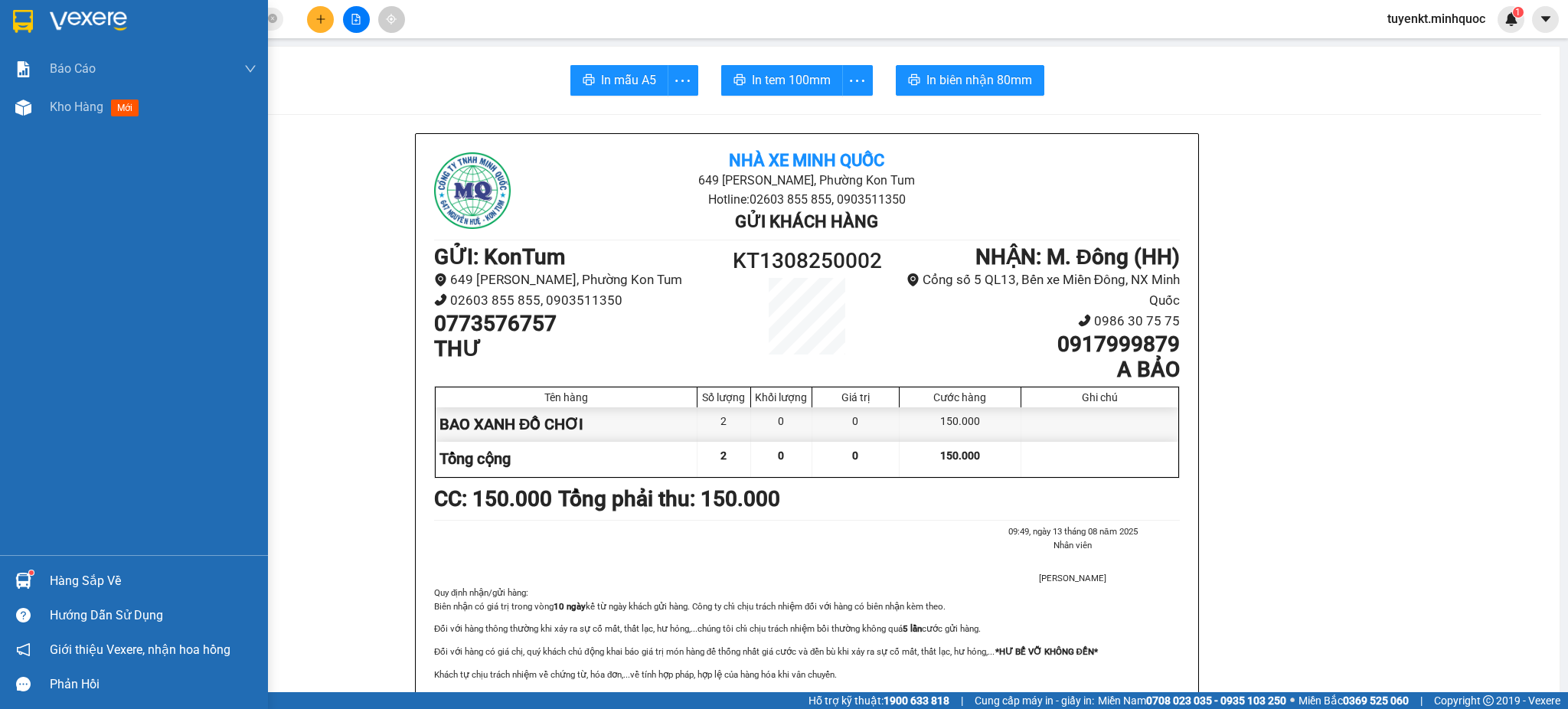
click at [29, 17] on img at bounding box center [23, 21] width 20 height 23
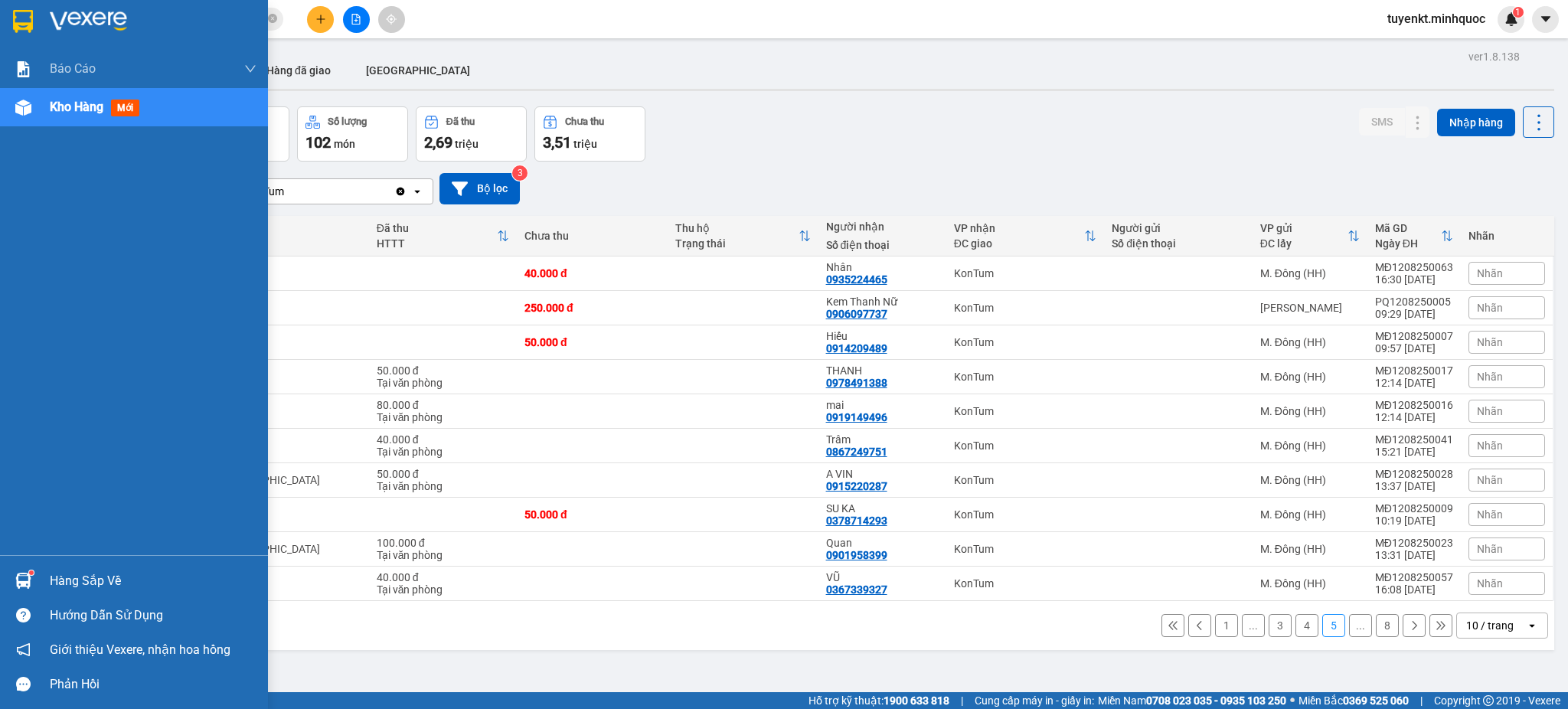
click at [0, 7] on div at bounding box center [134, 25] width 268 height 50
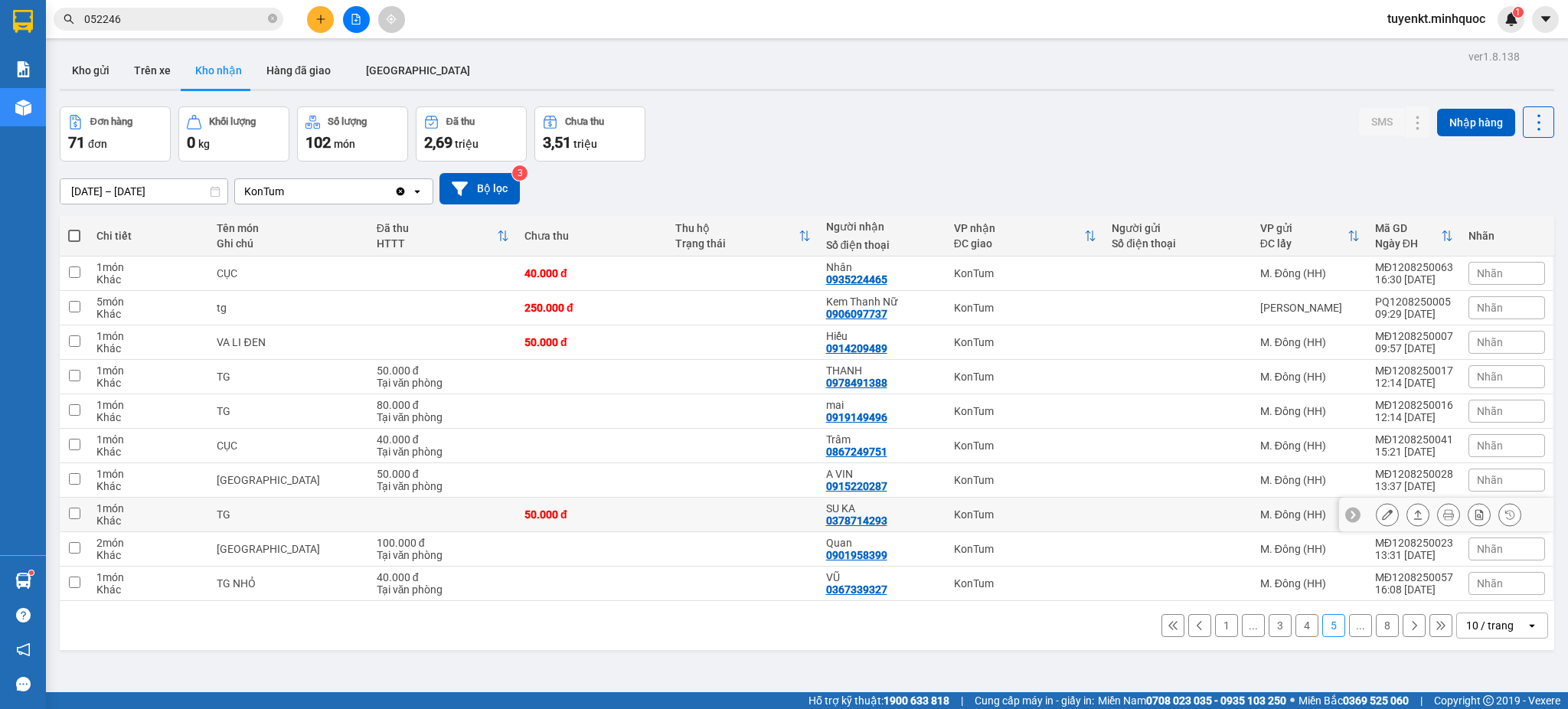
click at [1382, 511] on icon at bounding box center [1386, 514] width 11 height 11
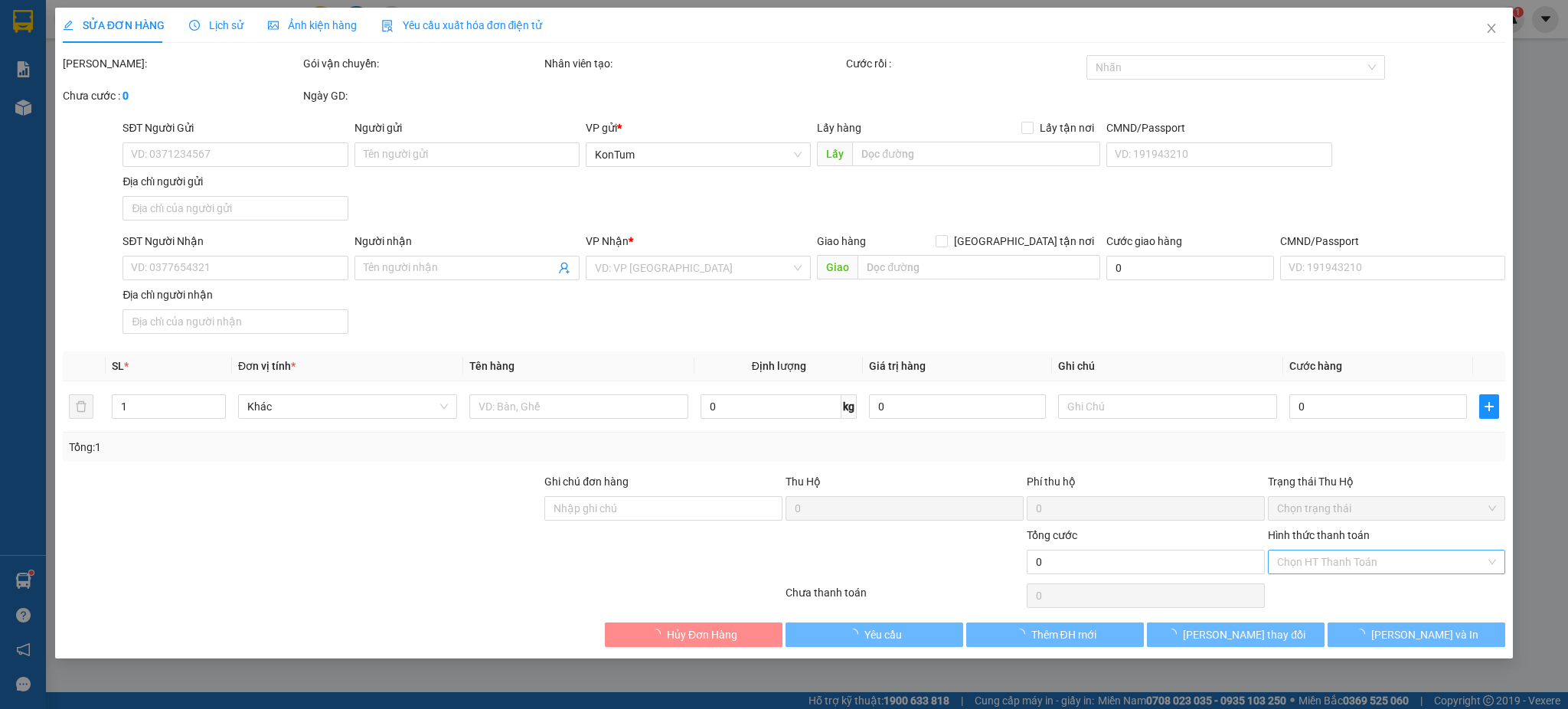
click at [1345, 558] on input "Hình thức thanh toán" at bounding box center [1381, 562] width 209 height 23
click at [1318, 589] on div "Tại văn phòng" at bounding box center [1386, 592] width 220 height 17
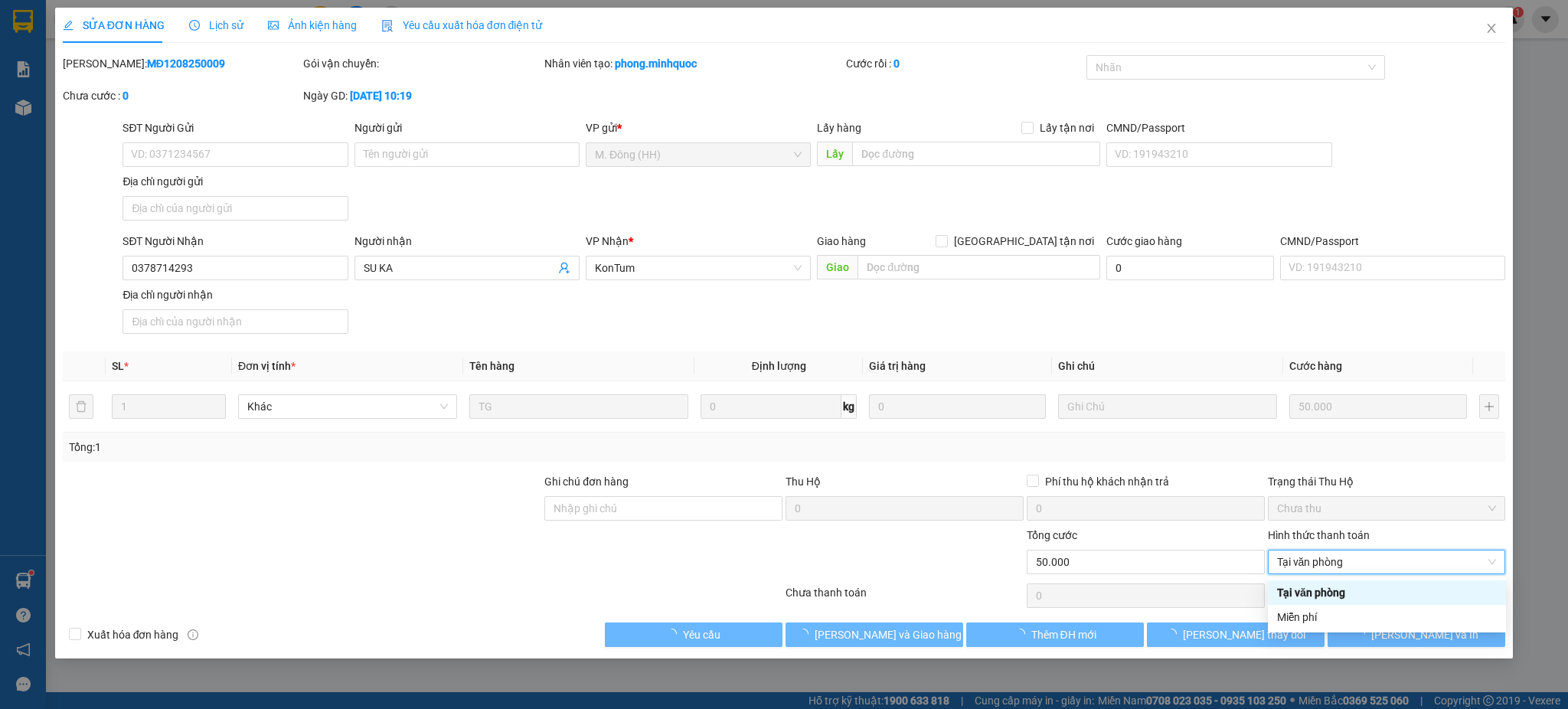
type input "0378714293"
type input "SU KA"
type input "50.000"
type input "0"
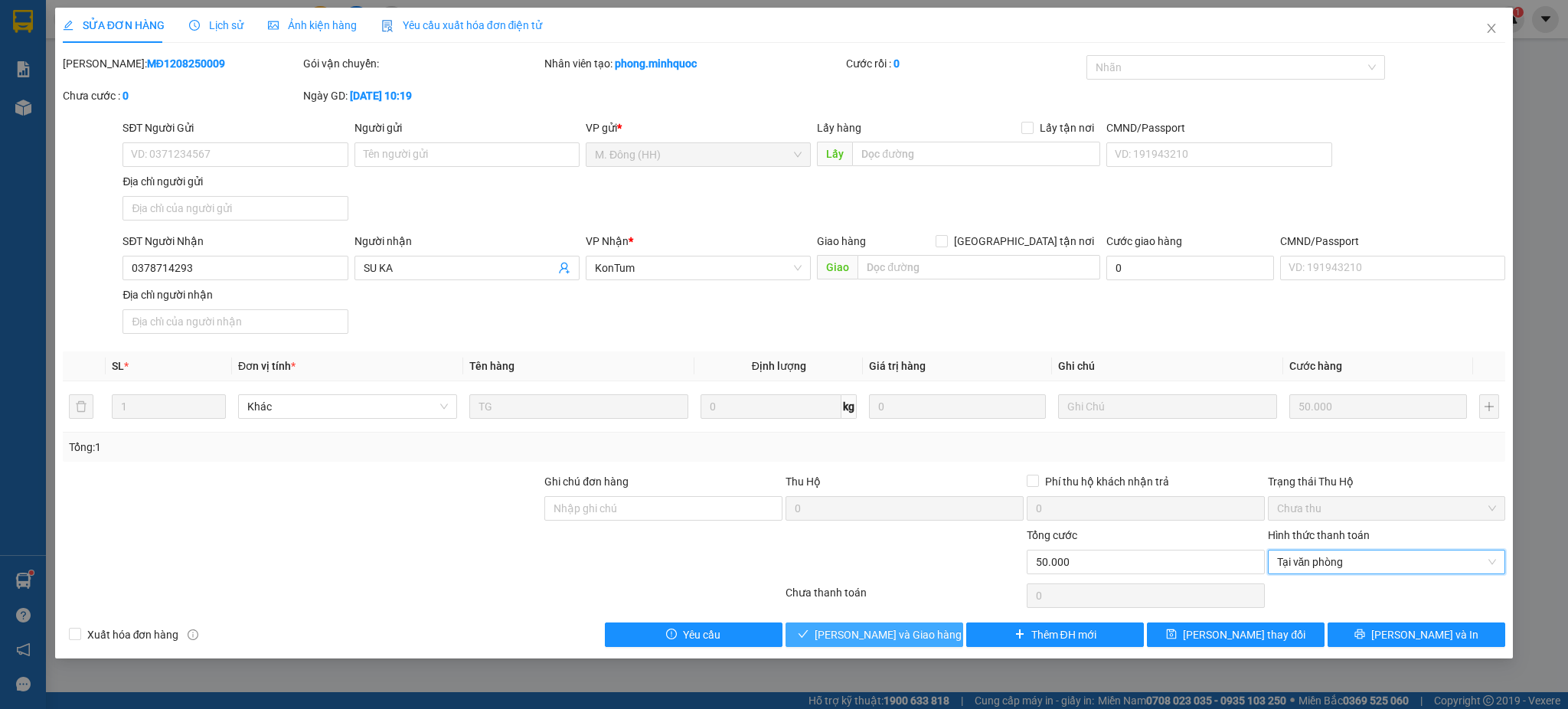
click at [930, 628] on button "[PERSON_NAME] và Giao hàng" at bounding box center [874, 634] width 178 height 25
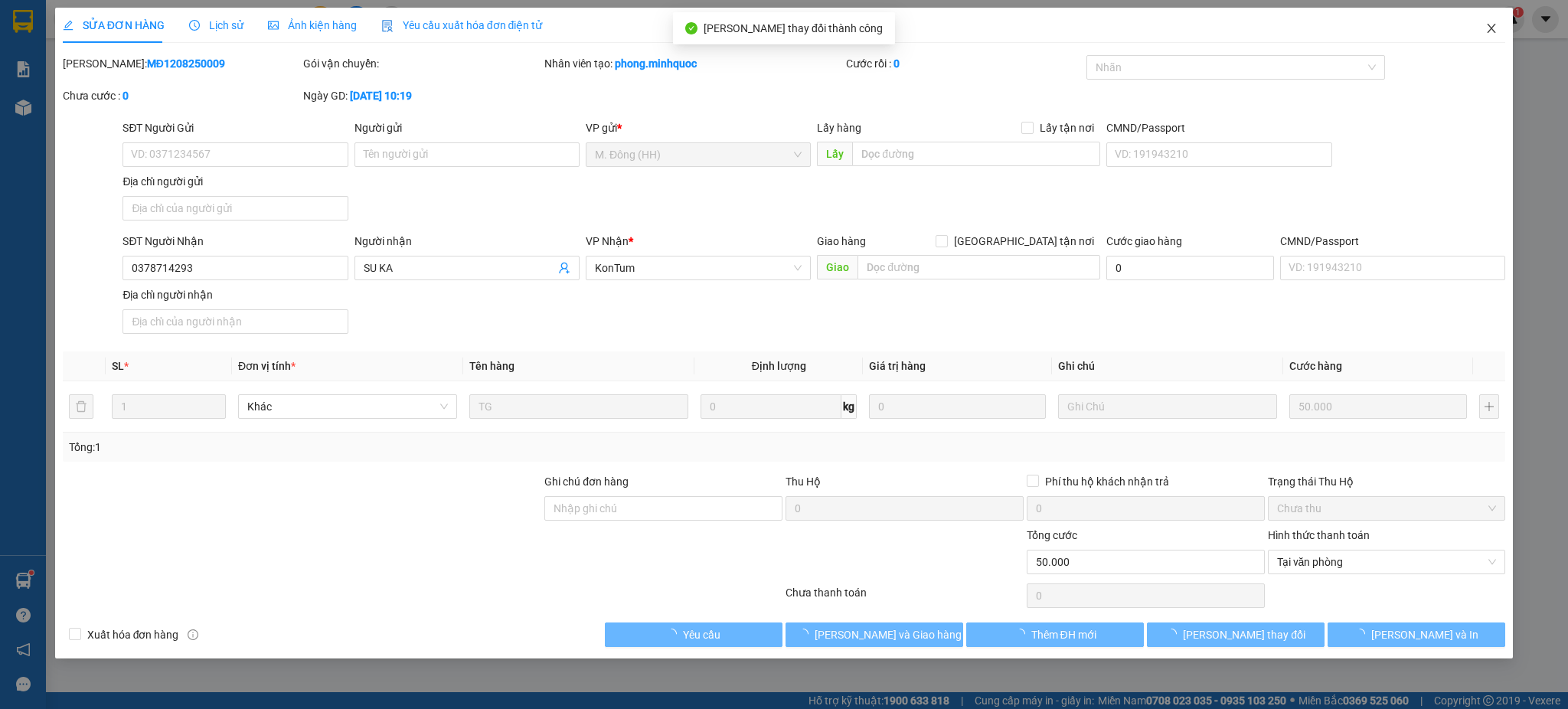
click at [1479, 35] on span "Close" at bounding box center [1491, 29] width 43 height 43
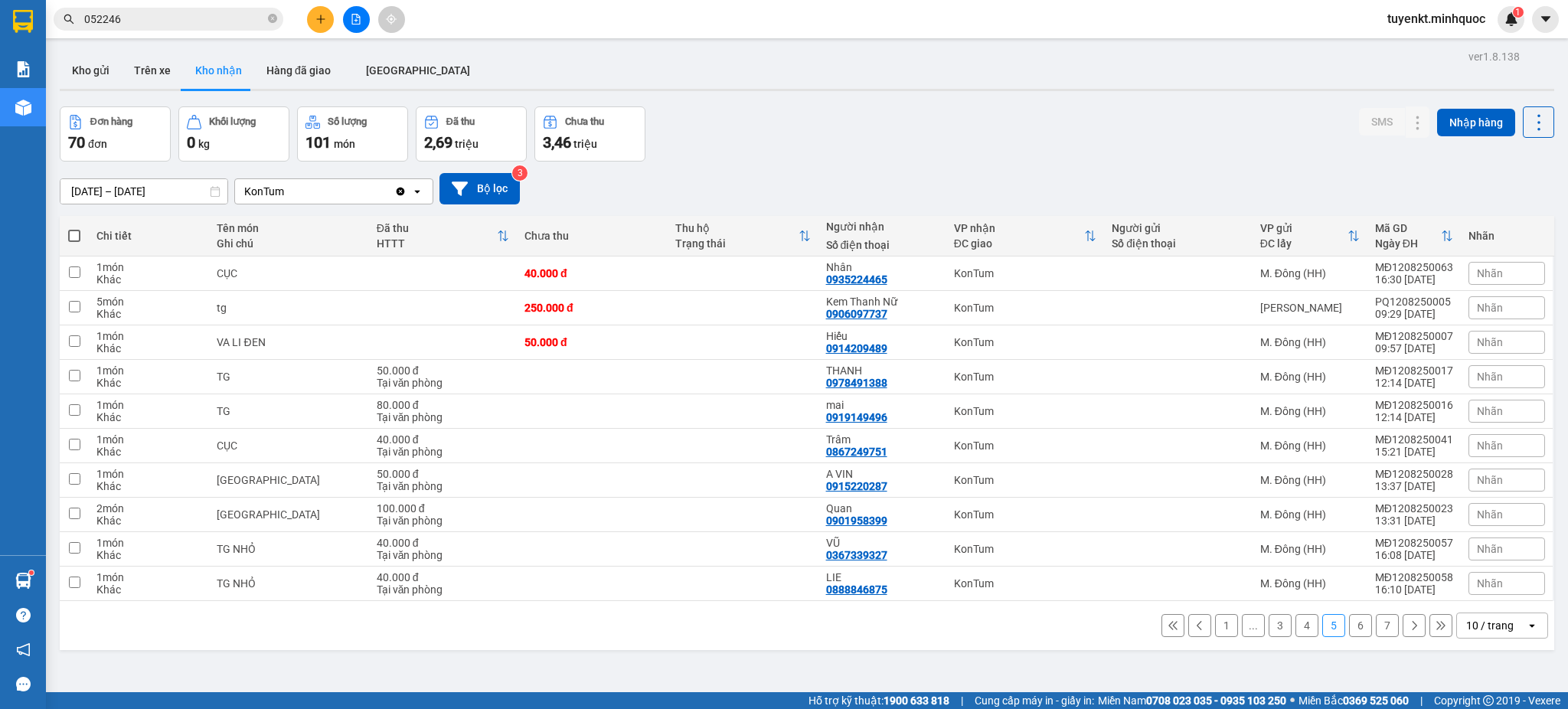
click at [1349, 623] on button "6" at bounding box center [1361, 626] width 23 height 23
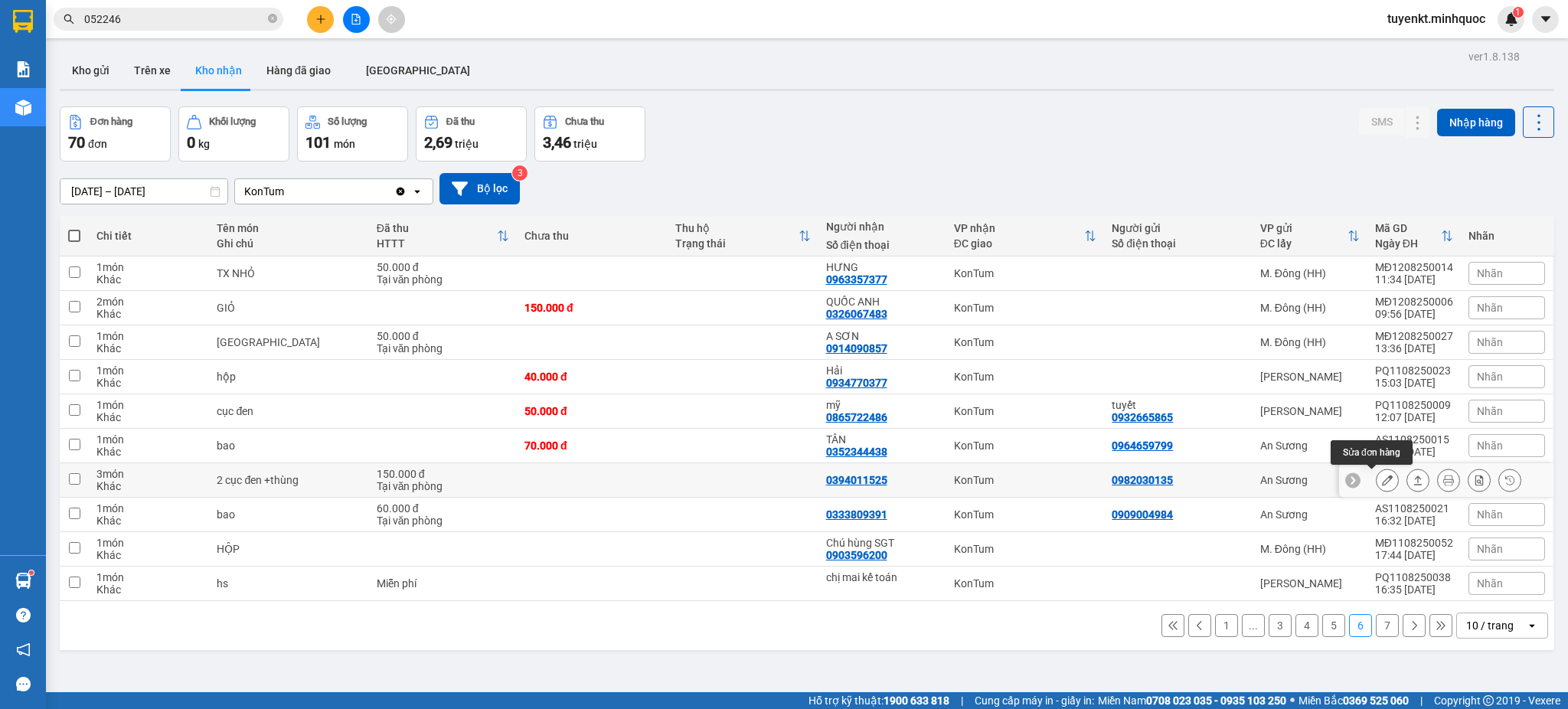
click at [1382, 483] on icon at bounding box center [1386, 480] width 11 height 11
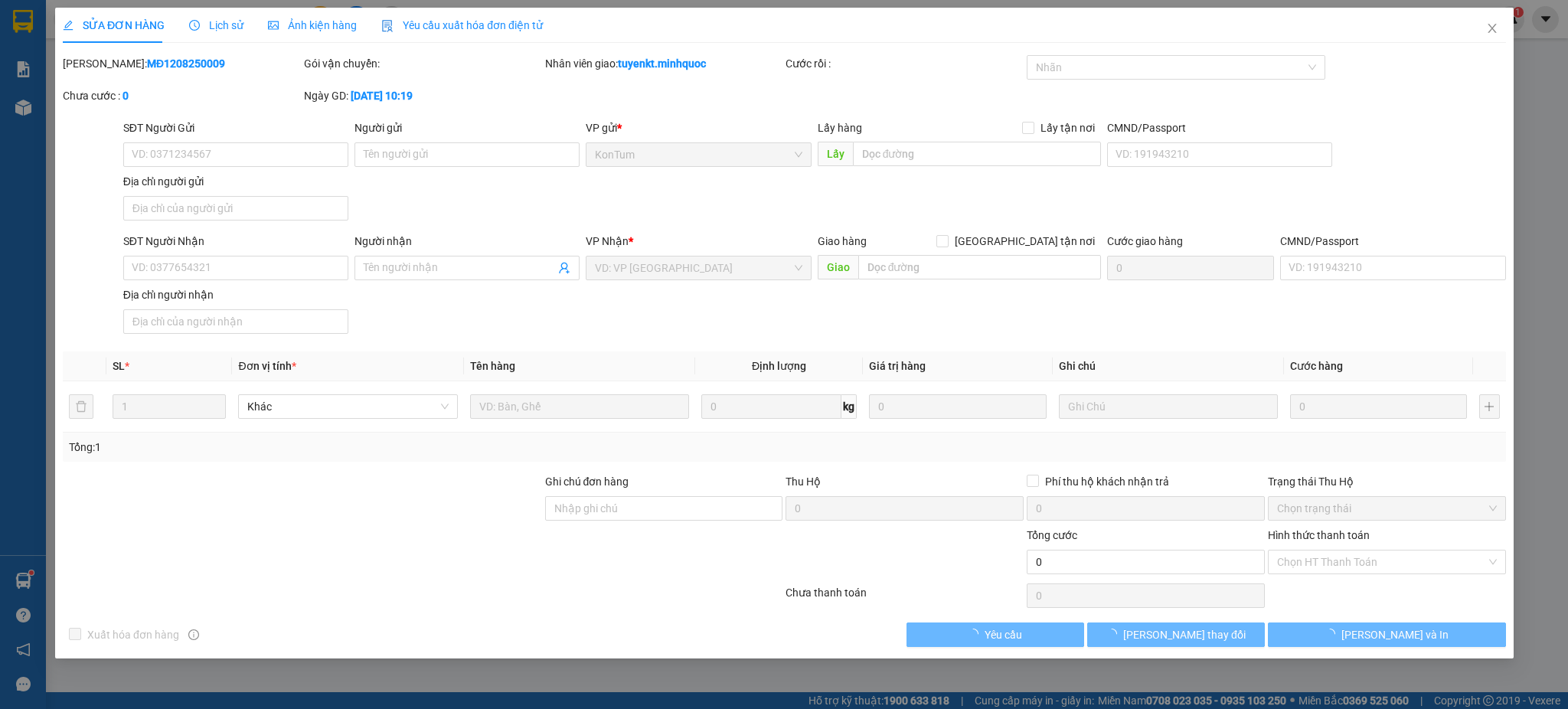
type input "0982030135"
type input "0394011525"
type input "150.000"
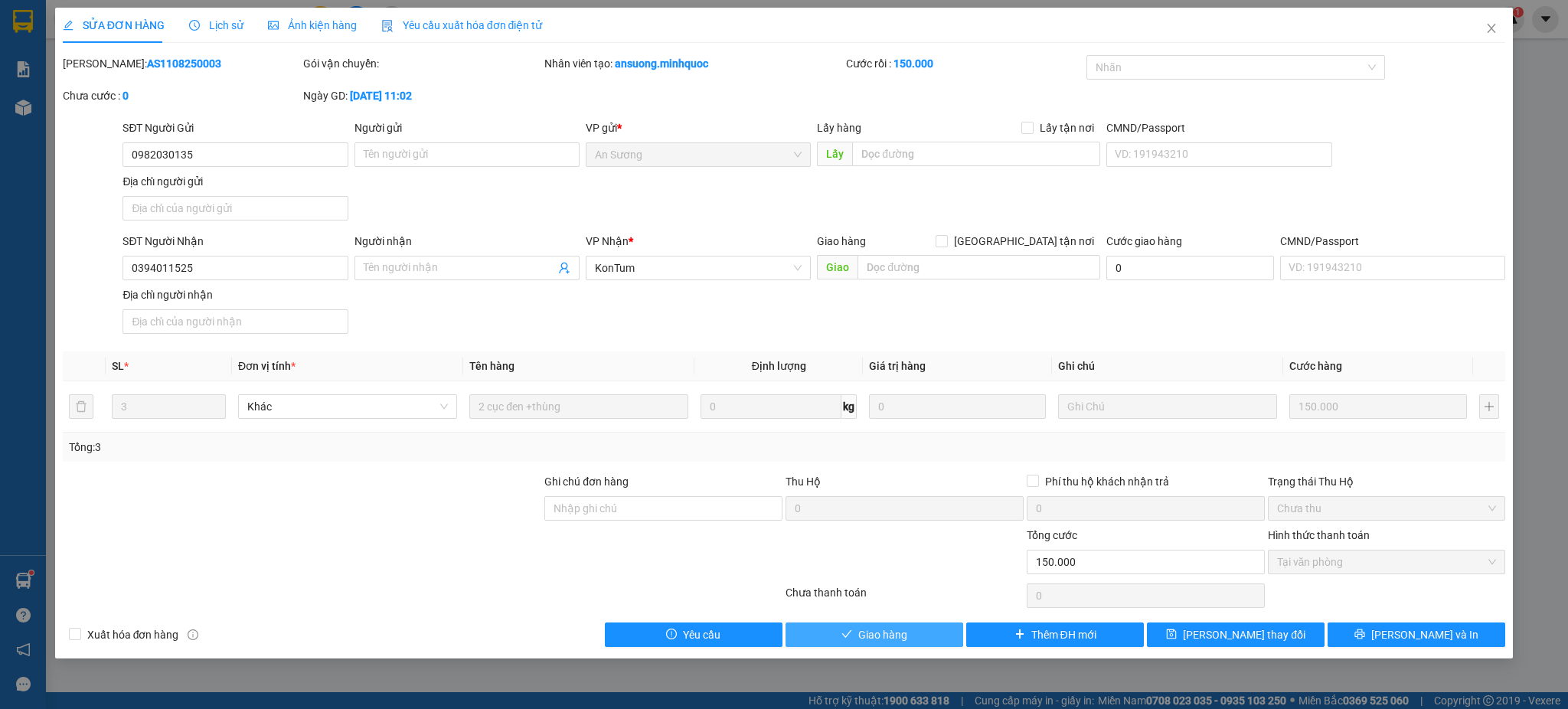
click at [897, 638] on span "Giao hàng" at bounding box center [882, 634] width 49 height 17
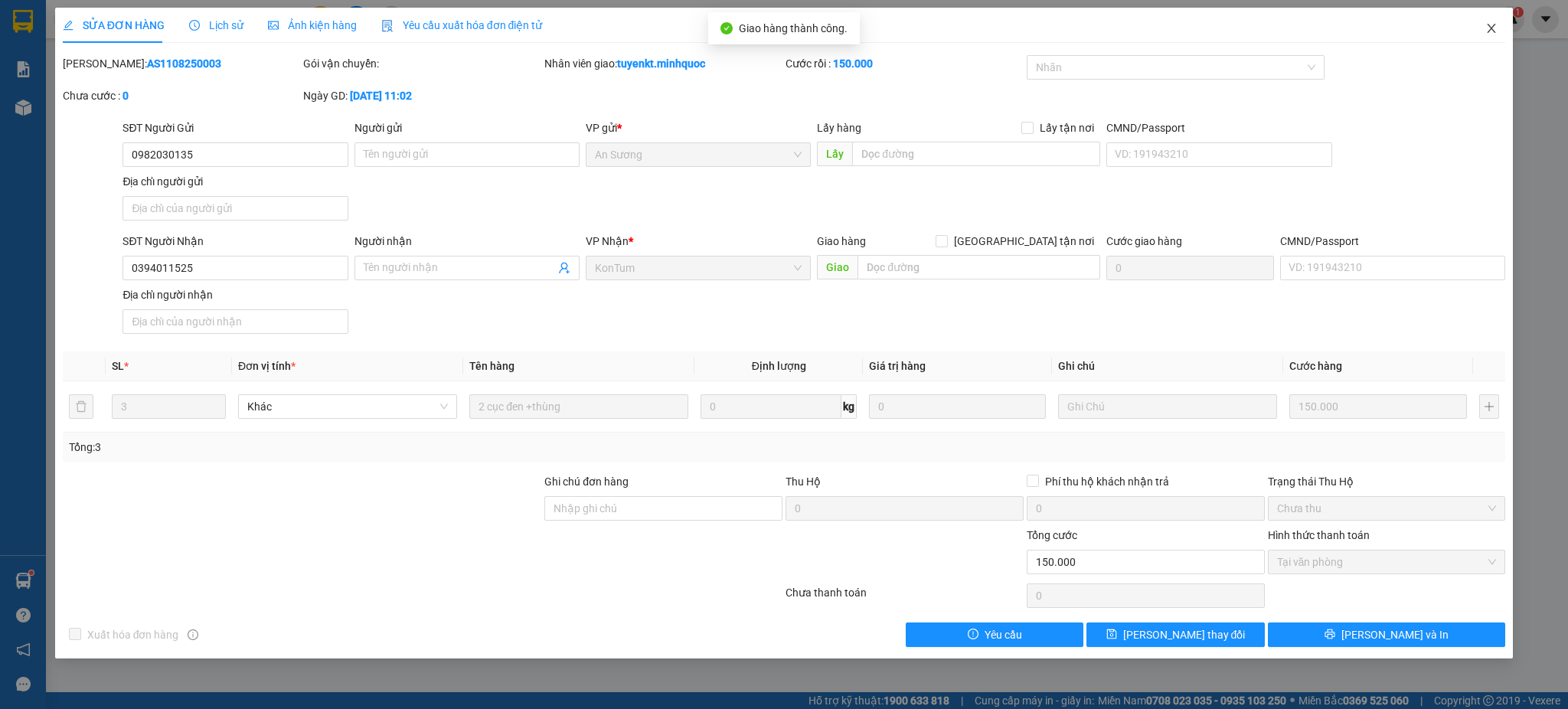
click at [1476, 32] on span "Close" at bounding box center [1491, 29] width 43 height 43
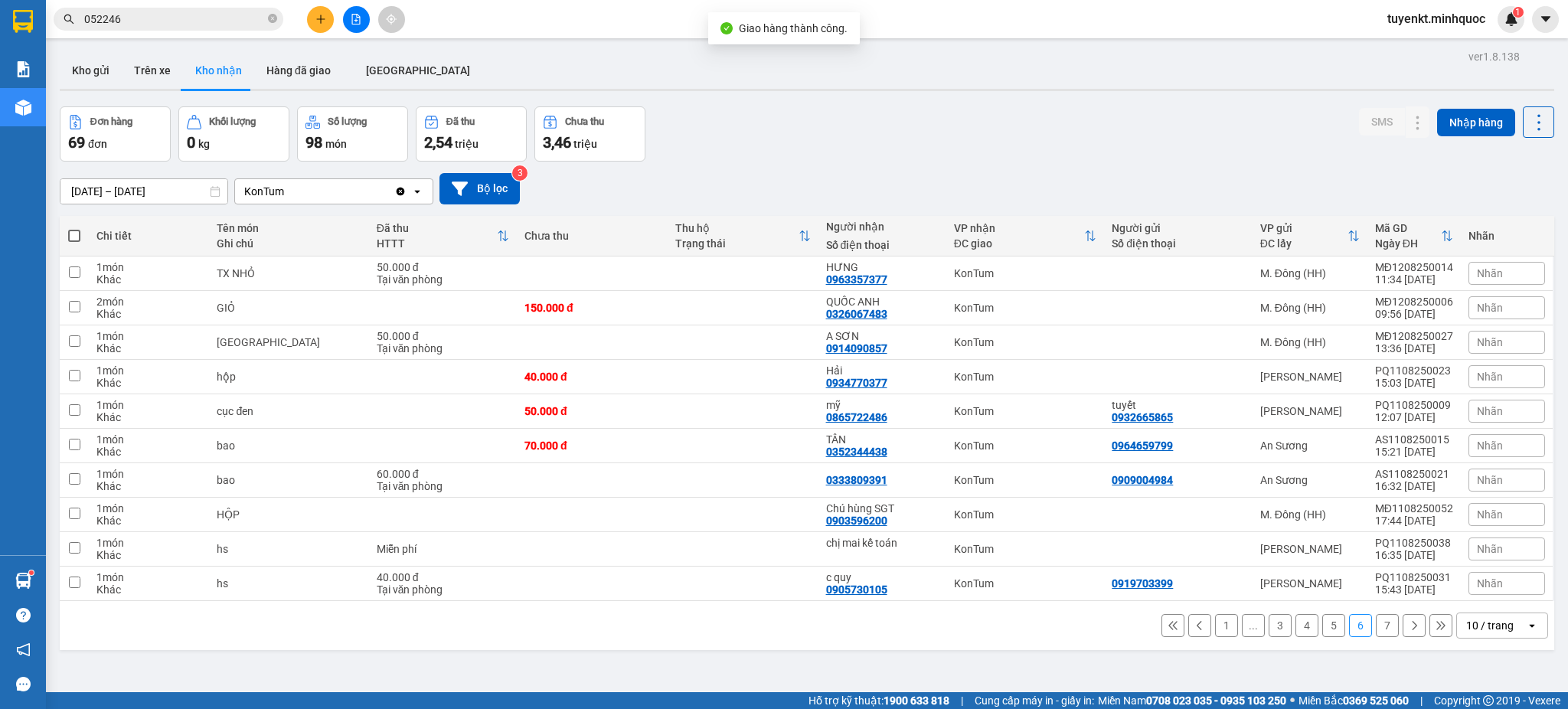
click at [226, 24] on input "052246" at bounding box center [174, 19] width 181 height 17
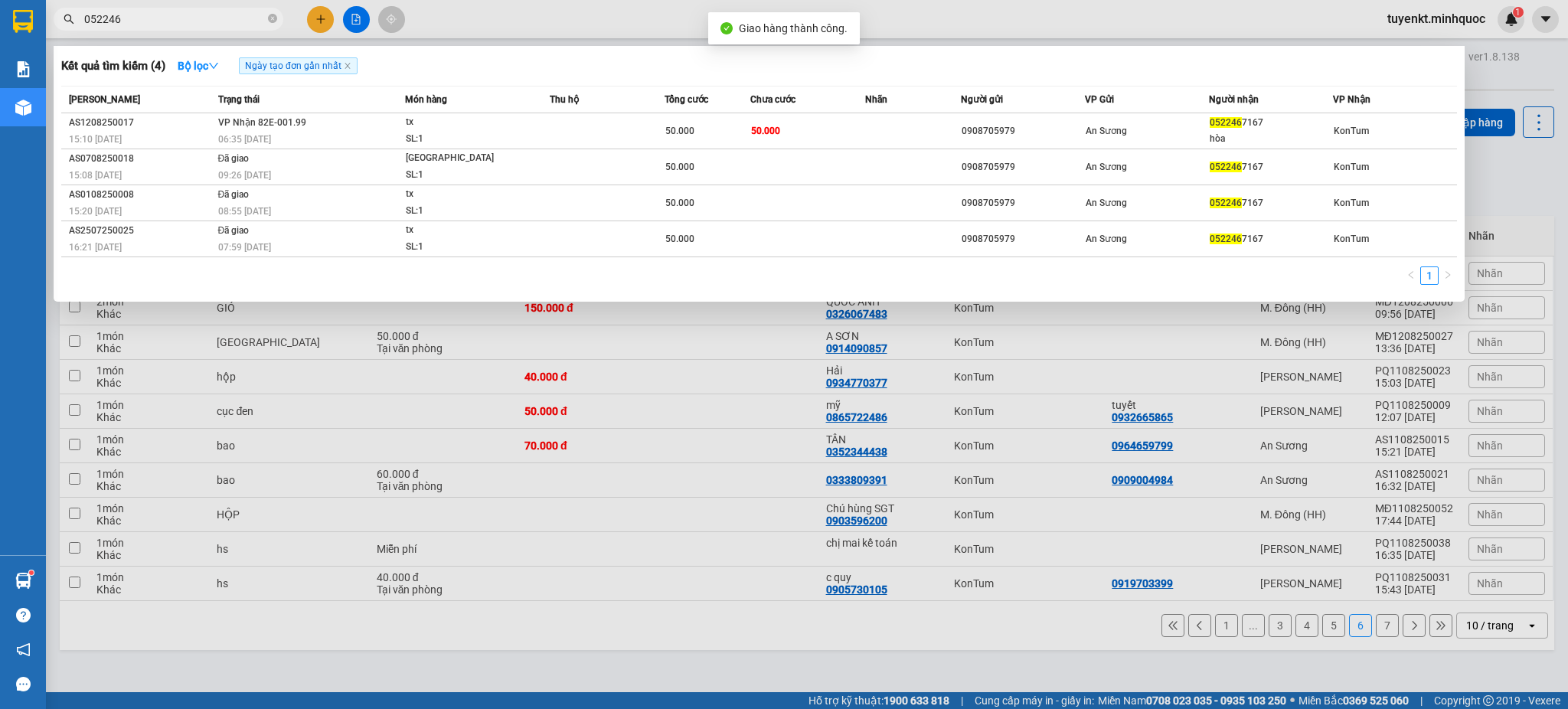
click at [222, 29] on span "052246" at bounding box center [168, 19] width 229 height 23
click at [219, 18] on input "052246" at bounding box center [174, 19] width 181 height 17
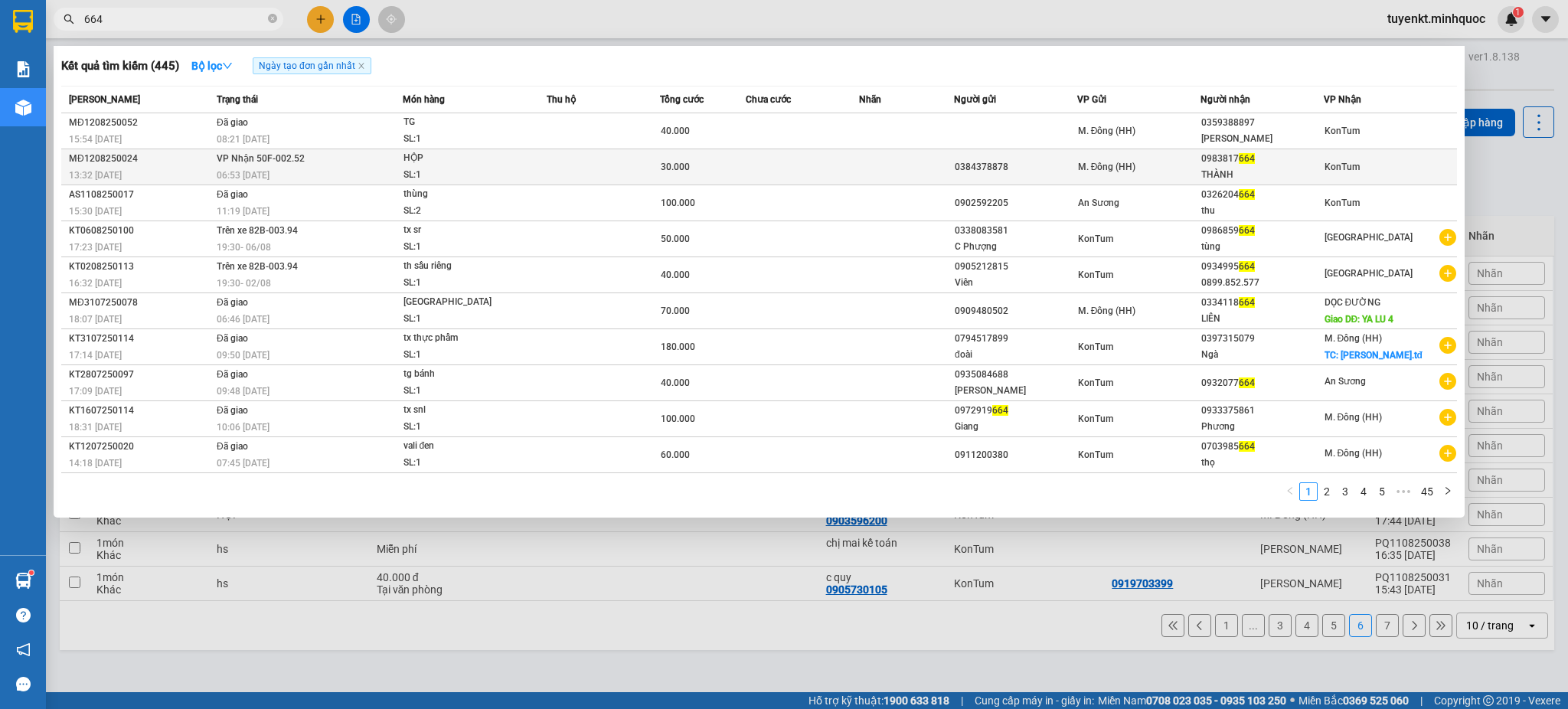
type input "664"
click at [979, 172] on div "0384378878" at bounding box center [1015, 167] width 121 height 16
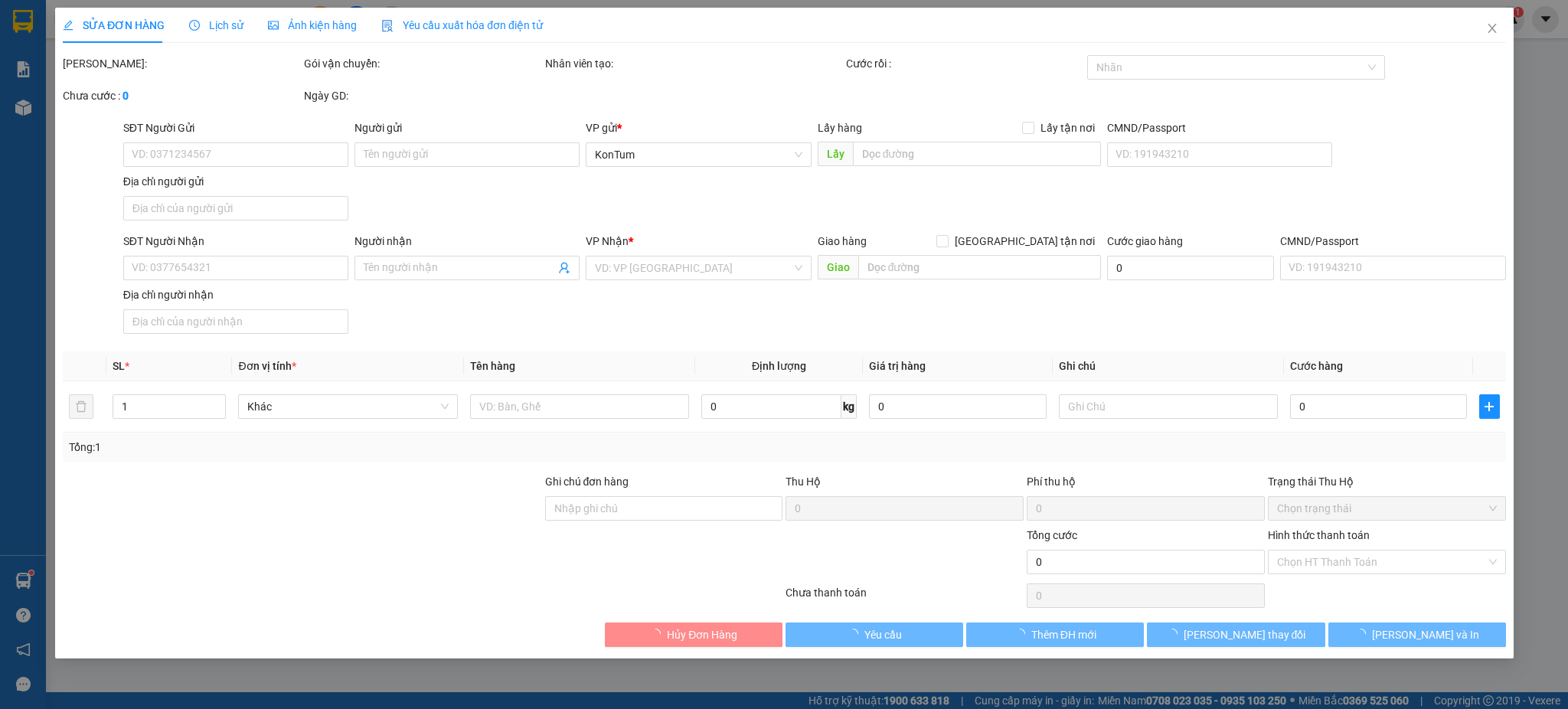
type input "0384378878"
type input "0983817664"
type input "THÀNH"
type input "30.000"
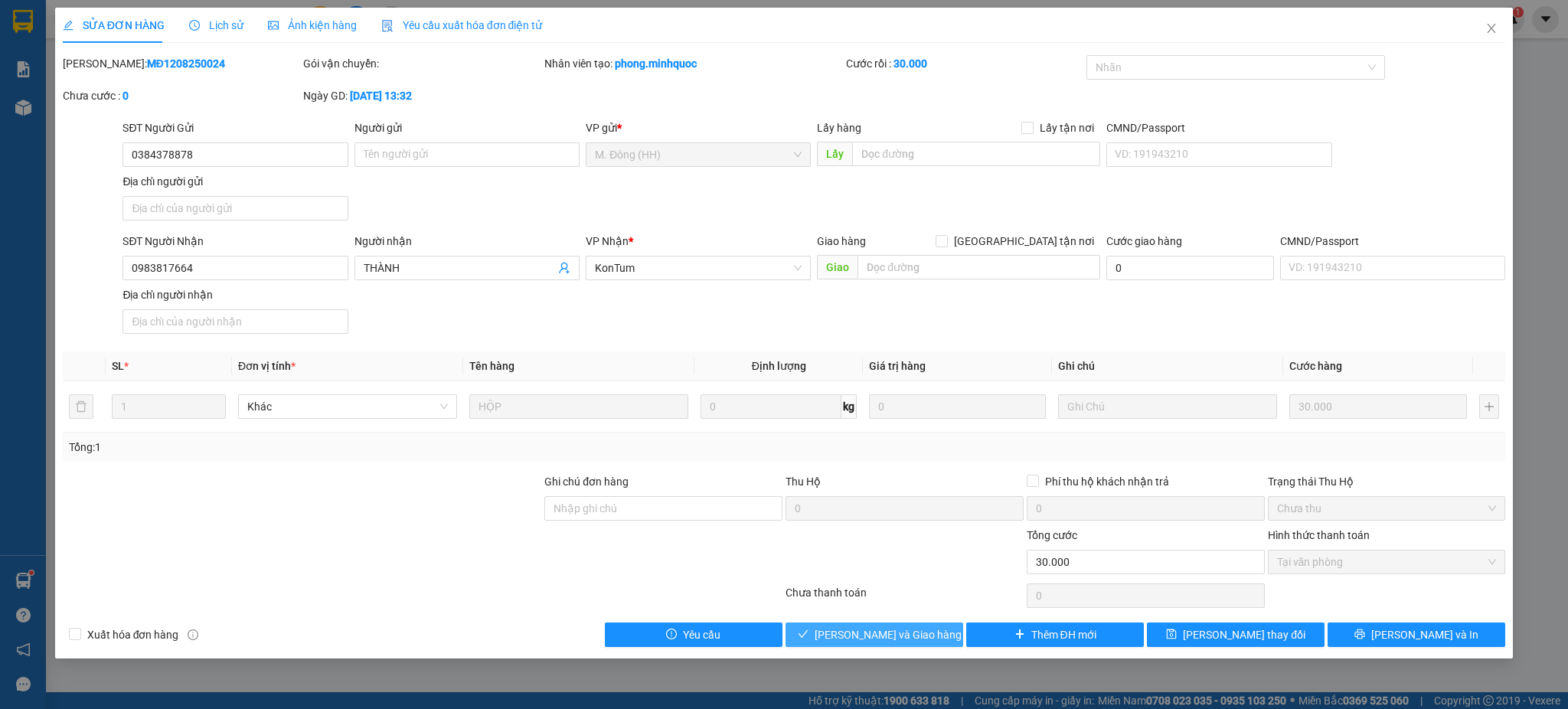
click at [916, 632] on span "[PERSON_NAME] và Giao hàng" at bounding box center [888, 634] width 147 height 17
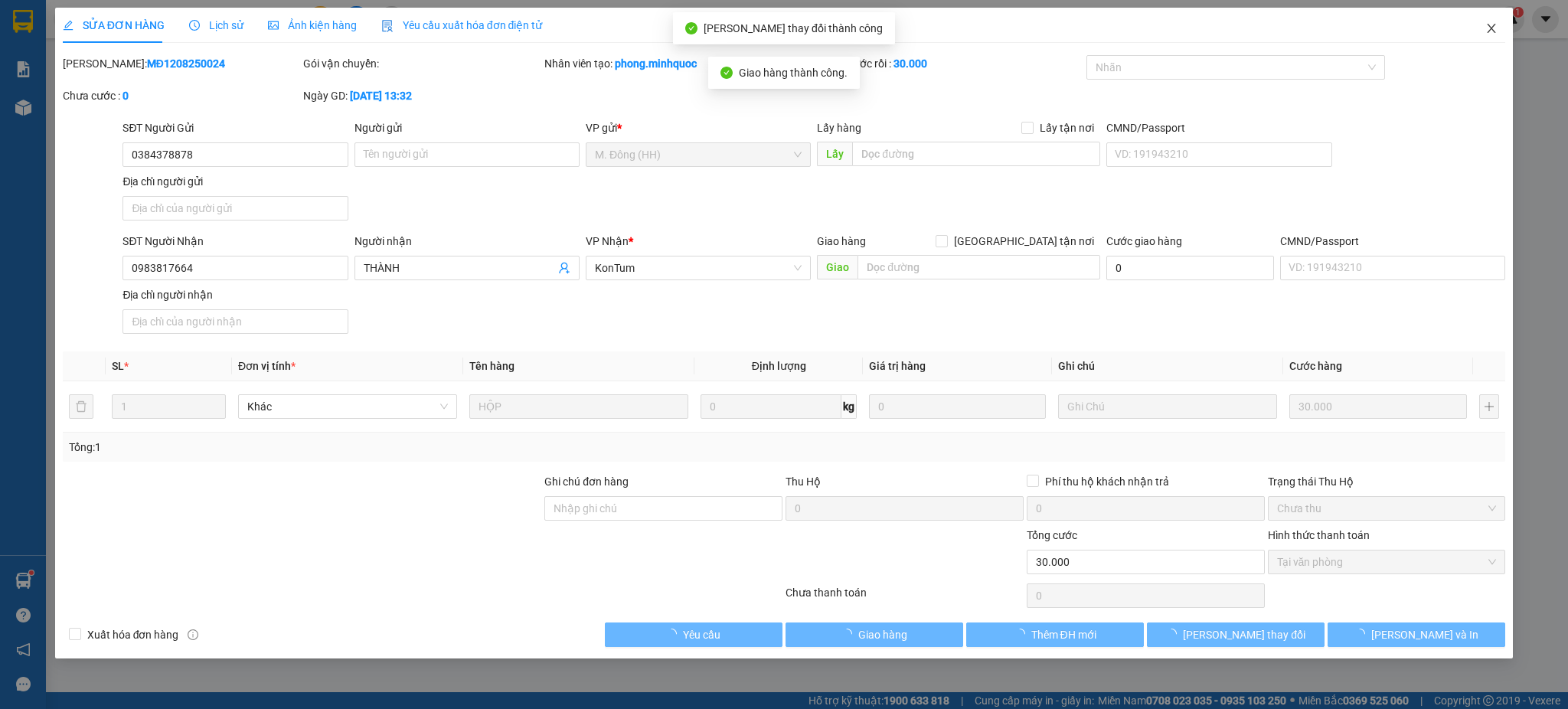
click at [1493, 16] on span "Close" at bounding box center [1491, 29] width 43 height 43
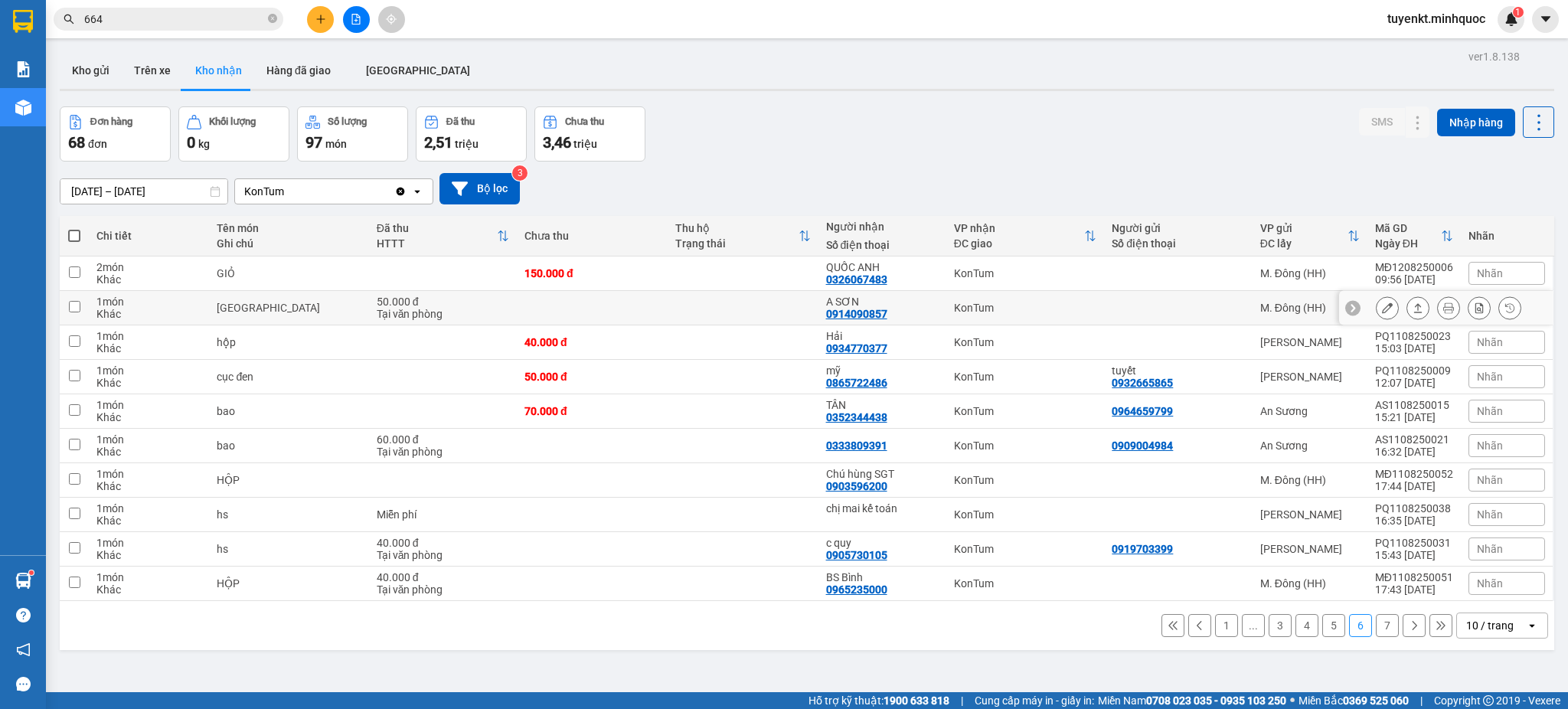
click at [1382, 313] on icon at bounding box center [1386, 307] width 11 height 11
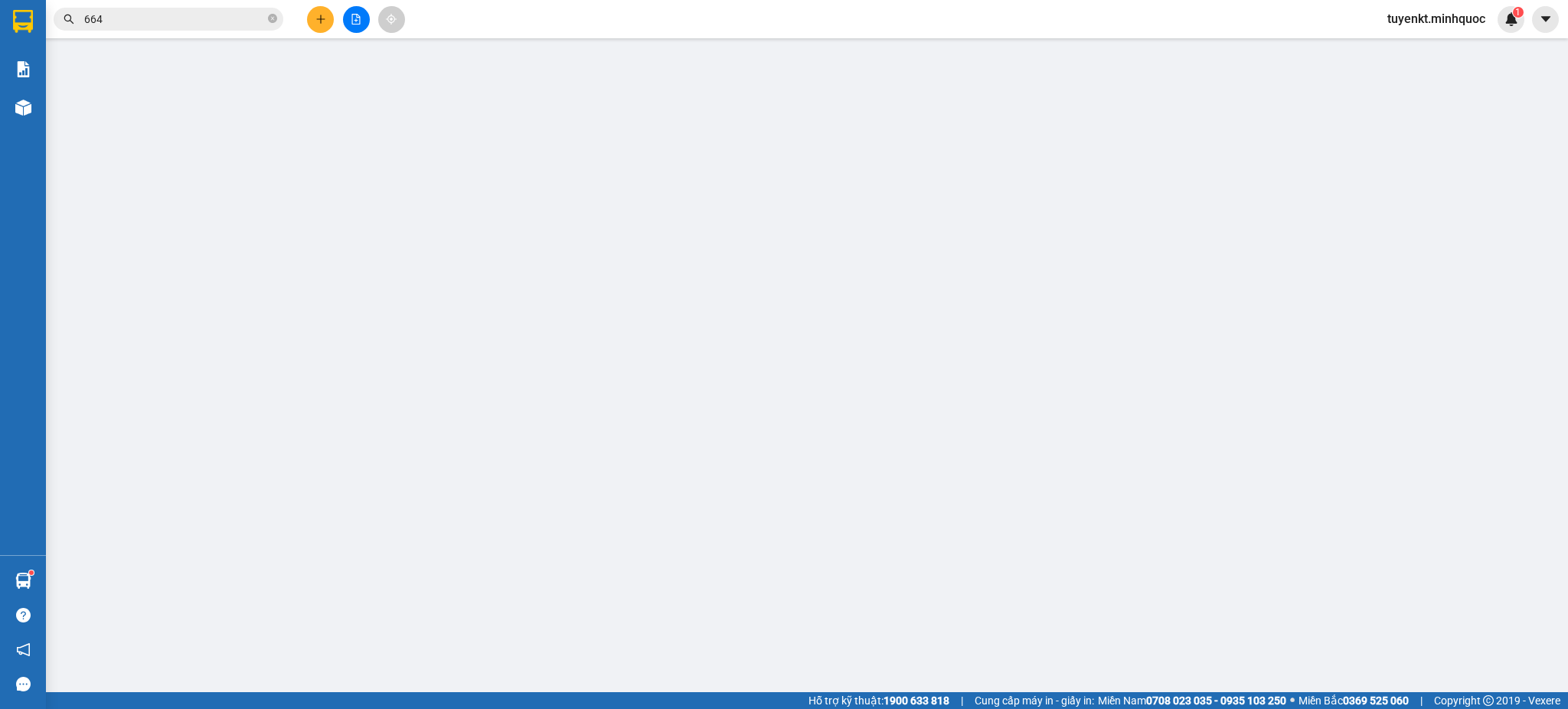
type input "0914090857"
type input "A SƠN"
type input "50.000"
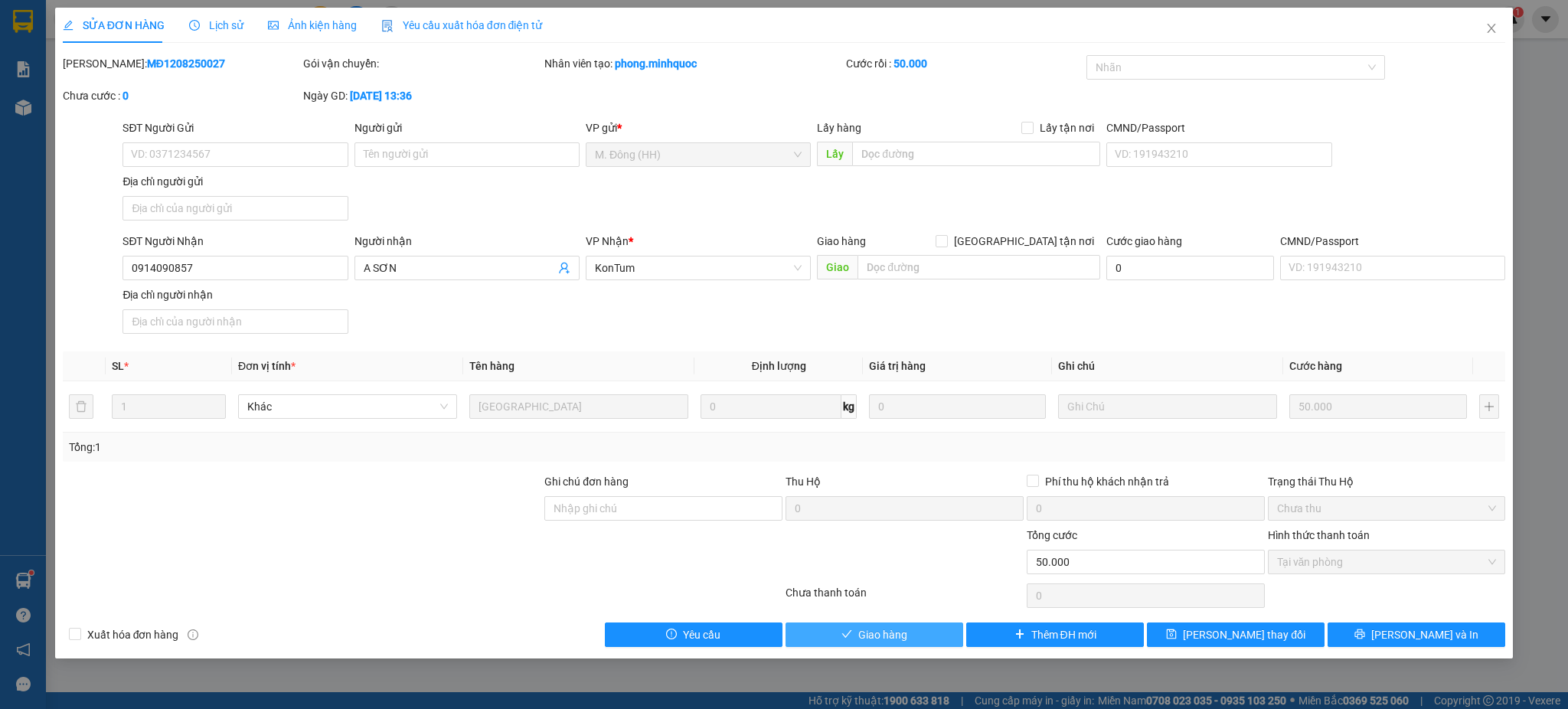
click at [925, 640] on button "Giao hàng" at bounding box center [874, 634] width 178 height 25
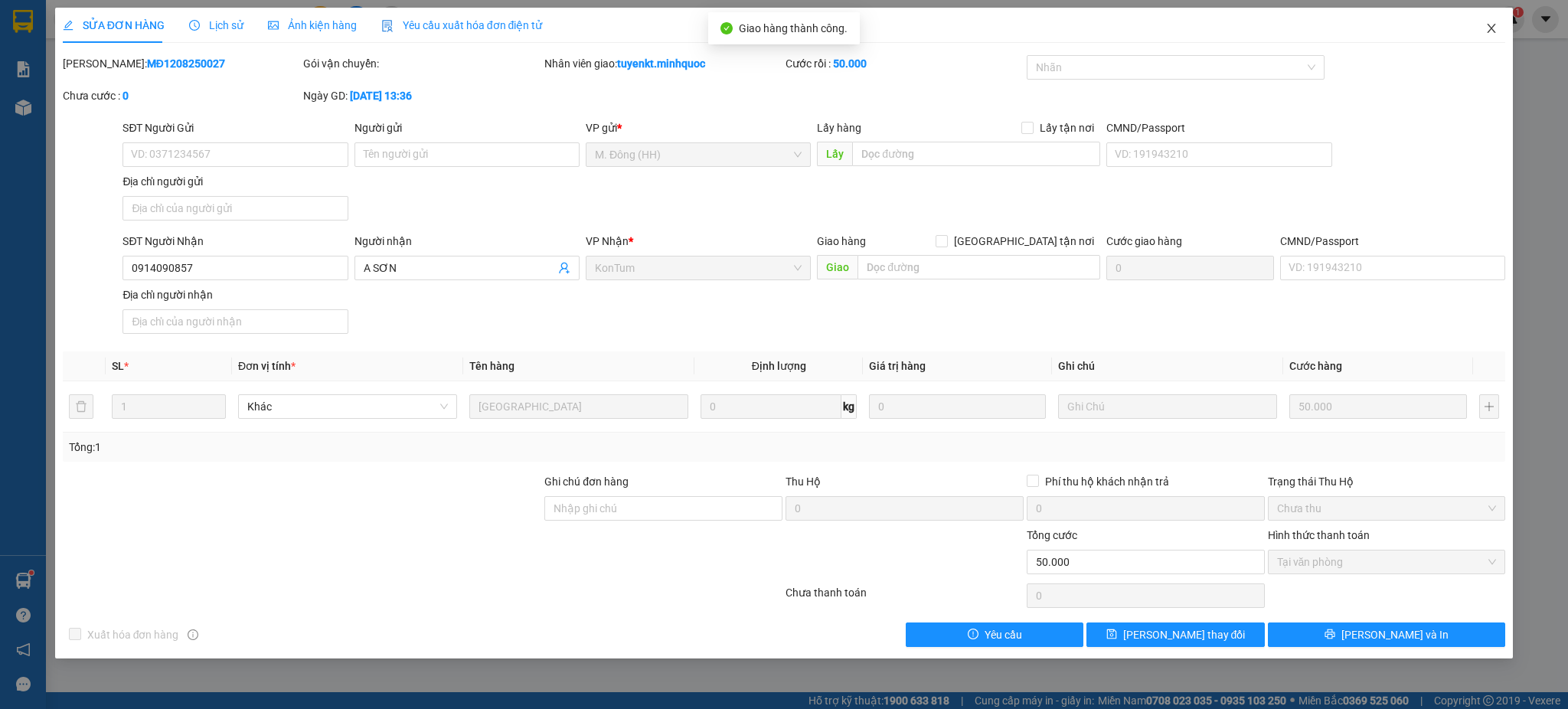
click at [1496, 43] on span "Close" at bounding box center [1491, 29] width 43 height 43
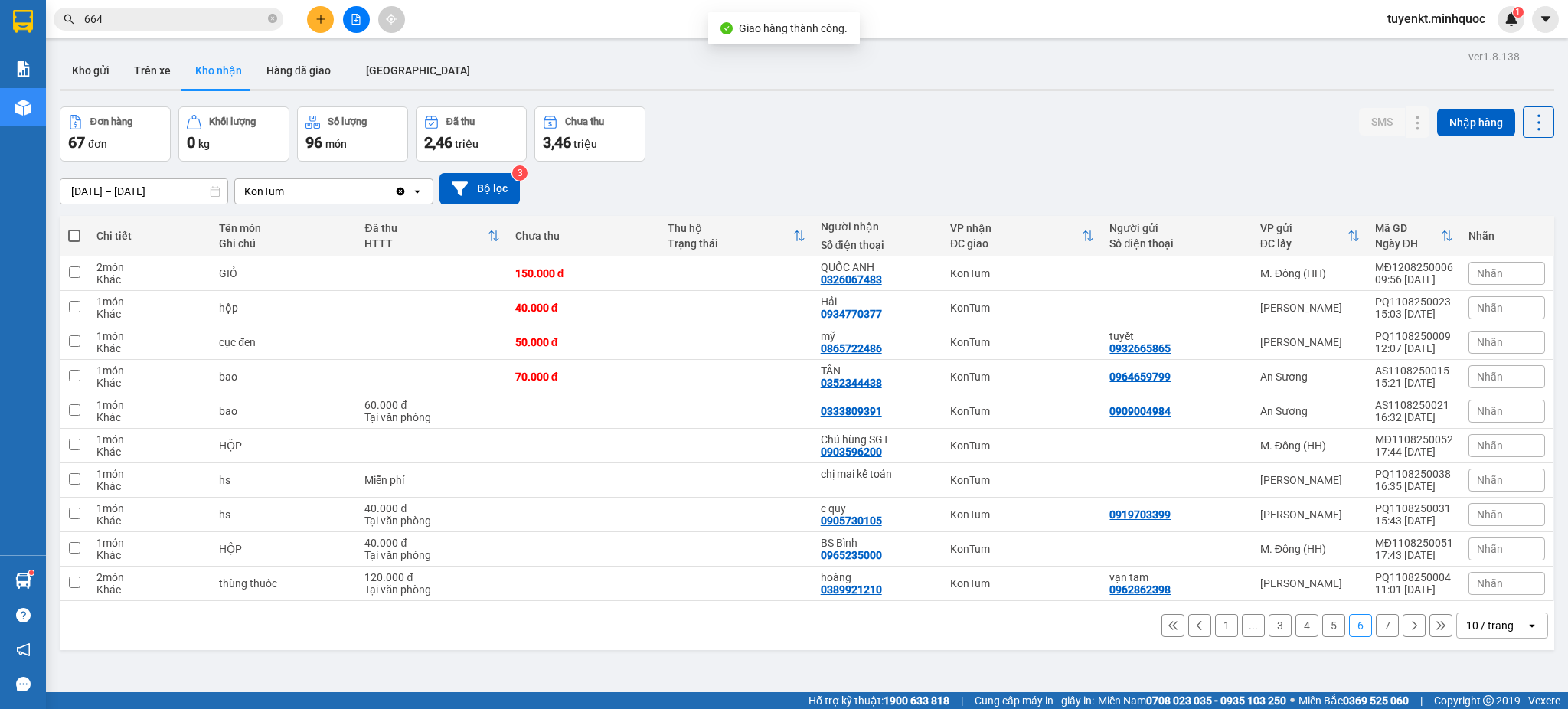
click at [229, 21] on input "664" at bounding box center [174, 19] width 181 height 17
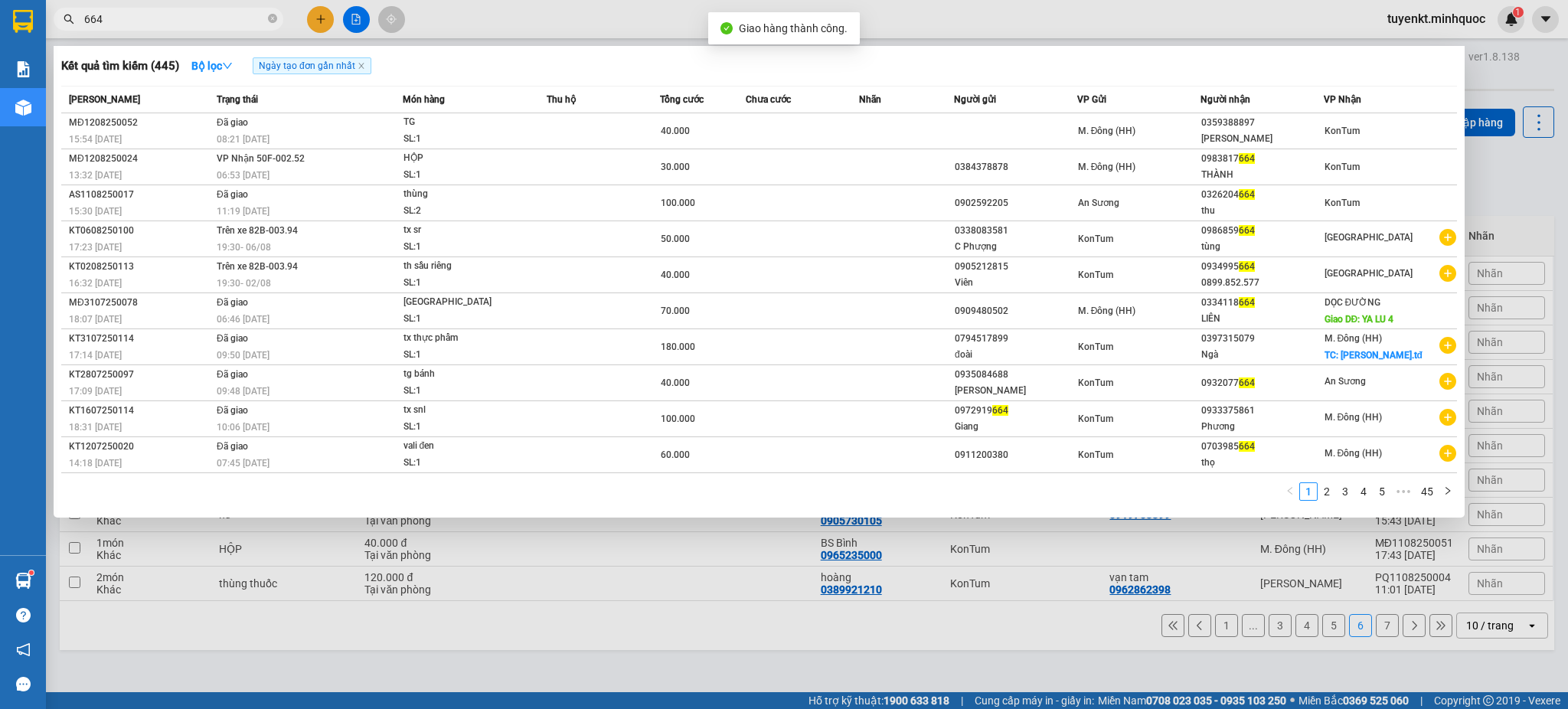
click at [229, 21] on input "664" at bounding box center [174, 19] width 181 height 17
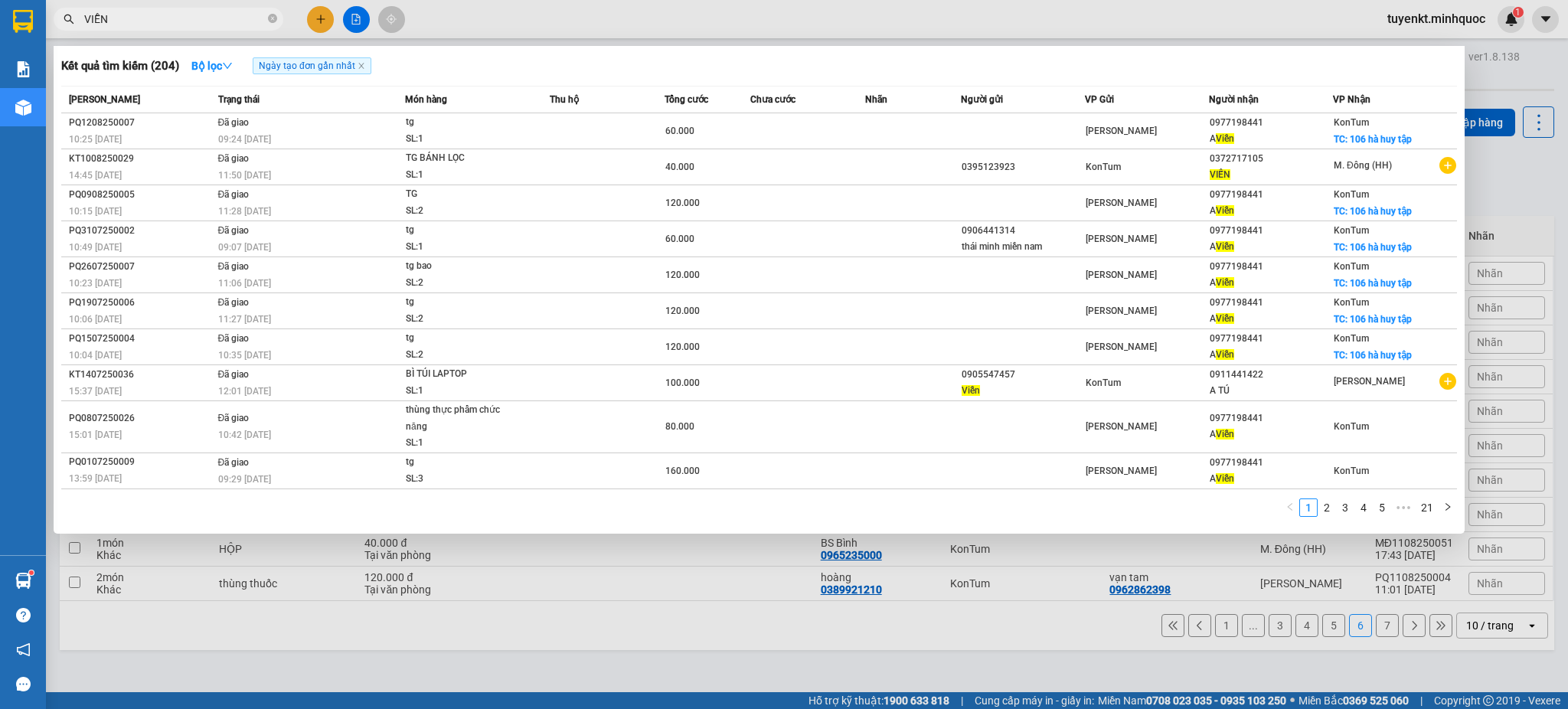
click at [218, 11] on input "VIỄN" at bounding box center [174, 19] width 181 height 17
type input "VIỄN"
drag, startPoint x: 277, startPoint y: 13, endPoint x: 264, endPoint y: 16, distance: 13.3
click at [276, 13] on span "VIỄN" at bounding box center [168, 19] width 229 height 23
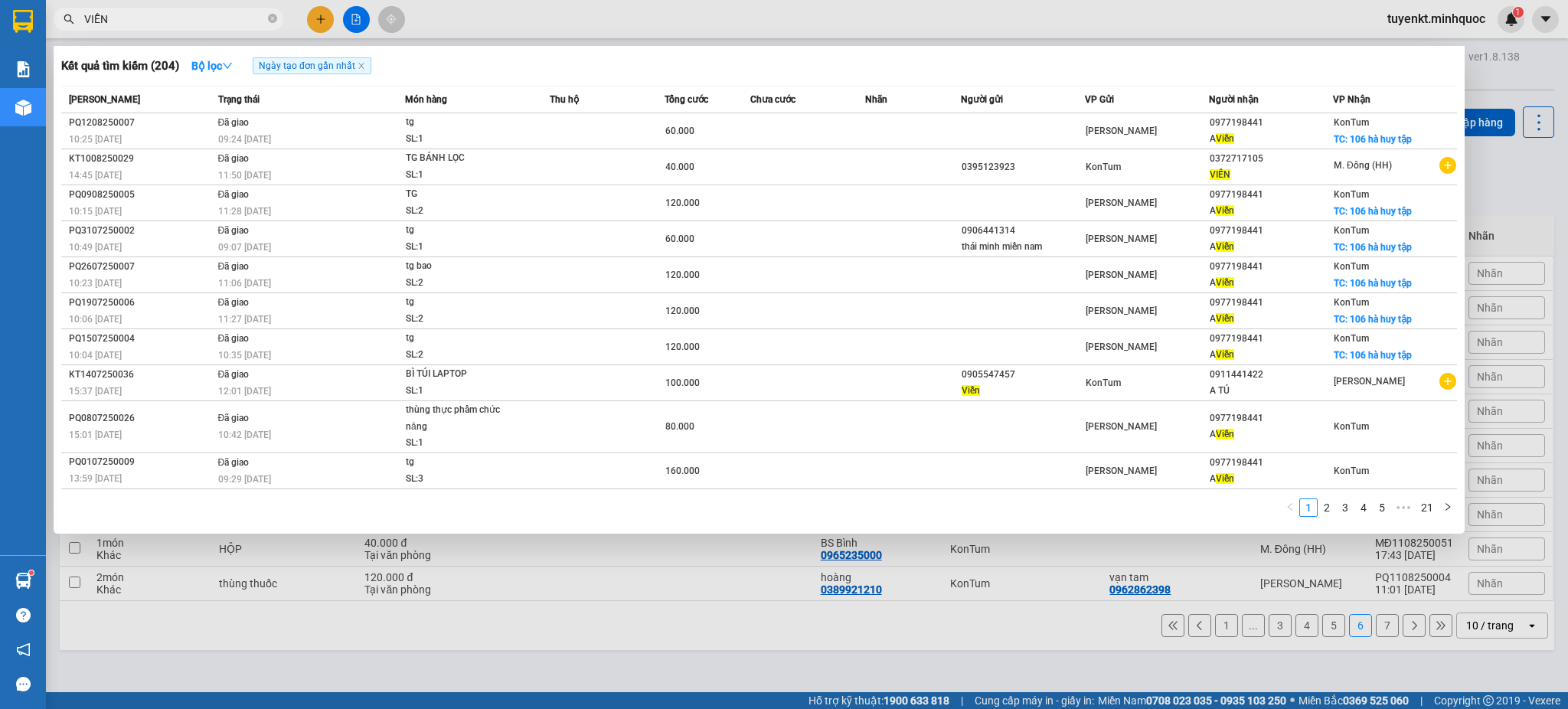
click at [259, 17] on input "VIỄN" at bounding box center [174, 19] width 181 height 17
click at [271, 21] on icon "close-circle" at bounding box center [272, 18] width 10 height 10
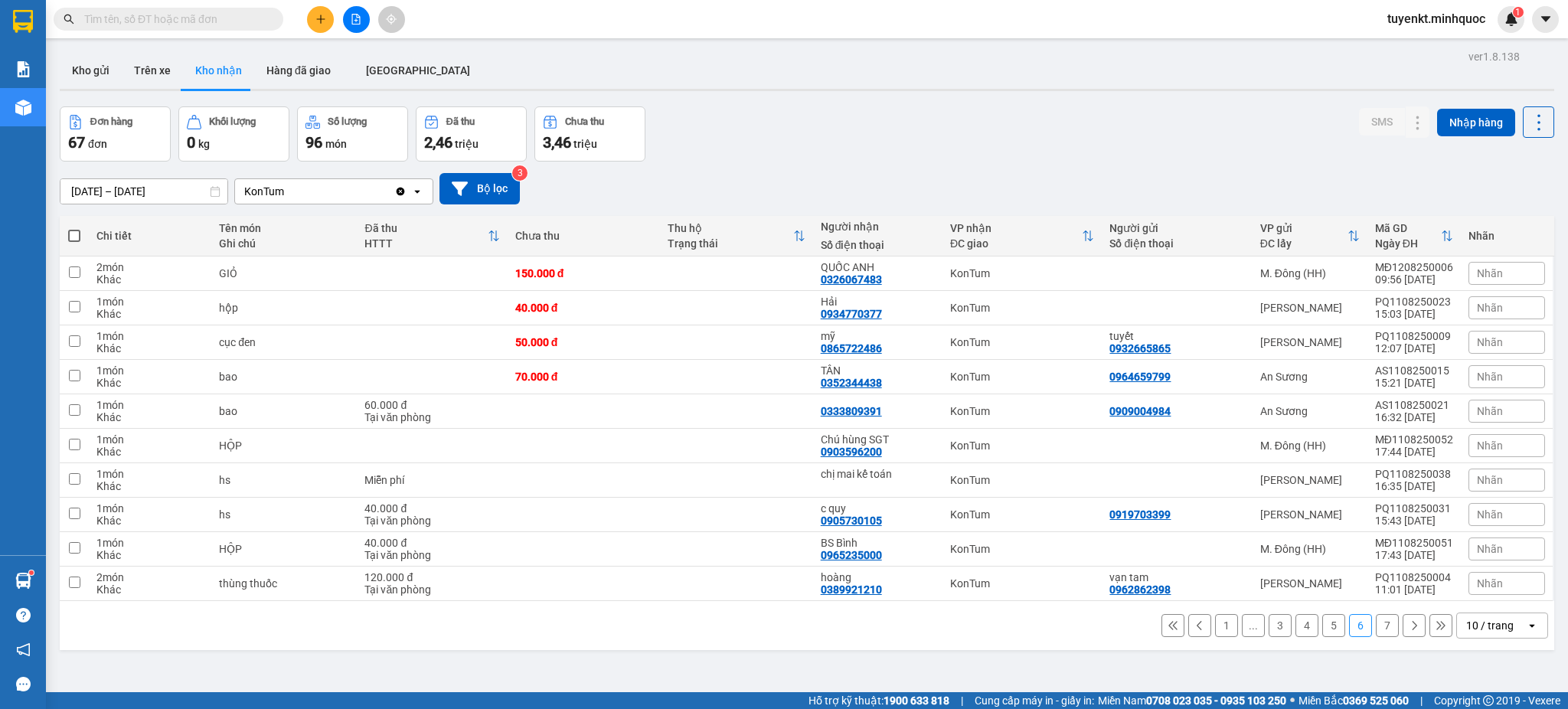
click at [240, 24] on input "text" at bounding box center [174, 19] width 181 height 17
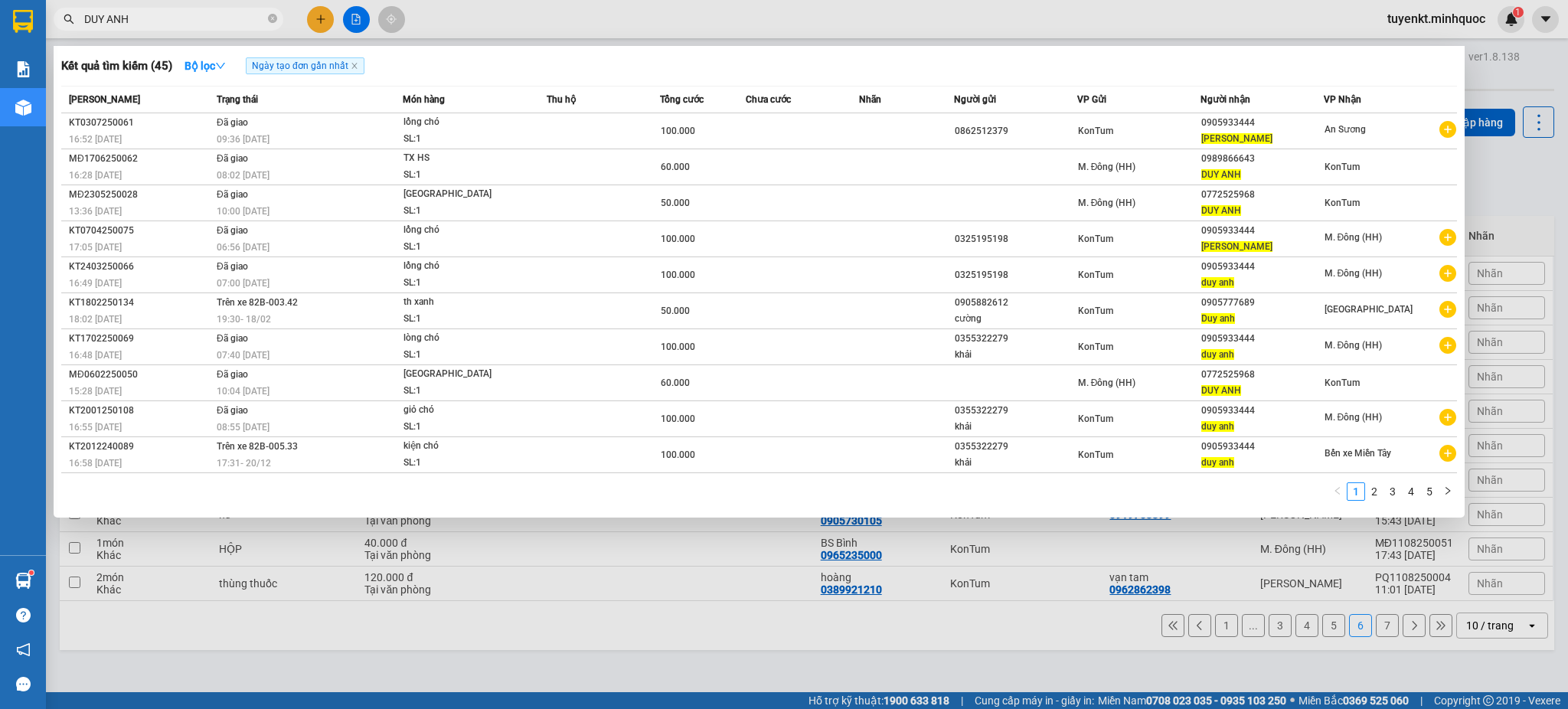
click at [208, 24] on input "DUY ANH" at bounding box center [174, 19] width 181 height 17
type input "D"
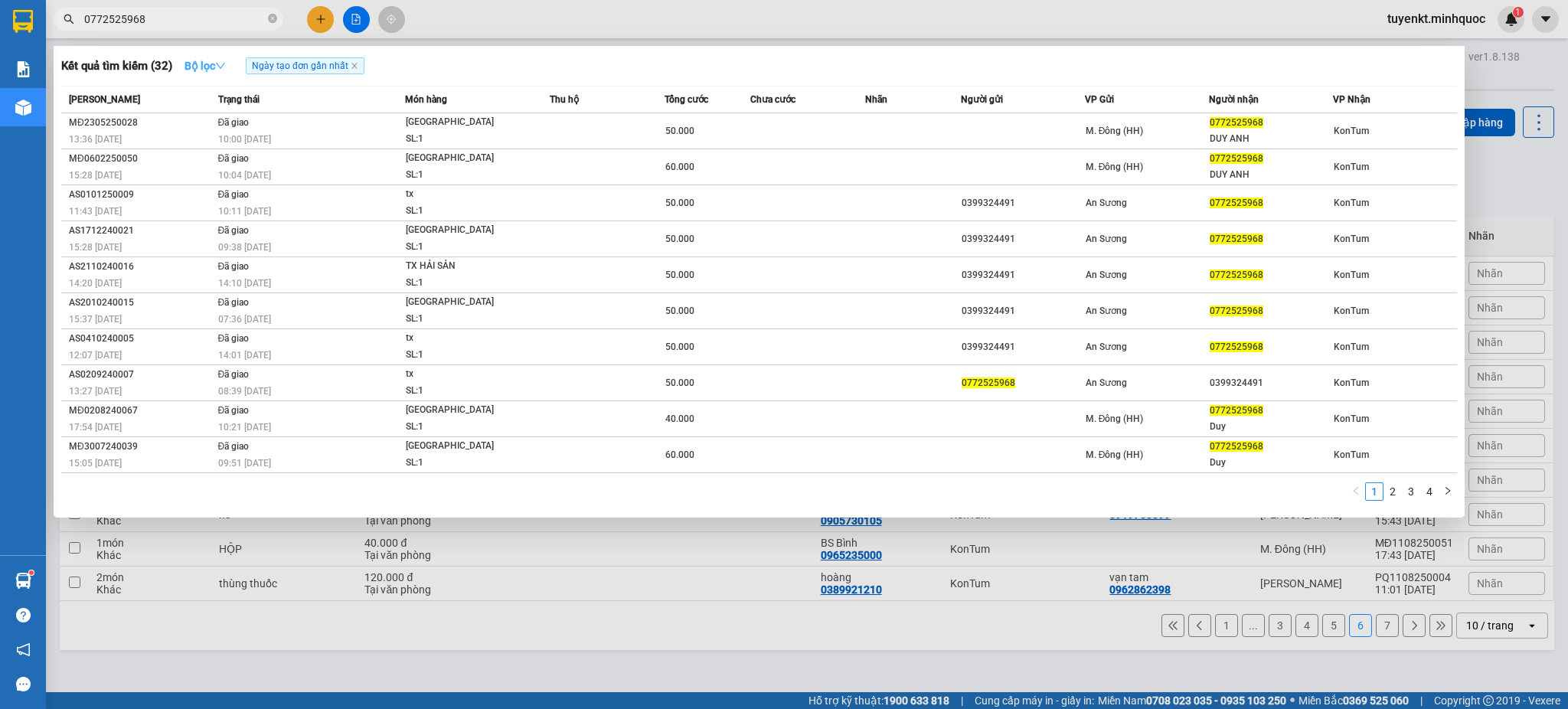
type input "0772525968"
click at [206, 72] on button "Bộ lọc" at bounding box center [204, 66] width 66 height 25
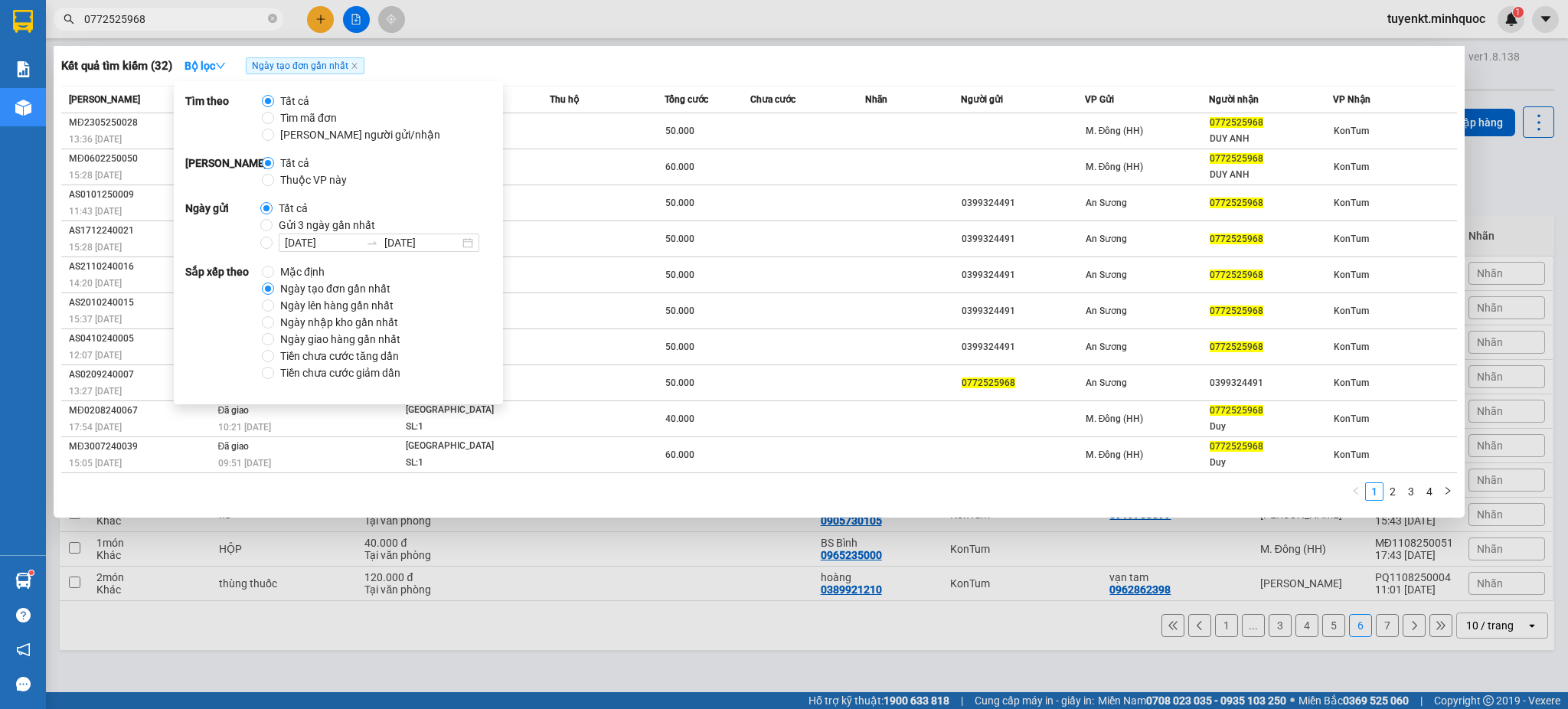
click at [320, 271] on span "Mặc định" at bounding box center [302, 272] width 56 height 17
click at [274, 271] on input "Mặc định" at bounding box center [268, 271] width 12 height 12
radio input "true"
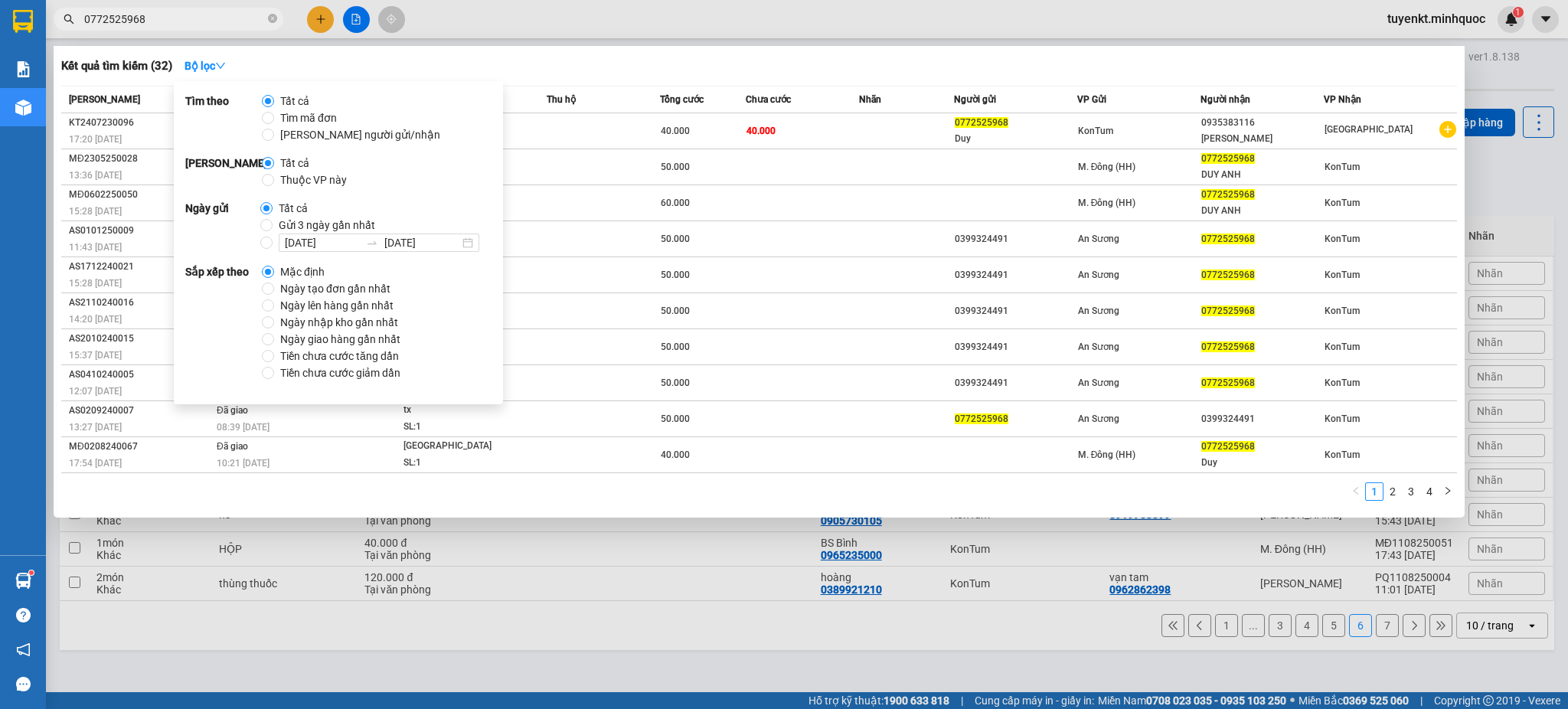
click at [318, 286] on span "Ngày tạo đơn gần nhất" at bounding box center [335, 289] width 122 height 17
click at [274, 286] on input "Ngày tạo đơn gần nhất" at bounding box center [268, 289] width 12 height 12
radio input "true"
radio input "false"
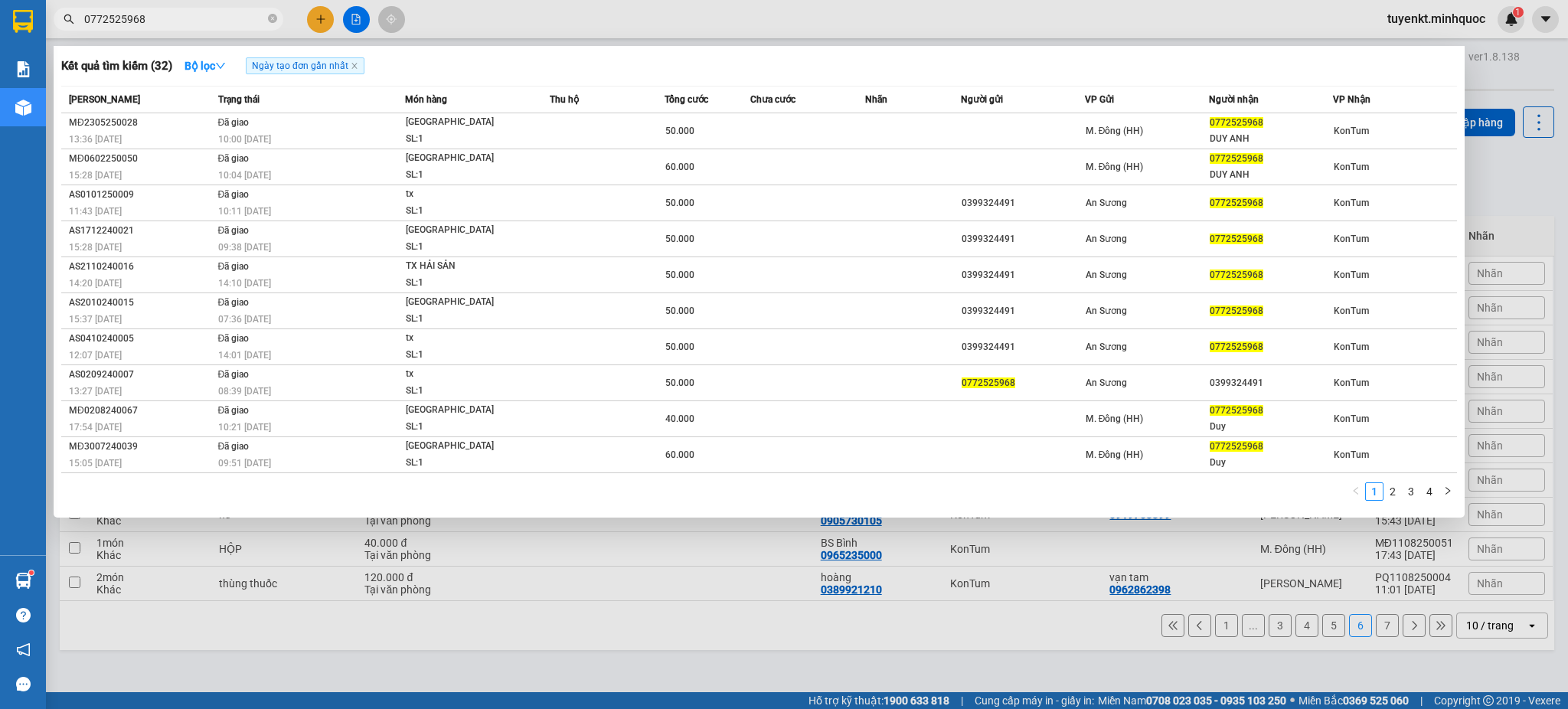
click at [1030, 503] on div "1 2 3 4" at bounding box center [759, 496] width 1396 height 28
click at [167, 11] on input "0772525968" at bounding box center [174, 19] width 181 height 17
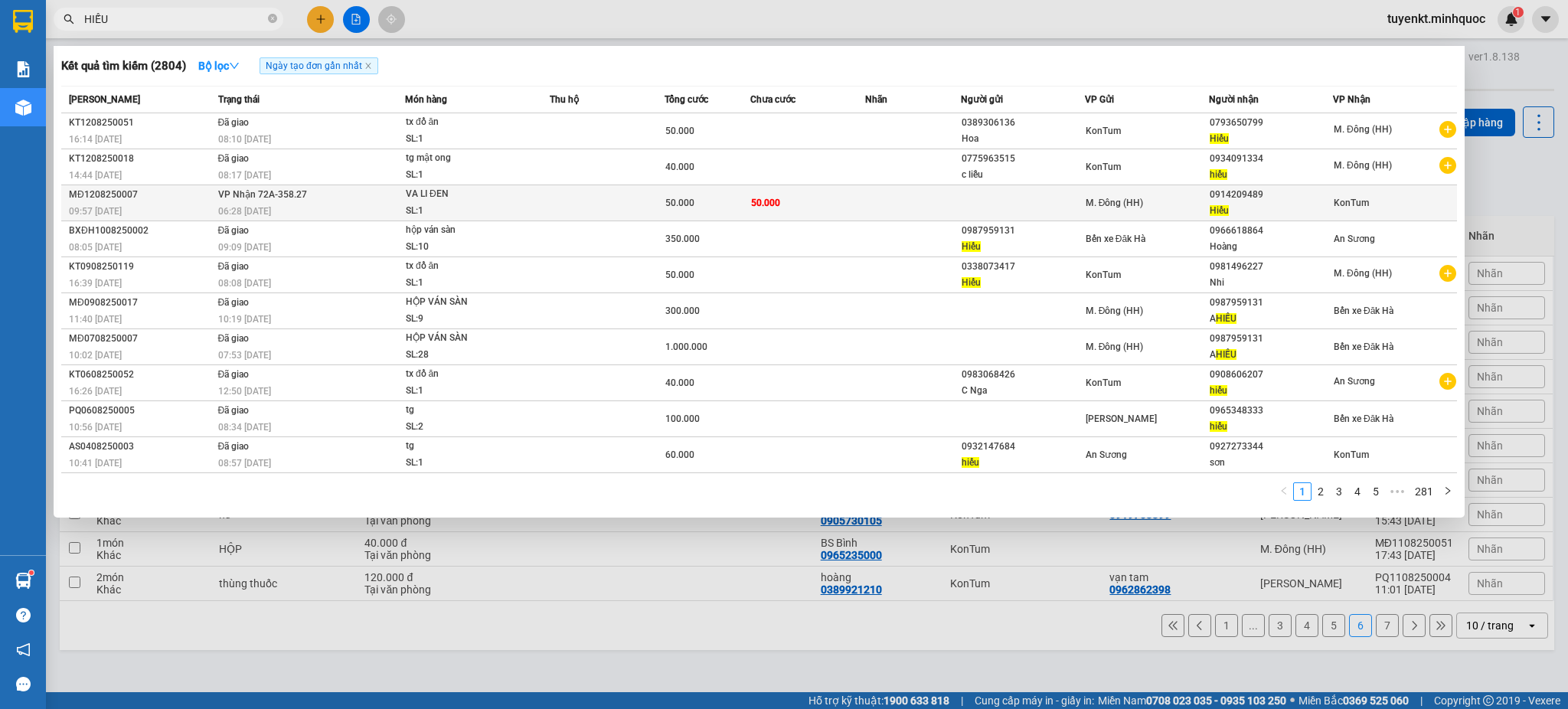
type input "HIẾU"
click at [876, 211] on td at bounding box center [913, 204] width 96 height 36
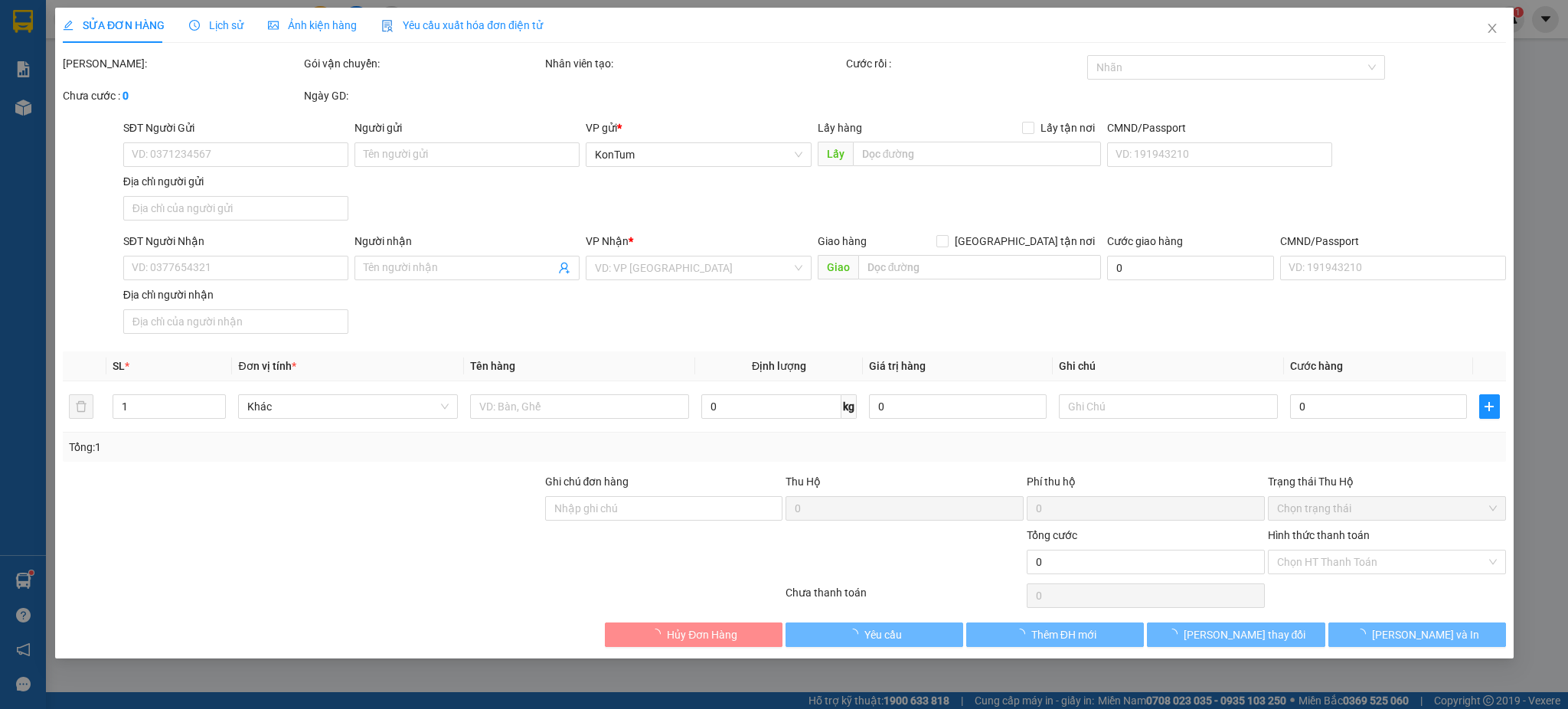
type input "0914209489"
type input "Hiếu"
type input "50.000"
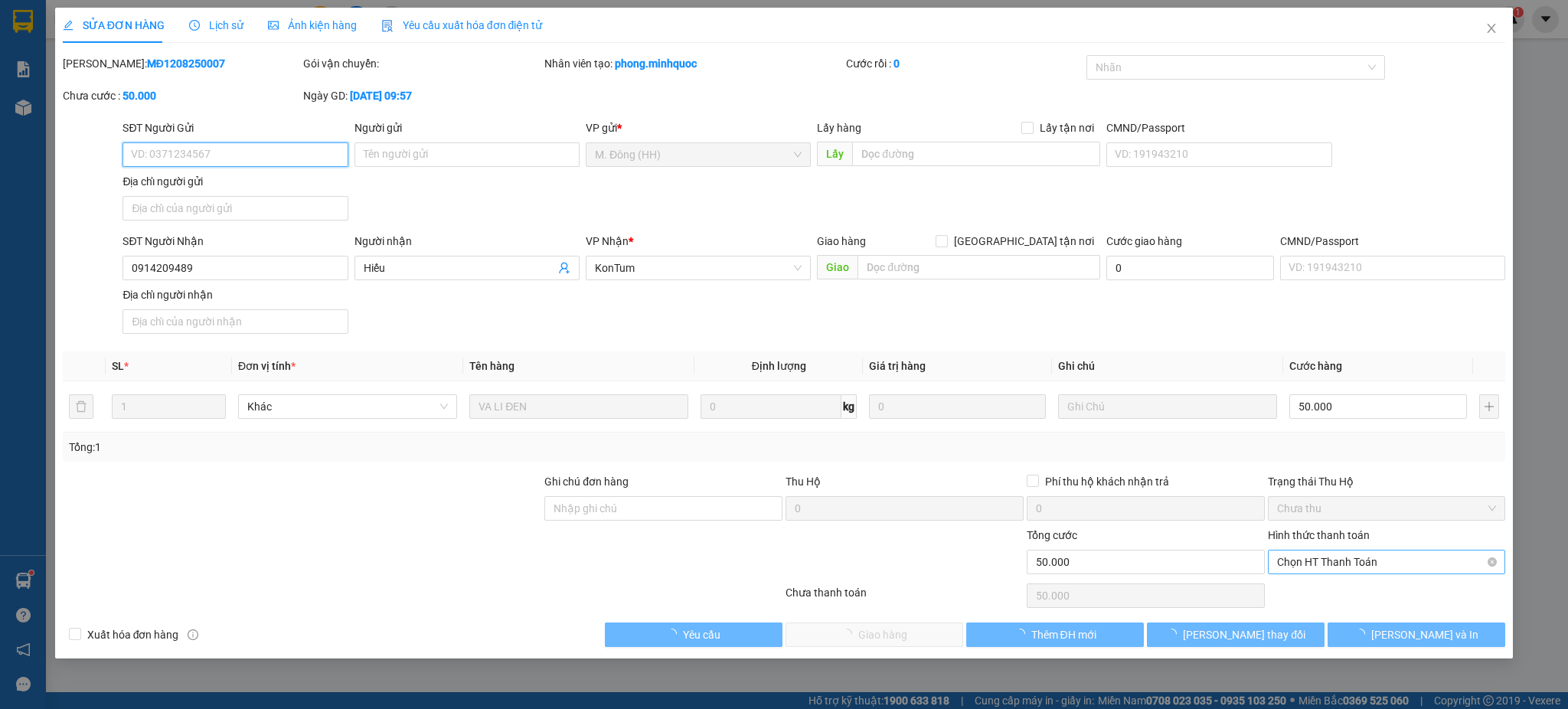
drag, startPoint x: 1419, startPoint y: 571, endPoint x: 1388, endPoint y: 580, distance: 32.3
click at [1418, 571] on span "Chọn HT Thanh Toán" at bounding box center [1386, 562] width 220 height 23
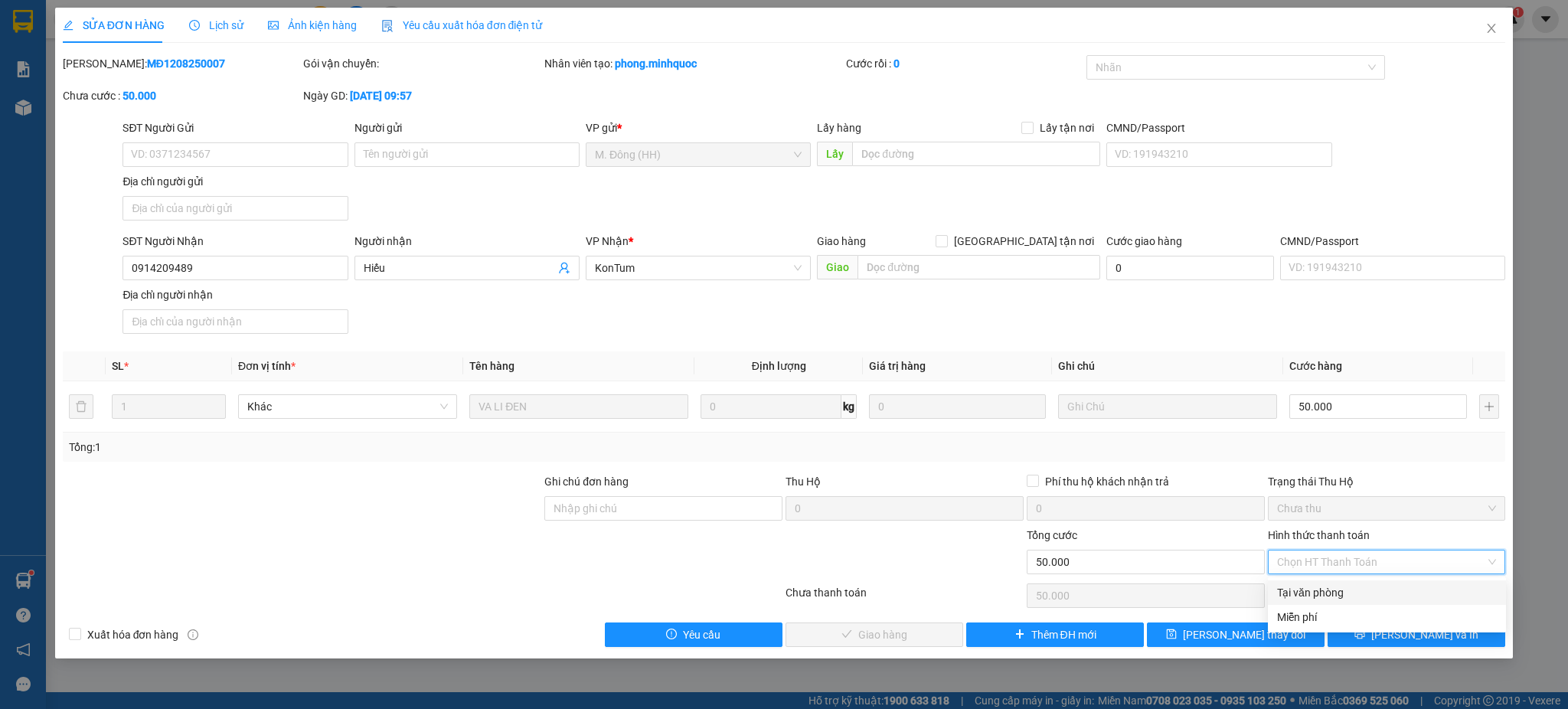
click at [1326, 593] on div "Tại văn phòng" at bounding box center [1386, 592] width 220 height 17
type input "0"
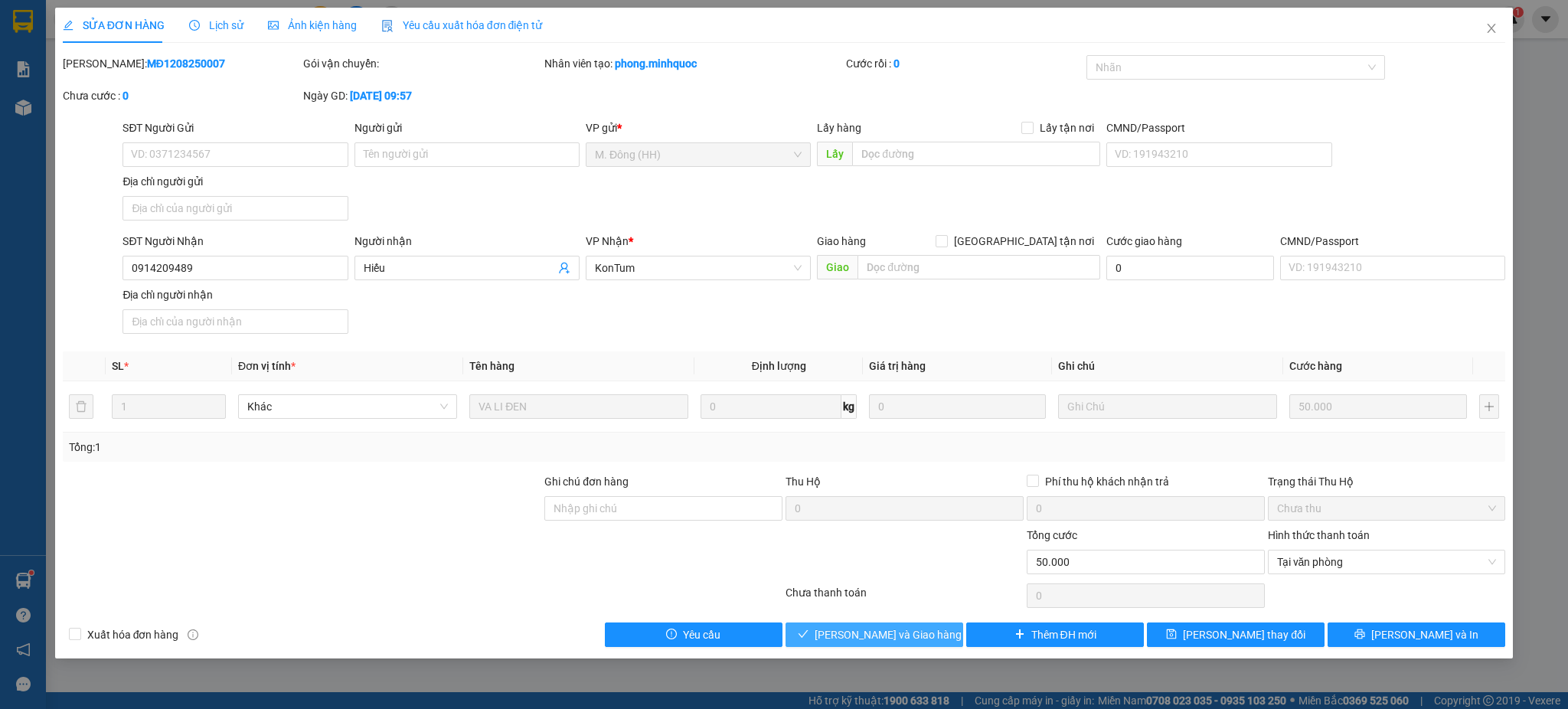
click at [876, 643] on span "[PERSON_NAME] và Giao hàng" at bounding box center [888, 634] width 147 height 17
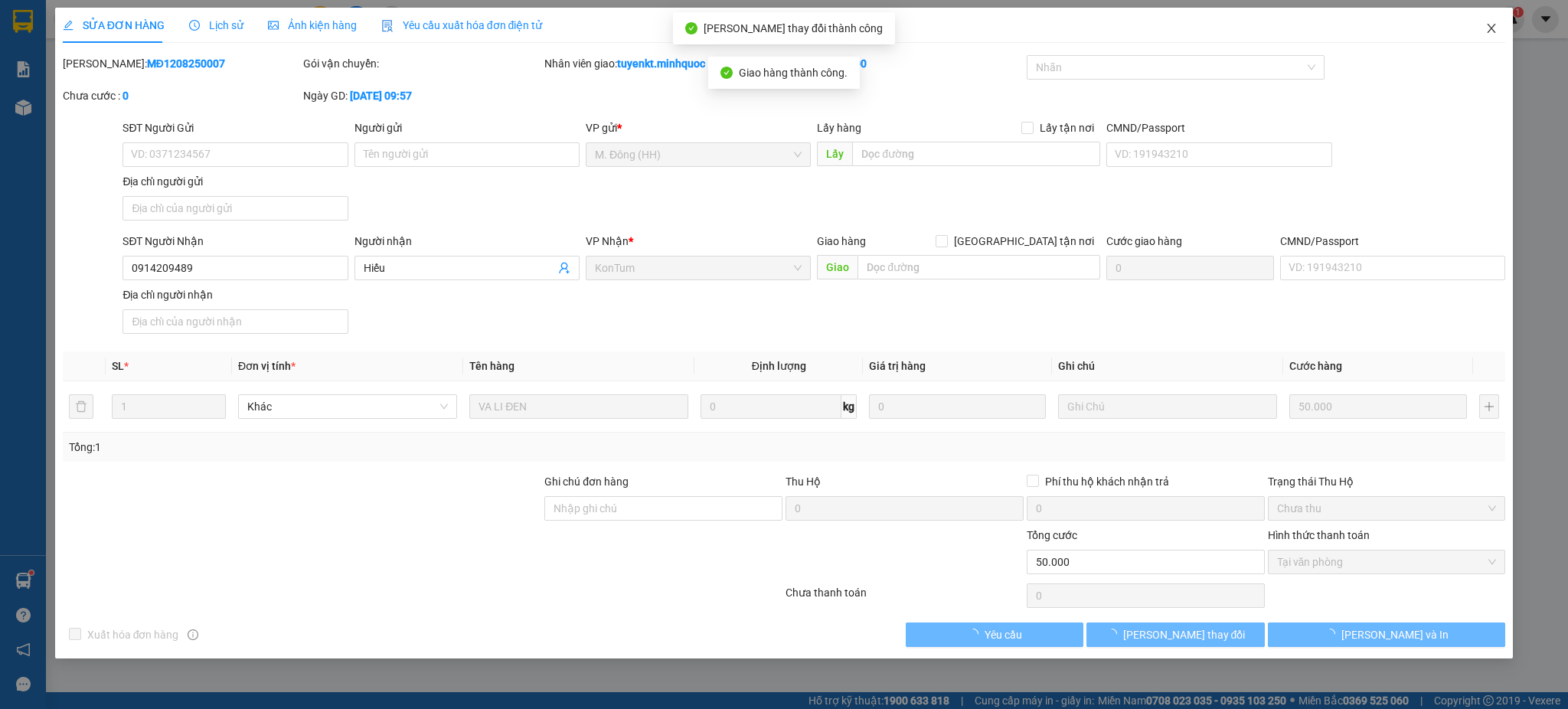
click at [1484, 45] on span "Close" at bounding box center [1491, 29] width 43 height 43
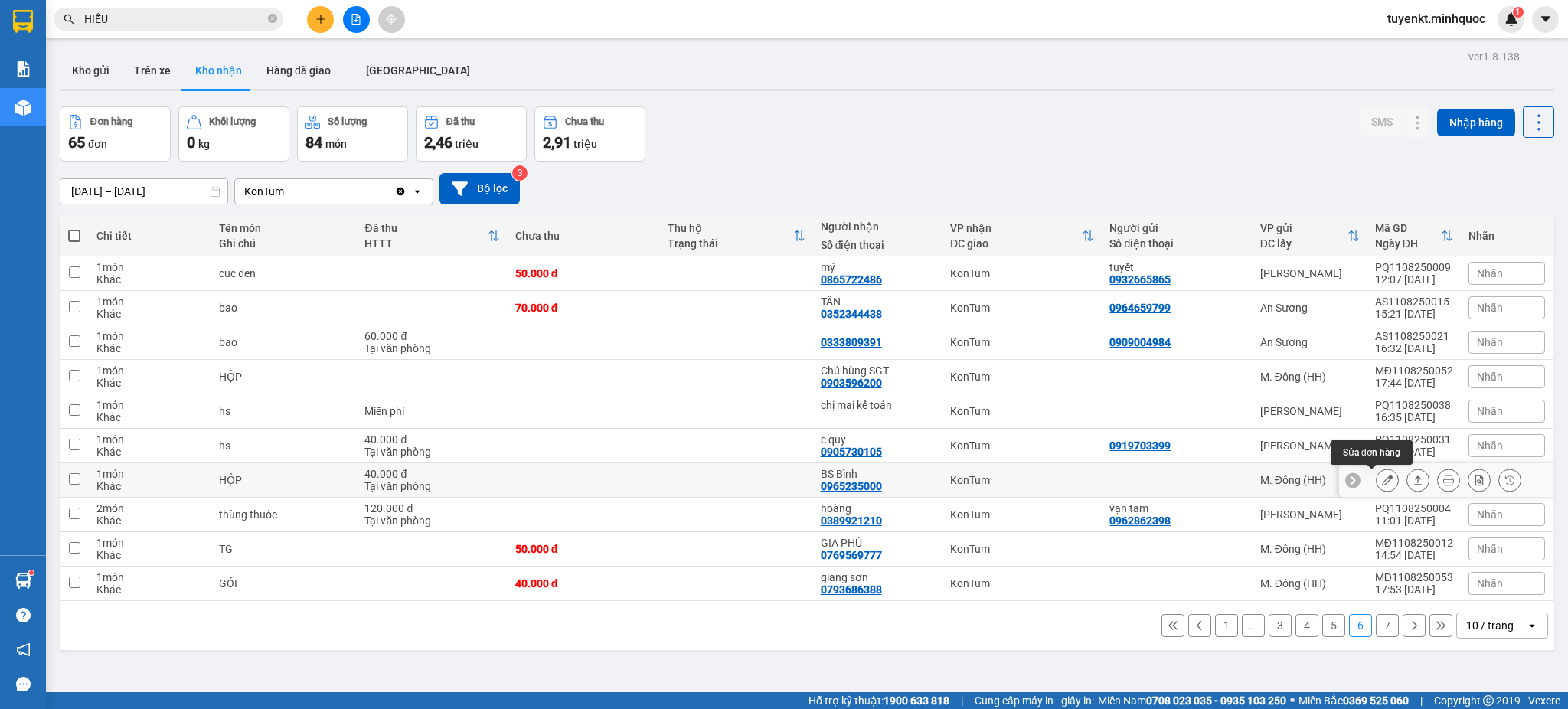
click at [1382, 476] on icon at bounding box center [1386, 480] width 11 height 11
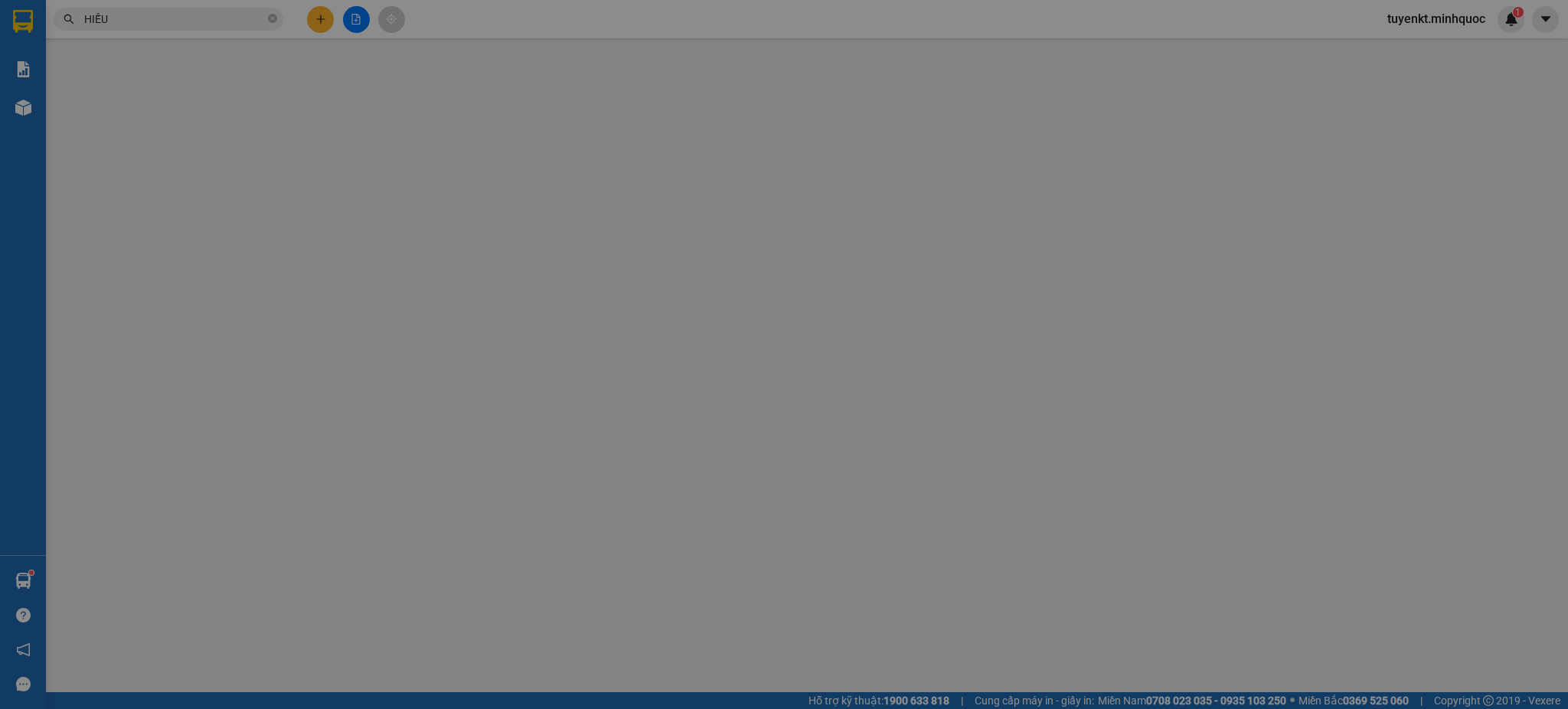
type input "0965235000"
type input "BS Bình"
type input "40.000"
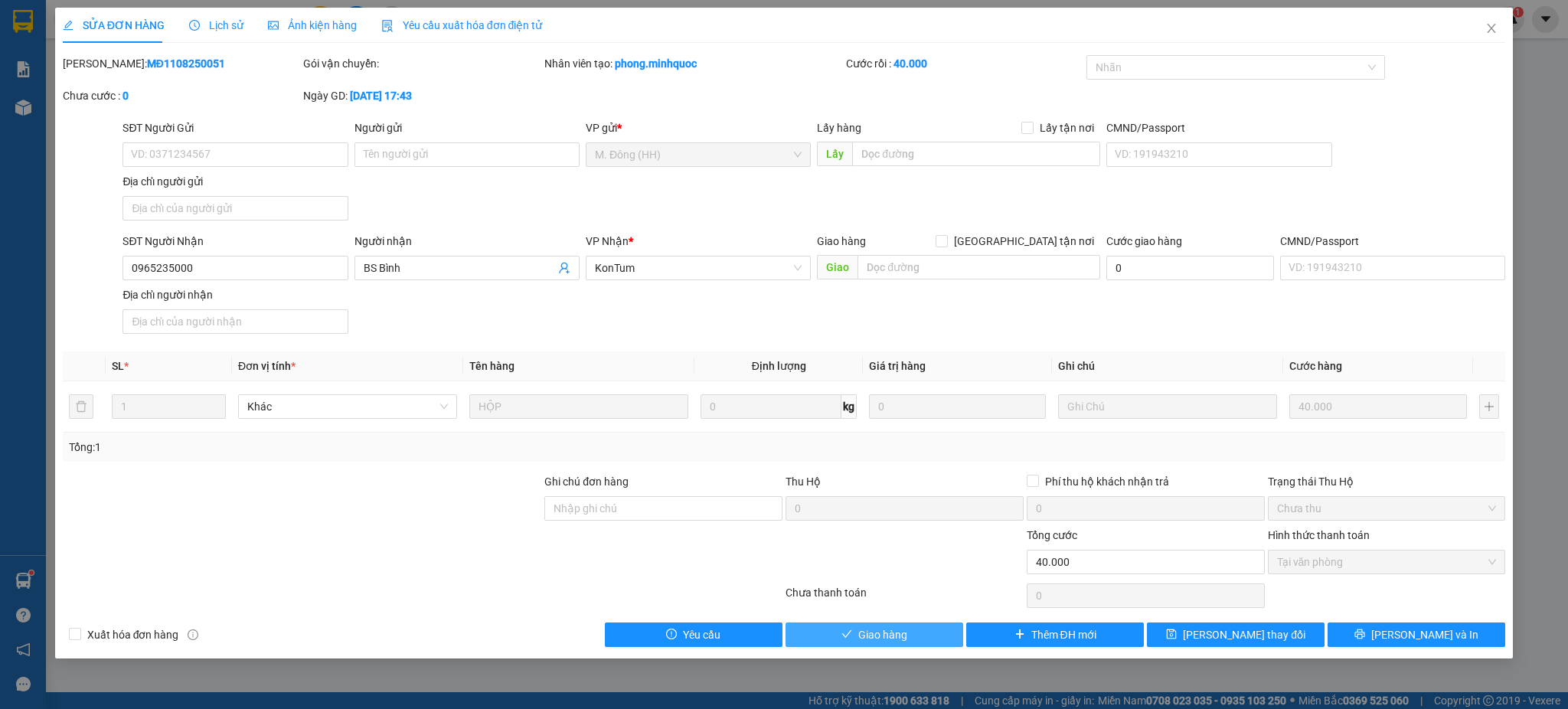
click at [875, 637] on span "Giao hàng" at bounding box center [882, 634] width 49 height 17
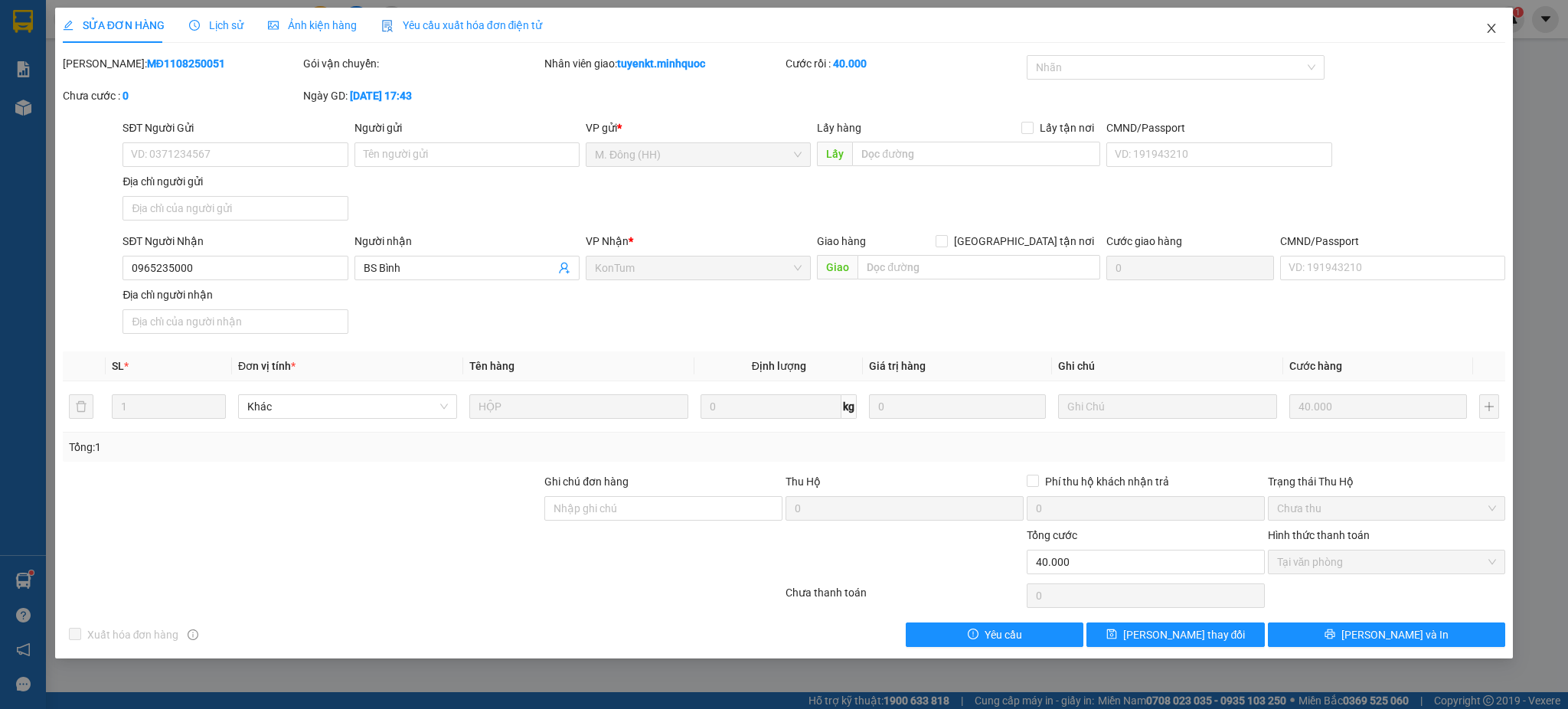
click at [1493, 16] on span "Close" at bounding box center [1491, 29] width 43 height 43
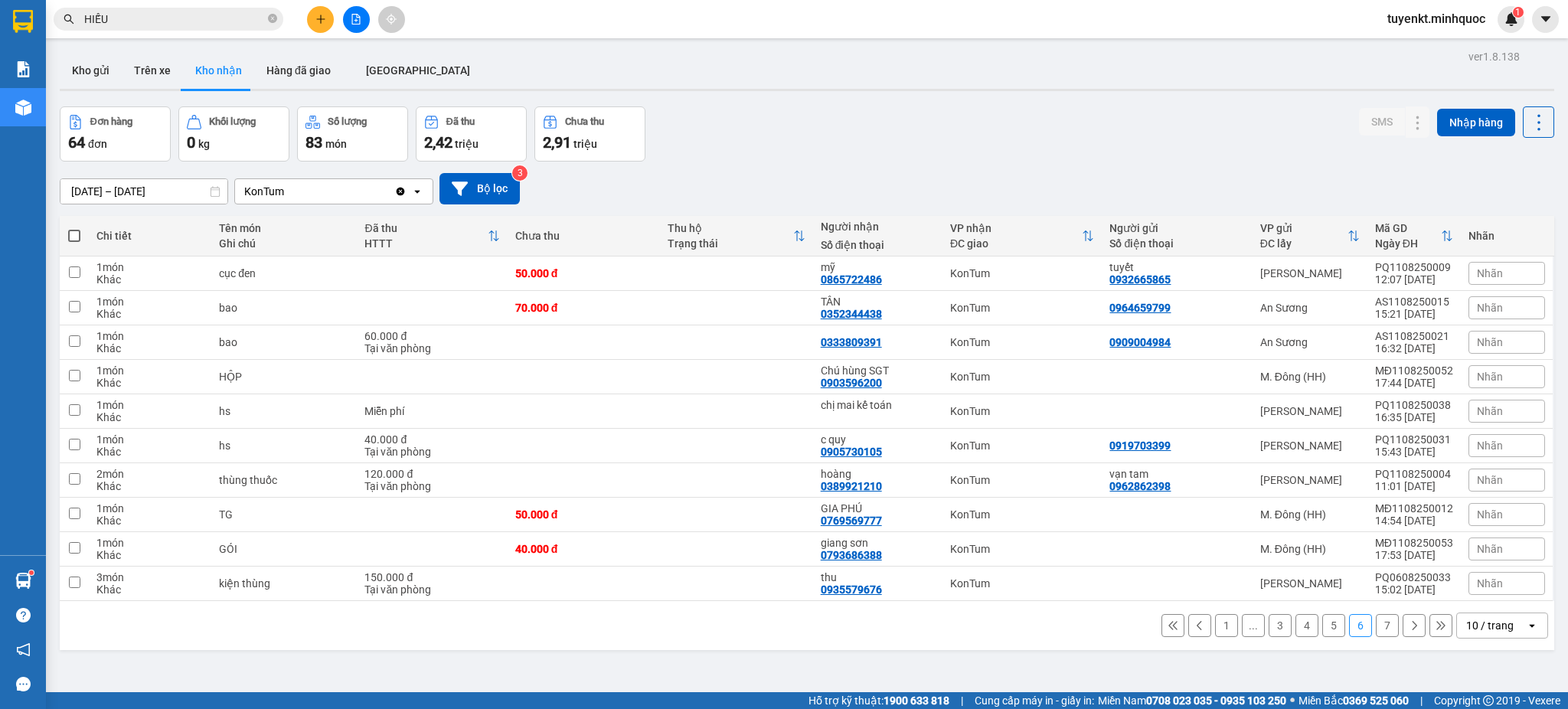
click at [228, 29] on span "HIẾU" at bounding box center [168, 19] width 229 height 23
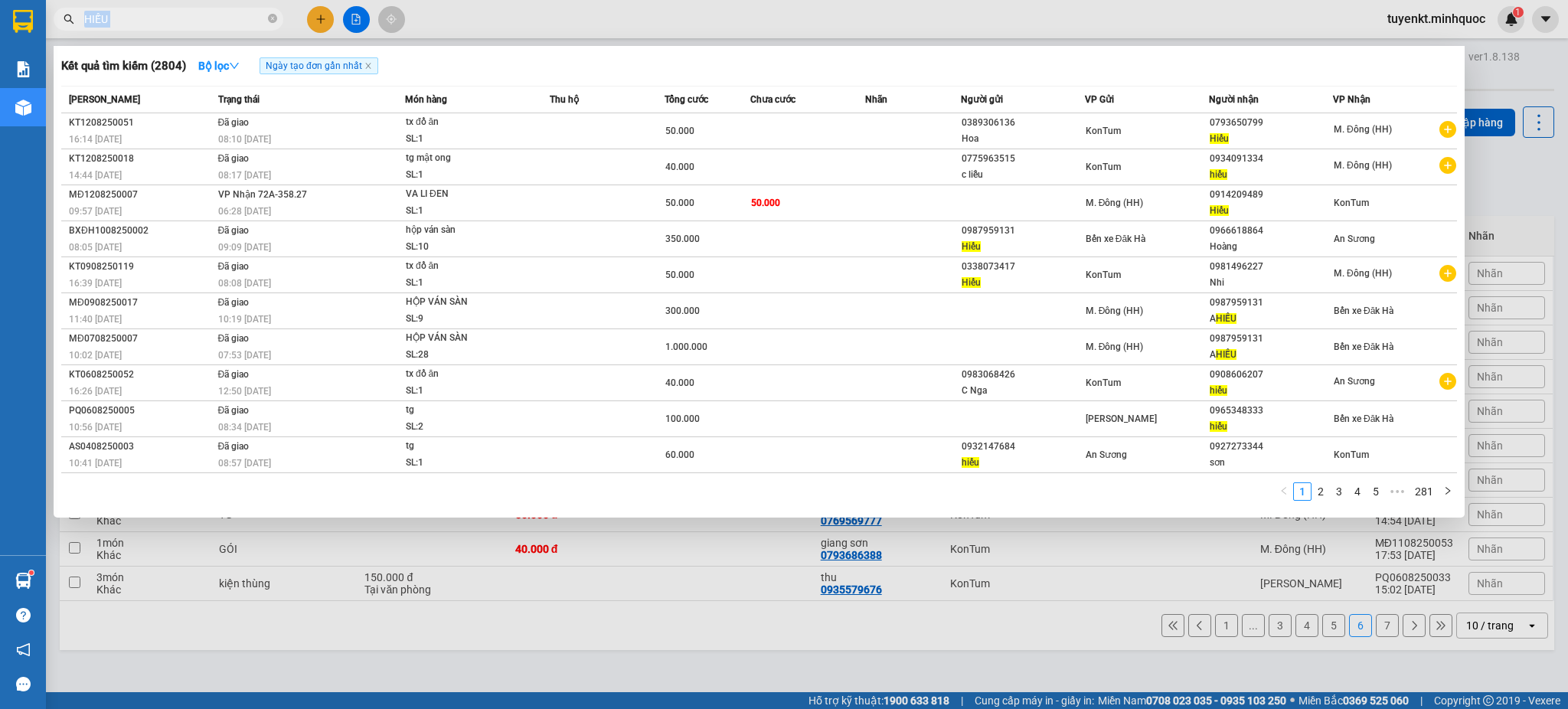
click at [227, 29] on span "HIẾU" at bounding box center [168, 19] width 229 height 23
click at [226, 11] on input "HIẾU" at bounding box center [174, 19] width 181 height 17
type input "H"
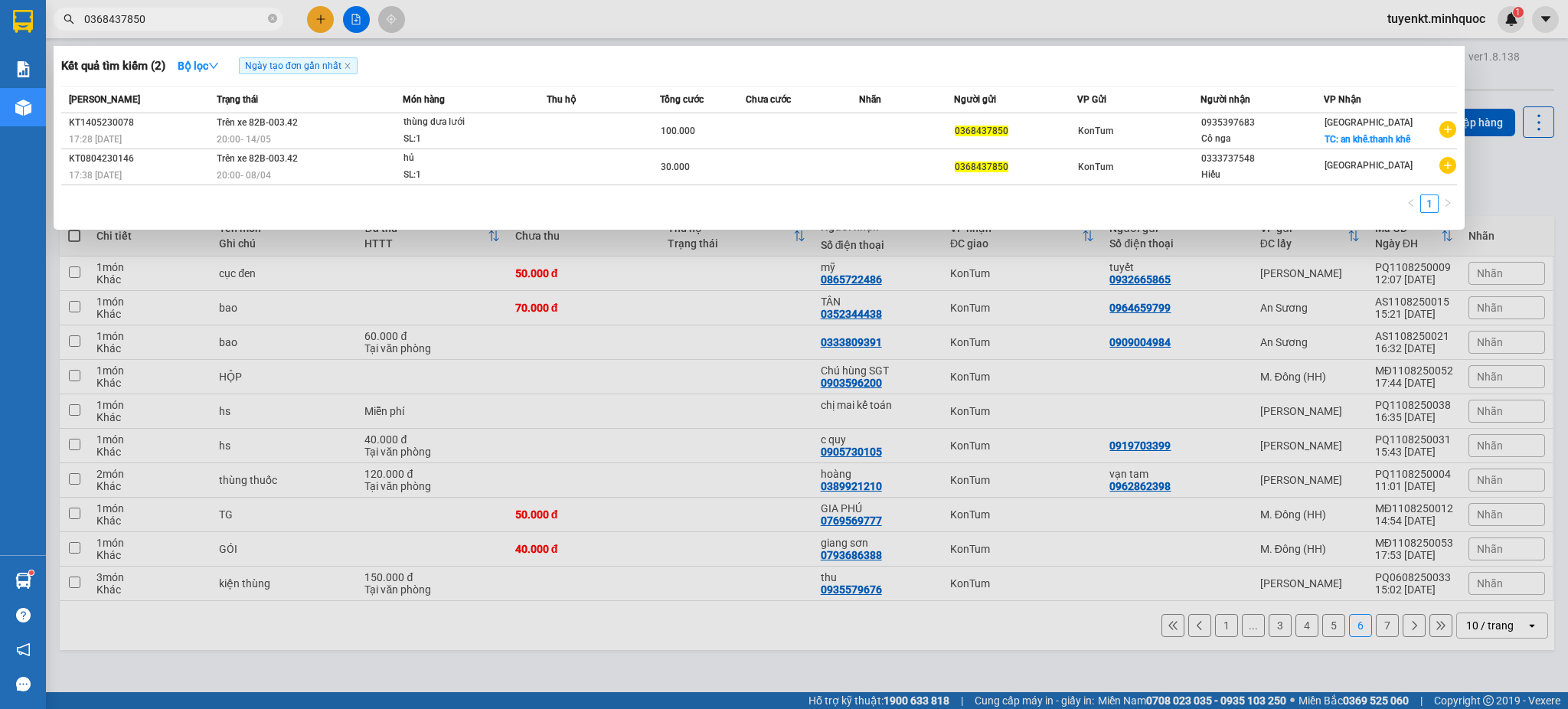
click at [243, 19] on input "0368437850" at bounding box center [174, 19] width 181 height 17
click at [244, 20] on input "0368437850" at bounding box center [174, 19] width 181 height 17
click at [246, 21] on input "0368437850" at bounding box center [174, 19] width 181 height 17
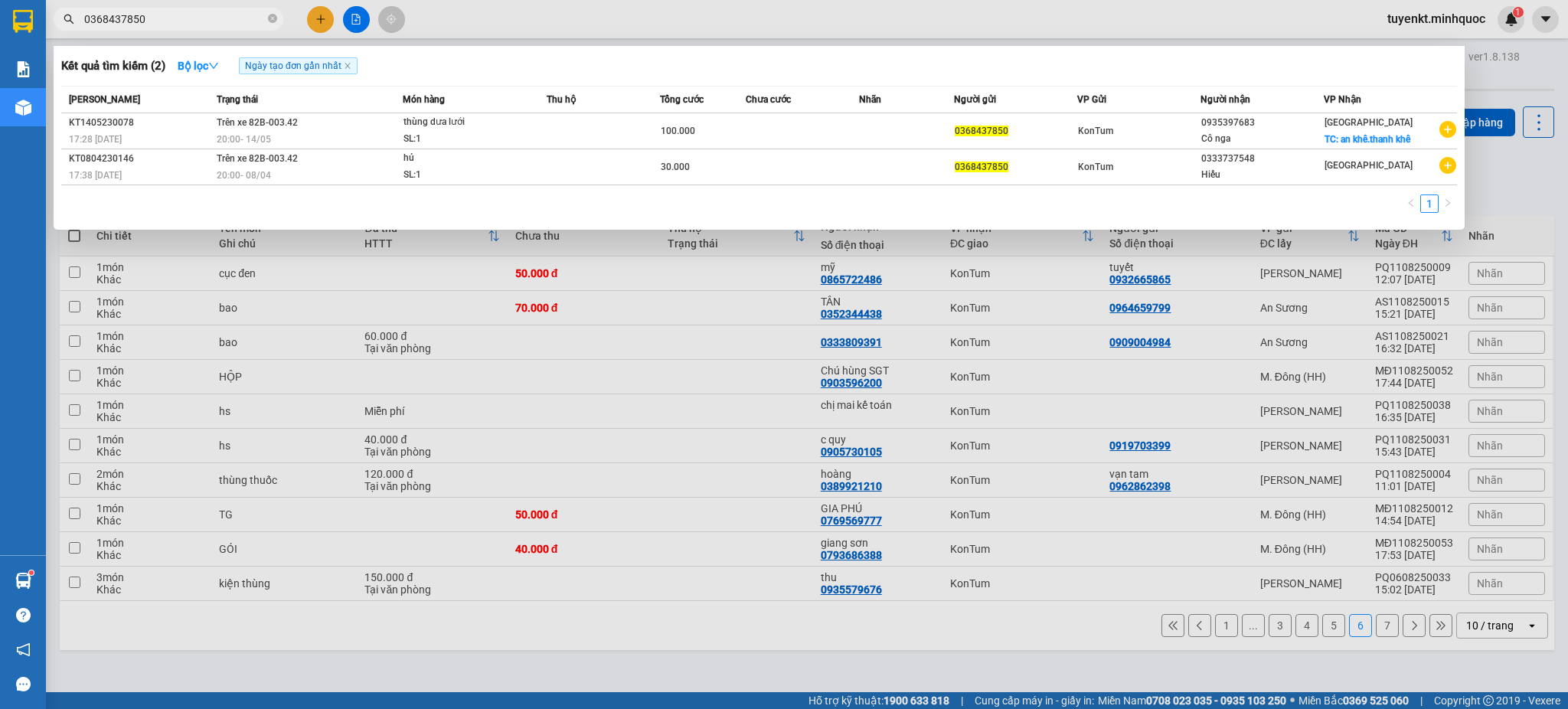
click at [234, 20] on input "0368437850" at bounding box center [174, 19] width 181 height 17
type input "0368437850"
click at [876, 687] on div at bounding box center [784, 354] width 1568 height 709
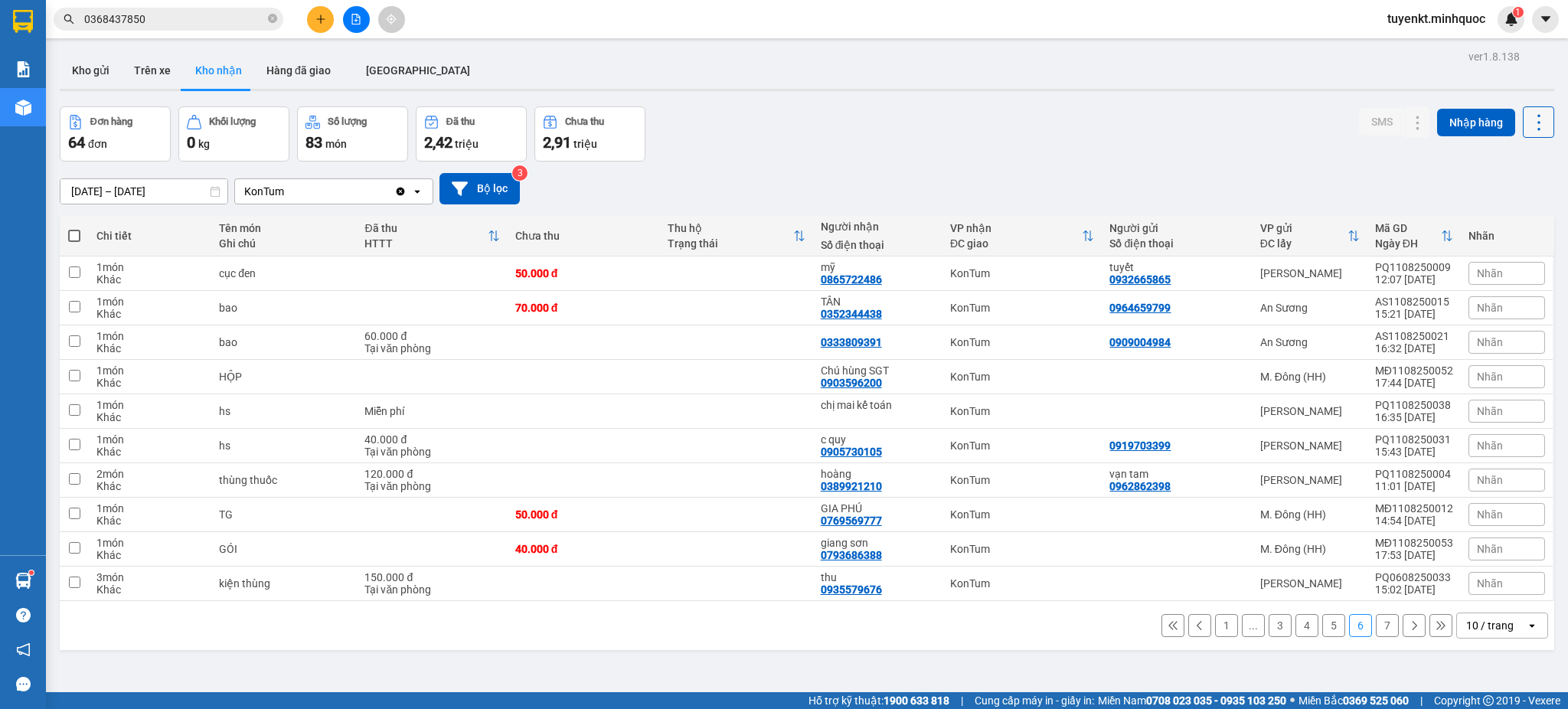
click at [1531, 114] on icon at bounding box center [1538, 122] width 21 height 21
drag, startPoint x: 1507, startPoint y: 189, endPoint x: 1482, endPoint y: 287, distance: 101.1
click at [1507, 190] on span "Làm mới" at bounding box center [1501, 191] width 42 height 15
click at [1322, 625] on button "5" at bounding box center [1334, 626] width 23 height 23
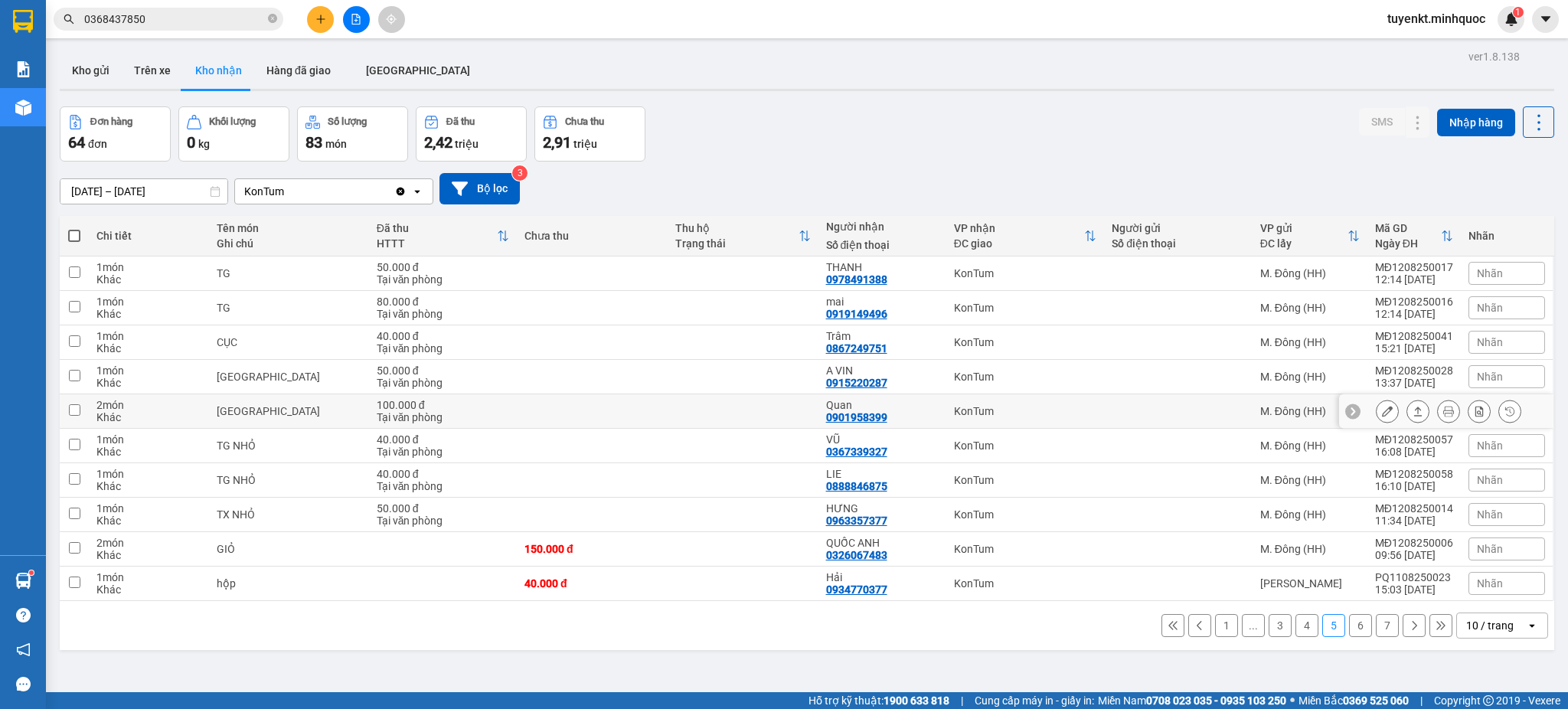
click at [1376, 403] on button at bounding box center [1386, 412] width 21 height 27
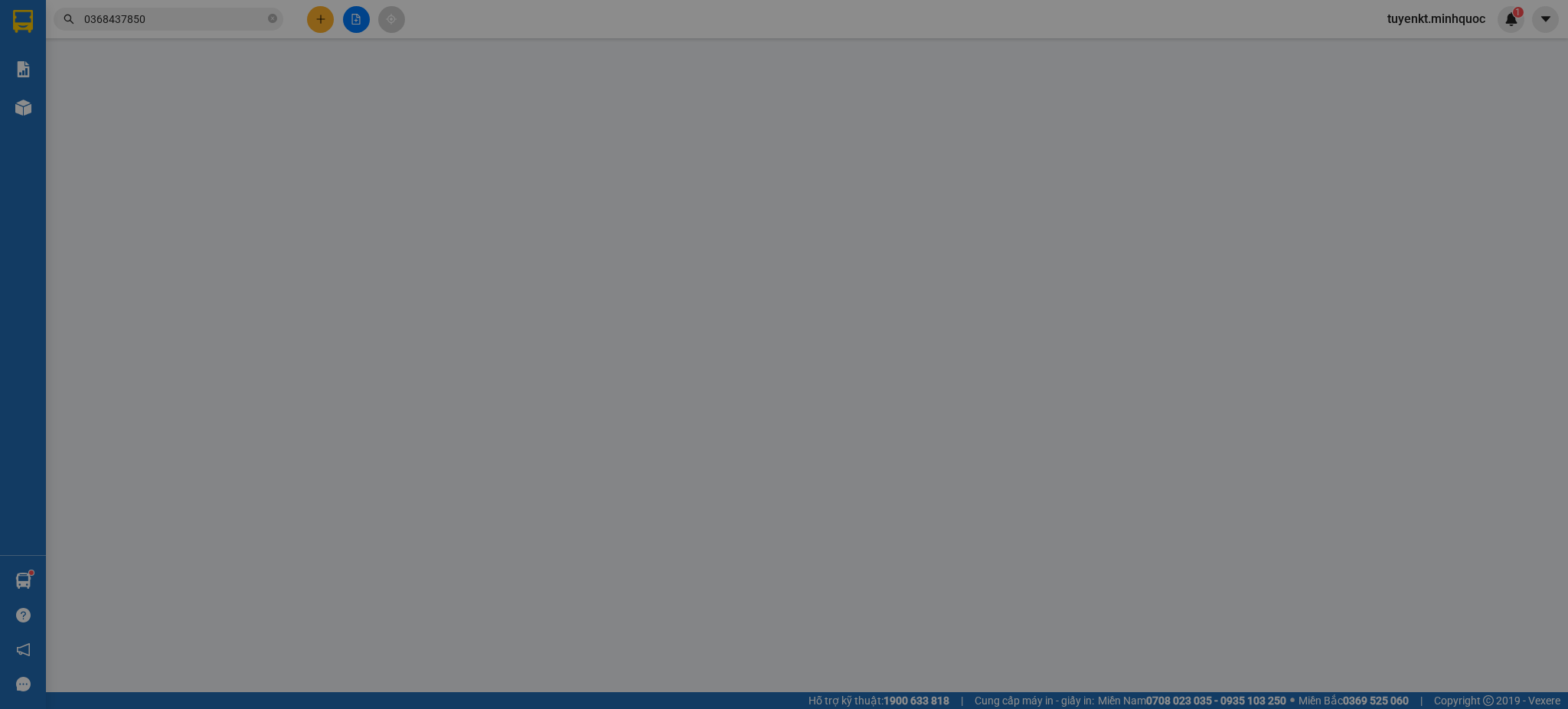
type input "0901958399"
type input "Quan"
type input "100.000"
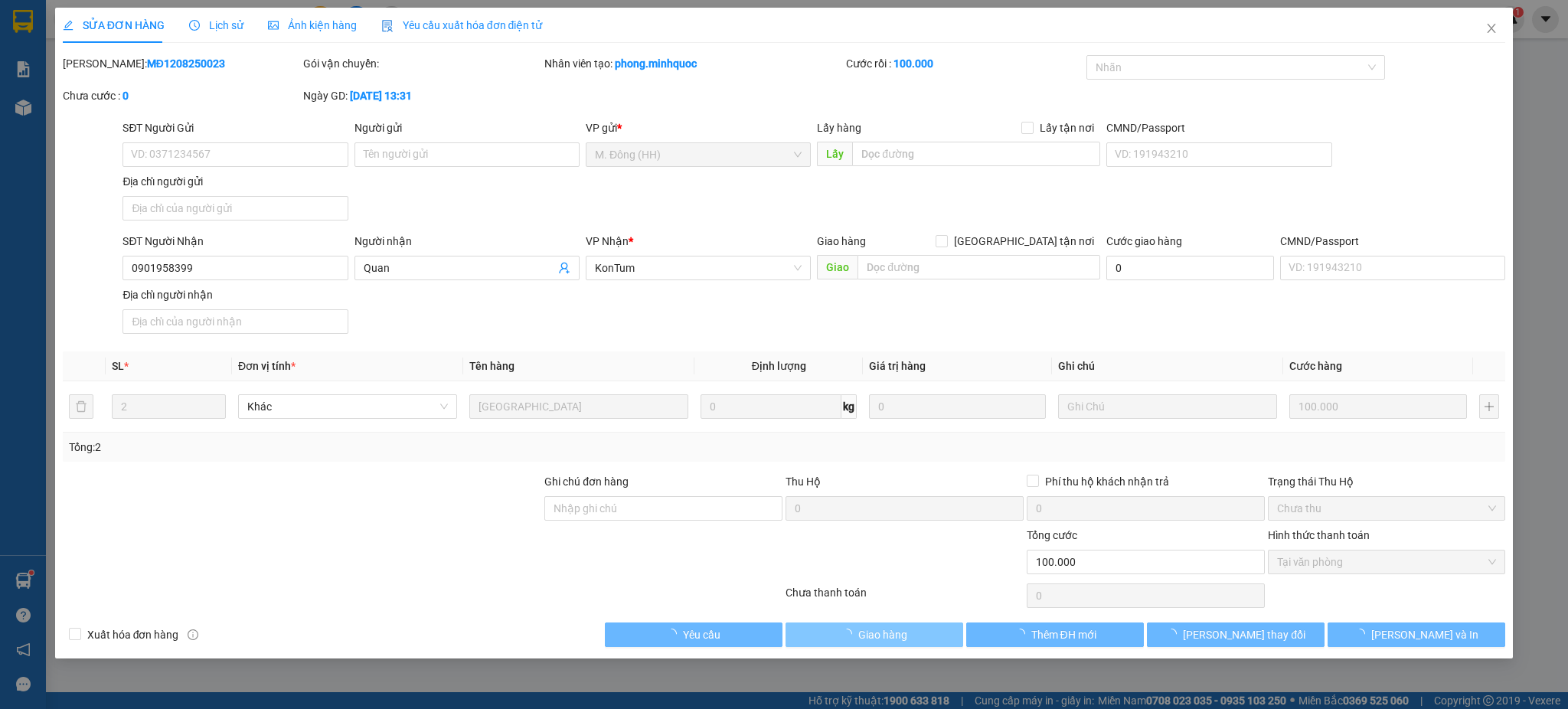
click at [861, 622] on button "Giao hàng" at bounding box center [874, 634] width 178 height 25
click at [890, 625] on button "Giao hàng" at bounding box center [874, 634] width 178 height 25
click at [891, 642] on span "Giao hàng" at bounding box center [882, 634] width 49 height 17
click at [895, 634] on span "Giao hàng" at bounding box center [882, 634] width 49 height 17
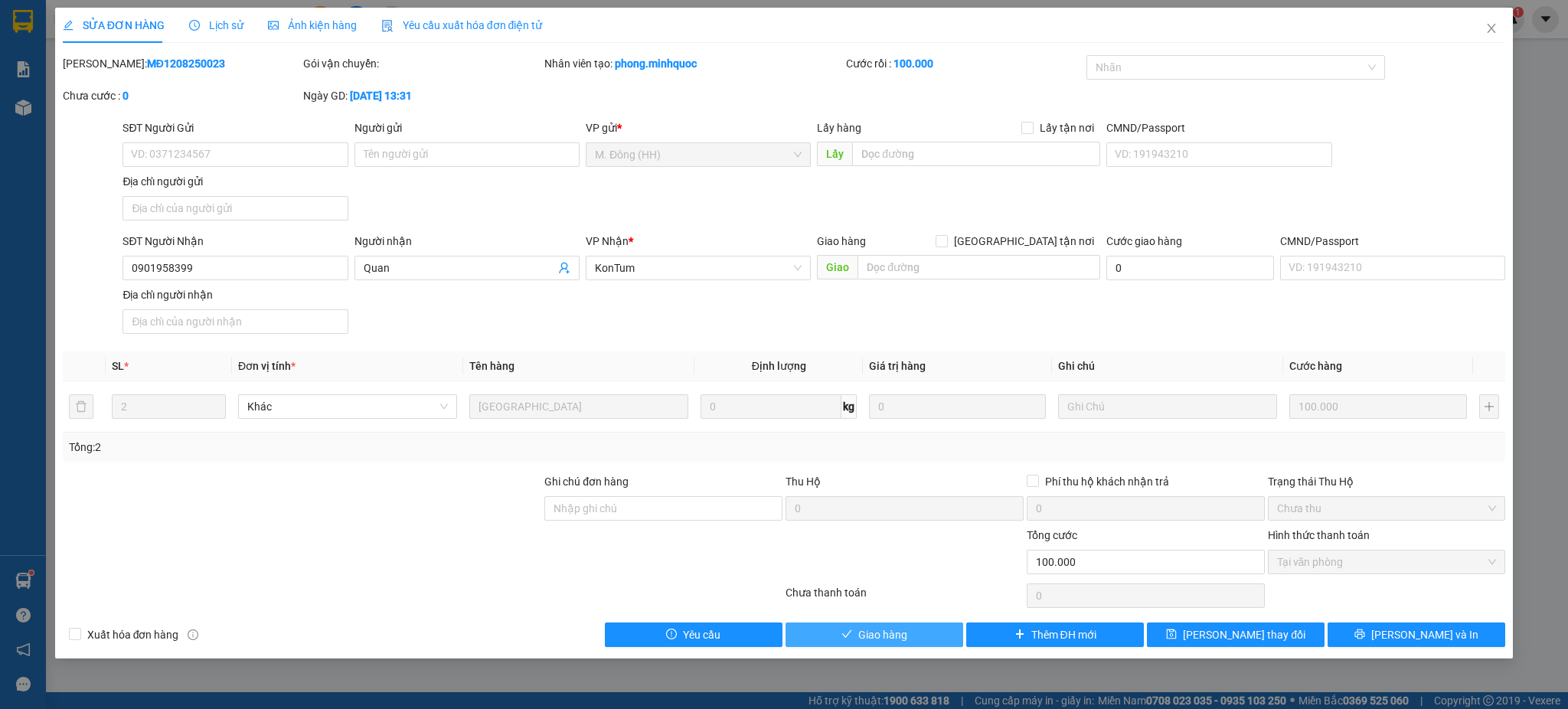
click at [871, 644] on button "Giao hàng" at bounding box center [874, 634] width 178 height 25
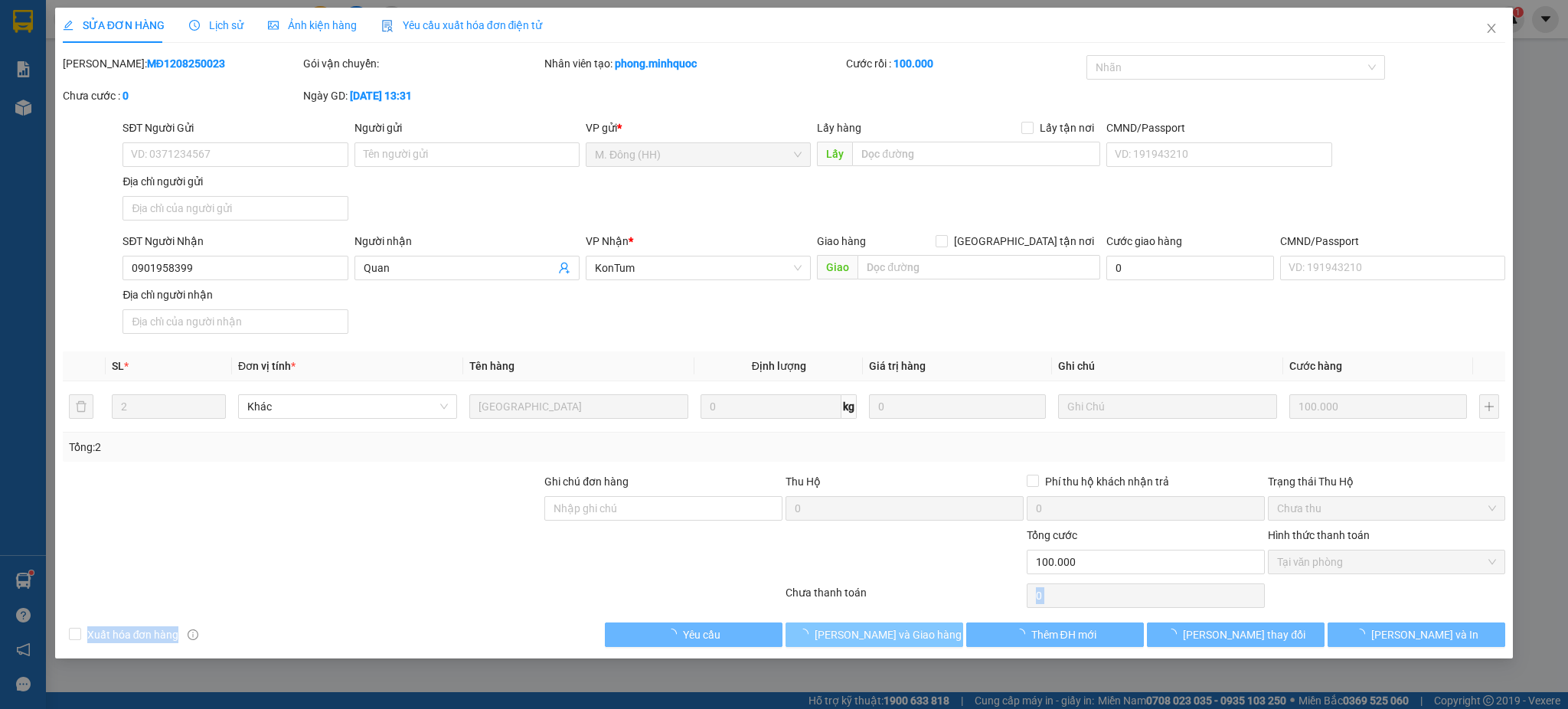
drag, startPoint x: 900, startPoint y: 612, endPoint x: 895, endPoint y: 626, distance: 14.9
click at [898, 618] on div "Total Paid Fee 100.000 Total UnPaid Fee 0 Cash Collection Total Fee Mã ĐH: MĐ12…" at bounding box center [784, 351] width 1443 height 591
click at [894, 634] on span "[PERSON_NAME] và Giao hàng" at bounding box center [888, 634] width 147 height 17
click at [1492, 25] on icon "close" at bounding box center [1491, 28] width 12 height 12
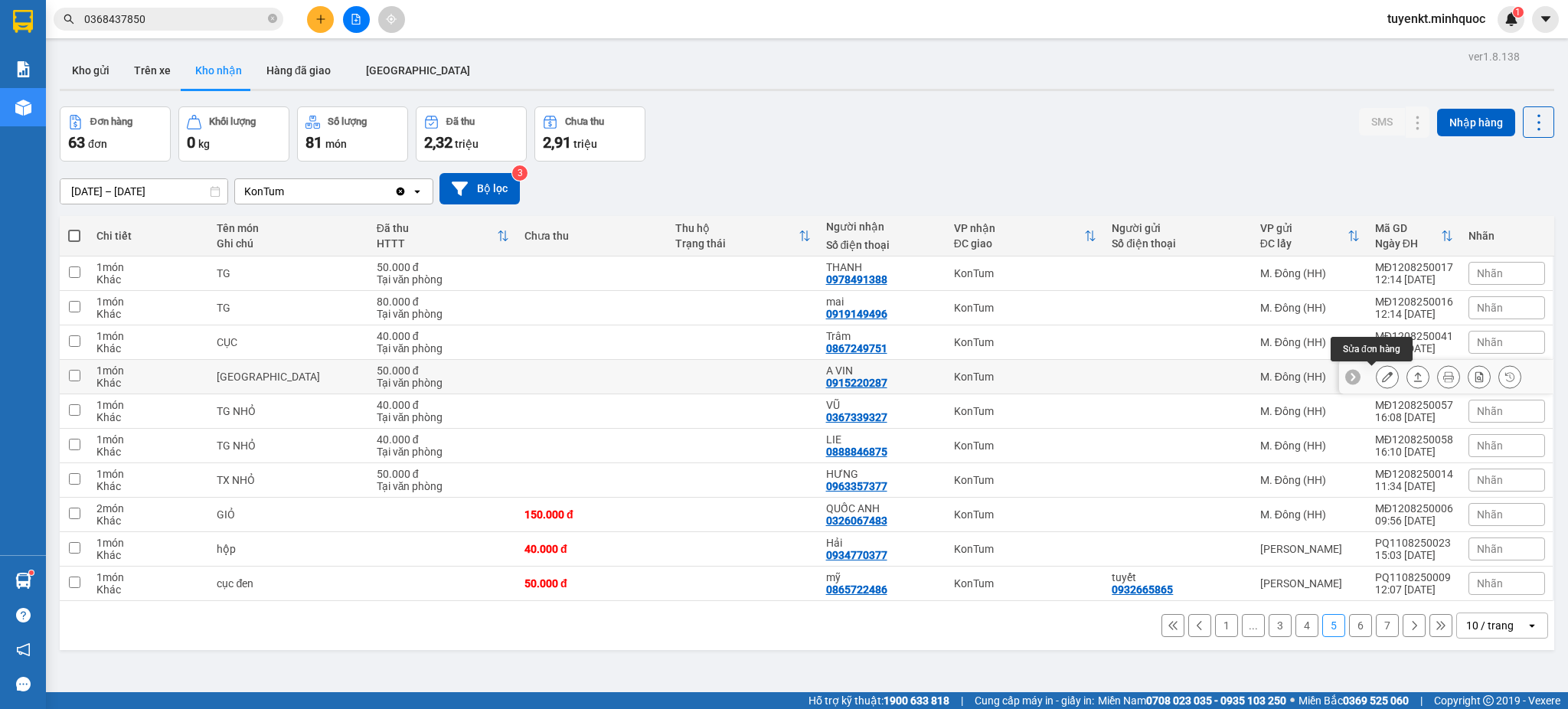
click at [1382, 373] on icon at bounding box center [1386, 376] width 11 height 11
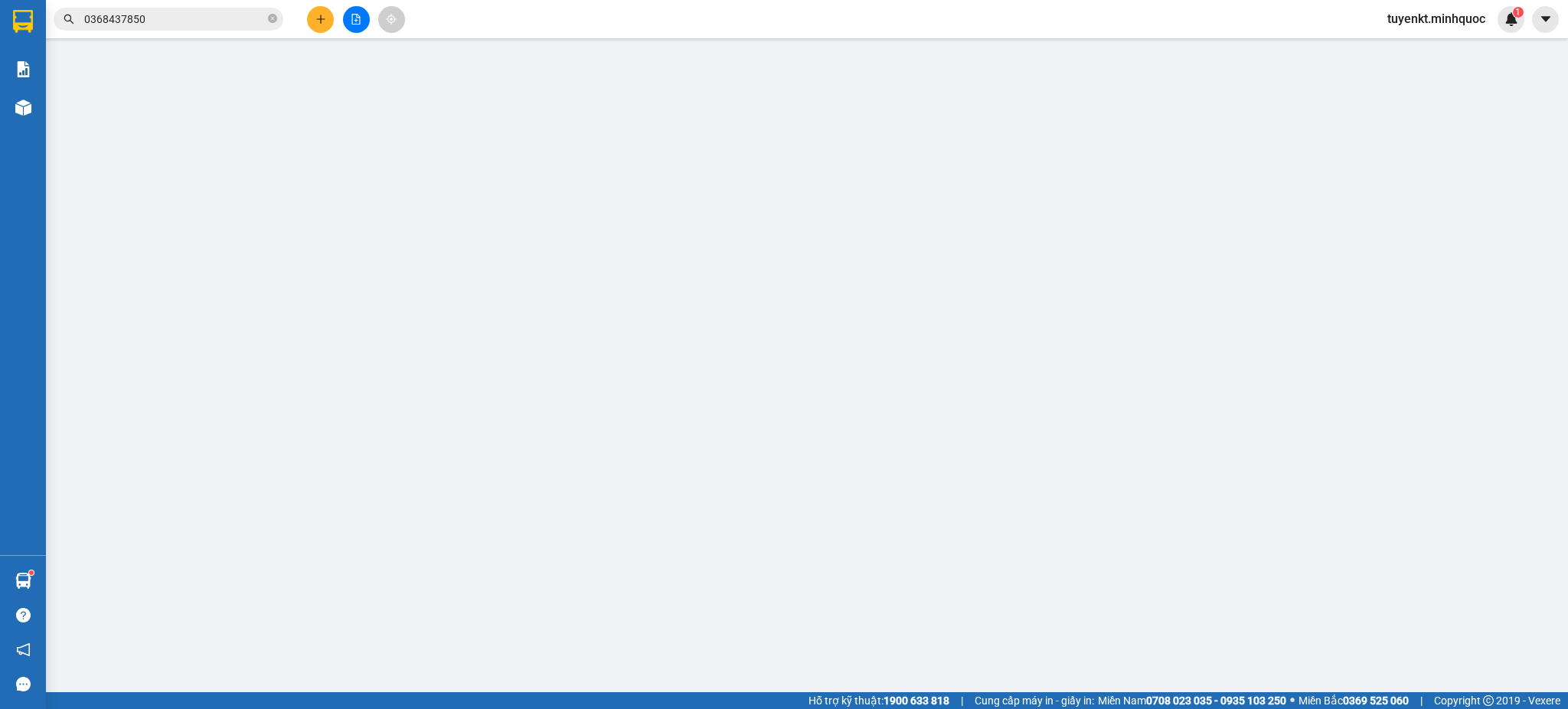
type input "0915220287"
type input "A VIN"
type input "50.000"
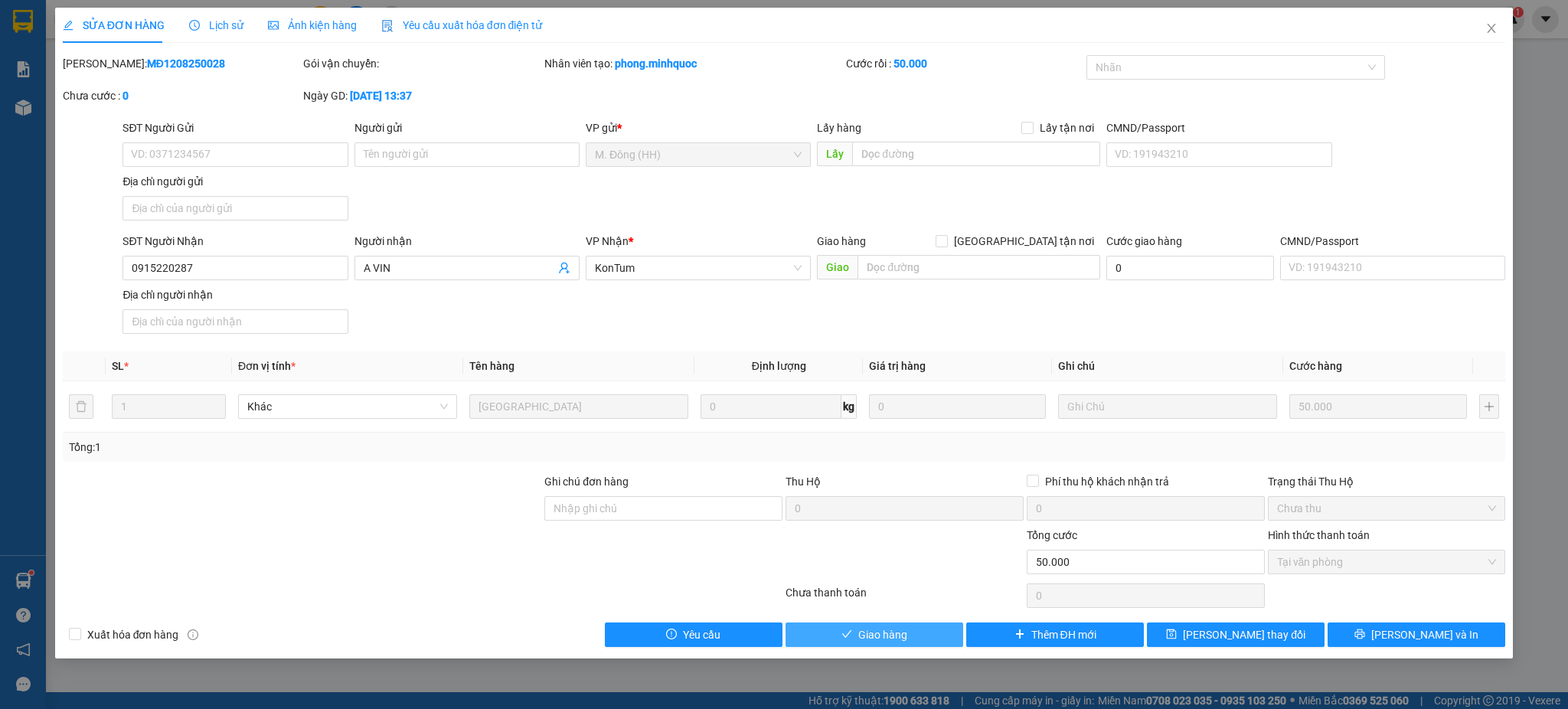
click at [914, 634] on button "Giao hàng" at bounding box center [874, 634] width 178 height 25
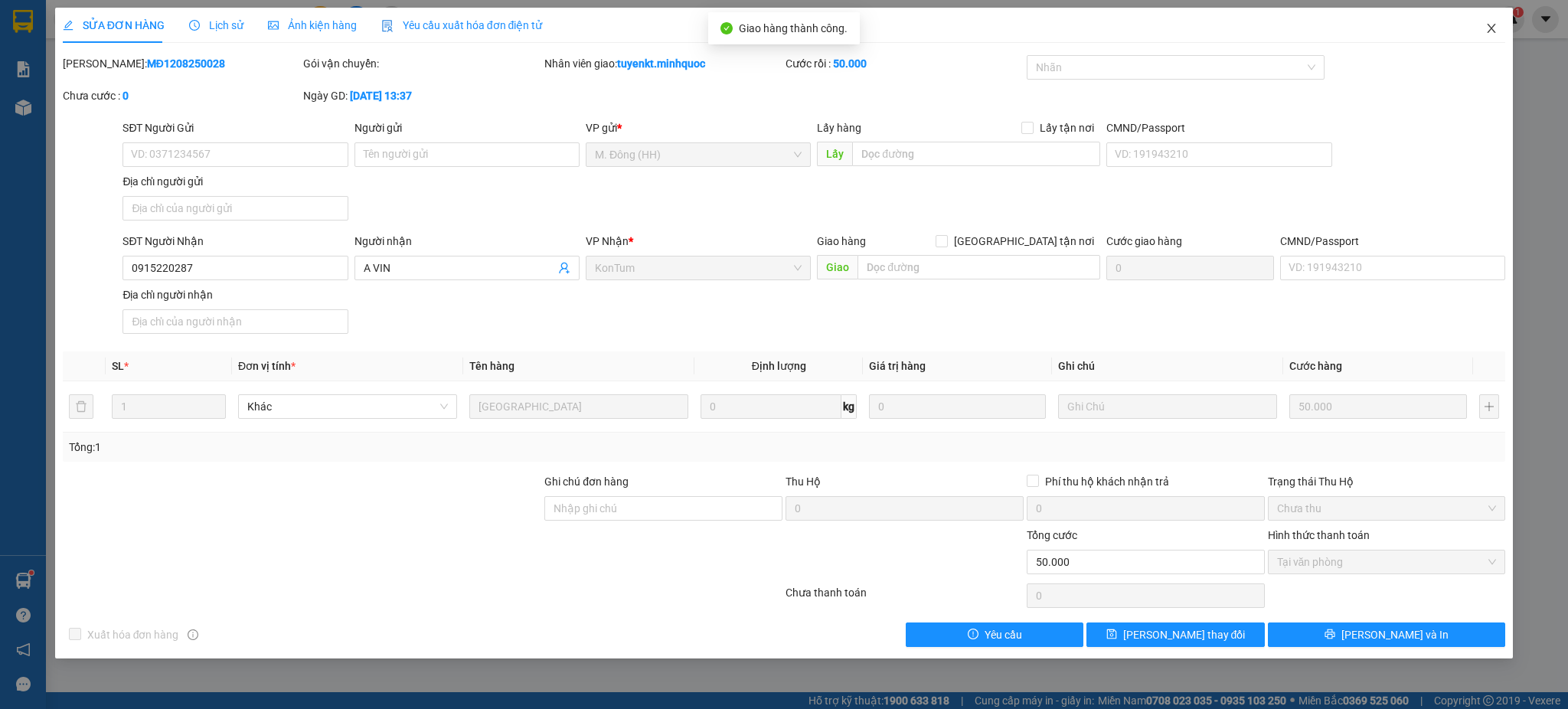
click at [1484, 40] on span "Close" at bounding box center [1491, 29] width 43 height 43
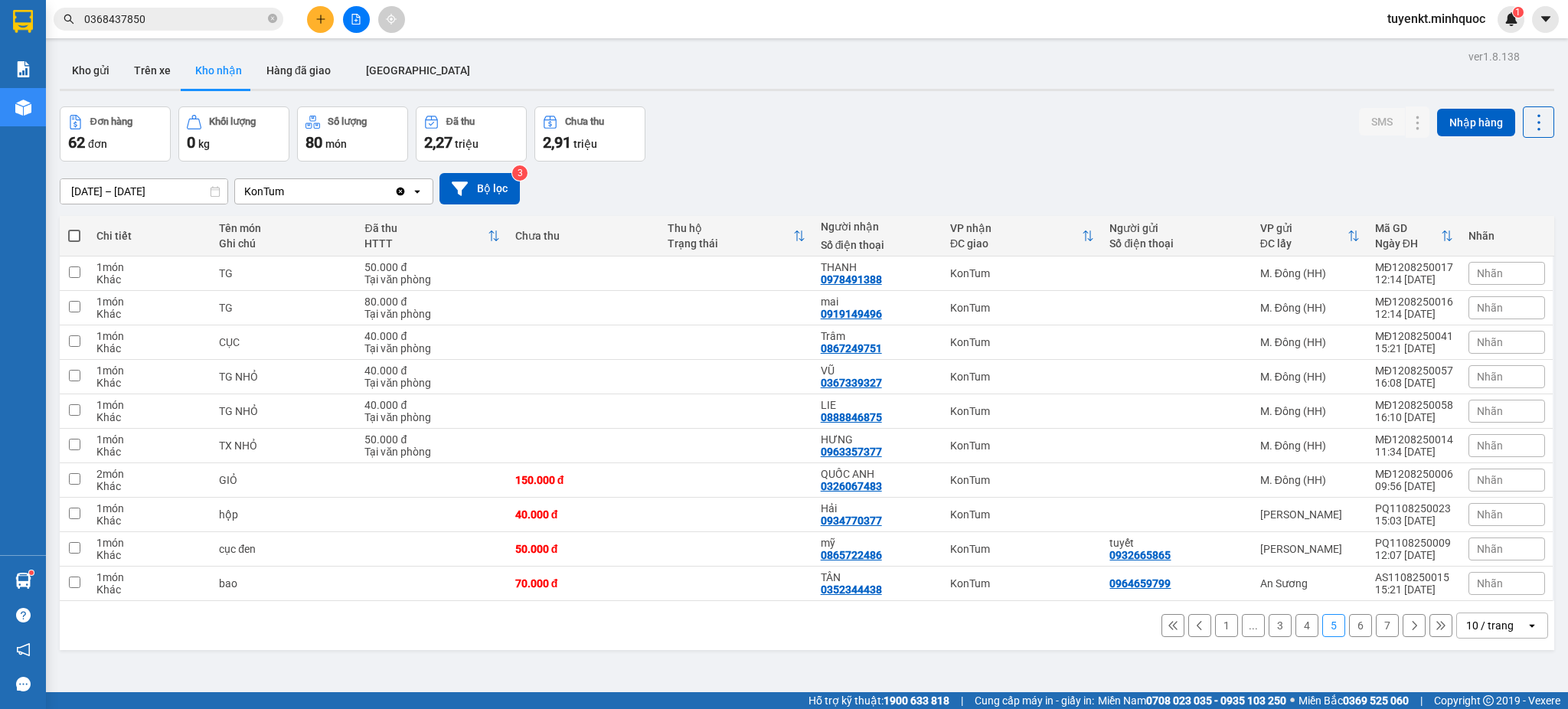
click at [1296, 633] on button "4" at bounding box center [1307, 626] width 23 height 23
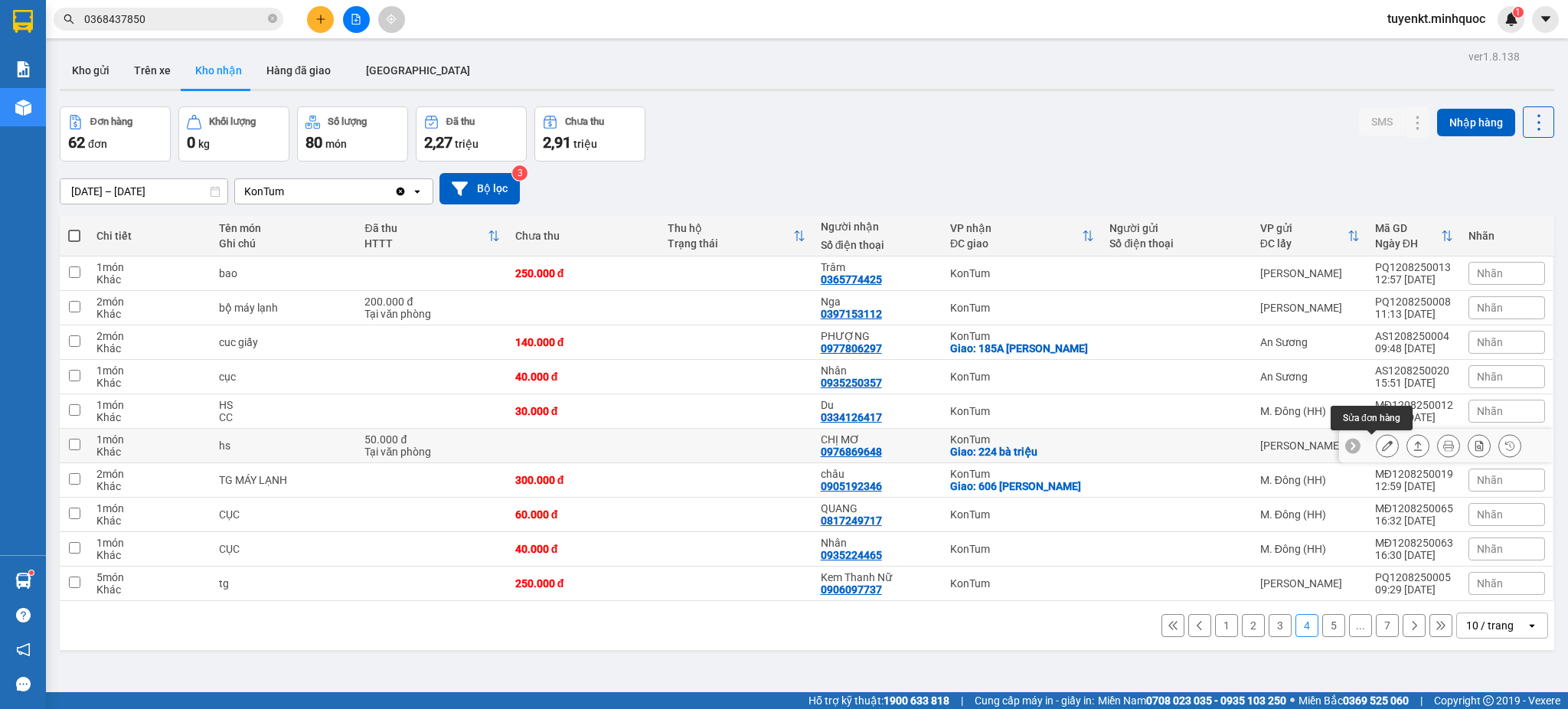
click at [1376, 444] on button at bounding box center [1386, 446] width 21 height 27
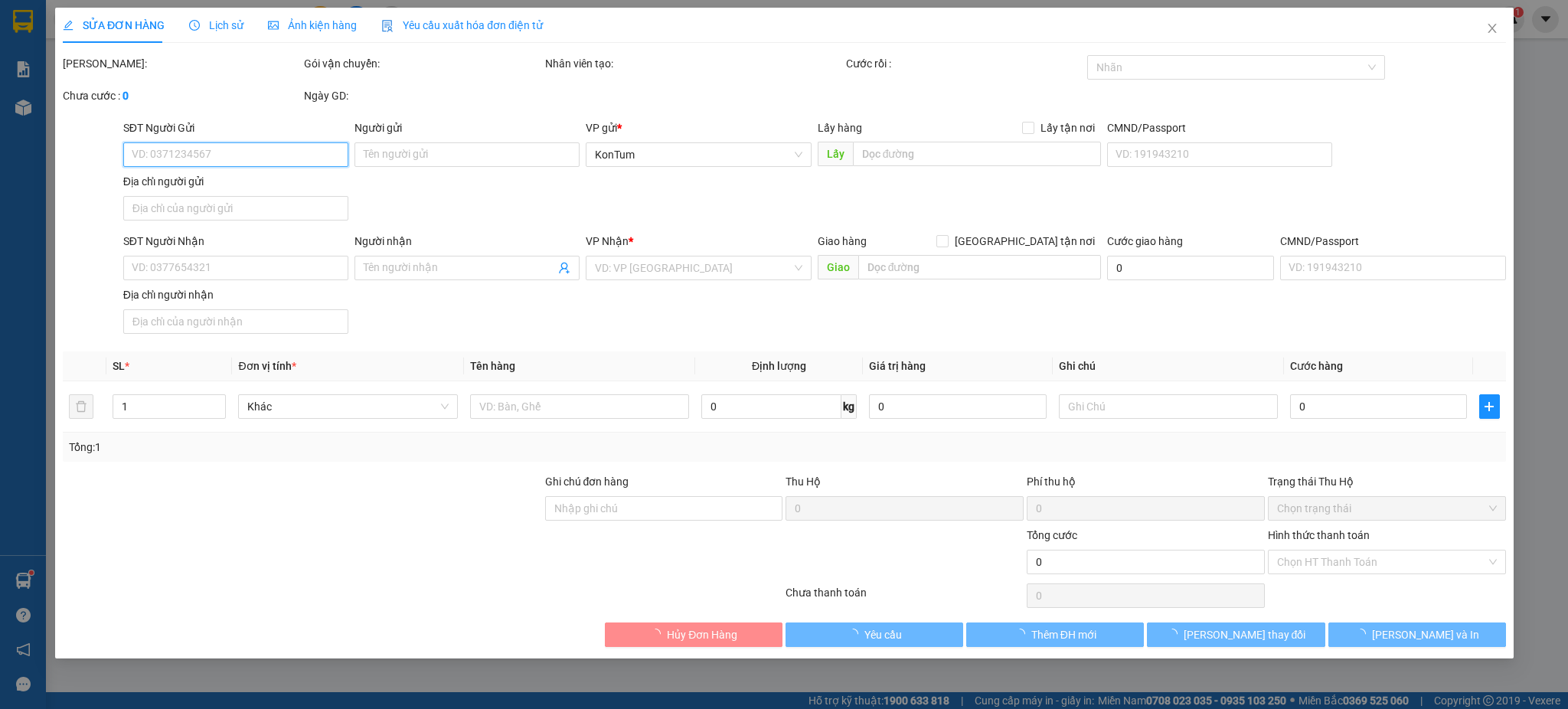
type input "0976869648"
type input "CHỊ MƠ"
checkbox input "true"
type input "224 bà triệu"
type input "50.000"
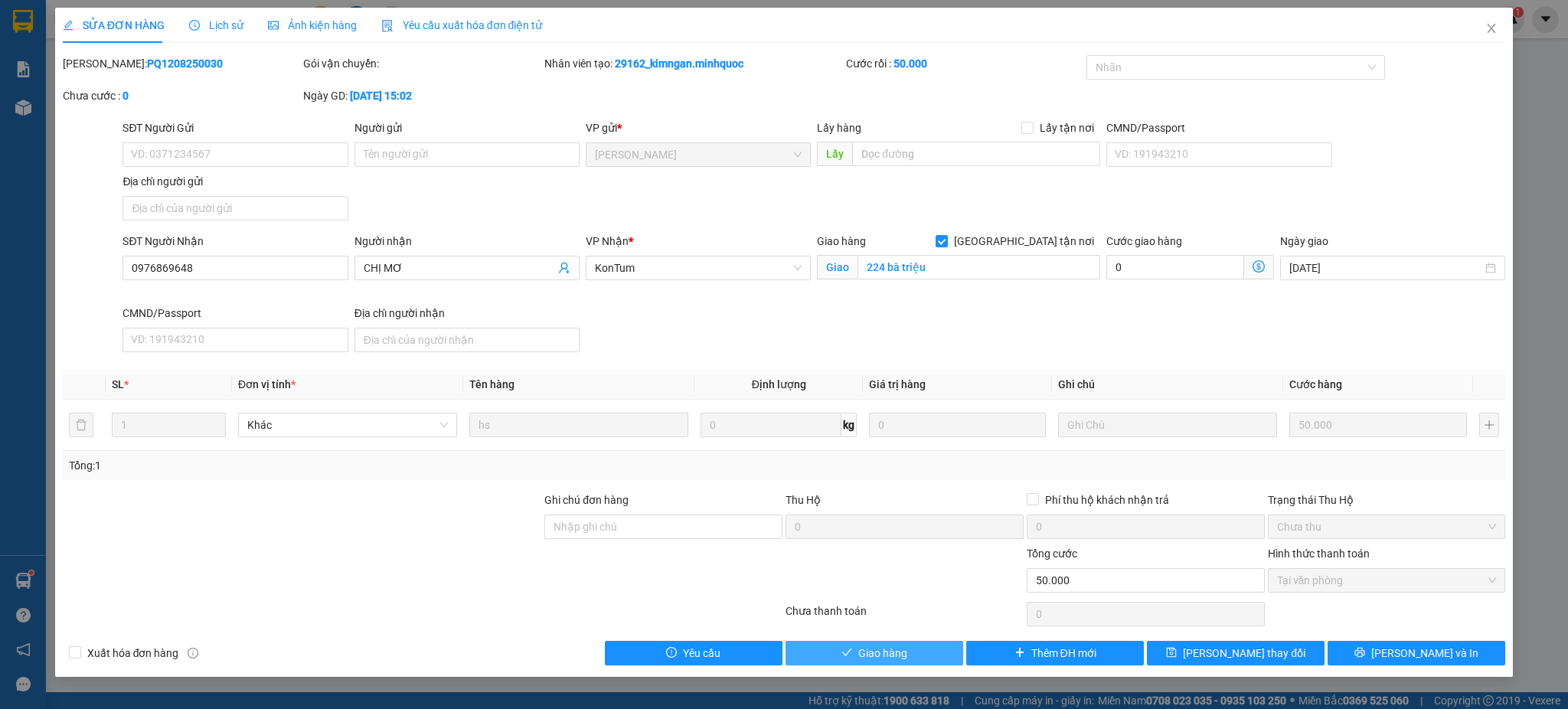
click at [861, 643] on button "Giao hàng" at bounding box center [874, 654] width 178 height 25
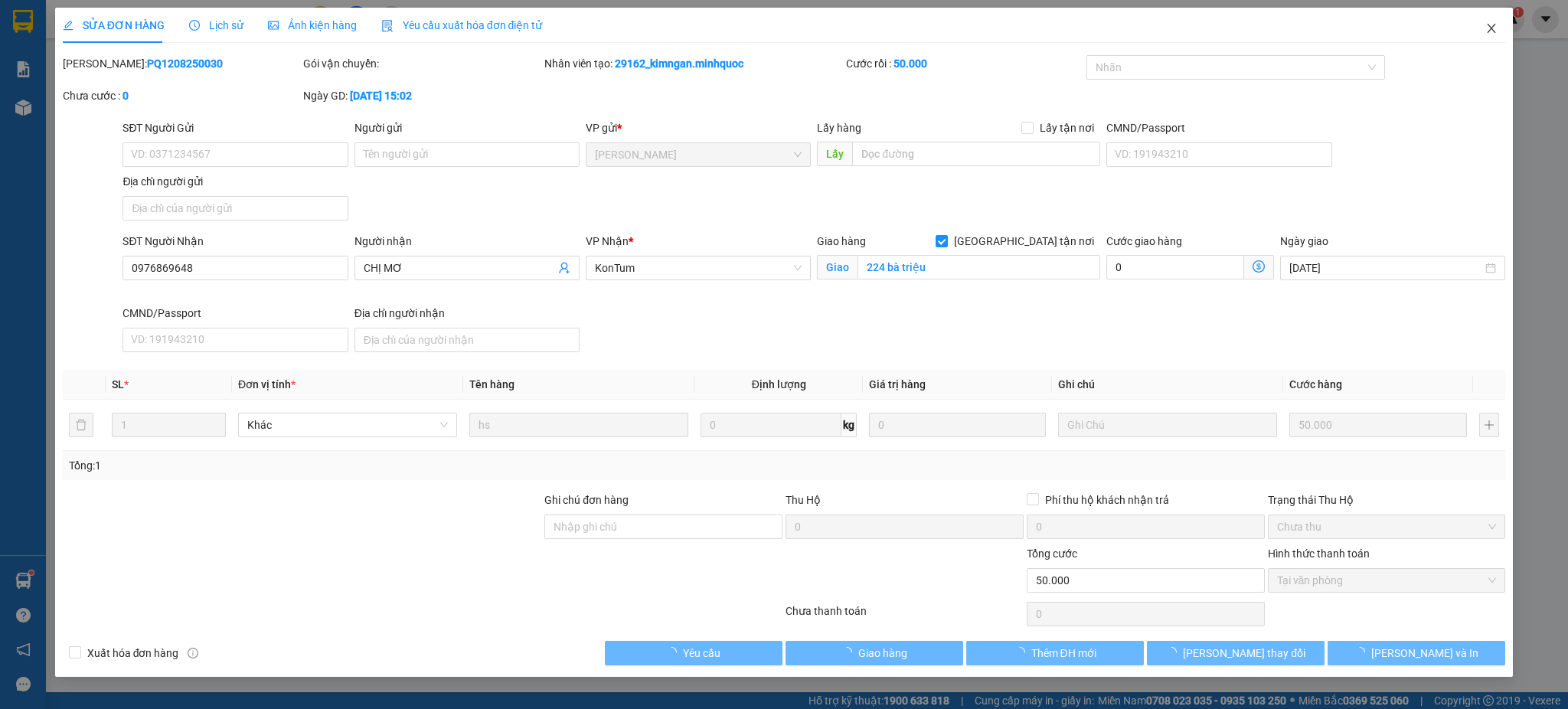
click at [1499, 22] on span "Close" at bounding box center [1491, 29] width 43 height 43
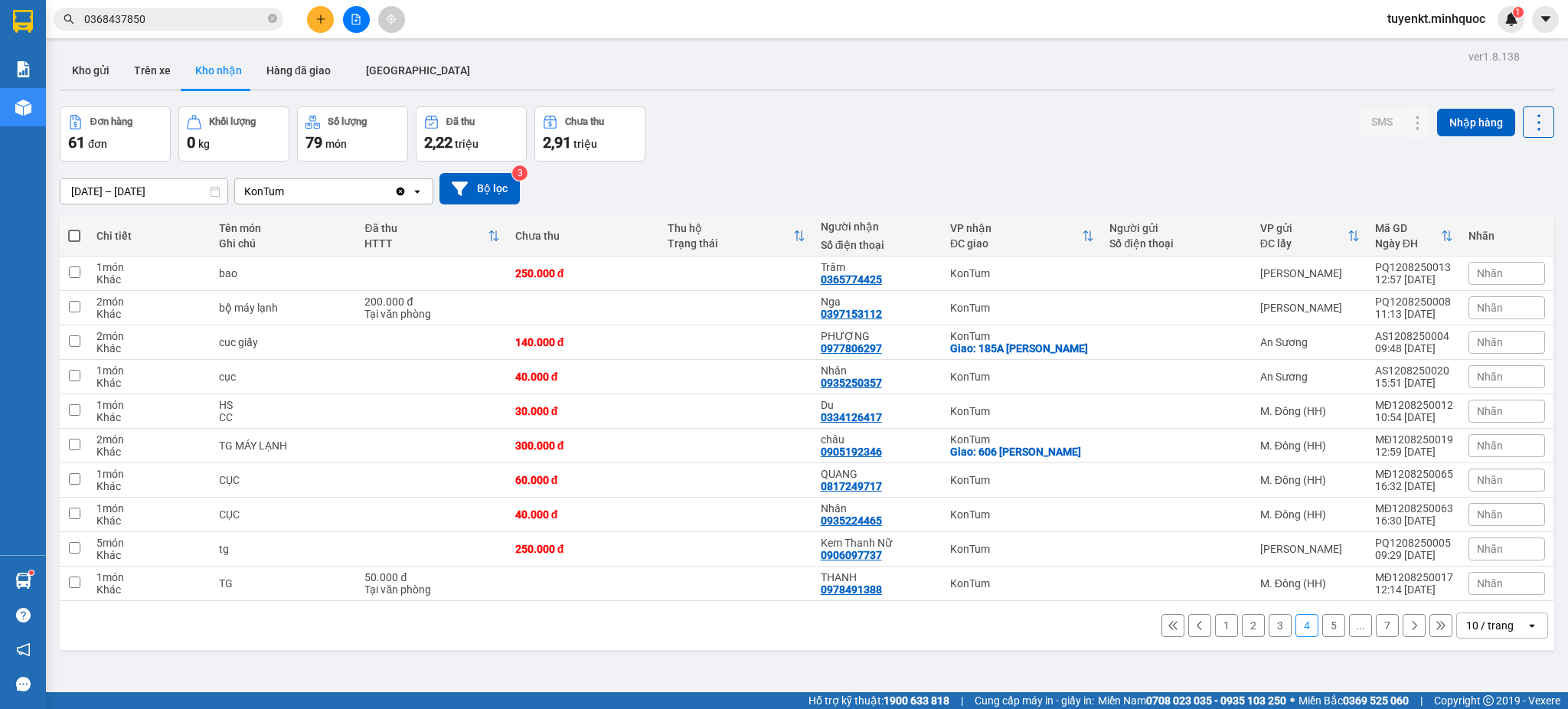
drag, startPoint x: 1266, startPoint y: 623, endPoint x: 1251, endPoint y: 622, distance: 15.0
click at [1269, 624] on button "3" at bounding box center [1280, 626] width 23 height 23
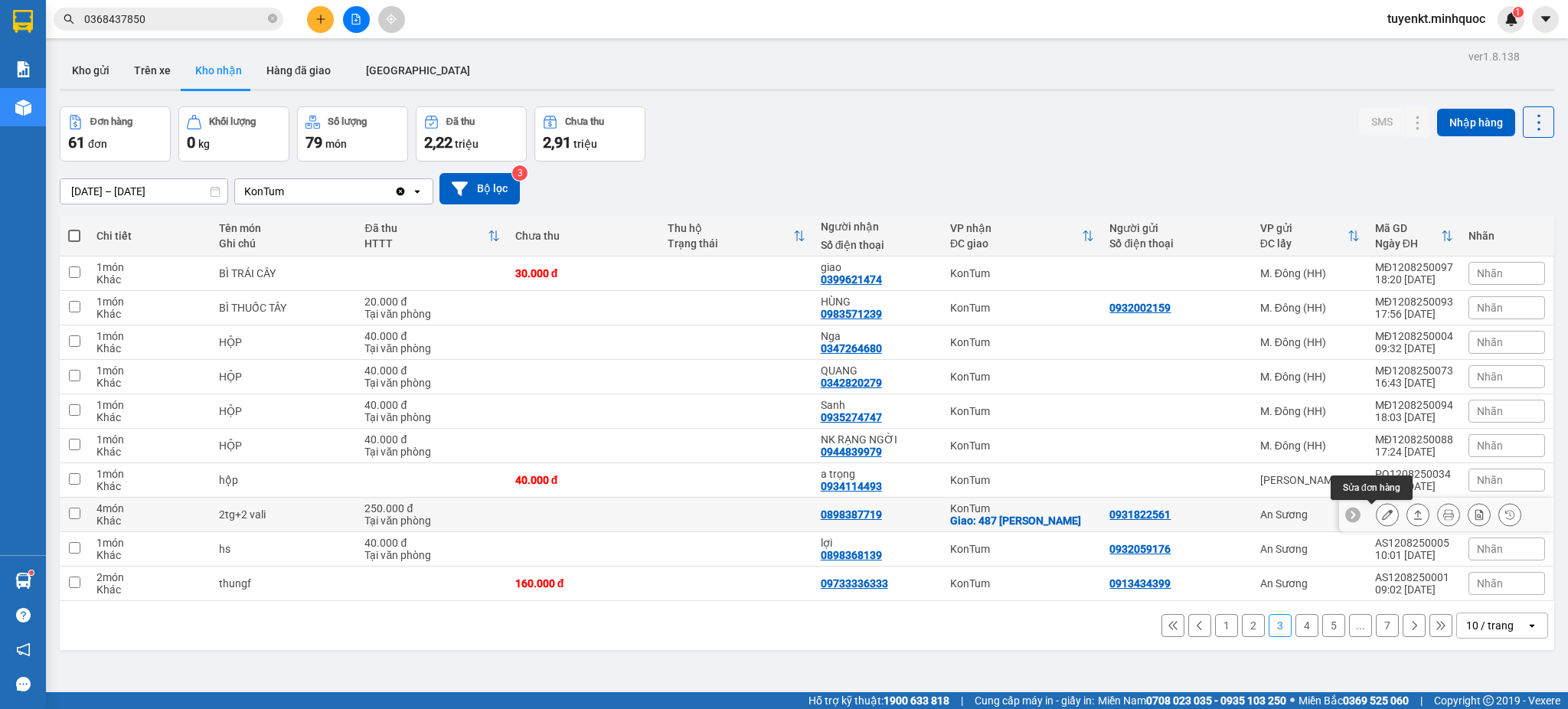
click at [1382, 515] on icon at bounding box center [1386, 514] width 11 height 11
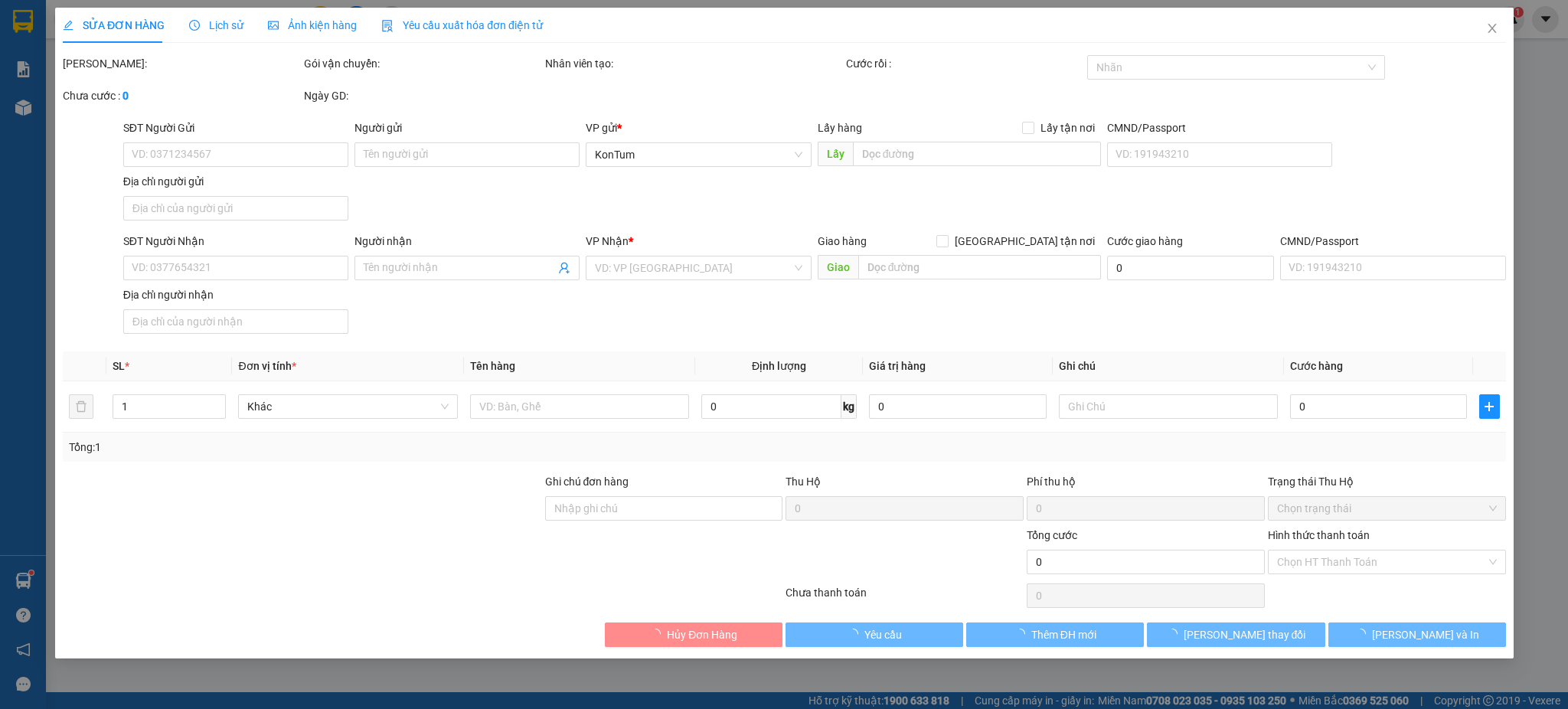
type input "0931822561"
type input "0898387719"
checkbox input "true"
type input "487 [PERSON_NAME]"
type input "250.000"
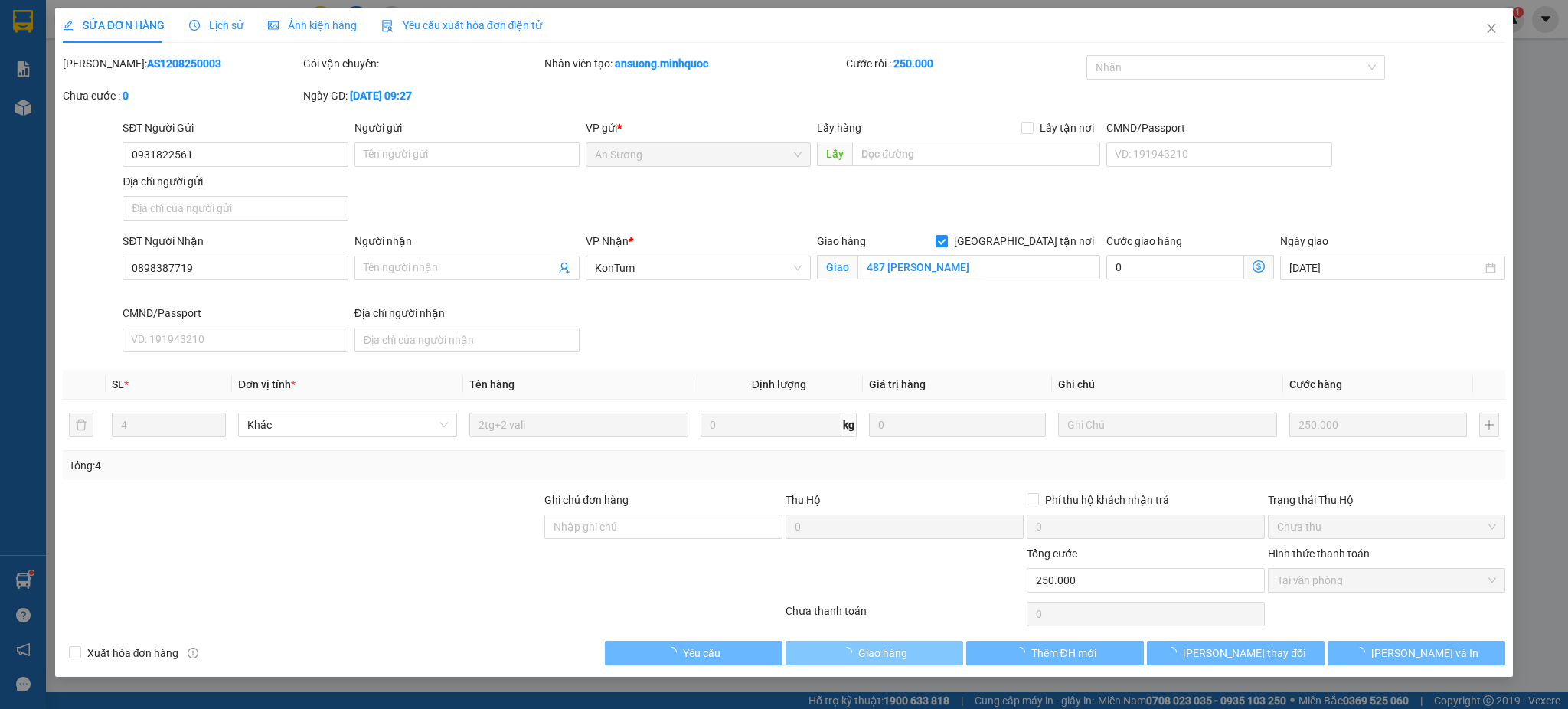
drag, startPoint x: 915, startPoint y: 634, endPoint x: 902, endPoint y: 649, distance: 19.8
click at [915, 634] on div "Total Paid Fee 250.000 Total UnPaid Fee 0 Cash Collection Total Fee Mã ĐH: AS12…" at bounding box center [784, 360] width 1443 height 611
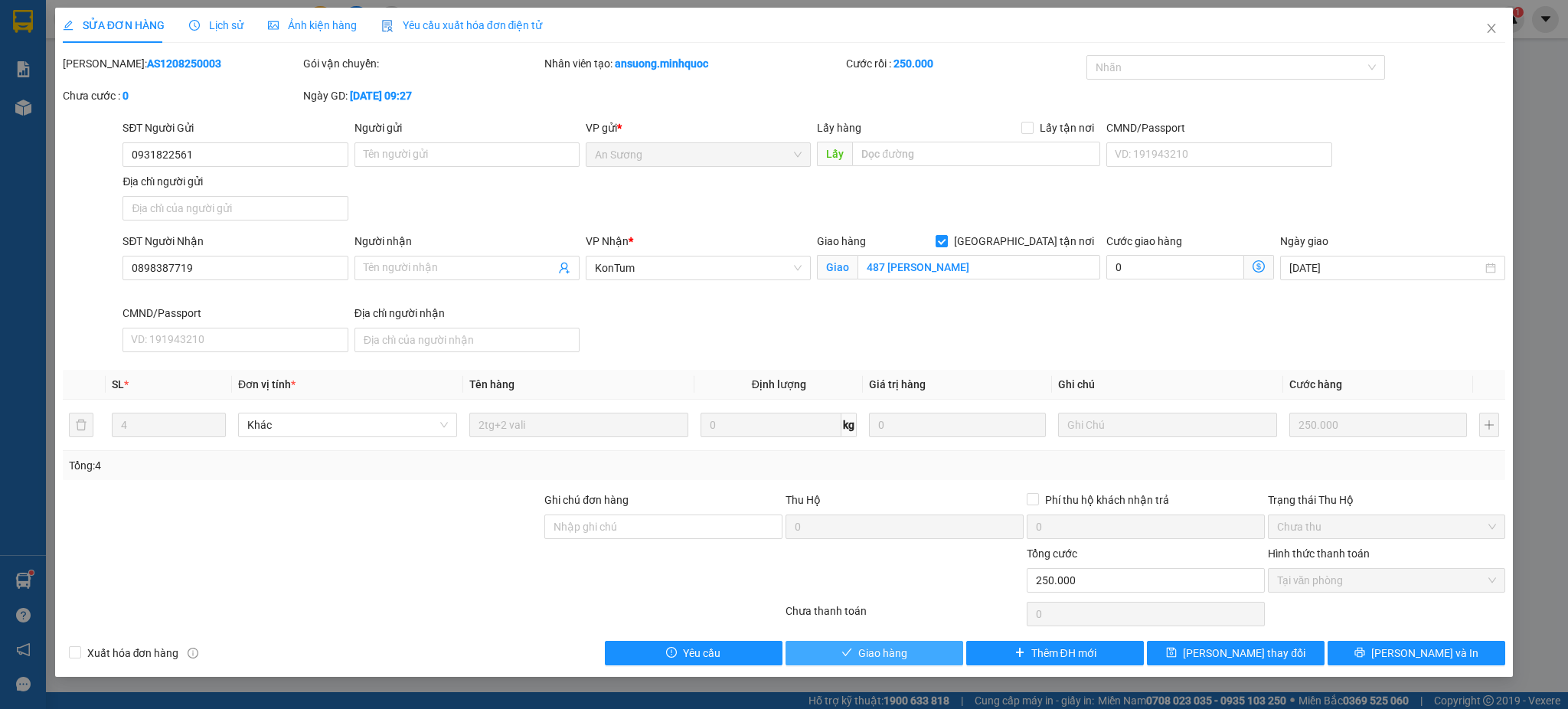
click at [898, 651] on span "Giao hàng" at bounding box center [882, 654] width 49 height 17
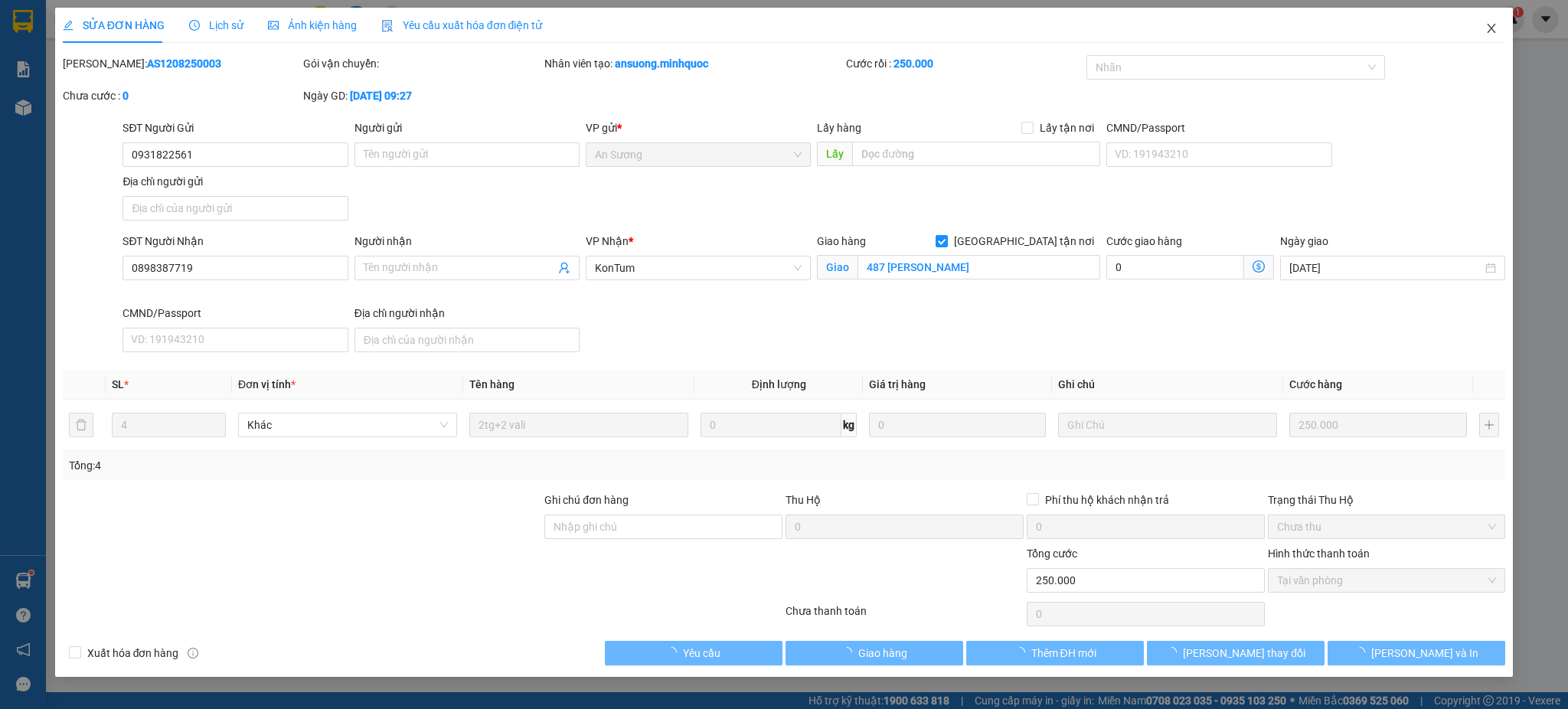
click at [1488, 29] on icon "close" at bounding box center [1491, 28] width 12 height 12
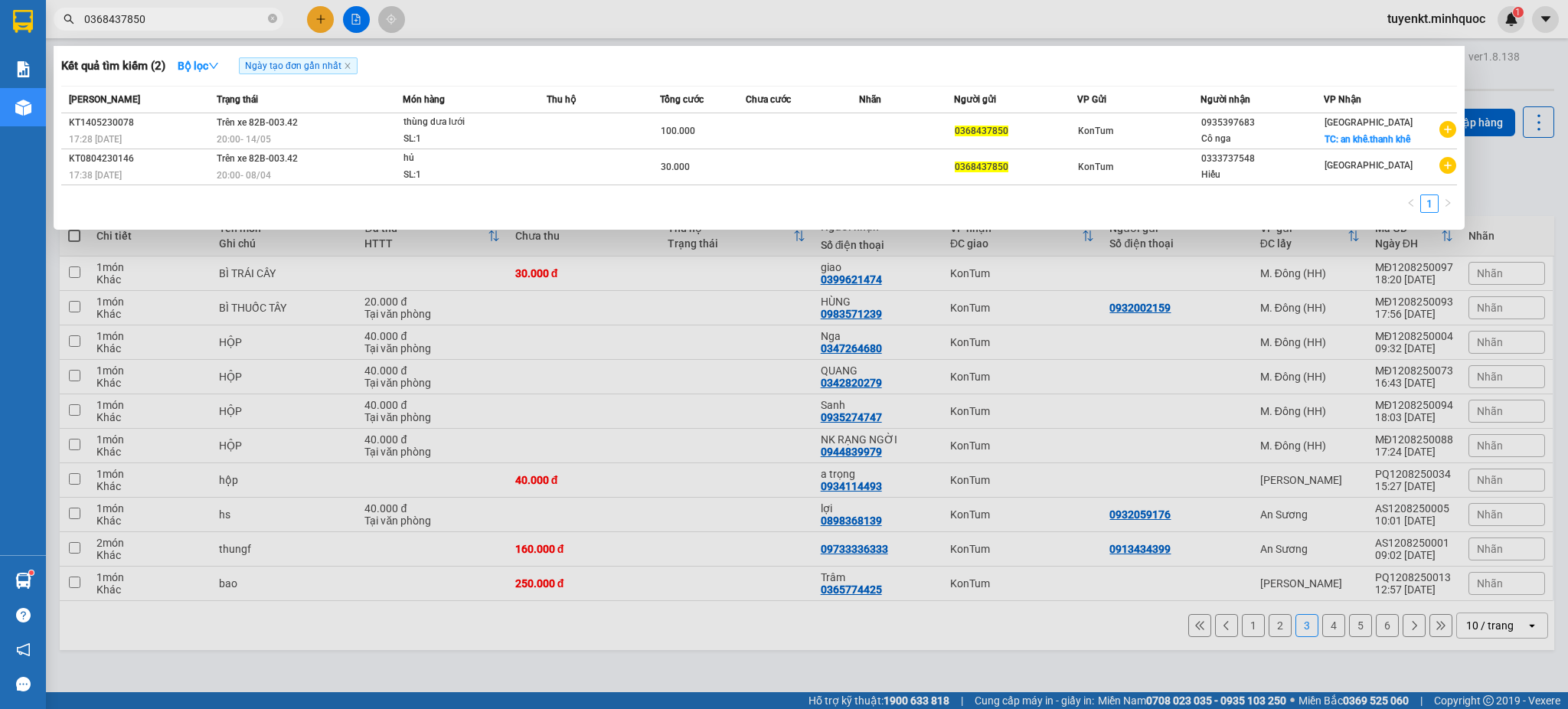
click at [179, 21] on input "0368437850" at bounding box center [174, 19] width 181 height 17
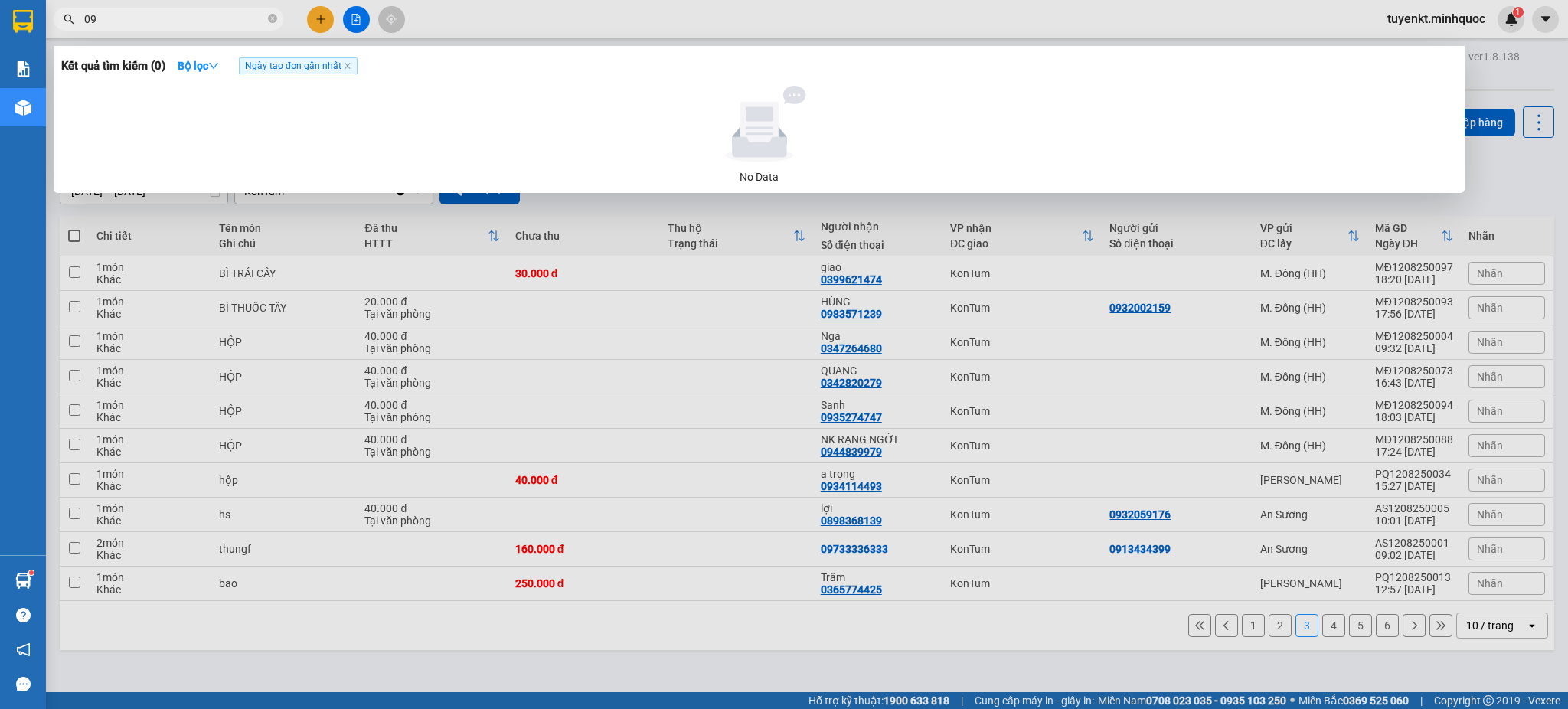
type input "0"
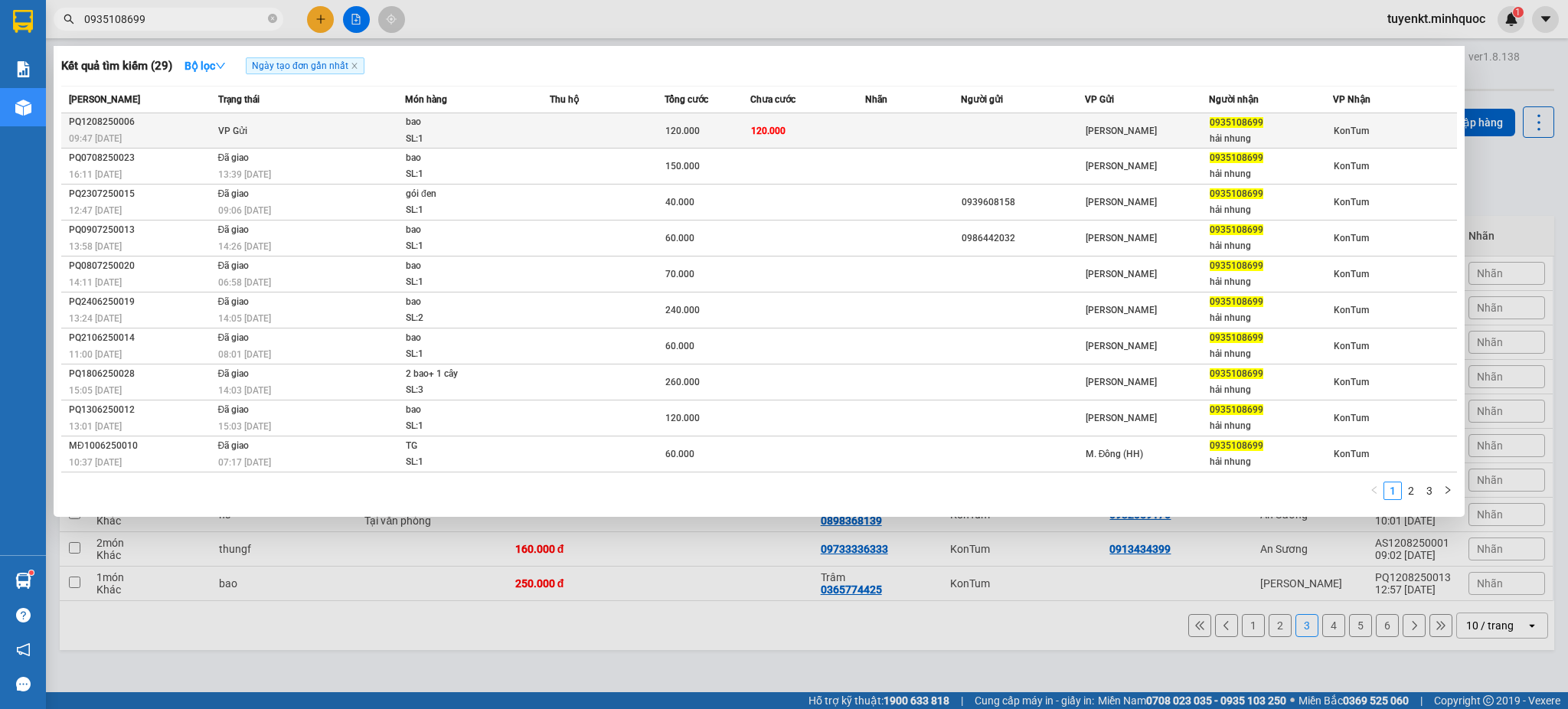
click at [357, 123] on td "VP Gửi" at bounding box center [309, 131] width 190 height 35
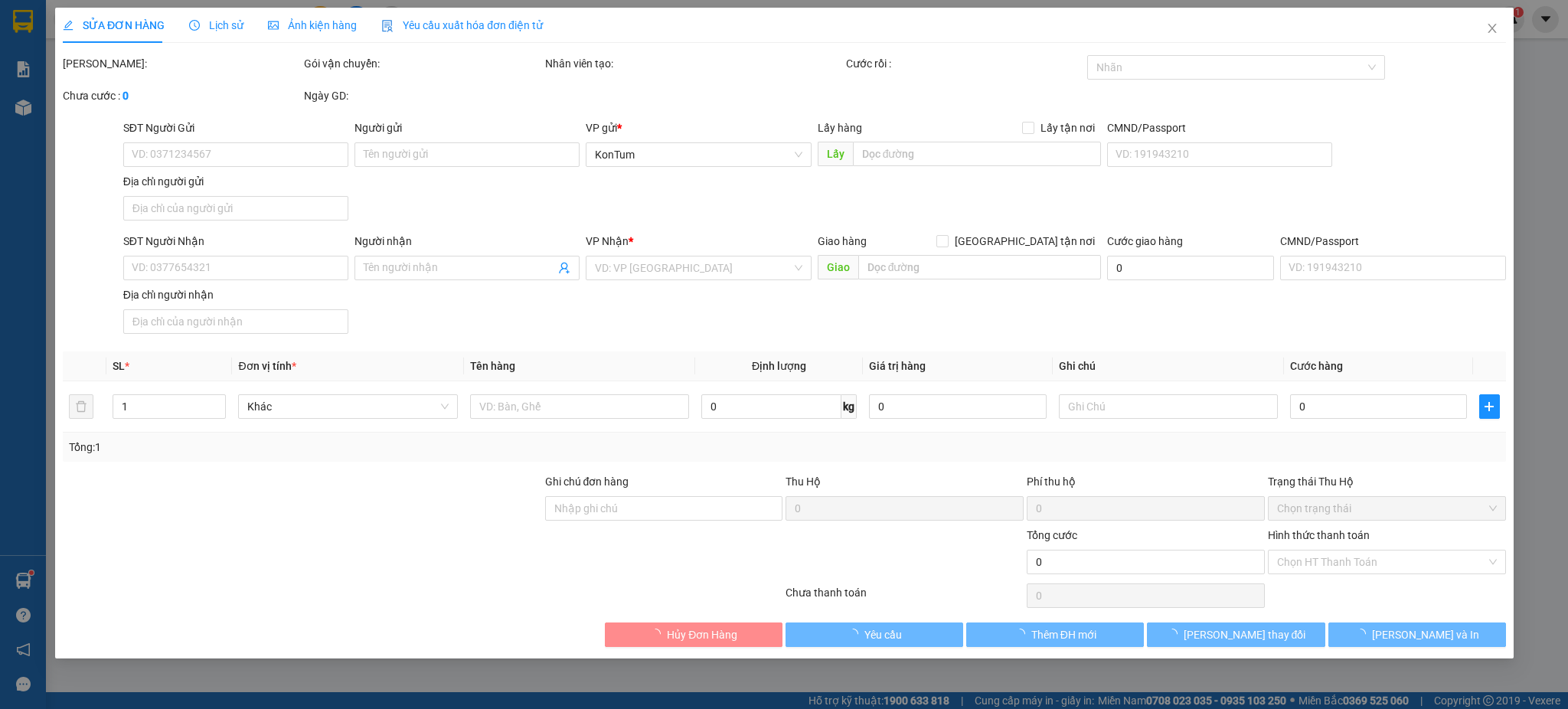
click at [209, 20] on span "Lịch sử" at bounding box center [216, 25] width 54 height 12
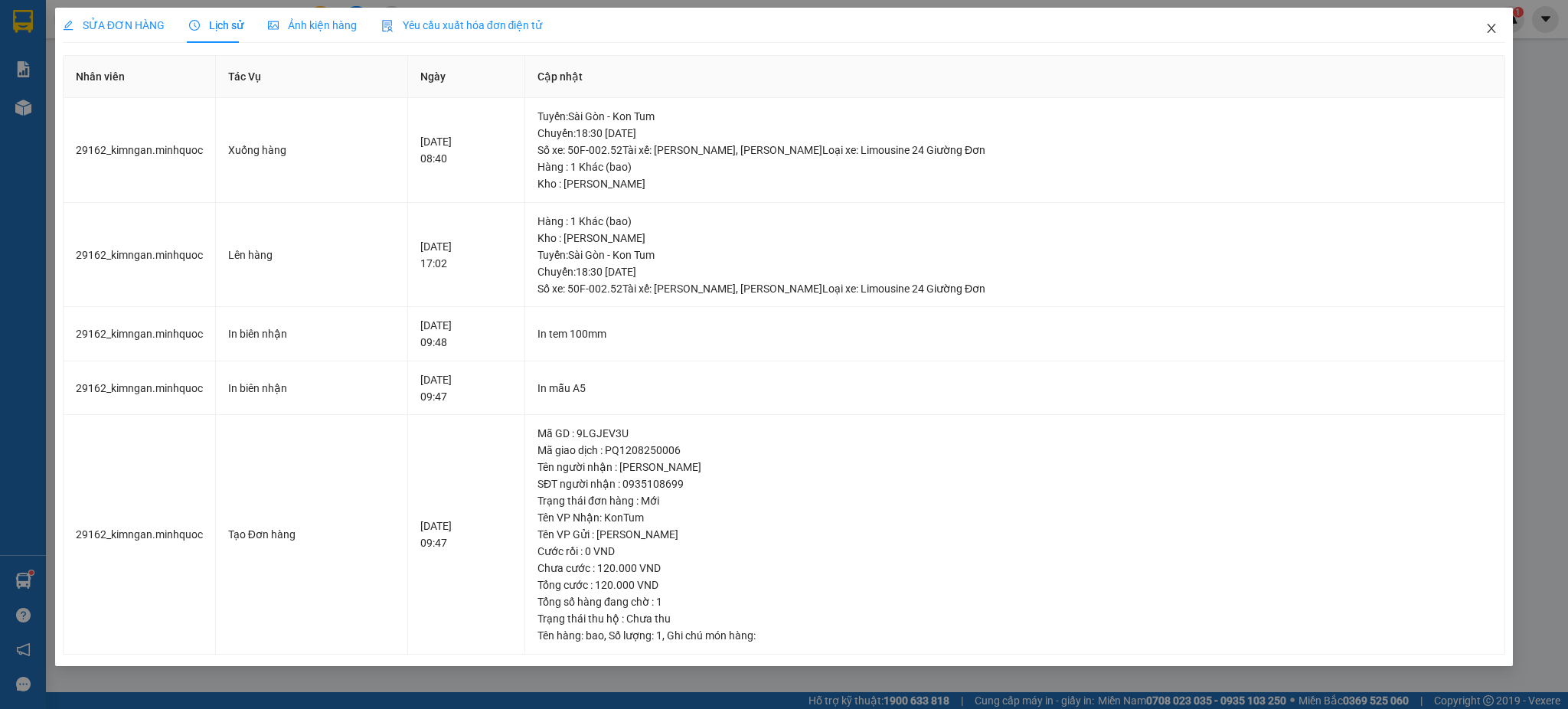
click at [1479, 31] on span "Close" at bounding box center [1491, 29] width 43 height 43
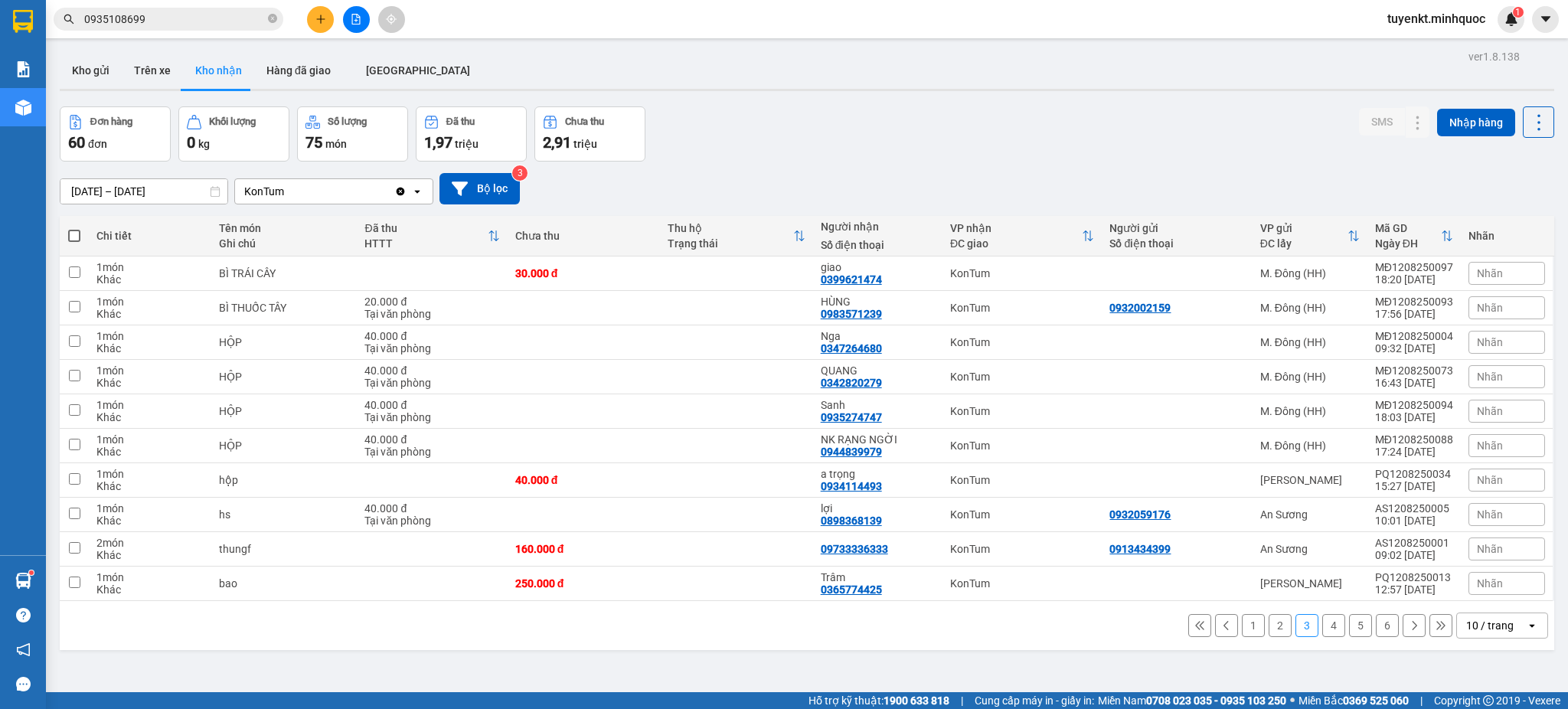
click at [175, 17] on input "0935108699" at bounding box center [174, 19] width 181 height 17
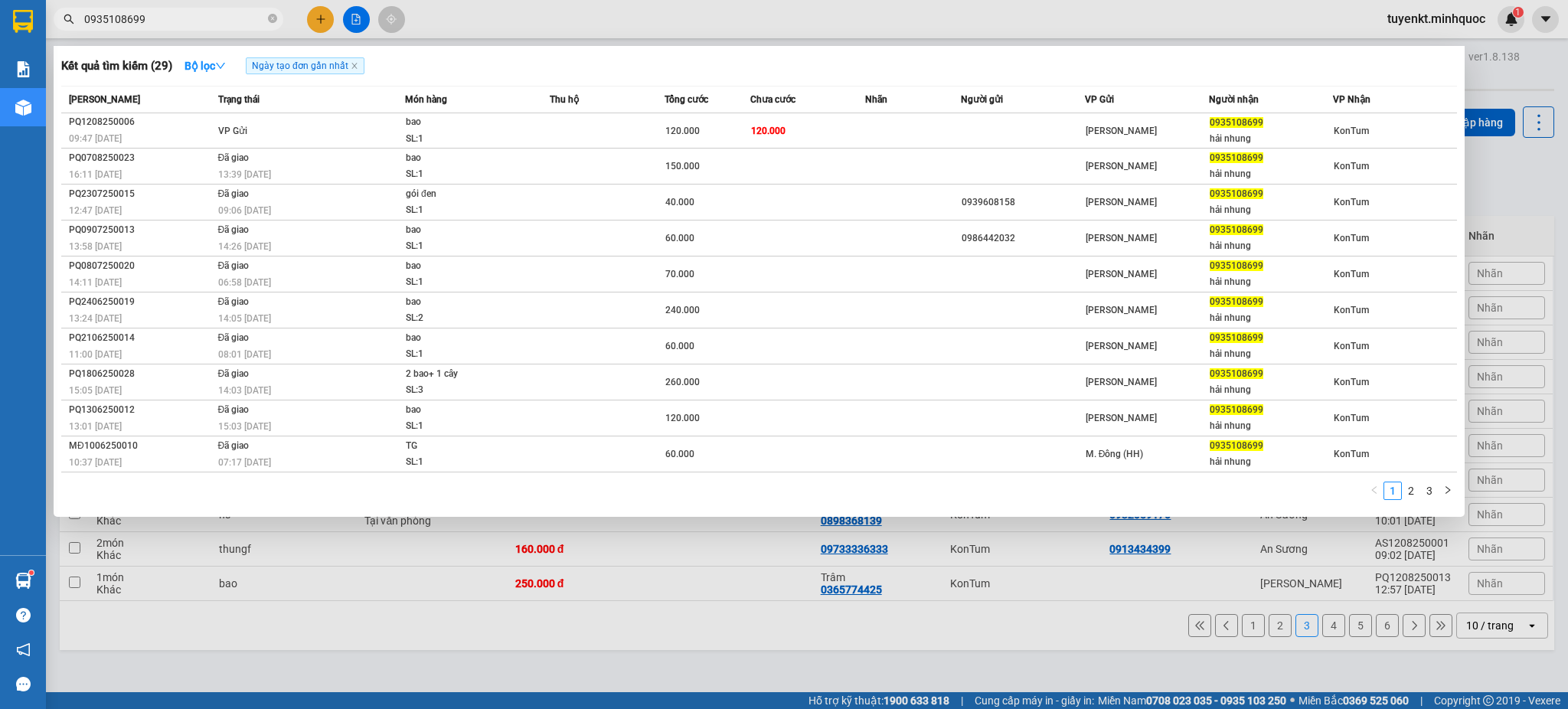
click at [175, 17] on input "0935108699" at bounding box center [174, 19] width 181 height 17
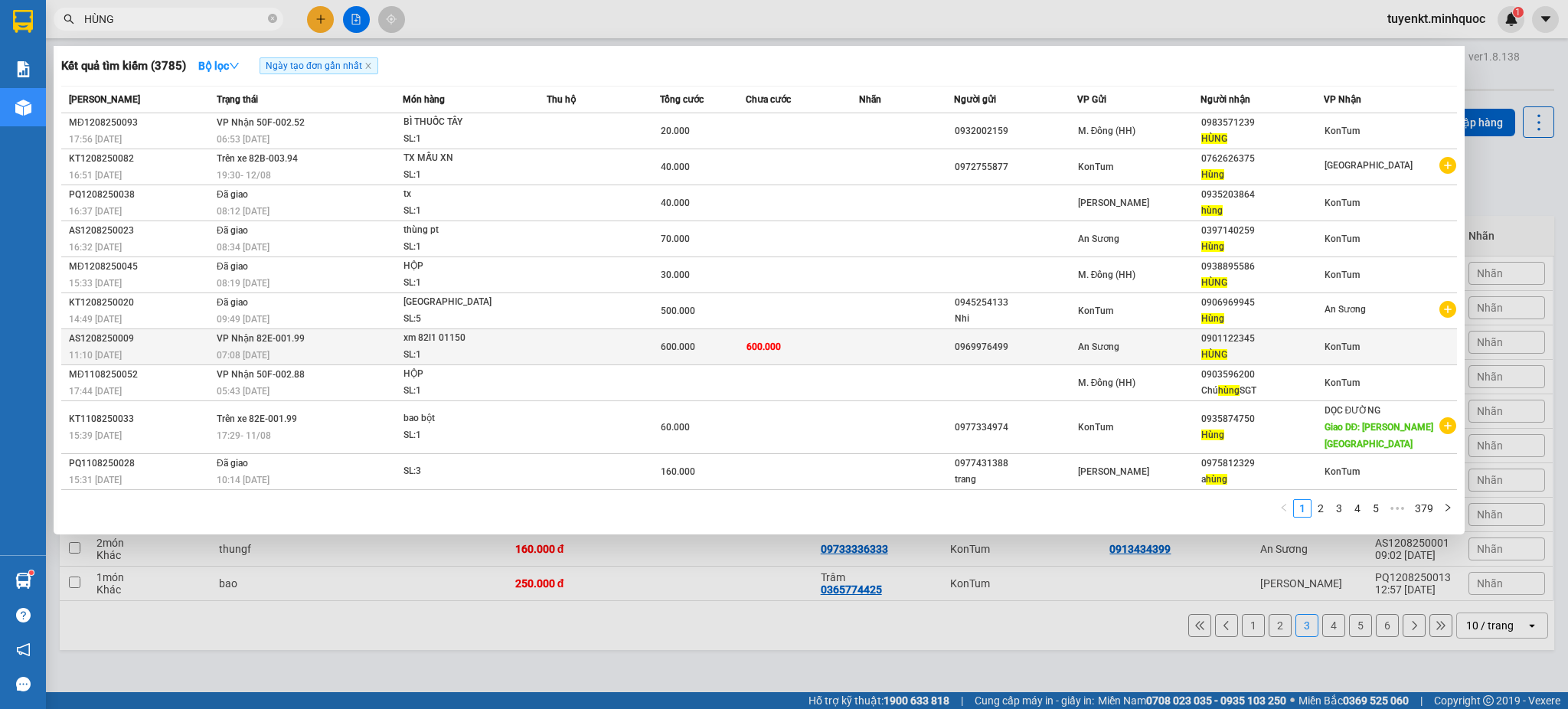
type input "HÙNG"
click at [805, 360] on td "600.000" at bounding box center [802, 348] width 114 height 36
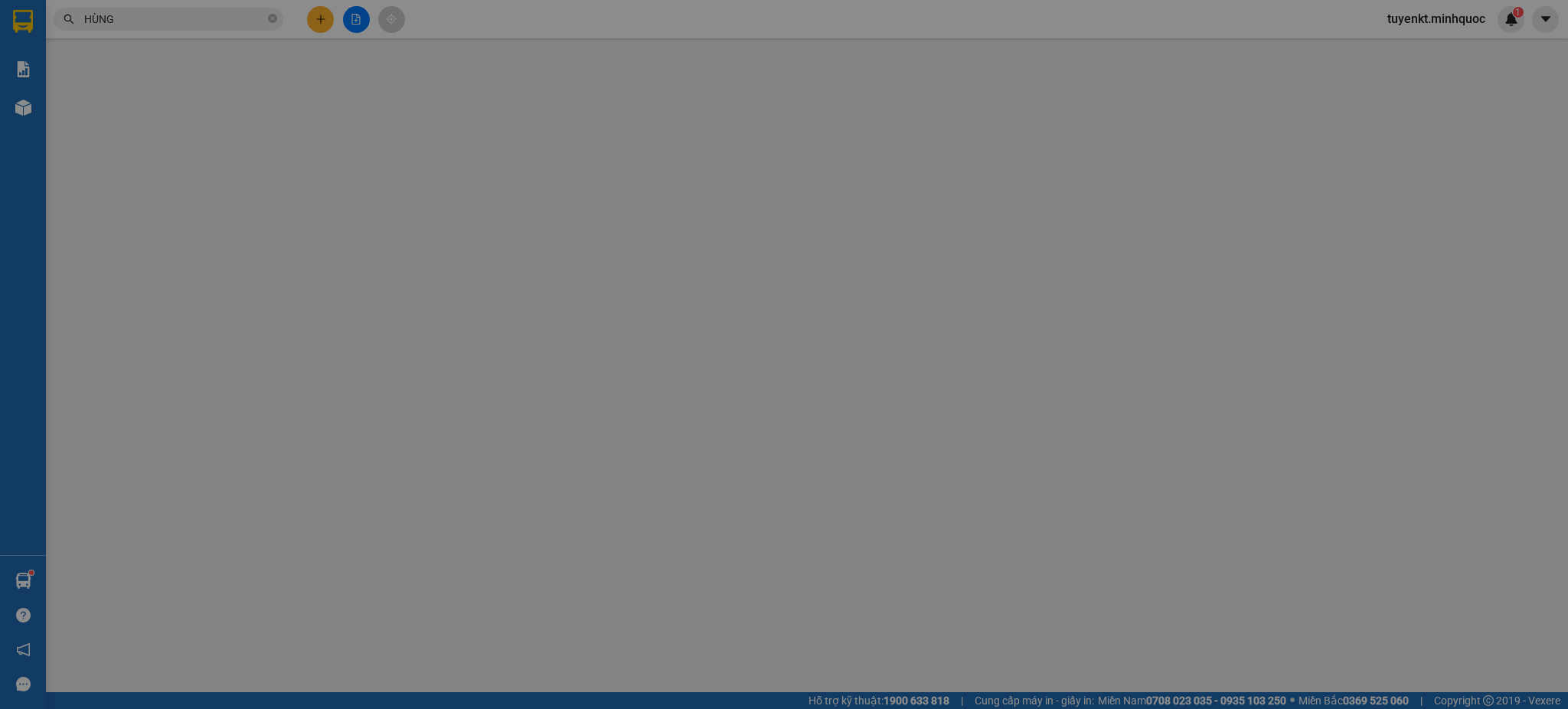
type input "0969976499"
type input "0901122345"
type input "HÙNG"
type input "600.000"
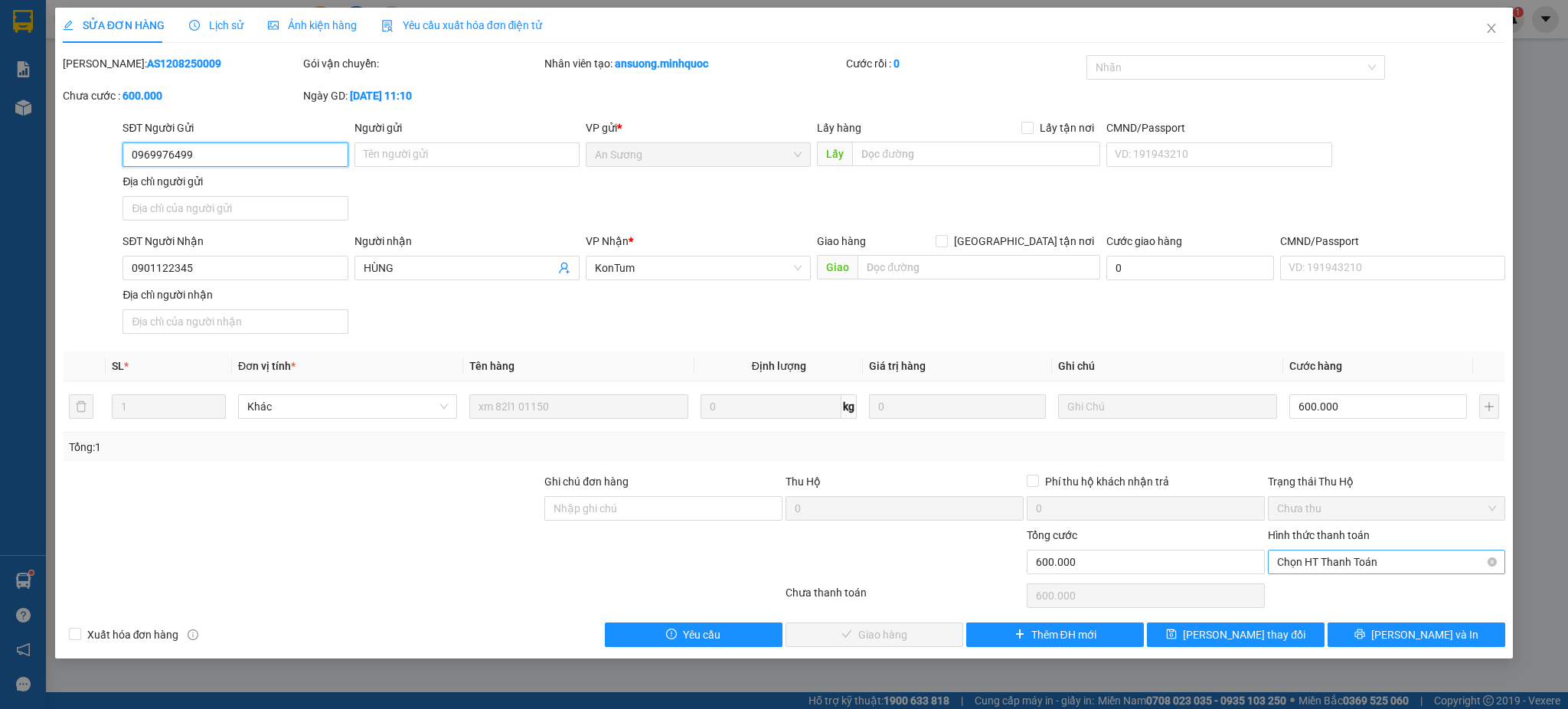
click at [1319, 568] on span "Chọn HT Thanh Toán" at bounding box center [1386, 562] width 220 height 23
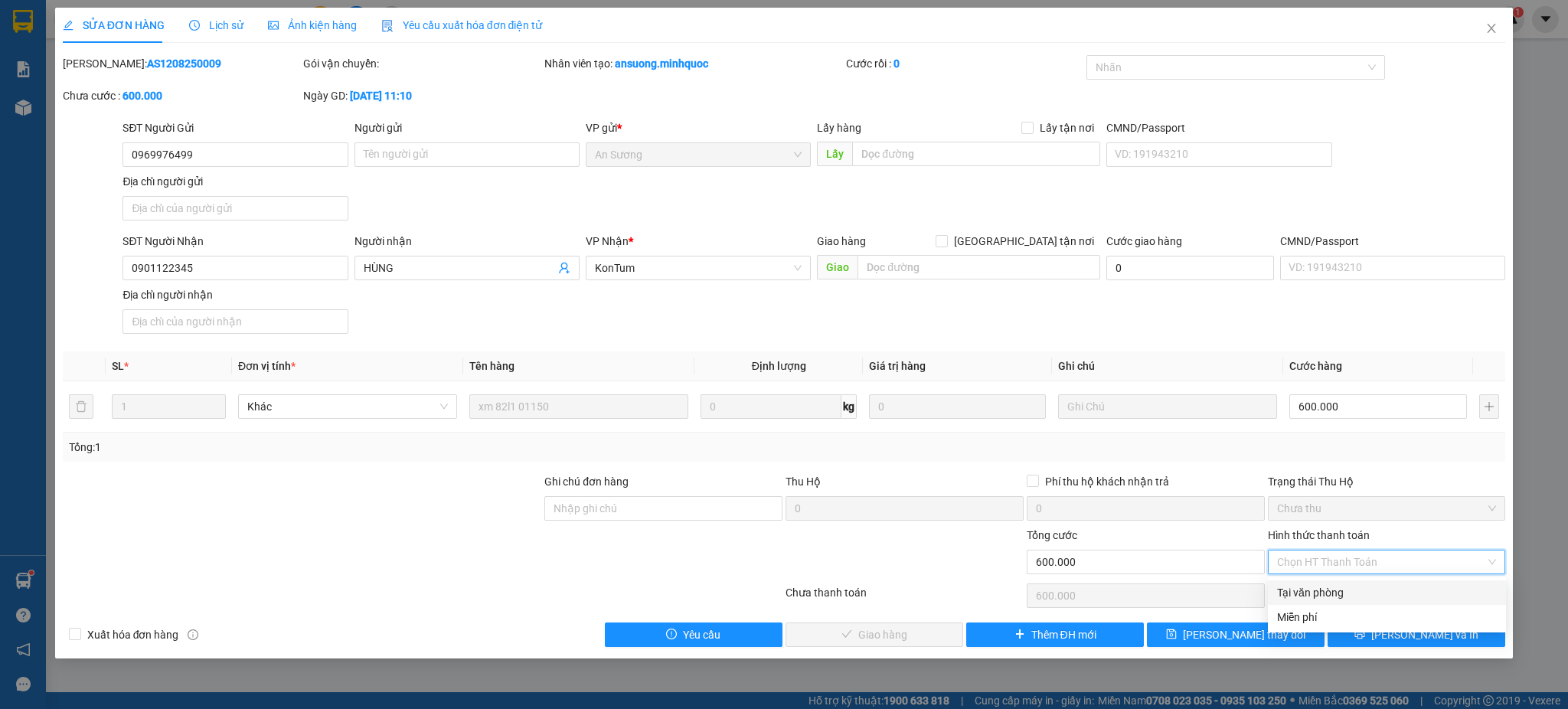
click at [1329, 587] on div "Tại văn phòng" at bounding box center [1386, 592] width 220 height 17
type input "0"
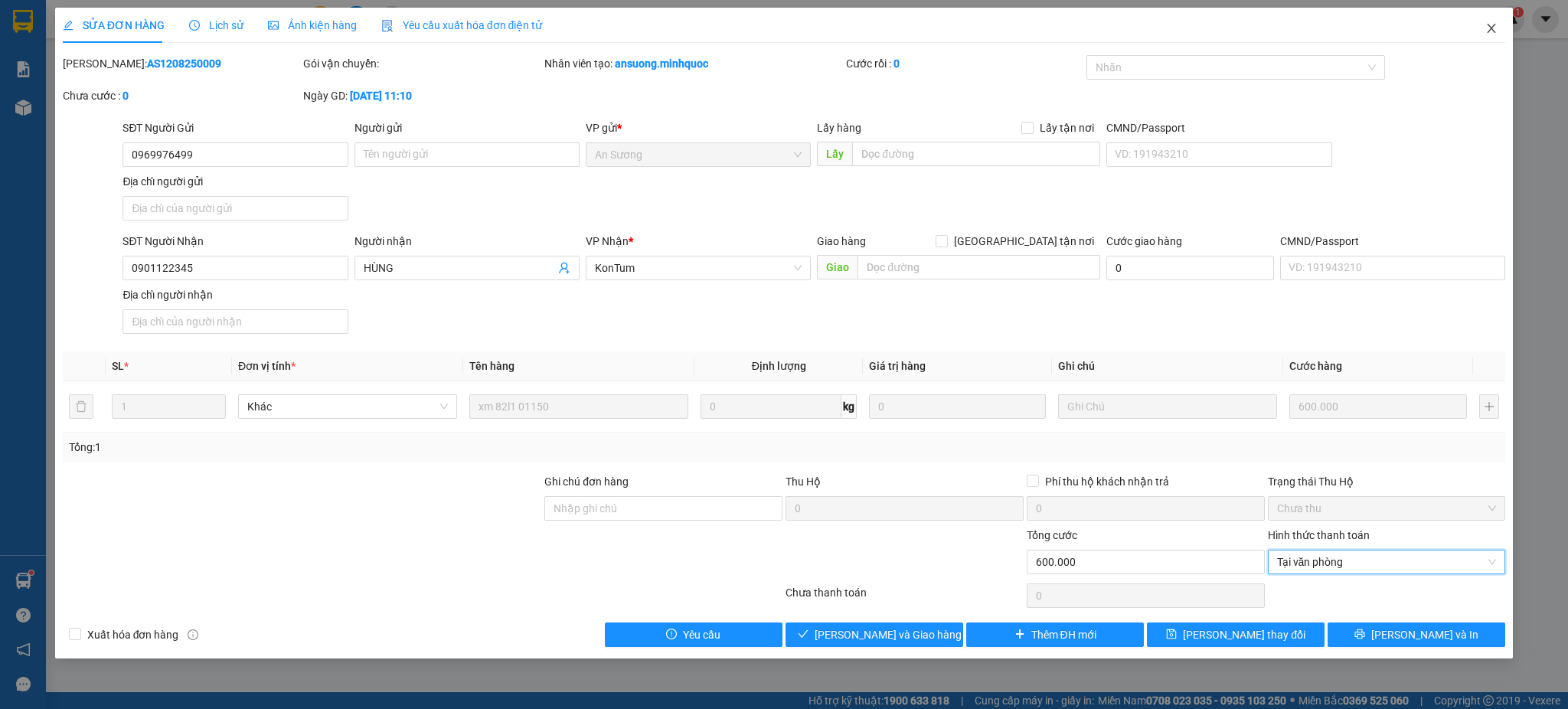
click at [1477, 32] on span "Close" at bounding box center [1491, 29] width 43 height 43
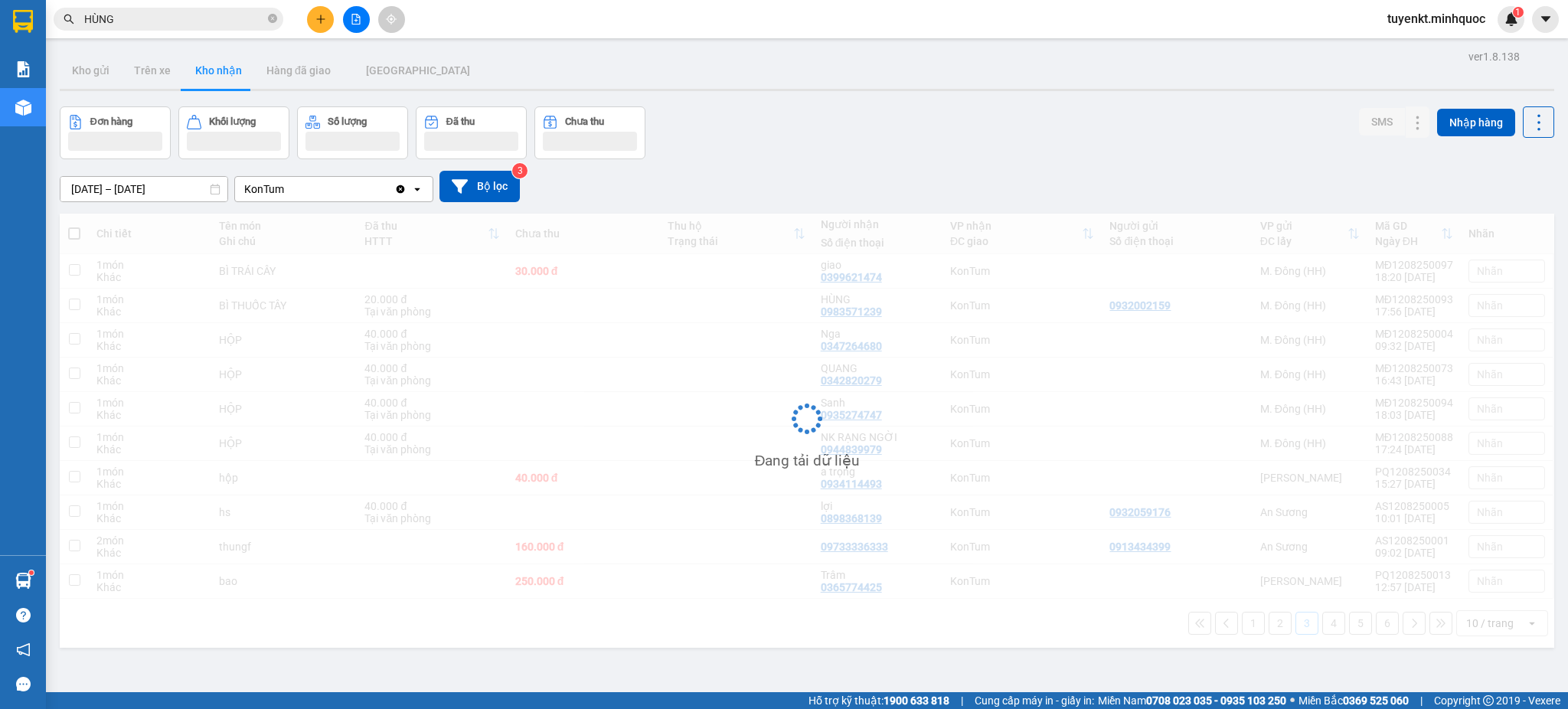
click at [233, 11] on input "HÙNG" at bounding box center [174, 19] width 181 height 17
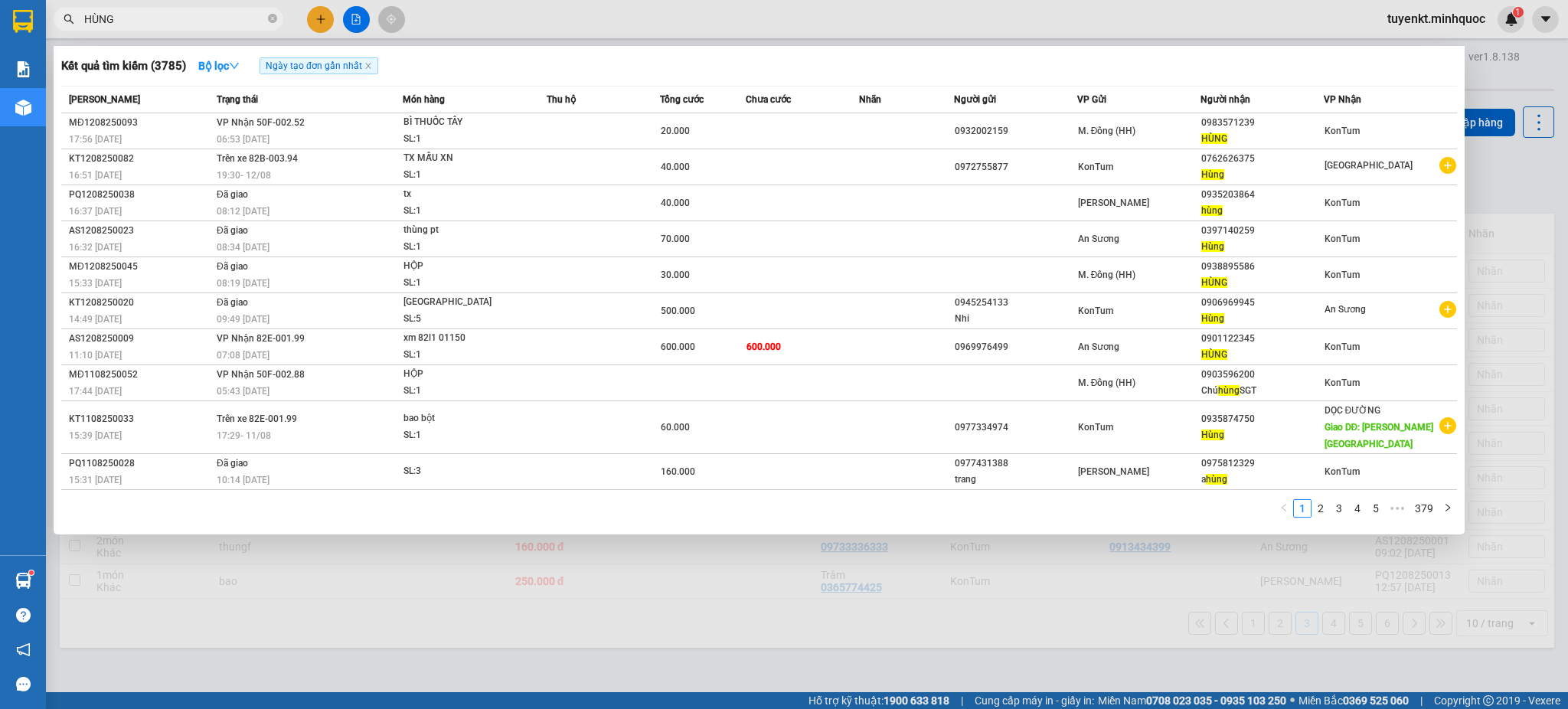
click at [228, 21] on input "HÙNG" at bounding box center [174, 19] width 181 height 17
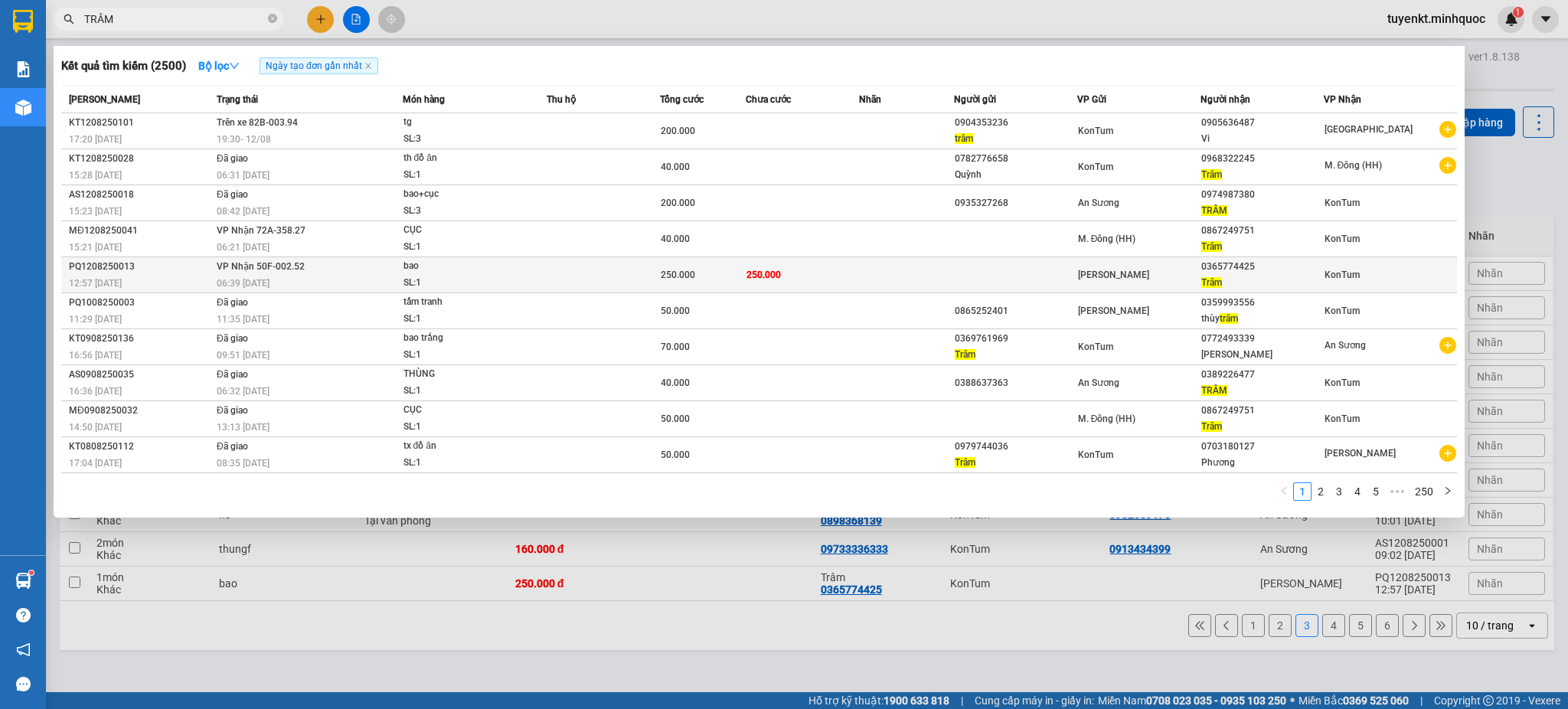
type input "TRÂM"
click at [971, 273] on td at bounding box center [1015, 275] width 123 height 36
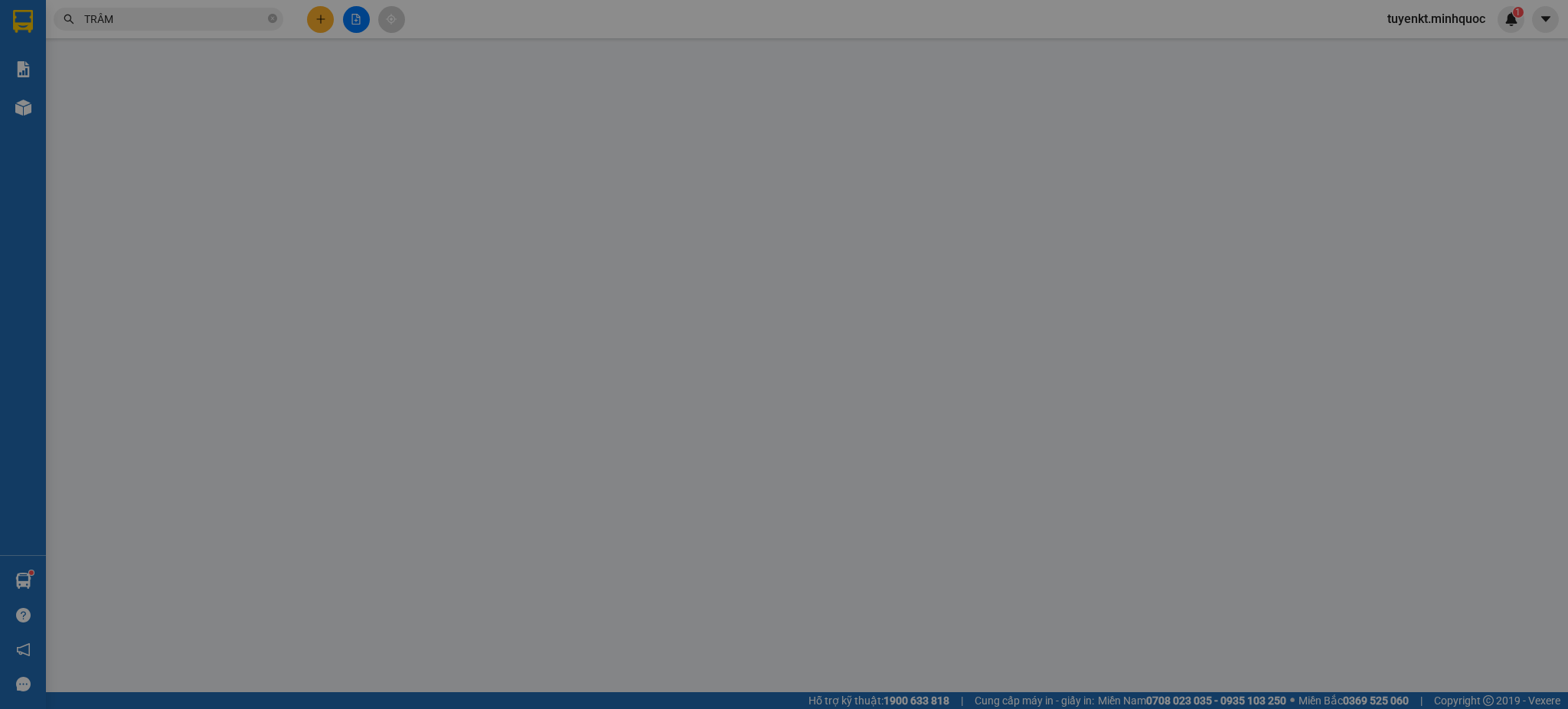
type input "0365774425"
type input "Trâm"
type input "250.000"
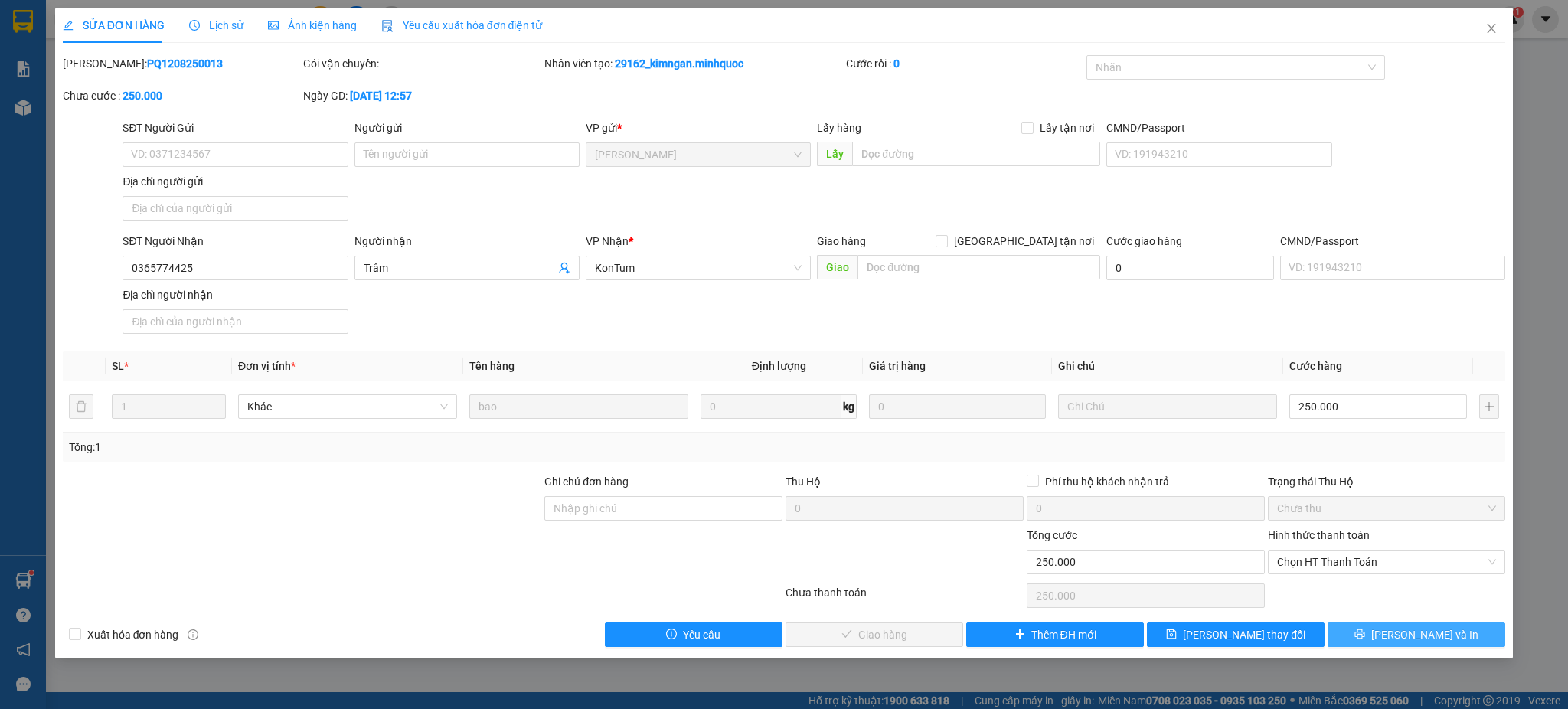
click at [1411, 628] on button "[PERSON_NAME] và In" at bounding box center [1416, 634] width 178 height 25
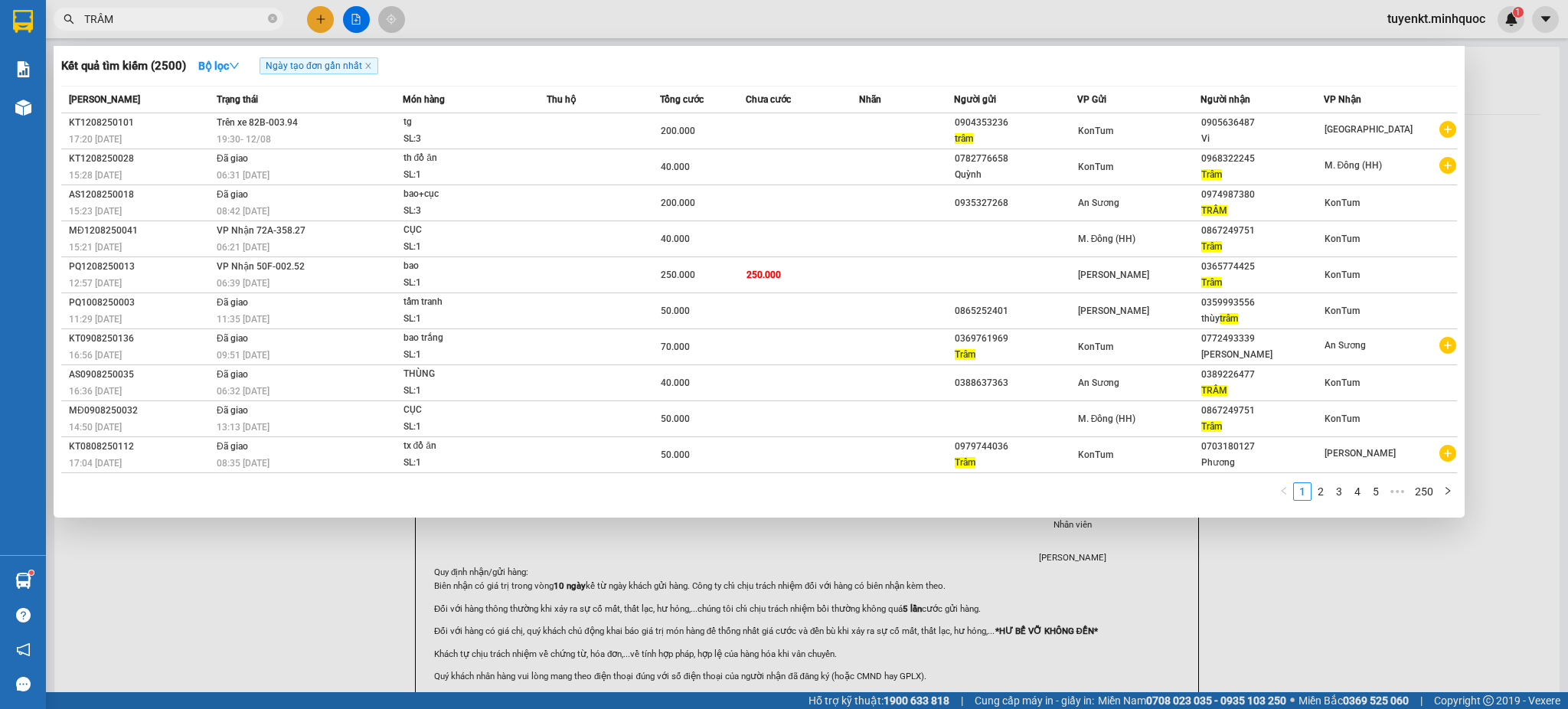
click at [231, 11] on input "TRÂM" at bounding box center [174, 19] width 181 height 17
click at [230, 11] on input "TRÂM" at bounding box center [174, 19] width 181 height 17
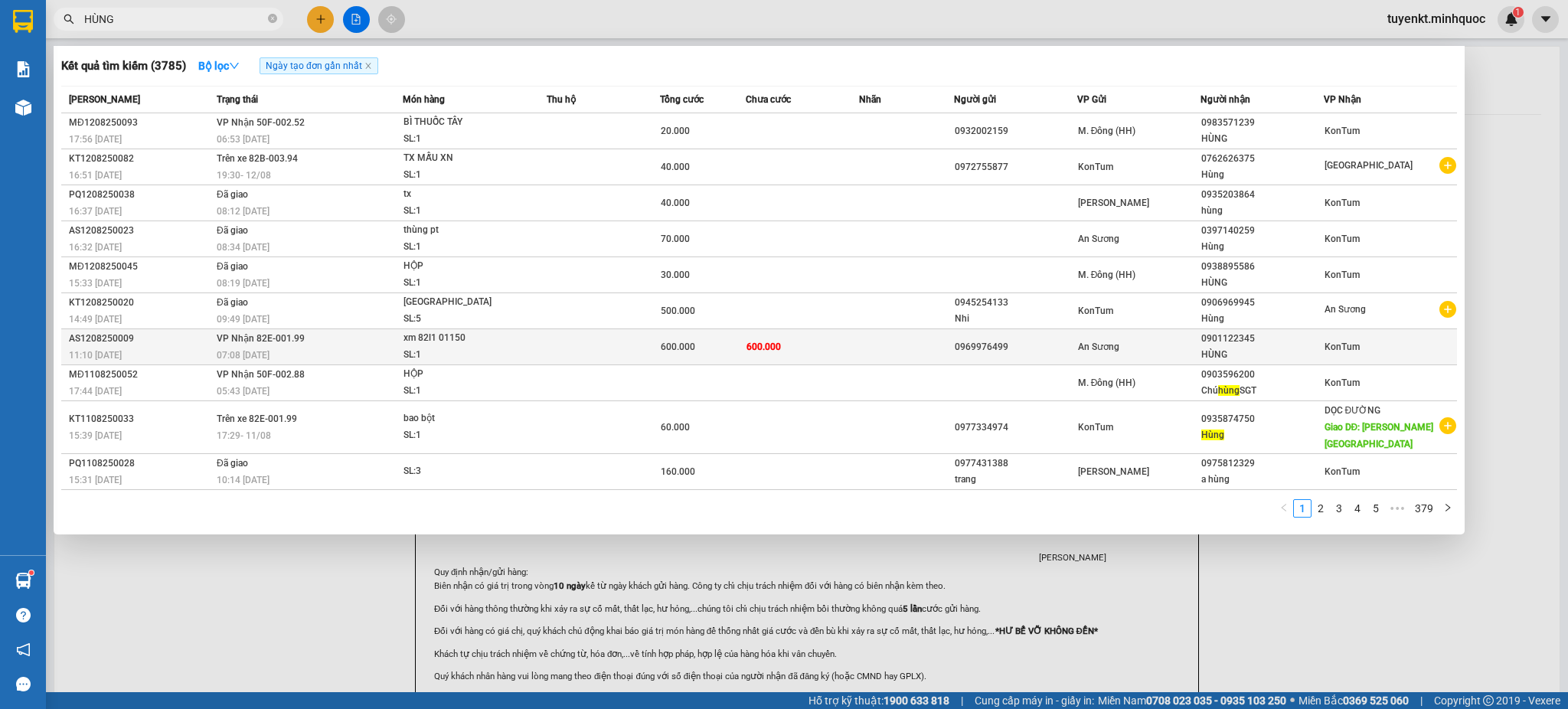
type input "HÙNG"
click at [615, 352] on td at bounding box center [603, 348] width 114 height 36
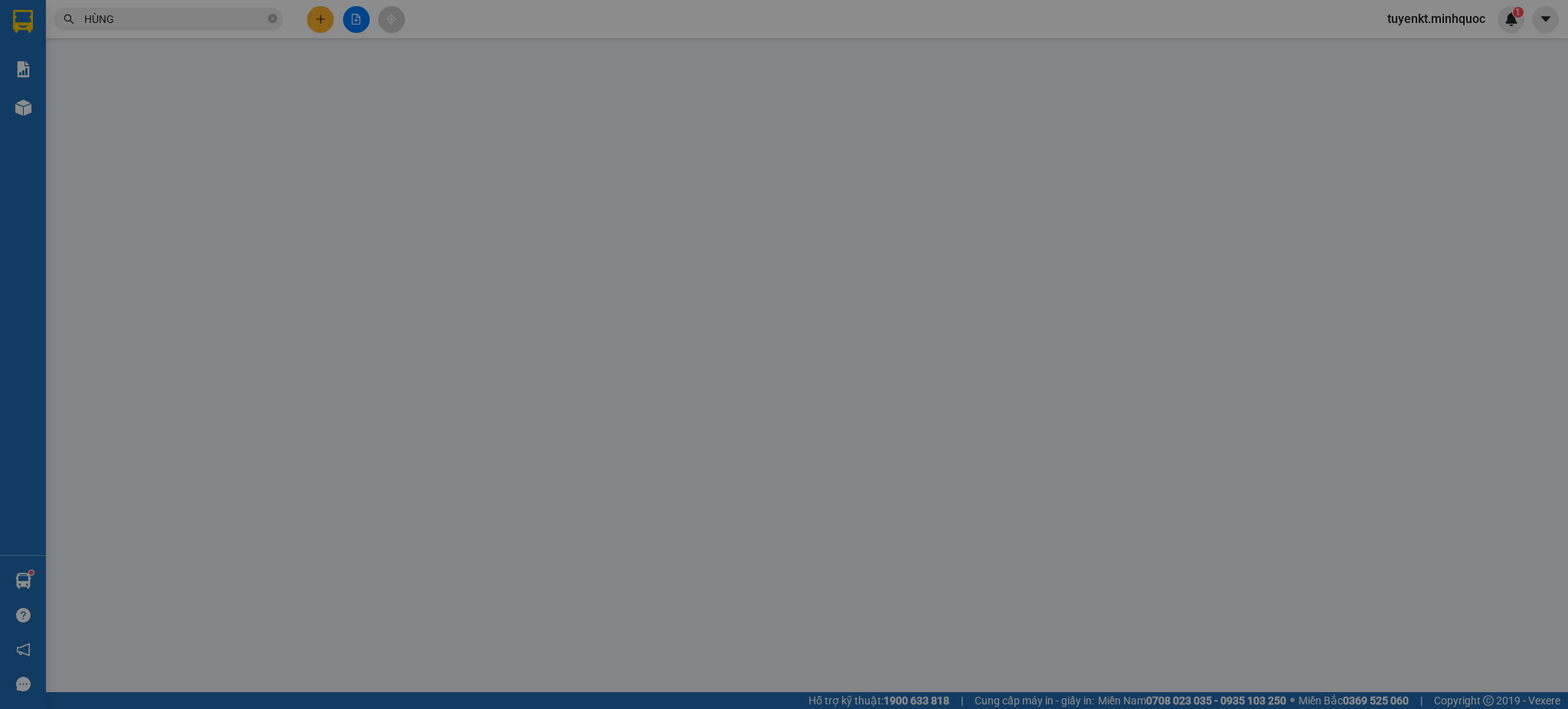
type input "0969976499"
type input "0901122345"
type input "HÙNG"
type input "600.000"
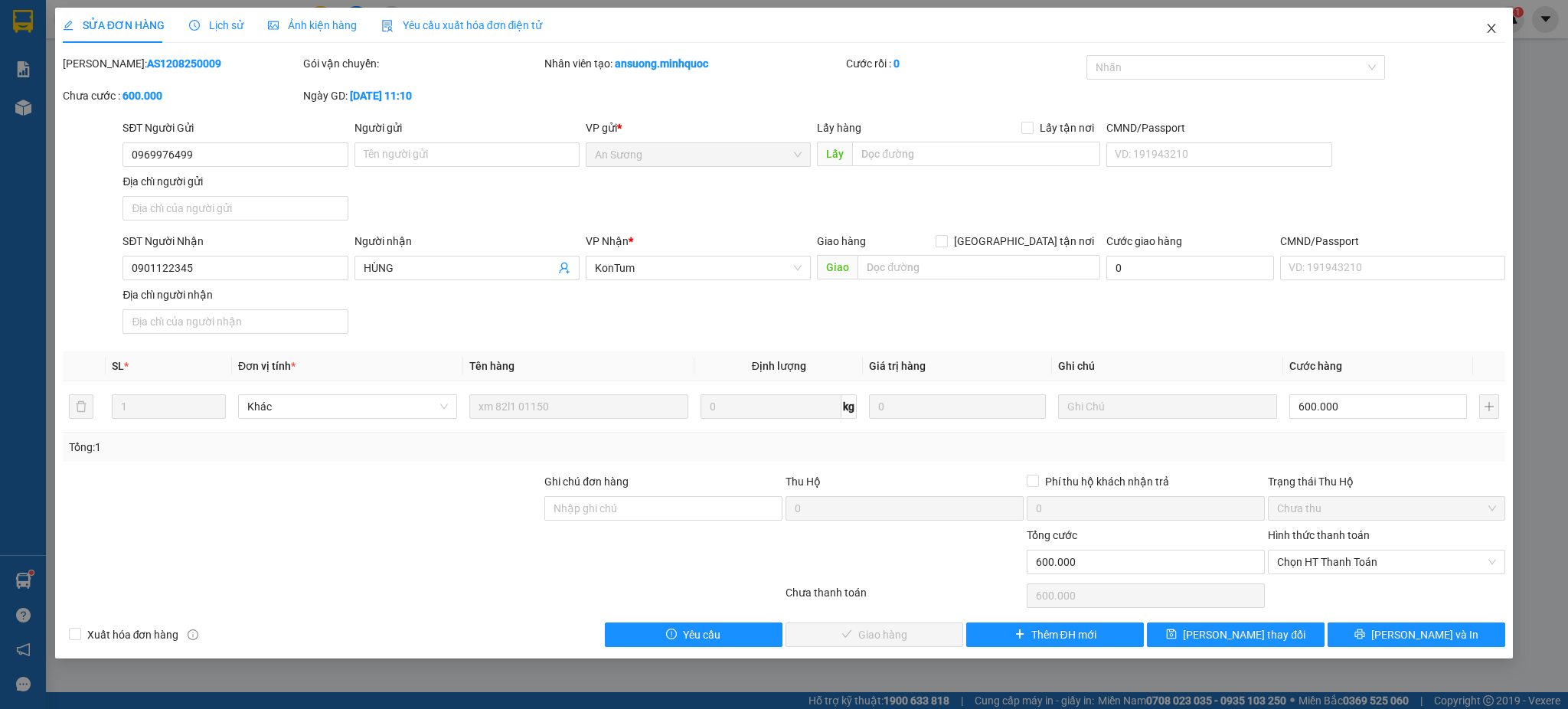
click at [1495, 22] on icon "close" at bounding box center [1491, 28] width 12 height 12
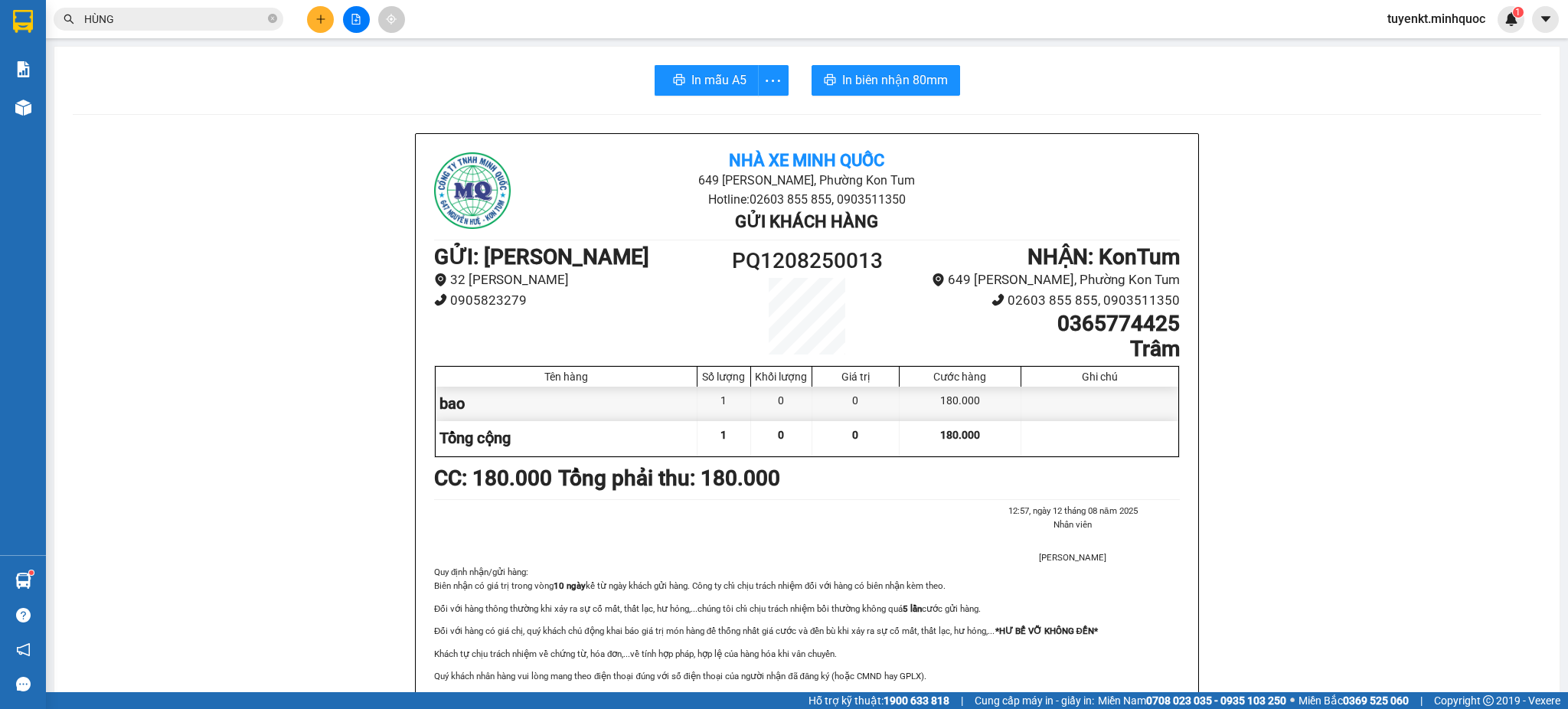
click at [185, 23] on input "HÙNG" at bounding box center [174, 19] width 181 height 17
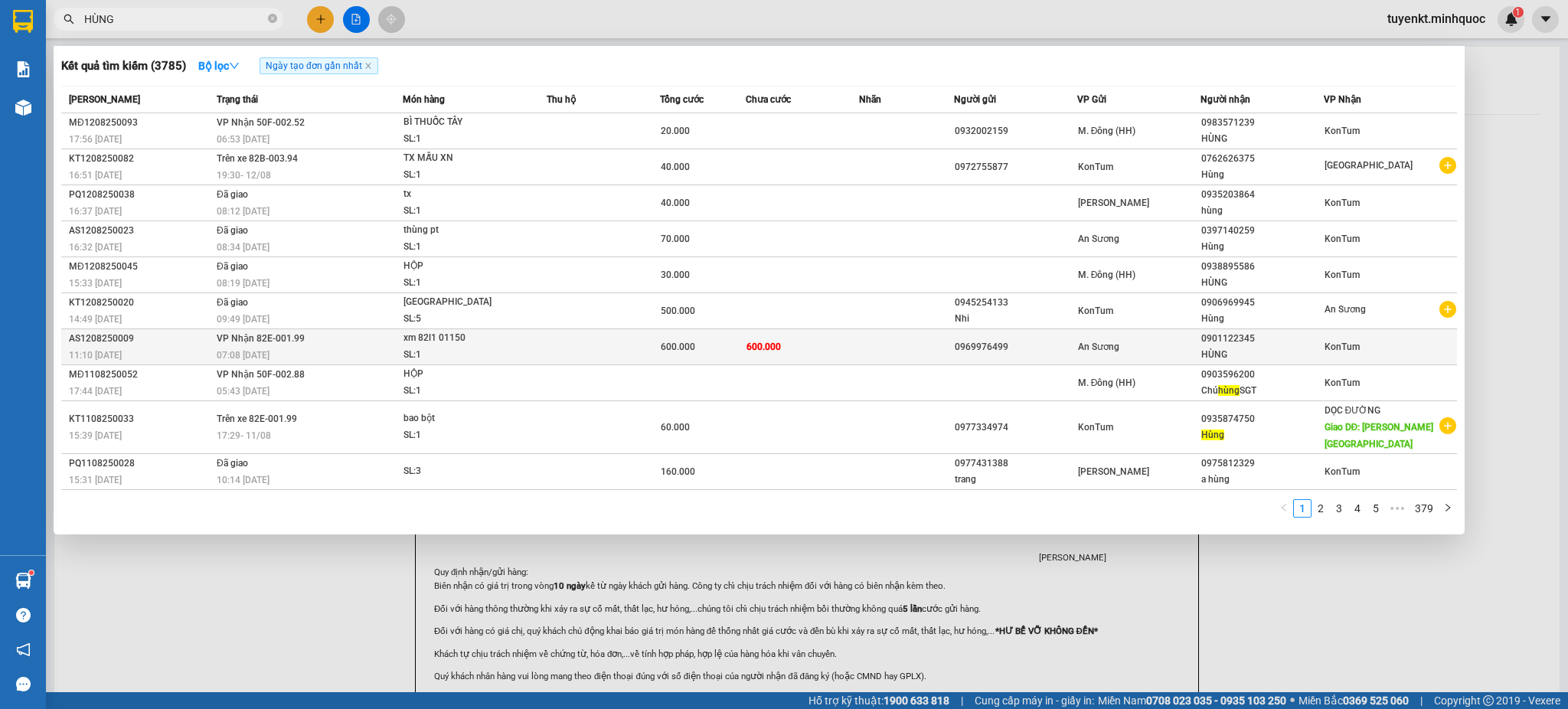
click at [736, 353] on div "600.000" at bounding box center [701, 347] width 83 height 17
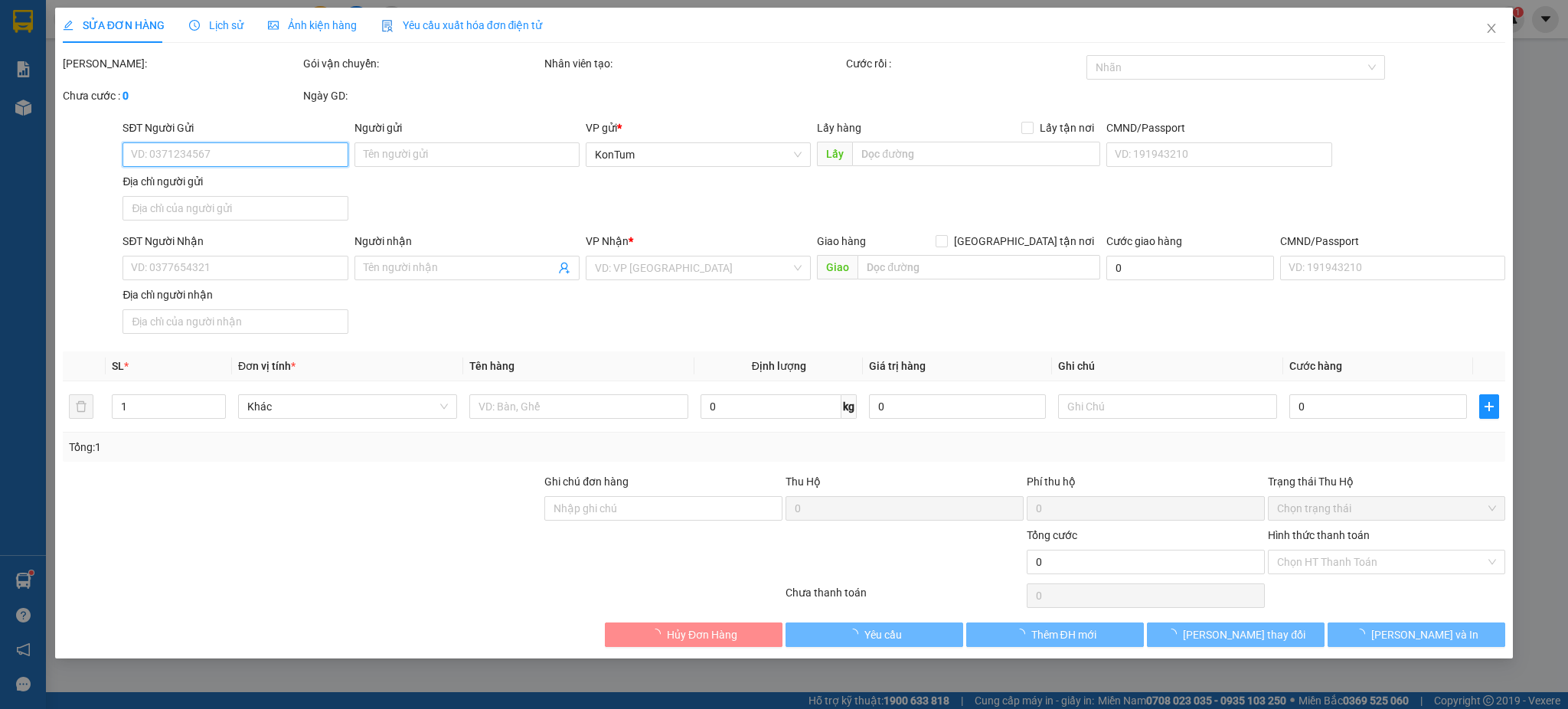
type input "0969976499"
type input "0901122345"
type input "HÙNG"
type input "600.000"
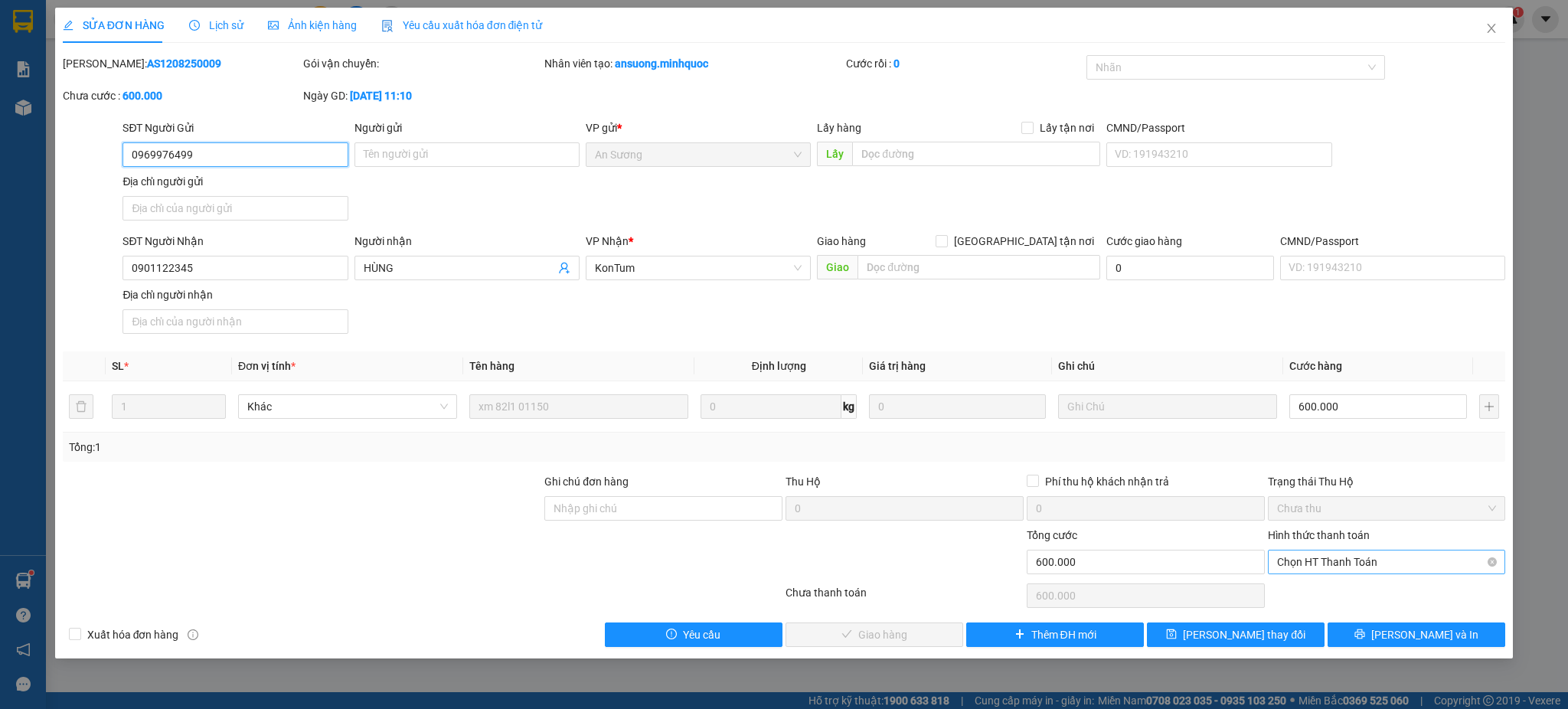
click at [1307, 567] on span "Chọn HT Thanh Toán" at bounding box center [1386, 562] width 220 height 23
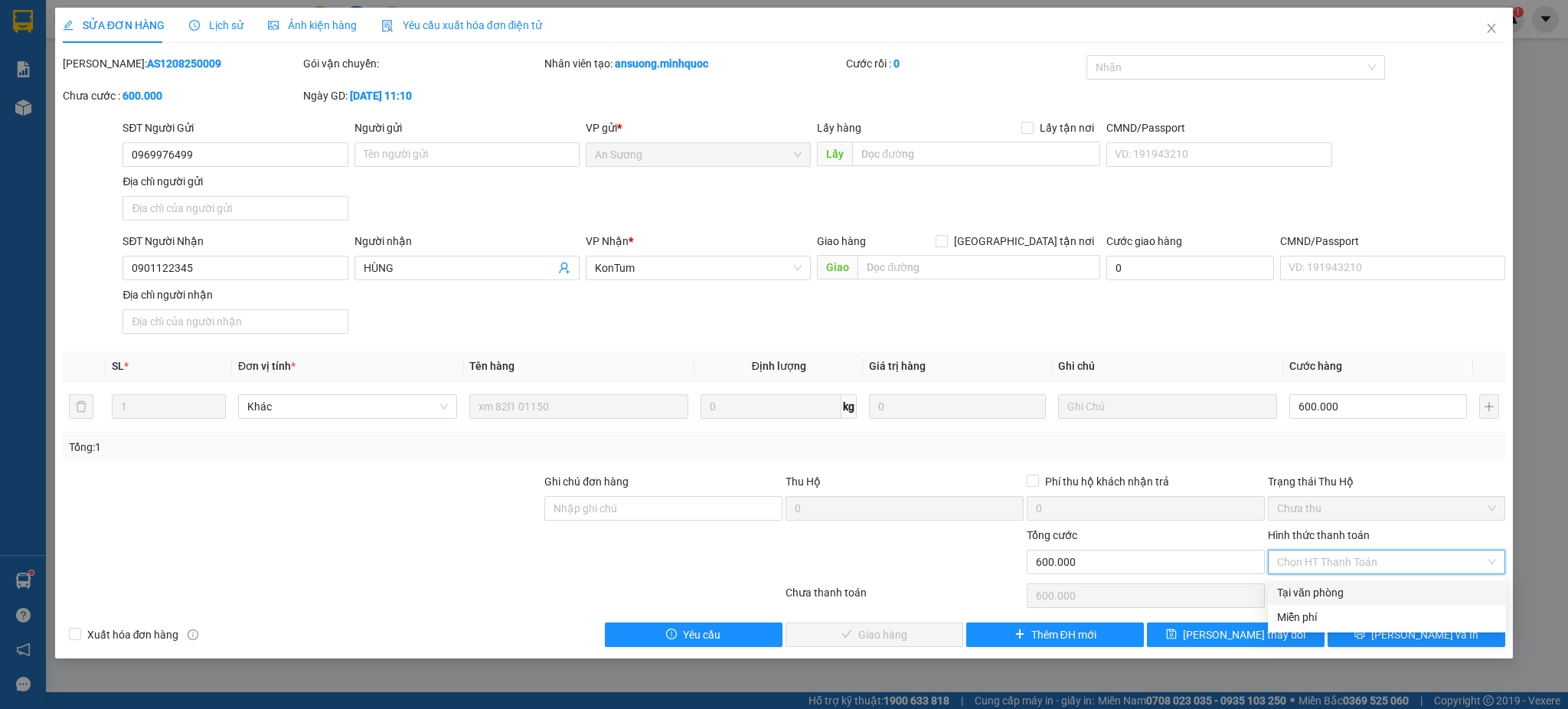
click at [1300, 592] on div "Tại văn phòng" at bounding box center [1386, 592] width 220 height 17
type input "0"
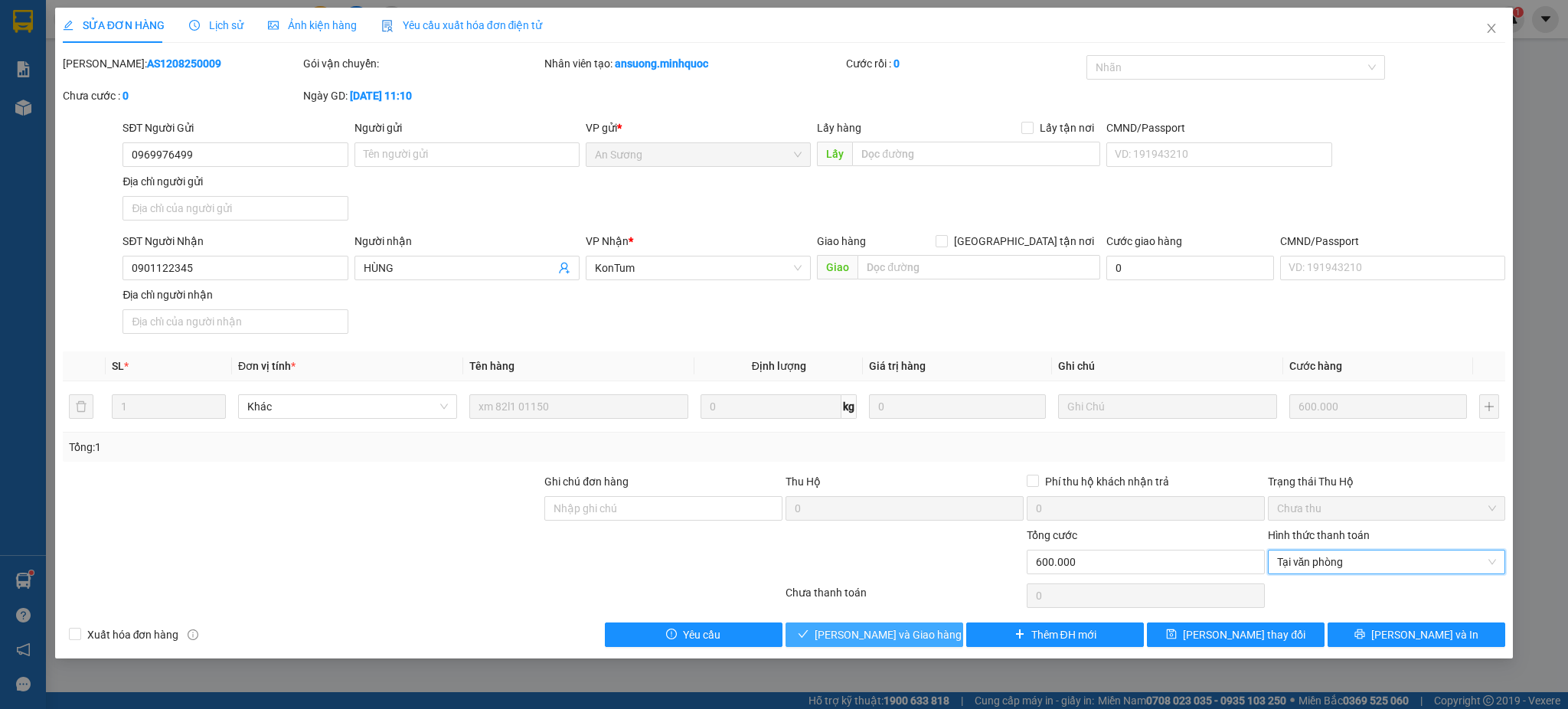
click at [847, 630] on span "[PERSON_NAME] và Giao hàng" at bounding box center [888, 634] width 147 height 17
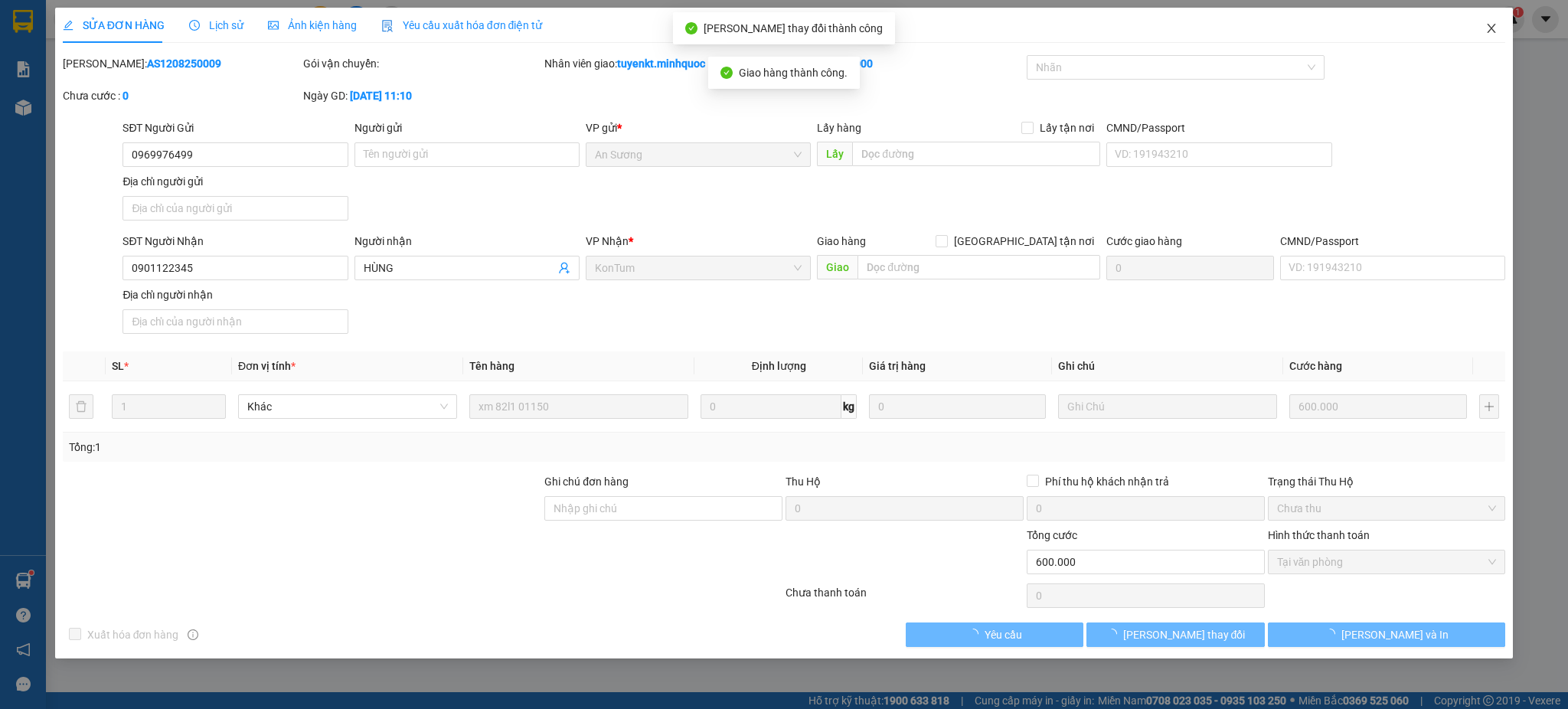
click at [1490, 36] on span "Close" at bounding box center [1491, 29] width 43 height 43
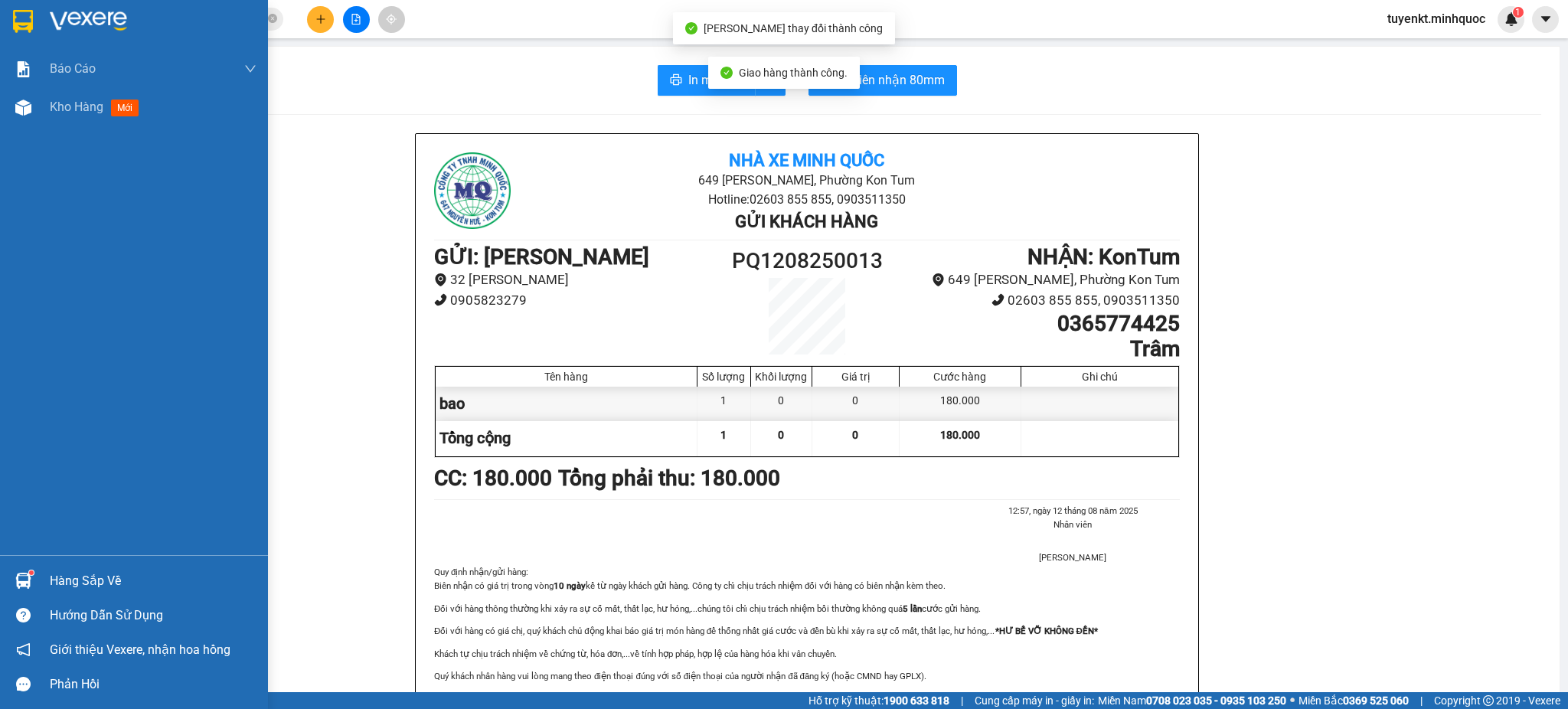
click at [5, 12] on div at bounding box center [134, 25] width 268 height 50
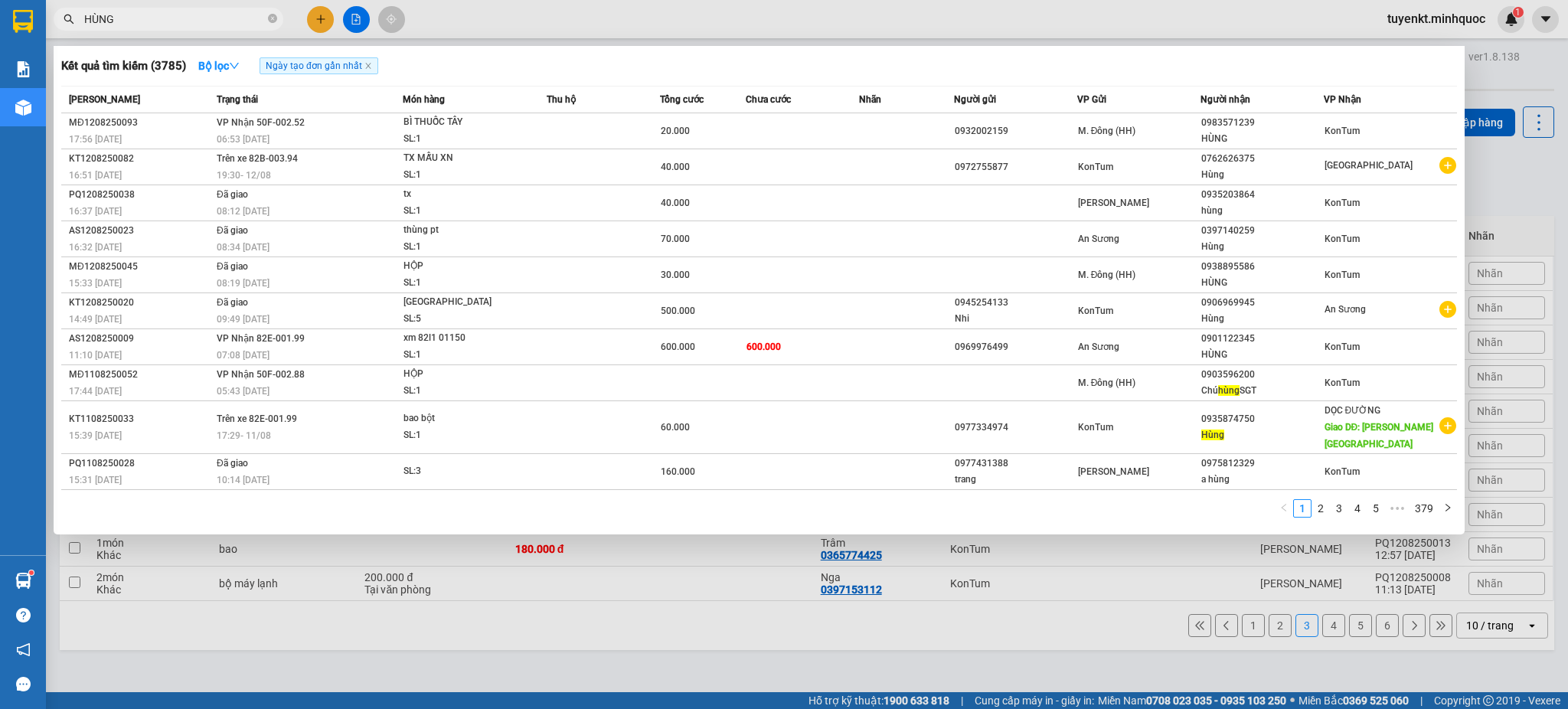
click at [228, 20] on input "HÙNG" at bounding box center [174, 19] width 181 height 17
type input "H"
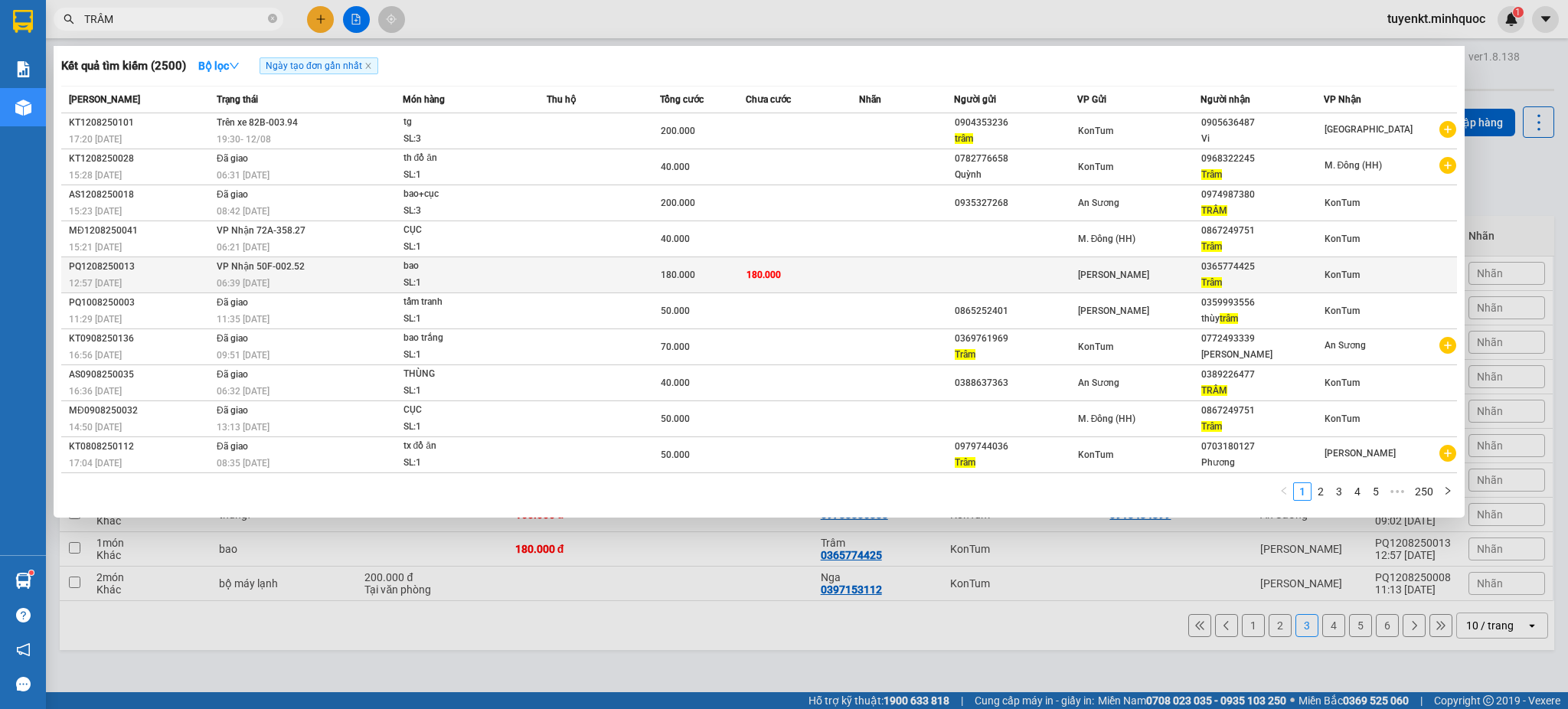
type input "TRÂM"
click at [737, 275] on div "180.000" at bounding box center [701, 275] width 83 height 17
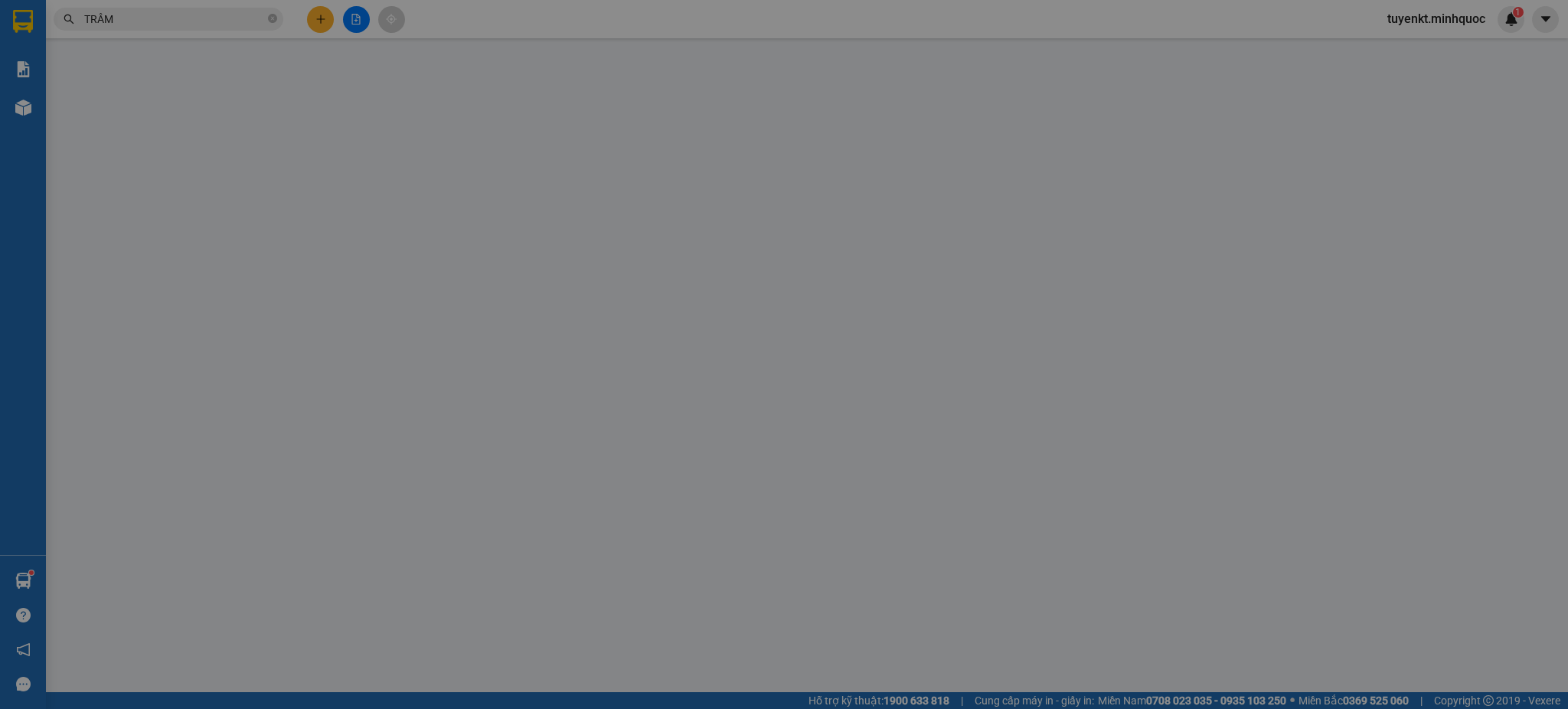
type input "0365774425"
type input "Trâm"
type input "180.000"
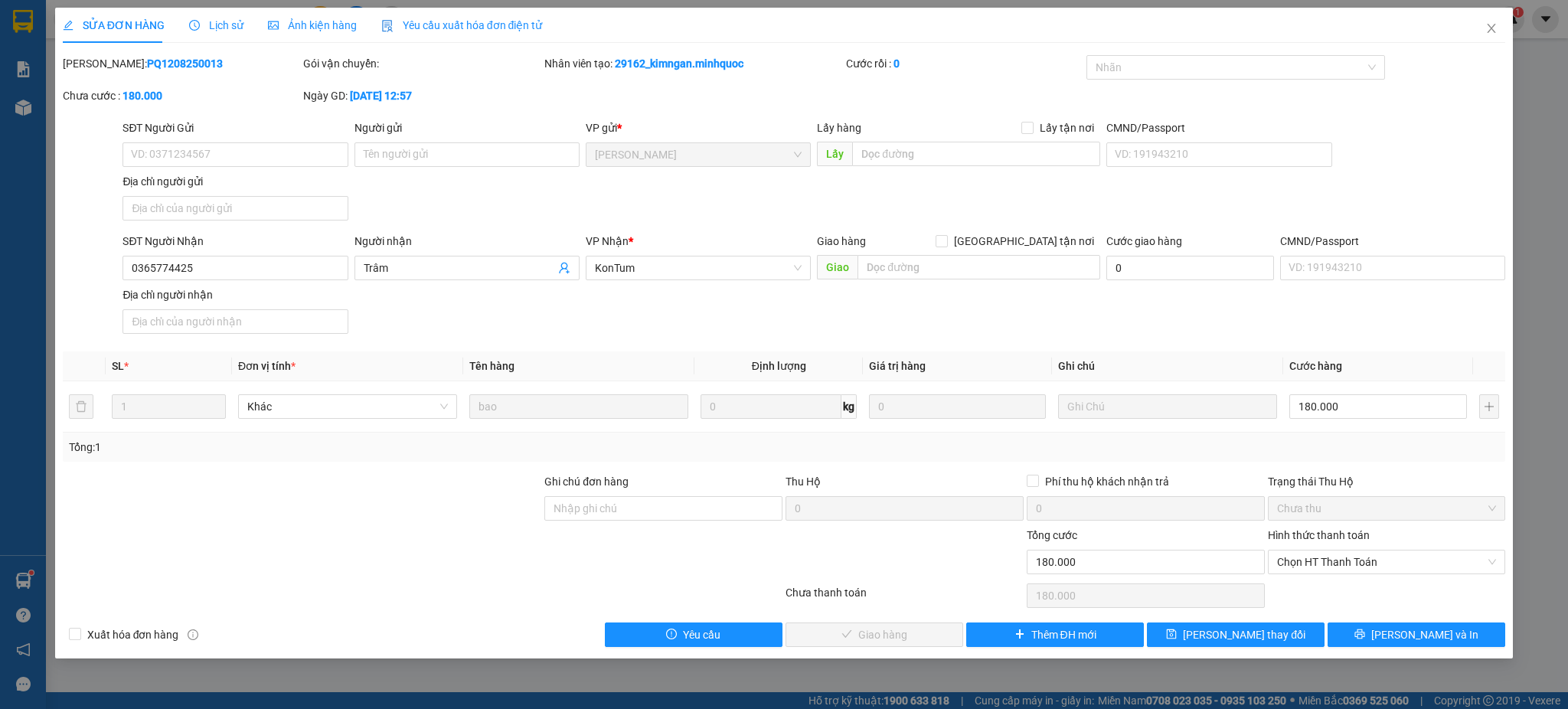
click at [238, 15] on div "Lịch sử" at bounding box center [216, 25] width 54 height 35
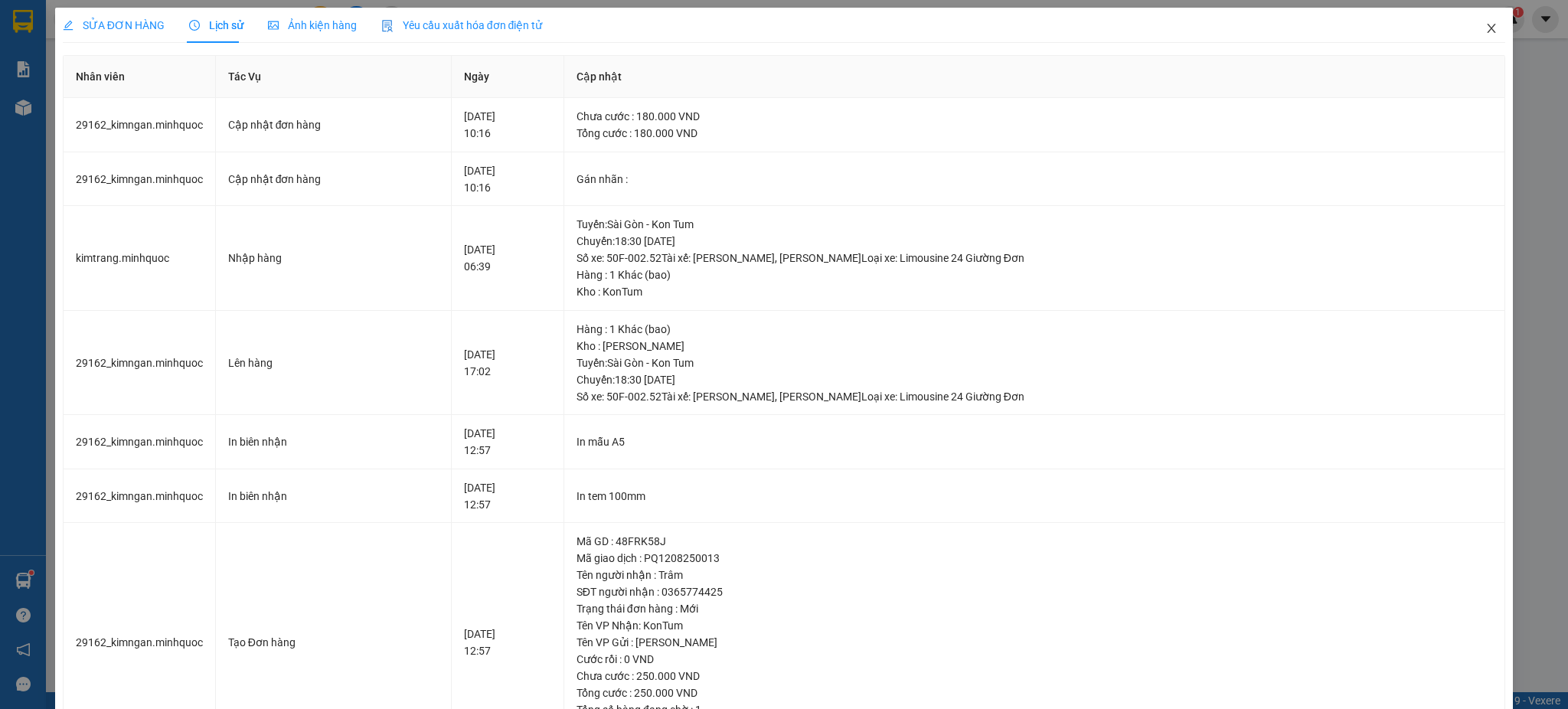
click at [1471, 37] on span "Close" at bounding box center [1491, 29] width 43 height 43
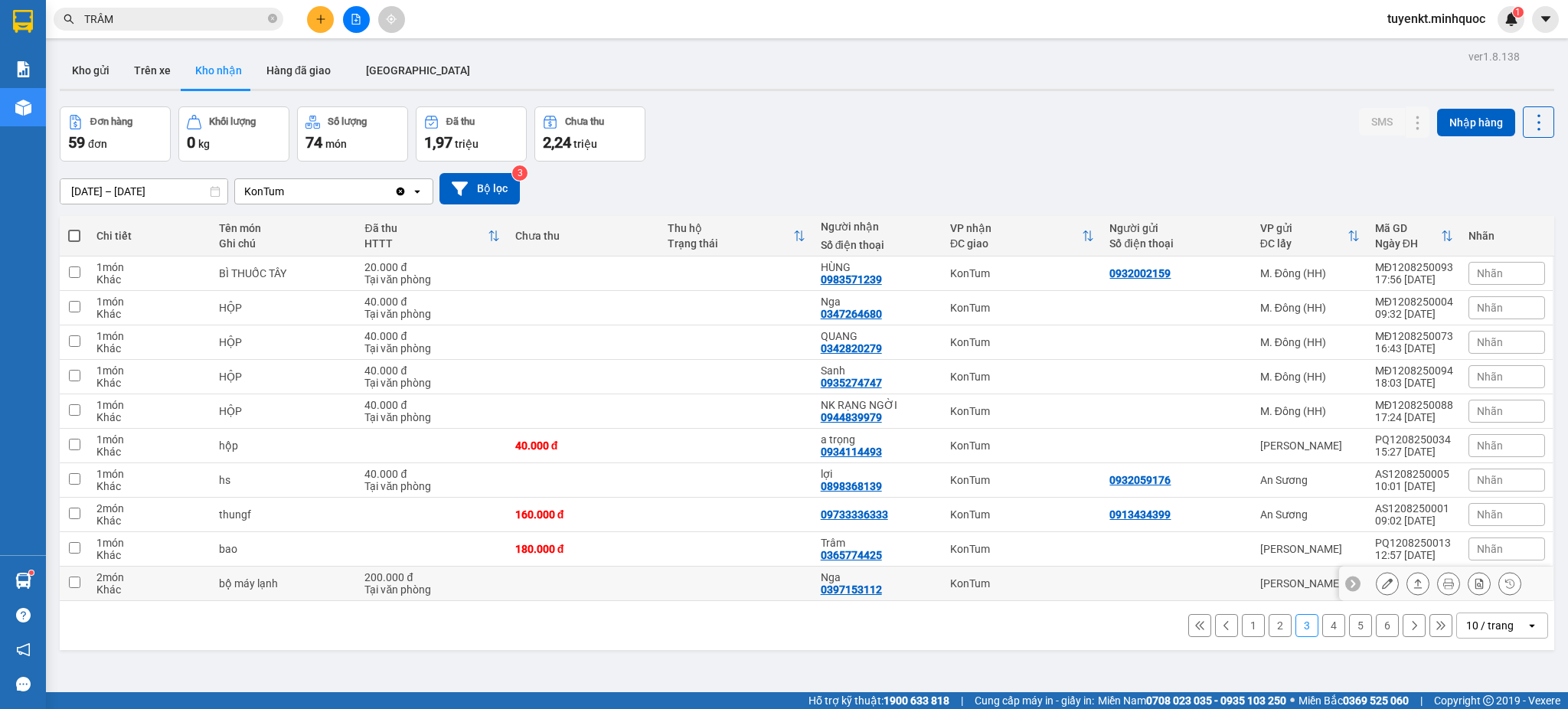
click at [1376, 579] on button at bounding box center [1386, 584] width 21 height 27
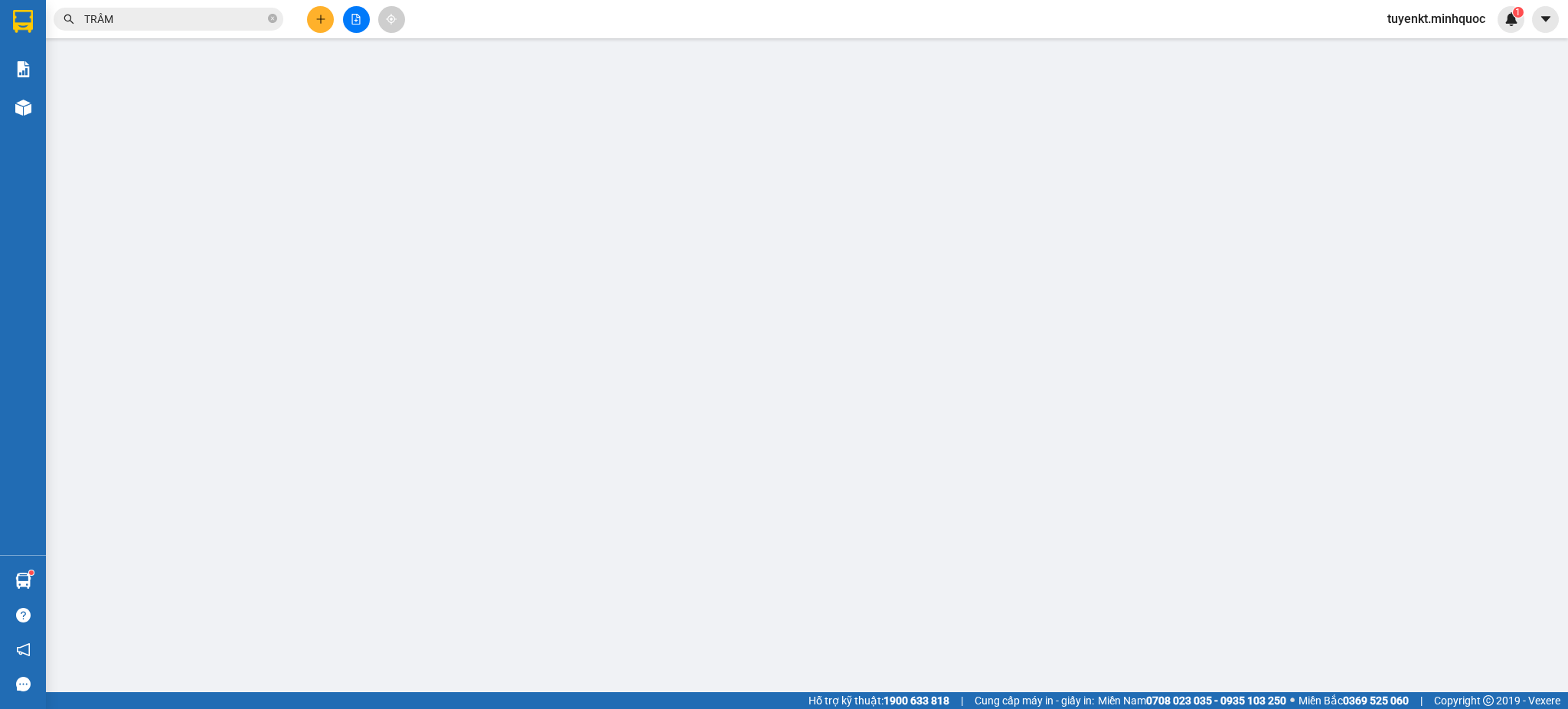
type input "0397153112"
type input "Nga"
type input "200.000"
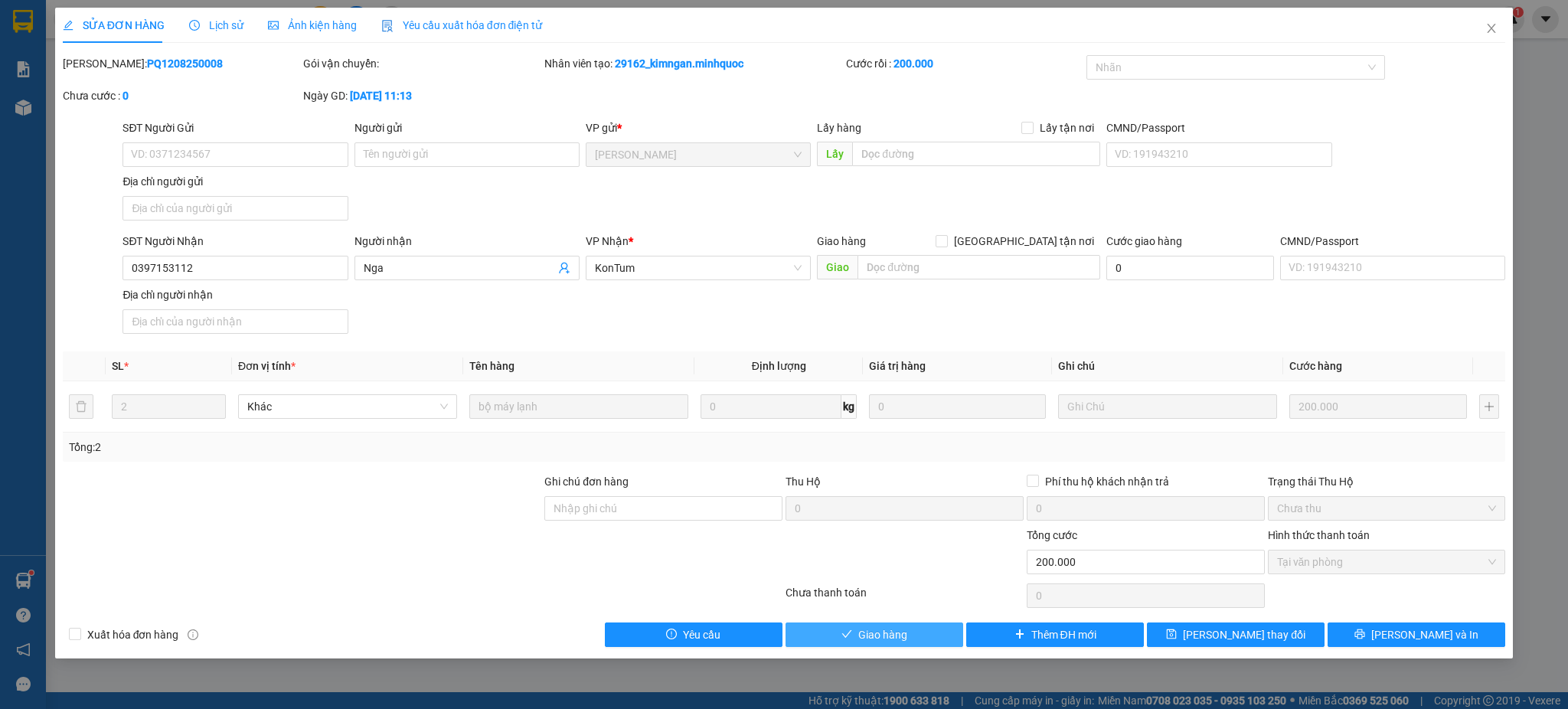
click at [809, 633] on button "Giao hàng" at bounding box center [874, 634] width 178 height 25
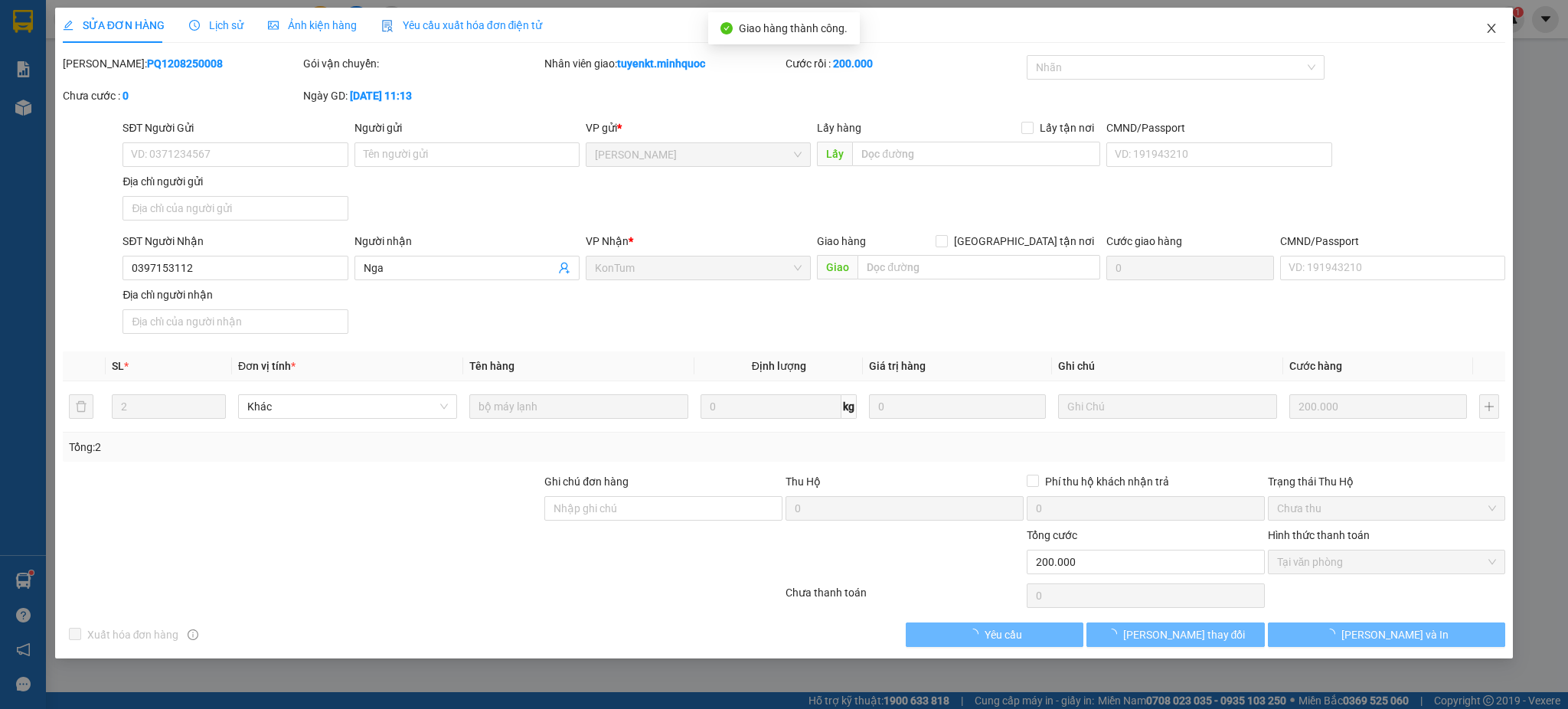
click at [1488, 18] on span "Close" at bounding box center [1491, 29] width 43 height 43
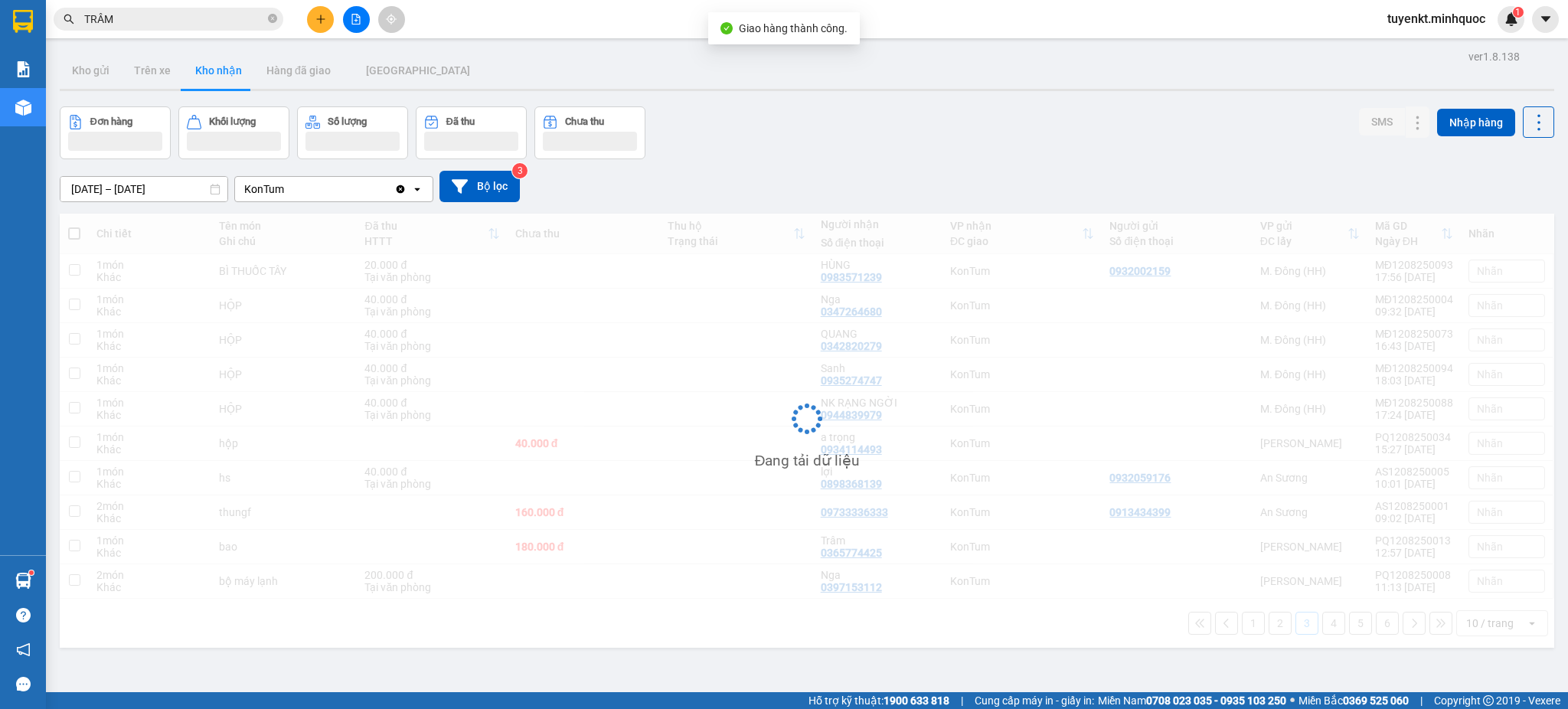
click at [1482, 46] on div "ver 1.8.138 Kho gửi Trên xe Kho nhận Hàng đã giao ĐÀ NẴNG Đơn hàng Khối lượng S…" at bounding box center [806, 400] width 1507 height 709
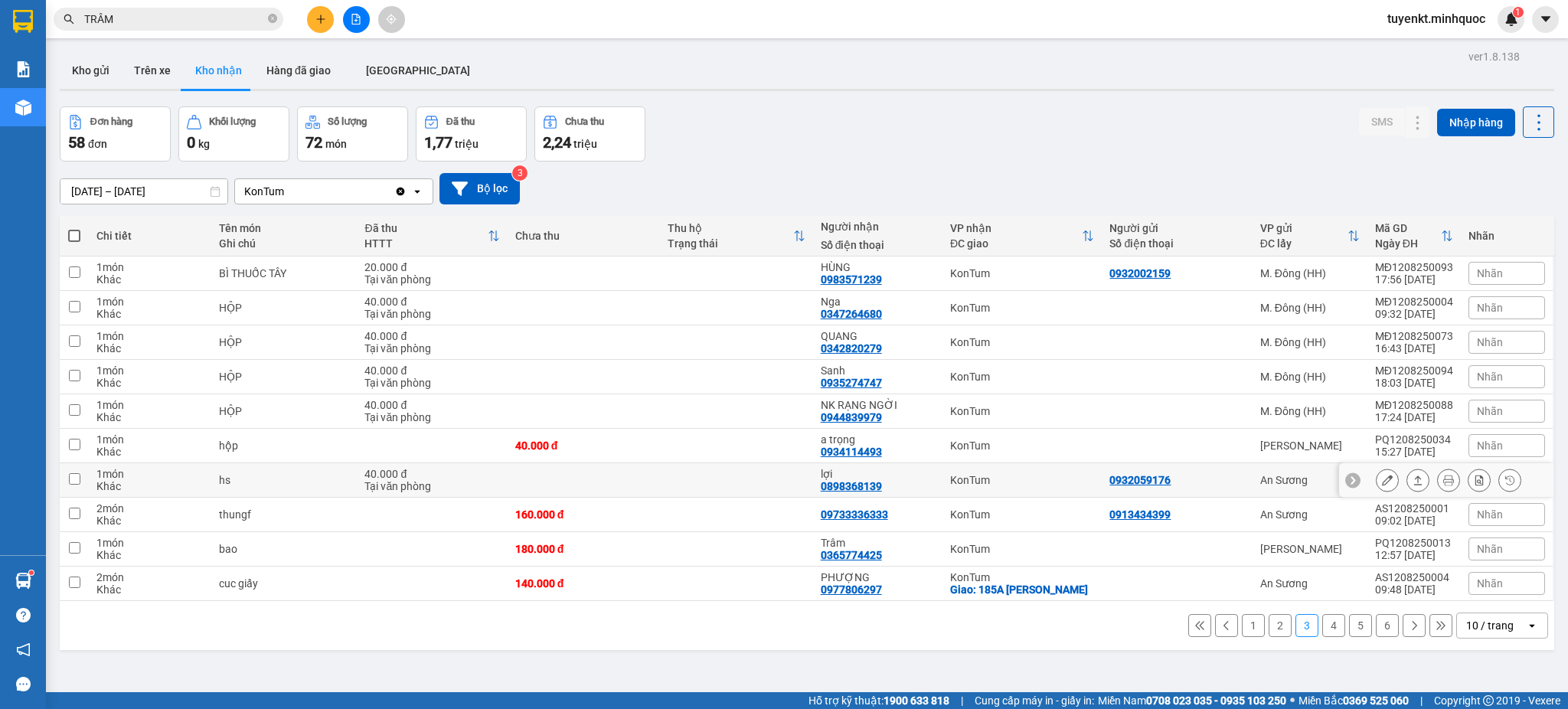
click at [1377, 482] on button at bounding box center [1386, 481] width 21 height 27
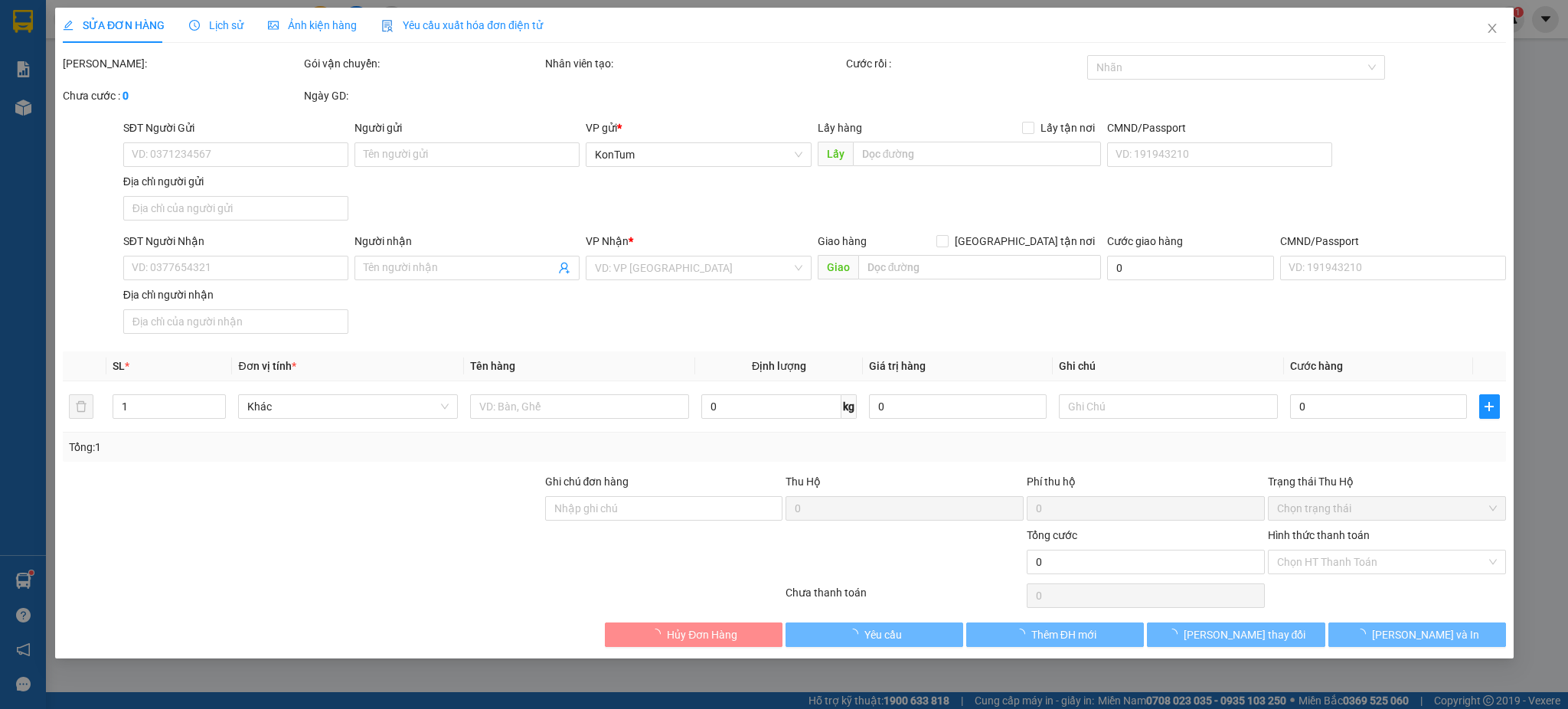
type input "0932059176"
type input "0898368139"
type input "lợi"
type input "40.000"
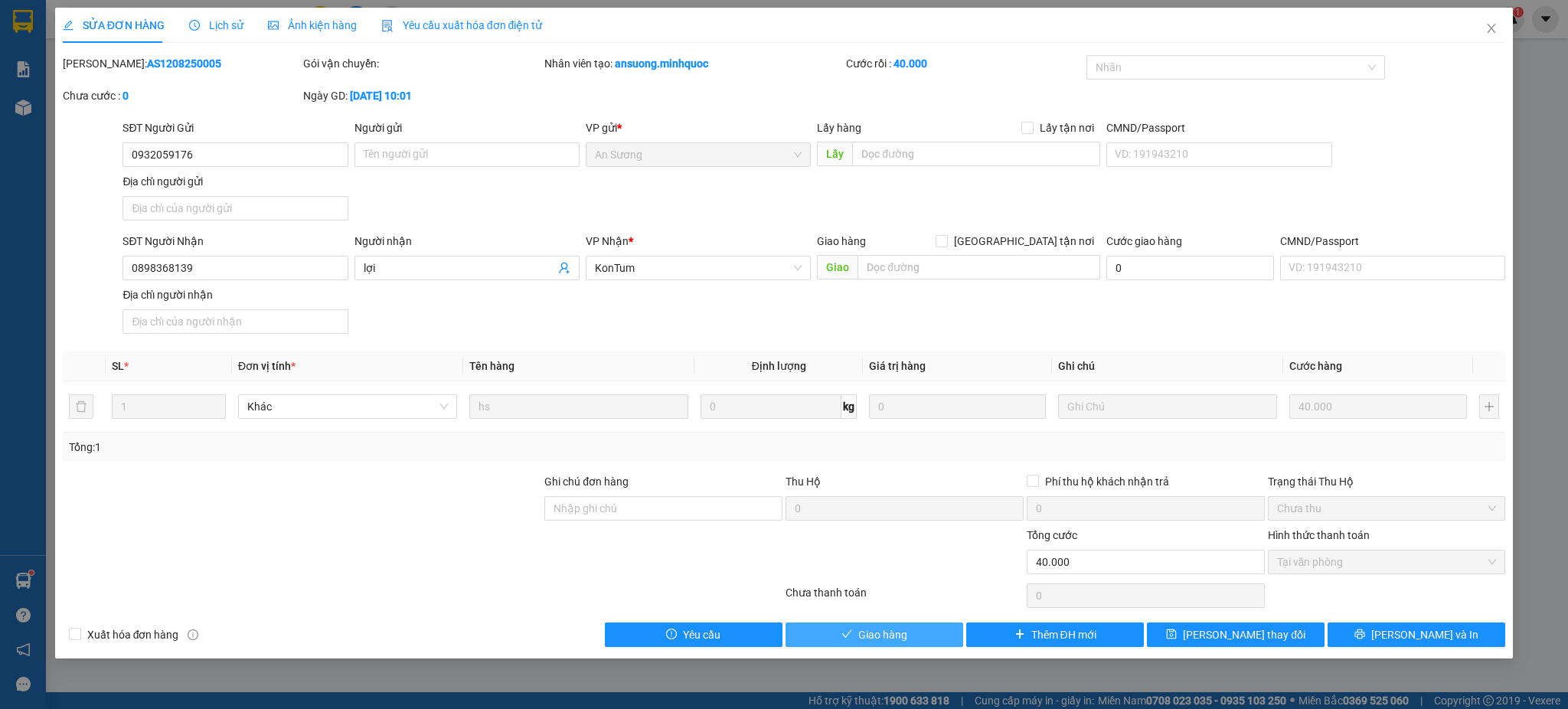
click at [869, 641] on span "Giao hàng" at bounding box center [882, 634] width 49 height 17
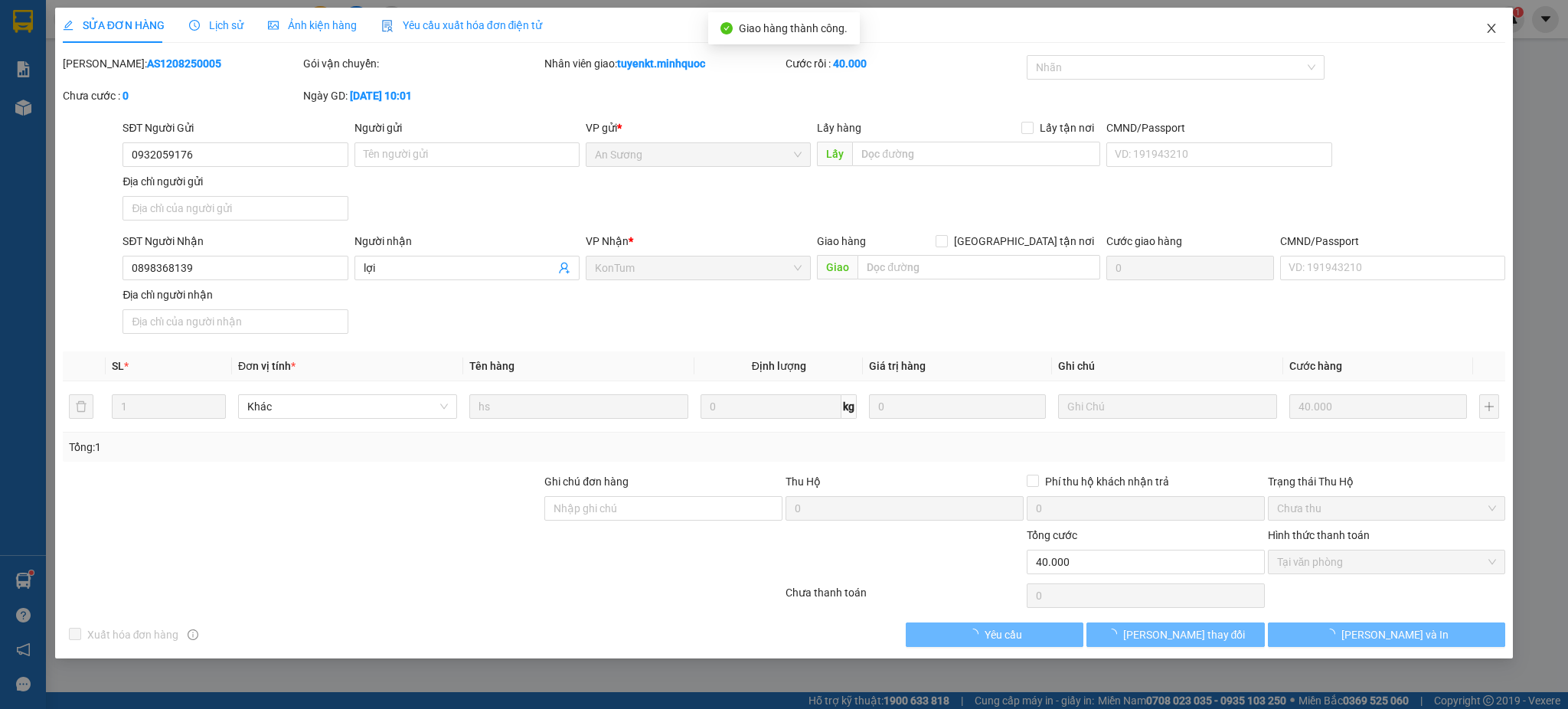
click at [1495, 38] on span "Close" at bounding box center [1491, 29] width 43 height 43
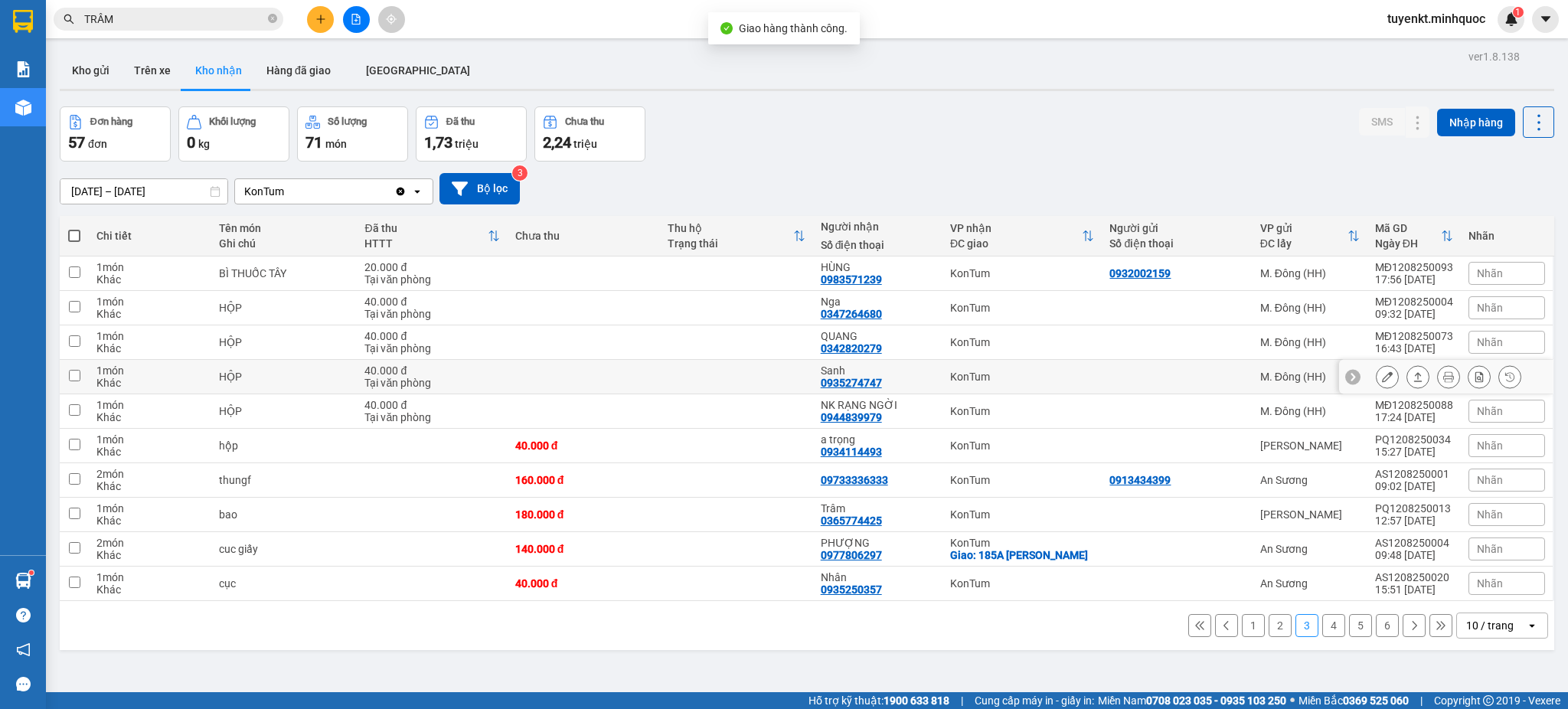
click at [1382, 374] on icon at bounding box center [1386, 376] width 11 height 11
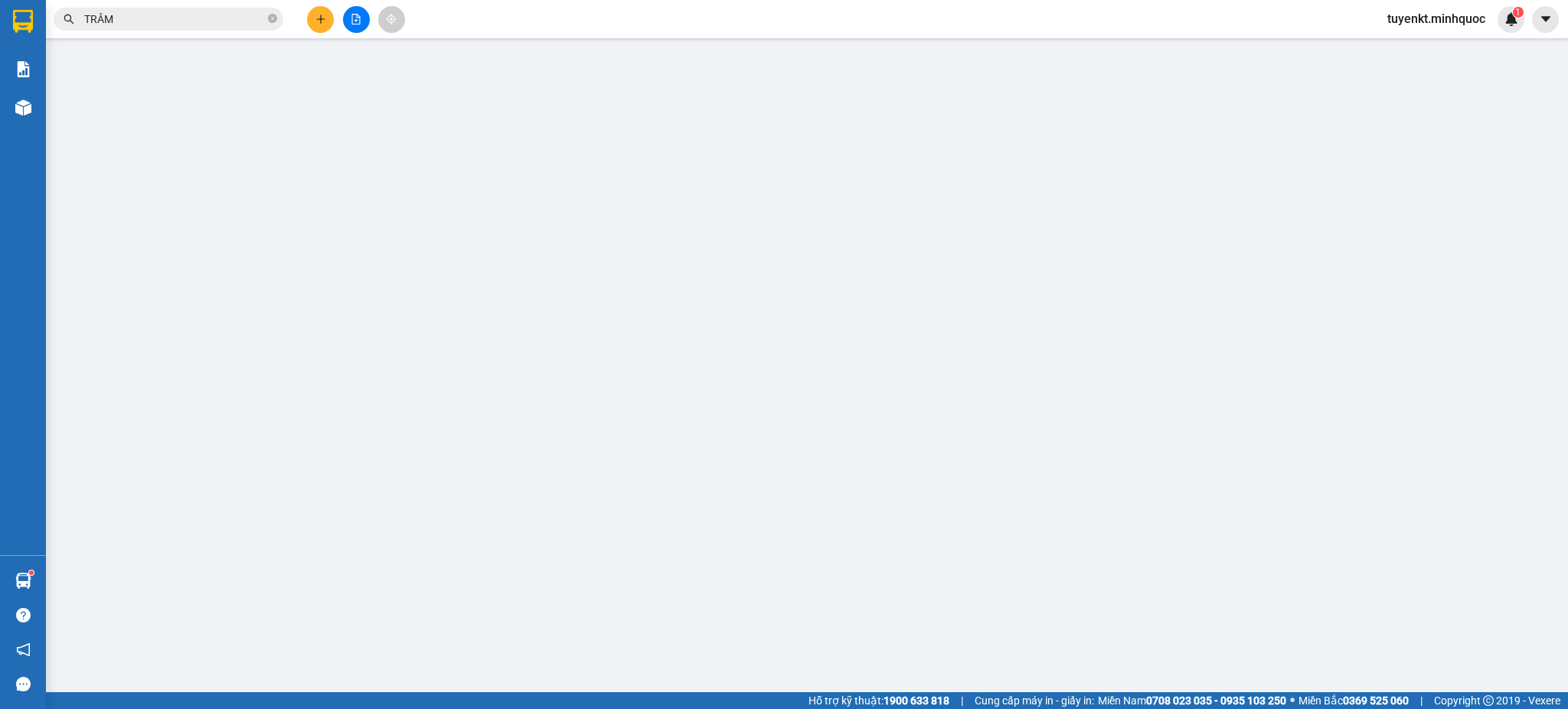
type input "0935274747"
type input "Sanh"
type input "40.000"
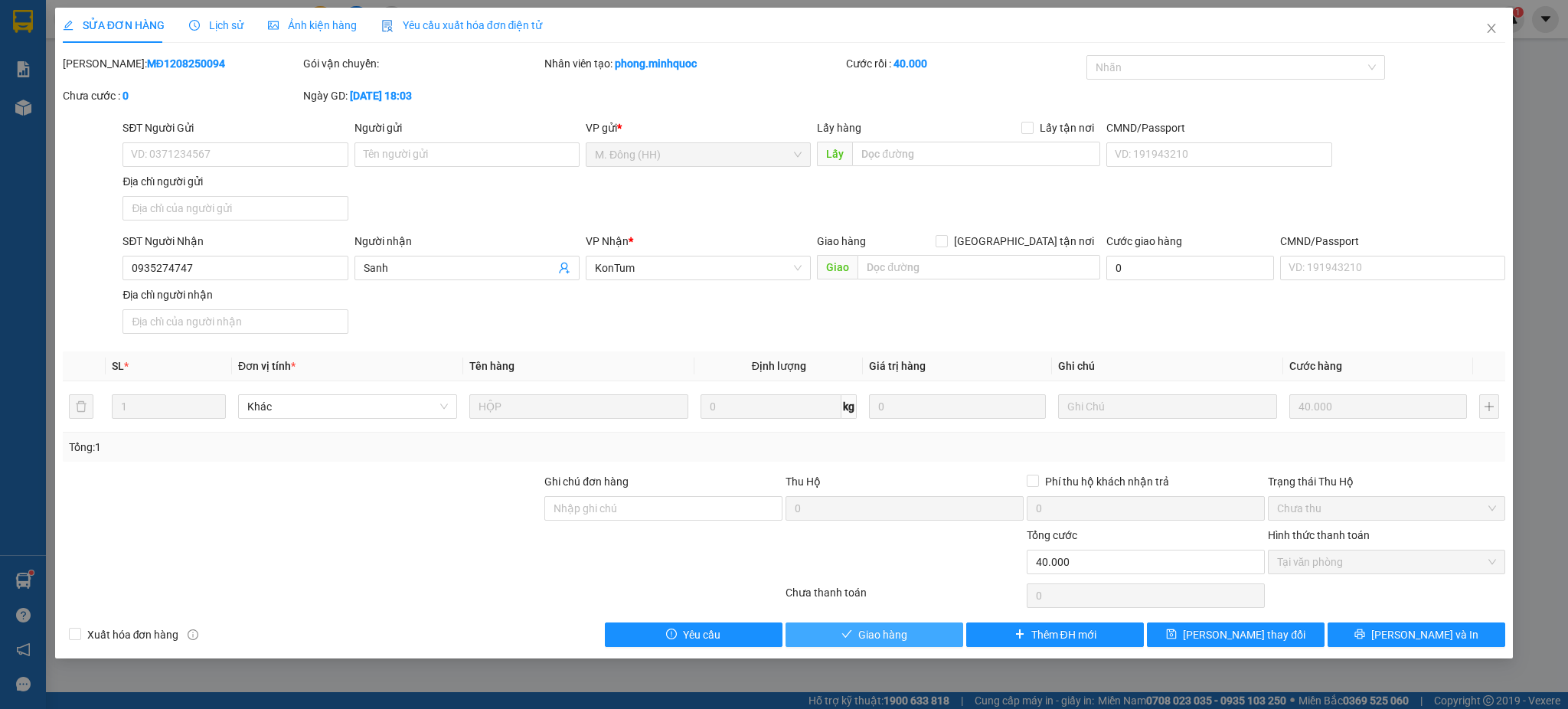
click at [909, 631] on button "Giao hàng" at bounding box center [874, 634] width 178 height 25
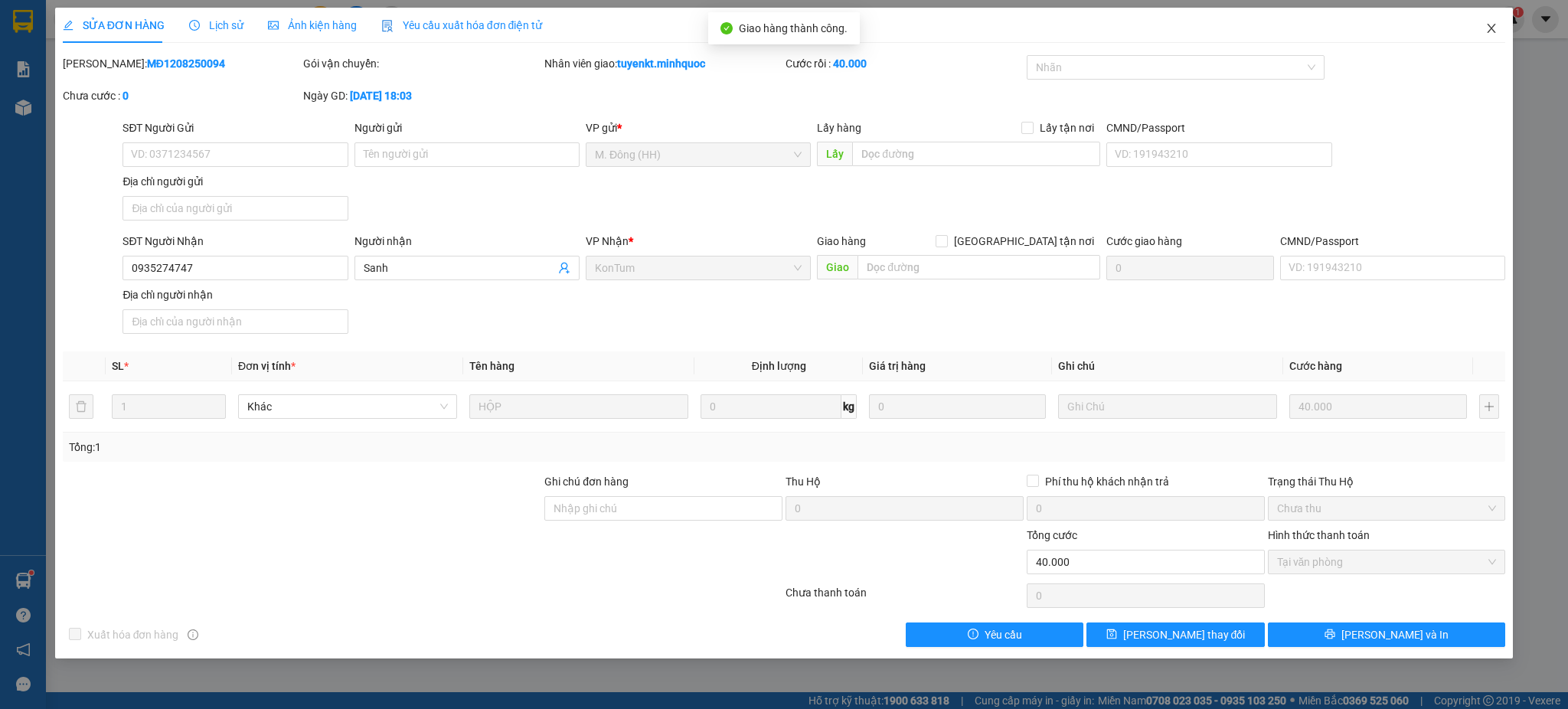
click at [1480, 29] on span "Close" at bounding box center [1491, 29] width 43 height 43
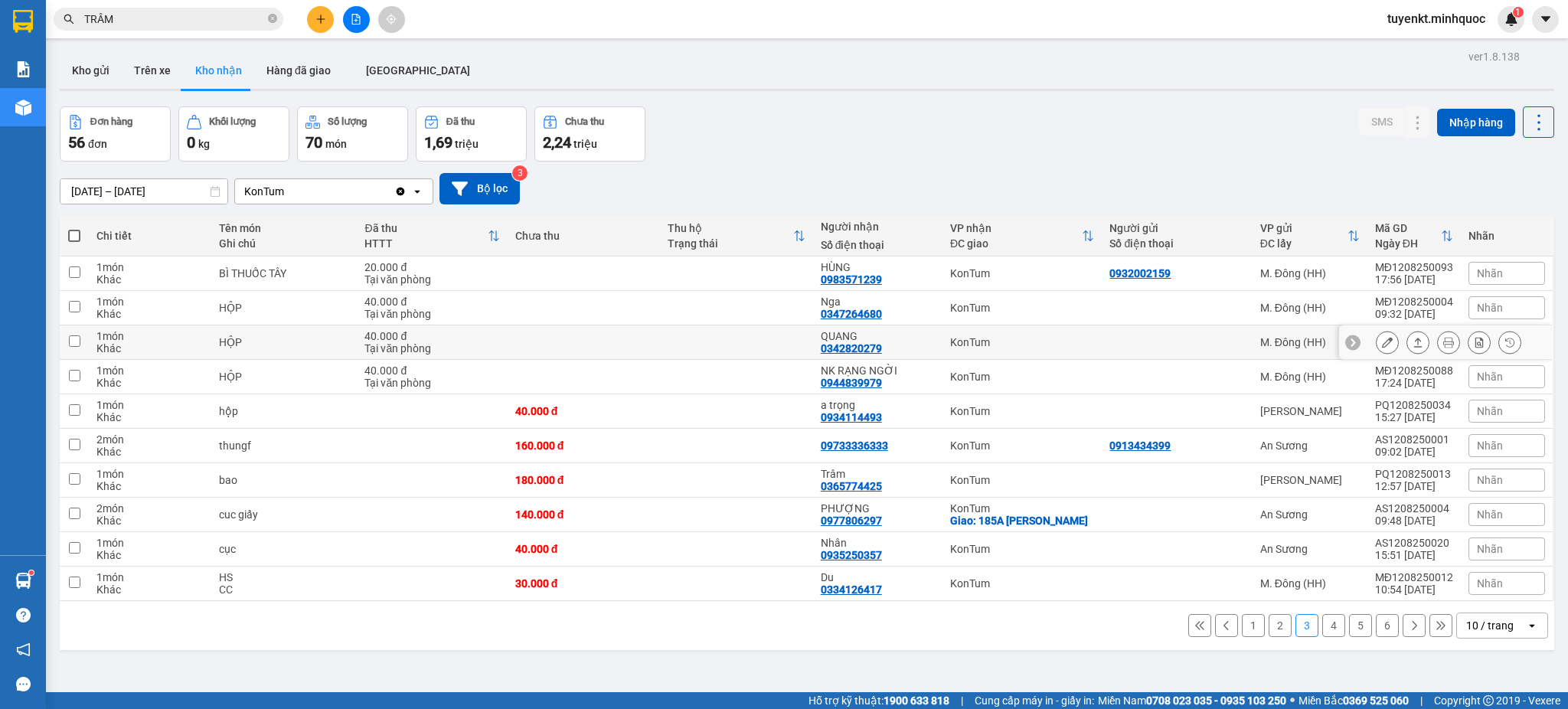
click at [1407, 341] on button at bounding box center [1418, 343] width 21 height 27
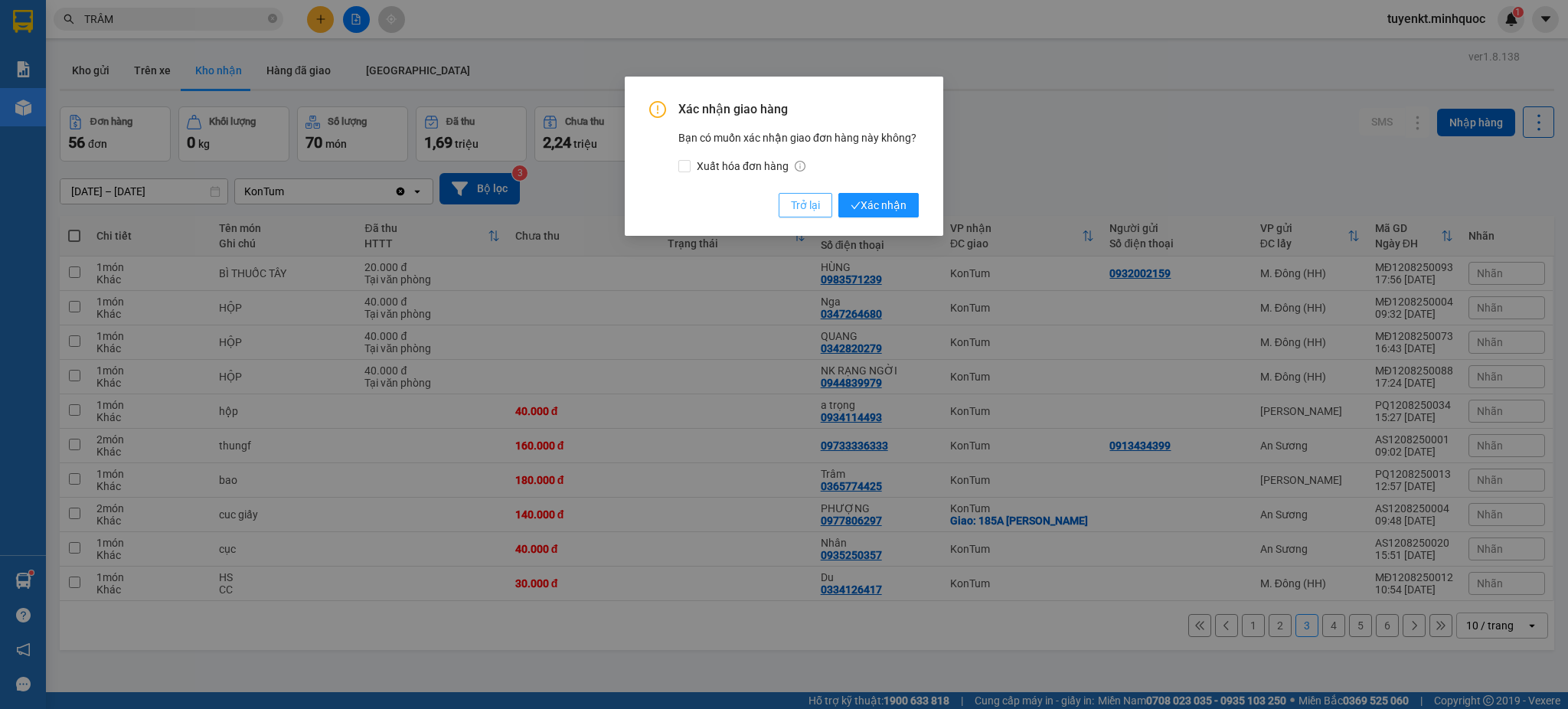
click at [801, 197] on span "Trở lại" at bounding box center [805, 205] width 29 height 17
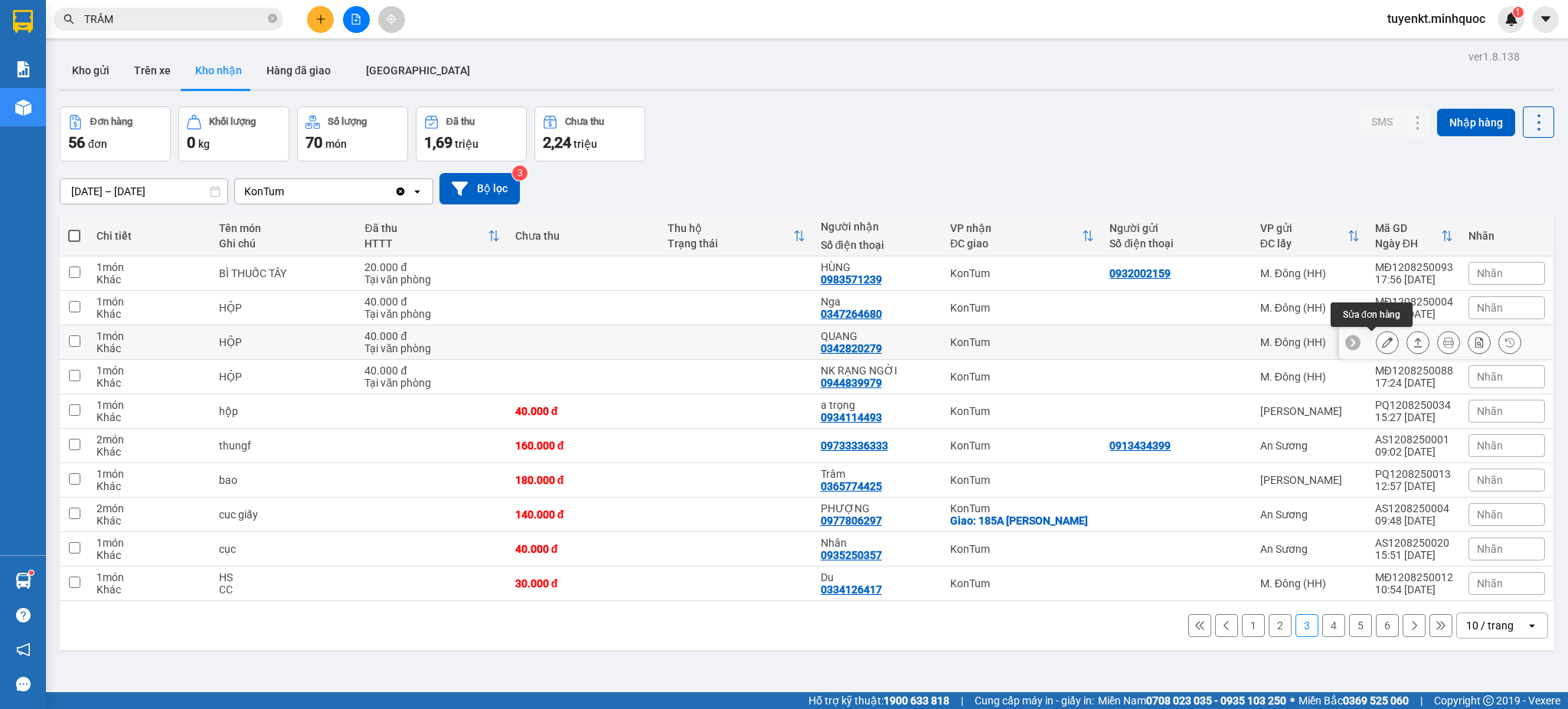
click at [1382, 340] on icon at bounding box center [1386, 342] width 11 height 11
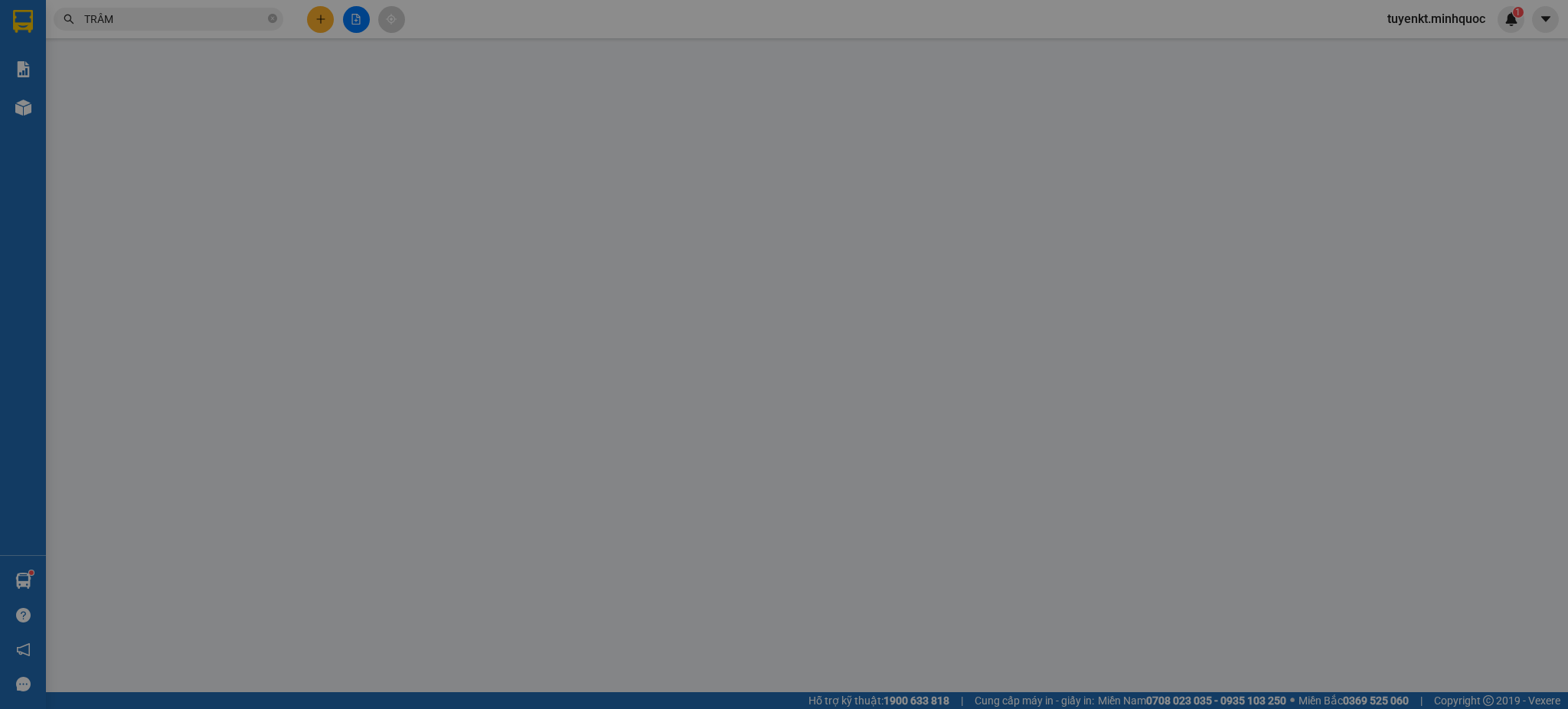
type input "0342820279"
type input "QUANG"
type input "40.000"
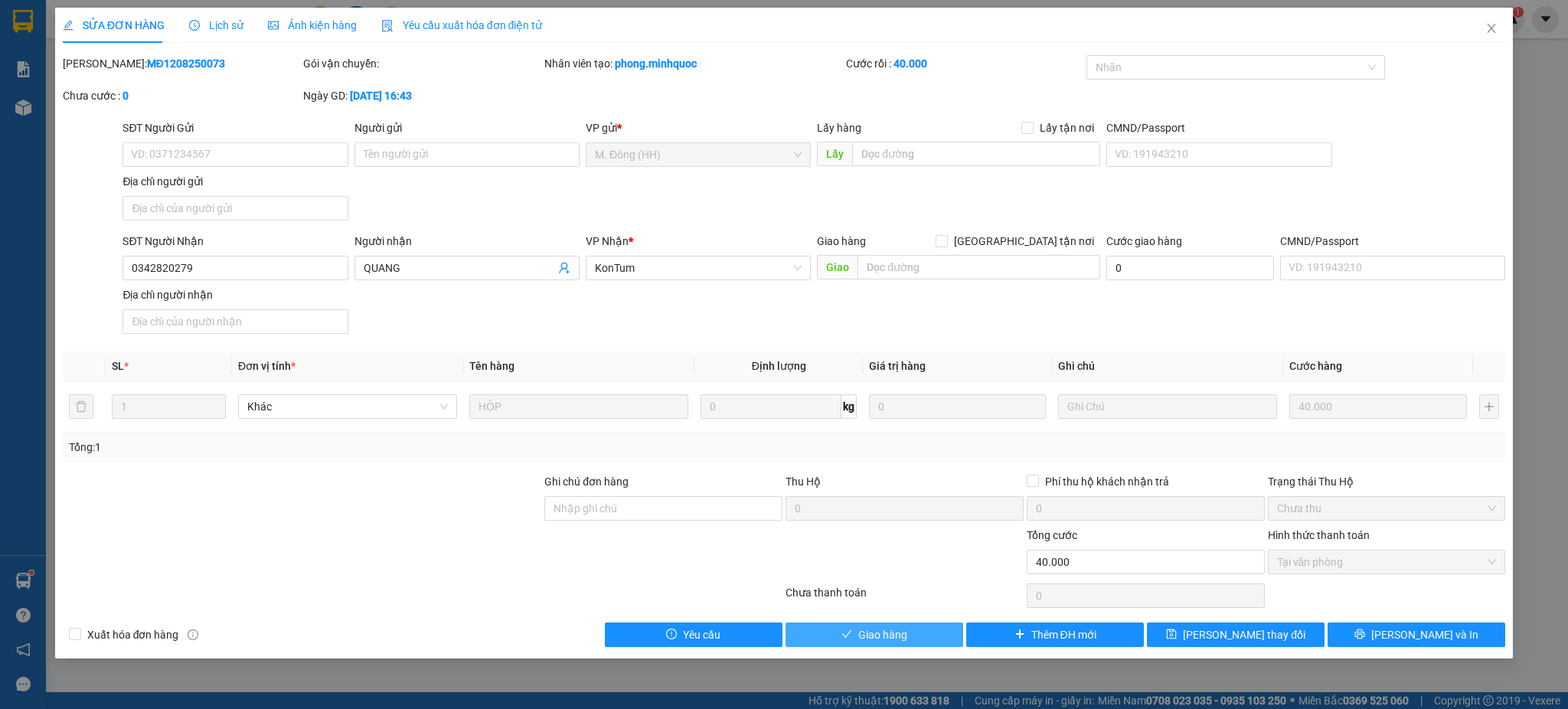
click at [889, 634] on span "Giao hàng" at bounding box center [882, 634] width 49 height 17
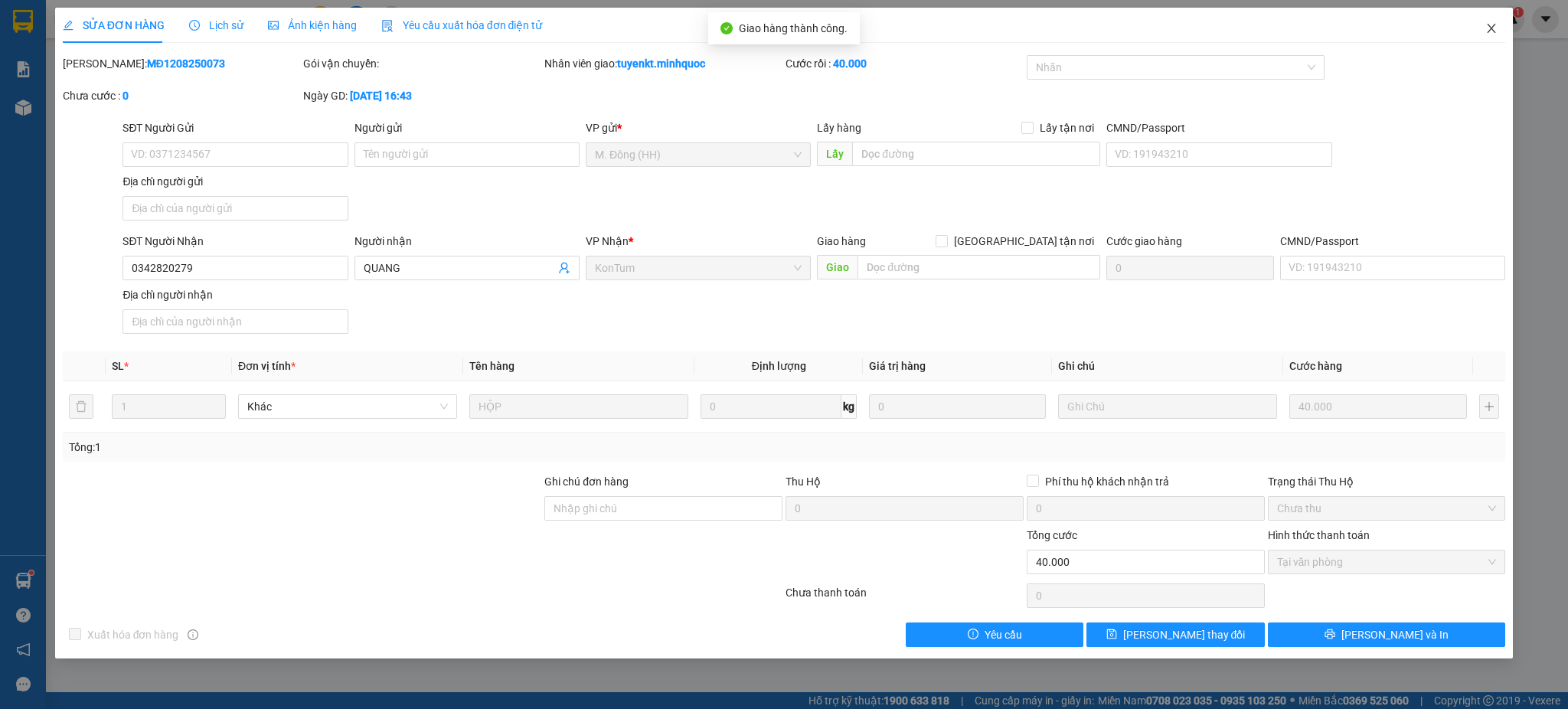
click at [1499, 29] on span "Close" at bounding box center [1491, 29] width 43 height 43
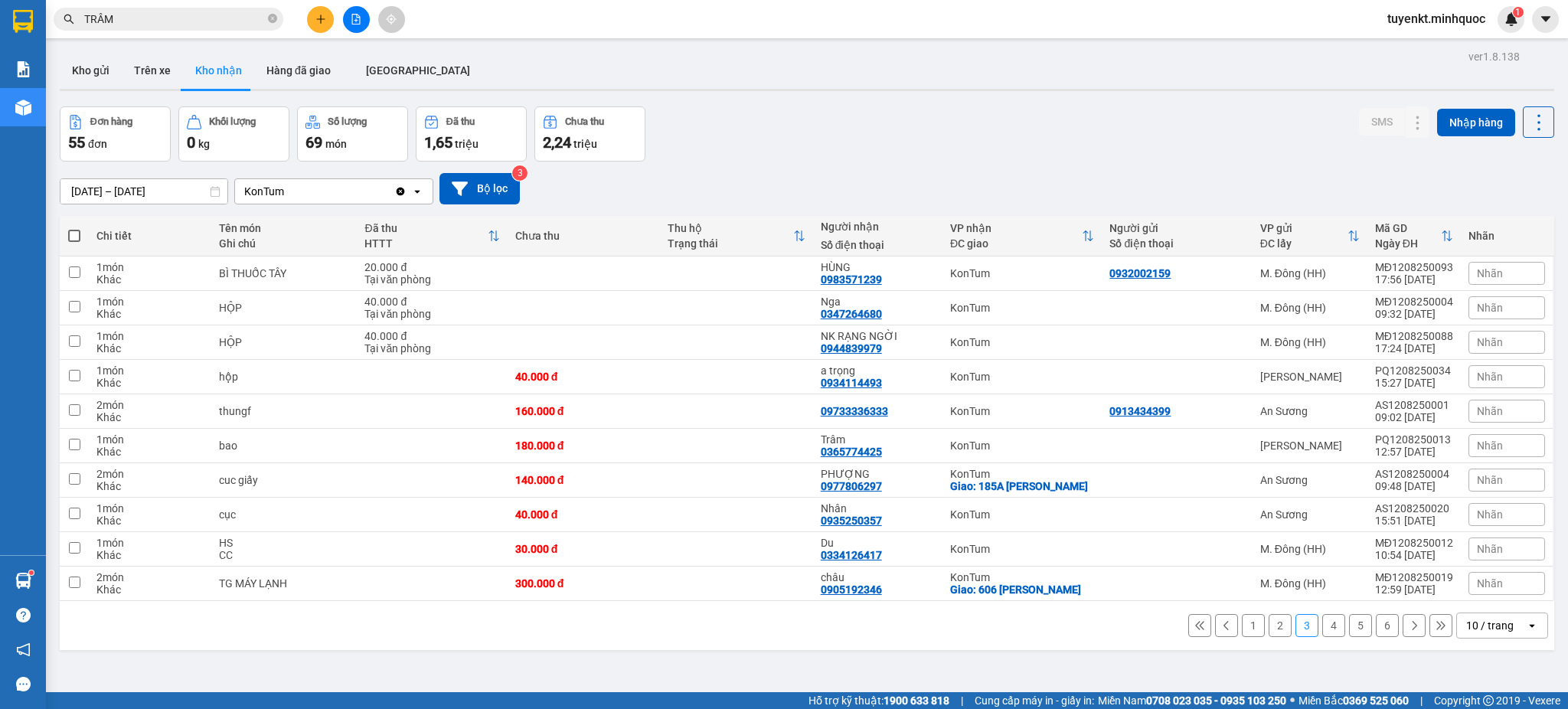
click at [1323, 631] on button "4" at bounding box center [1334, 626] width 23 height 23
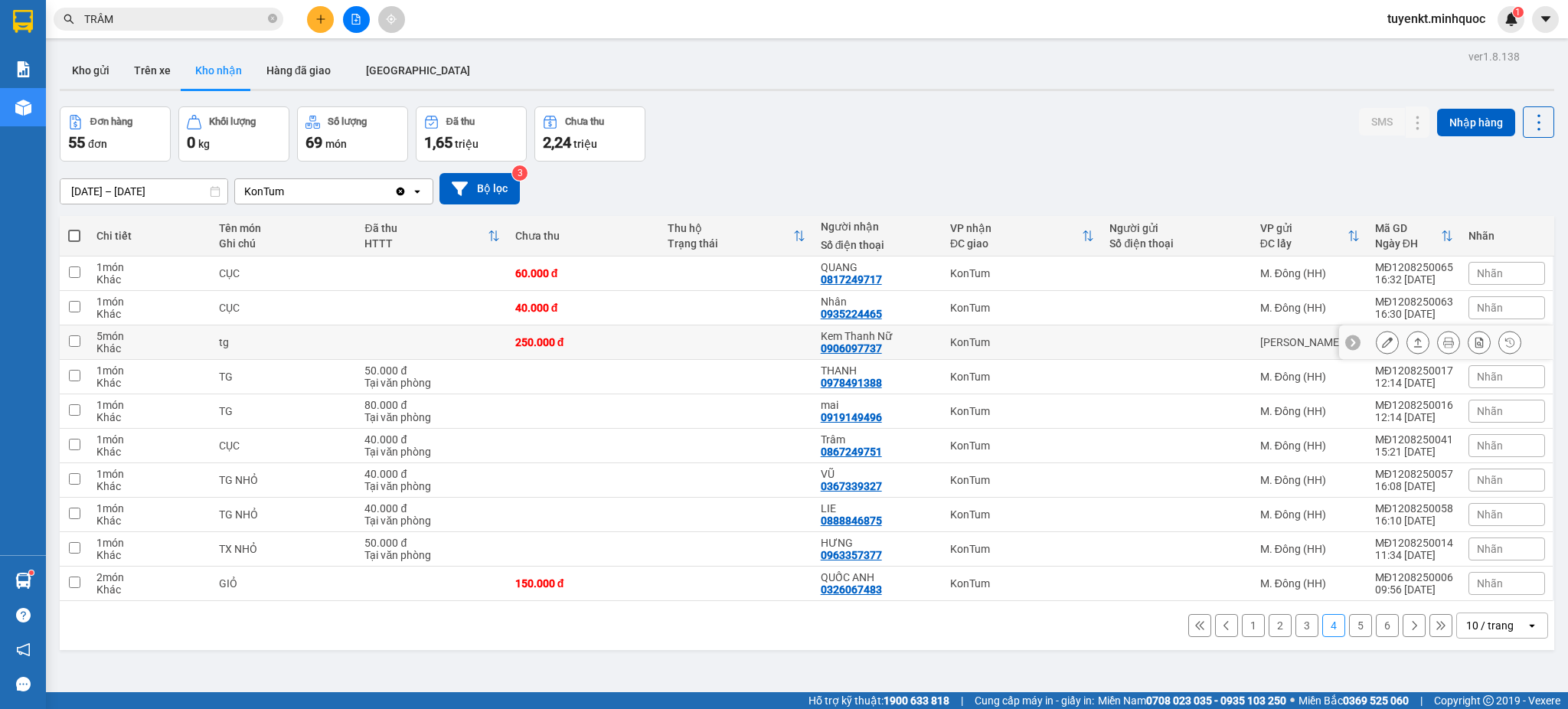
click at [1376, 348] on button at bounding box center [1386, 343] width 21 height 27
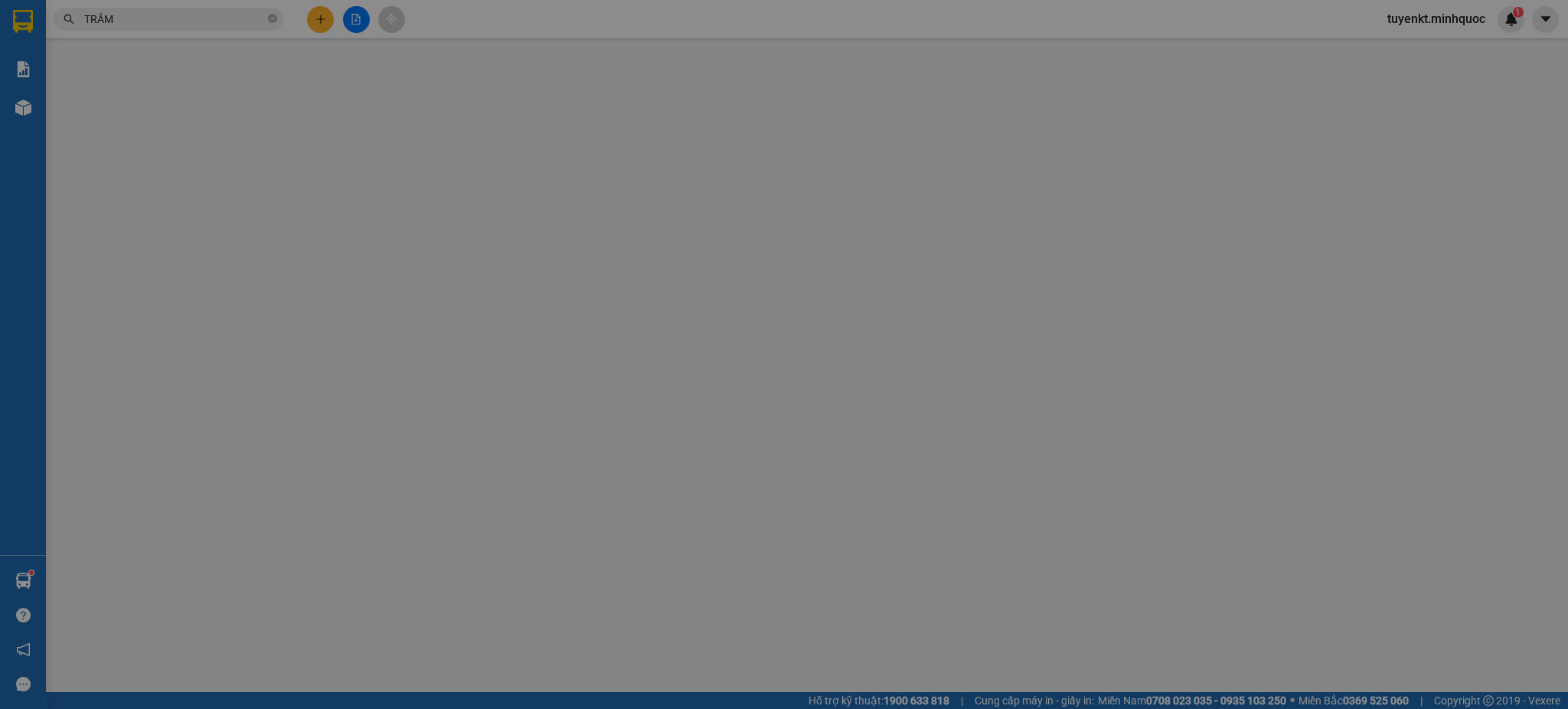
type input "0906097737"
type input "Kem Thanh Nữ"
type input "250.000"
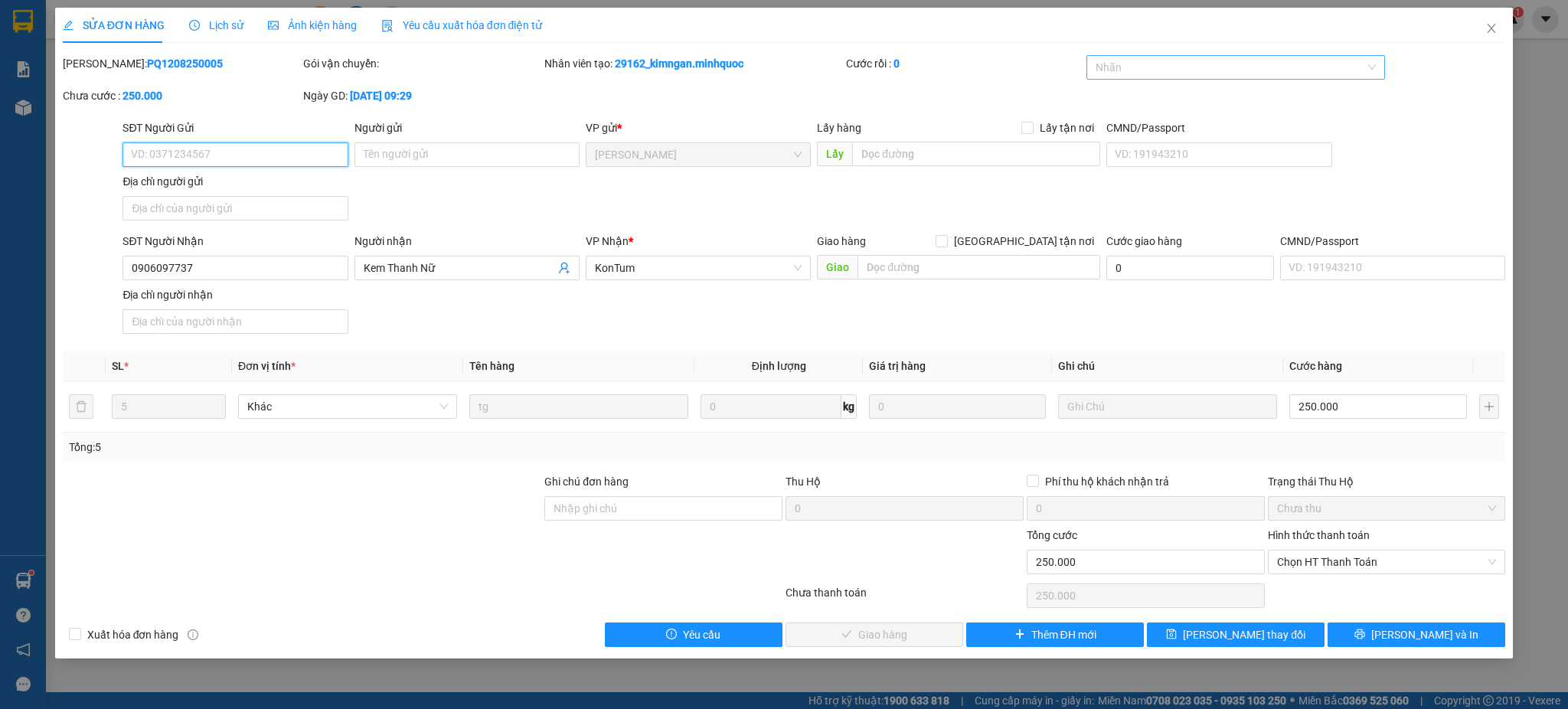
click at [1291, 61] on div at bounding box center [1228, 67] width 275 height 18
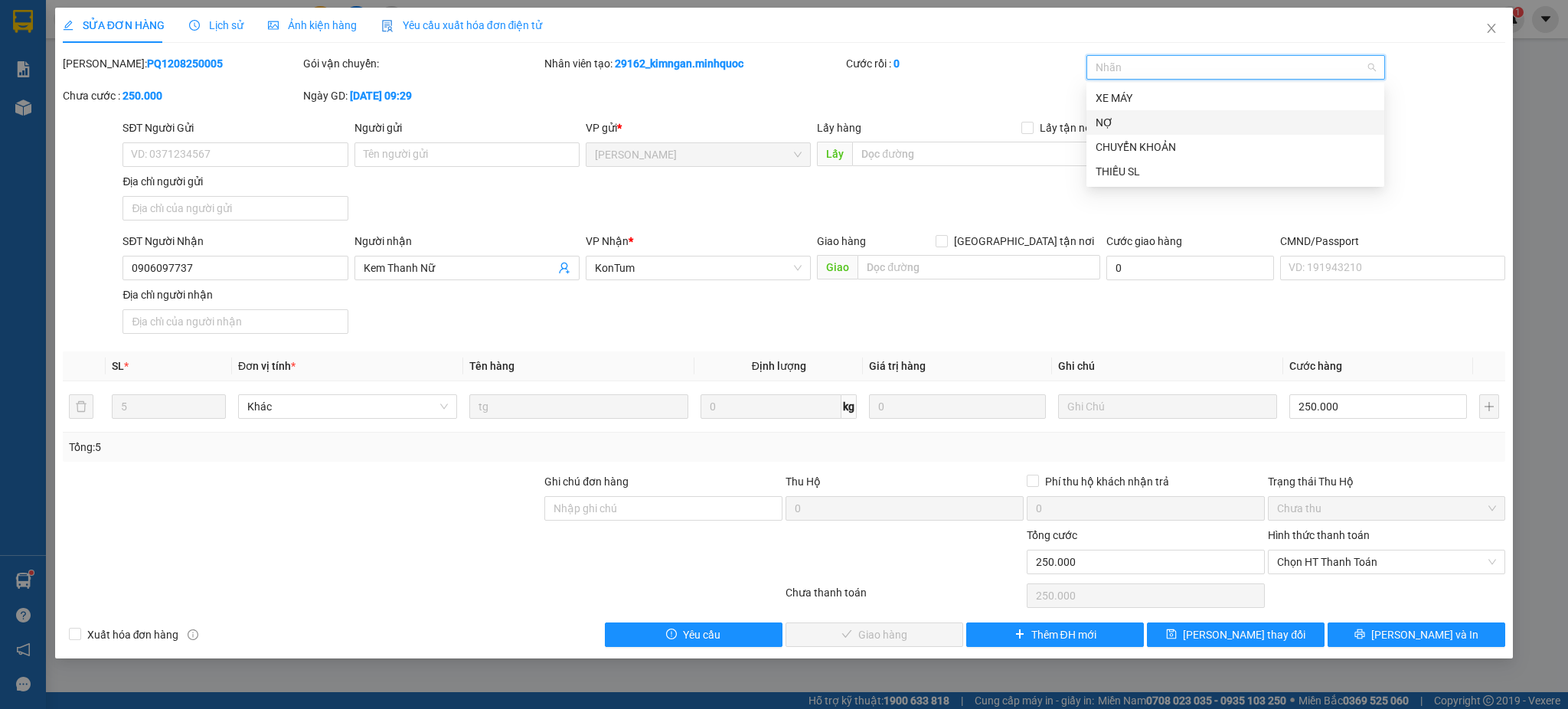
click at [1147, 130] on div "NỢ" at bounding box center [1235, 122] width 279 height 17
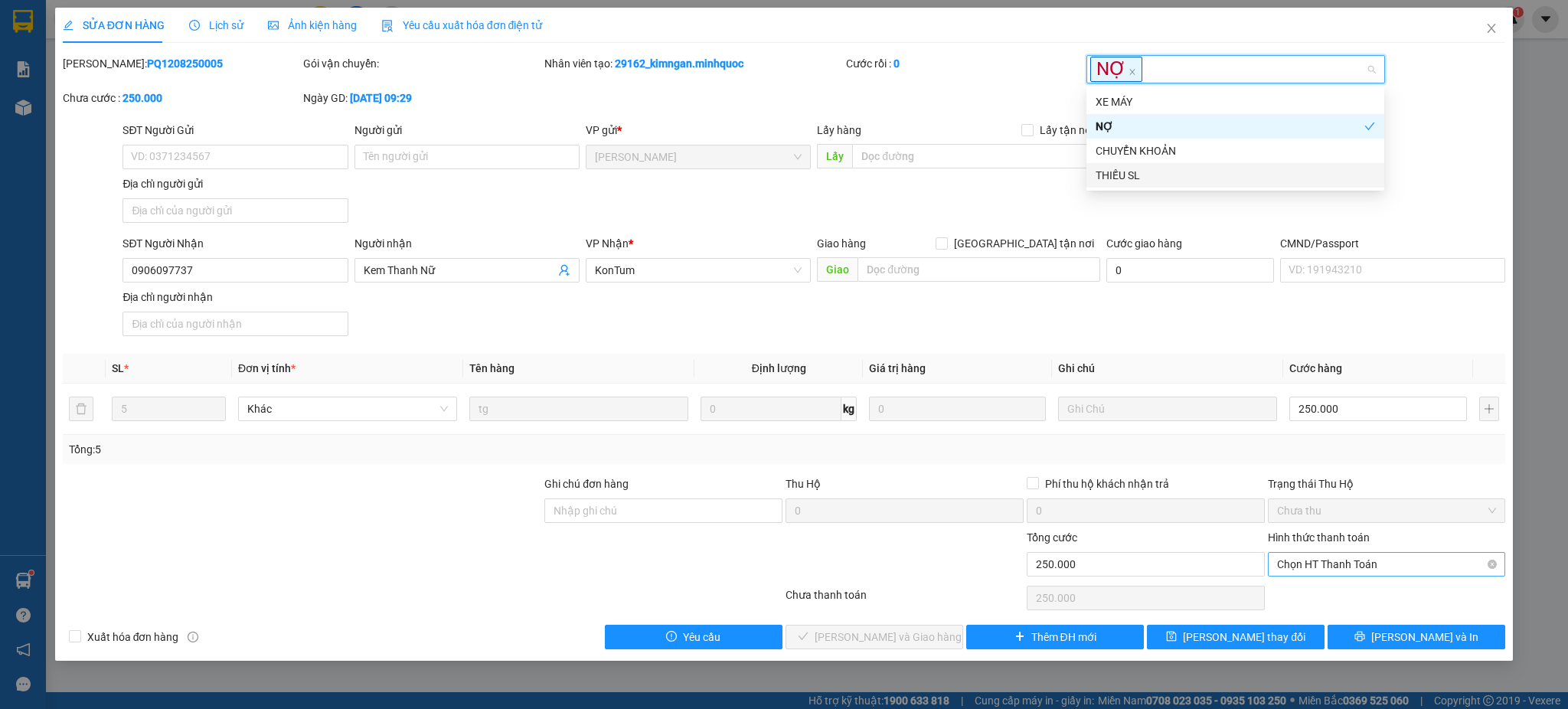
click at [1355, 568] on span "Chọn HT Thanh Toán" at bounding box center [1386, 564] width 220 height 23
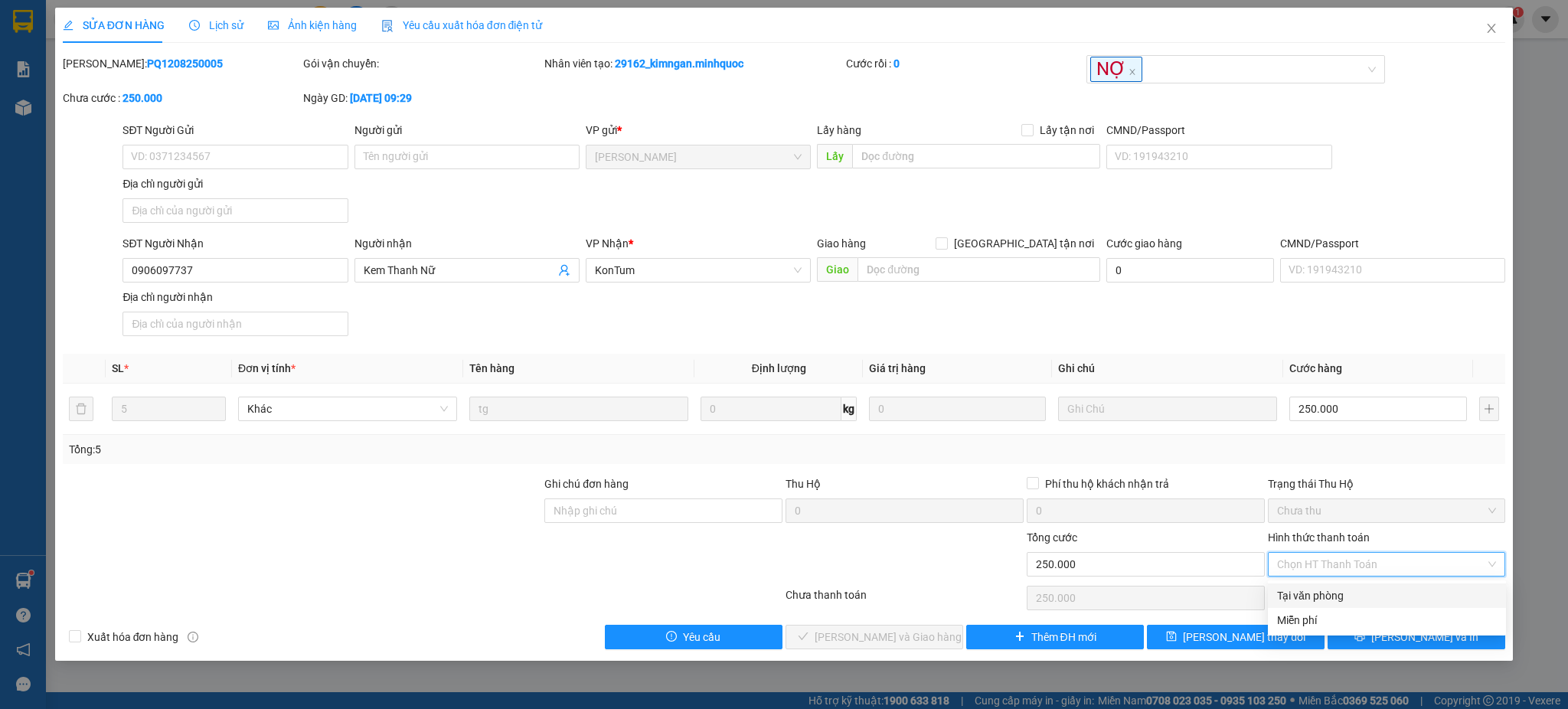
click at [1330, 590] on div "Tại văn phòng" at bounding box center [1386, 595] width 220 height 17
type input "0"
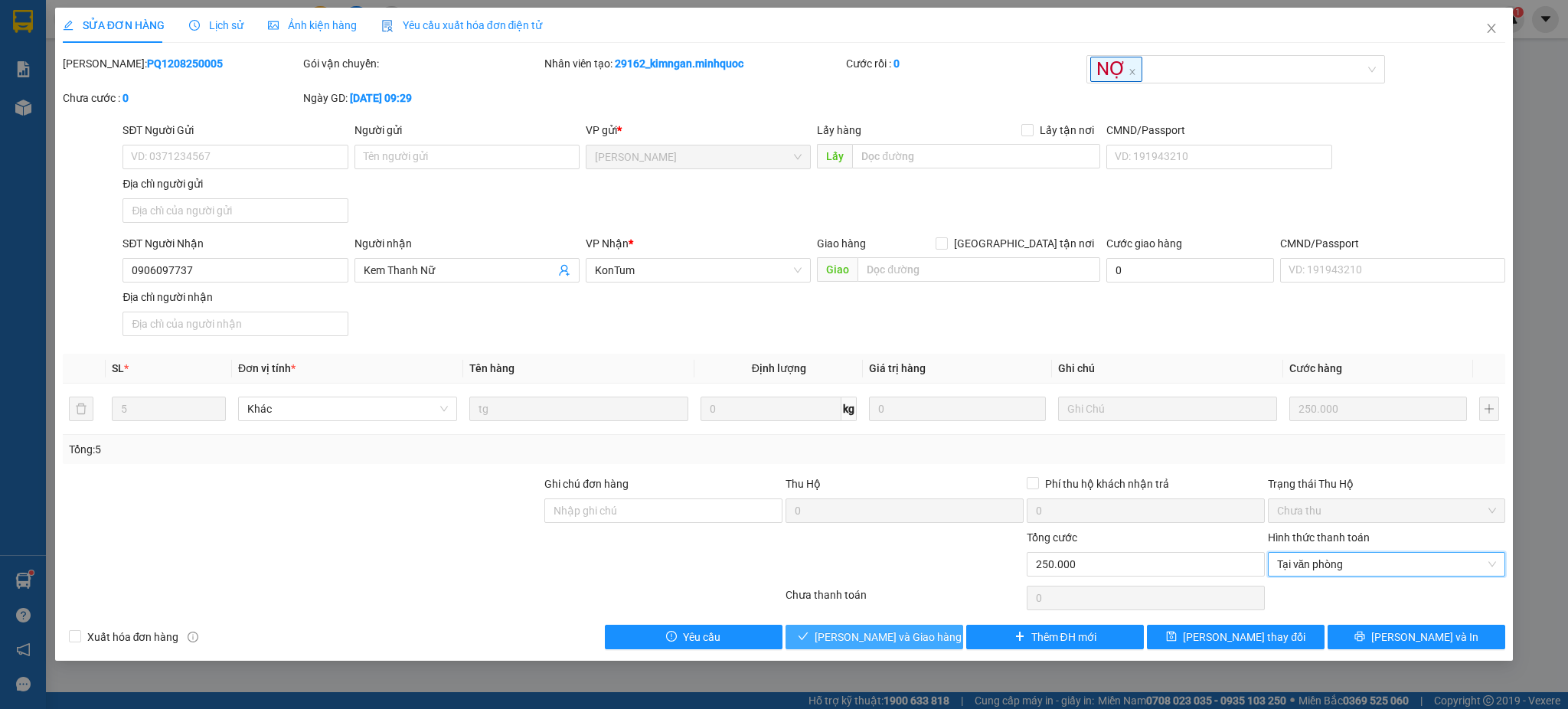
click at [898, 636] on span "[PERSON_NAME] và Giao hàng" at bounding box center [888, 637] width 147 height 17
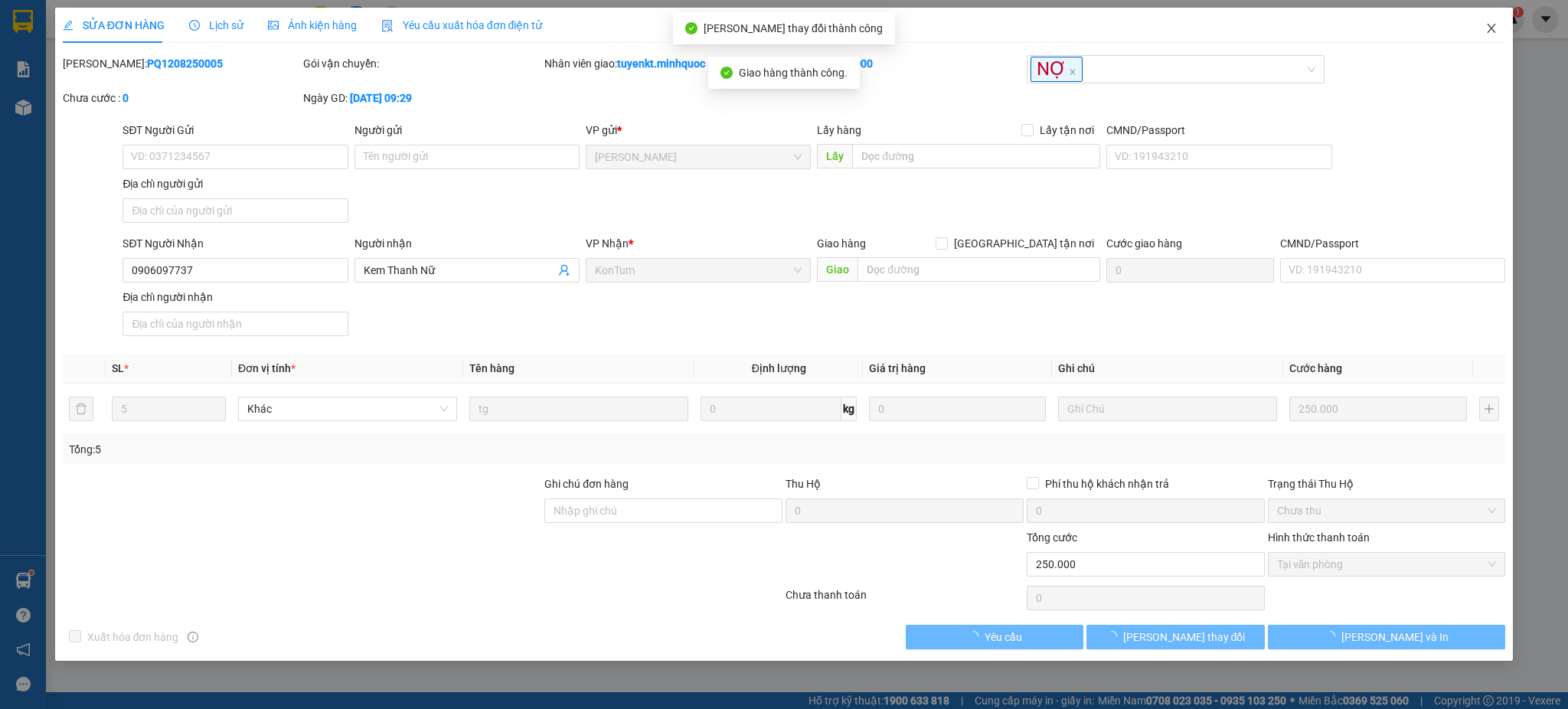
drag, startPoint x: 1493, startPoint y: 26, endPoint x: 1503, endPoint y: 35, distance: 13.5
click at [1493, 28] on icon "close" at bounding box center [1492, 29] width 9 height 10
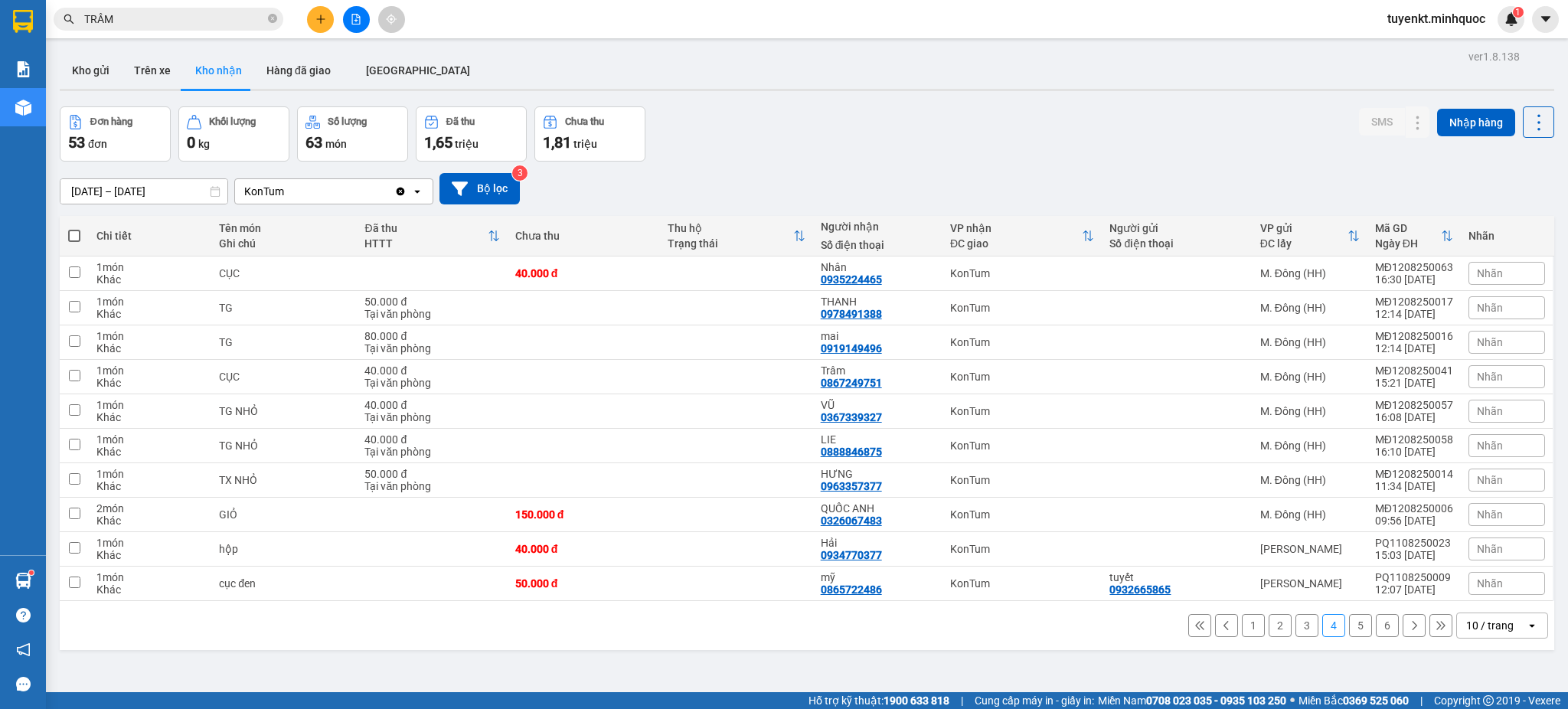
click at [1296, 630] on button "3" at bounding box center [1307, 626] width 23 height 23
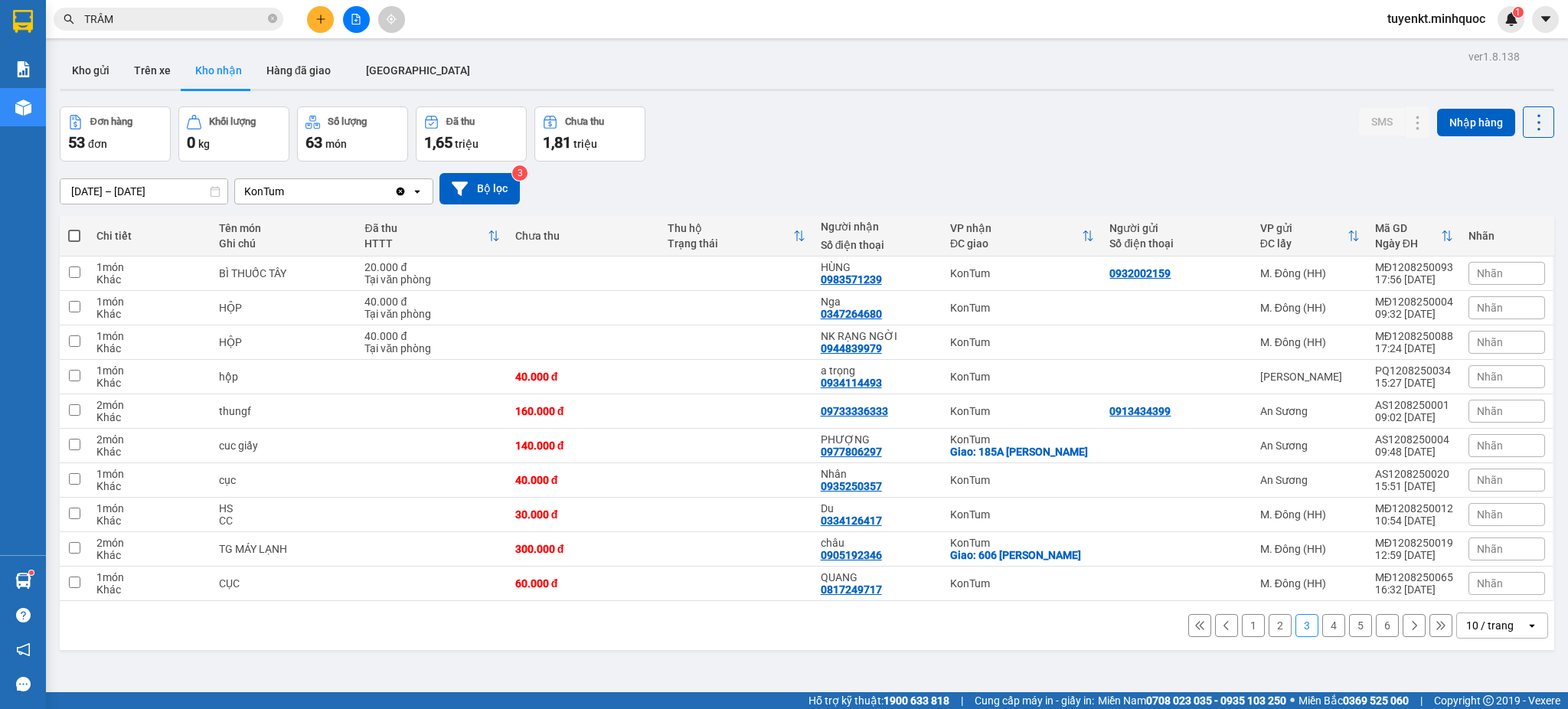
click at [174, 203] on div "ver 1.8.138 Kho gửi Trên xe Kho nhận Hàng đã giao ĐÀ NẴNG Đơn hàng 53 đơn Khối …" at bounding box center [806, 400] width 1507 height 709
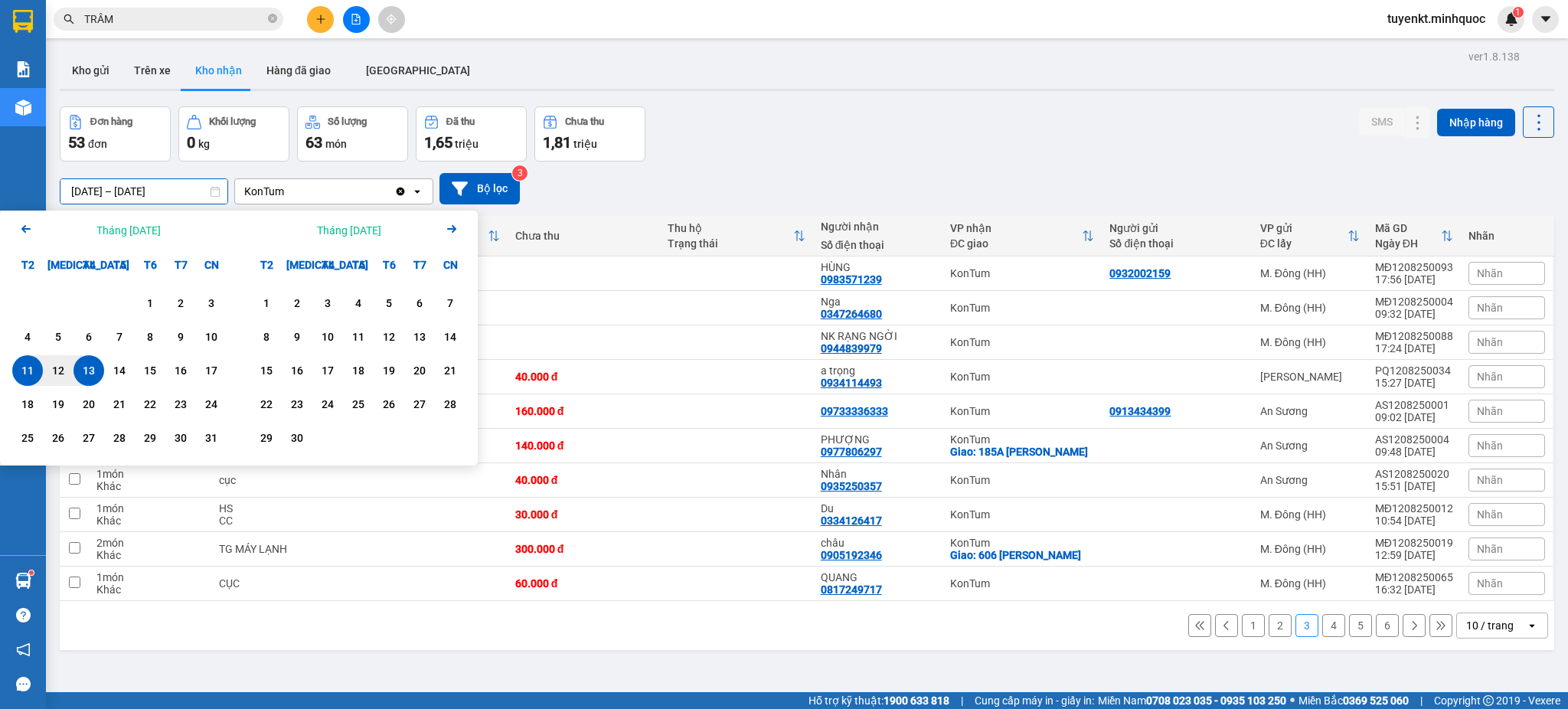
click at [147, 287] on div "1 2 3 4 5 6 7 8 9 10 11 12 13 14 15 16 17 18 19 20 21 22 23 24 25 26 27 28 29 3…" at bounding box center [119, 373] width 239 height 185
click at [152, 300] on div "1" at bounding box center [150, 303] width 21 height 18
click at [55, 374] on div "12" at bounding box center [58, 370] width 21 height 18
type input "01/08/2025 – 12/08/2025"
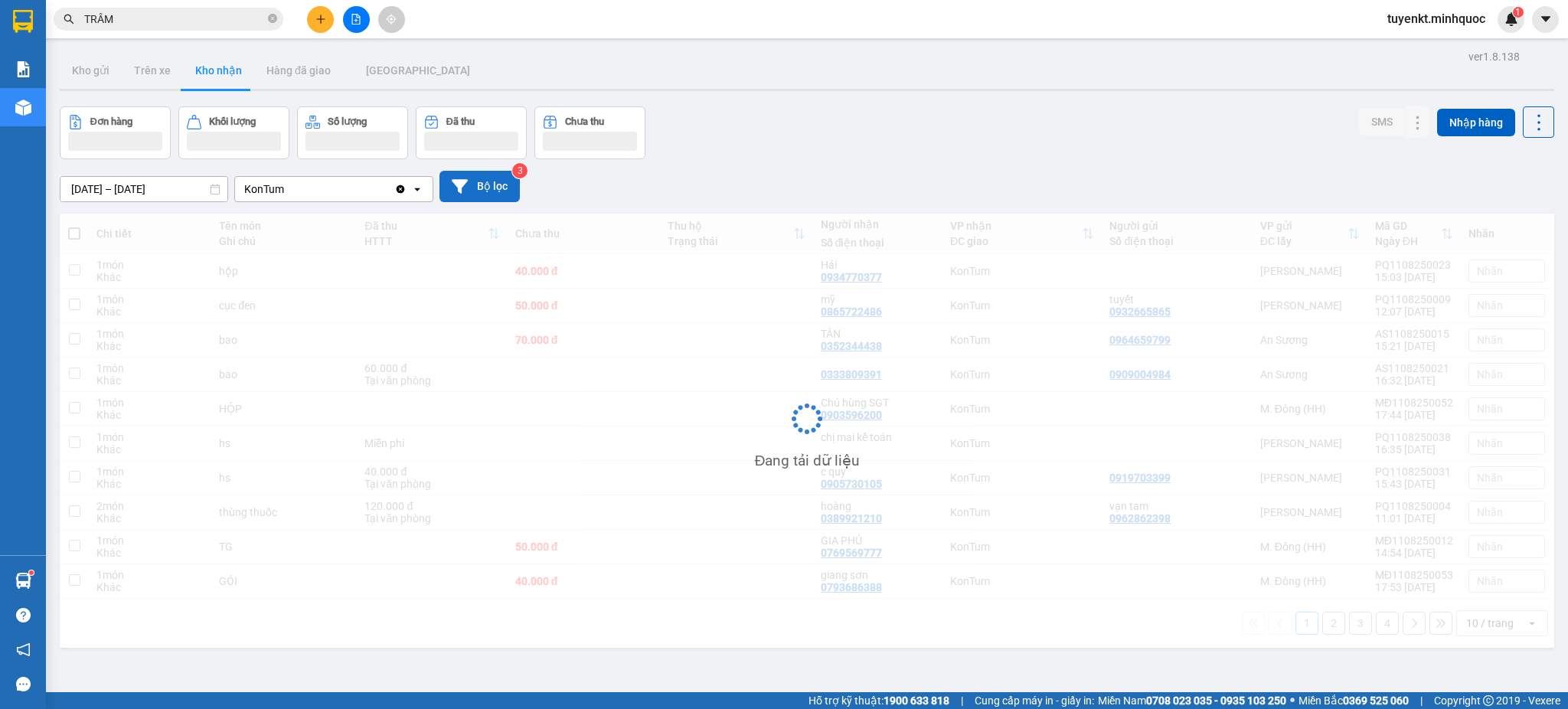
click at [469, 184] on button "Bộ lọc" at bounding box center [480, 186] width 80 height 32
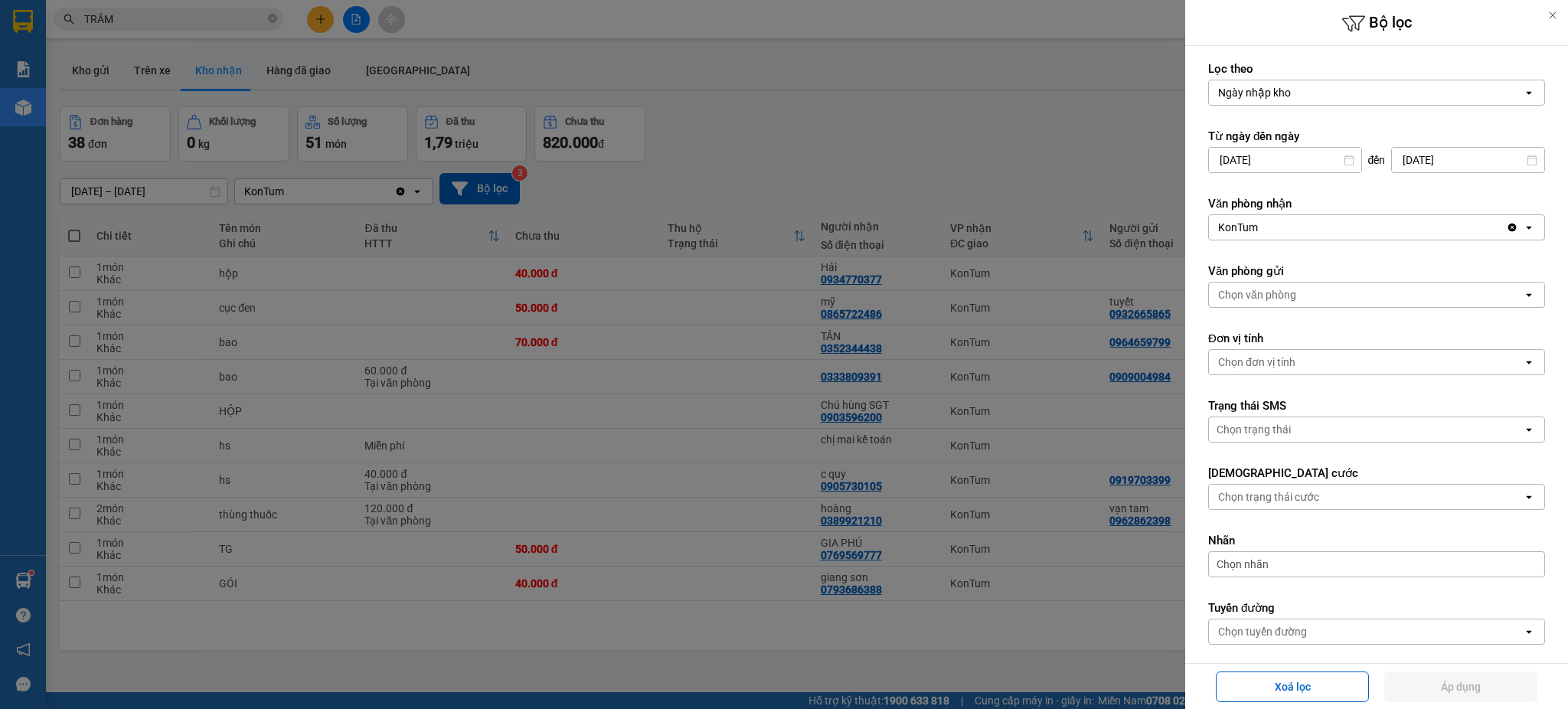
click at [1303, 428] on div "Chọn trạng thái" at bounding box center [1365, 430] width 313 height 25
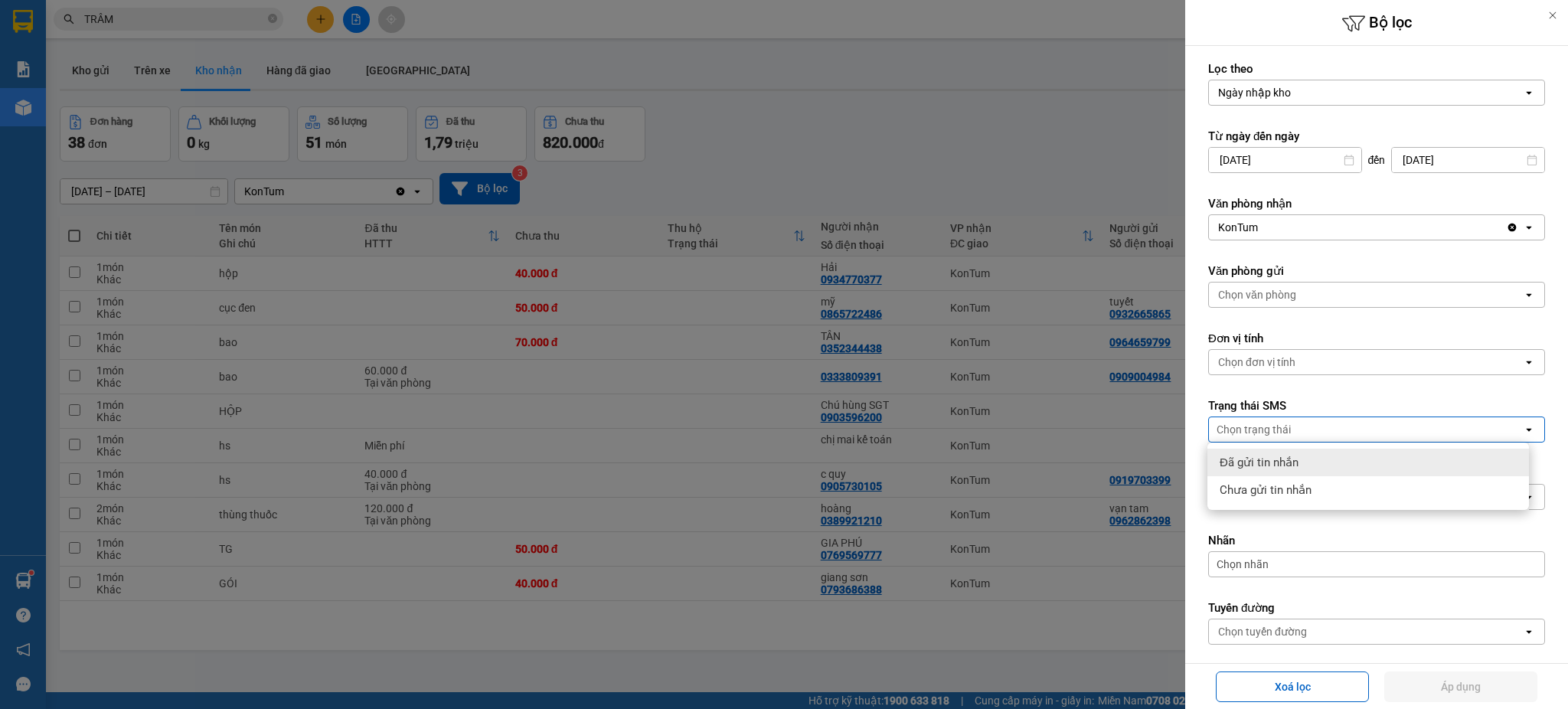
click at [1323, 384] on form "Lọc theo Ngày nhập kho open Từ ngày đến ngày 01/08/2025 Press the down arrow ke…" at bounding box center [1376, 499] width 337 height 876
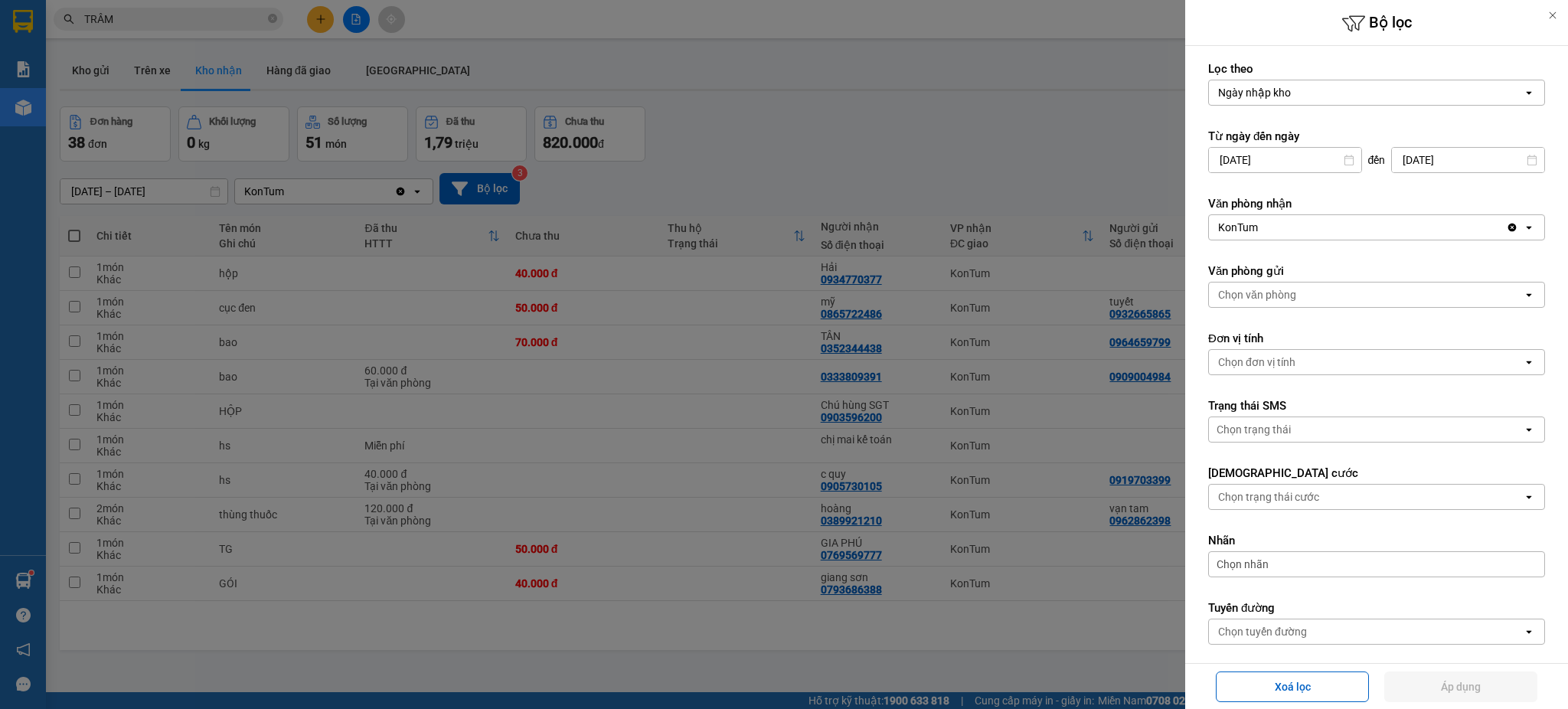
click at [1288, 481] on label "Trạng thái cước" at bounding box center [1376, 473] width 337 height 15
click at [1286, 502] on div "Chọn trạng thái cước" at bounding box center [1269, 497] width 101 height 15
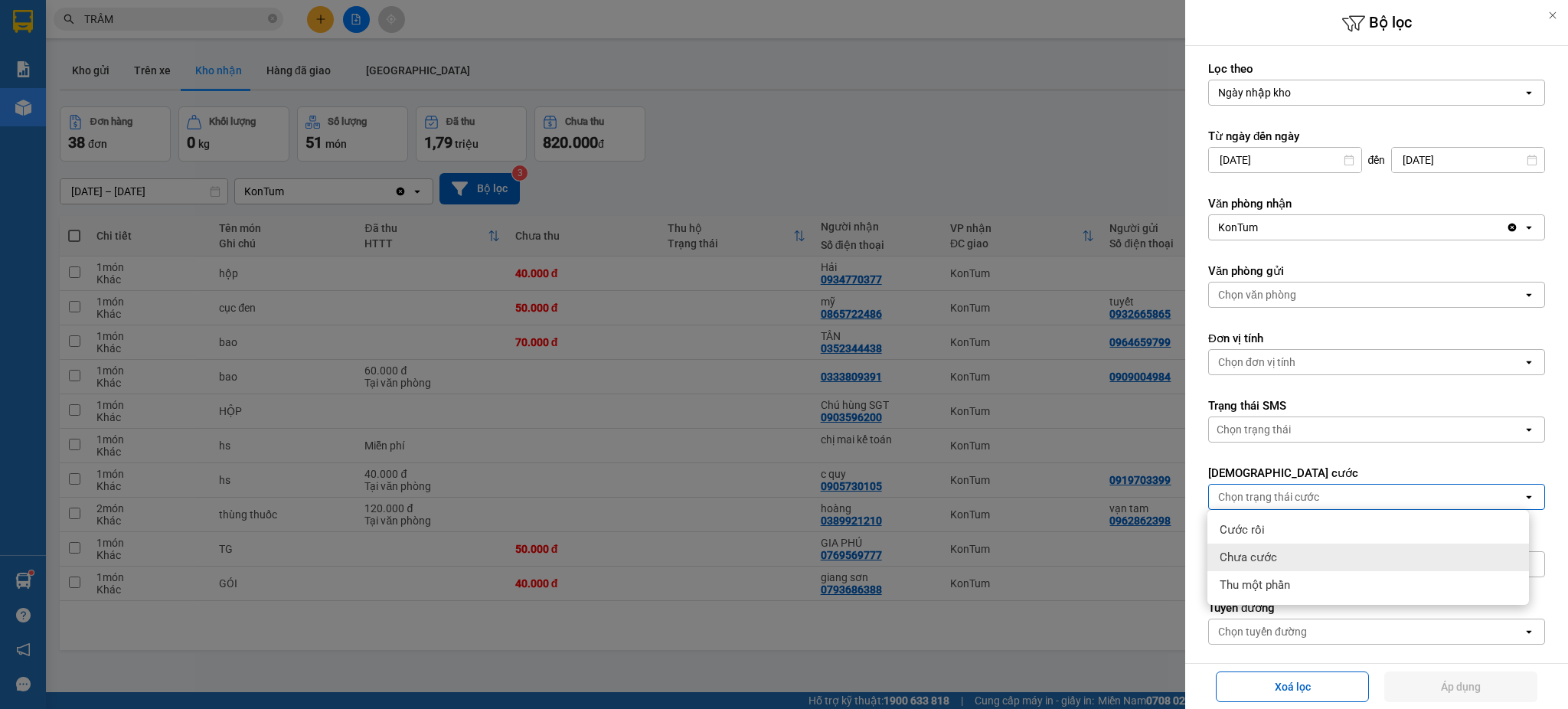
click at [1267, 567] on div "Chưa cước" at bounding box center [1367, 557] width 321 height 28
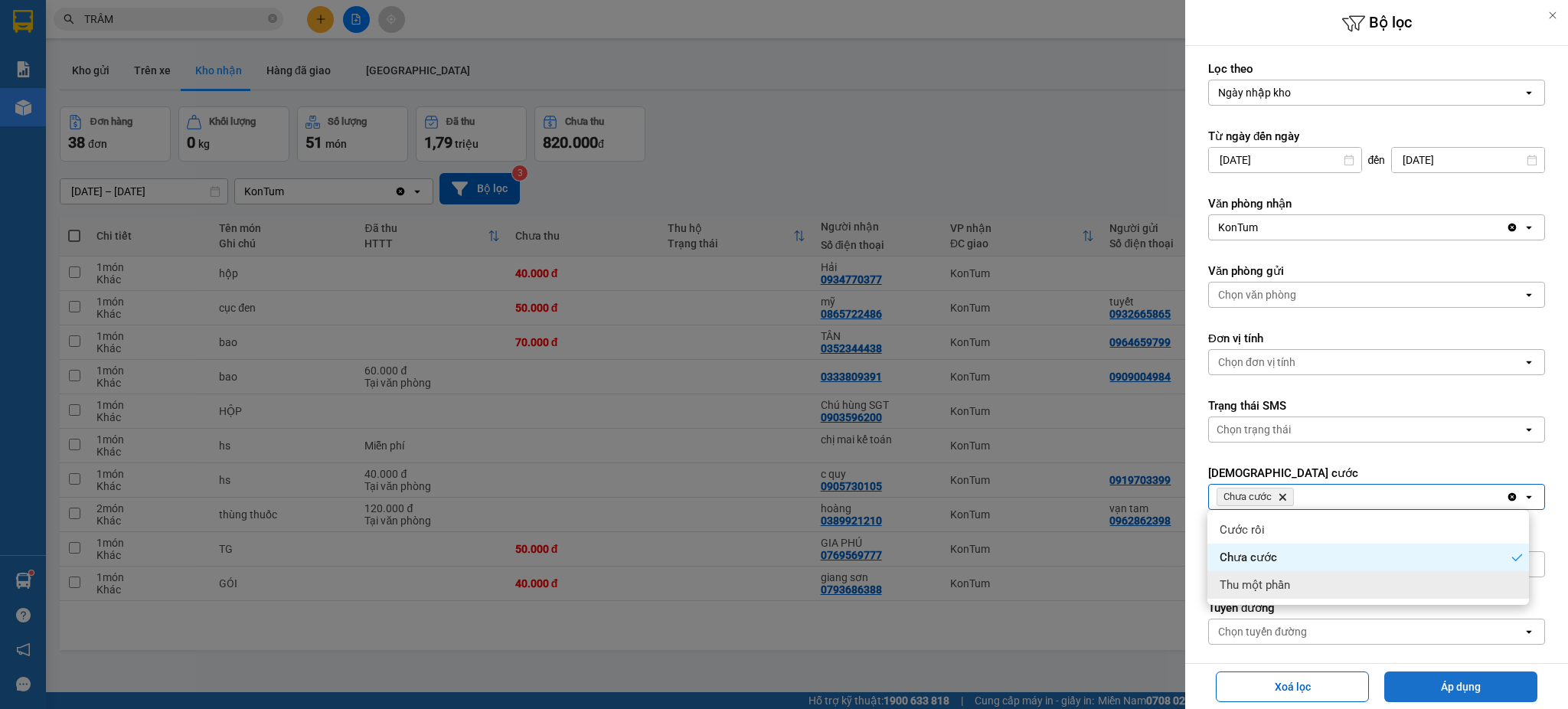
click at [1406, 676] on button "Áp dụng" at bounding box center [1461, 687] width 153 height 31
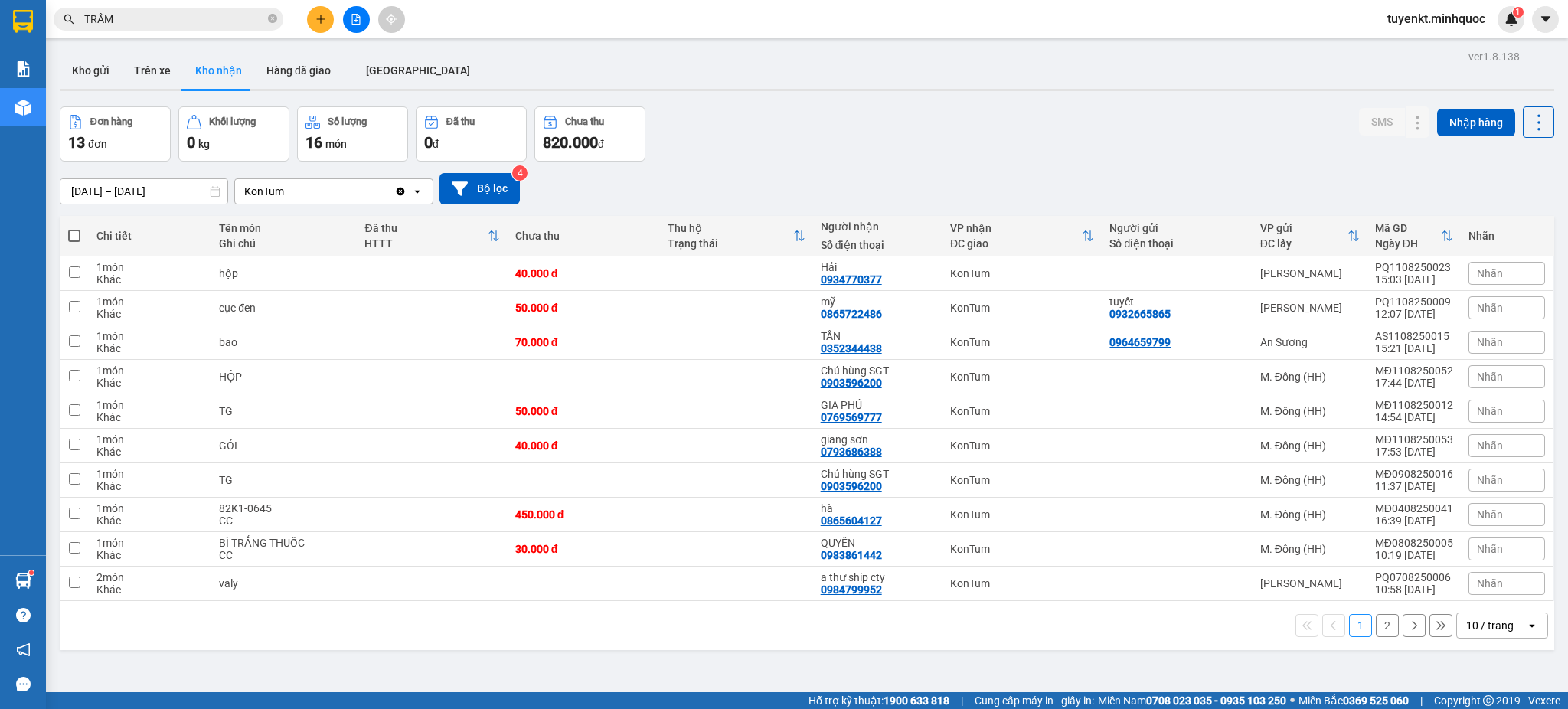
click at [204, 16] on input "TRÂM" at bounding box center [174, 19] width 181 height 17
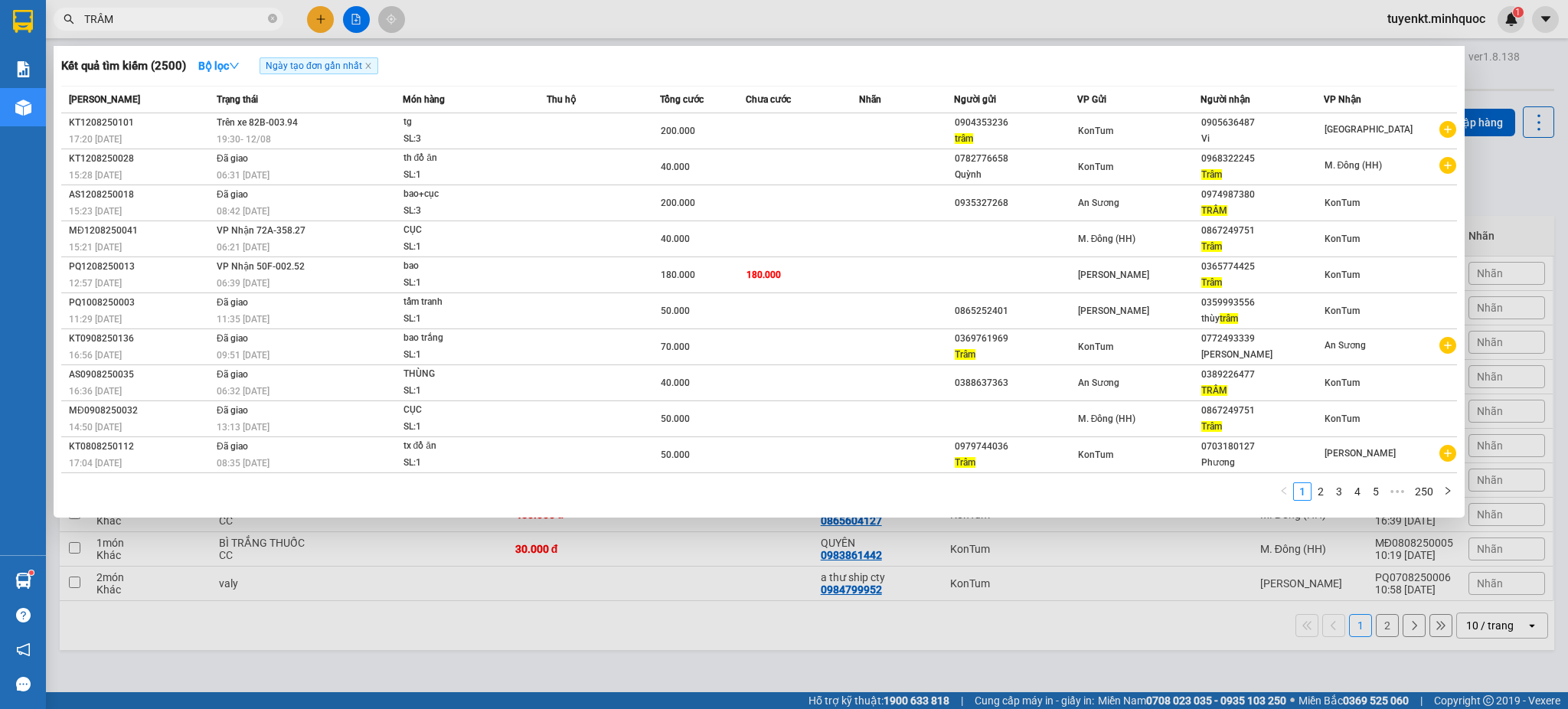
click at [204, 16] on input "TRÂM" at bounding box center [174, 19] width 181 height 17
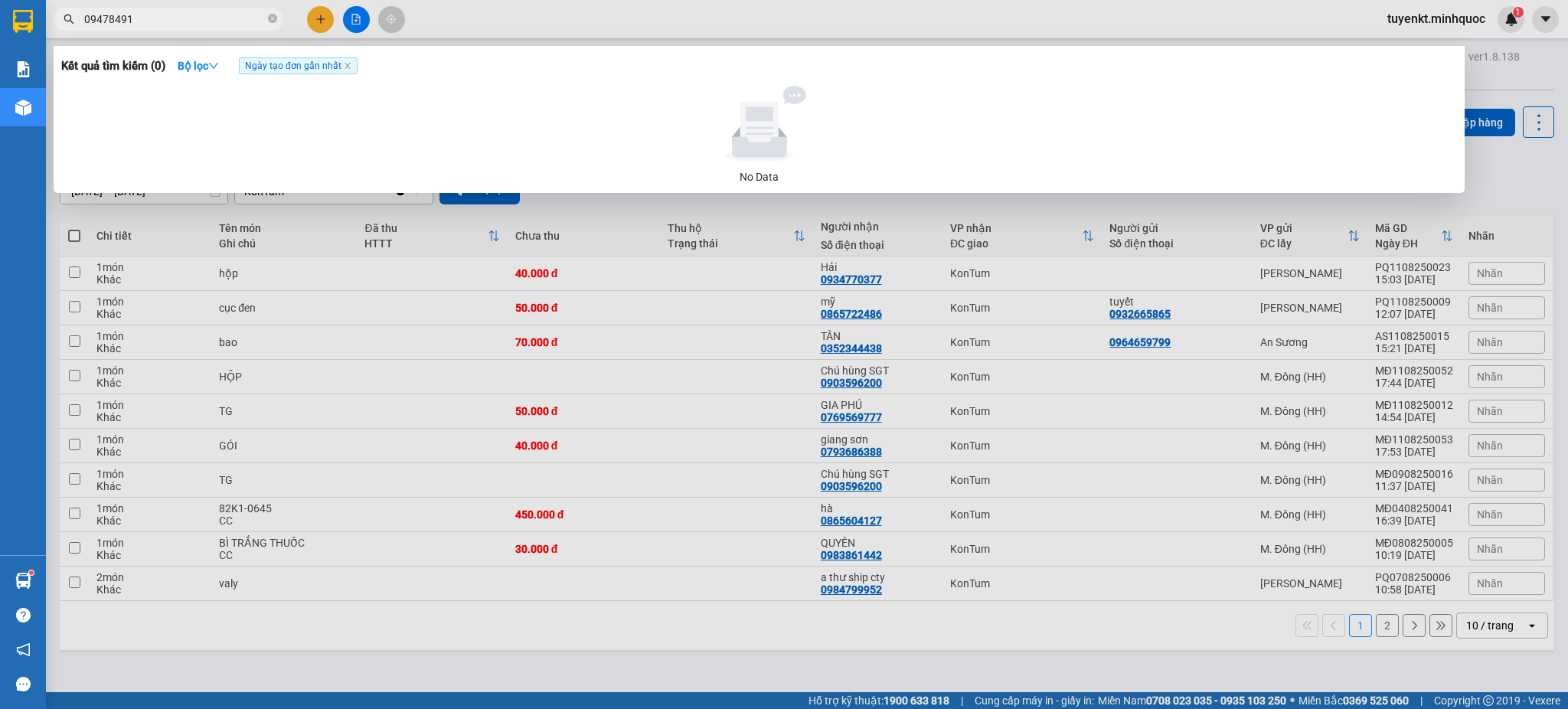
click at [167, 17] on input "09478491" at bounding box center [174, 19] width 181 height 17
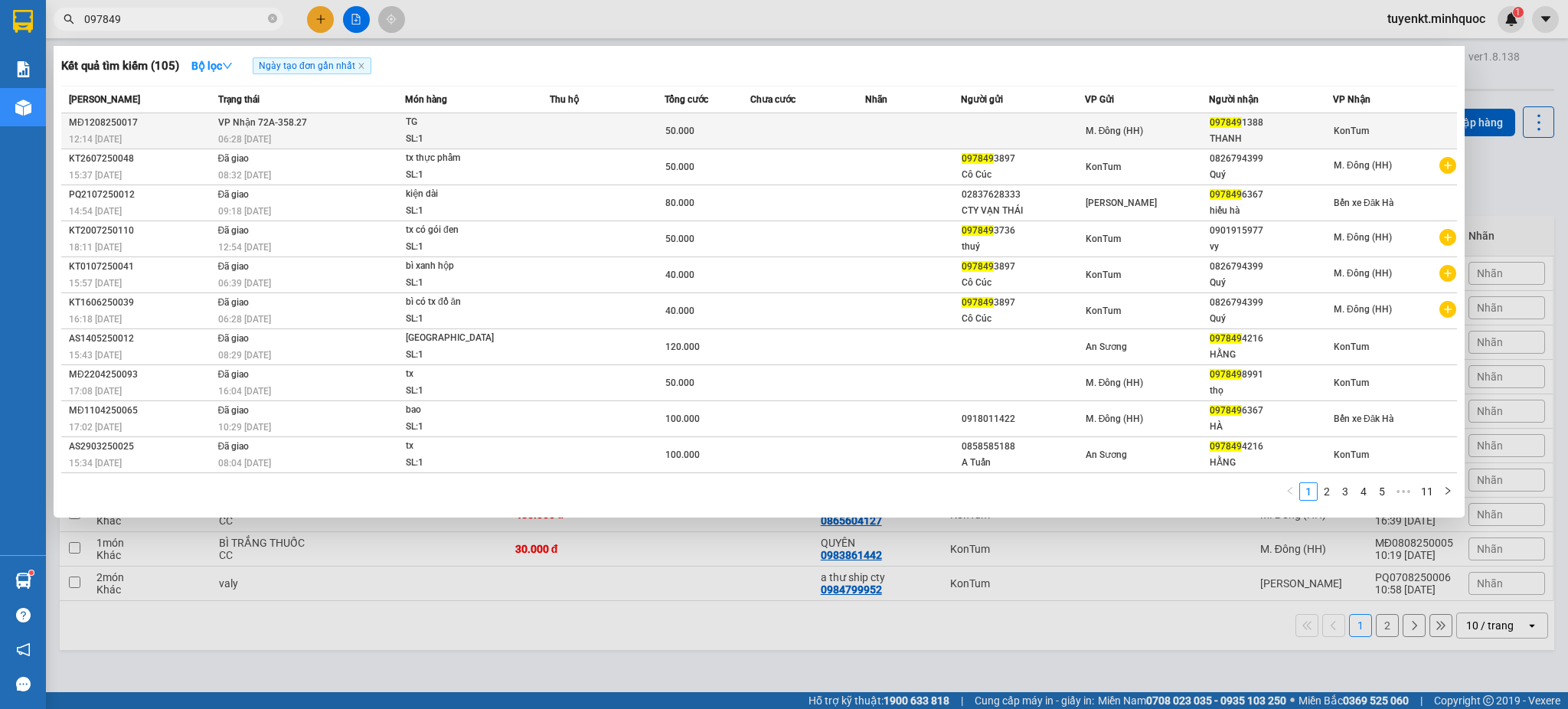
type input "097849"
click at [513, 133] on div "SL: 1" at bounding box center [463, 140] width 115 height 17
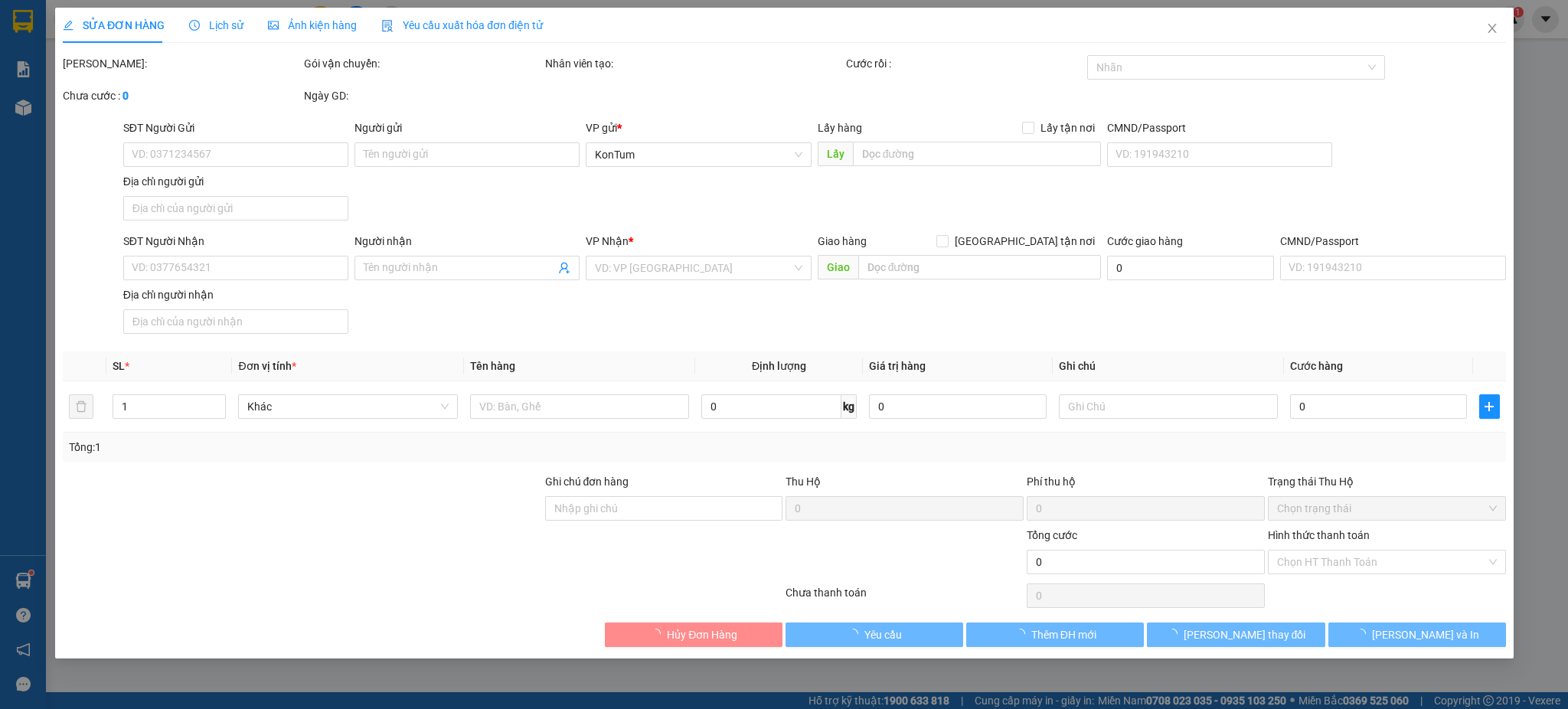
type input "0978491388"
type input "THANH"
type input "50.000"
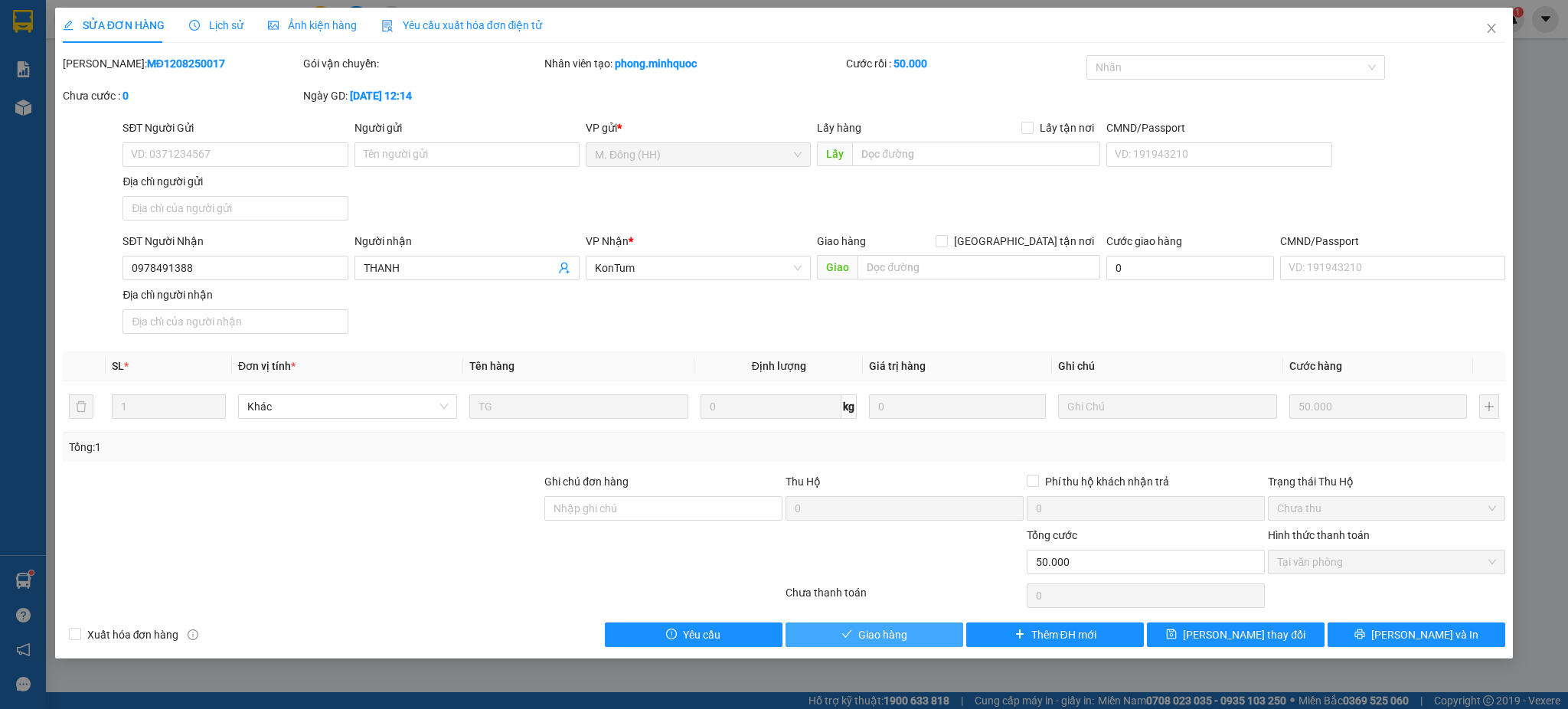
click at [890, 636] on span "Giao hàng" at bounding box center [882, 634] width 49 height 17
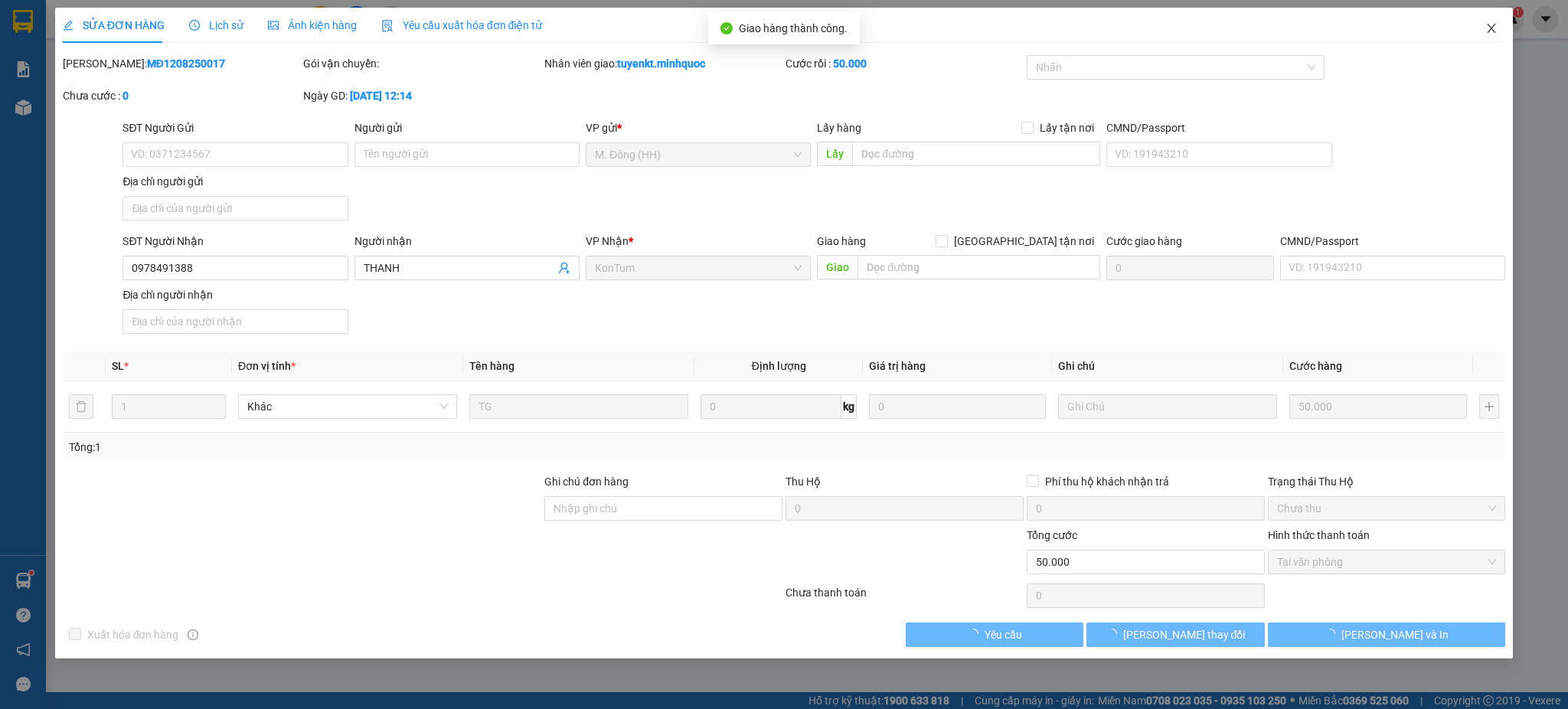
click at [1471, 43] on span "Close" at bounding box center [1491, 29] width 43 height 43
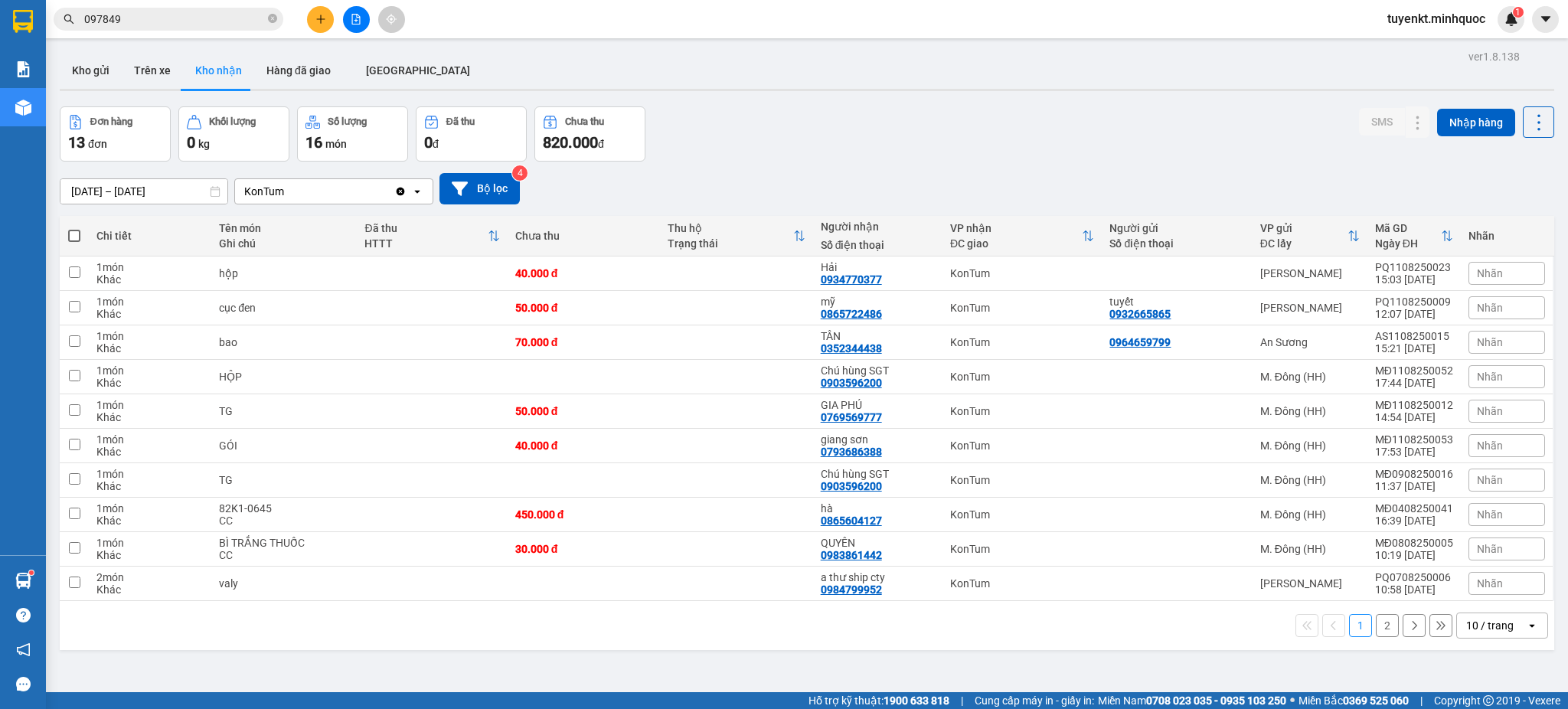
click at [1376, 623] on button "2" at bounding box center [1387, 626] width 23 height 23
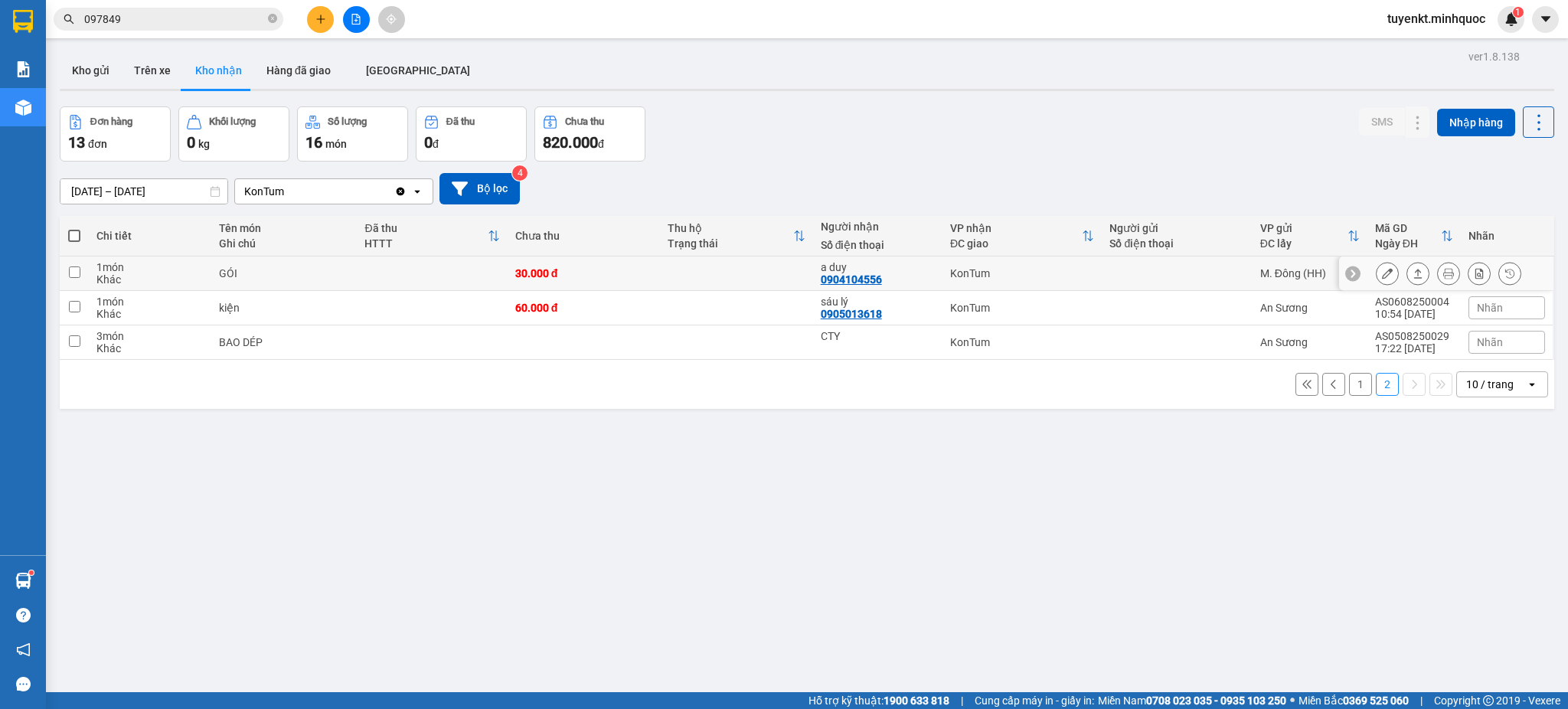
drag, startPoint x: 861, startPoint y: 278, endPoint x: 826, endPoint y: 475, distance: 200.1
click at [830, 505] on div "ver 1.8.138 Kho gửi Trên xe Kho nhận Hàng đã giao ĐÀ NẴNG Đơn hàng 13 đơn Khối …" at bounding box center [806, 400] width 1507 height 709
click at [843, 275] on div "0904104556" at bounding box center [851, 279] width 61 height 12
copy div "0904104556"
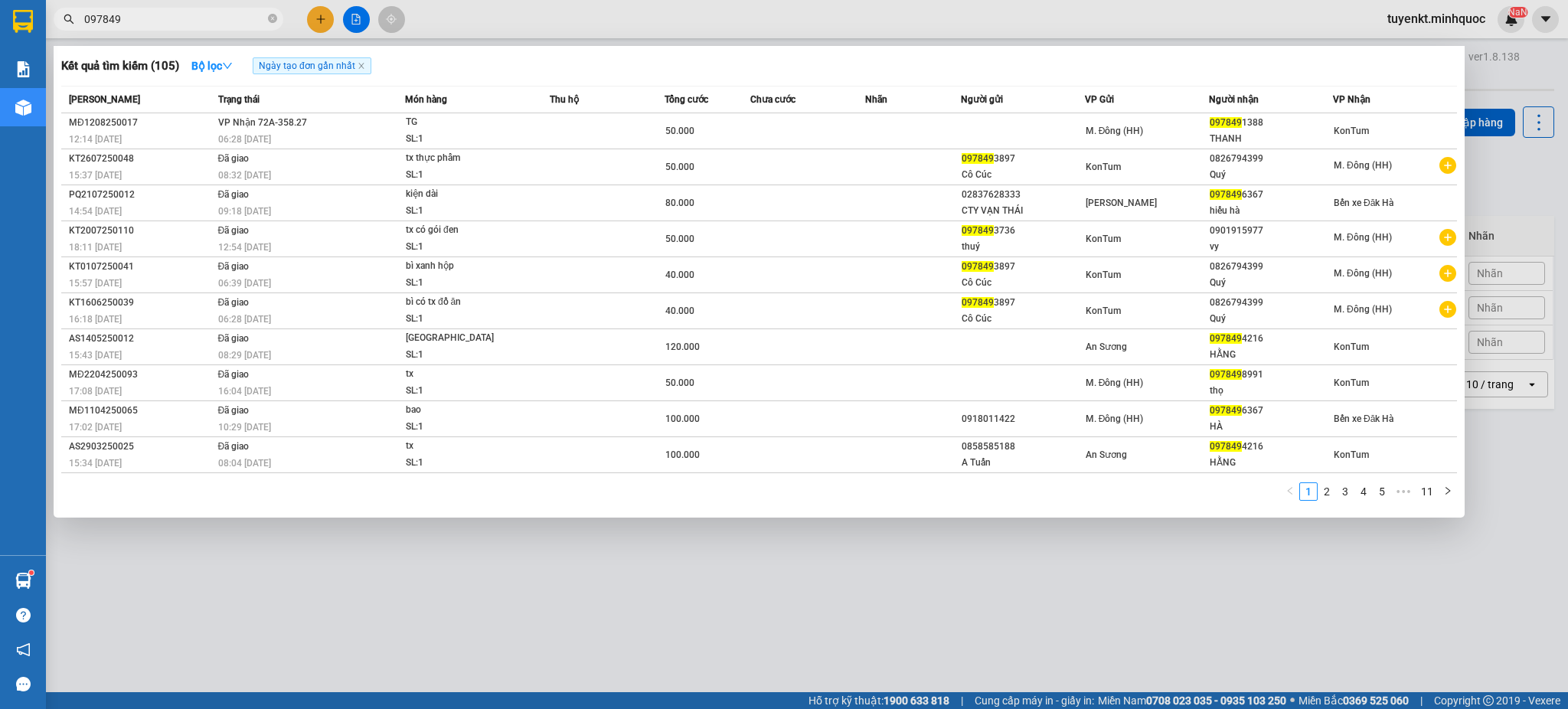
click at [154, 15] on input "097849" at bounding box center [174, 19] width 181 height 17
paste input "04104556"
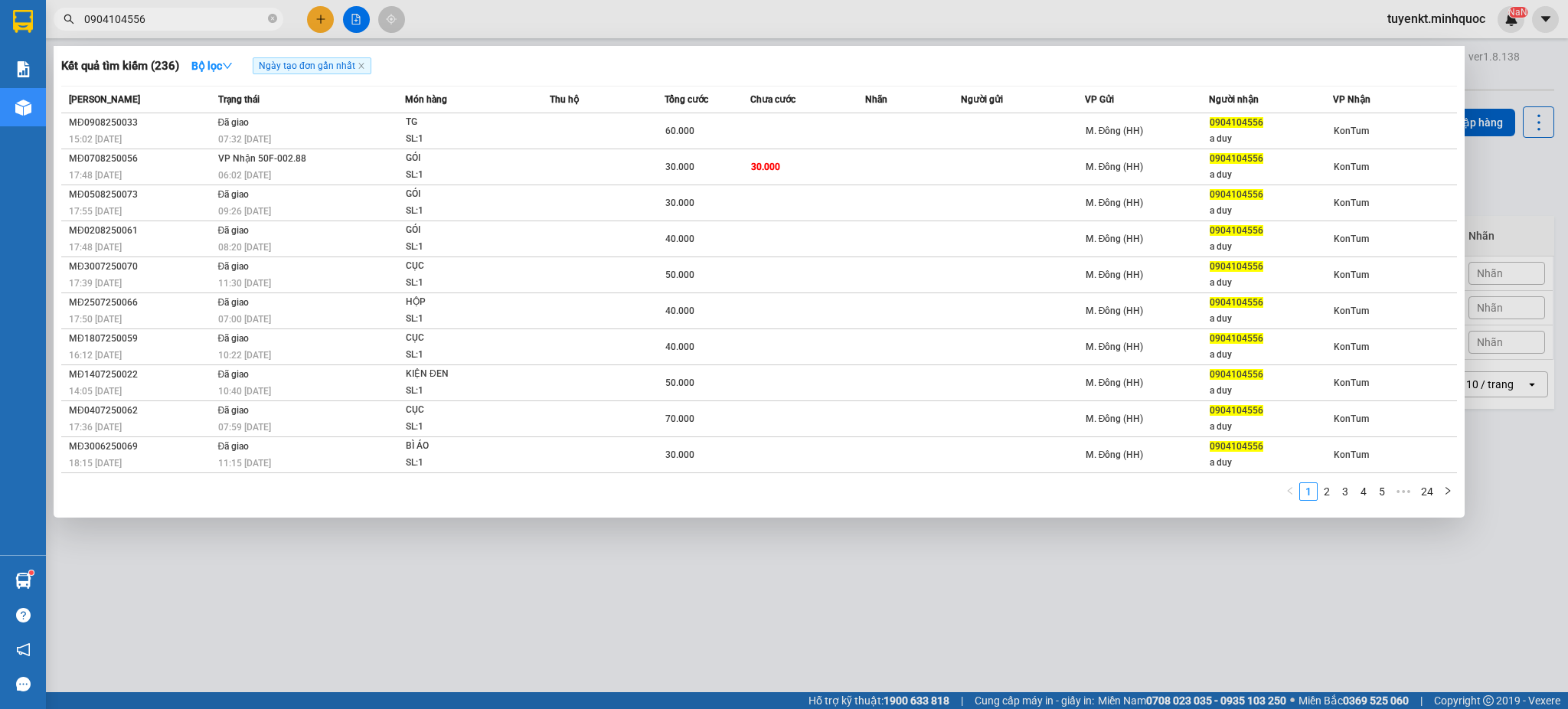
drag, startPoint x: 741, startPoint y: 618, endPoint x: 734, endPoint y: 626, distance: 10.6
click at [741, 624] on div at bounding box center [784, 354] width 1568 height 709
click at [197, 12] on input "0904104556" at bounding box center [174, 19] width 181 height 17
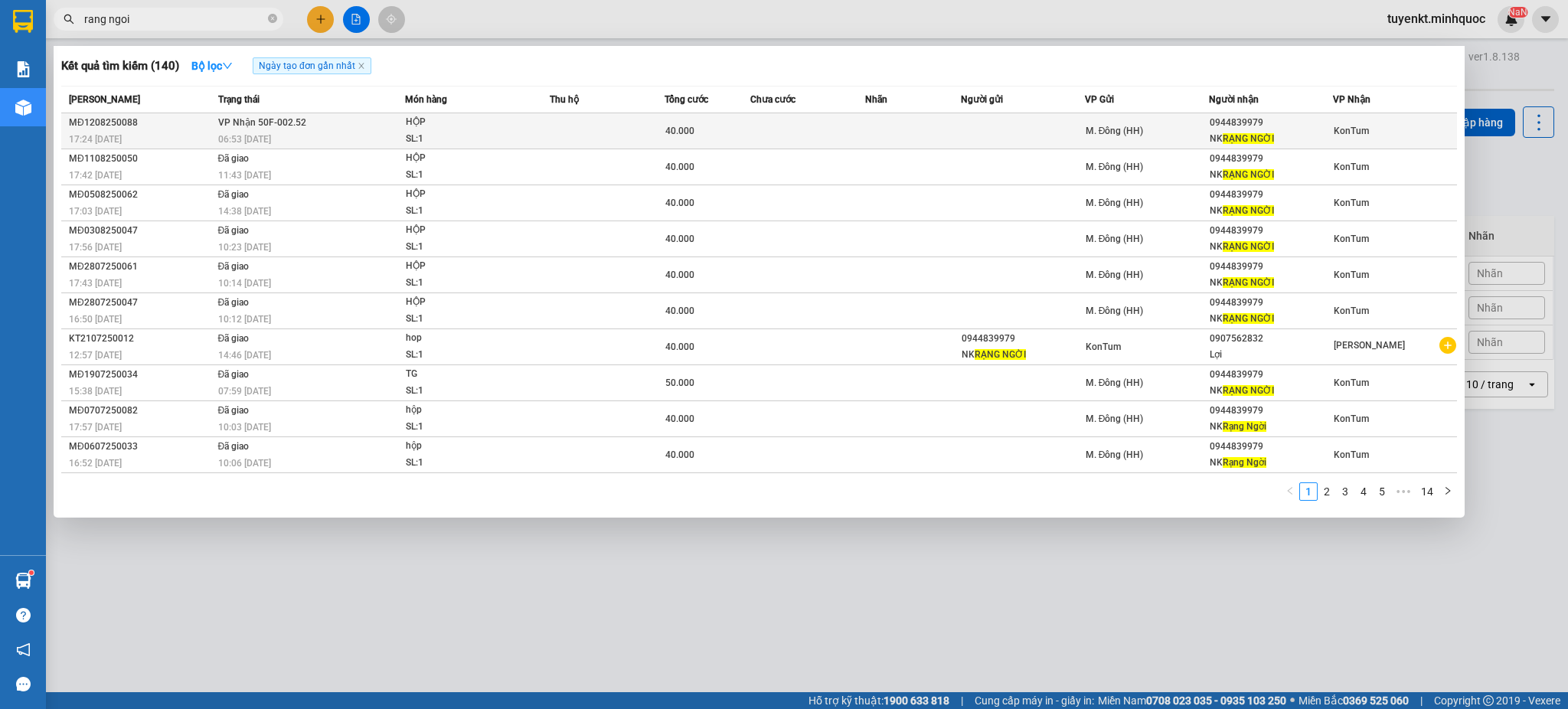
type input "rang ngoi"
click at [585, 134] on td at bounding box center [607, 132] width 115 height 36
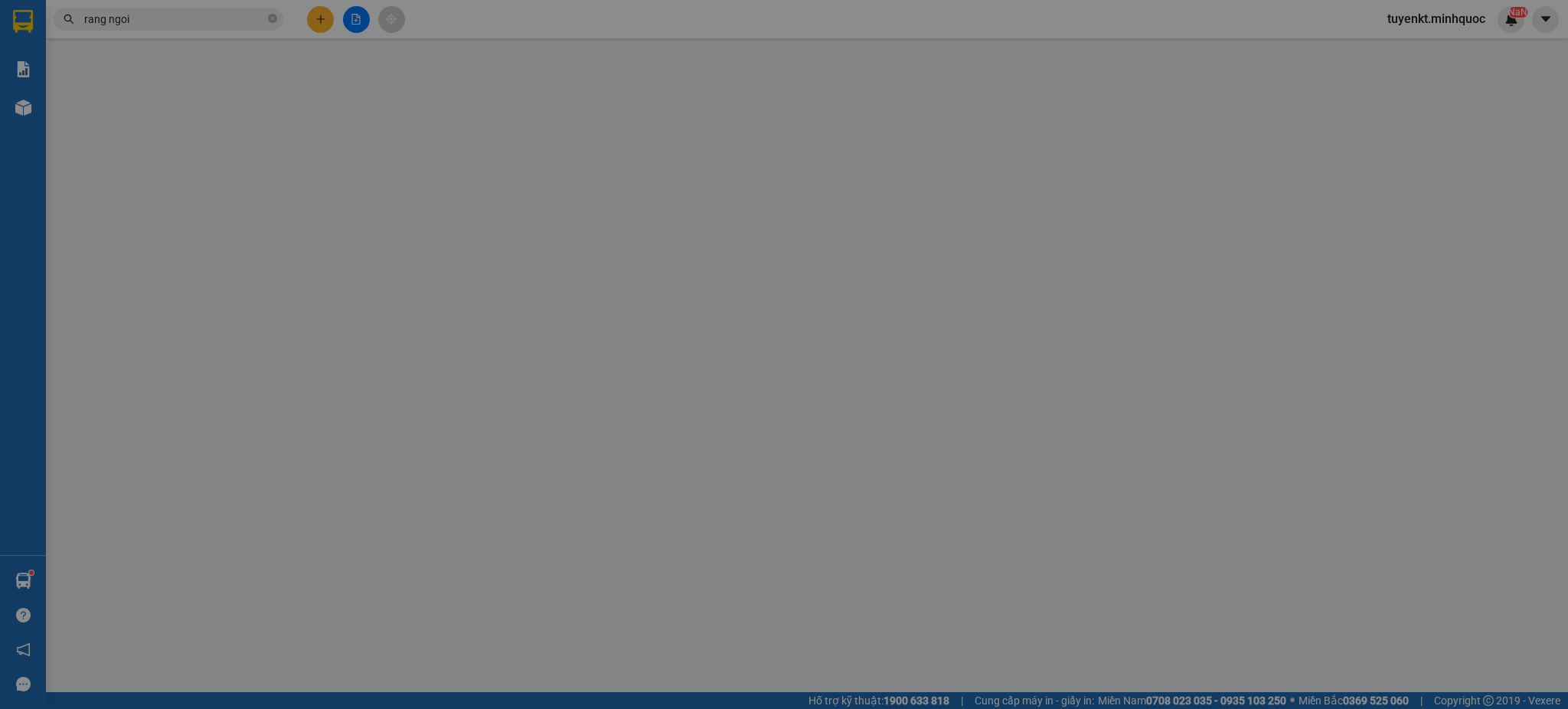
type input "0944839979"
type input "NK RẠNG NGỜI"
type input "40.000"
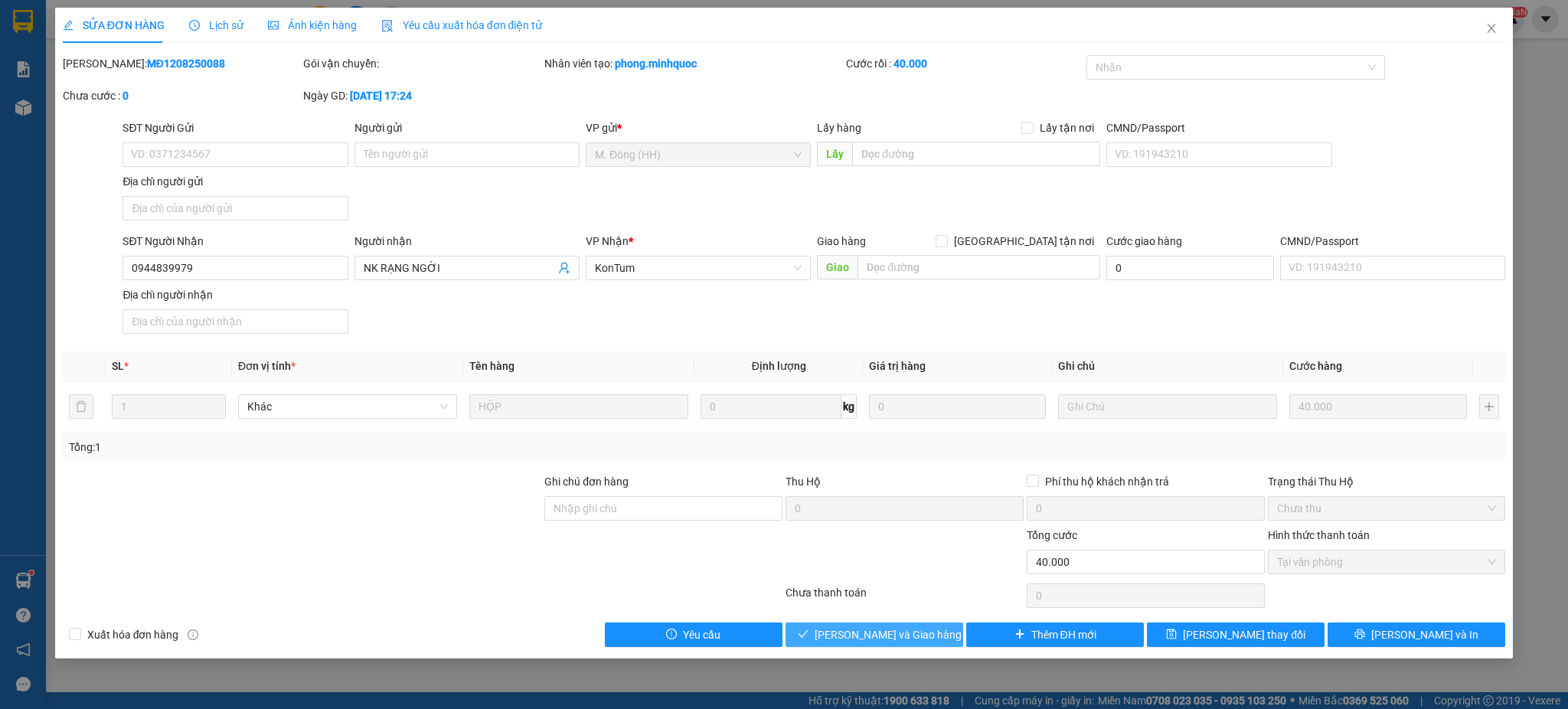
click at [884, 638] on span "[PERSON_NAME] và Giao hàng" at bounding box center [888, 634] width 147 height 17
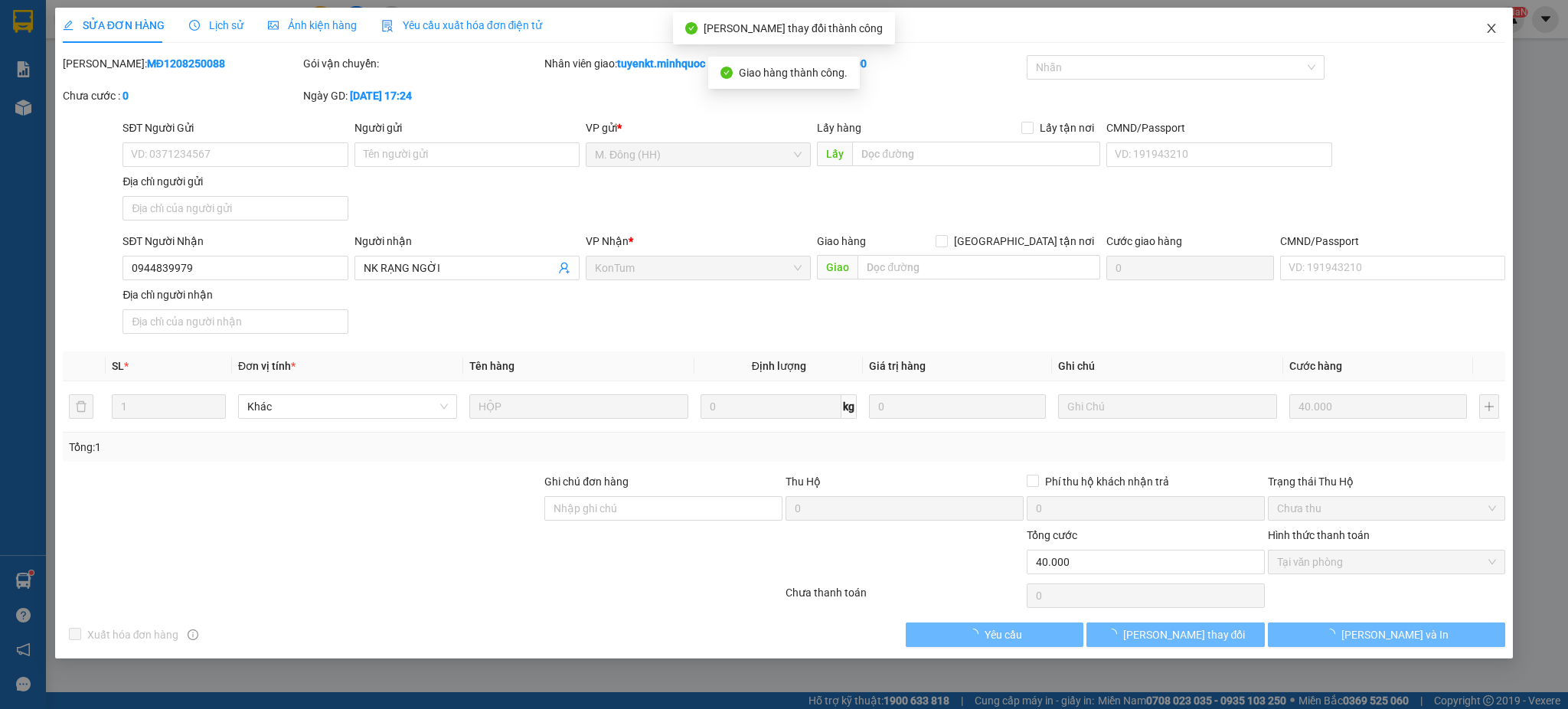
click at [1493, 24] on icon "close" at bounding box center [1491, 28] width 12 height 12
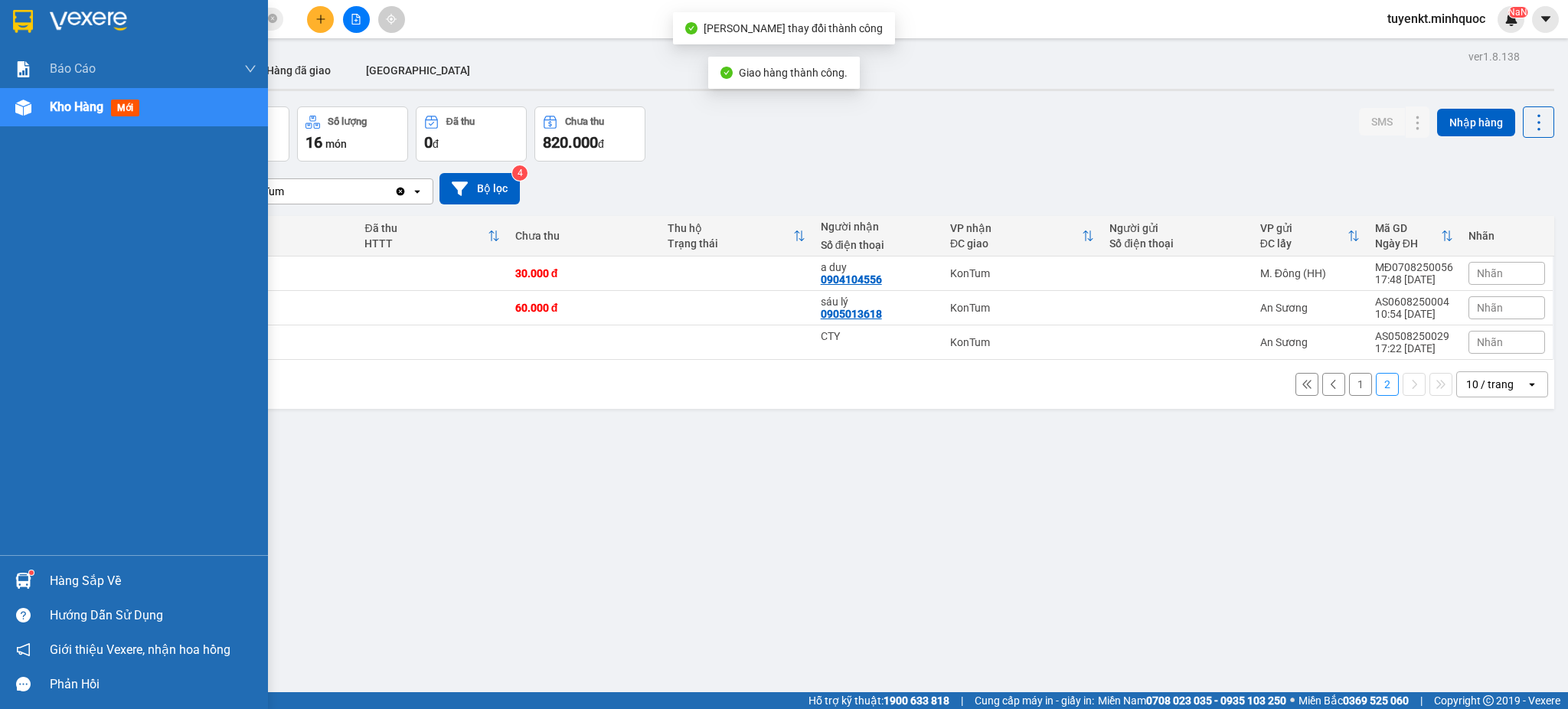
click at [0, 30] on div at bounding box center [134, 25] width 268 height 50
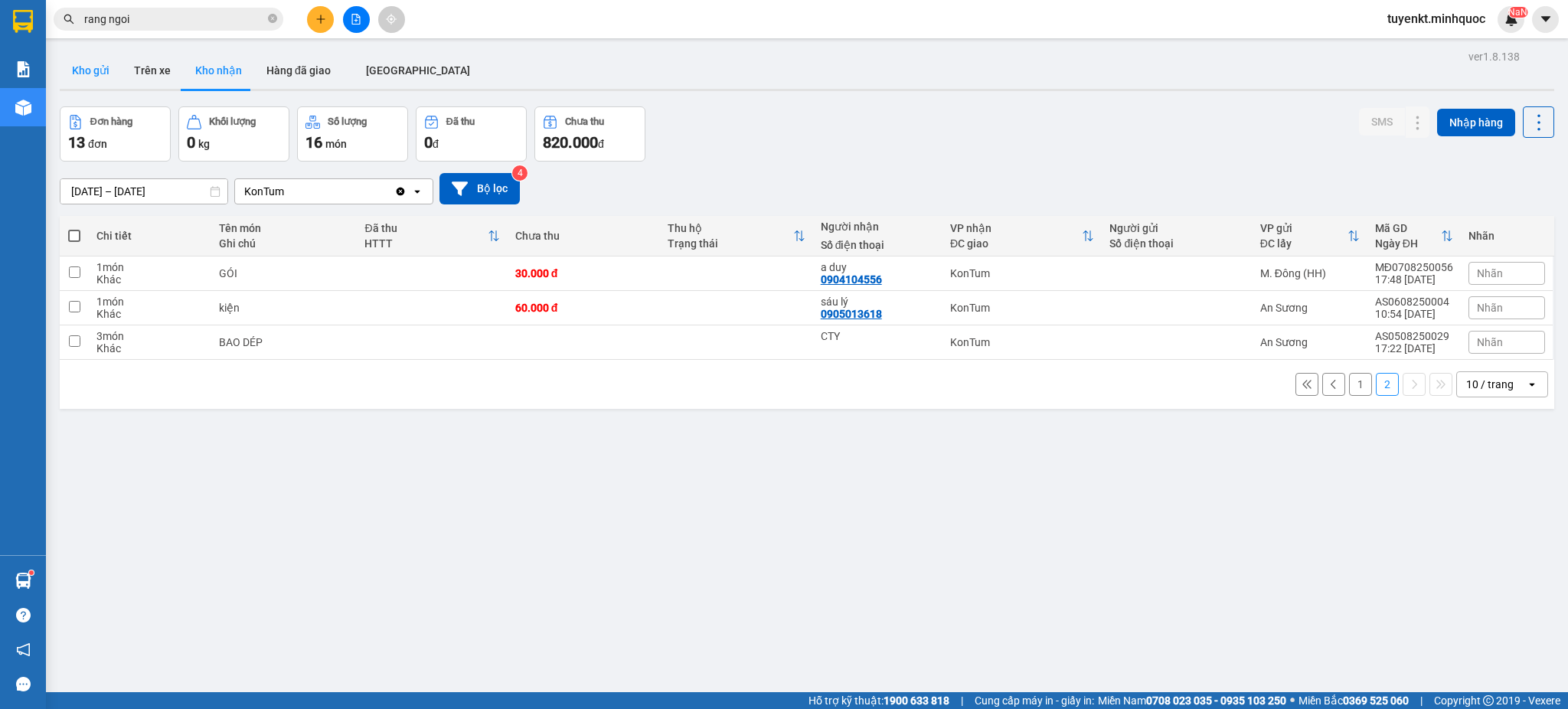
click at [104, 80] on button "Kho gửi" at bounding box center [90, 70] width 62 height 36
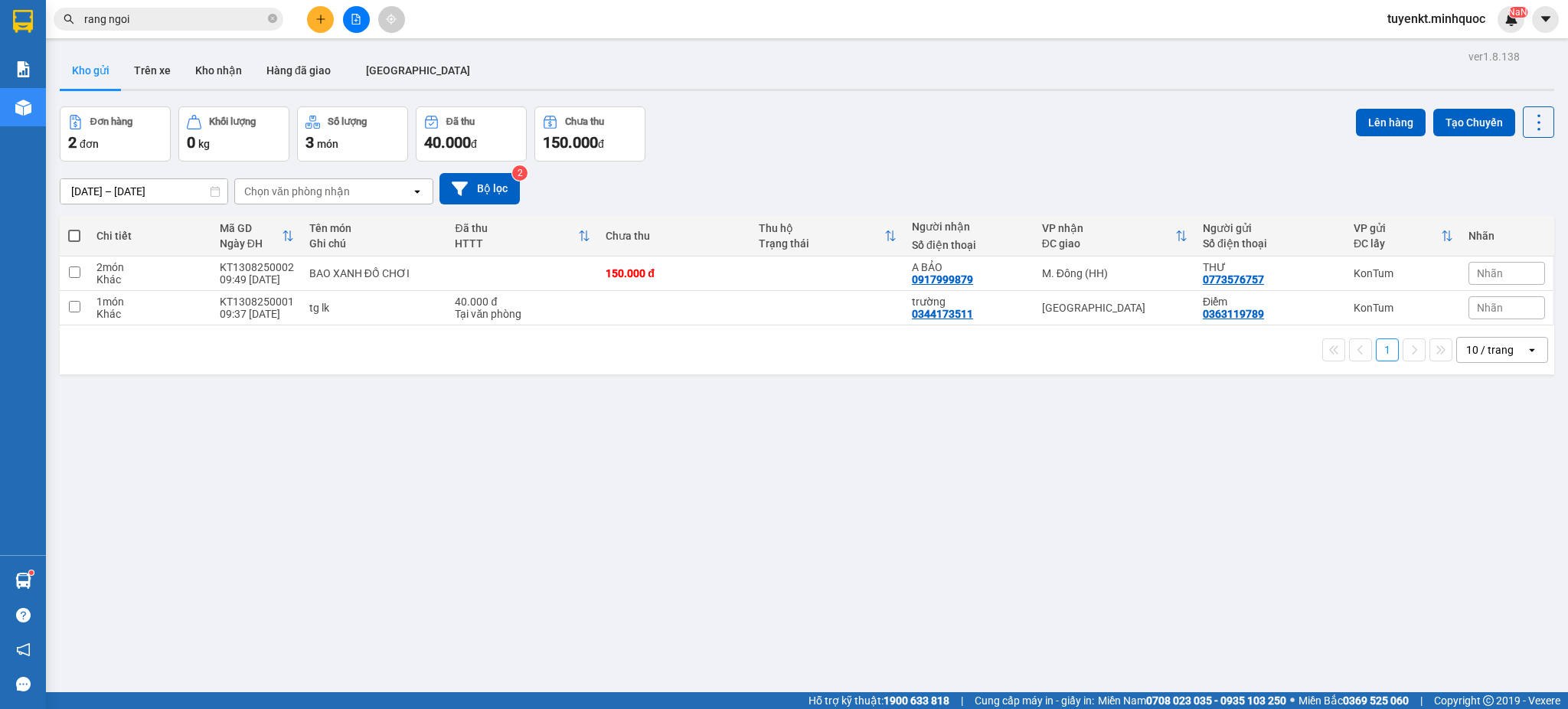
click at [125, 181] on input "[DATE] – [DATE]" at bounding box center [143, 191] width 167 height 25
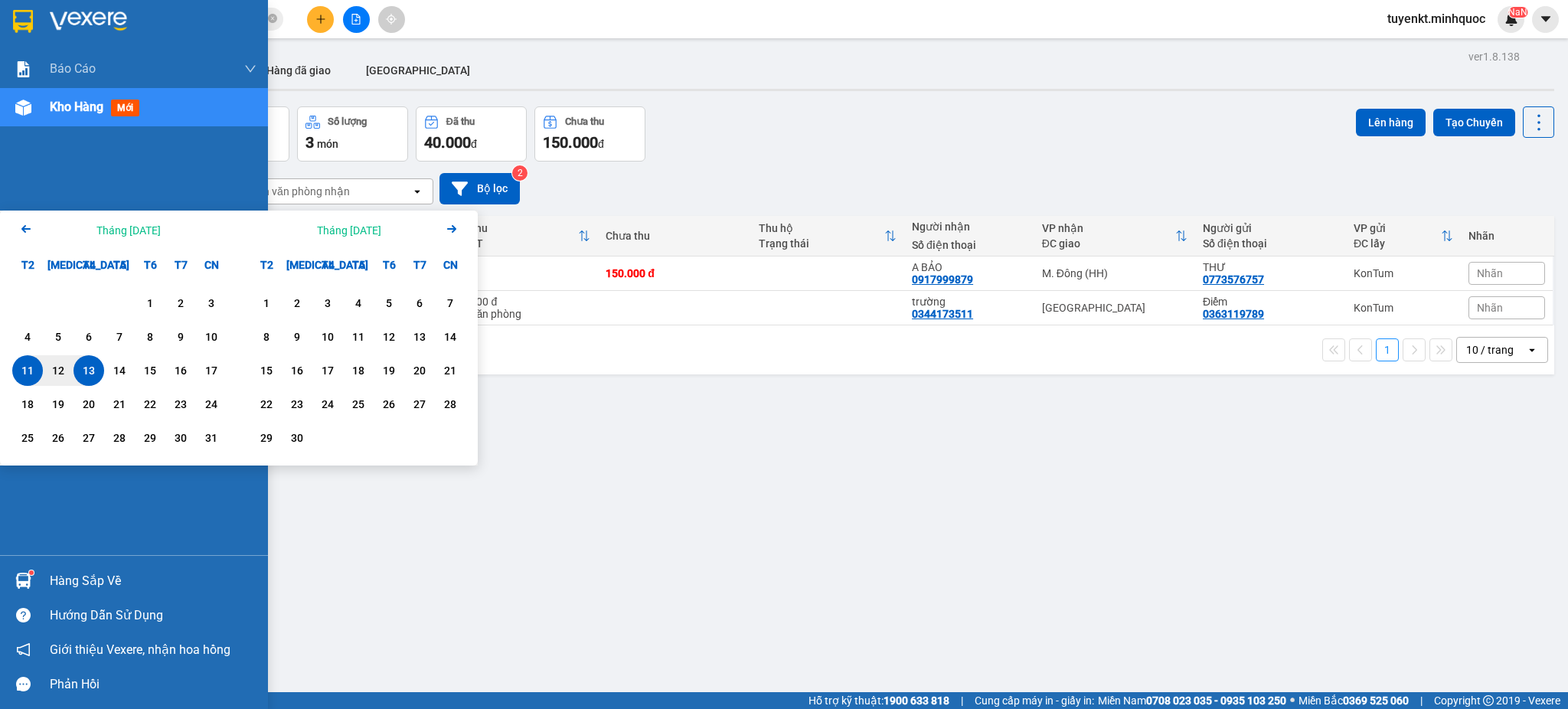
click at [0, 23] on div at bounding box center [134, 25] width 268 height 50
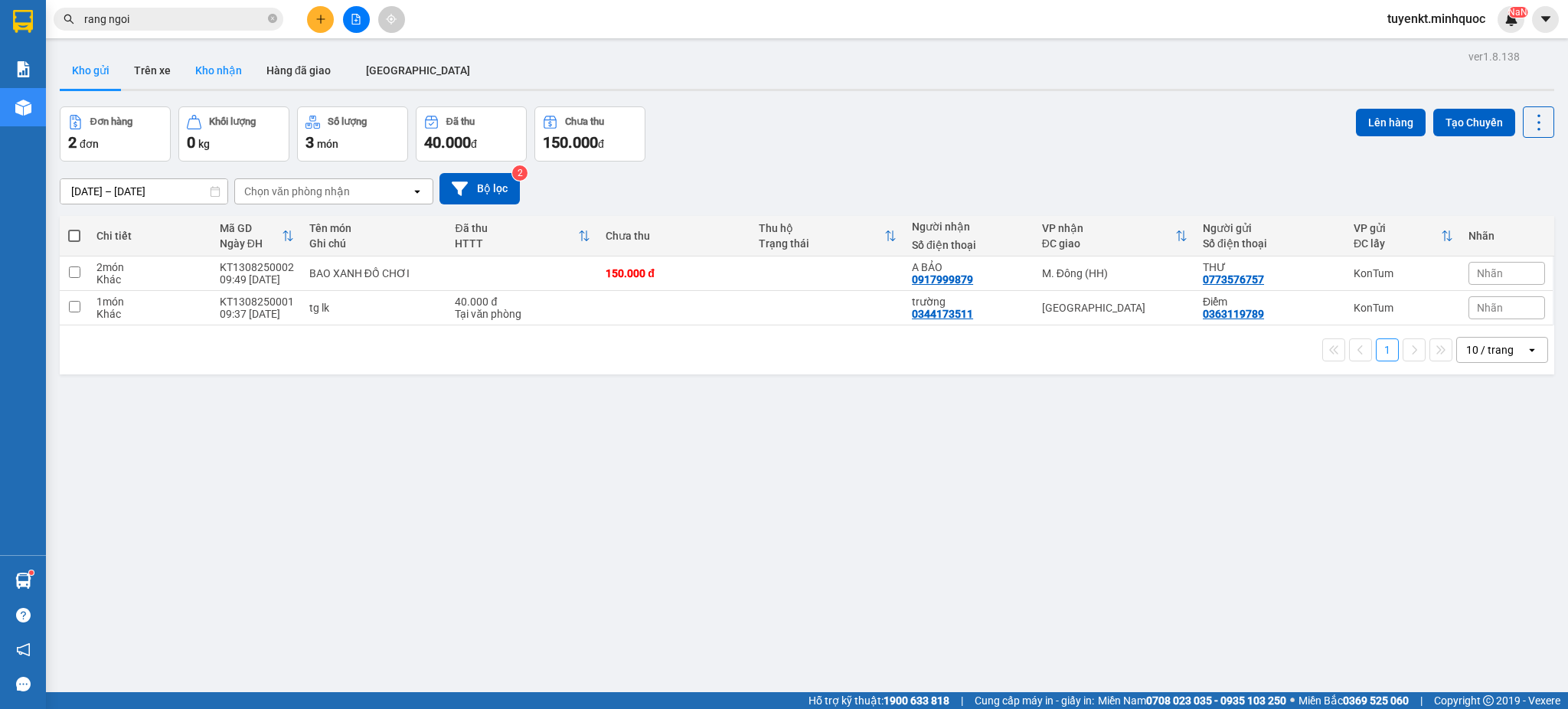
click at [194, 66] on button "Kho nhận" at bounding box center [218, 70] width 72 height 36
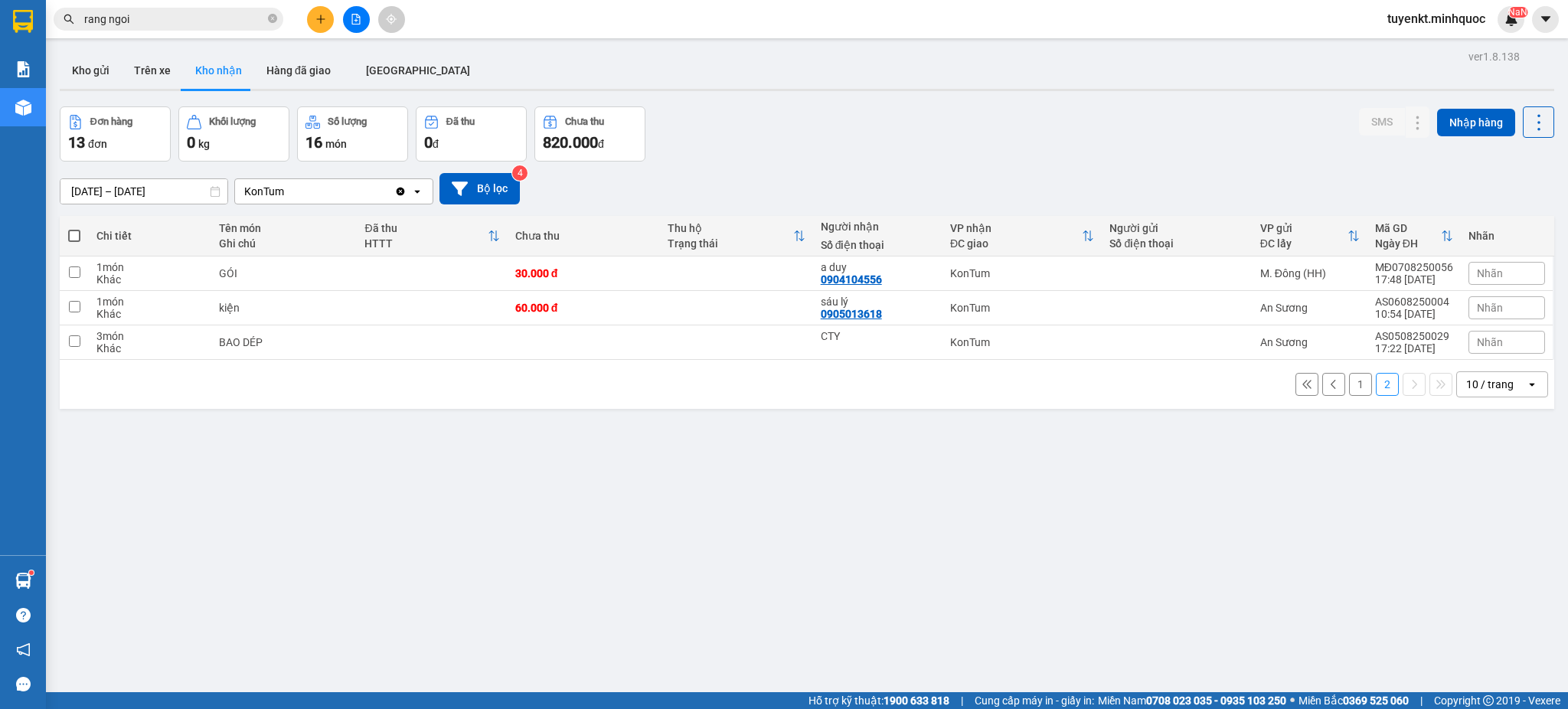
click at [1357, 379] on div "1 2 10 / trang open" at bounding box center [806, 384] width 1482 height 26
click at [1349, 380] on button "1" at bounding box center [1361, 384] width 23 height 23
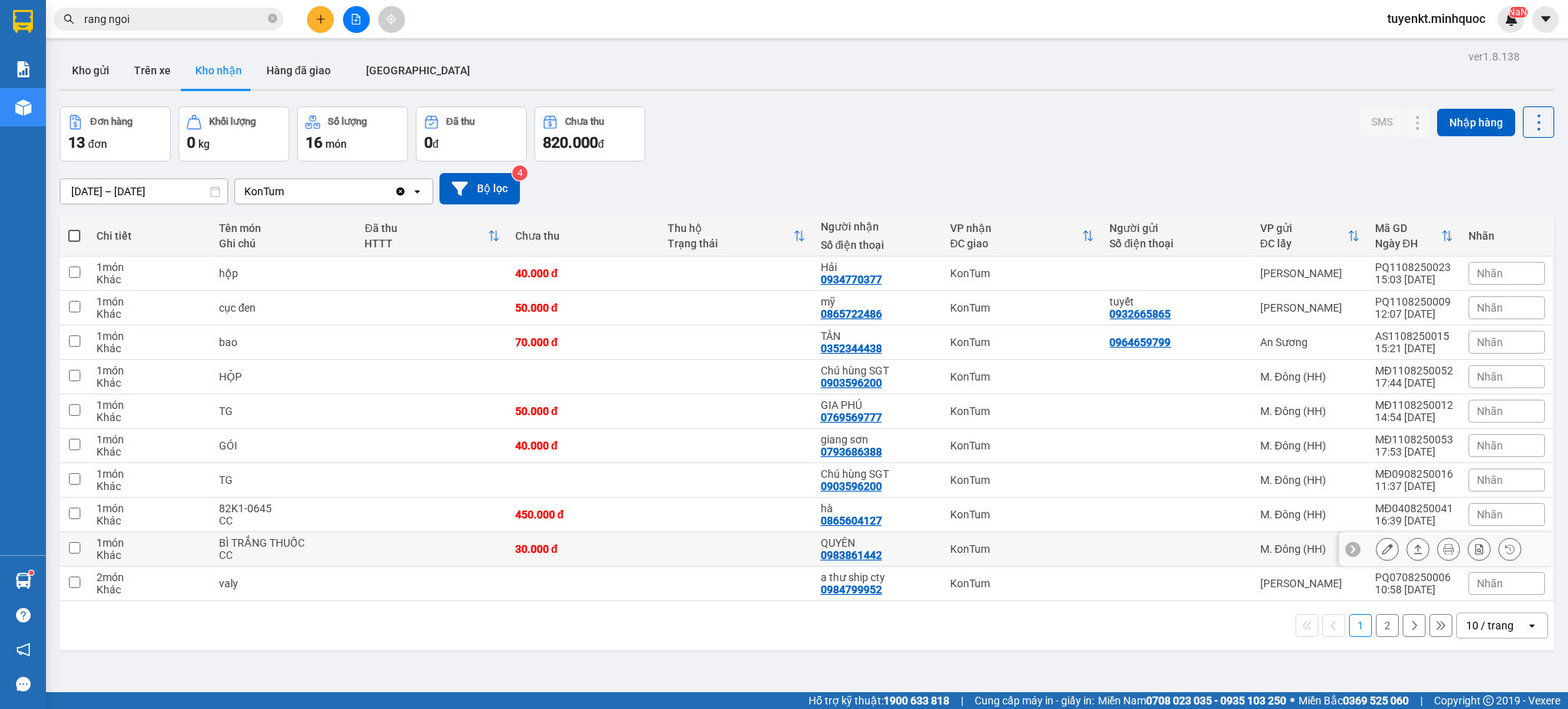
click at [1376, 548] on button at bounding box center [1386, 549] width 21 height 27
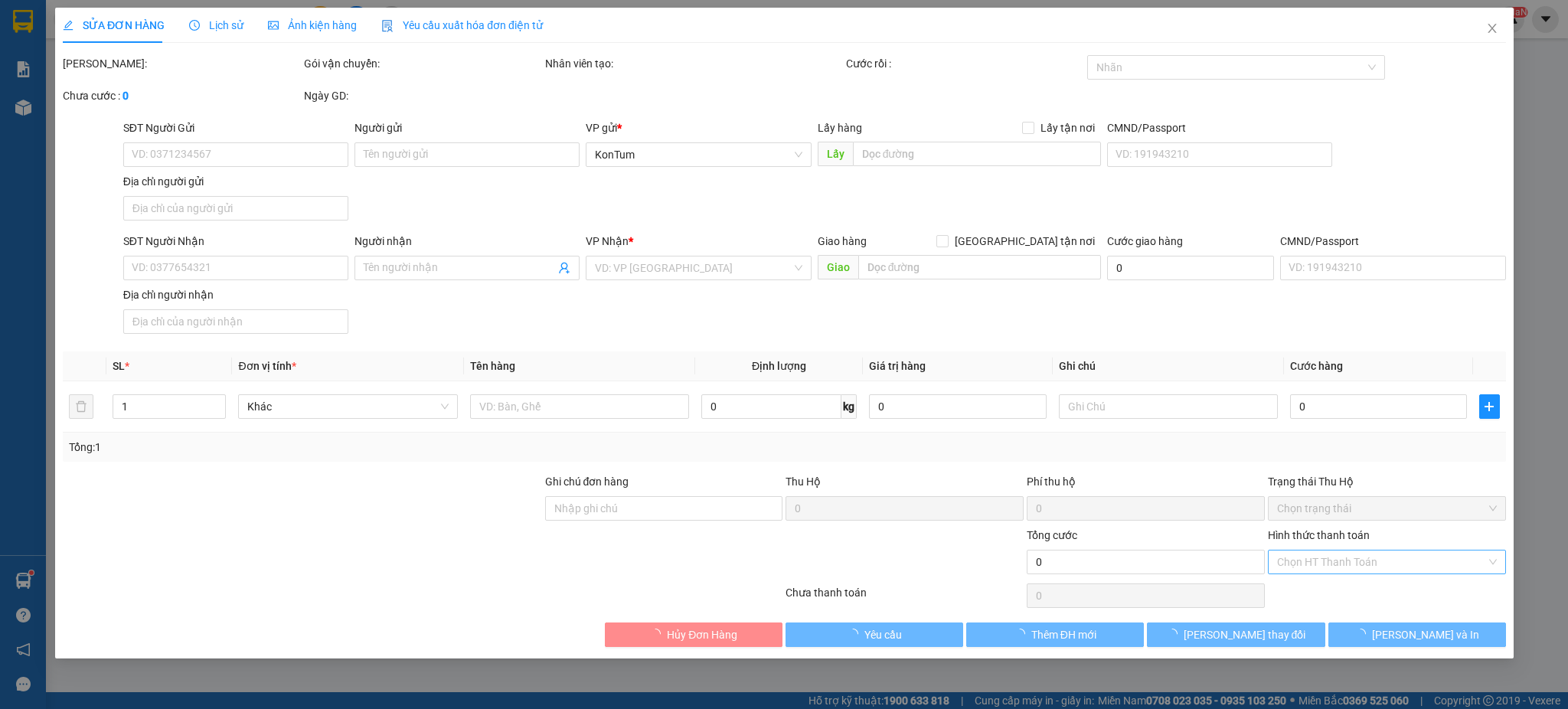
type input "0983861442"
type input "QUYÊN"
type input "30.000"
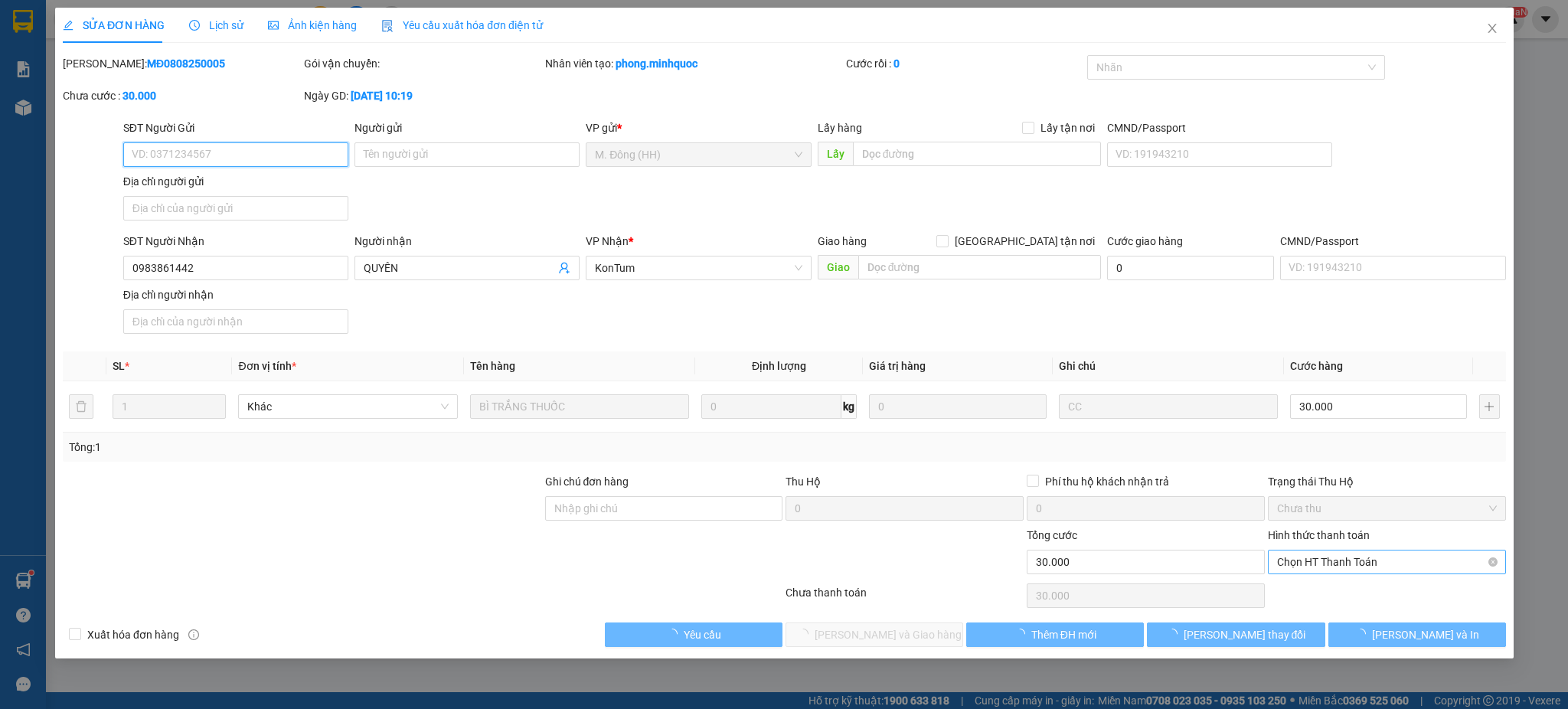
click at [1344, 568] on span "Chọn HT Thanh Toán" at bounding box center [1386, 562] width 220 height 23
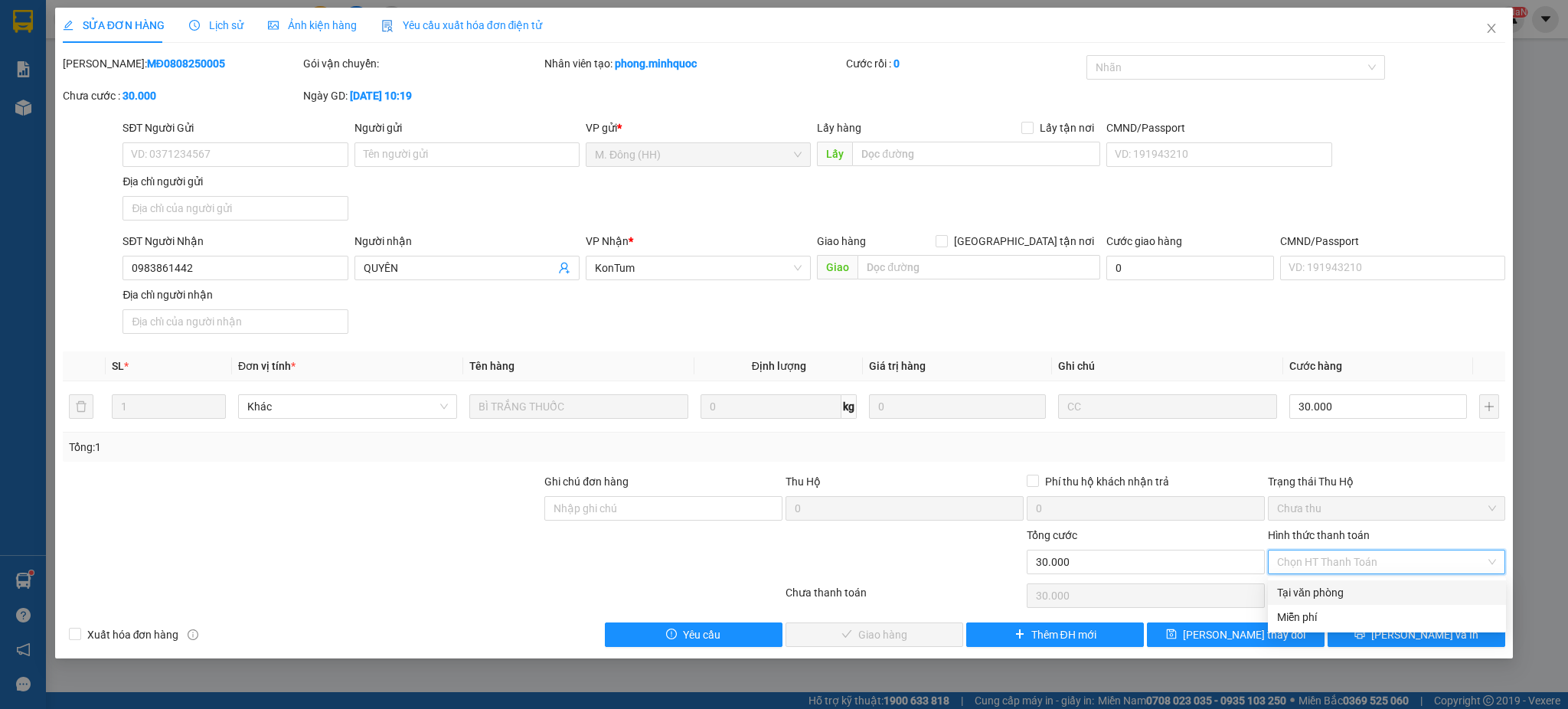
click at [1314, 590] on div "Tại văn phòng" at bounding box center [1386, 592] width 220 height 17
type input "0"
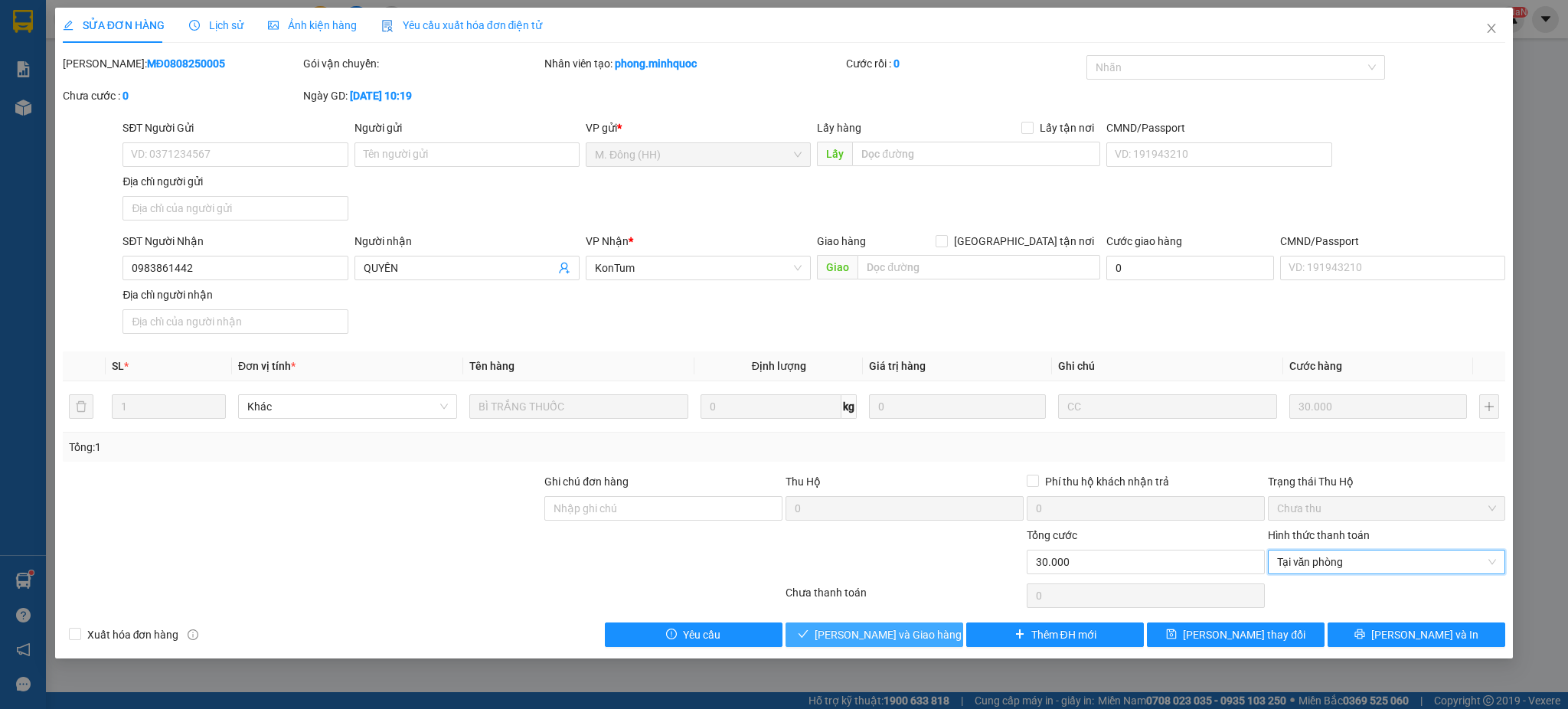
click at [889, 634] on span "[PERSON_NAME] và Giao hàng" at bounding box center [888, 634] width 147 height 17
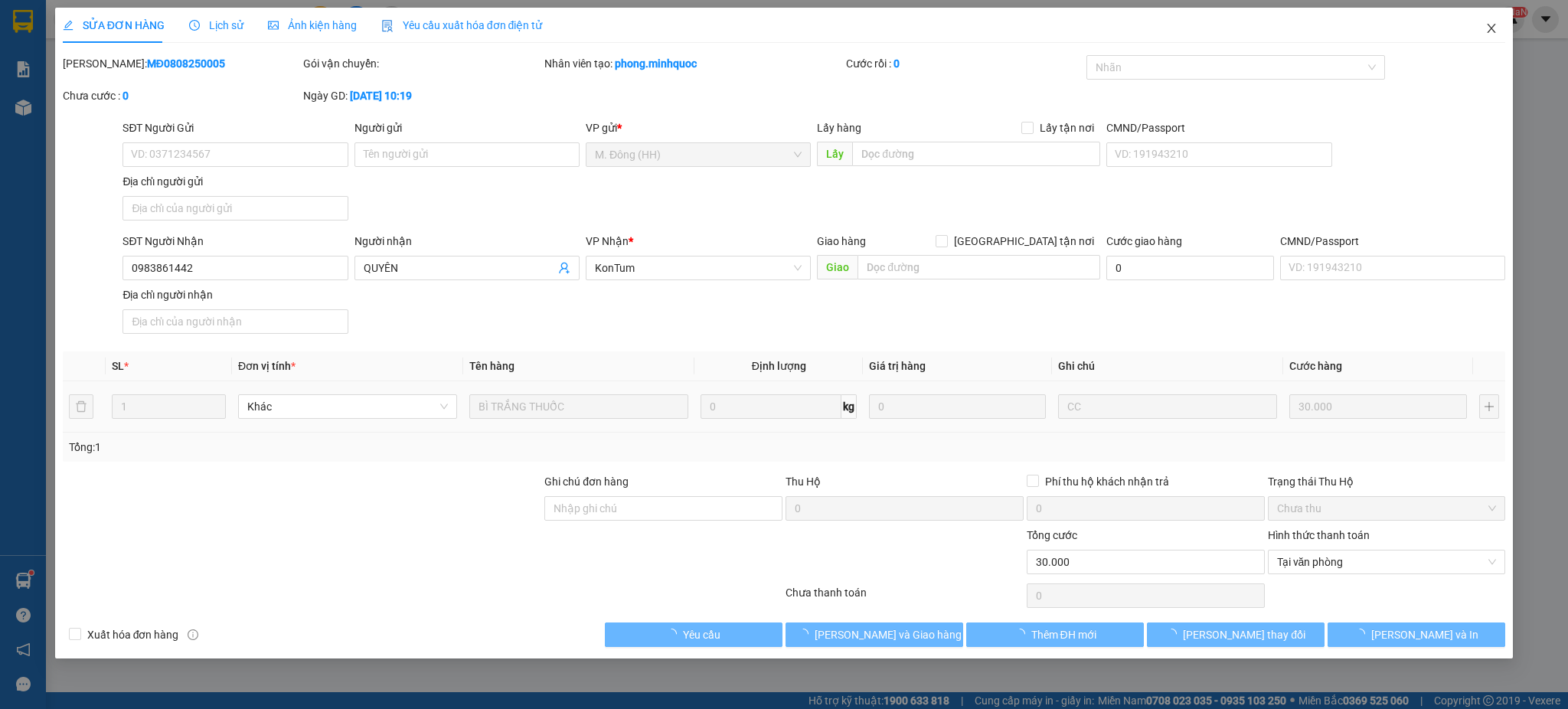
click at [1491, 22] on icon "close" at bounding box center [1491, 28] width 12 height 12
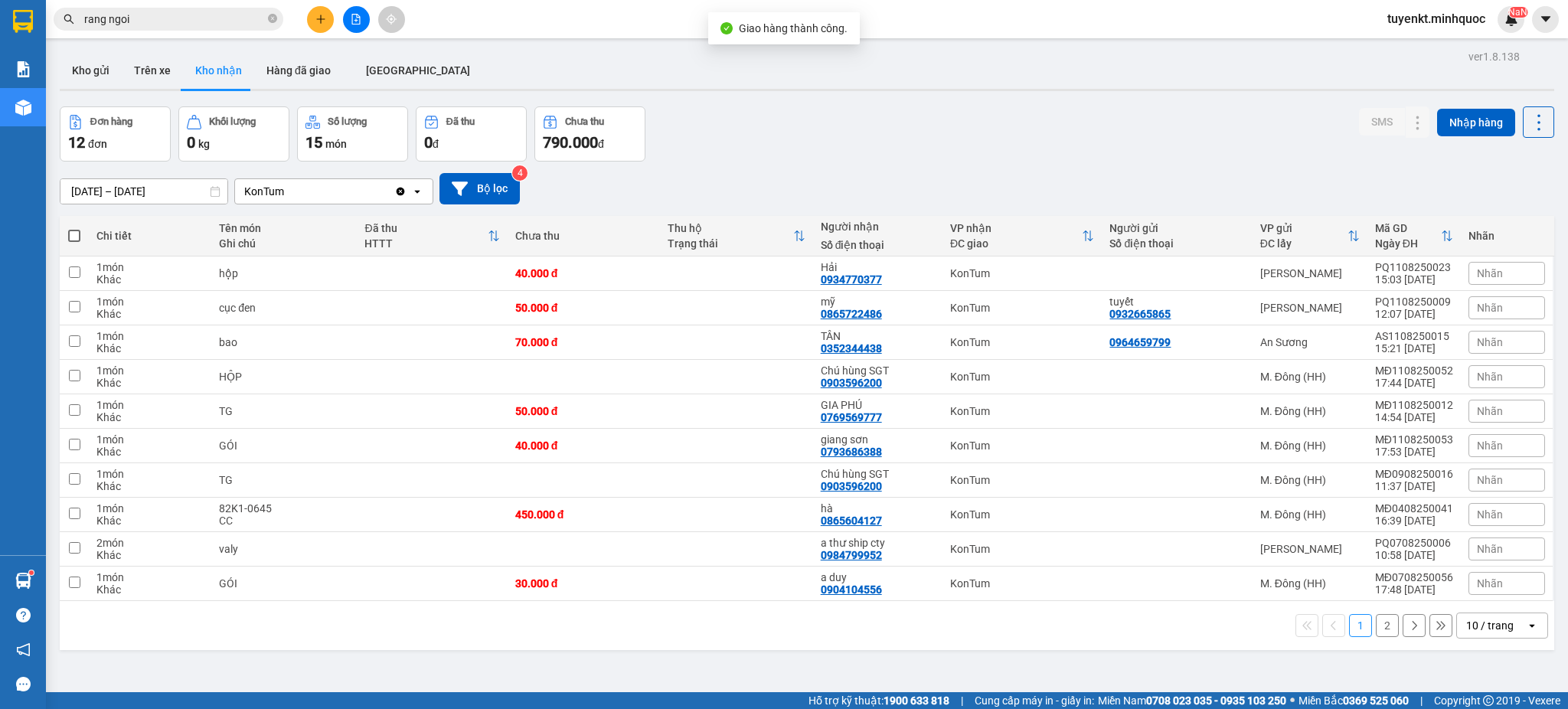
click at [229, 25] on input "rang ngoi" at bounding box center [174, 19] width 181 height 17
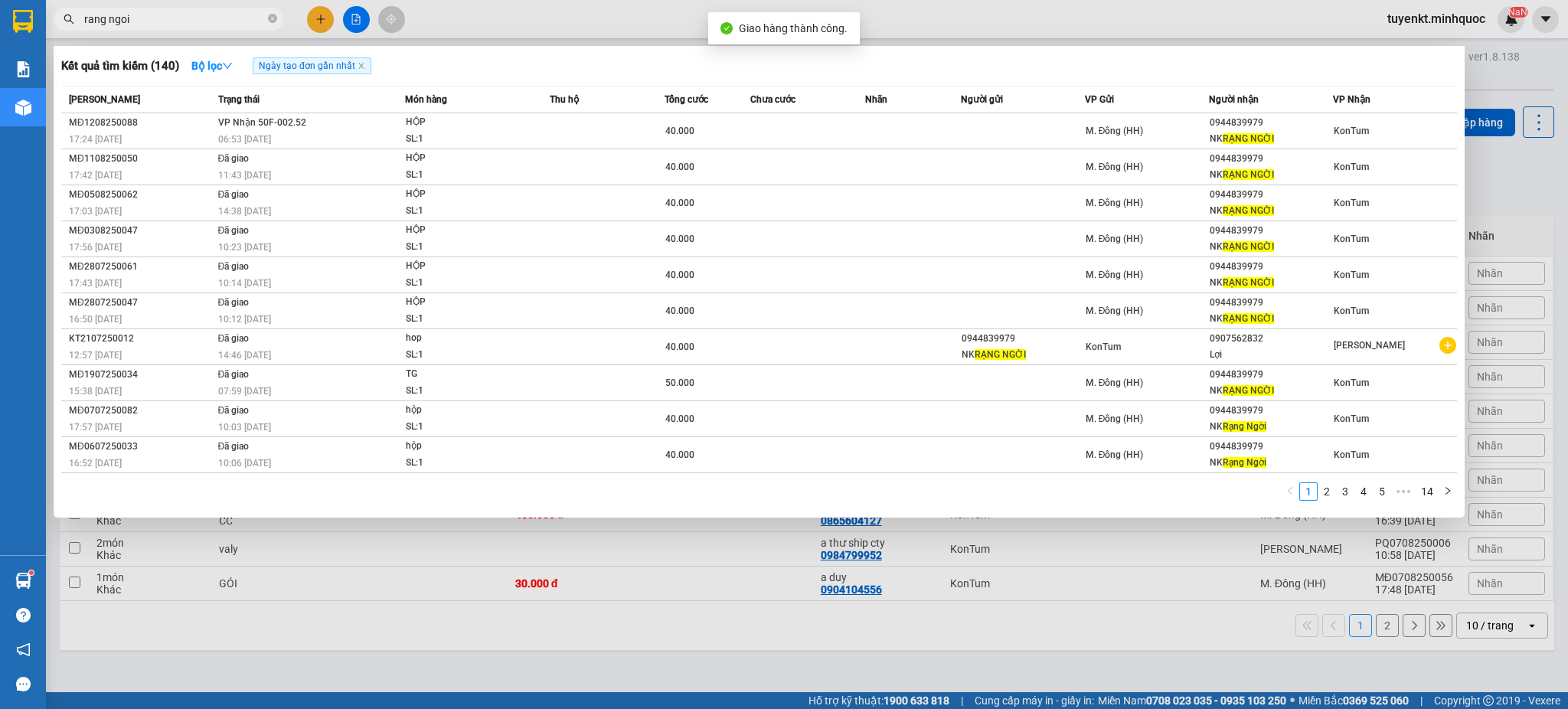
click at [229, 25] on input "rang ngoi" at bounding box center [174, 19] width 181 height 17
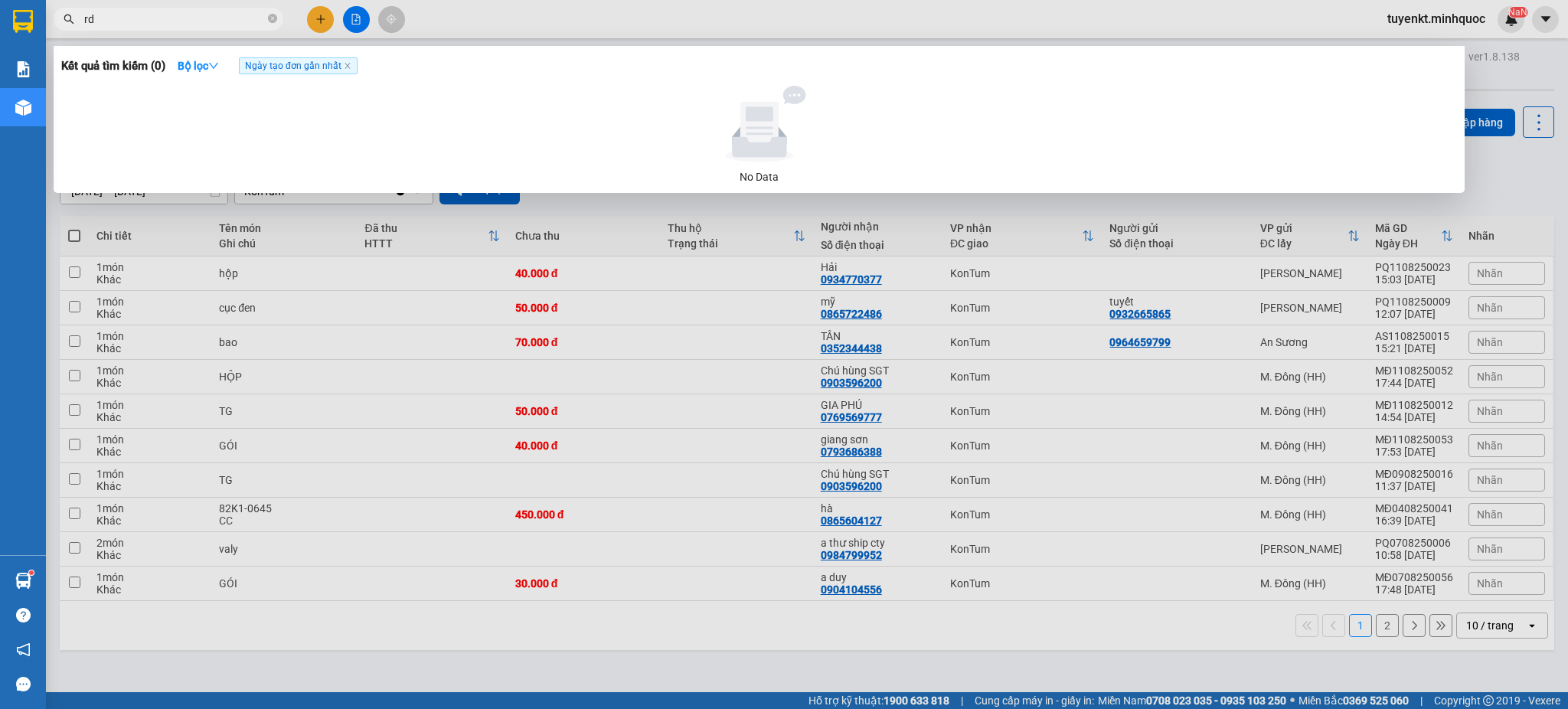
type input "r"
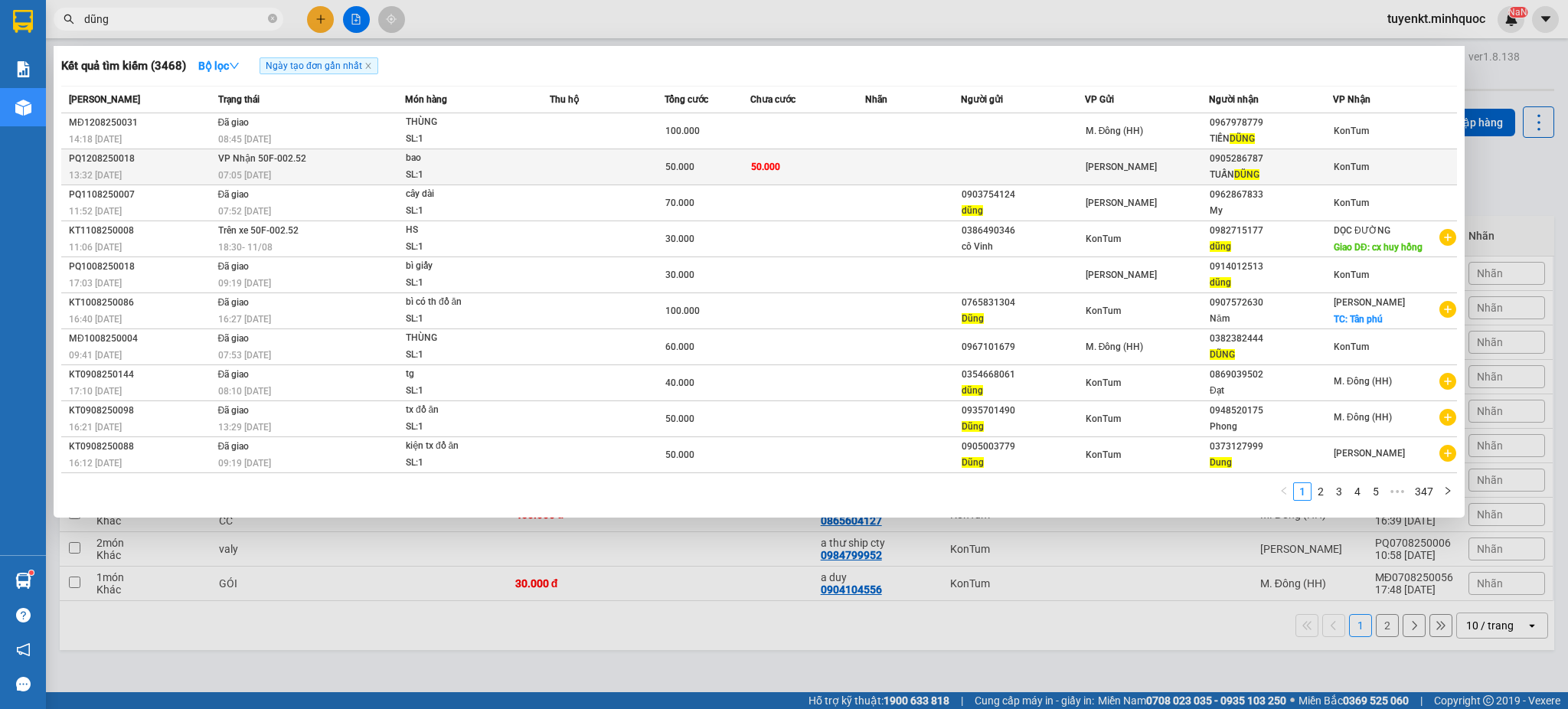
type input "dũng"
click at [843, 171] on td "50.000" at bounding box center [807, 167] width 115 height 36
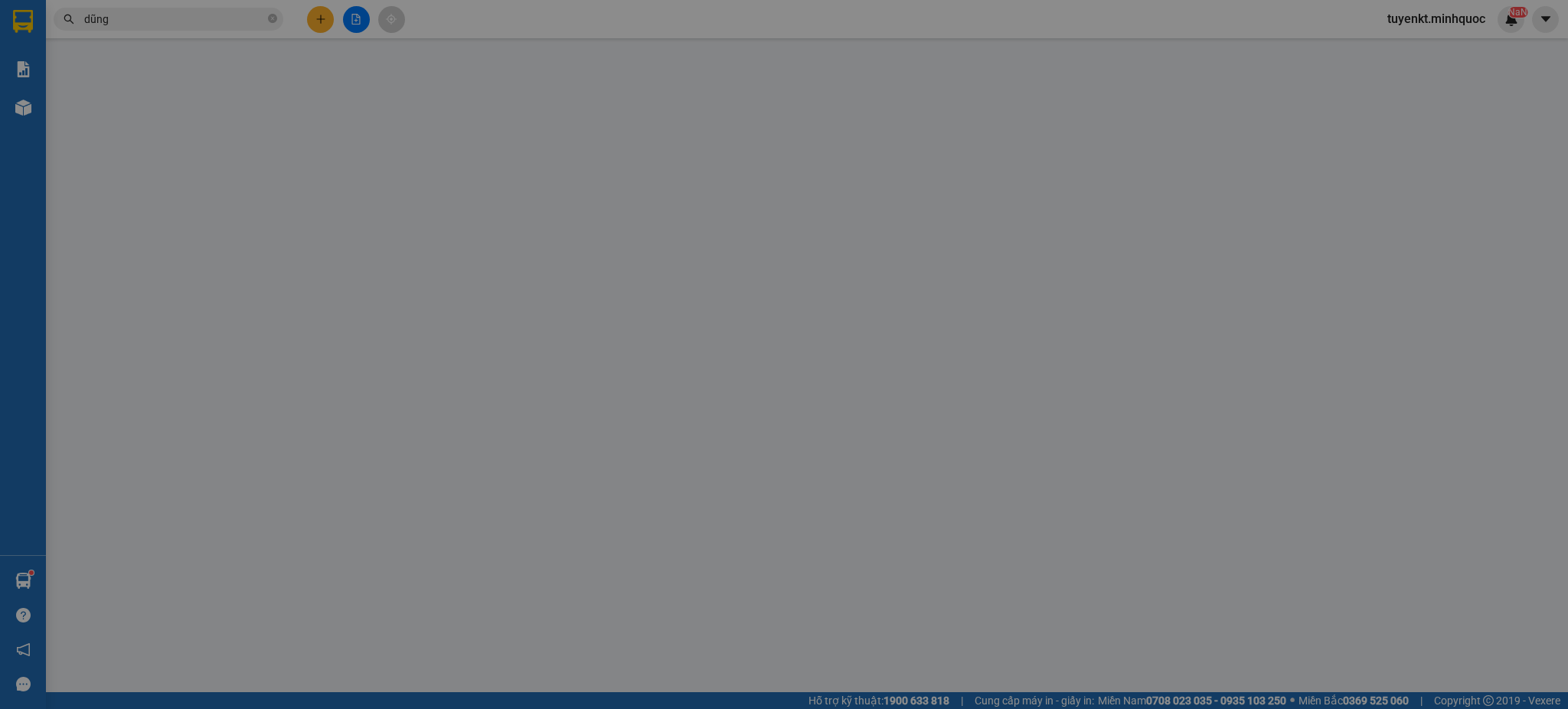
type input "0905286787"
type input "TUẤN DŨNG"
type input "50.000"
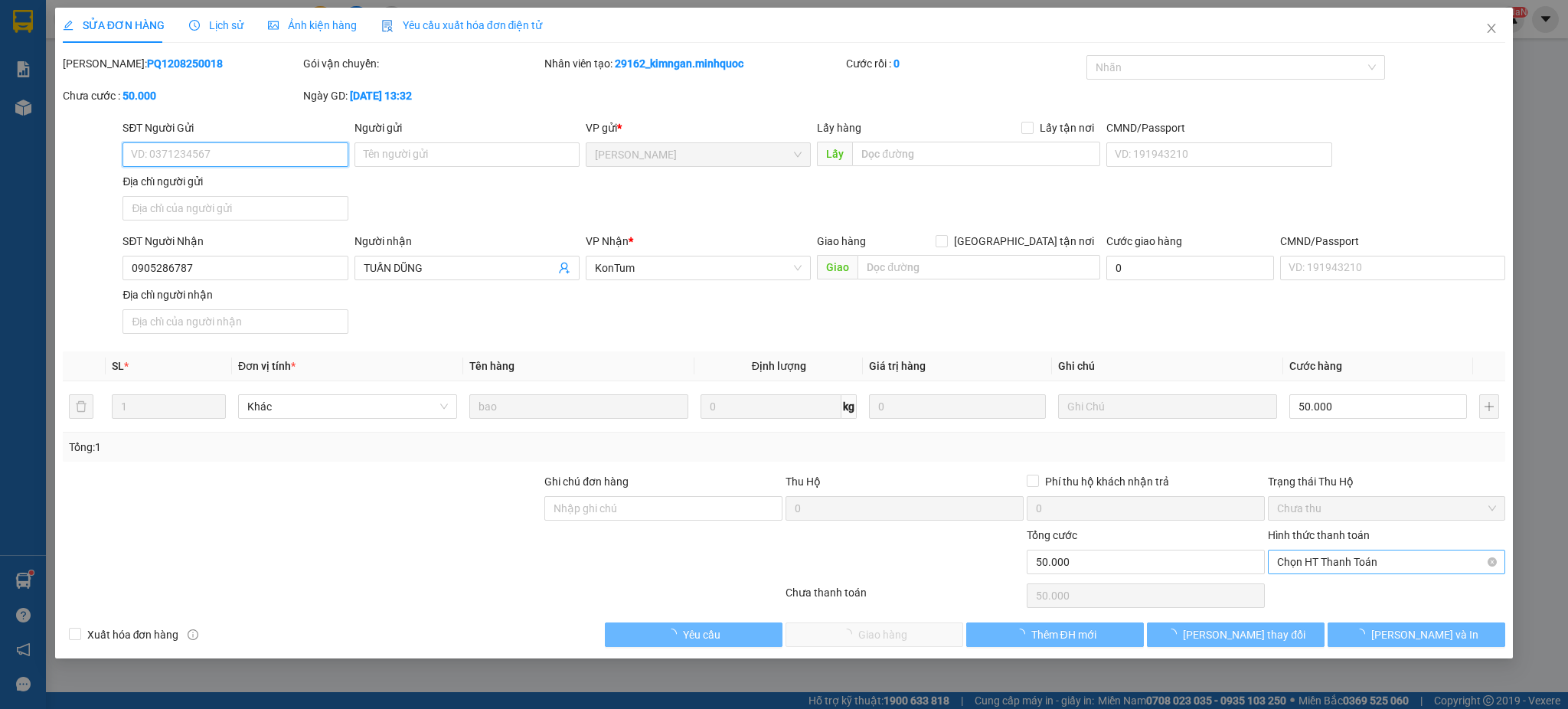
drag, startPoint x: 1338, startPoint y: 558, endPoint x: 1335, endPoint y: 571, distance: 13.3
click at [1337, 559] on span "Chọn HT Thanh Toán" at bounding box center [1386, 562] width 220 height 23
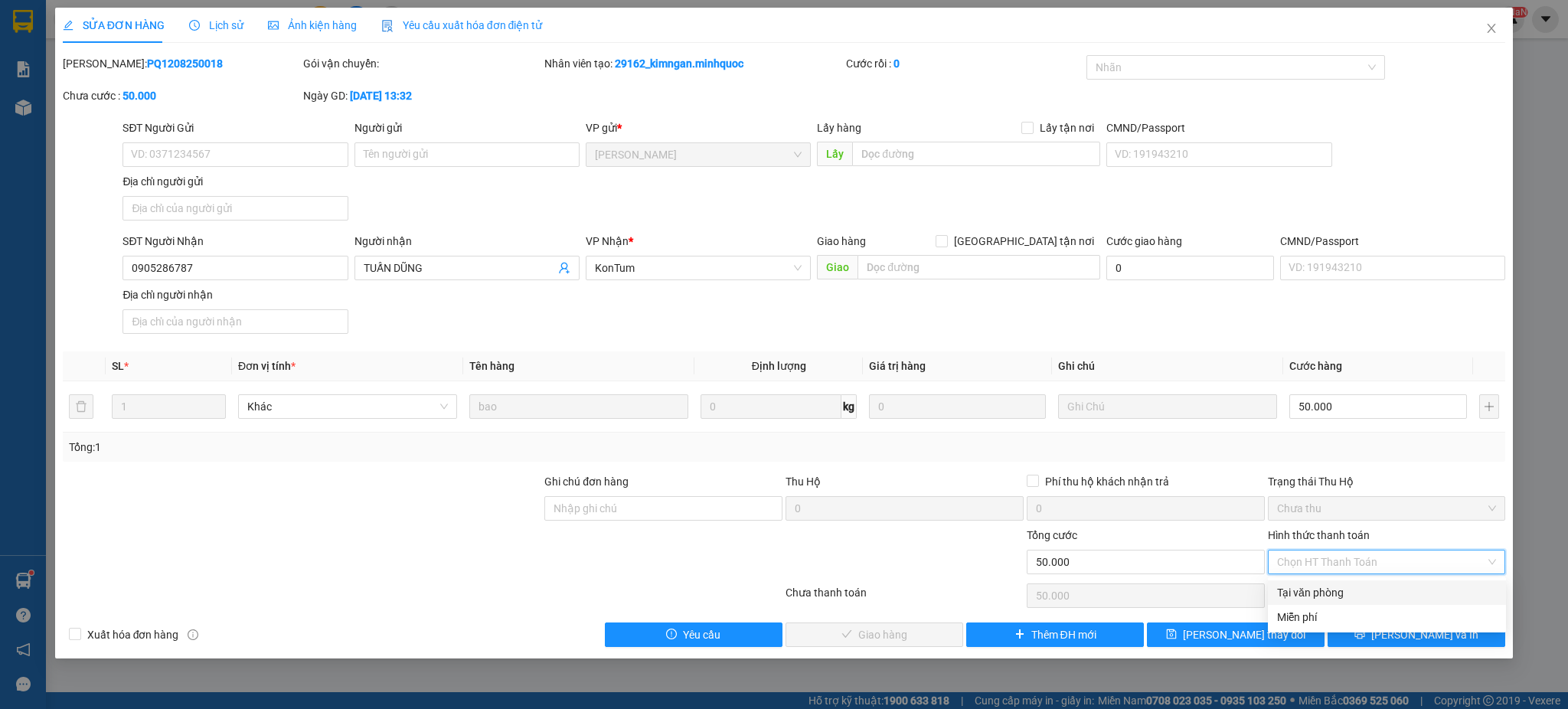
click at [1326, 589] on div "Tại văn phòng" at bounding box center [1386, 592] width 220 height 17
type input "0"
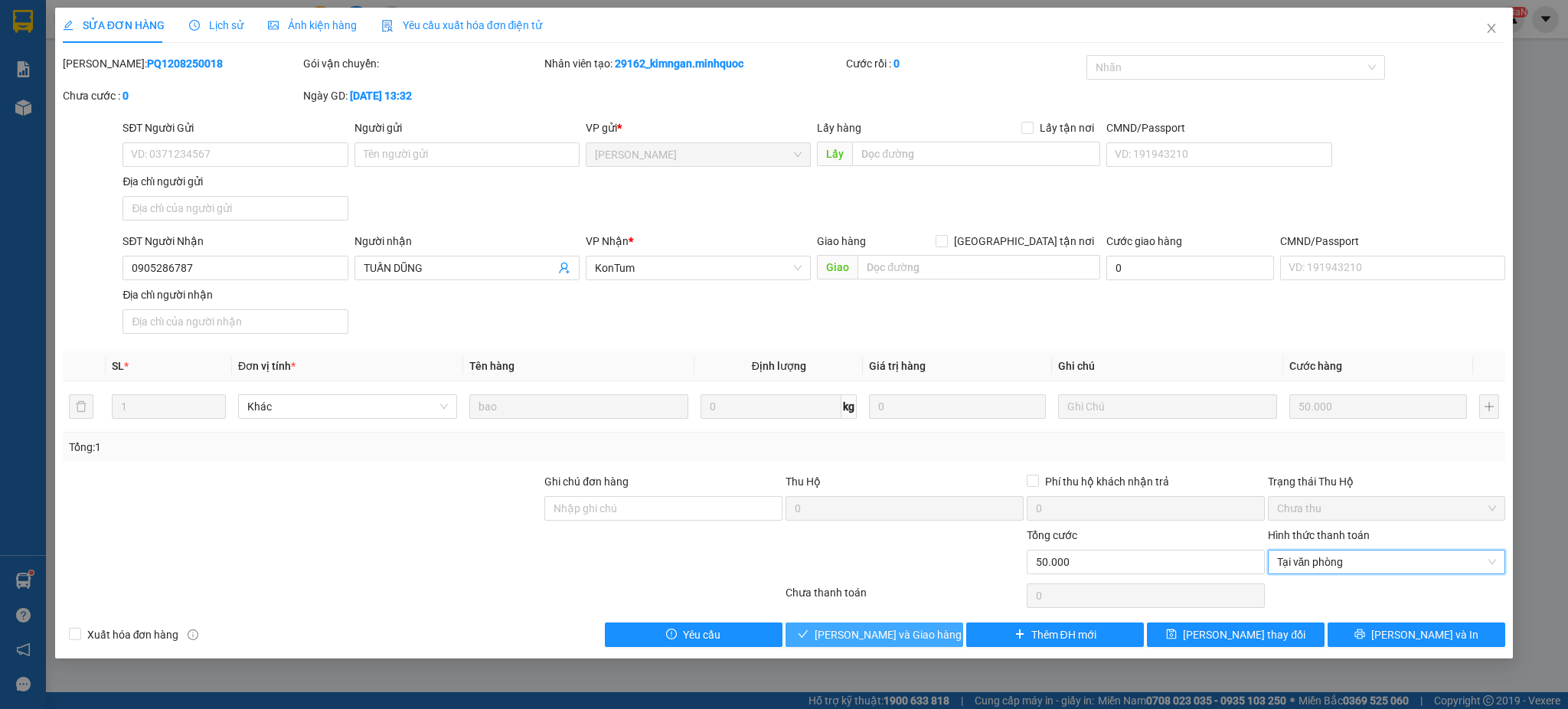
click at [871, 634] on span "[PERSON_NAME] và Giao hàng" at bounding box center [888, 634] width 147 height 17
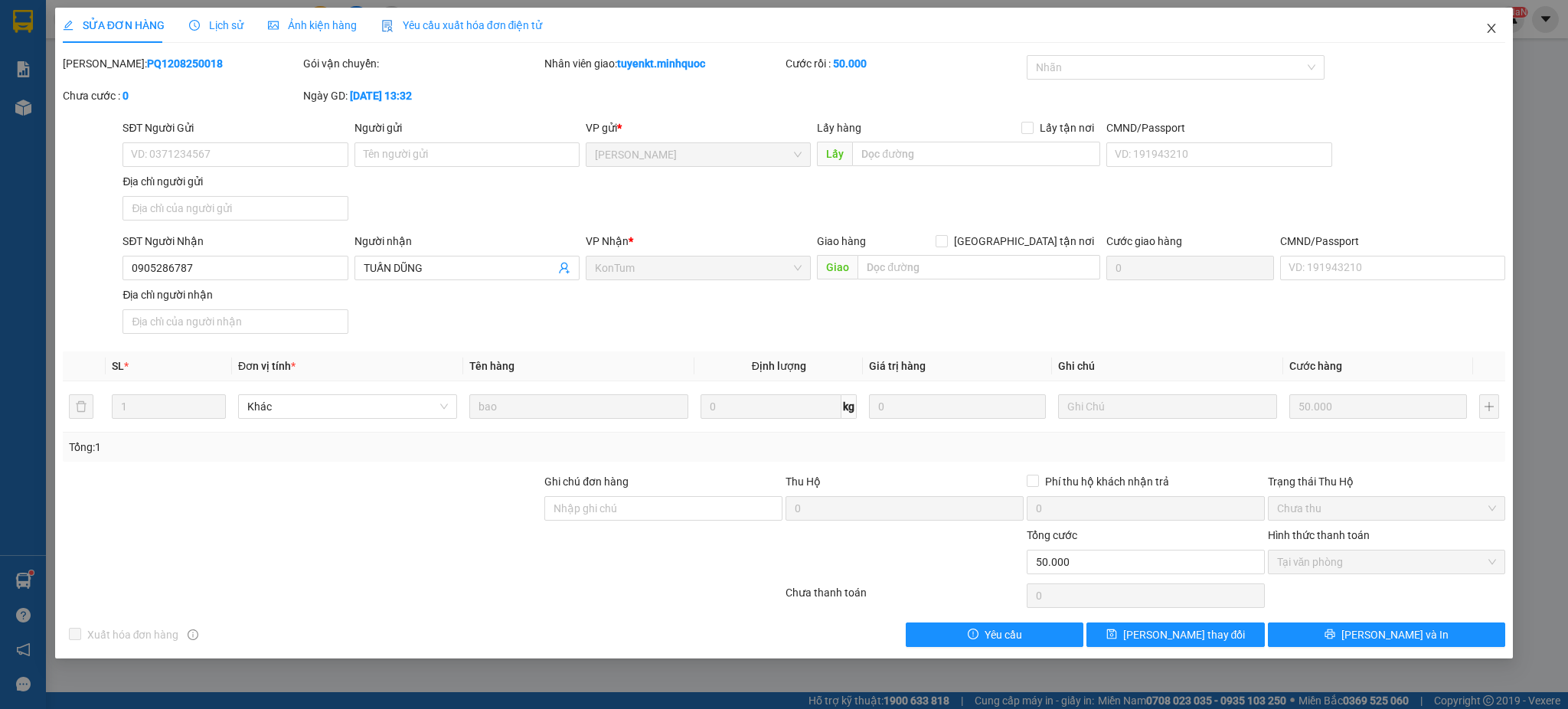
click at [1492, 30] on icon "close" at bounding box center [1492, 29] width 9 height 10
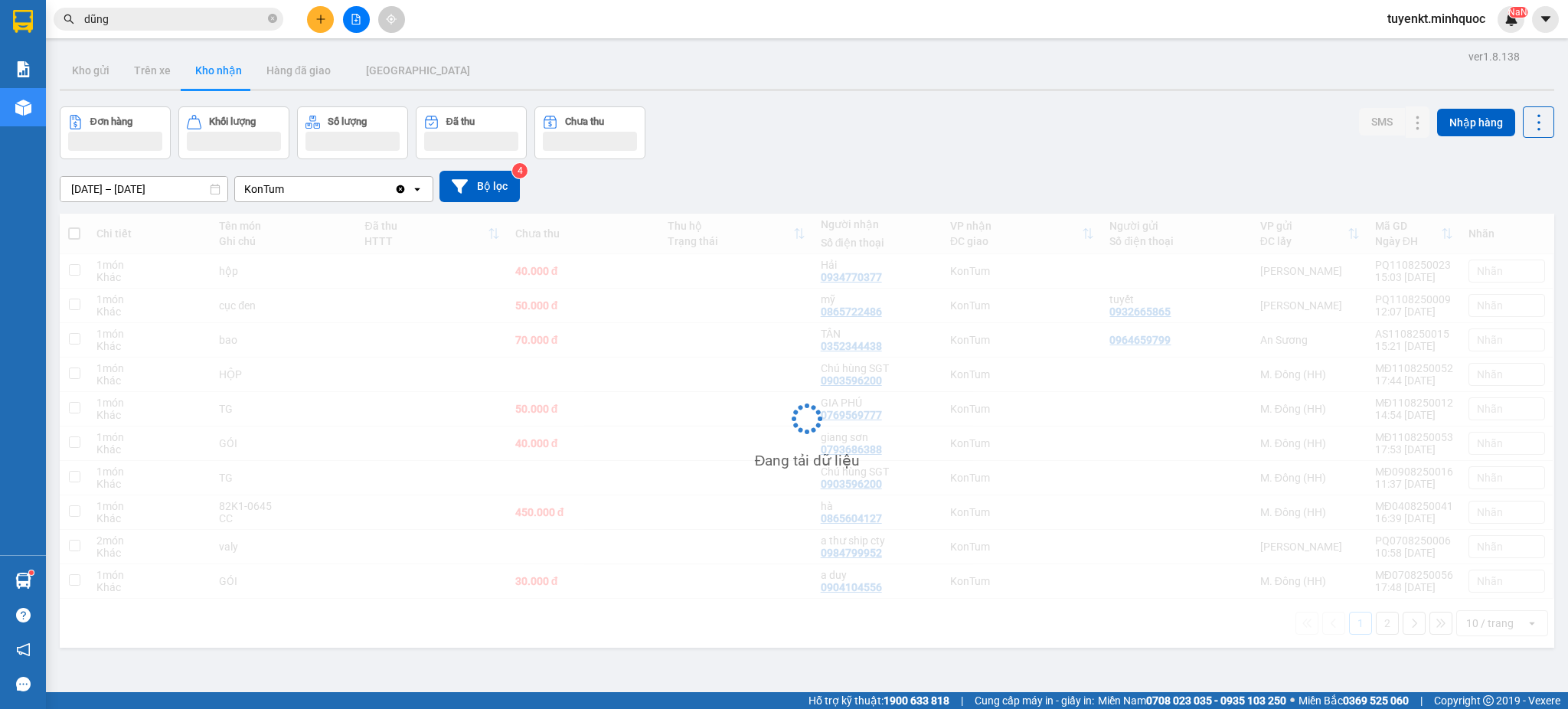
click at [322, 19] on icon "plus" at bounding box center [320, 18] width 9 height 1
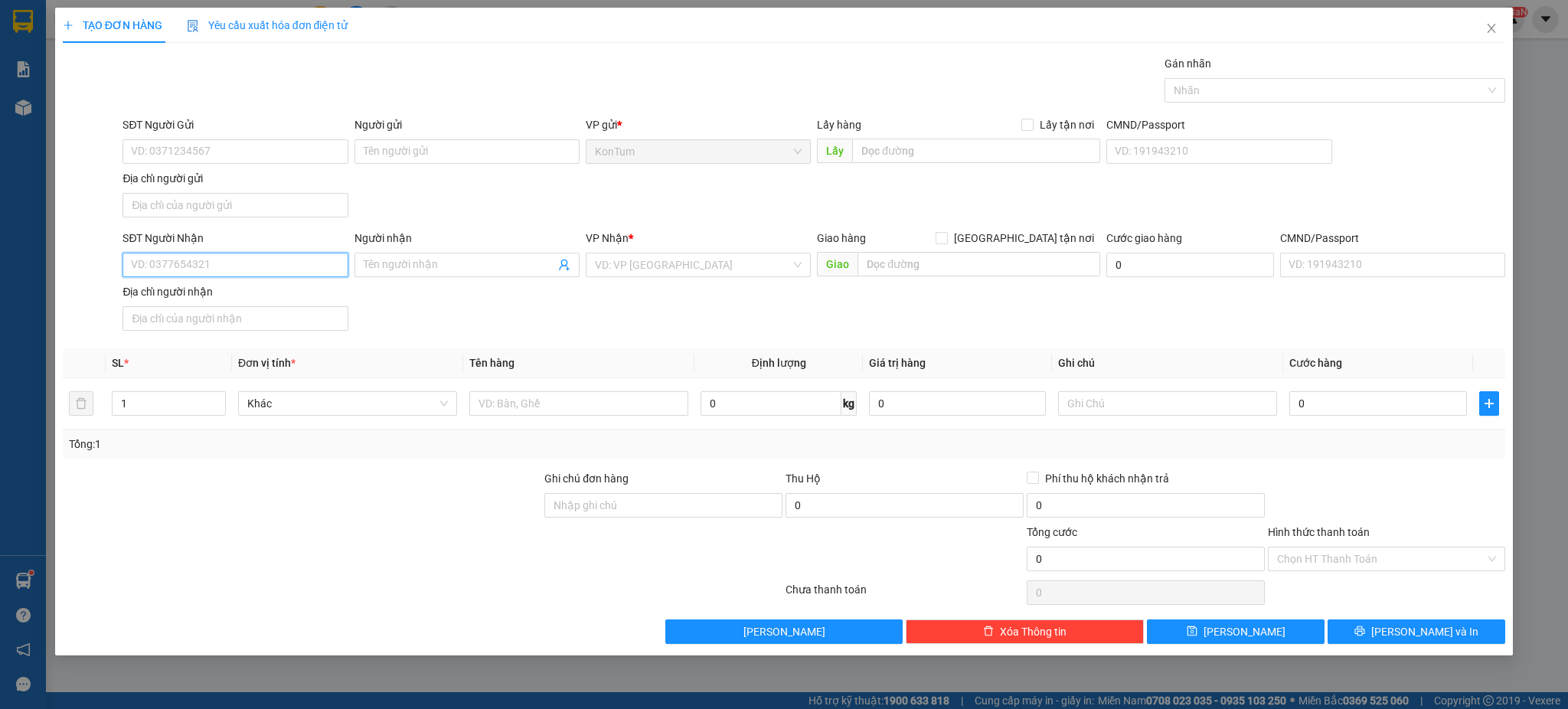
click at [168, 267] on input "SĐT Người Nhận" at bounding box center [235, 265] width 226 height 25
type input "0349990365"
drag, startPoint x: 247, startPoint y: 290, endPoint x: 247, endPoint y: 283, distance: 7.0
click at [247, 291] on div "0349990365 - Khoa" at bounding box center [235, 296] width 206 height 17
type input "Khoa"
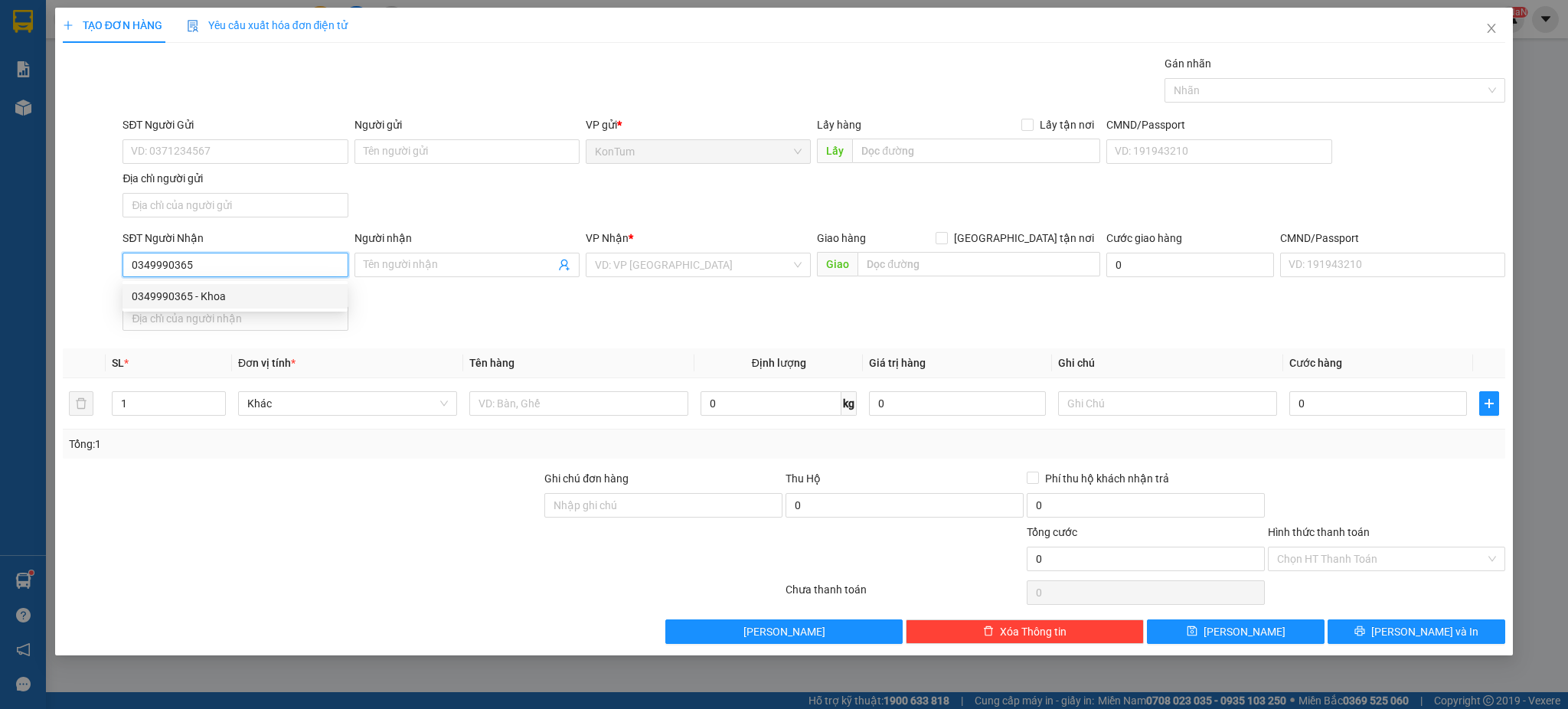
type input "512 GIƯỜNG"
type input "0349990365"
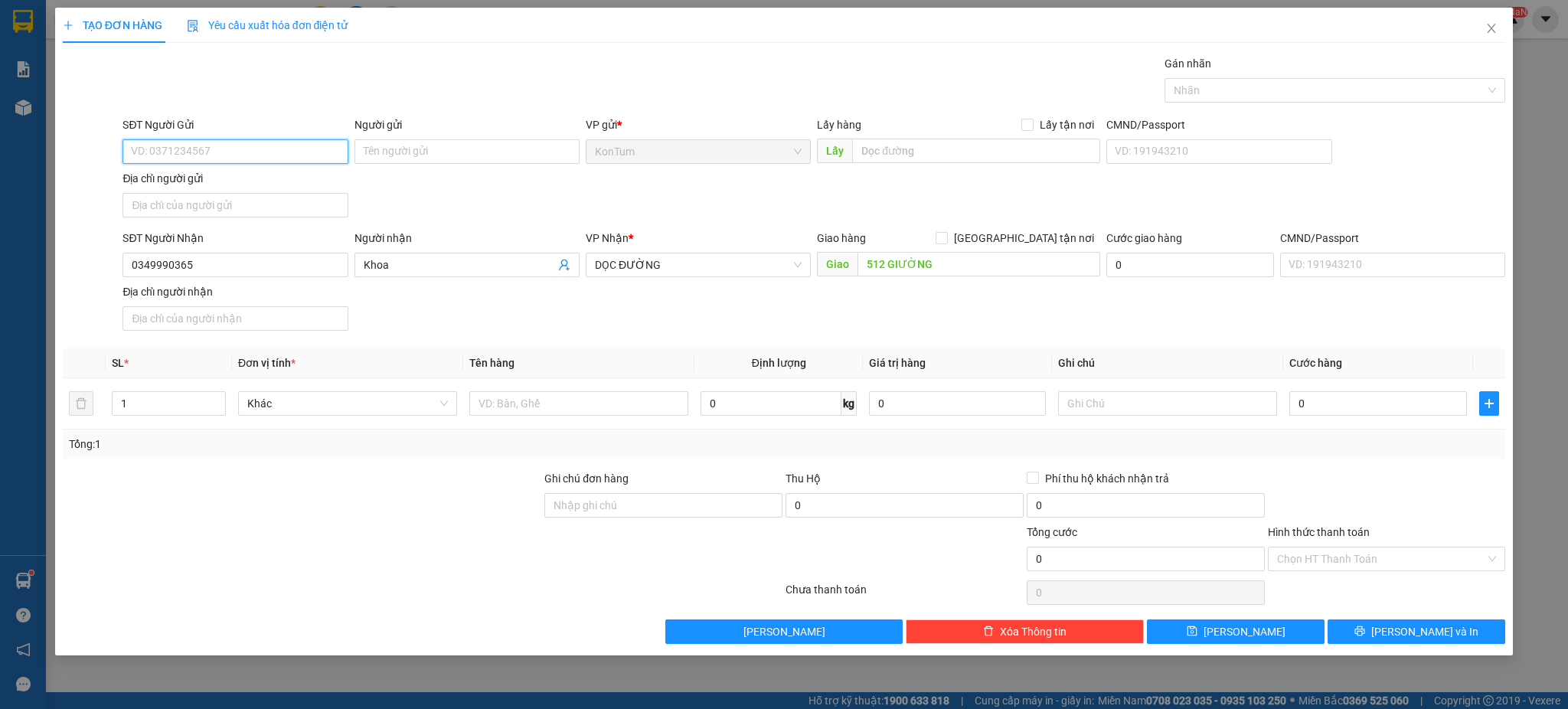
click at [246, 156] on input "SĐT Người Gửi" at bounding box center [235, 152] width 226 height 25
type input "0377570123"
click at [481, 144] on input "Người gửi" at bounding box center [467, 152] width 226 height 25
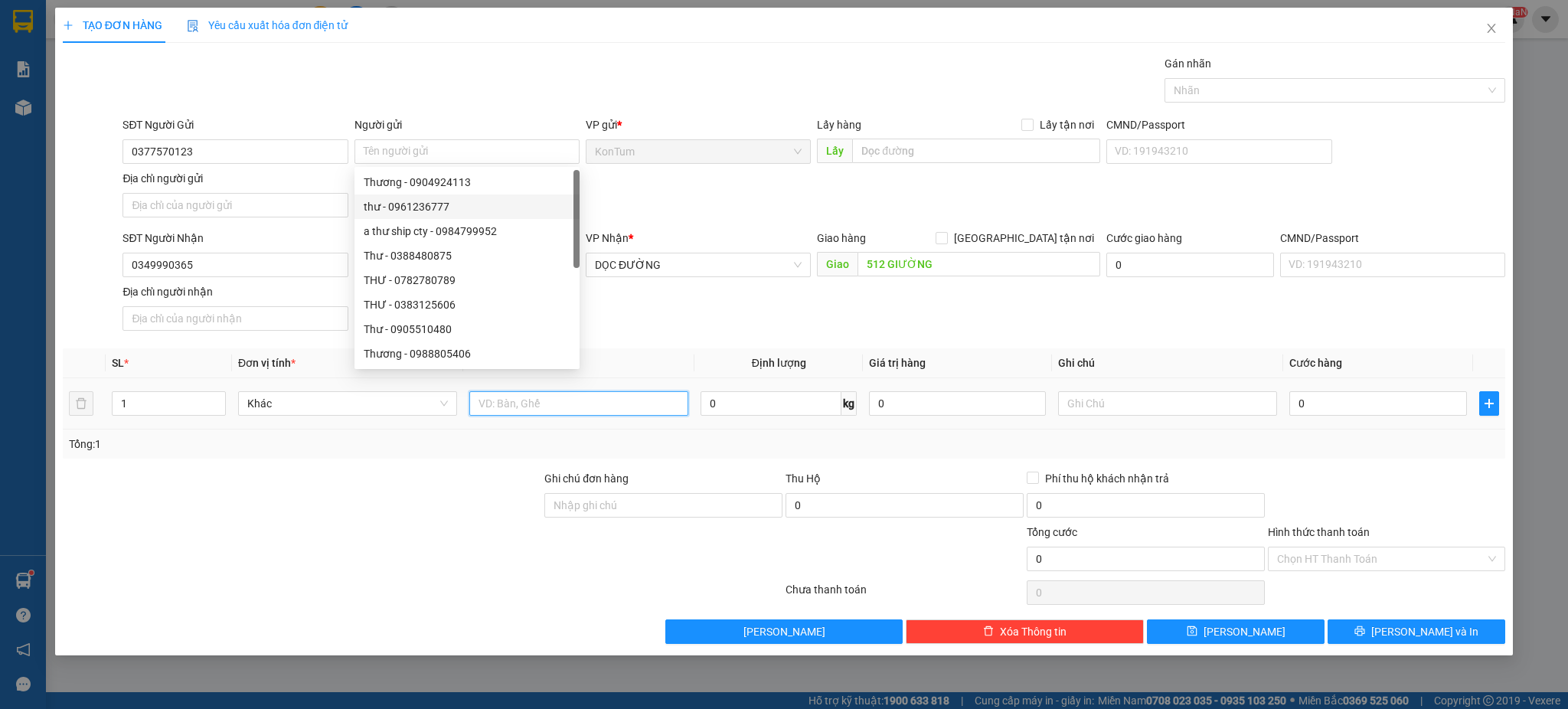
click at [613, 394] on input "text" at bounding box center [578, 403] width 219 height 25
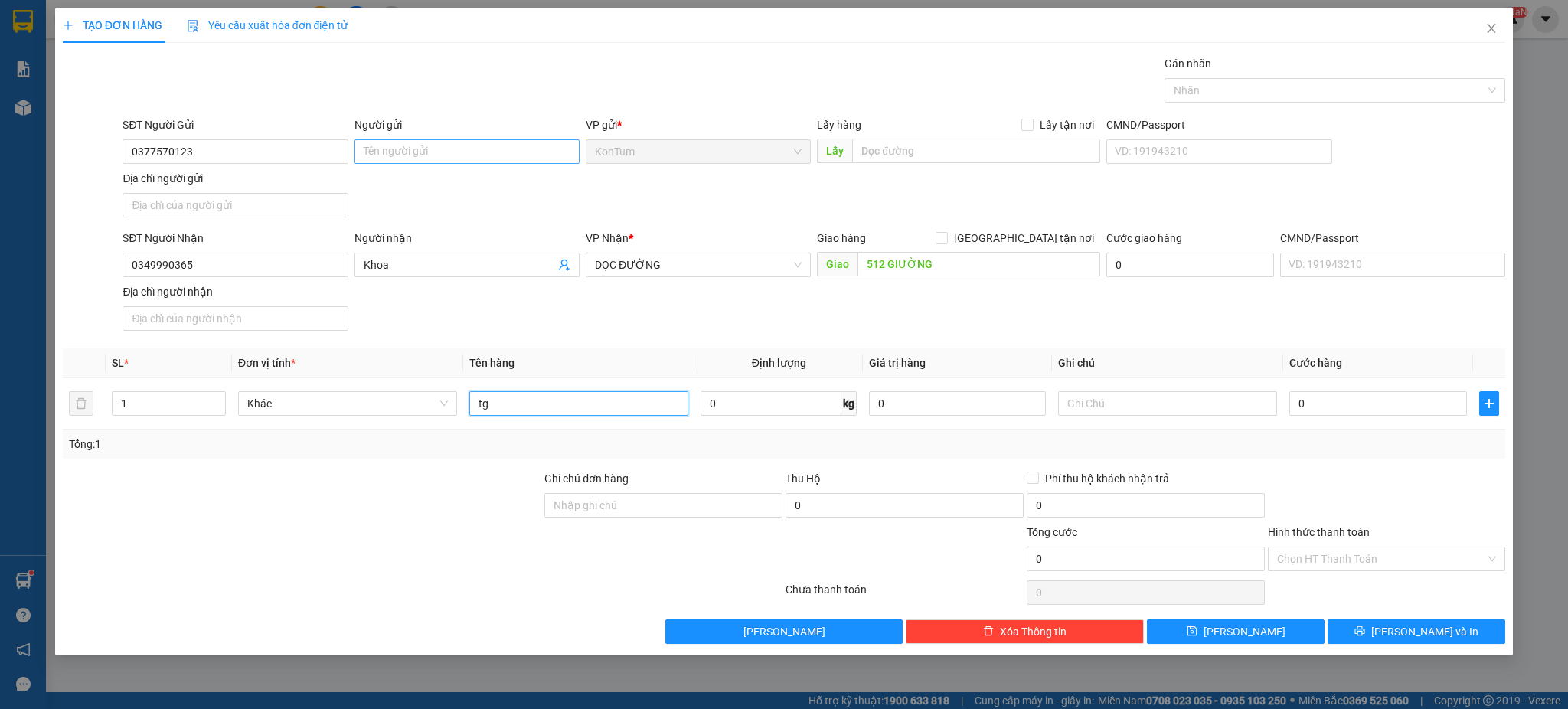
type input "tg"
click at [427, 147] on input "Người gửi" at bounding box center [467, 152] width 226 height 25
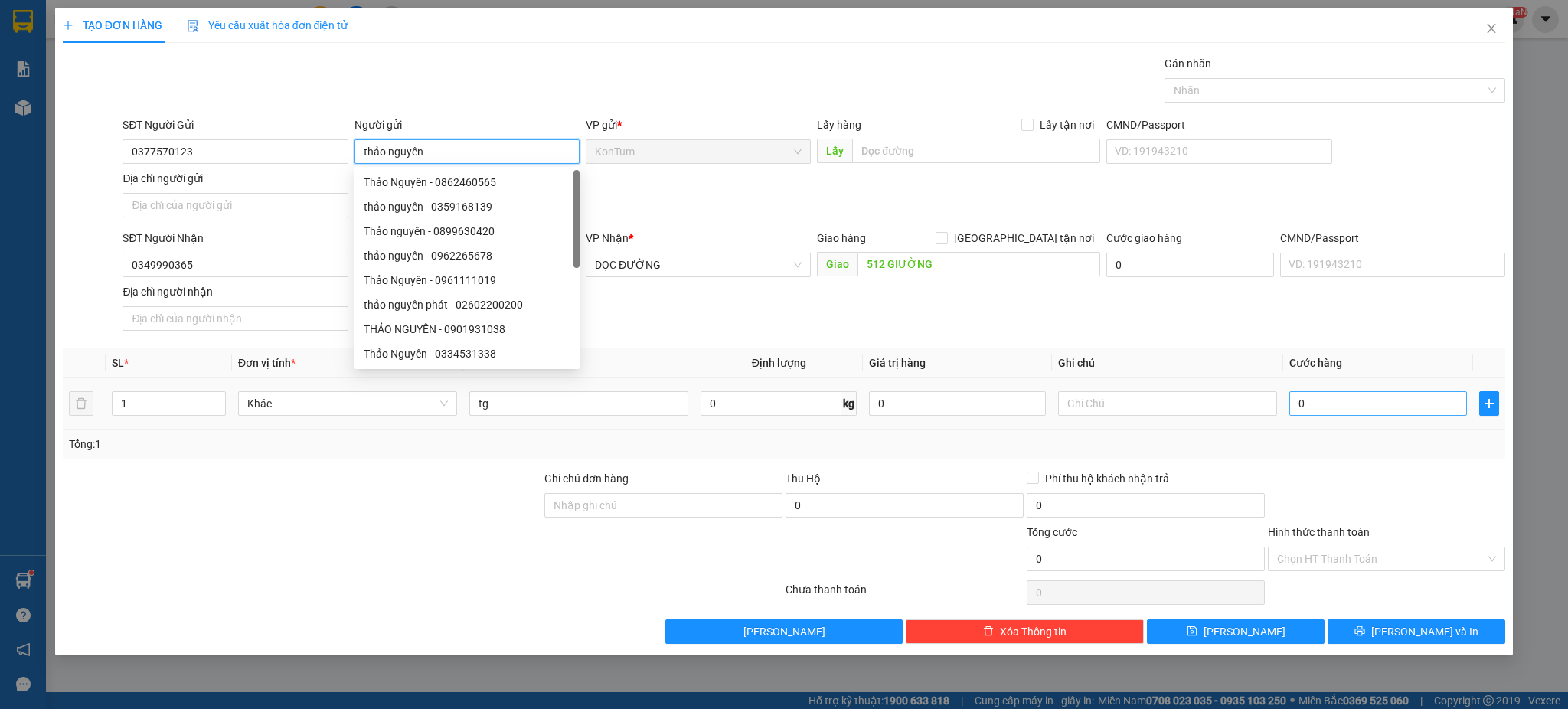
type input "thảo nguyên"
click at [1324, 399] on input "0" at bounding box center [1377, 403] width 177 height 25
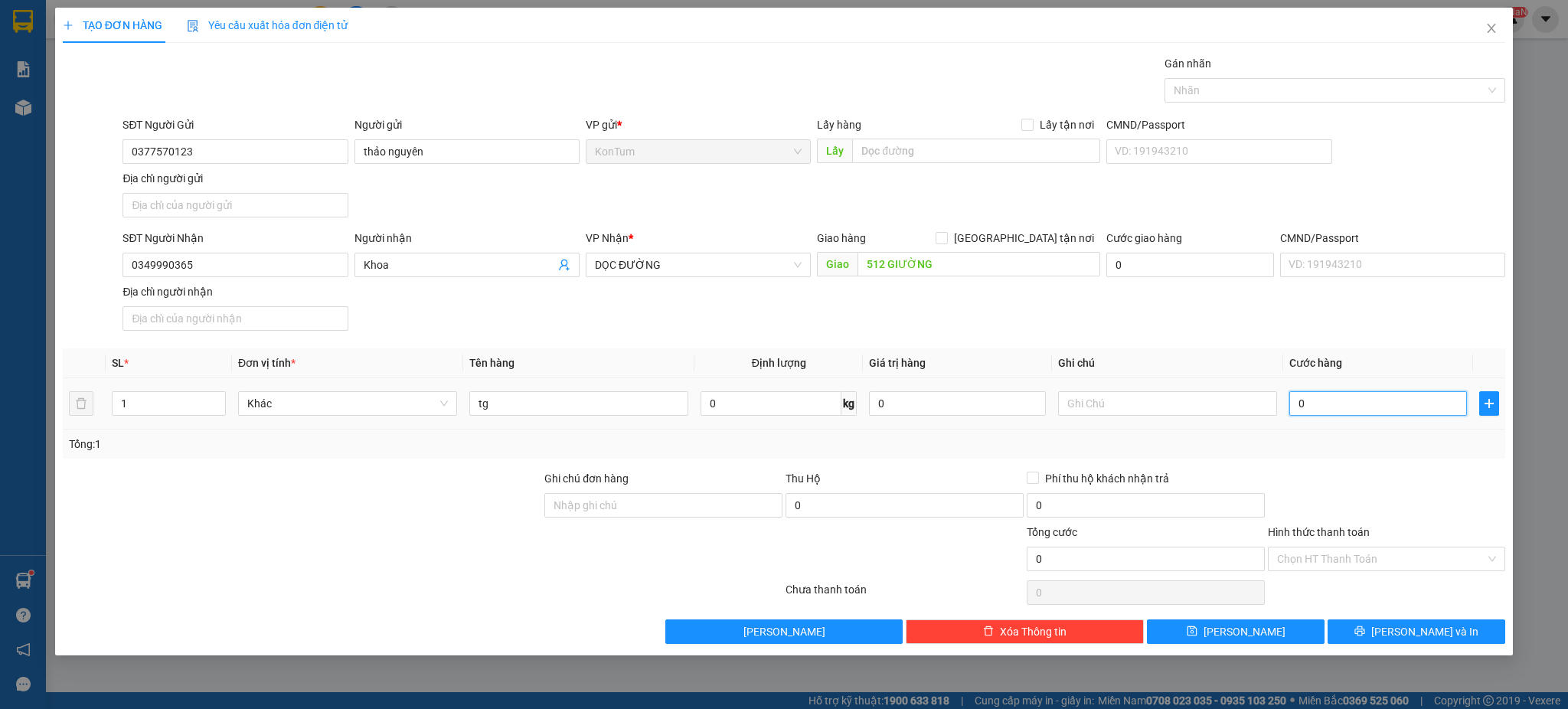
type input "4"
type input "40"
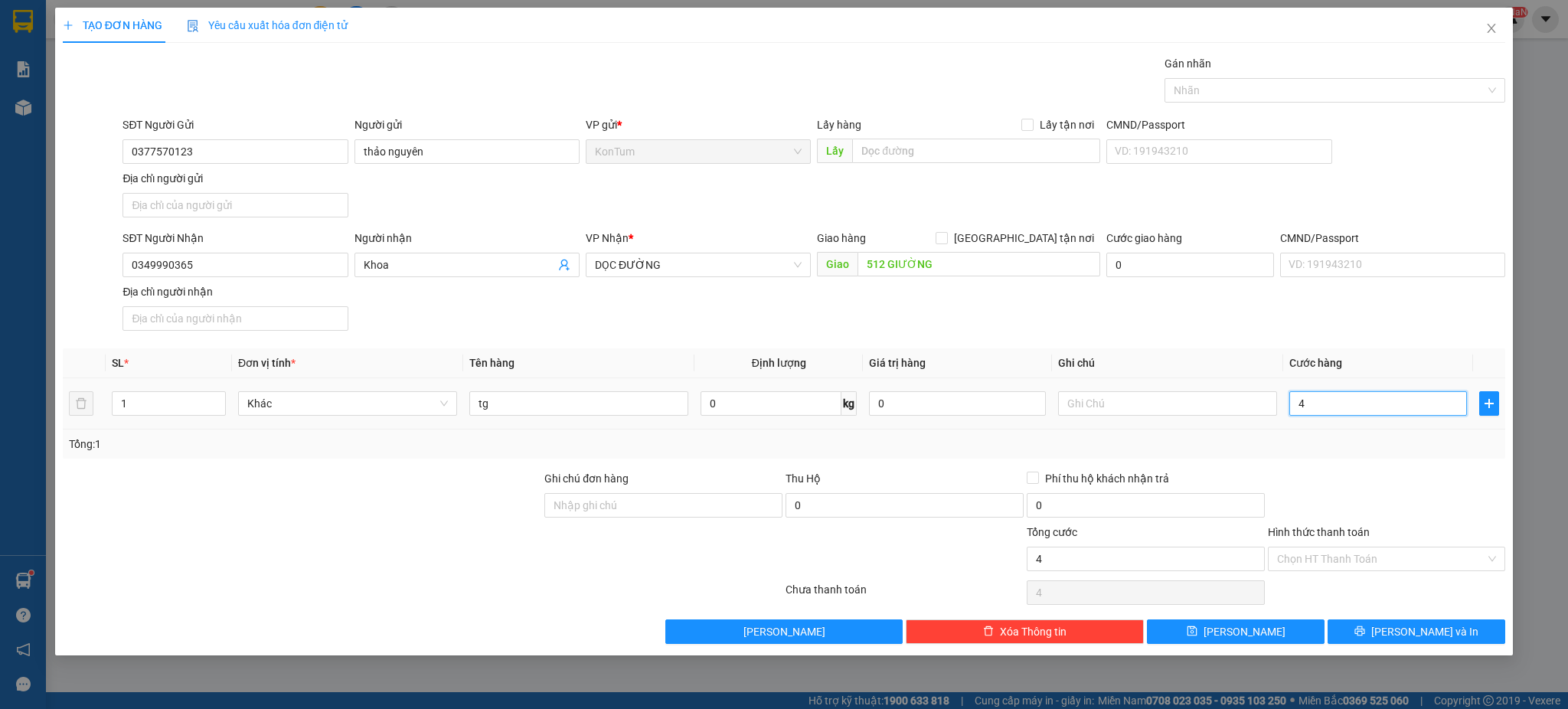
type input "40"
type input "40.000"
click at [1409, 640] on span "[PERSON_NAME] và In" at bounding box center [1425, 632] width 107 height 17
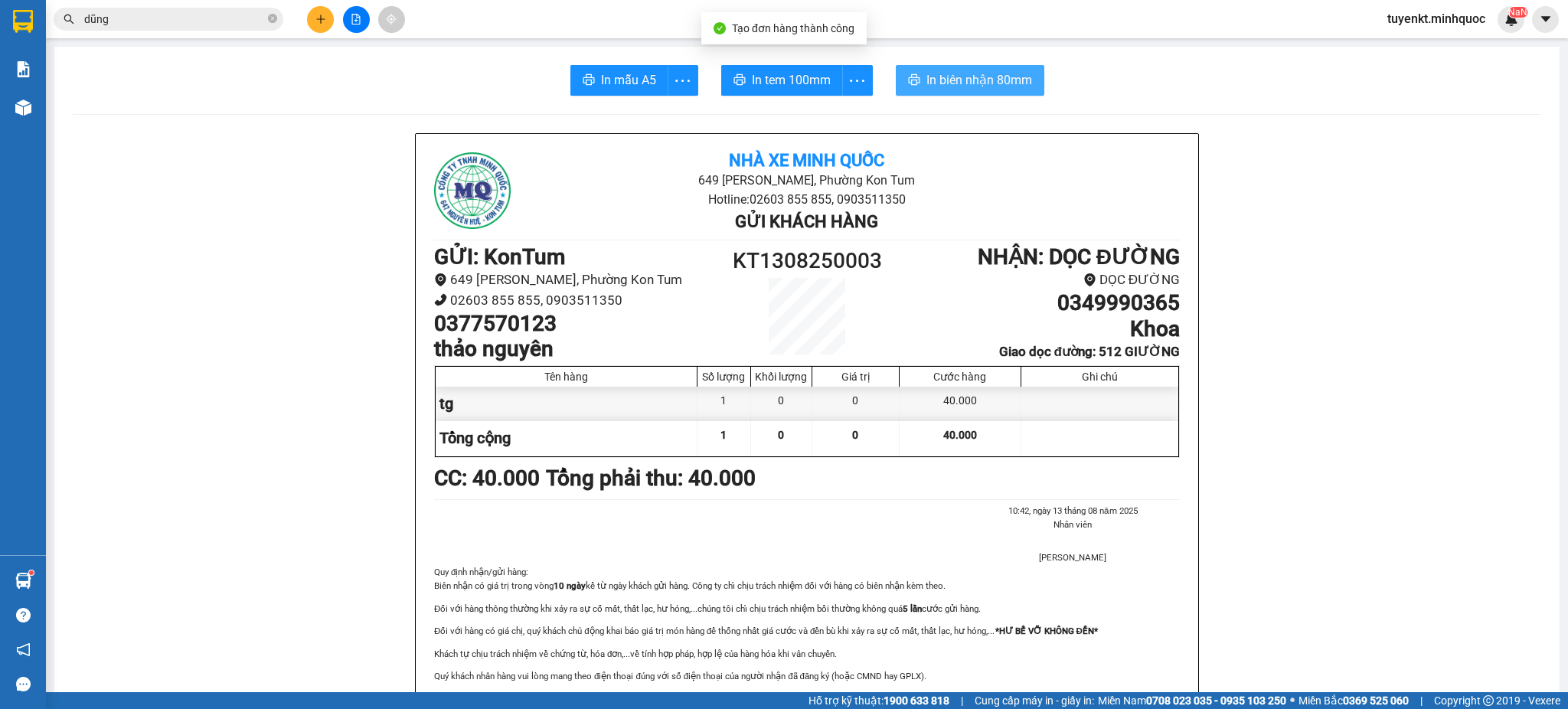
click at [959, 89] on span "In biên nhận 80mm" at bounding box center [978, 80] width 106 height 19
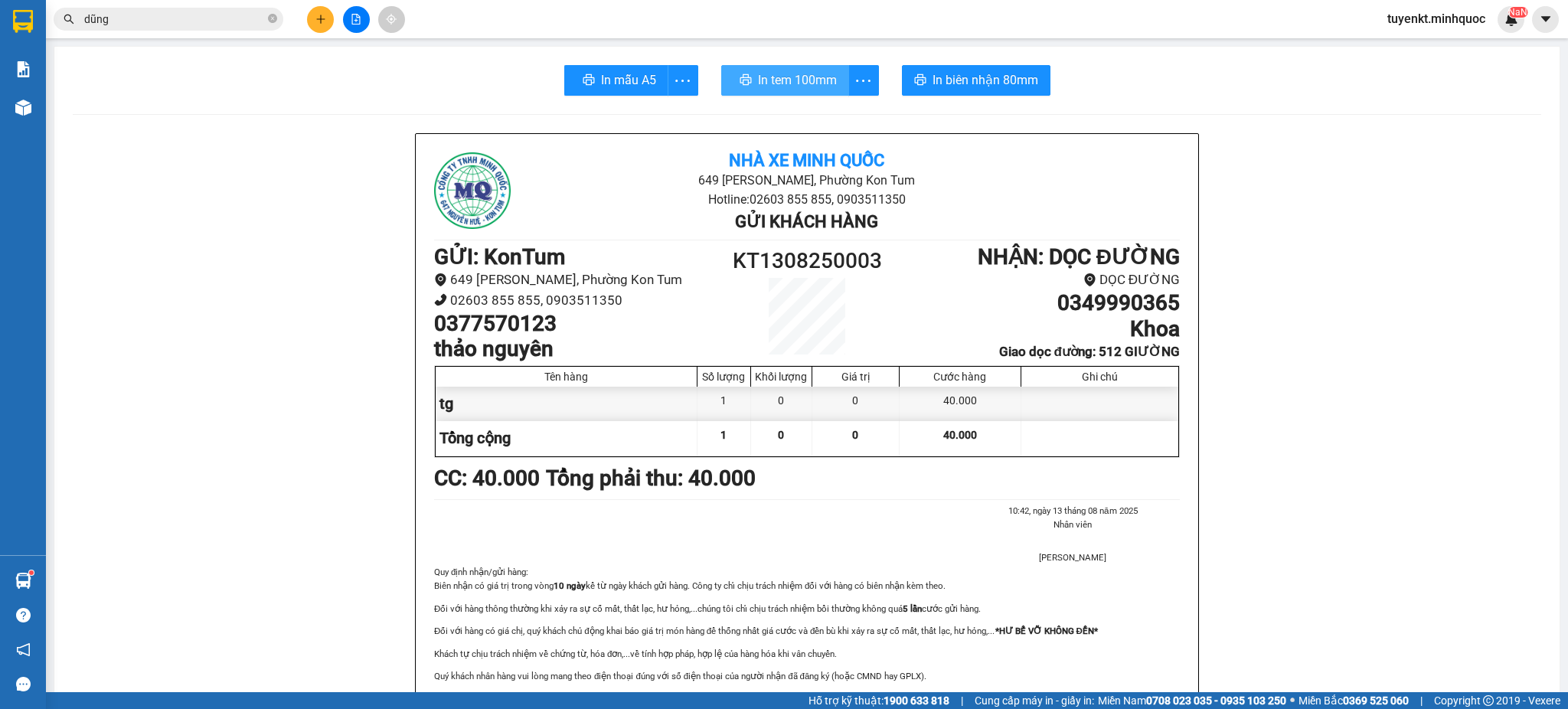
click at [780, 83] on span "In tem 100mm" at bounding box center [797, 80] width 79 height 19
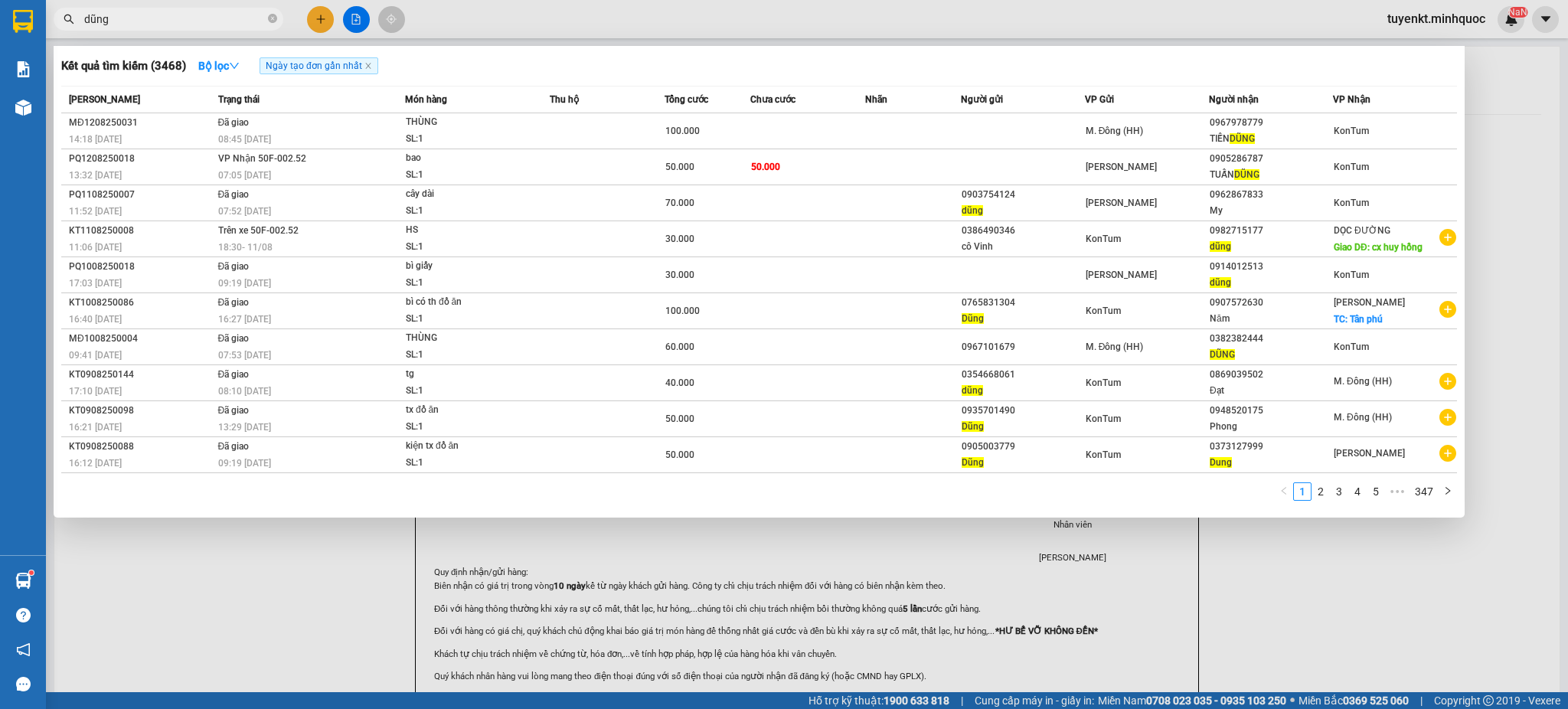
click at [266, 20] on span "dũng" at bounding box center [168, 19] width 229 height 23
click at [268, 21] on span "dũng" at bounding box center [168, 19] width 229 height 23
click at [320, 15] on div at bounding box center [784, 354] width 1568 height 709
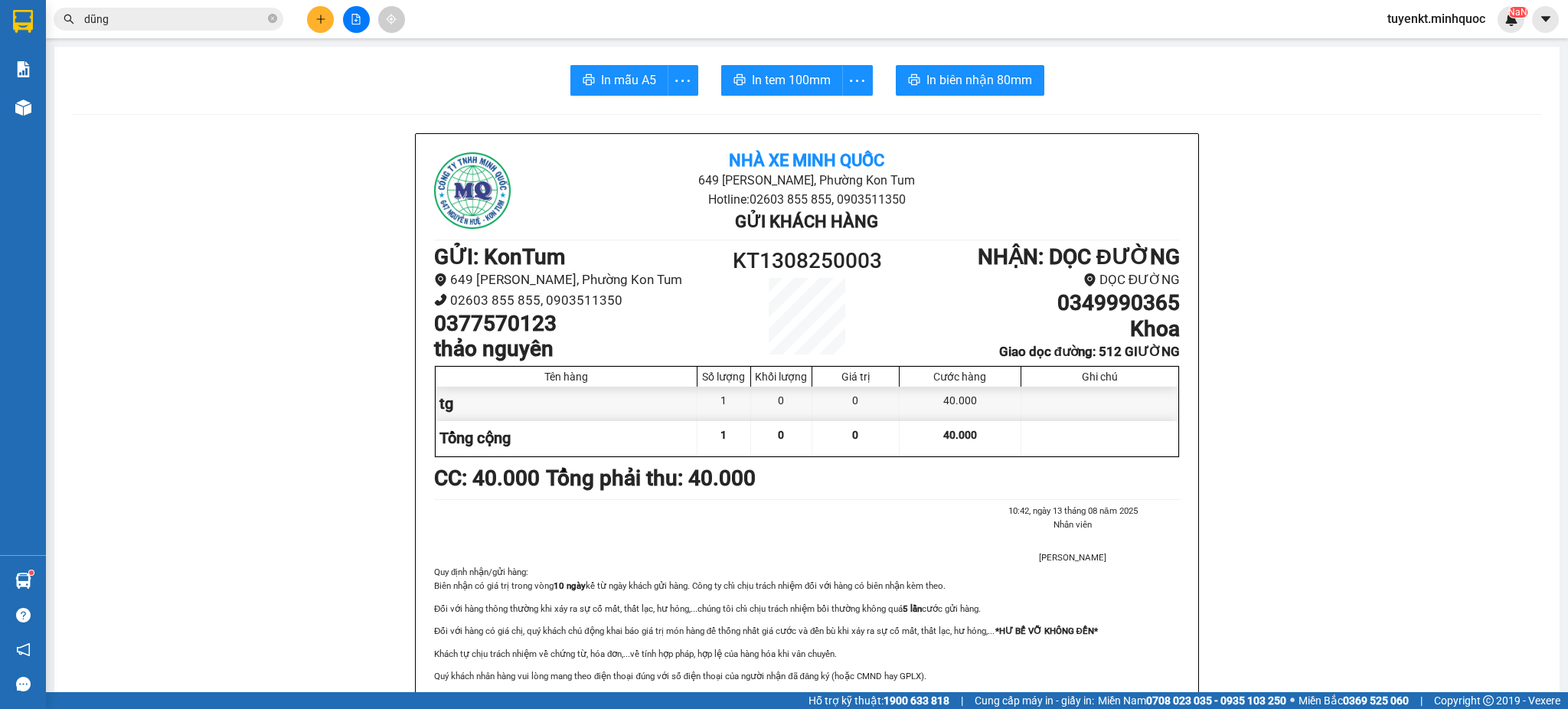
click at [319, 15] on icon "plus" at bounding box center [320, 18] width 11 height 11
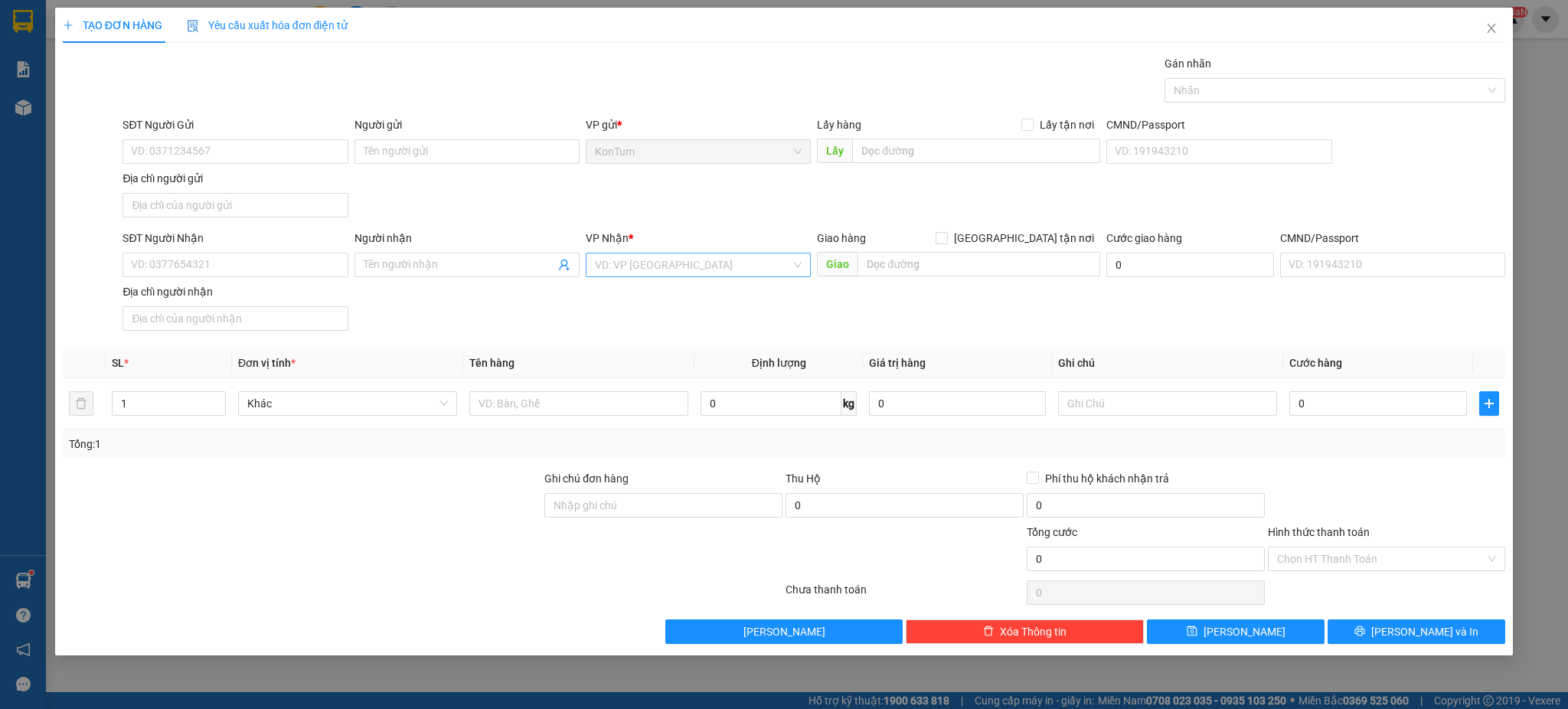
click at [638, 262] on input "search" at bounding box center [693, 265] width 196 height 23
click at [633, 434] on div "[PERSON_NAME]" at bounding box center [698, 442] width 206 height 17
click at [206, 397] on input "1" at bounding box center [169, 403] width 113 height 23
type input "2"
click at [215, 396] on span "up" at bounding box center [218, 399] width 10 height 10
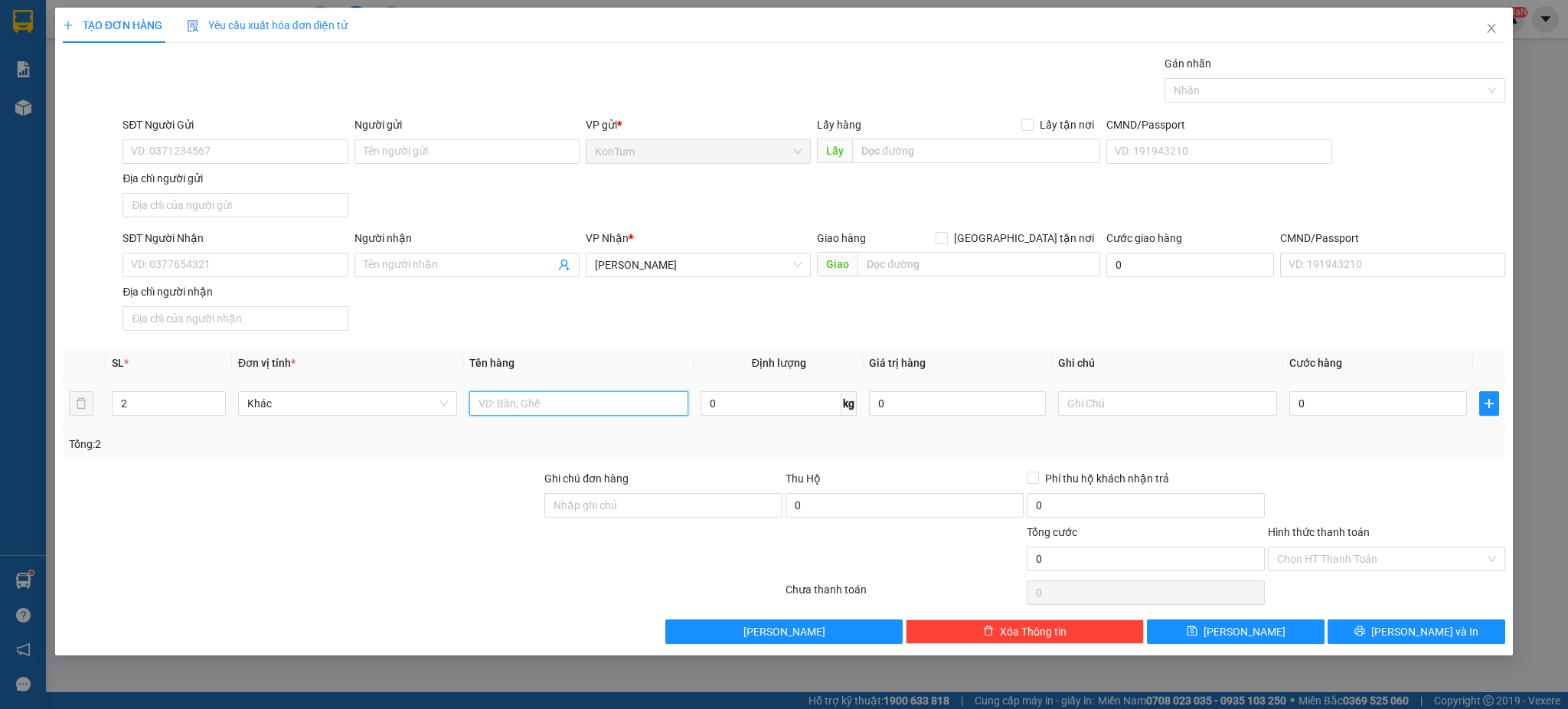
click at [492, 402] on input "text" at bounding box center [578, 403] width 219 height 25
type input "bao sr"
click at [283, 260] on input "SĐT Người Nhận" at bounding box center [235, 265] width 226 height 25
type input "0979783090"
click at [448, 269] on input "Người nhận" at bounding box center [460, 265] width 191 height 17
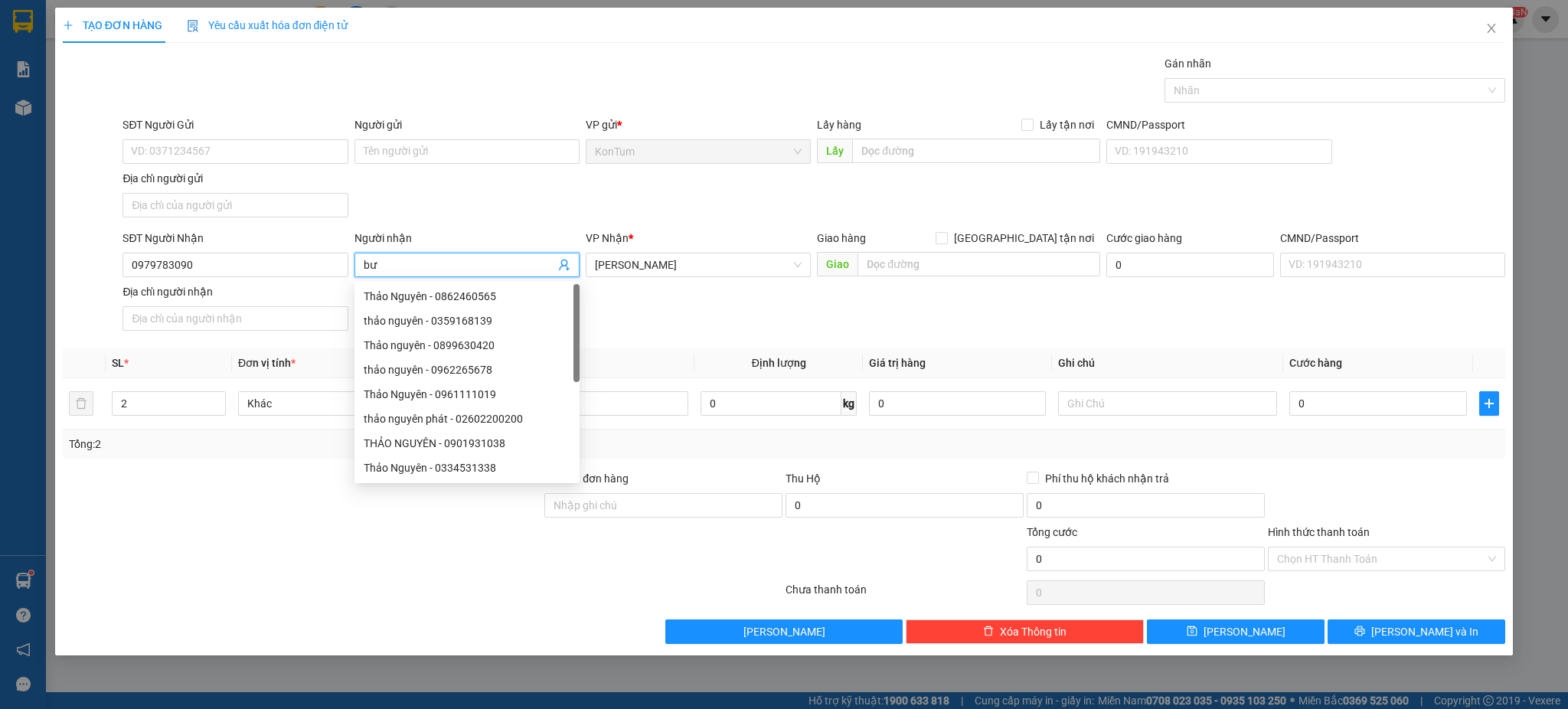
type input "b"
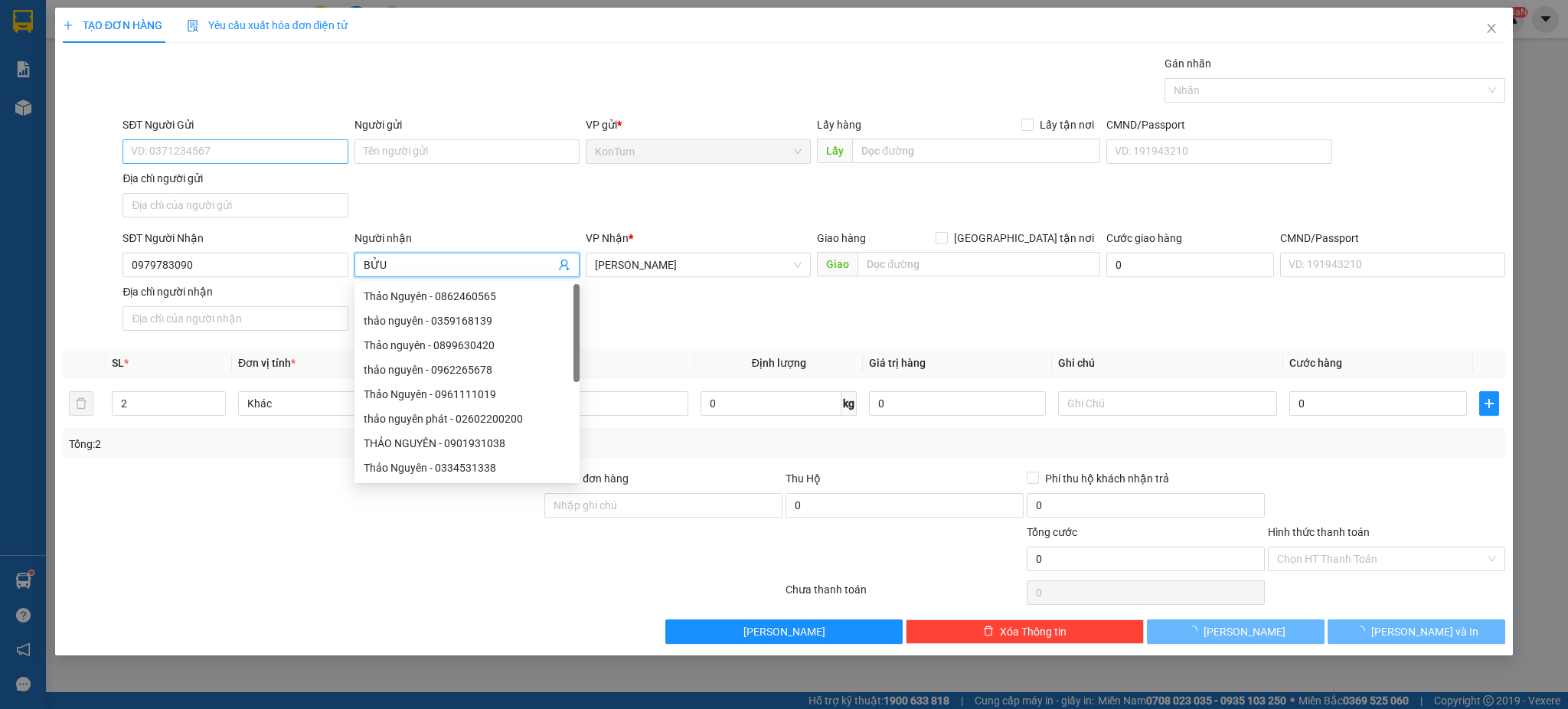
type input "BỬU"
click at [288, 141] on input "SĐT Người Gửi" at bounding box center [235, 152] width 226 height 25
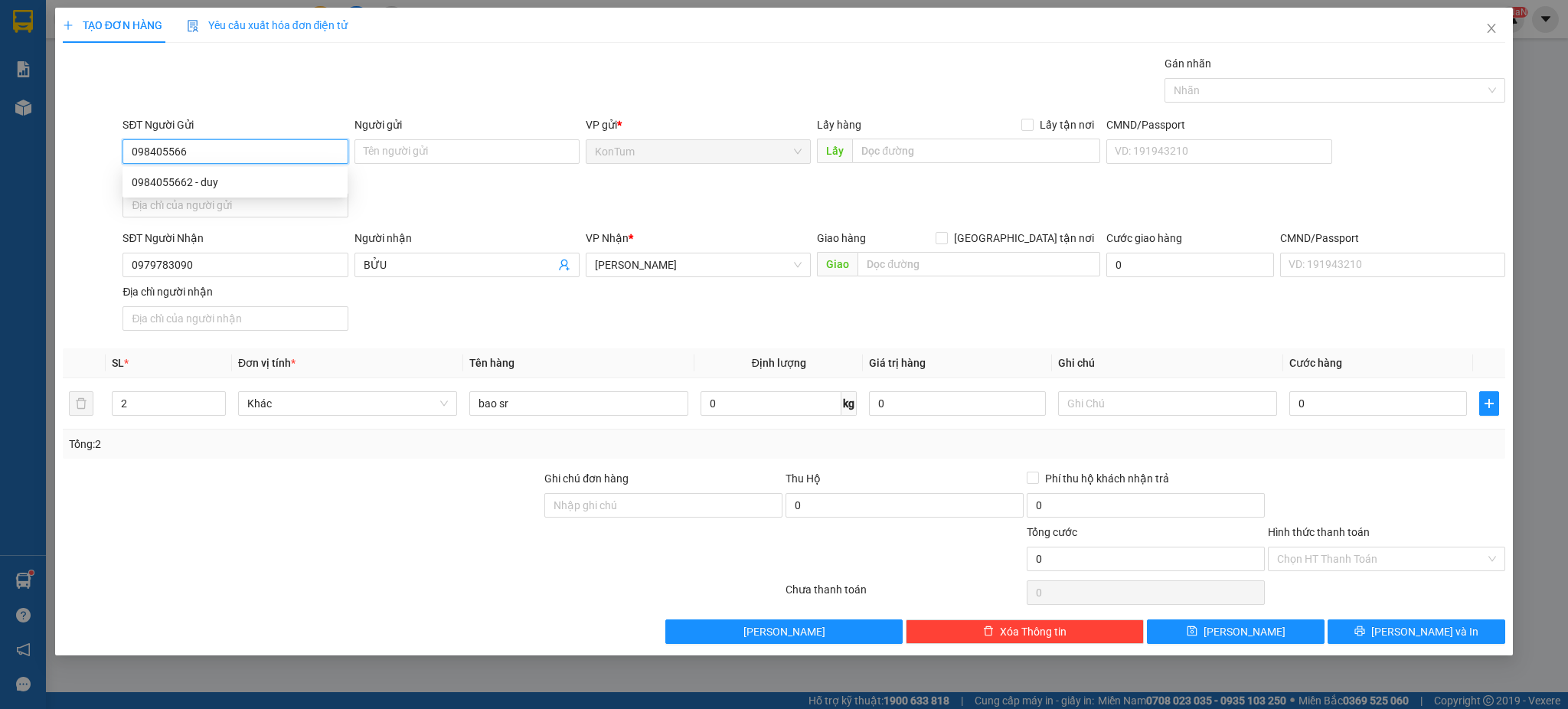
type input "0984055662"
click at [313, 176] on div "0984055662 - duy" at bounding box center [235, 183] width 206 height 17
type input "duy"
type input "0984055662"
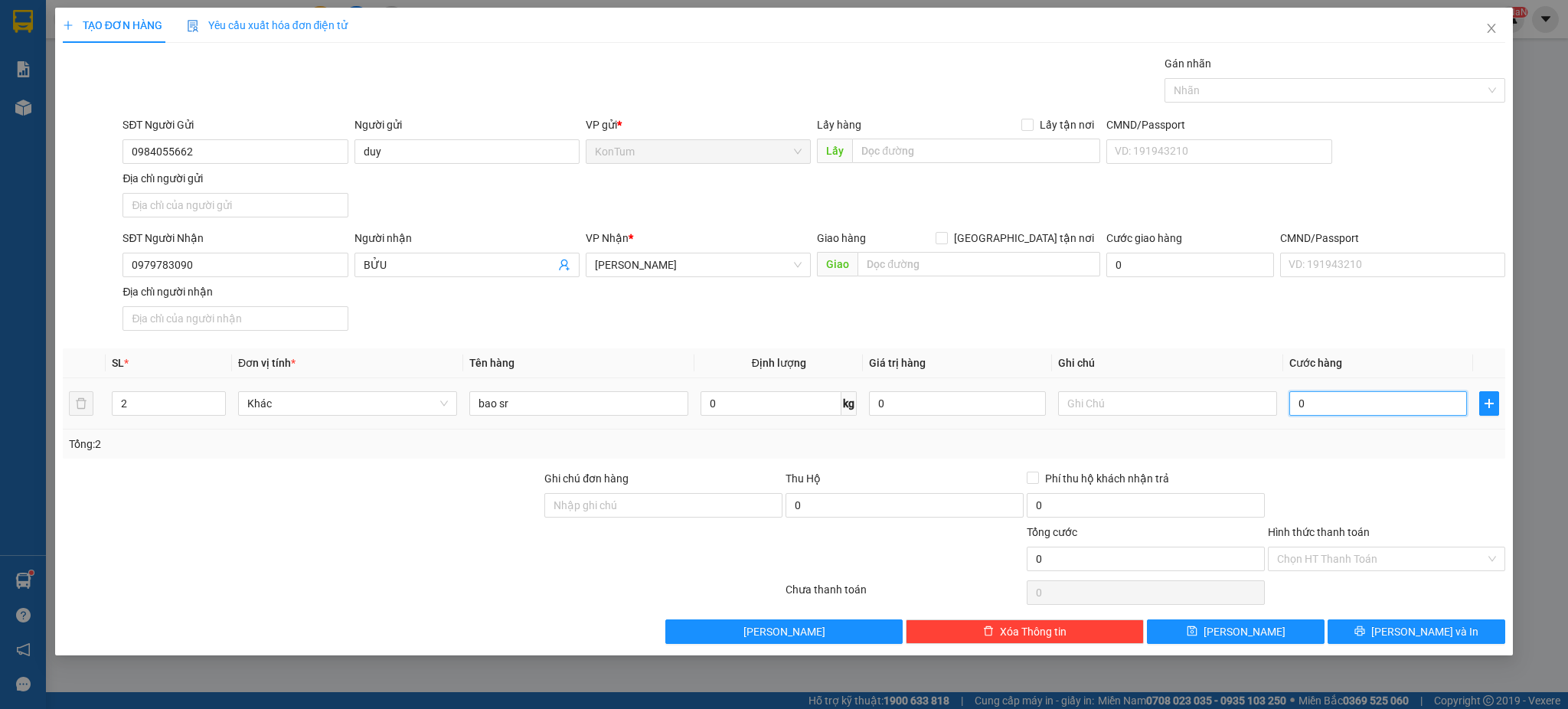
click at [1397, 394] on input "0" at bounding box center [1377, 403] width 177 height 25
type input "2"
type input "0"
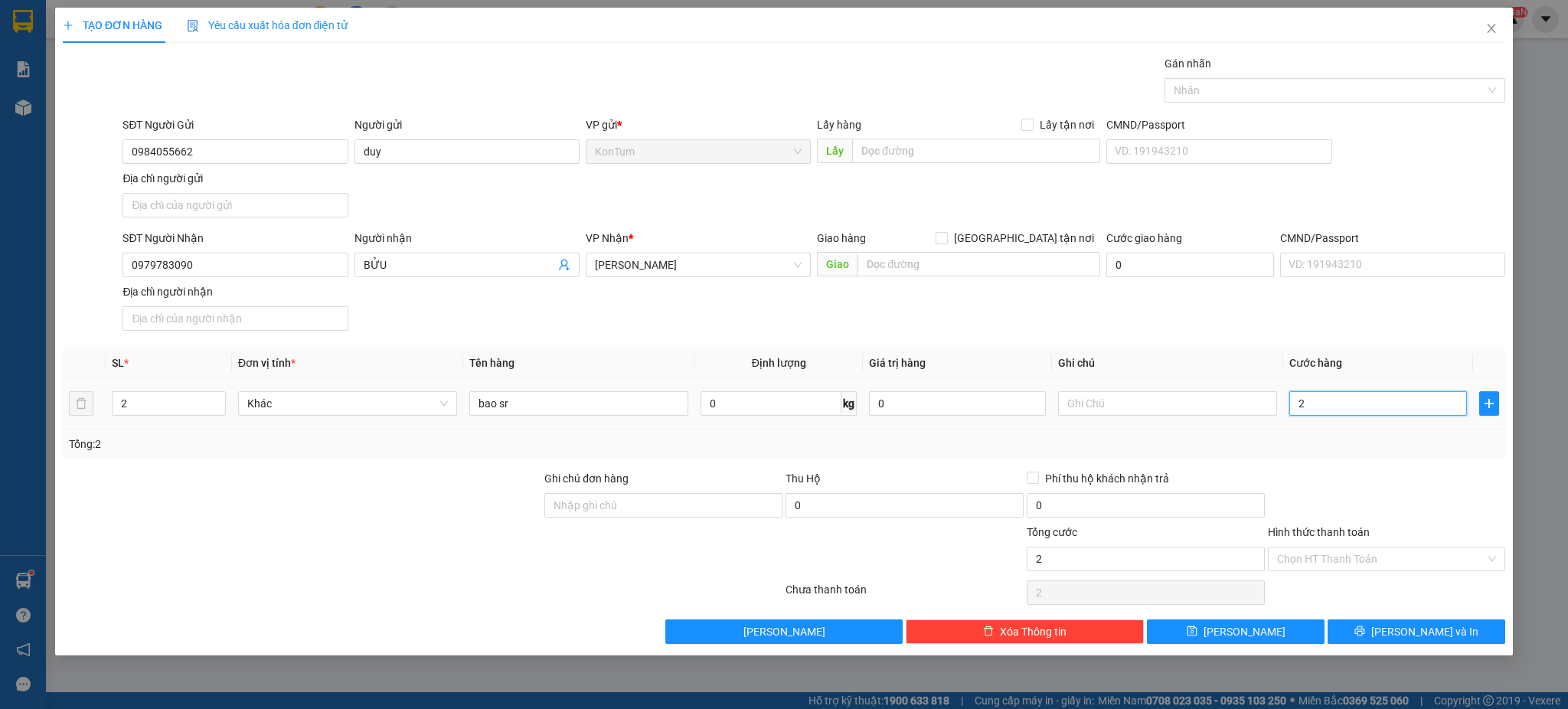
type input "0"
type input "01"
type input "1"
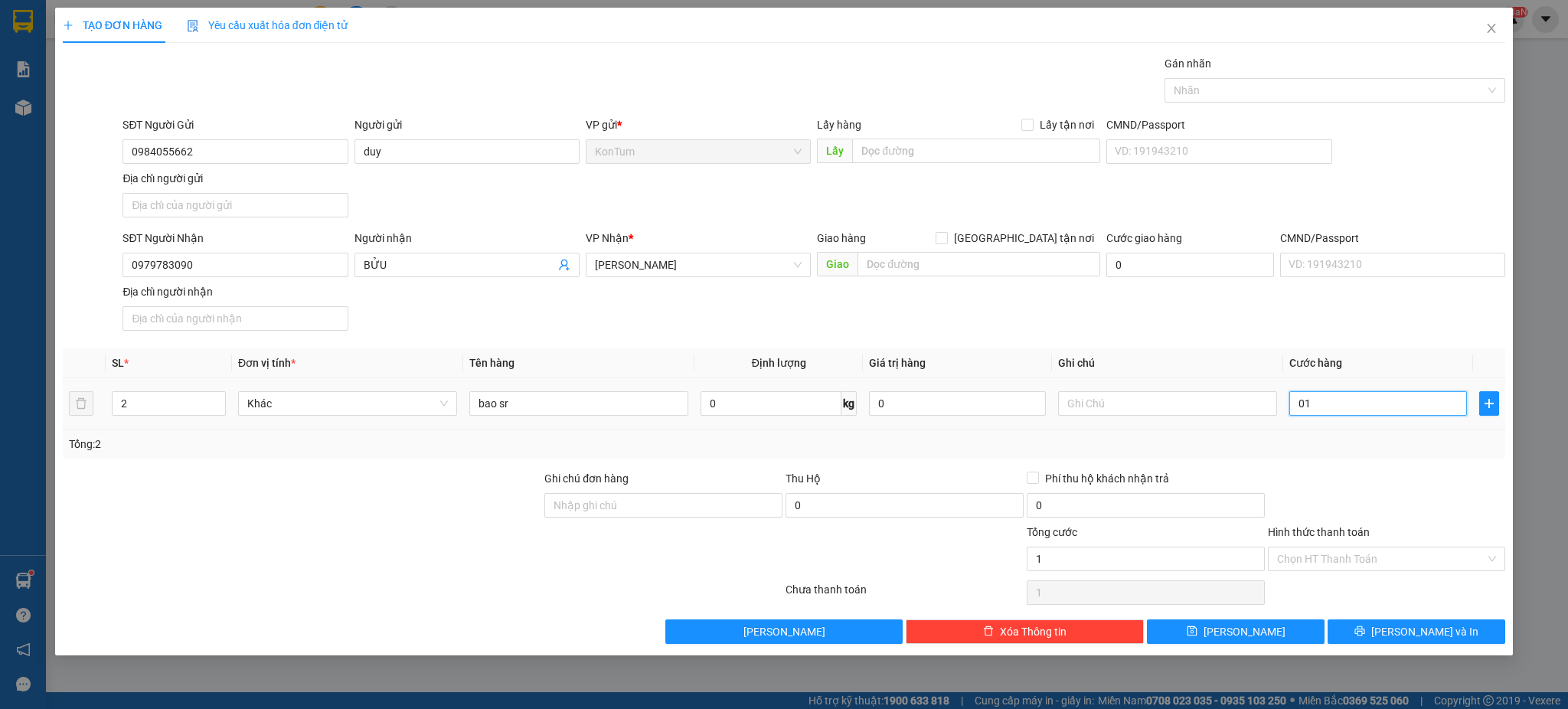
type input "015"
type input "15"
type input "0.150"
type input "150"
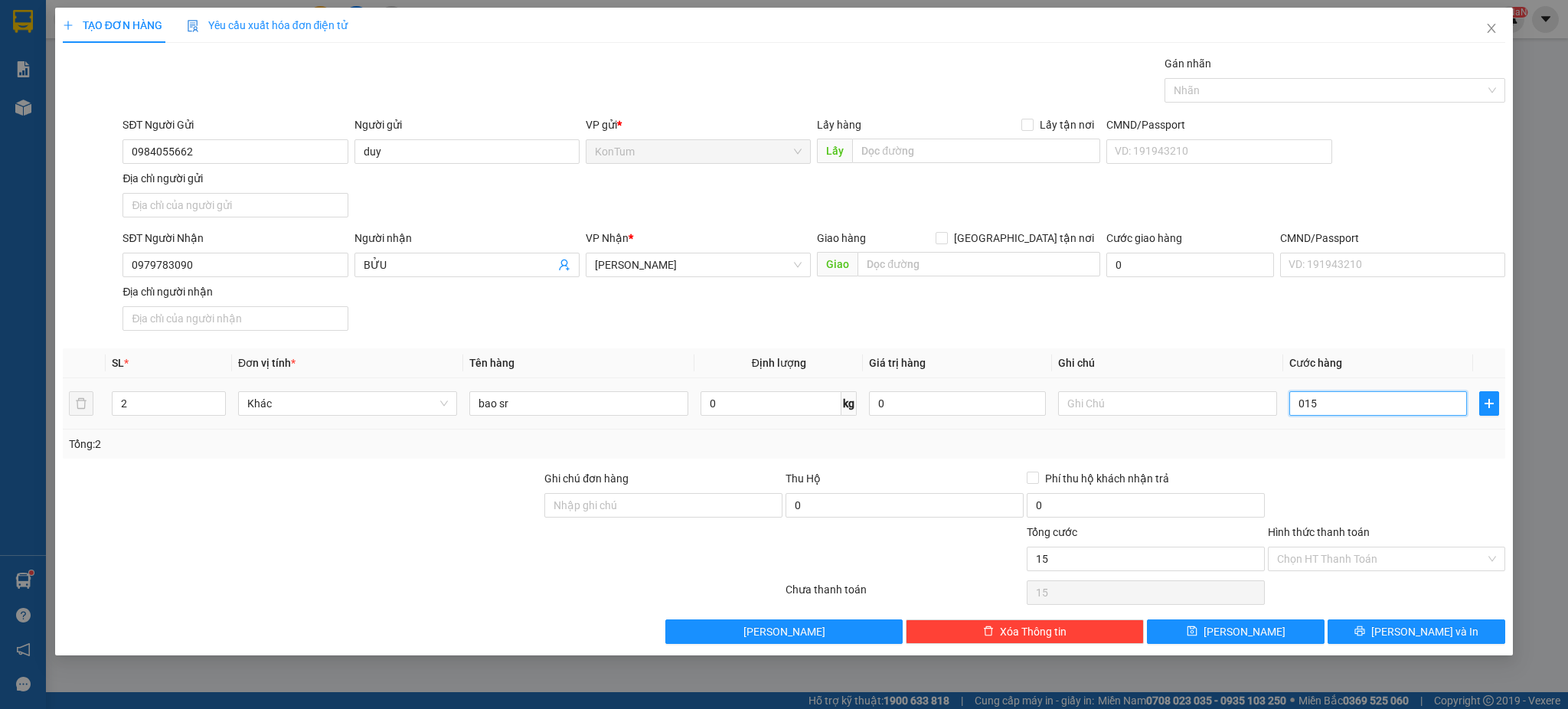
type input "150"
click at [1398, 624] on button "[PERSON_NAME] và In" at bounding box center [1416, 632] width 178 height 25
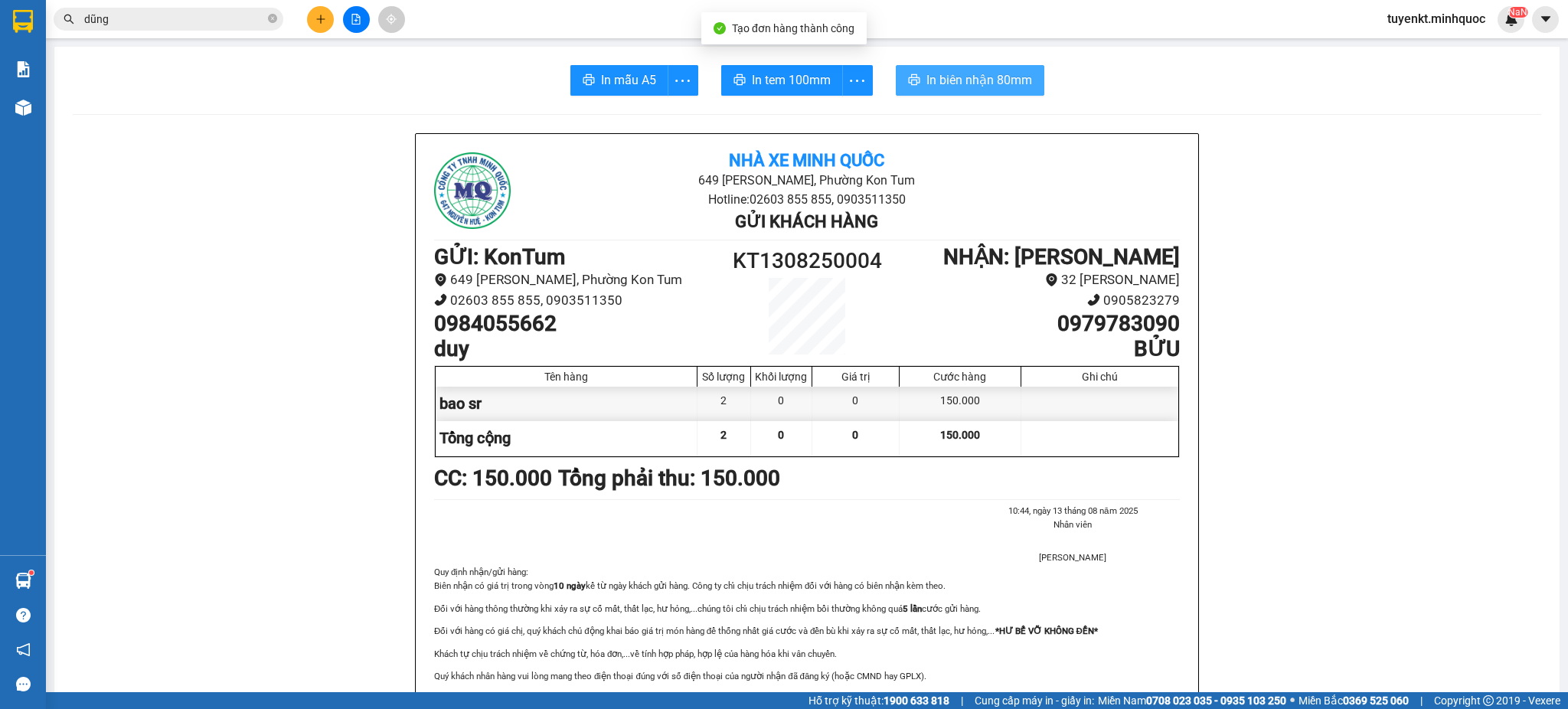
click at [961, 74] on span "In biên nhận 80mm" at bounding box center [978, 80] width 106 height 19
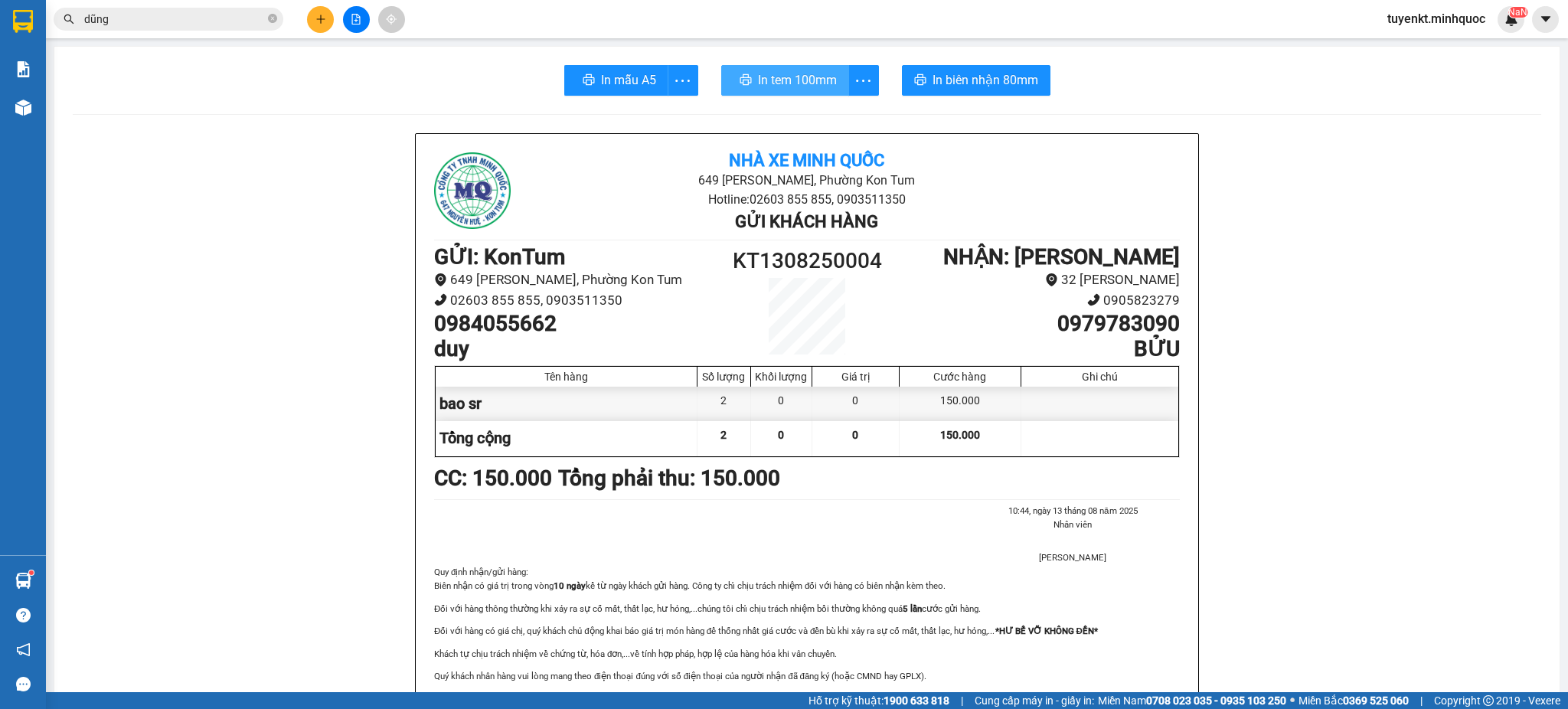
click at [780, 74] on span "In tem 100mm" at bounding box center [797, 80] width 79 height 19
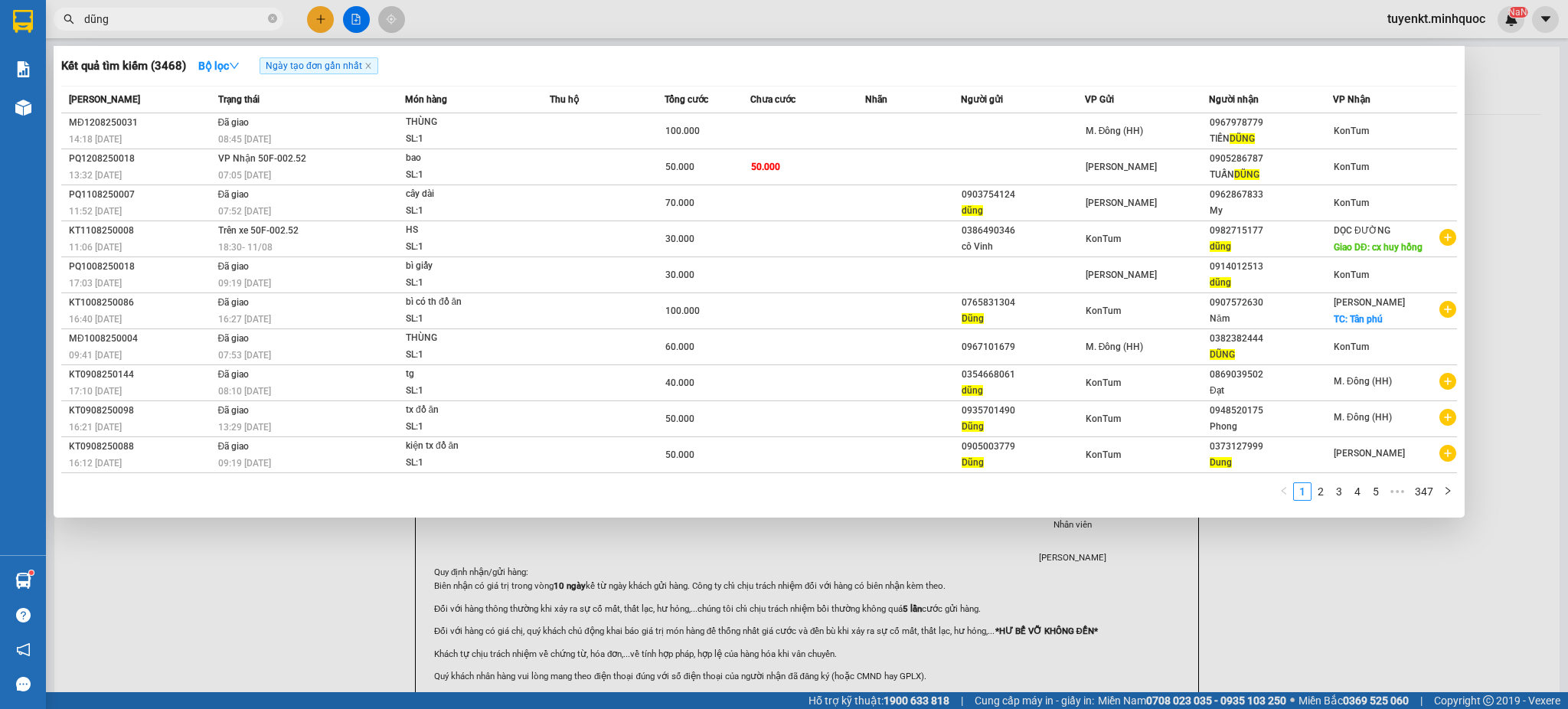
click at [201, 18] on input "dũng" at bounding box center [174, 19] width 181 height 17
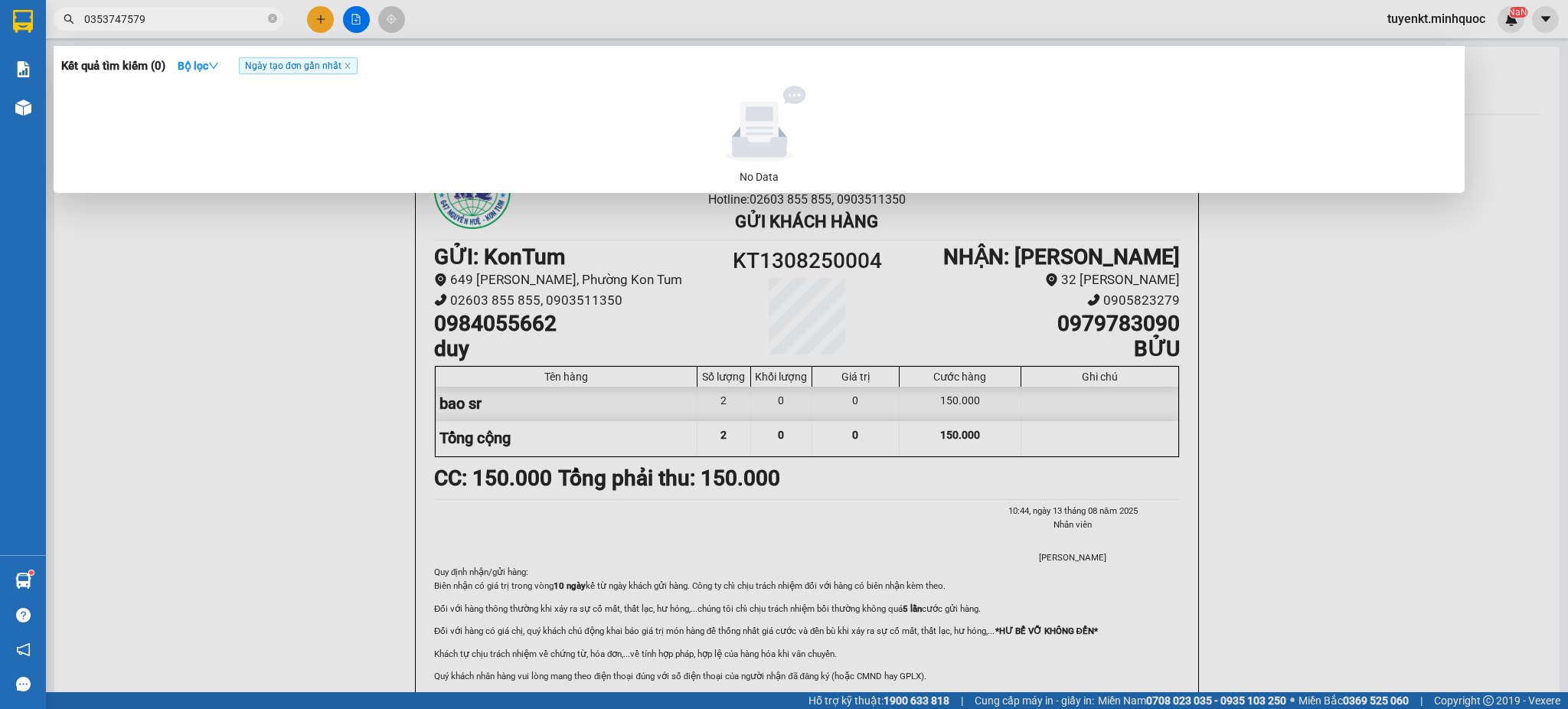
click at [176, 21] on input "0353747579" at bounding box center [174, 19] width 181 height 17
click at [206, 21] on input "0353747579" at bounding box center [174, 19] width 181 height 17
click at [205, 20] on input "0353747579" at bounding box center [174, 19] width 181 height 17
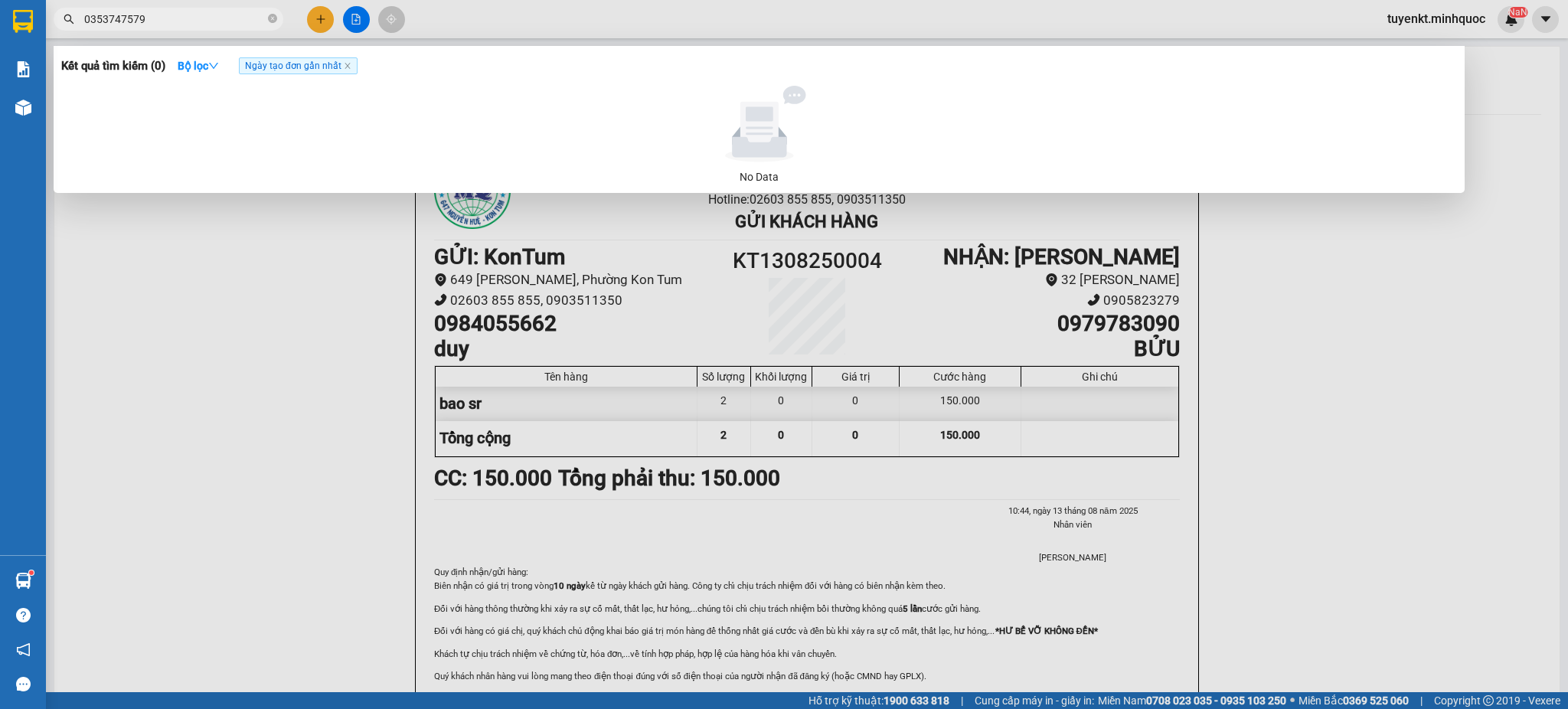
type input "0353747579"
click at [313, 8] on div at bounding box center [784, 354] width 1568 height 709
click at [317, 15] on icon "plus" at bounding box center [320, 18] width 11 height 11
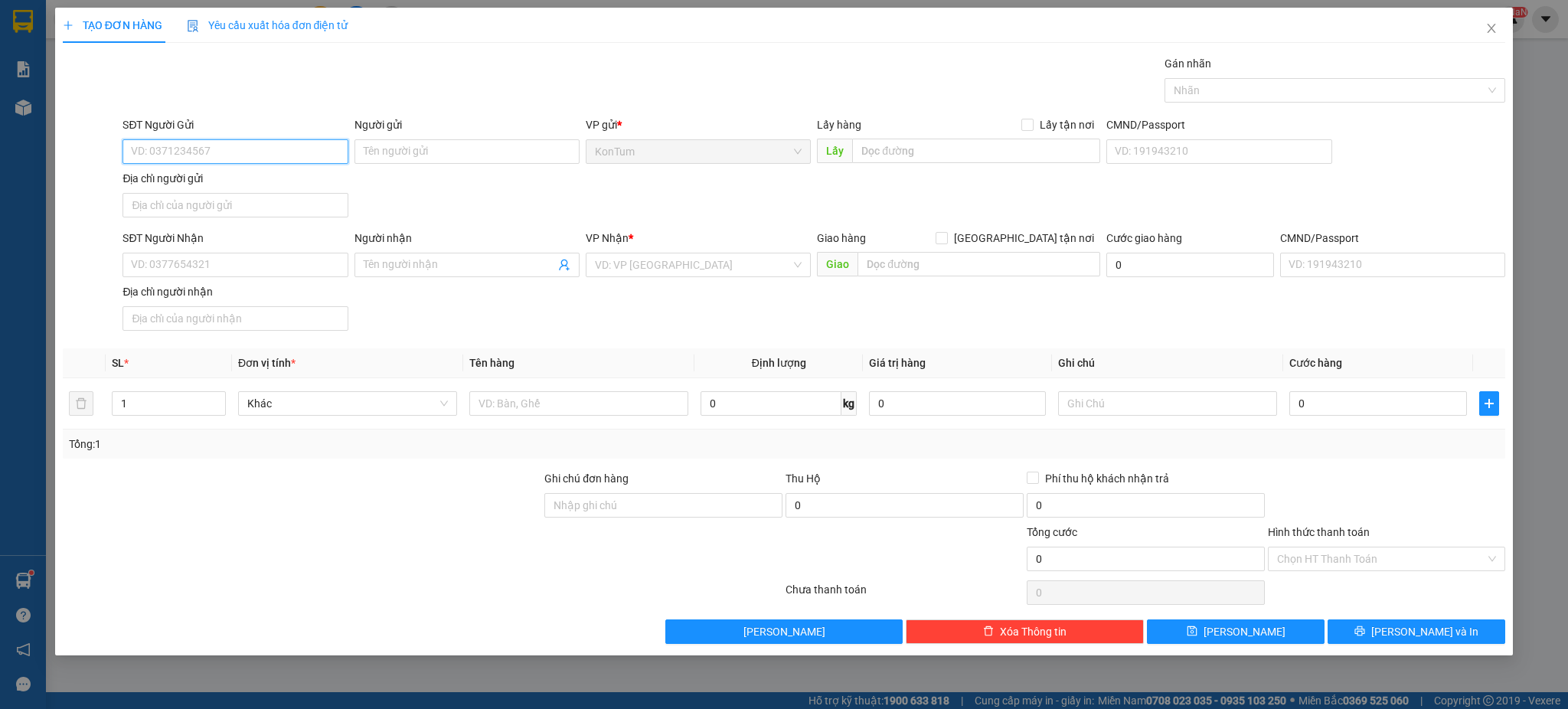
click at [270, 144] on input "SĐT Người Gửi" at bounding box center [235, 152] width 226 height 25
paste input "0353747579"
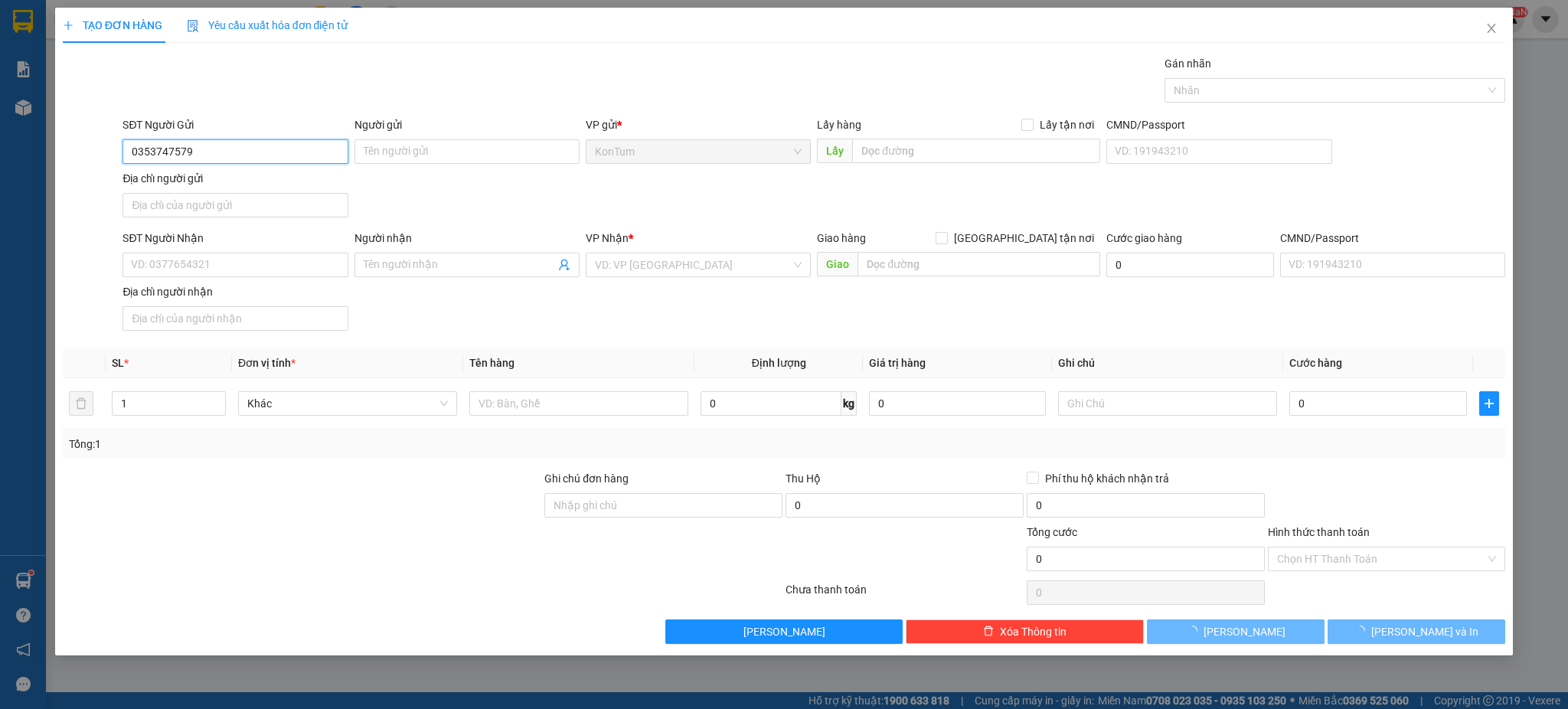
type input "0353747579"
click at [961, 166] on div "Lấy hàng Lấy tận nơi Lấy" at bounding box center [958, 143] width 283 height 54
click at [951, 145] on input "text" at bounding box center [977, 151] width 248 height 25
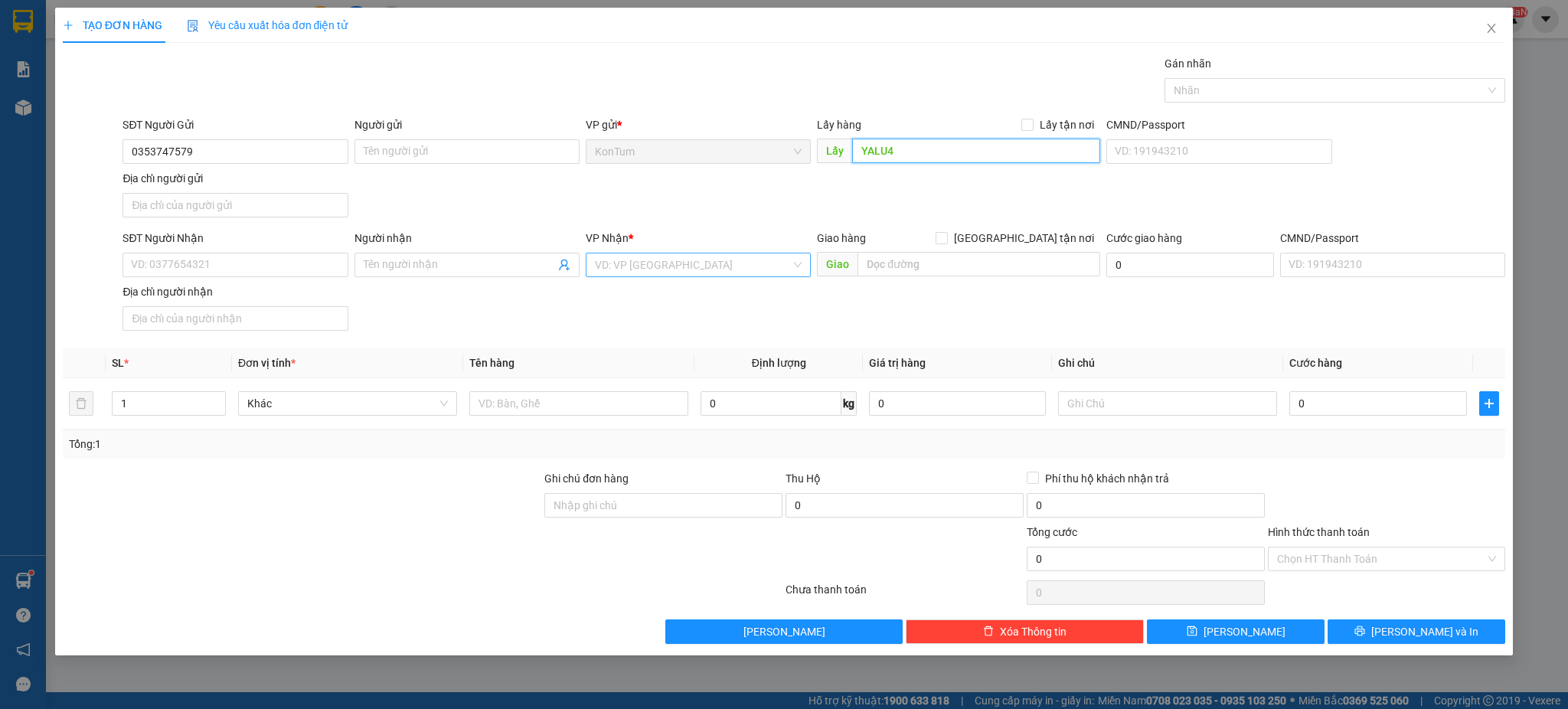
type input "YALU4"
click at [740, 267] on input "search" at bounding box center [693, 265] width 196 height 23
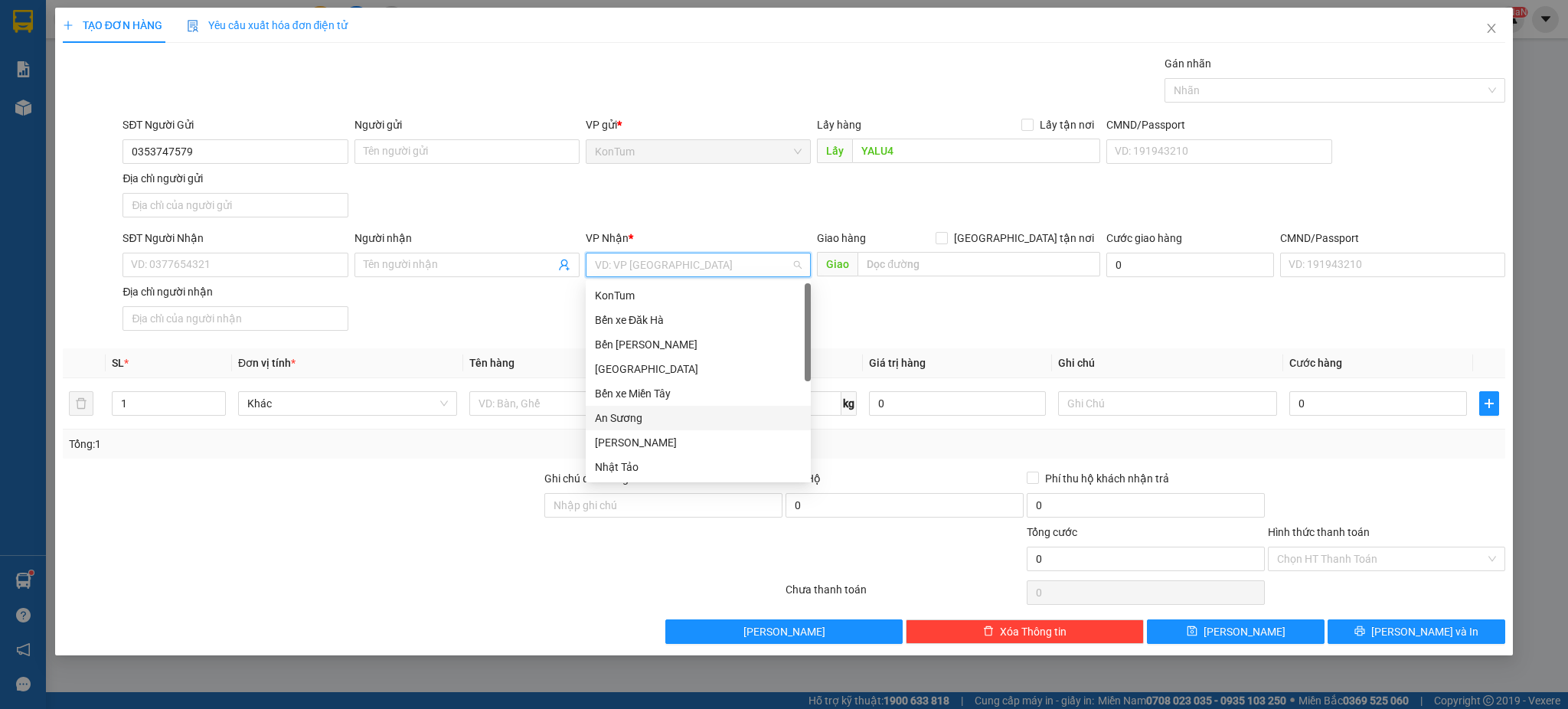
click at [628, 418] on div "An Sương" at bounding box center [698, 419] width 206 height 17
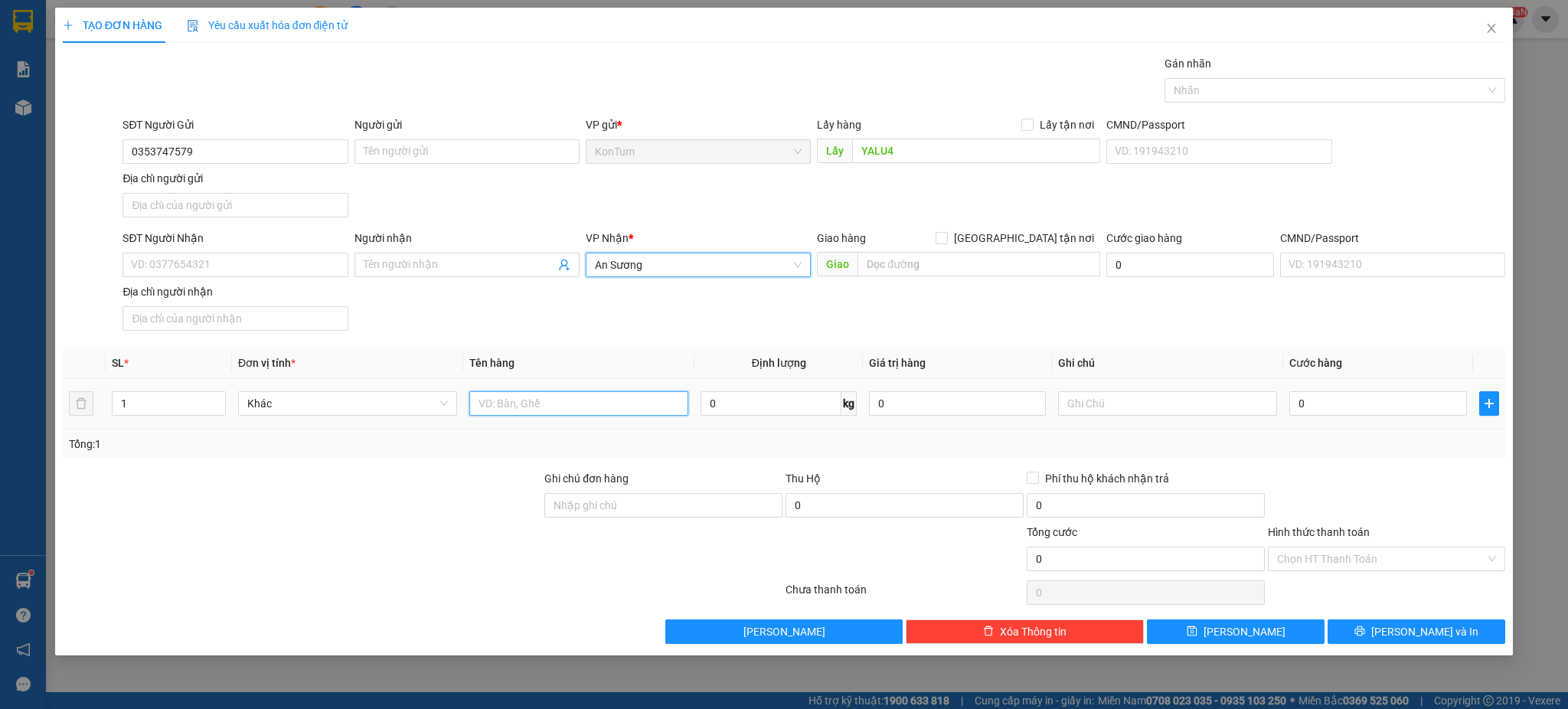
click at [552, 416] on input "text" at bounding box center [578, 403] width 219 height 25
type input "HÀNG DĐ"
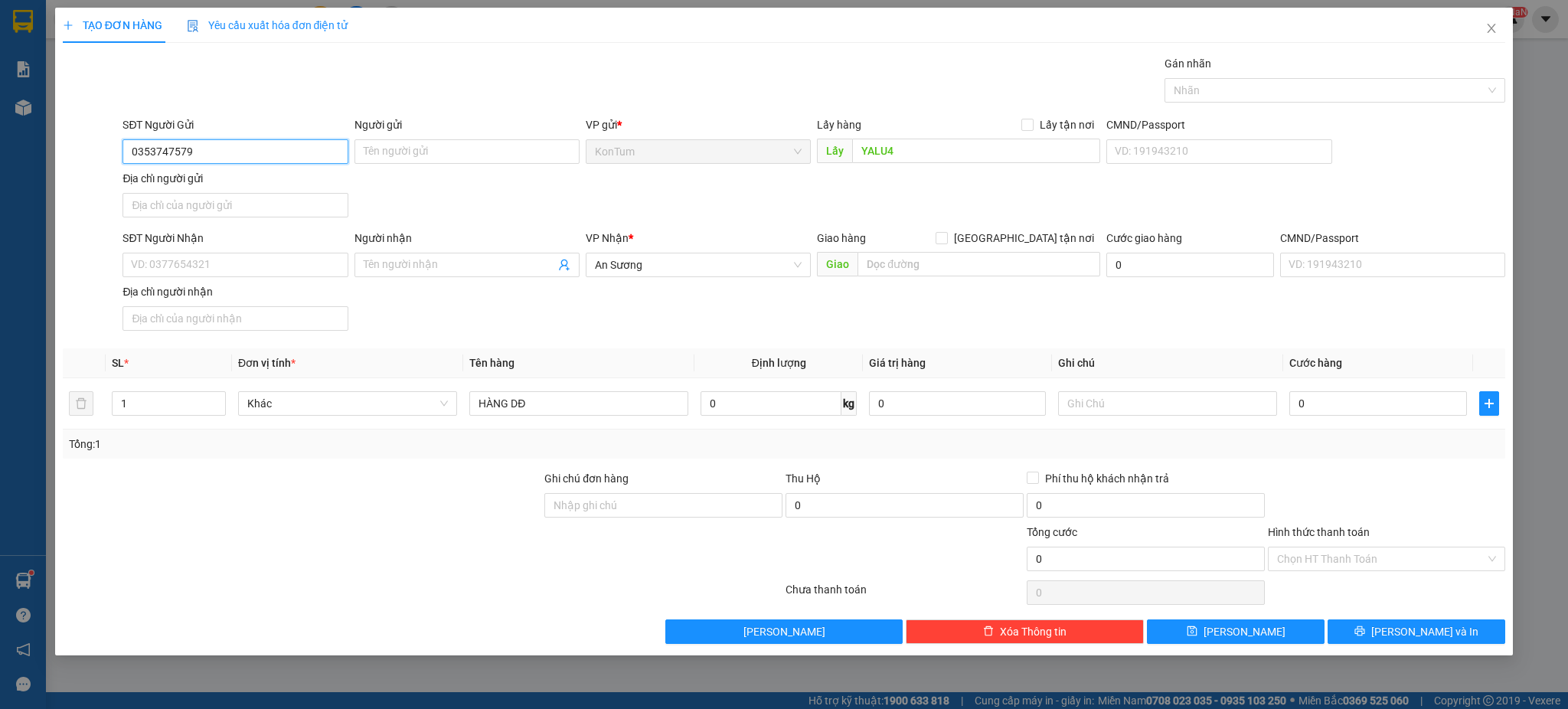
click at [249, 150] on input "0353747579" at bounding box center [235, 152] width 226 height 25
click at [216, 264] on input "SĐT Người Nhận" at bounding box center [235, 265] width 226 height 25
paste input "0353747579"
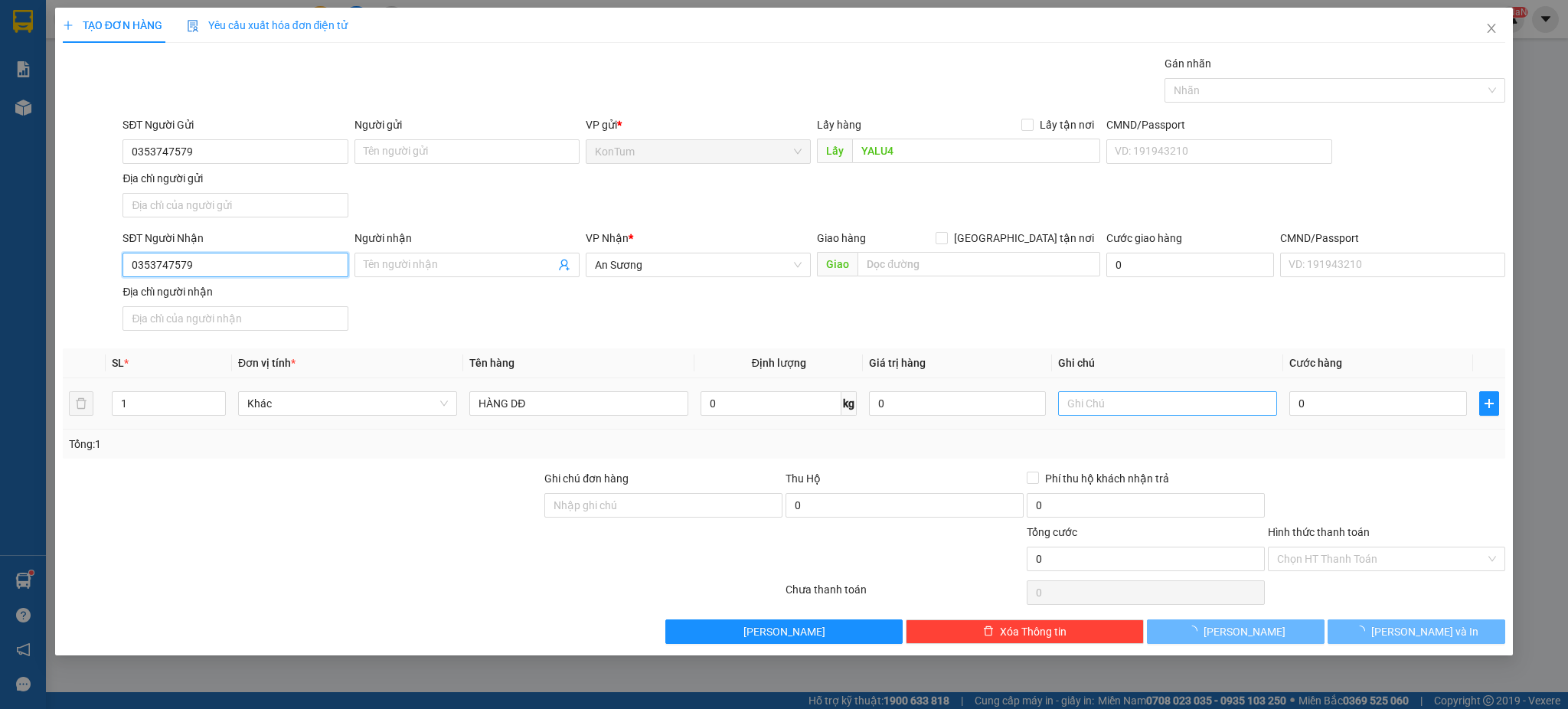
type input "0353747579"
click at [1222, 403] on input "text" at bounding box center [1167, 403] width 219 height 25
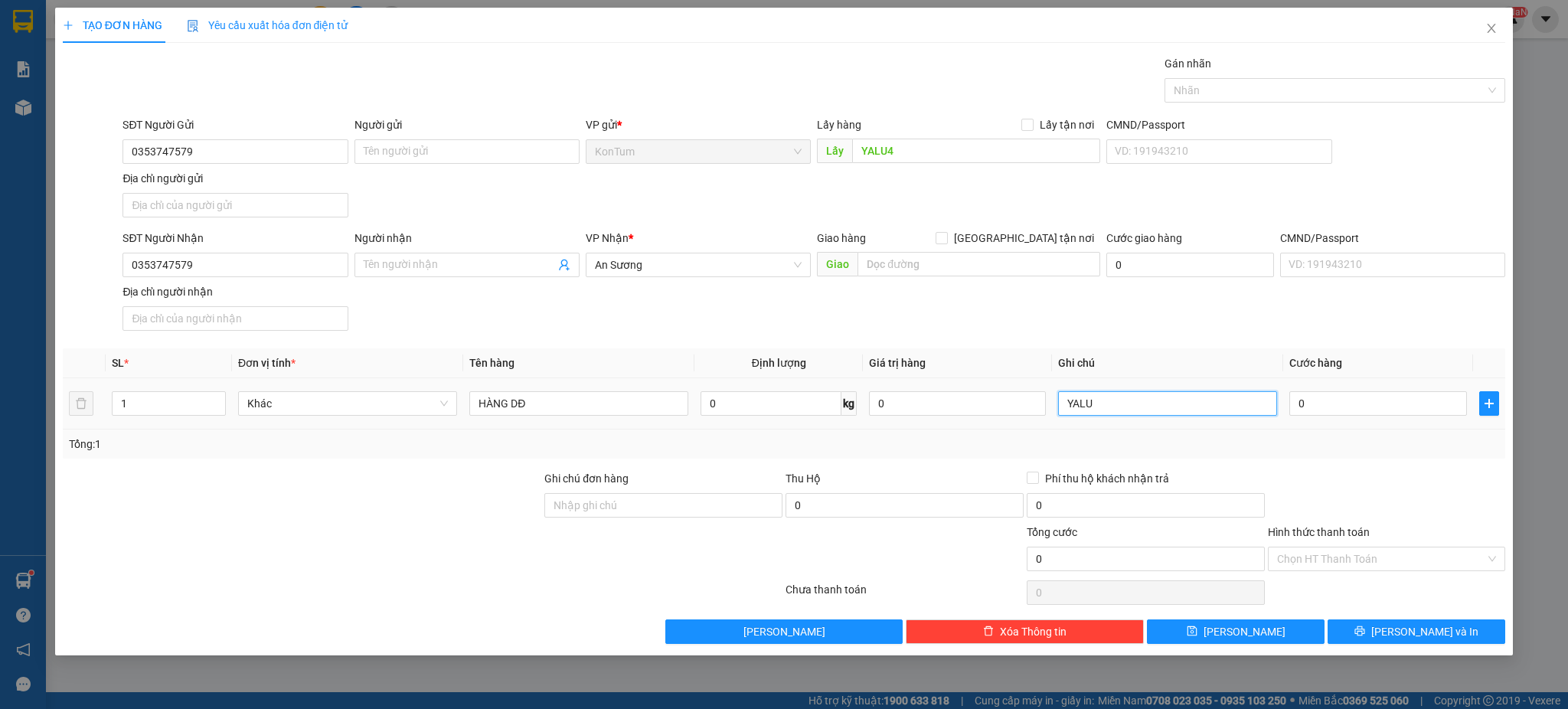
type input "YALU 4"
click at [1383, 618] on div "Transit Pickup Surcharge Ids Transit Deliver Surcharge Ids Transit Deliver Surc…" at bounding box center [784, 350] width 1443 height 589
click at [1380, 630] on button "[PERSON_NAME] và In" at bounding box center [1416, 632] width 178 height 25
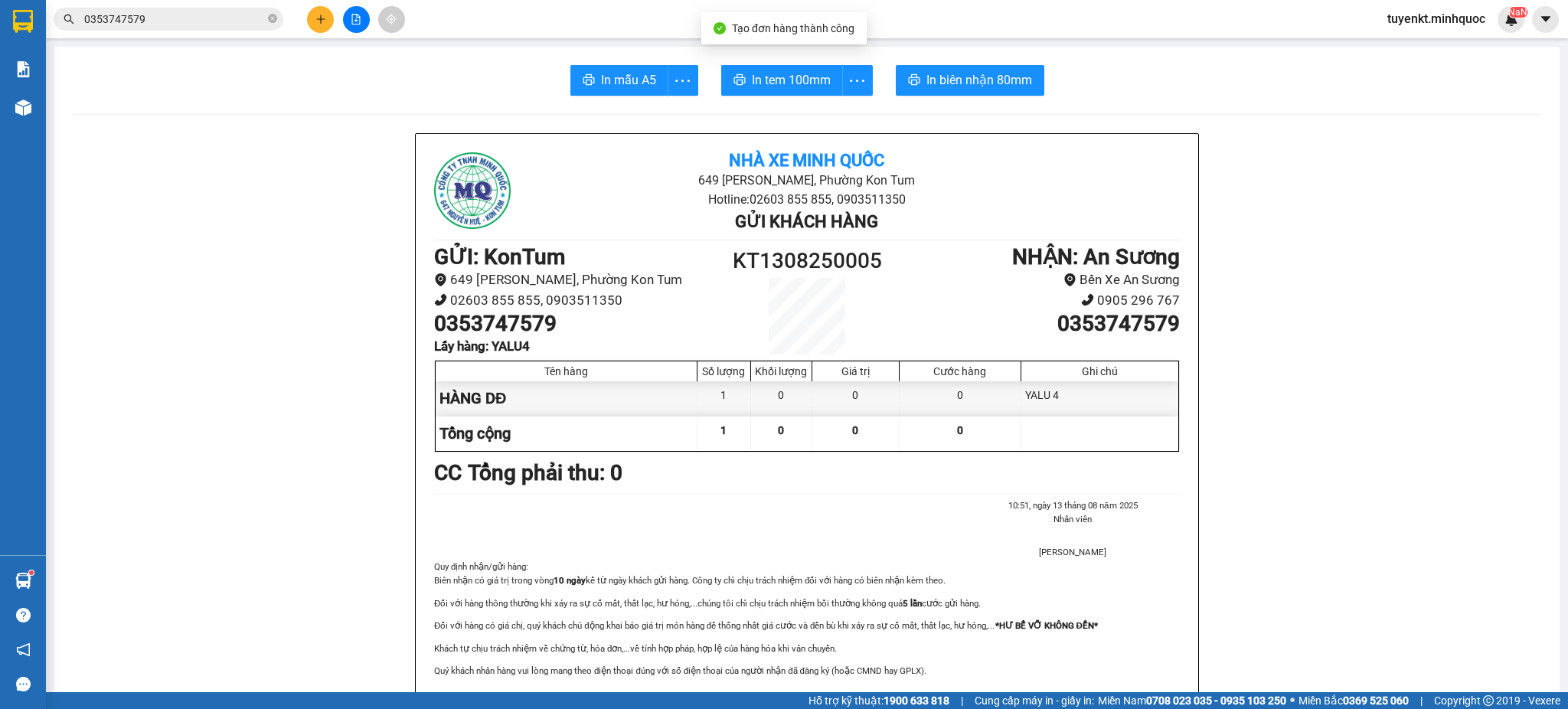
click at [0, 21] on div at bounding box center [23, 25] width 46 height 50
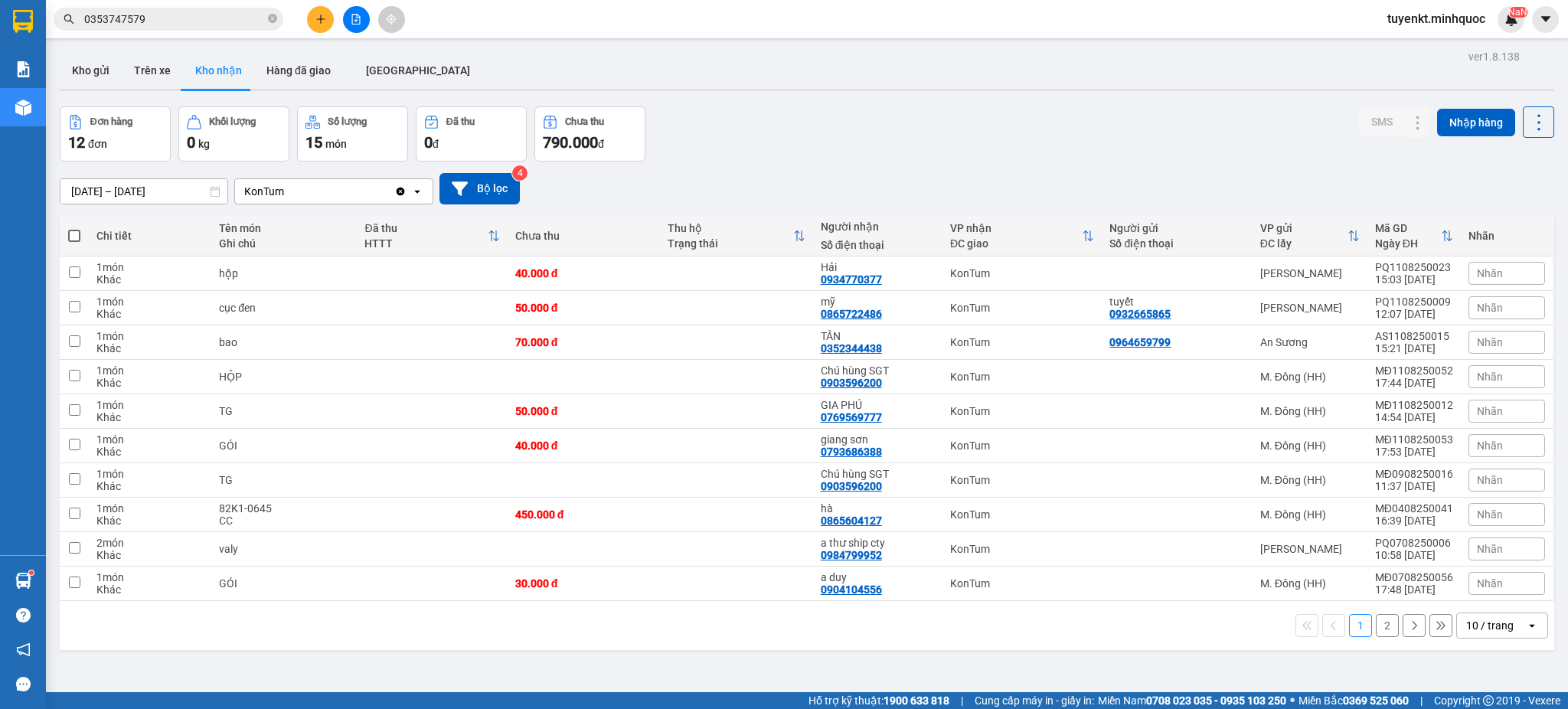
click at [102, 183] on input "01/08/2025 – 12/08/2025" at bounding box center [143, 191] width 167 height 25
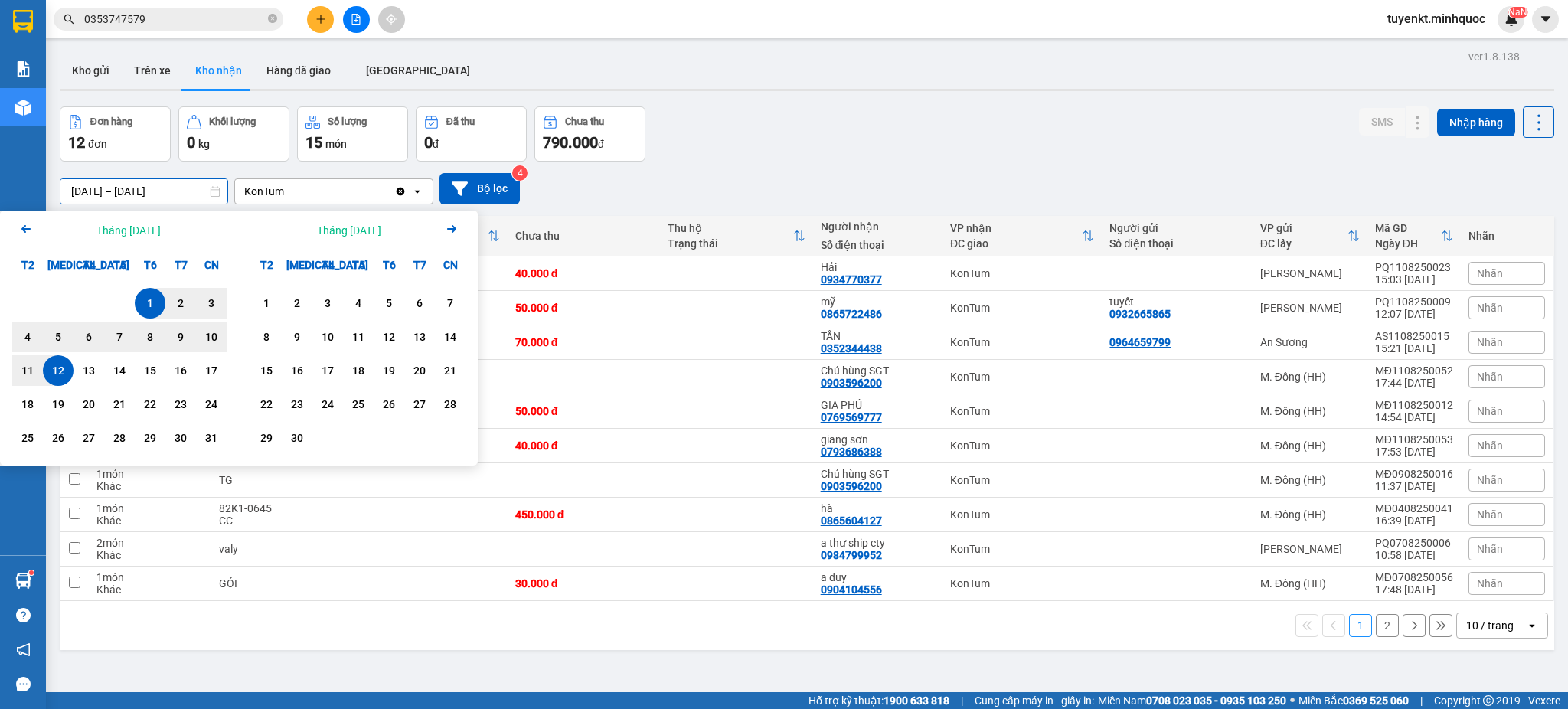
click at [28, 367] on div "11" at bounding box center [28, 370] width 21 height 18
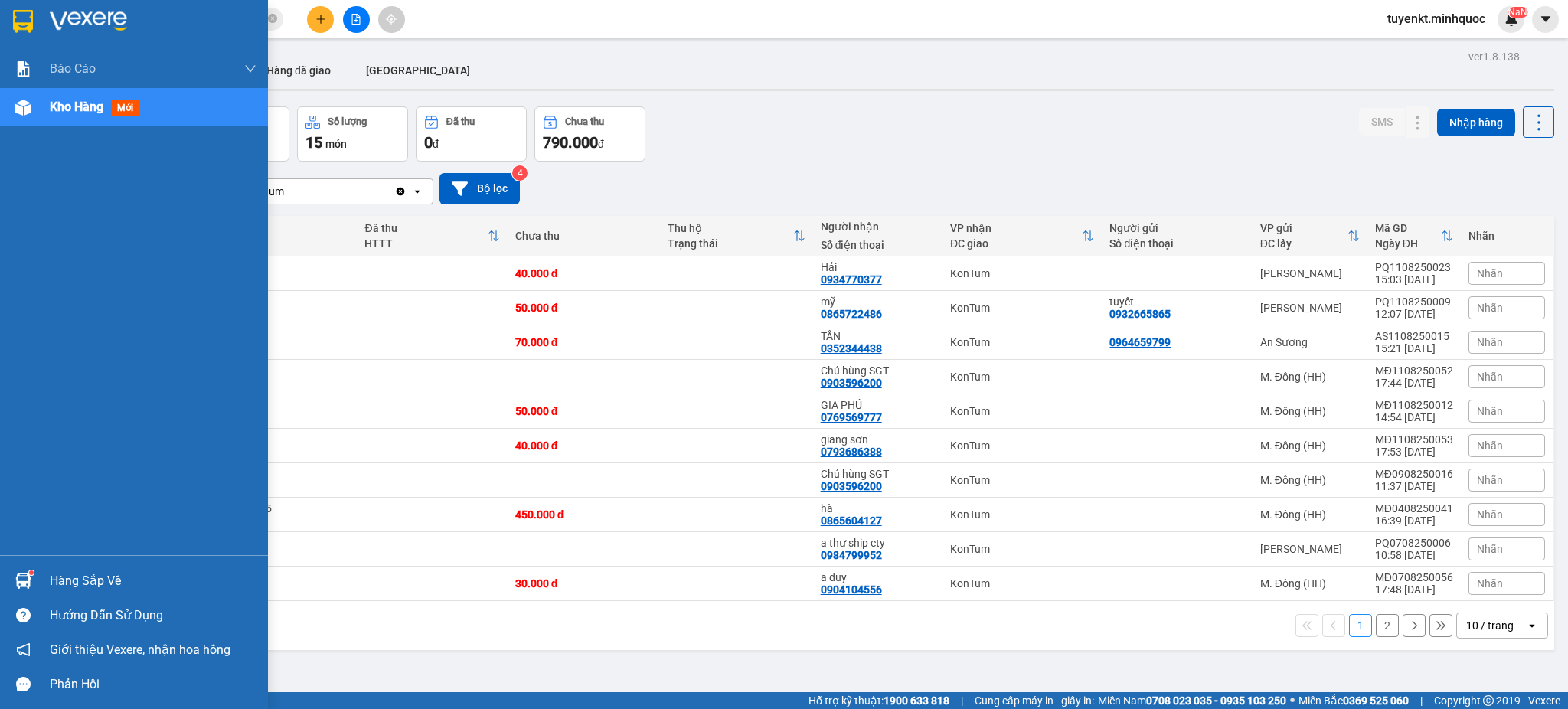
click at [28, 367] on div "Báo cáo Báo cáo dòng tiền (nhà xe) Báo cáo dòng tiền (nhân viên) Báo cáo dòng t…" at bounding box center [134, 302] width 268 height 505
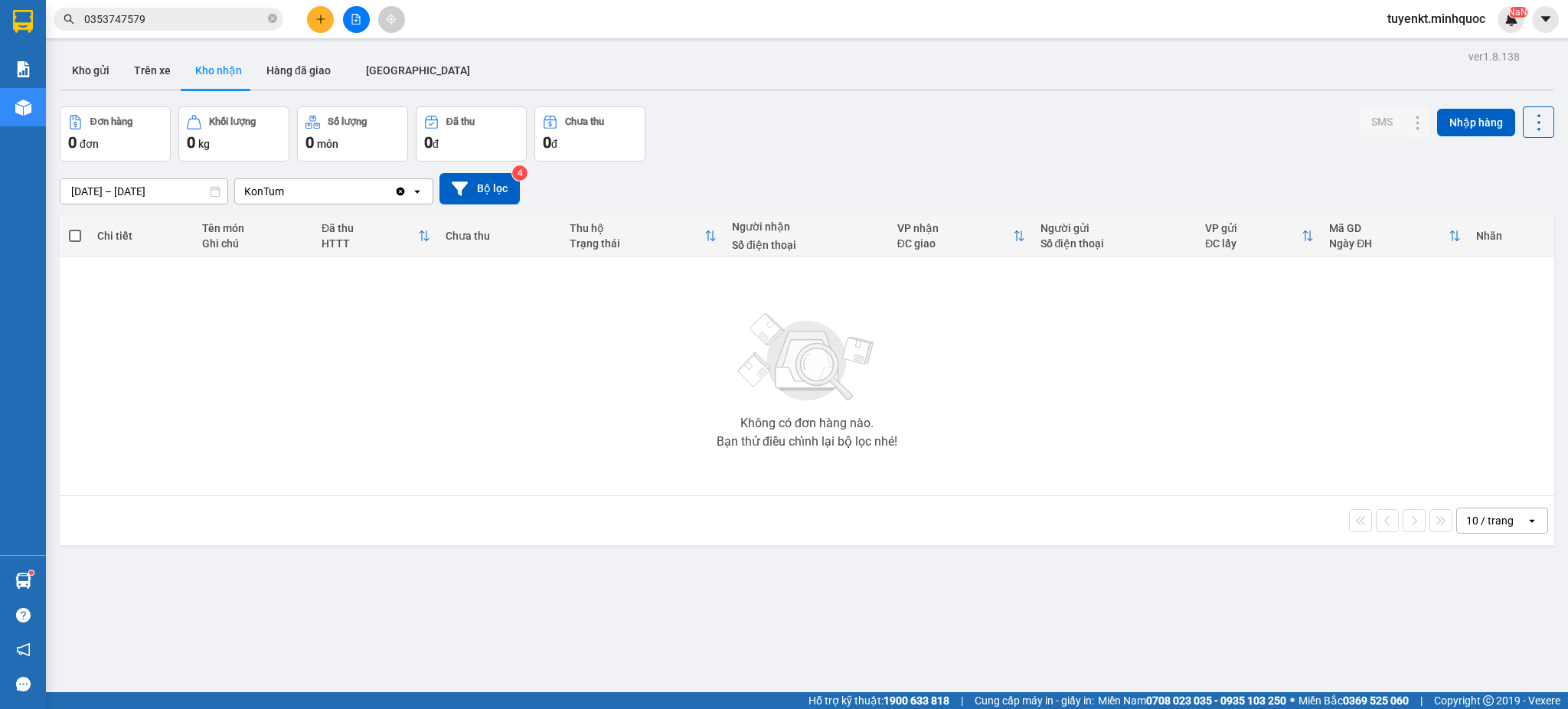
click at [155, 183] on input "11/08/2025 – 11/08/2025" at bounding box center [143, 191] width 167 height 25
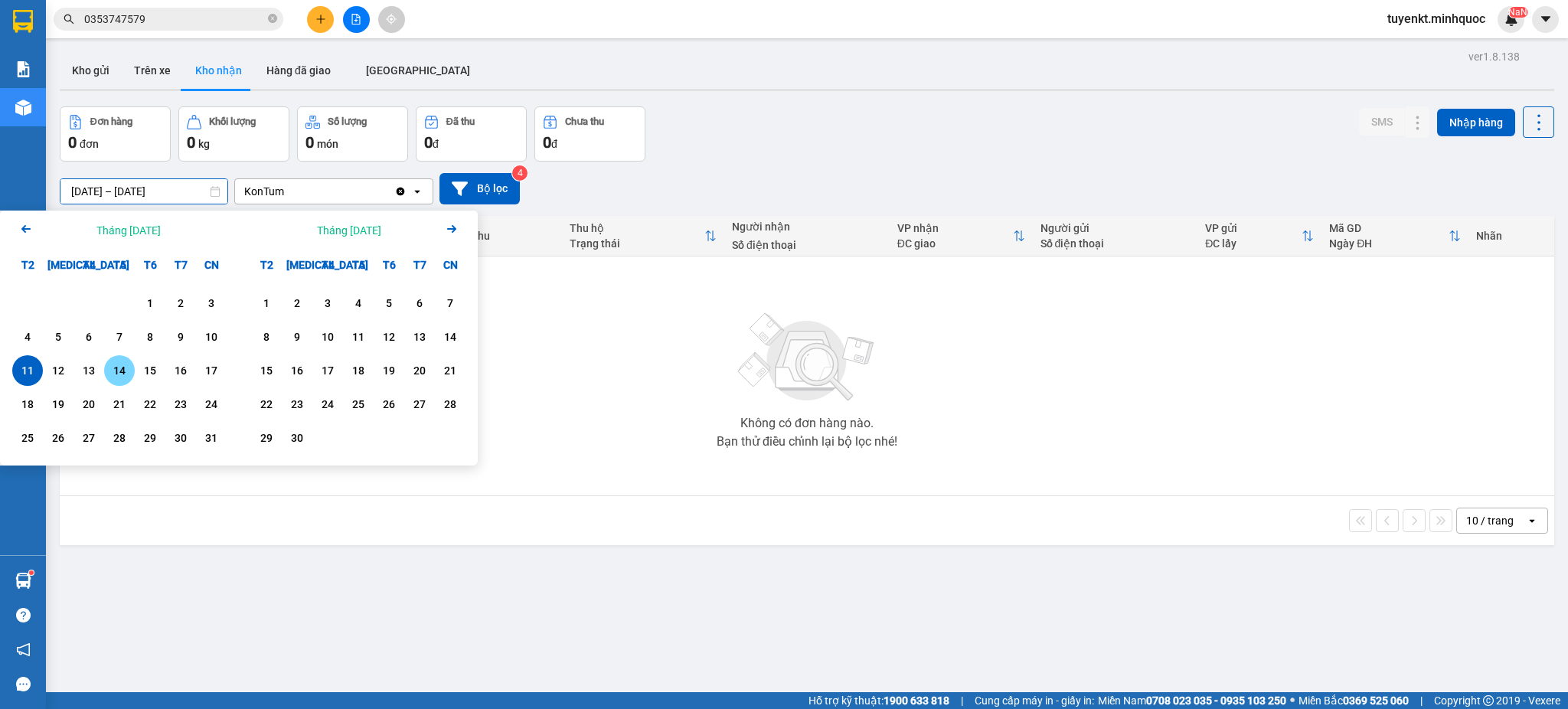
click at [89, 379] on div "13" at bounding box center [89, 371] width 31 height 31
click at [89, 379] on div "13" at bounding box center [89, 370] width 21 height 18
type input "[DATE] – [DATE]"
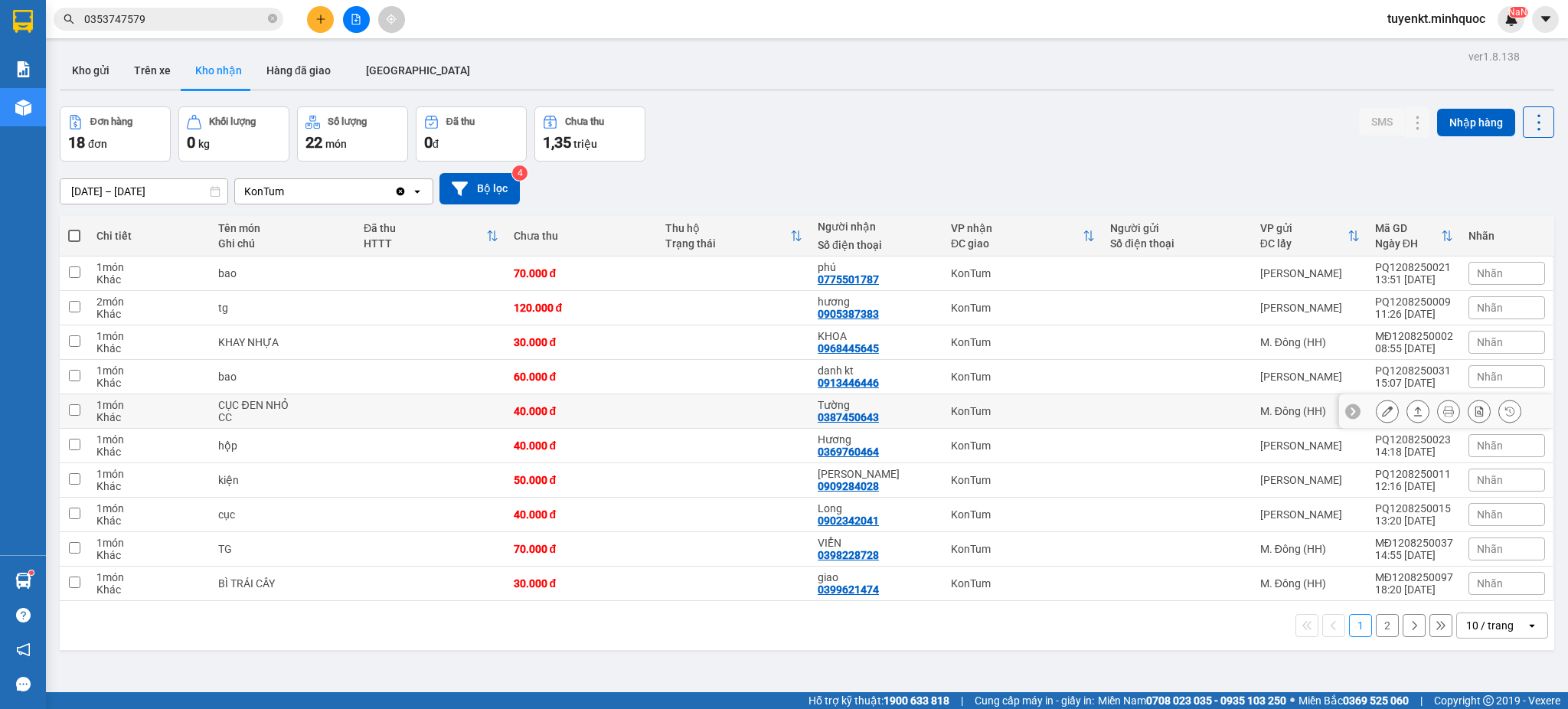
click at [1382, 407] on icon at bounding box center [1386, 411] width 11 height 11
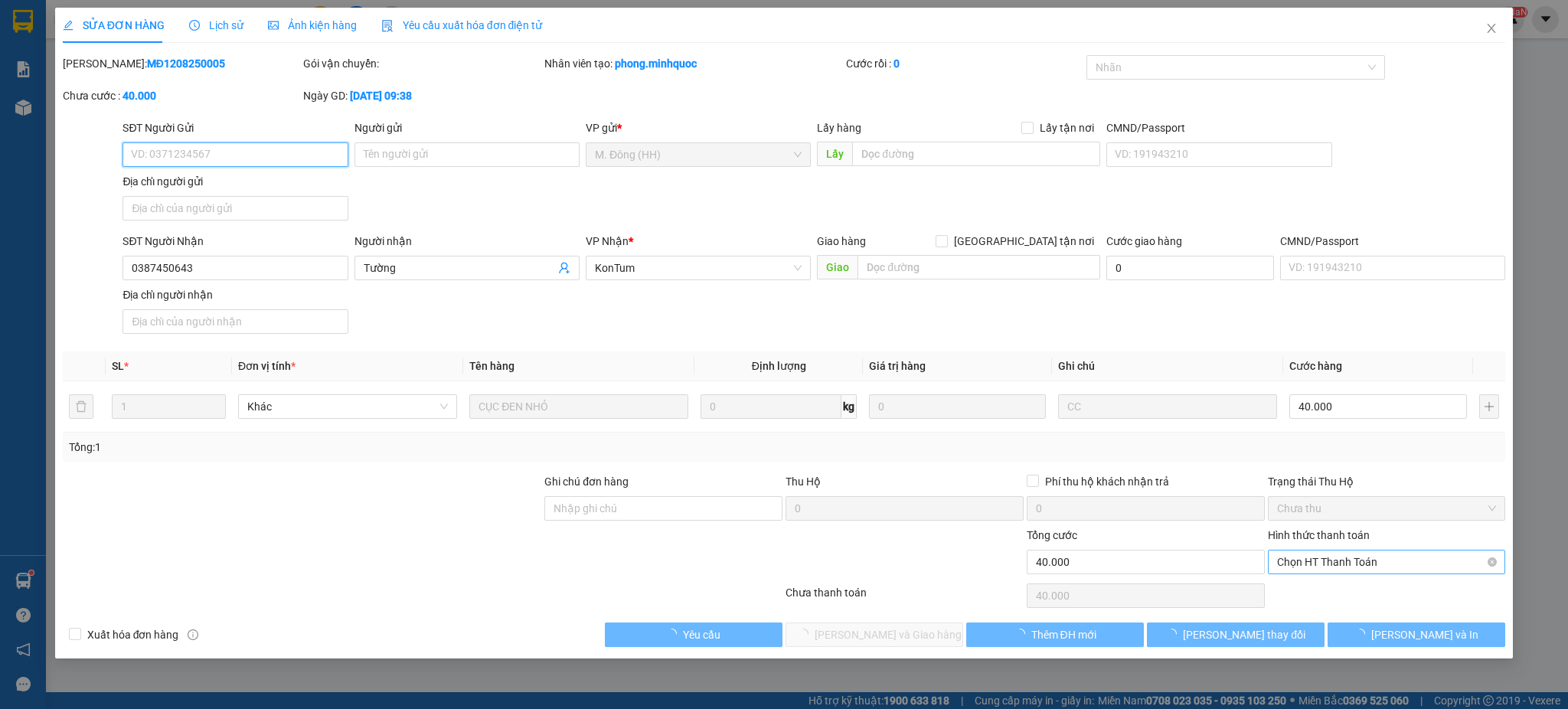
click at [1350, 567] on span "Chọn HT Thanh Toán" at bounding box center [1386, 562] width 220 height 23
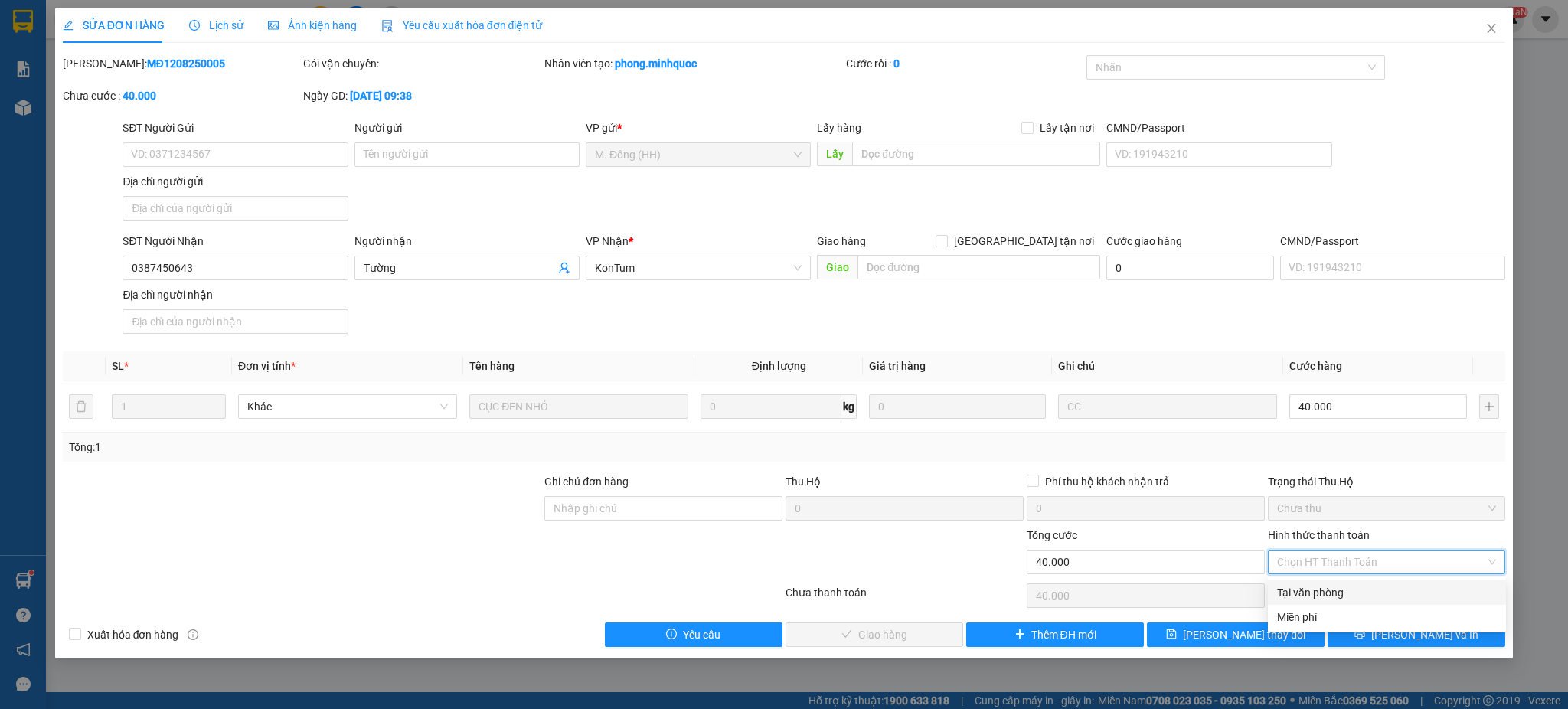
click at [1307, 591] on div "Tại văn phòng" at bounding box center [1386, 592] width 220 height 17
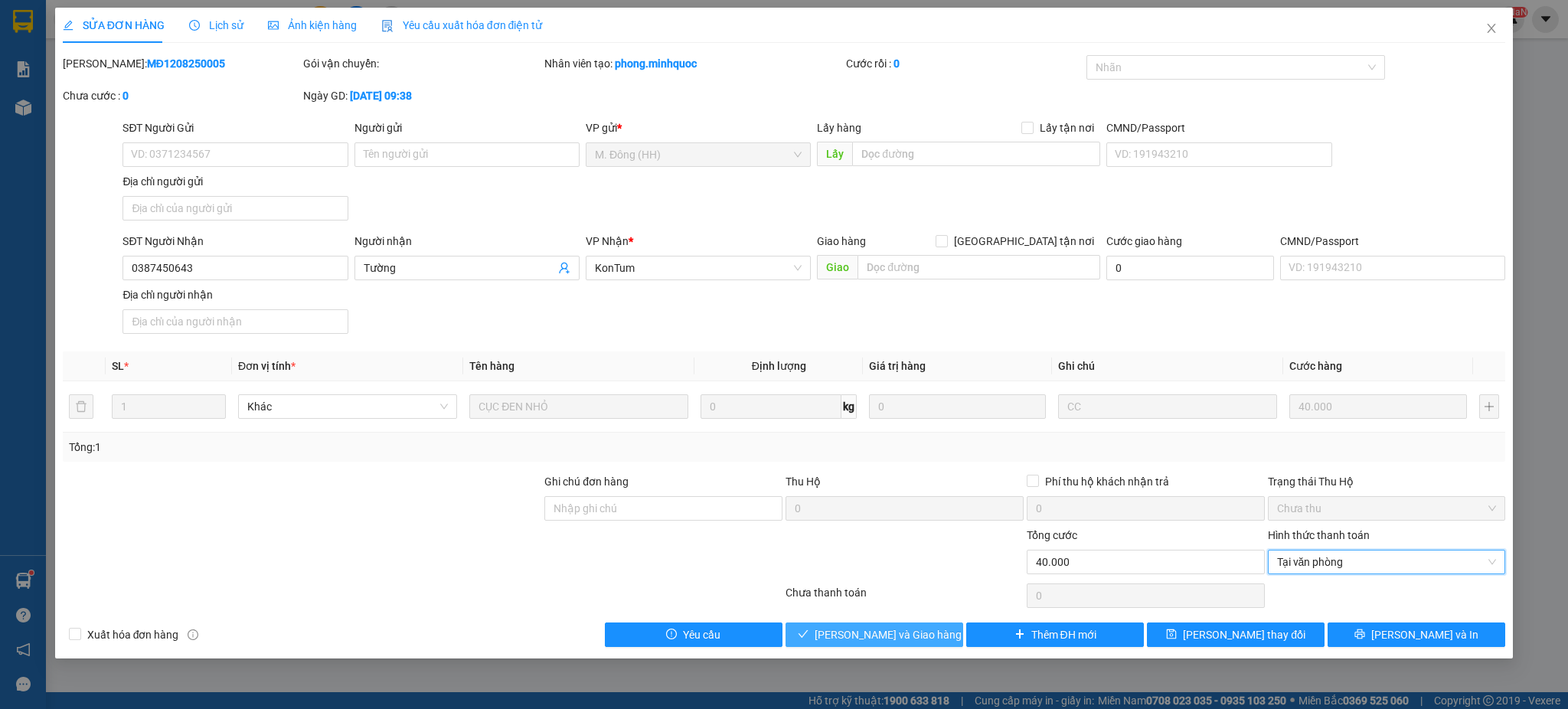
click at [852, 636] on span "Lưu và Giao hàng" at bounding box center [888, 634] width 147 height 17
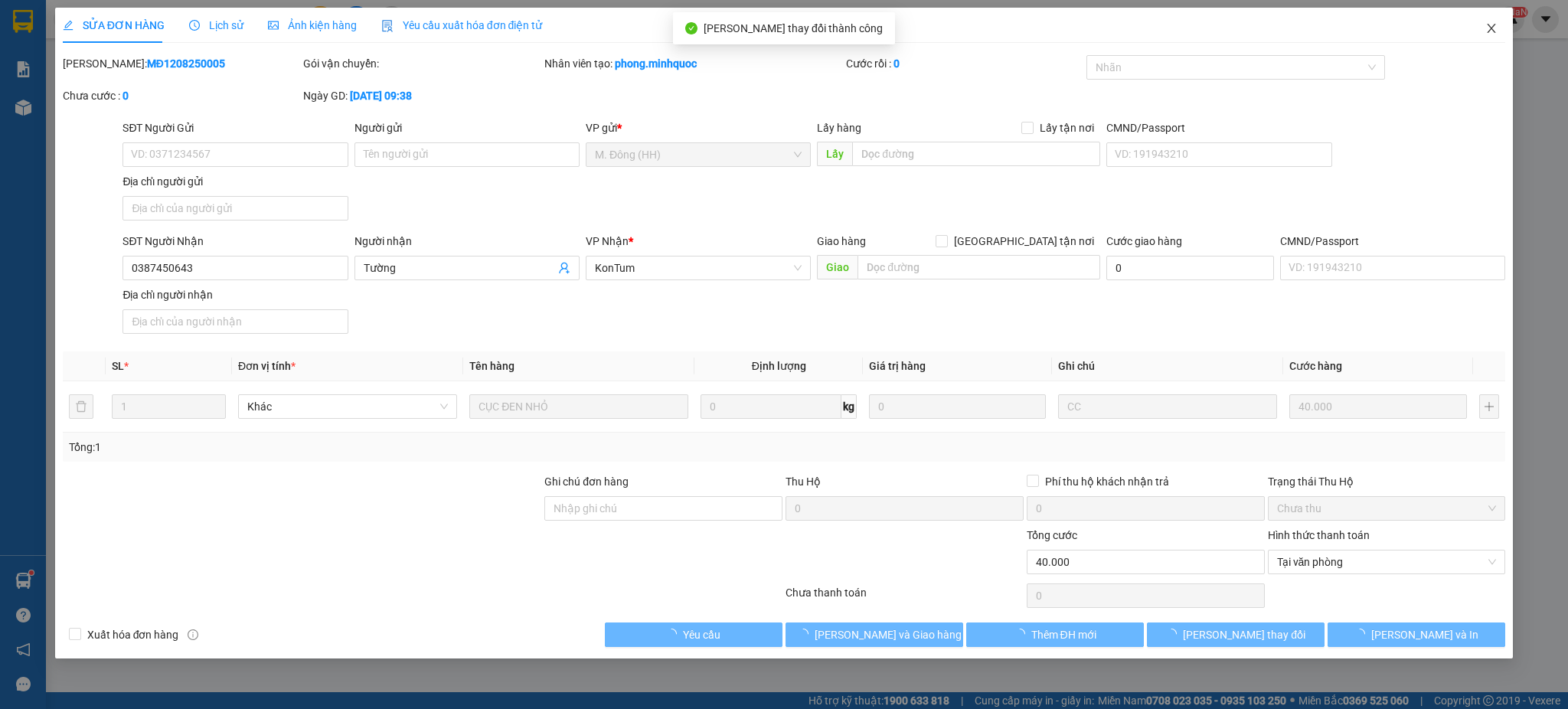
click at [1504, 18] on span "Close" at bounding box center [1491, 29] width 43 height 43
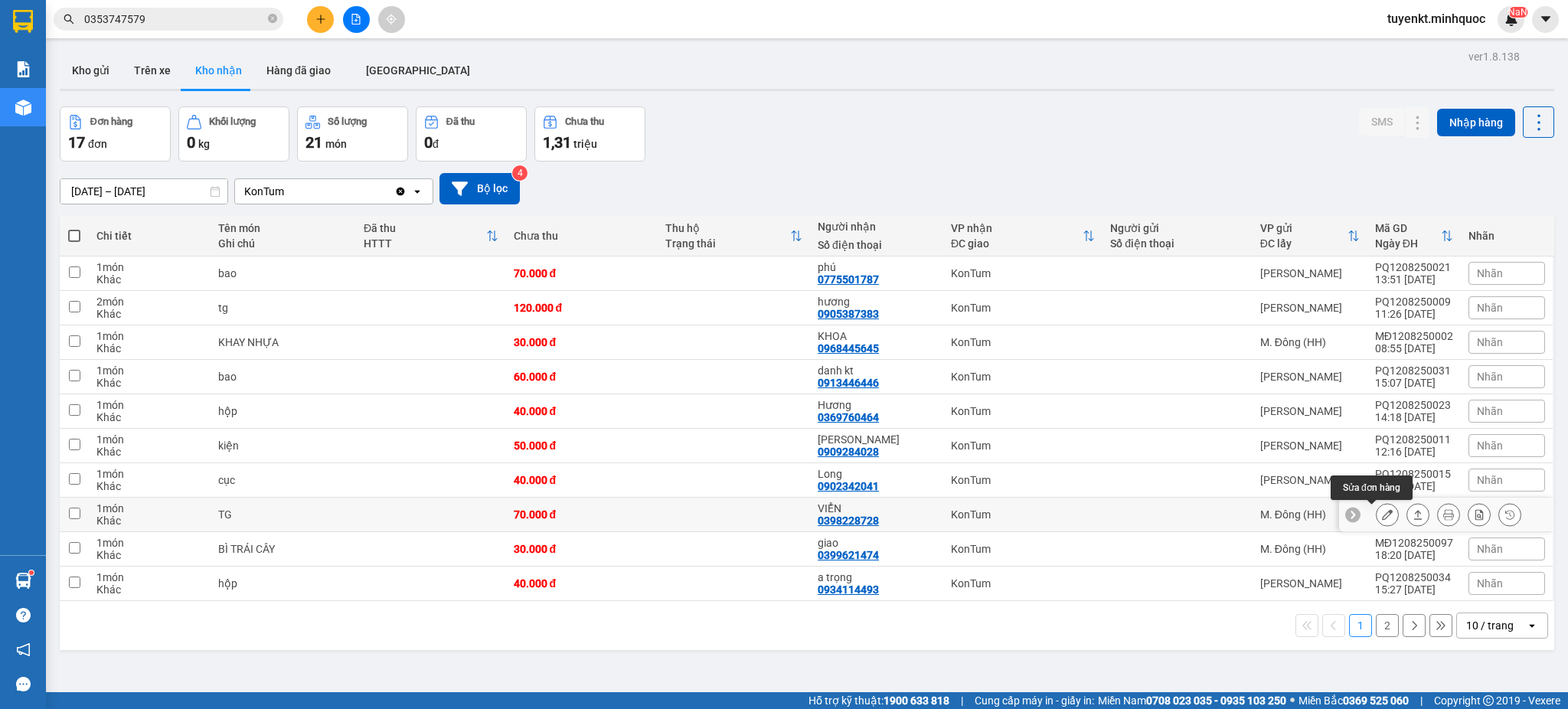
click at [1382, 519] on icon at bounding box center [1386, 514] width 11 height 11
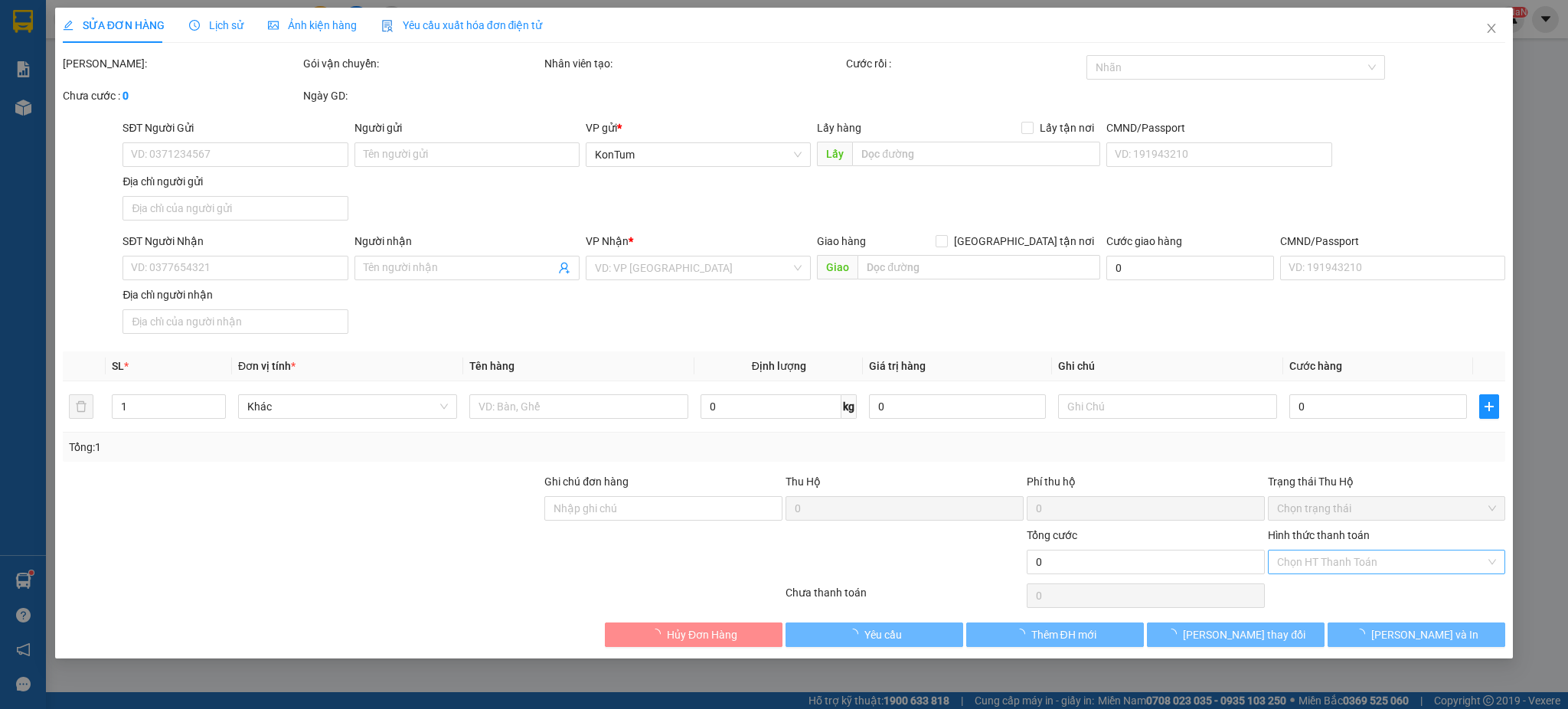
click at [1343, 571] on input "Hình thức thanh toán" at bounding box center [1381, 562] width 209 height 23
type input "0398228728"
type input "VIỂN"
type input "70.000"
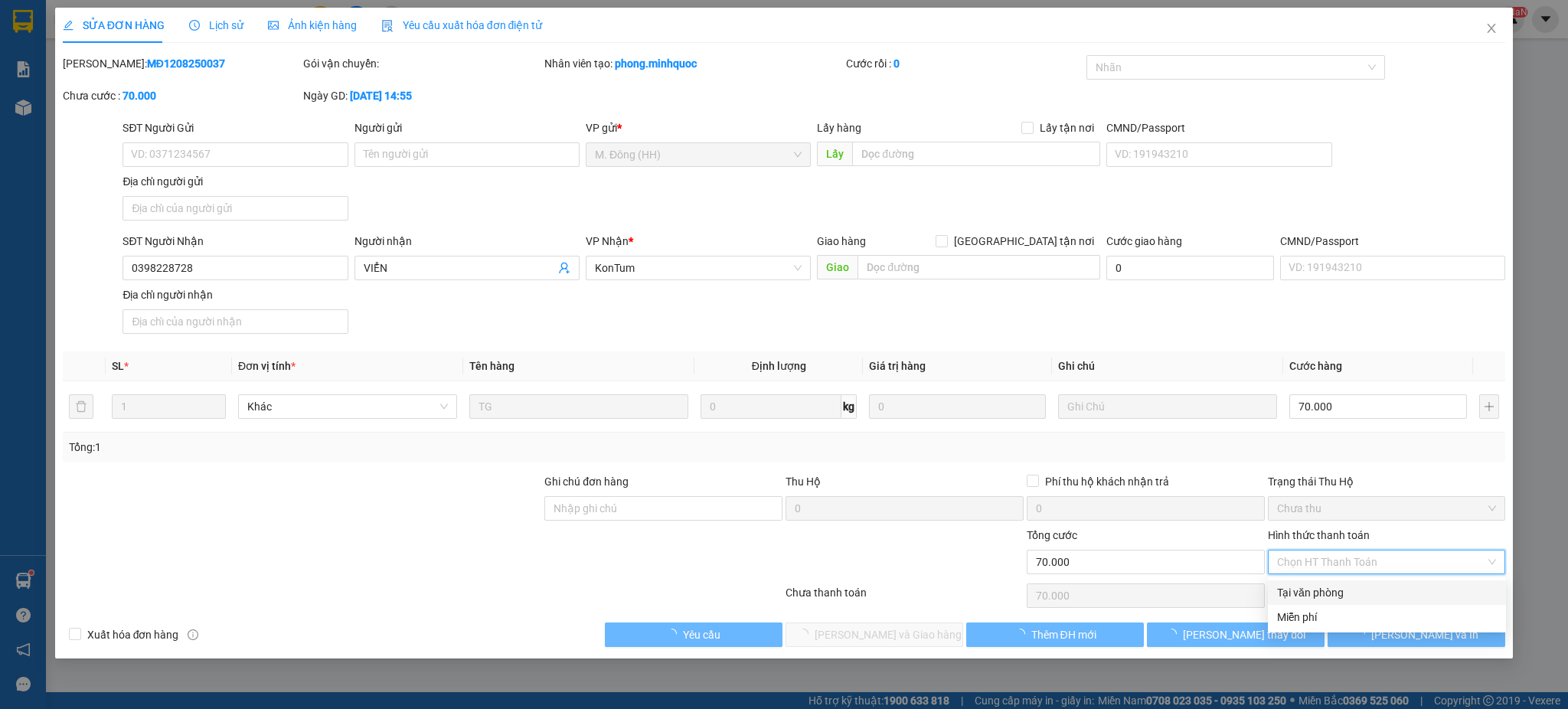
click at [1315, 584] on div "Tại văn phòng" at bounding box center [1386, 592] width 220 height 17
type input "0"
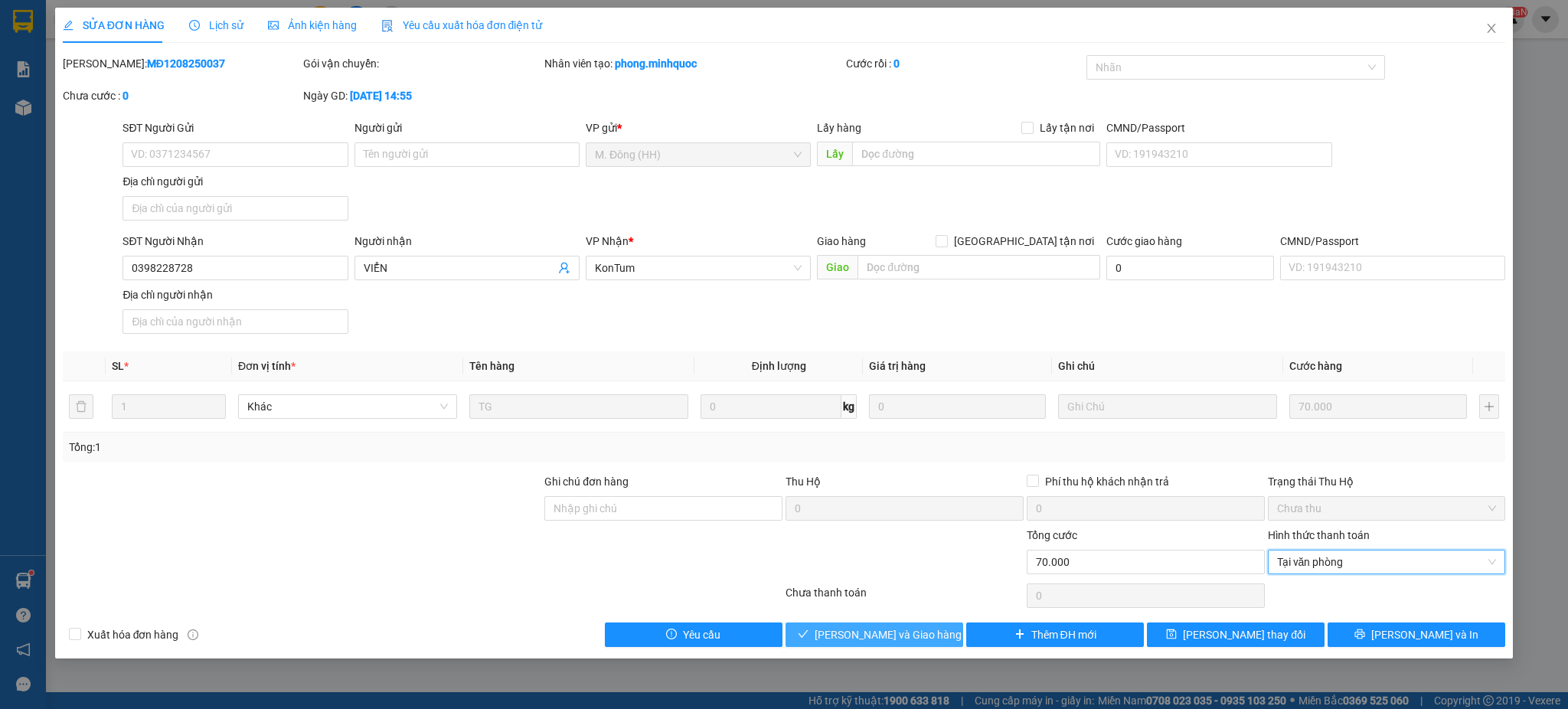
click at [905, 626] on span "Lưu và Giao hàng" at bounding box center [888, 634] width 147 height 17
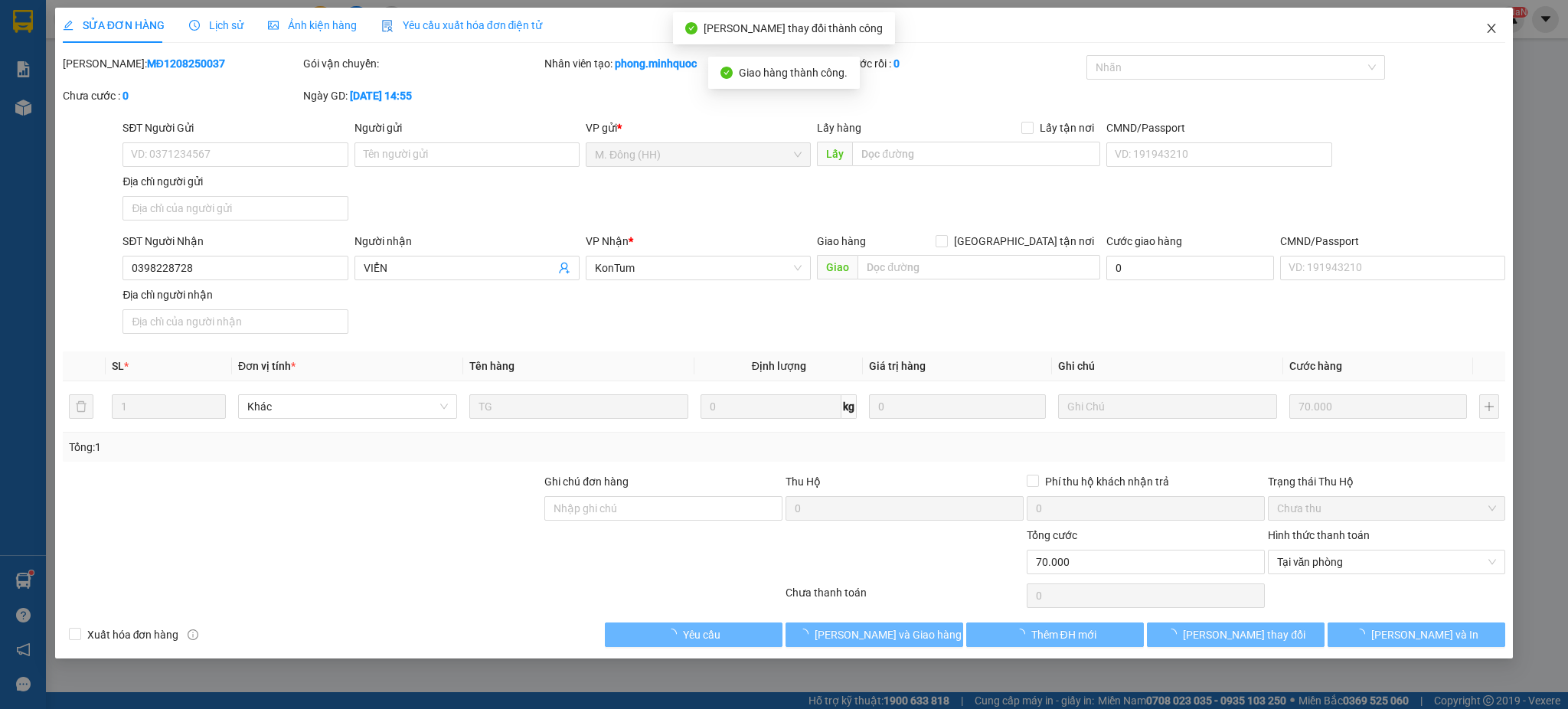
click at [1464, 35] on div "SỬA ĐƠN HÀNG Lịch sử Ảnh kiện hàng Yêu cầu xuất hóa đơn điện tử" at bounding box center [784, 25] width 1443 height 35
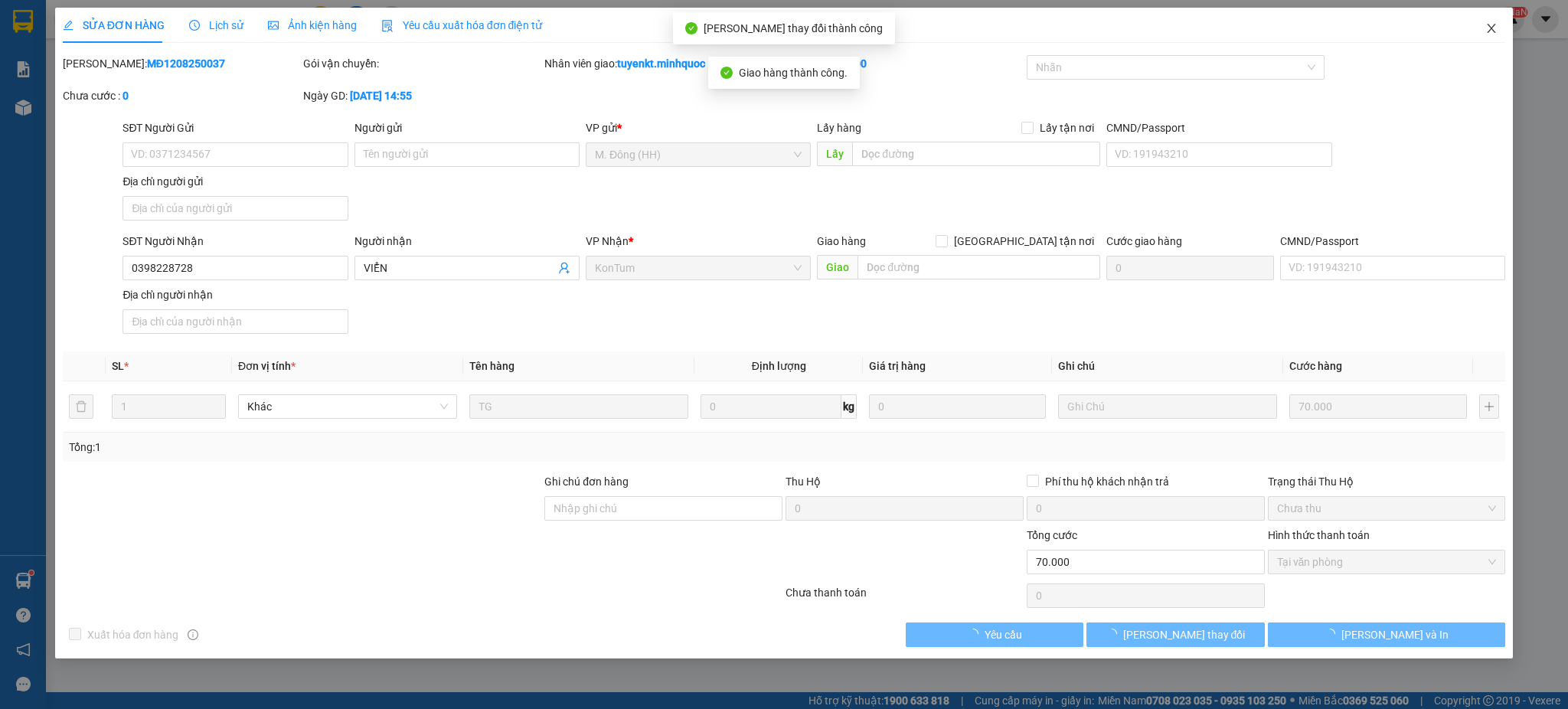
click at [1487, 21] on span "Close" at bounding box center [1491, 29] width 43 height 43
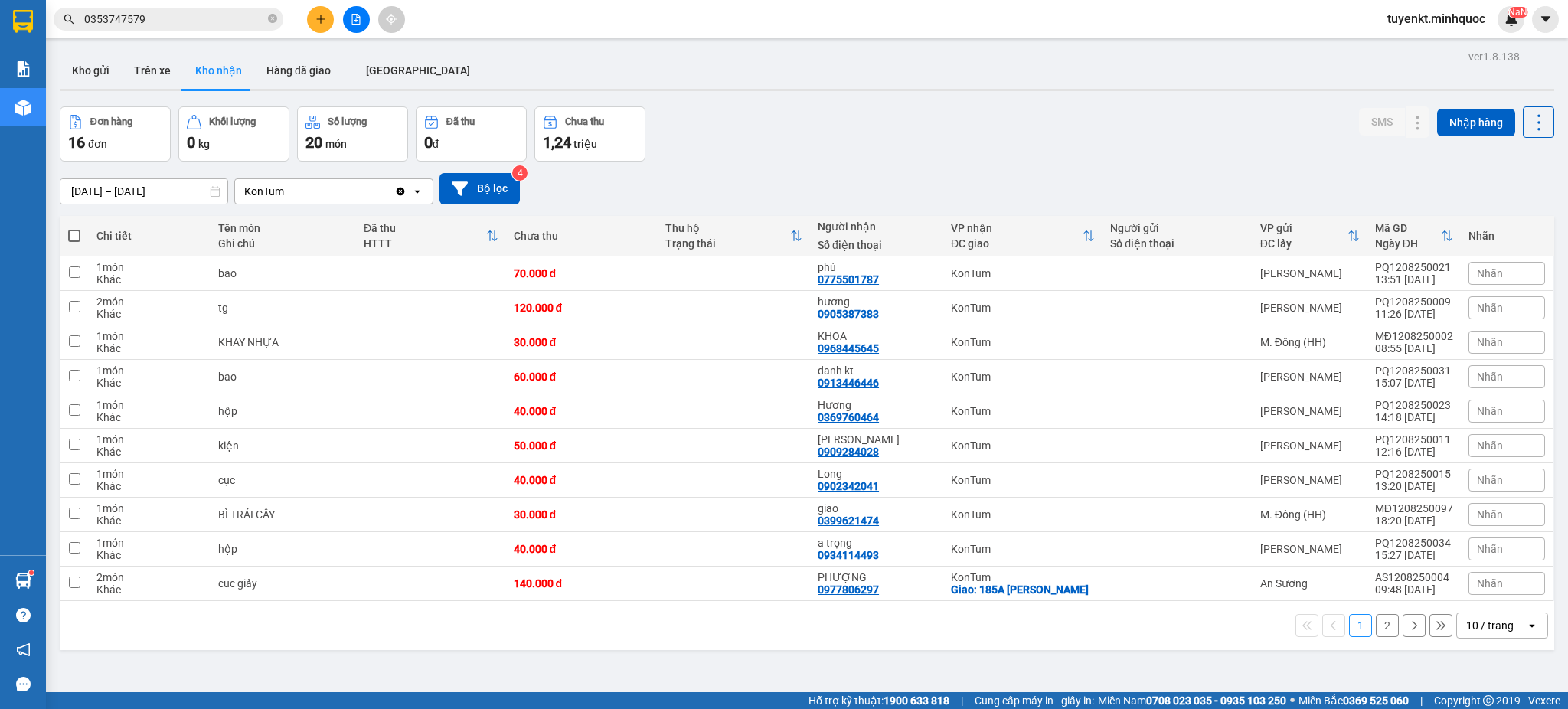
click at [1378, 621] on button "2" at bounding box center [1387, 626] width 23 height 23
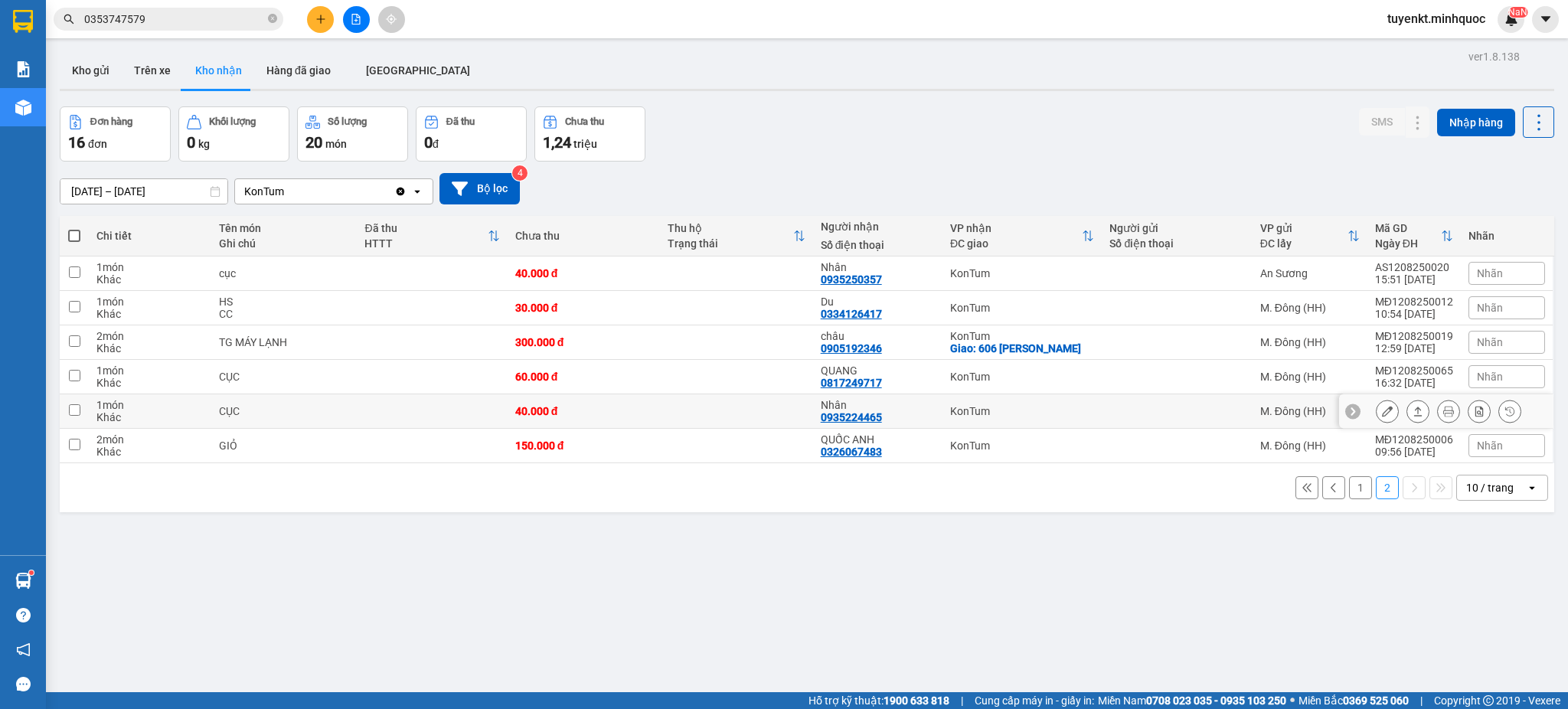
click at [867, 425] on td "Nhân 0935224465" at bounding box center [877, 412] width 129 height 34
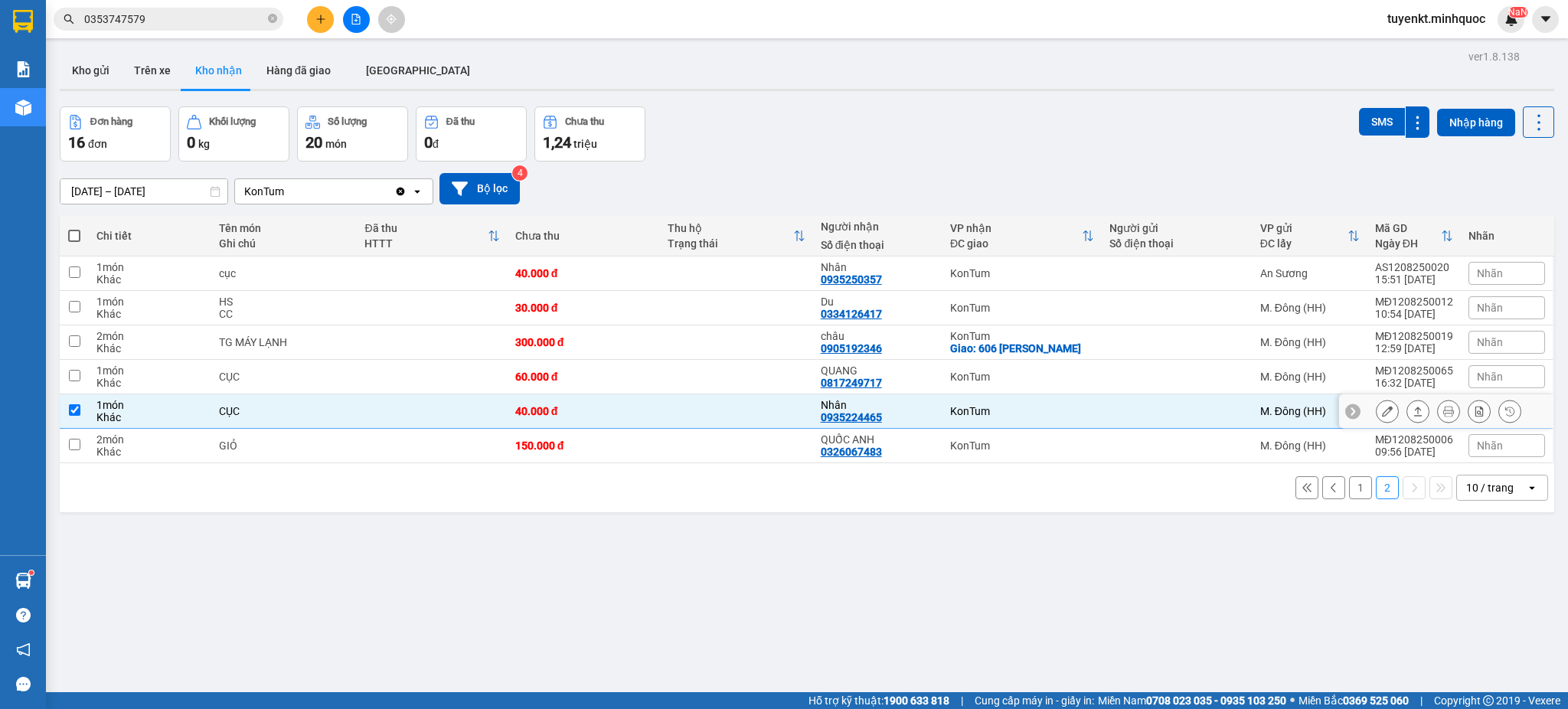
click at [867, 425] on td "Nhân 0935224465" at bounding box center [877, 412] width 129 height 34
checkbox input "false"
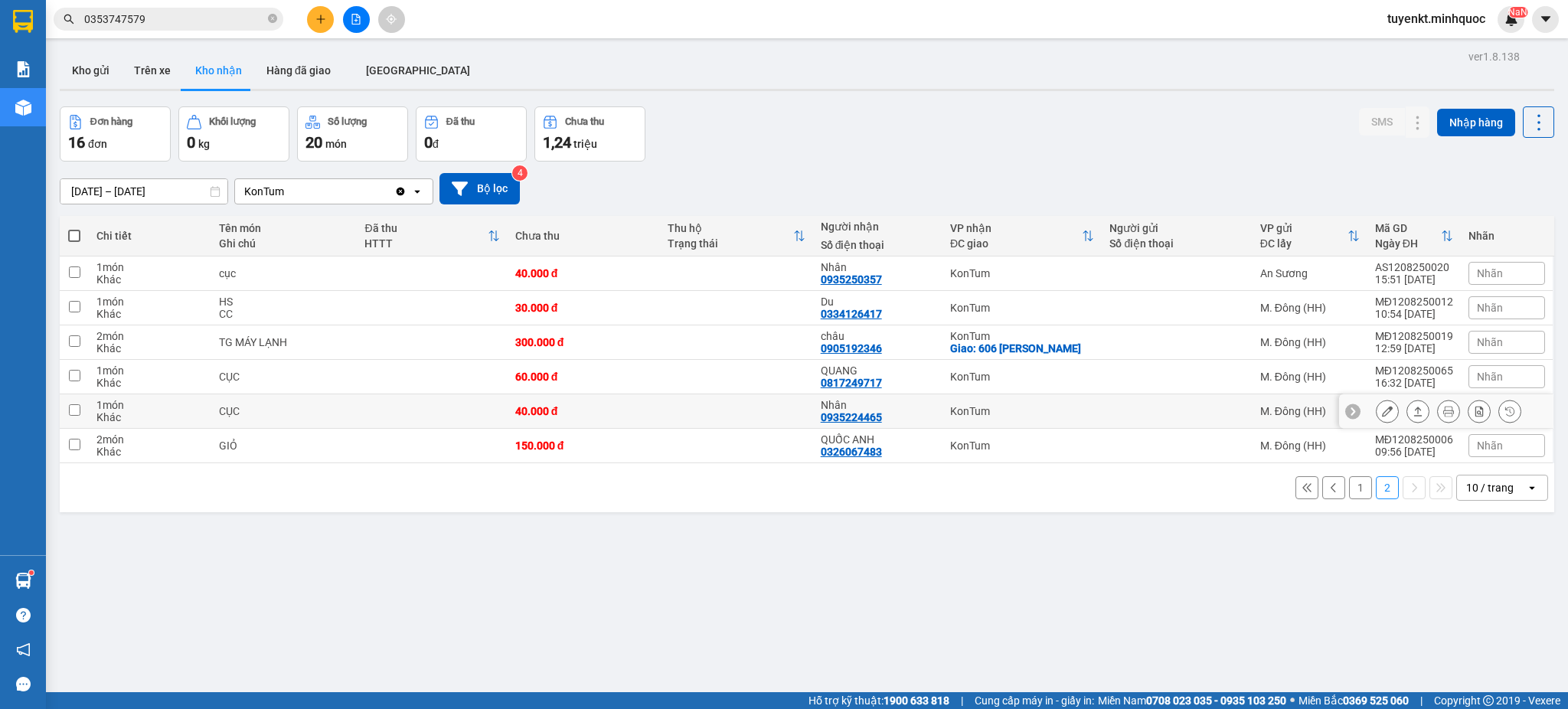
click at [862, 421] on div "0935224465" at bounding box center [851, 417] width 61 height 12
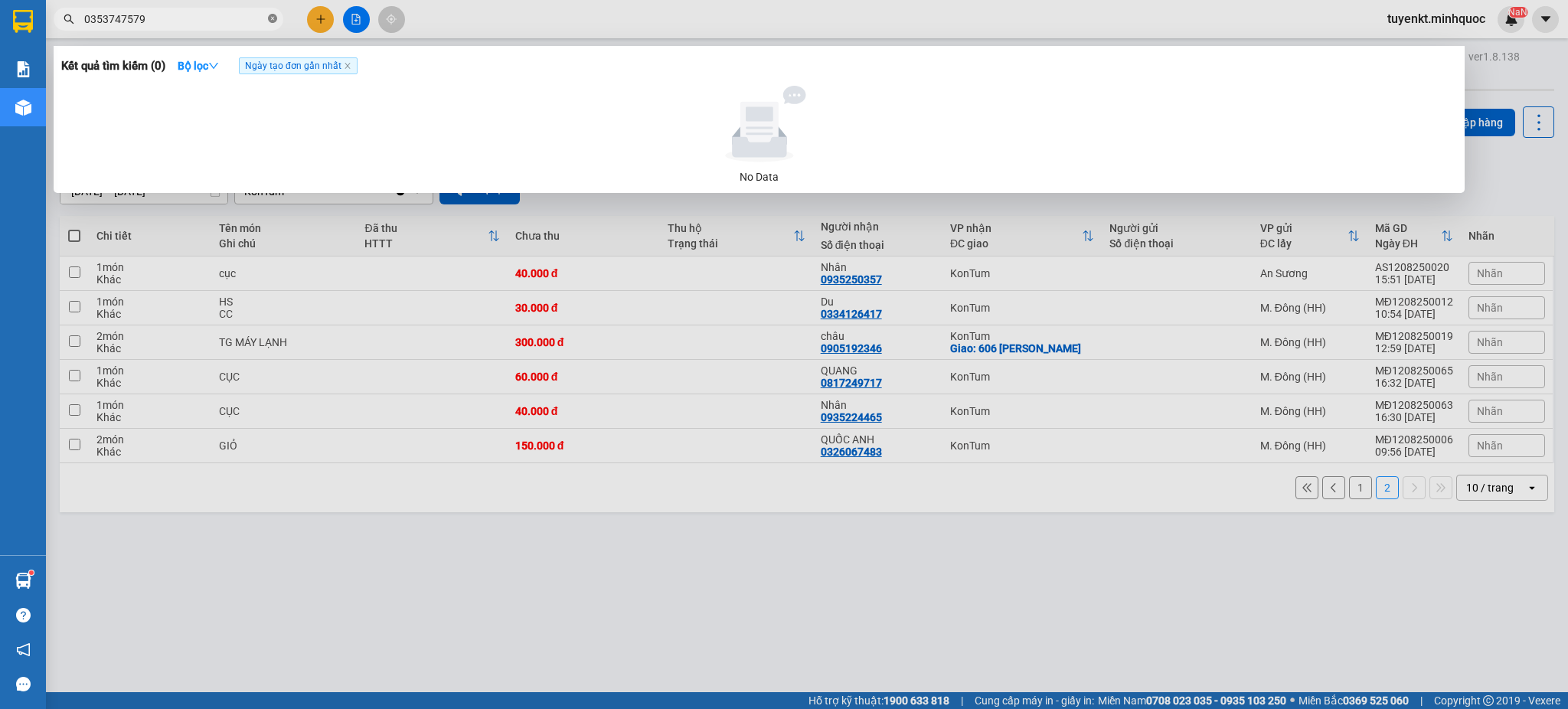
click at [273, 17] on icon "close-circle" at bounding box center [272, 18] width 10 height 10
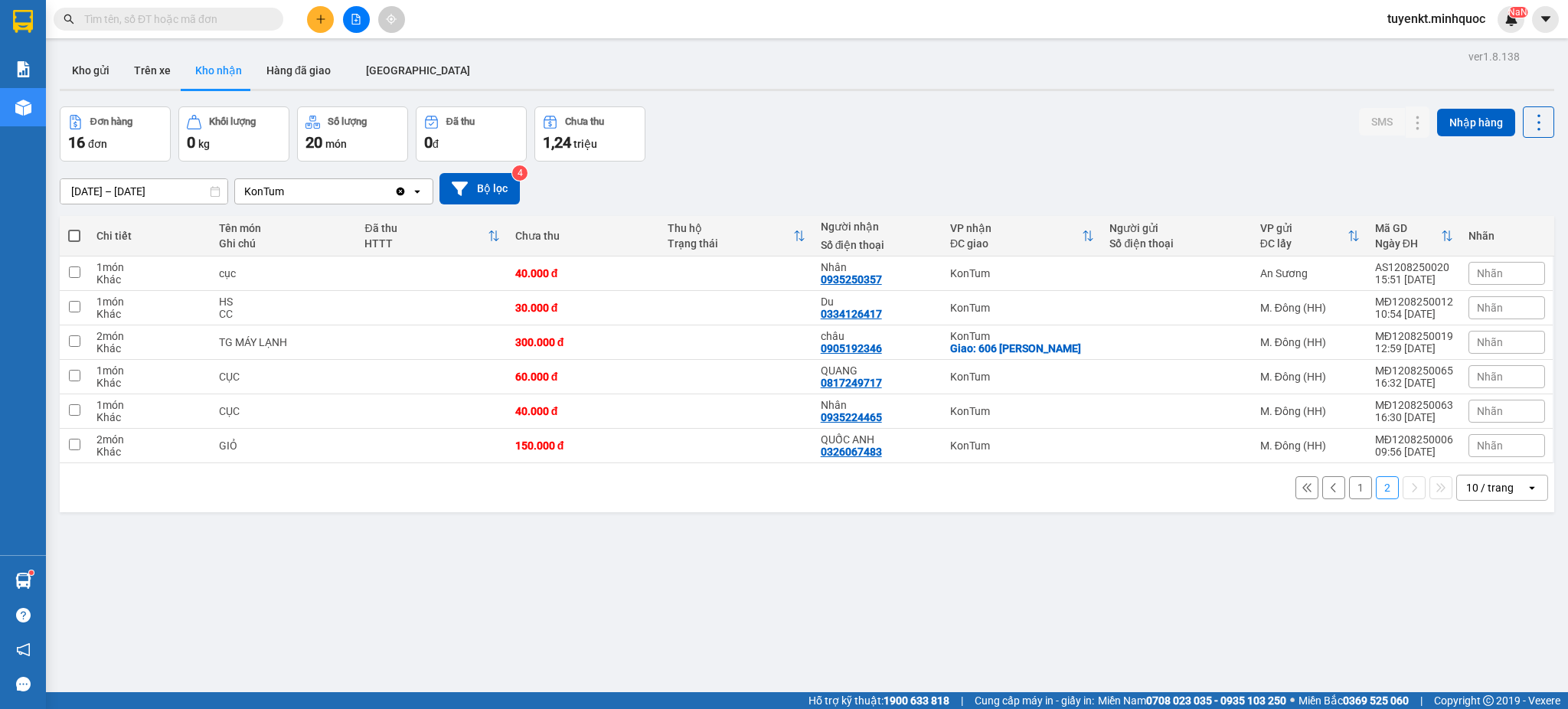
click at [260, 11] on input "text" at bounding box center [174, 19] width 181 height 17
paste input "0935224465"
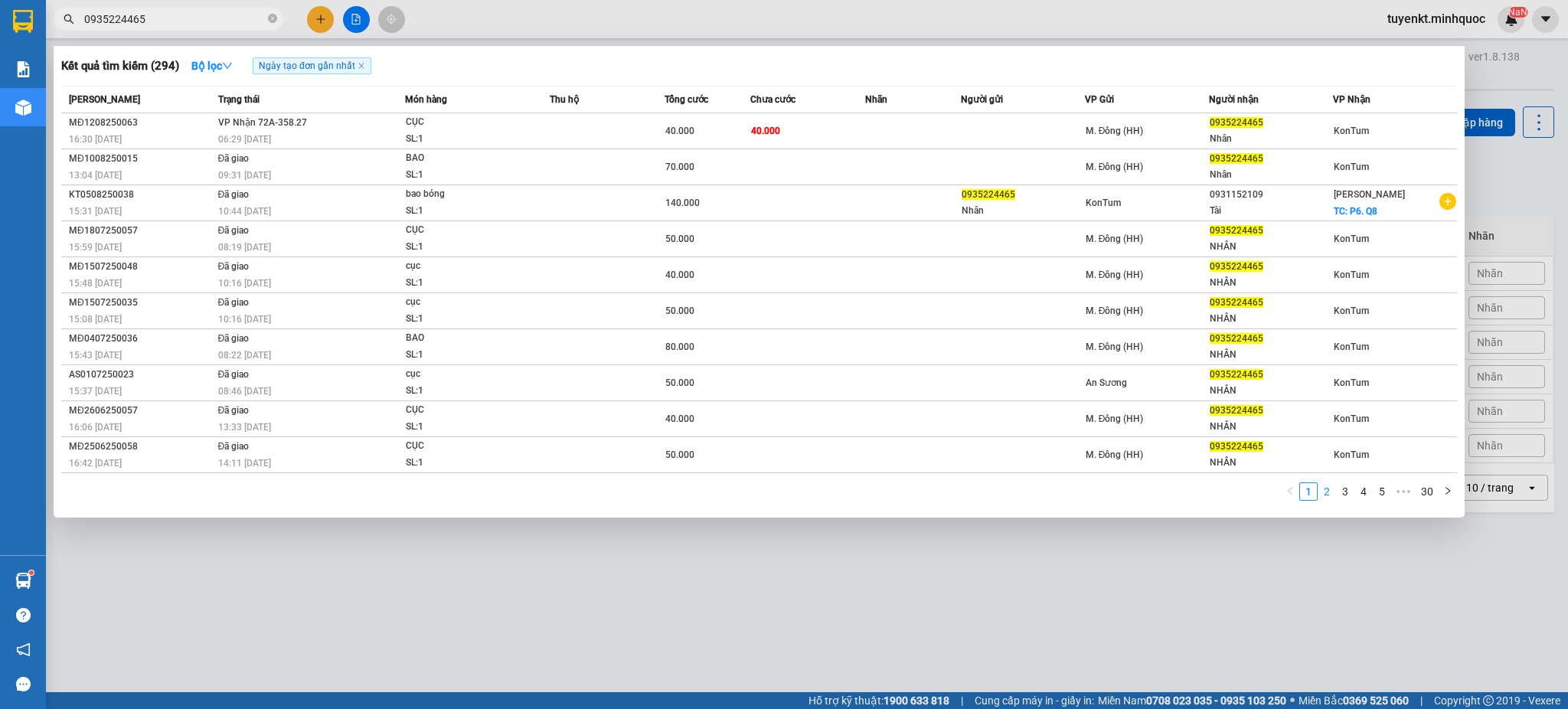
click at [1334, 493] on link "2" at bounding box center [1327, 492] width 17 height 17
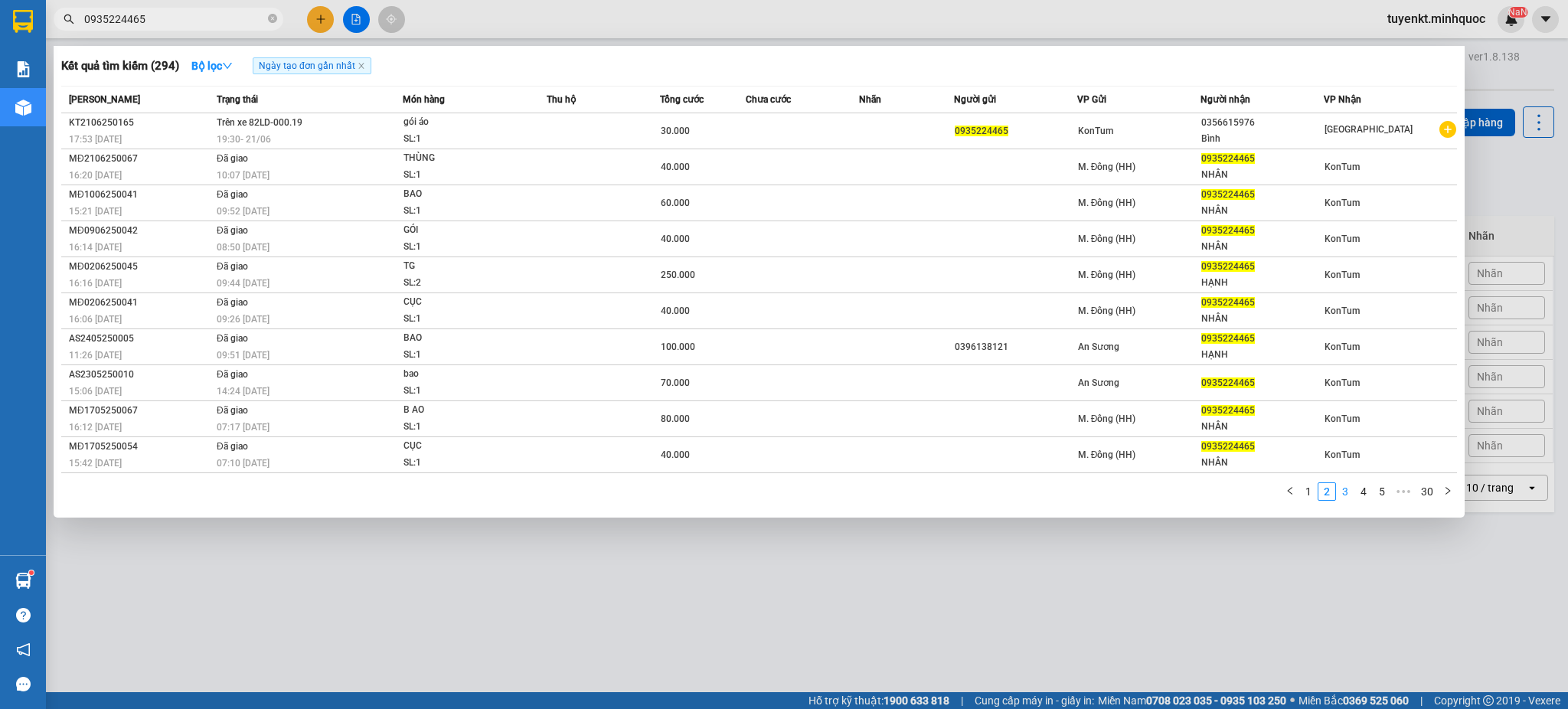
click at [1344, 500] on link "3" at bounding box center [1345, 492] width 17 height 17
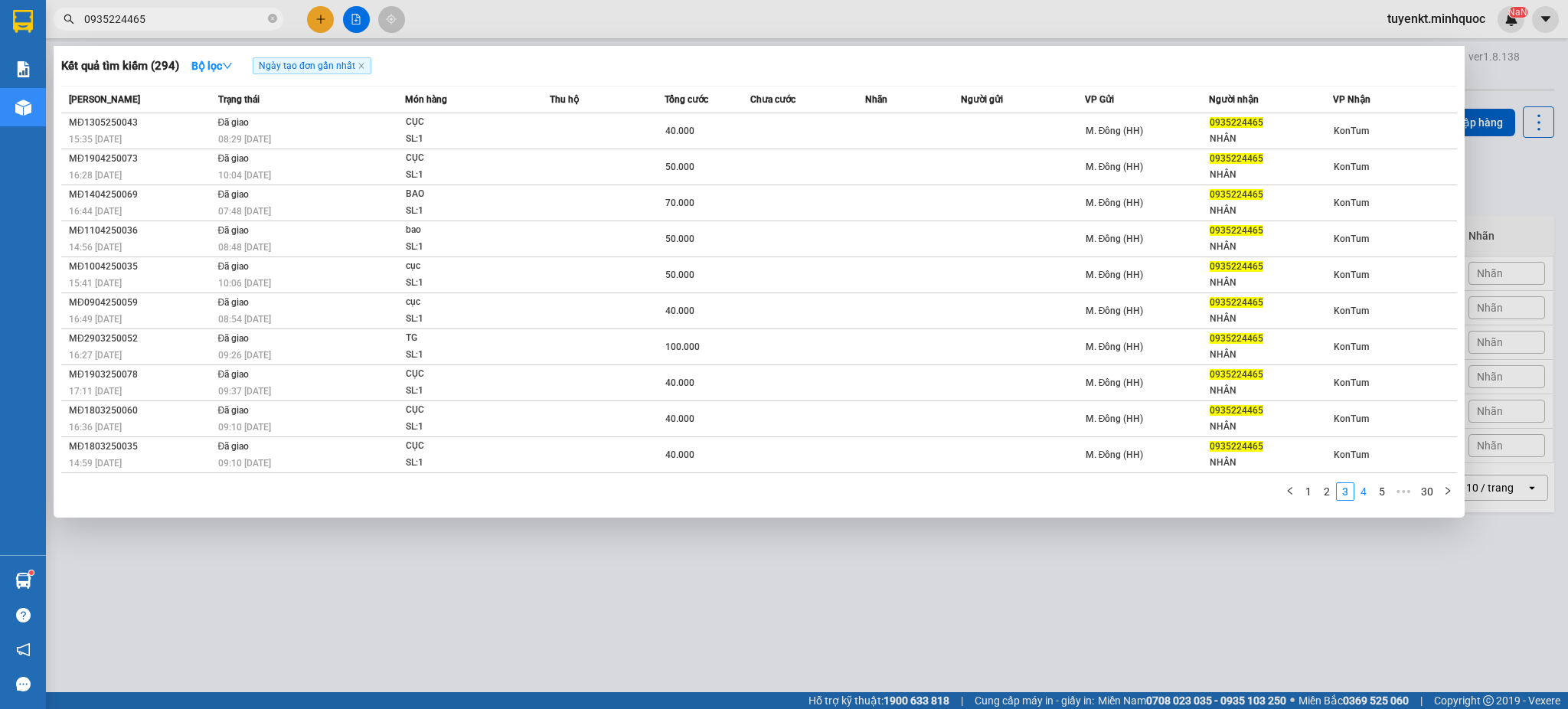
click at [1358, 499] on link "4" at bounding box center [1364, 492] width 17 height 17
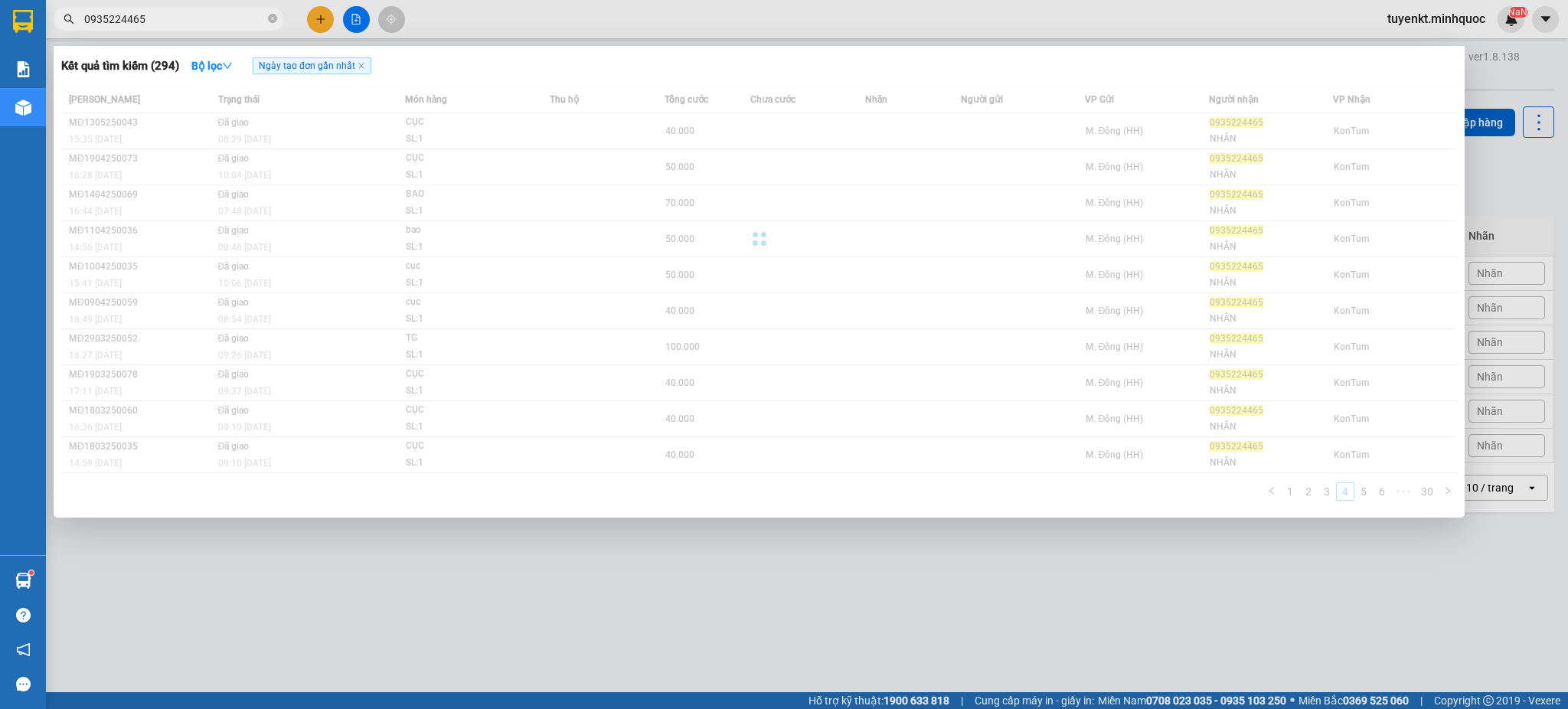
click at [1373, 495] on div "Mã ĐH Trạng thái Món hàng Thu hộ Tổng cước Chưa cước Nhãn Người gửi VP Gửi Ngườ…" at bounding box center [759, 298] width 1396 height 424
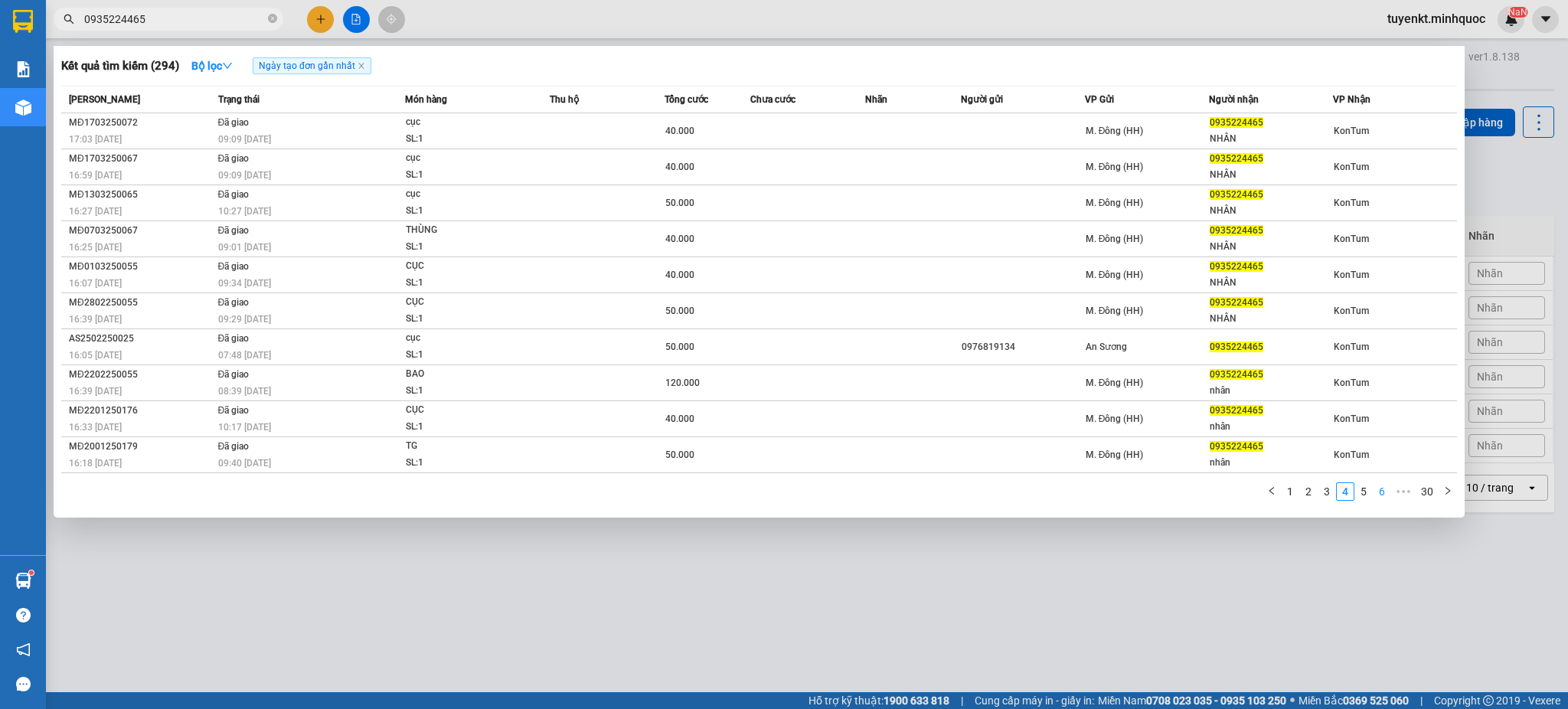
click at [1380, 496] on link "6" at bounding box center [1382, 492] width 17 height 17
click at [1363, 493] on link "7" at bounding box center [1364, 492] width 17 height 17
click at [985, 615] on div at bounding box center [784, 354] width 1568 height 709
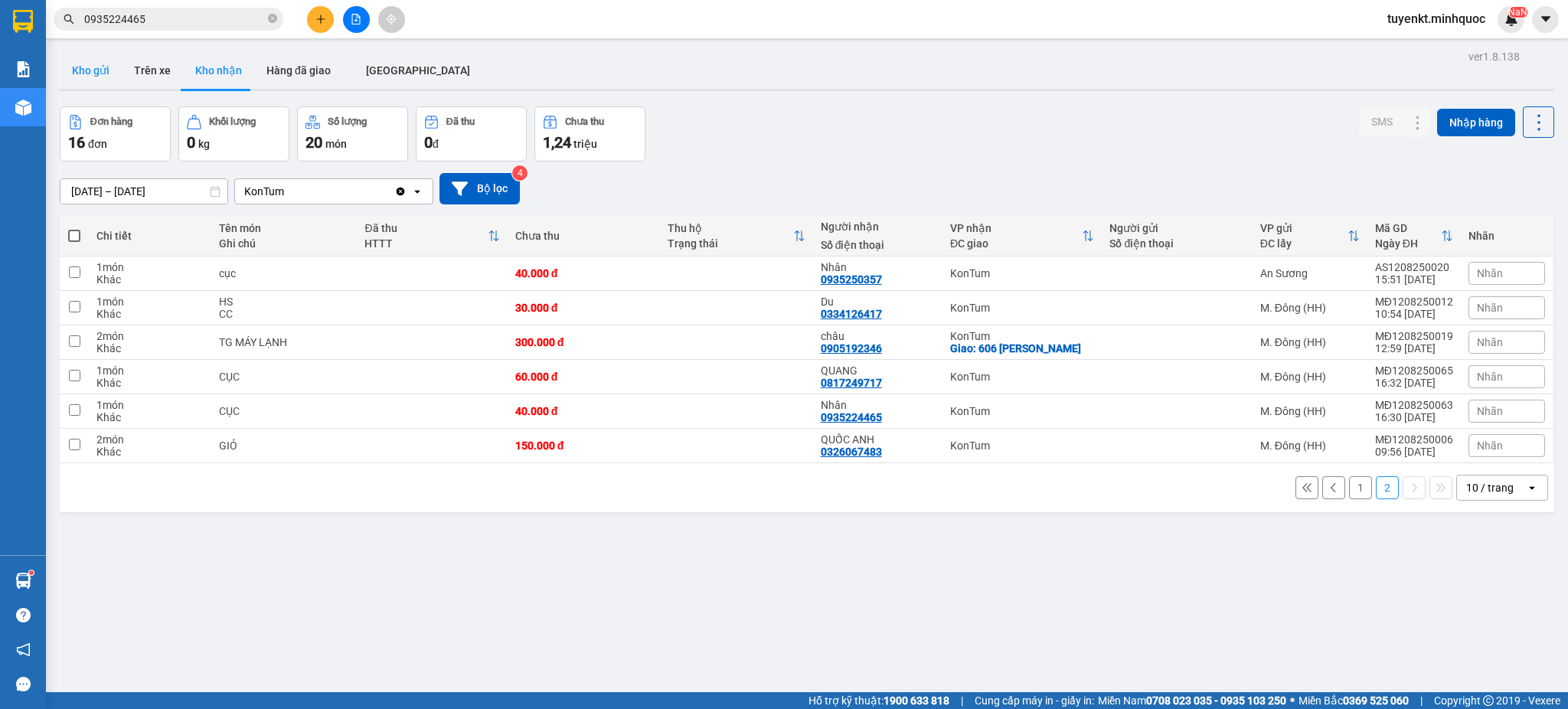
click at [105, 64] on button "Kho gửi" at bounding box center [90, 70] width 62 height 36
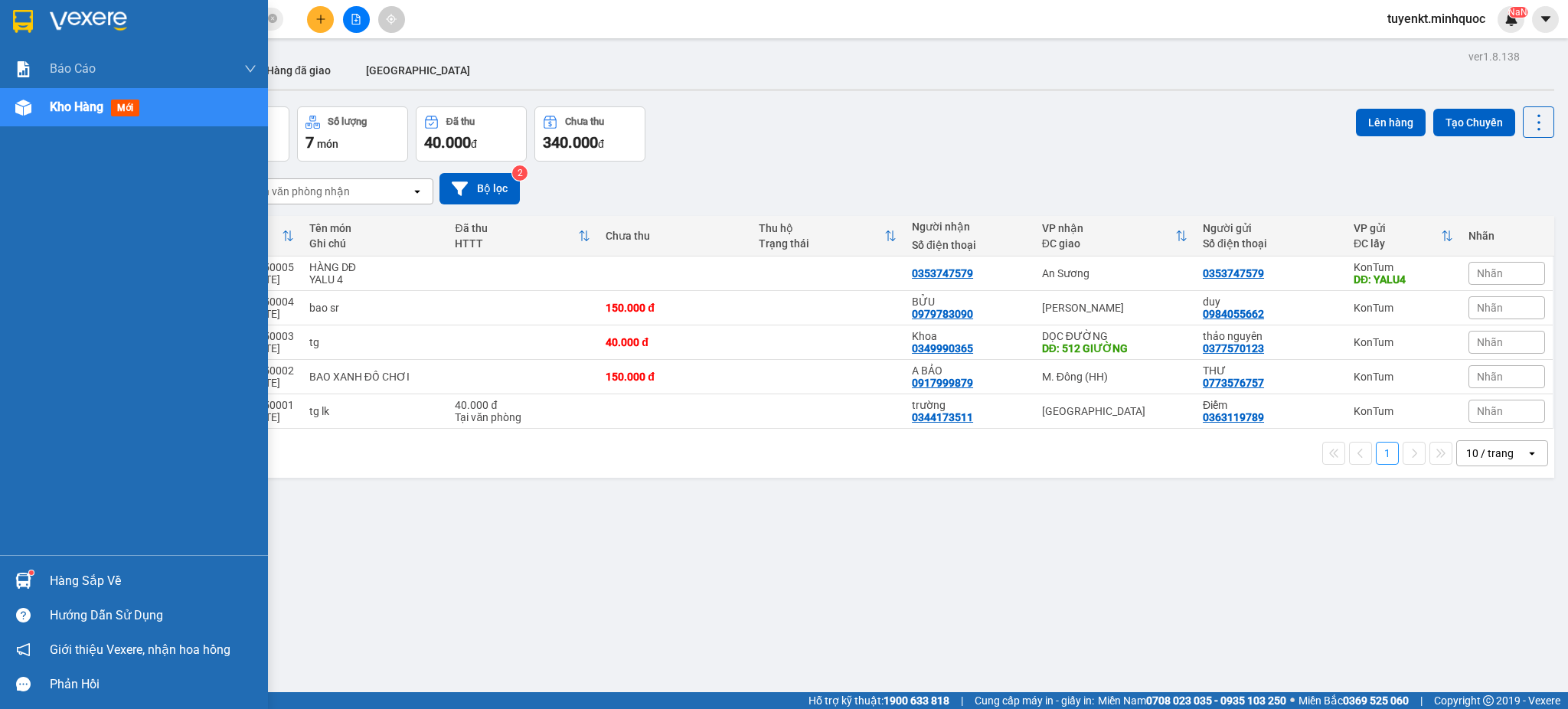
click at [2, 29] on div at bounding box center [134, 25] width 268 height 50
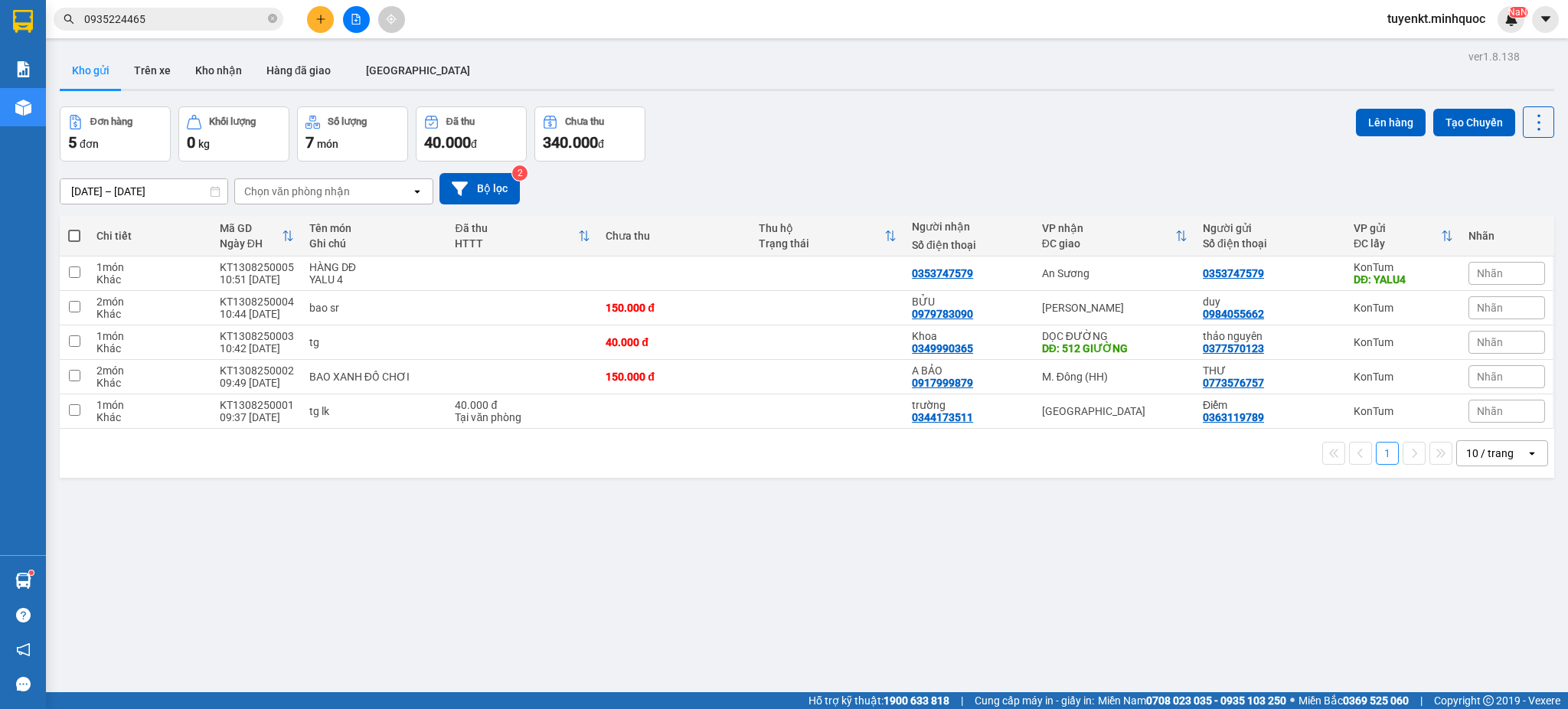
click at [239, 21] on input "0935224465" at bounding box center [174, 19] width 181 height 17
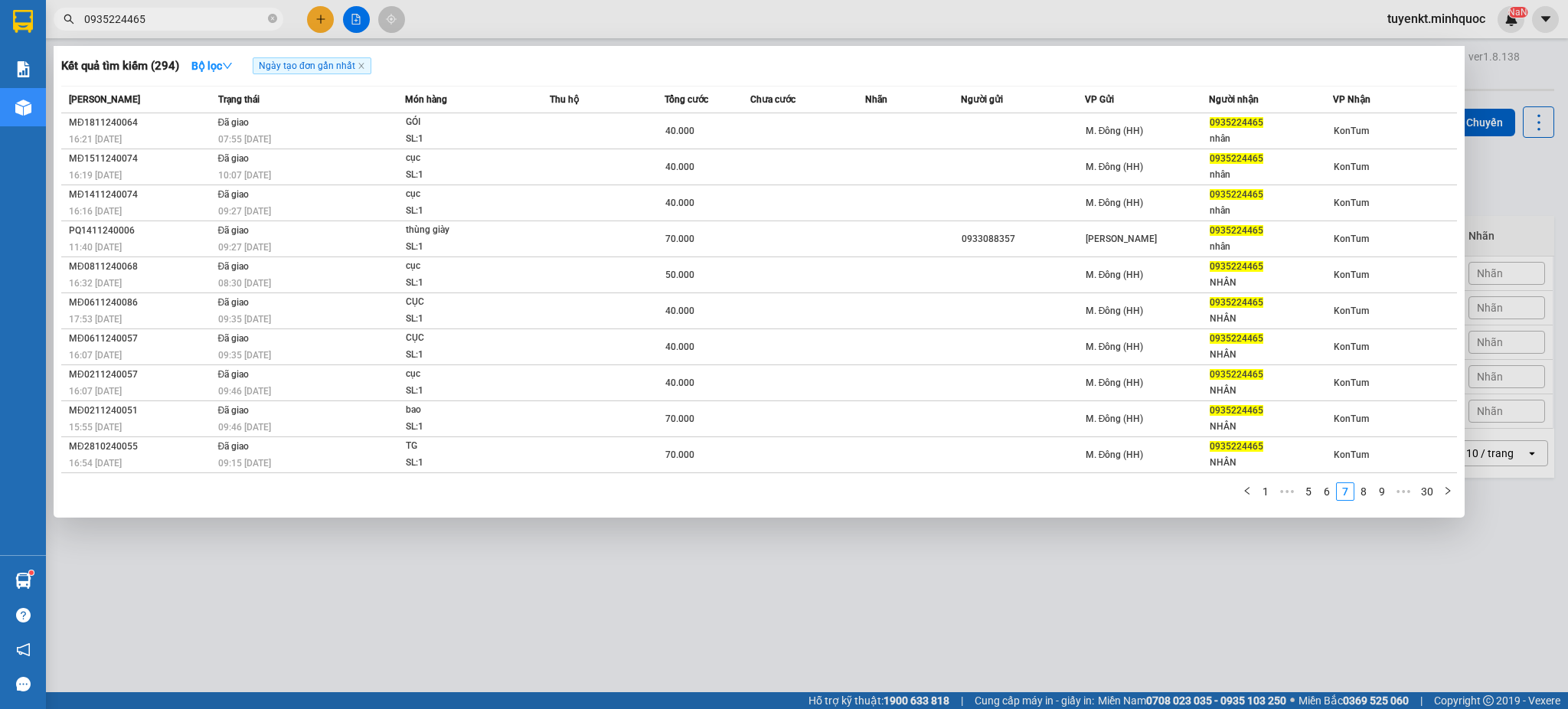
click at [239, 19] on input "0935224465" at bounding box center [174, 19] width 181 height 17
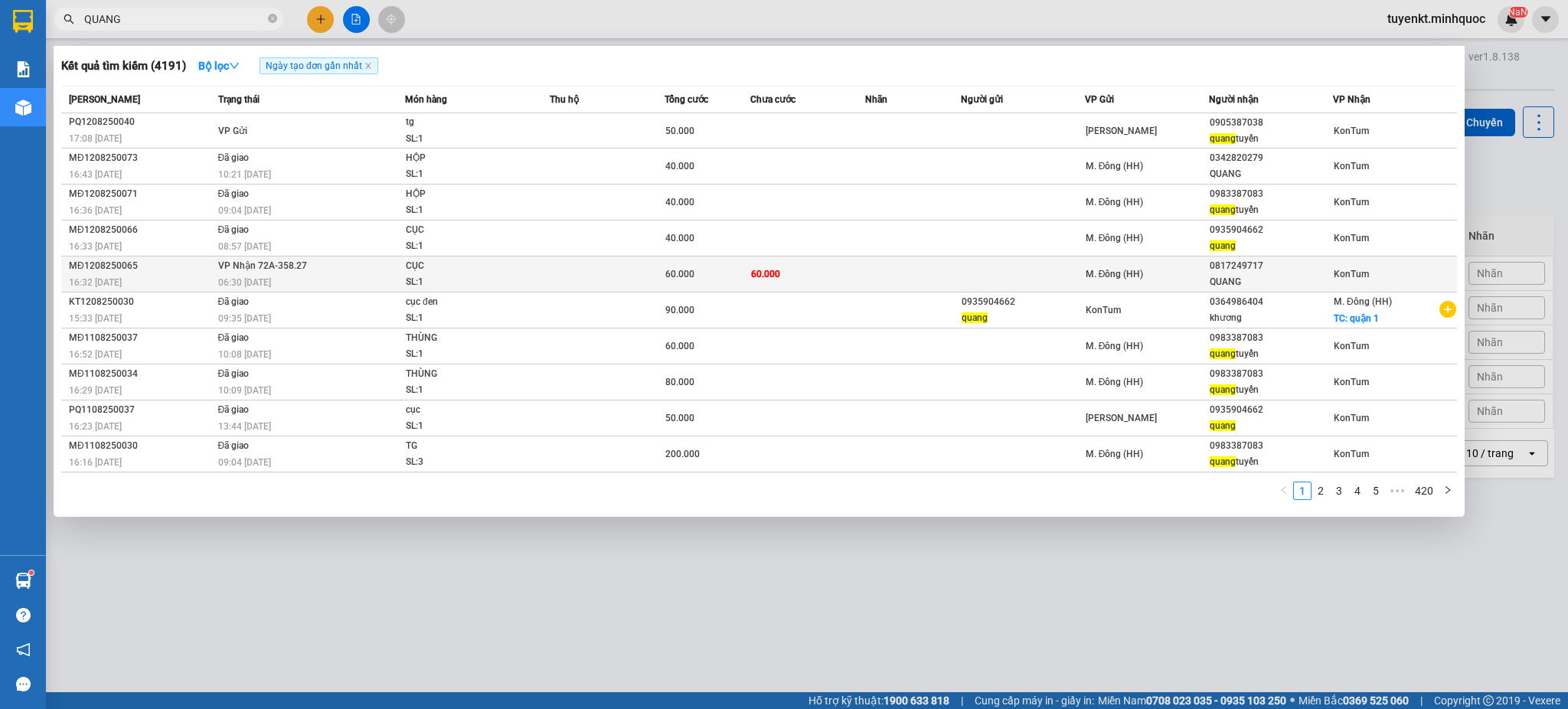
type input "QUANG"
click at [789, 279] on td "60.000" at bounding box center [807, 274] width 115 height 36
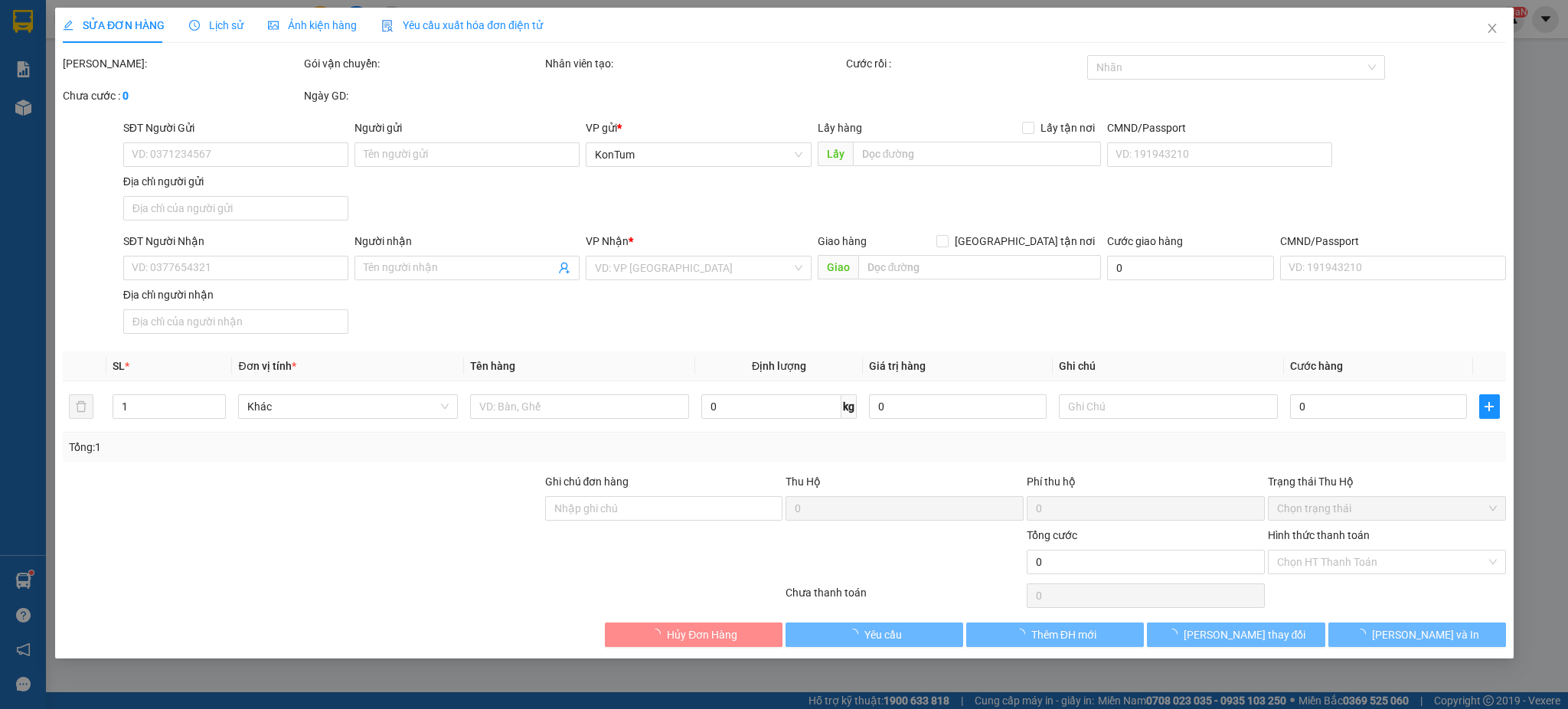
type input "0817249717"
type input "QUANG"
type input "60.000"
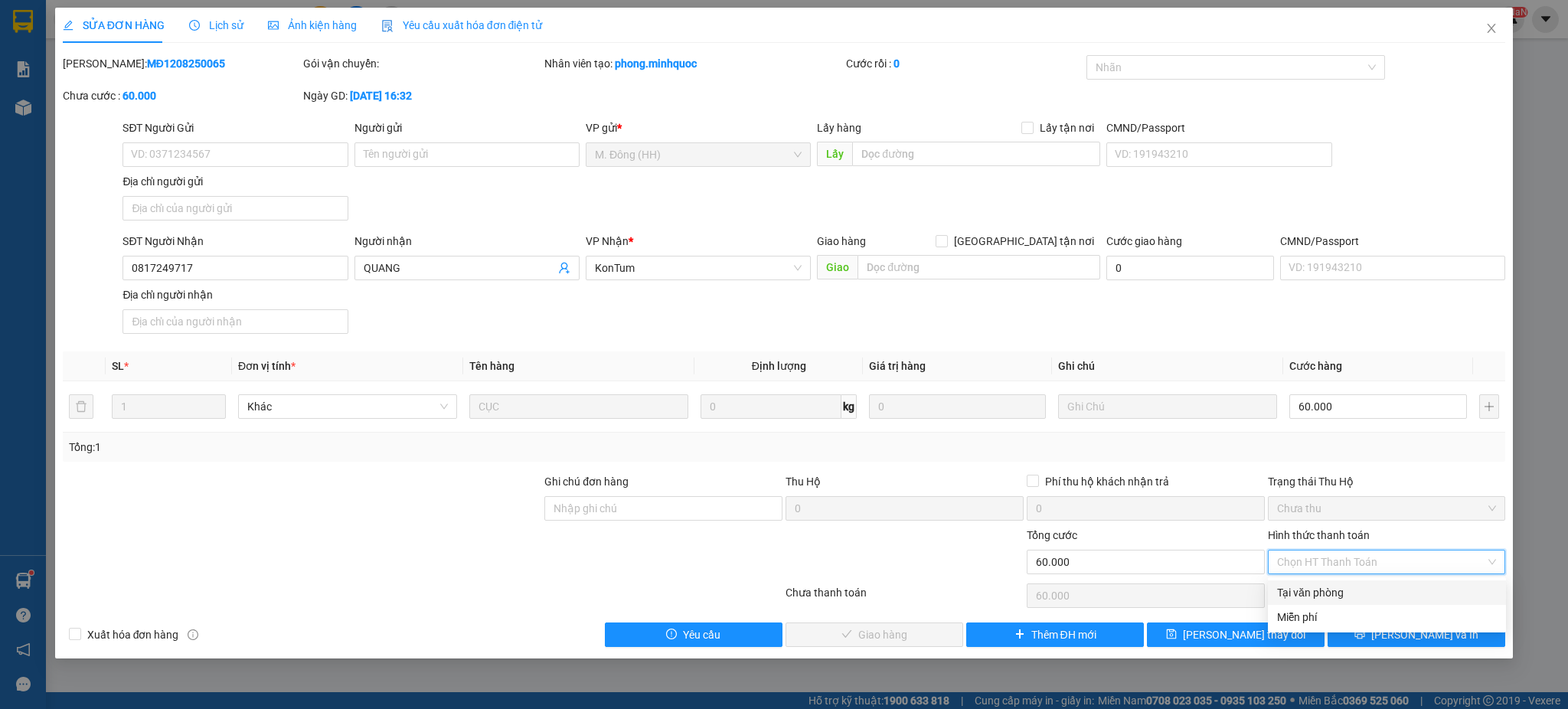
click at [1296, 587] on div "Tại văn phòng" at bounding box center [1386, 592] width 220 height 17
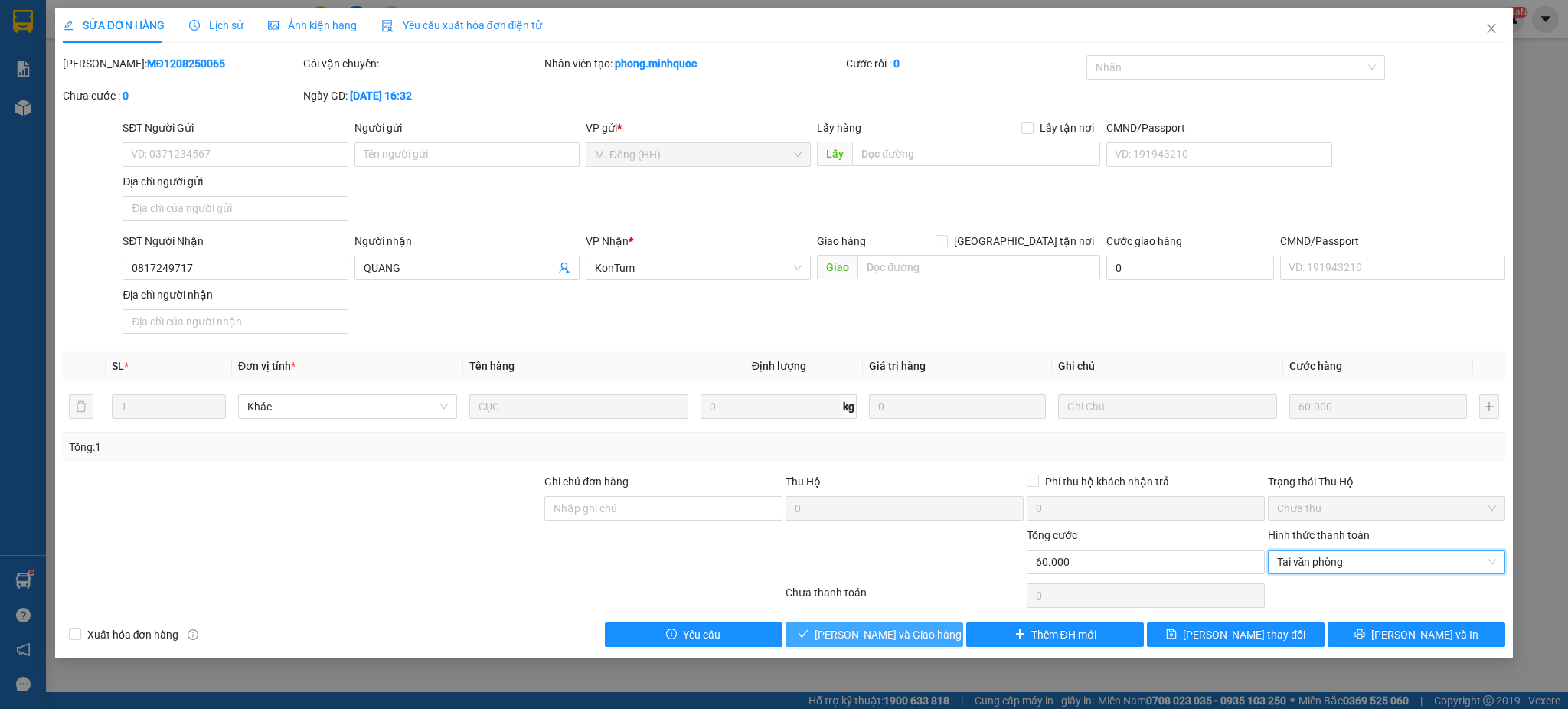
click at [815, 630] on button "Lưu và Giao hàng" at bounding box center [874, 634] width 178 height 25
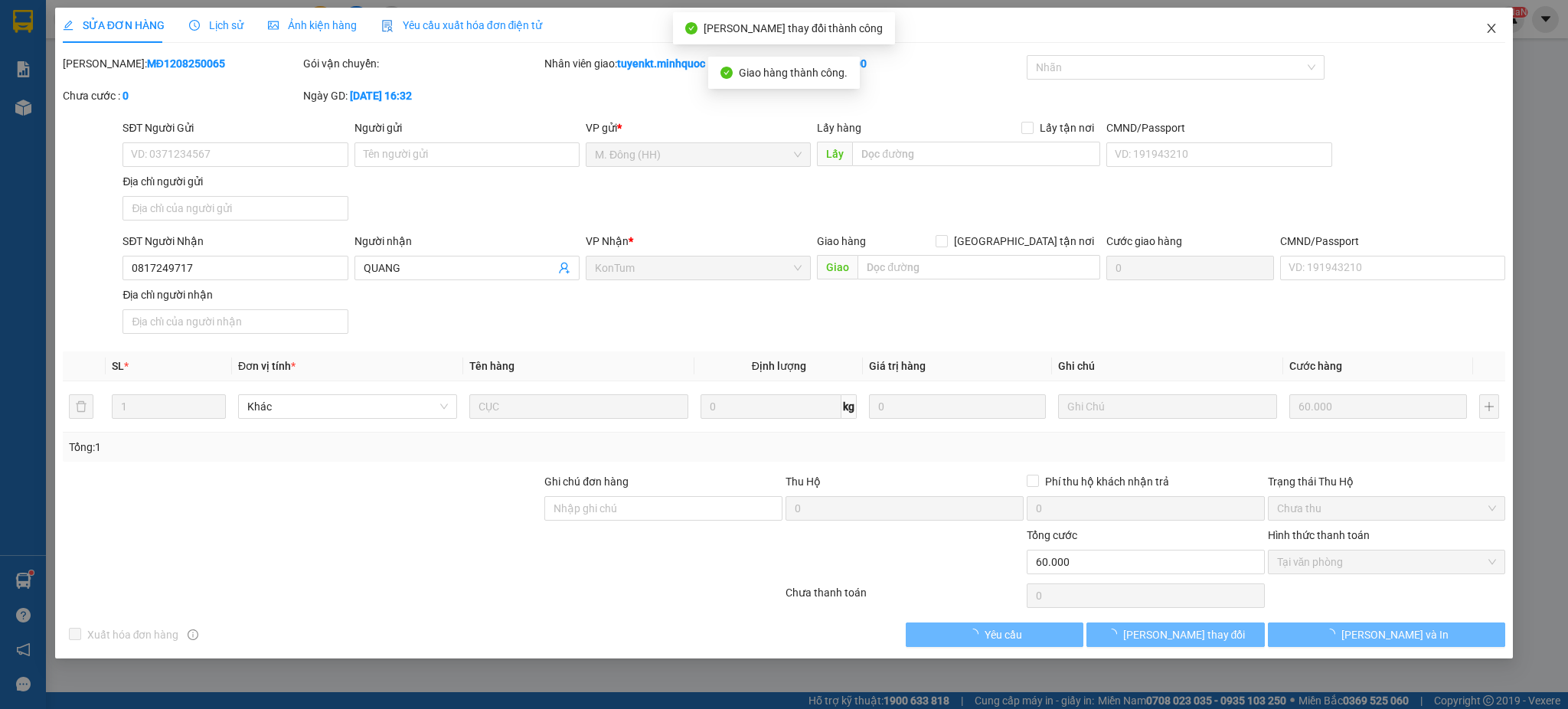
click at [1493, 31] on icon "close" at bounding box center [1492, 29] width 9 height 10
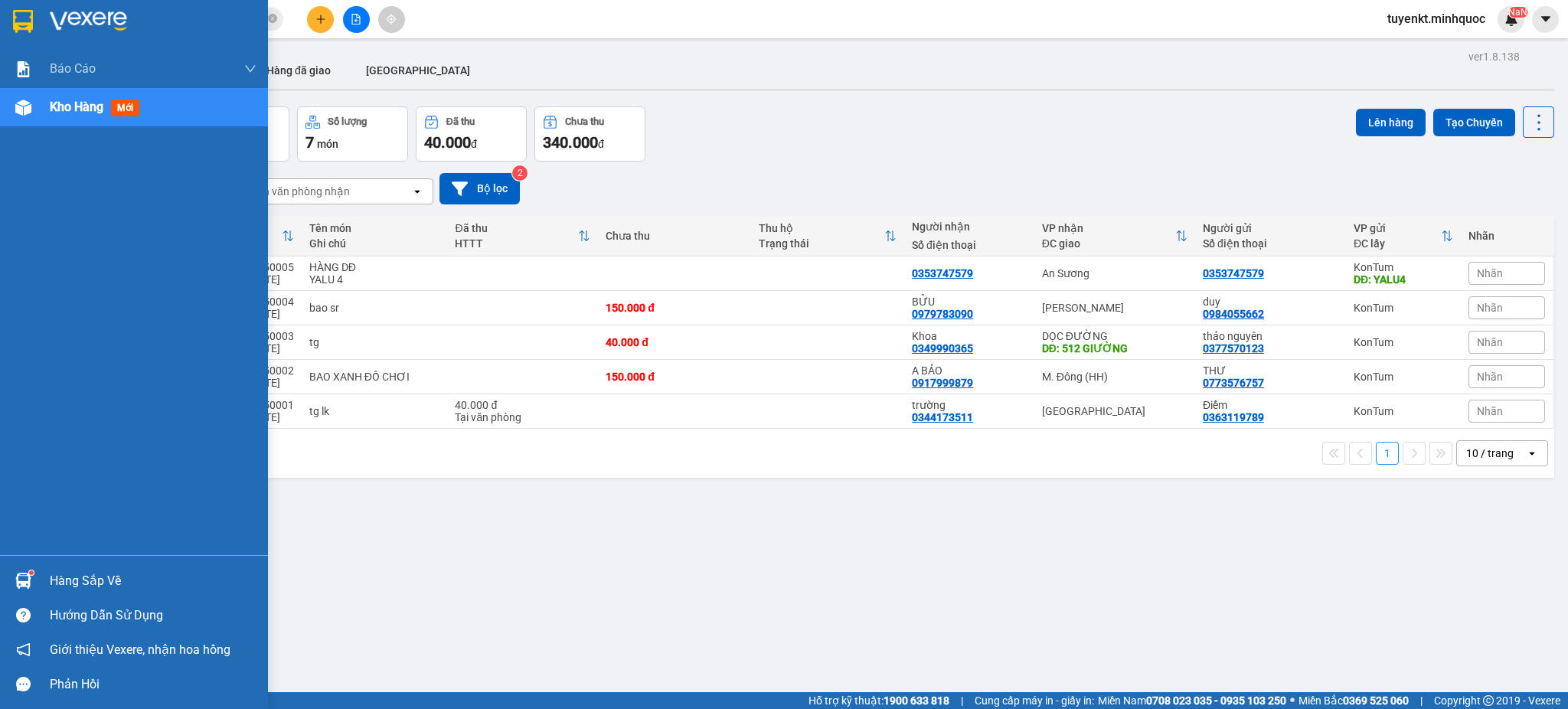
click at [3, 25] on div at bounding box center [134, 25] width 268 height 50
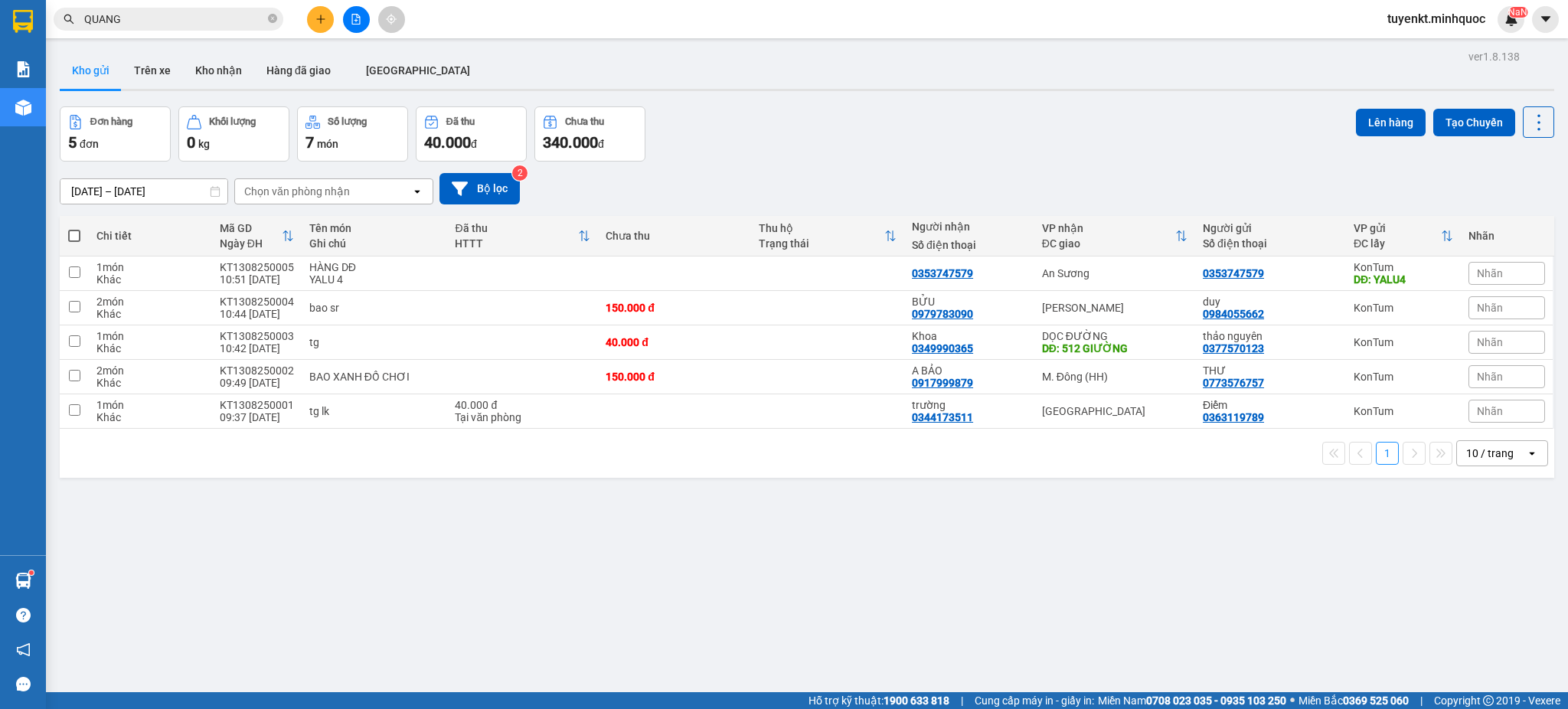
click at [79, 540] on div "ver 1.8.138 Kho gửi Trên xe Kho nhận Hàng đã giao ĐÀ NẴNG Đơn hàng 5 đơn Khối l…" at bounding box center [806, 400] width 1507 height 709
click at [356, 25] on button at bounding box center [356, 19] width 27 height 27
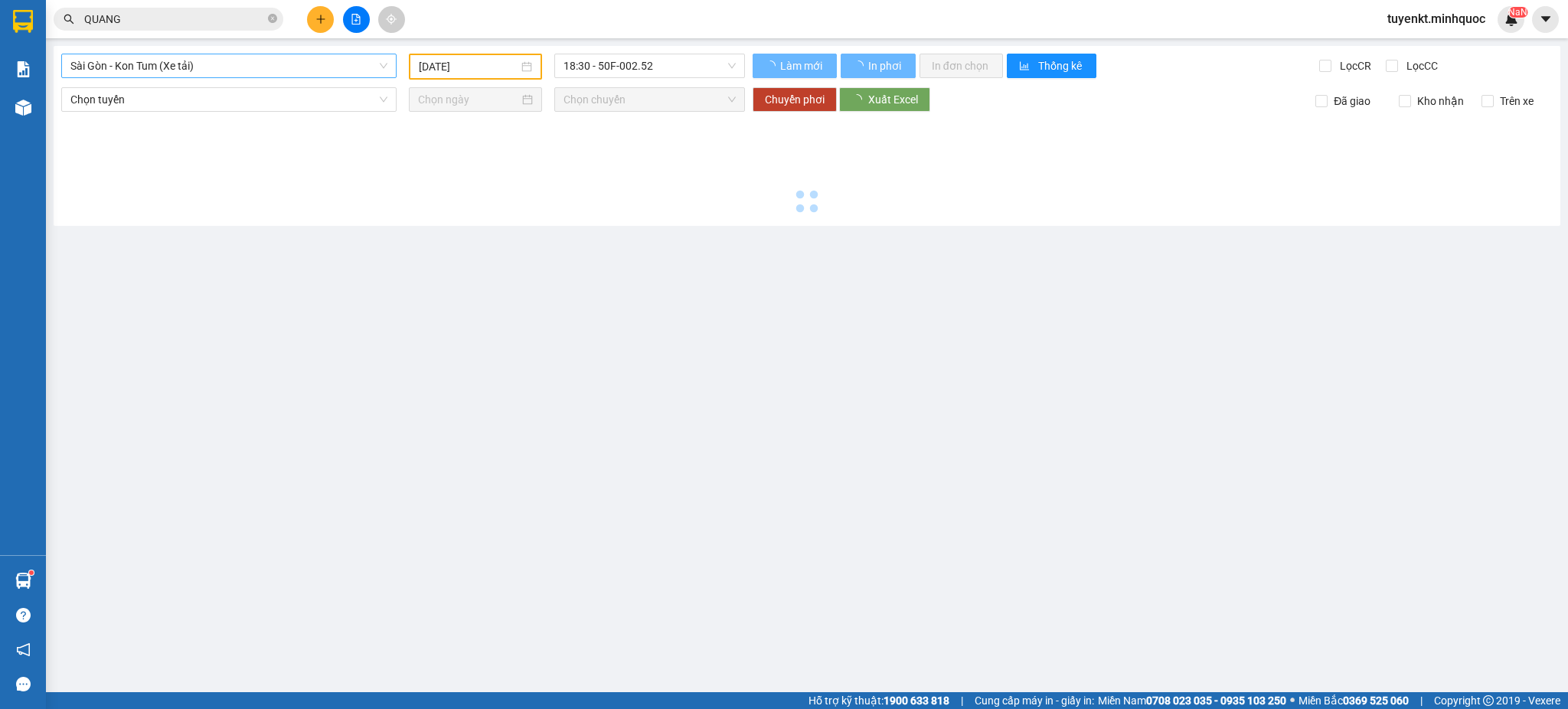
type input "[DATE]"
click at [209, 66] on span "Sài Gòn - Kon Tum (Xe tải)" at bounding box center [229, 66] width 317 height 23
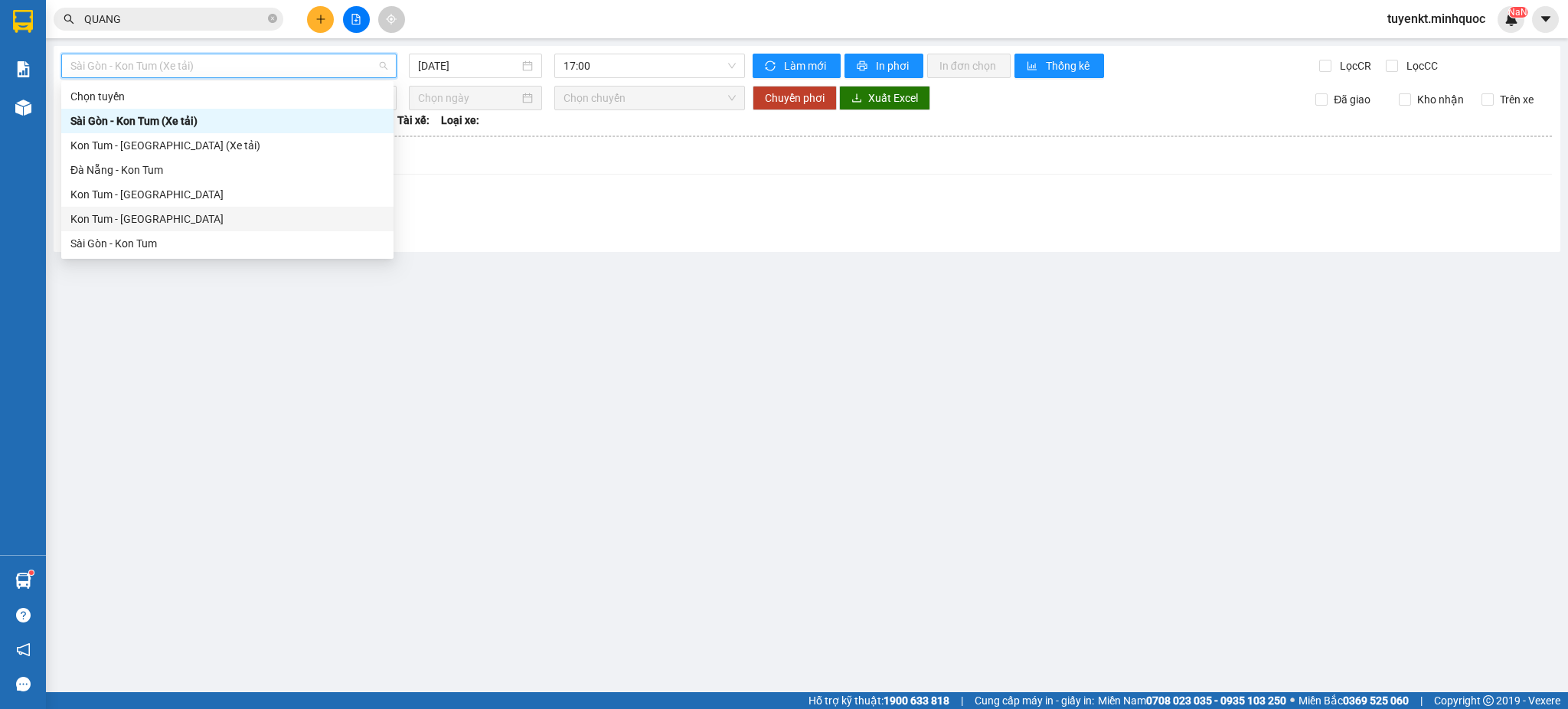
click at [140, 219] on div "Kon Tum - [GEOGRAPHIC_DATA]" at bounding box center [227, 219] width 313 height 17
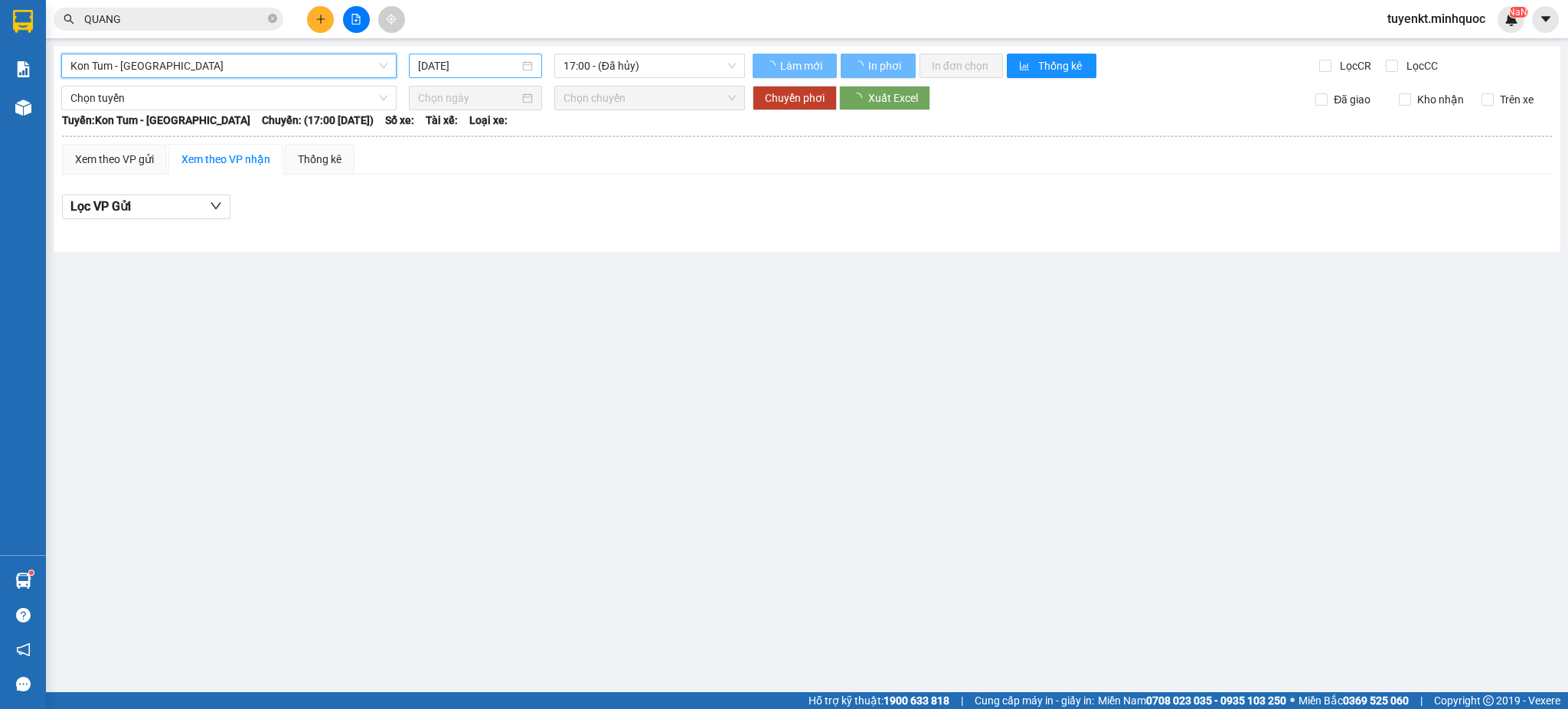
click at [476, 63] on input "[DATE]" at bounding box center [467, 66] width 100 height 17
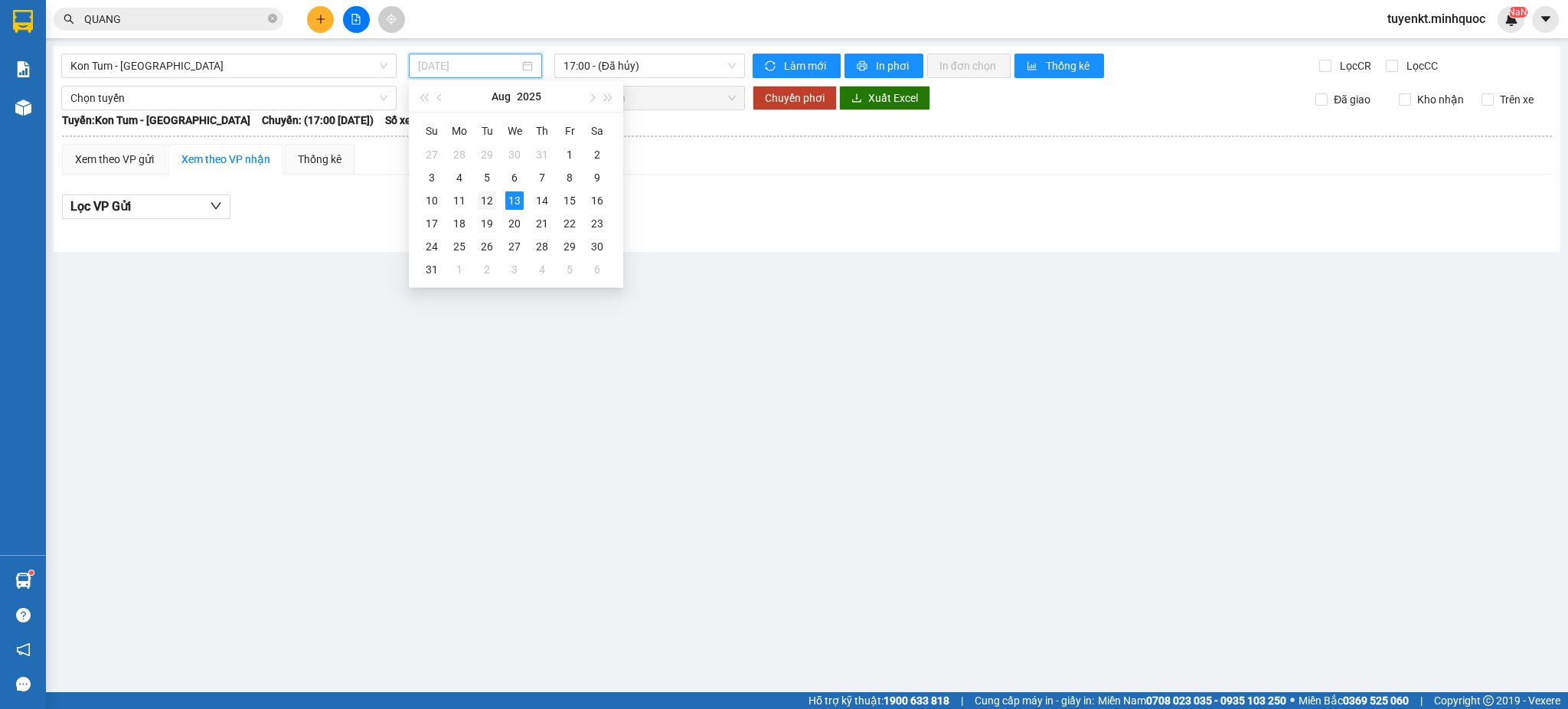
click at [480, 202] on div "12" at bounding box center [486, 200] width 18 height 18
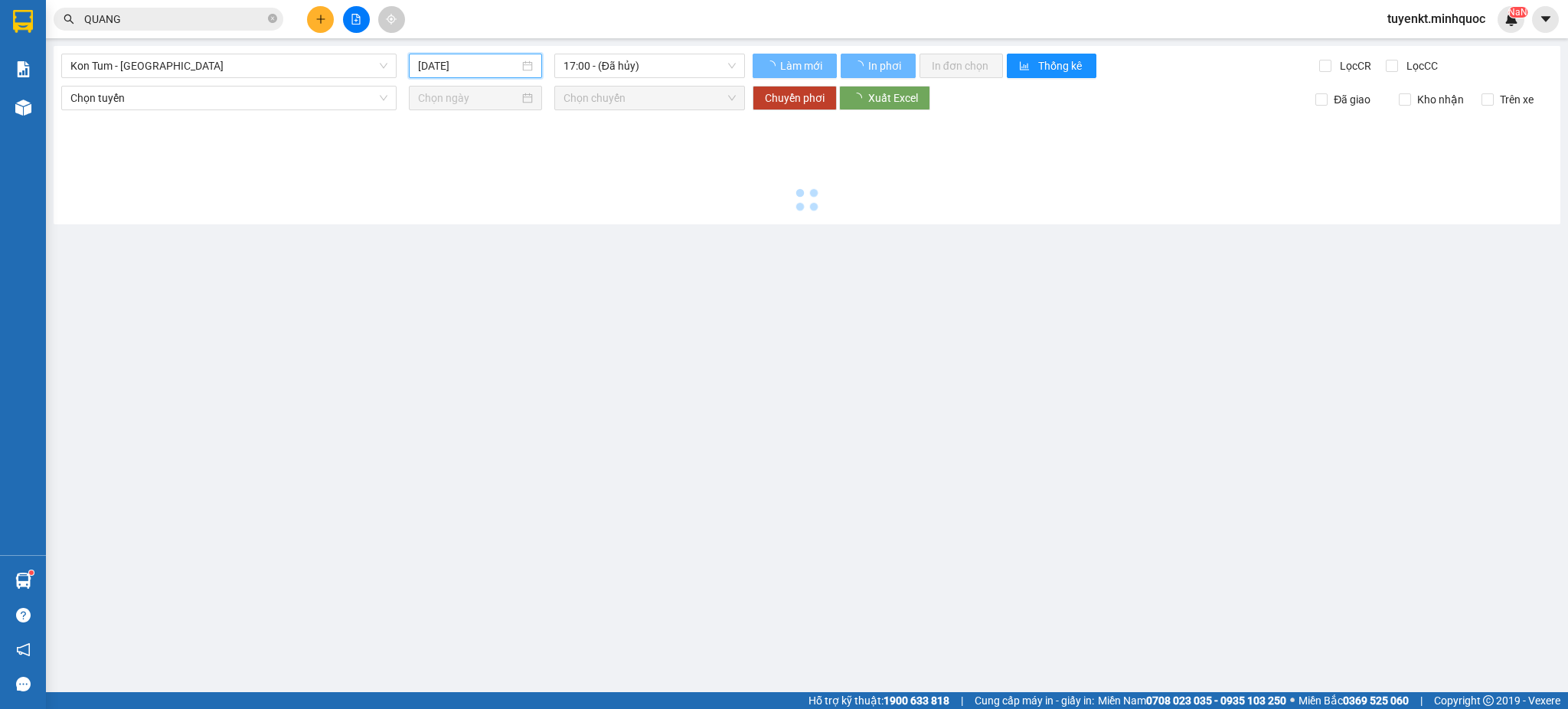
type input "[DATE]"
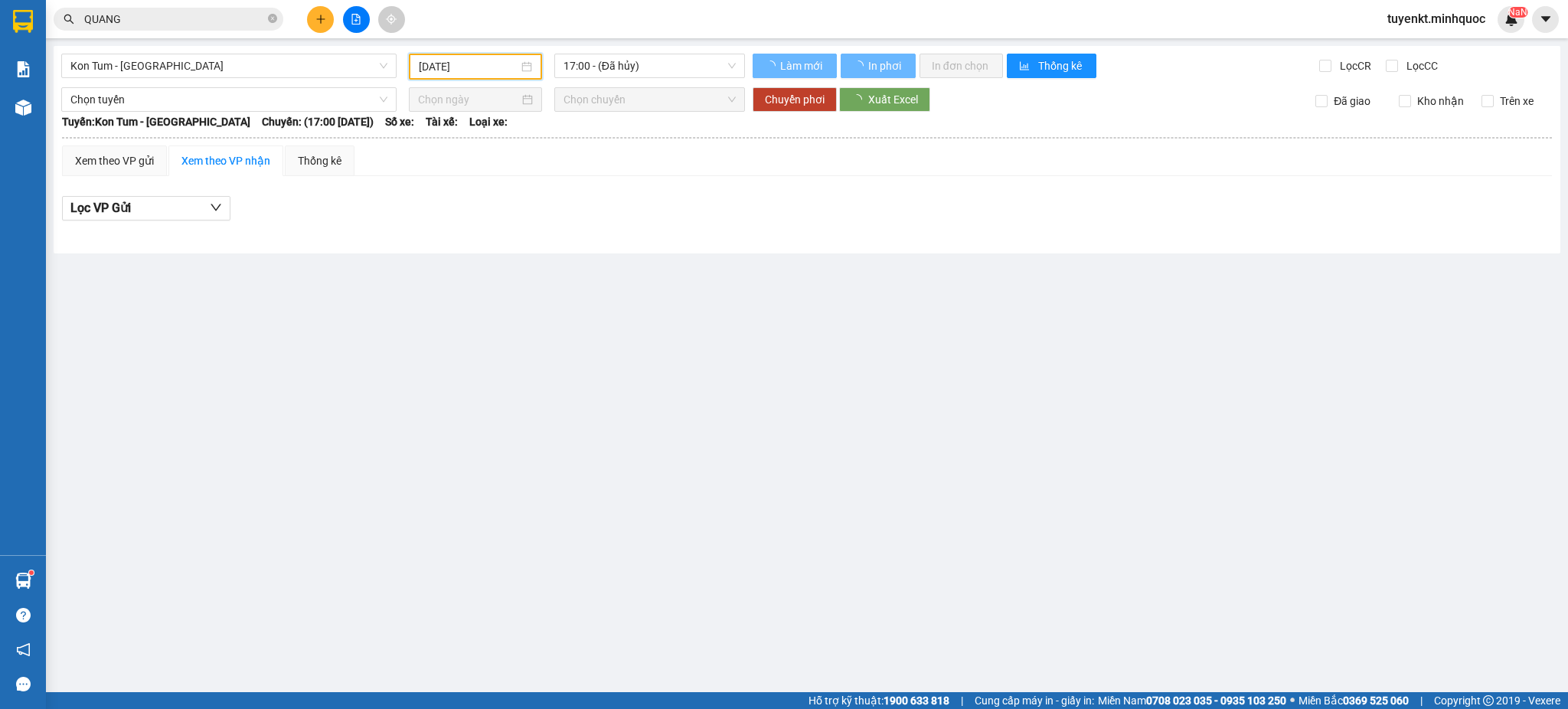
click at [645, 75] on span "17:00 - (Đã hủy)" at bounding box center [650, 66] width 172 height 23
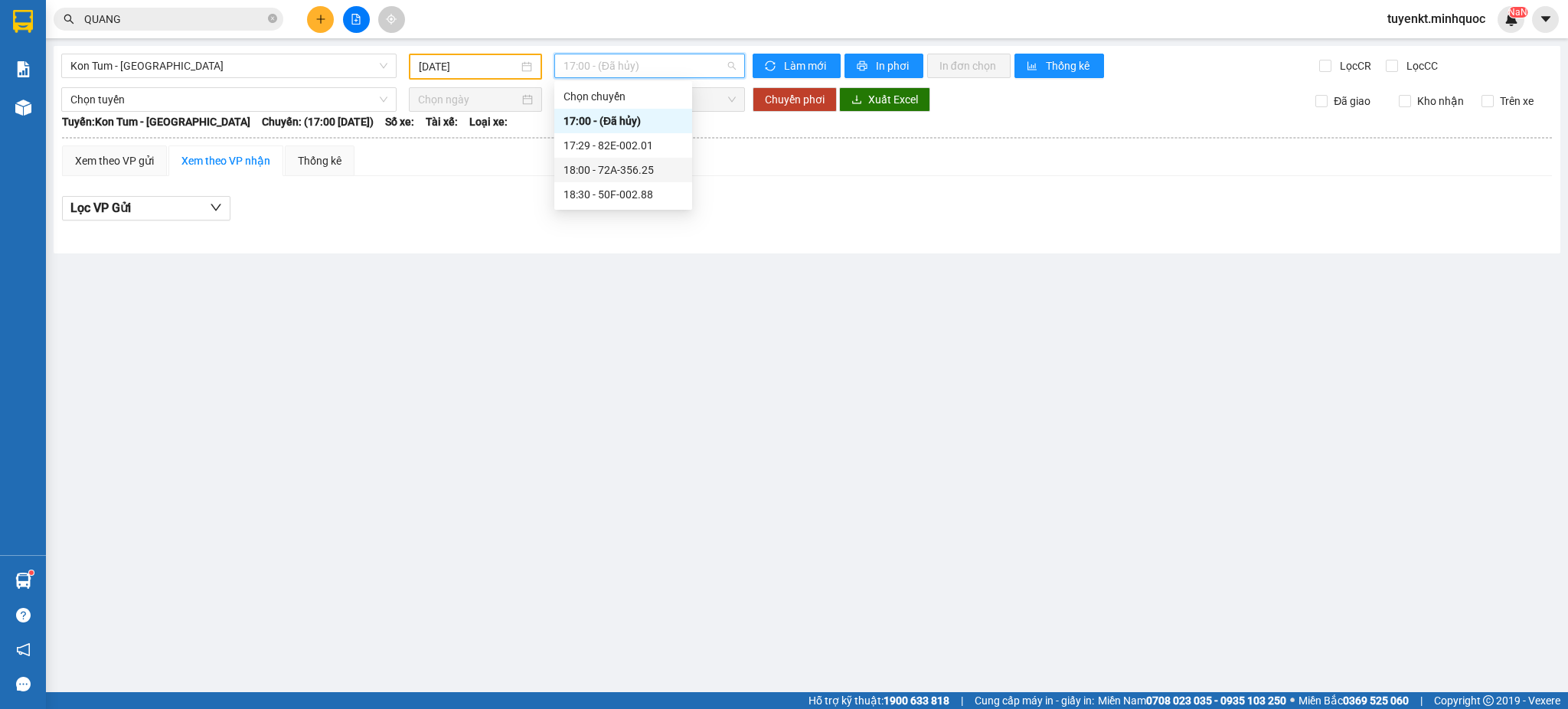
click at [641, 171] on div "18:00 - 72A-356.25" at bounding box center [623, 170] width 119 height 17
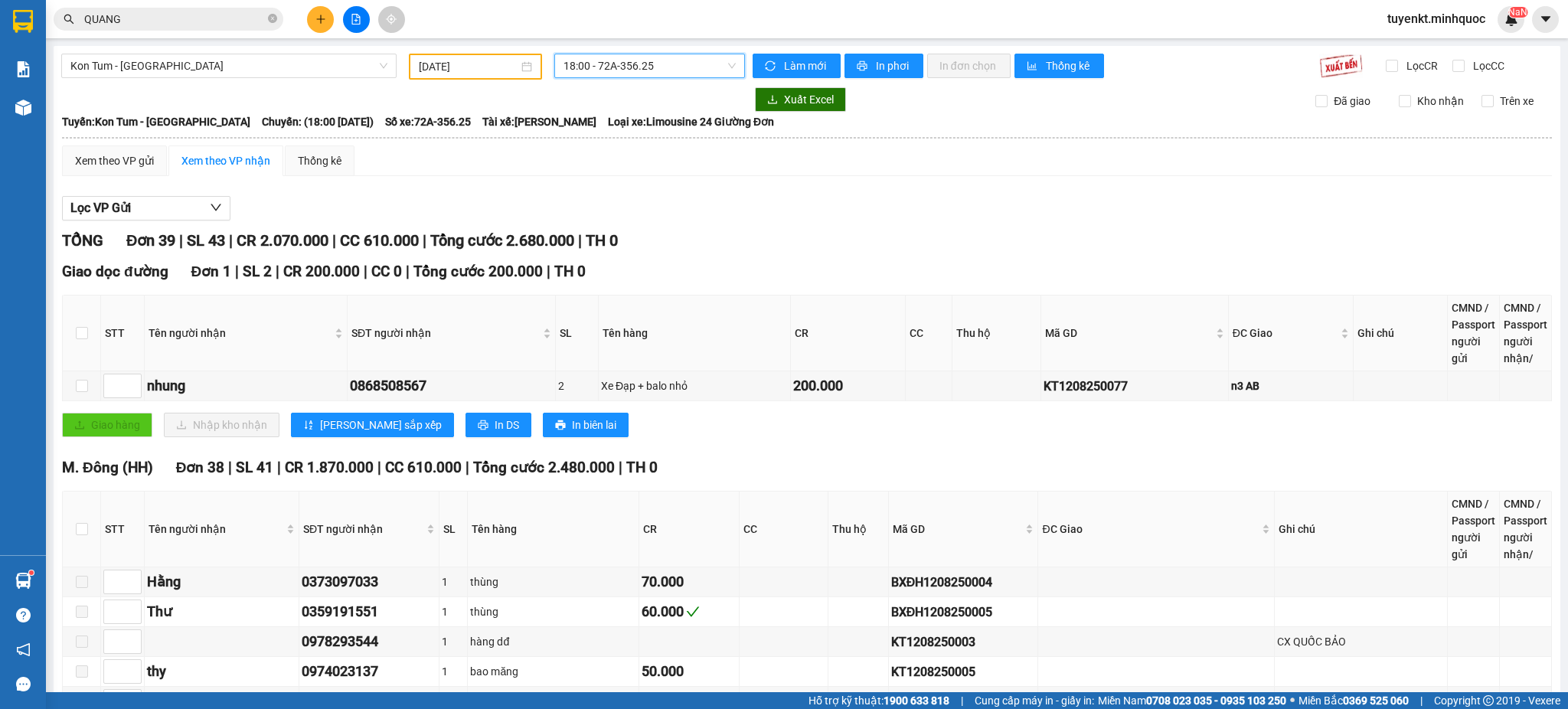
click at [611, 76] on span "18:00 - 72A-356.25" at bounding box center [650, 66] width 172 height 23
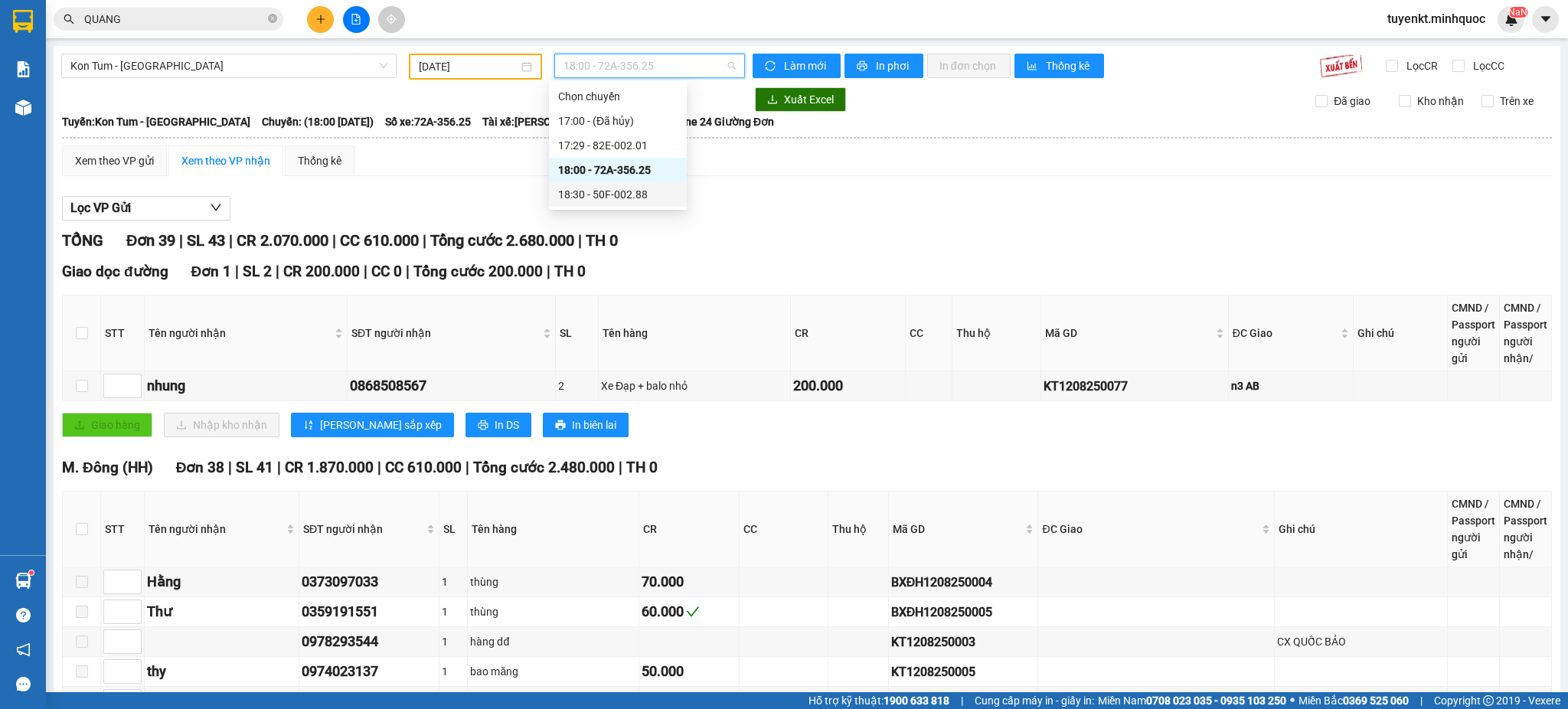
click at [608, 198] on div "18:30 - 50F-002.88" at bounding box center [617, 195] width 119 height 17
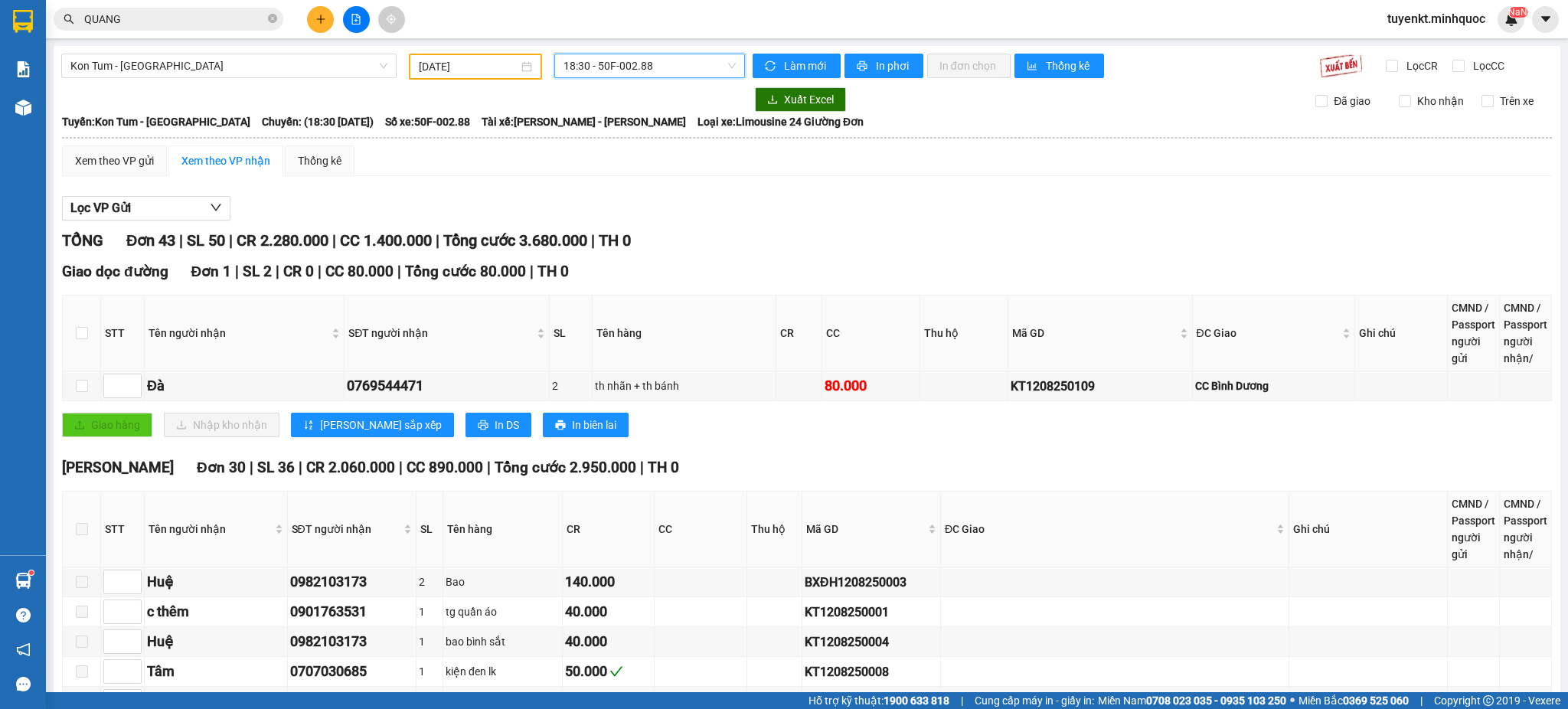
click at [603, 59] on span "18:30 - 50F-002.88" at bounding box center [650, 66] width 172 height 23
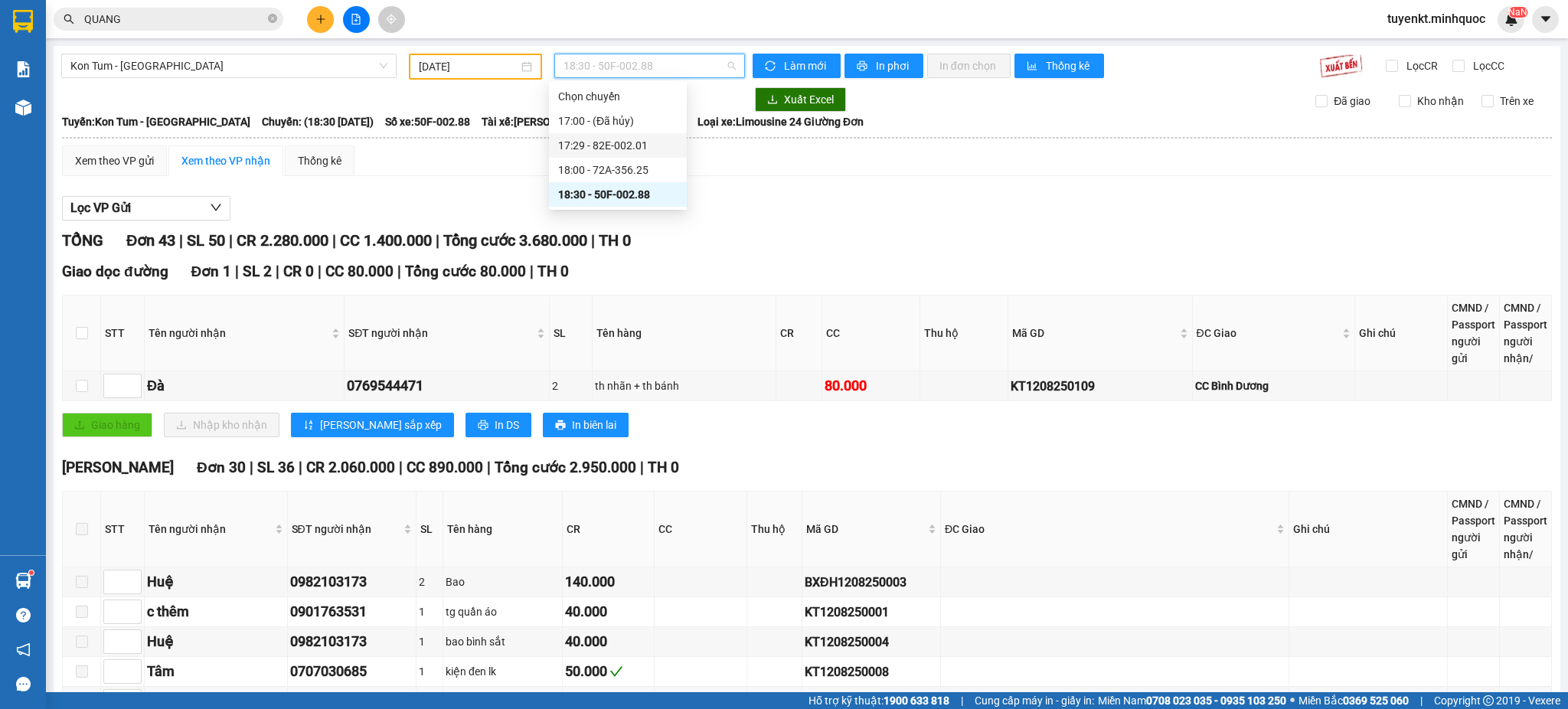
click at [634, 148] on div "17:29 - 82E-002.01" at bounding box center [617, 145] width 119 height 17
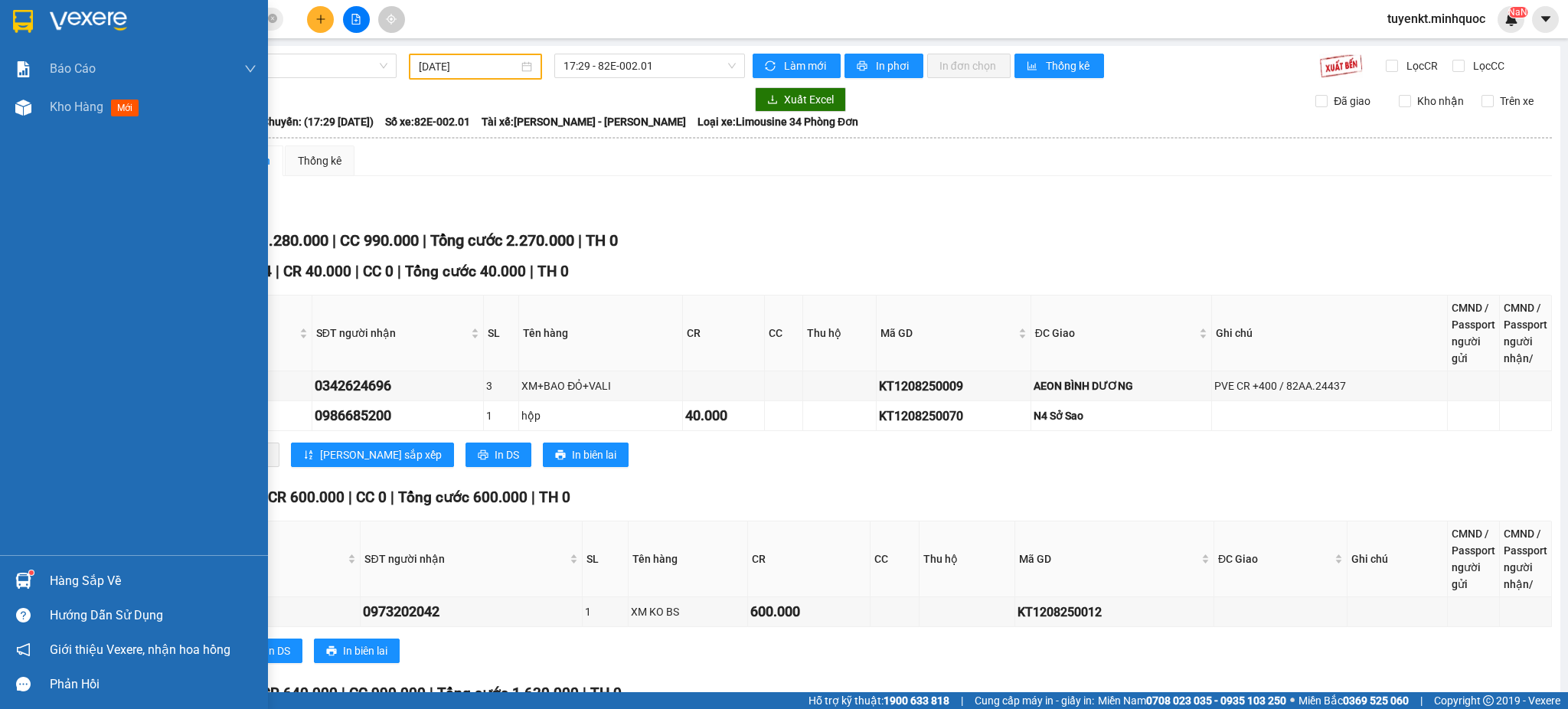
click at [19, 11] on img at bounding box center [23, 21] width 20 height 23
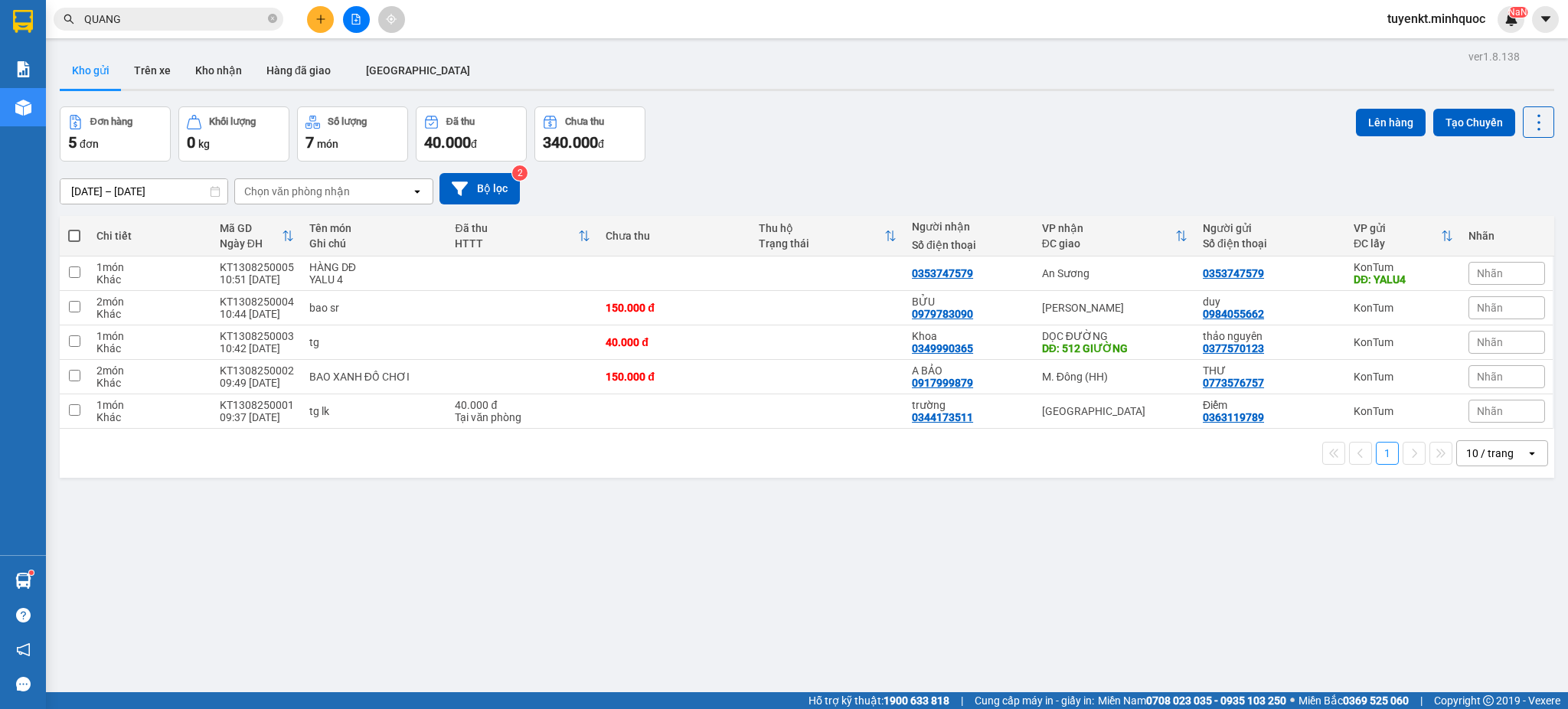
drag, startPoint x: 28, startPoint y: 9, endPoint x: 284, endPoint y: 12, distance: 256.0
click at [29, 10] on img at bounding box center [23, 21] width 20 height 23
click at [284, 12] on div "QUANG" at bounding box center [149, 19] width 298 height 23
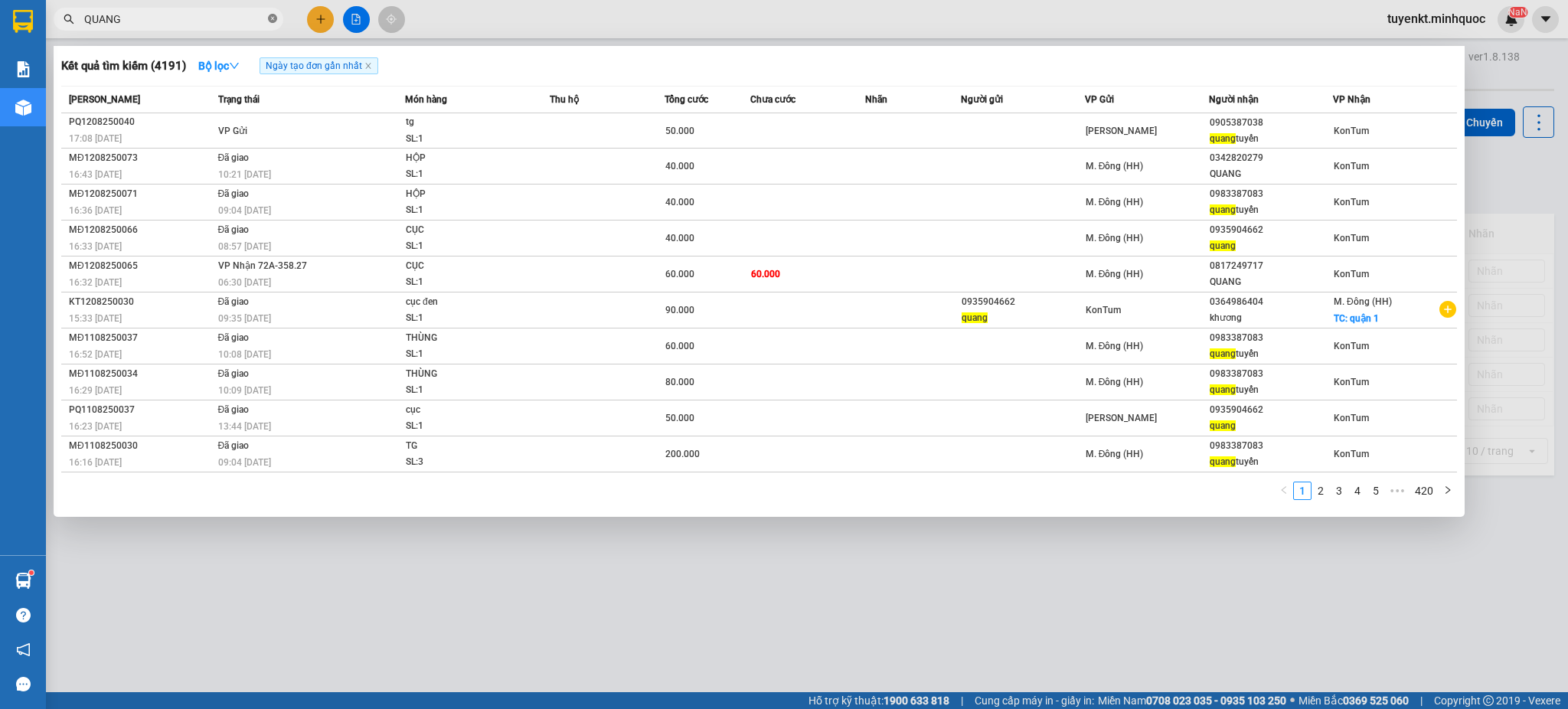
click at [274, 21] on icon "close-circle" at bounding box center [272, 18] width 10 height 10
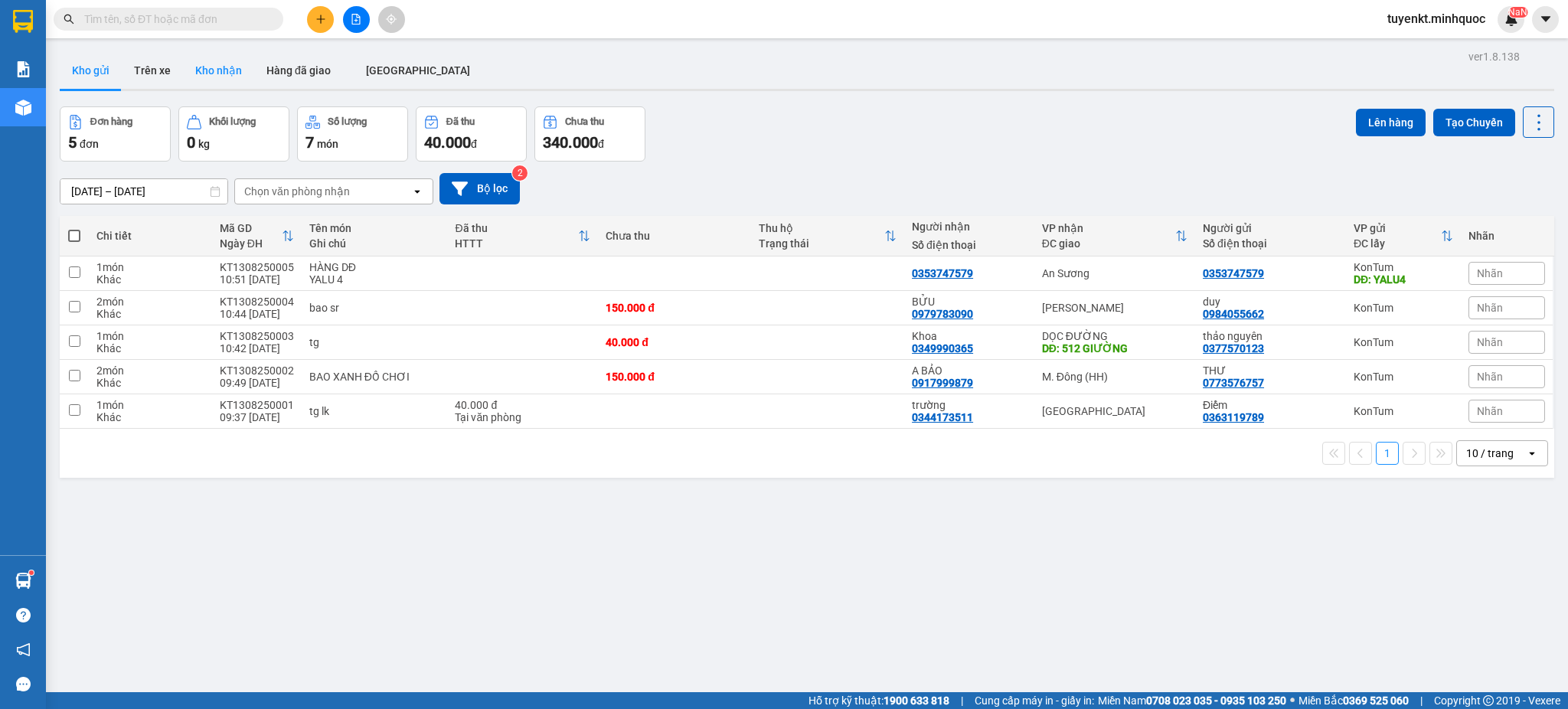
click at [209, 78] on button "Kho nhận" at bounding box center [218, 70] width 72 height 36
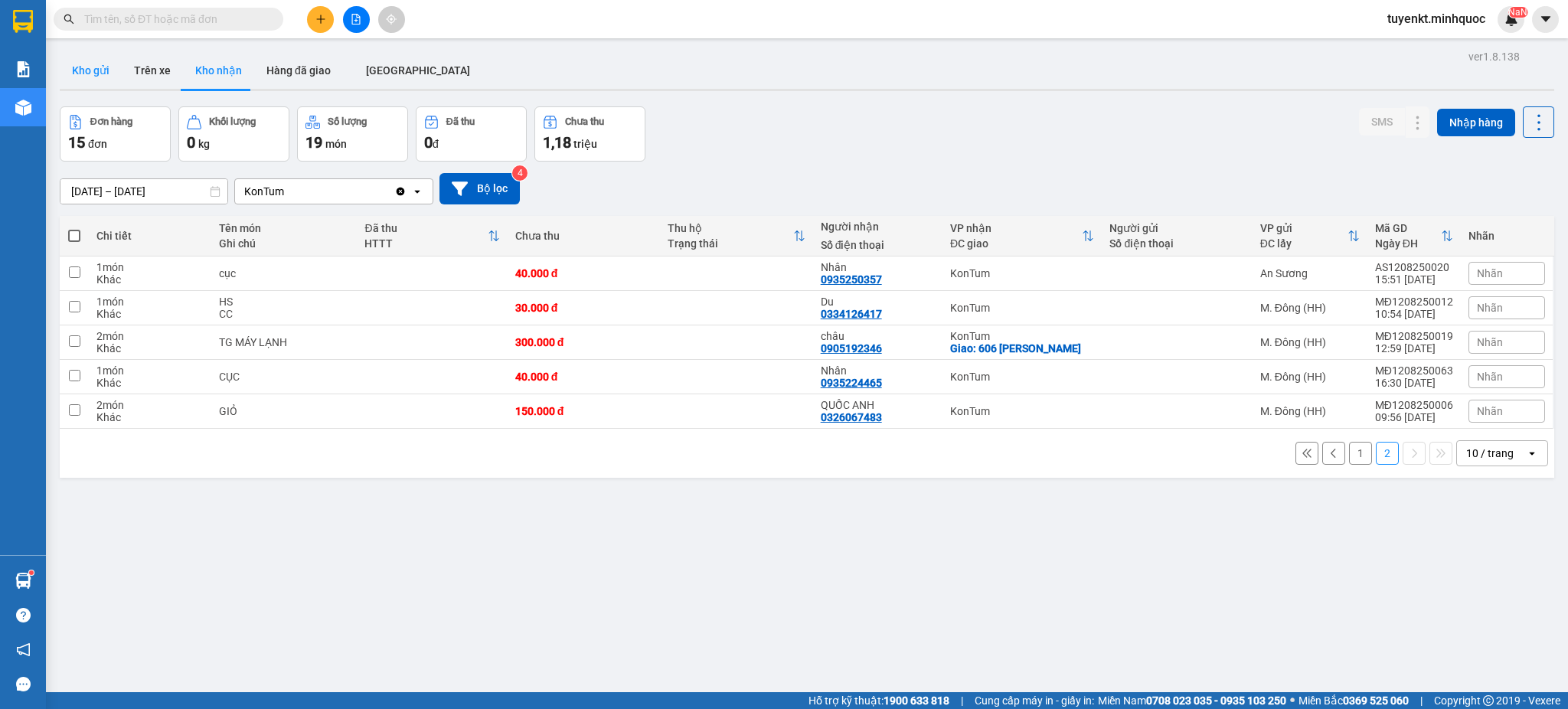
drag, startPoint x: 89, startPoint y: 70, endPoint x: 98, endPoint y: 77, distance: 11.4
click at [91, 70] on button "Kho gửi" at bounding box center [90, 70] width 62 height 36
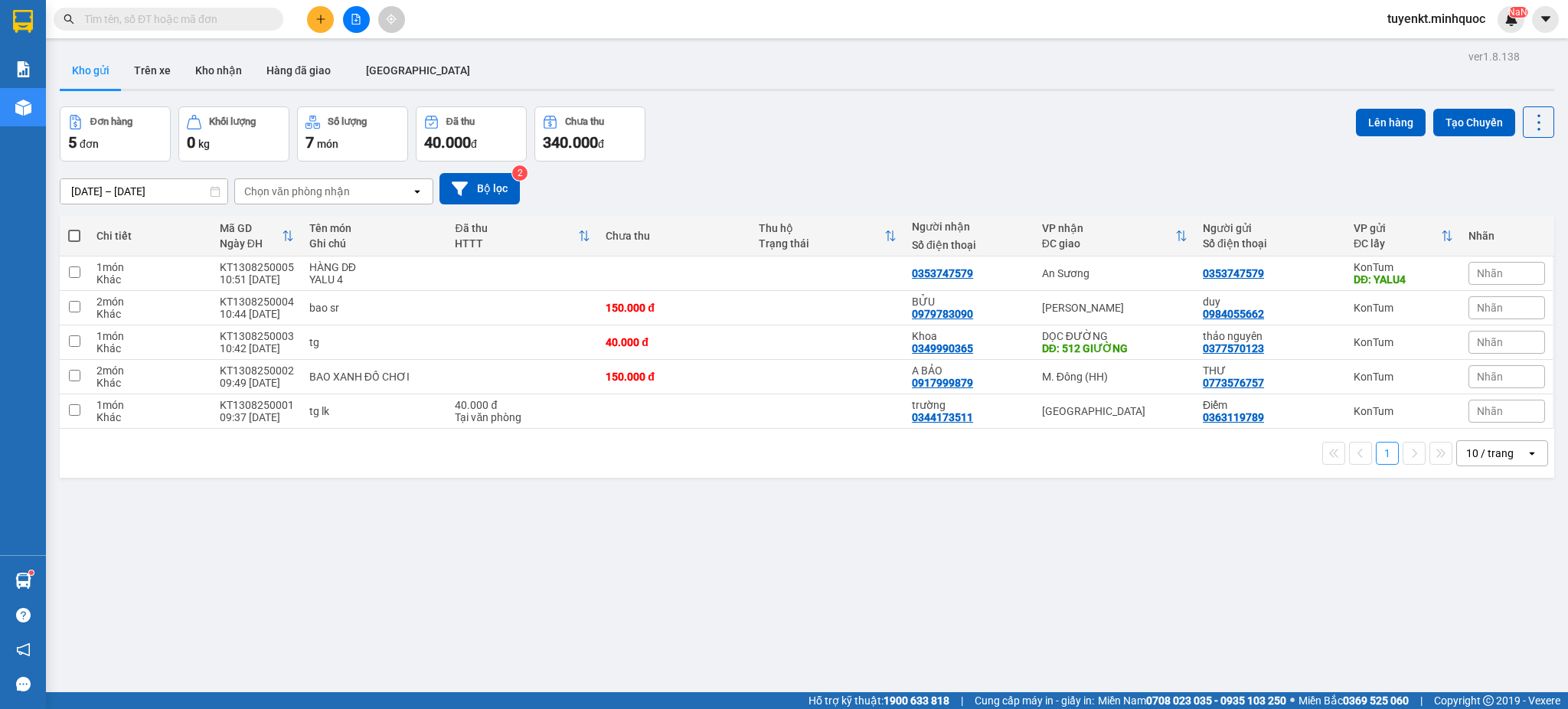
click at [228, 23] on input "text" at bounding box center [174, 19] width 181 height 17
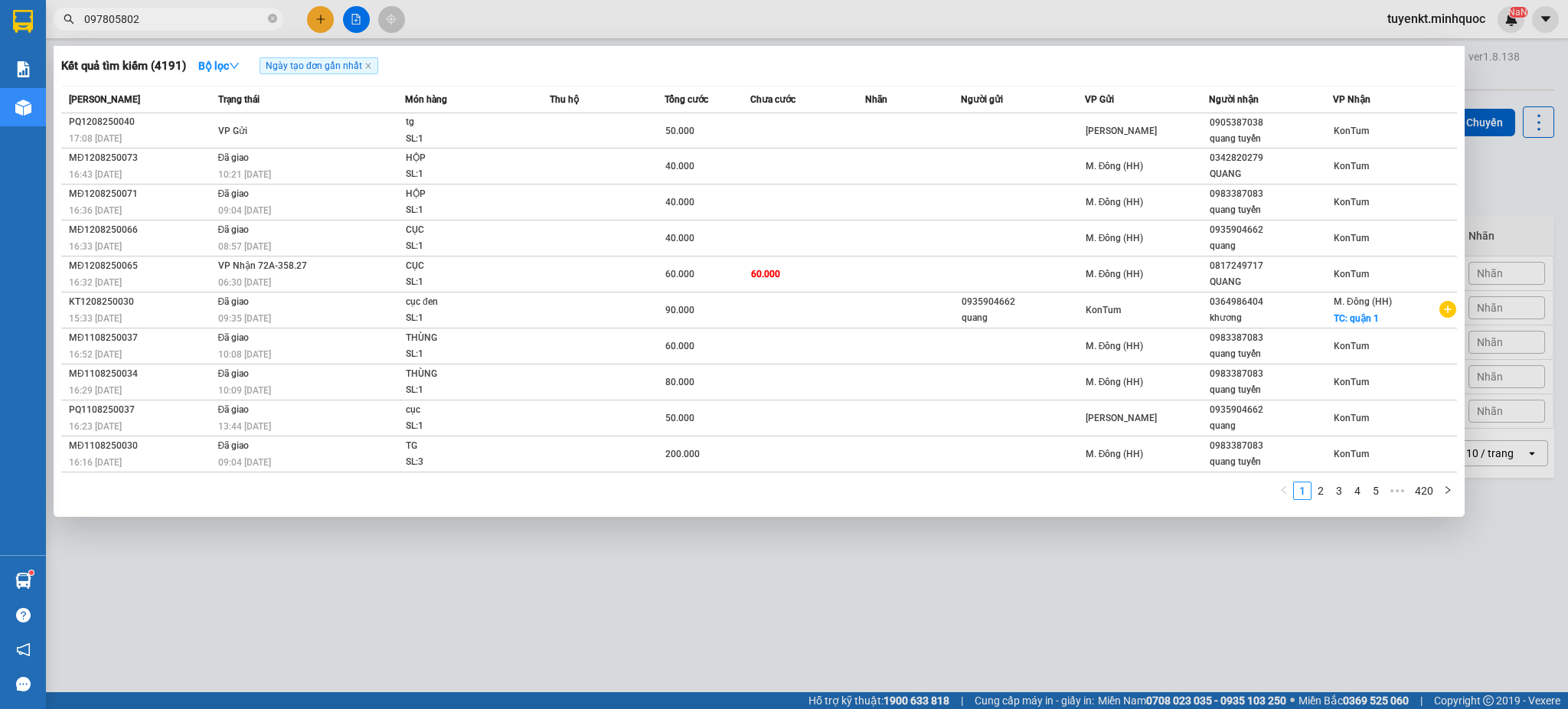
type input "0978058027"
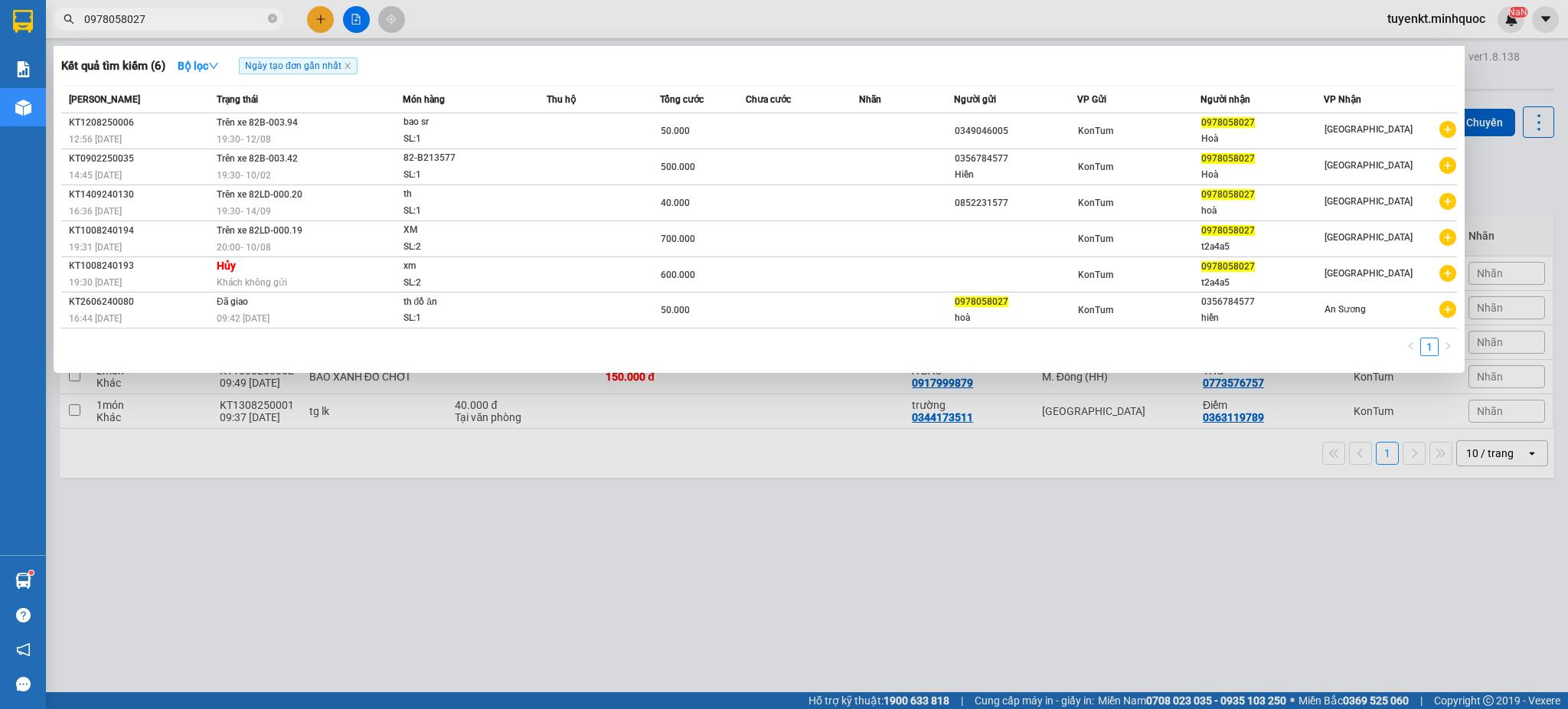
click at [272, 22] on icon "close-circle" at bounding box center [272, 18] width 10 height 10
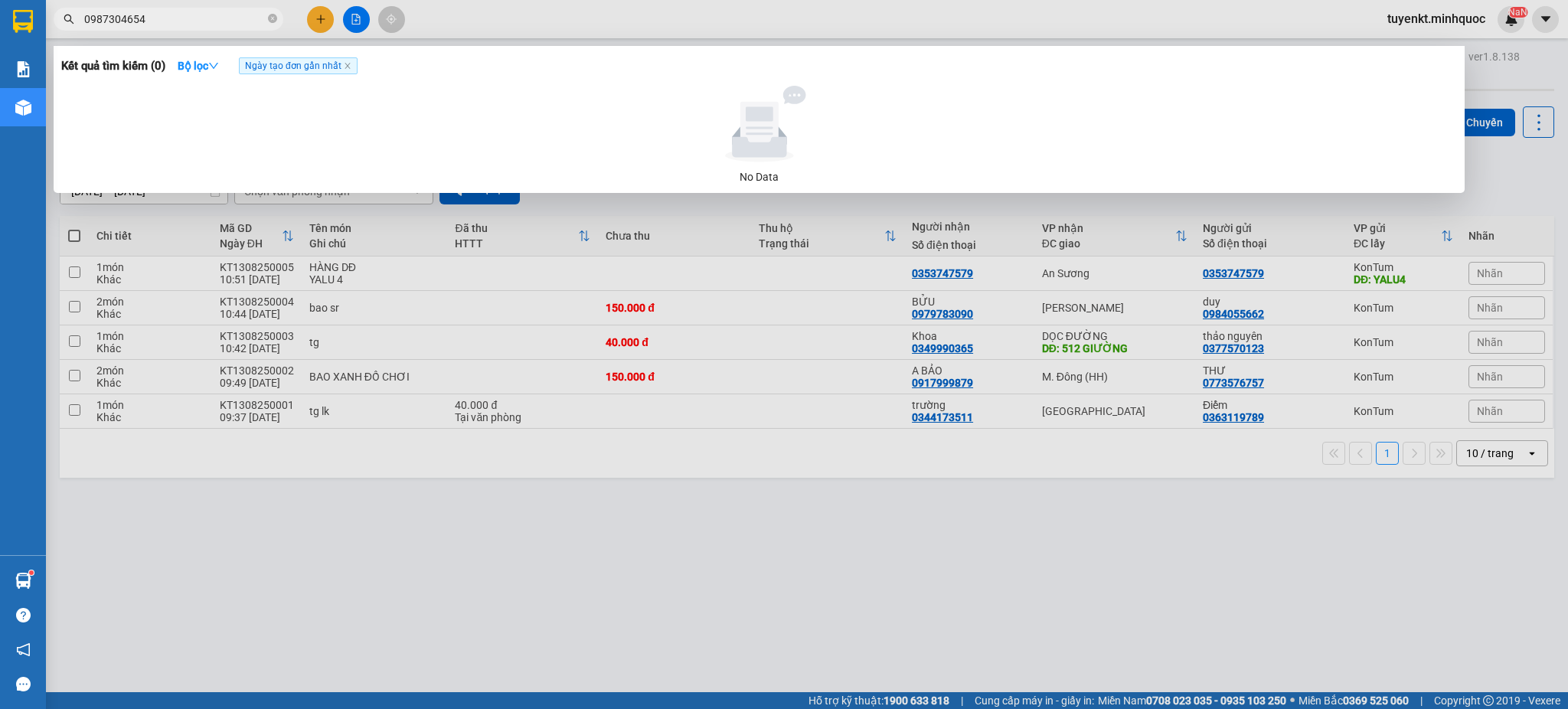
click at [229, 19] on input "0987304654" at bounding box center [174, 19] width 181 height 17
click at [228, 20] on input "0987304654" at bounding box center [174, 19] width 181 height 17
type input "0"
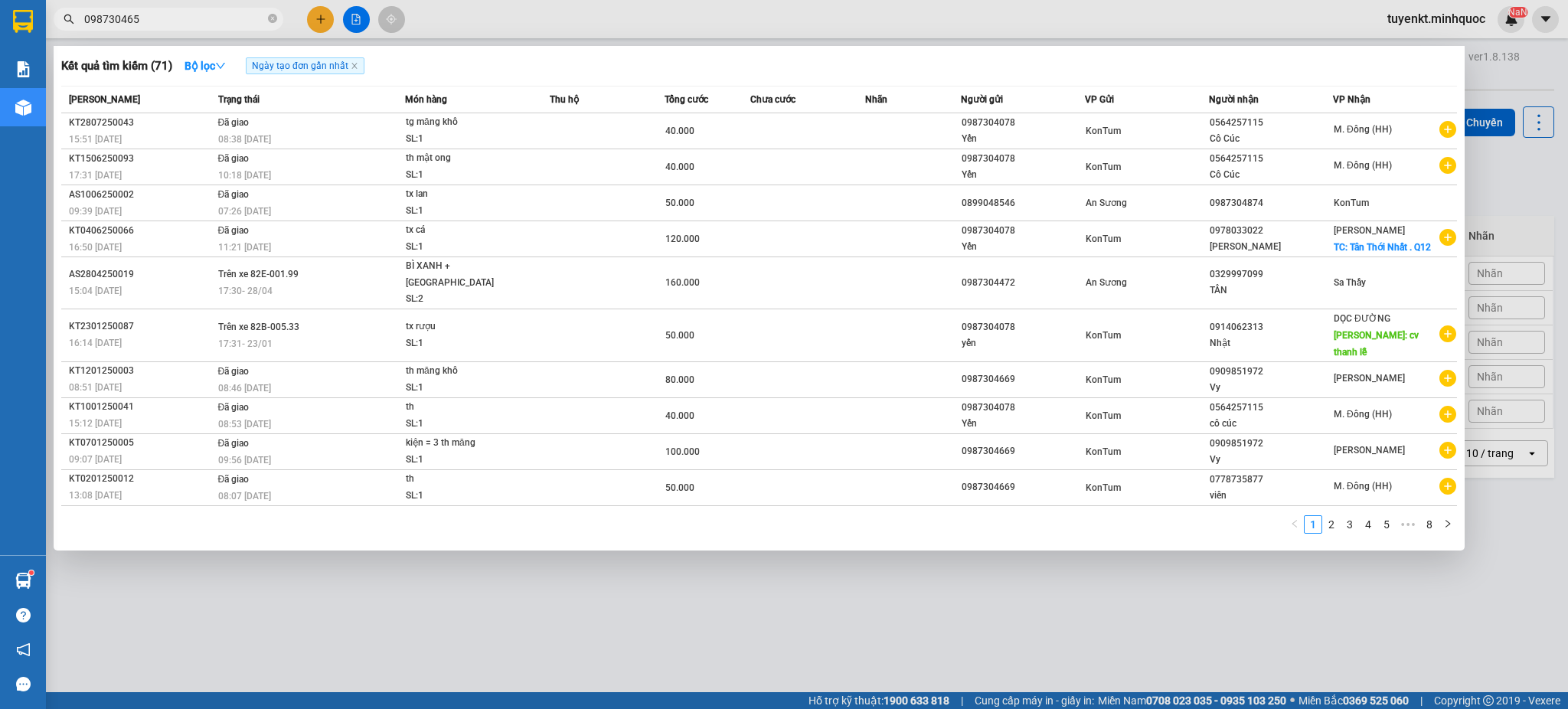
type input "0987304656"
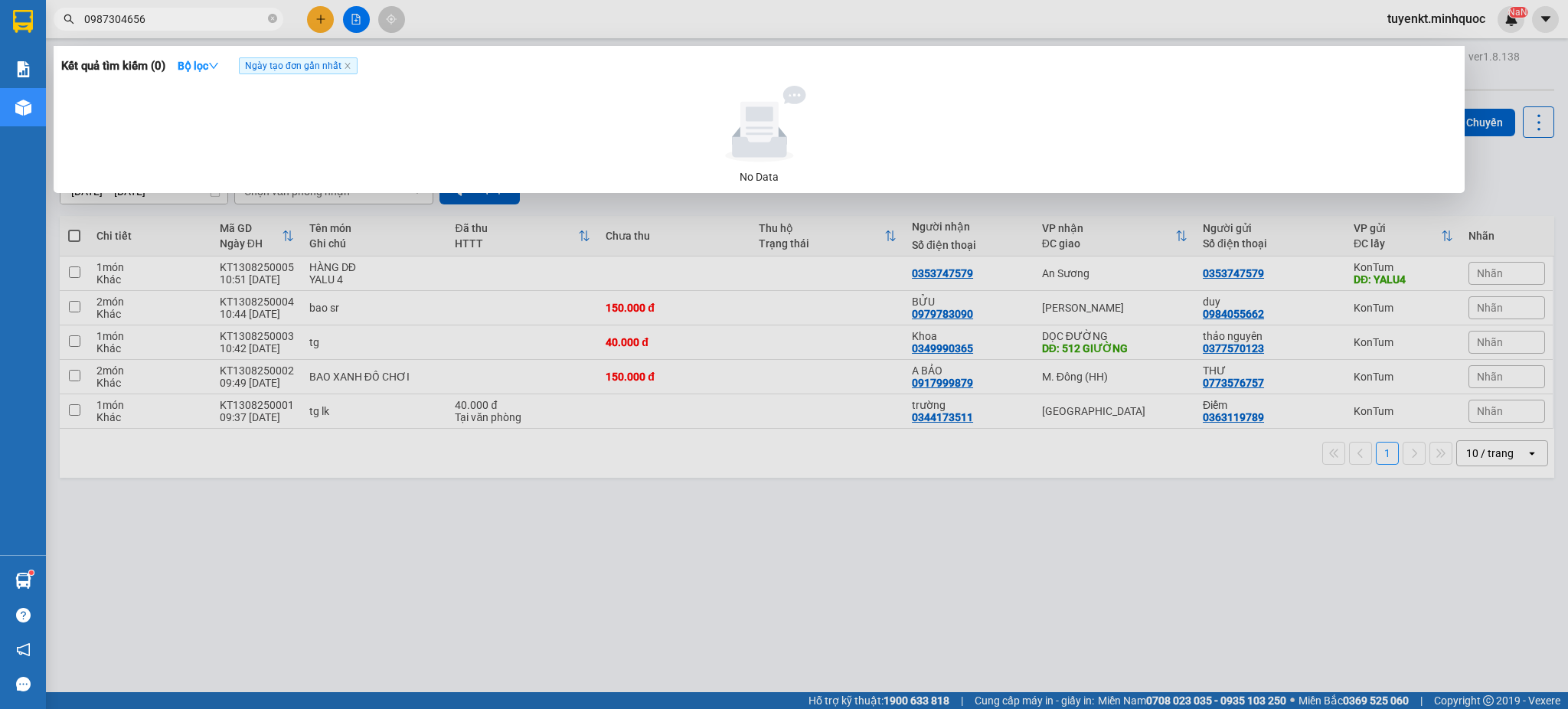
click at [227, 20] on input "0987304656" at bounding box center [174, 19] width 181 height 17
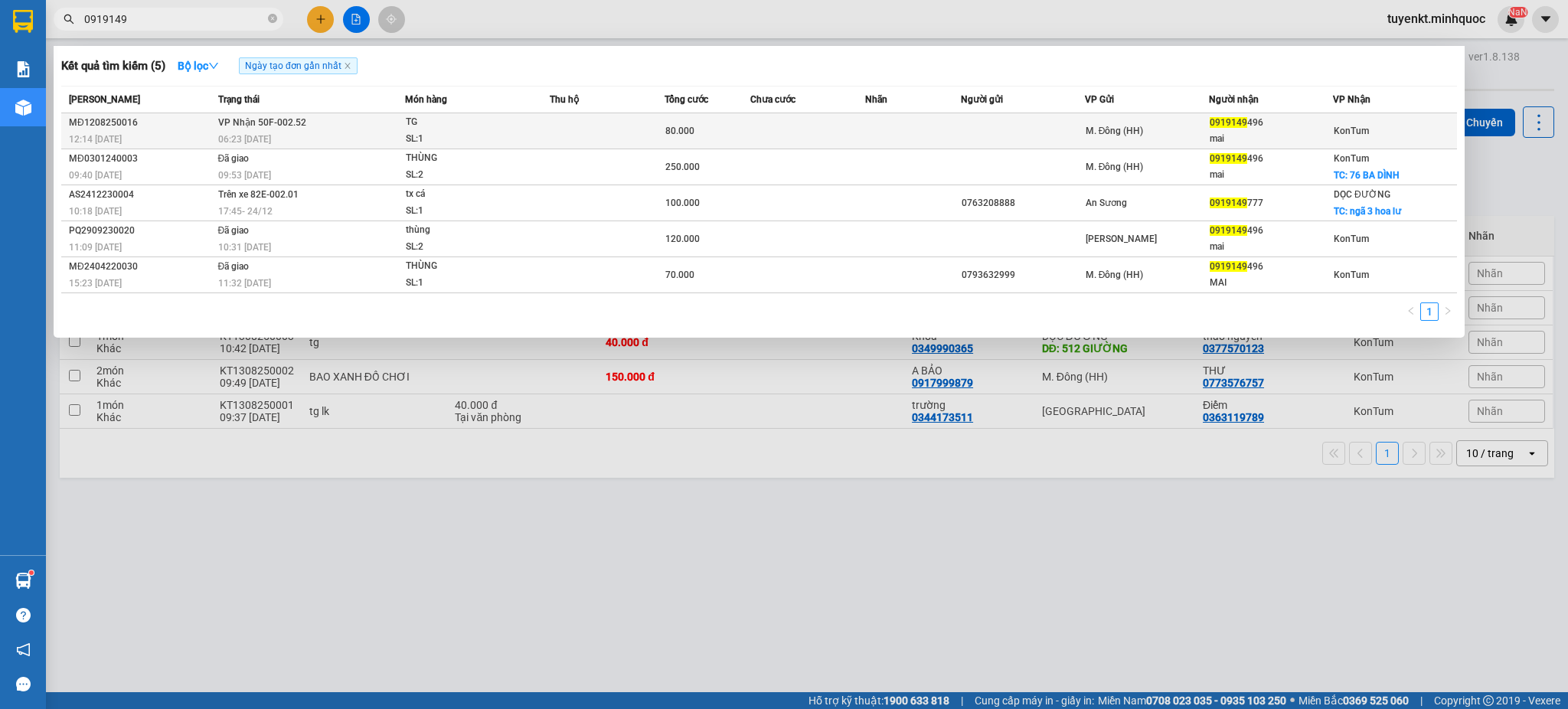
type input "0919149"
click at [573, 132] on td at bounding box center [607, 132] width 115 height 36
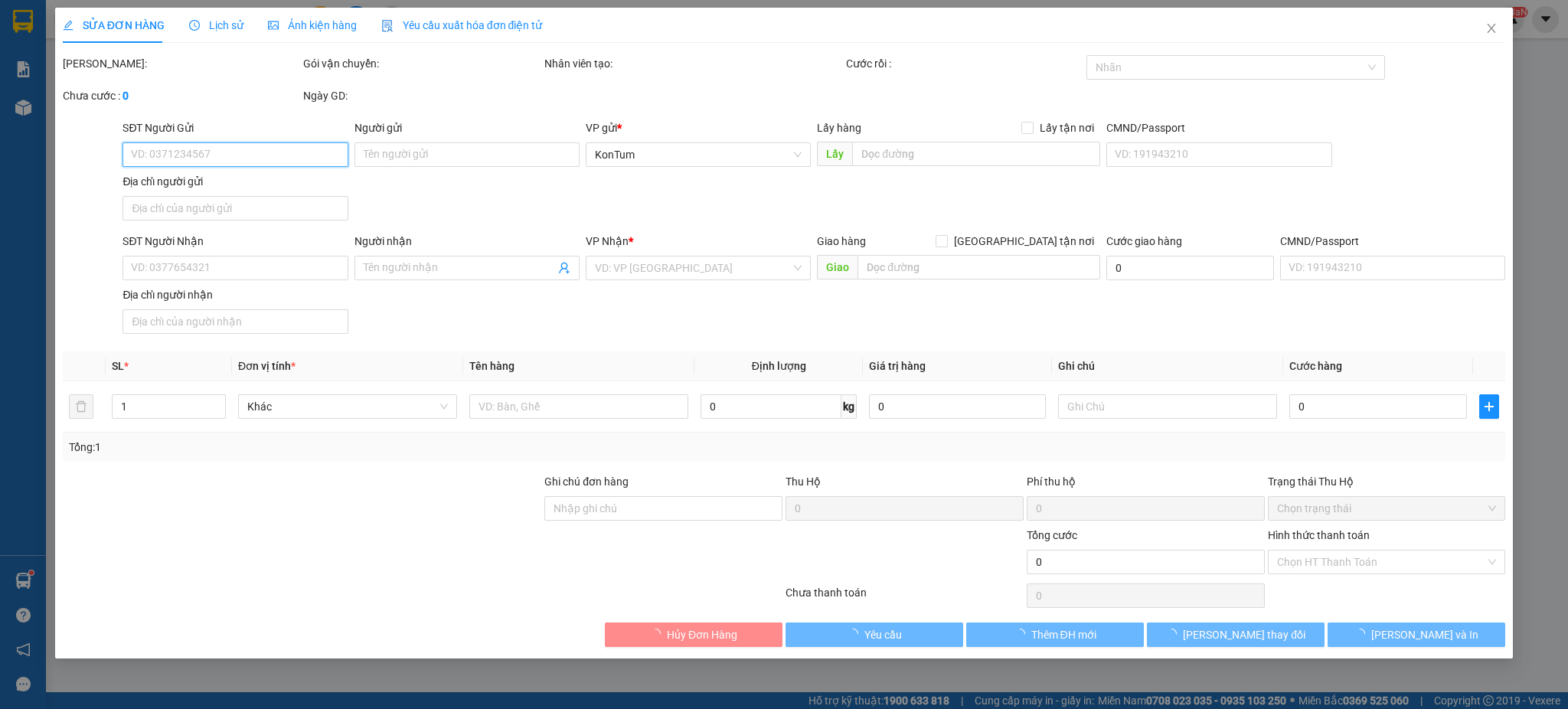
type input "0919149496"
type input "mai"
type input "80.000"
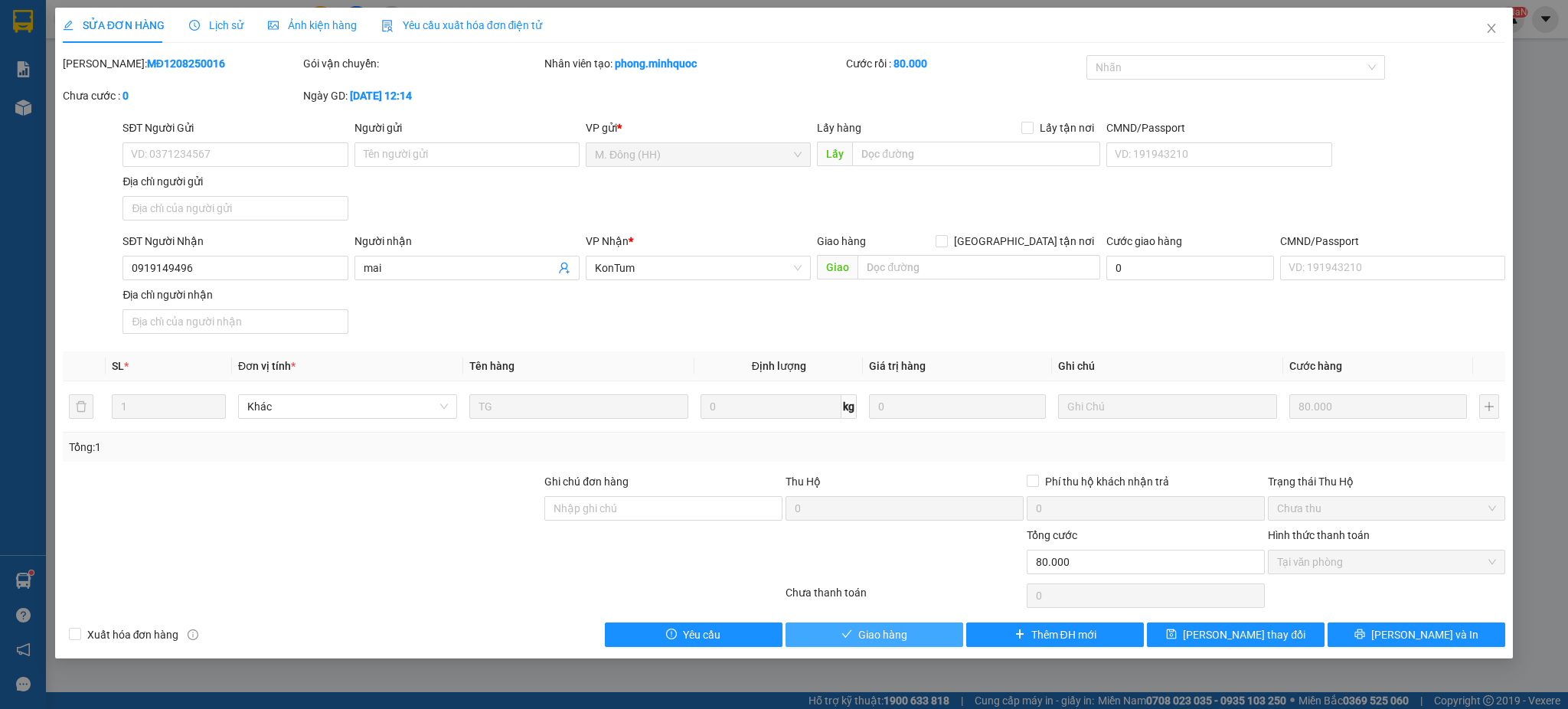
click at [830, 630] on button "Giao hàng" at bounding box center [874, 634] width 178 height 25
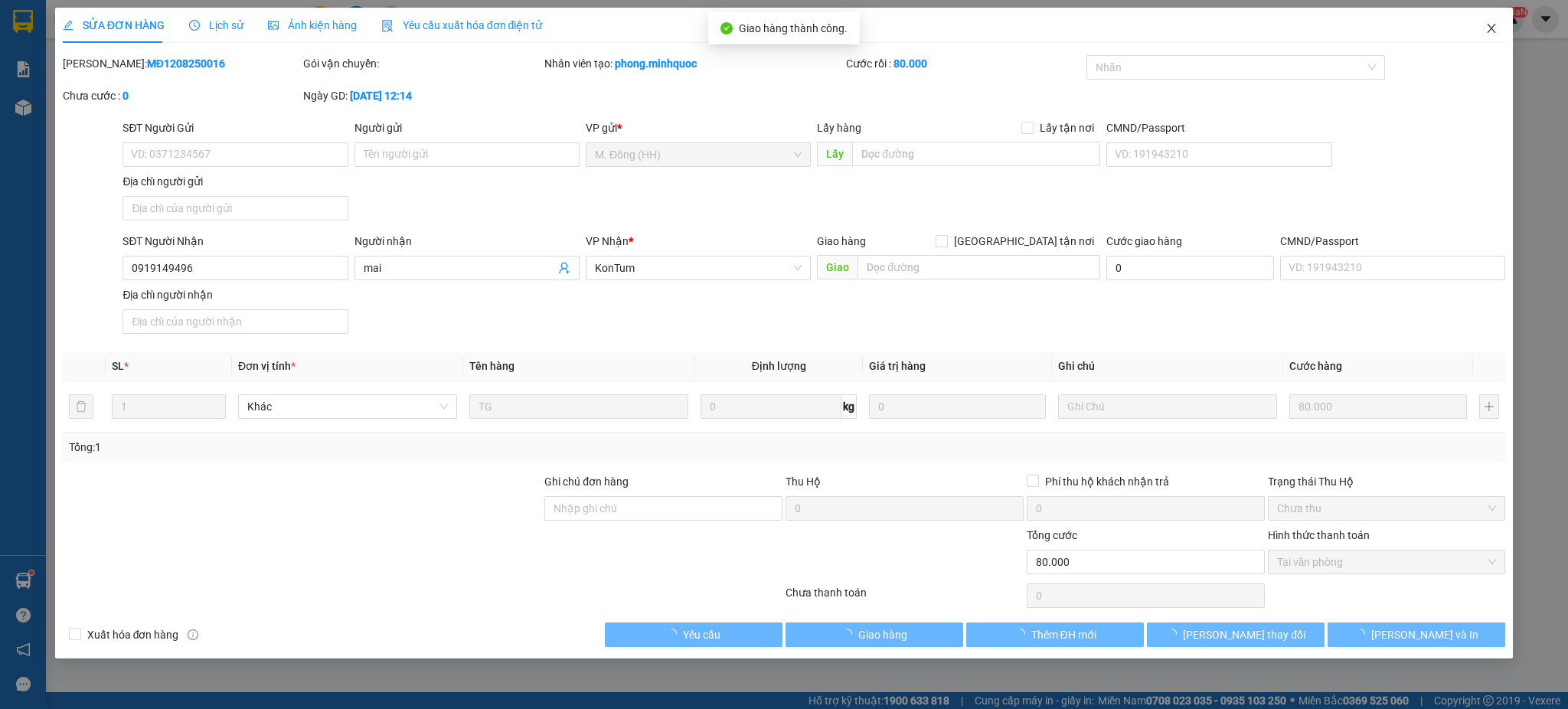
click at [1492, 21] on span "Close" at bounding box center [1491, 29] width 43 height 43
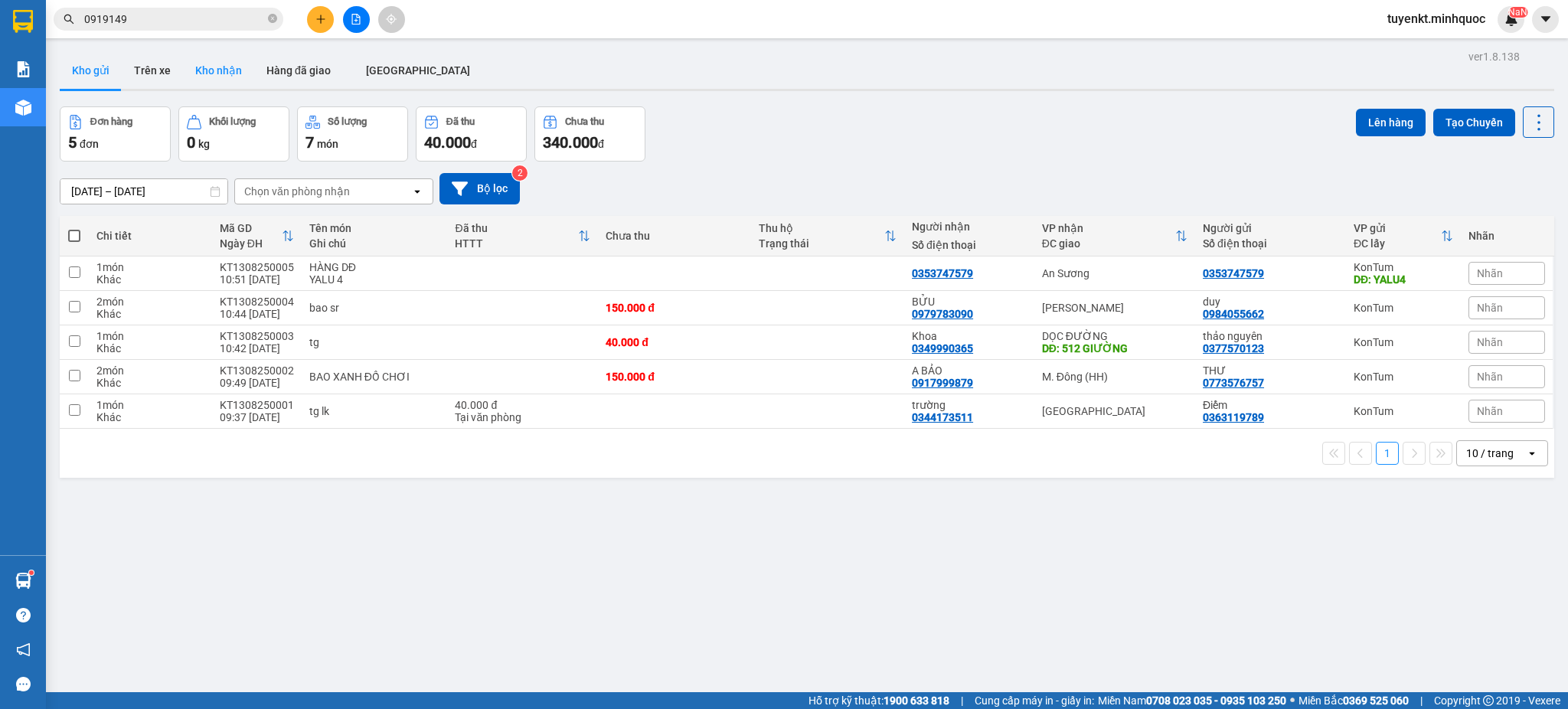
click at [237, 70] on button "Kho nhận" at bounding box center [218, 70] width 72 height 36
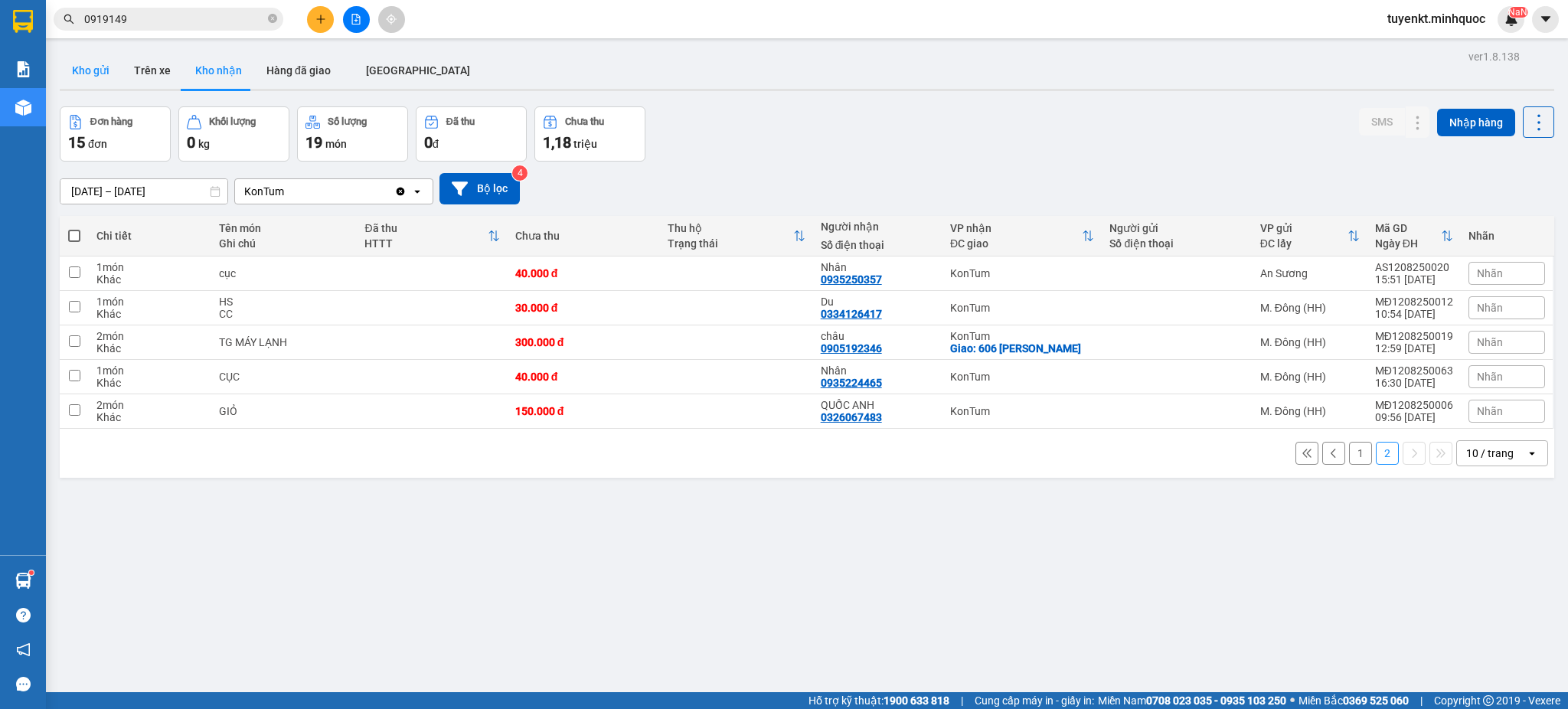
click at [83, 72] on button "Kho gửi" at bounding box center [90, 70] width 62 height 36
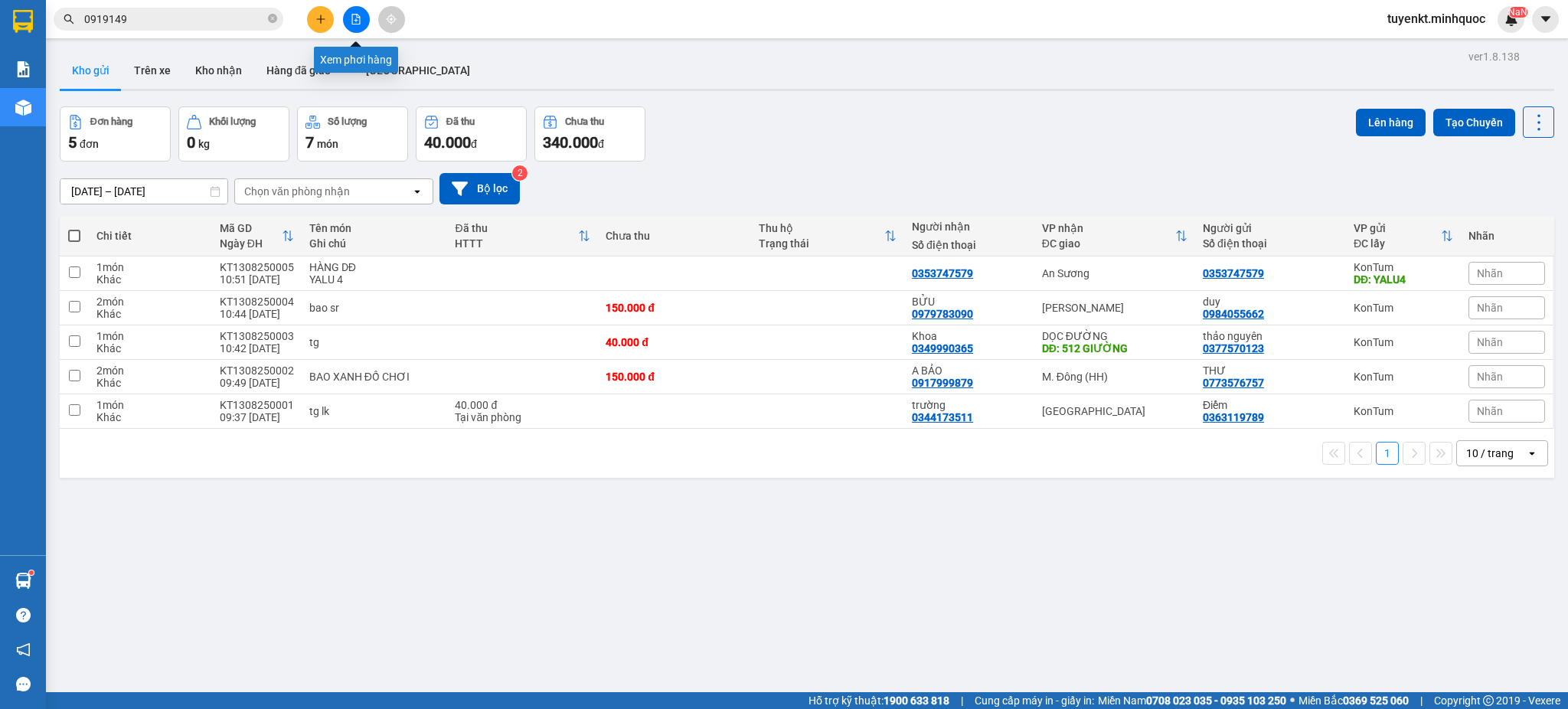
drag, startPoint x: 364, startPoint y: 13, endPoint x: 301, endPoint y: 24, distance: 64.0
click at [364, 12] on button at bounding box center [356, 19] width 27 height 27
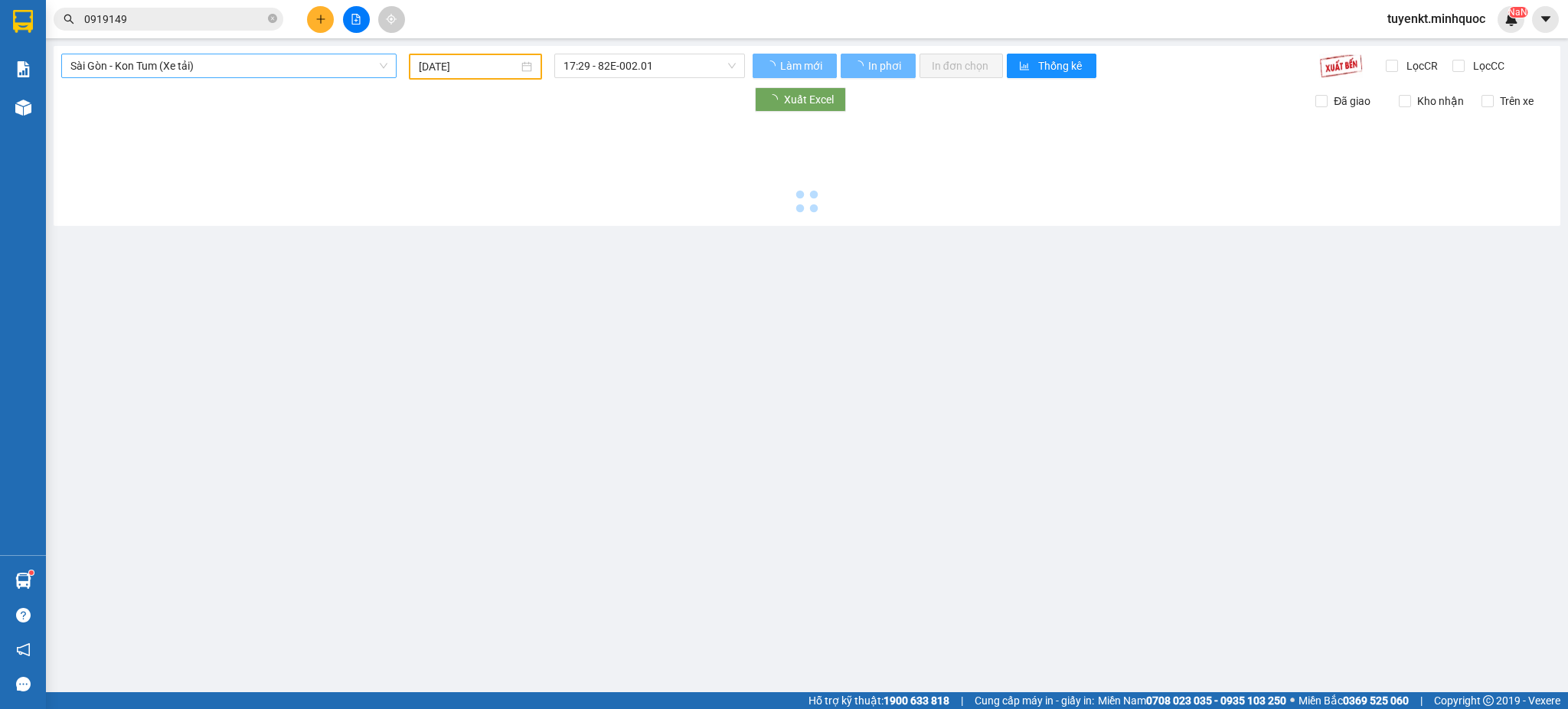
click at [247, 56] on span "Sài Gòn - Kon Tum (Xe tải)" at bounding box center [229, 66] width 317 height 23
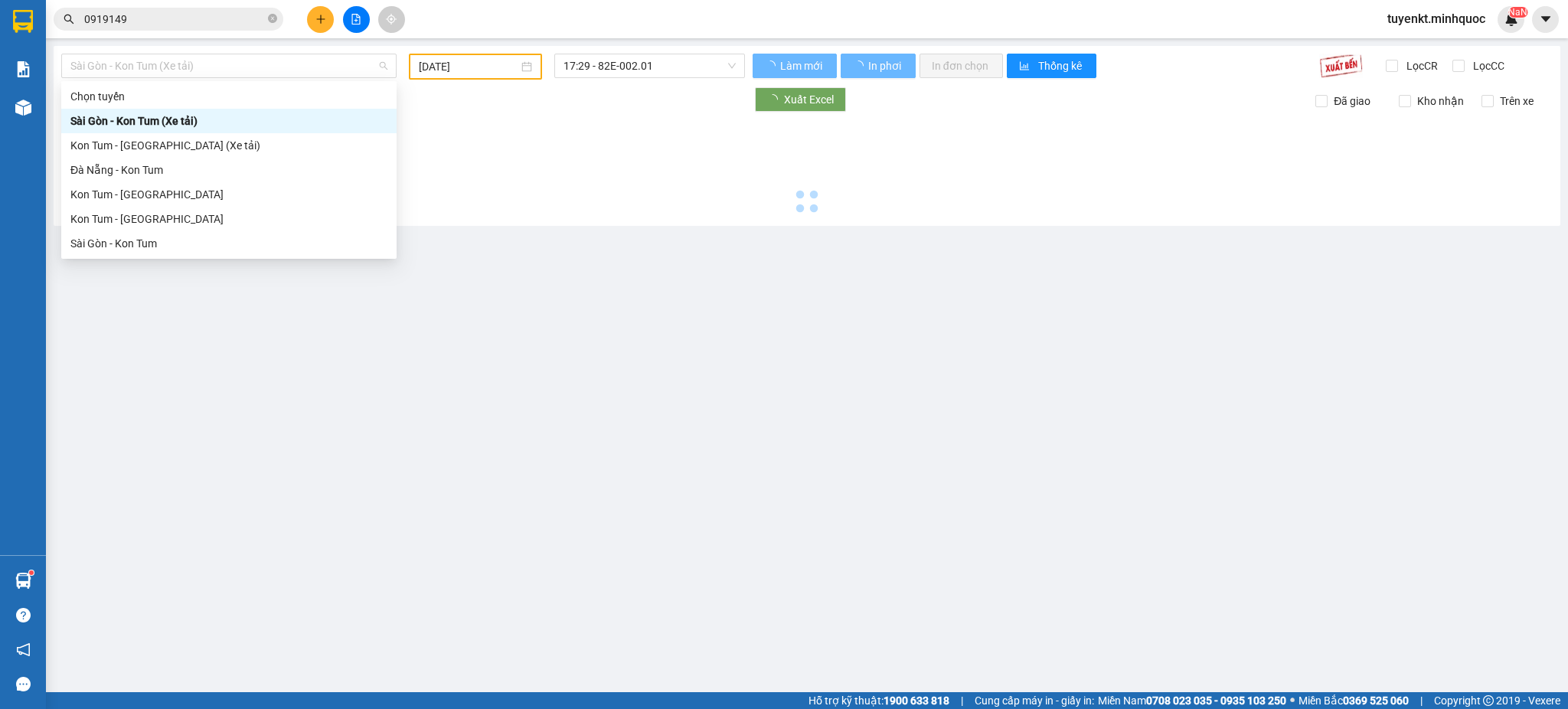
type input "[DATE]"
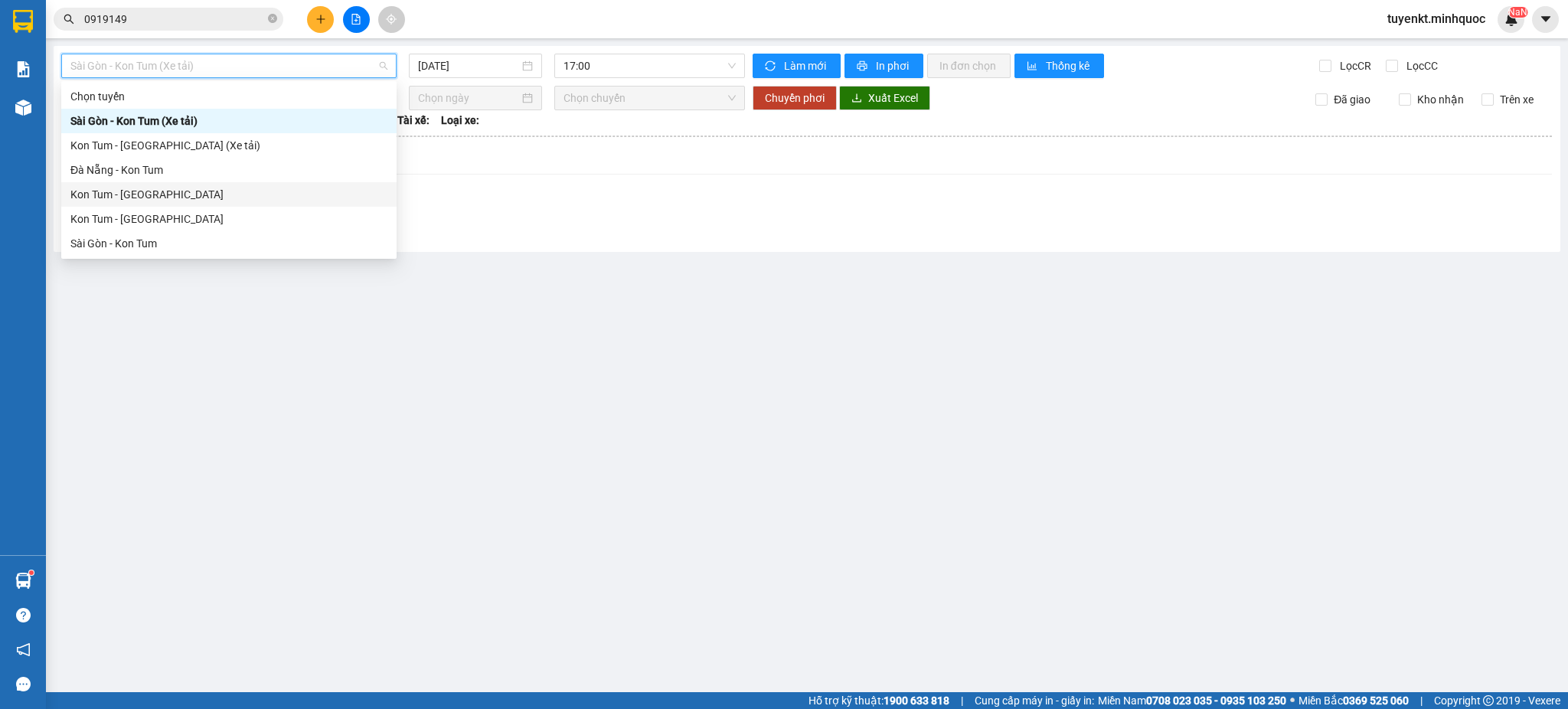
click at [172, 186] on div "Kon Tum - [GEOGRAPHIC_DATA]" at bounding box center [229, 195] width 317 height 17
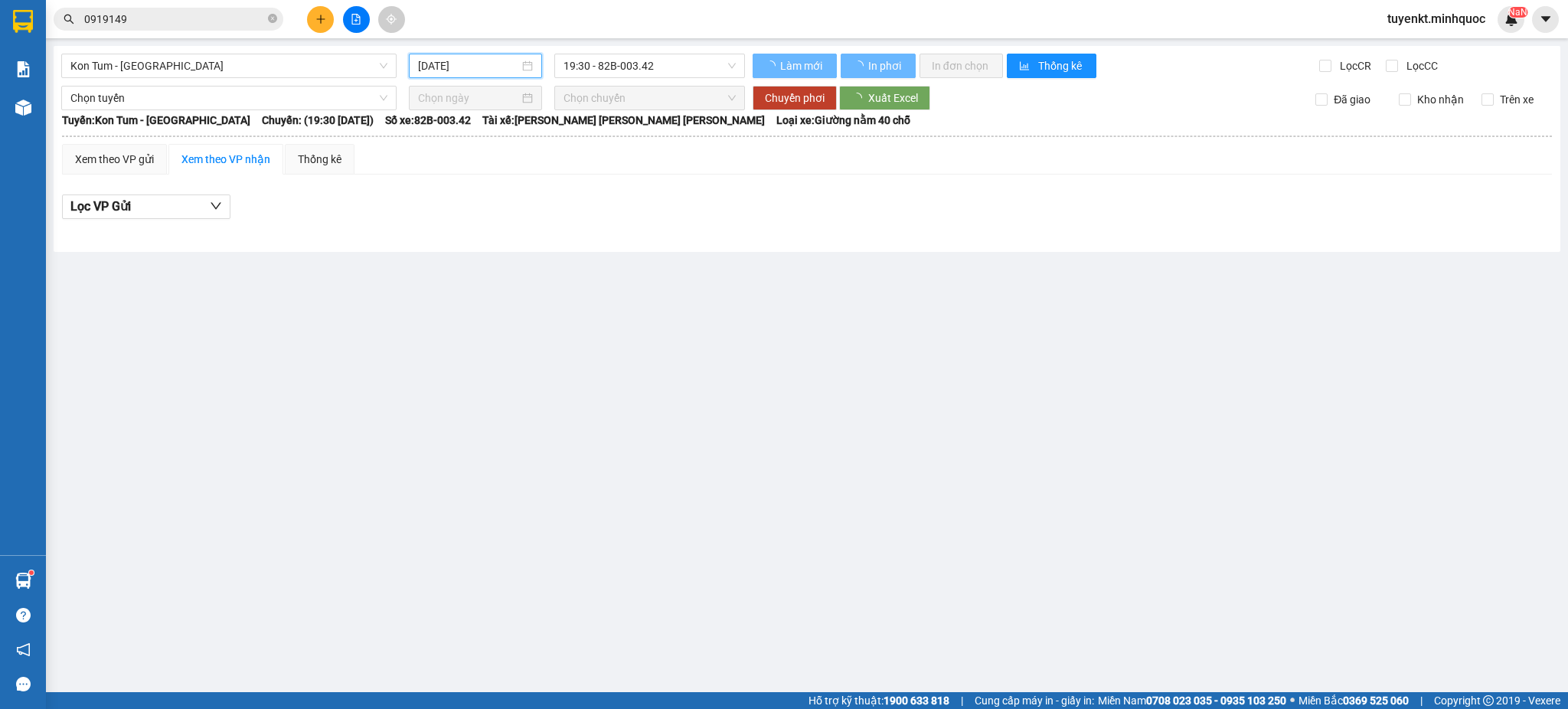
click at [506, 71] on input "[DATE]" at bounding box center [467, 66] width 100 height 17
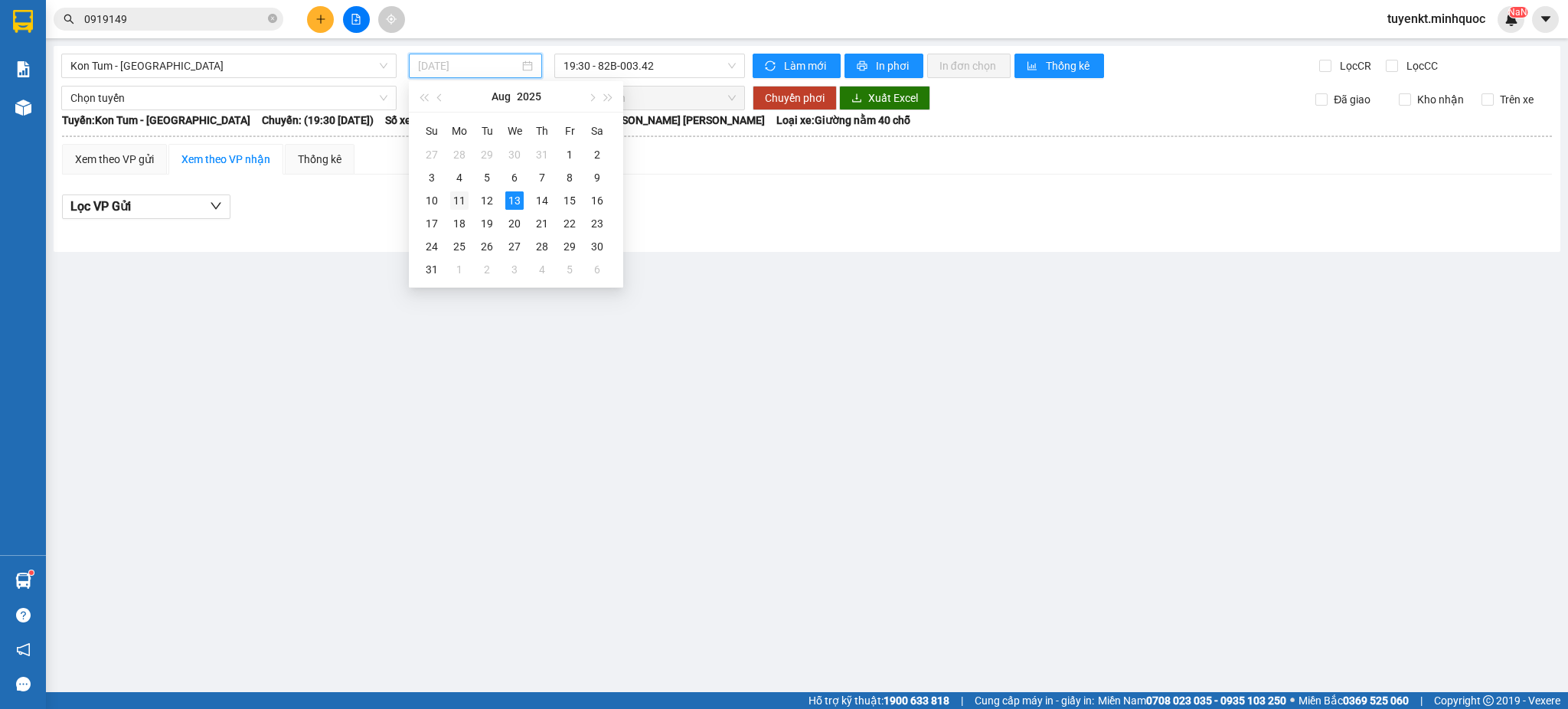
click at [462, 197] on div "11" at bounding box center [459, 200] width 18 height 18
type input "[DATE]"
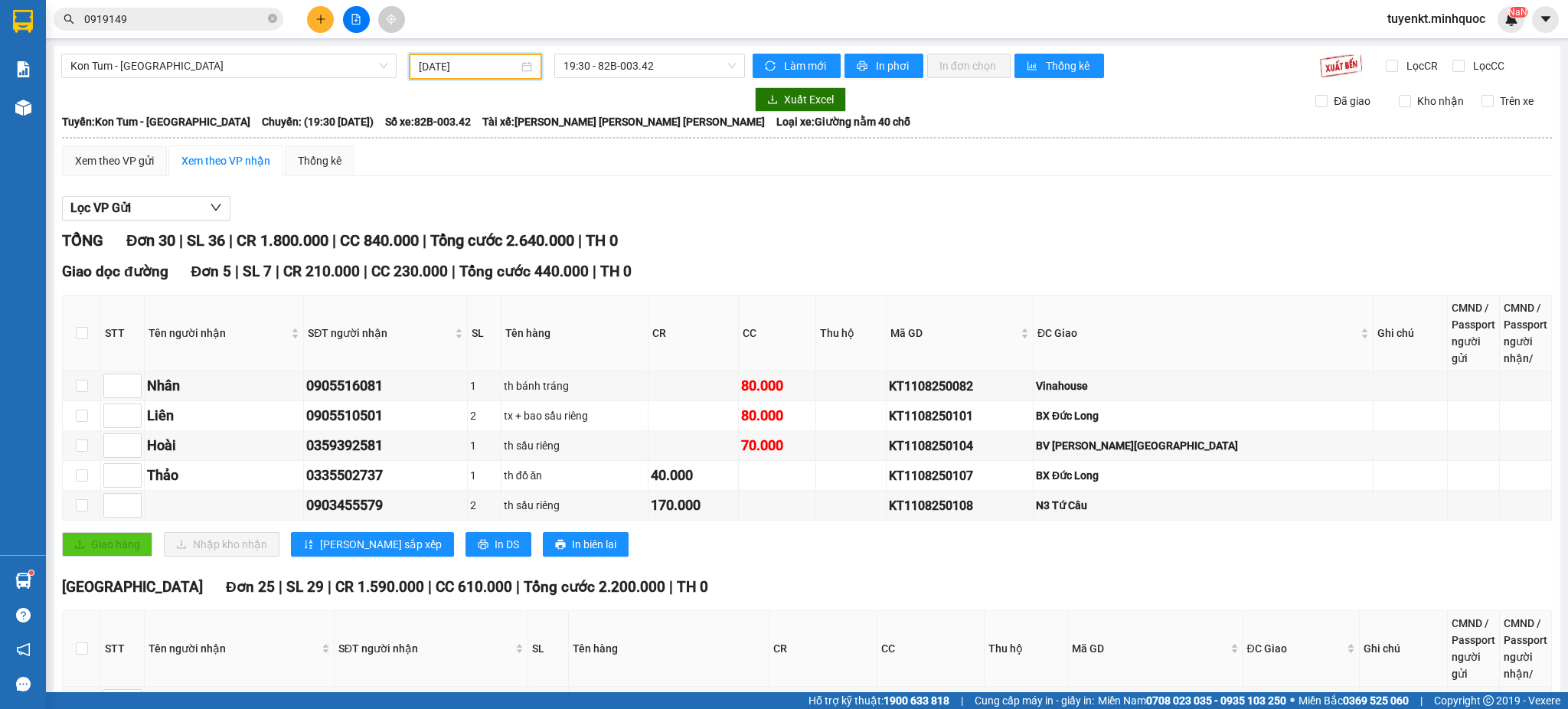
click at [634, 75] on span "19:30 - 82B-003.42" at bounding box center [650, 66] width 172 height 23
click at [641, 139] on div "20:00 - 82B-006.48" at bounding box center [617, 145] width 119 height 17
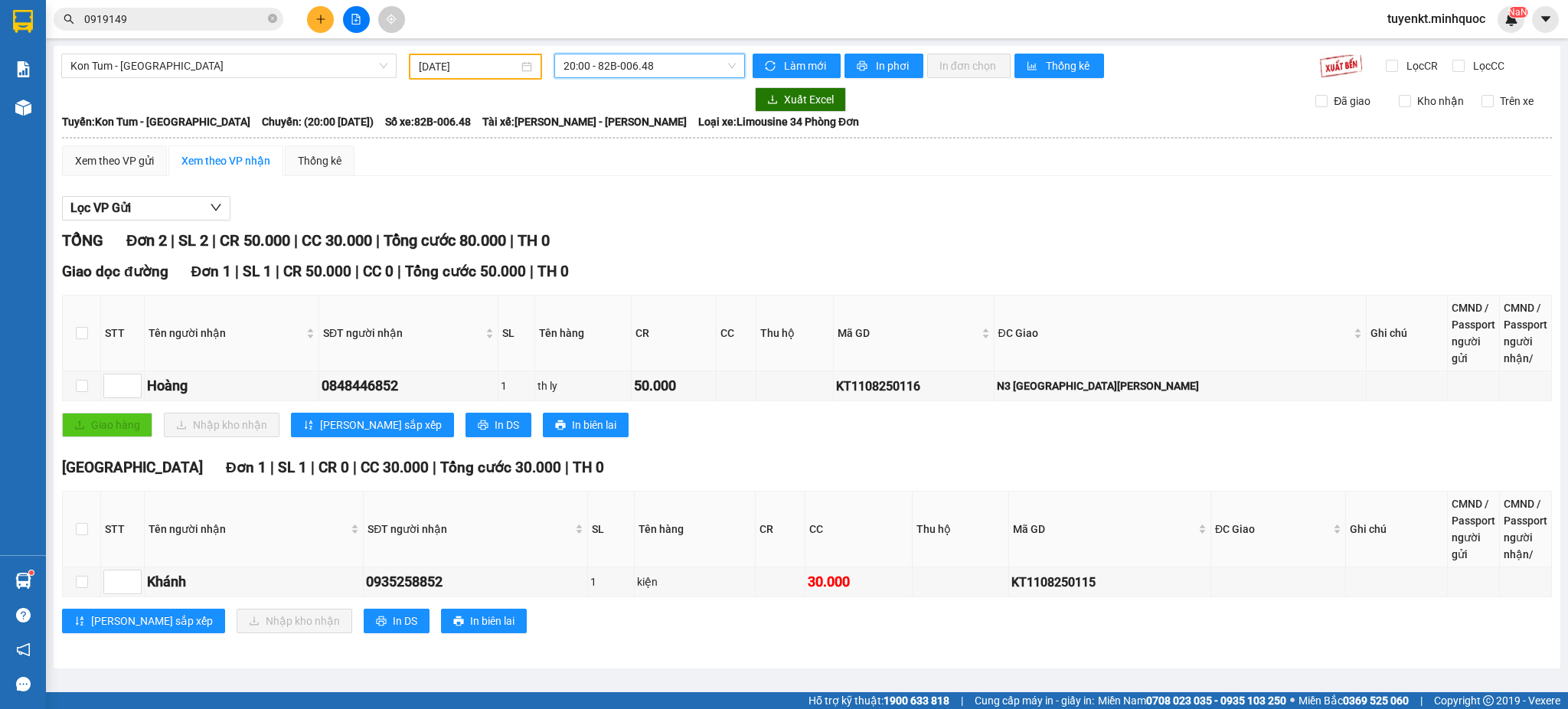
click at [634, 79] on div "Kon Tum - [GEOGRAPHIC_DATA] [DATE] 20:00 20:00 - 82B-006.48 [PERSON_NAME] mới I…" at bounding box center [806, 356] width 1507 height 622
click at [649, 54] on span "20:00 - 82B-006.48" at bounding box center [650, 66] width 172 height 23
click at [656, 122] on div "19:30 - 82B-003.42" at bounding box center [623, 121] width 119 height 17
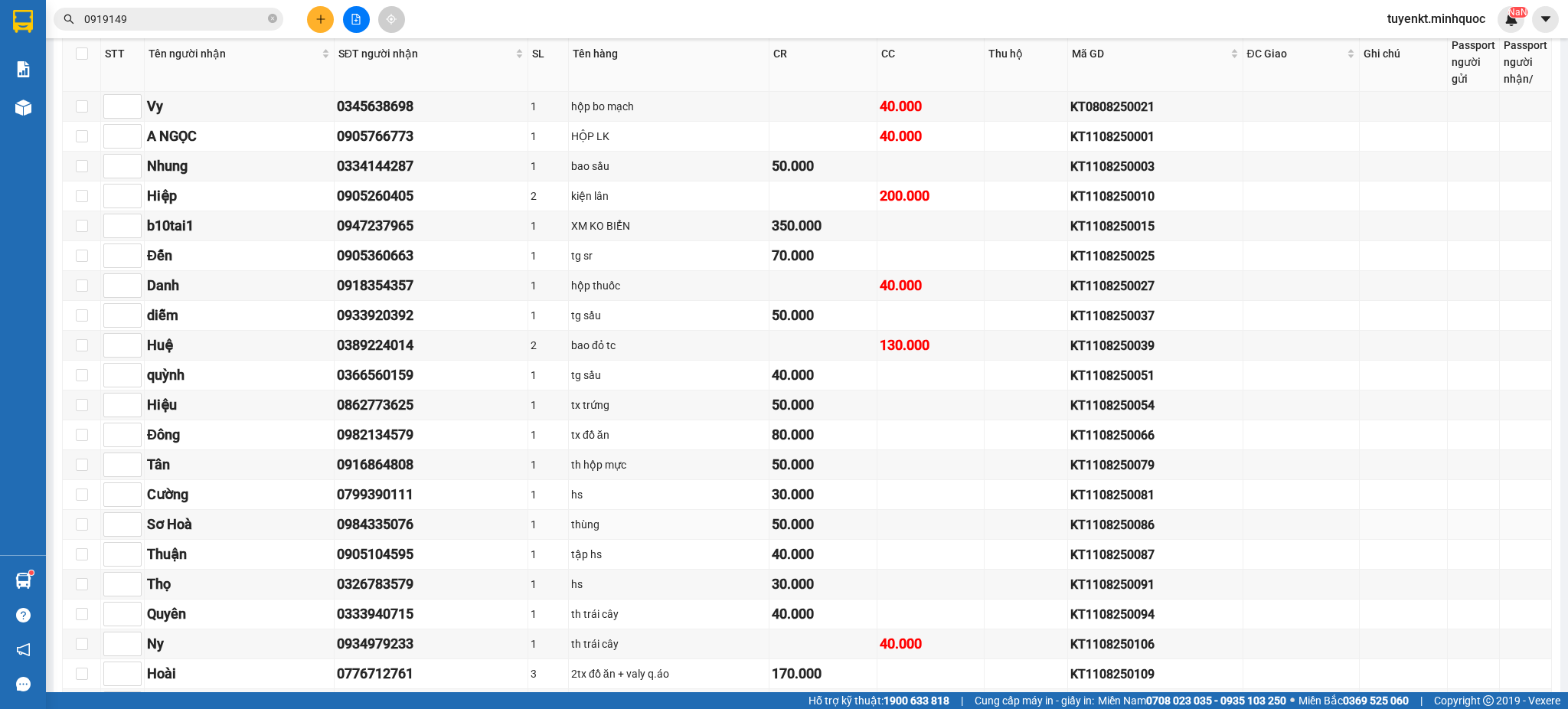
scroll to position [823, 0]
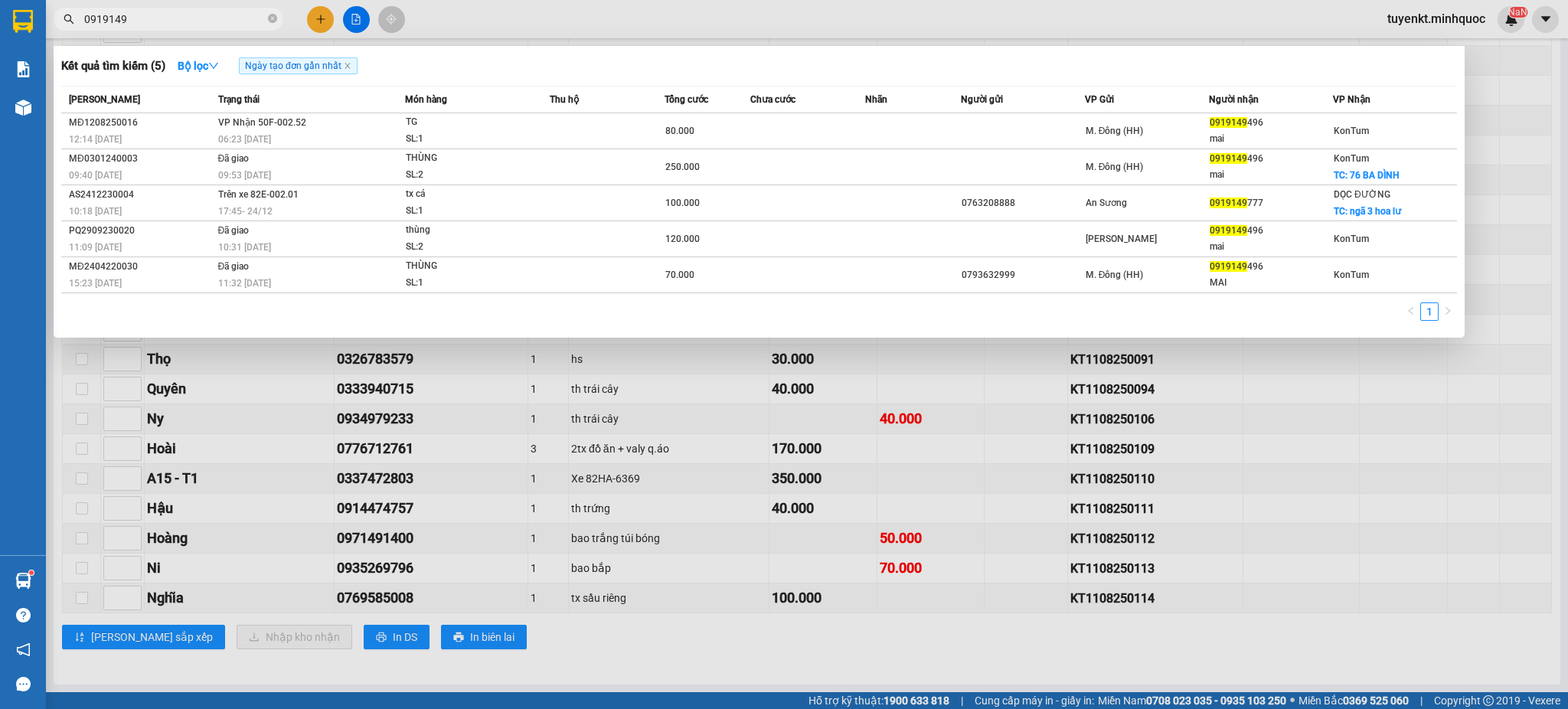
click at [190, 20] on input "0919149" at bounding box center [174, 19] width 181 height 17
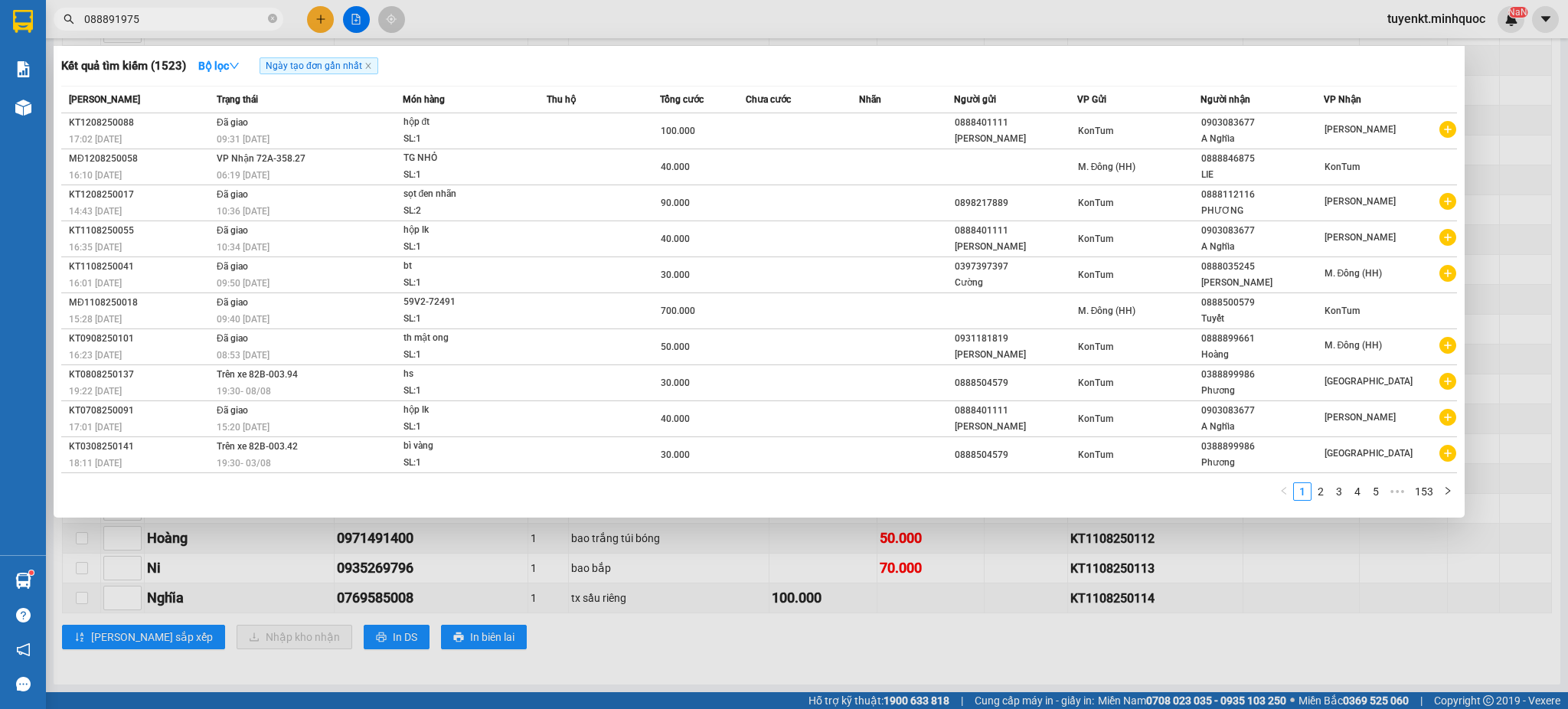
type input "0888919757"
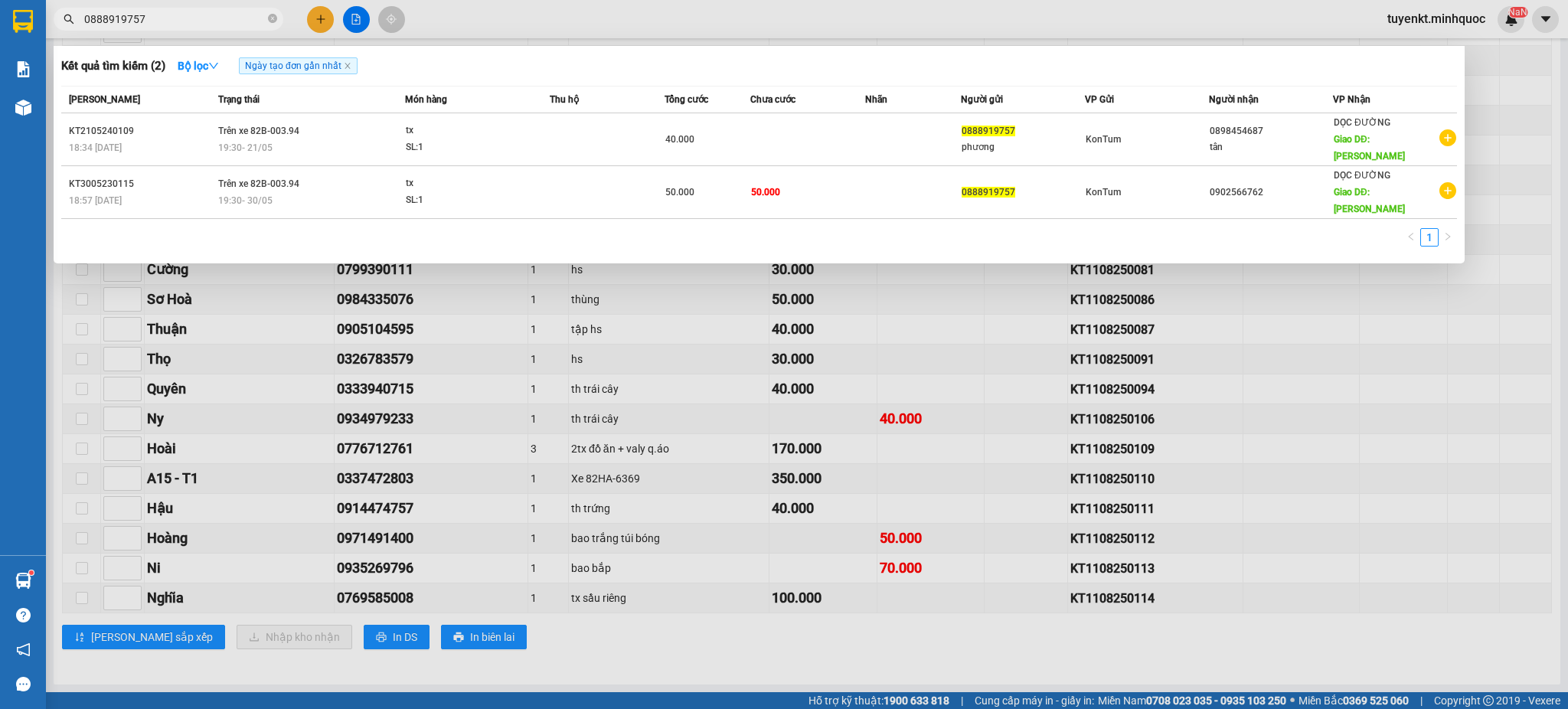
click at [229, 12] on input "0888919757" at bounding box center [174, 19] width 181 height 17
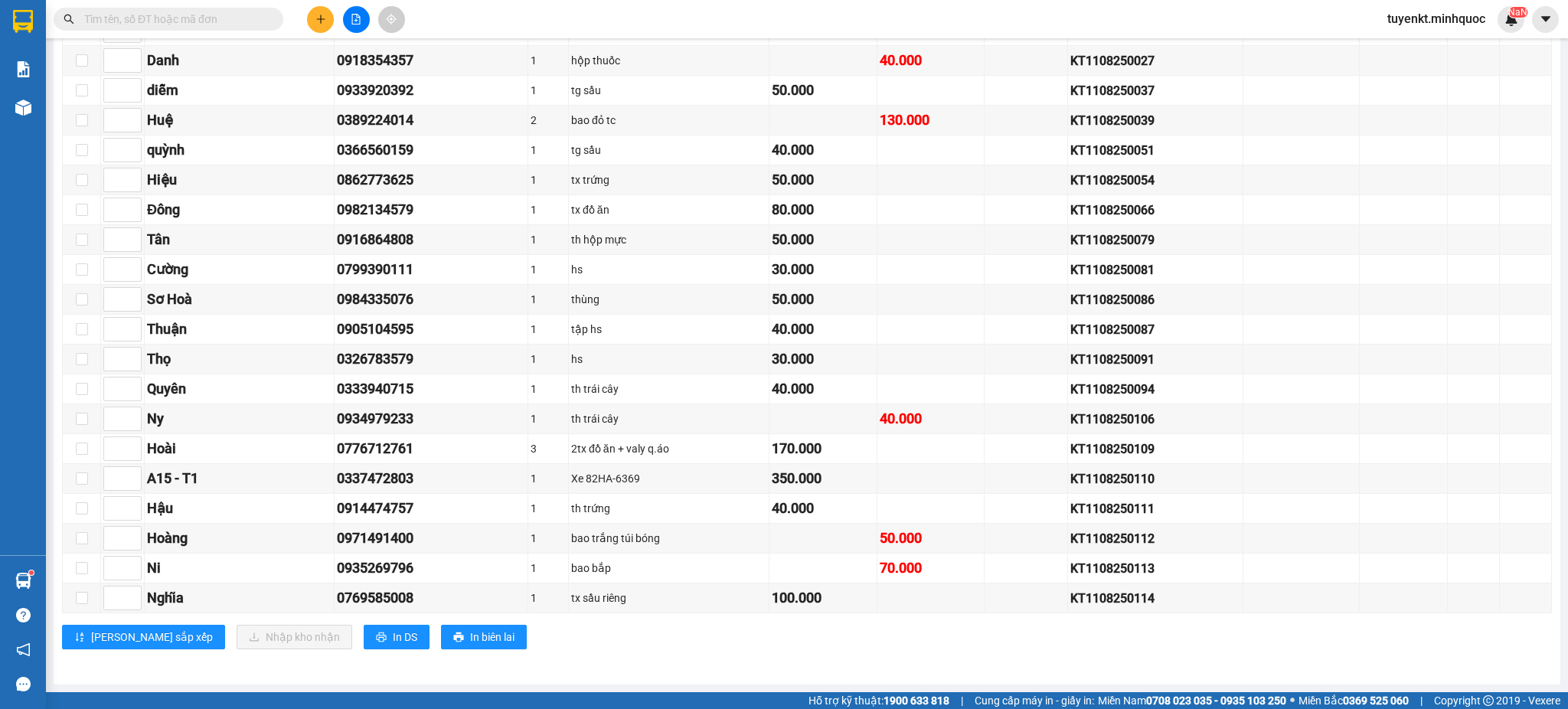
type input "0"
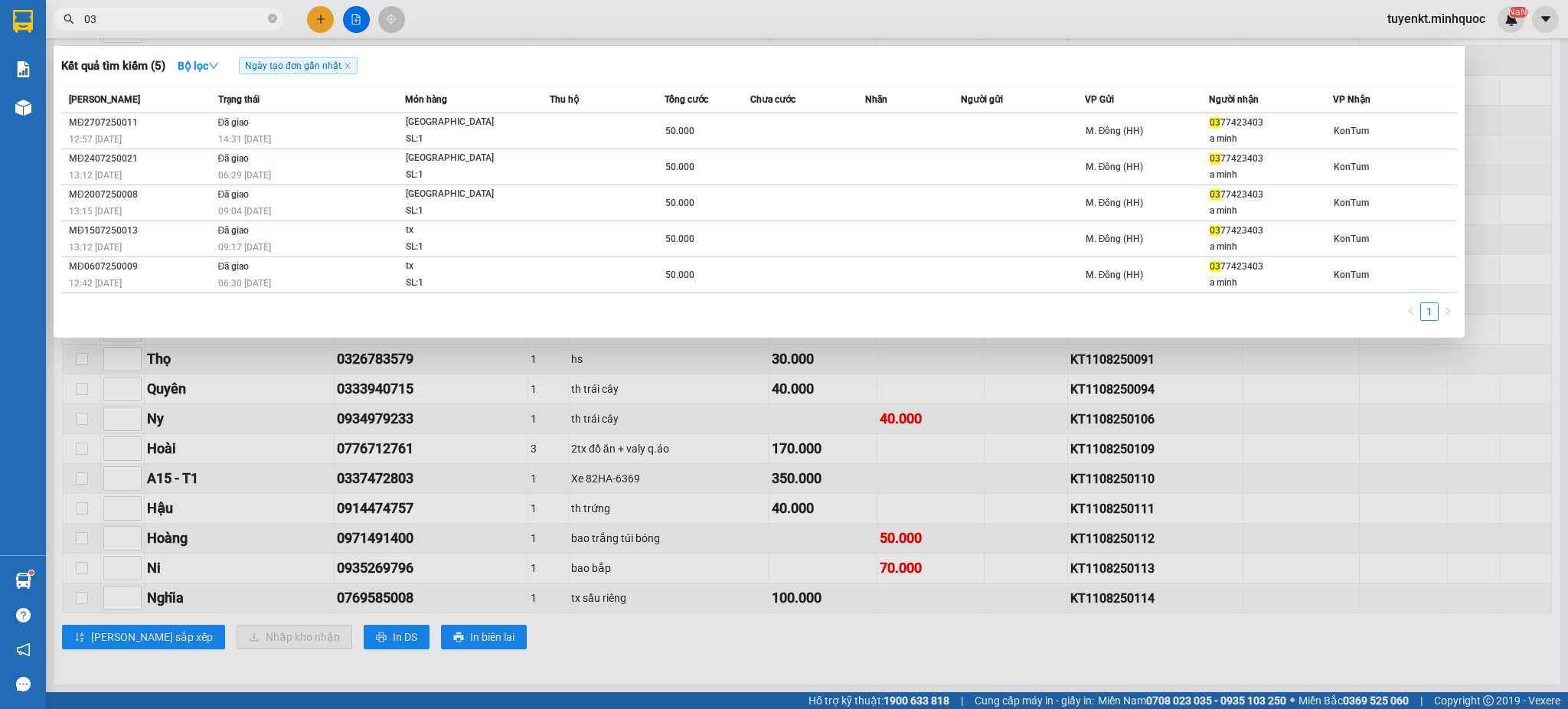
type input "0"
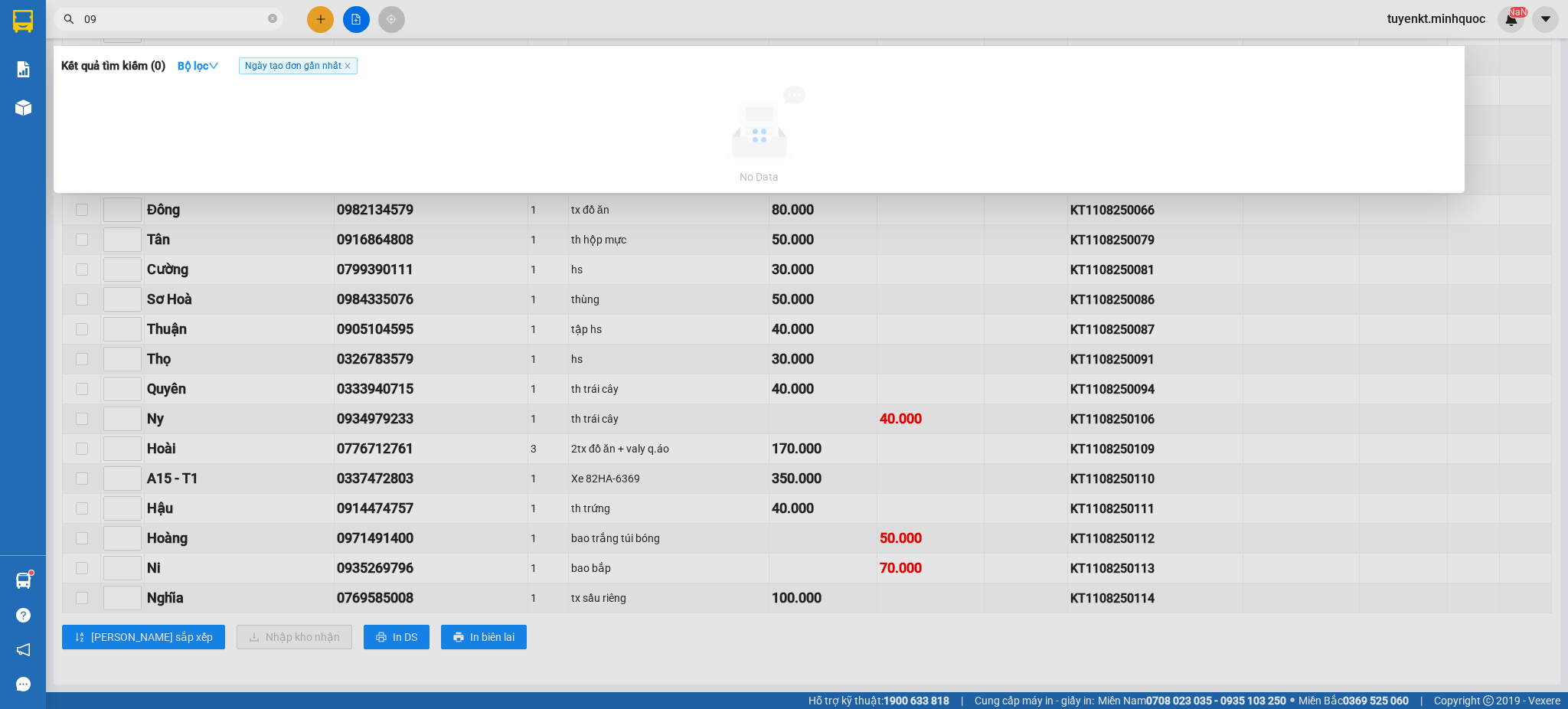
type input "0"
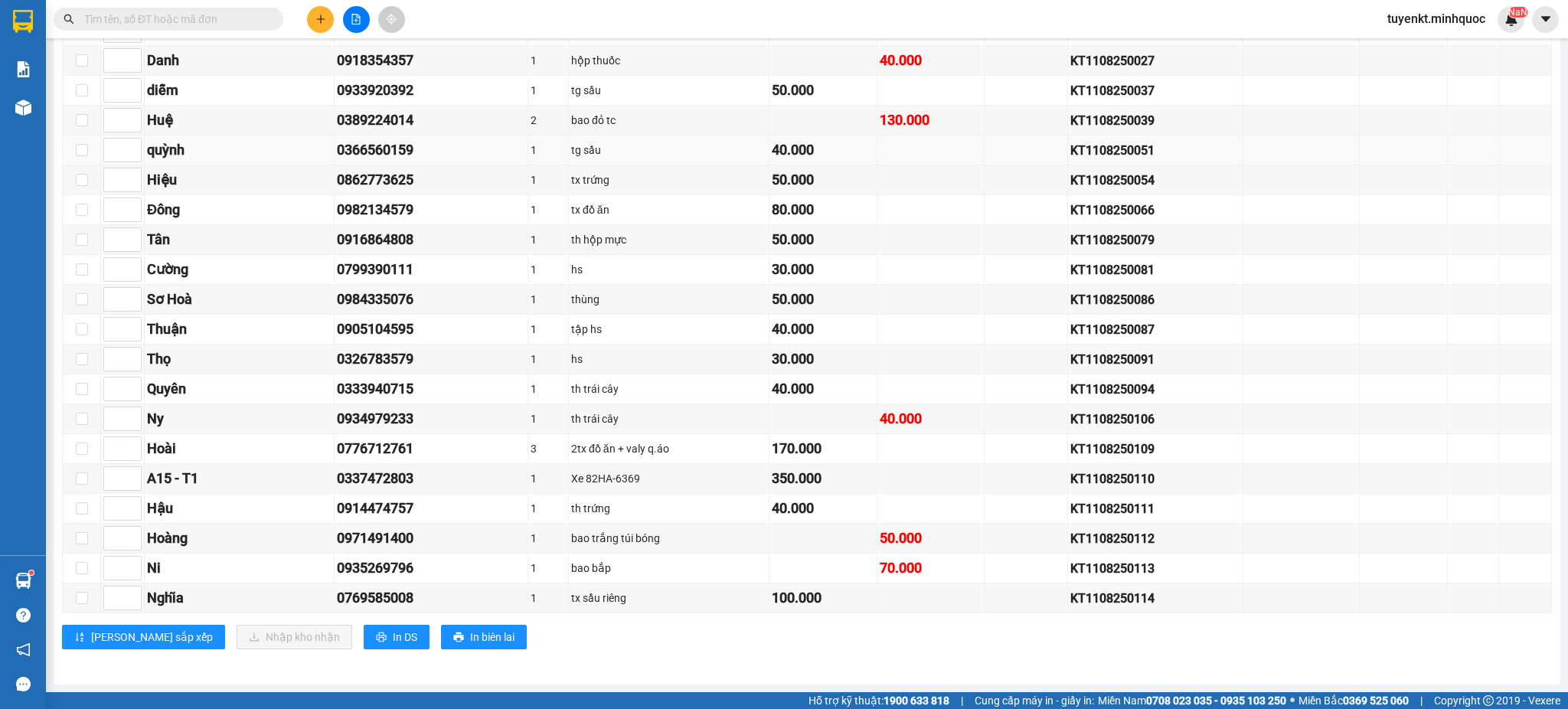
click button at bounding box center [320, 19] width 27 height 27
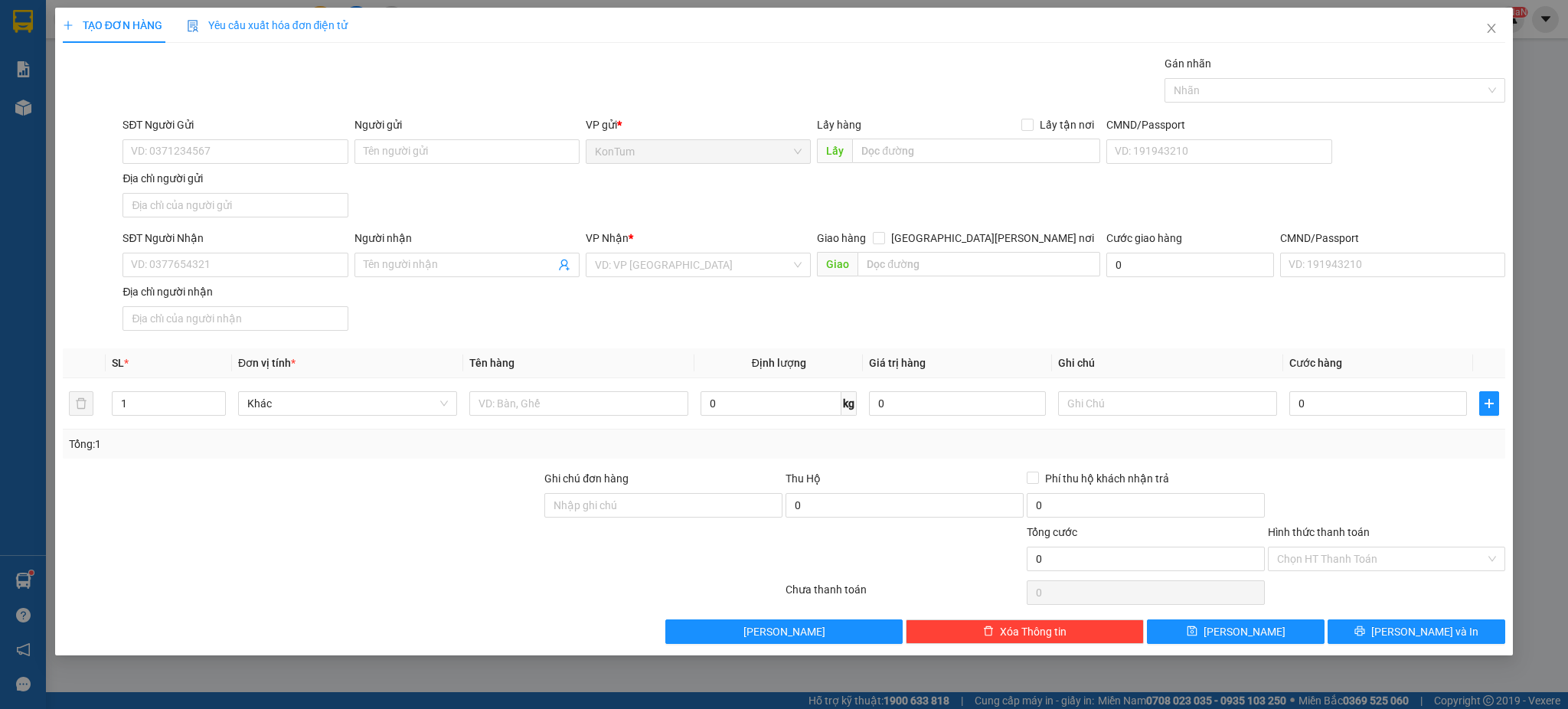
click at [13, 2] on div "TẠO ĐƠN HÀNG Yêu cầu xuất [PERSON_NAME] điện tử Transit Pickup Surcharge Ids Tr…" at bounding box center [784, 354] width 1568 height 709
click at [1497, 21] on span "Close" at bounding box center [1491, 29] width 43 height 43
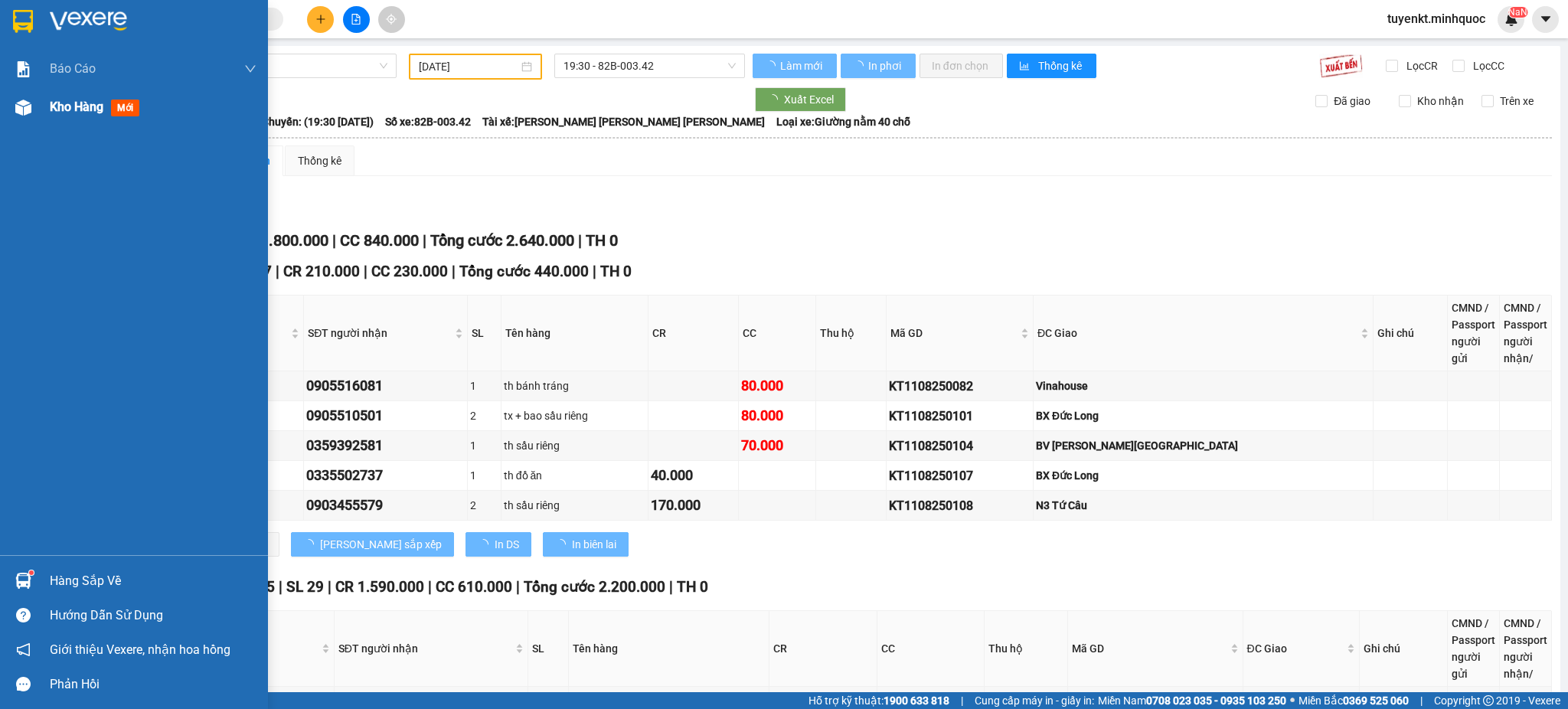
click at [17, 16] on img at bounding box center [23, 21] width 20 height 23
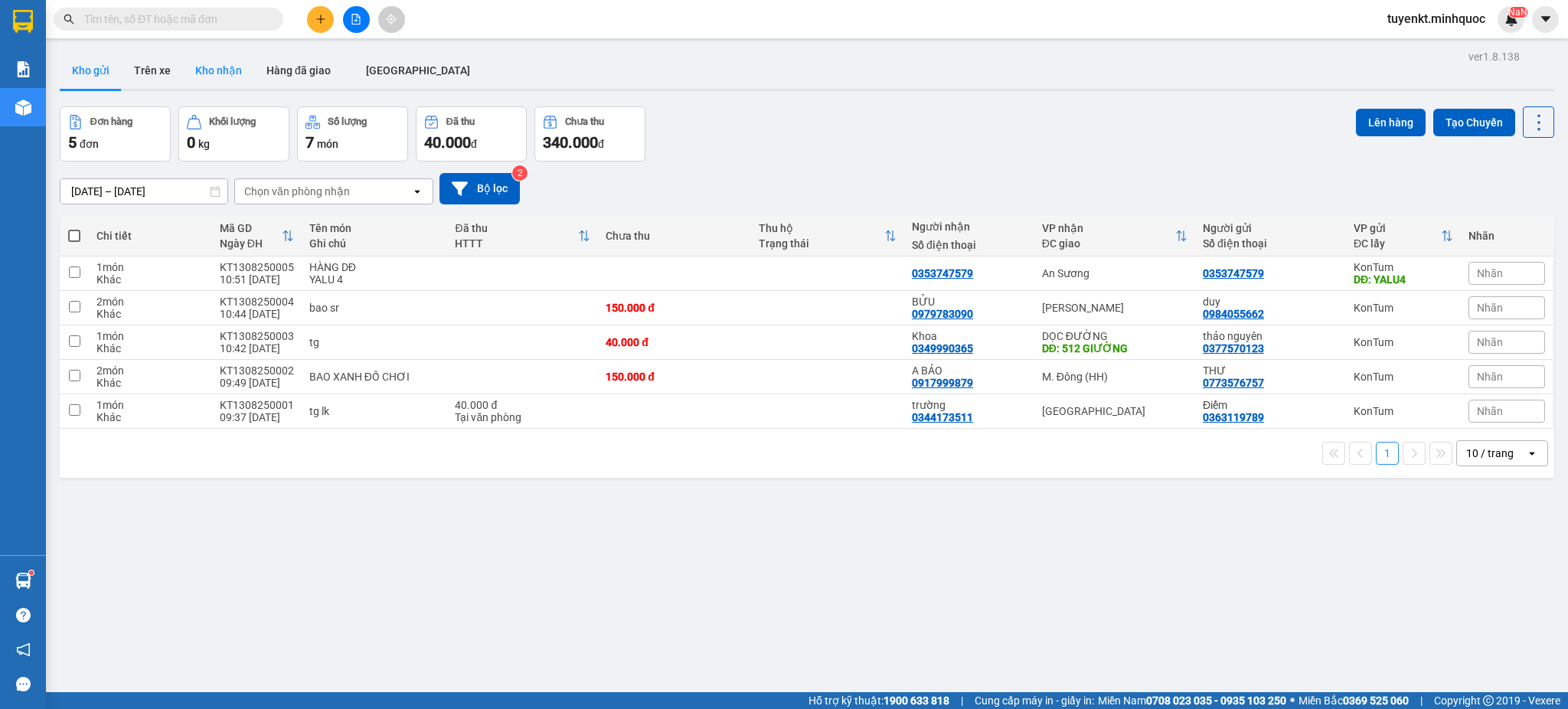
click at [223, 70] on button "Kho nhận" at bounding box center [218, 70] width 72 height 36
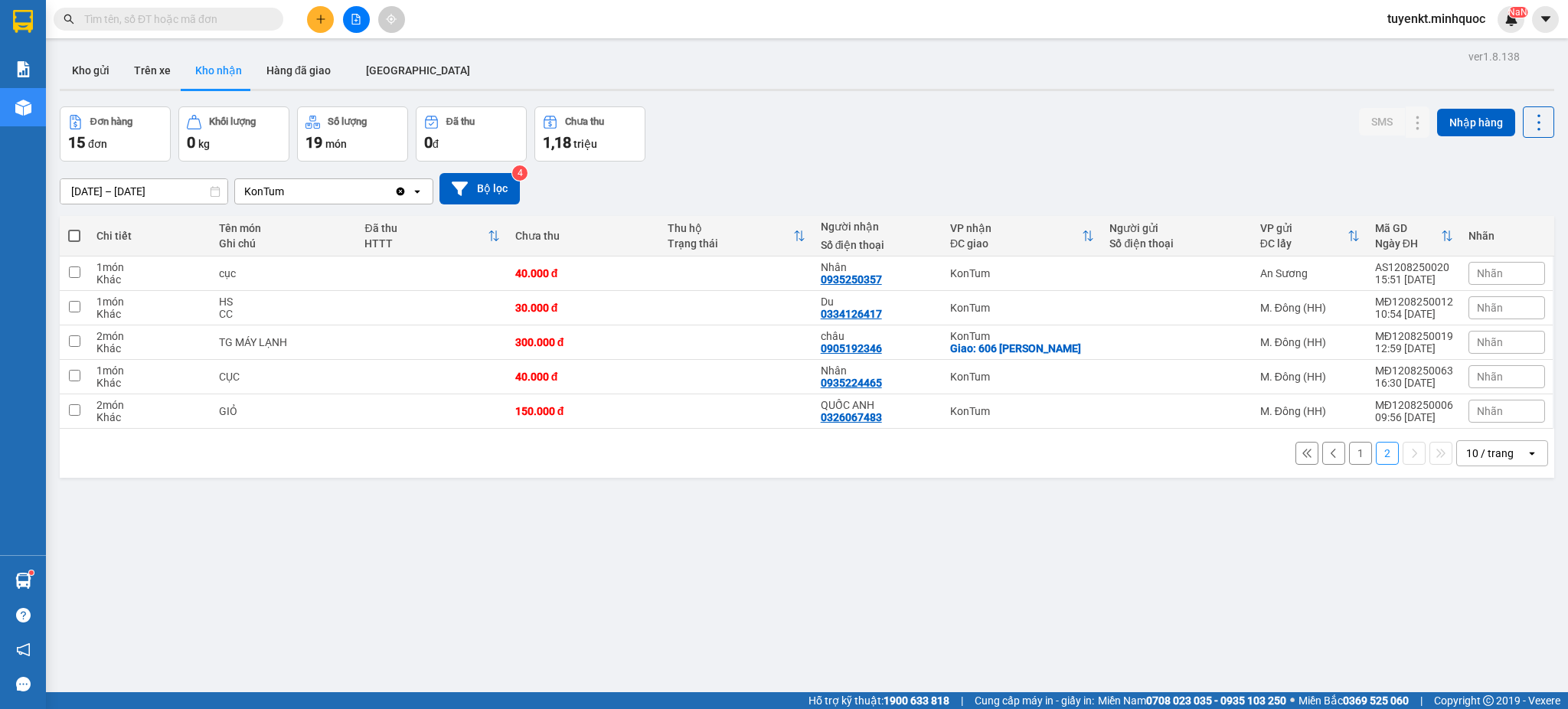
click at [1349, 453] on button "1" at bounding box center [1361, 453] width 23 height 23
